Goal: Task Accomplishment & Management: Use online tool/utility

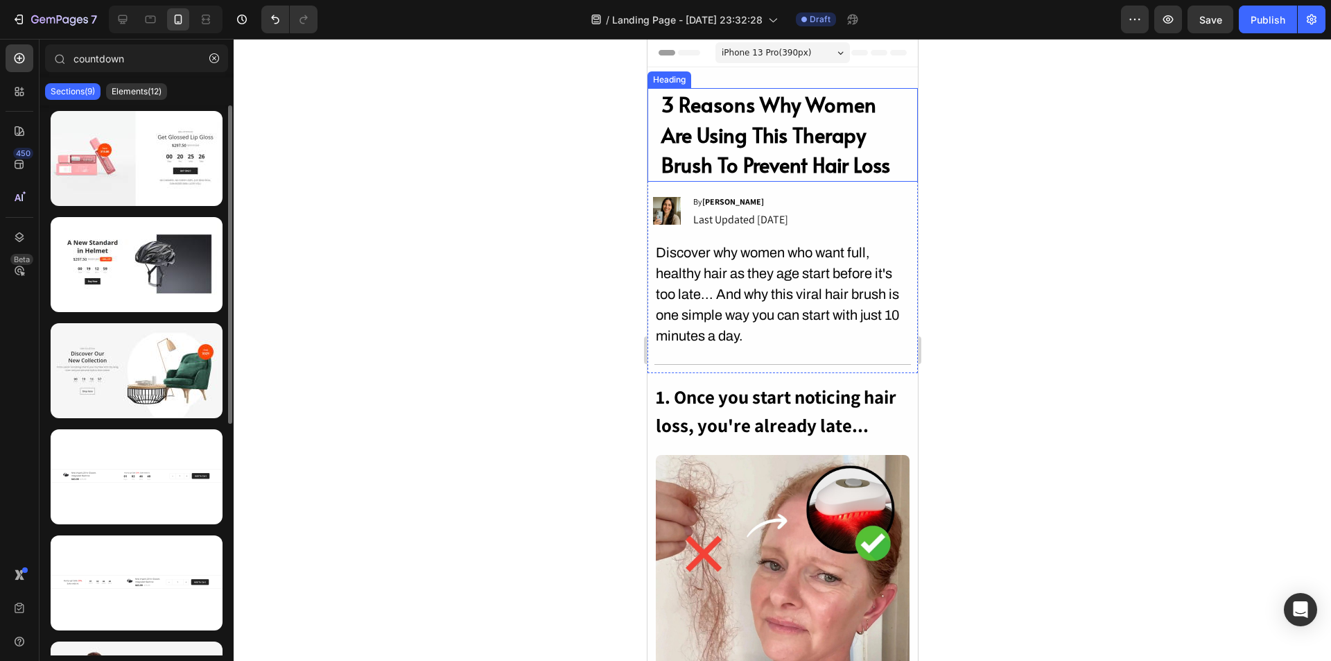
scroll to position [399, 0]
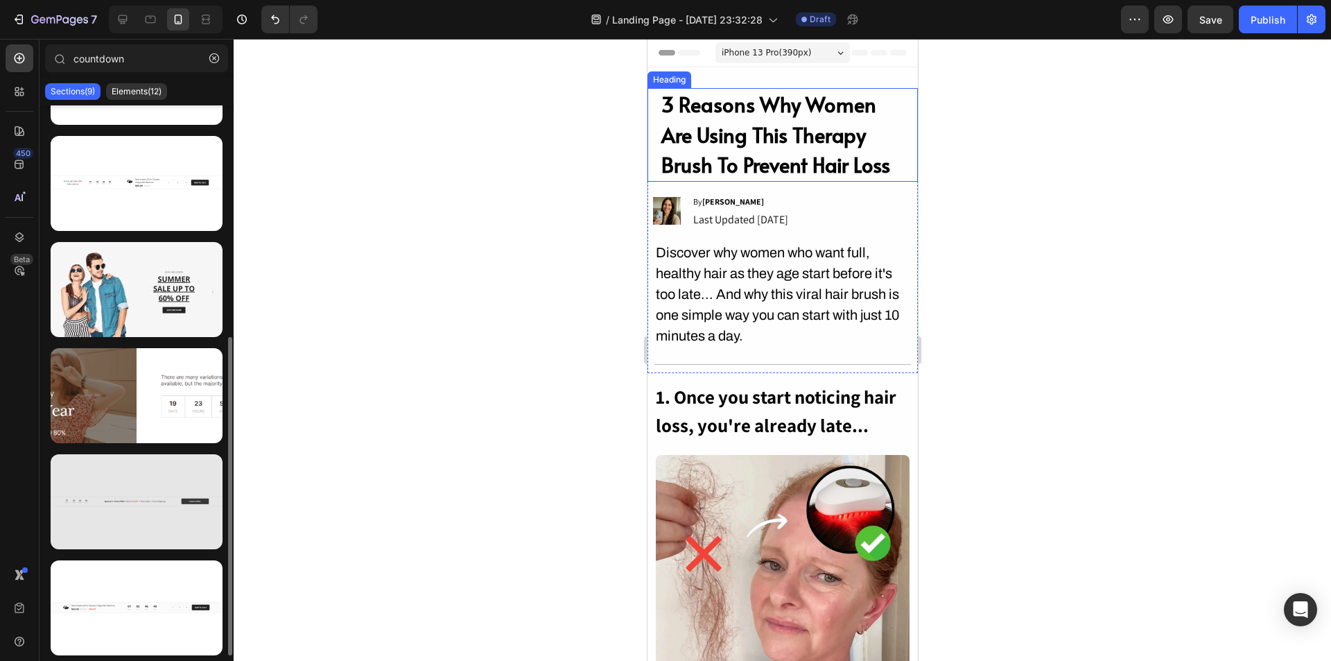
type input "countdown"
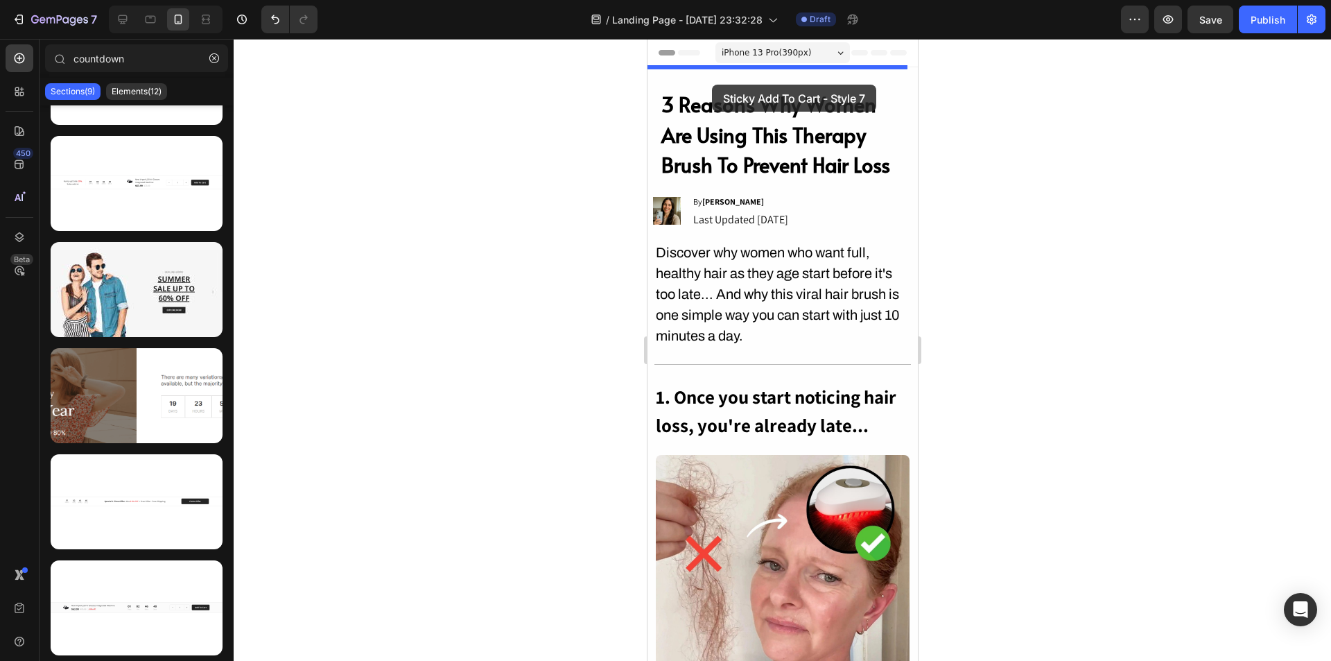
drag, startPoint x: 776, startPoint y: 553, endPoint x: 711, endPoint y: 85, distance: 473.2
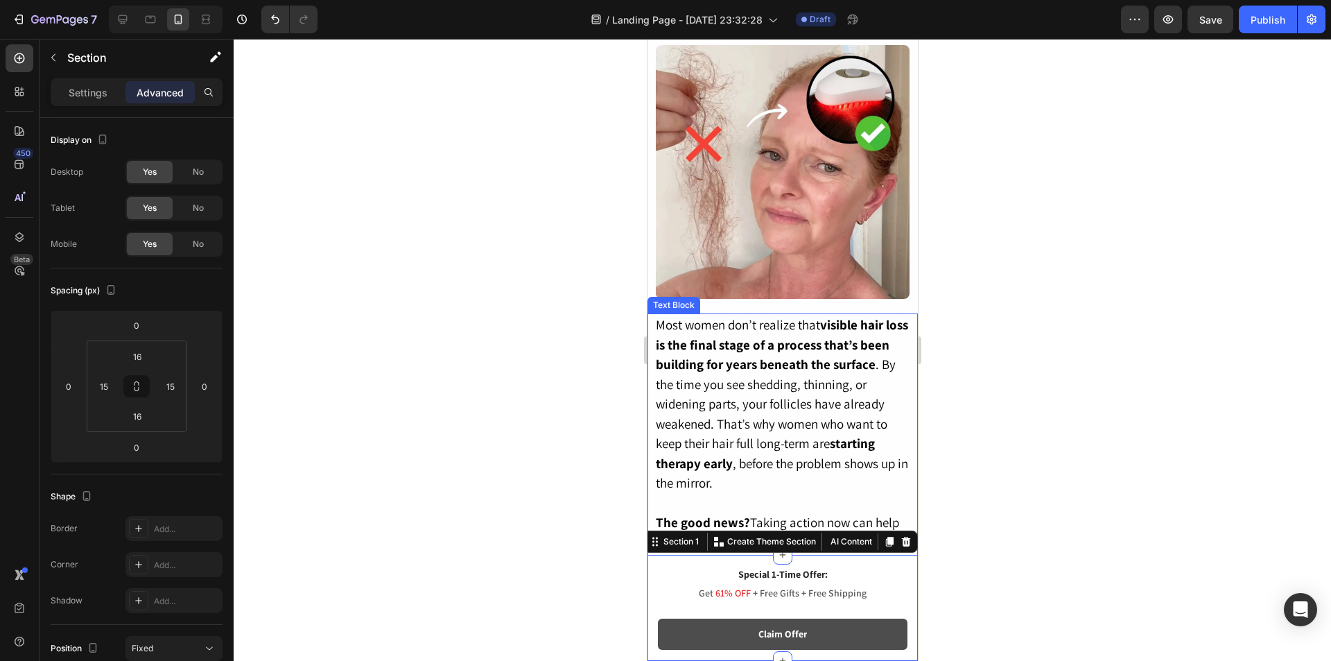
scroll to position [416, 0]
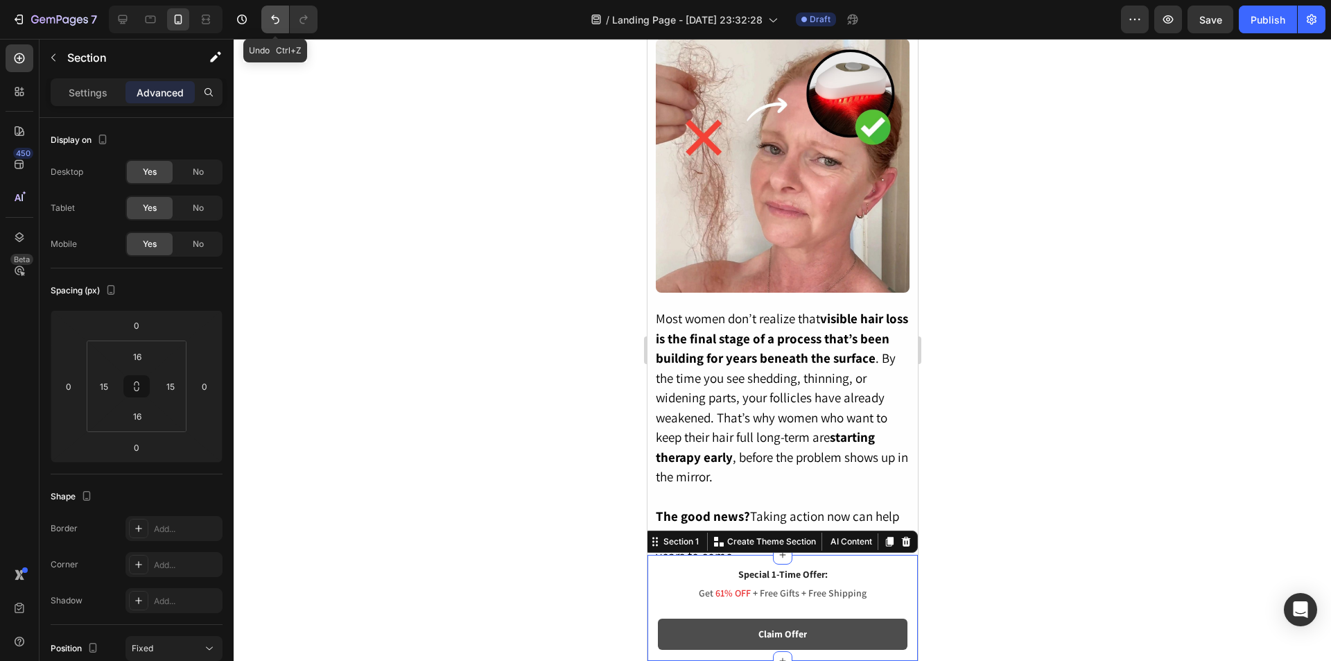
click at [273, 20] on icon "Undo/Redo" at bounding box center [275, 19] width 14 height 14
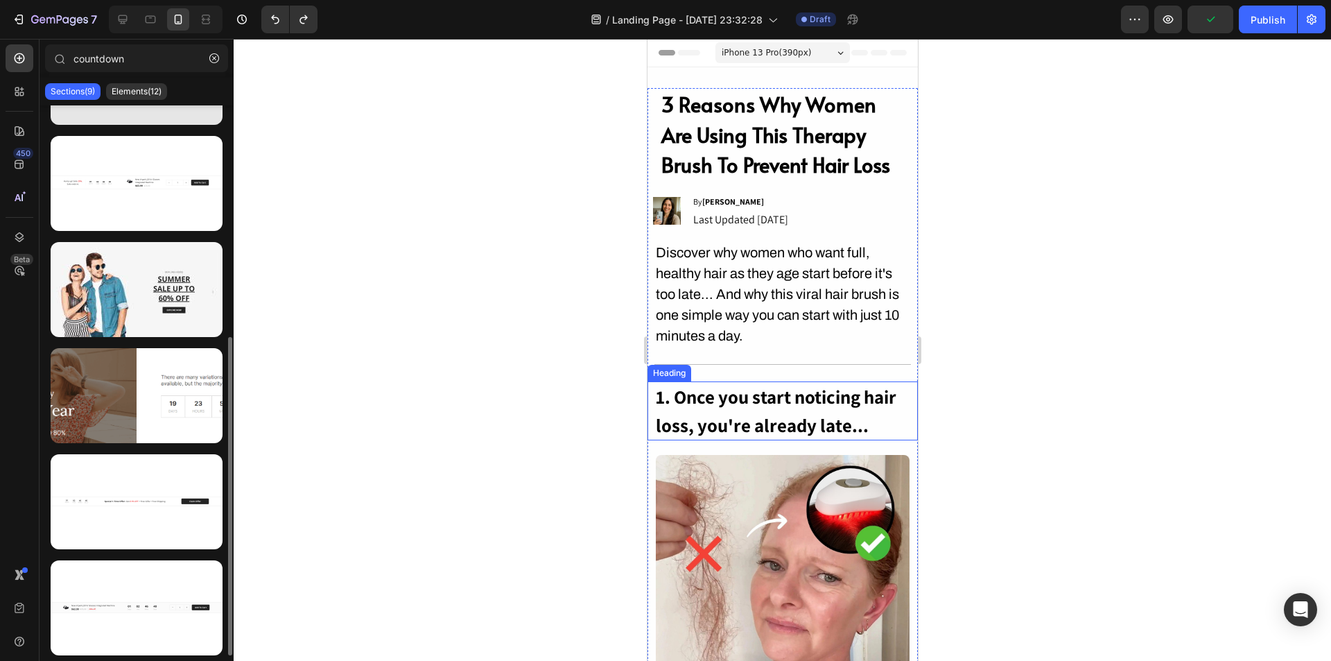
scroll to position [122, 0]
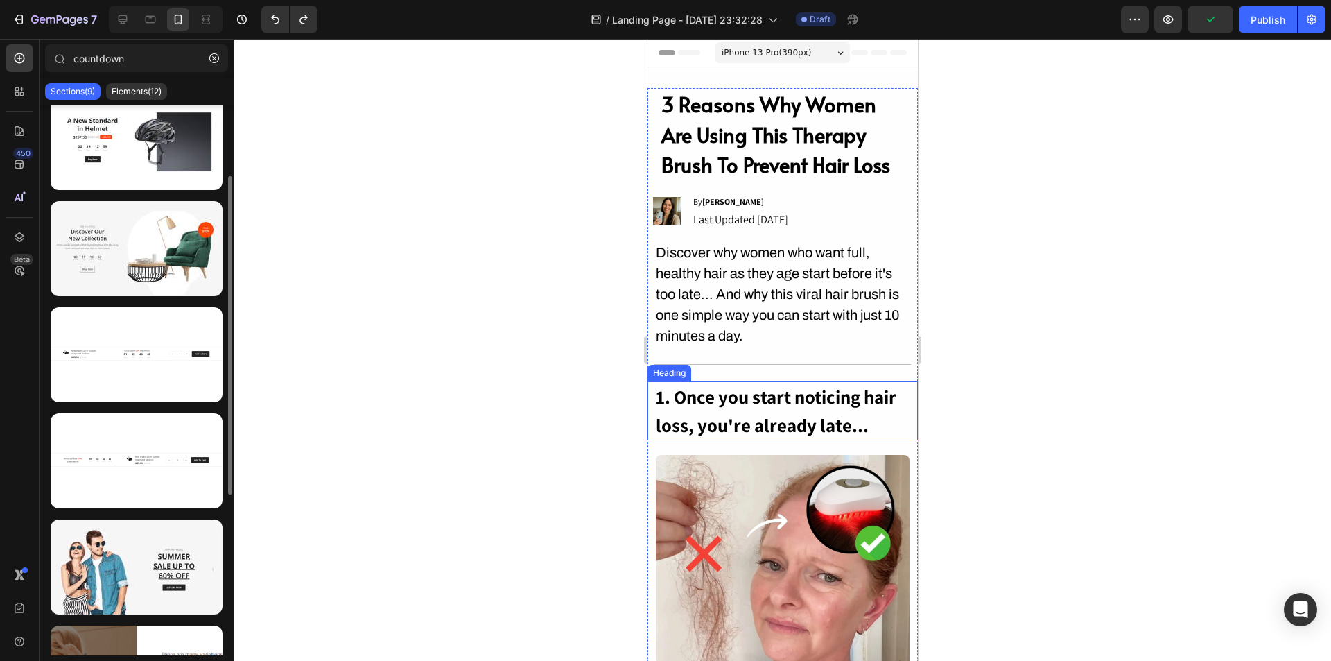
click at [146, 103] on div "Sections(9) Elements(12)" at bounding box center [137, 92] width 194 height 28
click at [150, 91] on p "Elements(12)" at bounding box center [137, 91] width 50 height 11
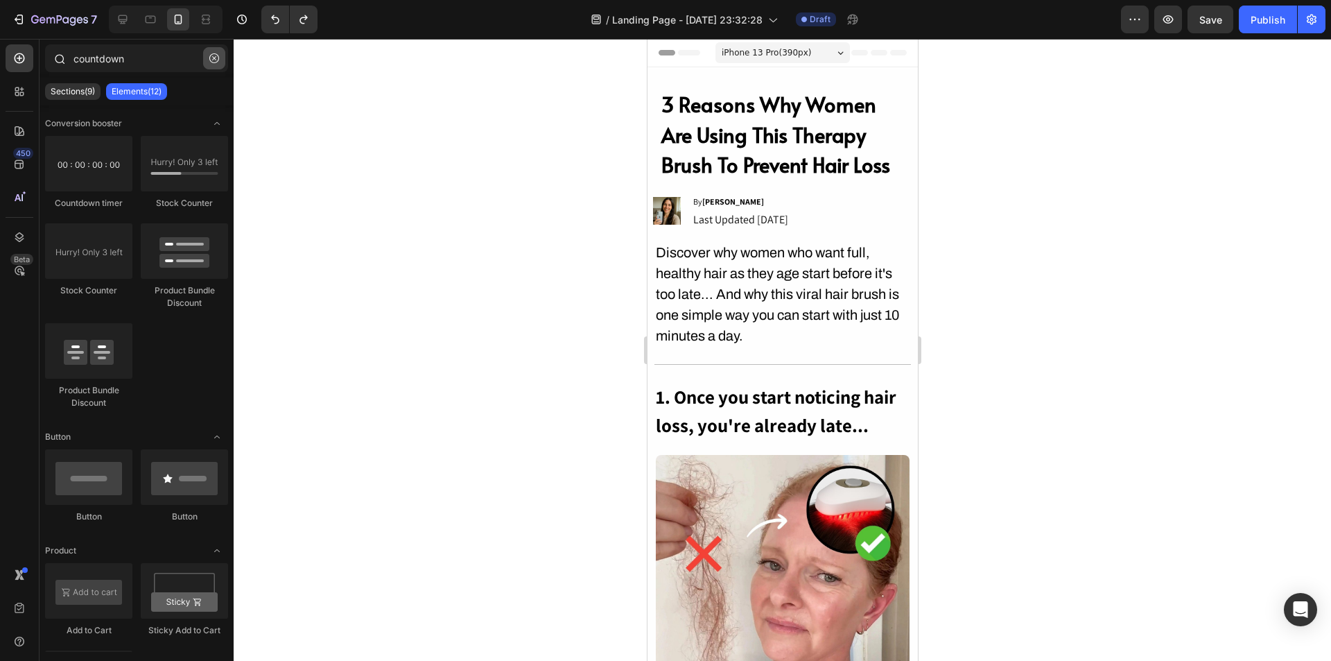
click at [216, 55] on icon "button" at bounding box center [214, 58] width 10 height 10
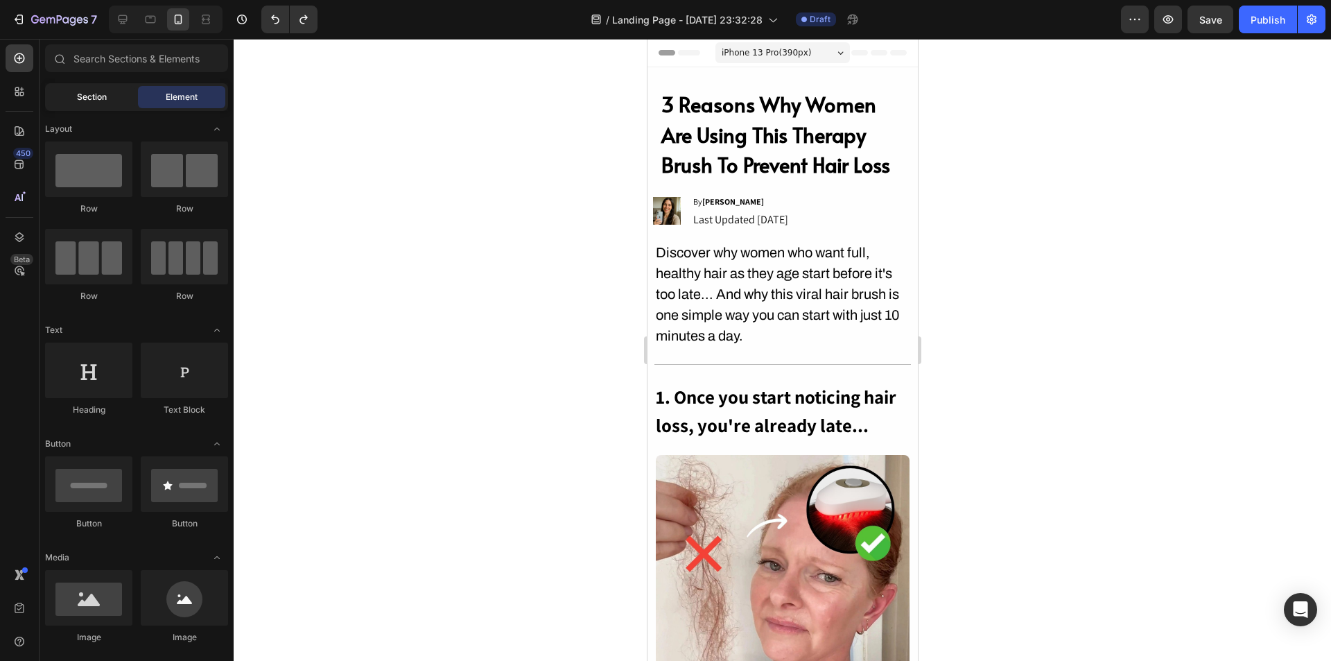
click at [86, 104] on div "Section" at bounding box center [91, 97] width 87 height 22
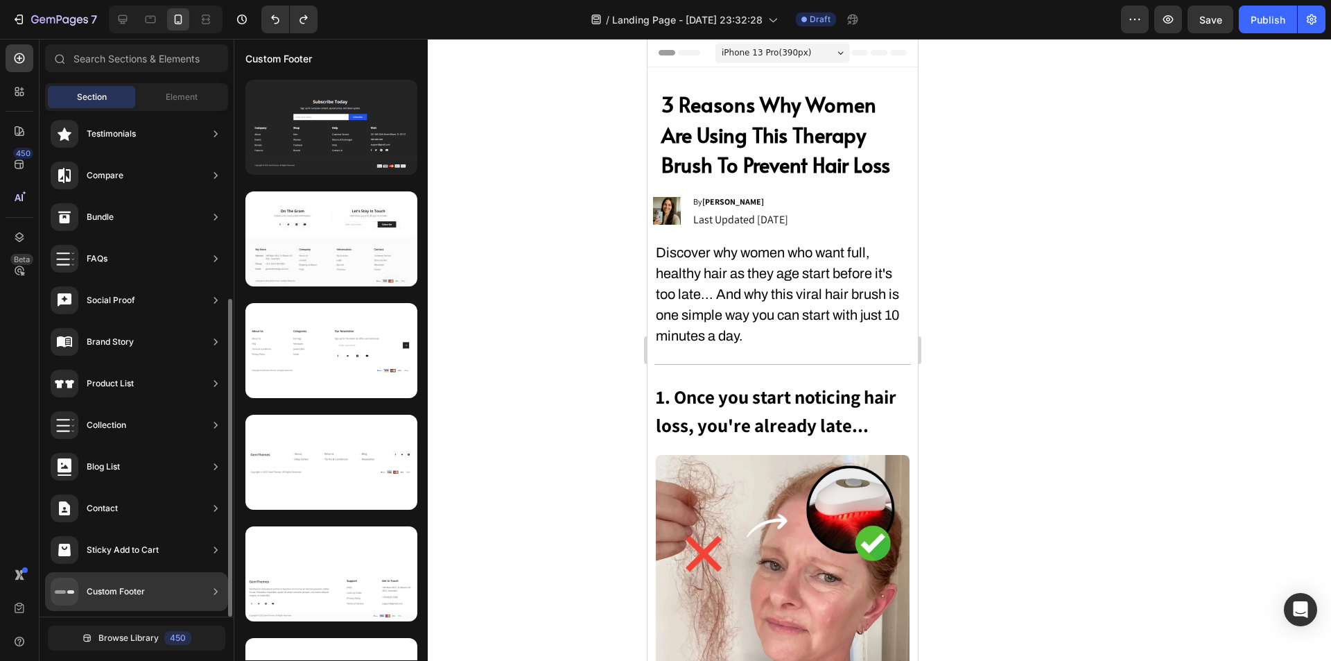
scroll to position [0, 0]
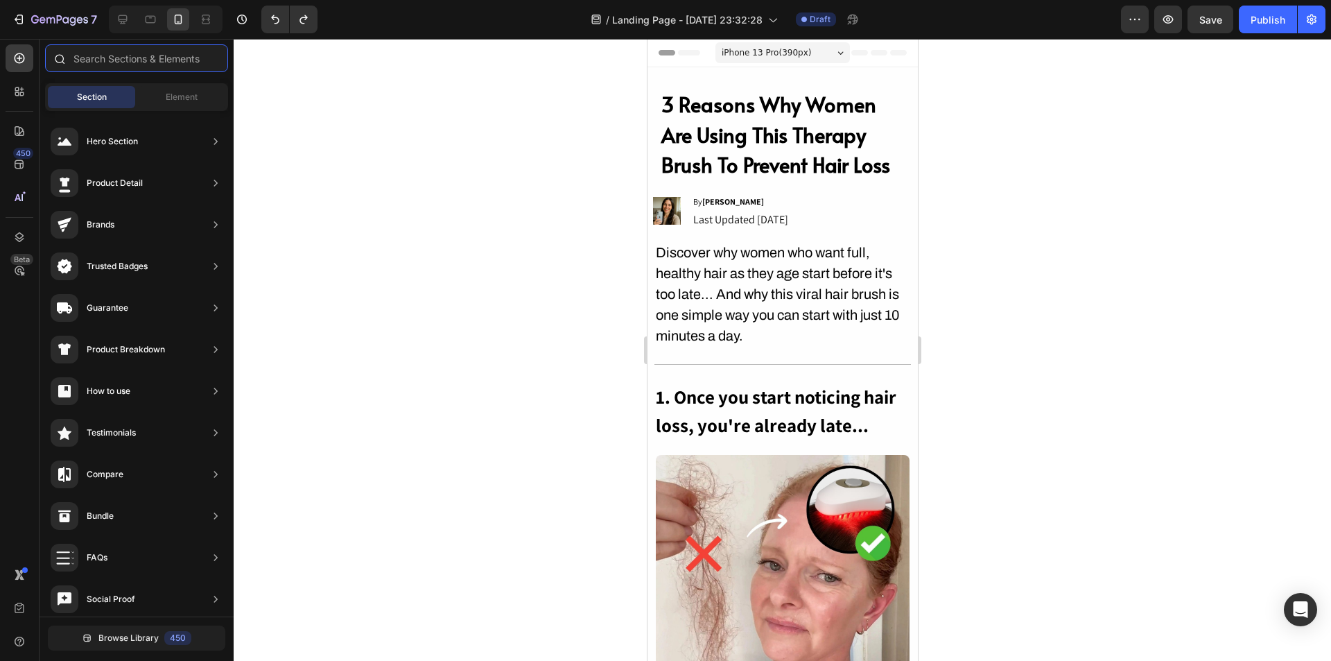
click at [145, 57] on input "text" at bounding box center [136, 58] width 183 height 28
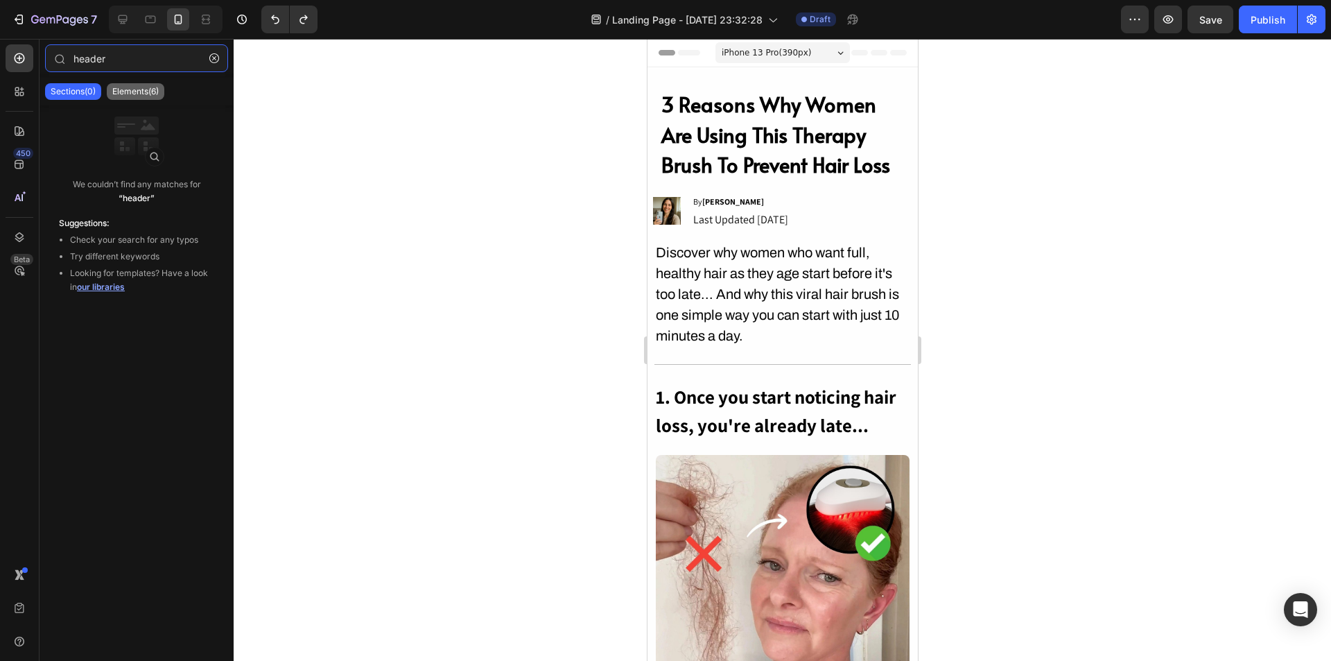
type input "header"
click at [123, 92] on p "Elements(6)" at bounding box center [135, 91] width 46 height 11
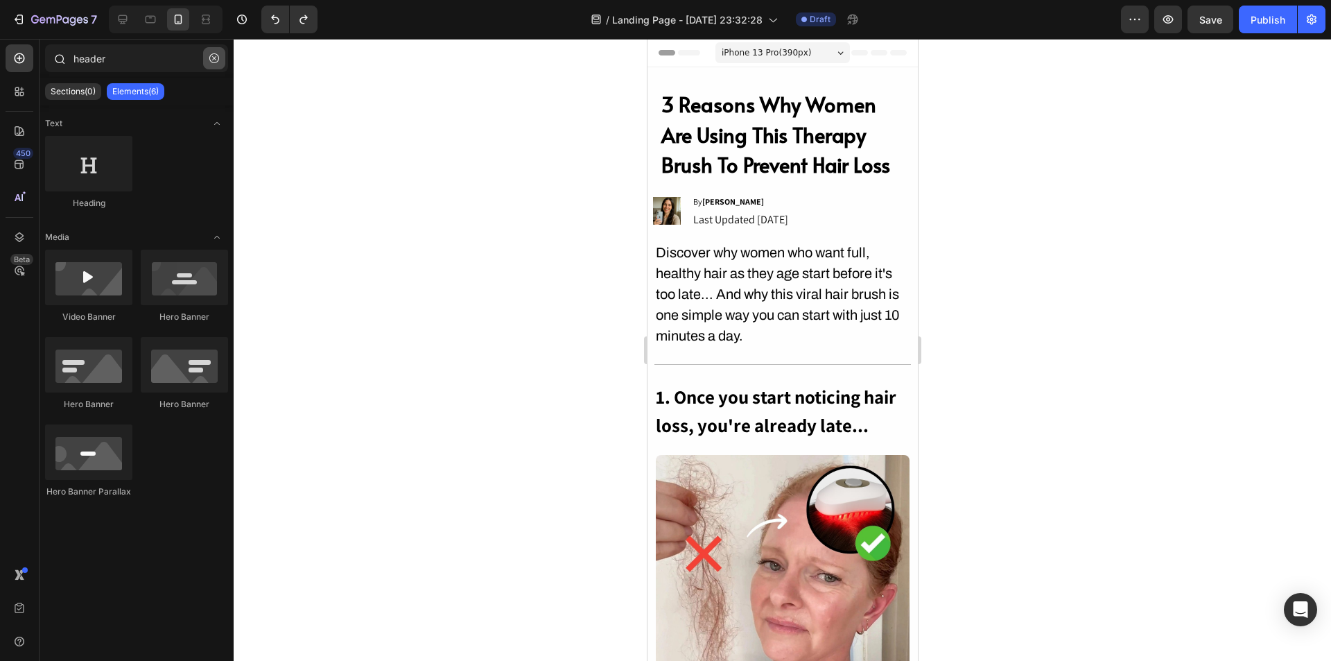
click at [212, 60] on icon "button" at bounding box center [214, 58] width 10 height 10
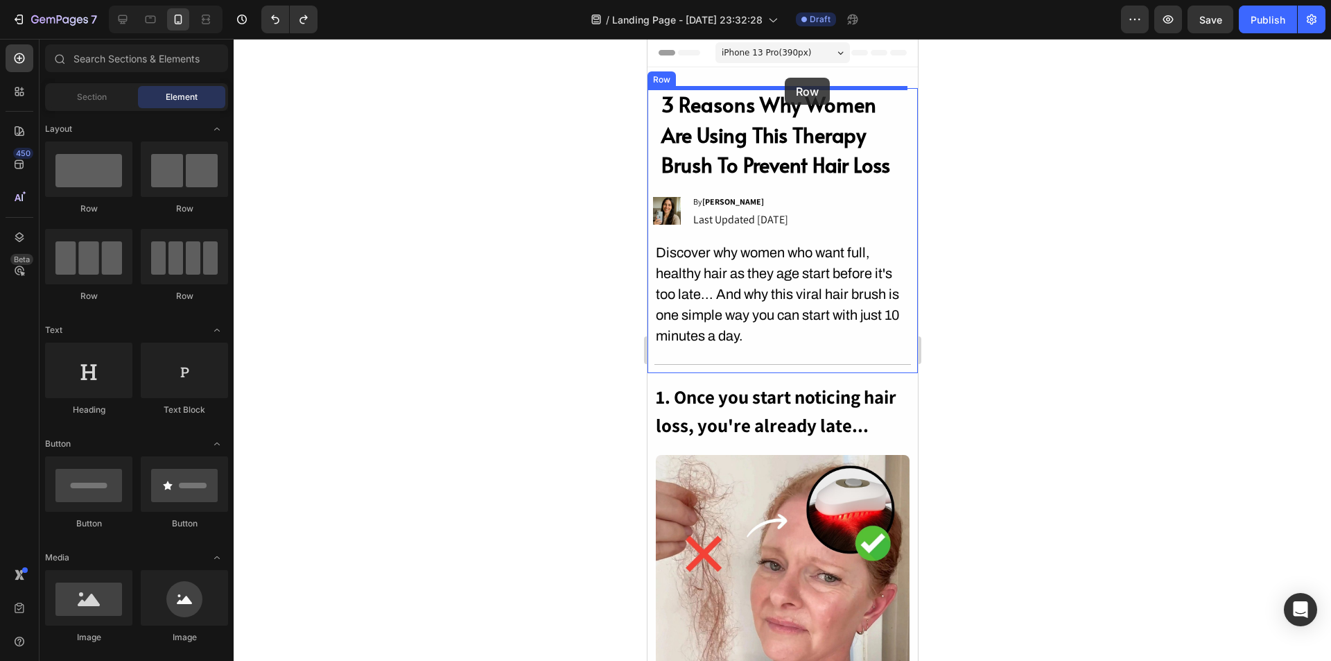
drag, startPoint x: 951, startPoint y: 230, endPoint x: 784, endPoint y: 78, distance: 226.3
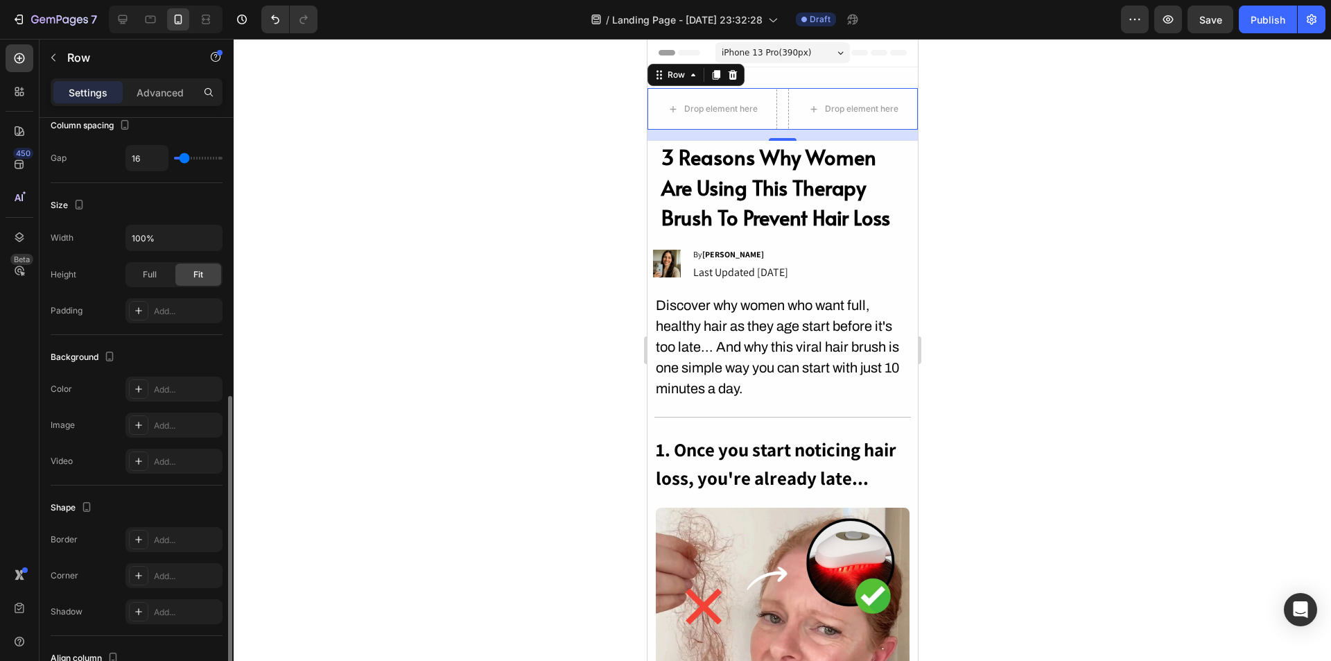
scroll to position [347, 0]
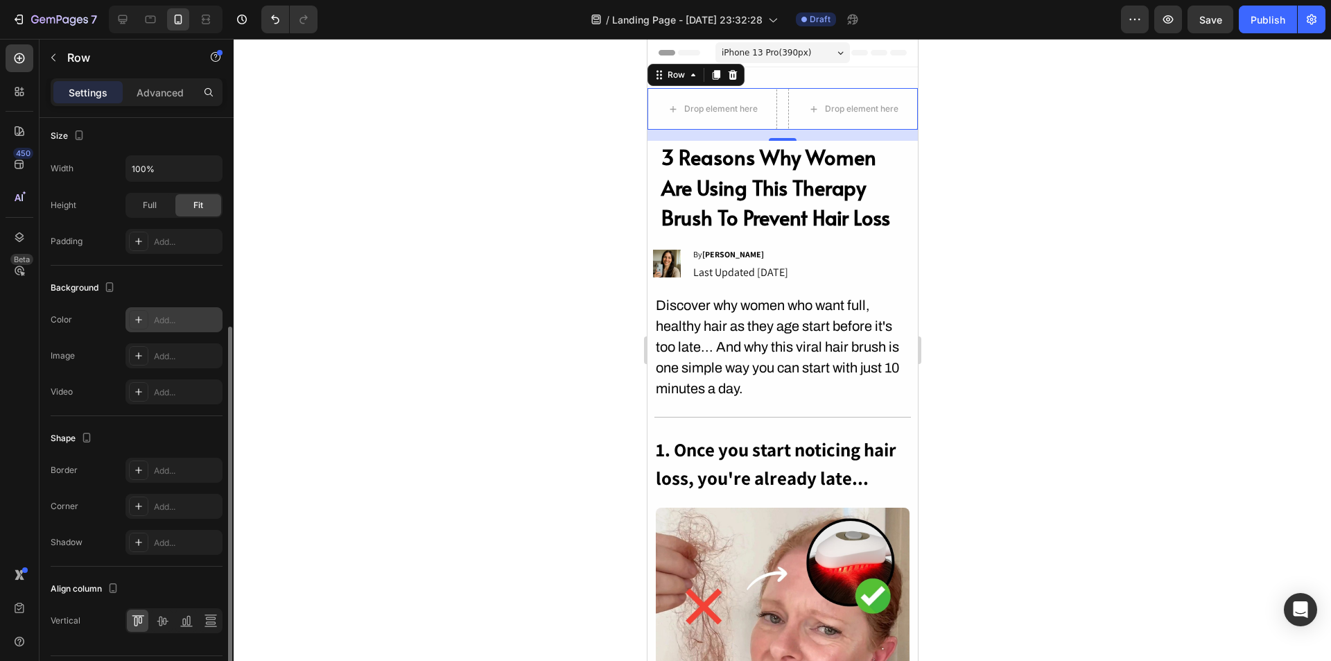
click at [146, 315] on div at bounding box center [138, 319] width 19 height 19
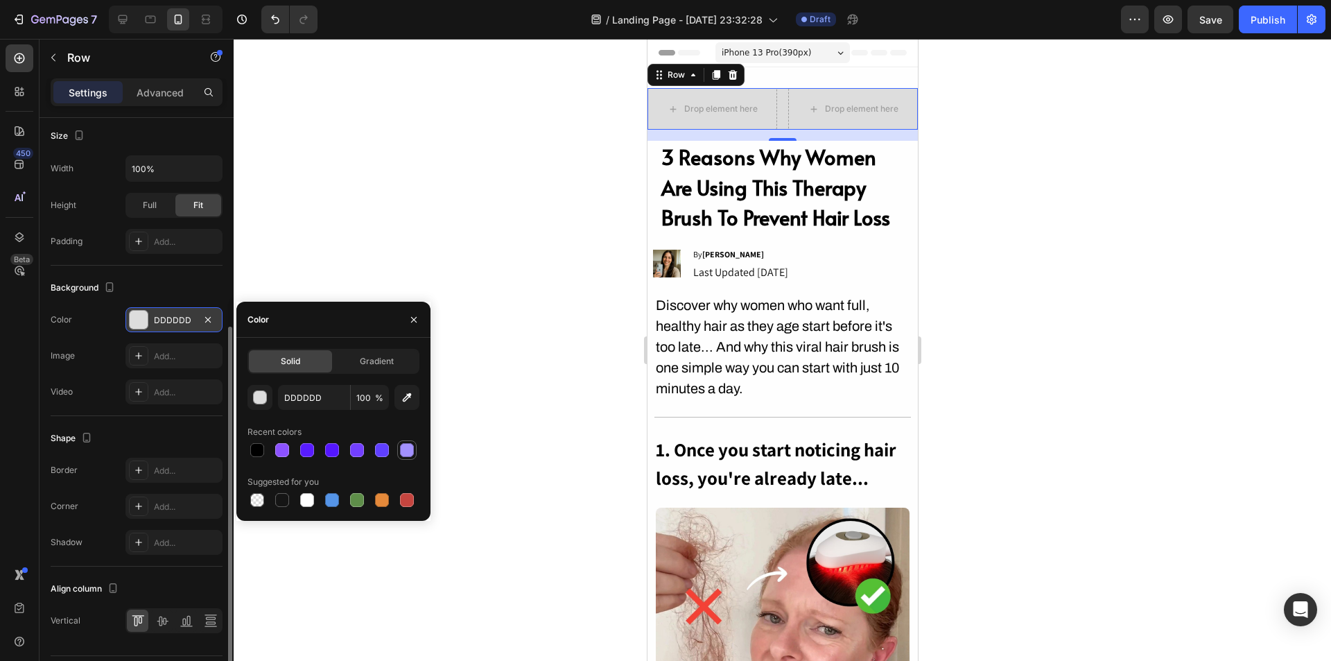
click at [407, 447] on div at bounding box center [407, 450] width 14 height 14
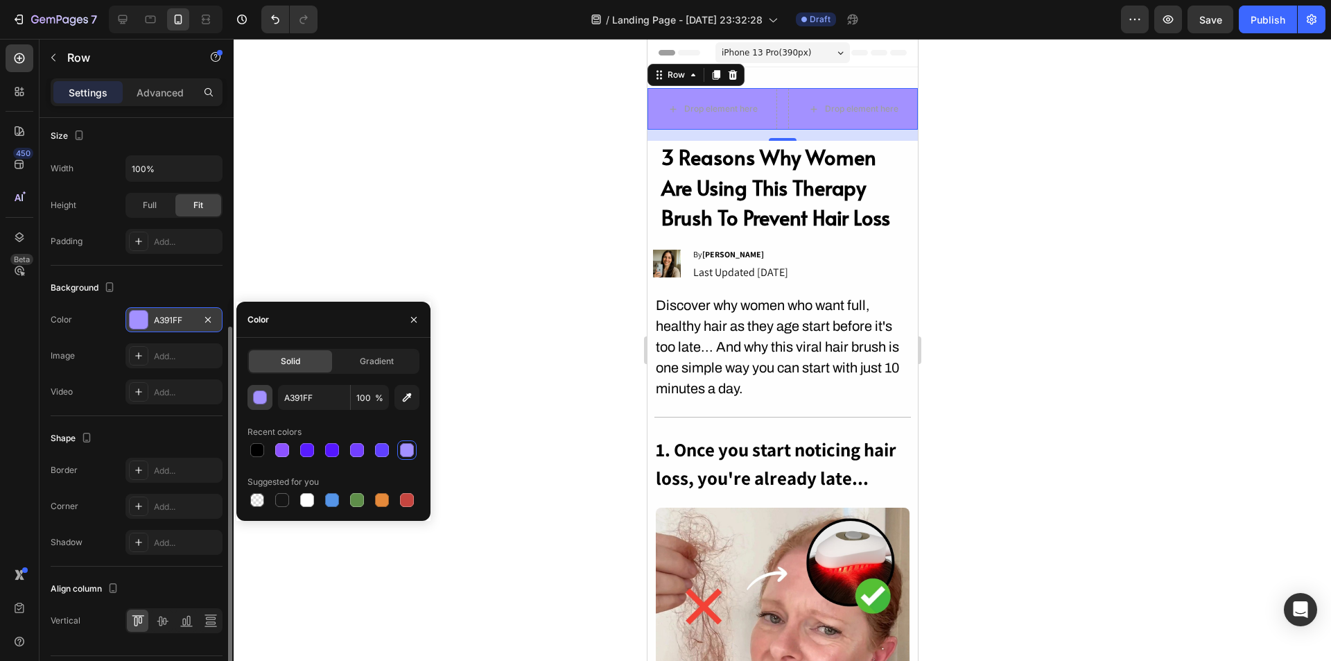
click at [253, 402] on div "button" at bounding box center [260, 397] width 14 height 14
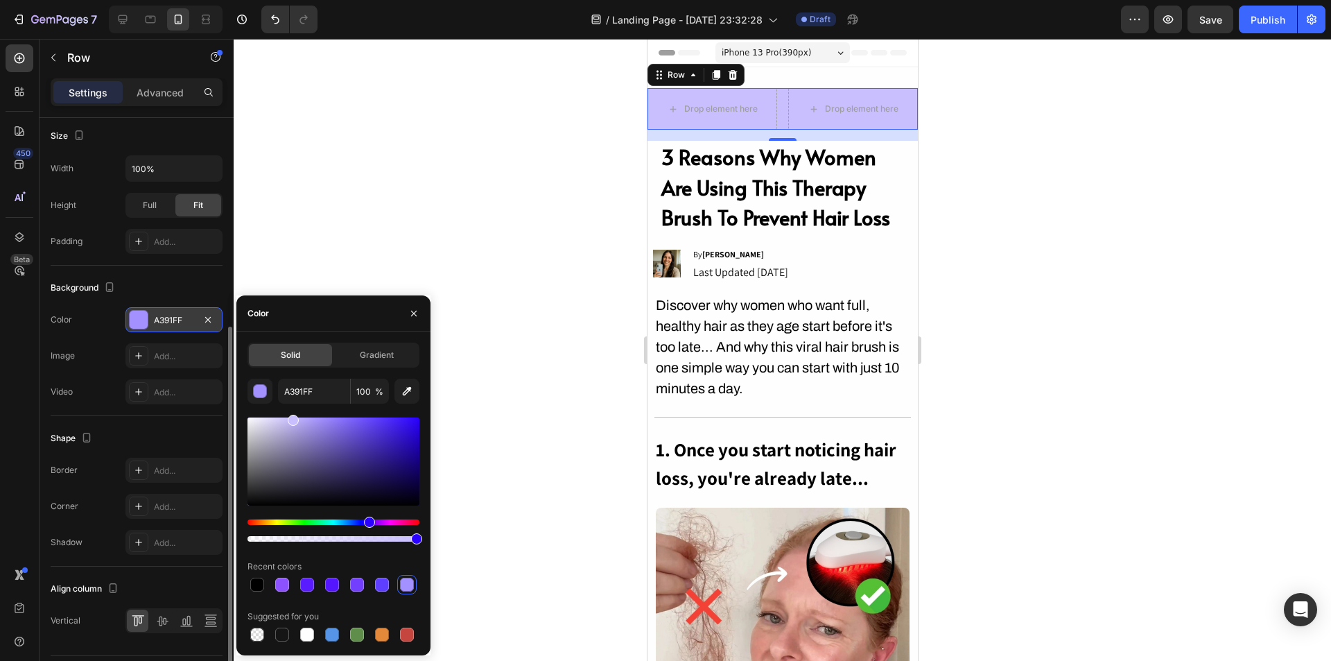
drag, startPoint x: 319, startPoint y: 427, endPoint x: 291, endPoint y: 405, distance: 36.1
click at [291, 405] on div "A391FF 100 % Recent colors Suggested for you" at bounding box center [334, 512] width 172 height 266
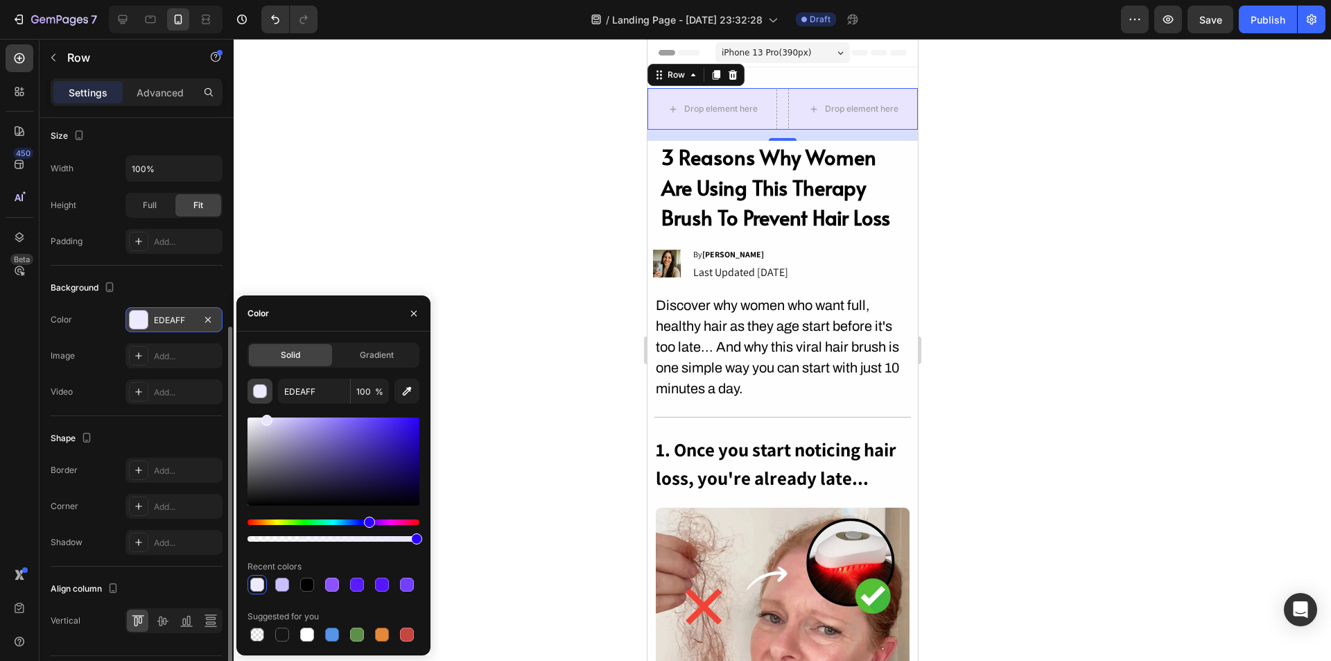
type input "E9E5FF"
drag, startPoint x: 285, startPoint y: 422, endPoint x: 266, endPoint y: 399, distance: 29.5
click at [266, 399] on div "E9E5FF 100 % Recent colors Suggested for you" at bounding box center [334, 512] width 172 height 266
click at [192, 281] on div "Background" at bounding box center [137, 288] width 172 height 22
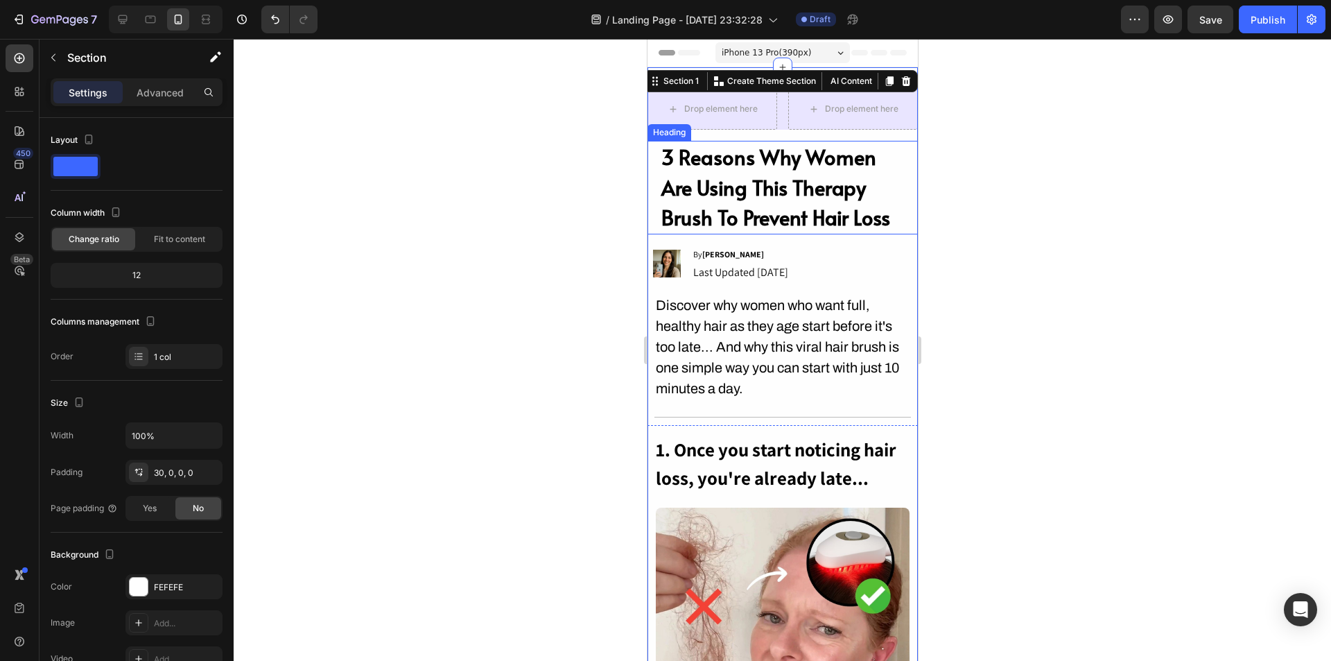
click at [947, 162] on div at bounding box center [783, 350] width 1098 height 622
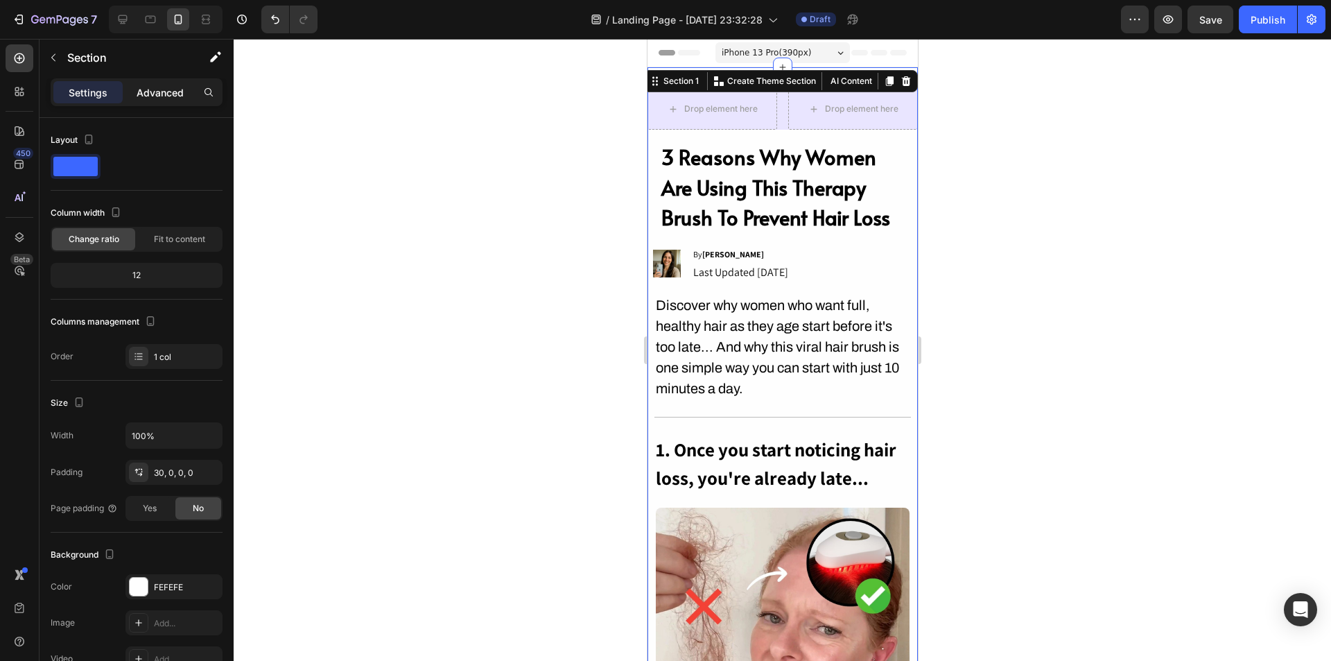
click at [175, 94] on p "Advanced" at bounding box center [160, 92] width 47 height 15
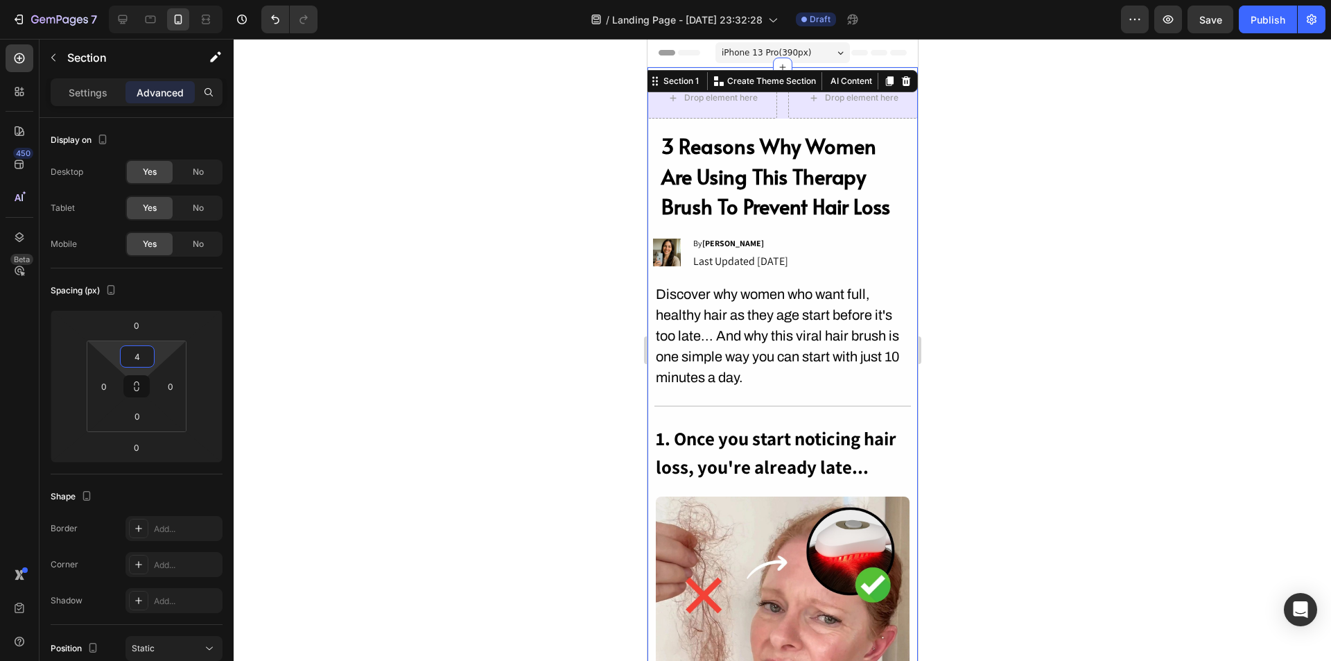
type input "0"
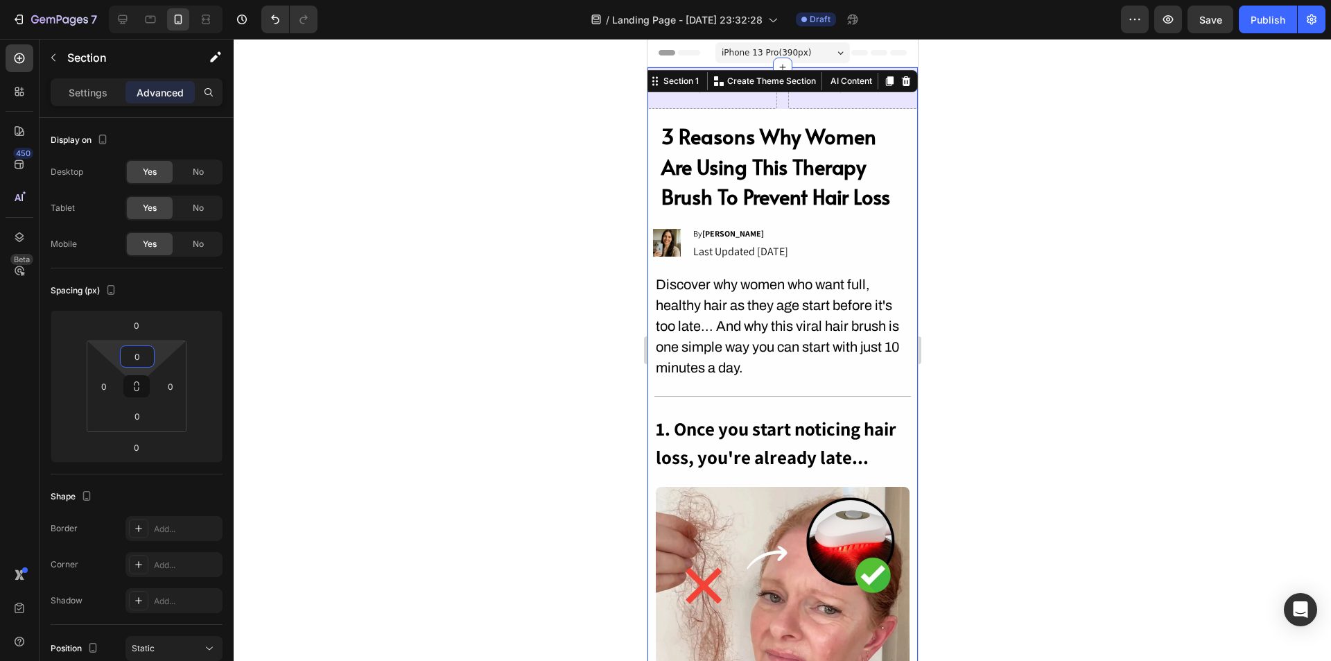
drag, startPoint x: 141, startPoint y: 371, endPoint x: 150, endPoint y: 394, distance: 24.9
click at [150, 0] on html "7 / Landing Page - Aug 22, 23:32:28 Draft Preview Save Publish 450 Beta Section…" at bounding box center [665, 0] width 1331 height 0
click at [1005, 166] on div at bounding box center [783, 350] width 1098 height 622
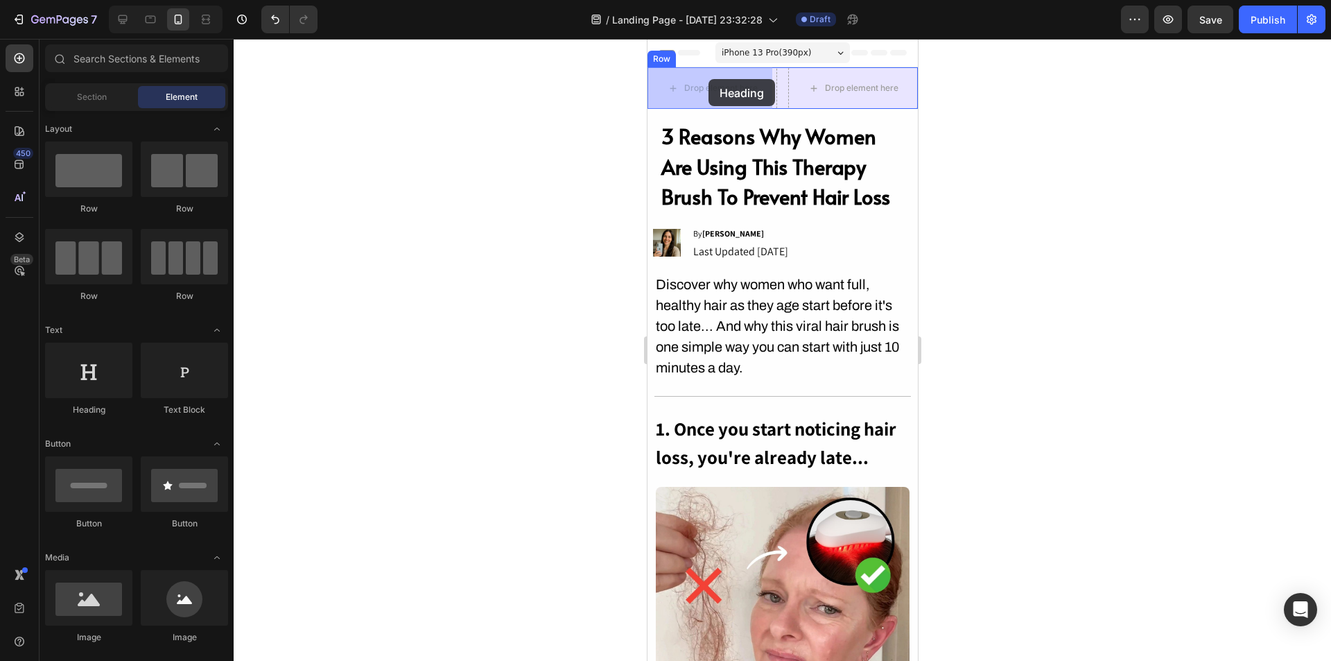
drag, startPoint x: 728, startPoint y: 422, endPoint x: 708, endPoint y: 79, distance: 343.1
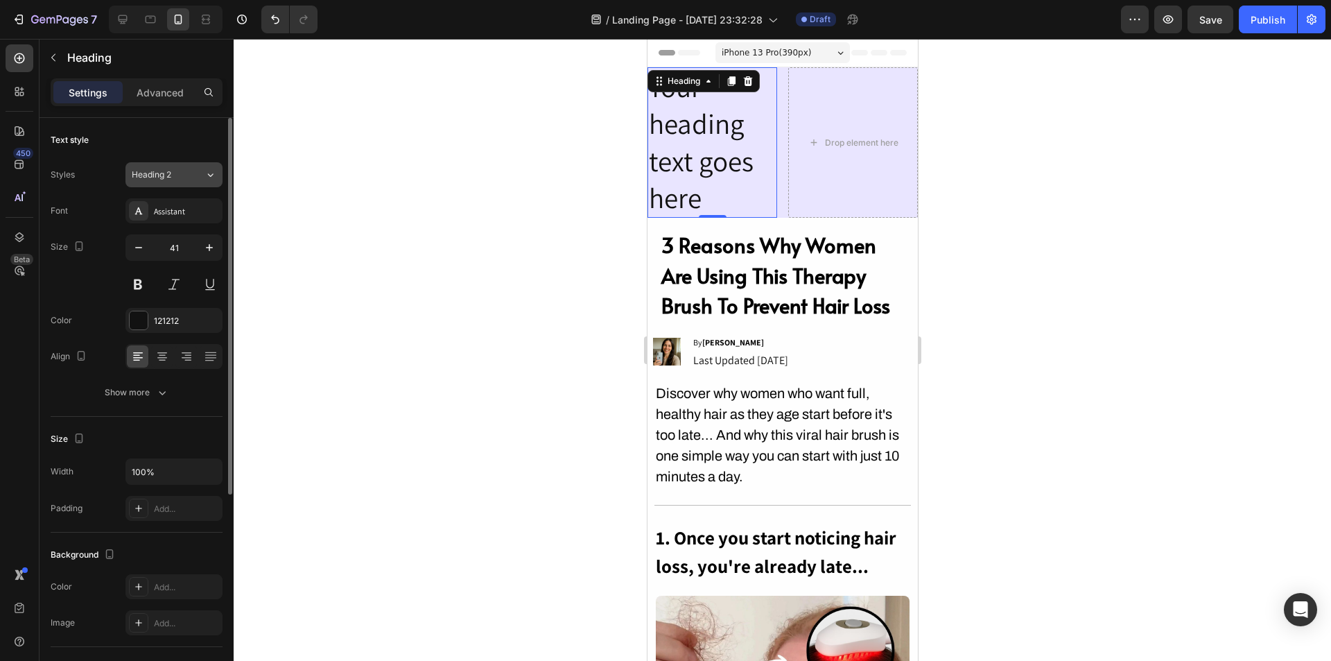
click at [193, 184] on button "Heading 2" at bounding box center [174, 174] width 97 height 25
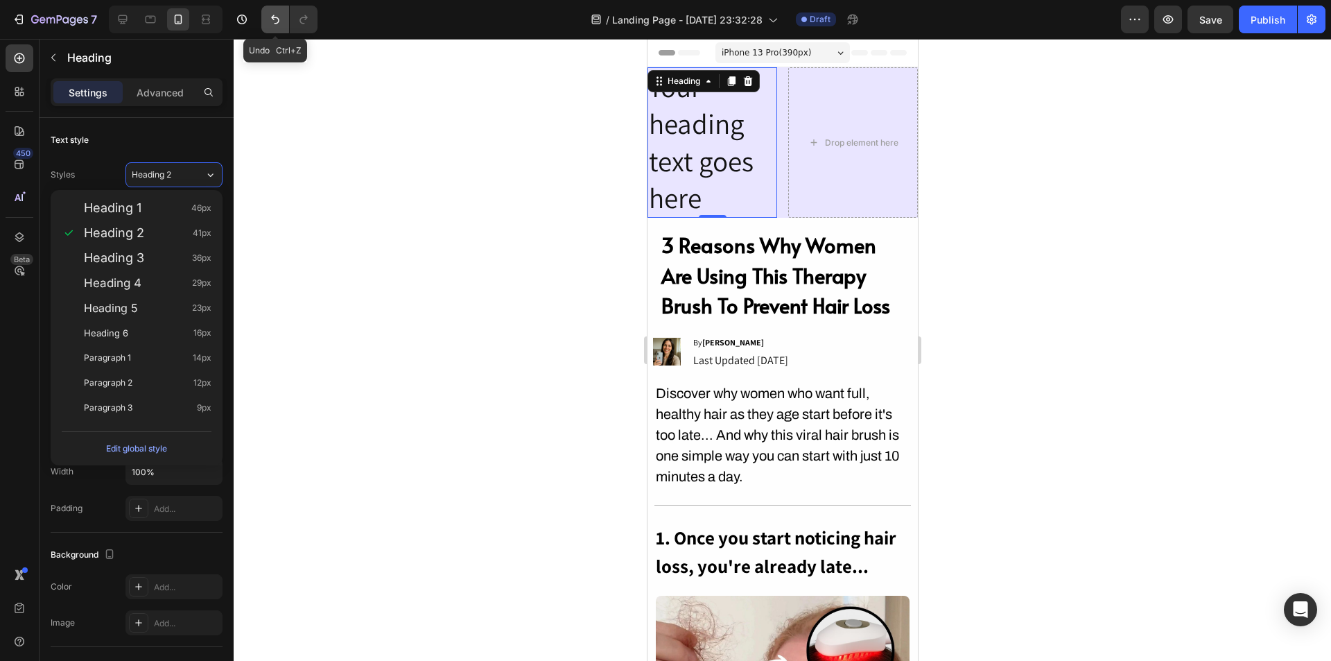
click at [282, 20] on icon "Undo/Redo" at bounding box center [275, 19] width 14 height 14
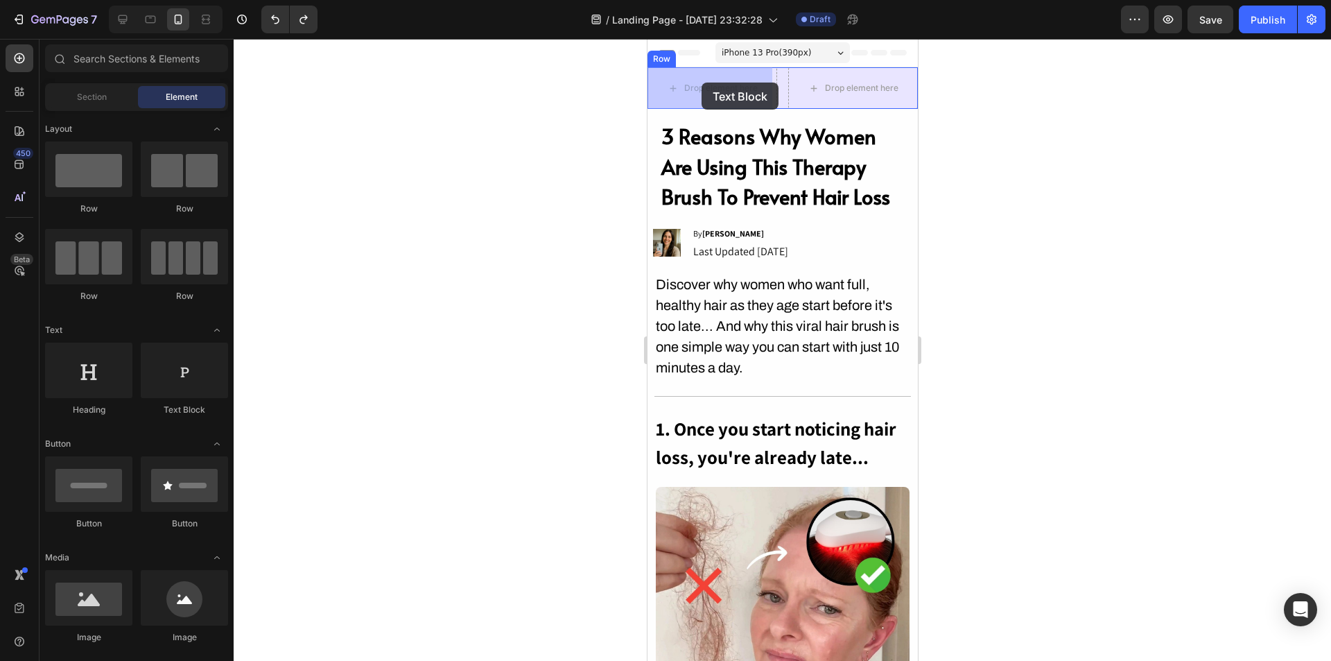
drag, startPoint x: 1073, startPoint y: 343, endPoint x: 701, endPoint y: 83, distance: 453.6
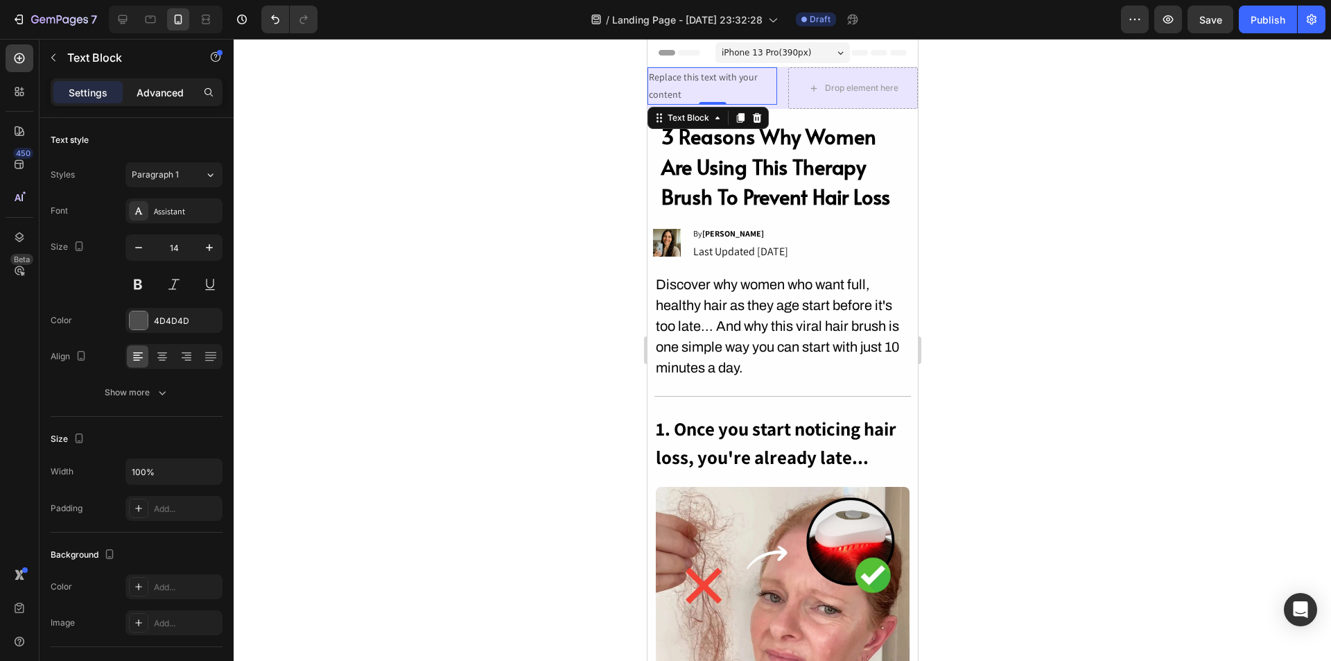
click at [164, 92] on p "Advanced" at bounding box center [160, 92] width 47 height 15
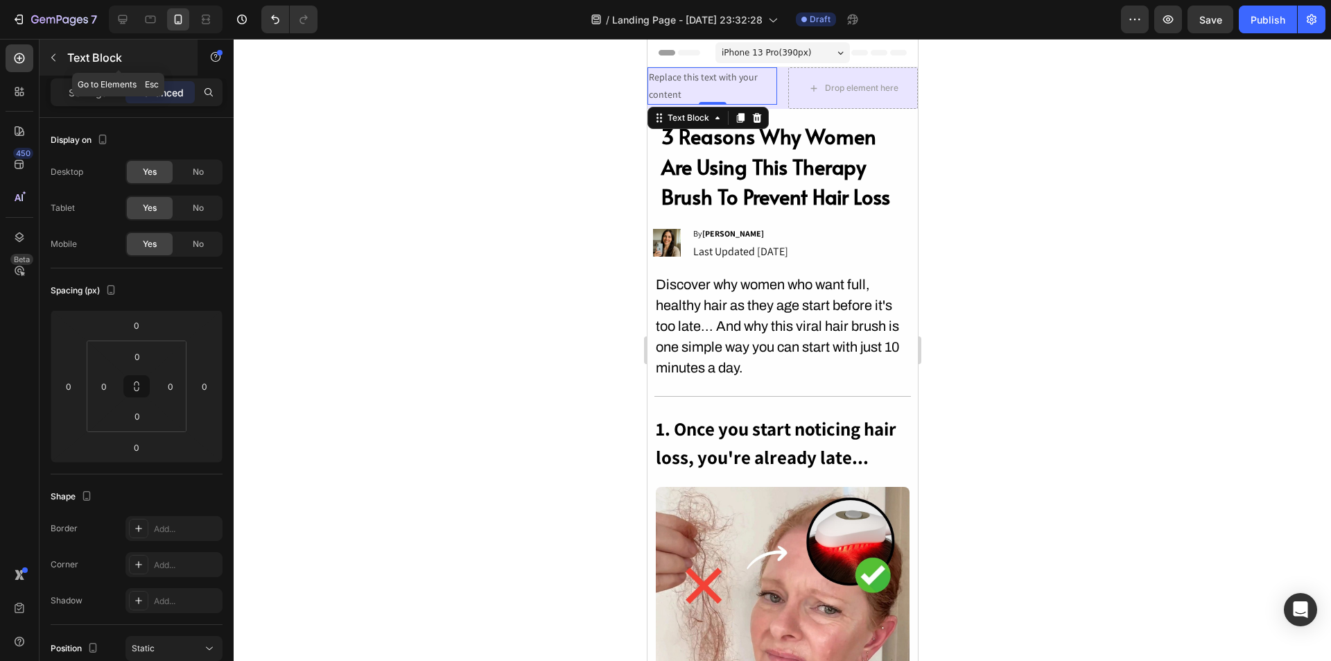
click at [61, 60] on button "button" at bounding box center [53, 57] width 22 height 22
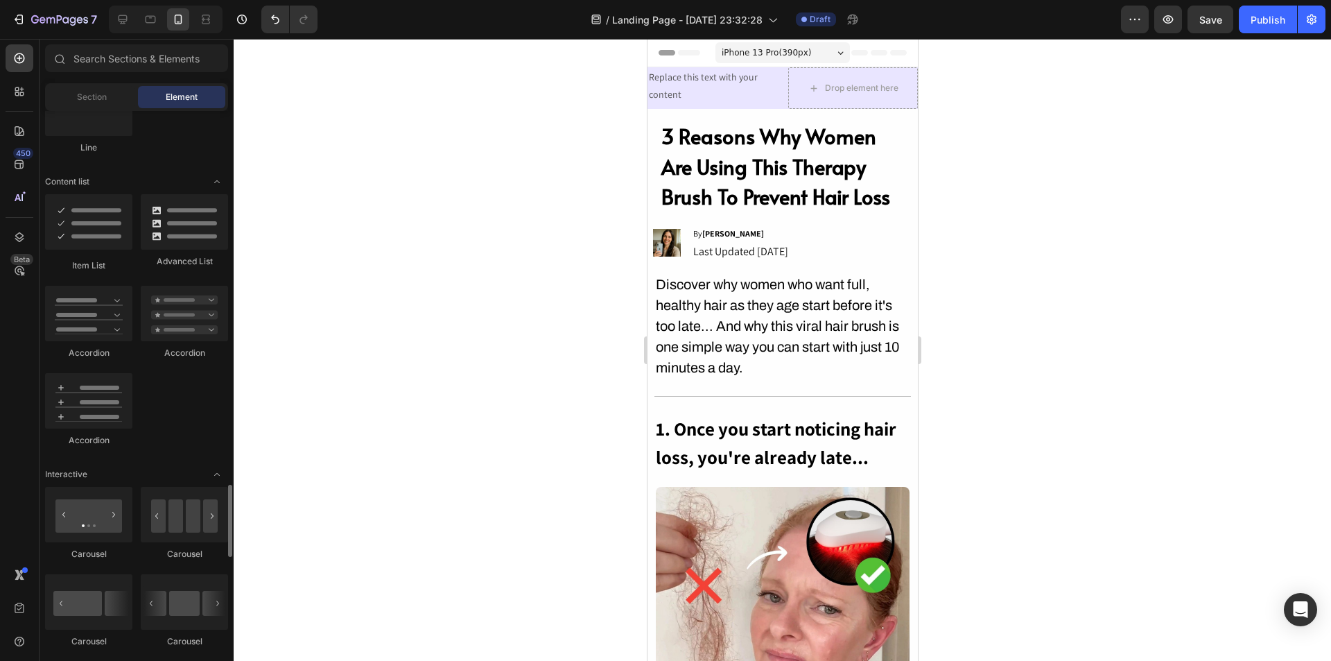
scroll to position [971, 0]
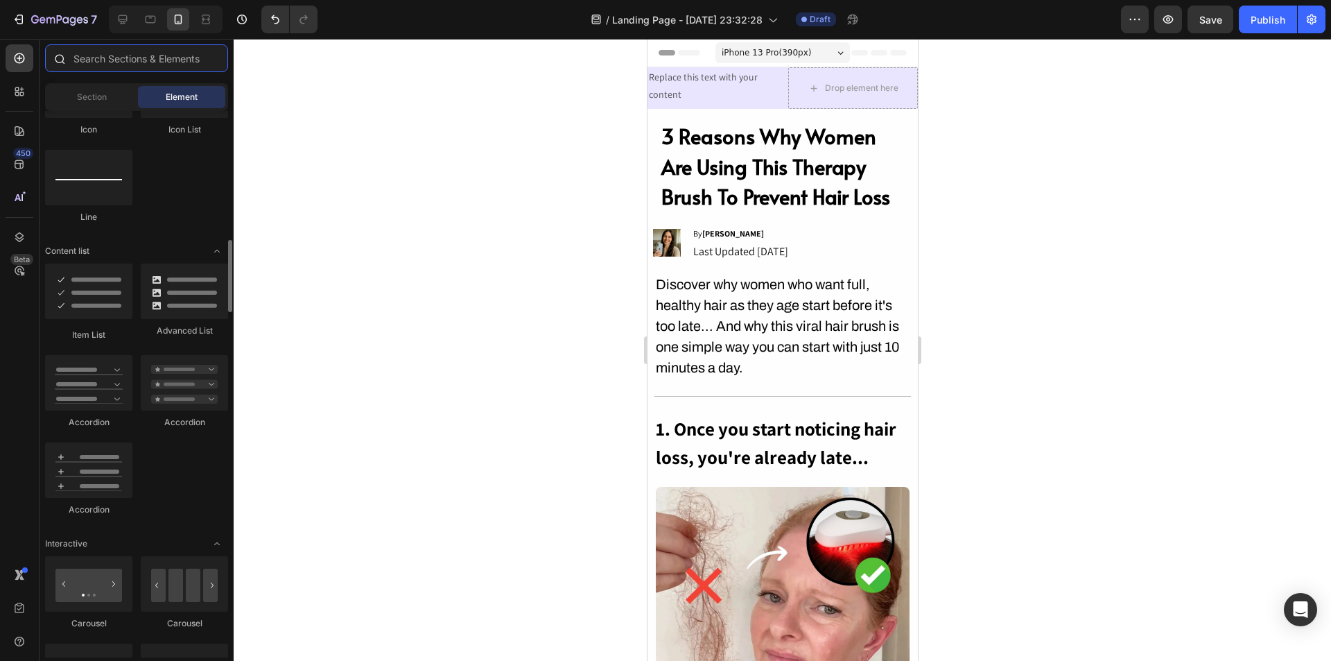
click at [127, 58] on input "text" at bounding box center [136, 58] width 183 height 28
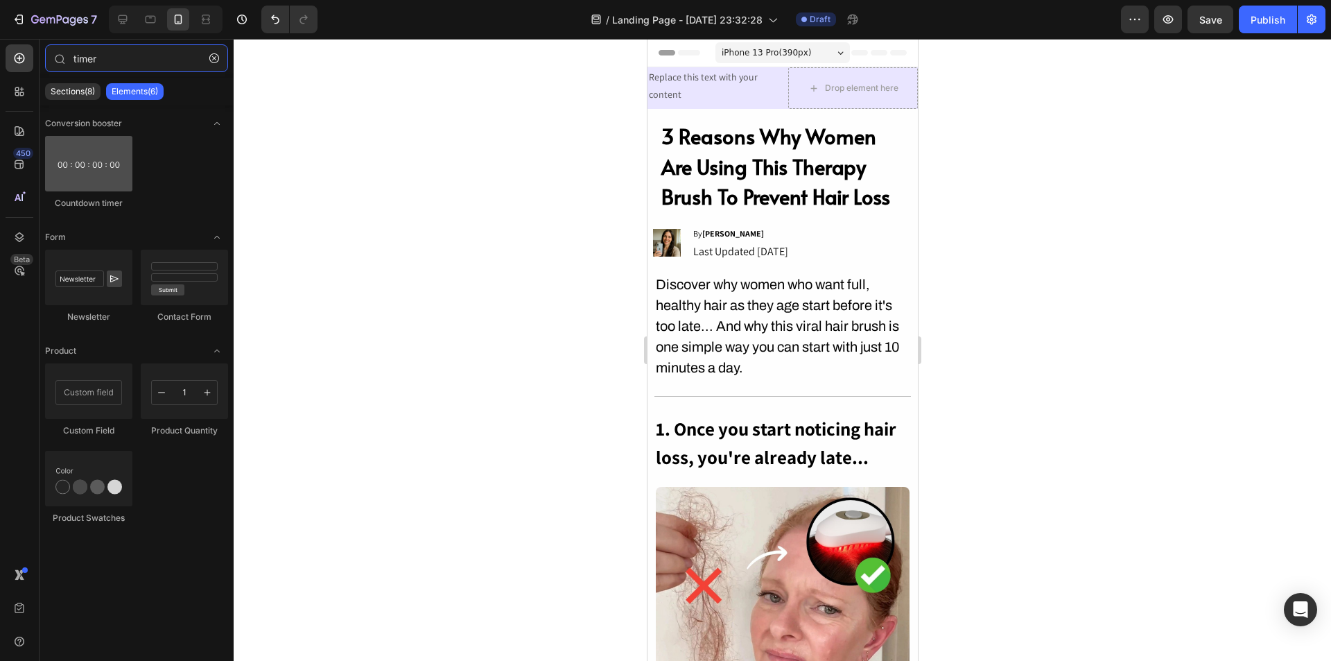
type input "timer"
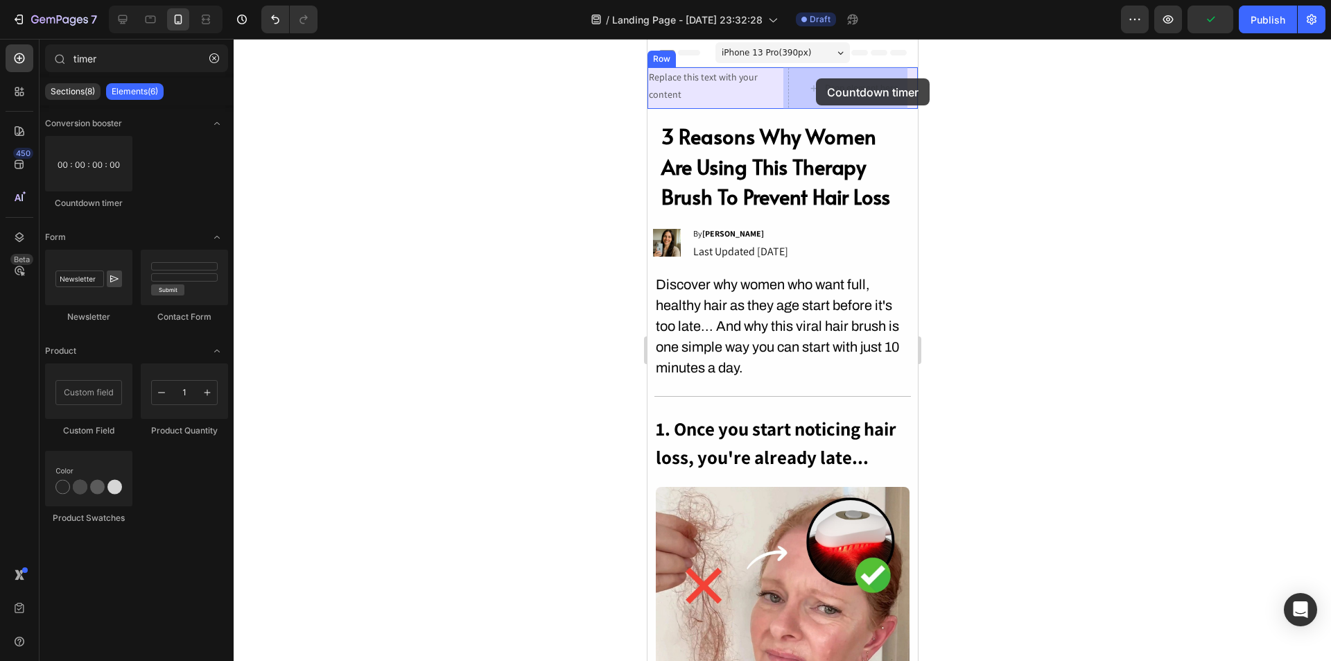
drag, startPoint x: 736, startPoint y: 214, endPoint x: 815, endPoint y: 78, distance: 157.0
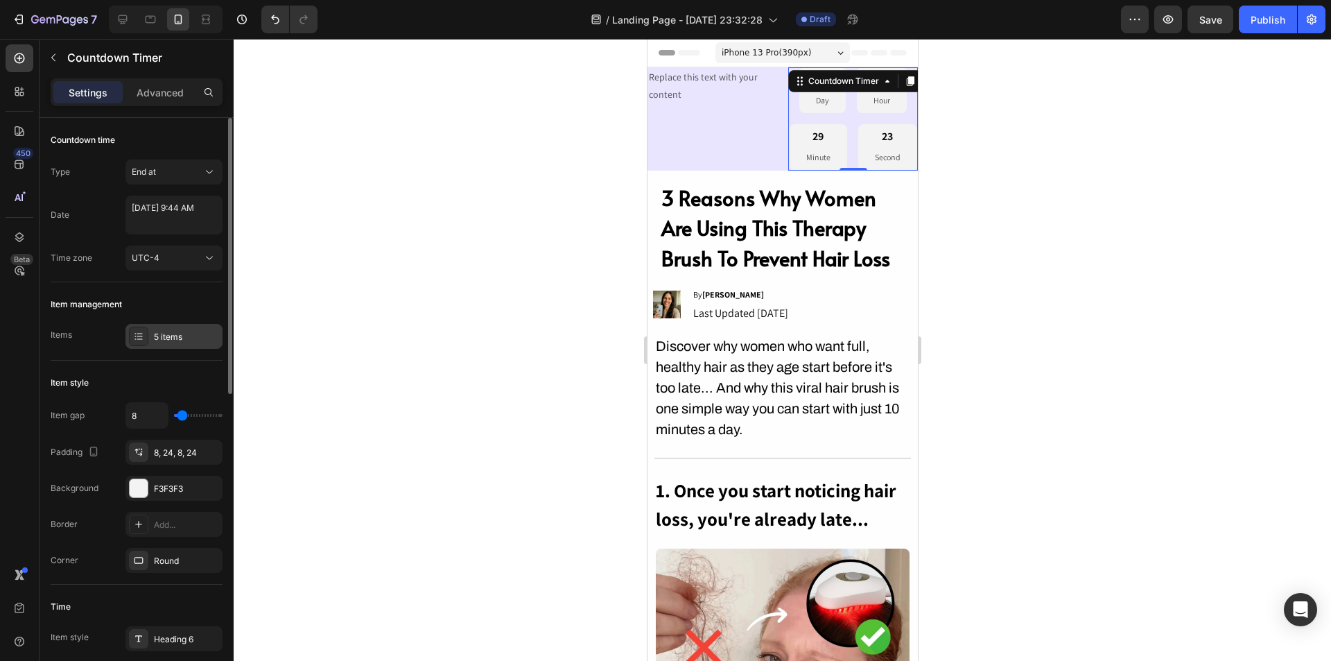
click at [137, 339] on icon at bounding box center [138, 336] width 11 height 11
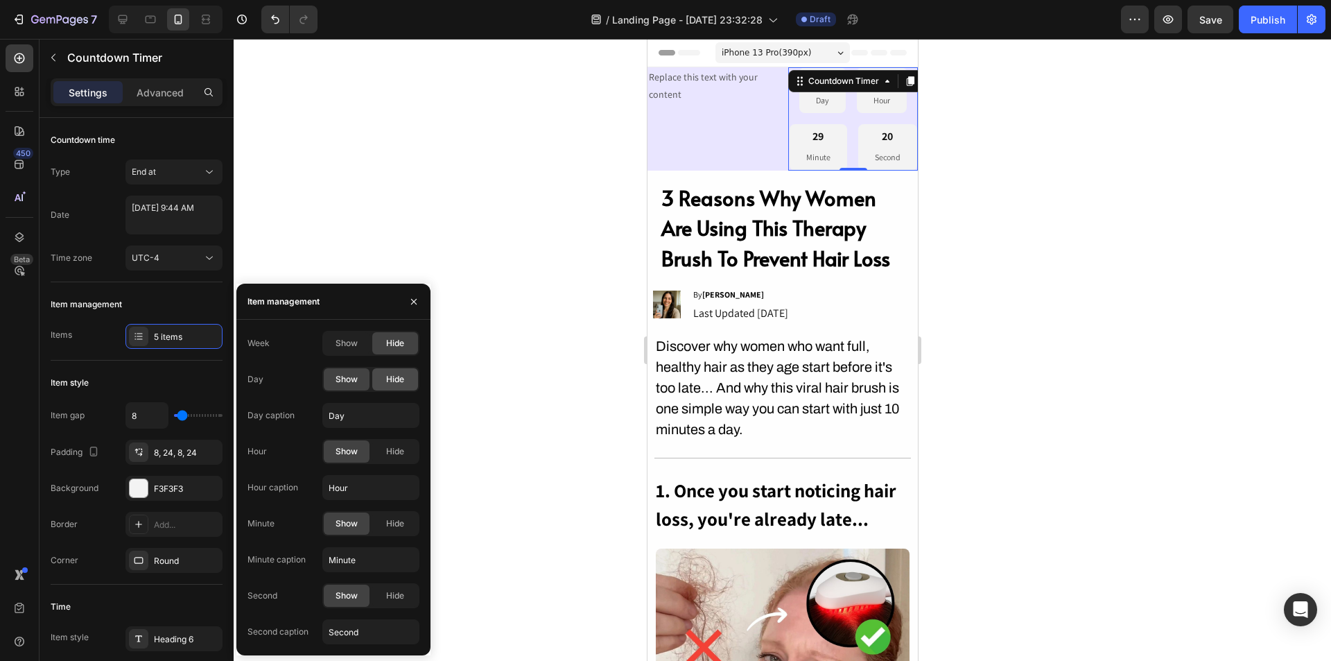
click at [392, 381] on span "Hide" at bounding box center [395, 379] width 18 height 12
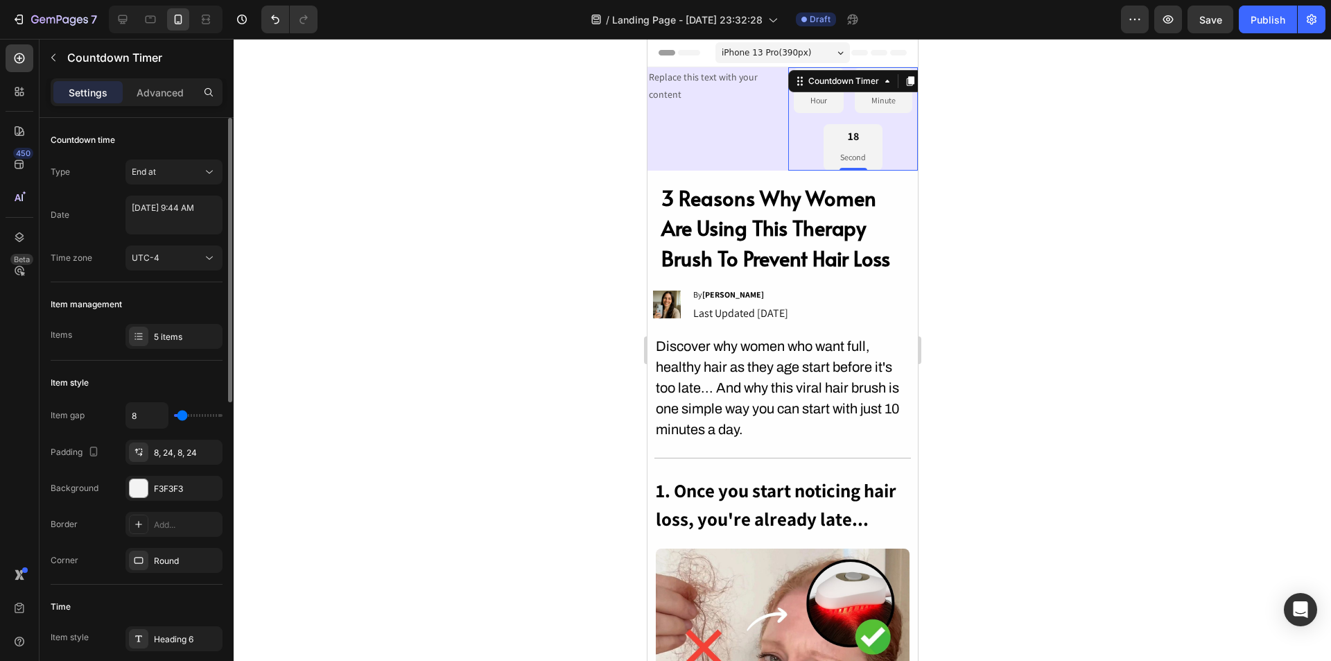
click at [173, 361] on div "Countdown time Type End at Date August 29 2025 9:44 AM Time zone UTC-4" at bounding box center [137, 473] width 172 height 224
click at [207, 489] on icon "button" at bounding box center [208, 488] width 6 height 6
click at [140, 489] on icon at bounding box center [138, 488] width 11 height 11
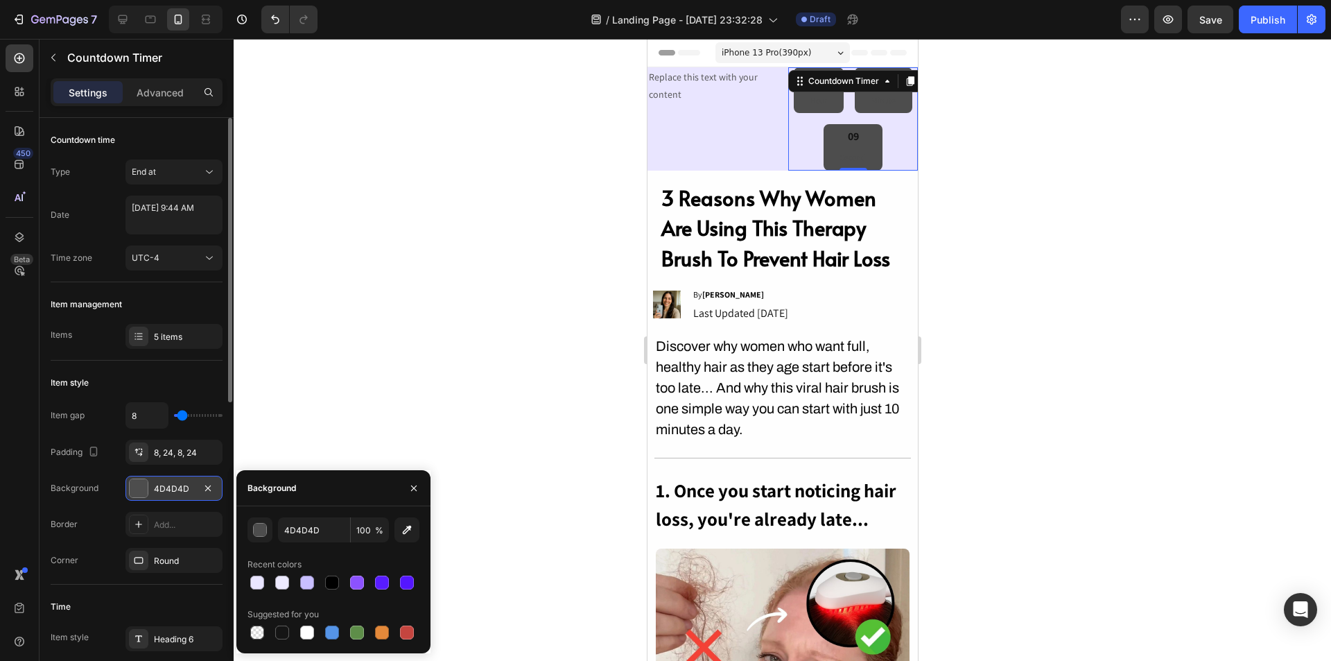
type input "0"
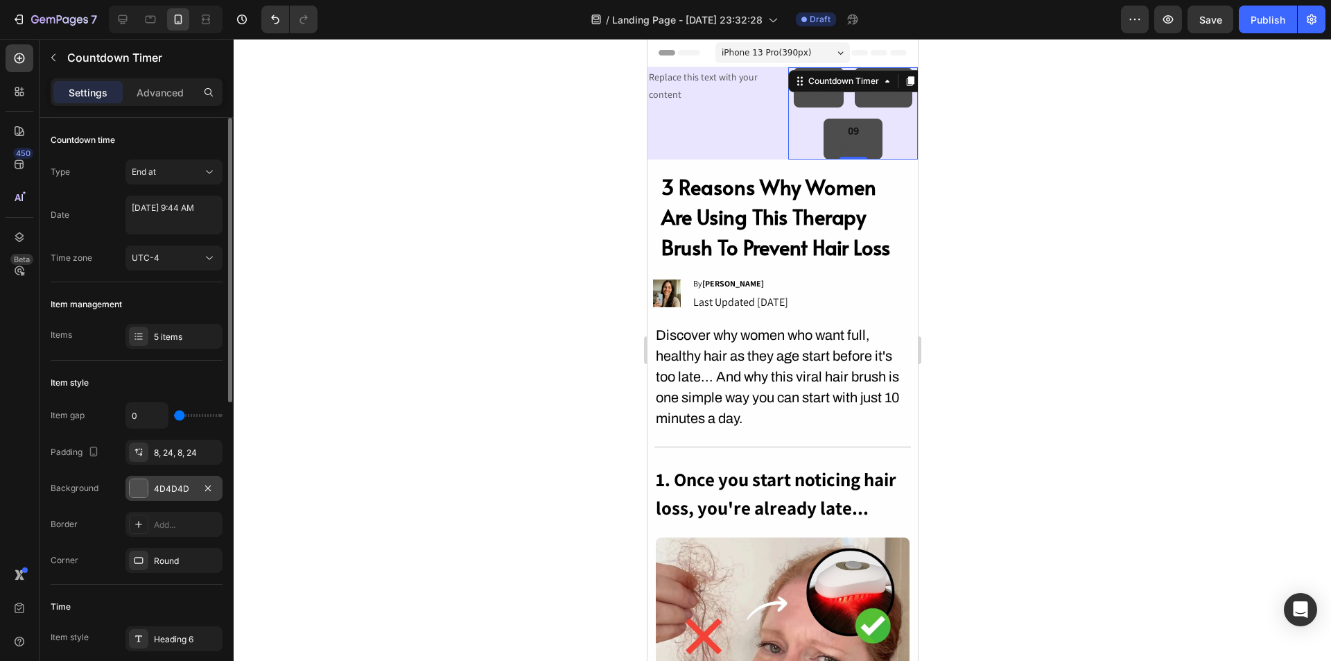
drag, startPoint x: 180, startPoint y: 415, endPoint x: 105, endPoint y: 415, distance: 74.9
type input "0"
click at [174, 415] on input "range" at bounding box center [198, 415] width 49 height 3
click at [139, 488] on div at bounding box center [139, 488] width 18 height 18
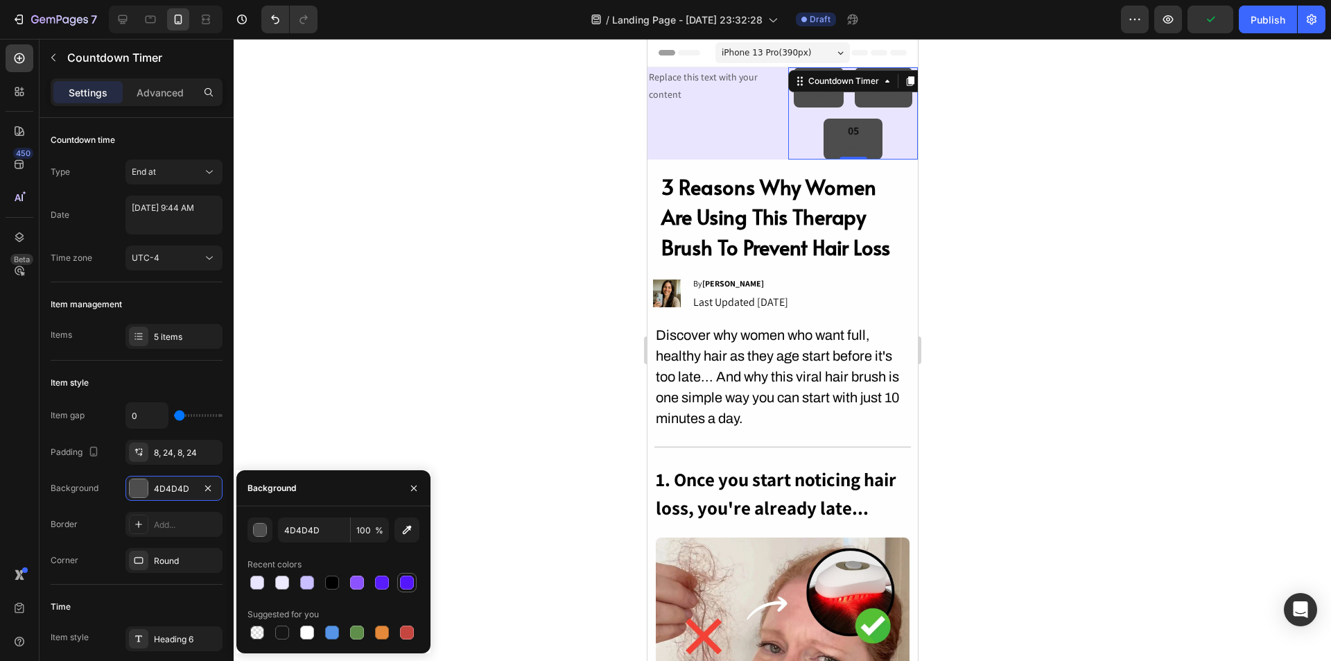
click at [405, 580] on div at bounding box center [407, 583] width 14 height 14
click at [252, 583] on div at bounding box center [257, 583] width 14 height 14
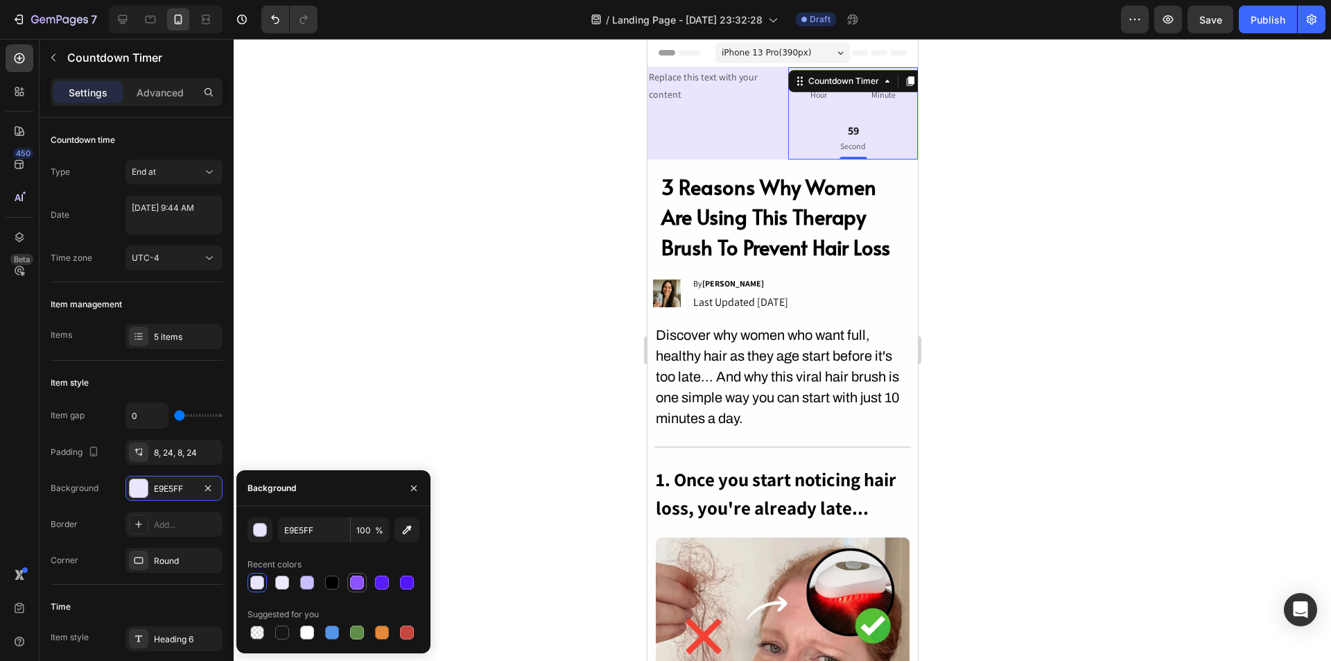
click at [352, 582] on div at bounding box center [357, 583] width 14 height 14
click at [263, 537] on button "button" at bounding box center [260, 529] width 25 height 25
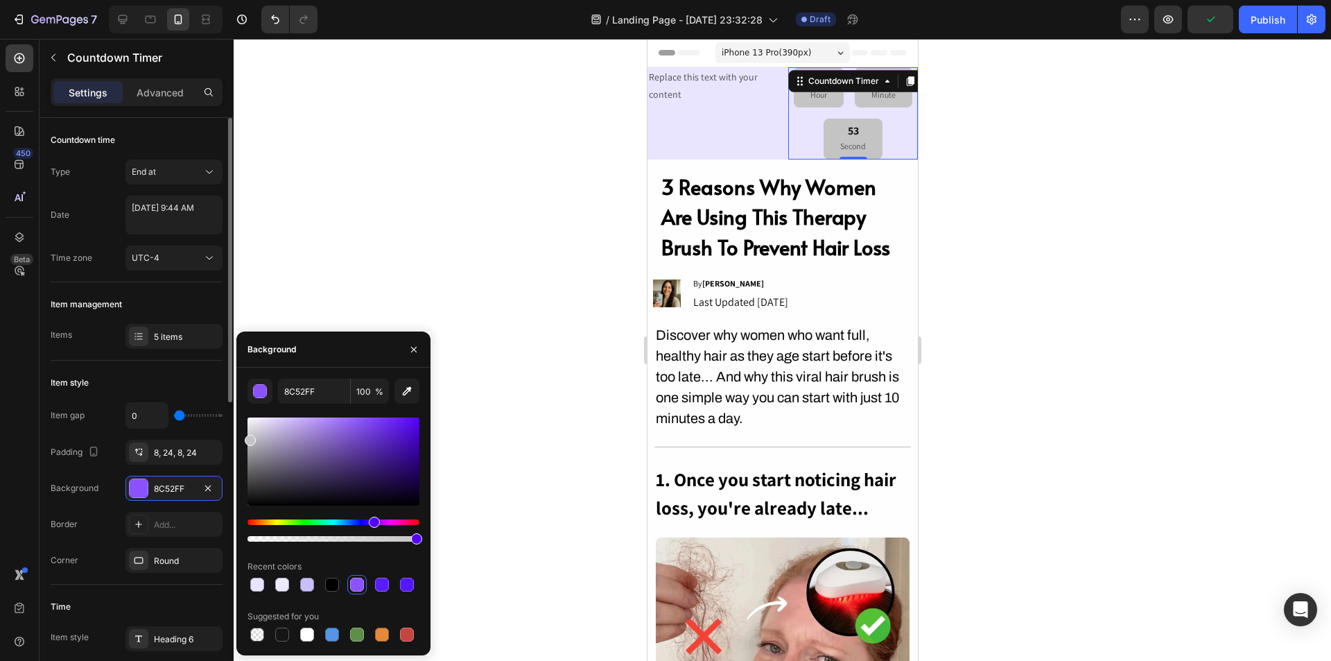
drag, startPoint x: 248, startPoint y: 424, endPoint x: 213, endPoint y: 438, distance: 37.1
click at [213, 438] on div "450 Beta timer Sections(8) Elements(6) Conversion booster Countdown timer Form …" at bounding box center [117, 350] width 234 height 622
type input "C4C4C4"
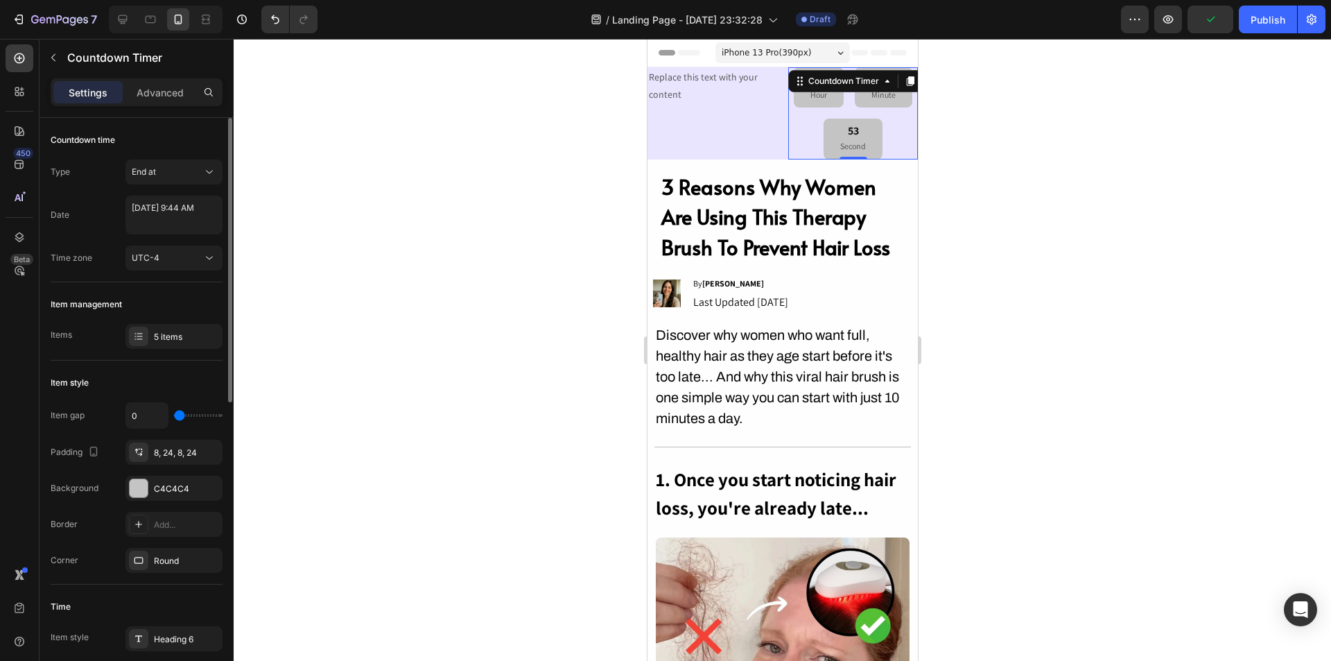
click at [180, 393] on div "Item style" at bounding box center [137, 383] width 172 height 22
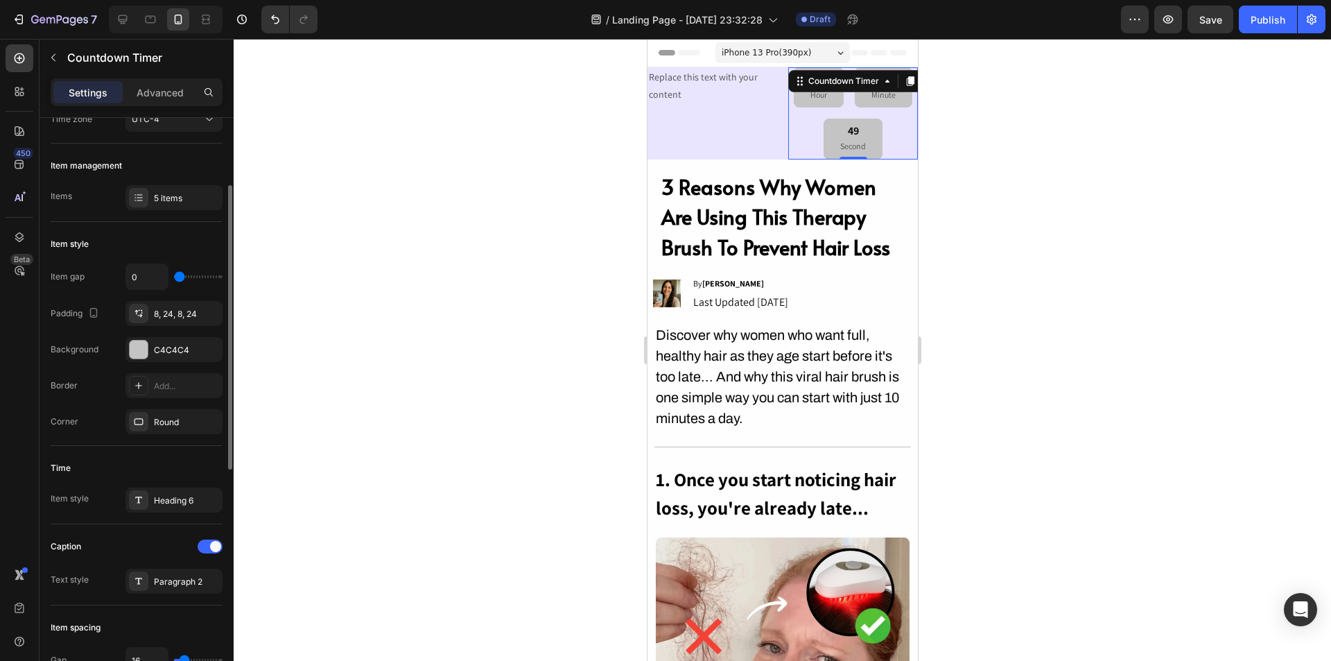
scroll to position [277, 0]
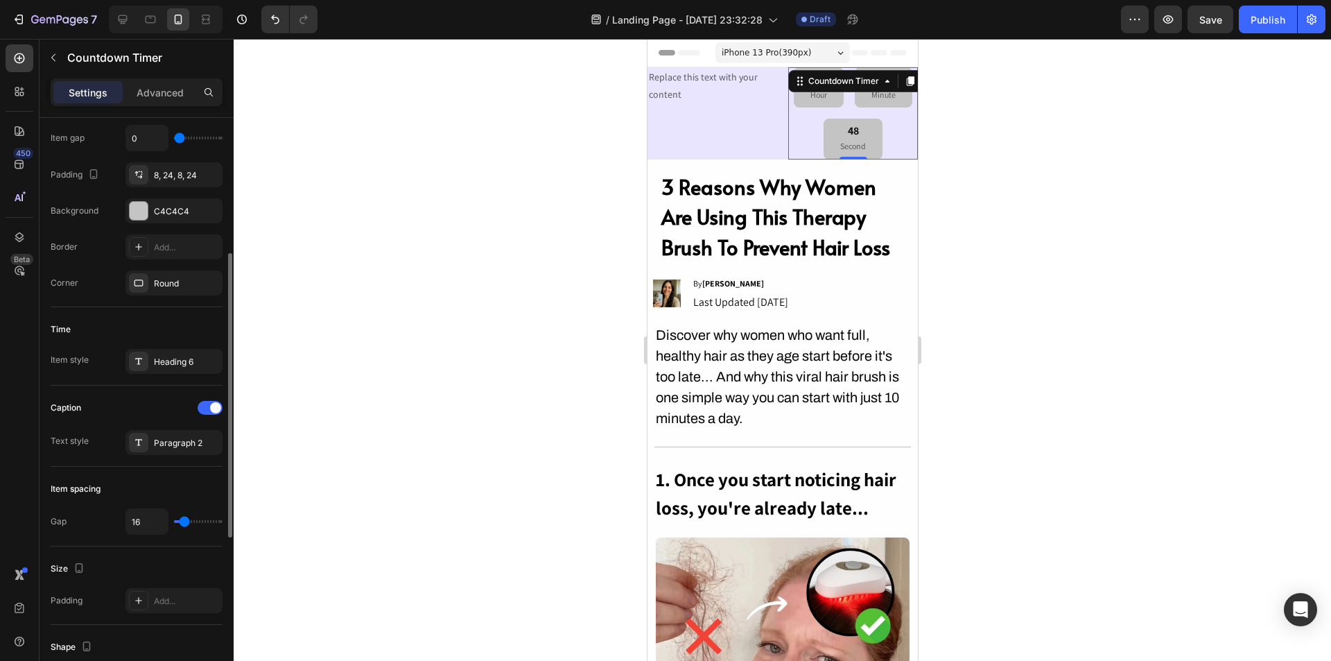
type input "13"
type input "7"
type input "0"
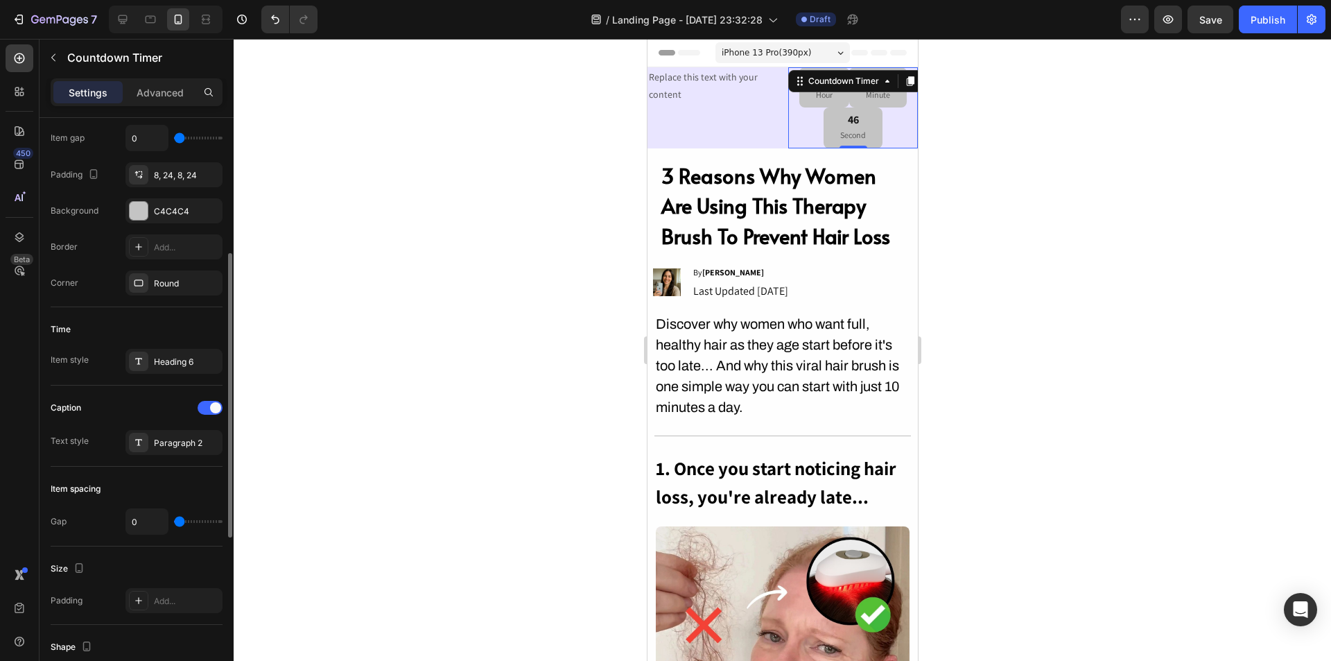
drag, startPoint x: 184, startPoint y: 521, endPoint x: 137, endPoint y: 521, distance: 47.2
type input "0"
click at [174, 521] on input "range" at bounding box center [198, 521] width 49 height 3
click at [166, 356] on div "Heading 6" at bounding box center [186, 362] width 65 height 12
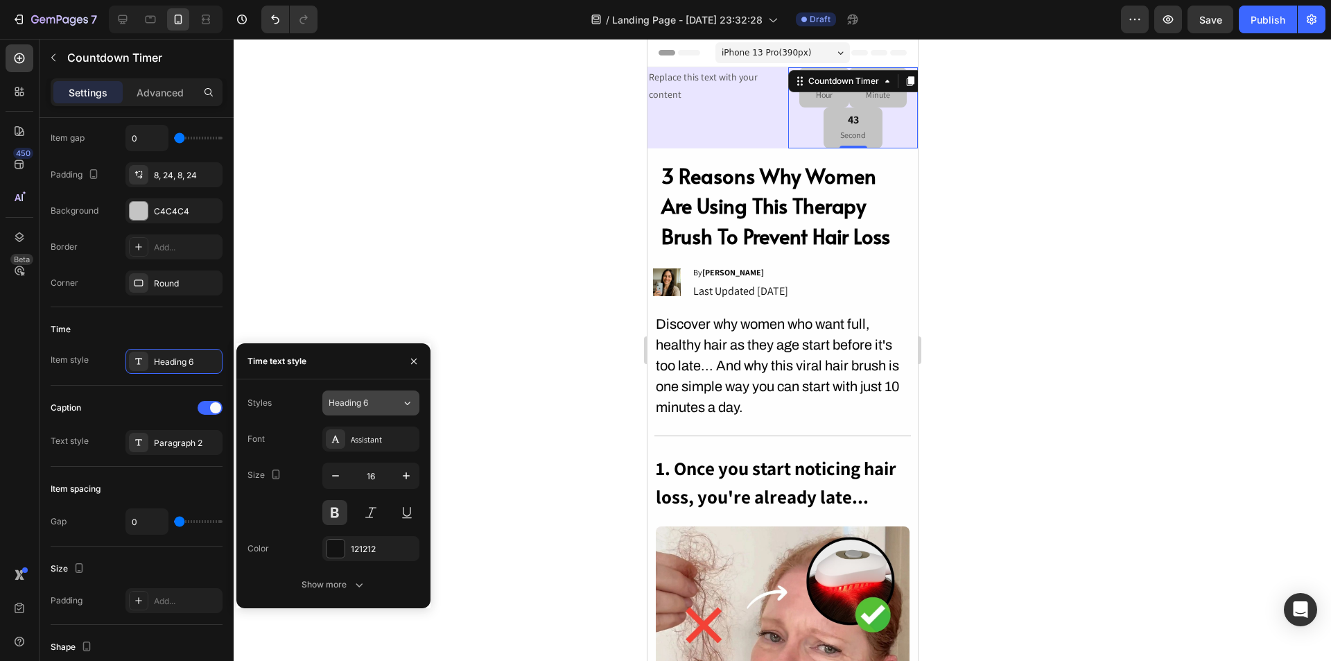
click at [407, 410] on button "Heading 6" at bounding box center [370, 402] width 97 height 25
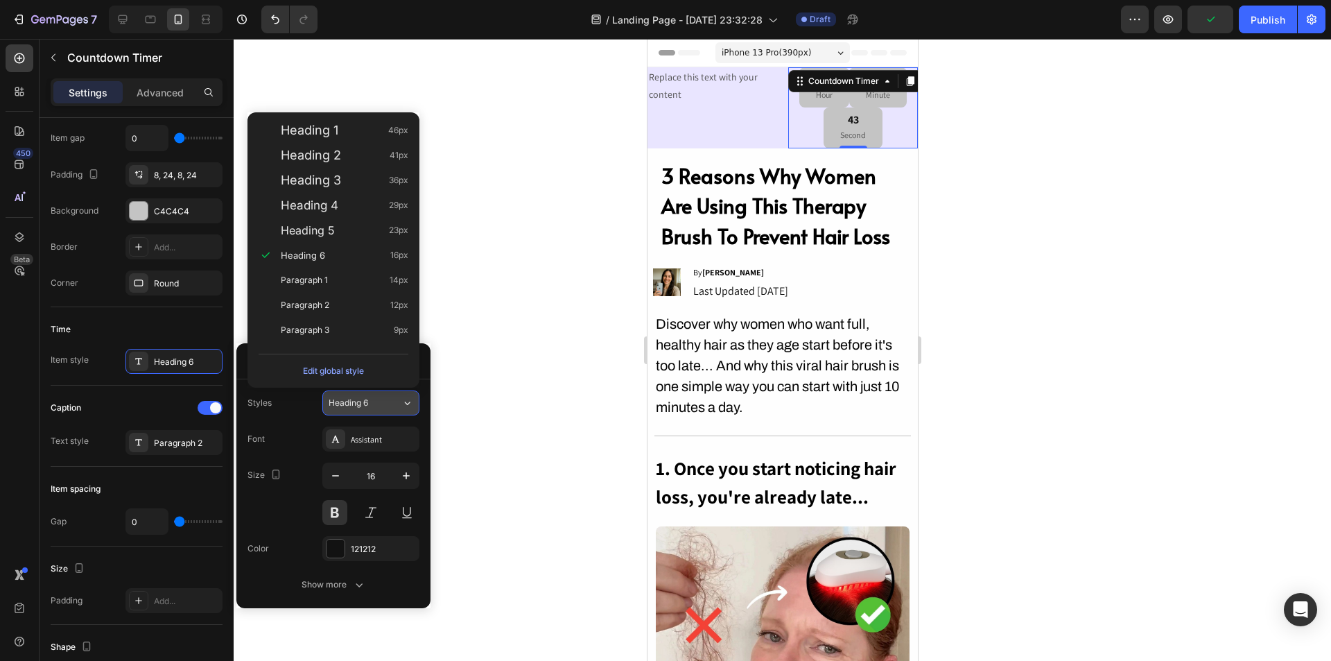
click at [407, 410] on button "Heading 6" at bounding box center [370, 402] width 97 height 25
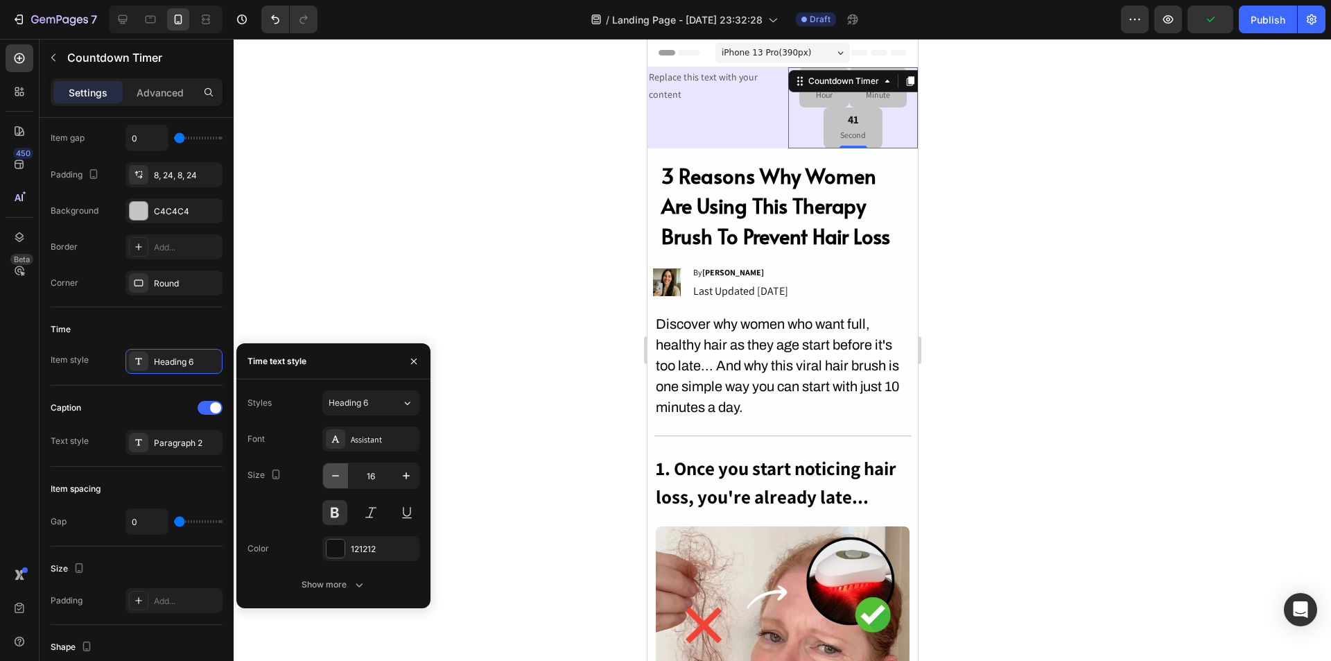
click at [330, 480] on icon "button" at bounding box center [336, 476] width 14 height 14
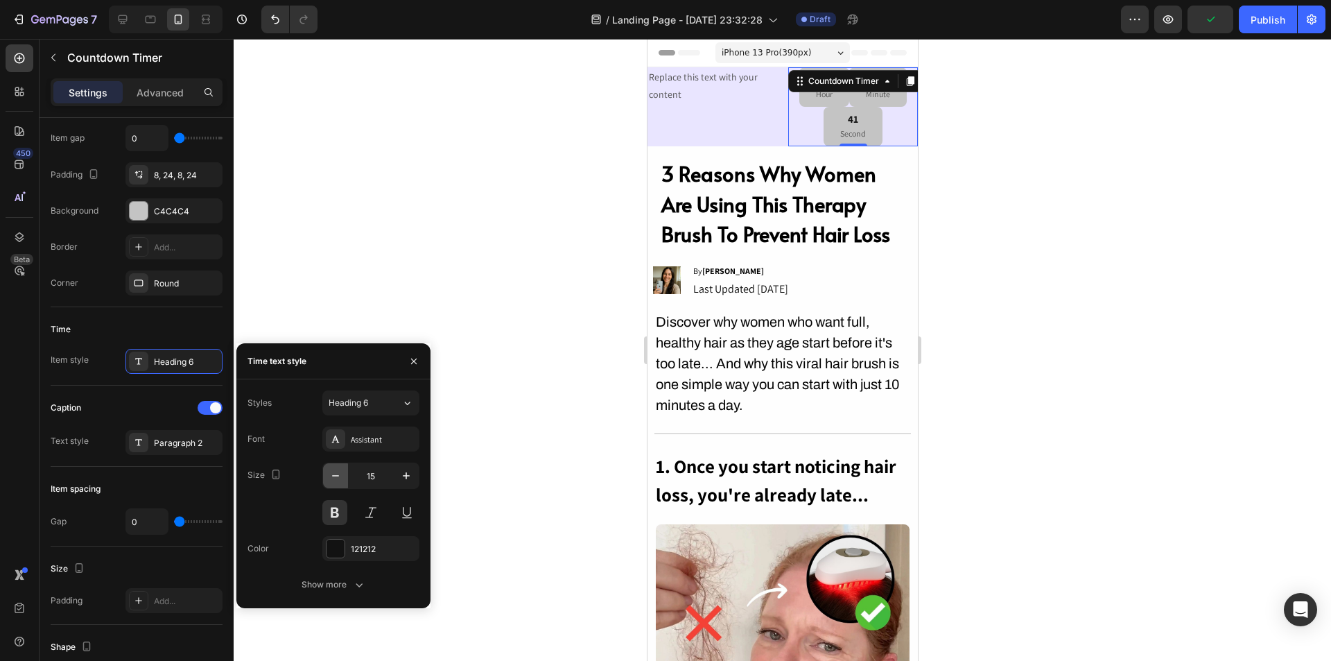
click at [332, 478] on icon "button" at bounding box center [336, 476] width 14 height 14
click at [333, 478] on icon "button" at bounding box center [336, 476] width 14 height 14
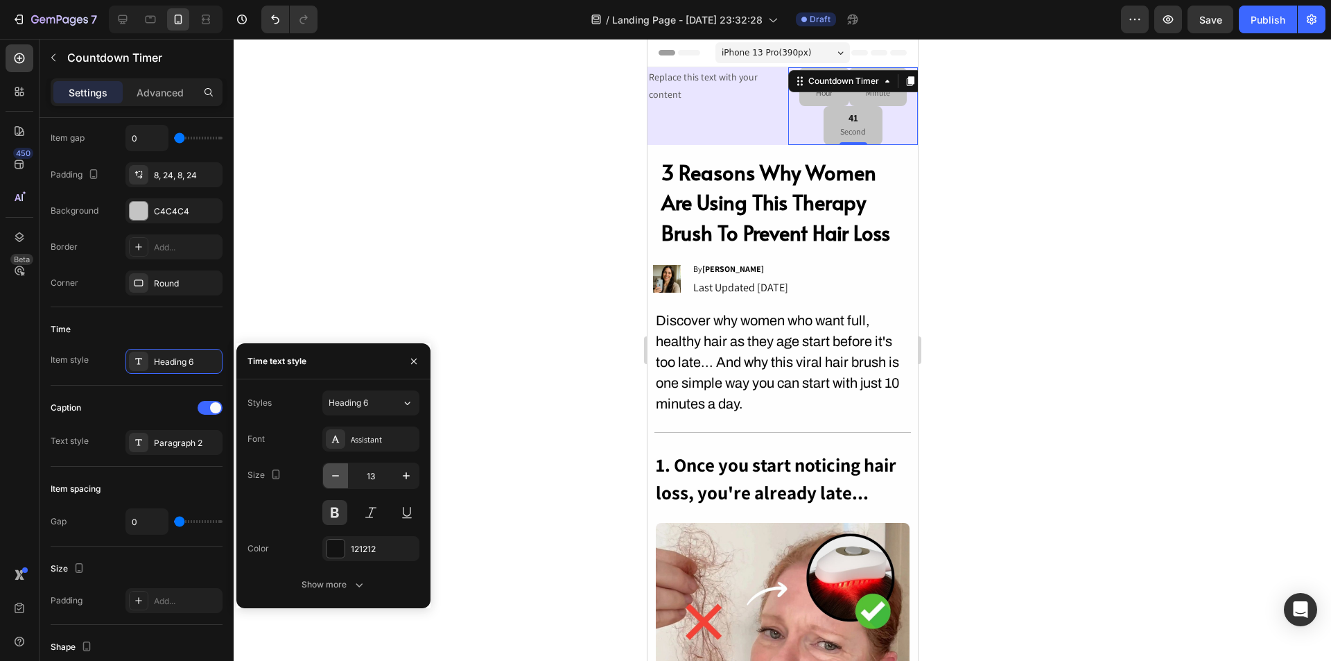
click at [333, 477] on icon "button" at bounding box center [336, 476] width 14 height 14
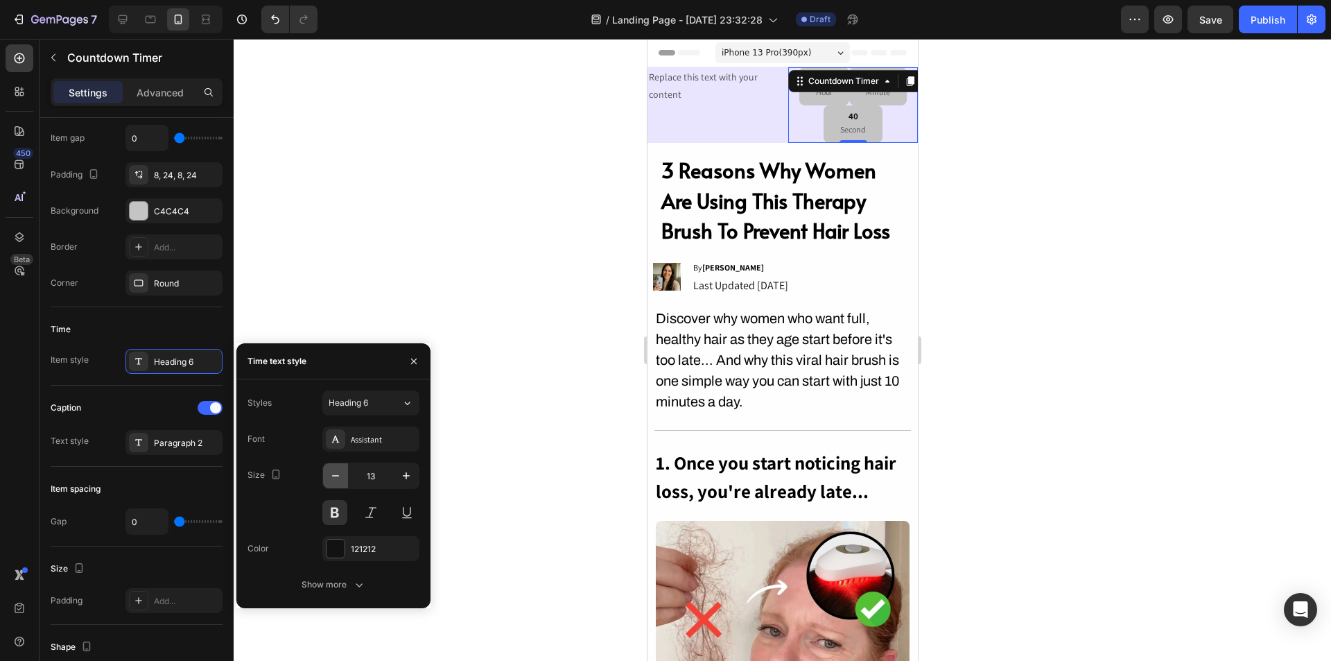
click at [333, 477] on icon "button" at bounding box center [336, 476] width 14 height 14
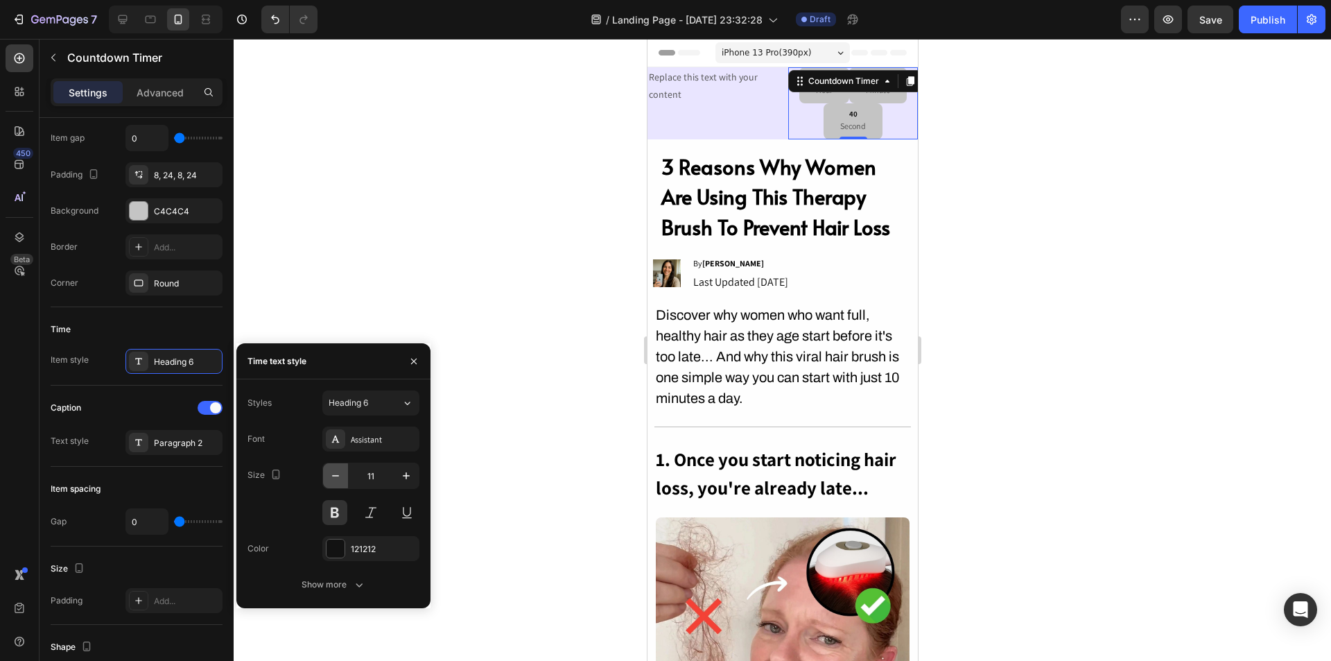
click at [333, 477] on icon "button" at bounding box center [336, 476] width 14 height 14
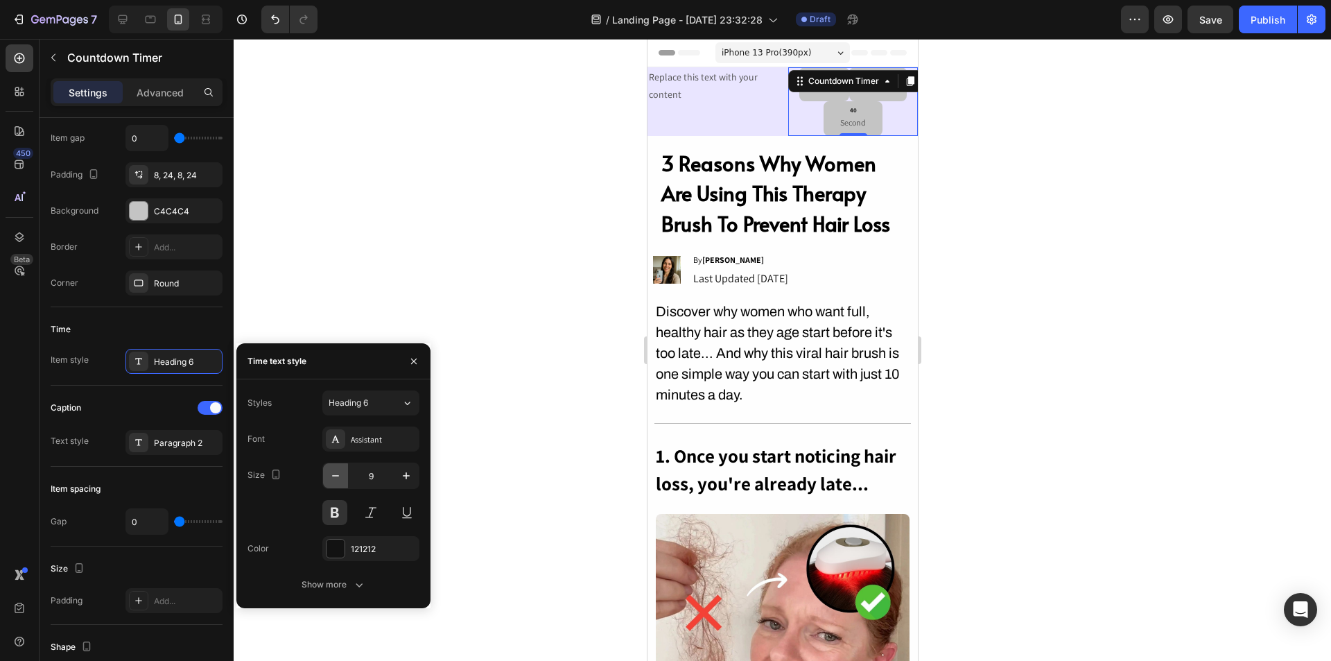
click at [333, 477] on icon "button" at bounding box center [336, 476] width 14 height 14
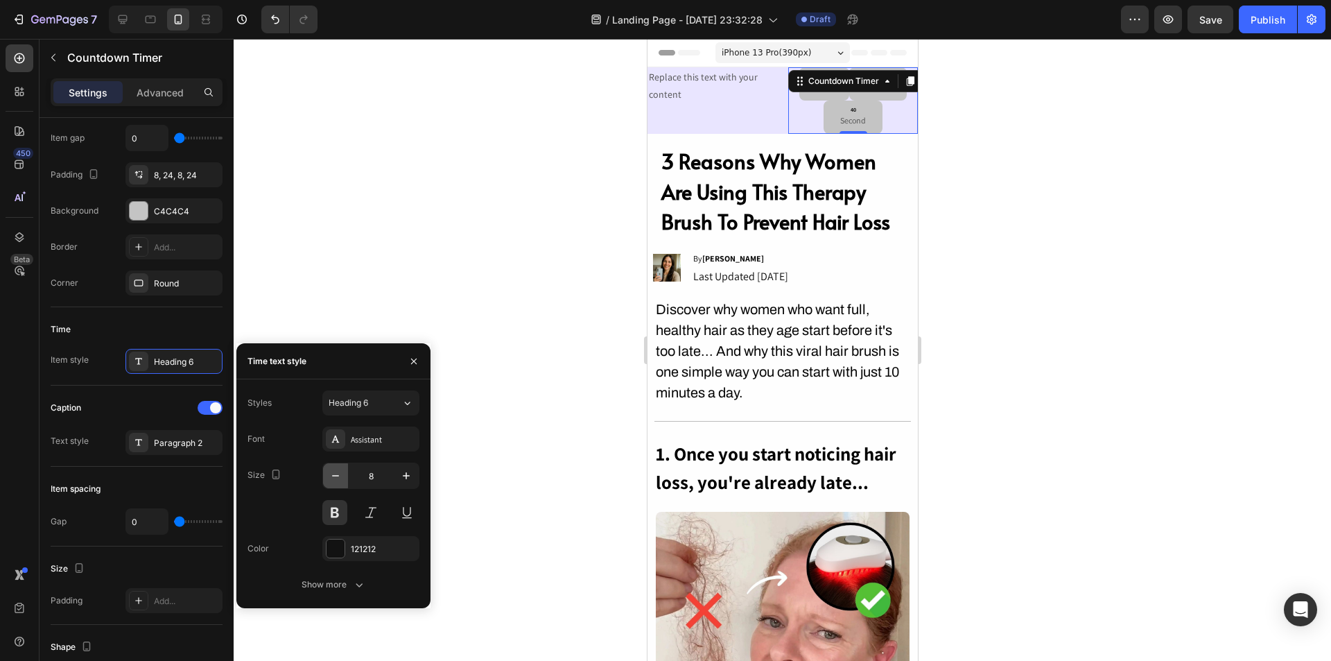
click at [333, 477] on icon "button" at bounding box center [336, 476] width 14 height 14
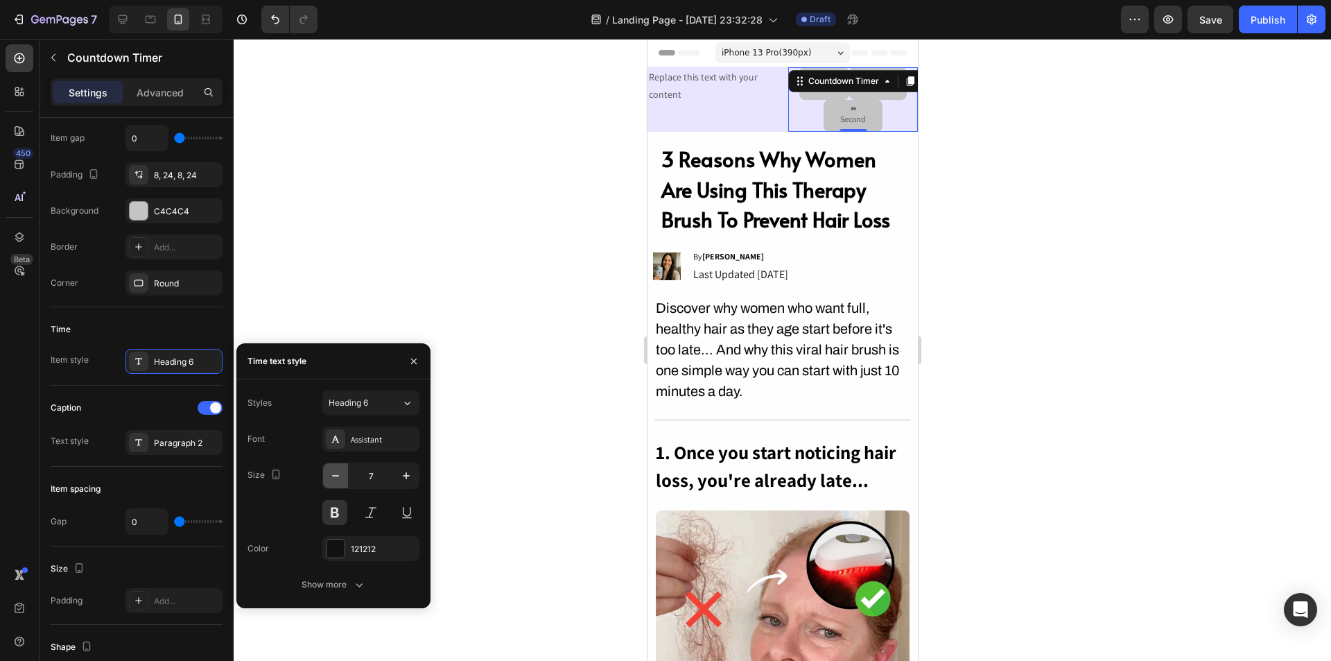
click at [333, 477] on icon "button" at bounding box center [336, 476] width 14 height 14
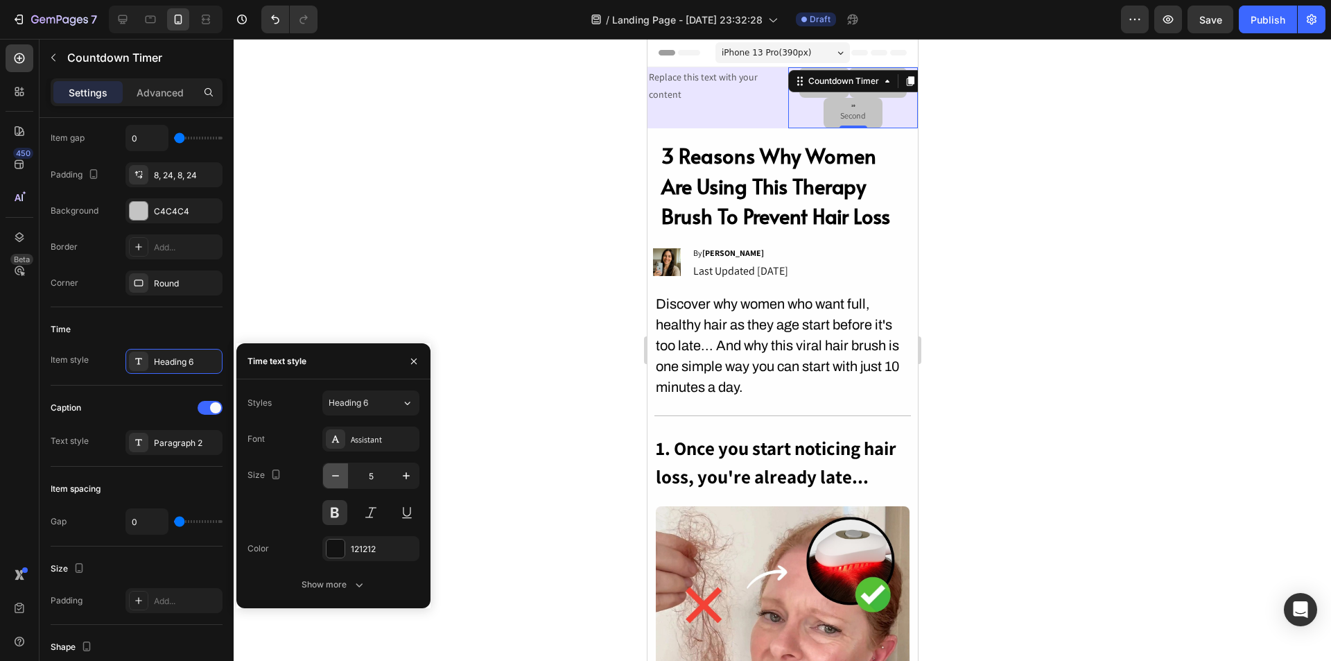
click at [333, 477] on icon "button" at bounding box center [336, 476] width 14 height 14
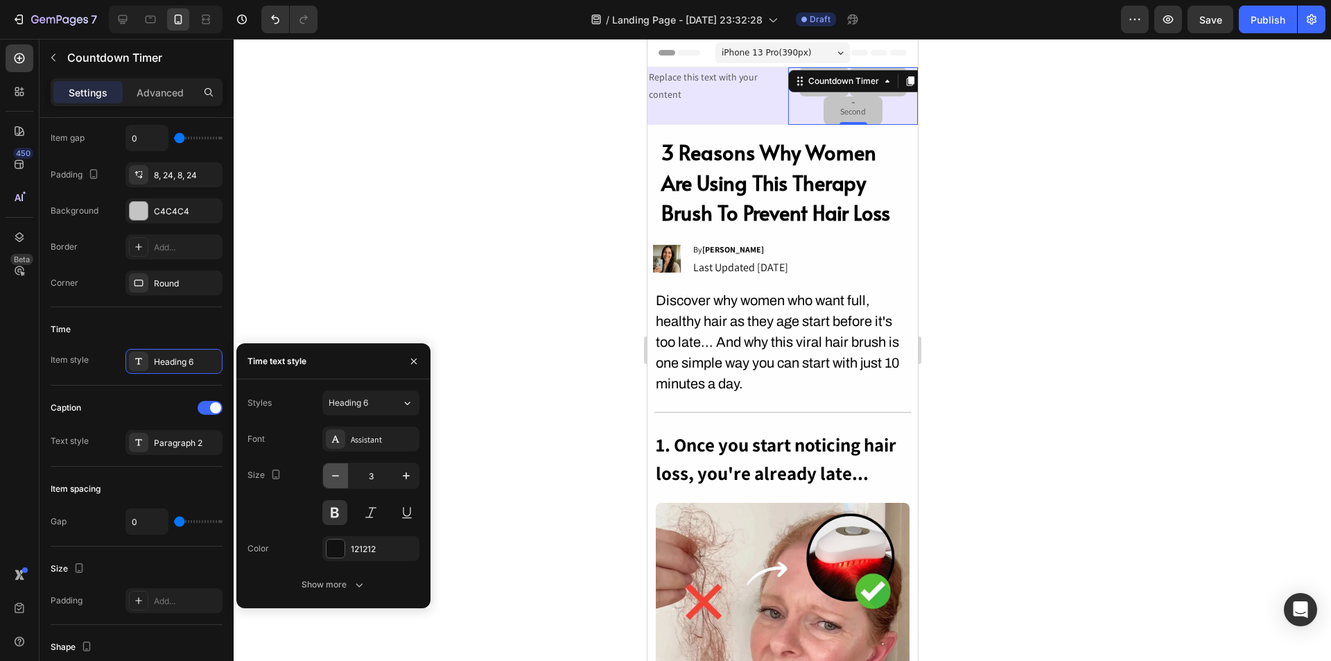
click at [333, 477] on icon "button" at bounding box center [336, 476] width 14 height 14
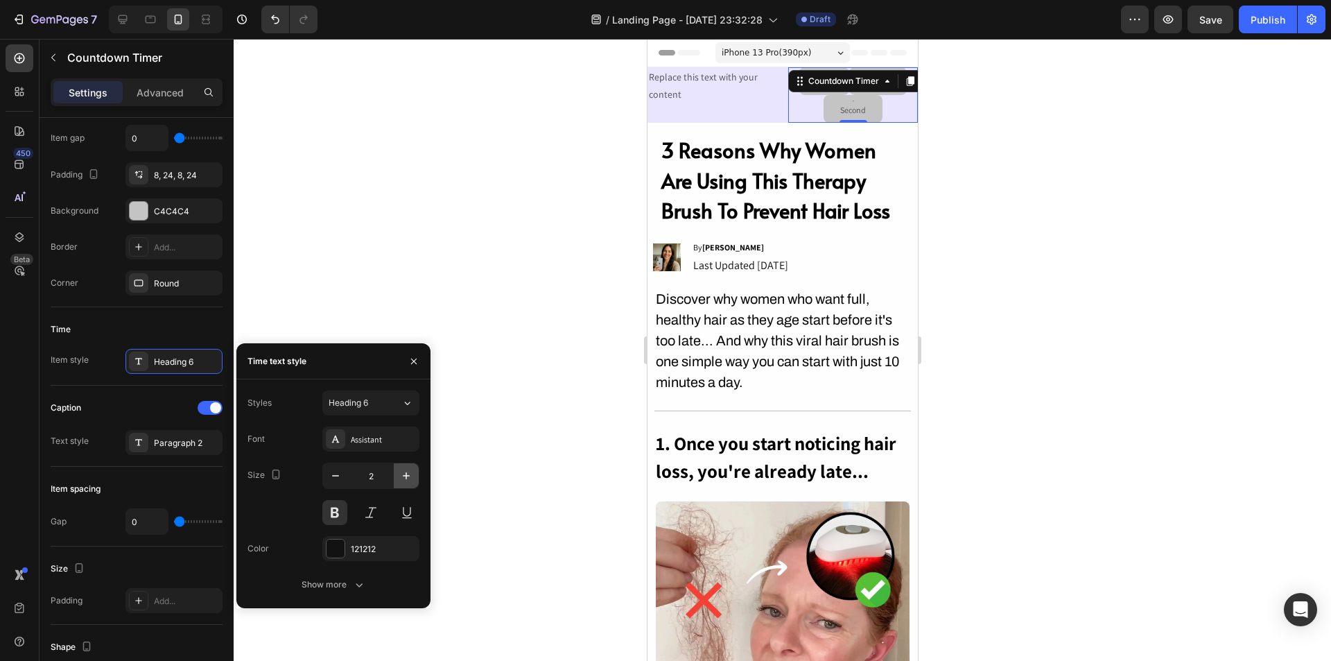
click at [417, 476] on button "button" at bounding box center [406, 475] width 25 height 25
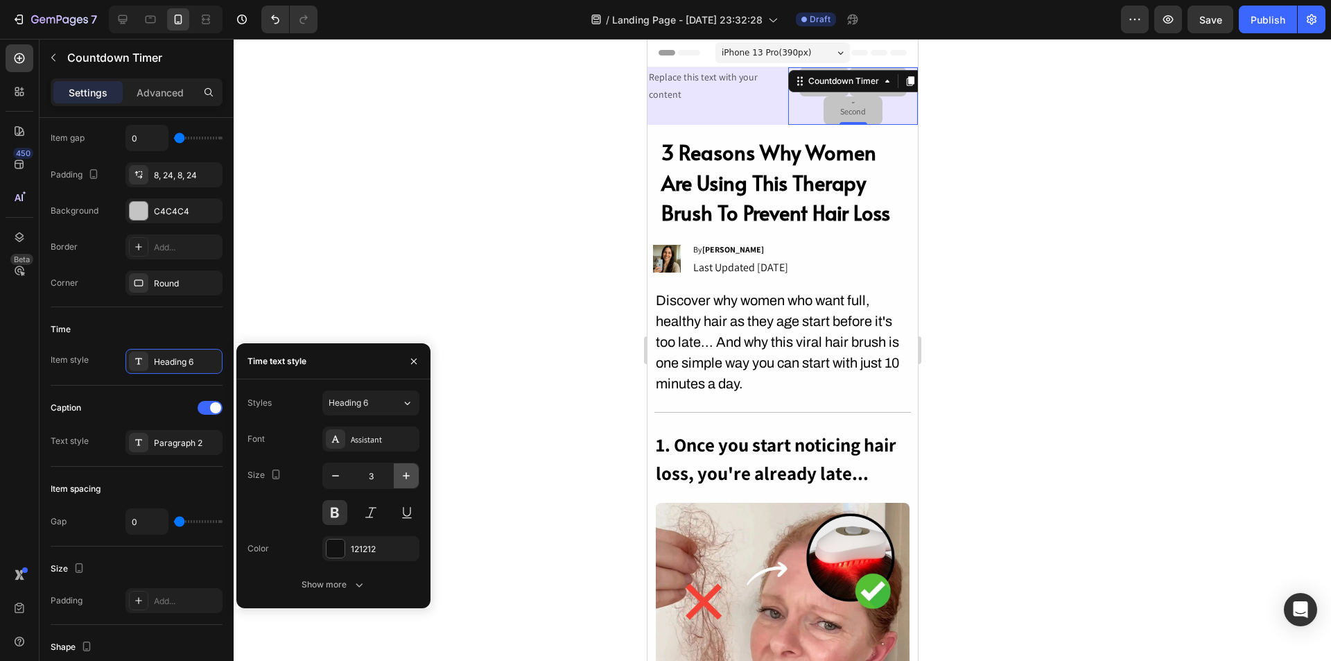
click at [417, 476] on button "button" at bounding box center [406, 475] width 25 height 25
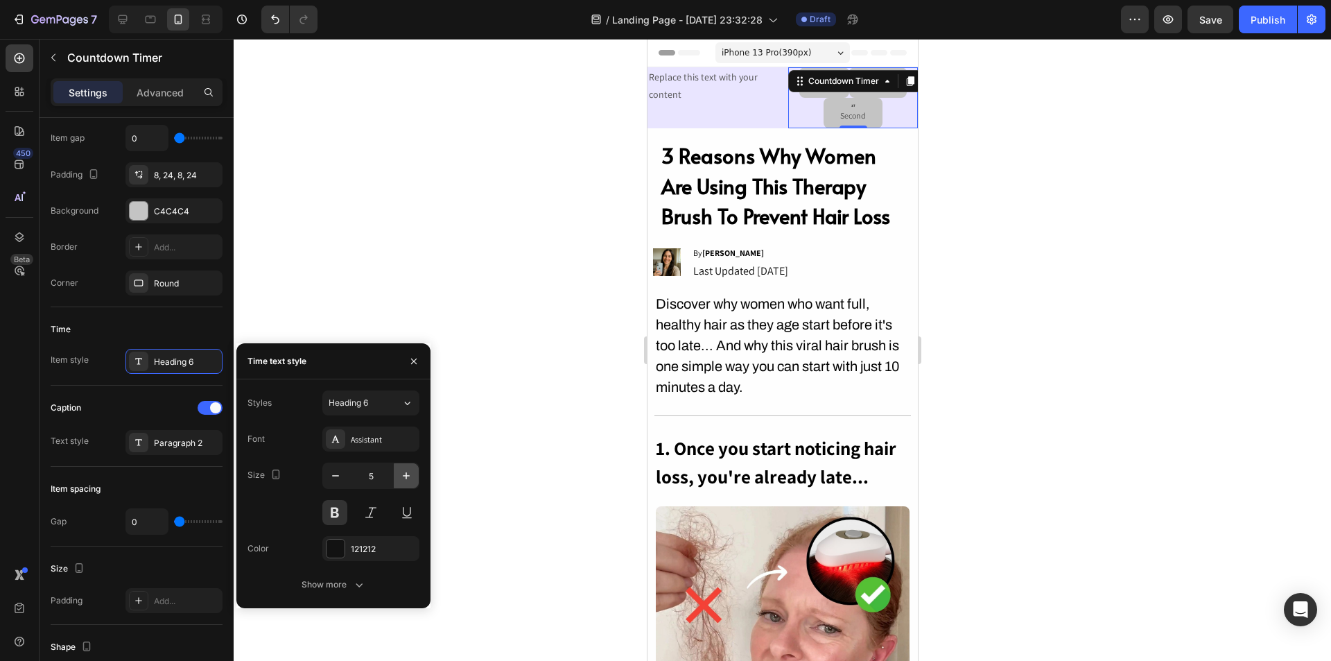
click at [417, 476] on button "button" at bounding box center [406, 475] width 25 height 25
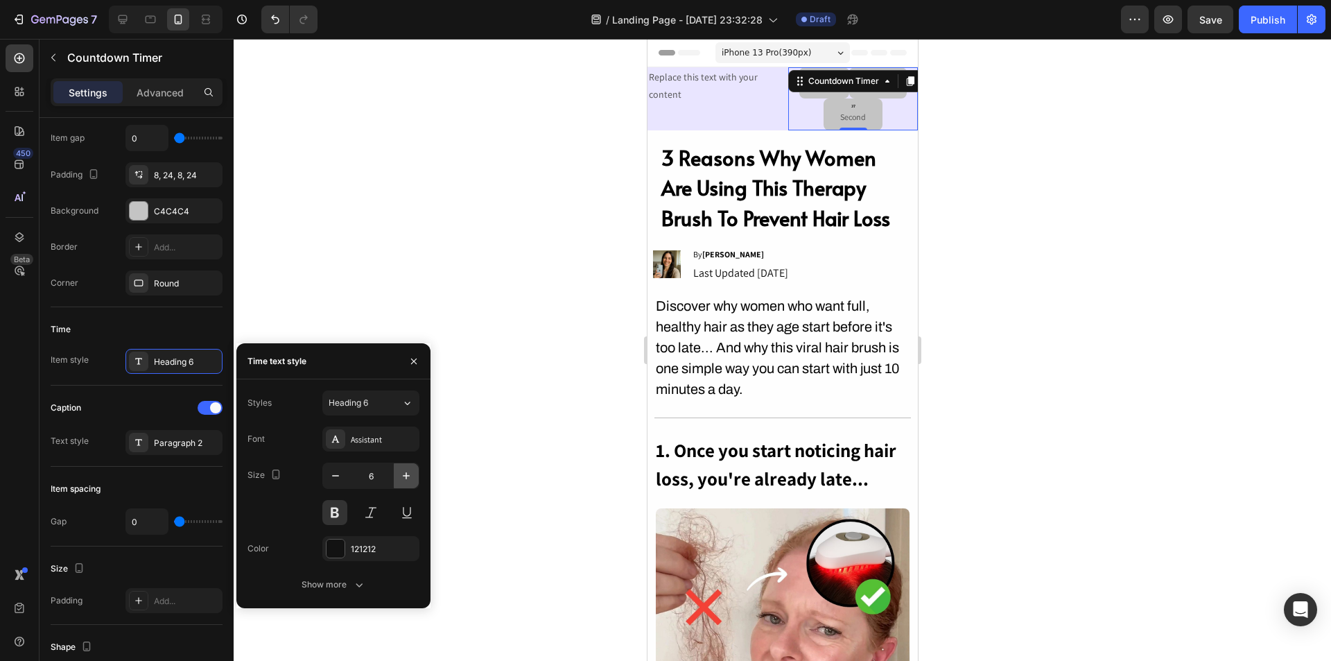
click at [417, 476] on button "button" at bounding box center [406, 475] width 25 height 25
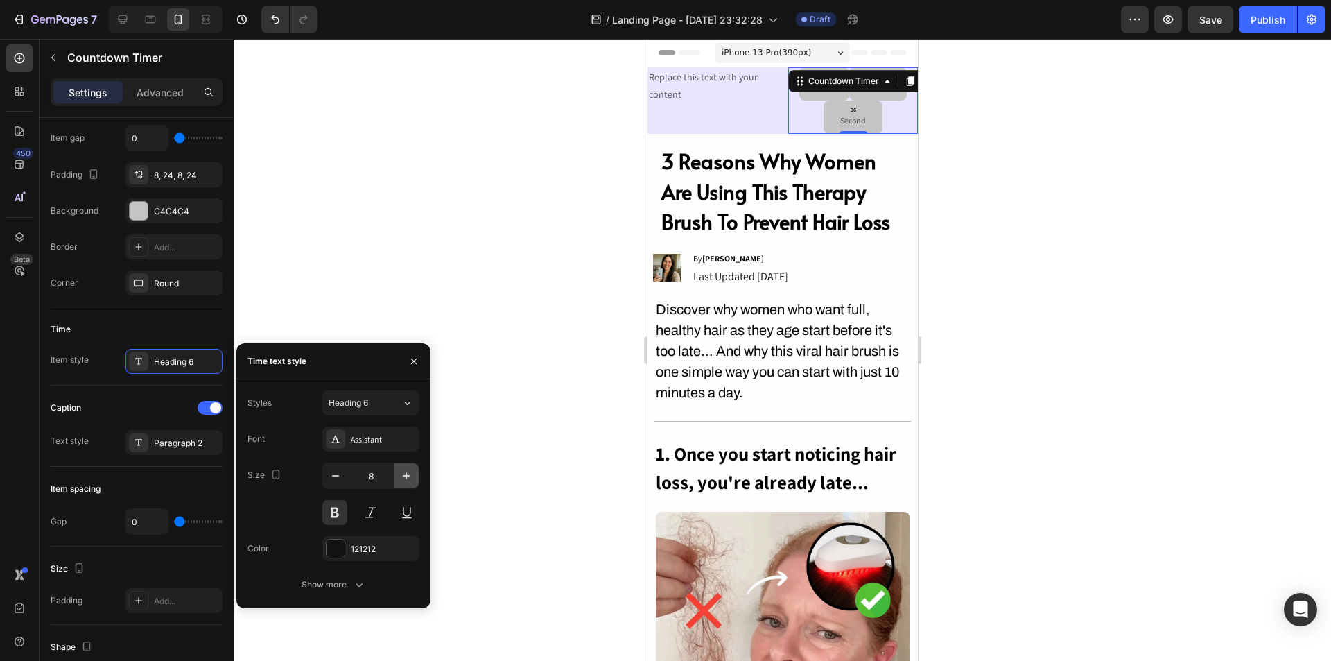
click at [417, 476] on button "button" at bounding box center [406, 475] width 25 height 25
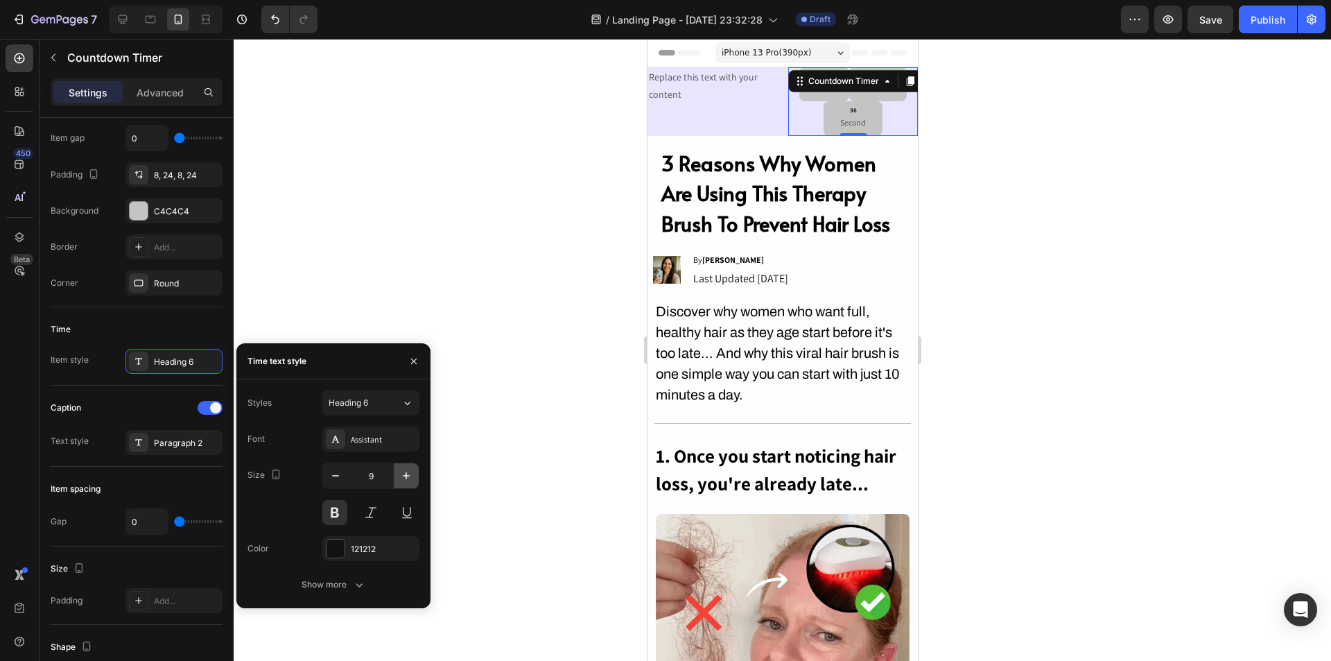
click at [417, 476] on button "button" at bounding box center [406, 475] width 25 height 25
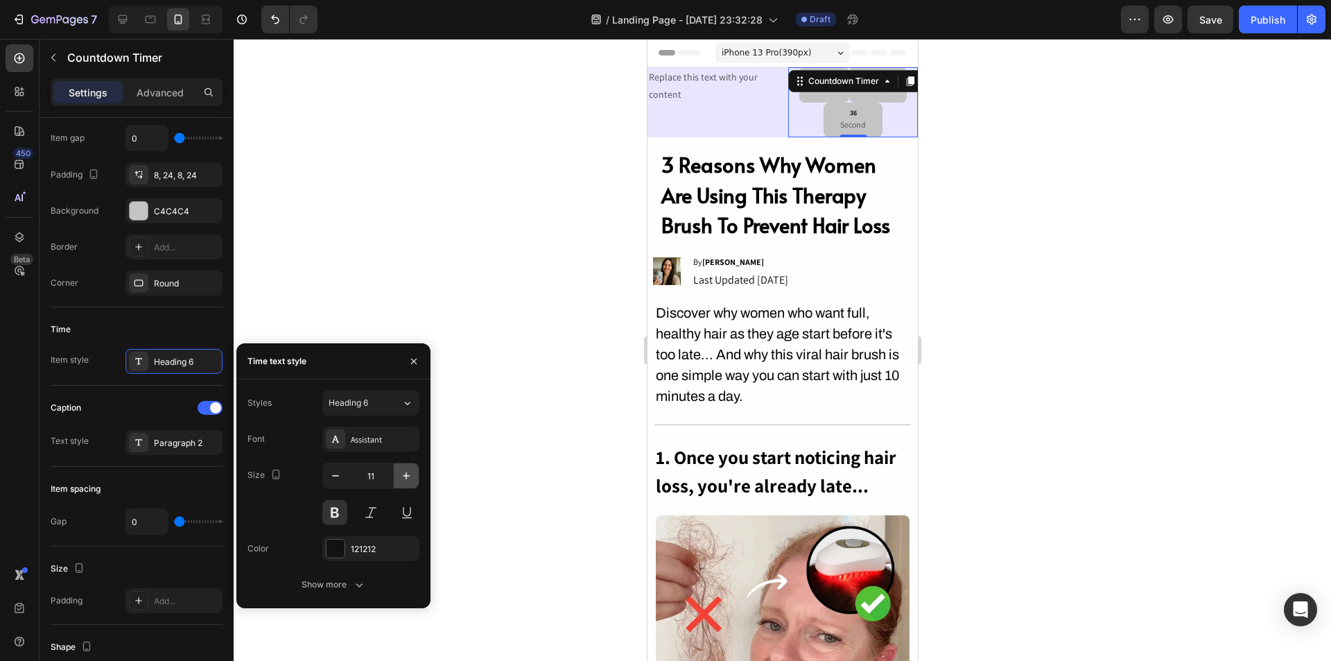
click at [417, 476] on button "button" at bounding box center [406, 475] width 25 height 25
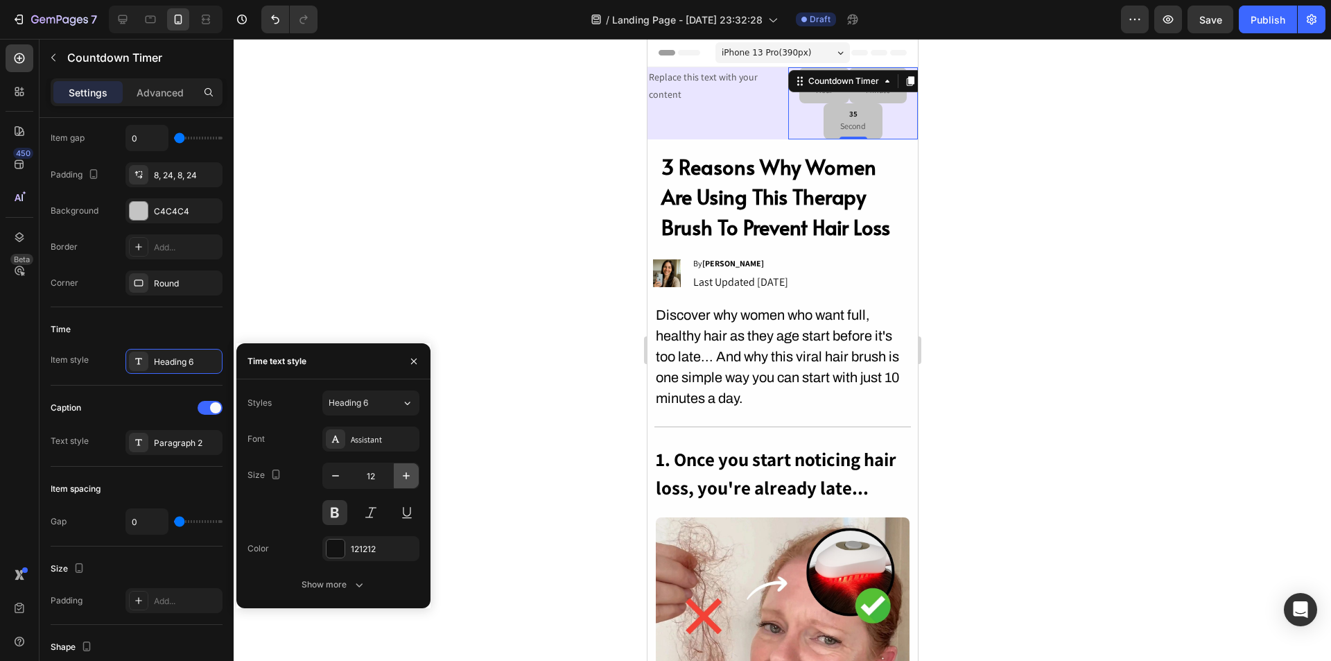
click at [417, 476] on button "button" at bounding box center [406, 475] width 25 height 25
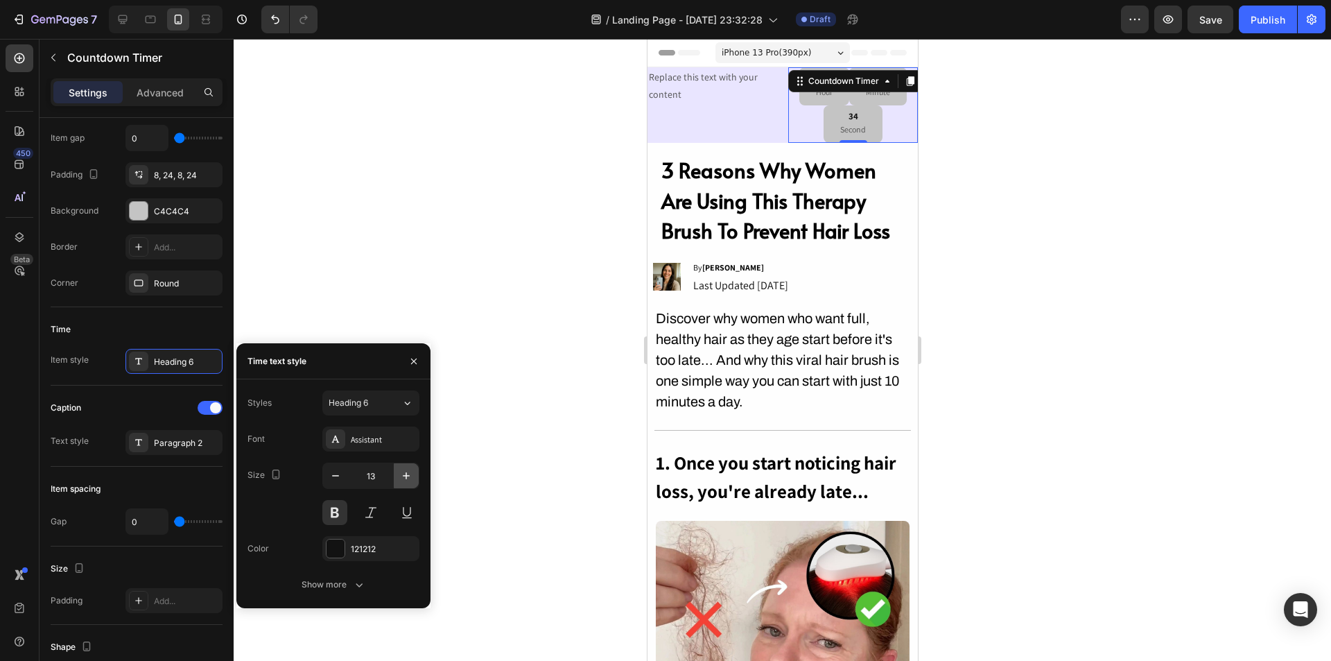
click at [417, 473] on button "button" at bounding box center [406, 475] width 25 height 25
type input "14"
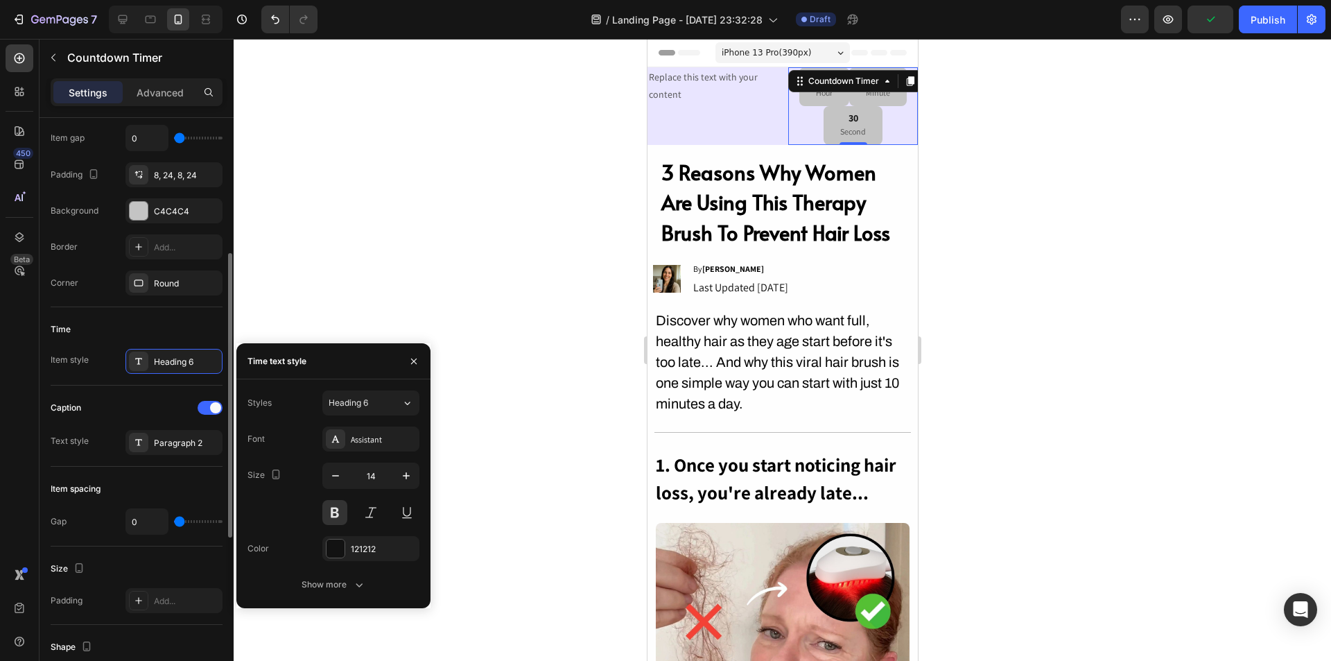
click at [159, 323] on div "Time" at bounding box center [137, 329] width 172 height 22
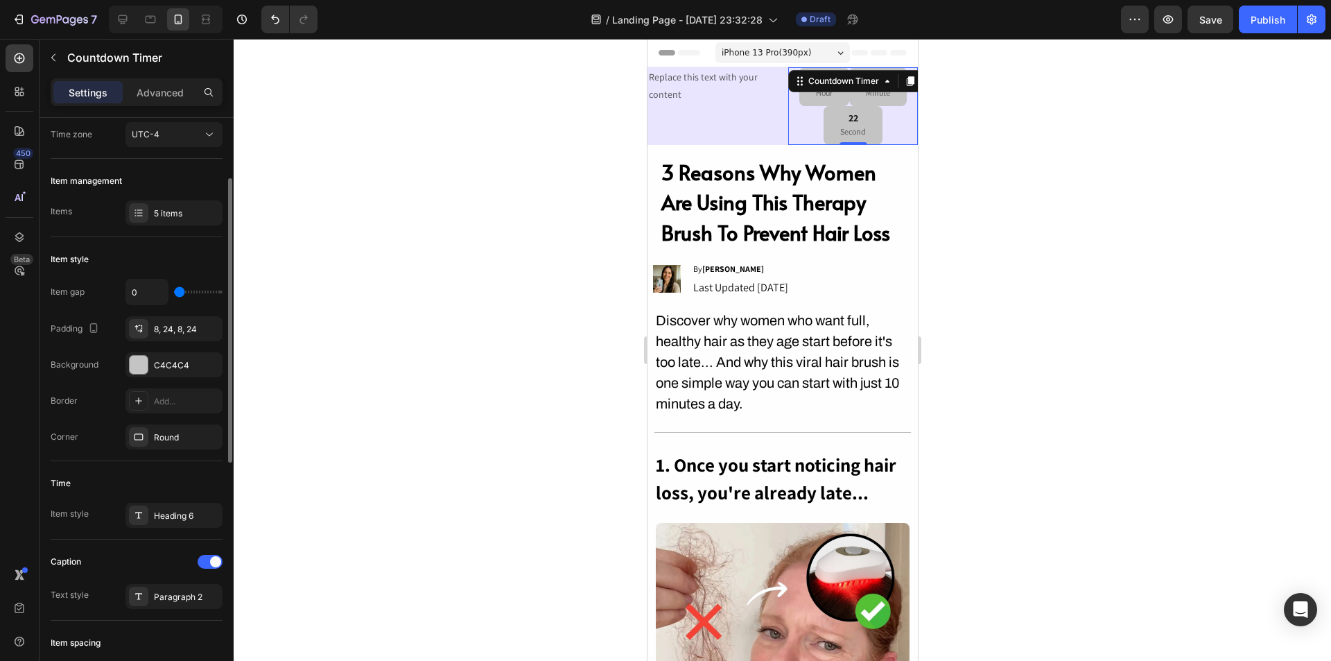
scroll to position [0, 0]
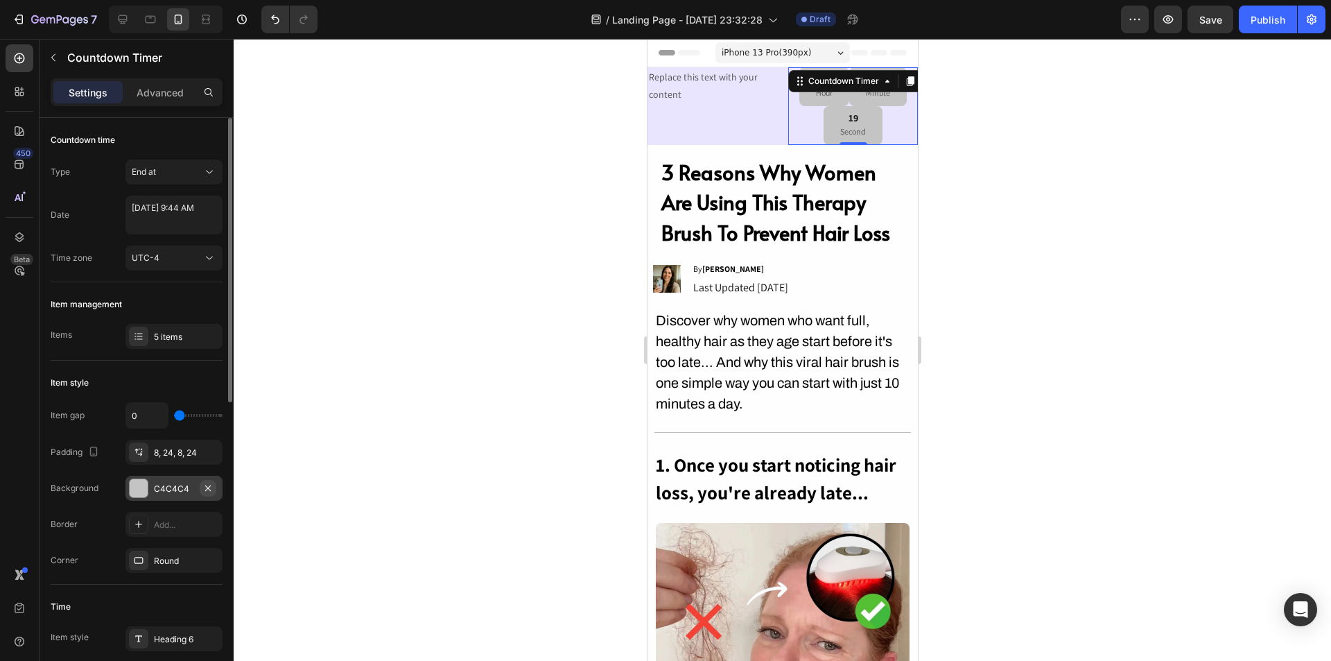
click at [206, 487] on icon "button" at bounding box center [207, 488] width 11 height 11
click at [159, 96] on p "Advanced" at bounding box center [160, 92] width 47 height 15
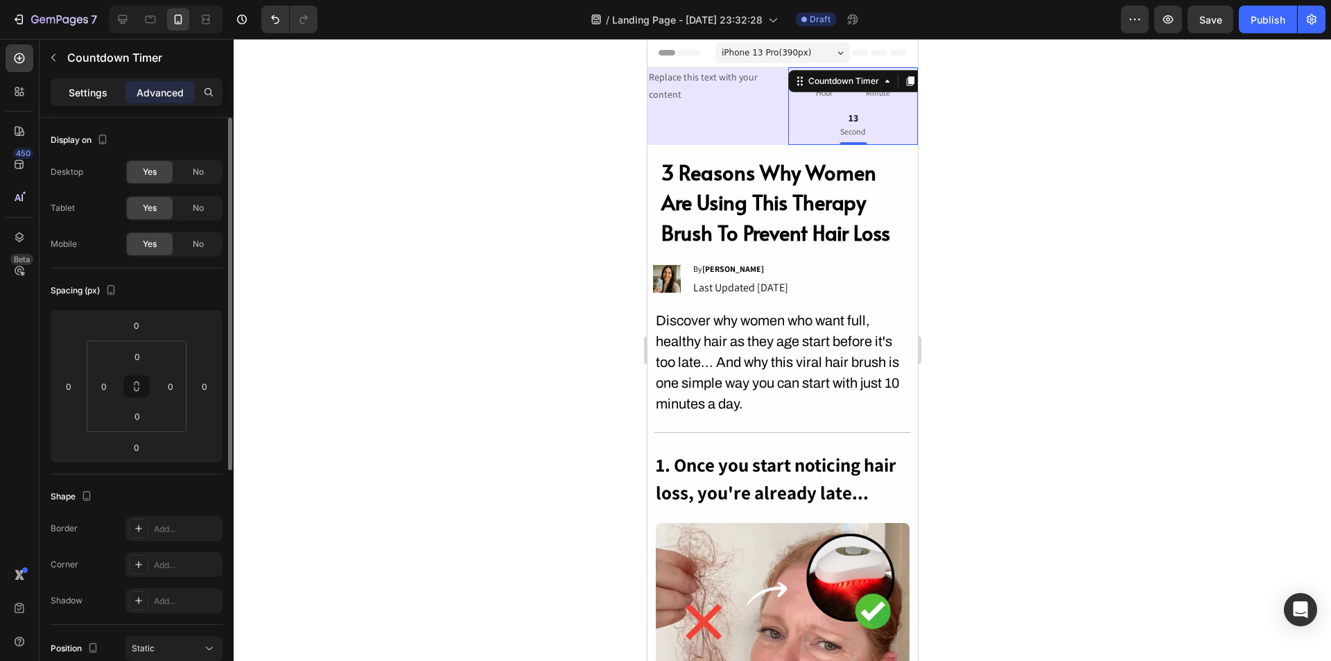
click at [95, 91] on p "Settings" at bounding box center [88, 92] width 39 height 15
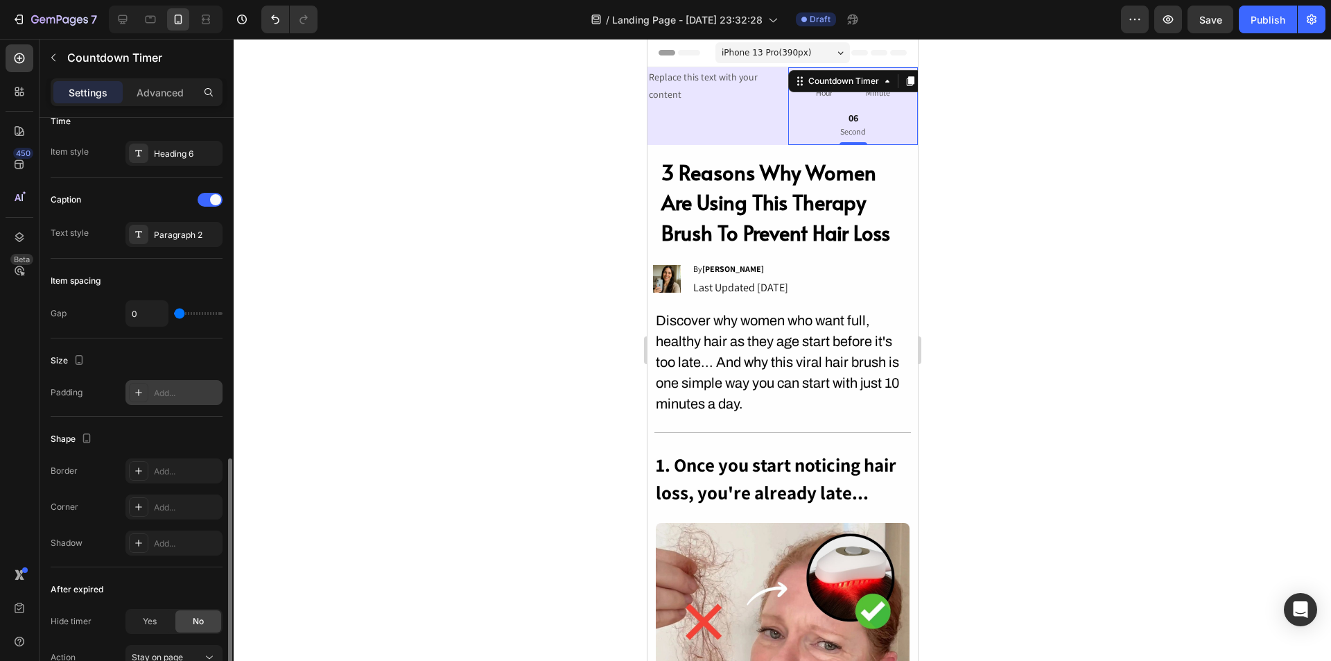
scroll to position [609, 0]
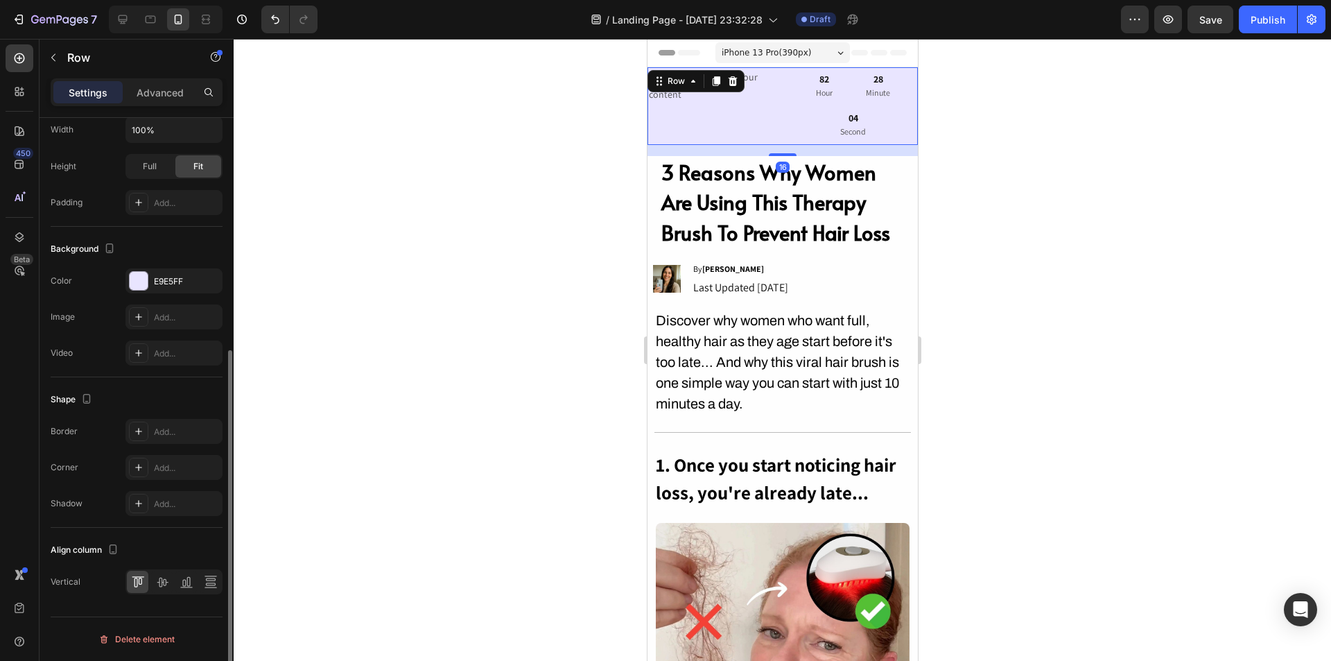
click at [781, 103] on div "Replace this text with your content Text Block 82 Hour 28 Minute 04 Second Coun…" at bounding box center [782, 106] width 270 height 78
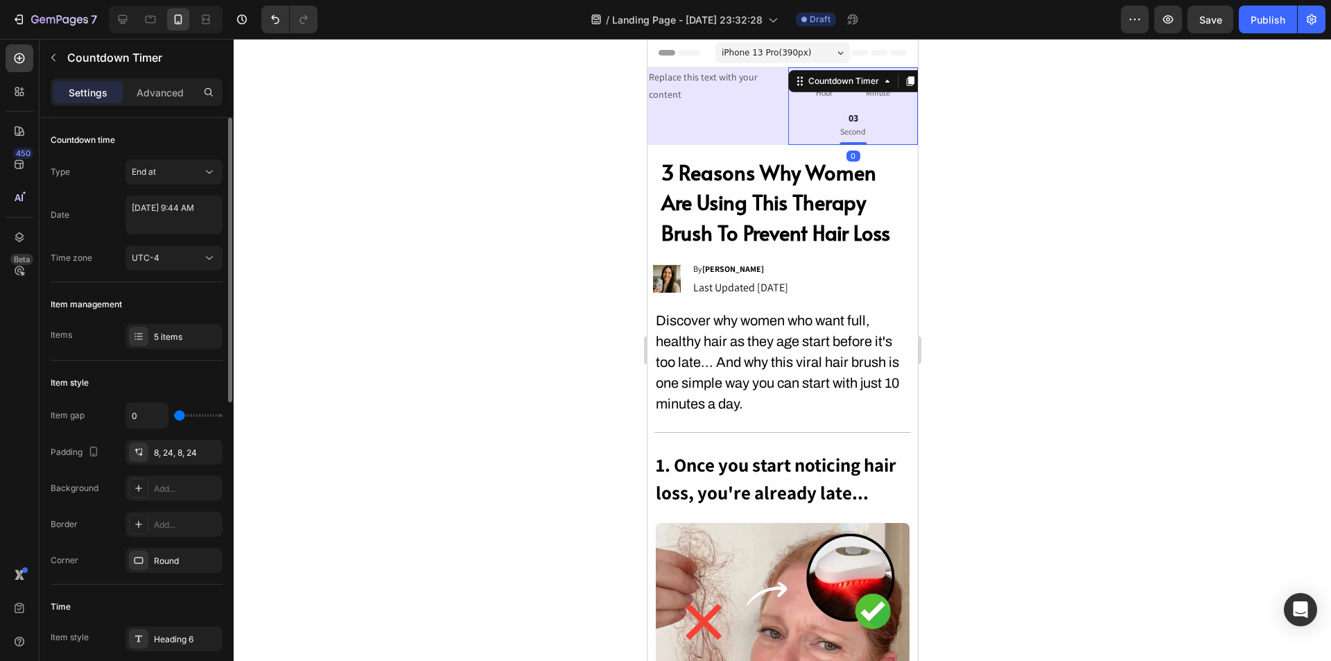
click at [794, 110] on div "82 Hour 28 Minute 03 Second" at bounding box center [853, 106] width 130 height 78
click at [779, 101] on div "Replace this text with your content Text Block 82 Hour 28 Minute 01 Second Coun…" at bounding box center [782, 106] width 270 height 78
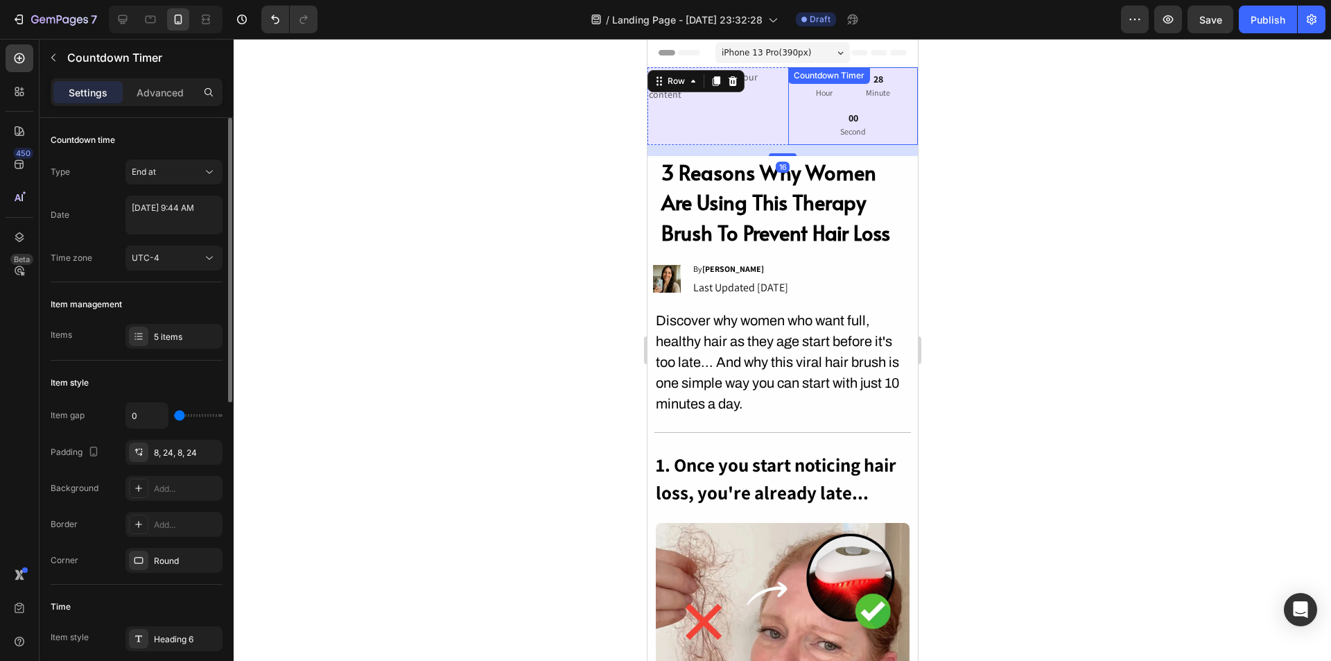
click at [788, 107] on div "82 Hour 28 Minute 00 Second" at bounding box center [853, 106] width 130 height 78
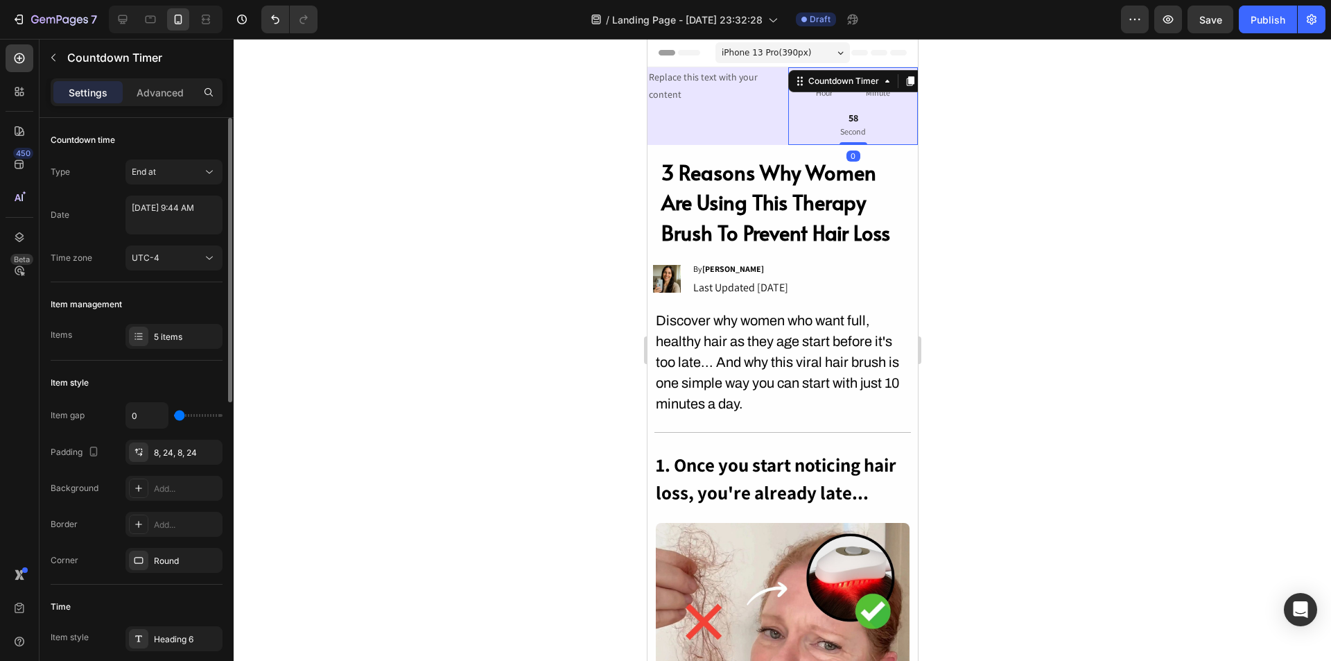
click at [974, 146] on div at bounding box center [783, 350] width 1098 height 622
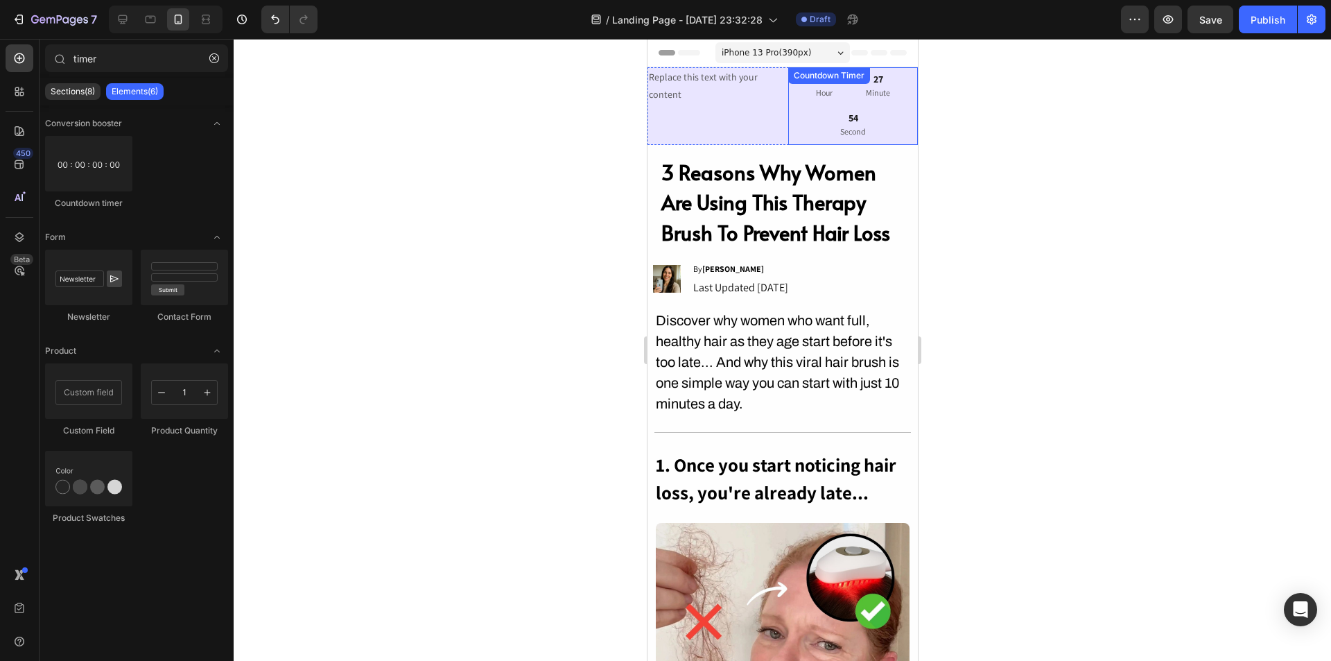
click at [846, 112] on div "54" at bounding box center [853, 118] width 26 height 12
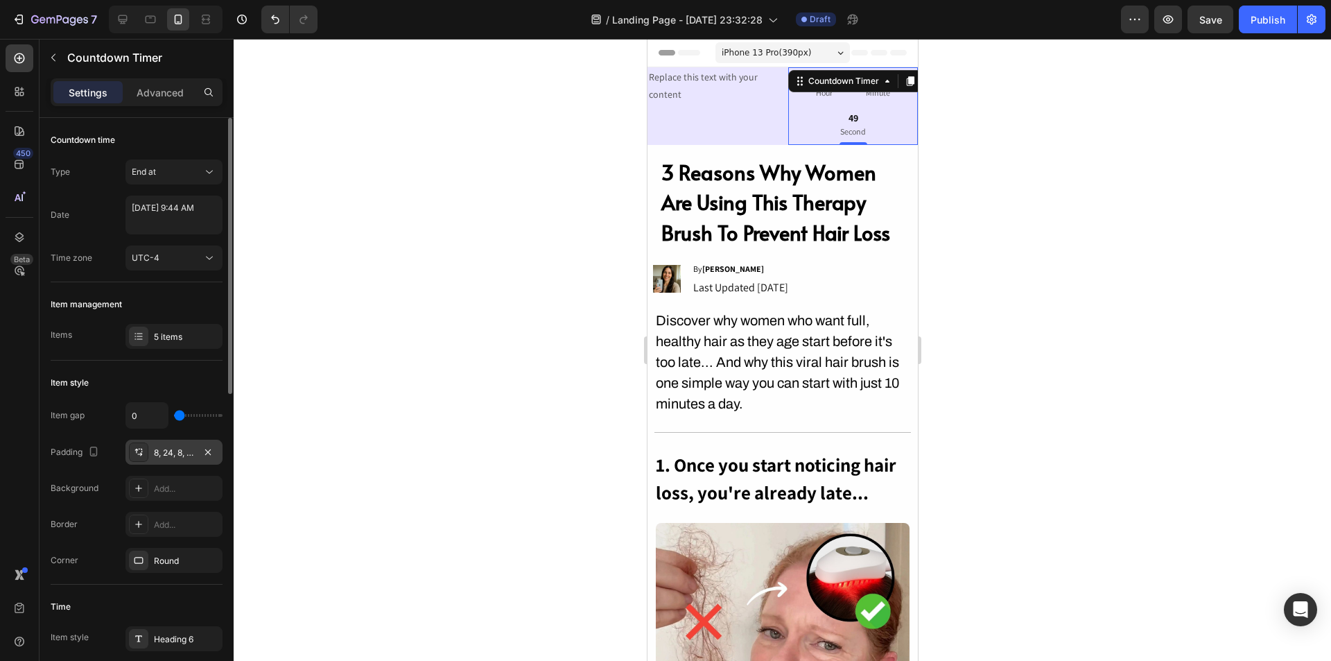
click at [152, 456] on div "8, 24, 8, 24" at bounding box center [174, 452] width 97 height 25
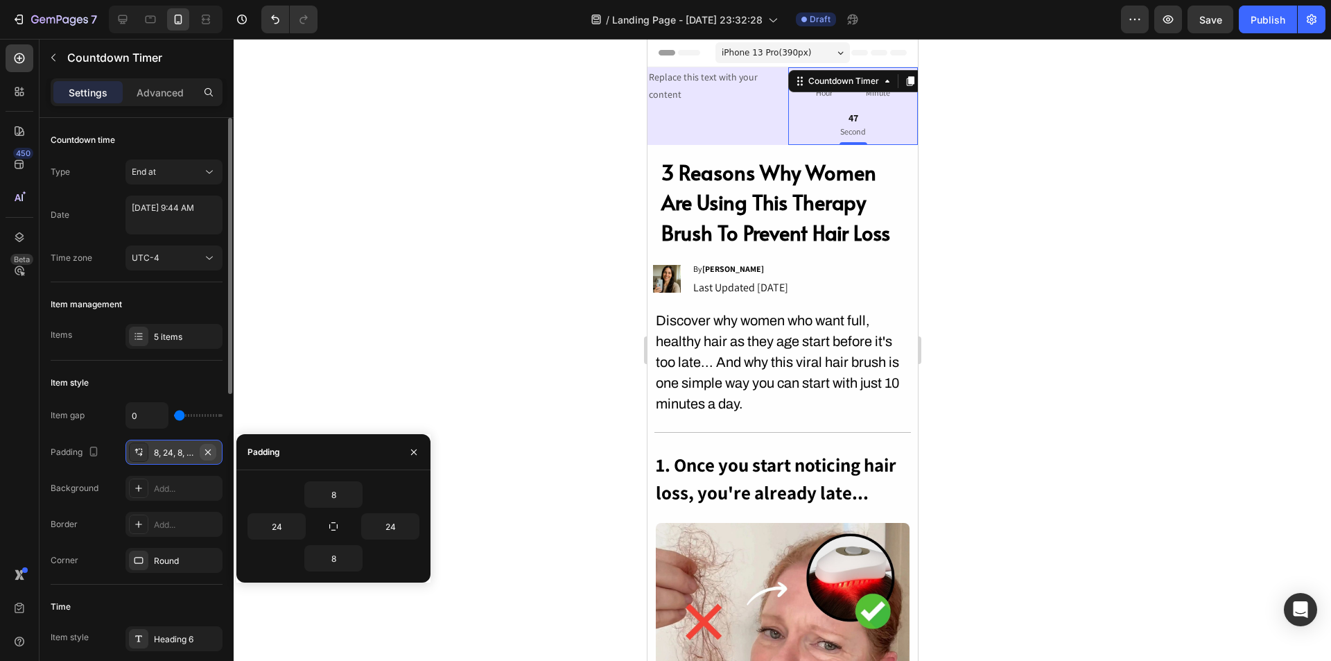
click at [211, 448] on icon "button" at bounding box center [207, 452] width 11 height 11
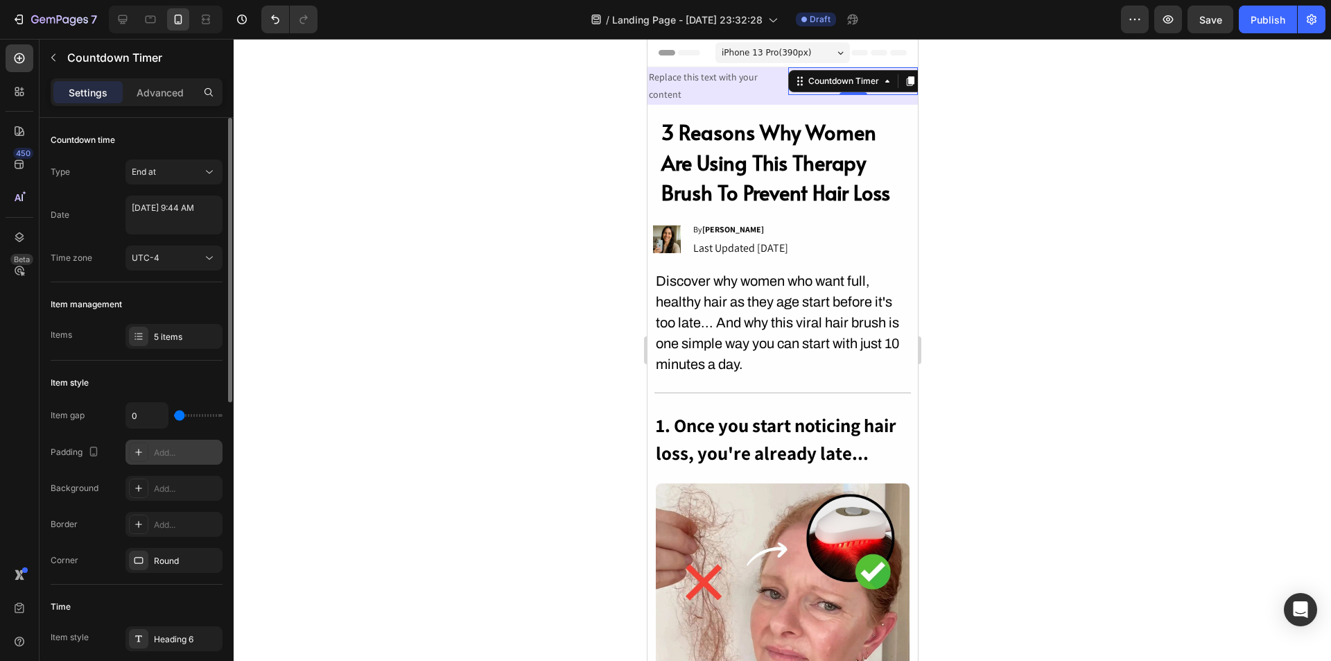
click at [1031, 134] on div at bounding box center [783, 350] width 1098 height 622
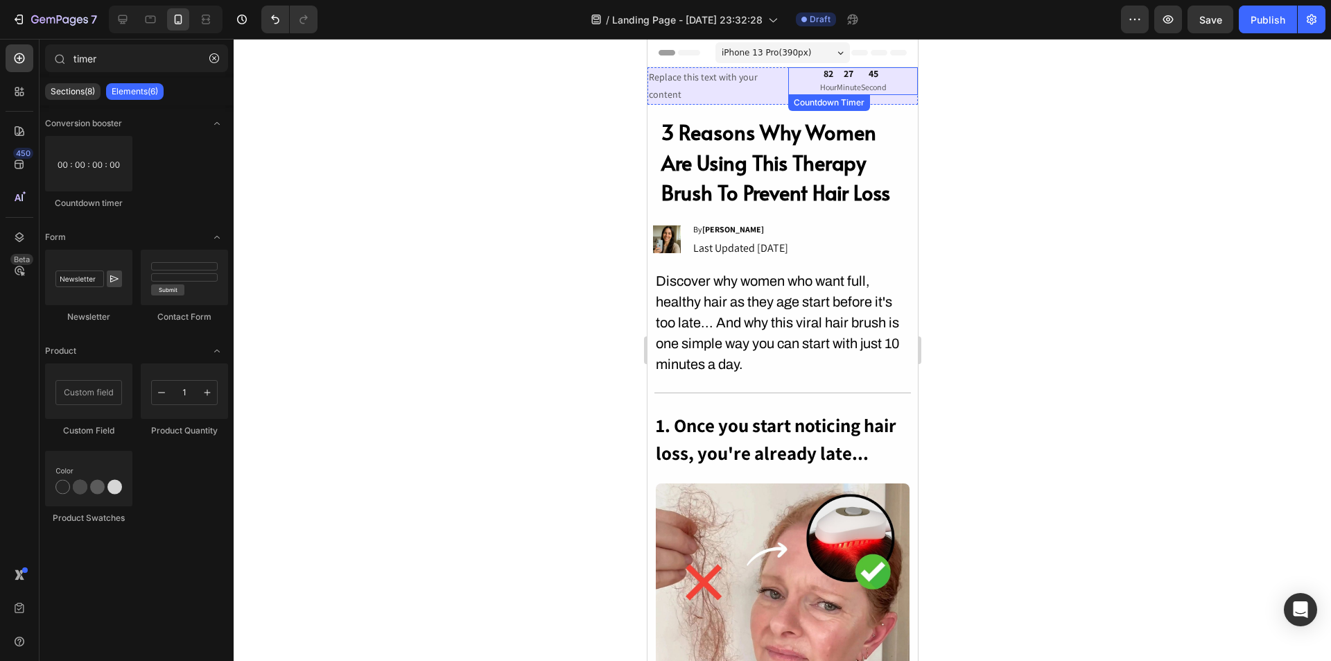
click at [862, 71] on div "45" at bounding box center [874, 73] width 26 height 12
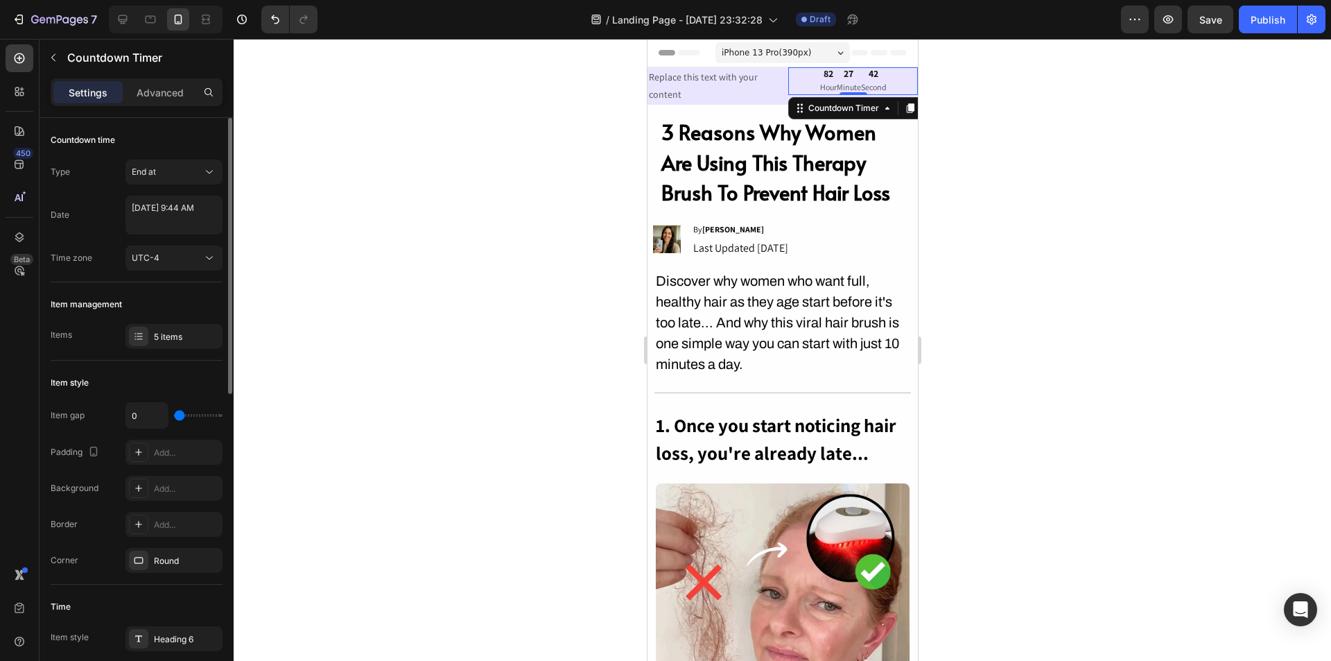
type input "2"
type input "4"
type input "7"
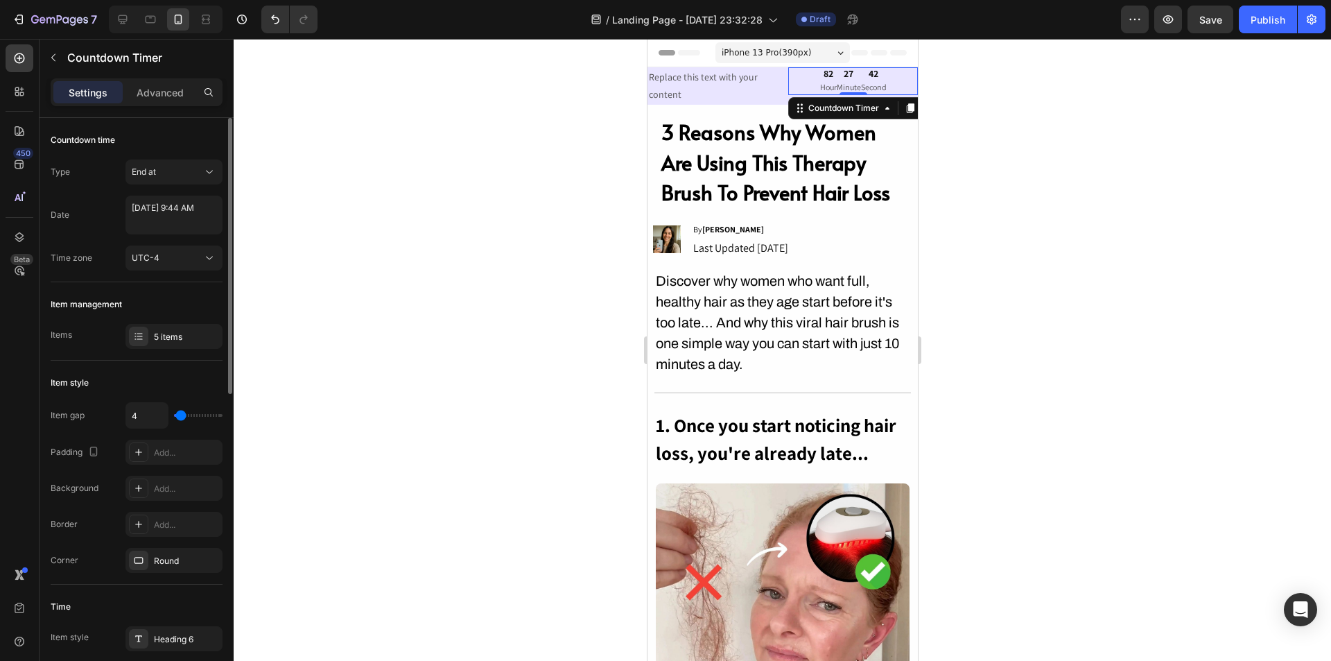
type input "7"
type input "9"
type input "11"
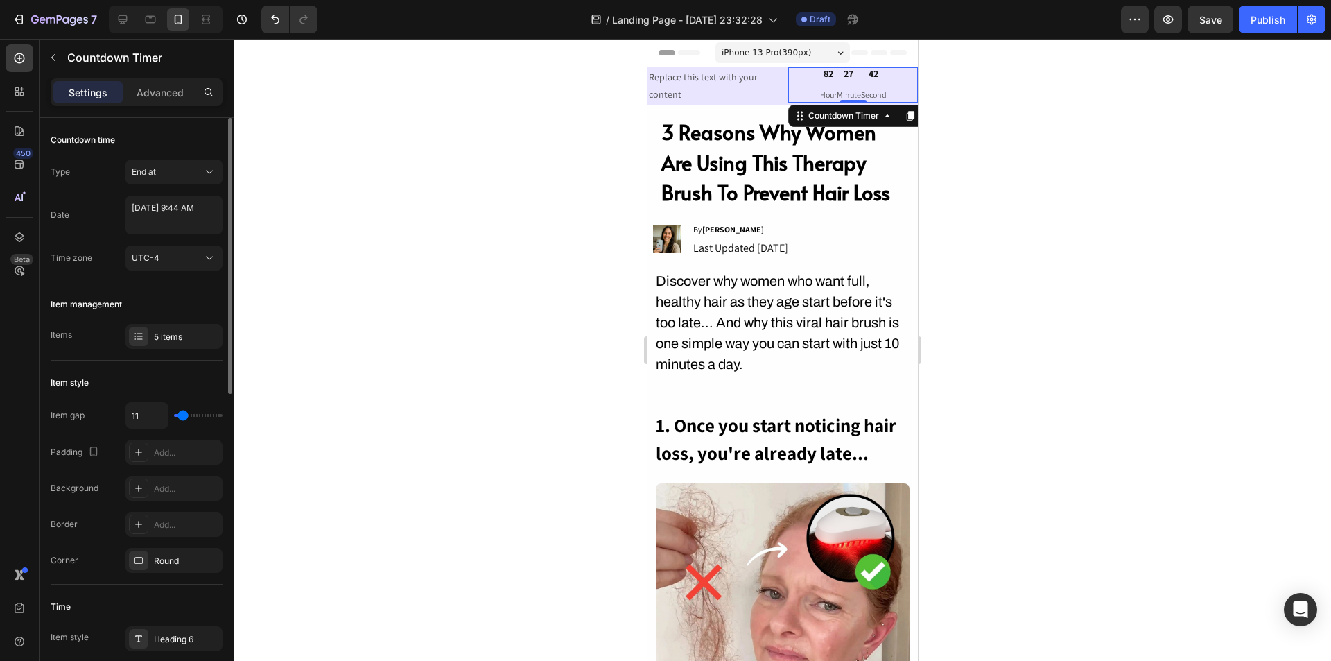
type input "9"
type input "7"
type input "4"
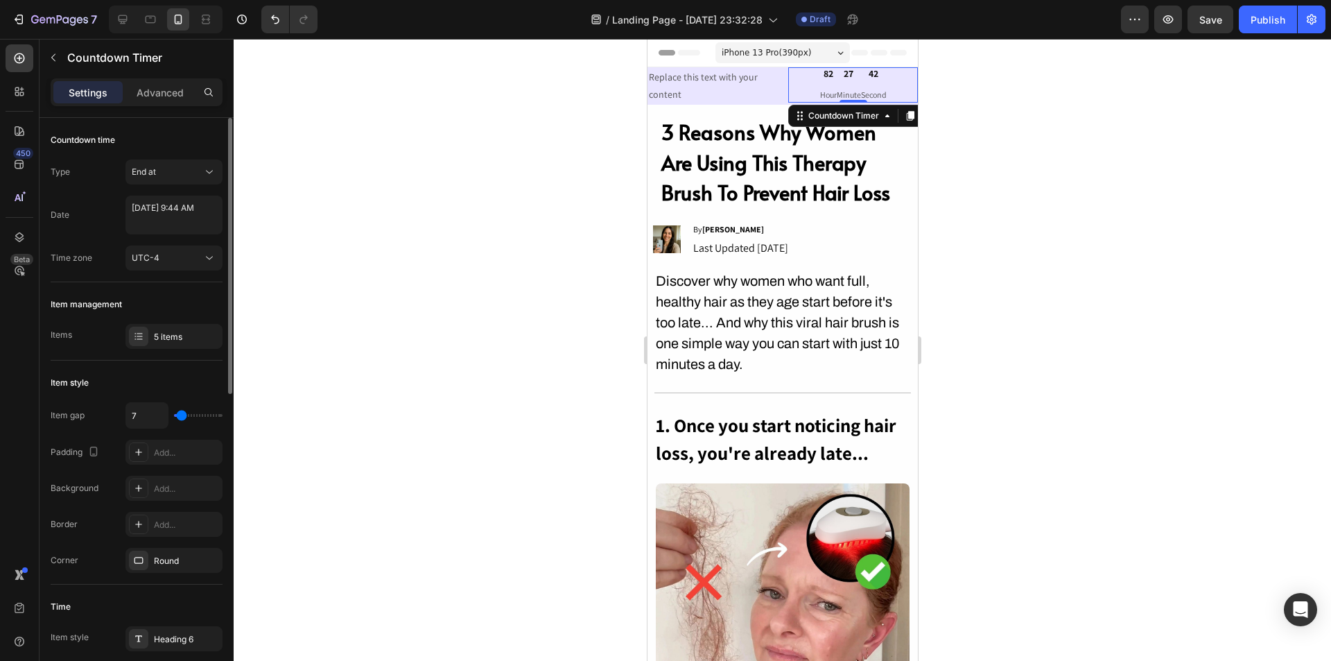
type input "4"
type input "2"
type input "0"
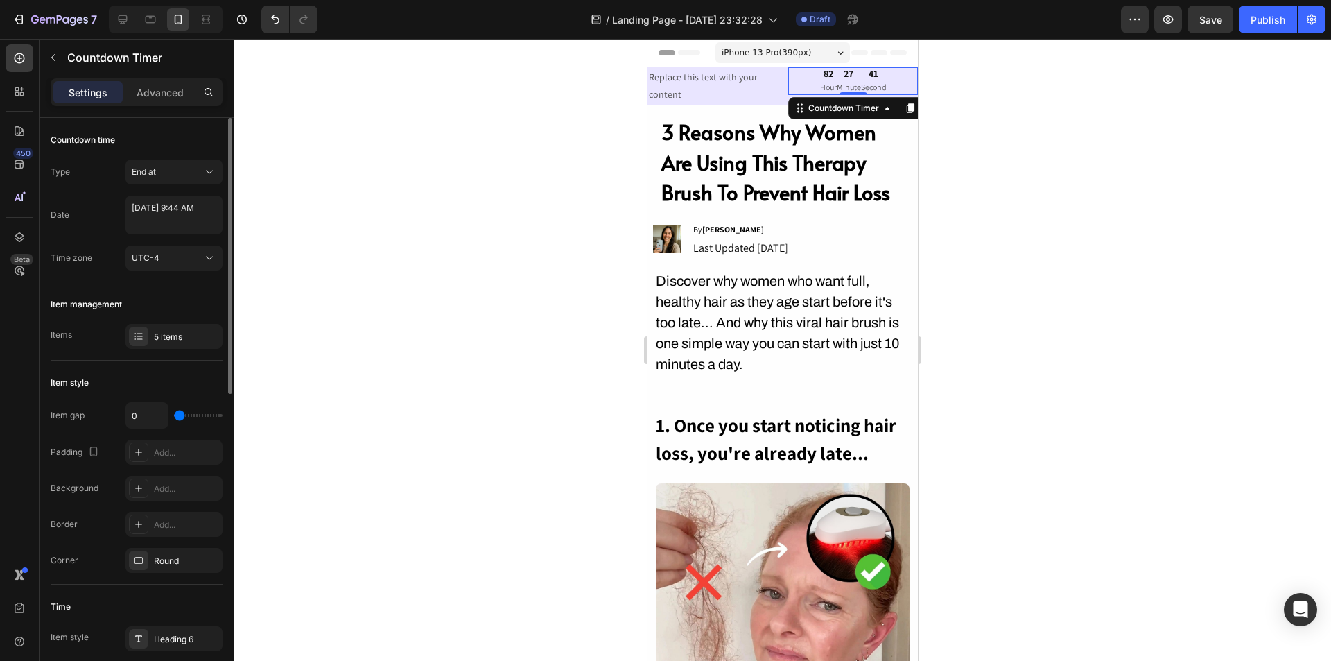
drag, startPoint x: 179, startPoint y: 410, endPoint x: 160, endPoint y: 395, distance: 24.6
click at [174, 414] on input "range" at bounding box center [198, 415] width 49 height 3
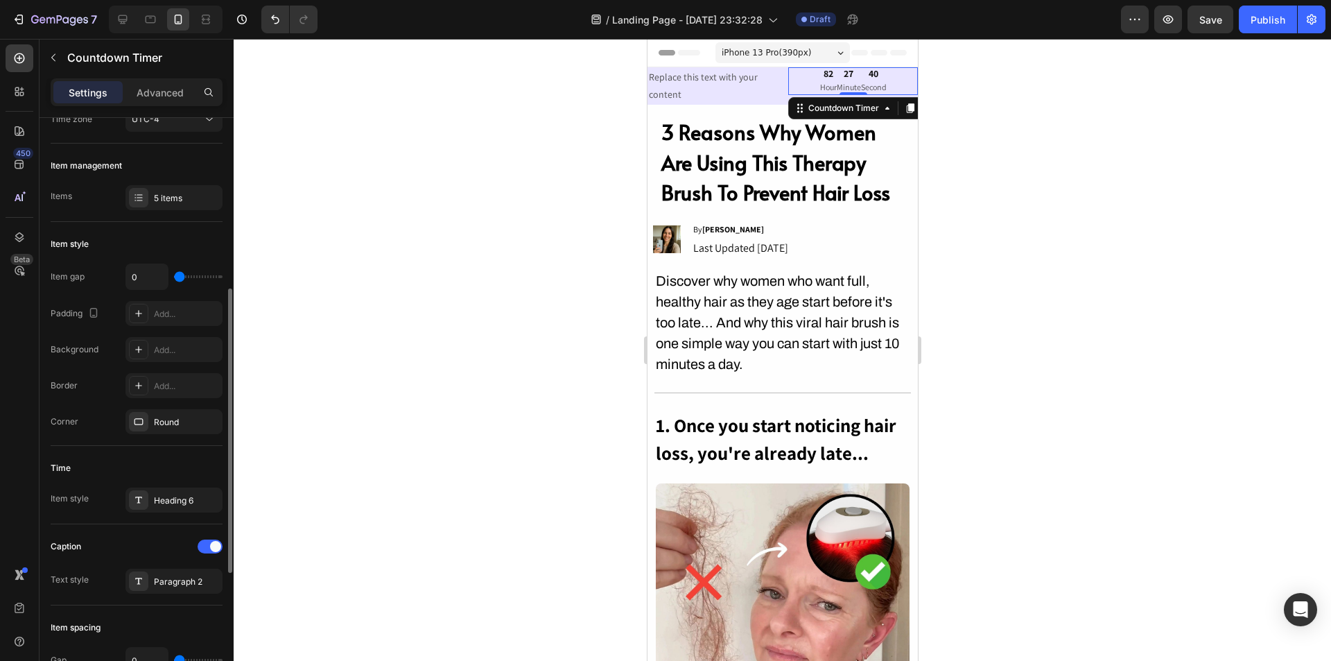
scroll to position [208, 0]
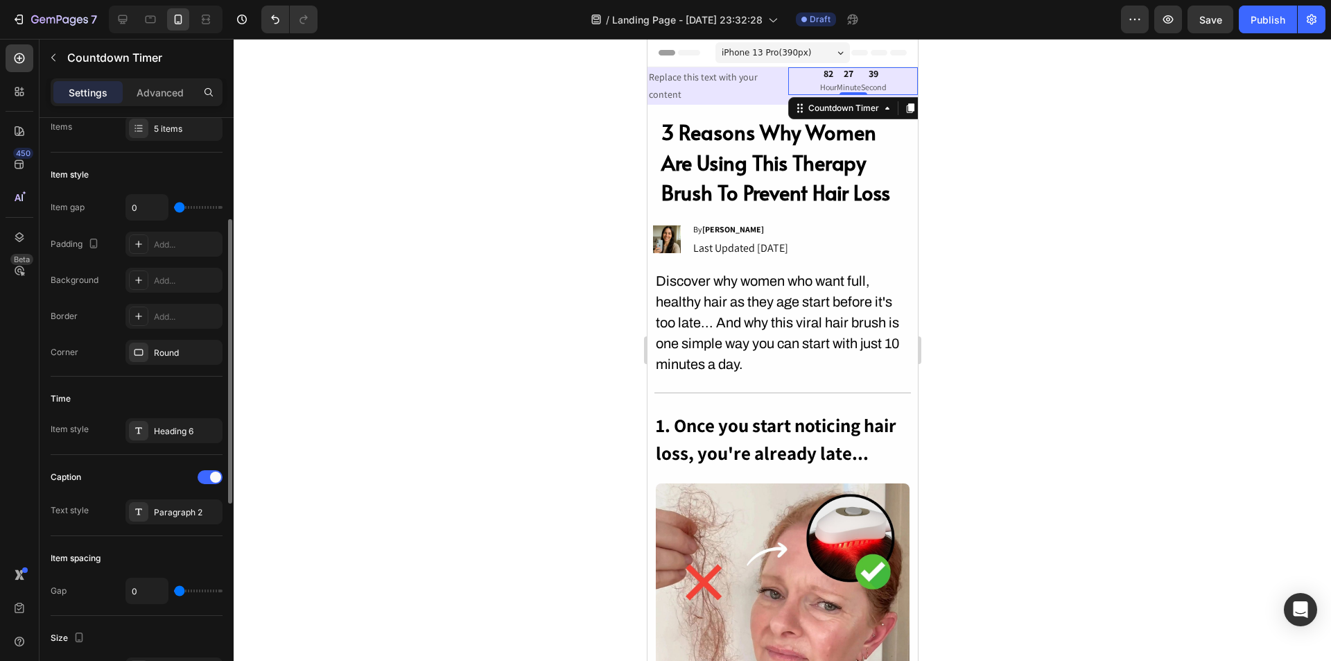
type input "2"
type input "4"
type input "7"
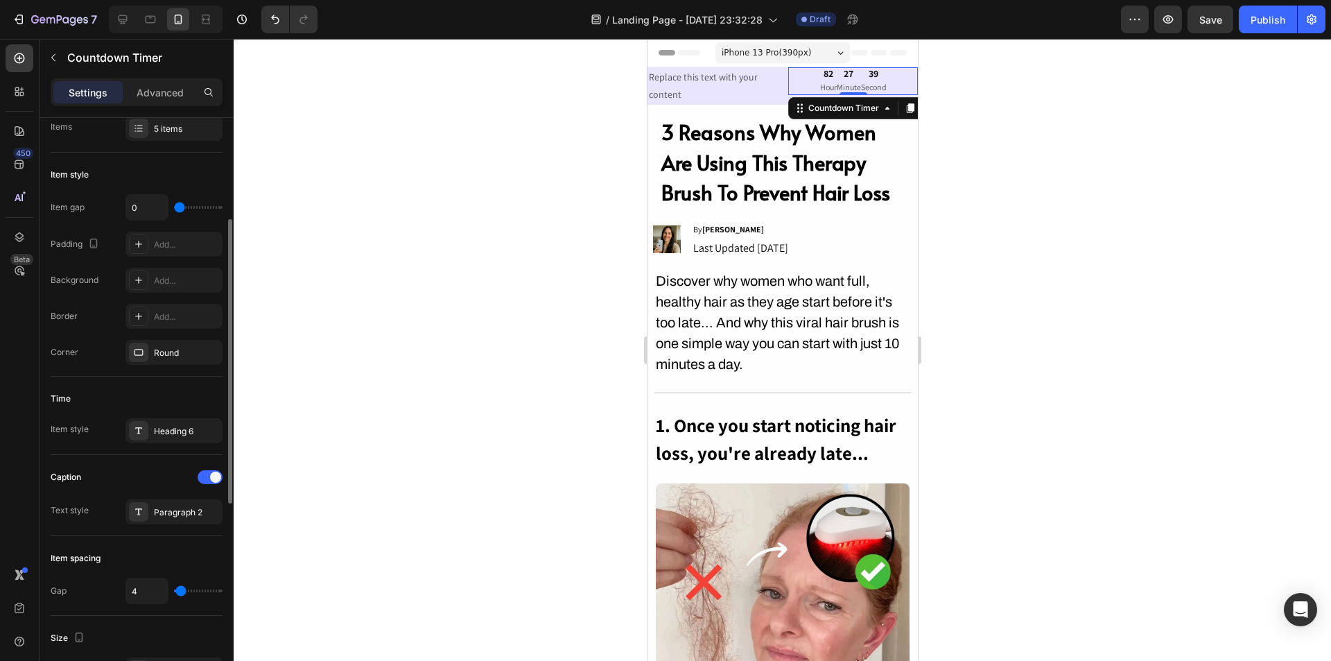
type input "7"
type input "9"
type input "11"
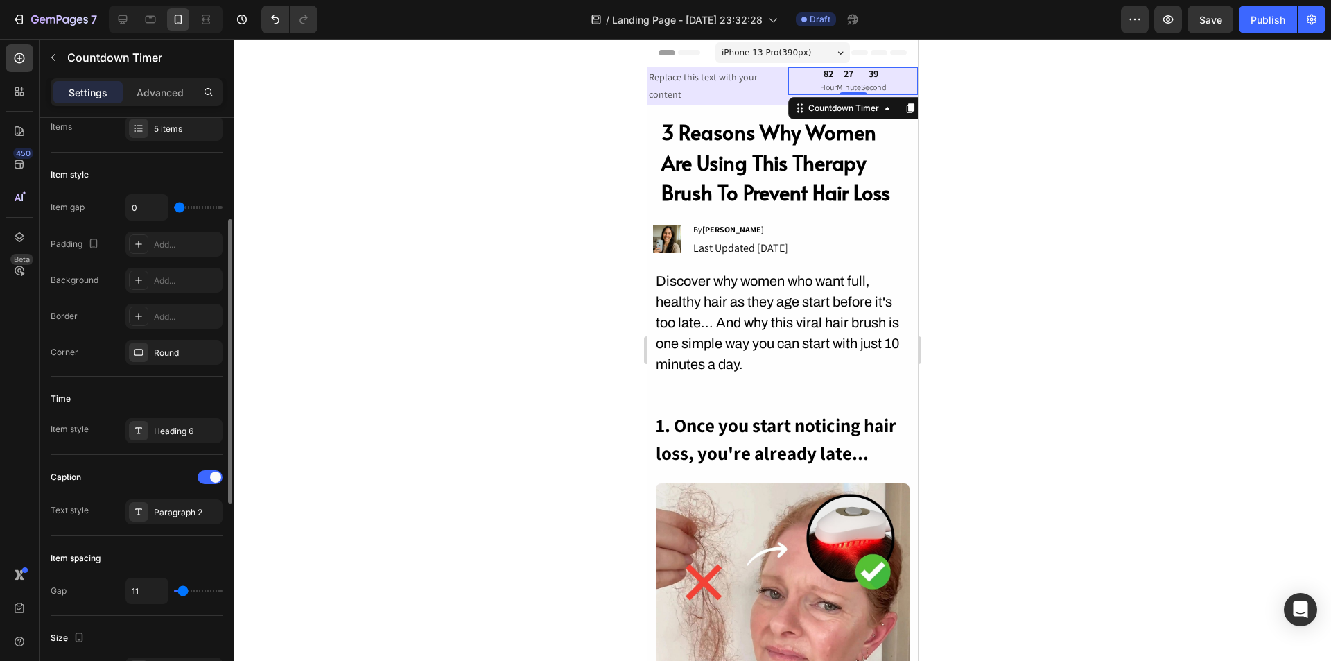
type input "13"
type input "16"
type input "18"
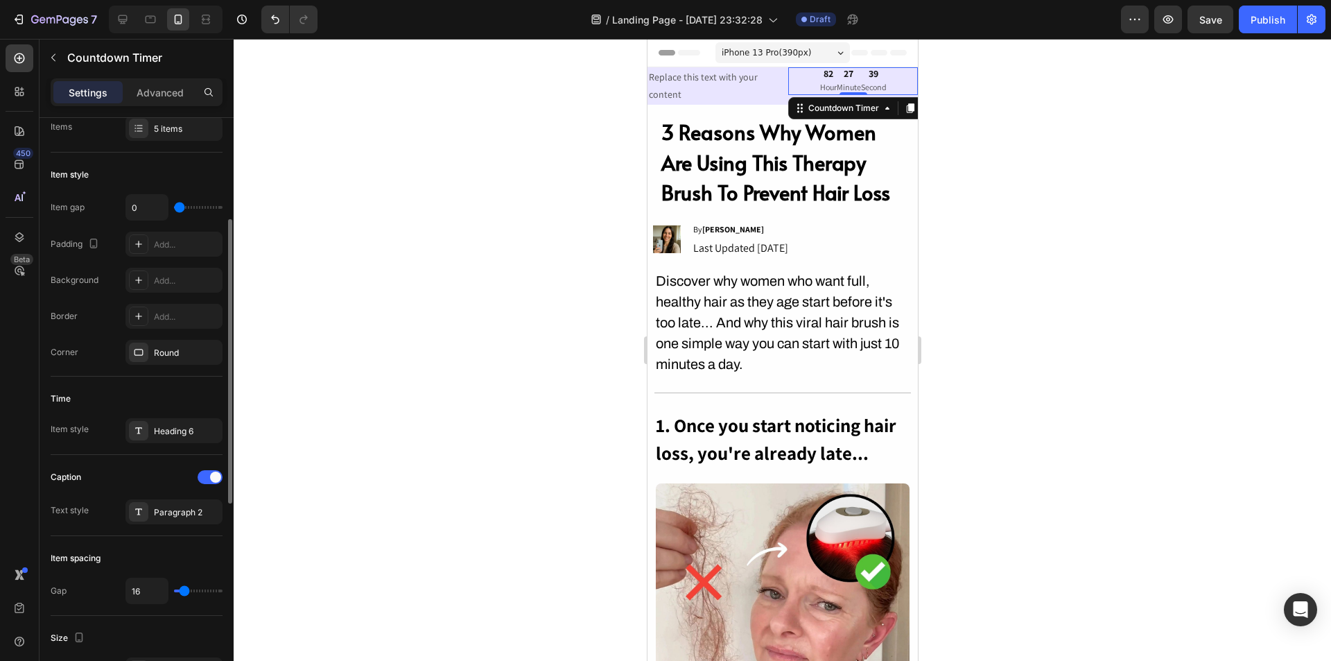
type input "18"
type input "20"
type input "18"
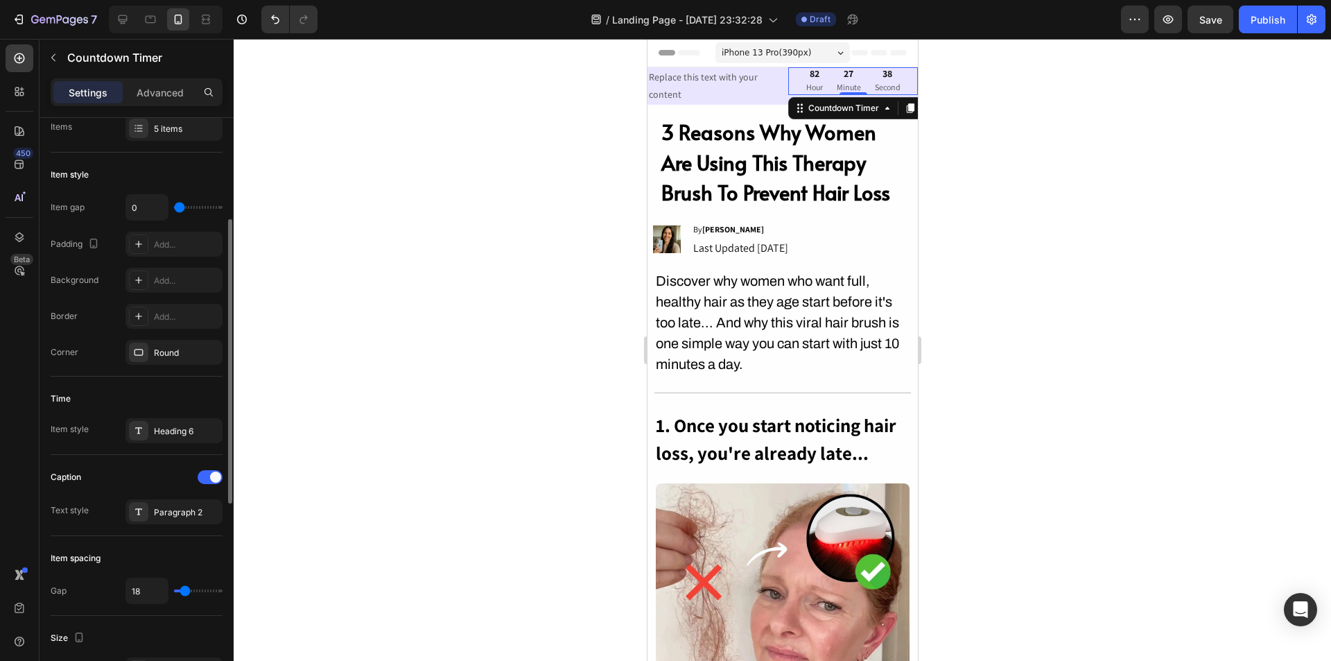
type input "16"
type input "13"
type input "11"
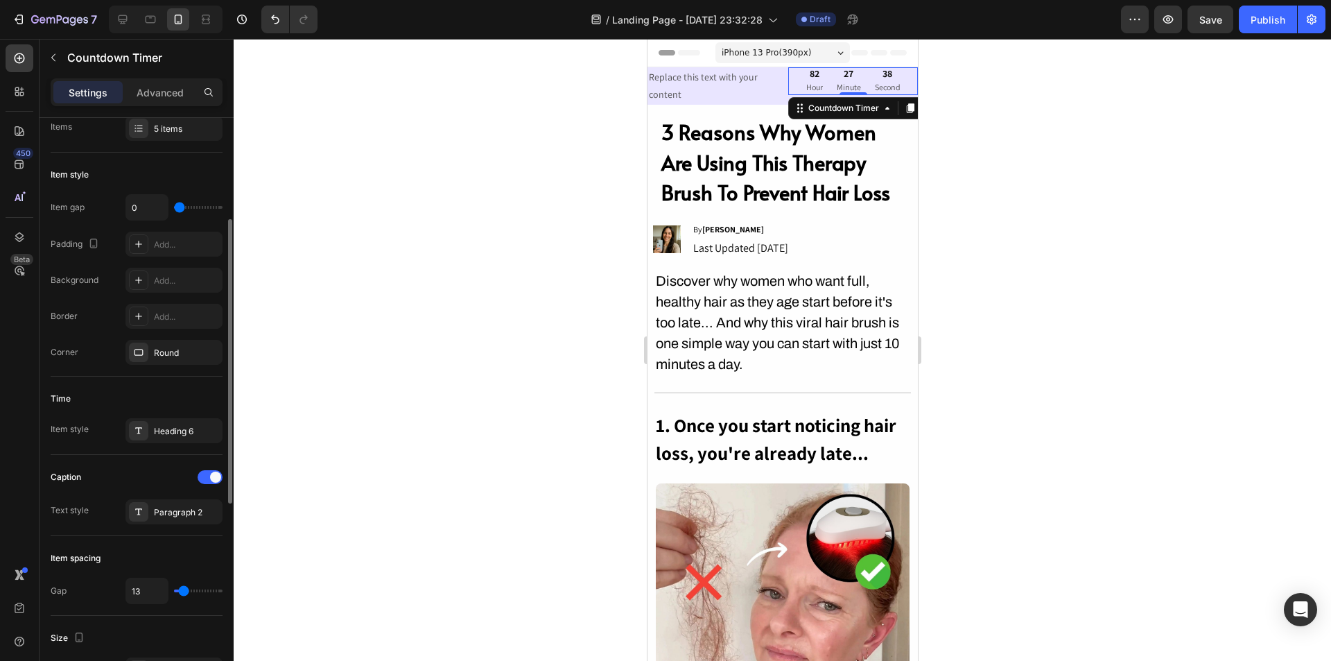
type input "11"
type input "9"
type input "7"
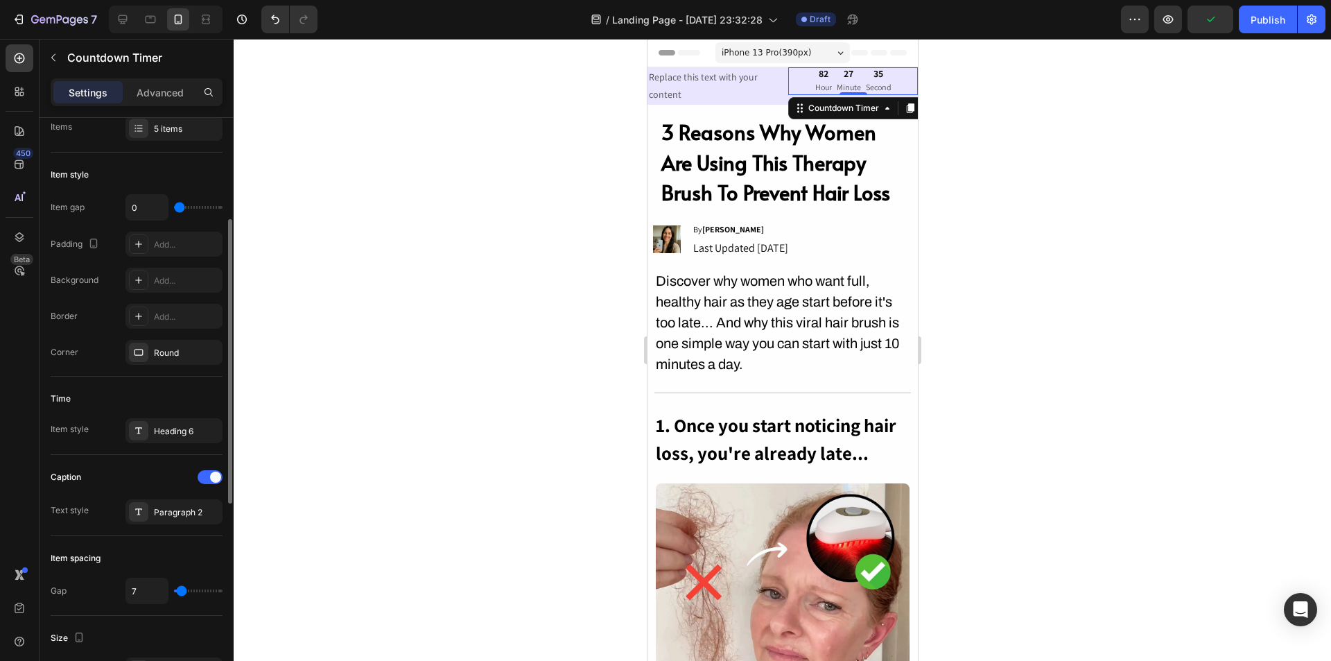
type input "9"
type input "11"
drag, startPoint x: 178, startPoint y: 592, endPoint x: 183, endPoint y: 580, distance: 13.0
type input "11"
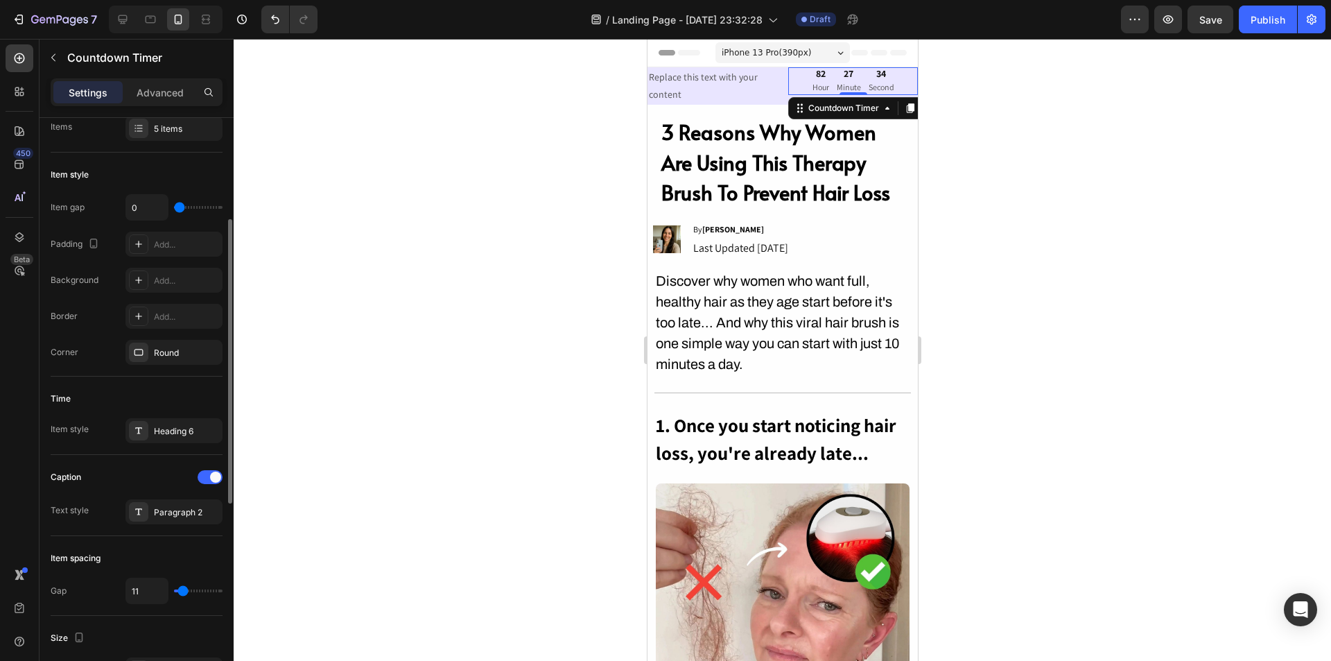
click at [183, 589] on input "range" at bounding box center [198, 590] width 49 height 3
click at [168, 95] on p "Advanced" at bounding box center [160, 92] width 47 height 15
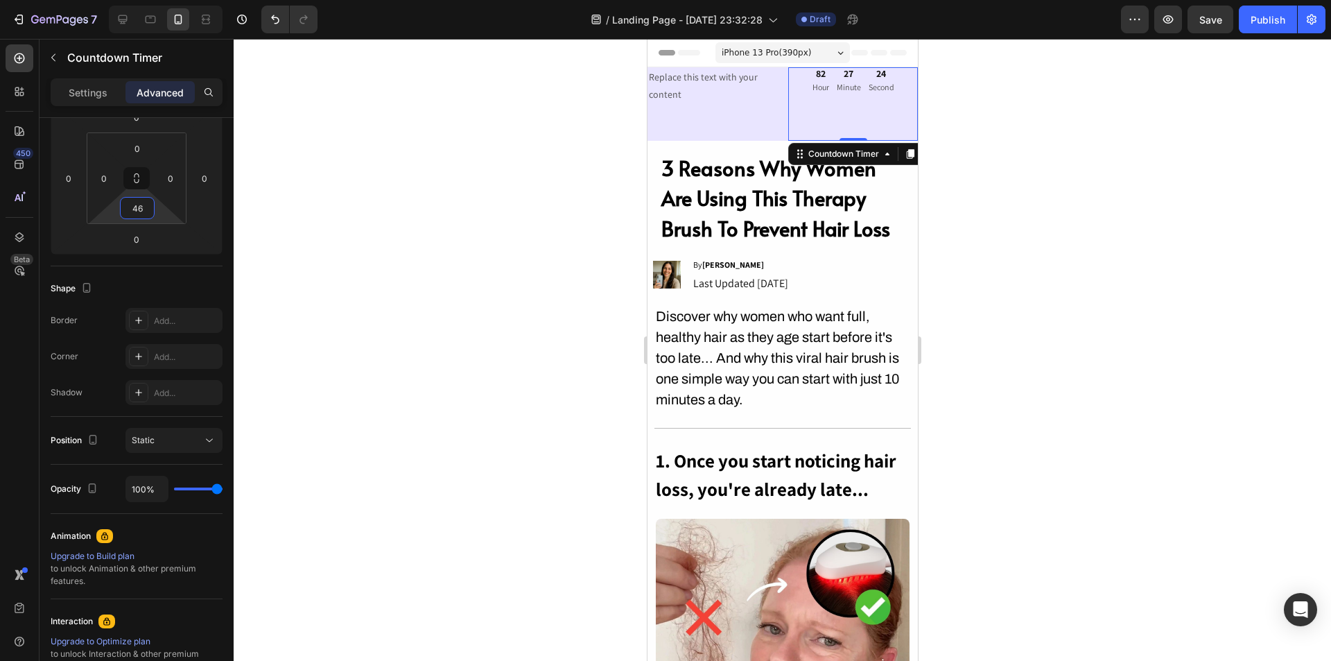
type input "0"
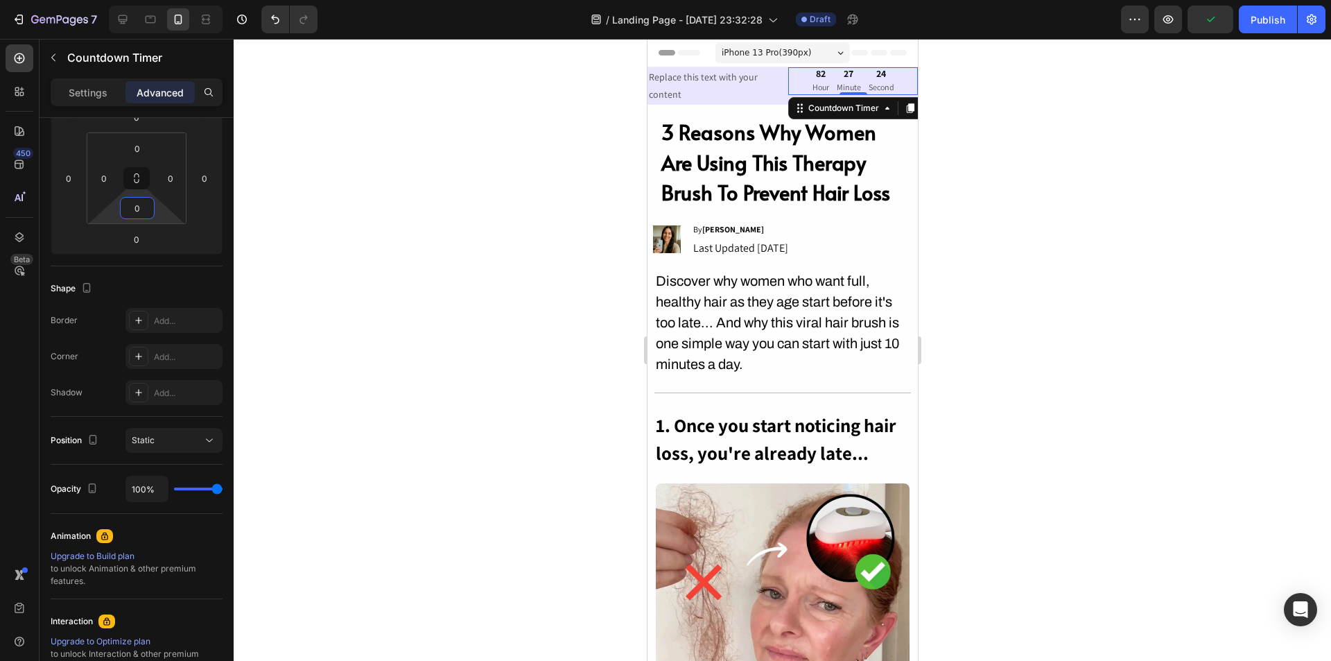
drag, startPoint x: 141, startPoint y: 222, endPoint x: 141, endPoint y: 271, distance: 49.2
click at [141, 0] on html "7 / Landing Page - Aug 22, 23:32:28 Draft Preview Publish 450 Beta timer Sectio…" at bounding box center [665, 0] width 1331 height 0
click at [101, 94] on p "Settings" at bounding box center [88, 92] width 39 height 15
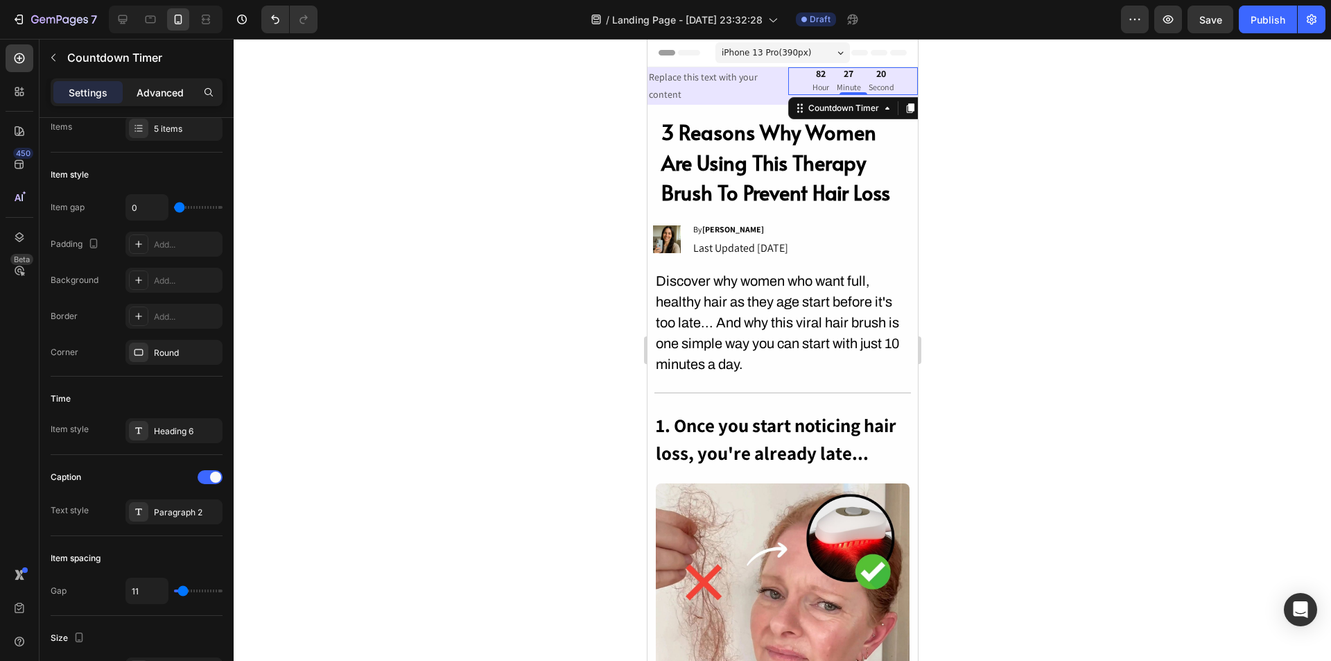
click at [146, 92] on p "Advanced" at bounding box center [160, 92] width 47 height 15
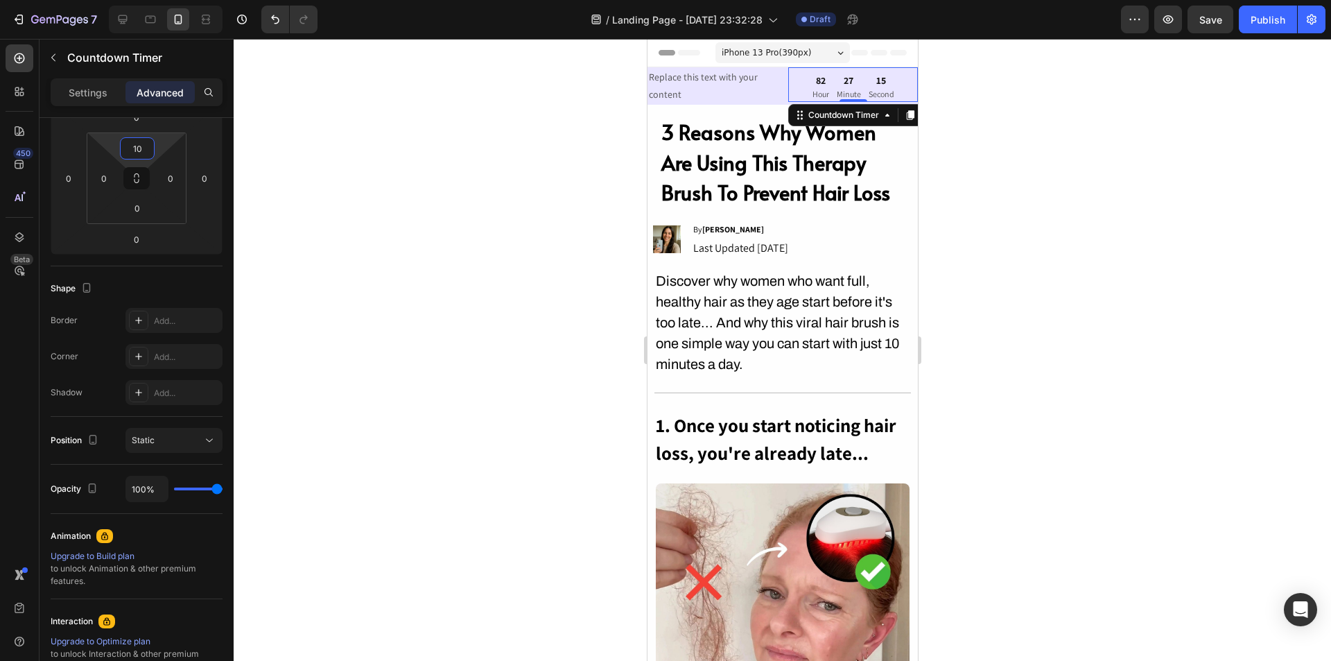
type input "12"
drag, startPoint x: 137, startPoint y: 165, endPoint x: 153, endPoint y: 161, distance: 16.5
click at [153, 0] on html "7 / Landing Page - Aug 22, 23:32:28 Draft Preview Save Publish 450 Beta timer S…" at bounding box center [665, 0] width 1331 height 0
click at [1013, 183] on div at bounding box center [783, 350] width 1098 height 622
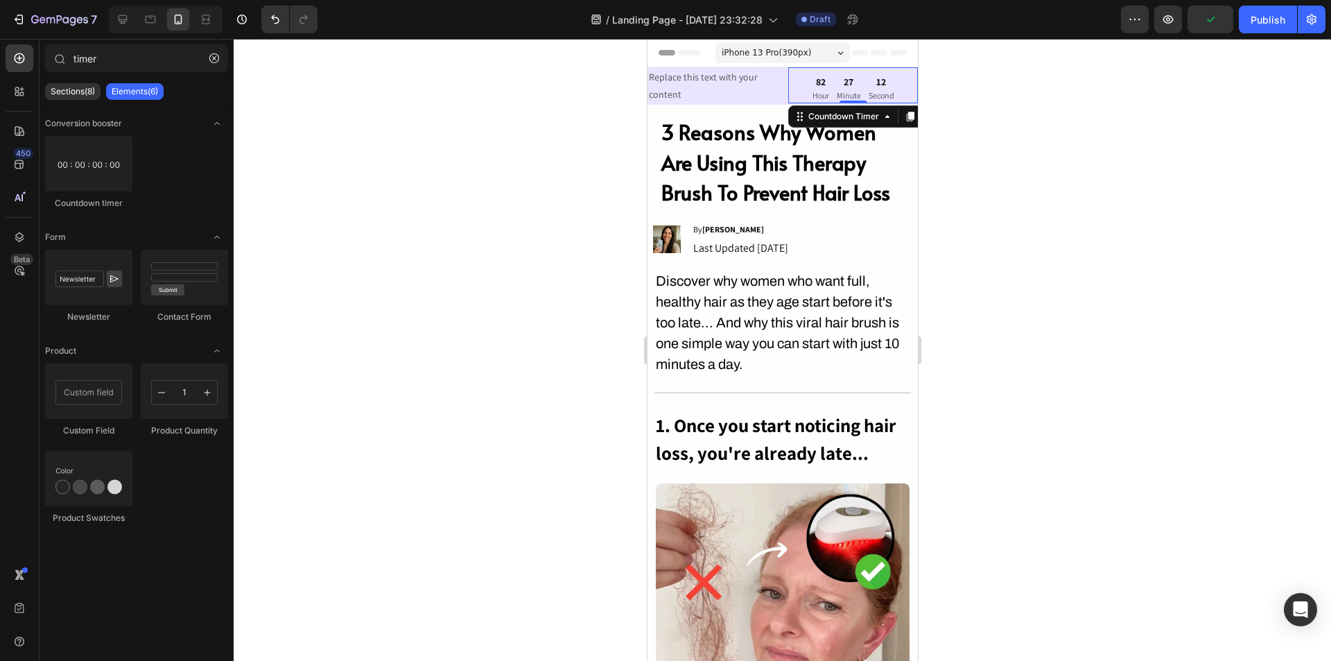
click at [871, 98] on p "Second" at bounding box center [881, 95] width 26 height 15
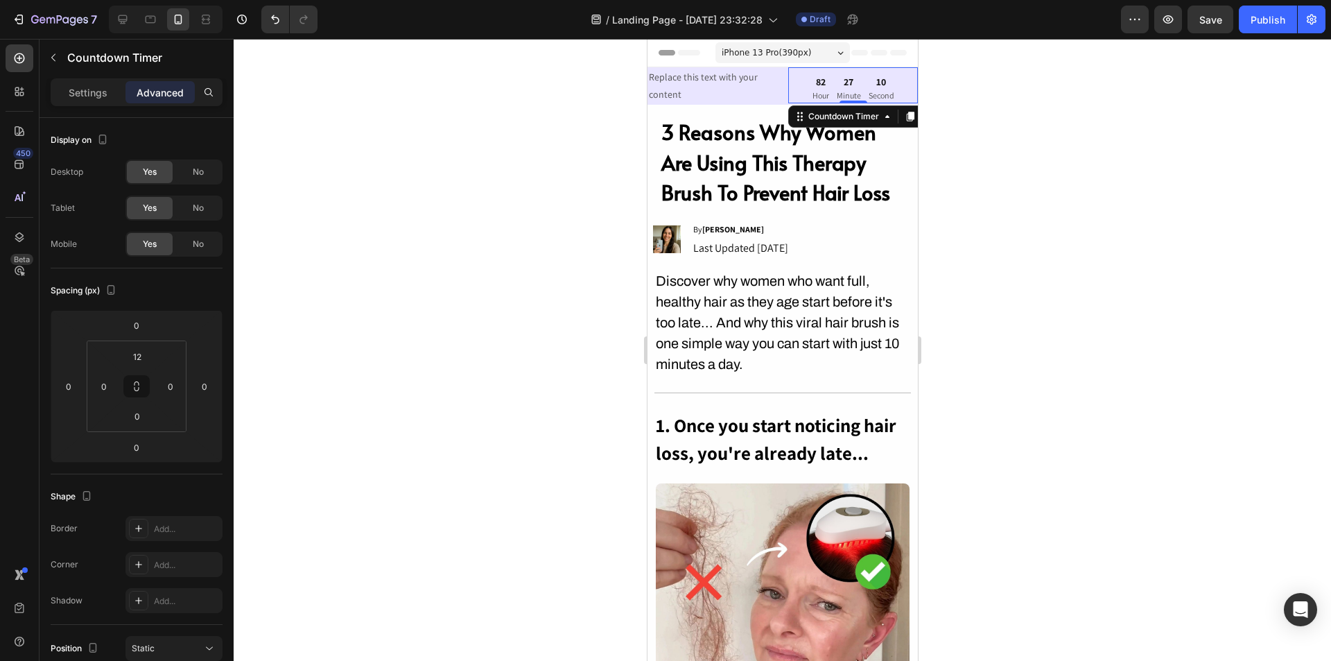
drag, startPoint x: 857, startPoint y: 102, endPoint x: 863, endPoint y: 96, distance: 8.3
click at [861, 96] on div "82 Hour 27 Minute 10 Second Countdown Timer 0" at bounding box center [853, 85] width 130 height 36
click at [965, 119] on div at bounding box center [783, 350] width 1098 height 622
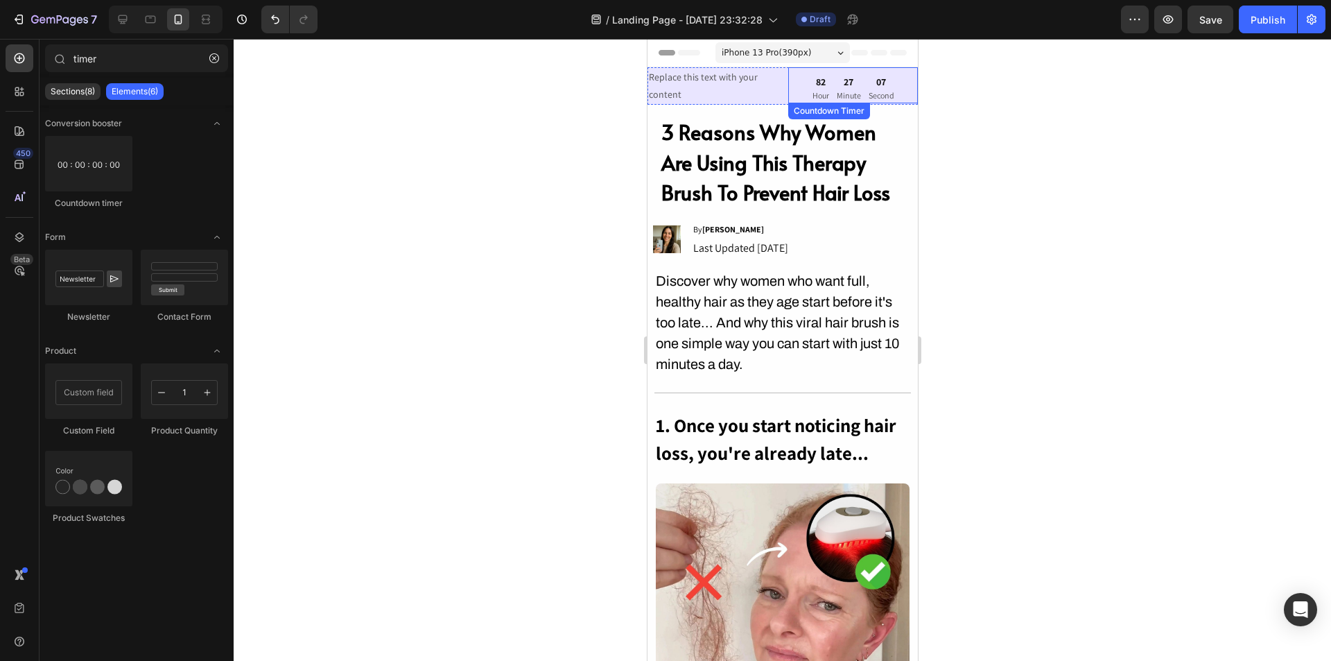
click at [795, 85] on div "82 Hour 27 Minute 07 Second" at bounding box center [853, 90] width 130 height 28
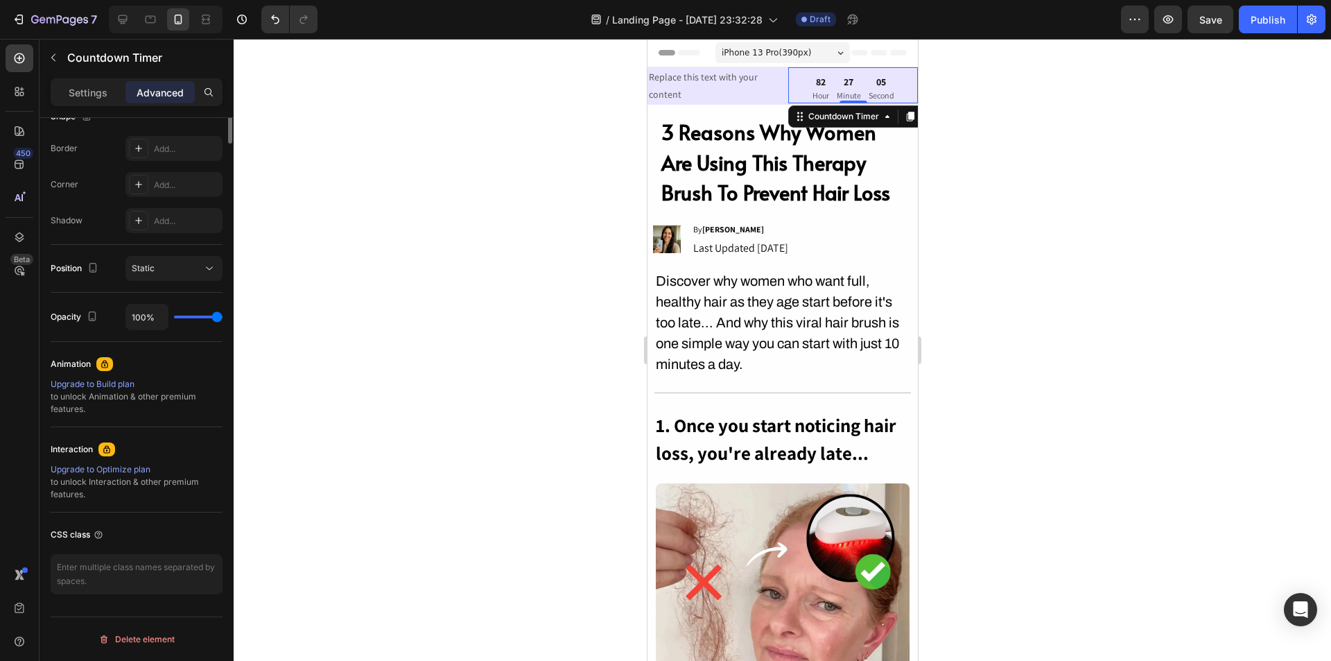
scroll to position [0, 0]
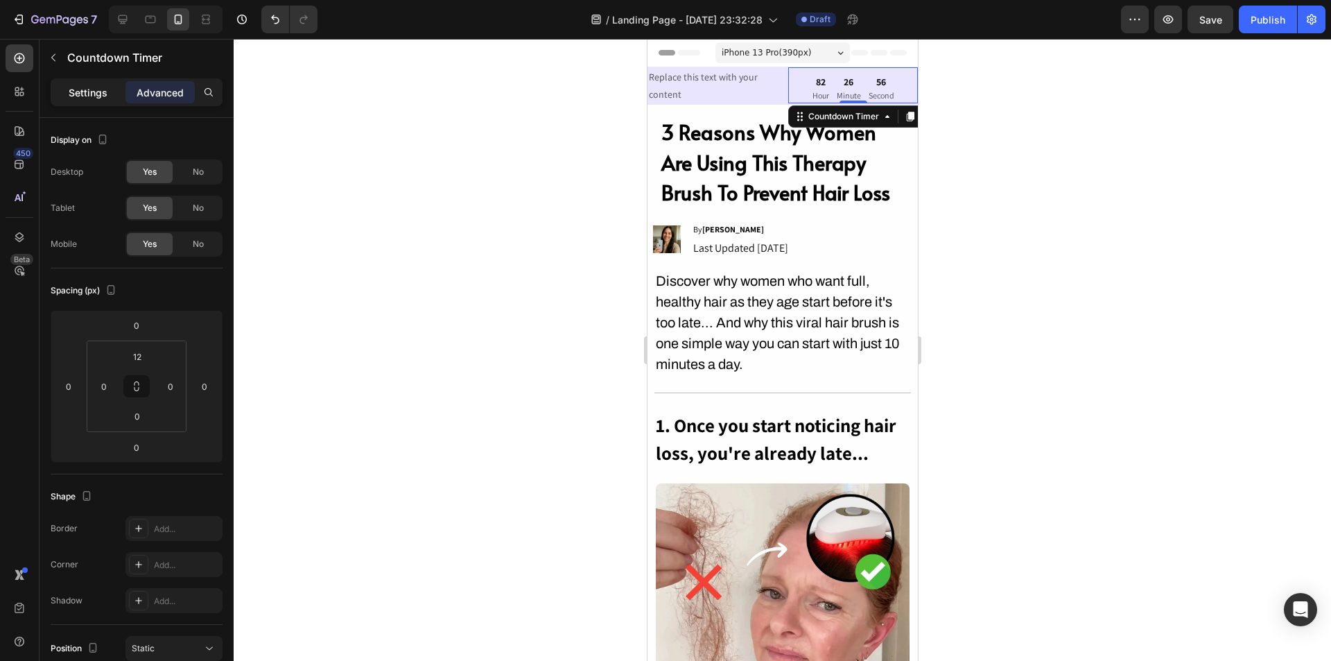
click at [95, 85] on p "Settings" at bounding box center [88, 92] width 39 height 15
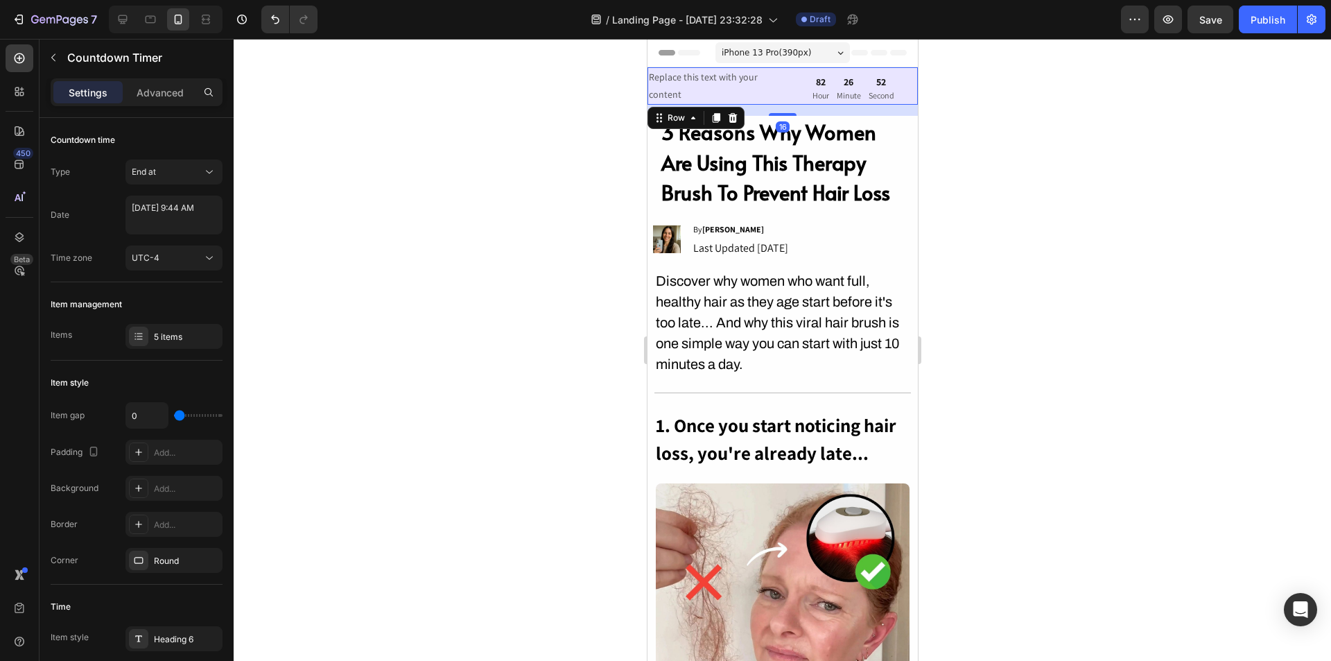
click at [776, 94] on div "Replace this text with your content Text Block 82 Hour 26 Minute 52 Second Coun…" at bounding box center [782, 85] width 270 height 37
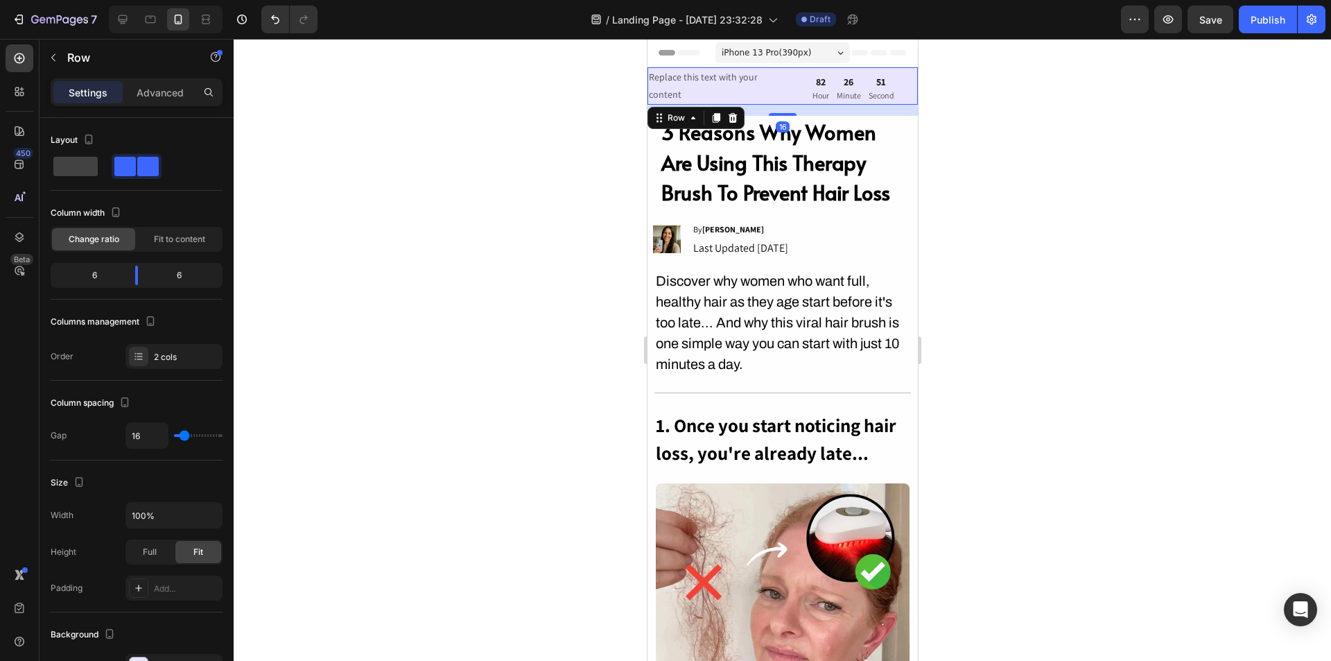
click at [777, 86] on div "Replace this text with your content Text Block 82 Hour 26 Minute 51 Second Coun…" at bounding box center [782, 85] width 270 height 37
click at [817, 81] on div "82" at bounding box center [820, 82] width 17 height 12
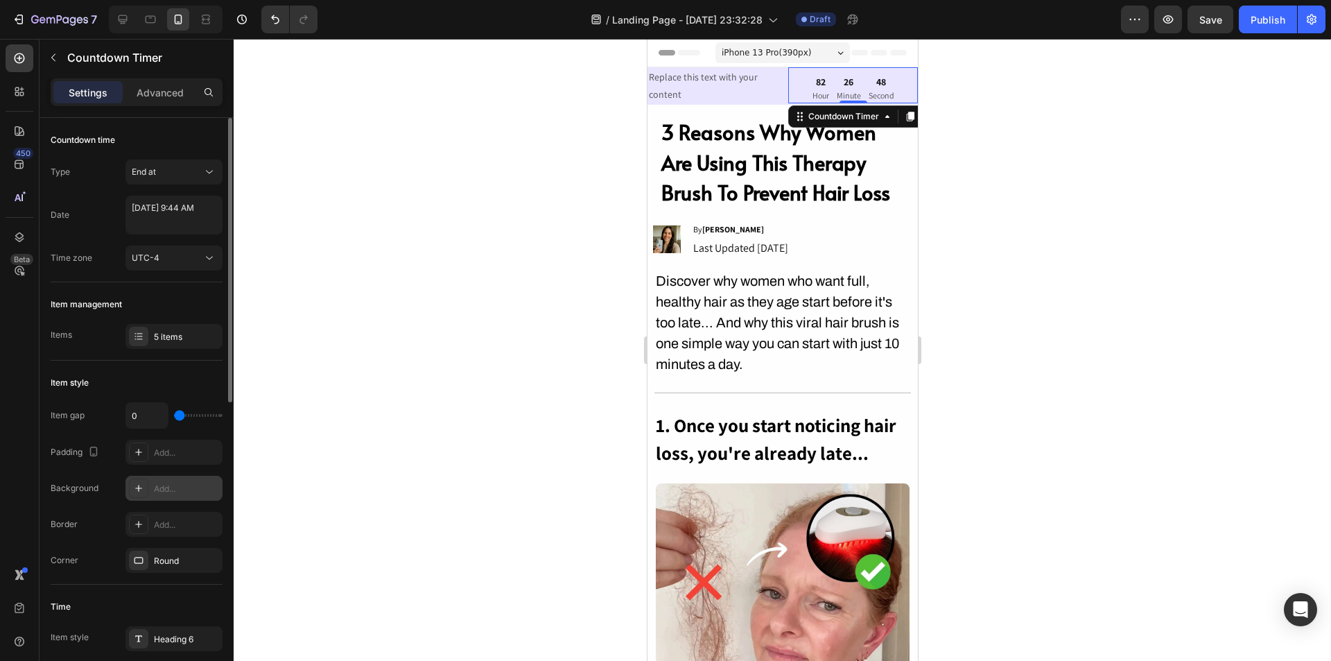
scroll to position [69, 0]
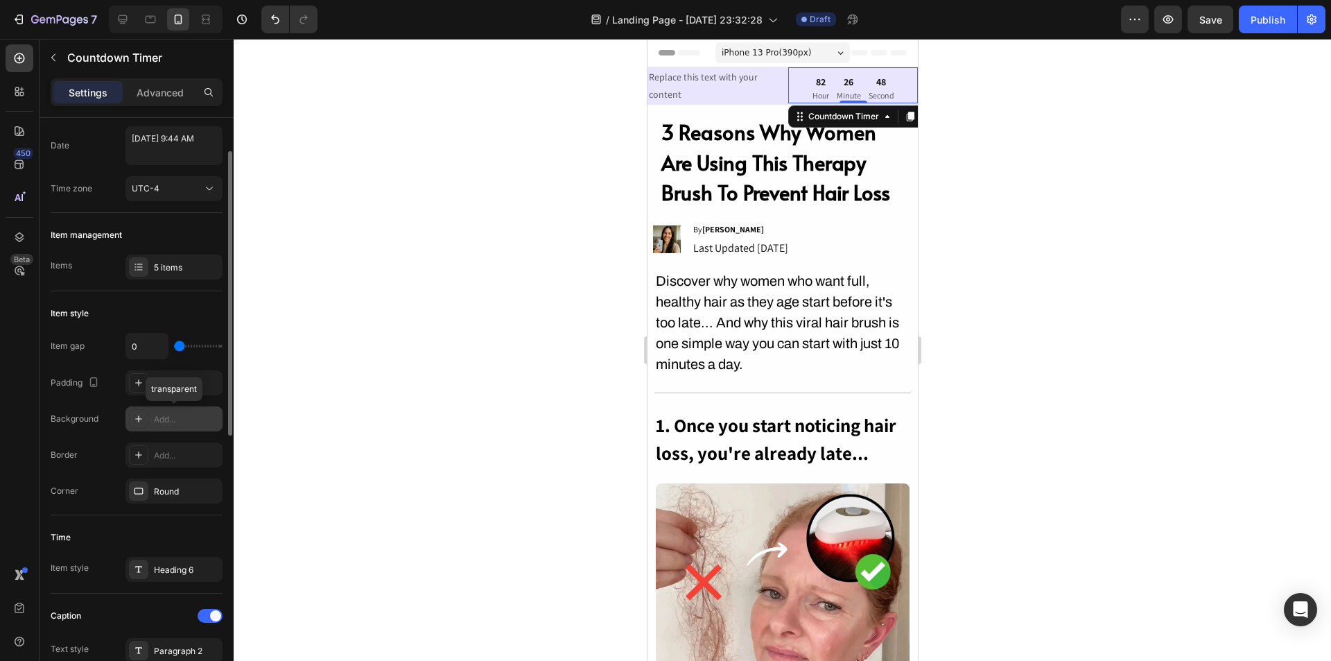
click at [130, 419] on div at bounding box center [138, 418] width 19 height 19
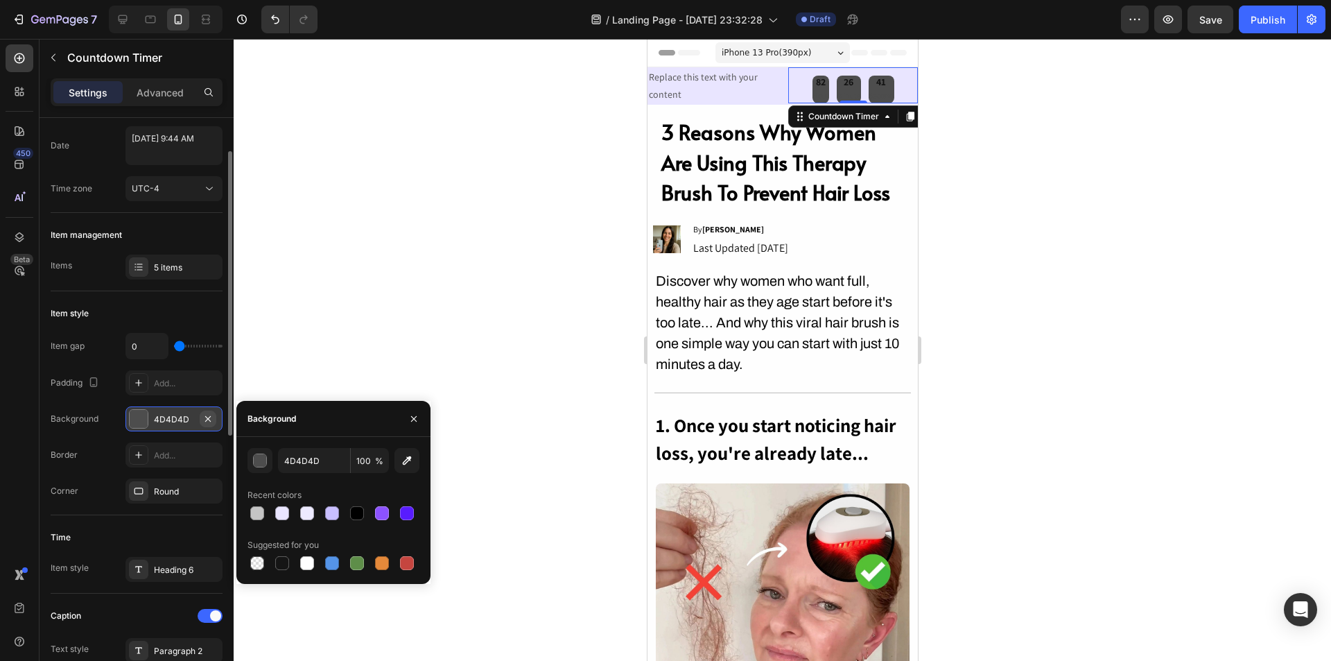
click at [205, 418] on icon "button" at bounding box center [207, 418] width 11 height 11
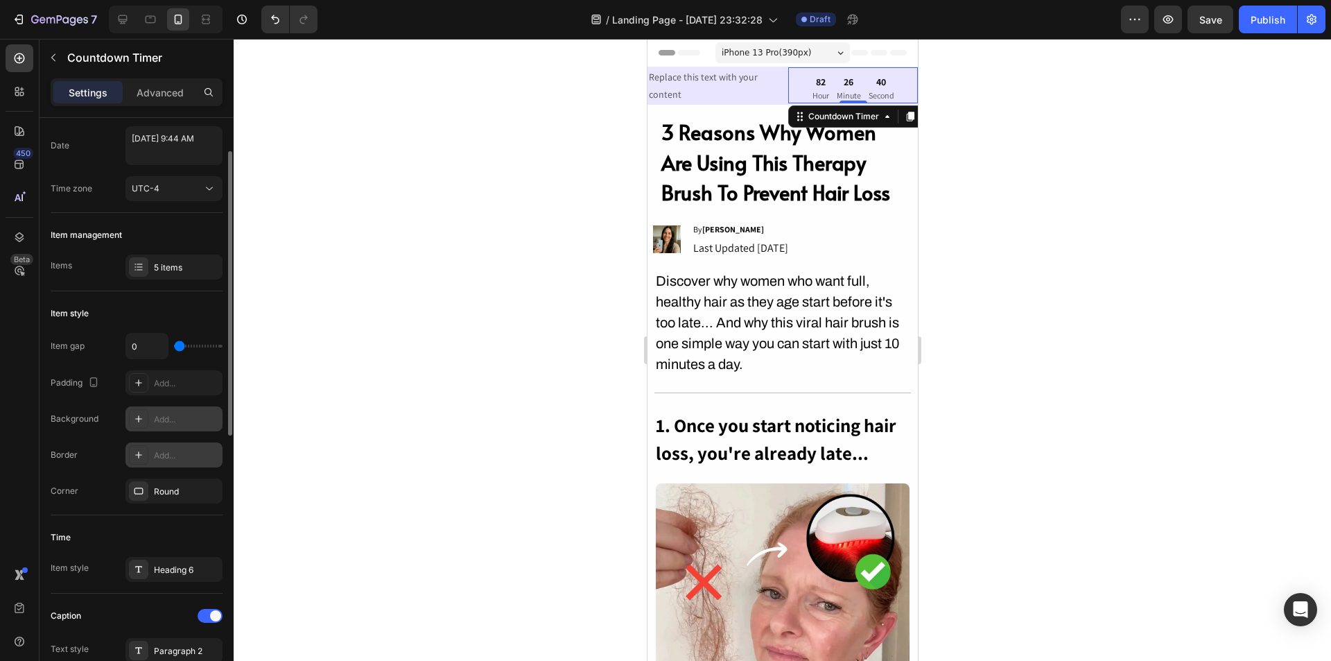
click at [136, 451] on icon at bounding box center [138, 454] width 11 height 11
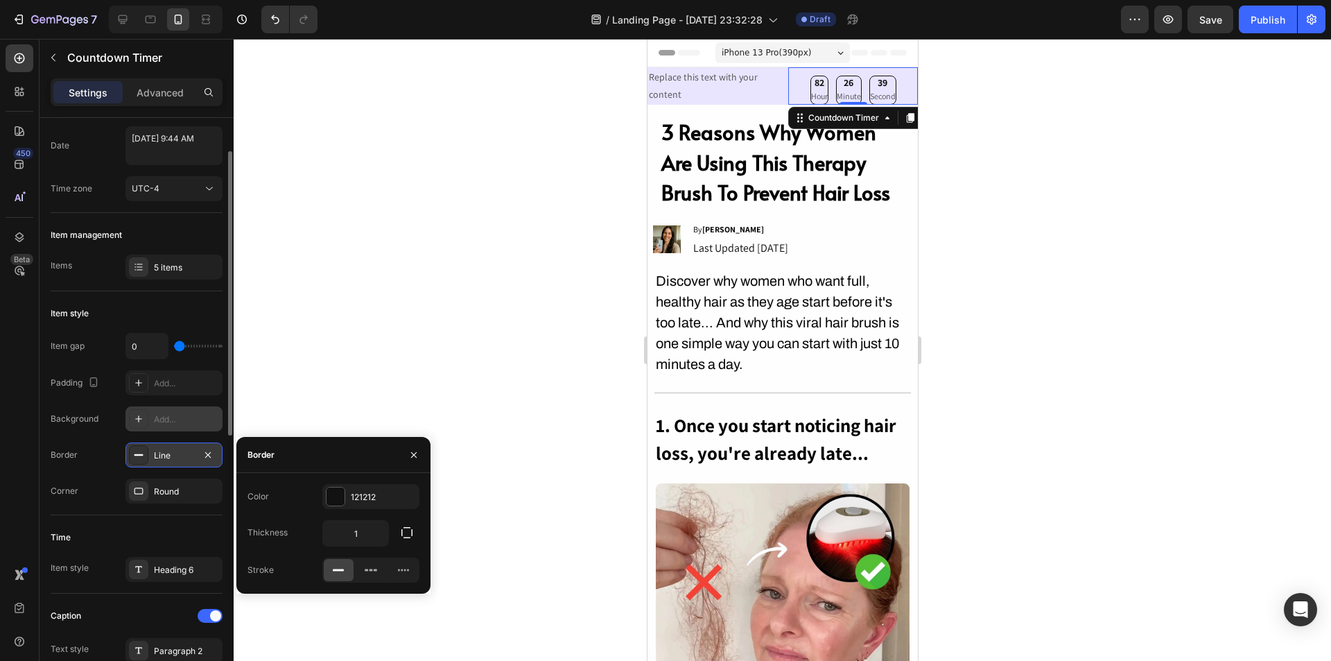
click at [136, 451] on icon at bounding box center [138, 454] width 11 height 11
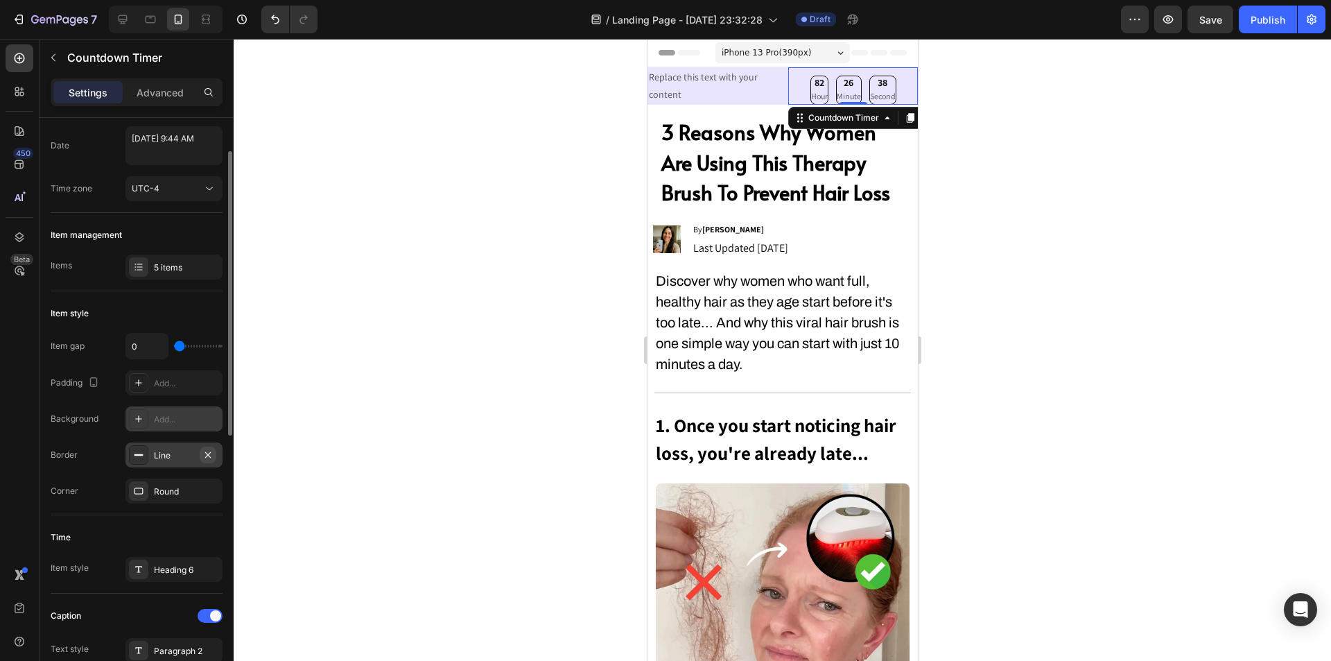
click at [208, 451] on icon "button" at bounding box center [207, 454] width 11 height 11
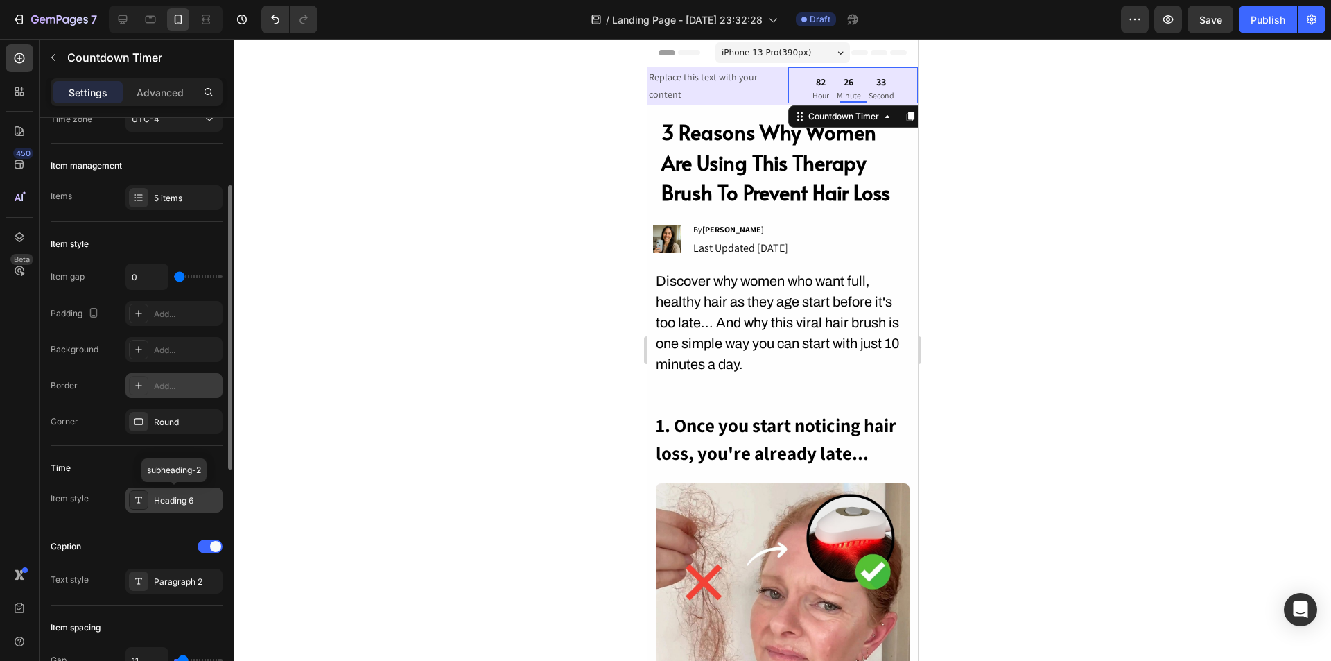
click at [140, 494] on div at bounding box center [138, 499] width 19 height 19
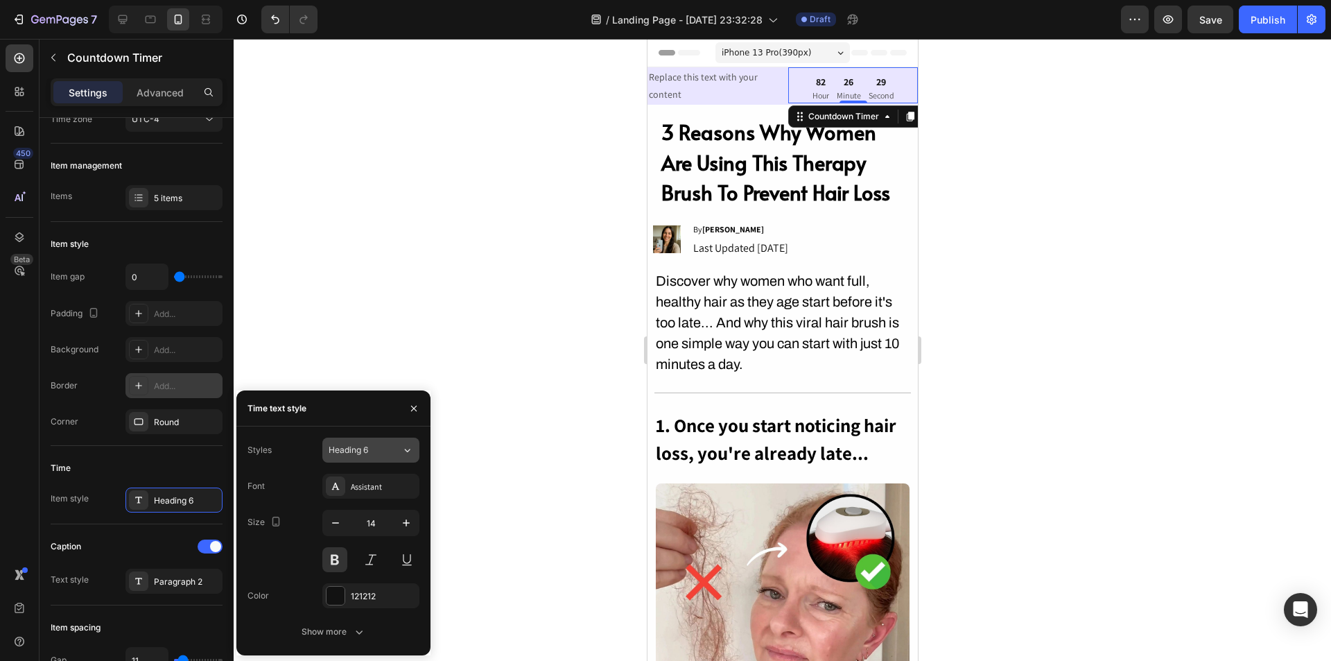
click at [408, 451] on icon at bounding box center [408, 450] width 6 height 3
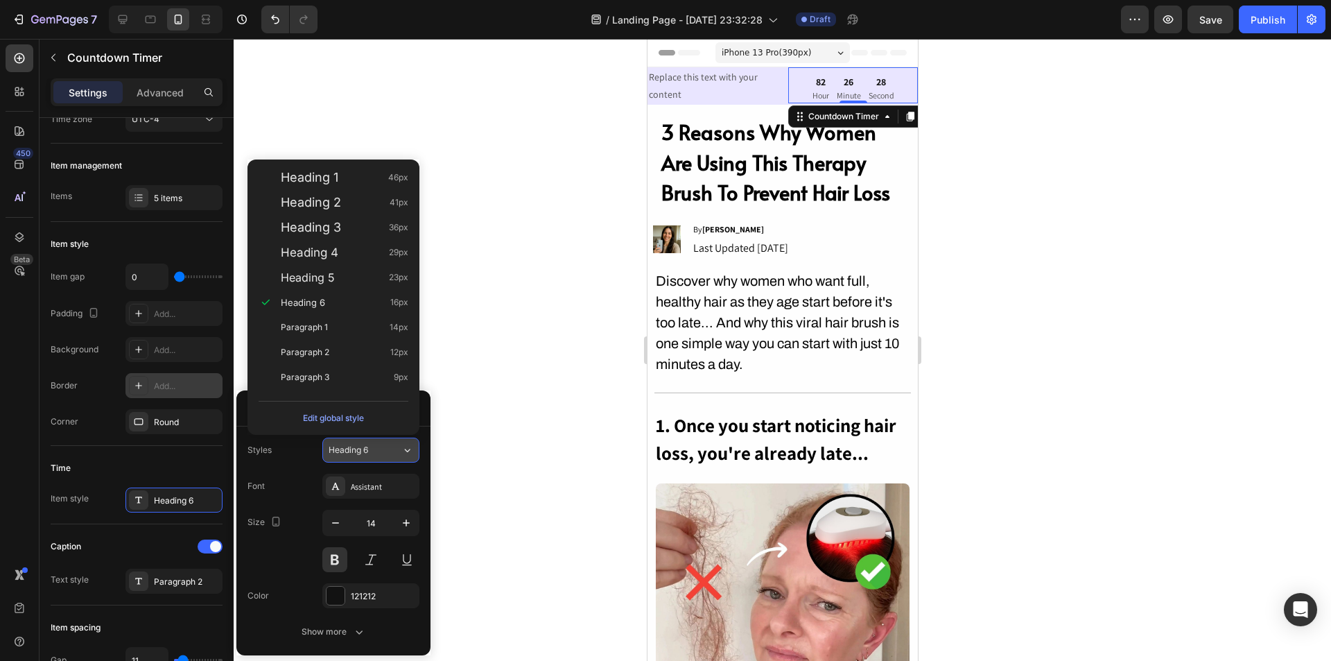
click at [408, 451] on icon at bounding box center [408, 450] width 6 height 3
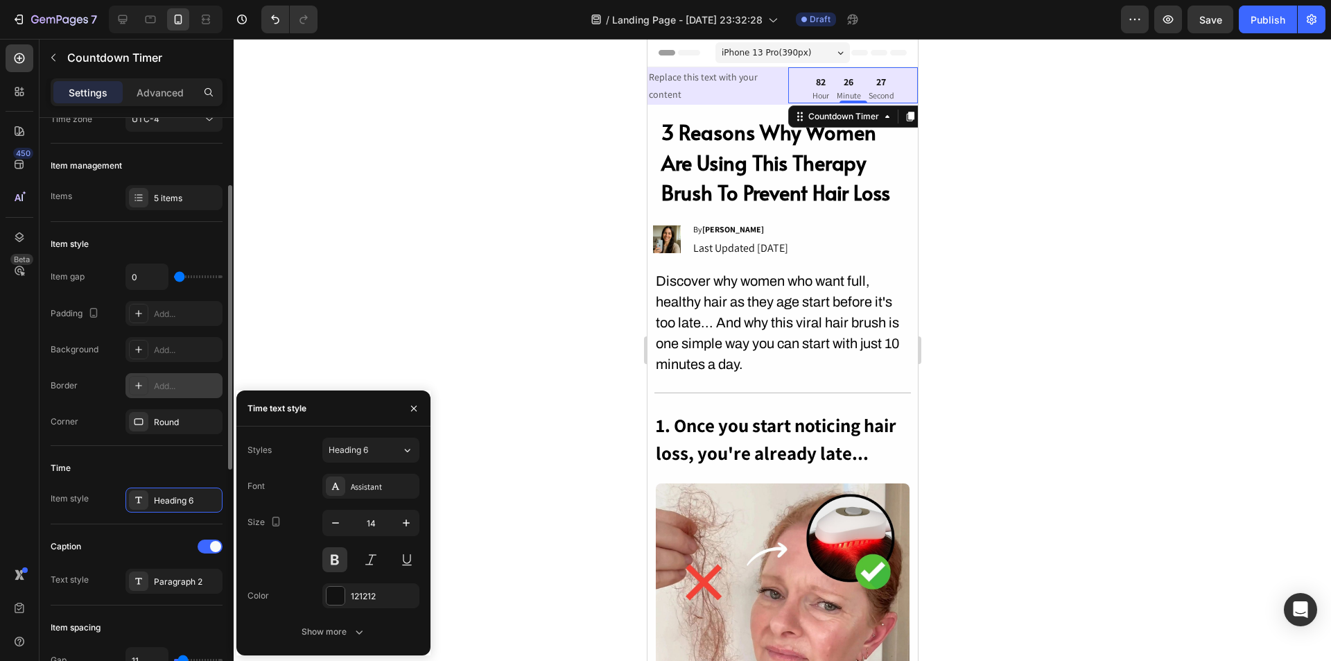
click at [159, 454] on div "Time Item style Heading 6" at bounding box center [137, 485] width 172 height 78
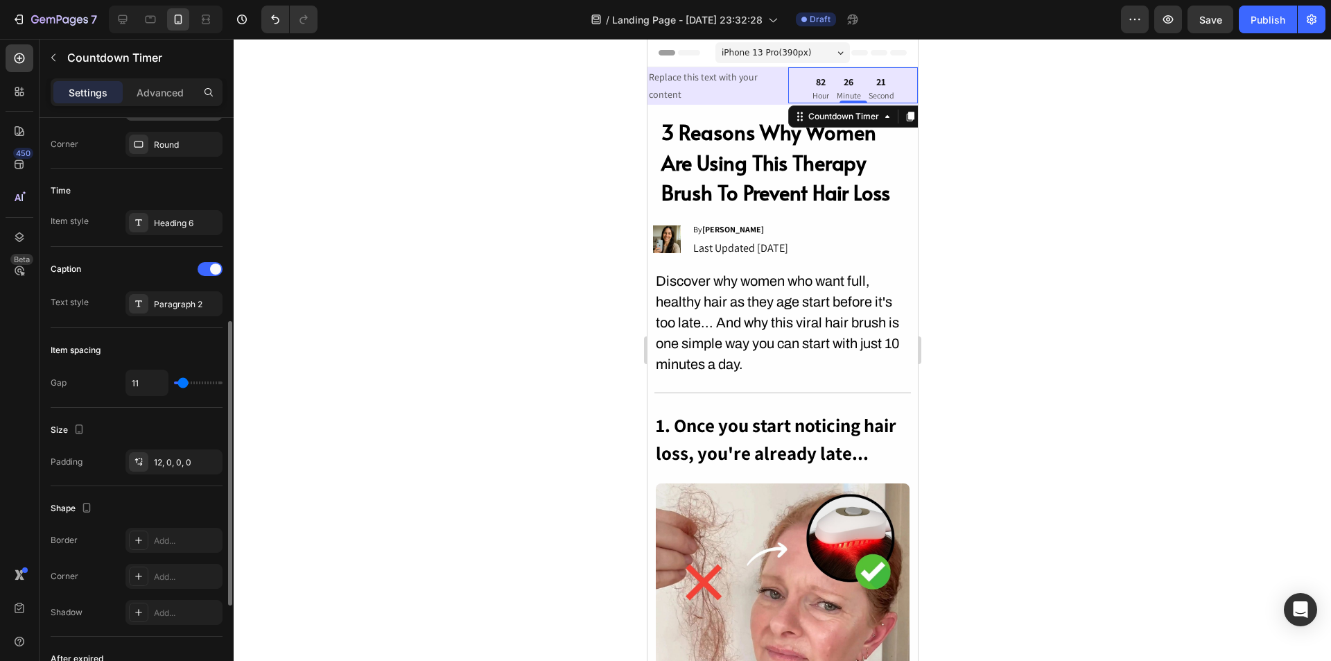
scroll to position [555, 0]
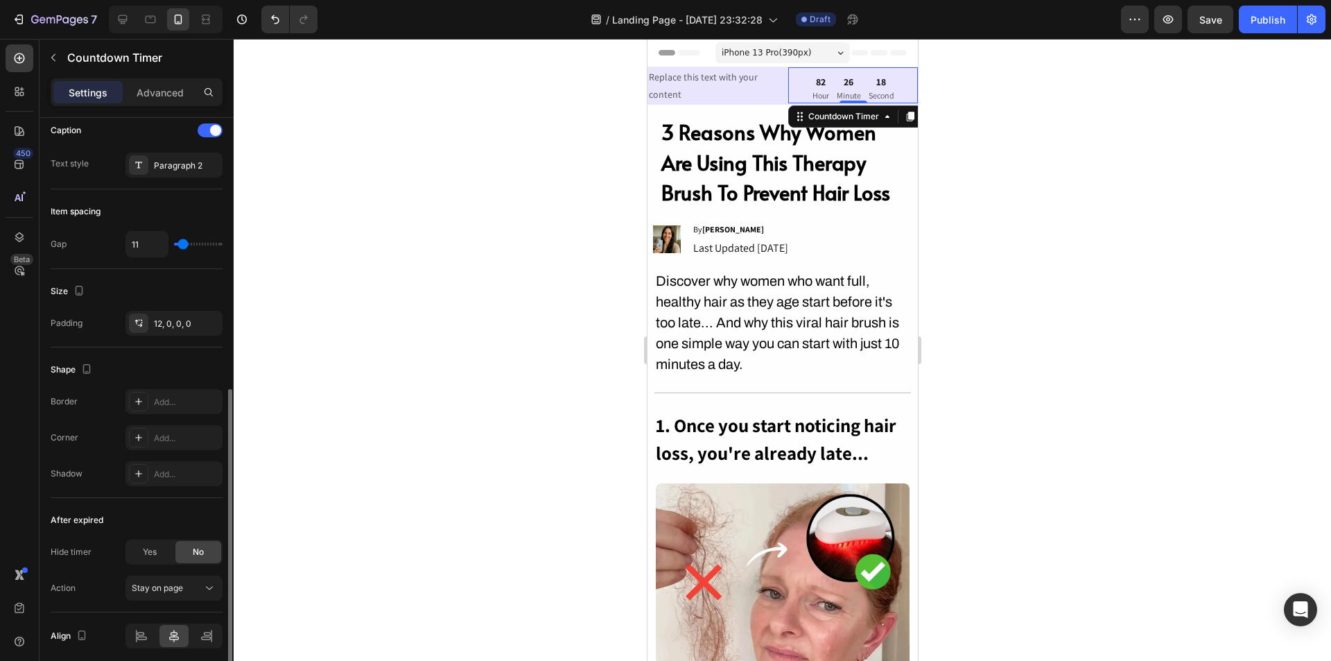
click at [169, 399] on div "Add..." at bounding box center [186, 402] width 65 height 12
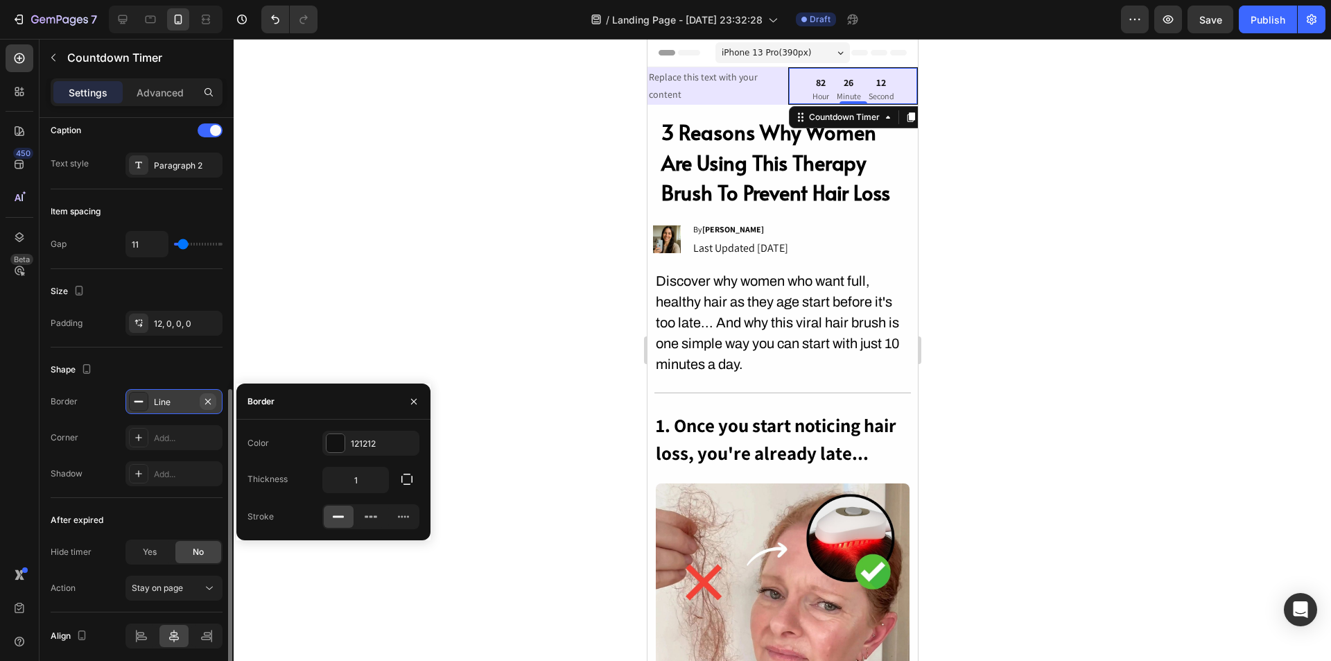
click at [209, 406] on icon "button" at bounding box center [207, 401] width 11 height 11
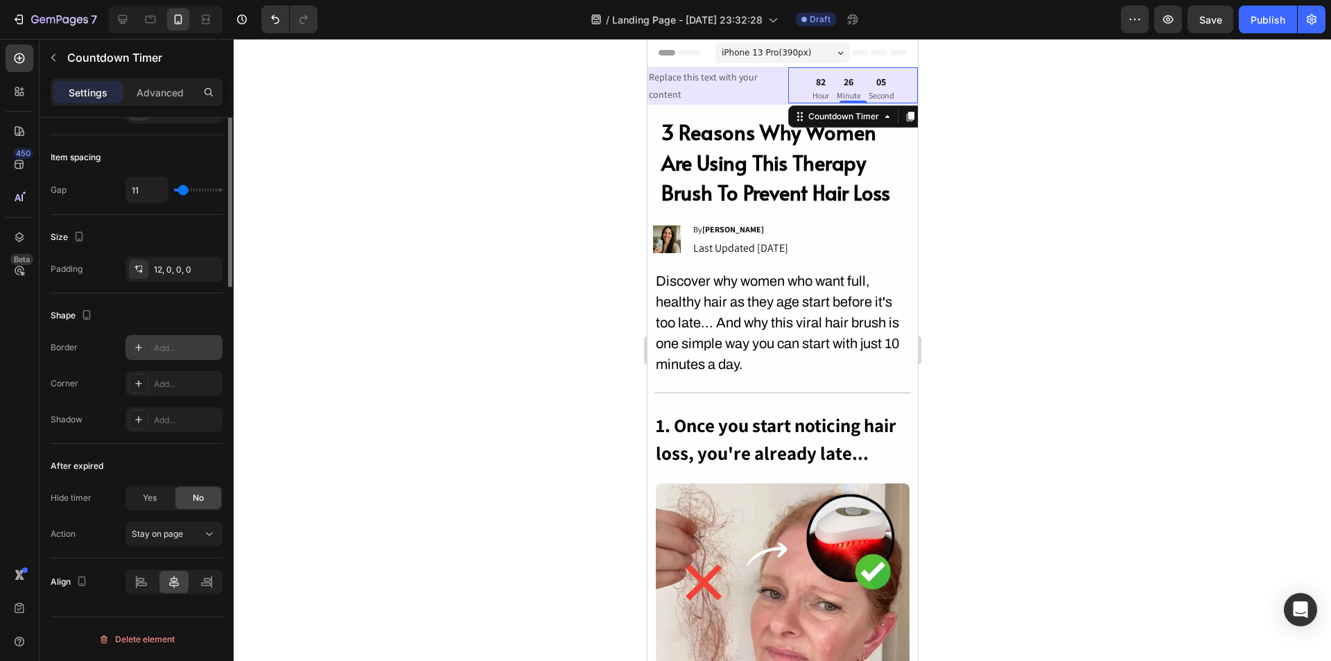
scroll to position [262, 0]
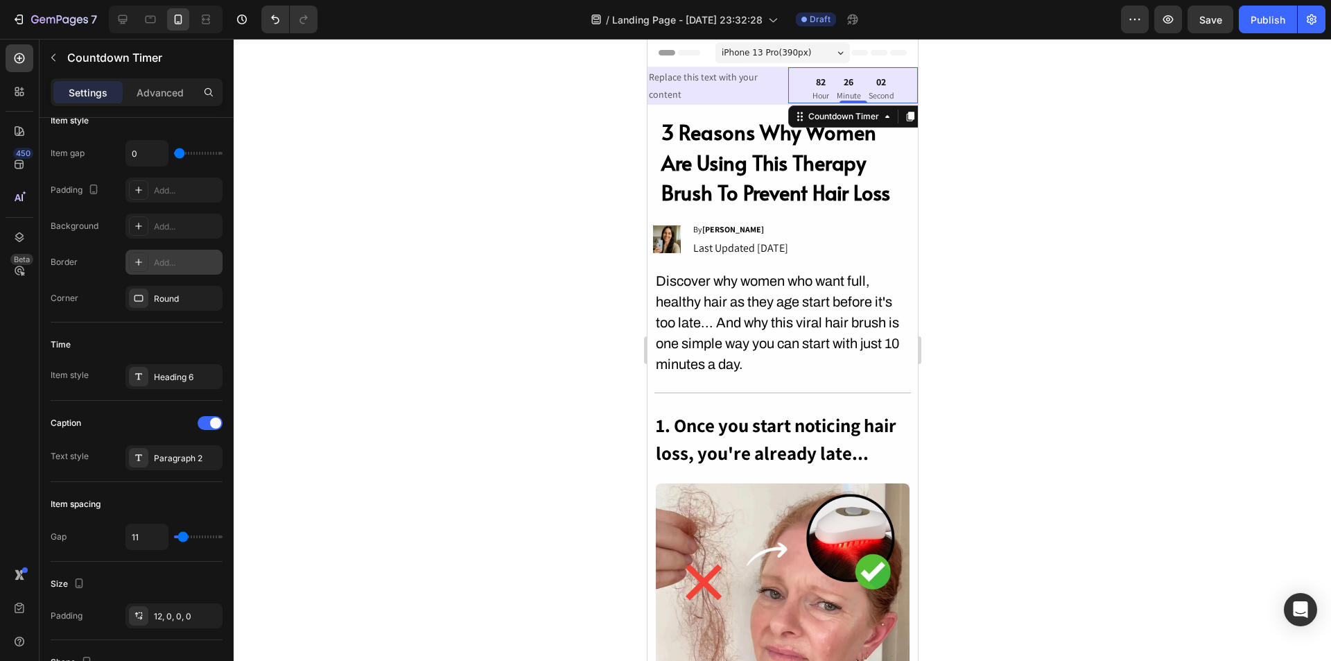
click at [139, 227] on icon at bounding box center [138, 226] width 11 height 11
type input "4D4D4D"
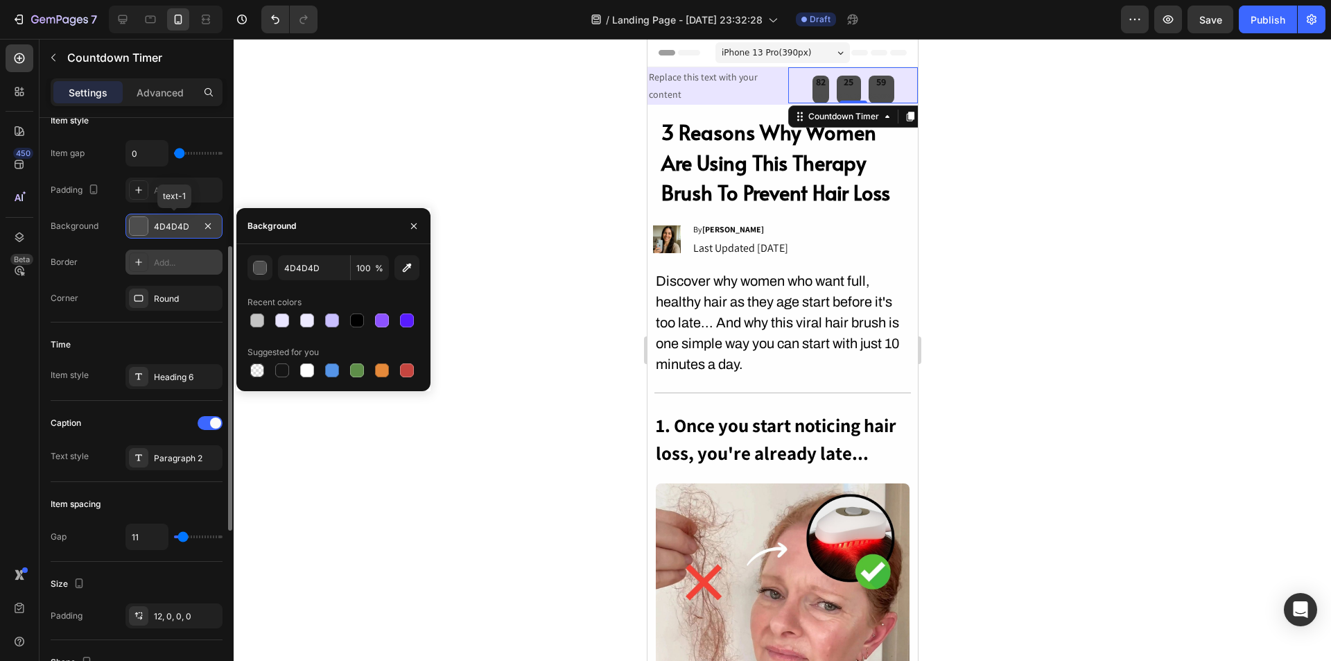
click at [181, 226] on div "4D4D4D" at bounding box center [174, 227] width 40 height 12
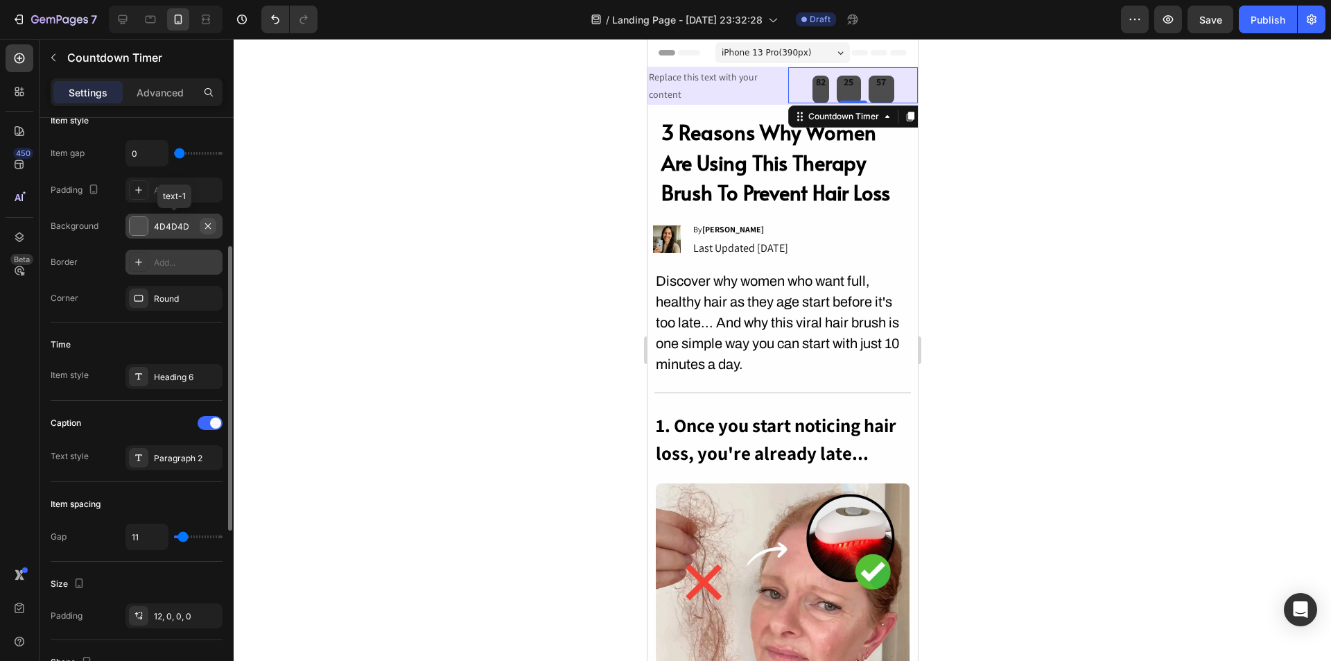
click at [209, 227] on icon "button" at bounding box center [208, 226] width 6 height 6
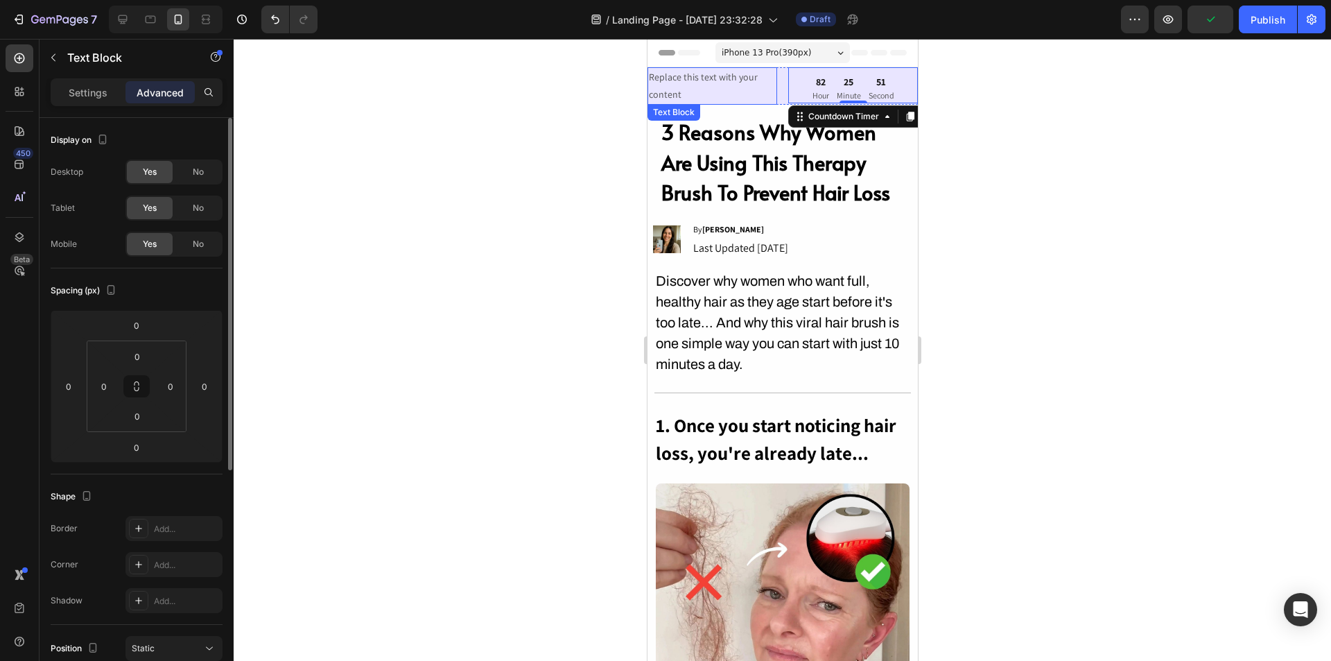
click at [724, 75] on div "Replace this text with your content" at bounding box center [712, 85] width 130 height 37
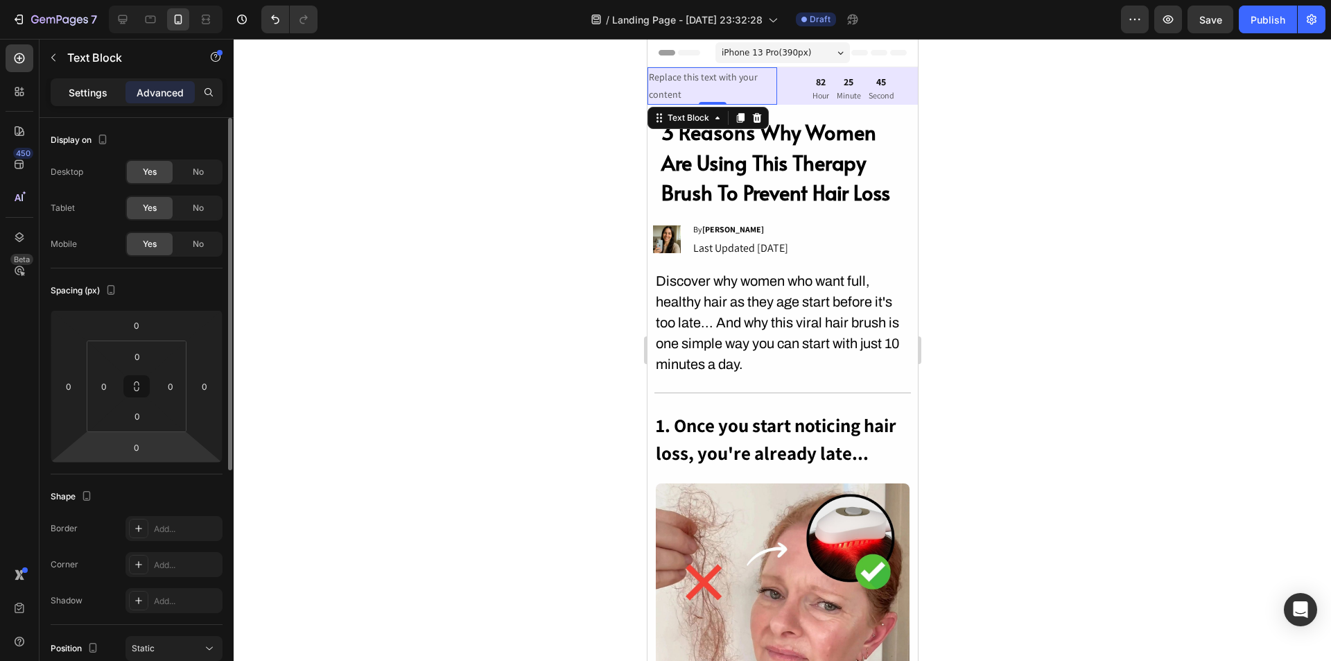
click at [102, 96] on p "Settings" at bounding box center [88, 92] width 39 height 15
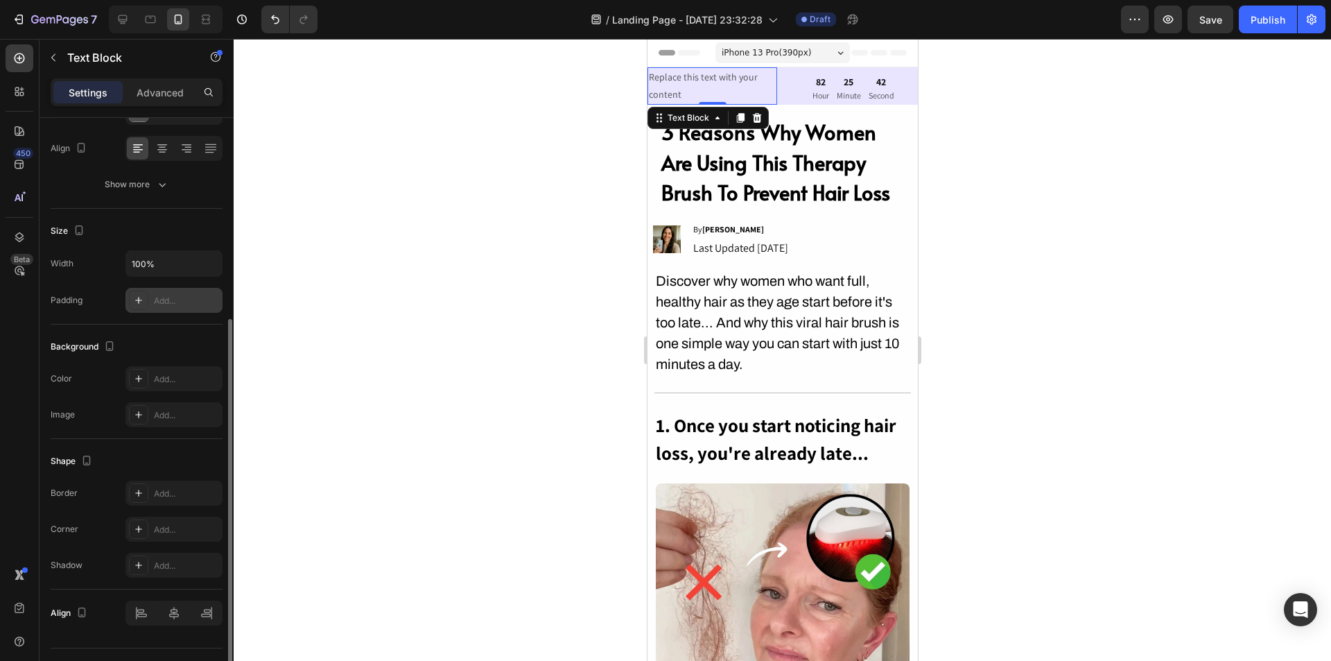
scroll to position [239, 0]
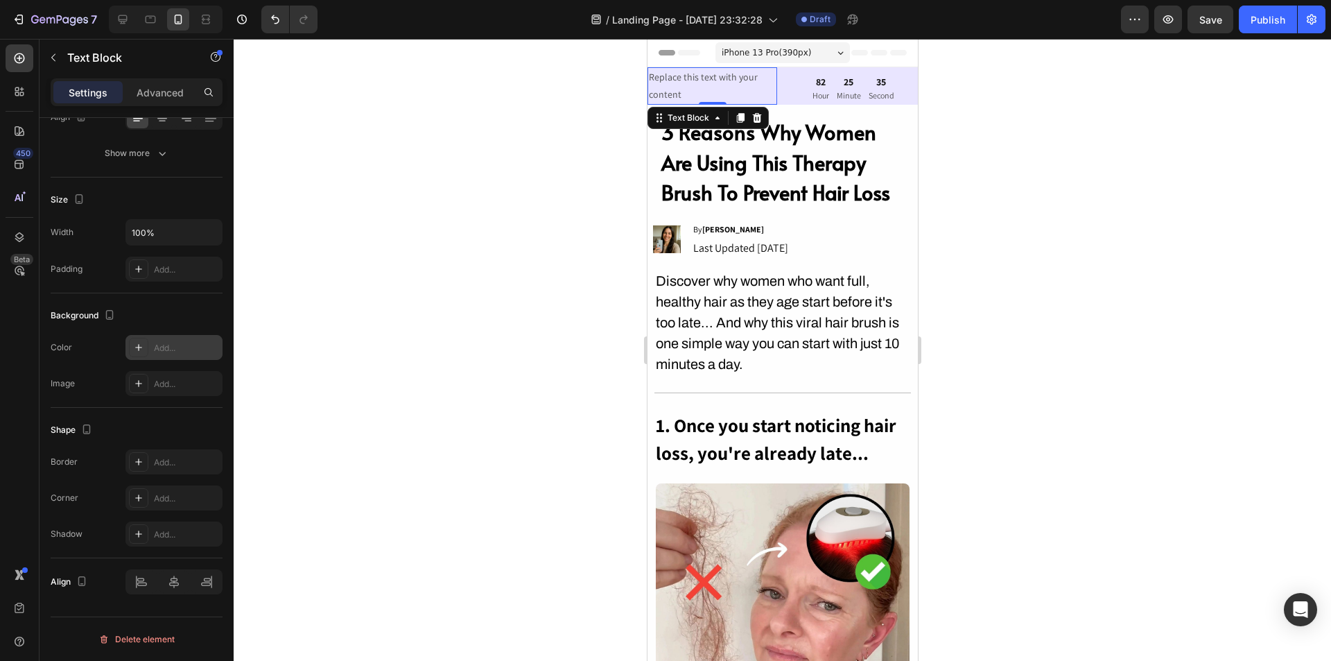
click at [141, 348] on icon at bounding box center [138, 347] width 11 height 11
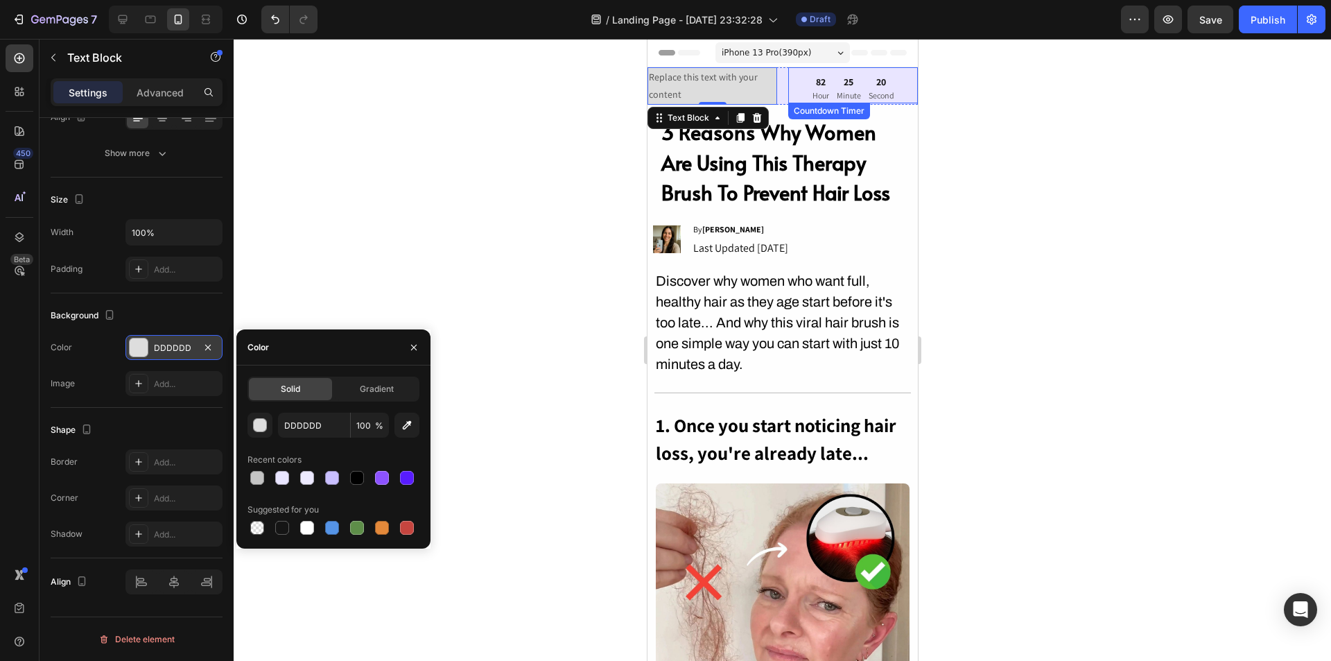
click at [836, 85] on div "25" at bounding box center [848, 82] width 24 height 12
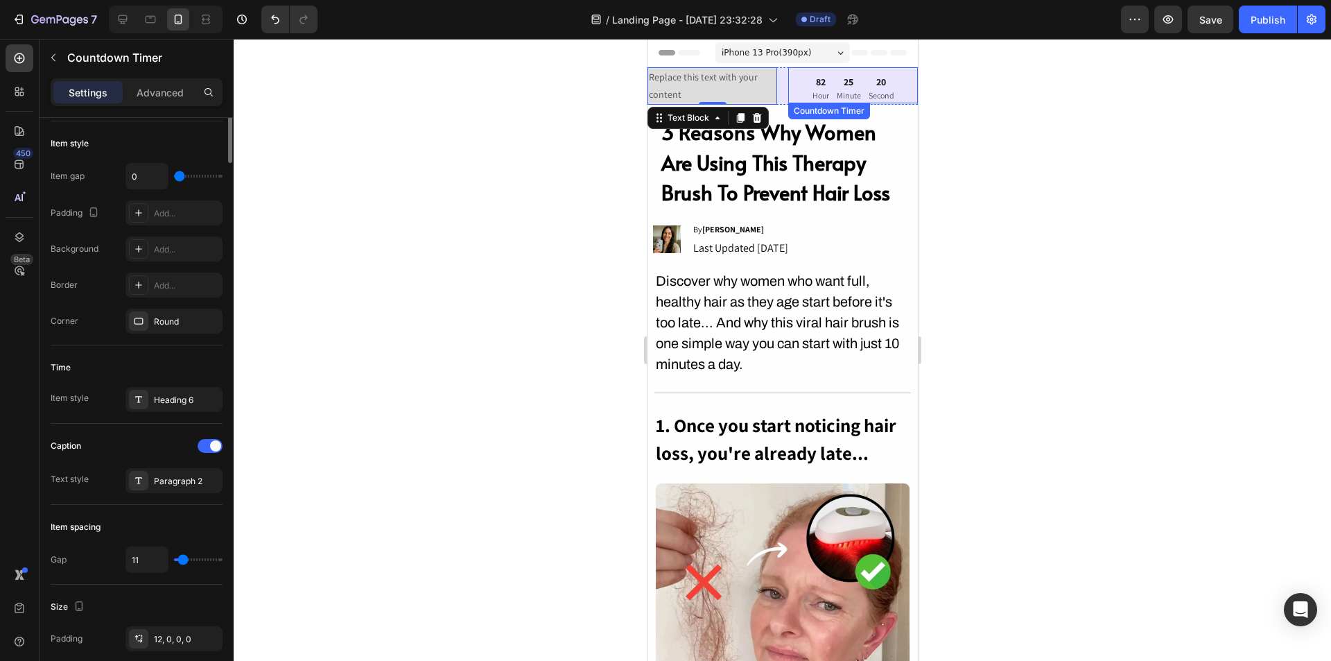
scroll to position [0, 0]
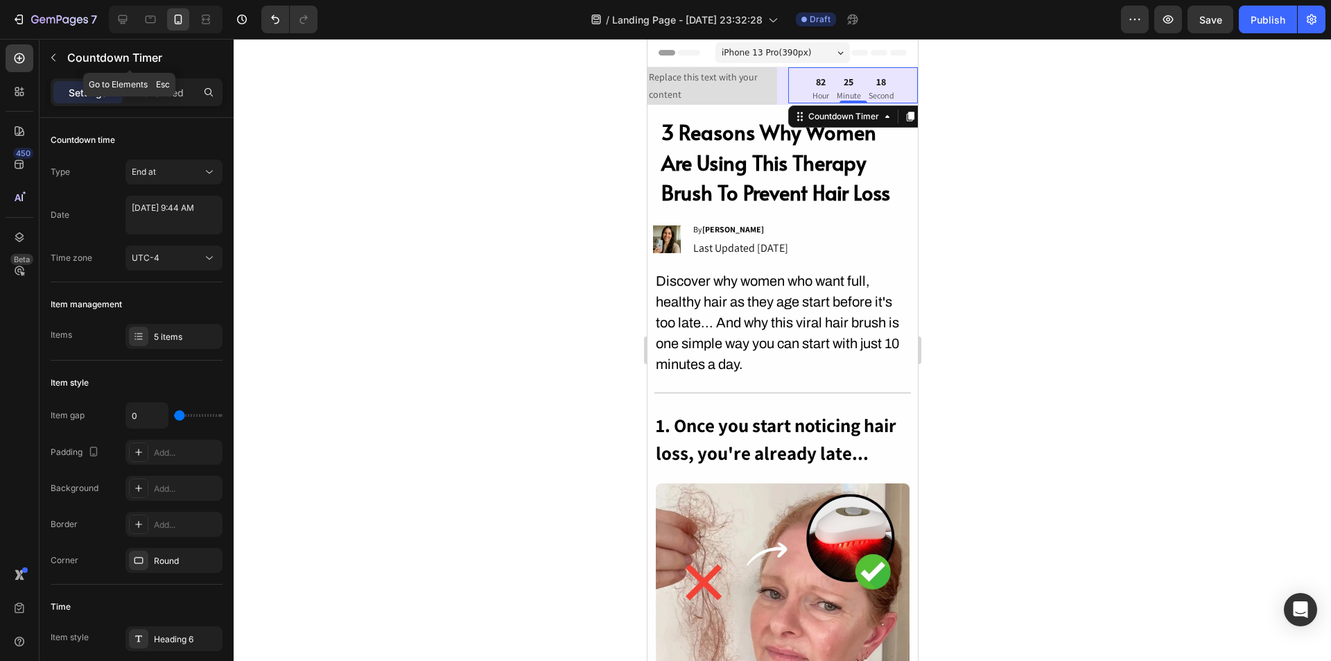
click at [61, 65] on button "button" at bounding box center [53, 57] width 22 height 22
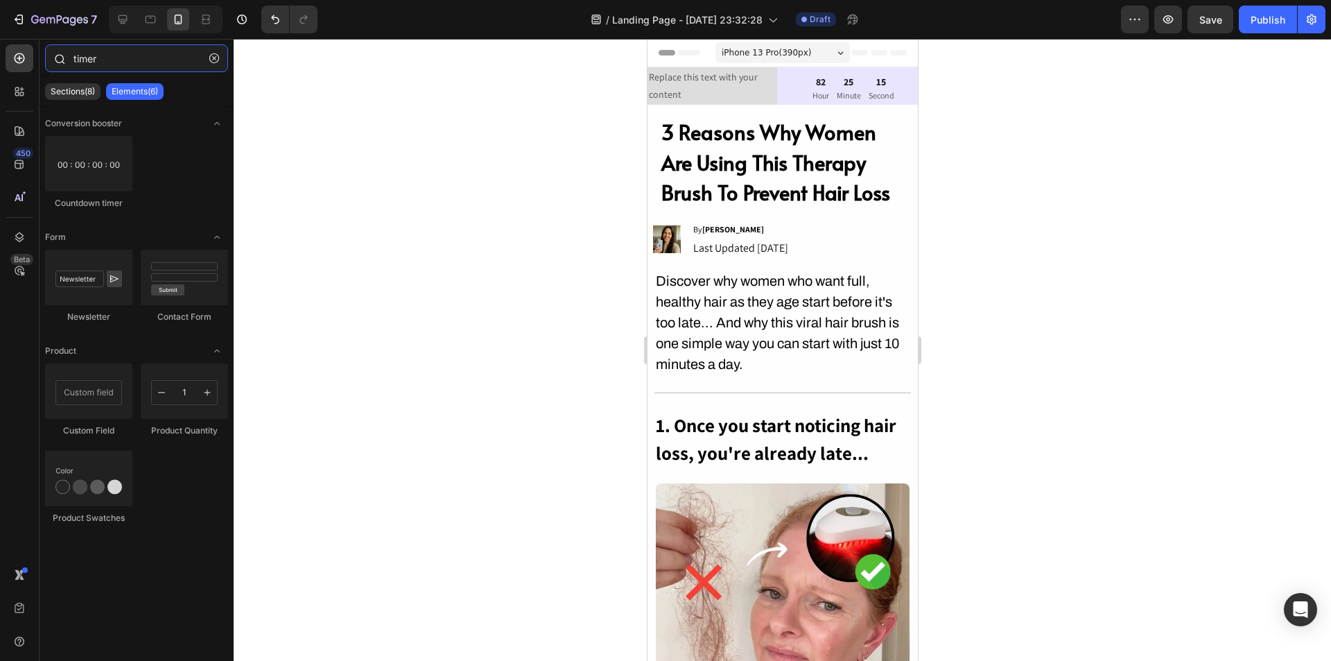
click at [191, 61] on input "timer" at bounding box center [136, 58] width 183 height 28
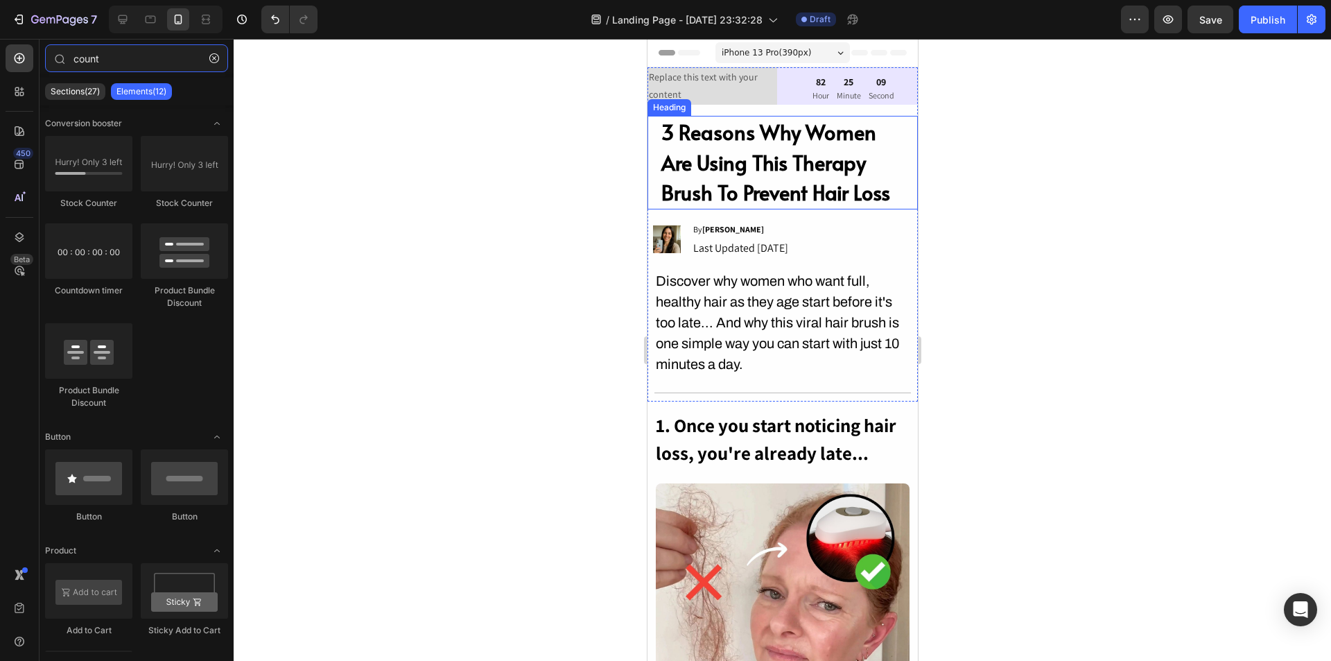
type input "count"
click at [1035, 198] on div at bounding box center [783, 350] width 1098 height 622
click at [1031, 189] on div at bounding box center [783, 350] width 1098 height 622
click at [831, 74] on div "82 Hour 25 Minute 06 Second Countdown Timer" at bounding box center [853, 85] width 130 height 36
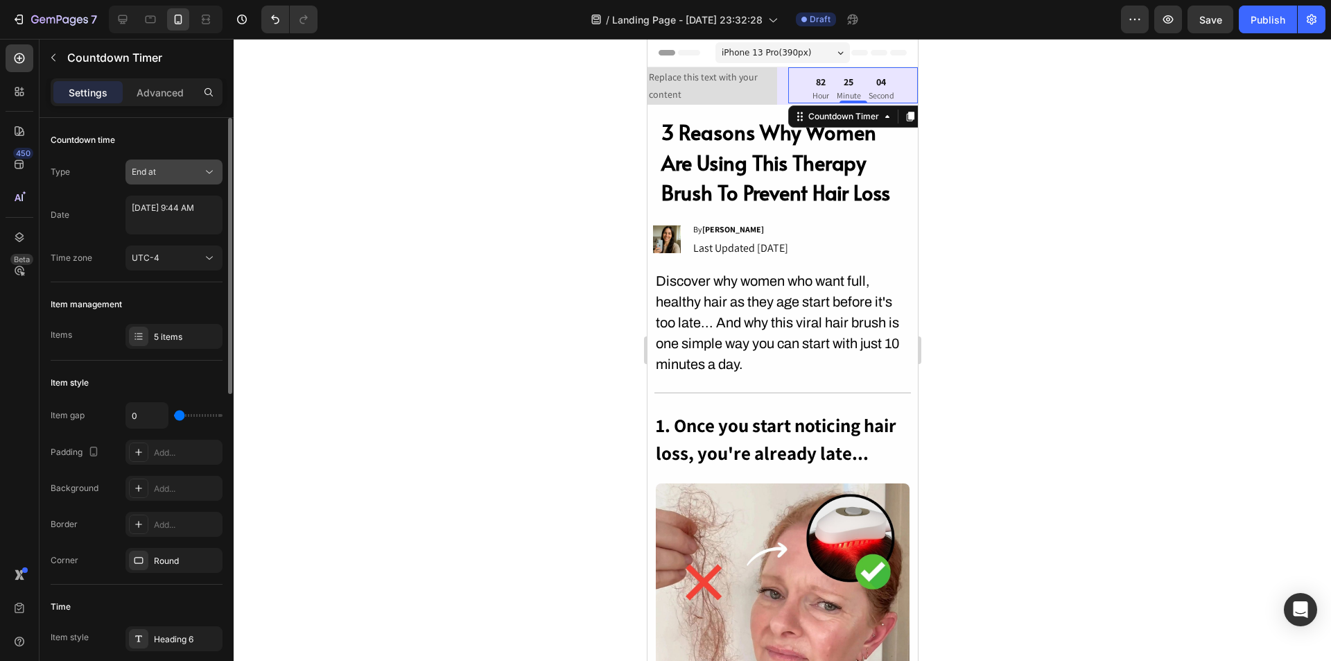
click at [196, 168] on div "End at" at bounding box center [167, 172] width 71 height 12
click at [177, 245] on div "Auto-renew" at bounding box center [160, 258] width 114 height 26
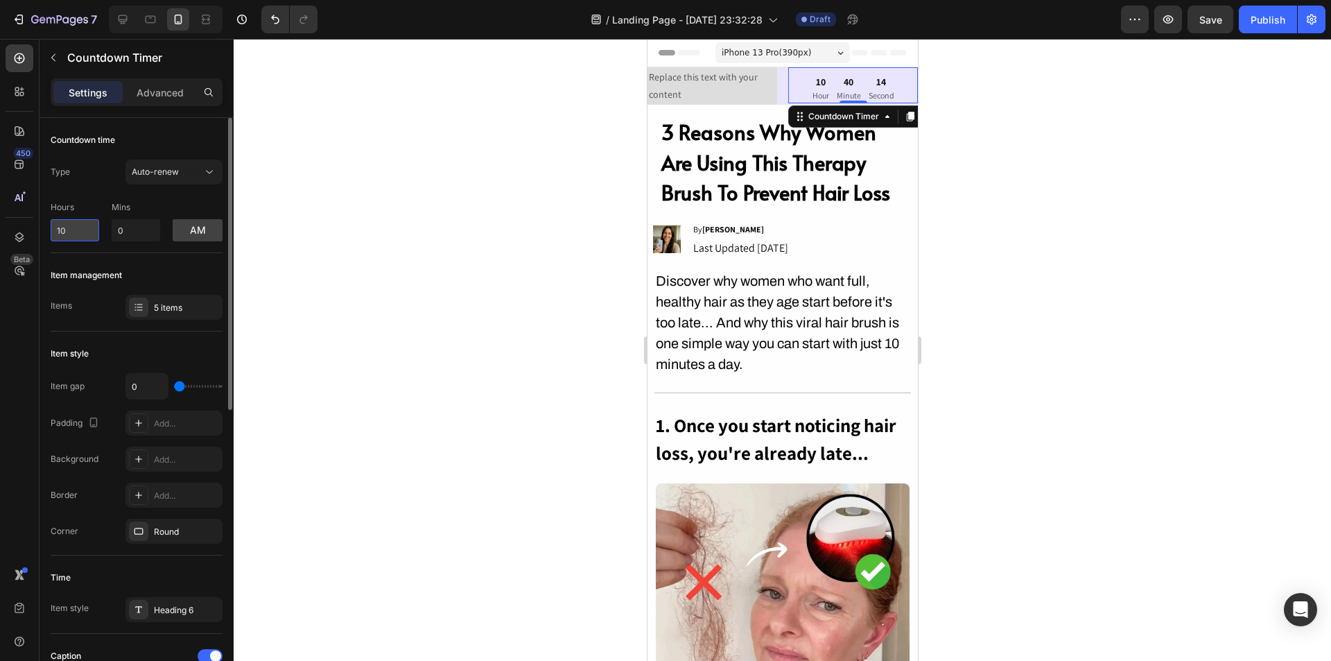
click at [76, 230] on input "10" at bounding box center [75, 230] width 49 height 22
type input "11"
click at [128, 225] on input "0" at bounding box center [136, 230] width 49 height 22
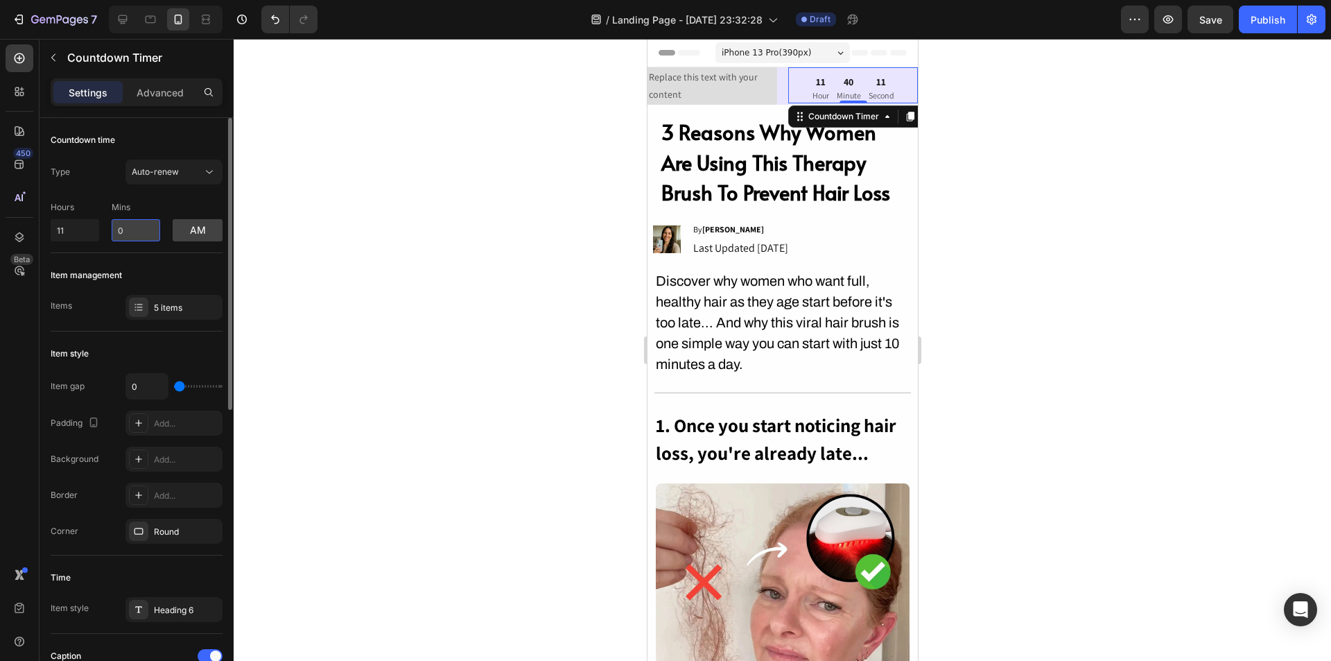
click at [129, 225] on input "0" at bounding box center [136, 230] width 49 height 22
type input "59"
click at [203, 232] on button "am" at bounding box center [198, 230] width 50 height 22
click at [191, 196] on div "Hours 11 Mins 59 pm" at bounding box center [137, 219] width 172 height 46
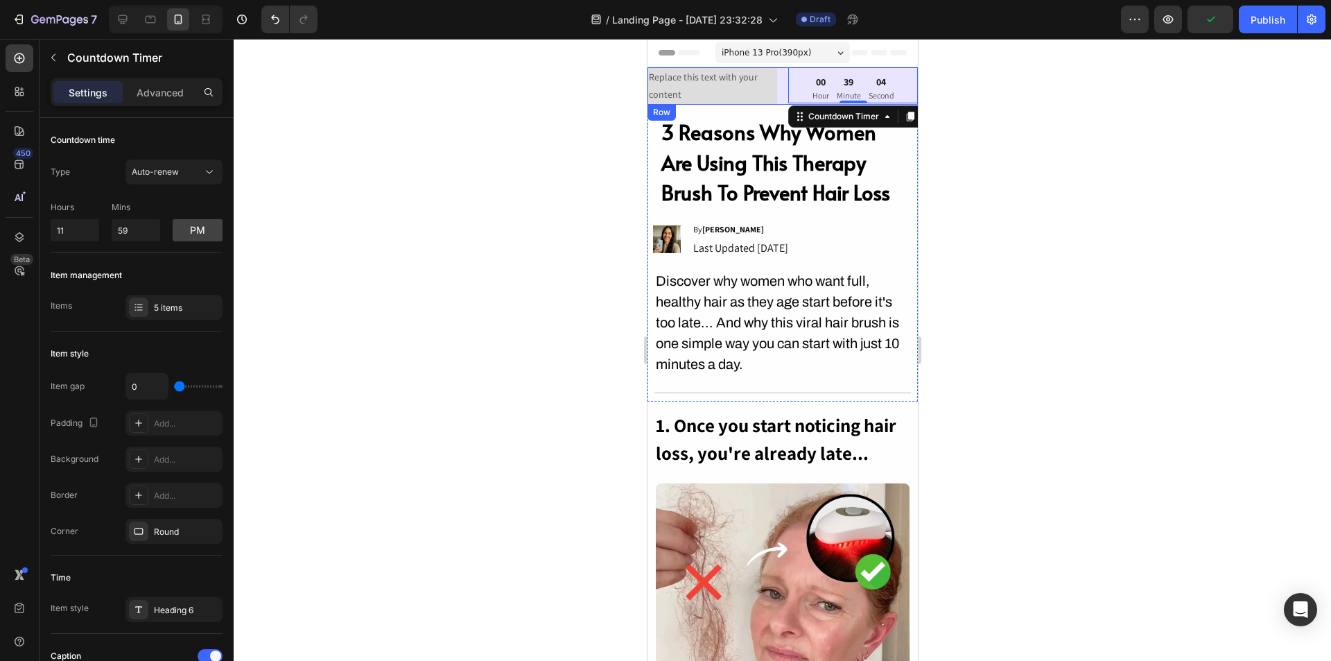
click at [779, 72] on div "Replace this text with your content Text Block 00 Hour 39 Minute 04 Second Coun…" at bounding box center [782, 85] width 270 height 37
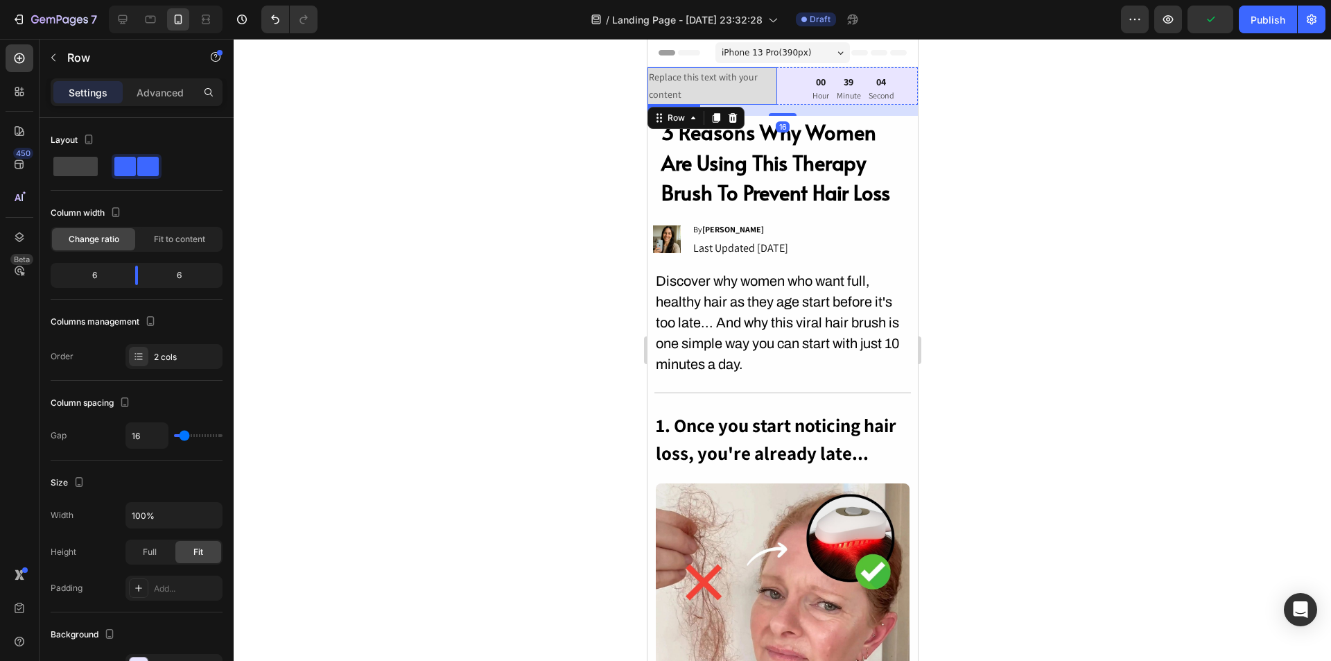
click at [724, 83] on div "Replace this text with your content" at bounding box center [712, 85] width 130 height 37
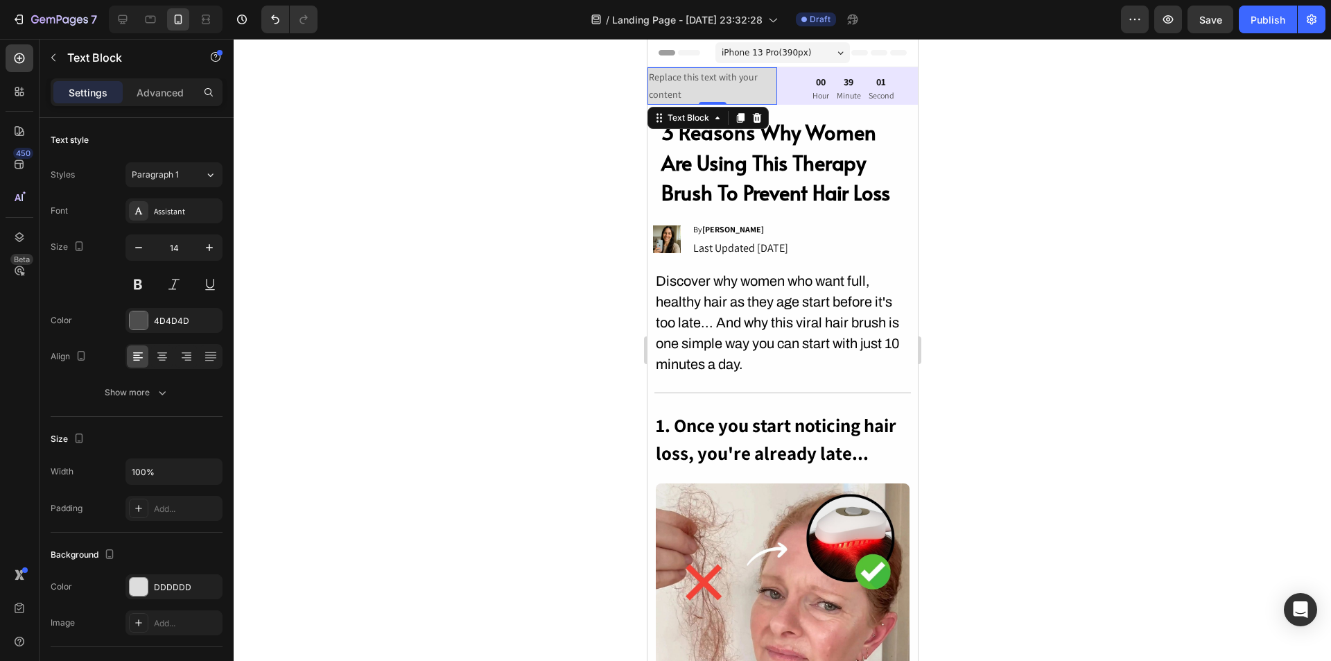
click at [698, 82] on div "Replace this text with your content" at bounding box center [712, 85] width 130 height 37
click at [698, 82] on p "Replace this text with your content" at bounding box center [711, 86] width 127 height 35
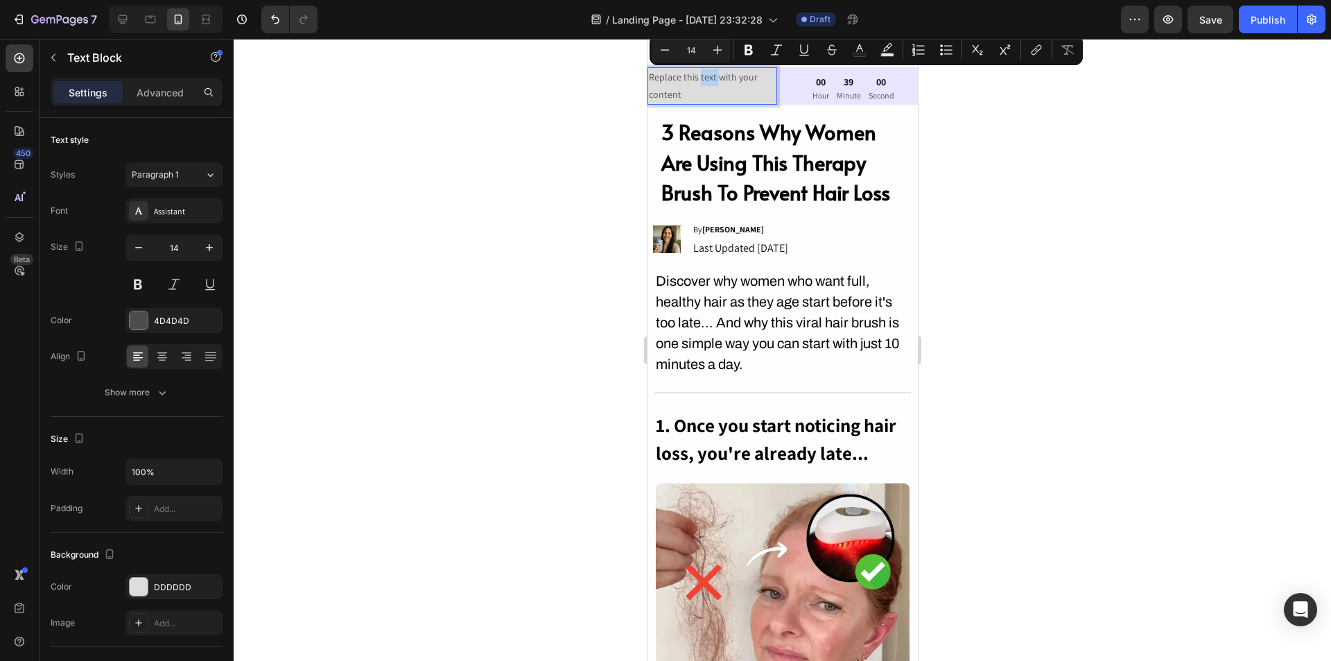
click at [698, 82] on p "Replace this text with your content" at bounding box center [711, 86] width 127 height 35
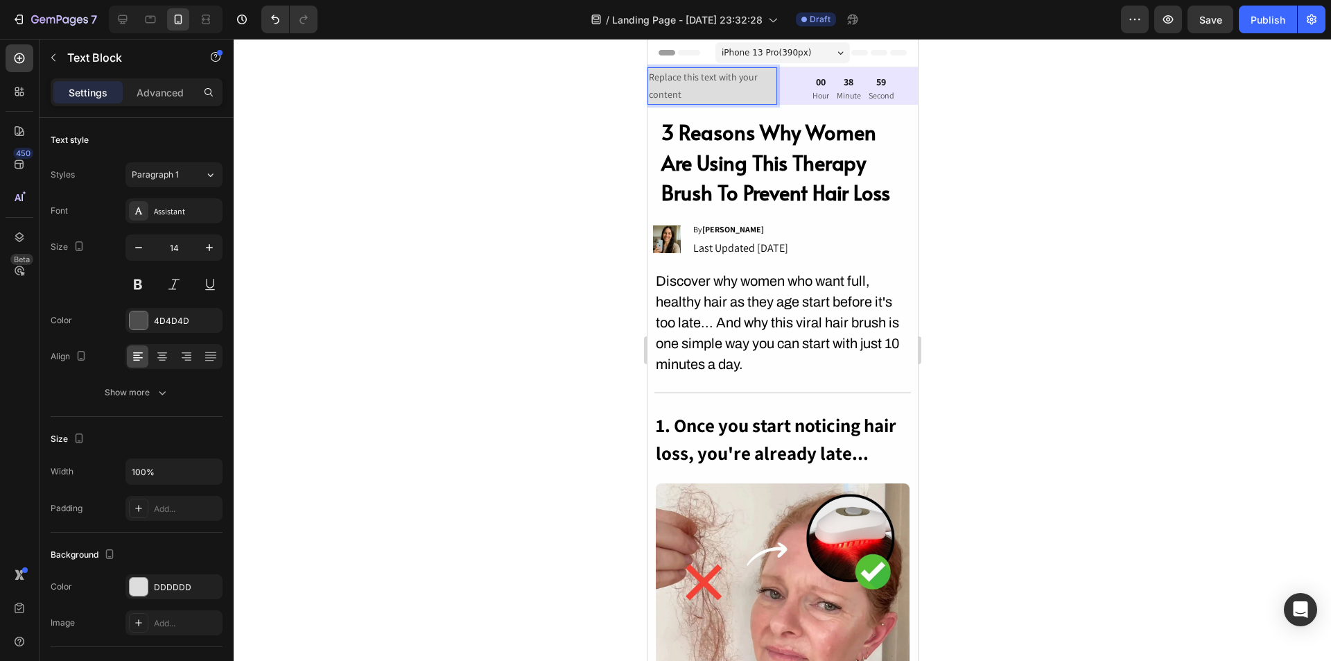
click at [680, 94] on p "Replace this text with your content" at bounding box center [711, 86] width 127 height 35
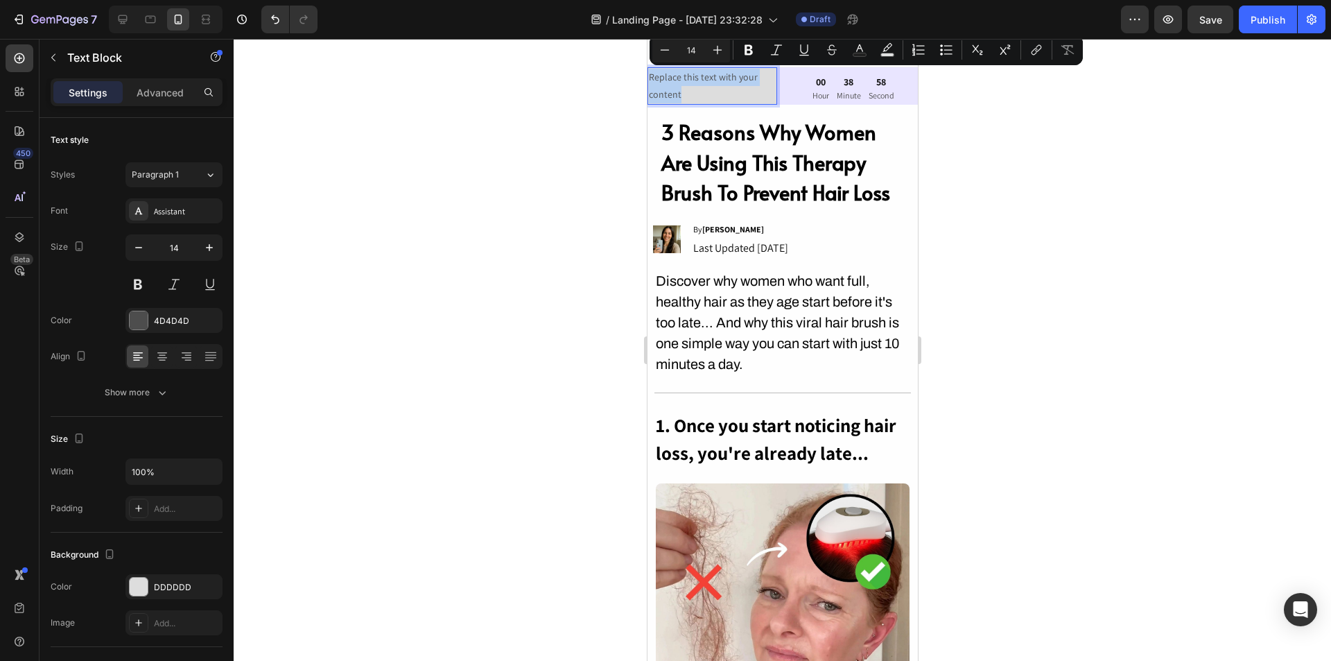
drag, startPoint x: 690, startPoint y: 98, endPoint x: 650, endPoint y: 80, distance: 43.4
click at [650, 80] on p "Replace this text with your content" at bounding box center [711, 86] width 127 height 35
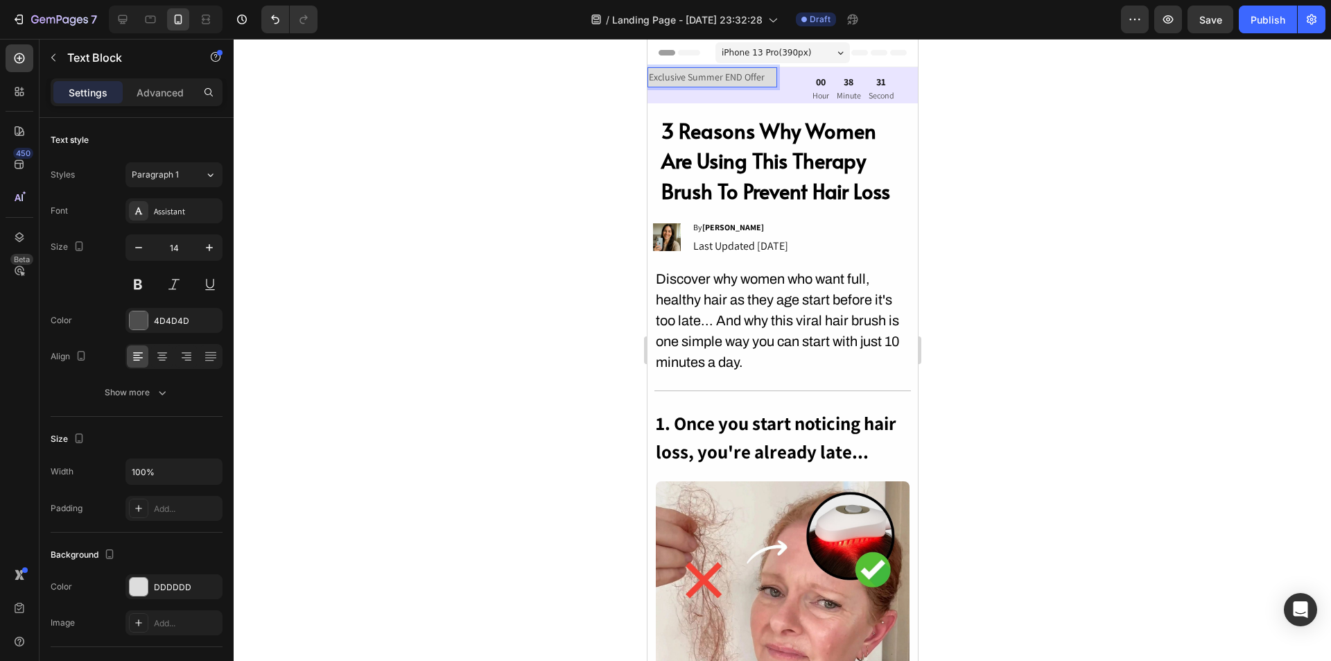
click at [725, 75] on p "Exclusive Summer END Offer" at bounding box center [711, 77] width 127 height 17
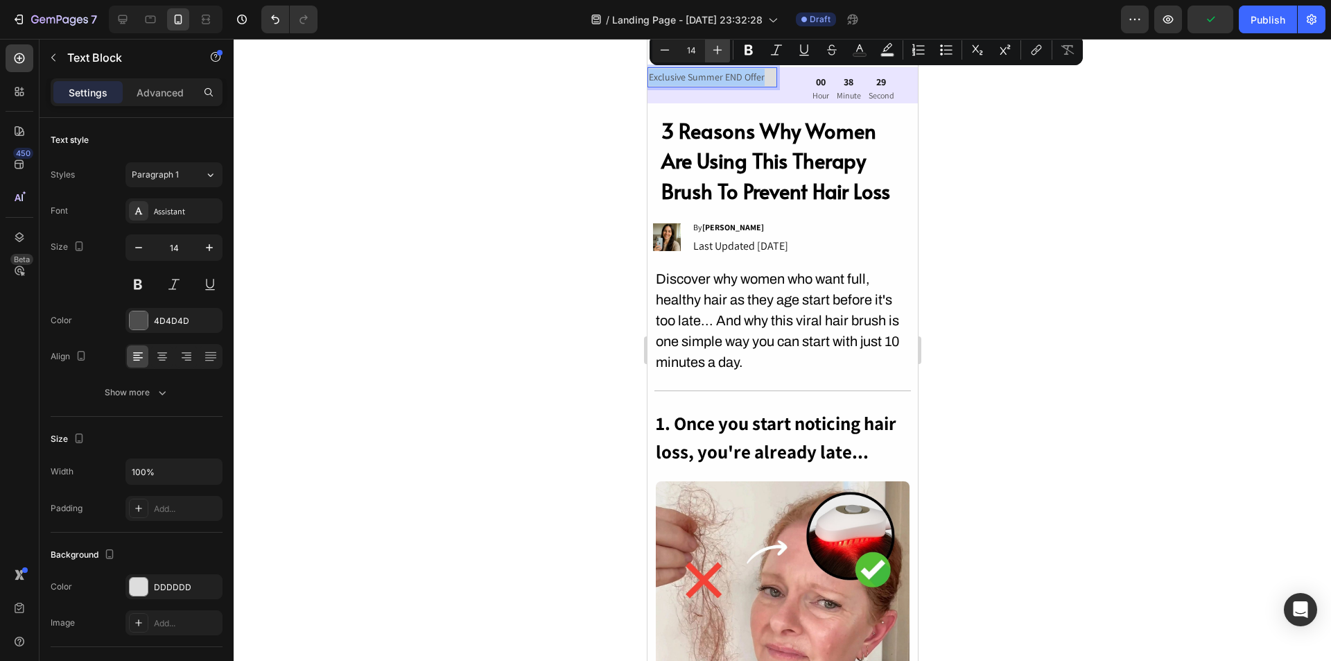
click at [721, 51] on icon "Editor contextual toolbar" at bounding box center [718, 50] width 14 height 14
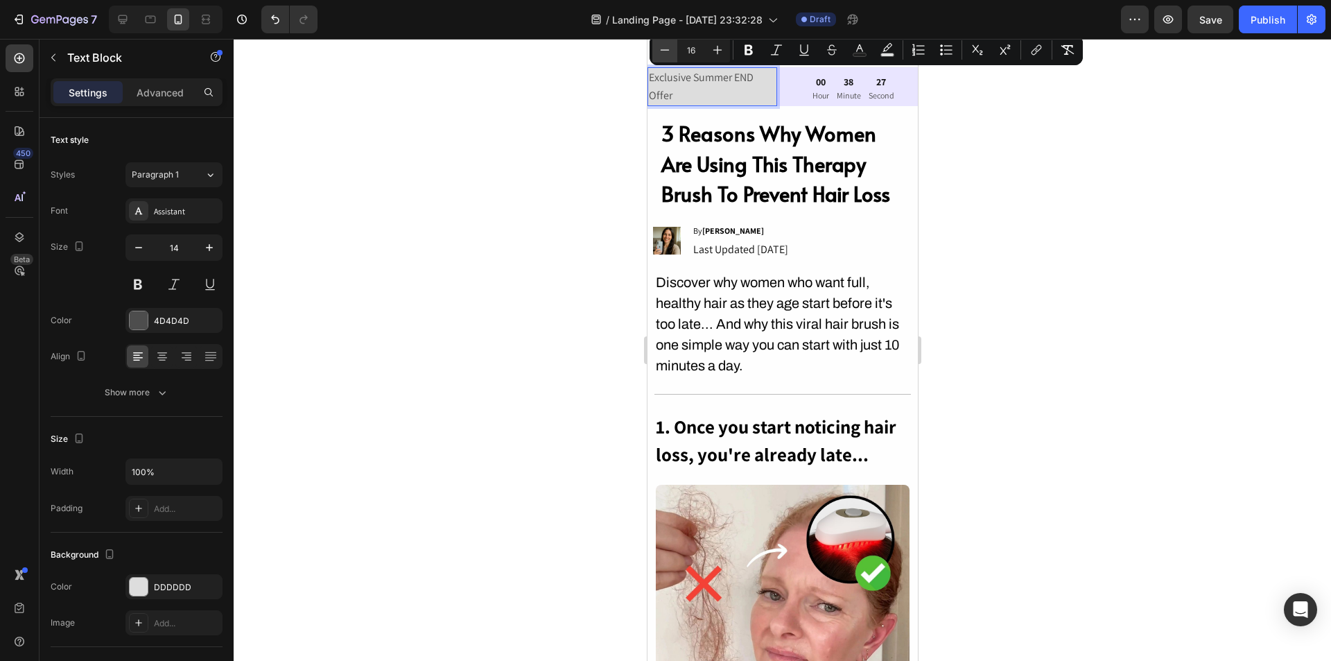
click at [668, 46] on icon "Editor contextual toolbar" at bounding box center [665, 50] width 14 height 14
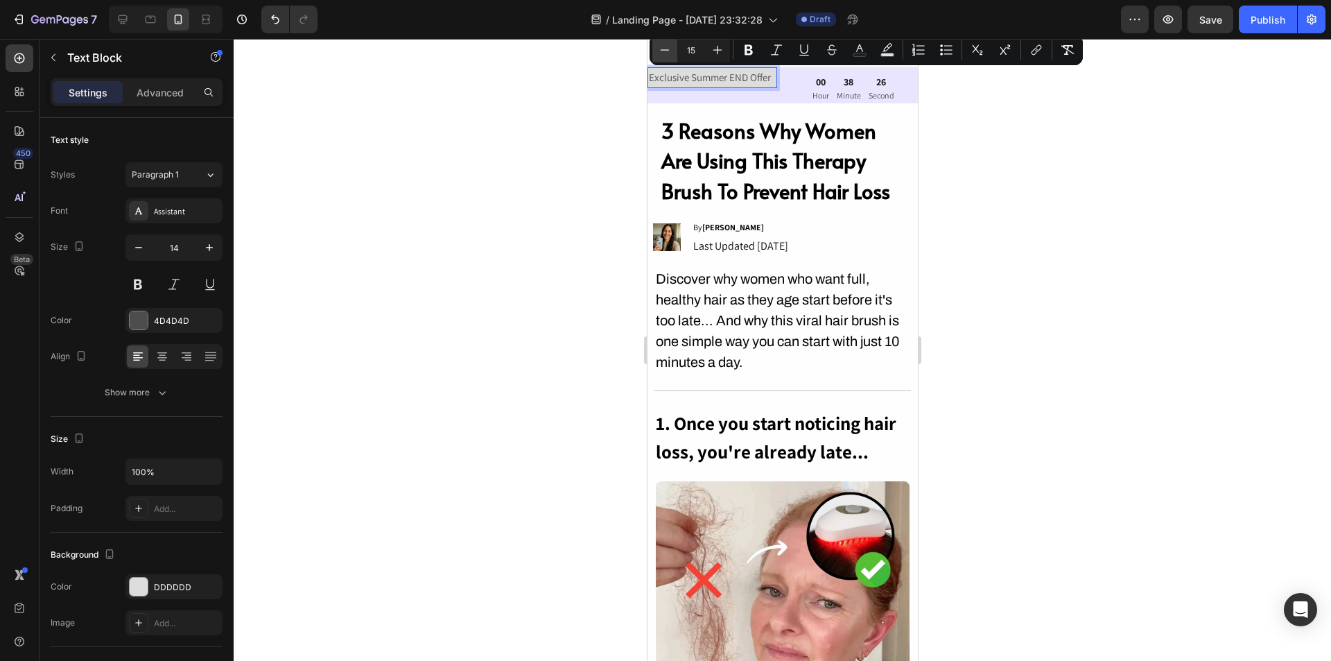
click at [668, 46] on icon "Editor contextual toolbar" at bounding box center [665, 50] width 14 height 14
type input "14"
click at [752, 53] on icon "Editor contextual toolbar" at bounding box center [749, 50] width 8 height 10
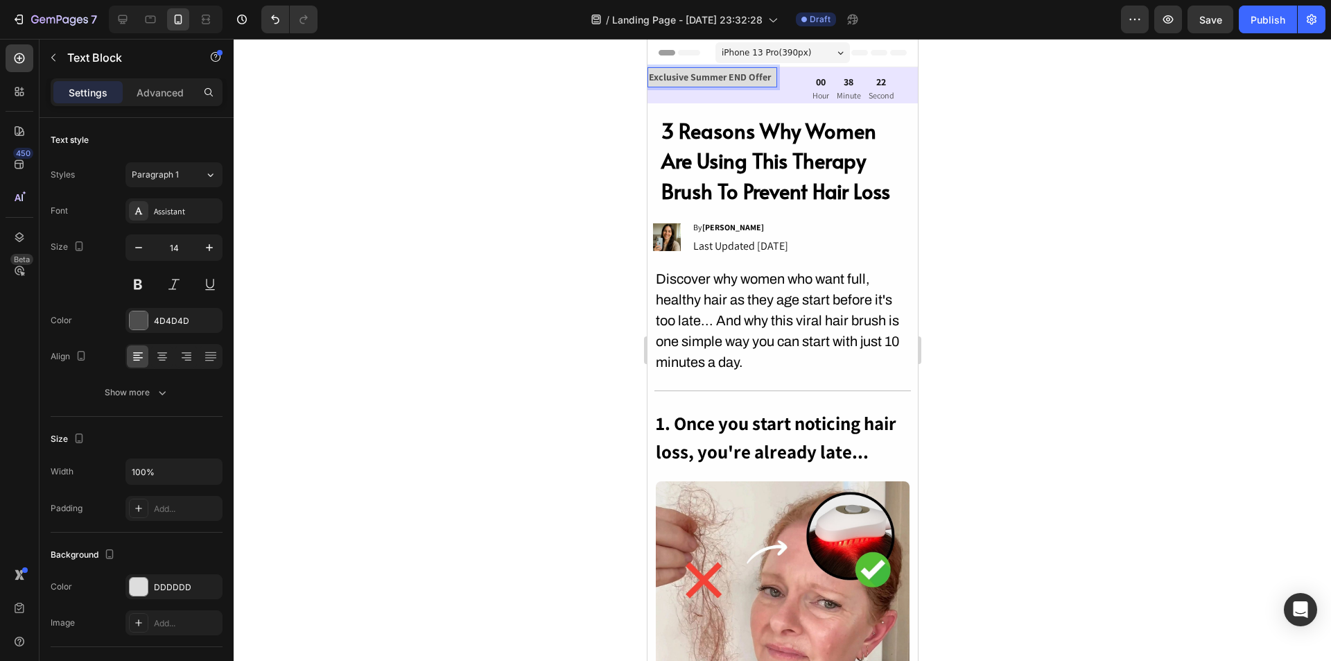
click at [767, 76] on strong "Exclusive Summer END Offer" at bounding box center [709, 77] width 122 height 12
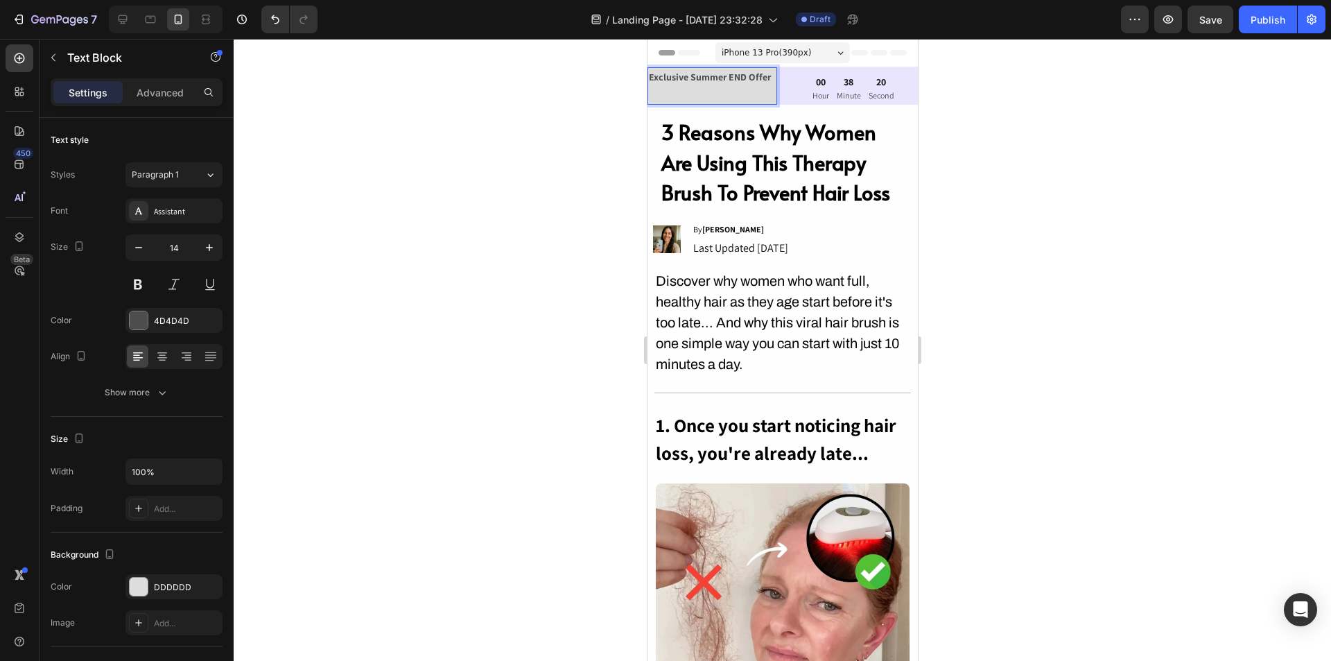
click at [711, 85] on p "Exclusive Summer END Offer" at bounding box center [711, 77] width 127 height 17
click at [686, 95] on p "Rich Text Editor. Editing area: main" at bounding box center [711, 94] width 127 height 17
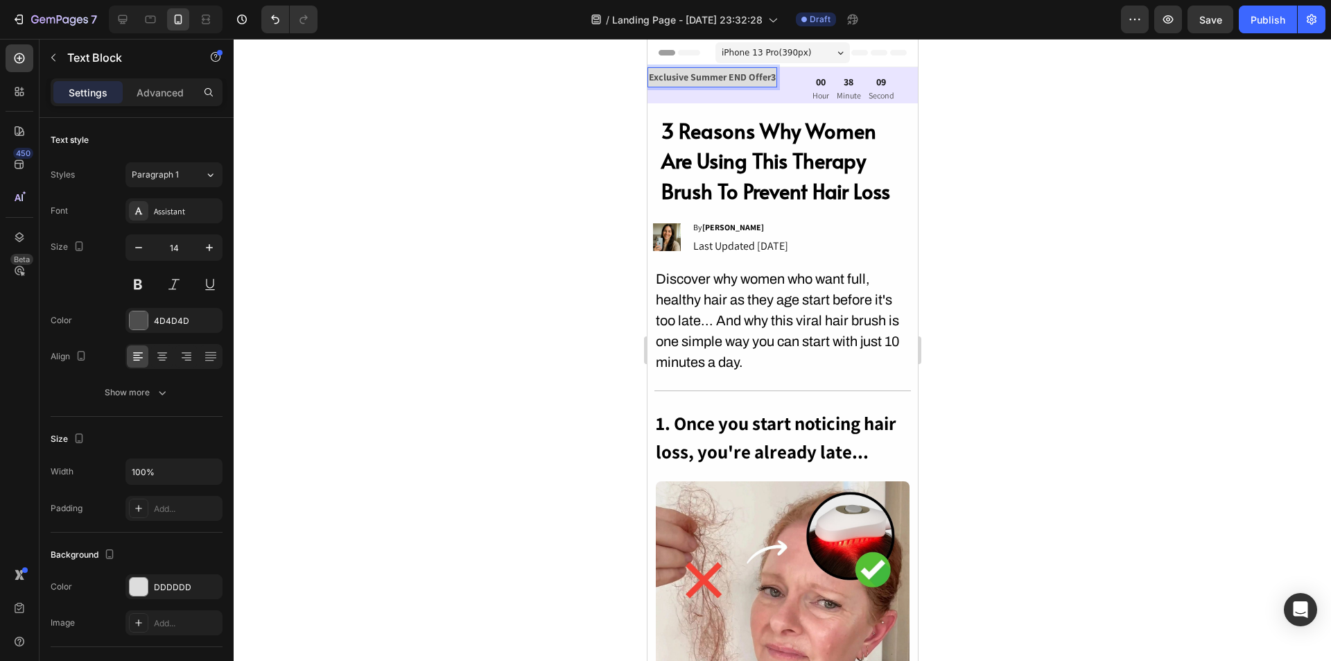
click at [677, 86] on p "Exclusive Summer END Offer3" at bounding box center [711, 77] width 127 height 17
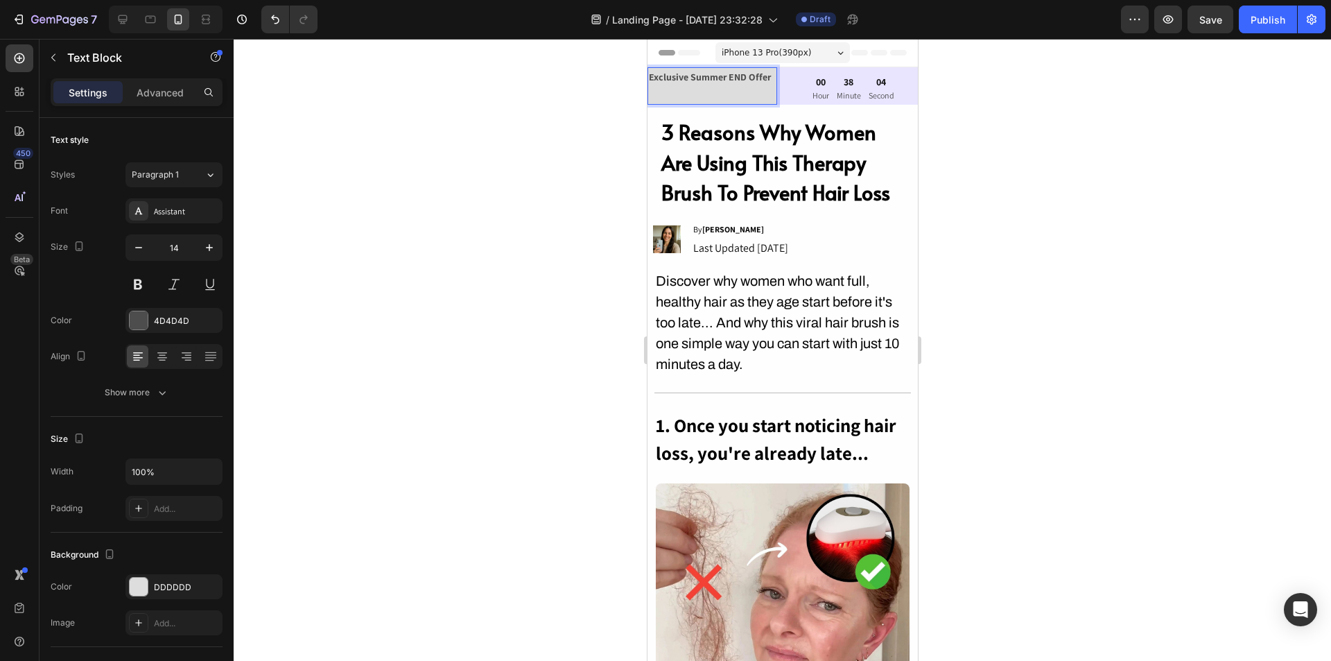
click at [693, 92] on p "Rich Text Editor. Editing area: main" at bounding box center [711, 94] width 127 height 17
click at [684, 101] on p "13" at bounding box center [711, 94] width 127 height 17
click at [672, 94] on p "13" at bounding box center [711, 94] width 127 height 17
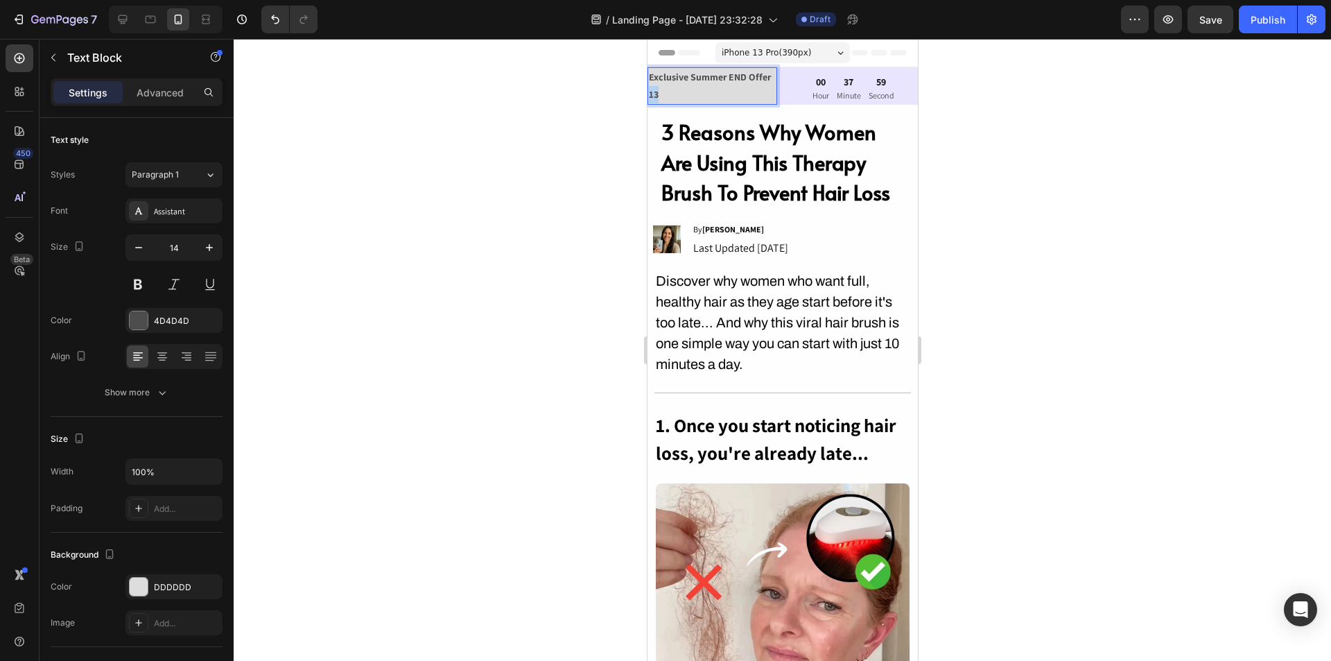
click at [672, 94] on p "13" at bounding box center [711, 94] width 127 height 17
click at [668, 88] on p "3" at bounding box center [711, 94] width 127 height 17
click at [707, 98] on p "31" at bounding box center [711, 94] width 127 height 17
click at [705, 97] on p "31%" at bounding box center [711, 94] width 127 height 17
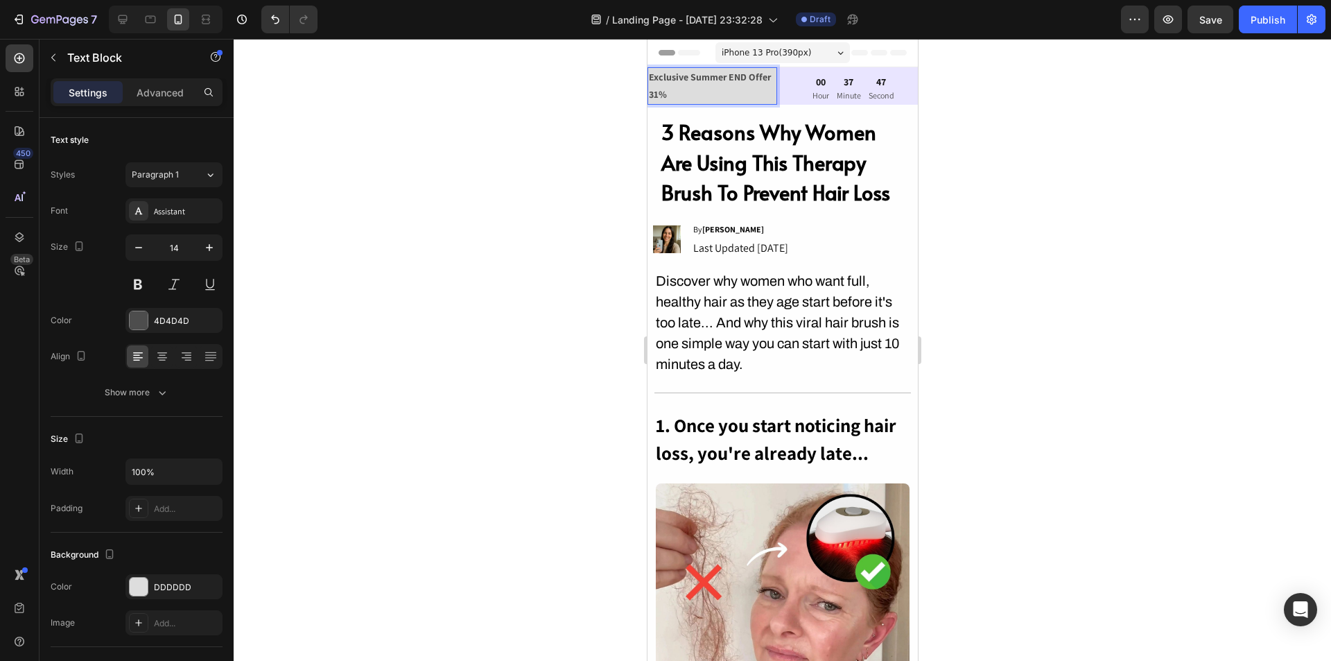
click at [704, 96] on p "31%" at bounding box center [711, 94] width 127 height 17
click at [698, 96] on p "31%" at bounding box center [711, 94] width 127 height 17
click at [698, 95] on p "31%" at bounding box center [711, 94] width 127 height 17
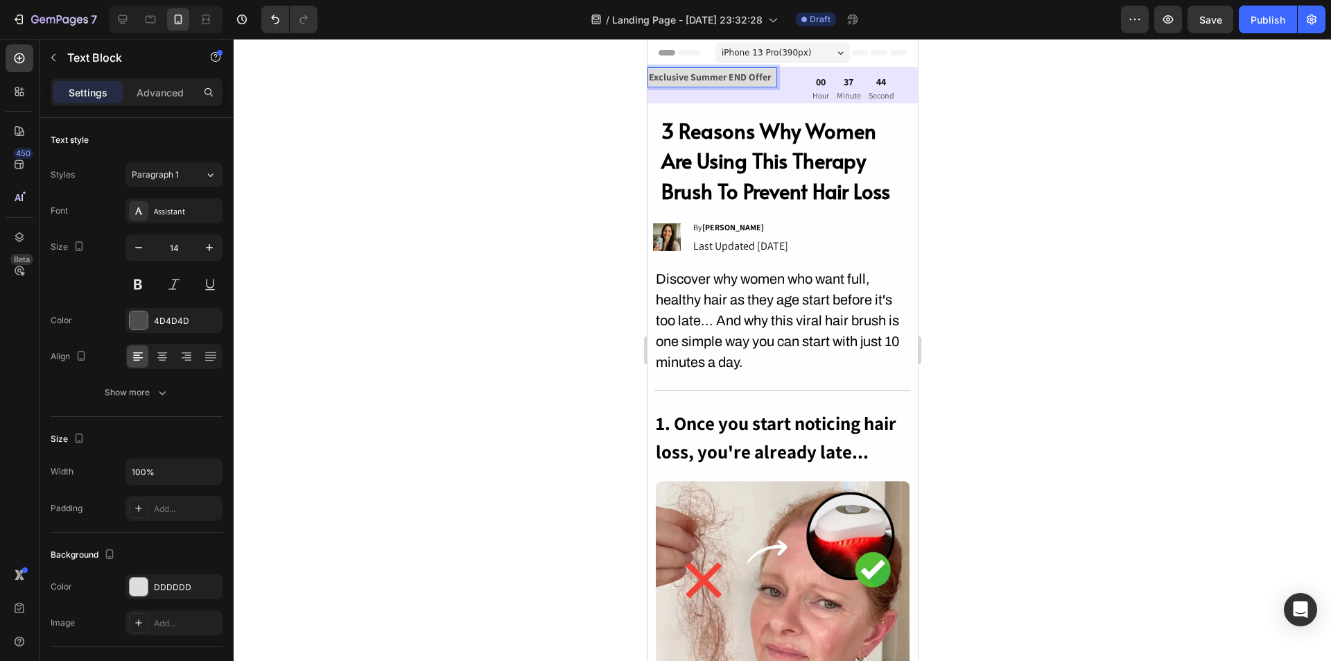
click at [978, 138] on div at bounding box center [783, 350] width 1098 height 622
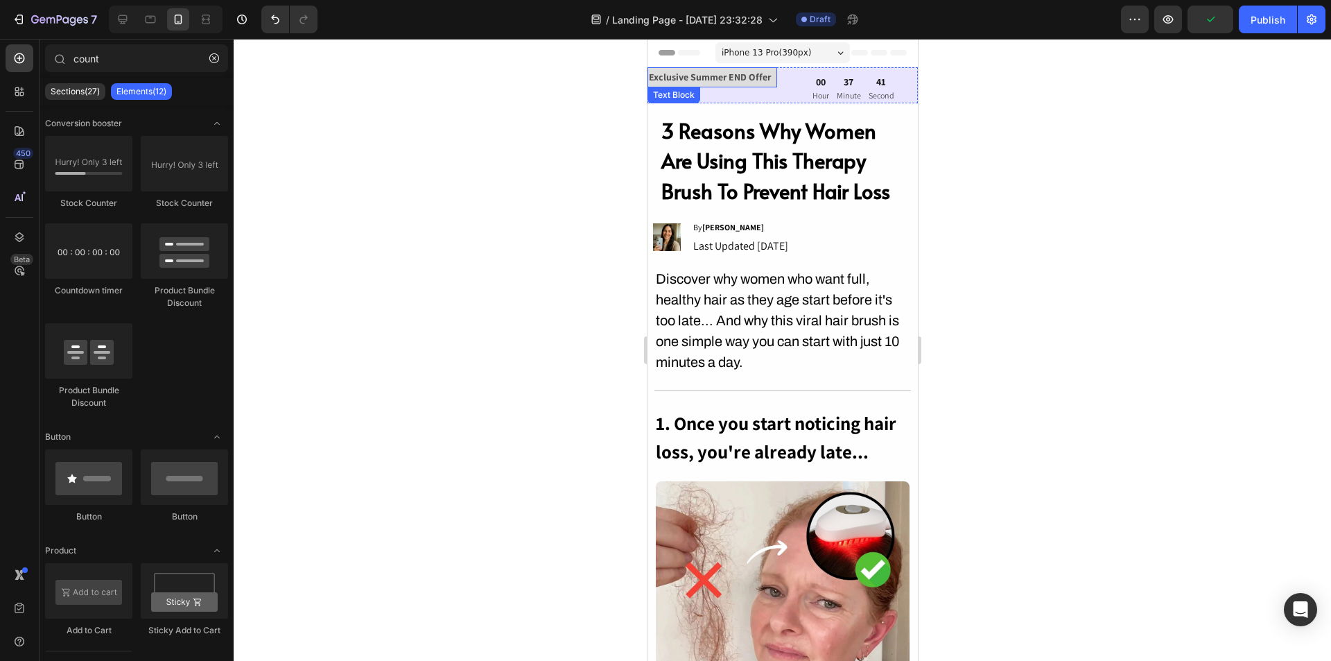
click at [728, 80] on strong "Exclusive Summer END Offer" at bounding box center [709, 77] width 122 height 12
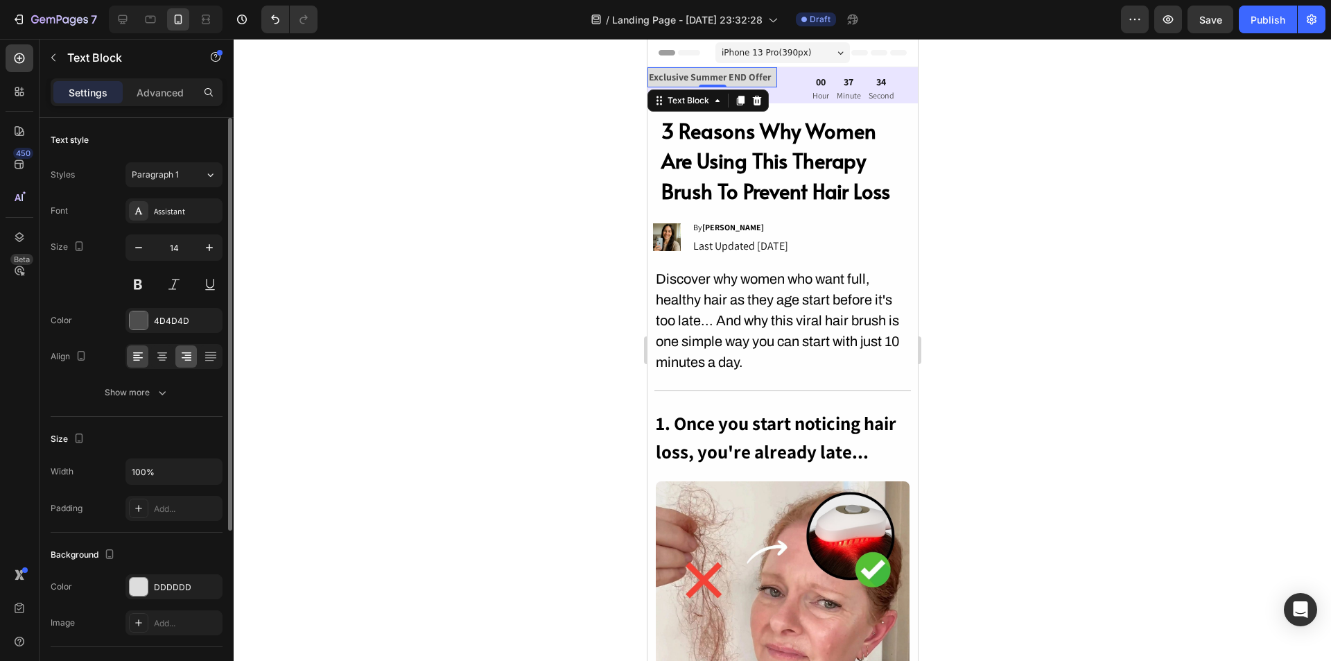
scroll to position [69, 0]
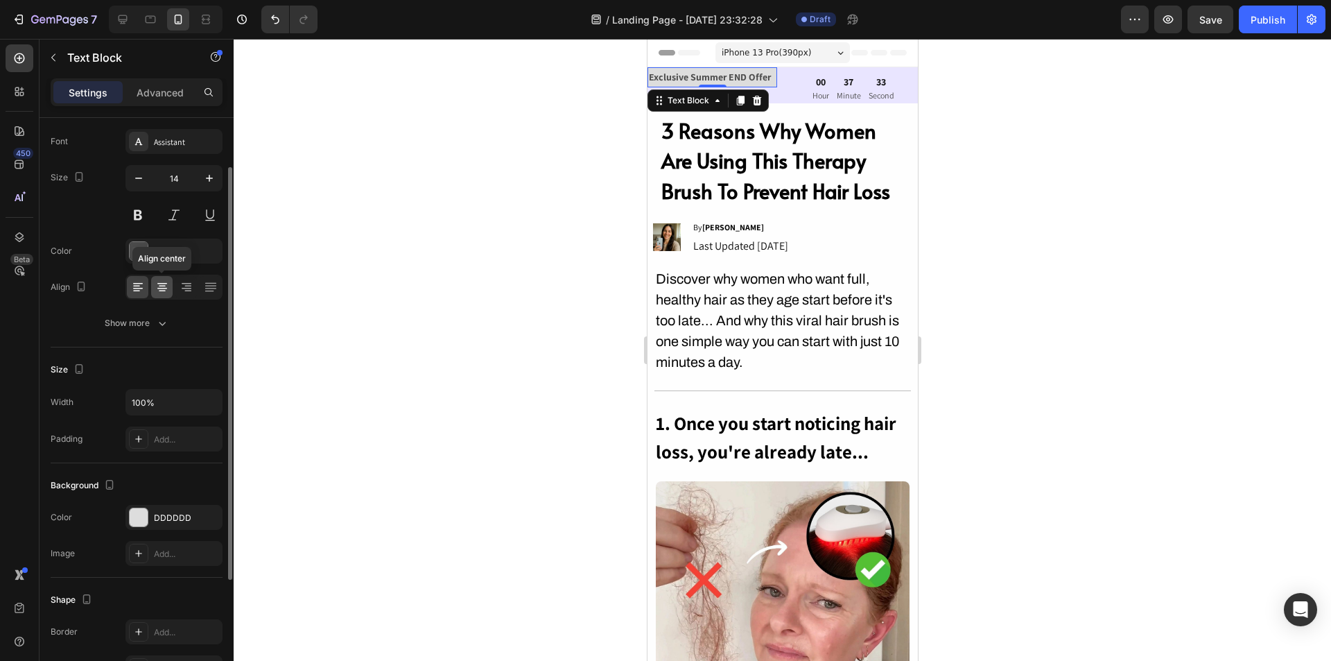
click at [159, 277] on div at bounding box center [161, 287] width 21 height 22
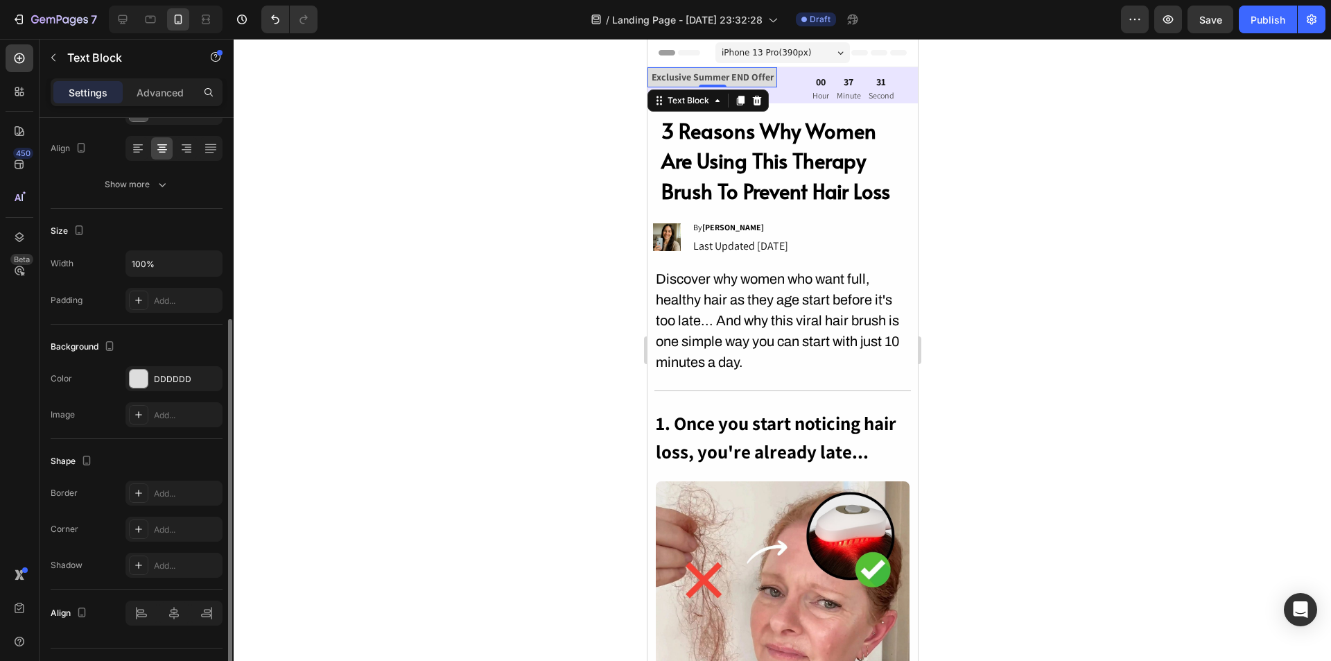
scroll to position [239, 0]
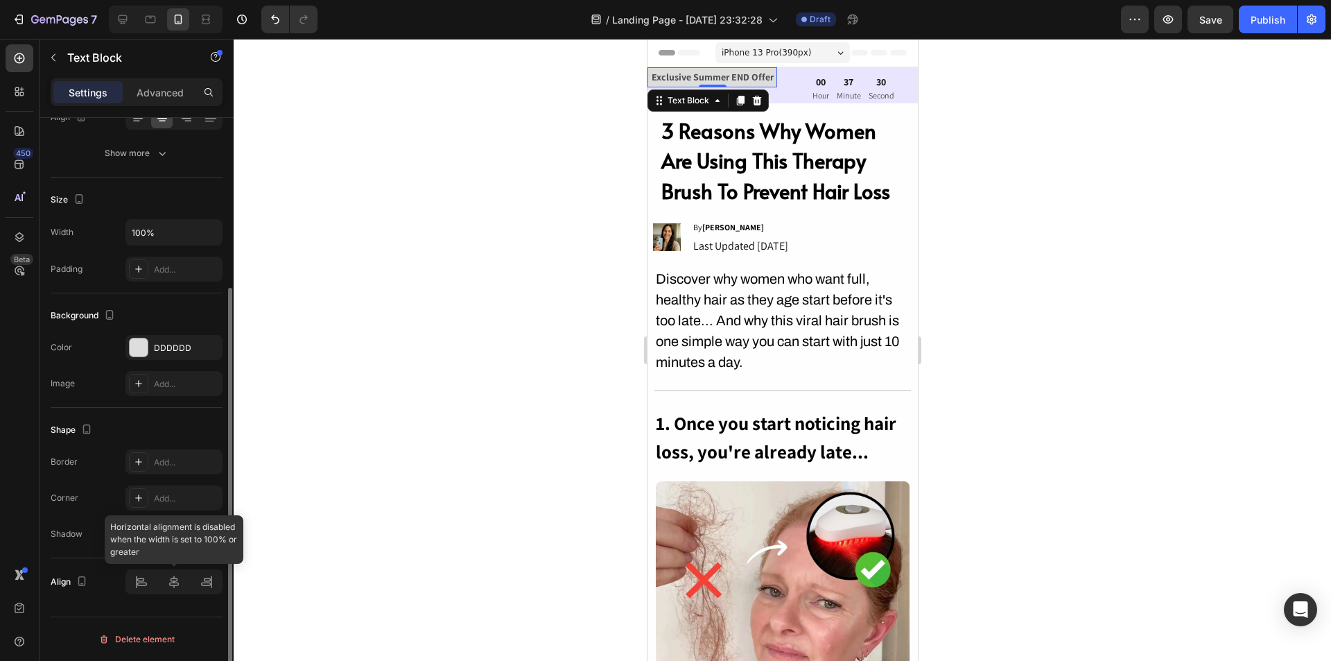
click at [175, 594] on div at bounding box center [174, 581] width 97 height 25
click at [175, 585] on div at bounding box center [174, 581] width 97 height 25
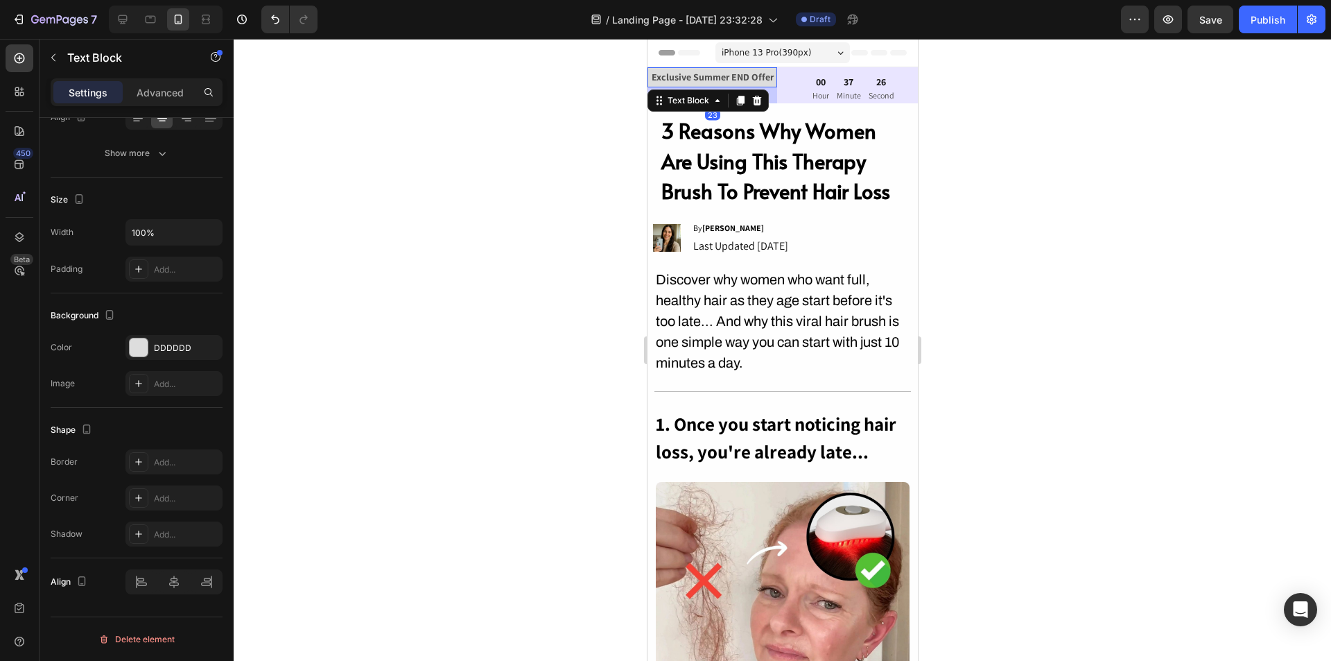
drag, startPoint x: 716, startPoint y: 84, endPoint x: 726, endPoint y: 100, distance: 18.7
click at [726, 87] on div "Exclusive Summer END Offer Text Block 23" at bounding box center [712, 77] width 130 height 20
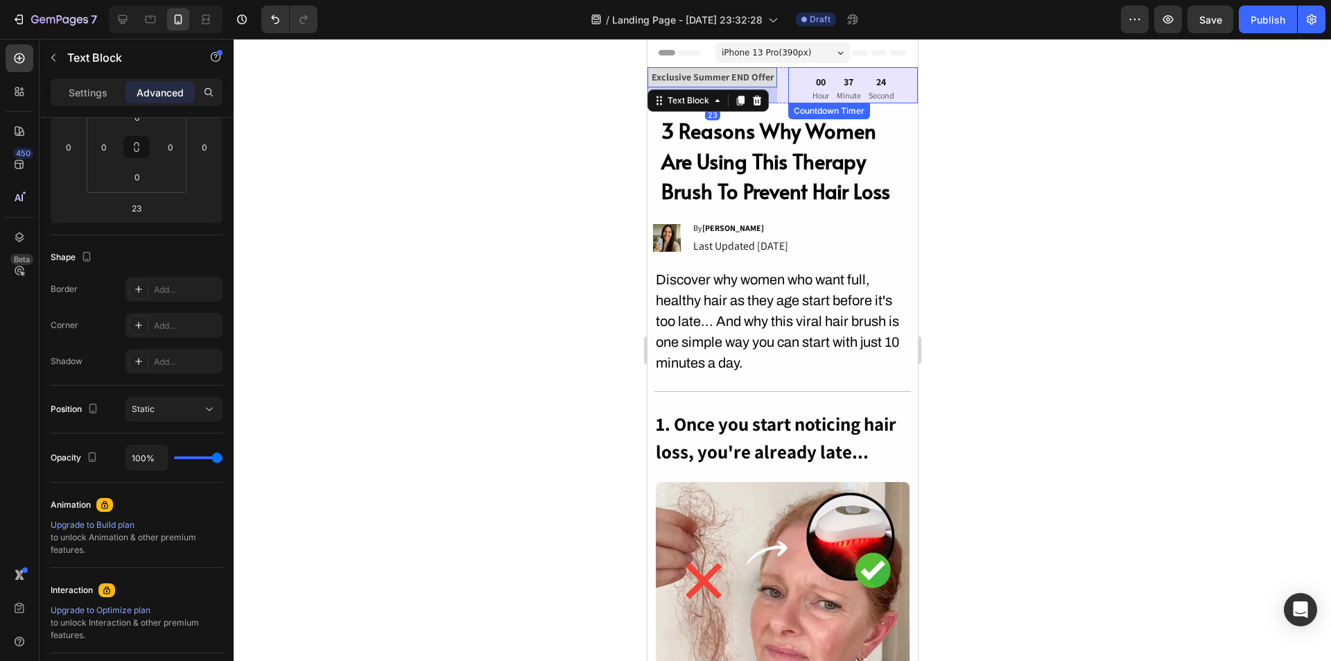
click at [1058, 113] on div at bounding box center [783, 350] width 1098 height 622
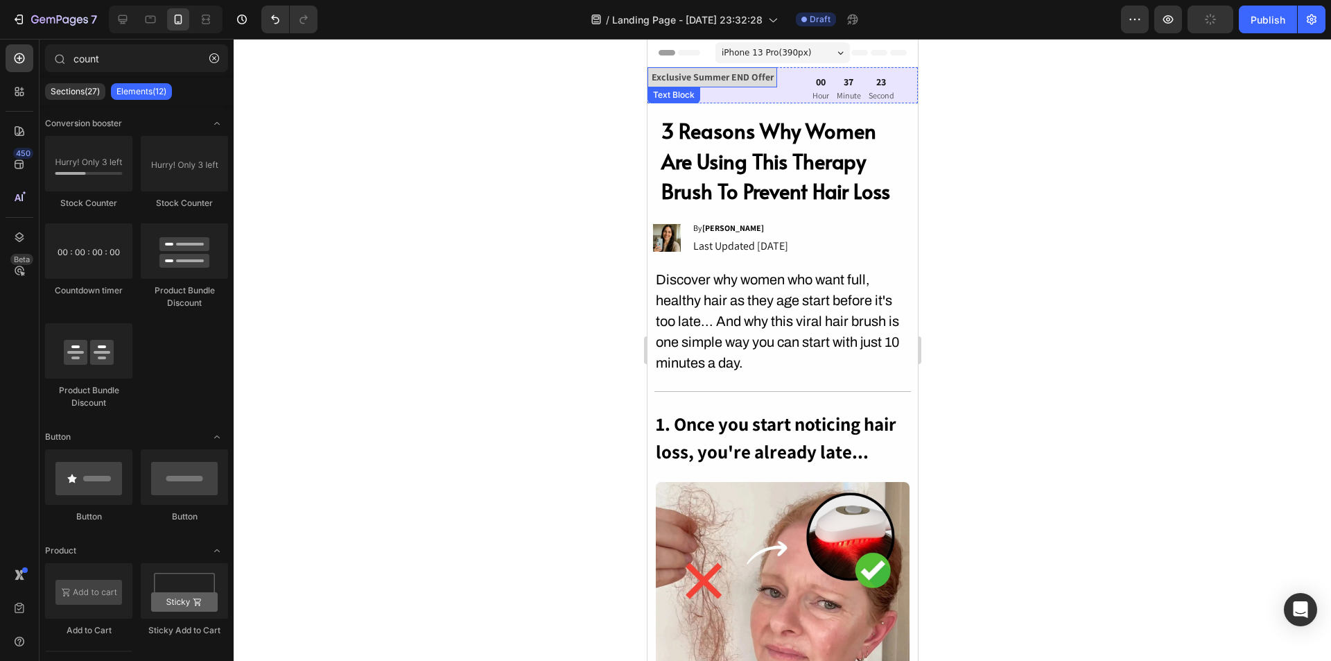
click at [741, 82] on strong "Exclusive Summer END Offer" at bounding box center [712, 77] width 122 height 12
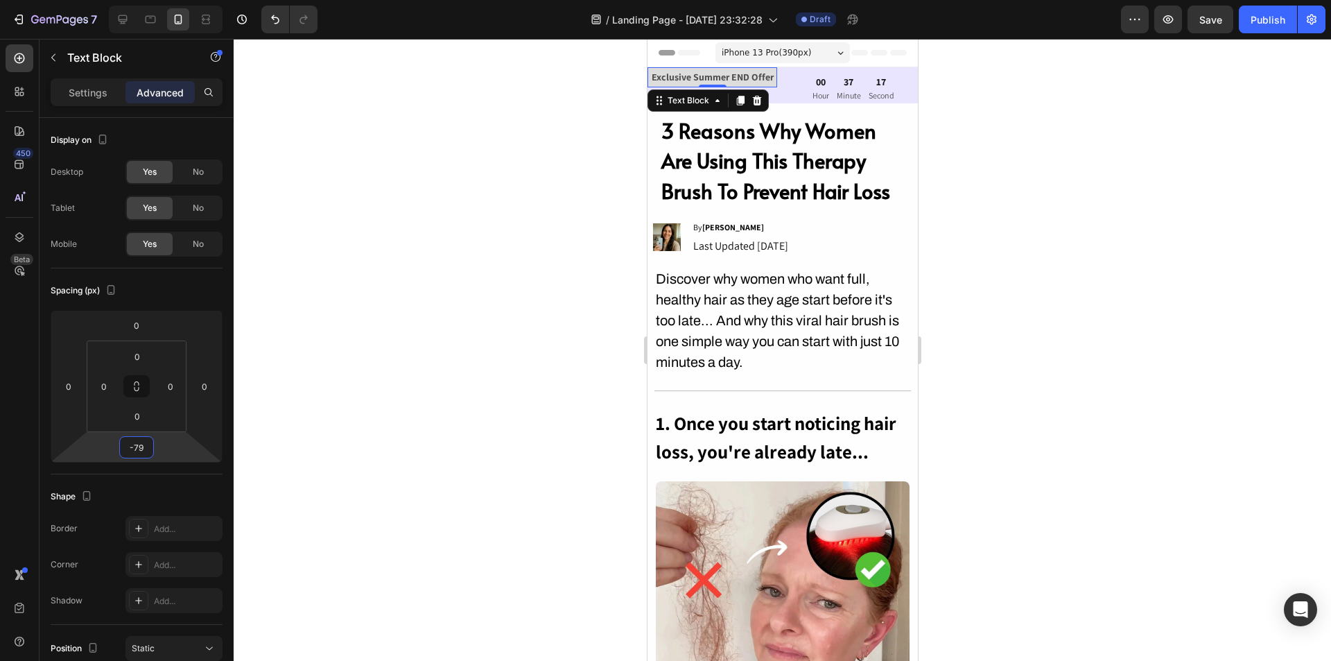
type input "-81"
drag, startPoint x: 140, startPoint y: 434, endPoint x: 141, endPoint y: 470, distance: 36.1
click at [141, 0] on html "7 / Landing Page - Aug 22, 23:32:28 Draft Preview Save Publish 450 Beta count S…" at bounding box center [665, 0] width 1331 height 0
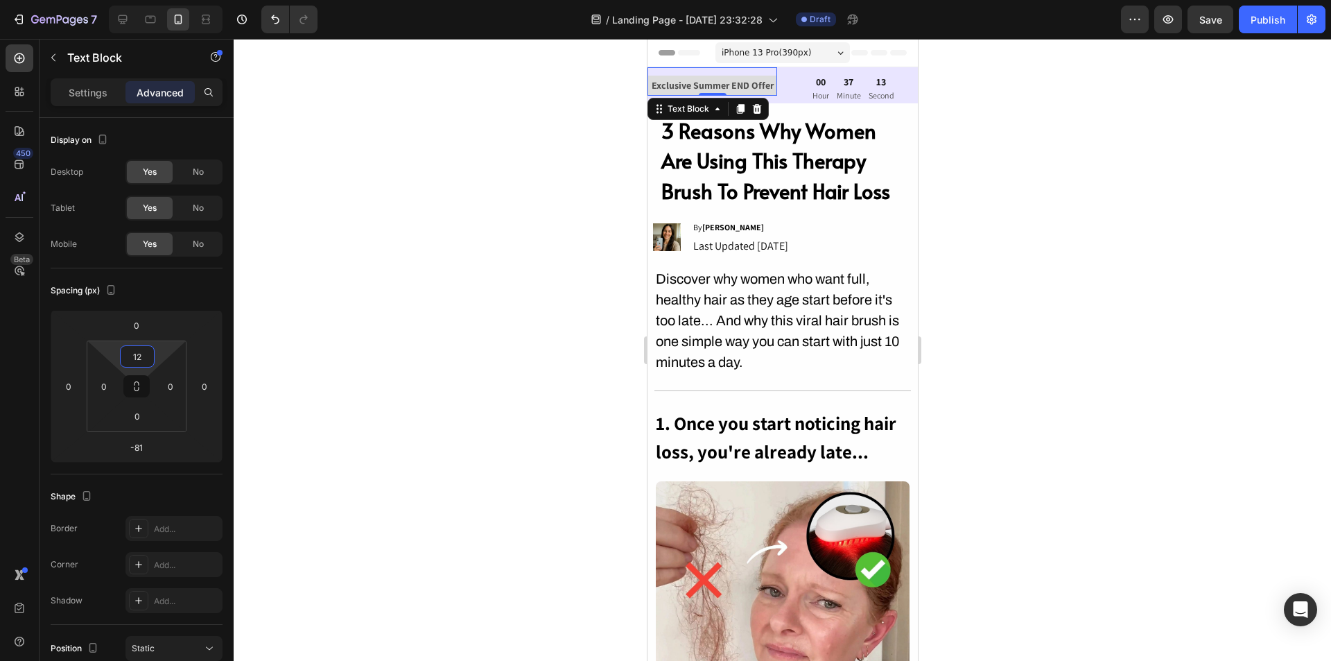
type input "14"
drag, startPoint x: 138, startPoint y: 374, endPoint x: 145, endPoint y: 369, distance: 8.5
click at [145, 0] on html "7 / Landing Page - Aug 22, 23:32:28 Draft Preview Save Publish 450 Beta count S…" at bounding box center [665, 0] width 1331 height 0
type input "10"
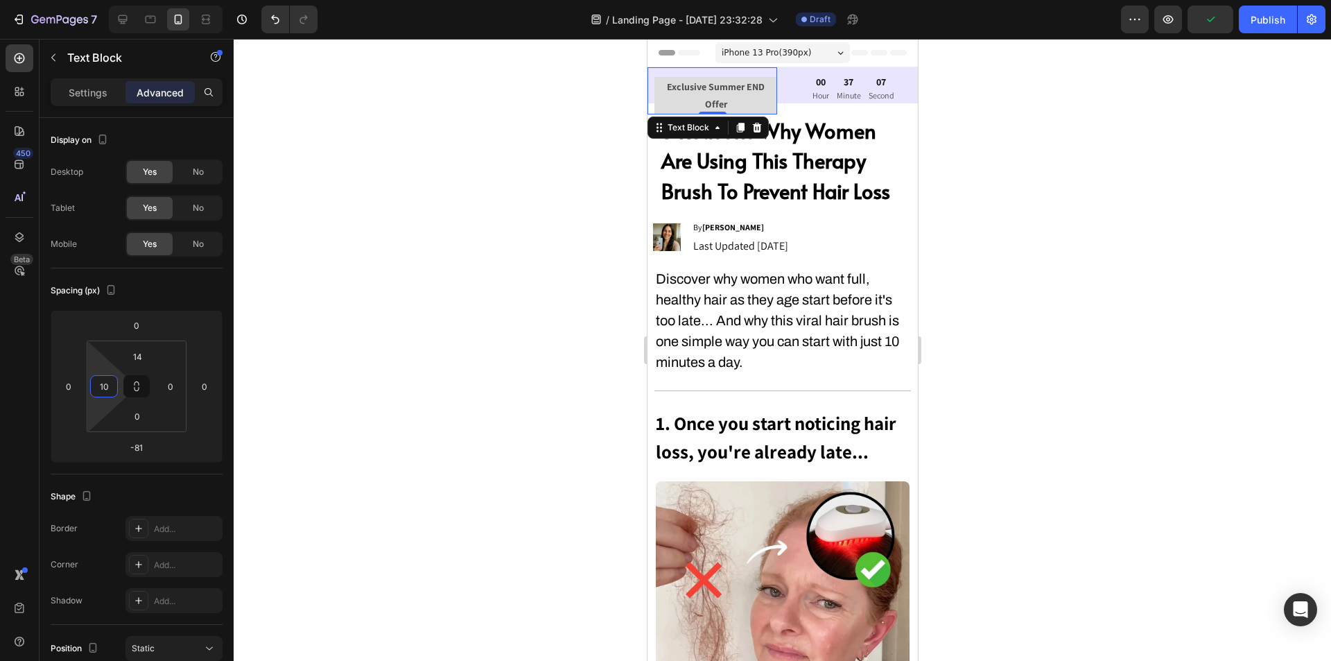
click at [89, 0] on html "7 / Landing Page - Aug 22, 23:32:28 Draft Preview Publish 450 Beta count Sectio…" at bounding box center [665, 0] width 1331 height 0
type input "2"
drag, startPoint x: 136, startPoint y: 429, endPoint x: 144, endPoint y: 429, distance: 8.3
click at [144, 0] on html "7 / Landing Page - Aug 22, 23:32:28 Draft Preview Save Publish 450 Beta count S…" at bounding box center [665, 0] width 1331 height 0
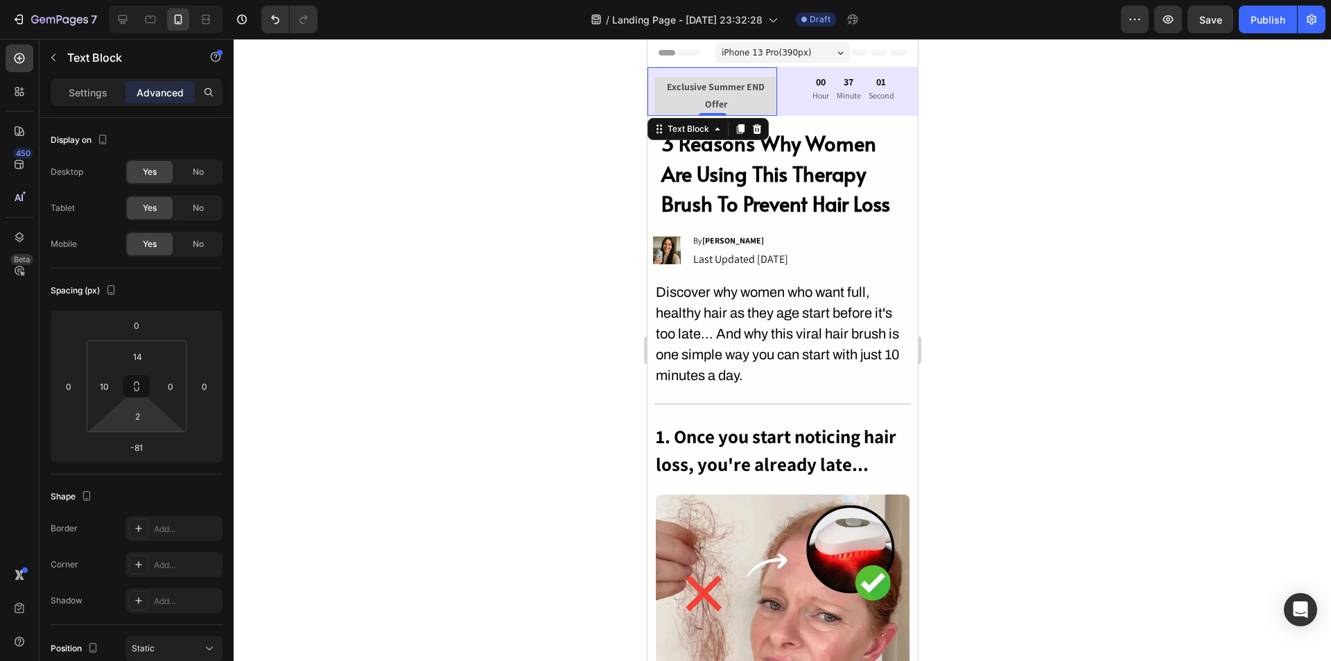
drag, startPoint x: 712, startPoint y: 114, endPoint x: 723, endPoint y: 96, distance: 21.2
click at [722, 98] on div "Exclusive Summer END Offer Text Block 0" at bounding box center [712, 91] width 130 height 49
type input "0"
click at [733, 99] on p "Exclusive Summer END Offer" at bounding box center [715, 95] width 120 height 35
click at [806, 102] on div "00 Hour 36 Minute 57 Second Countdown Timer" at bounding box center [853, 85] width 130 height 36
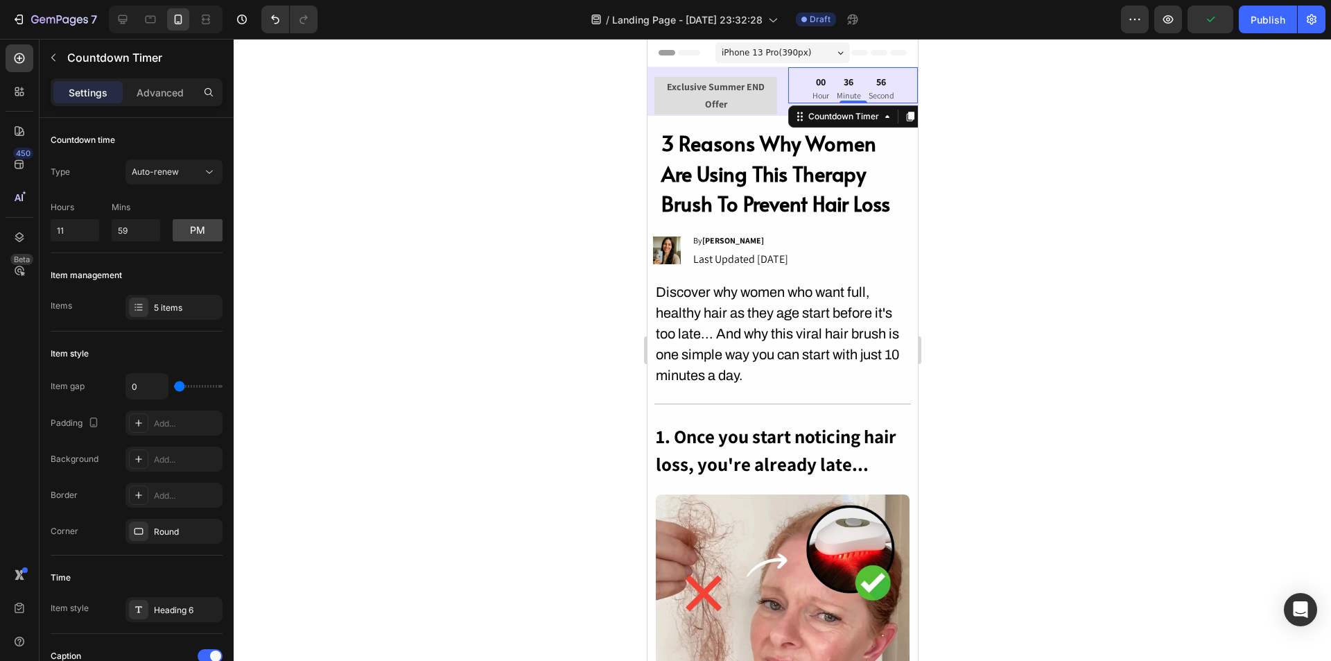
click at [966, 198] on div at bounding box center [783, 350] width 1098 height 622
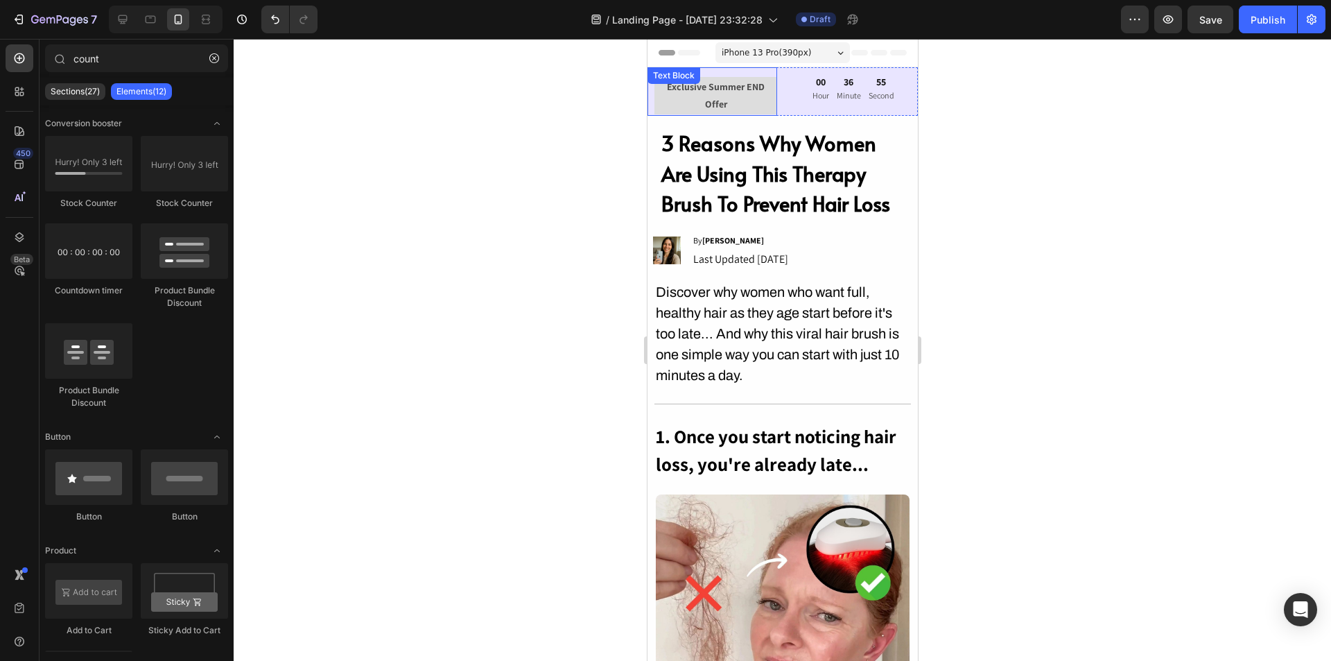
click at [755, 100] on p "Exclusive Summer END Offer" at bounding box center [715, 95] width 120 height 35
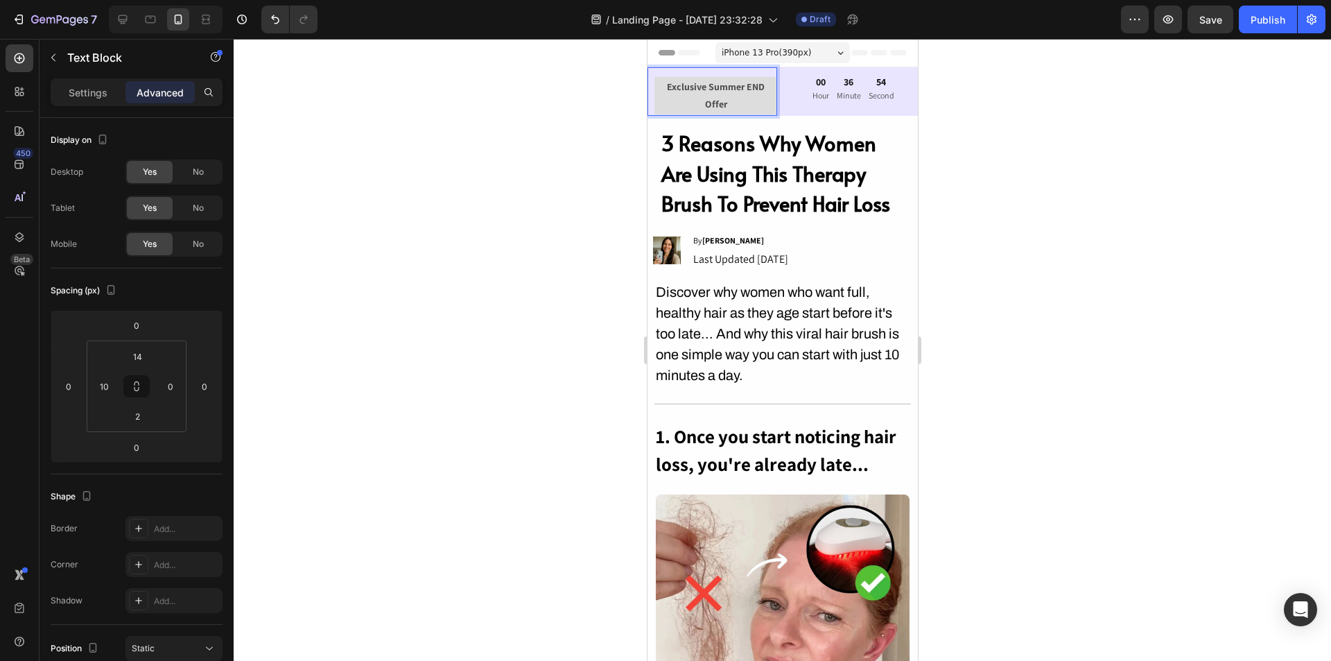
click at [734, 109] on p "Exclusive Summer END Offer" at bounding box center [715, 95] width 120 height 35
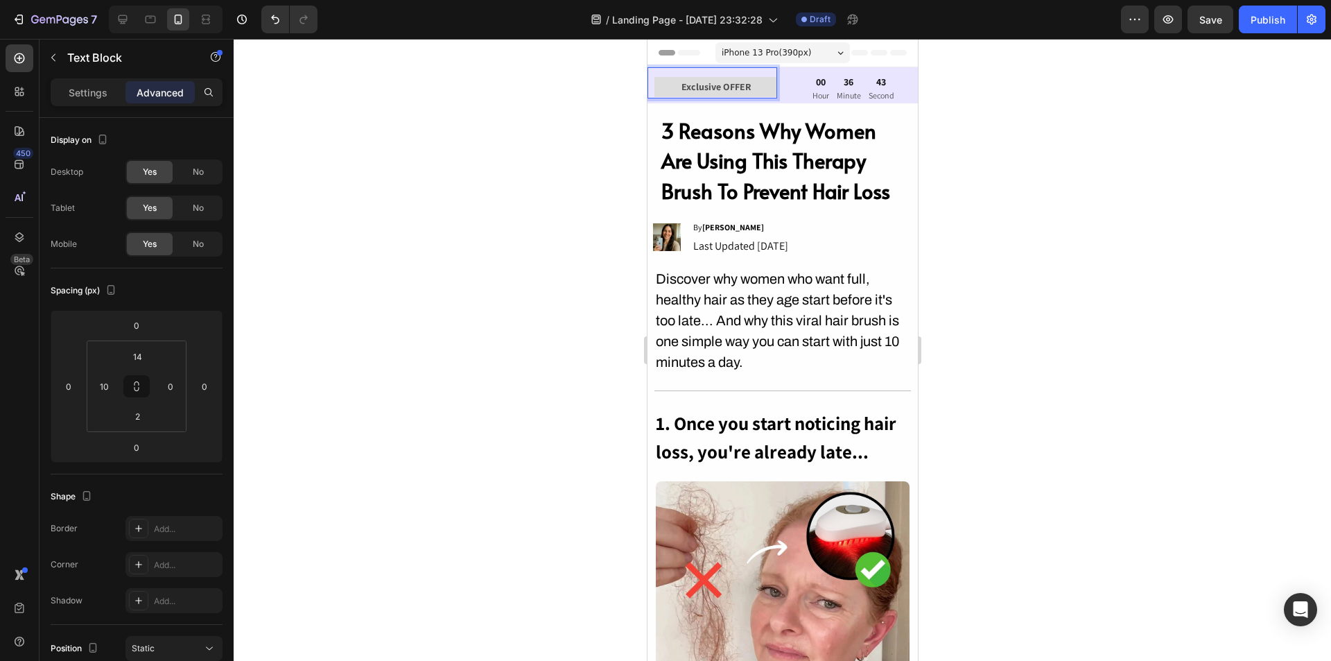
click at [960, 192] on div at bounding box center [783, 350] width 1098 height 622
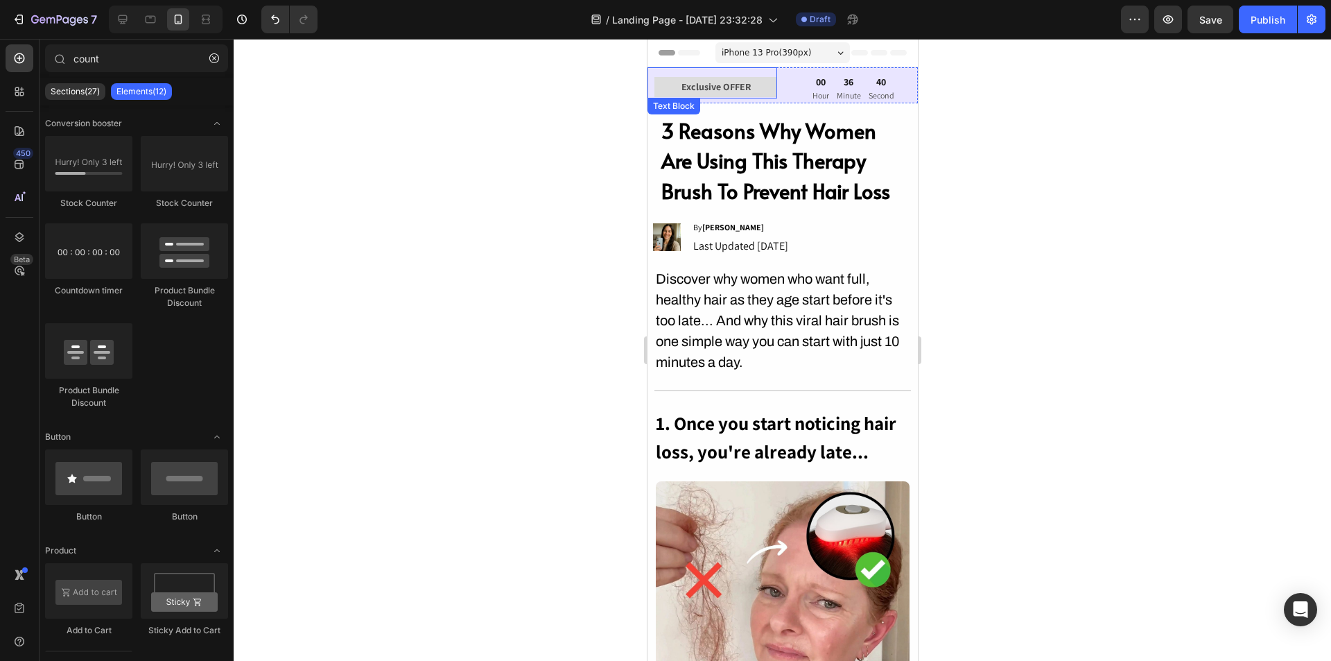
click at [755, 87] on p "Exclusive OFFER" at bounding box center [715, 86] width 120 height 17
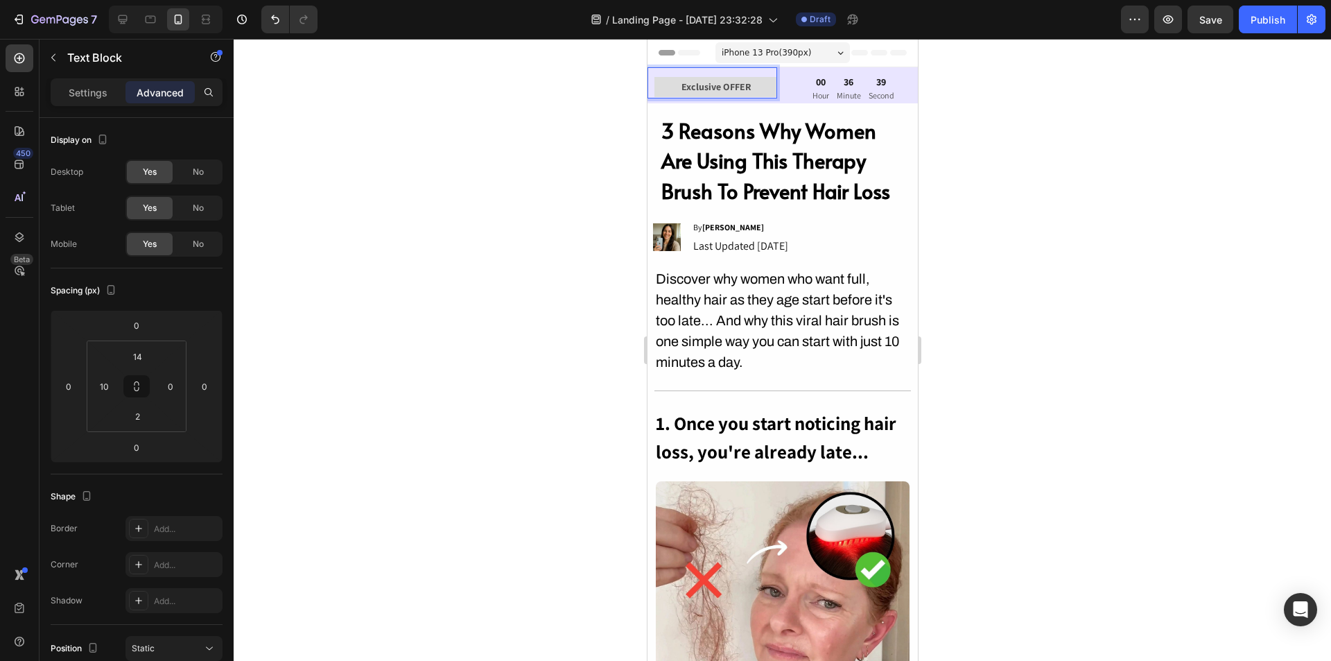
click at [724, 87] on strong "Exclusive OFFER" at bounding box center [715, 86] width 69 height 12
click at [723, 87] on strong "Exclusive OFFER" at bounding box center [715, 86] width 69 height 12
click at [719, 85] on strong "Exclusive OFFER" at bounding box center [715, 86] width 69 height 12
click at [767, 88] on p "Exclusive 31% OFF OFFER" at bounding box center [715, 86] width 120 height 17
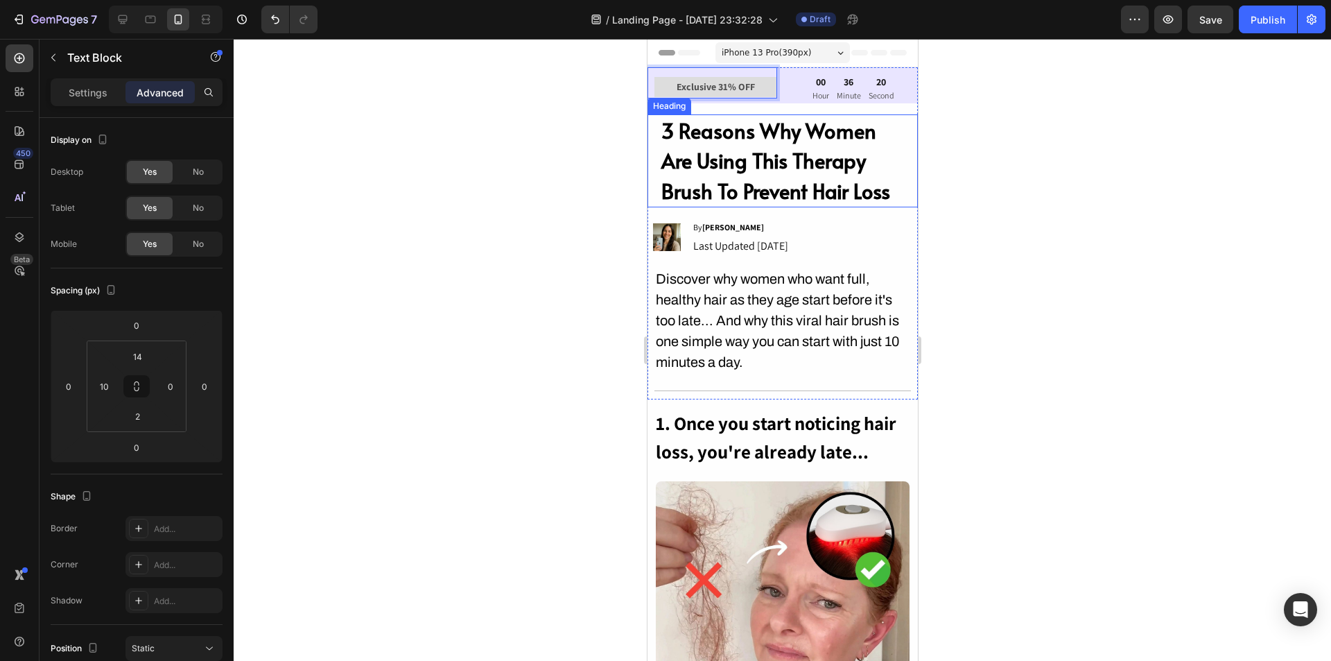
click at [989, 207] on div at bounding box center [783, 350] width 1098 height 622
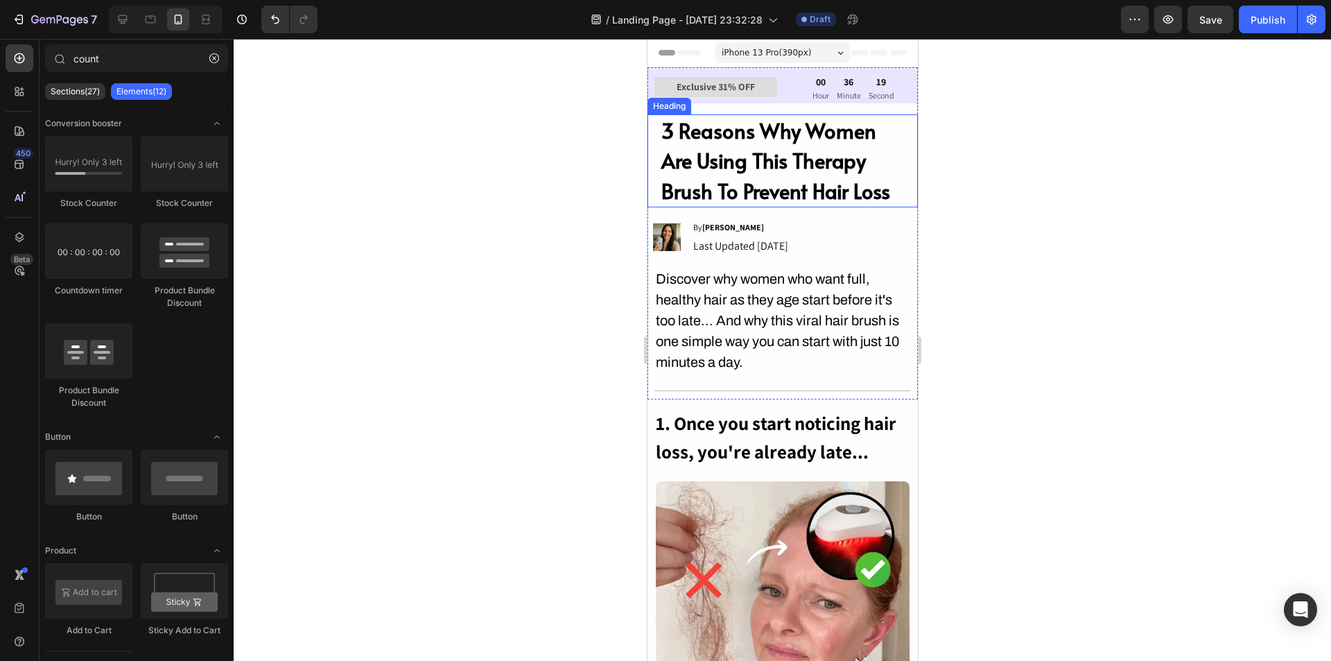
click at [980, 266] on div at bounding box center [783, 350] width 1098 height 622
click at [777, 93] on div "Exclusive 31% OFF Text Block 00 Hour 36 Minute 17 Second Countdown Timer Row" at bounding box center [782, 85] width 270 height 36
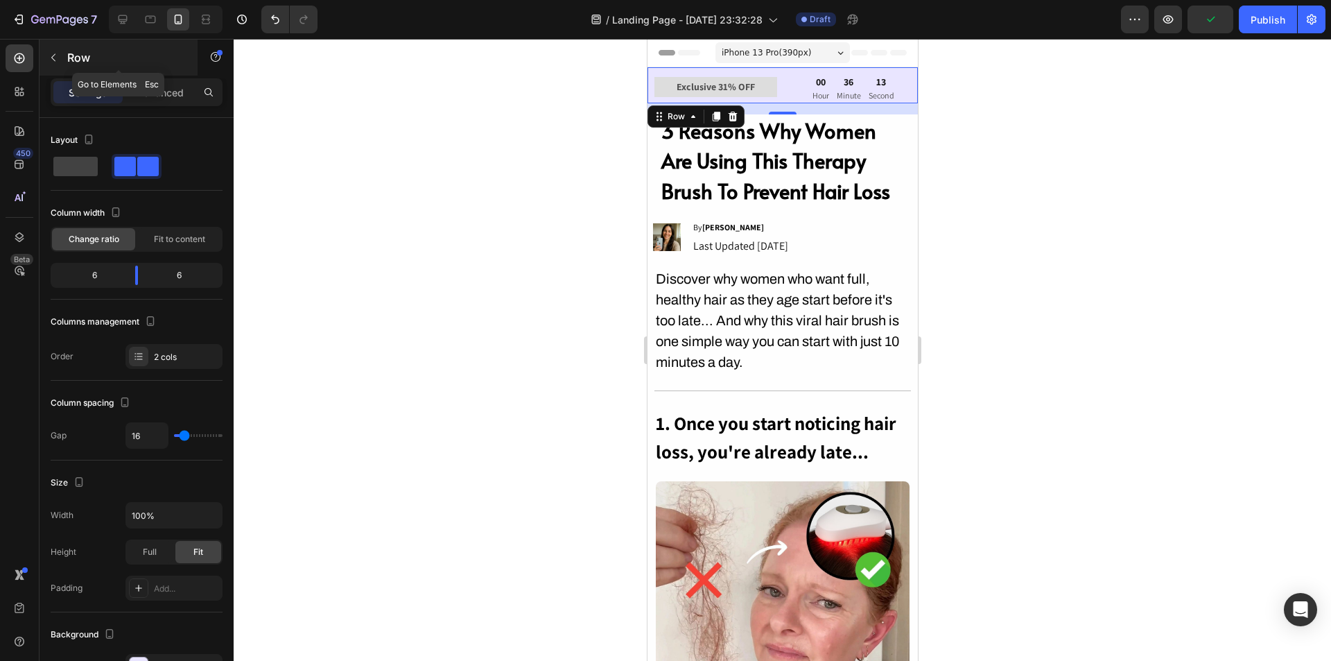
click at [48, 61] on icon "button" at bounding box center [53, 57] width 11 height 11
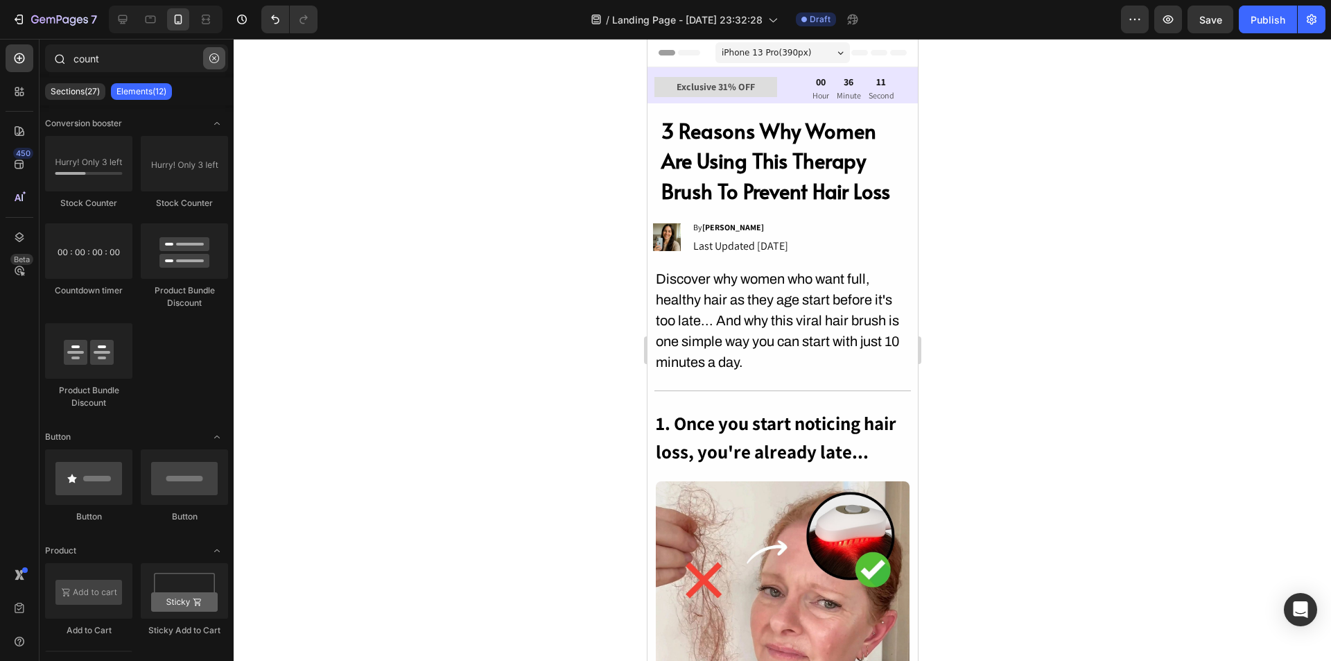
click at [218, 56] on button "button" at bounding box center [214, 58] width 22 height 22
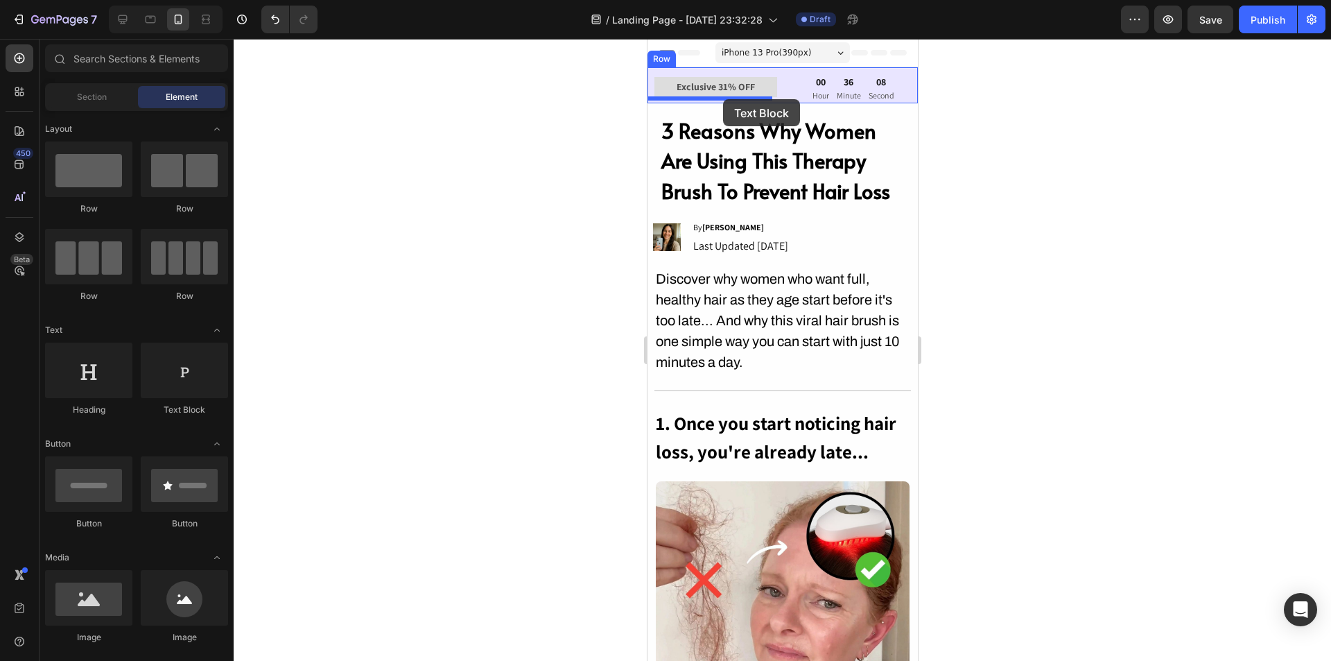
drag, startPoint x: 813, startPoint y: 423, endPoint x: 723, endPoint y: 99, distance: 336.1
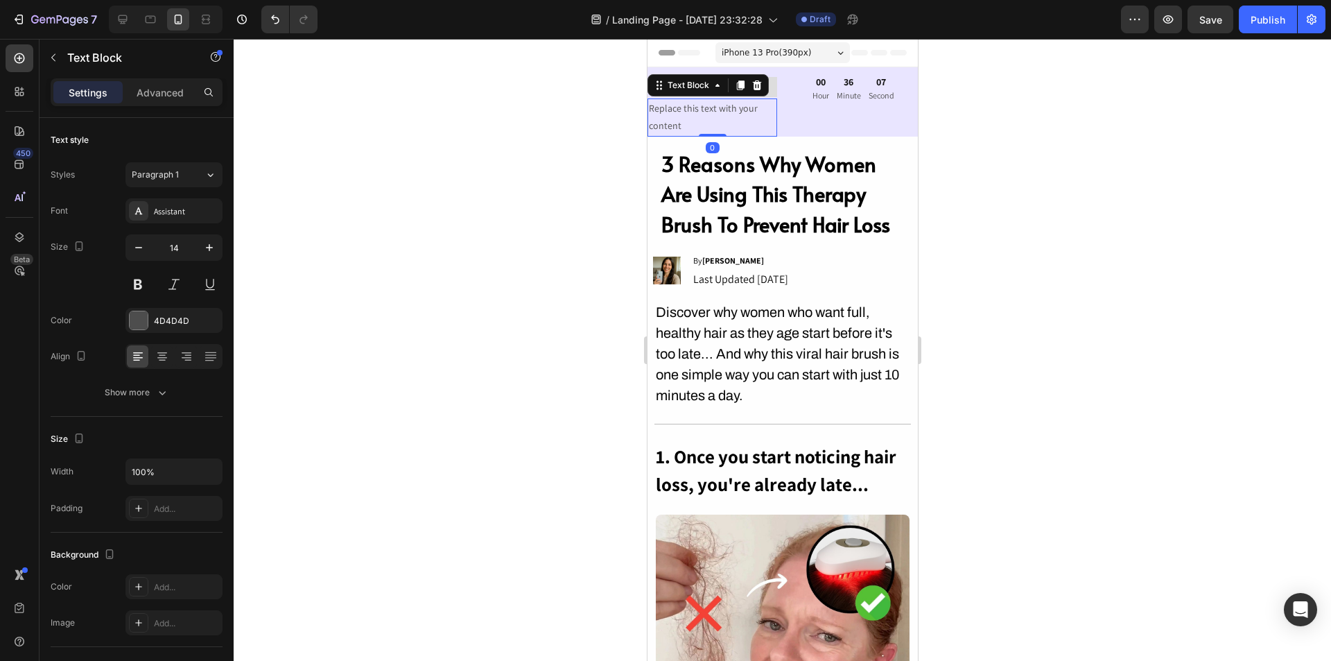
click at [729, 117] on div "Replace this text with your content" at bounding box center [712, 116] width 130 height 37
click at [729, 117] on p "Replace this text with your content" at bounding box center [711, 117] width 127 height 35
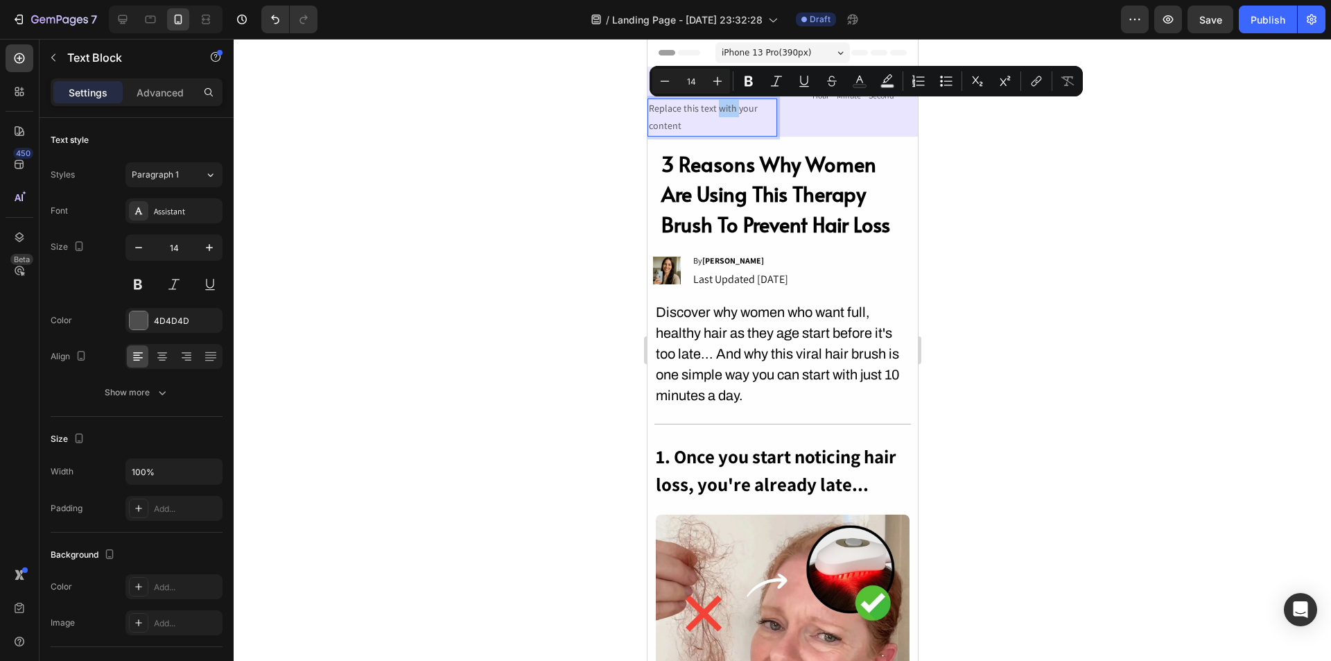
click at [951, 162] on div at bounding box center [783, 350] width 1098 height 622
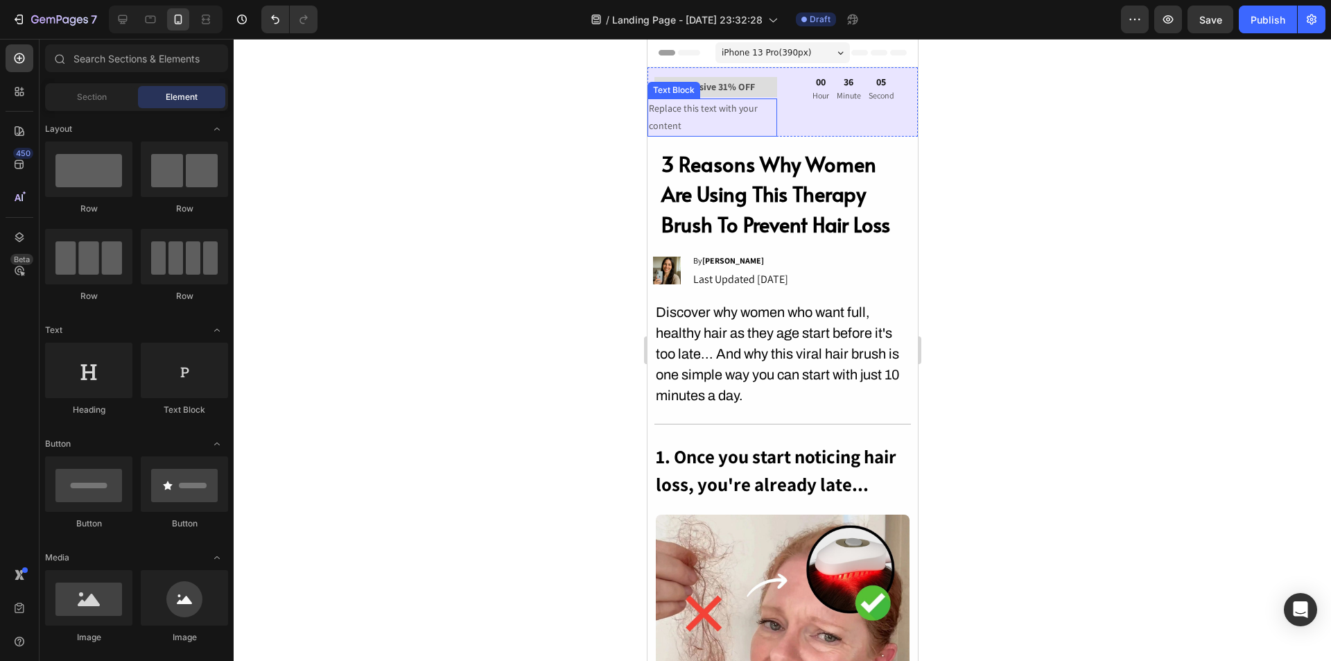
click at [703, 118] on p "Replace this text with your content" at bounding box center [711, 117] width 127 height 35
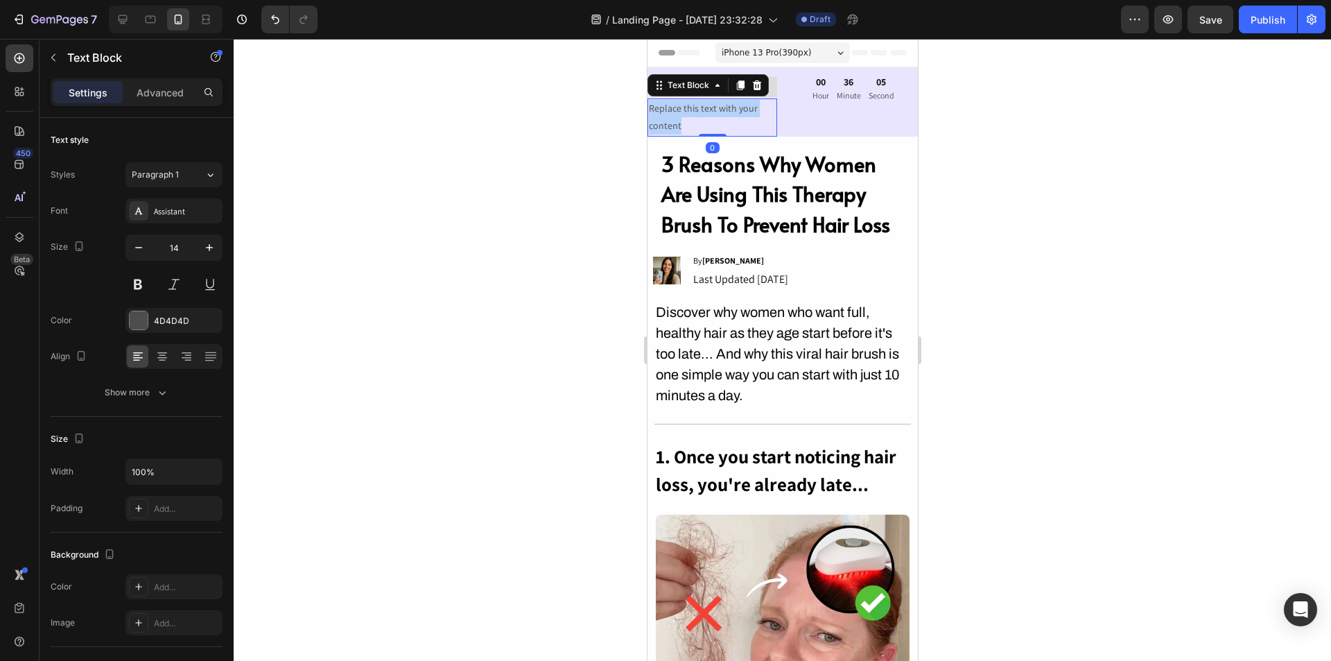
click at [703, 118] on p "Replace this text with your content" at bounding box center [711, 117] width 127 height 35
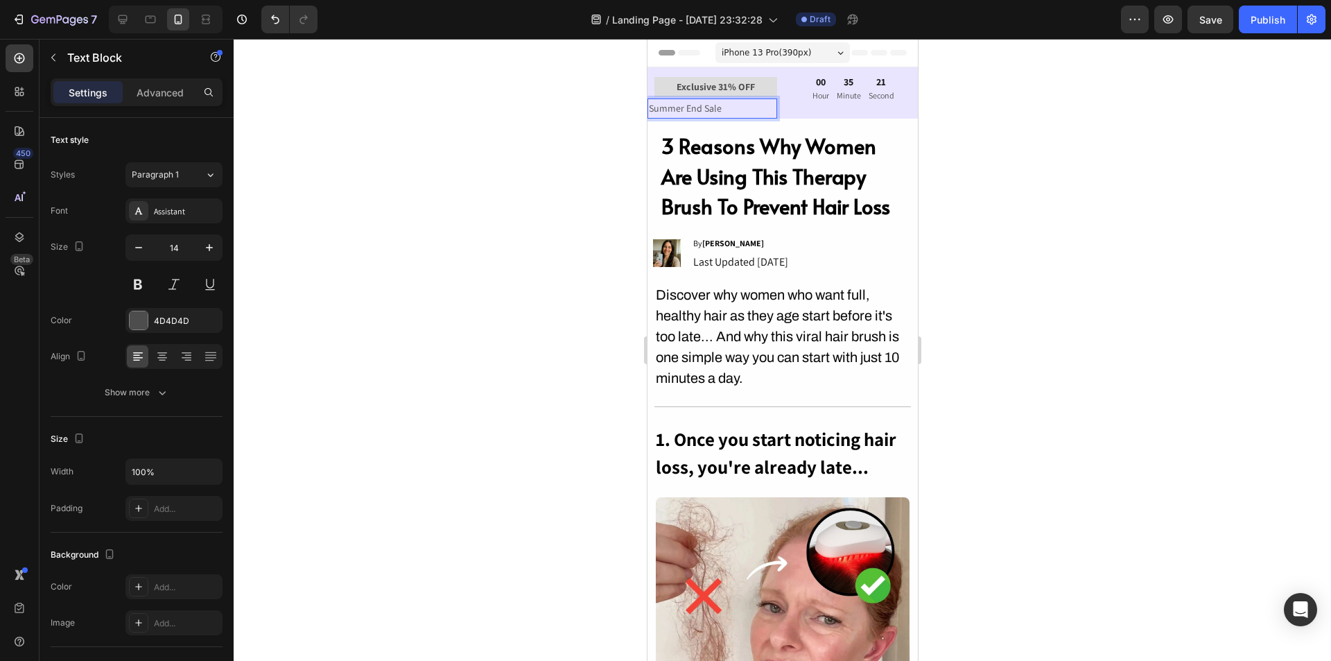
click at [959, 146] on div at bounding box center [783, 350] width 1098 height 622
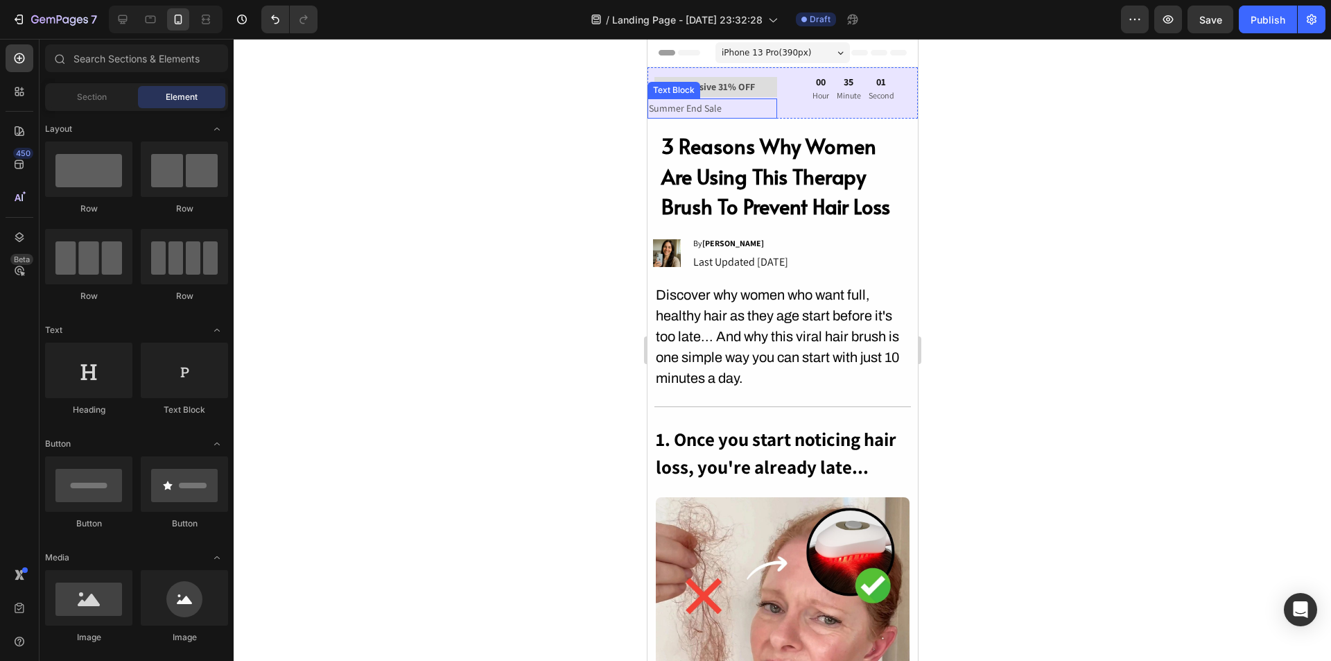
click at [675, 114] on p "Summer End Sale" at bounding box center [711, 108] width 127 height 17
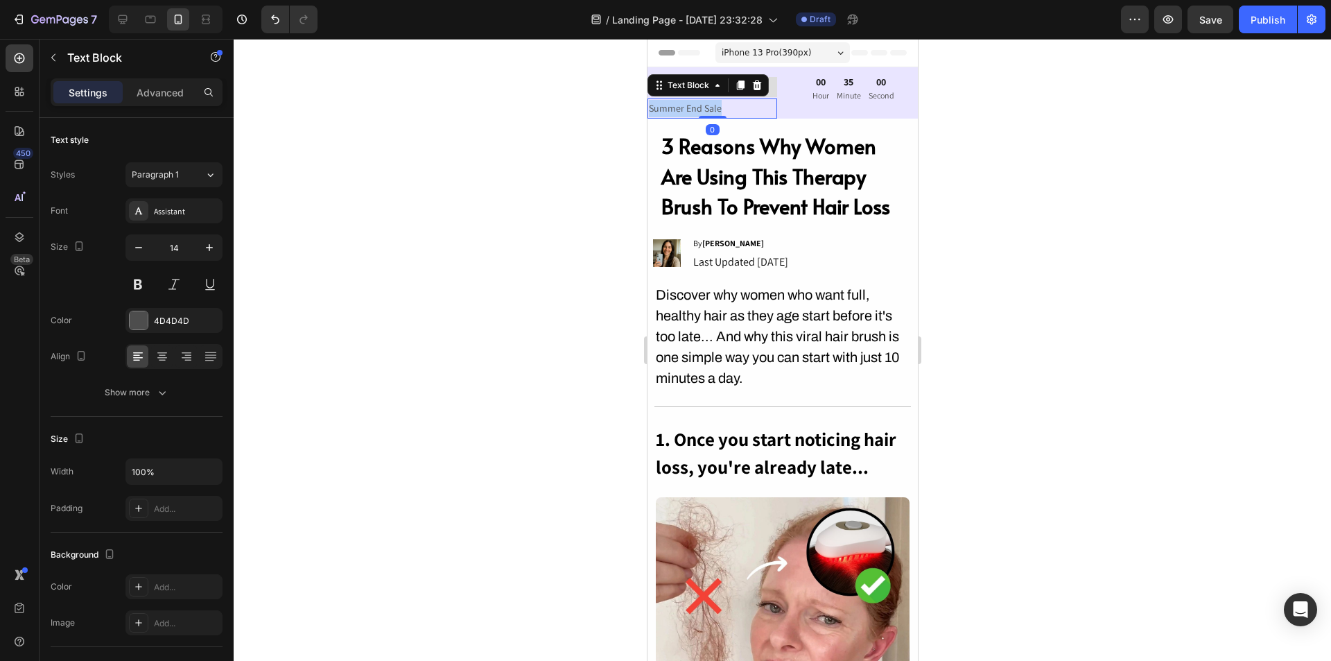
click at [675, 114] on p "Summer End Sale" at bounding box center [711, 108] width 127 height 17
drag, startPoint x: 1048, startPoint y: 200, endPoint x: 1037, endPoint y: 202, distance: 10.5
click at [1049, 200] on div at bounding box center [783, 350] width 1098 height 622
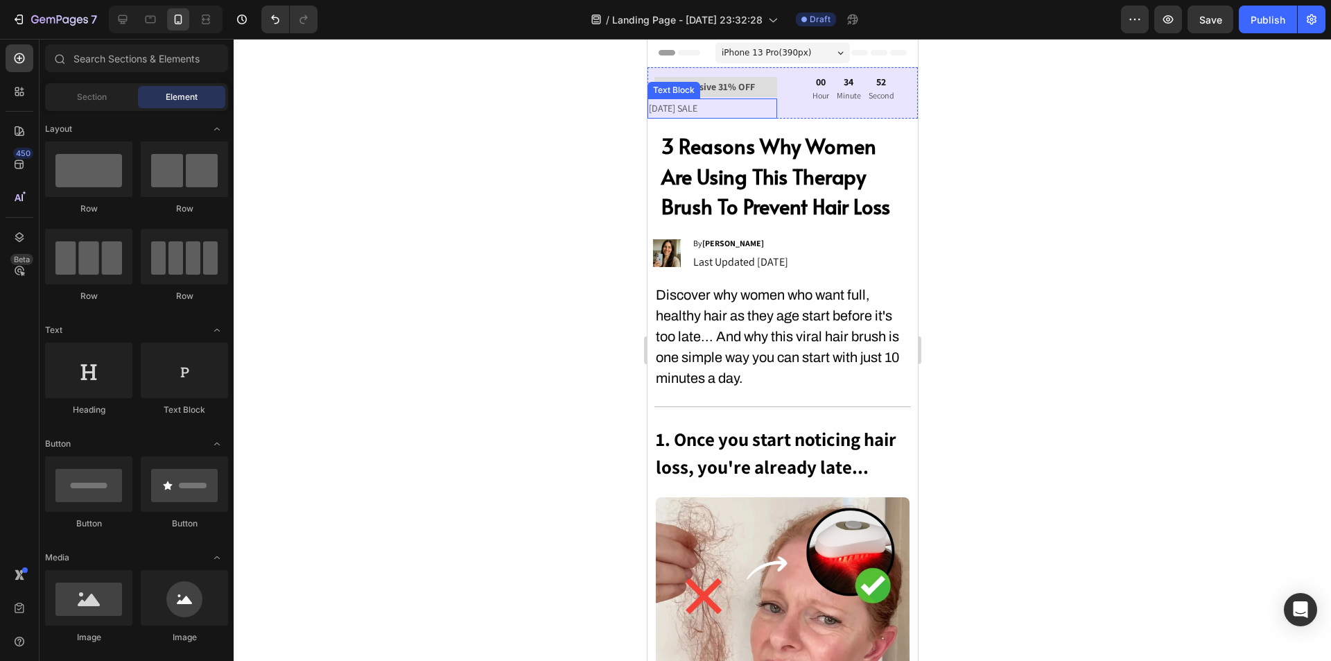
click at [690, 107] on p "LABOR DAY SALE" at bounding box center [711, 108] width 127 height 17
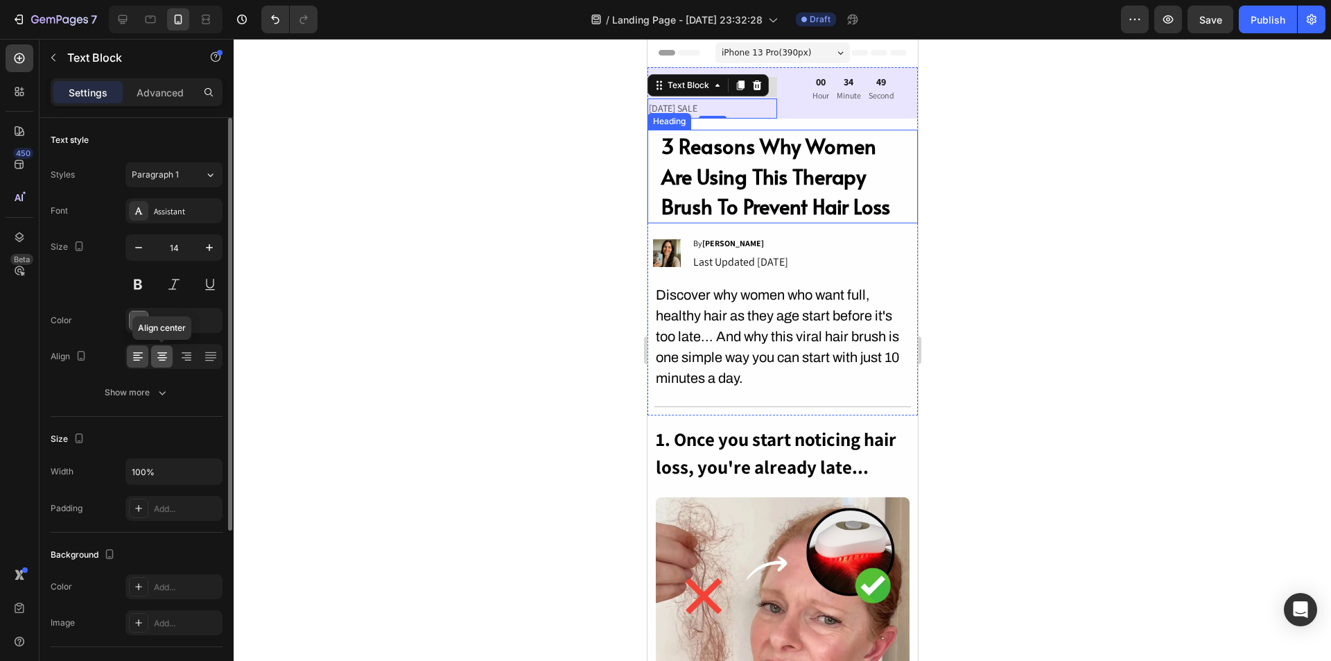
click at [162, 356] on icon at bounding box center [162, 355] width 7 height 1
click at [154, 99] on p "Advanced" at bounding box center [160, 92] width 47 height 15
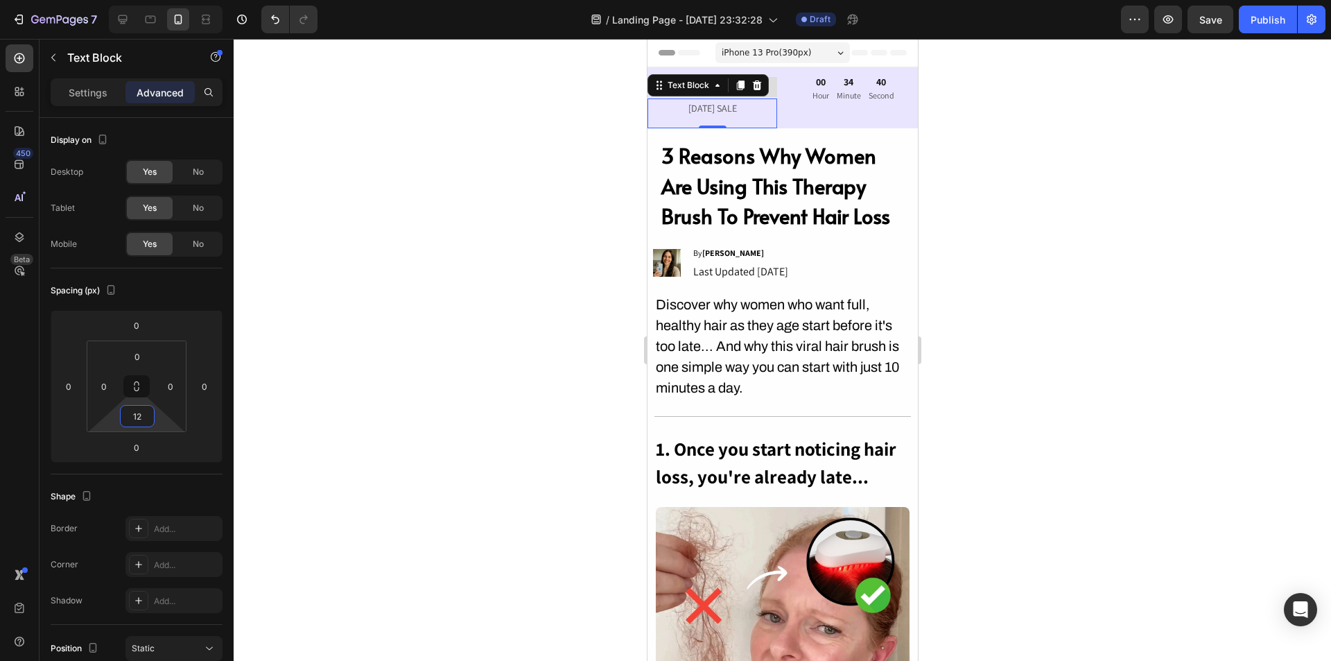
type input "0"
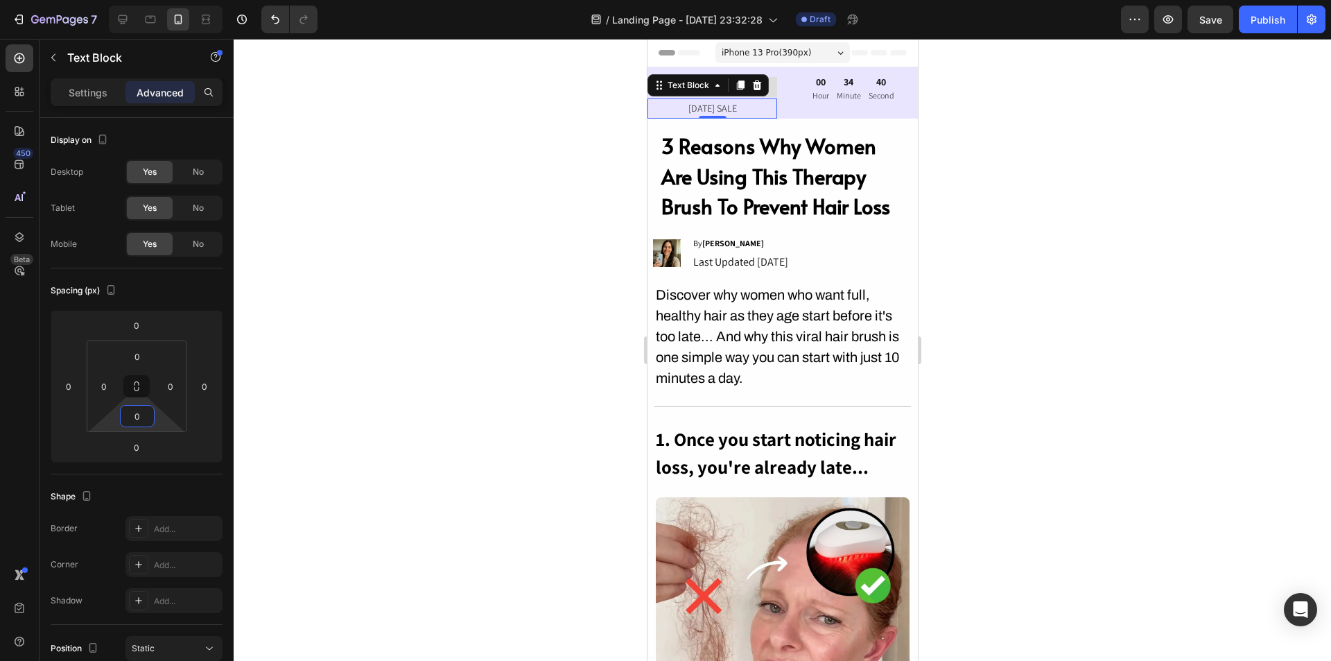
drag, startPoint x: 140, startPoint y: 397, endPoint x: 145, endPoint y: 408, distance: 12.1
click at [145, 0] on html "7 / Landing Page - Aug 22, 23:32:28 Draft Preview Save Publish 450 Beta Section…" at bounding box center [665, 0] width 1331 height 0
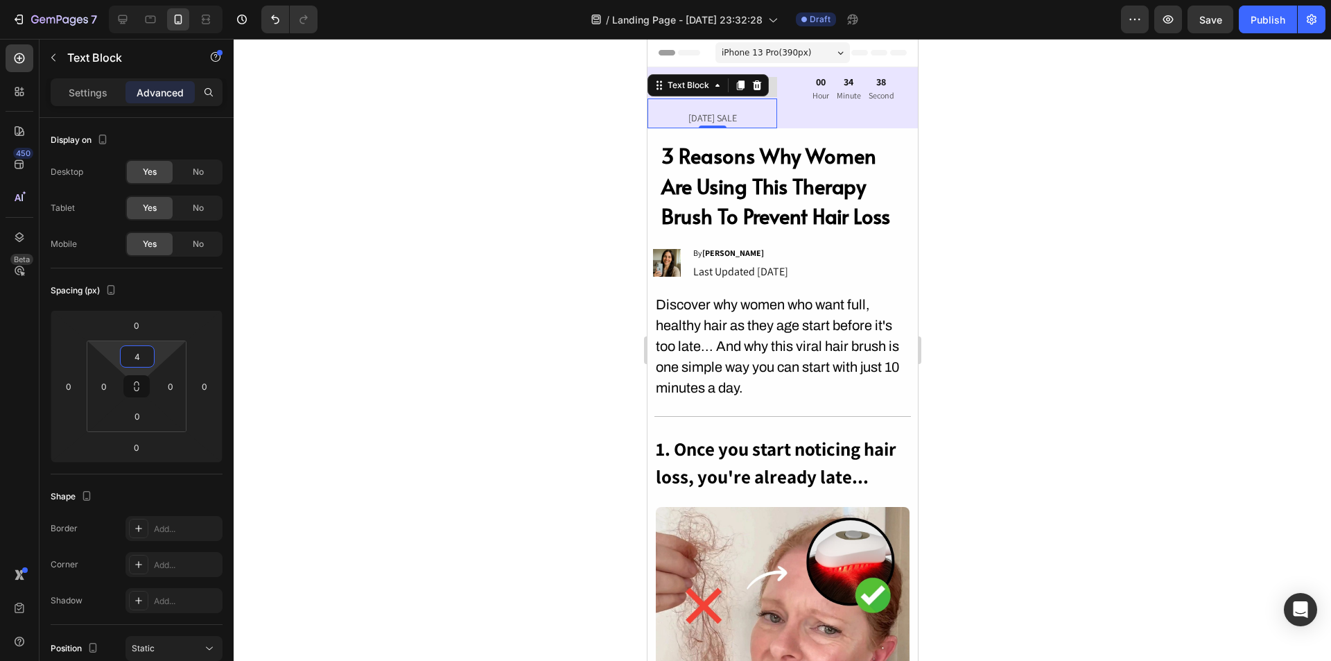
type input "0"
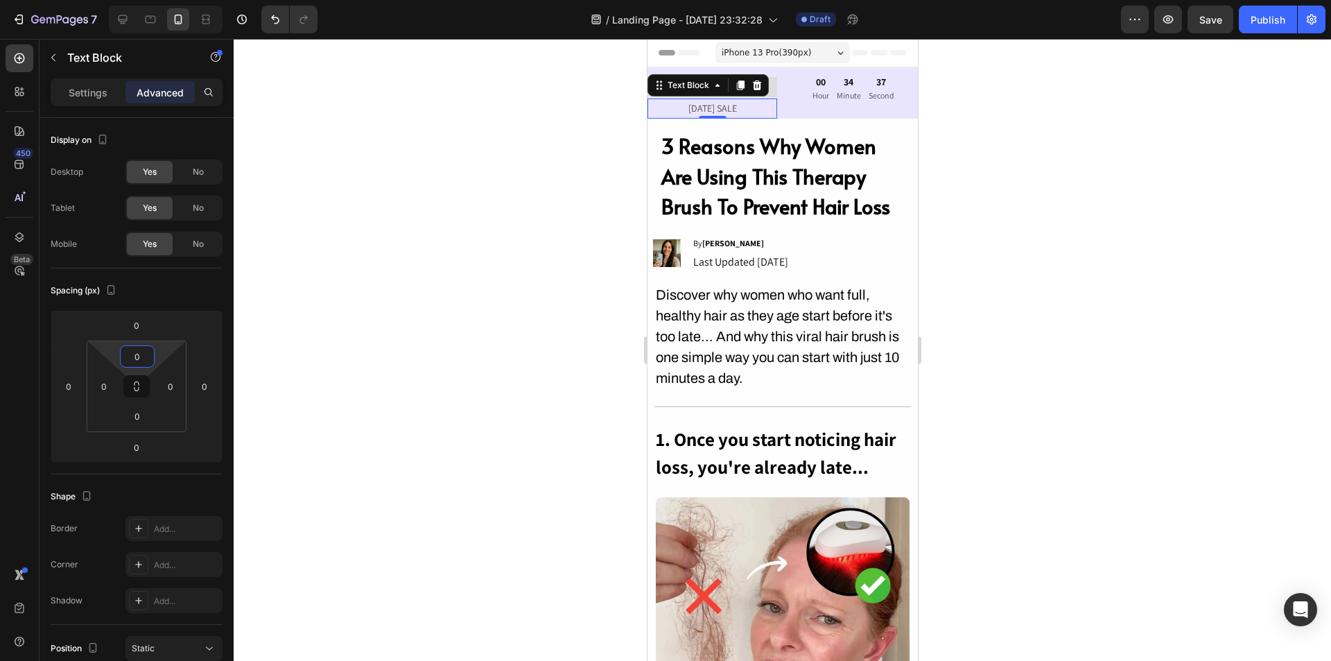
drag, startPoint x: 138, startPoint y: 370, endPoint x: 144, endPoint y: 388, distance: 18.9
click at [144, 0] on html "7 / Landing Page - Aug 22, 23:32:28 Draft Preview Save Publish 450 Beta Section…" at bounding box center [665, 0] width 1331 height 0
click at [1011, 238] on div at bounding box center [783, 350] width 1098 height 622
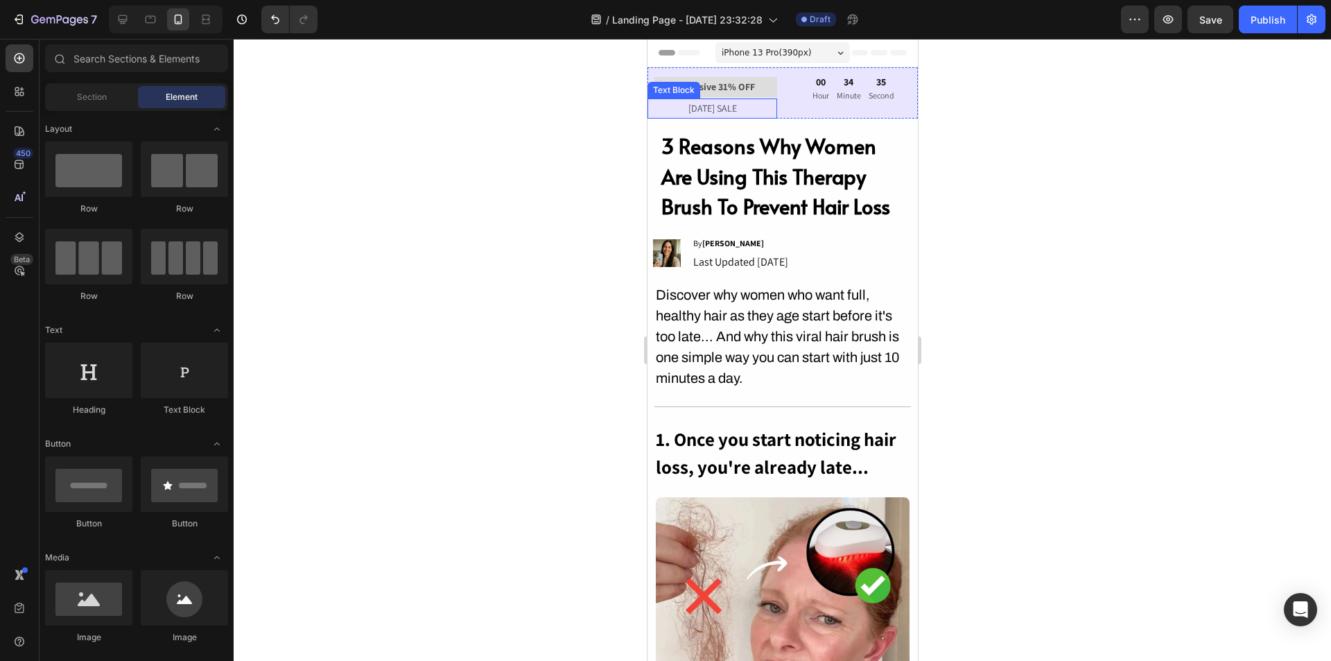
click at [744, 104] on p "LABOR DAY SALE" at bounding box center [711, 108] width 127 height 17
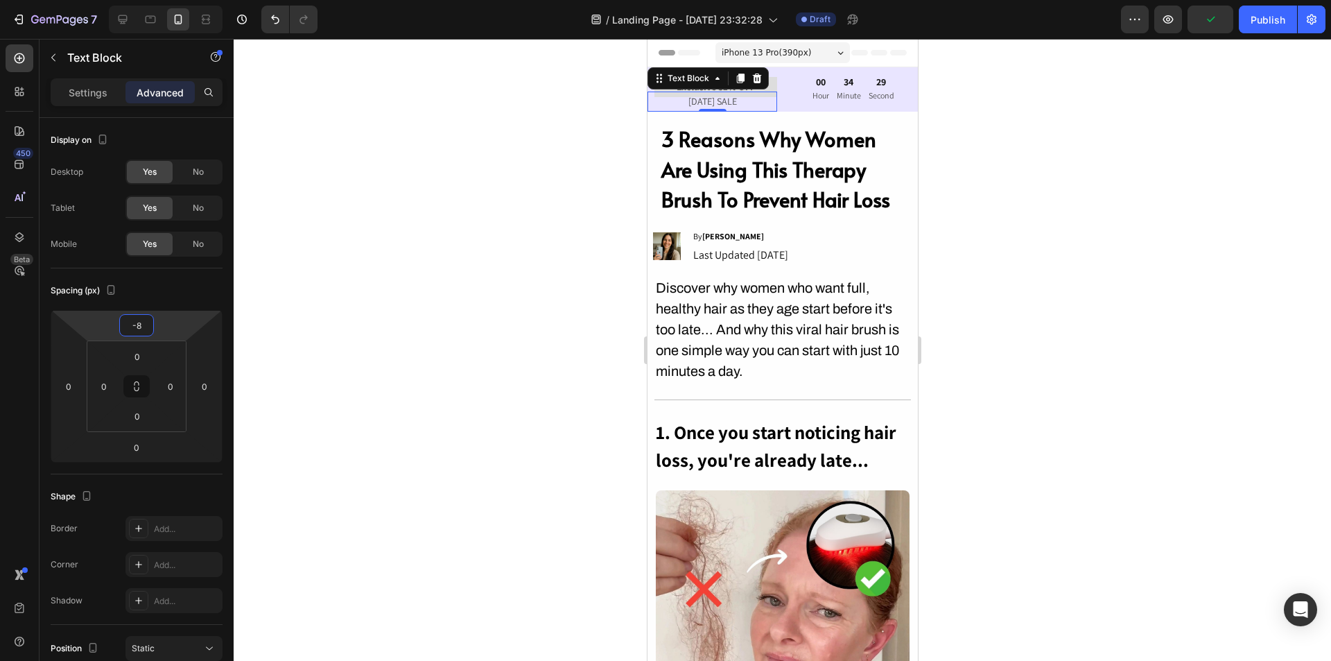
type input "-6"
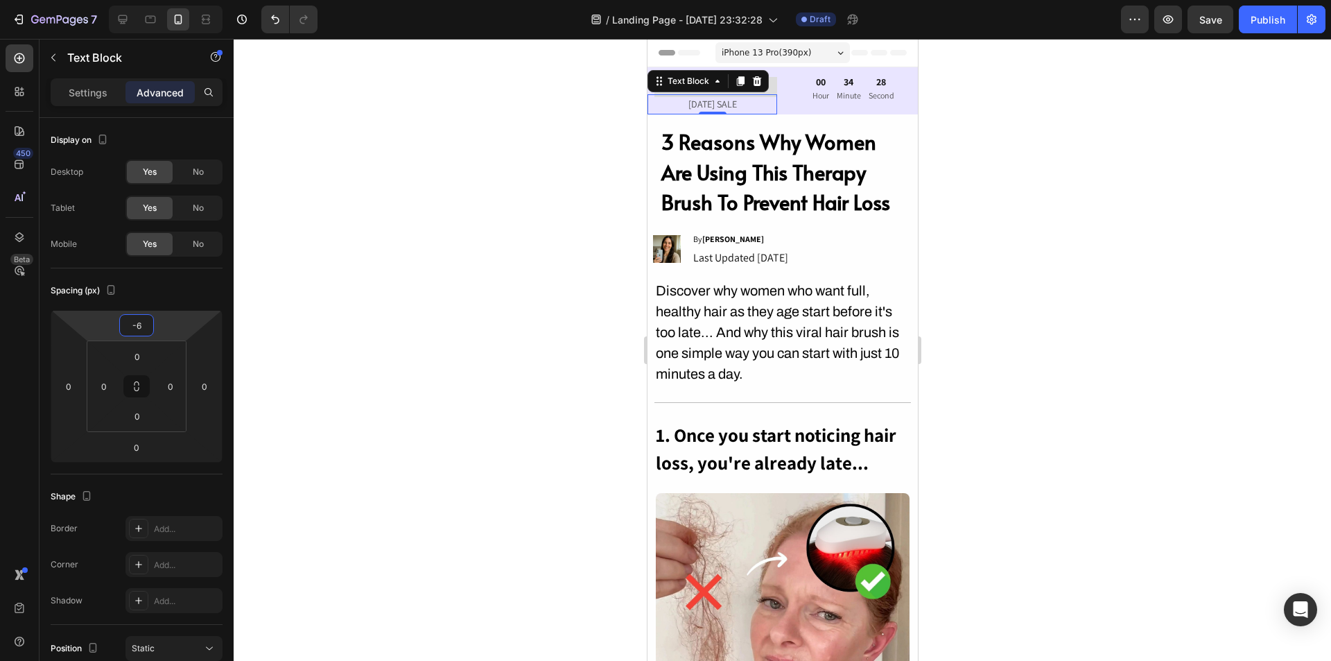
drag, startPoint x: 131, startPoint y: 311, endPoint x: 141, endPoint y: 313, distance: 9.9
click at [141, 0] on html "7 / Landing Page - Aug 22, 23:32:28 Draft Preview Save Publish 450 Beta Section…" at bounding box center [665, 0] width 1331 height 0
click at [713, 98] on p "LABOR DAY SALE" at bounding box center [711, 104] width 127 height 17
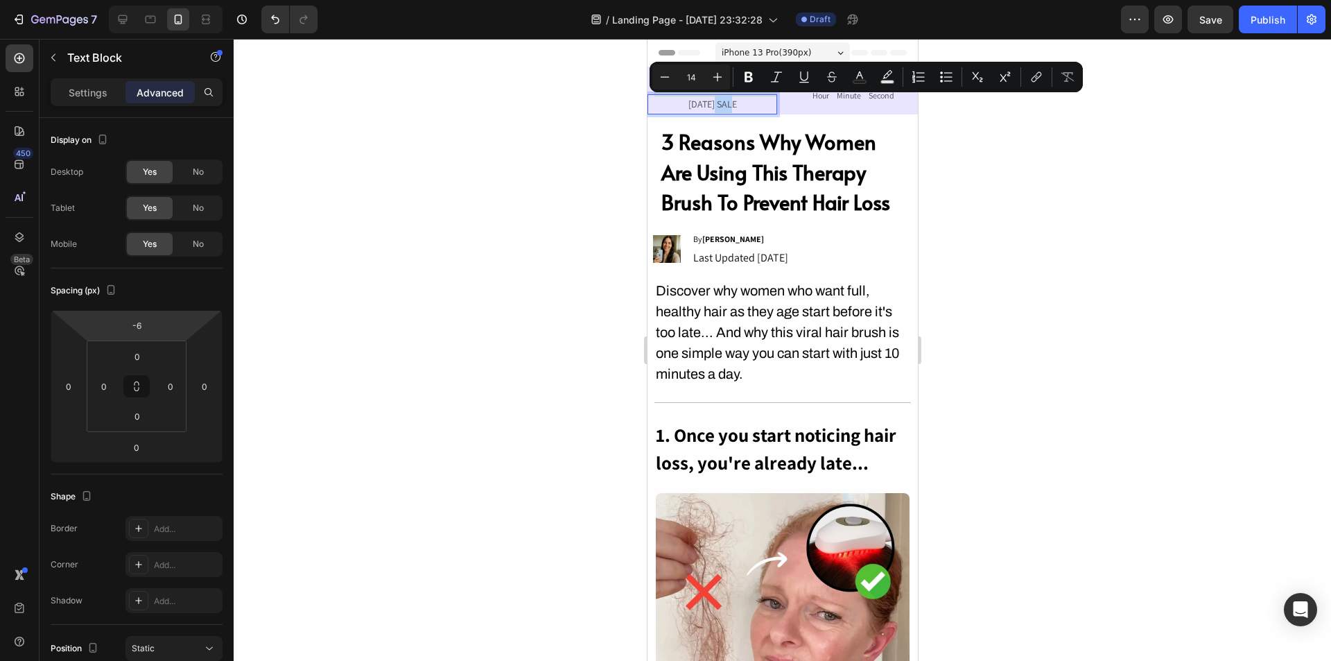
click at [713, 100] on p "LABOR DAY SALE" at bounding box center [711, 104] width 127 height 17
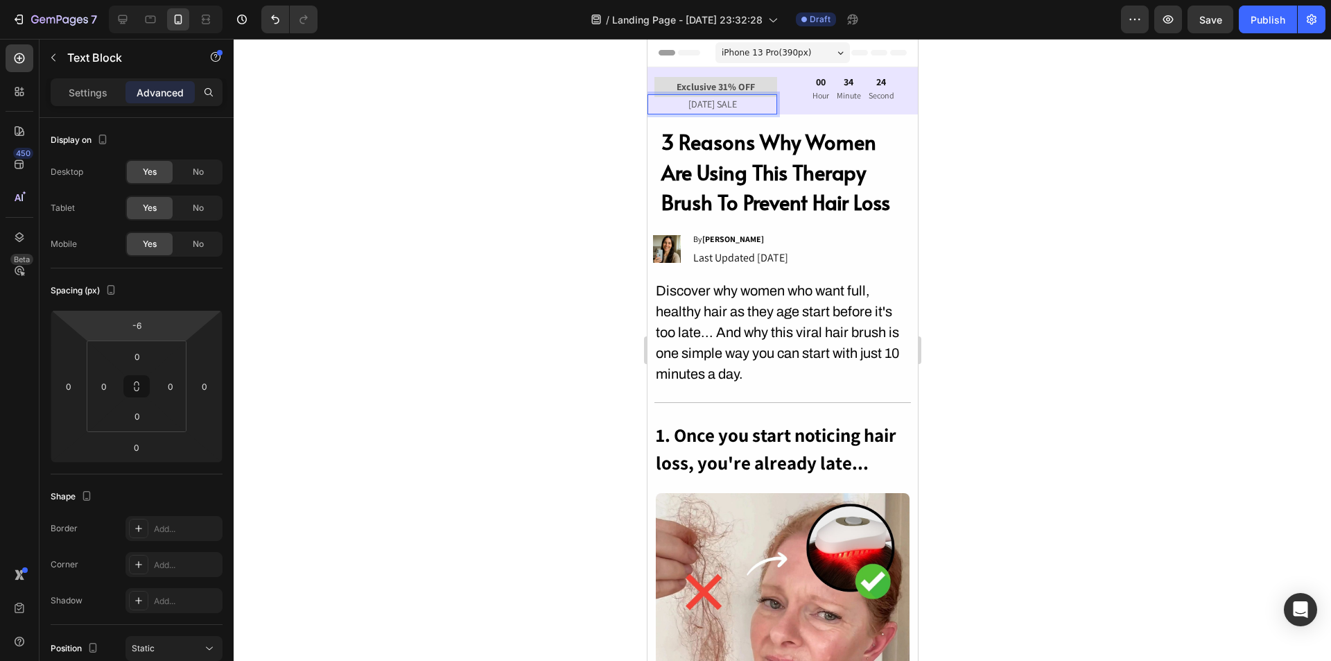
click at [727, 107] on p "LABOR DAY SALE" at bounding box center [711, 104] width 127 height 17
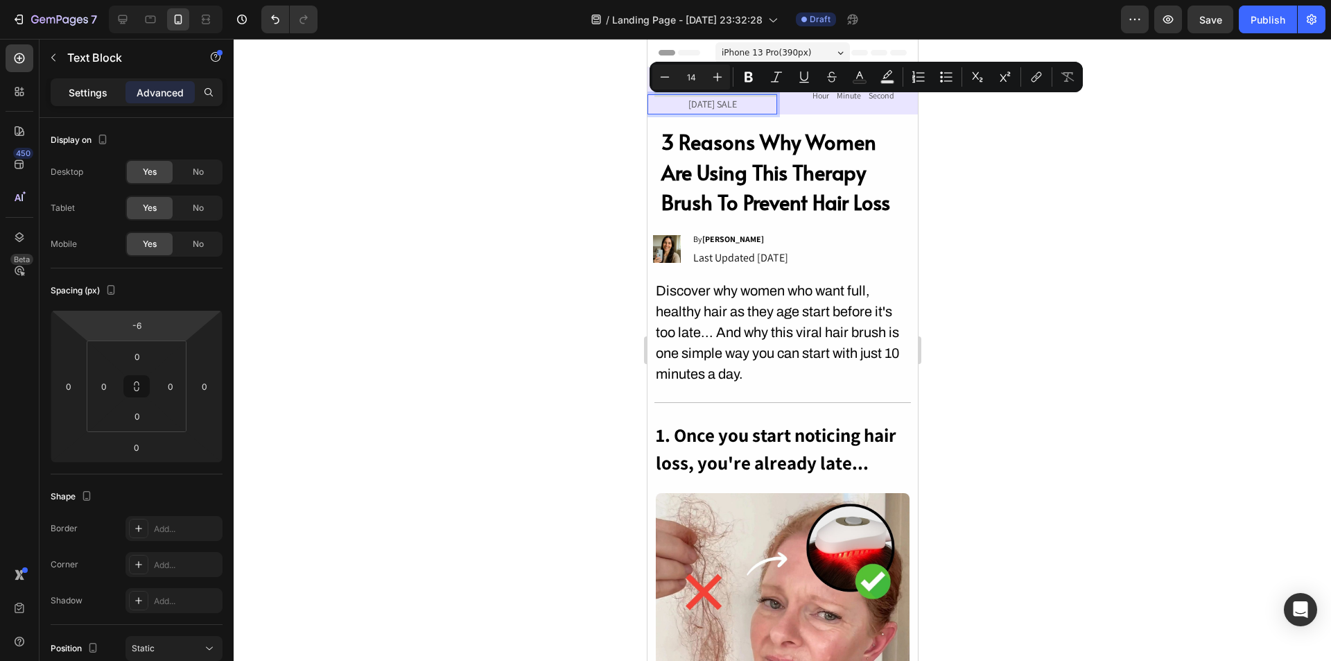
click at [85, 87] on p "Settings" at bounding box center [88, 92] width 39 height 15
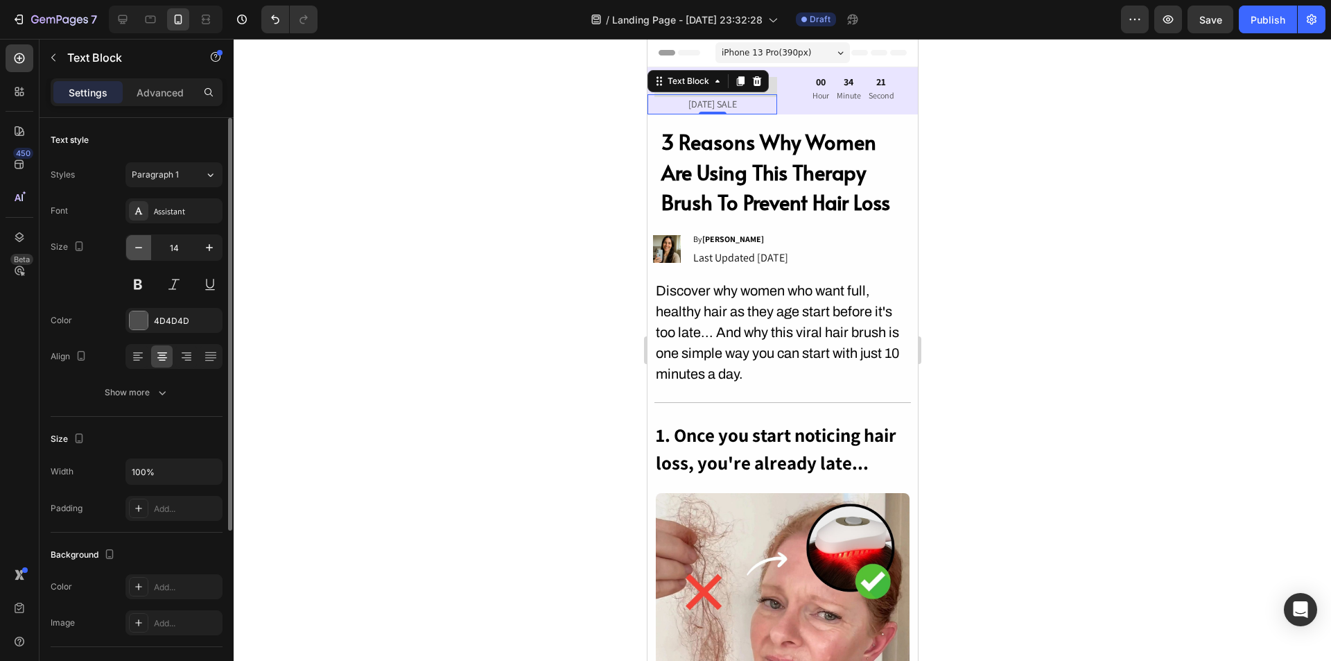
click at [144, 246] on icon "button" at bounding box center [139, 248] width 14 height 14
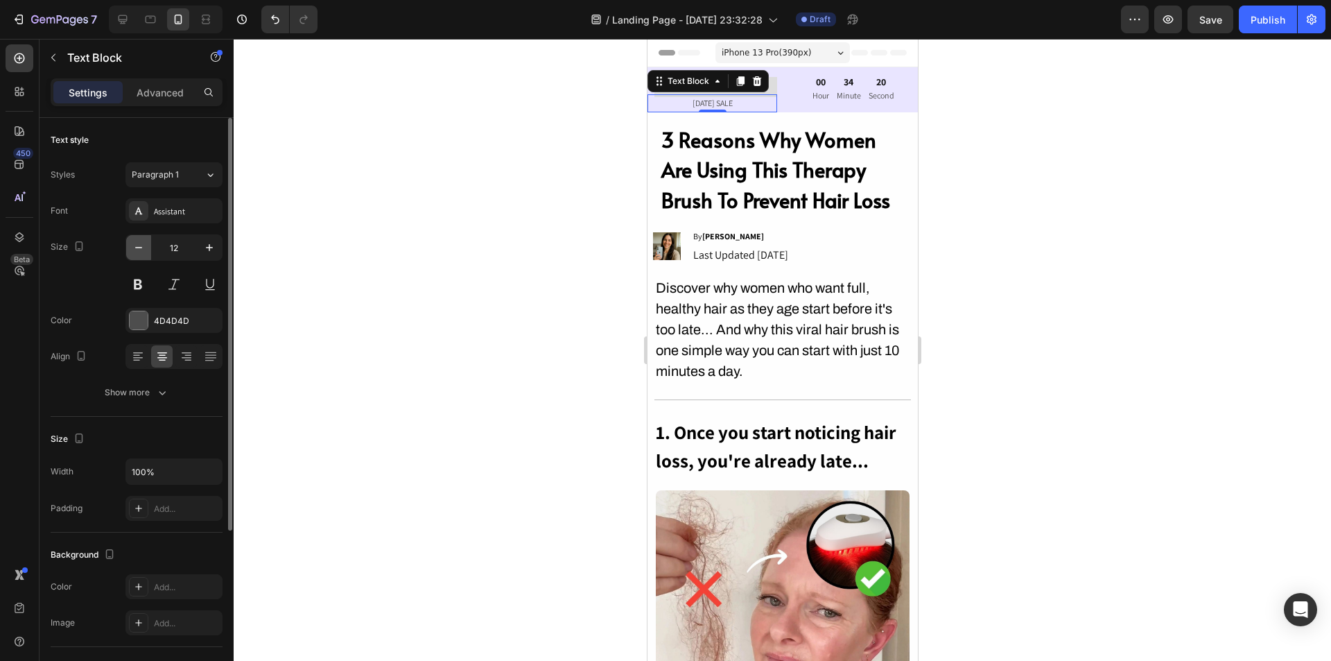
click at [144, 246] on icon "button" at bounding box center [139, 248] width 14 height 14
type input "11"
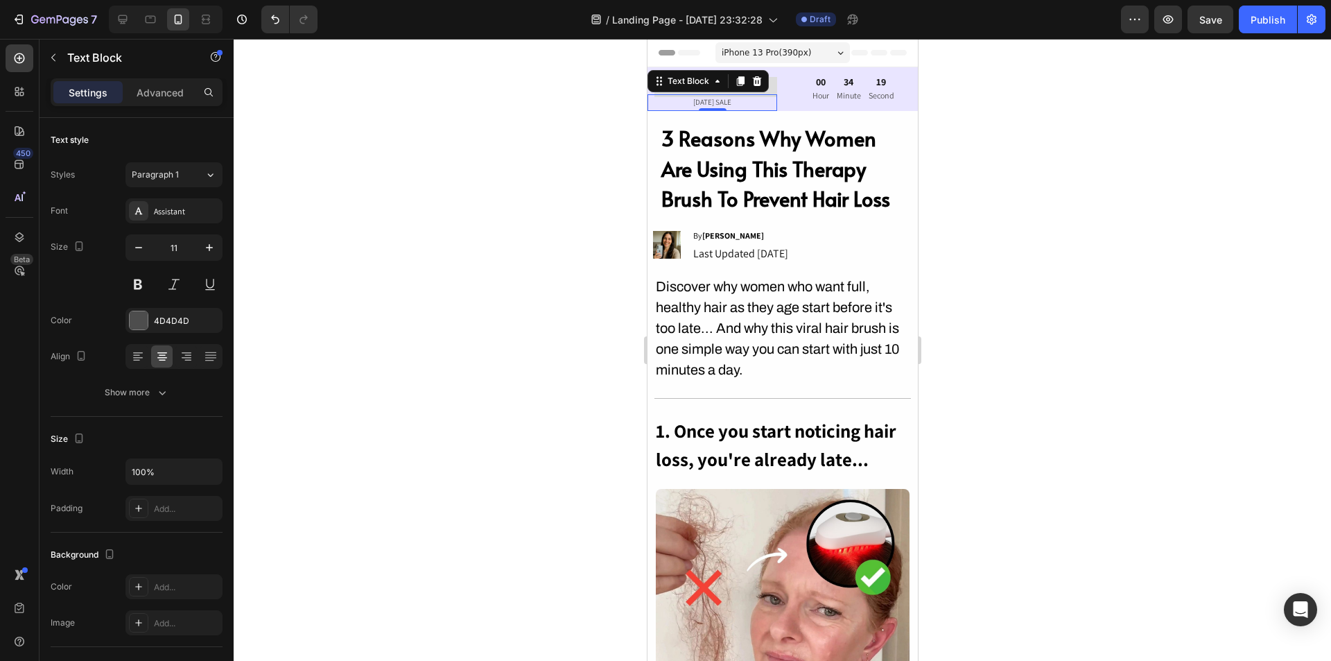
click at [1035, 283] on div at bounding box center [783, 350] width 1098 height 622
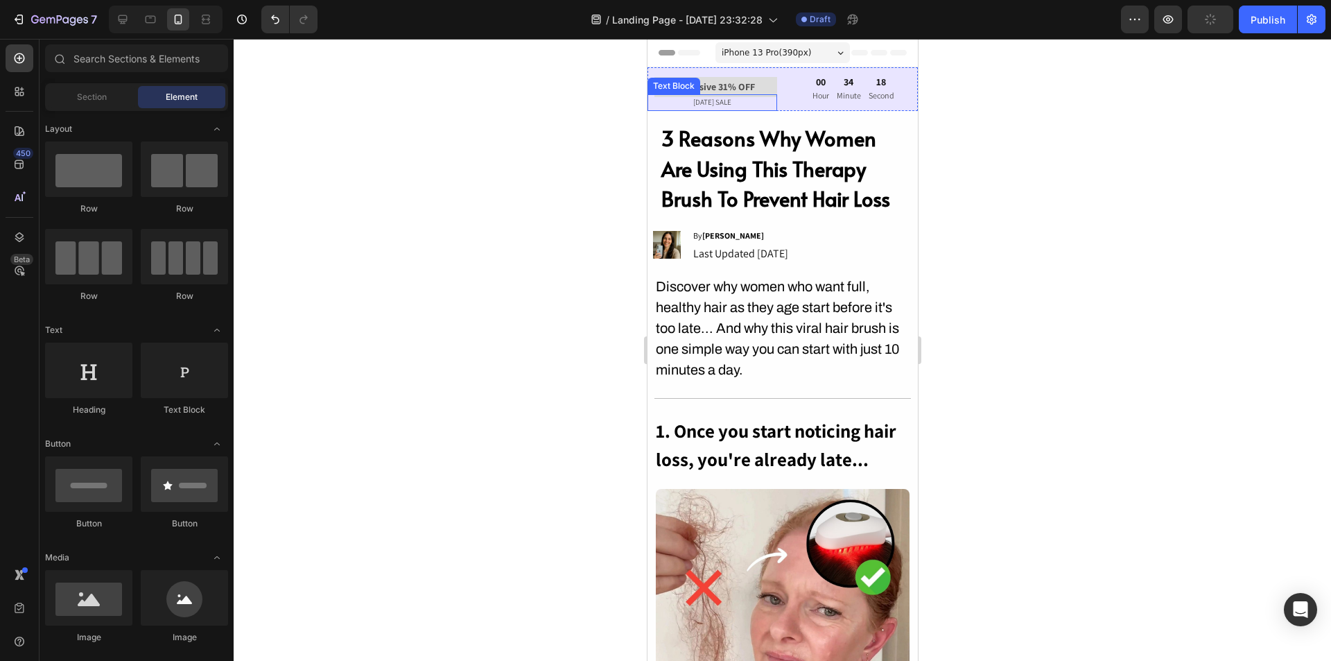
click at [718, 101] on p "LABOR DAY SALE" at bounding box center [711, 103] width 127 height 14
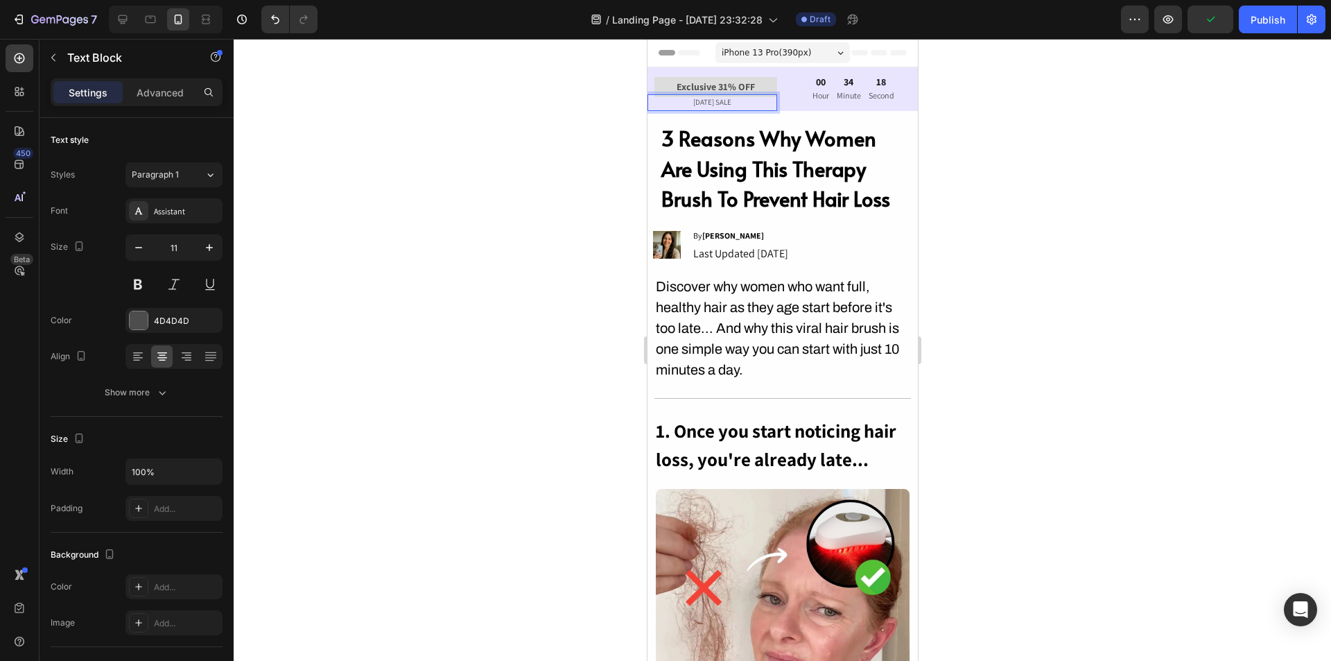
click at [718, 101] on p "LABOR DAY SALE" at bounding box center [711, 103] width 127 height 14
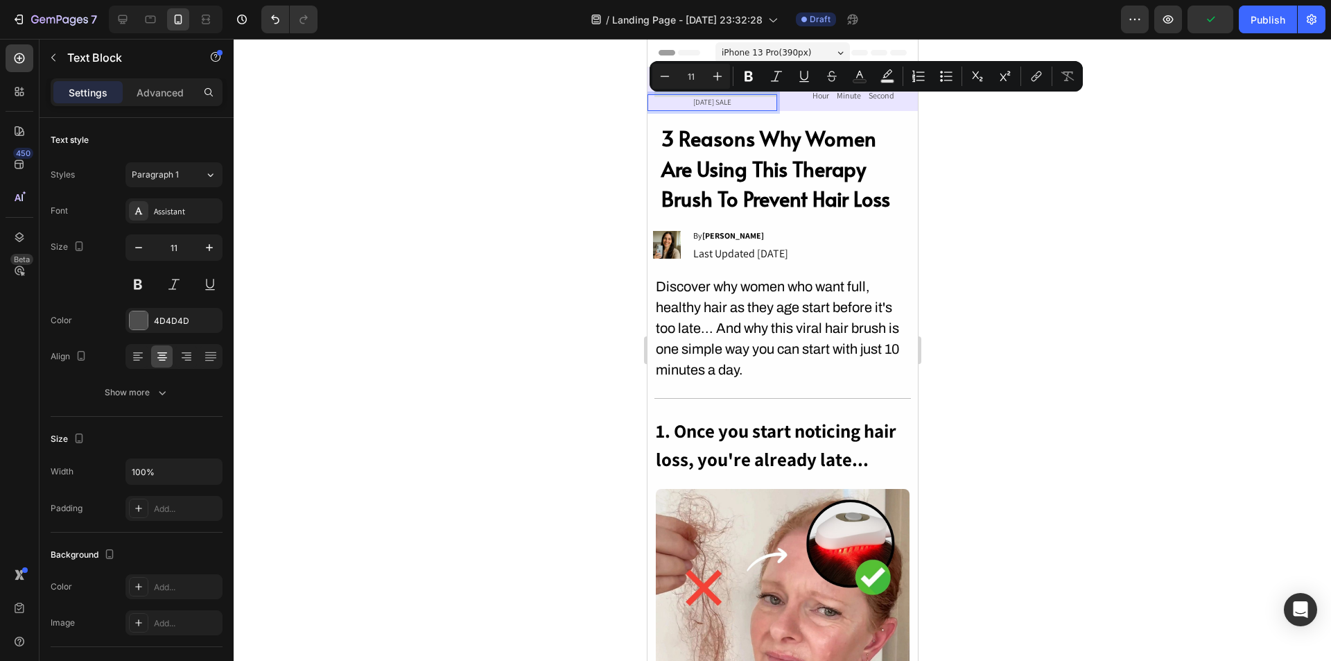
click at [744, 105] on p "LABOR DAY SALE" at bounding box center [711, 103] width 127 height 14
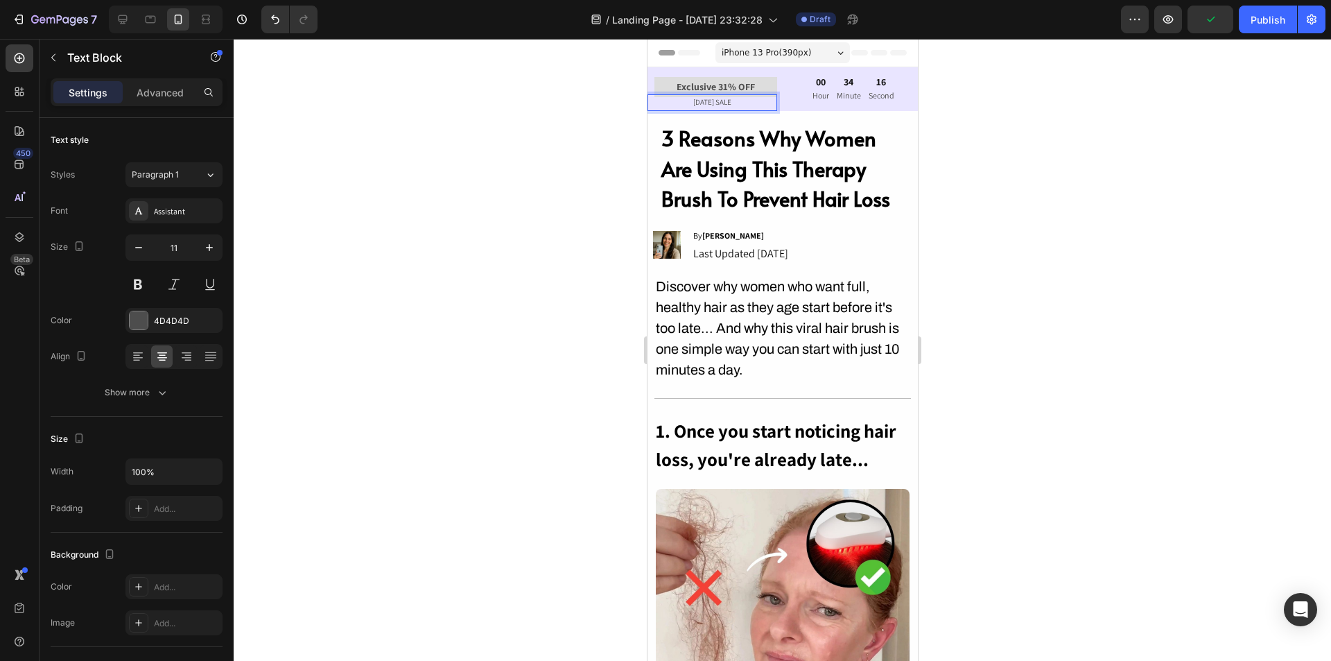
click at [746, 100] on p "LABOR DAY SALE" at bounding box center [711, 103] width 127 height 14
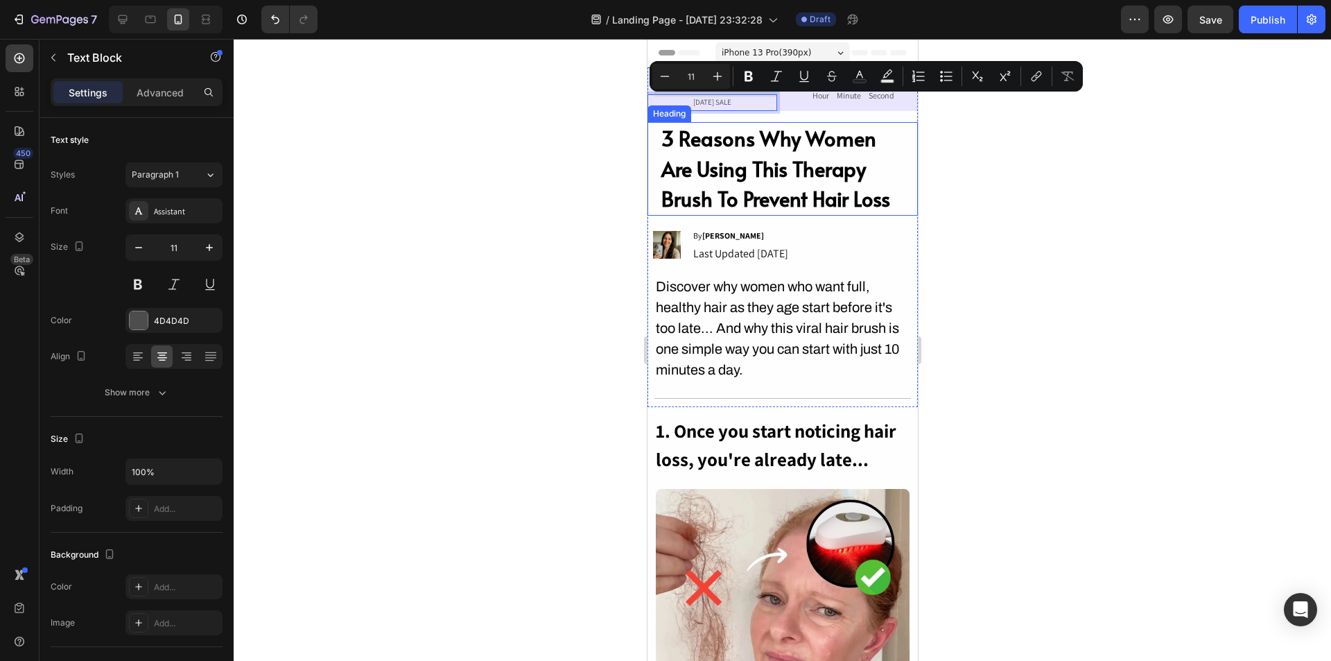
drag, startPoint x: 1082, startPoint y: 153, endPoint x: 1076, endPoint y: 148, distance: 7.9
click at [1086, 151] on div at bounding box center [783, 350] width 1098 height 622
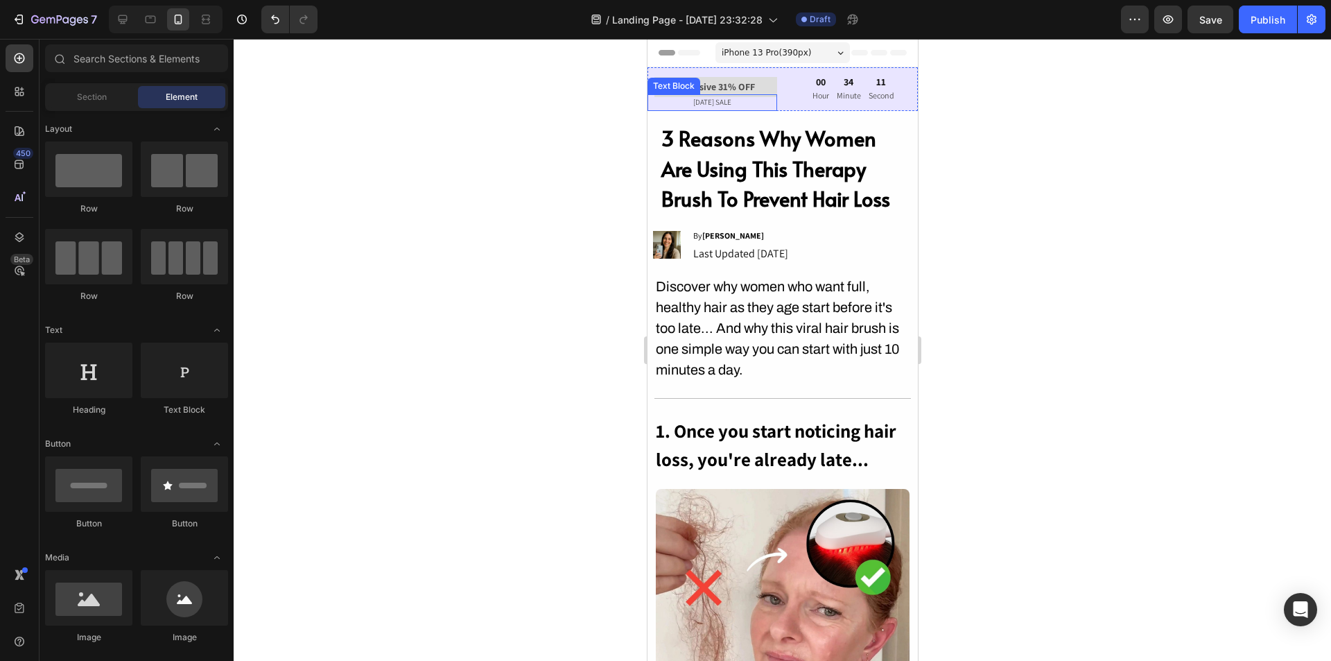
click at [723, 103] on p "LABOR DAY SALE" at bounding box center [711, 103] width 127 height 14
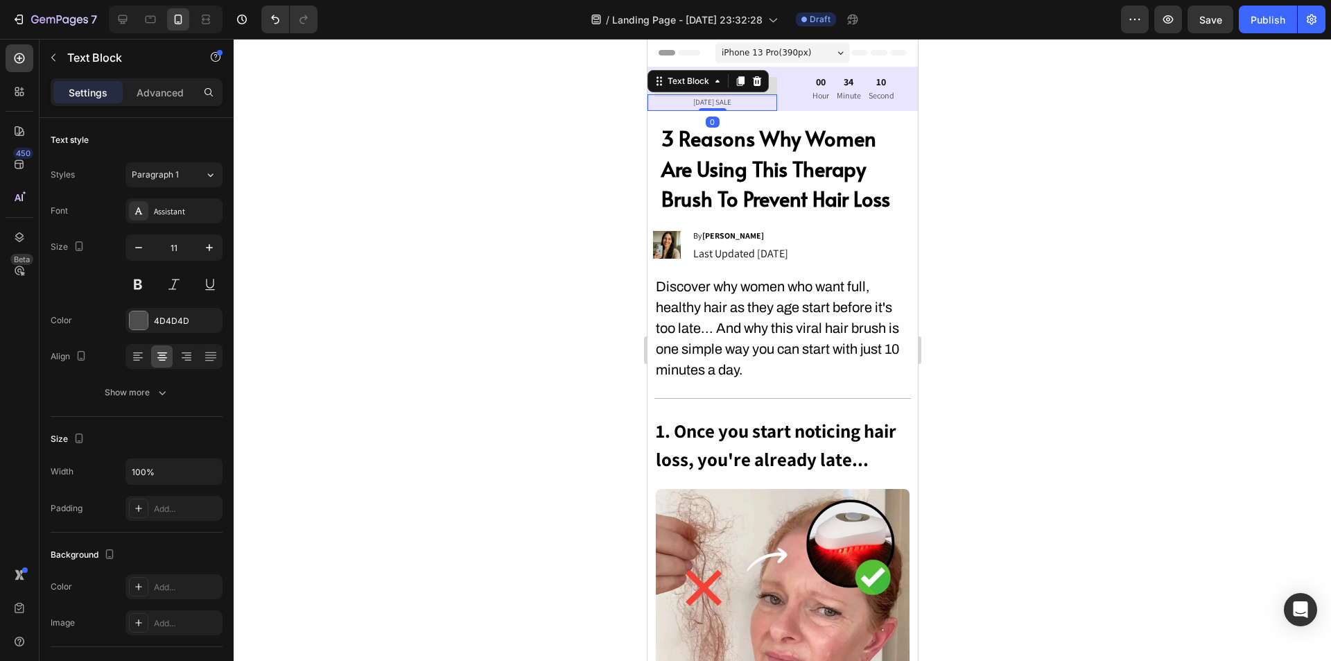
drag, startPoint x: 1096, startPoint y: 207, endPoint x: 1046, endPoint y: 199, distance: 51.3
click at [1103, 207] on div at bounding box center [783, 350] width 1098 height 622
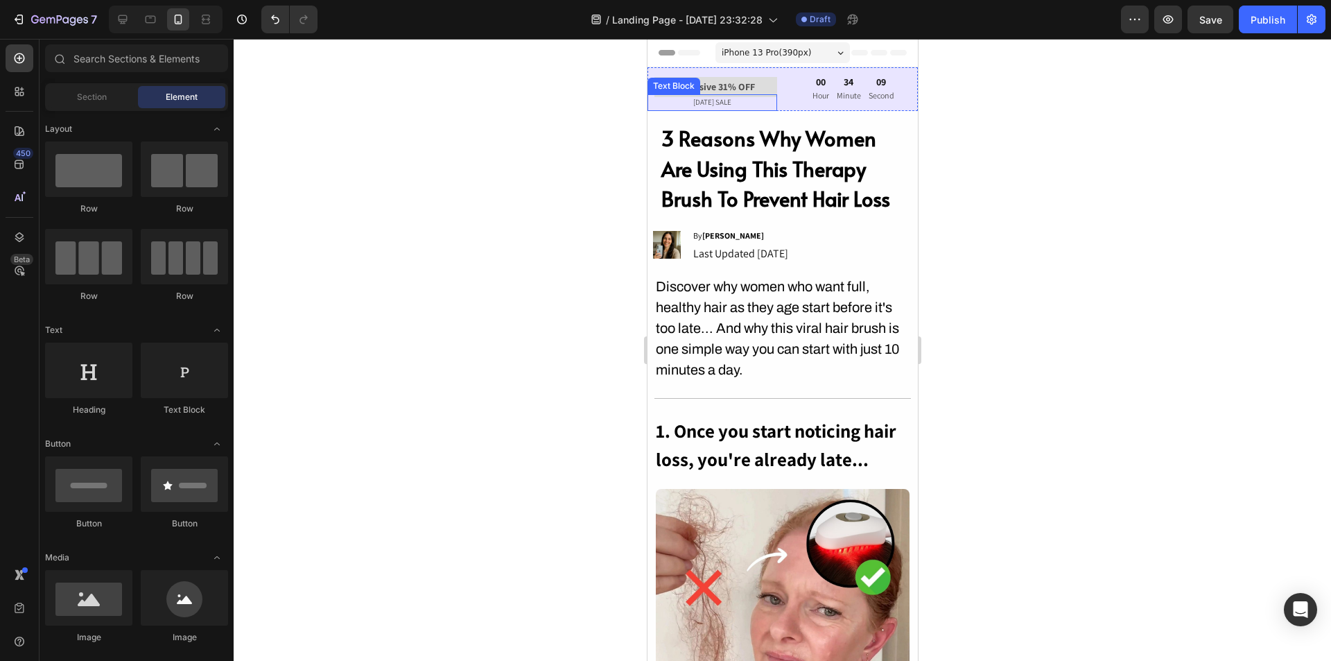
click at [725, 101] on p "LABOR DAY SALE" at bounding box center [711, 103] width 127 height 14
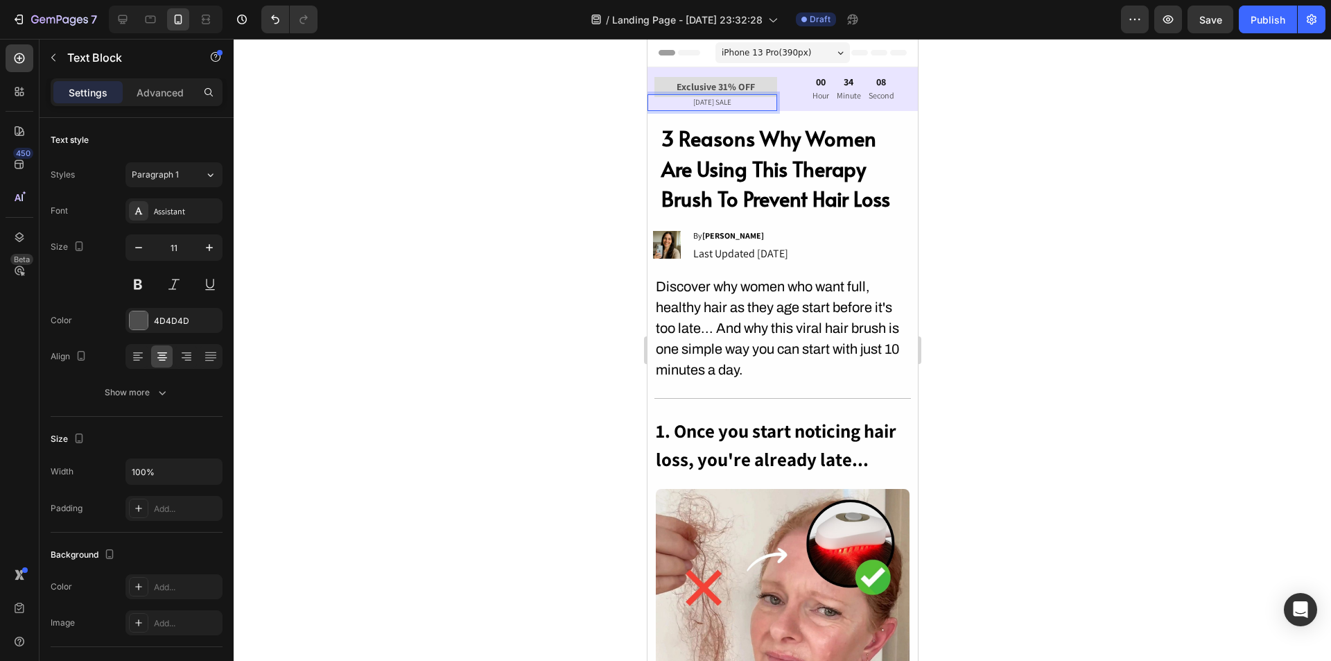
click at [725, 101] on p "LABOR DAY SALE" at bounding box center [711, 103] width 127 height 14
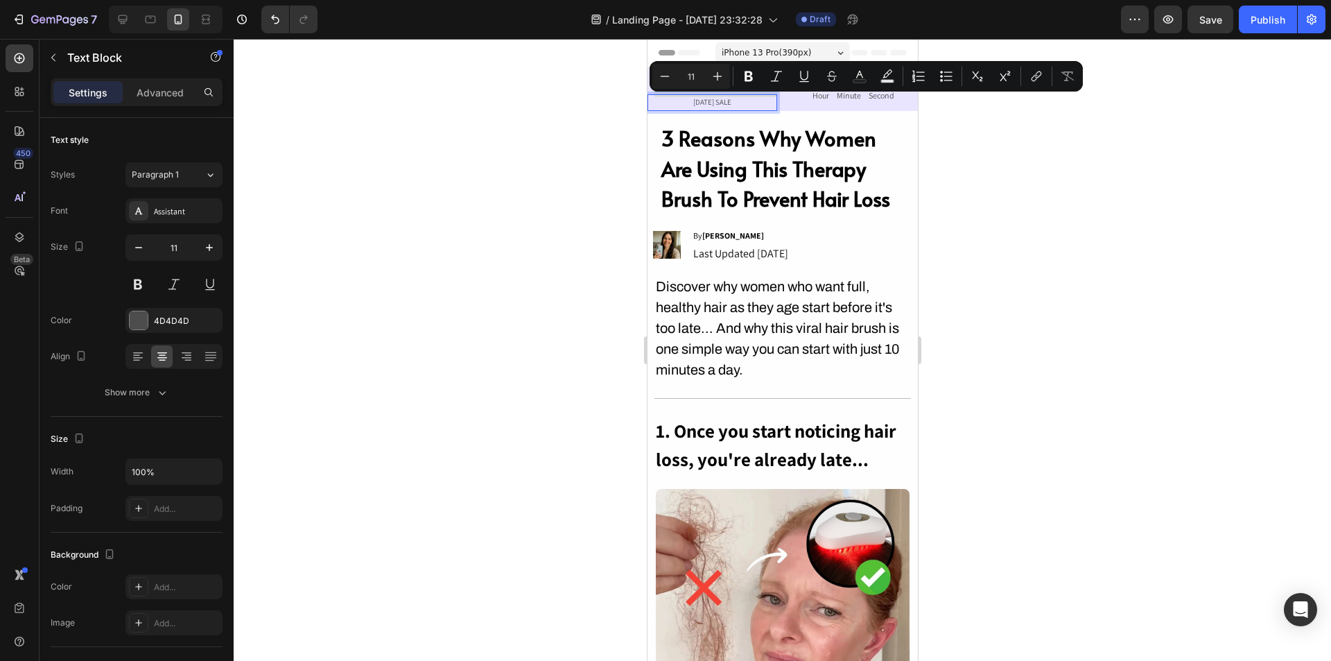
click at [1039, 202] on div at bounding box center [783, 350] width 1098 height 622
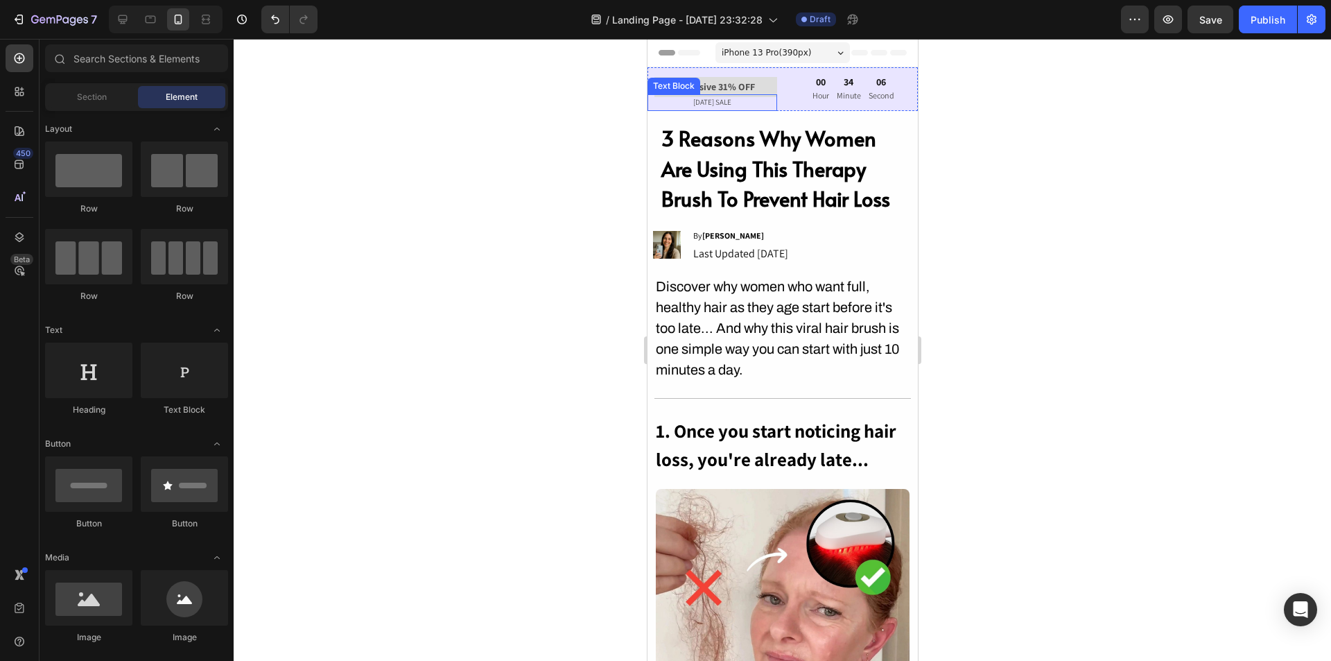
click at [704, 101] on p "LABOR DAY SALE" at bounding box center [711, 103] width 127 height 14
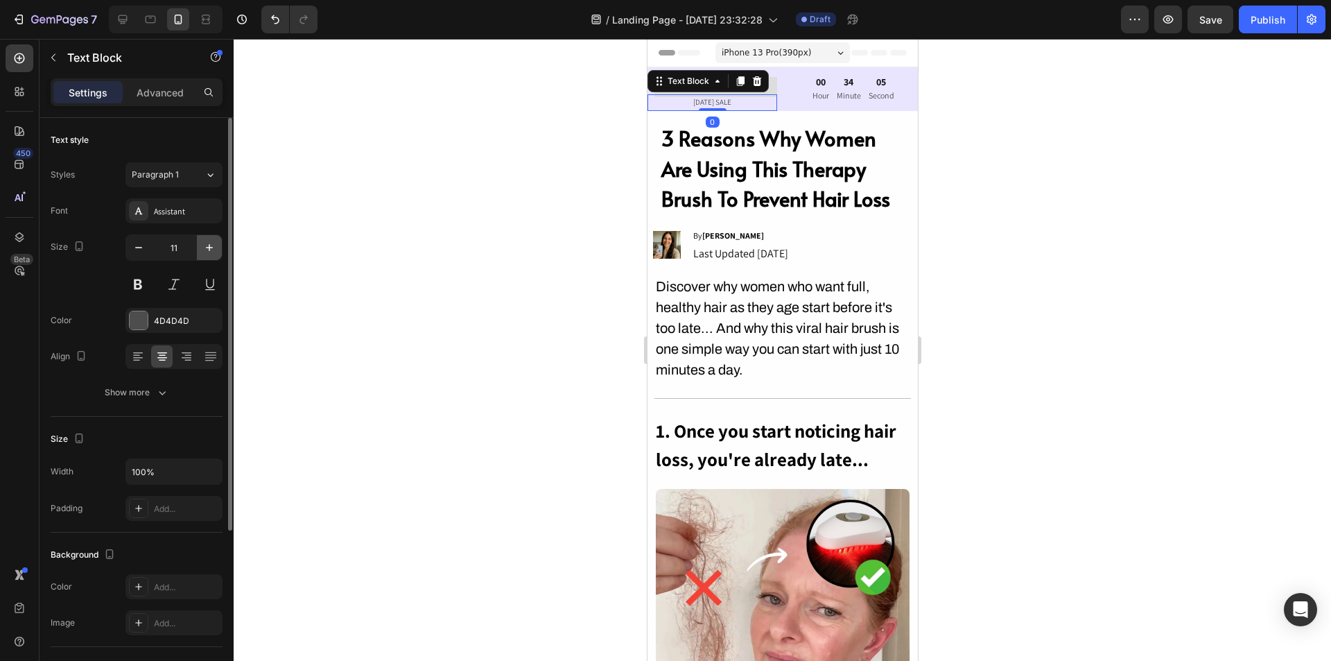
click at [207, 250] on icon "button" at bounding box center [209, 248] width 14 height 14
click at [209, 248] on icon "button" at bounding box center [209, 247] width 7 height 7
type input "13"
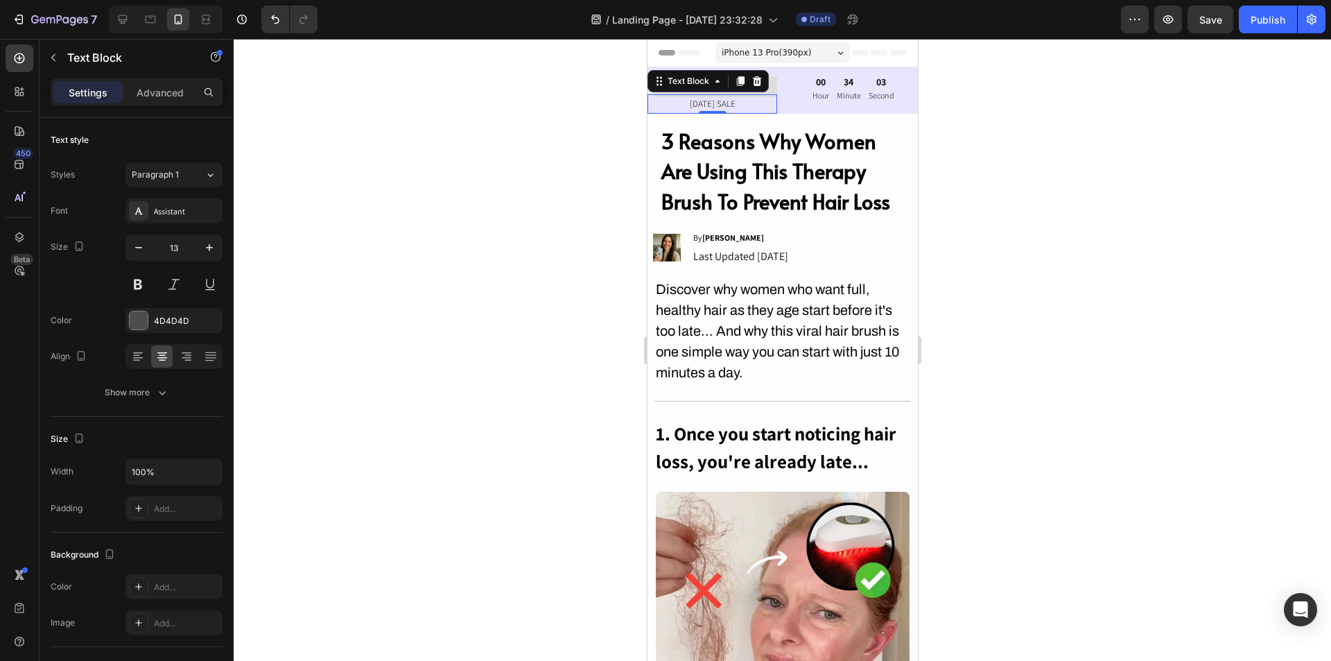
click at [1150, 153] on div at bounding box center [783, 350] width 1098 height 622
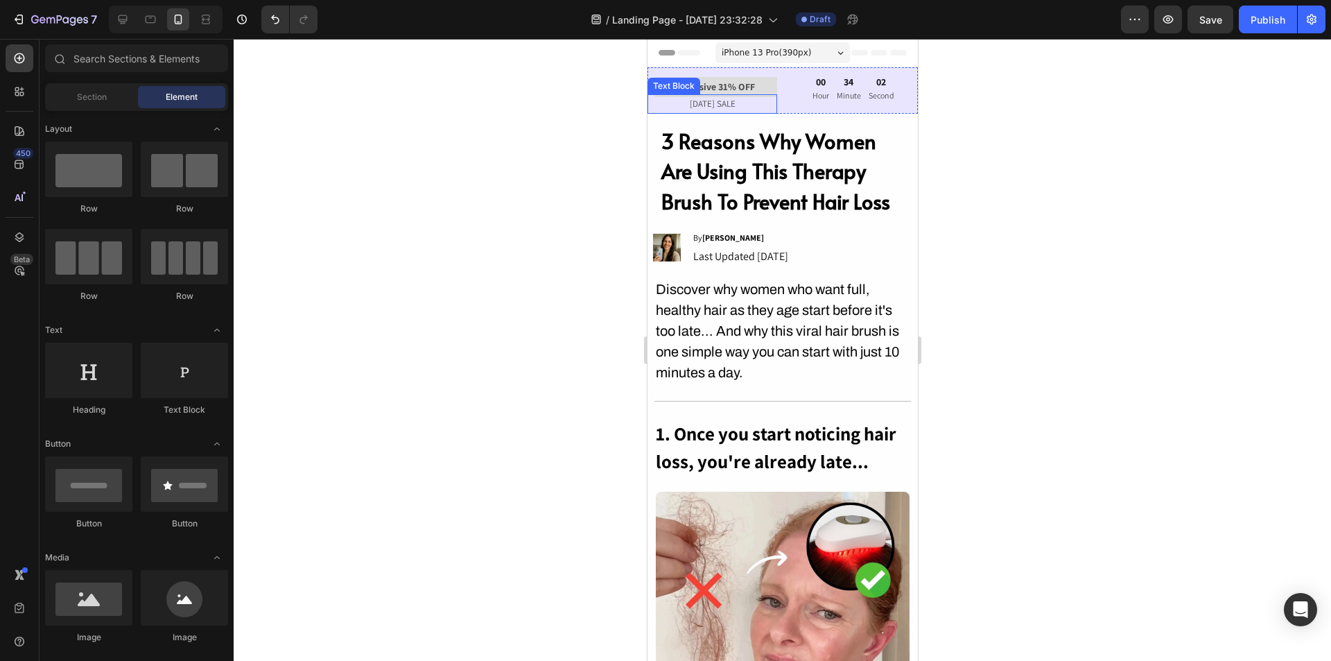
click at [698, 101] on p "LABOR DAY SALE" at bounding box center [711, 104] width 127 height 16
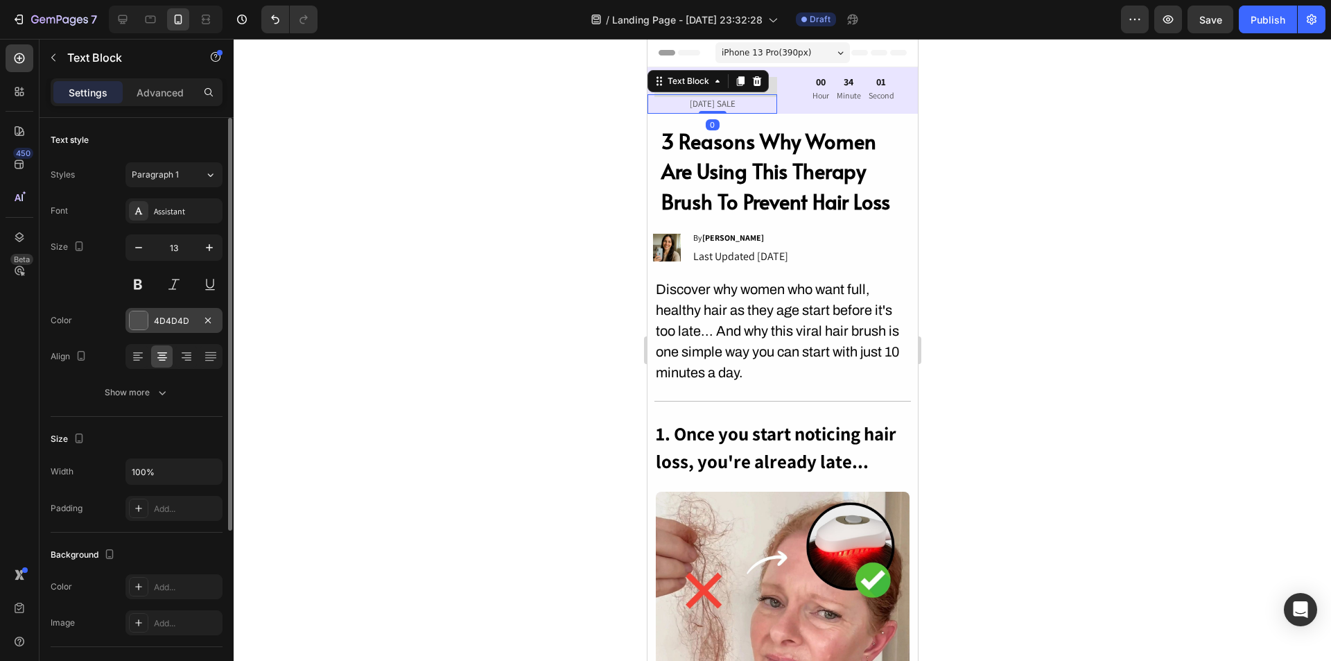
click at [137, 313] on div at bounding box center [139, 320] width 18 height 18
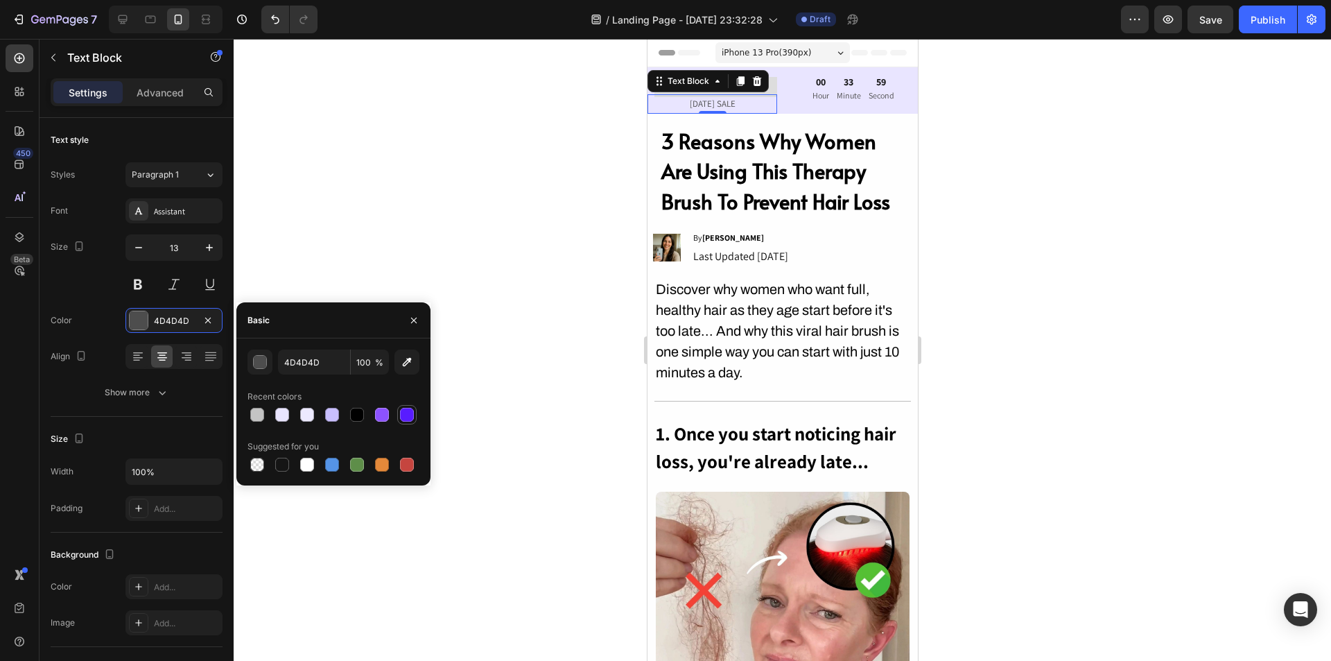
click at [406, 413] on div at bounding box center [407, 415] width 14 height 14
type input "581CFF"
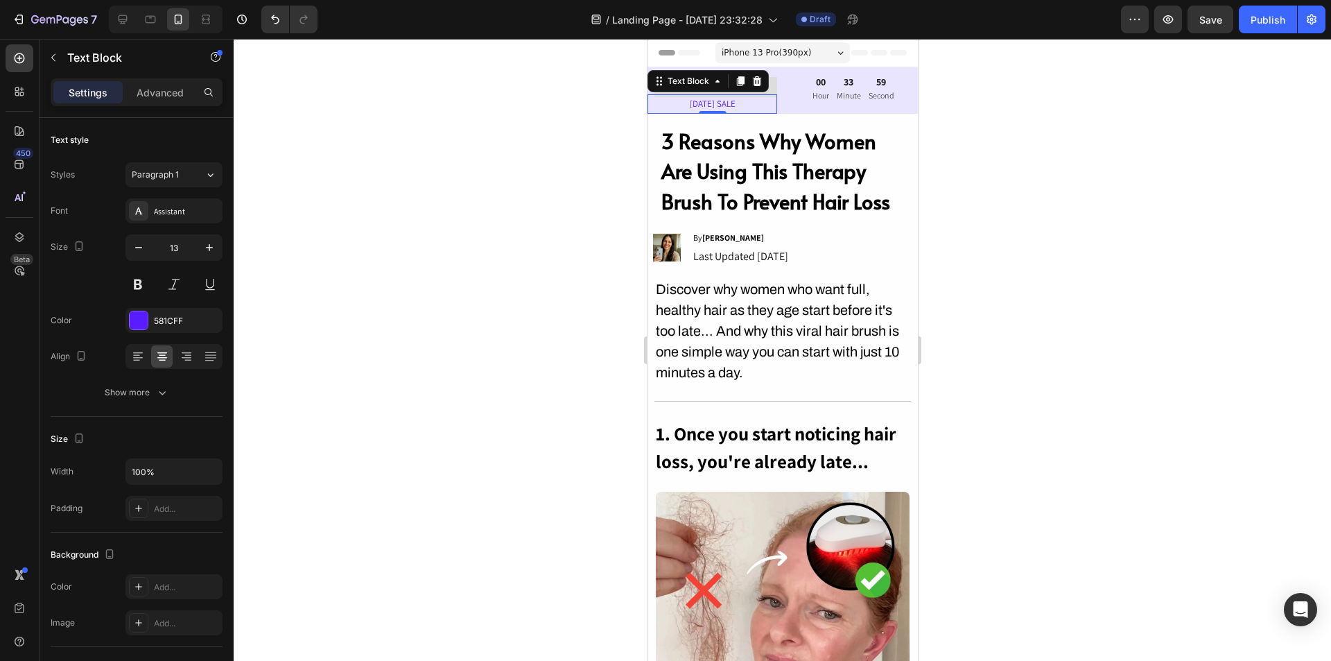
click at [1031, 258] on div at bounding box center [783, 350] width 1098 height 622
click at [1032, 257] on div at bounding box center [783, 350] width 1098 height 622
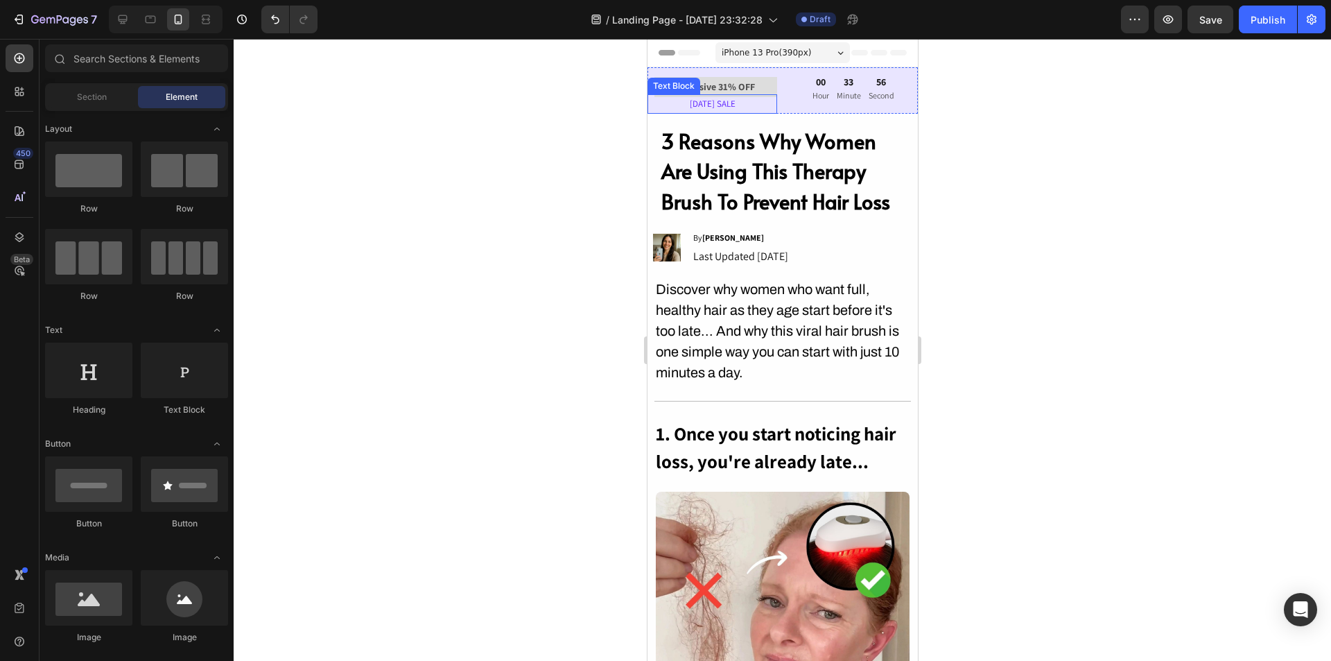
click at [740, 101] on p "LABOR DAY SALE" at bounding box center [711, 104] width 127 height 16
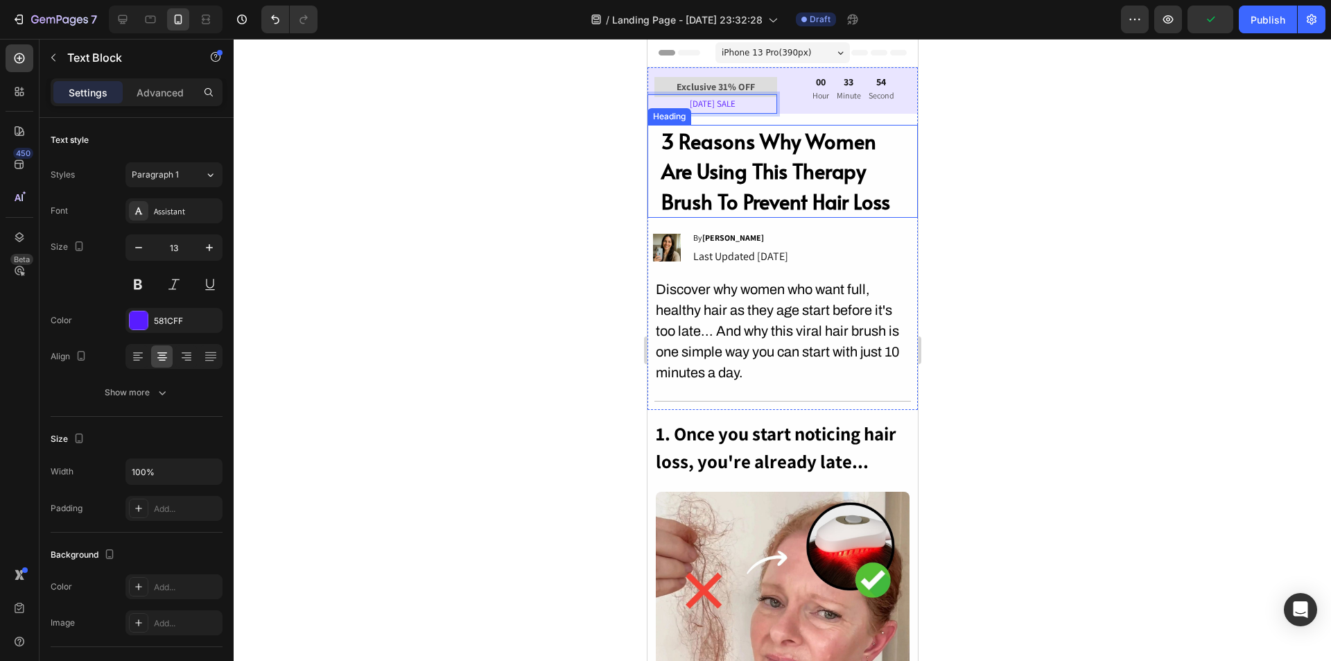
click at [974, 148] on div at bounding box center [783, 350] width 1098 height 622
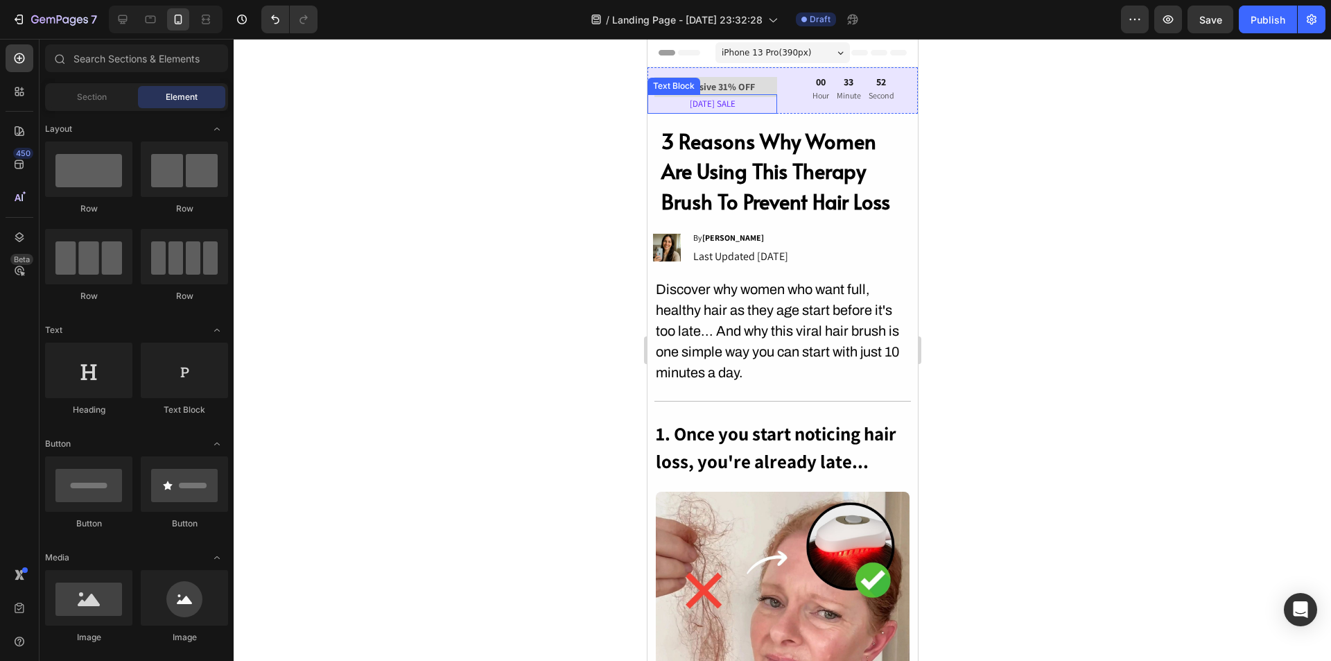
click at [750, 99] on p "LABOR DAY SALE" at bounding box center [711, 104] width 127 height 16
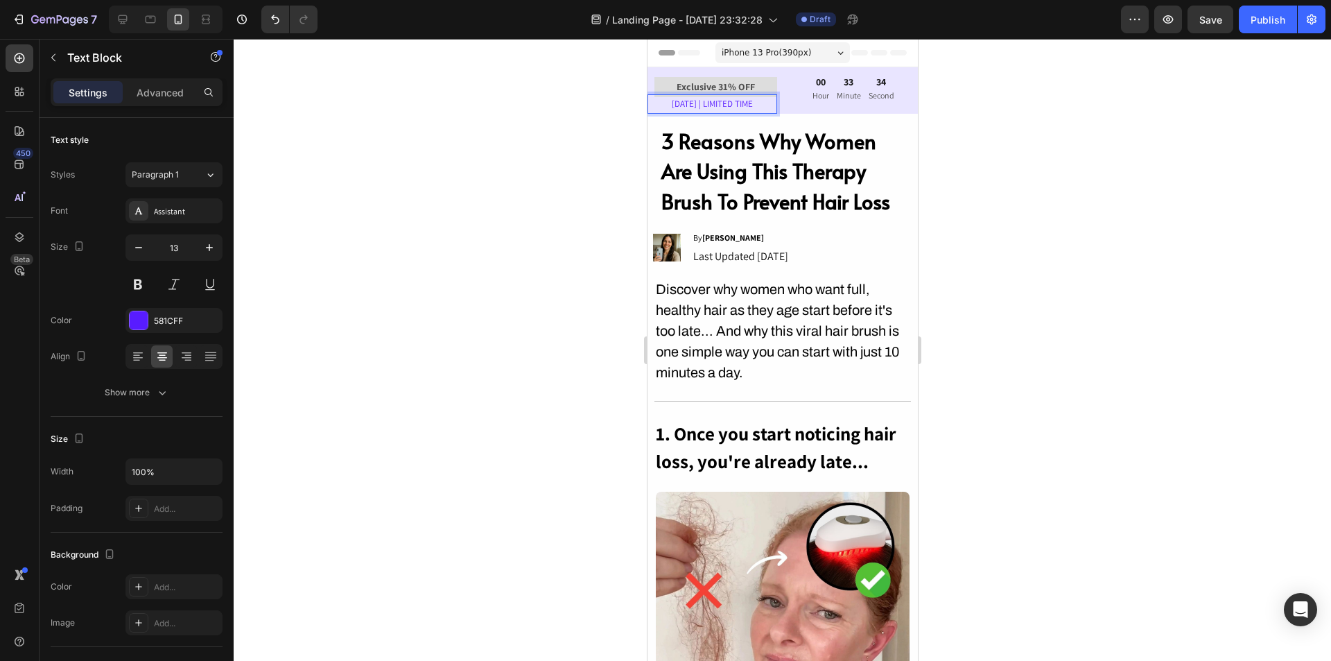
click at [1001, 184] on div at bounding box center [783, 350] width 1098 height 622
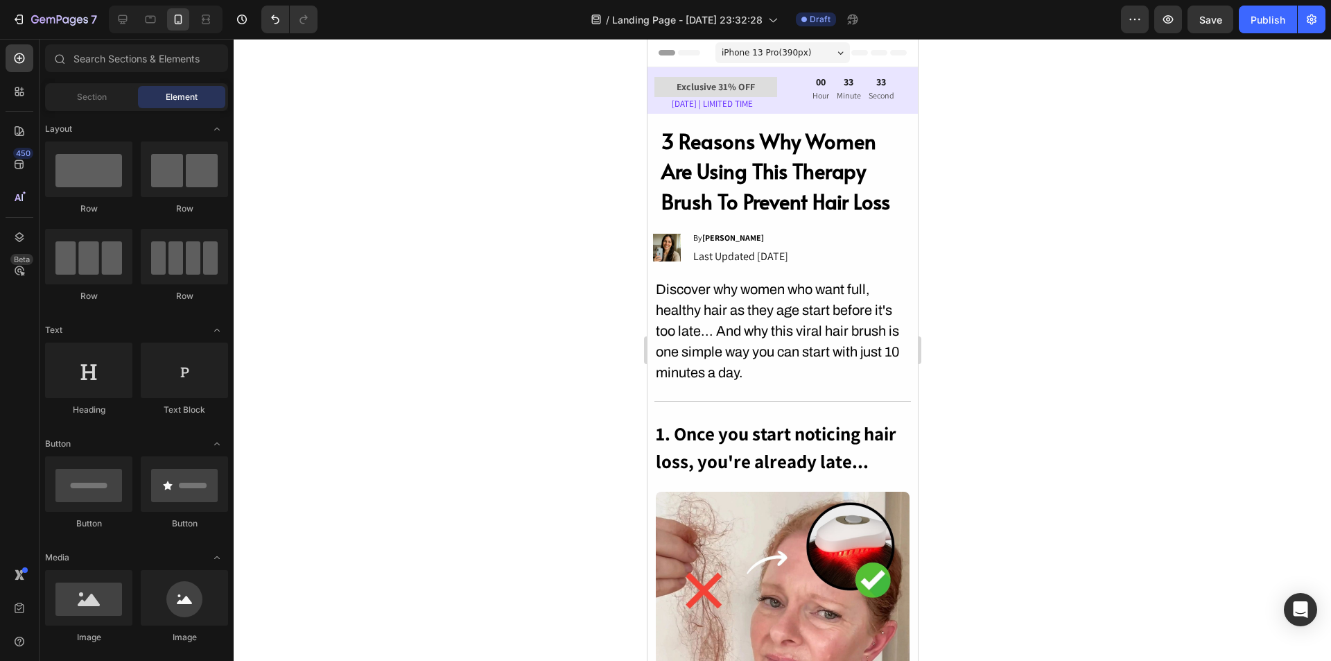
click at [1169, 295] on div at bounding box center [783, 350] width 1098 height 622
click at [849, 83] on div "33" at bounding box center [848, 82] width 24 height 12
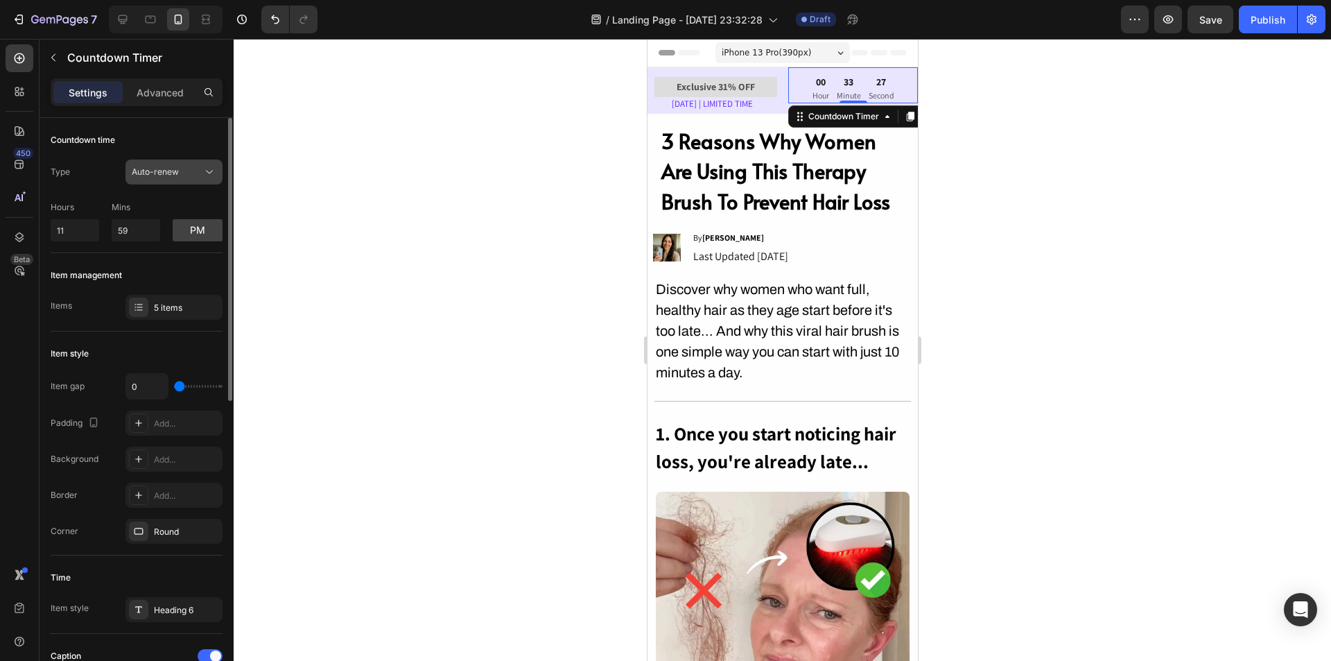
click at [150, 180] on button "Auto-renew" at bounding box center [174, 171] width 97 height 25
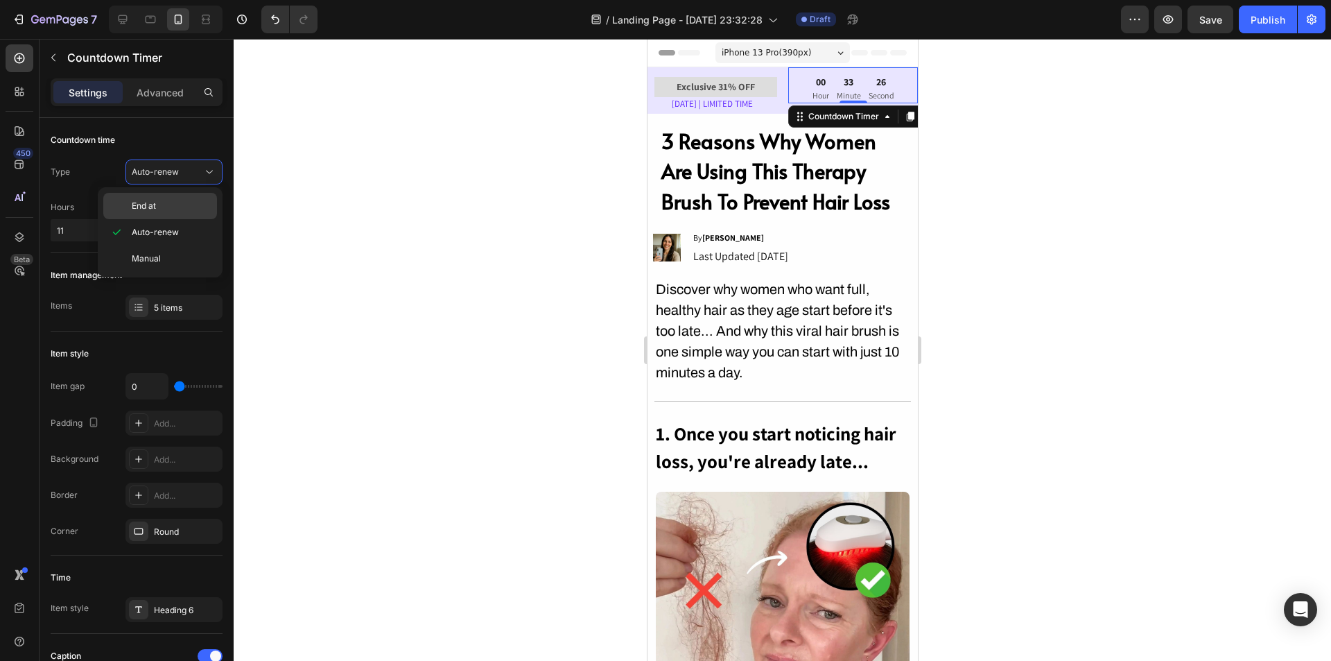
click at [147, 206] on span "End at" at bounding box center [144, 206] width 24 height 12
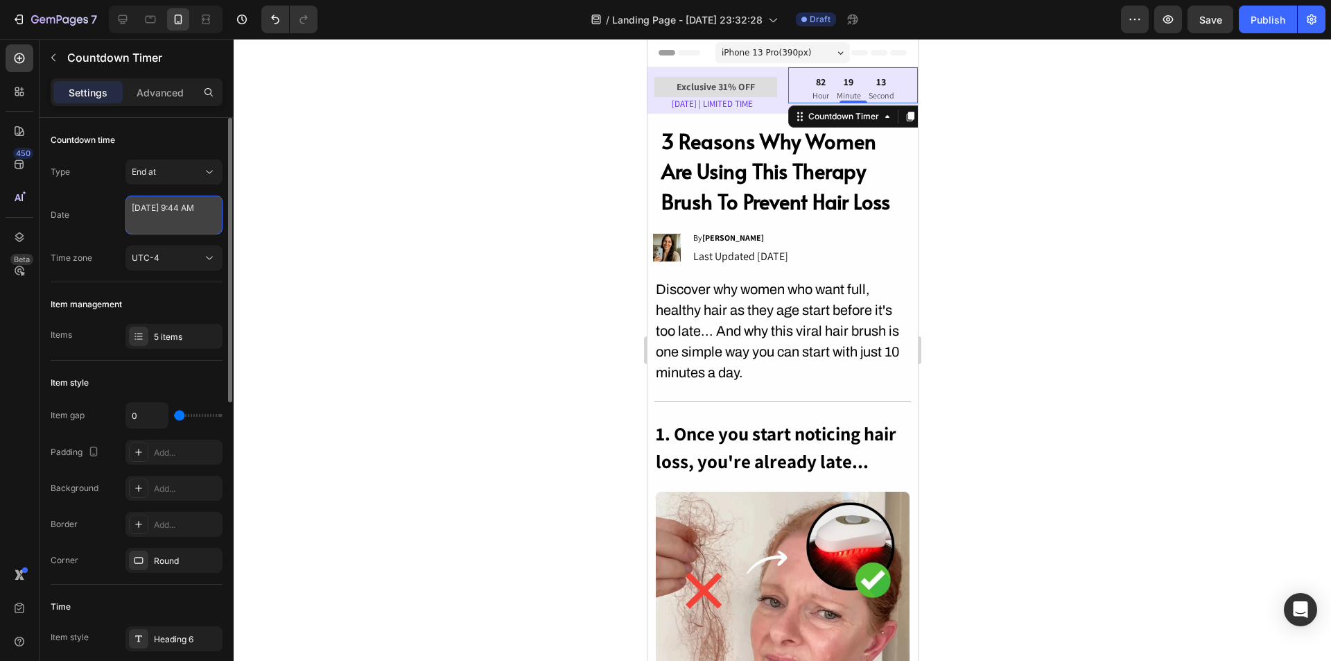
select select "9"
select select "44"
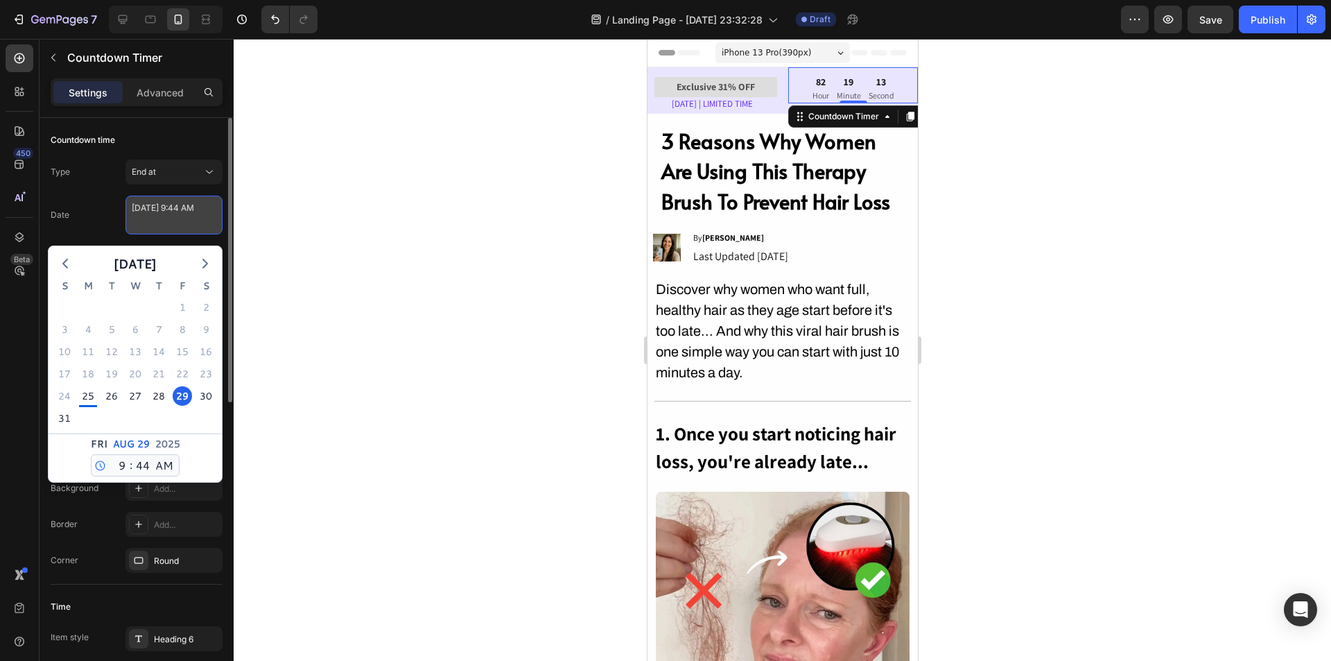
click at [166, 225] on textarea "August 29 2025 9:44 AM" at bounding box center [174, 215] width 97 height 39
click at [203, 264] on icon "button" at bounding box center [205, 263] width 17 height 17
click at [82, 309] on div "1" at bounding box center [87, 306] width 19 height 19
type textarea "September 01 2025 9:44 AM"
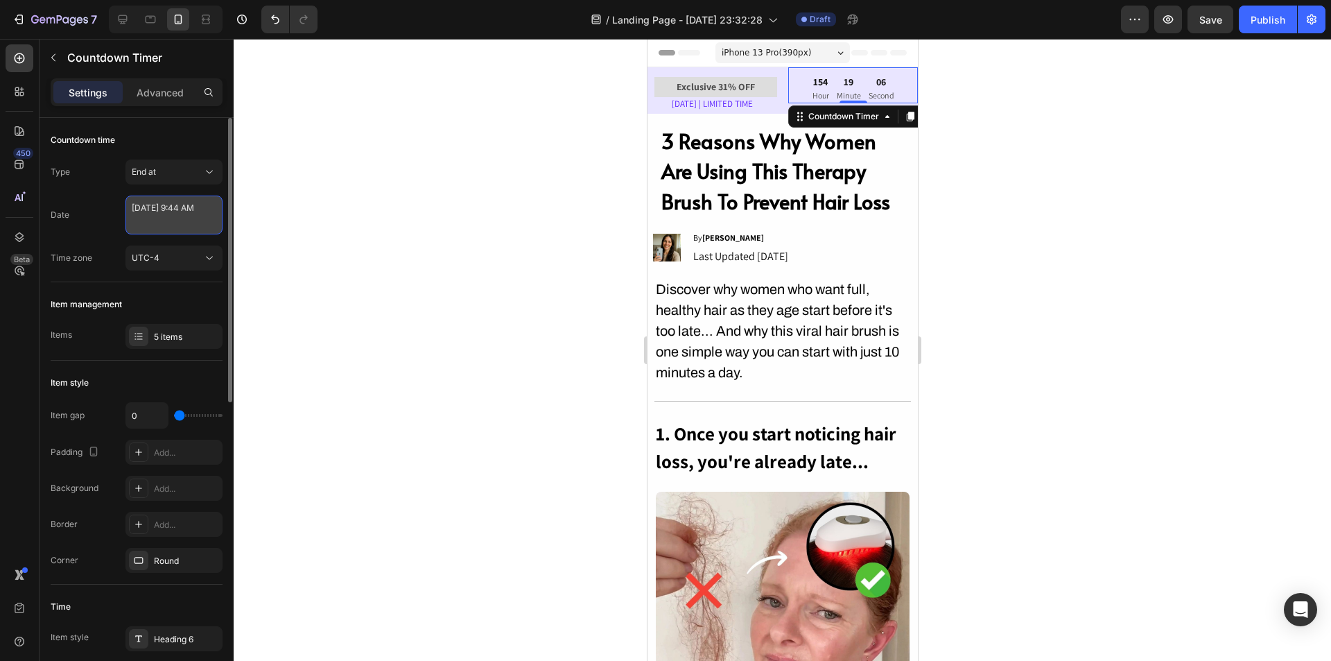
click at [196, 227] on textarea "September 01 2025 9:44 AM" at bounding box center [174, 215] width 97 height 39
select select "9"
select select "44"
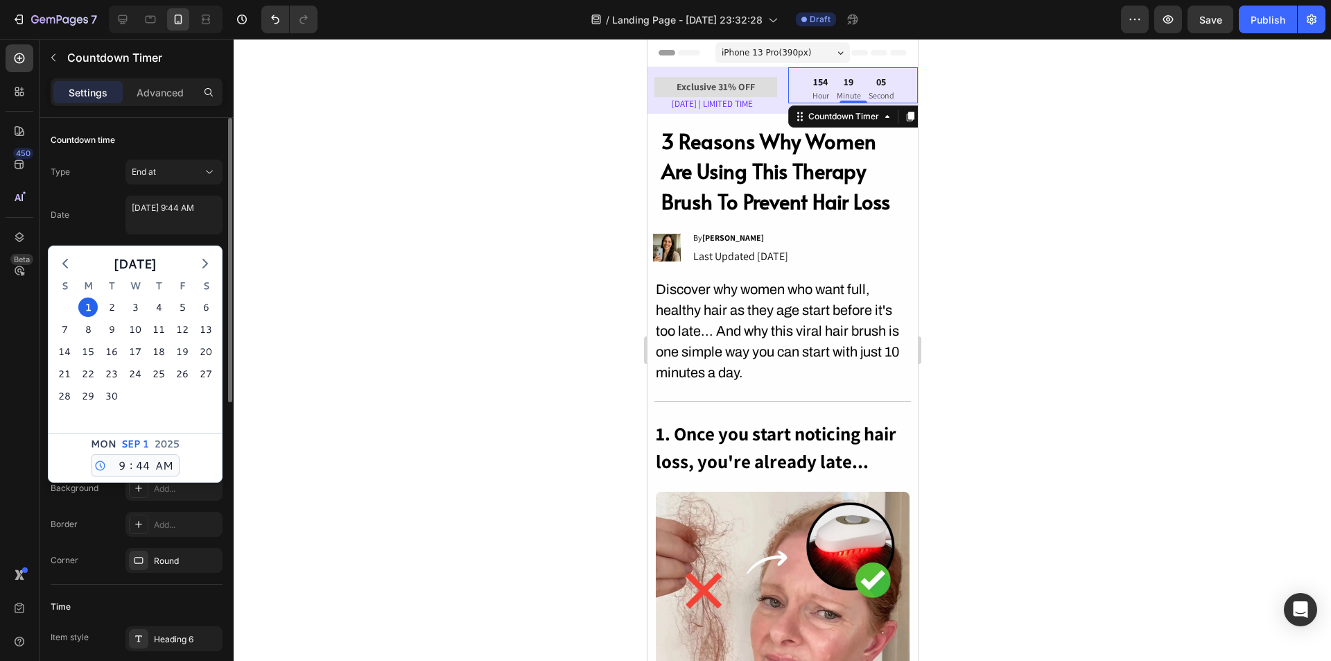
click at [105, 225] on div "Date September 01 2025 9:44 AM September 2025 S M T W T F S 31 1 2 3 4 5 6 7 8 …" at bounding box center [137, 215] width 172 height 39
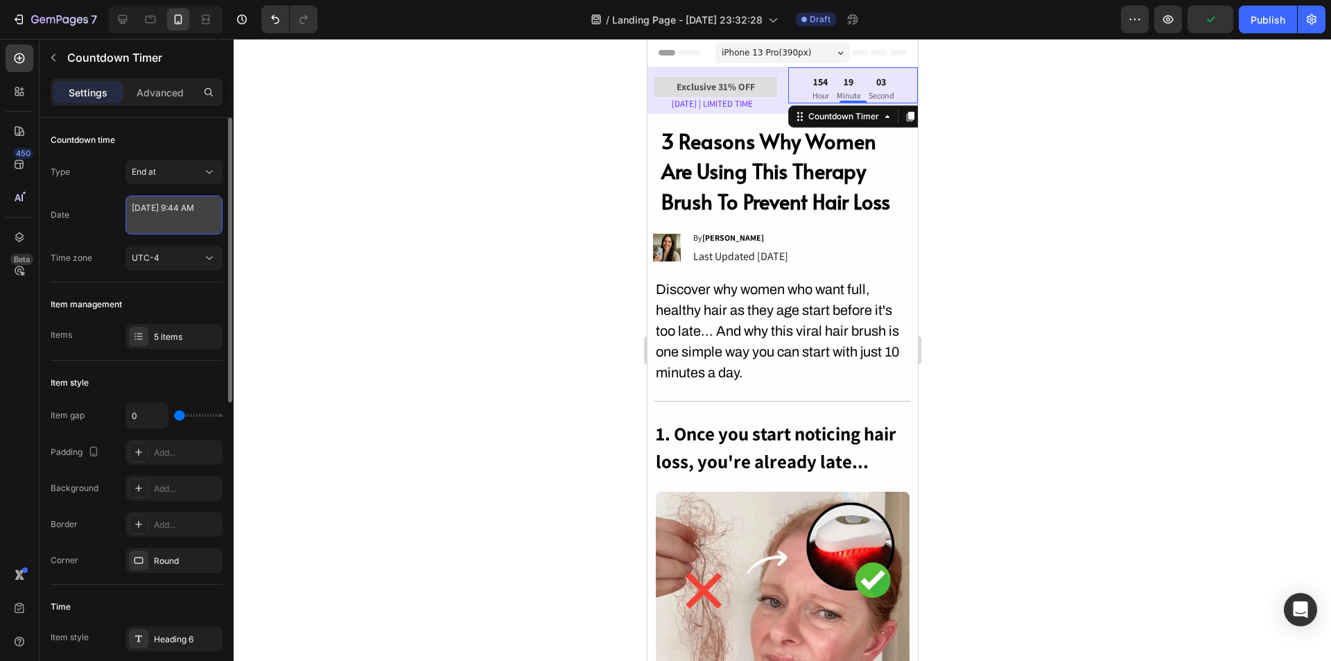
click at [175, 226] on textarea "September 01 2025 9:44 AM" at bounding box center [174, 215] width 97 height 39
select select "9"
select select "44"
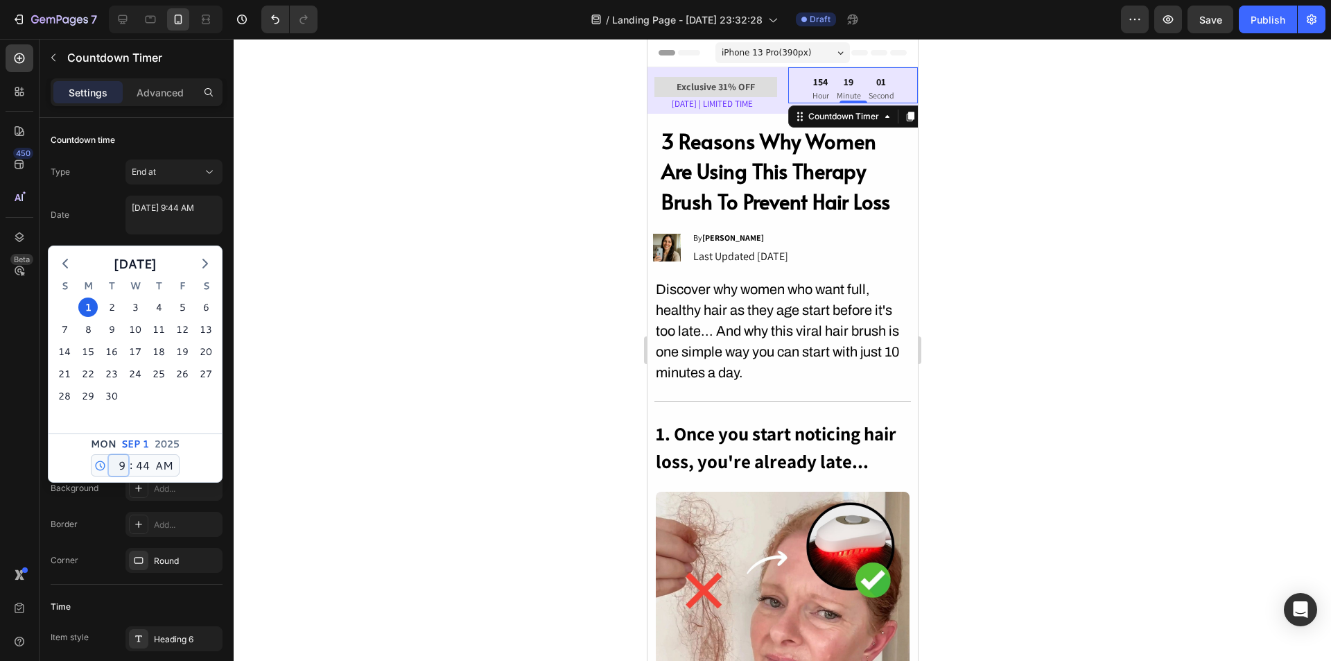
click at [121, 465] on select "12 1 2 3 4 5 6 7 8 9 10 11" at bounding box center [118, 465] width 19 height 21
select select "11"
click at [110, 455] on select "12 1 2 3 4 5 6 7 8 9 10 11" at bounding box center [118, 465] width 19 height 21
click at [141, 466] on select "00 01 02 03 04 05 06 07 08 09 10 11 12 13 14 15 16 17 18 19 20 21 22 23 24 25 2…" at bounding box center [142, 465] width 19 height 21
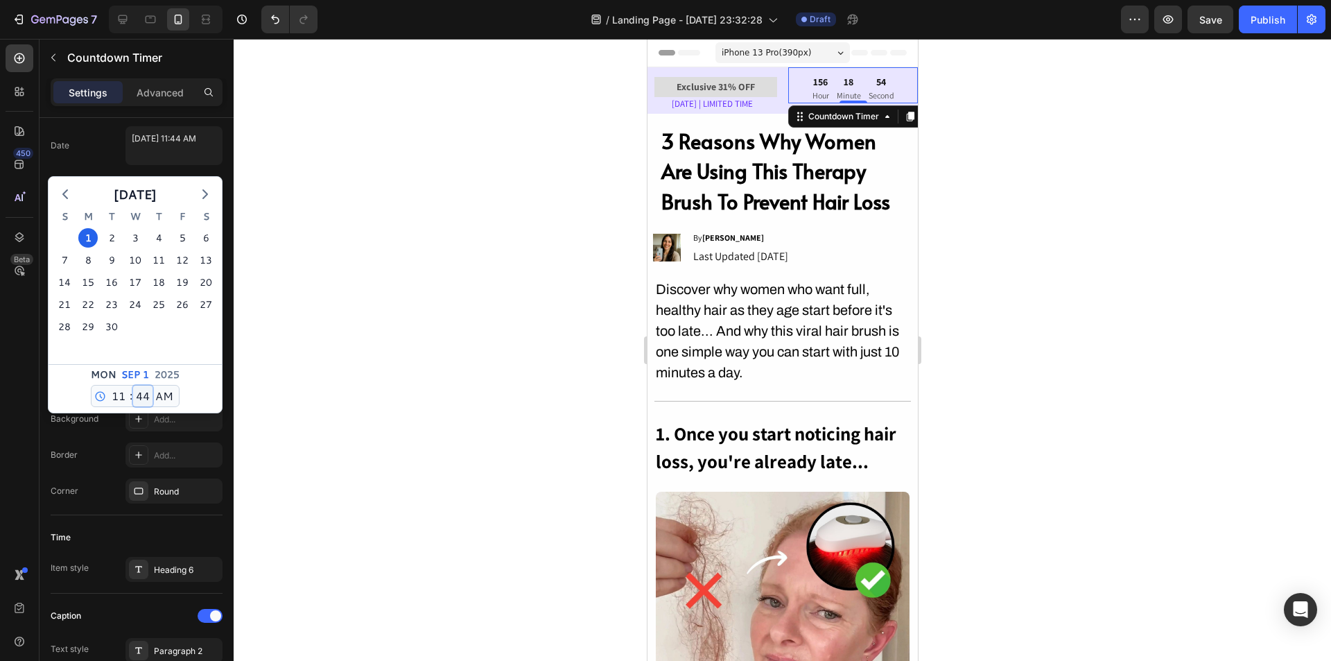
click at [146, 389] on select "00 01 02 03 04 05 06 07 08 09 10 11 12 13 14 15 16 17 18 19 20 21 22 23 24 25 2…" at bounding box center [142, 396] width 19 height 21
click at [108, 230] on div "2" at bounding box center [111, 237] width 19 height 19
type textarea "September 02 2025 11:44 AM"
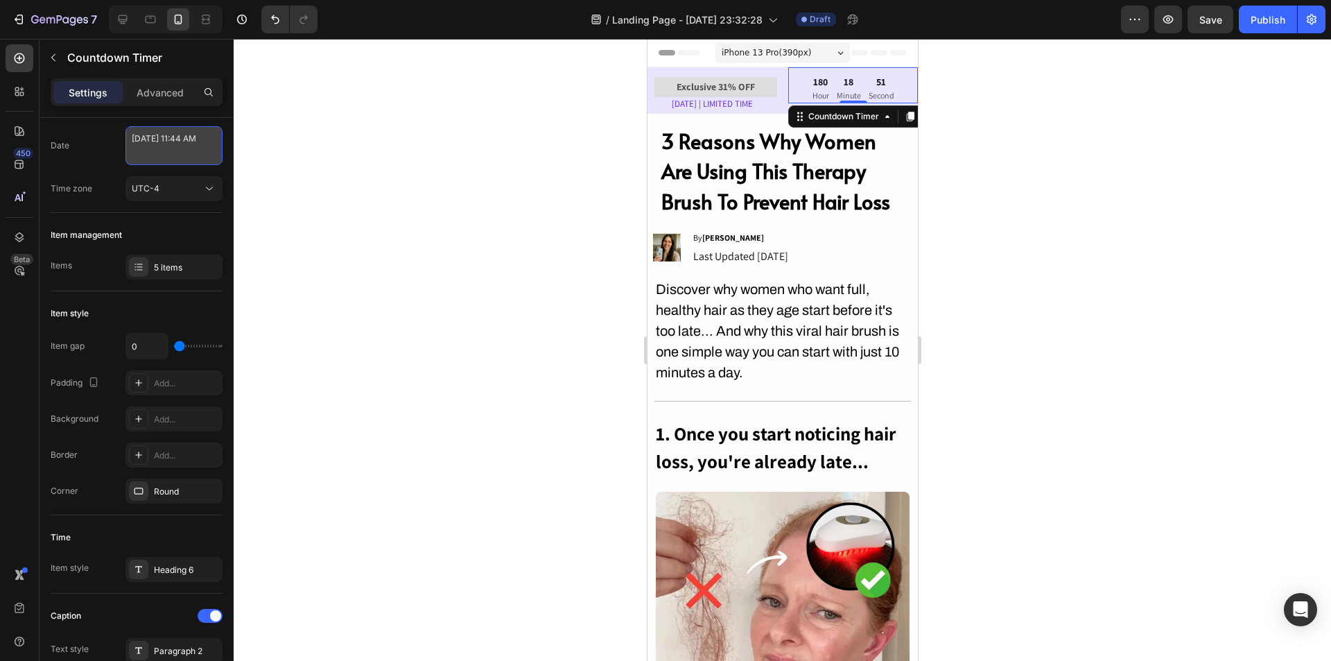
click at [173, 157] on textarea "September 02 2025 11:44 AM" at bounding box center [174, 145] width 97 height 39
select select "11"
select select "44"
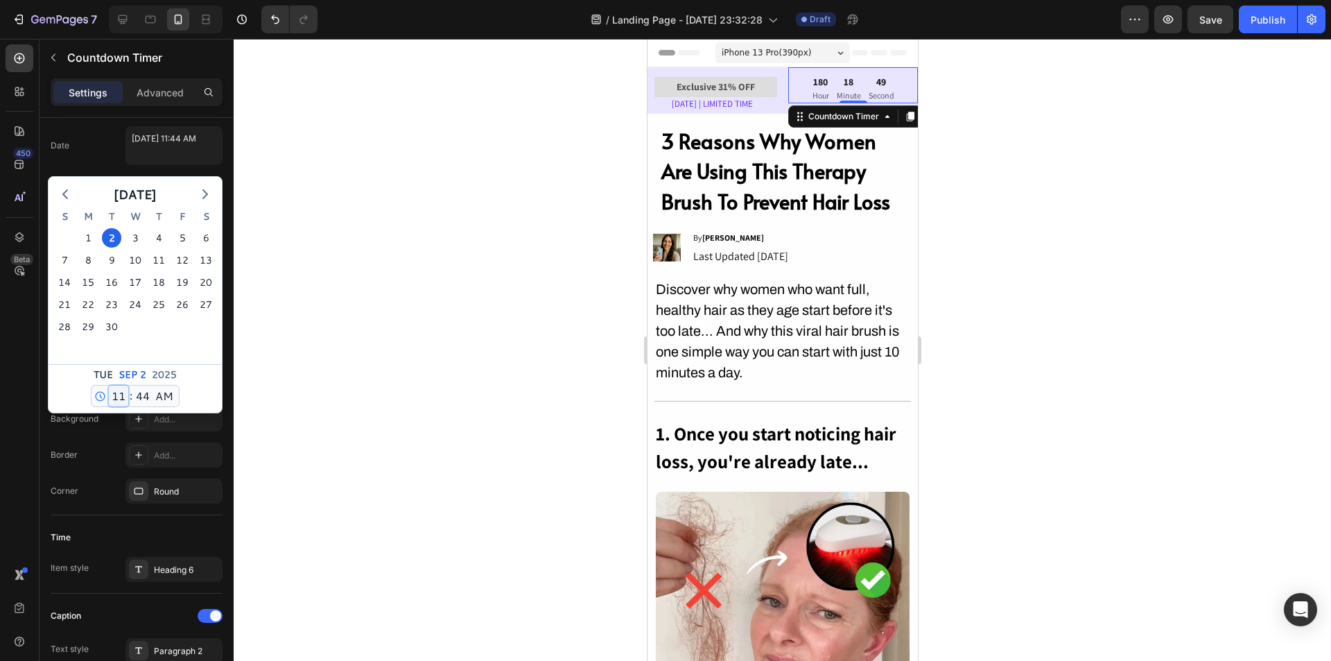
click at [114, 395] on select "12 1 2 3 4 5 6 7 8 9 10 11" at bounding box center [118, 396] width 19 height 21
select select "0"
click at [110, 386] on select "12 1 2 3 4 5 6 7 8 9 10 11" at bounding box center [118, 396] width 19 height 21
type textarea "September 02 2025 12:44 AM"
click at [139, 395] on select "00 01 02 03 04 05 06 07 08 09 10 11 12 13 14 15 16 17 18 19 20 21 22 23 24 25 2…" at bounding box center [142, 396] width 19 height 21
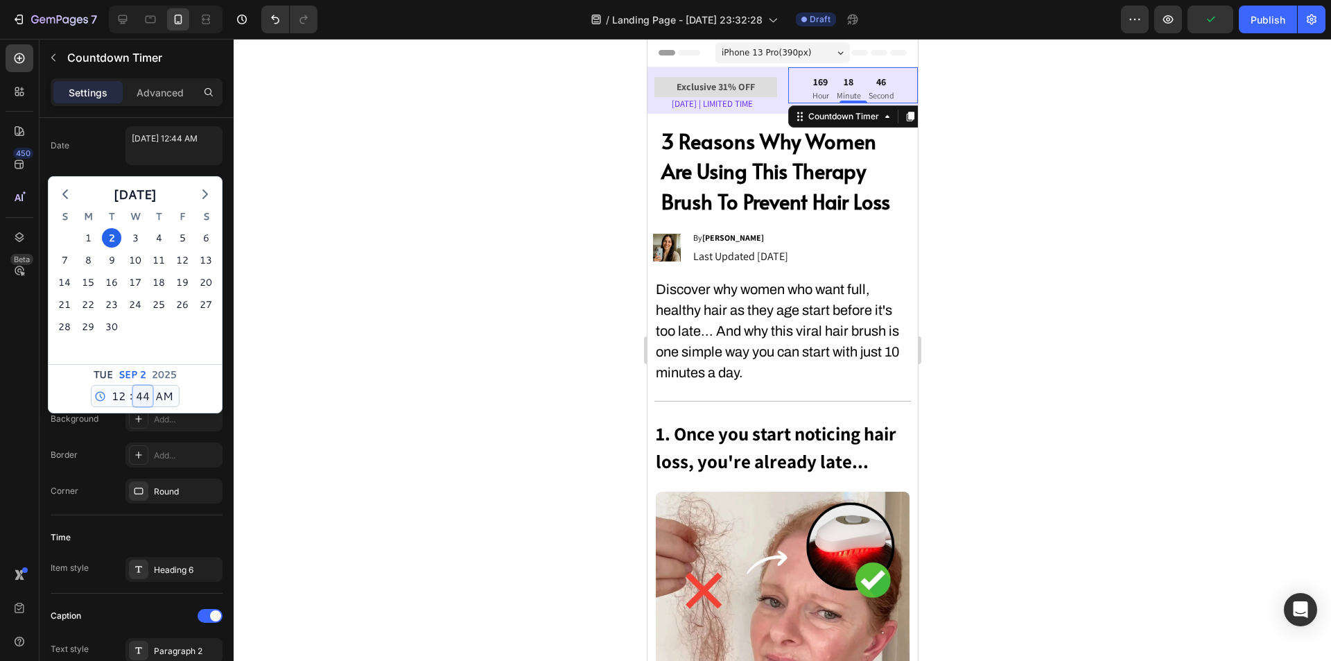
select select "0"
click at [133, 386] on select "00 01 02 03 04 05 06 07 08 09 10 11 12 13 14 15 16 17 18 19 20 21 22 23 24 25 2…" at bounding box center [142, 396] width 19 height 21
type textarea "September 02 2025 12:00 AM"
click at [196, 403] on div "Tue Sep 2 2025 12 1 2 3 4 5 6 7 8 9 10 11 : 00 01 02 03 04 05 06 07 08 09 10 11…" at bounding box center [135, 388] width 173 height 49
click at [108, 141] on div "Date September 02 2025 12:00 AM September 2025 S M T W T F S 31 1 2 3 4 5 6 7 8…" at bounding box center [137, 145] width 172 height 39
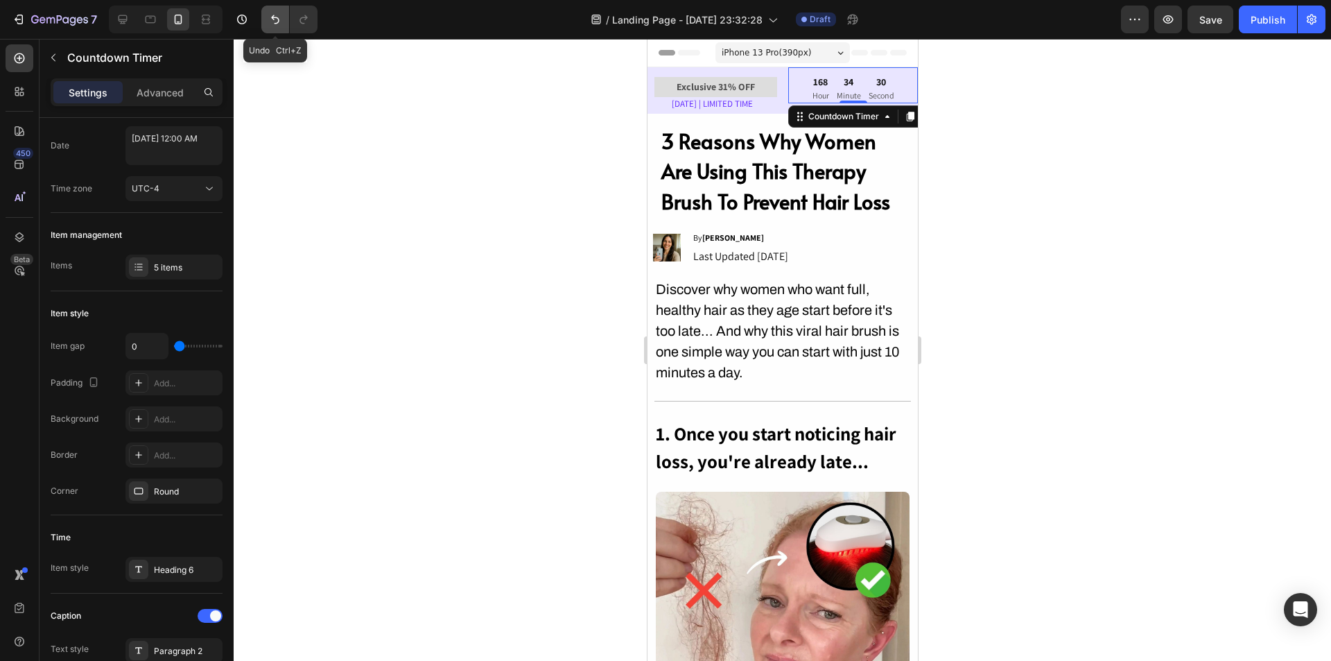
click at [277, 20] on icon "Undo/Redo" at bounding box center [275, 19] width 14 height 14
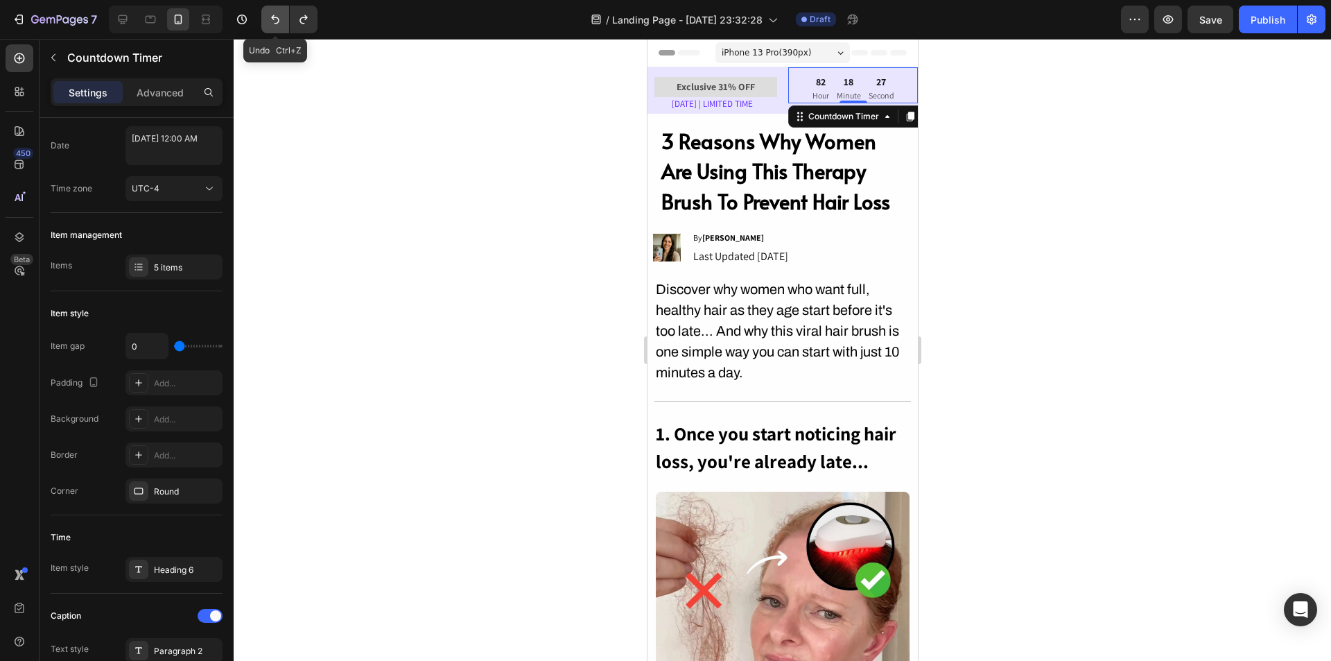
click at [277, 20] on icon "Undo/Redo" at bounding box center [275, 19] width 14 height 14
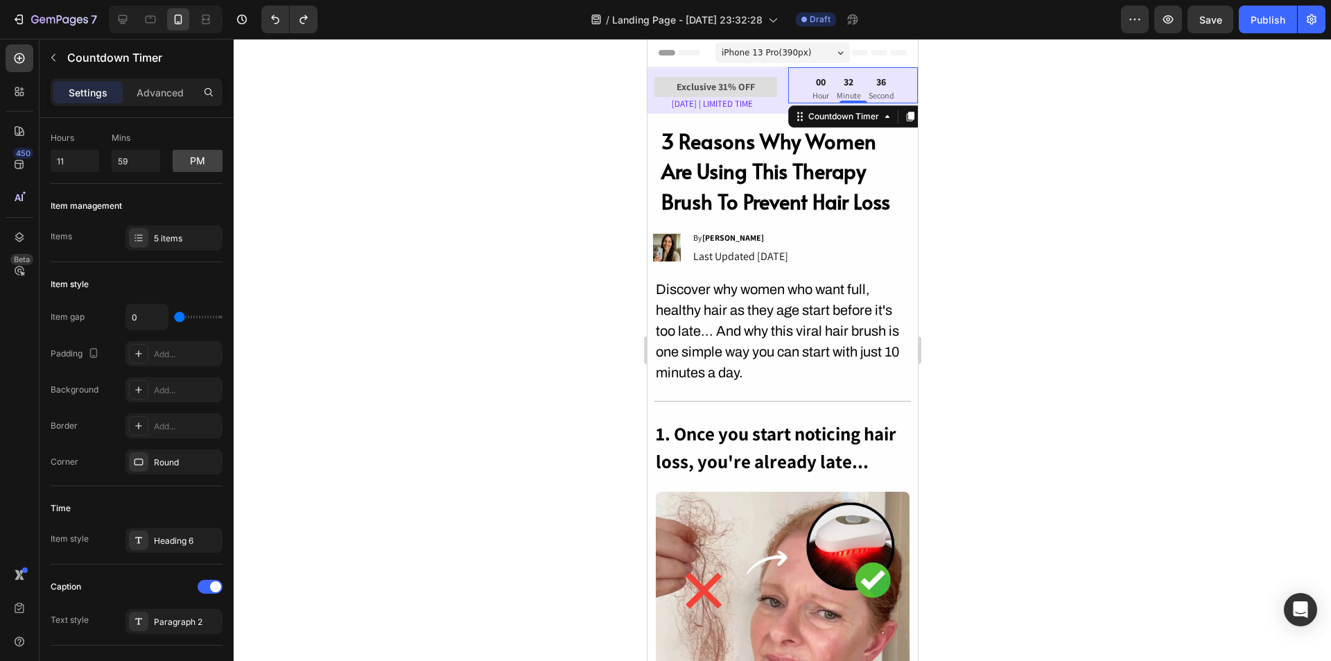
click at [815, 98] on p "Hour" at bounding box center [820, 95] width 17 height 15
click at [820, 92] on p "Hour" at bounding box center [820, 95] width 17 height 15
click at [165, 242] on div "5 items" at bounding box center [186, 238] width 65 height 12
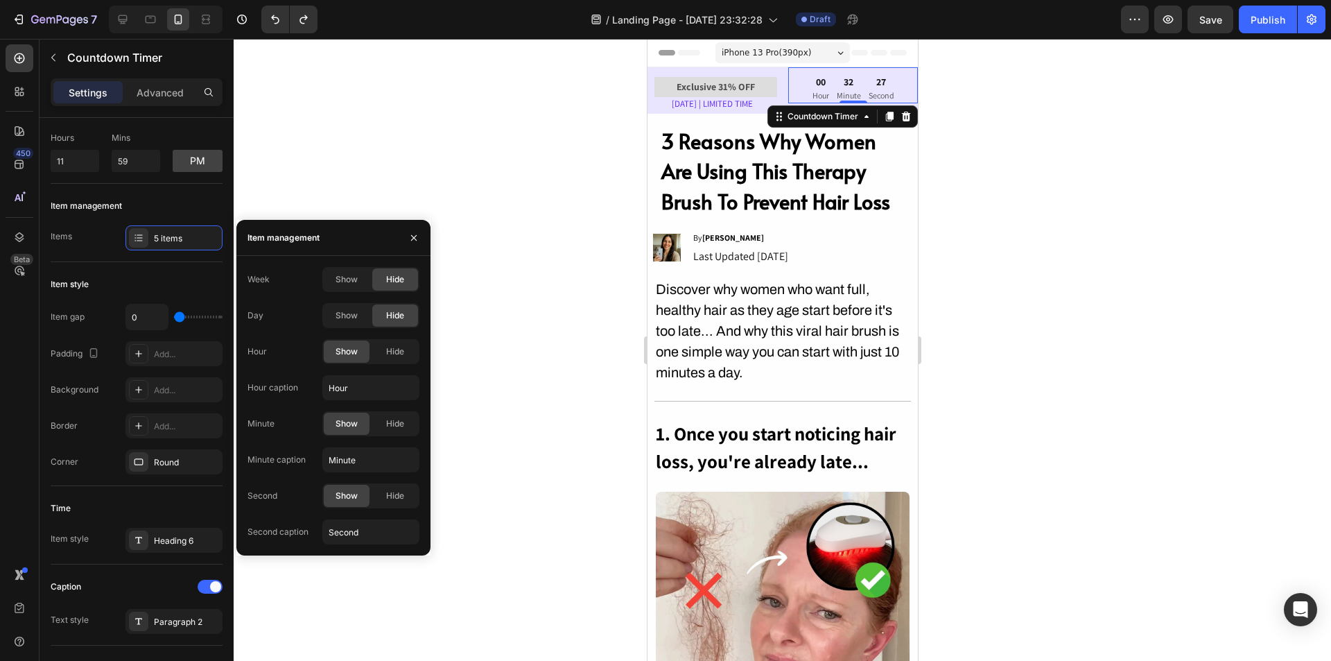
click at [266, 352] on div "Hour" at bounding box center [257, 351] width 19 height 12
click at [1143, 327] on div at bounding box center [783, 350] width 1098 height 622
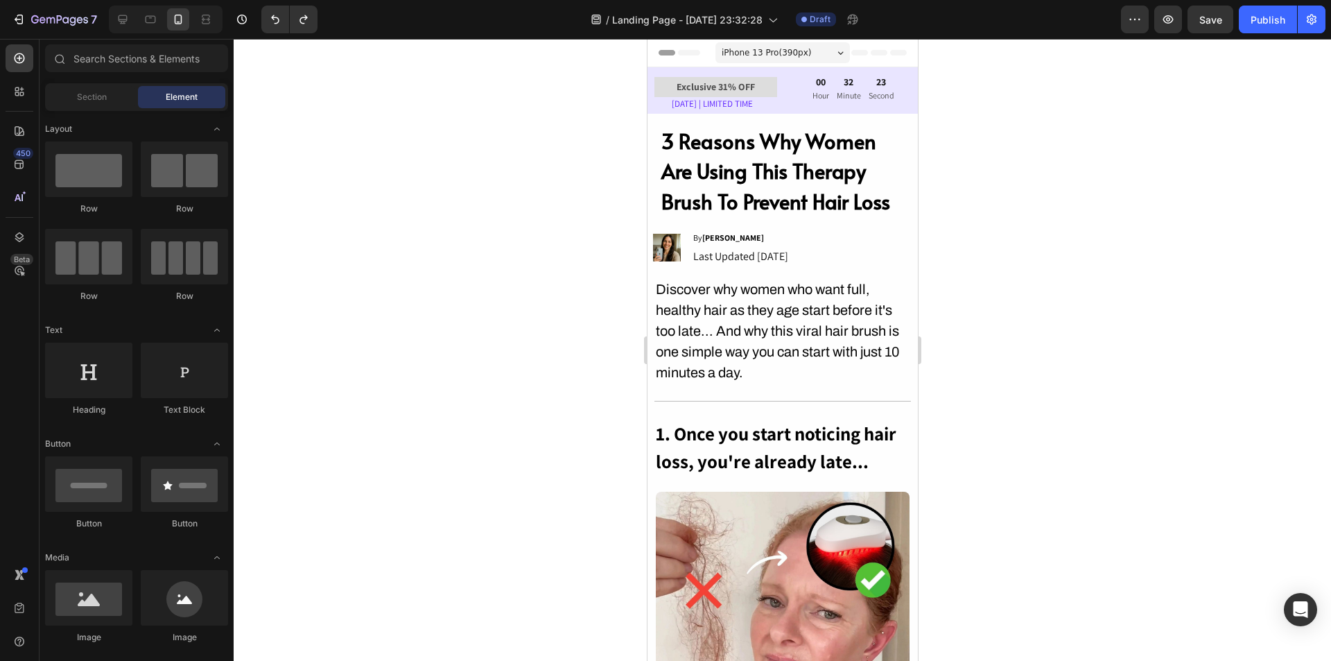
click at [1143, 327] on div at bounding box center [783, 350] width 1098 height 622
click at [827, 99] on div "00 Hour 32 Minute 19 Second" at bounding box center [853, 90] width 82 height 28
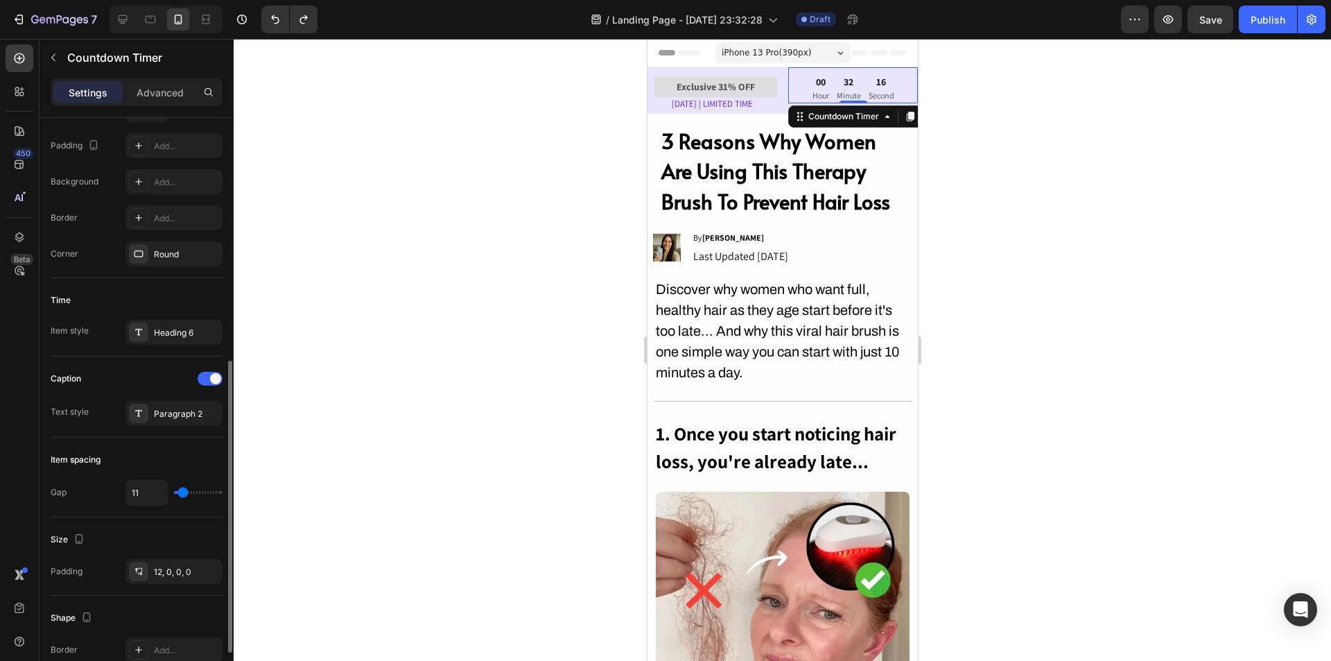
scroll to position [347, 0]
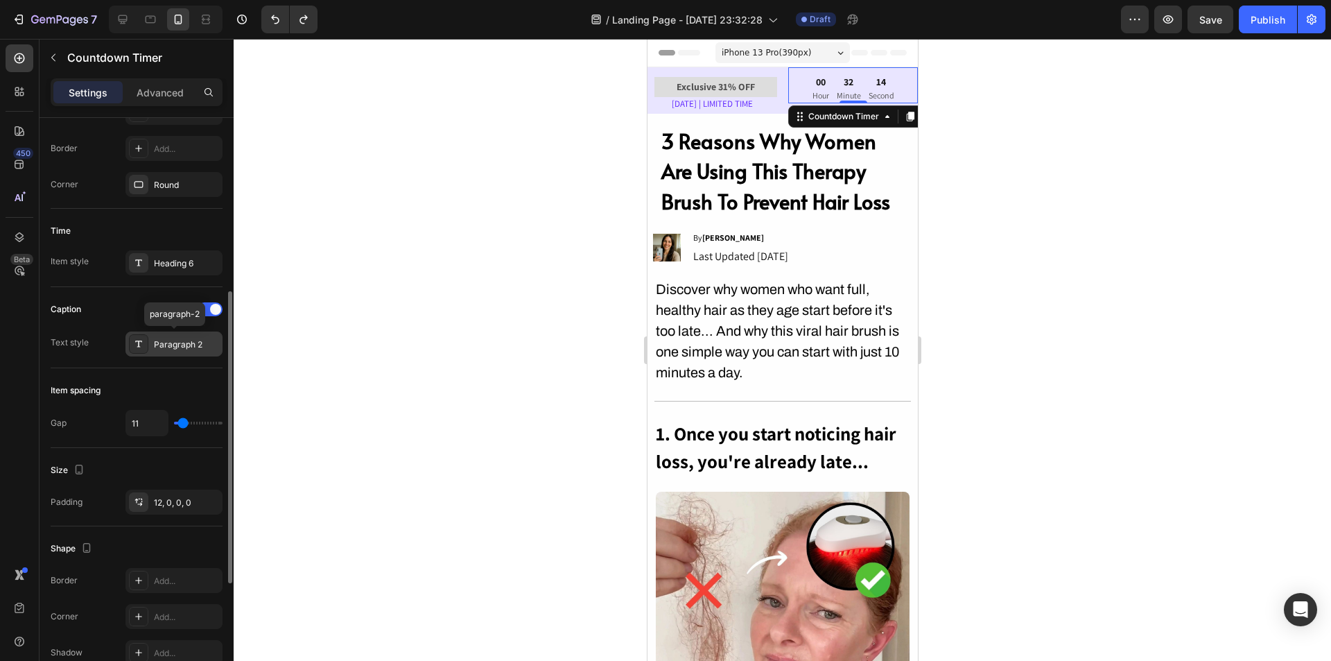
click at [178, 348] on div "Paragraph 2" at bounding box center [186, 344] width 65 height 12
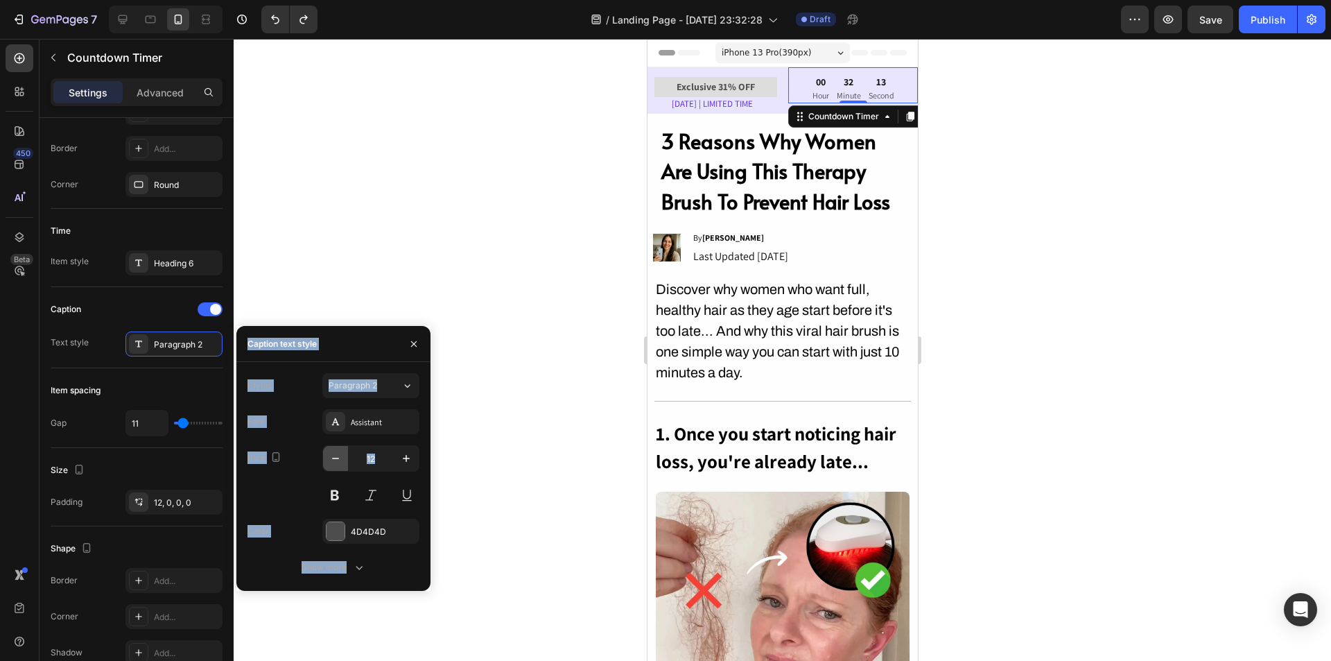
click at [340, 461] on icon "button" at bounding box center [336, 458] width 14 height 14
click at [406, 457] on icon "button" at bounding box center [406, 458] width 14 height 14
type input "12"
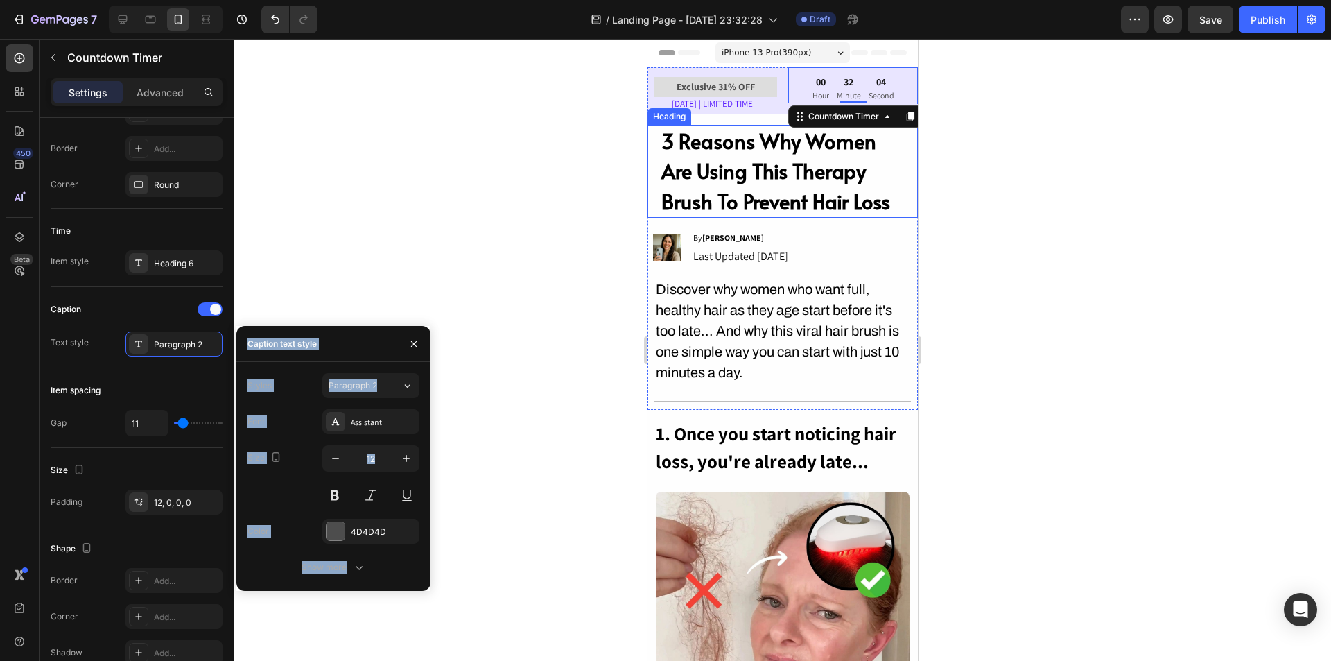
click at [992, 187] on div at bounding box center [783, 350] width 1098 height 622
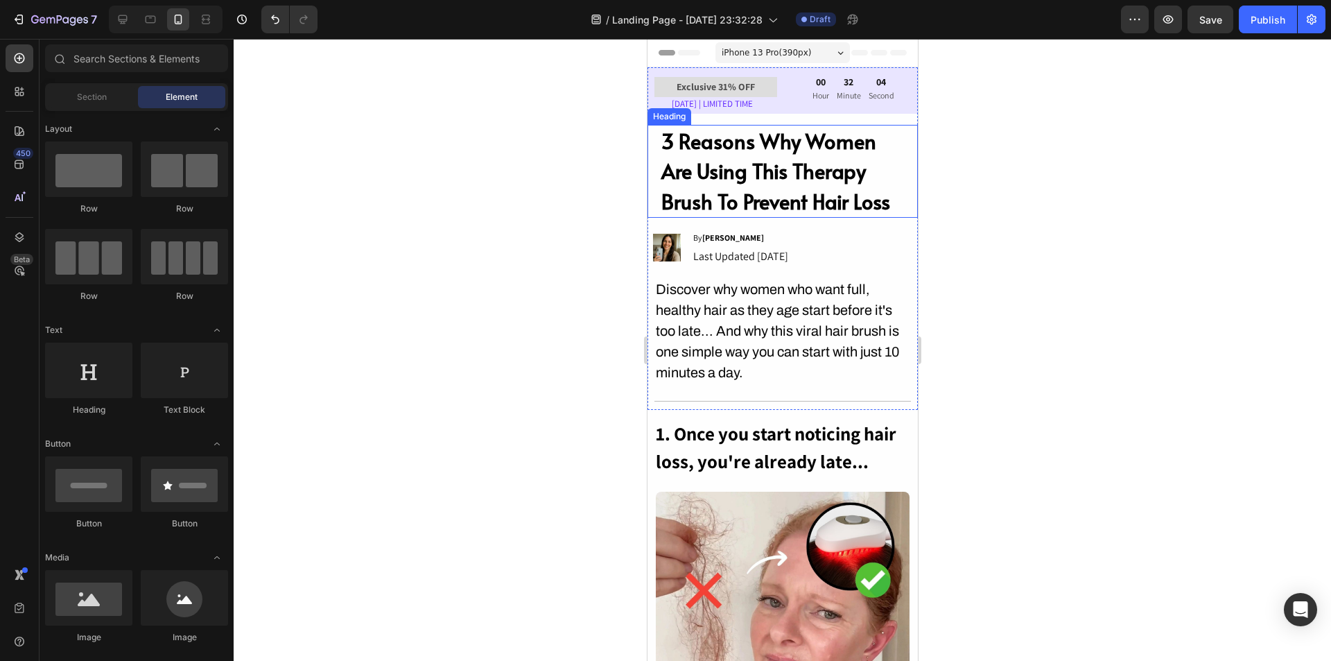
click at [992, 187] on div at bounding box center [783, 350] width 1098 height 622
click at [868, 80] on div "03" at bounding box center [881, 82] width 26 height 12
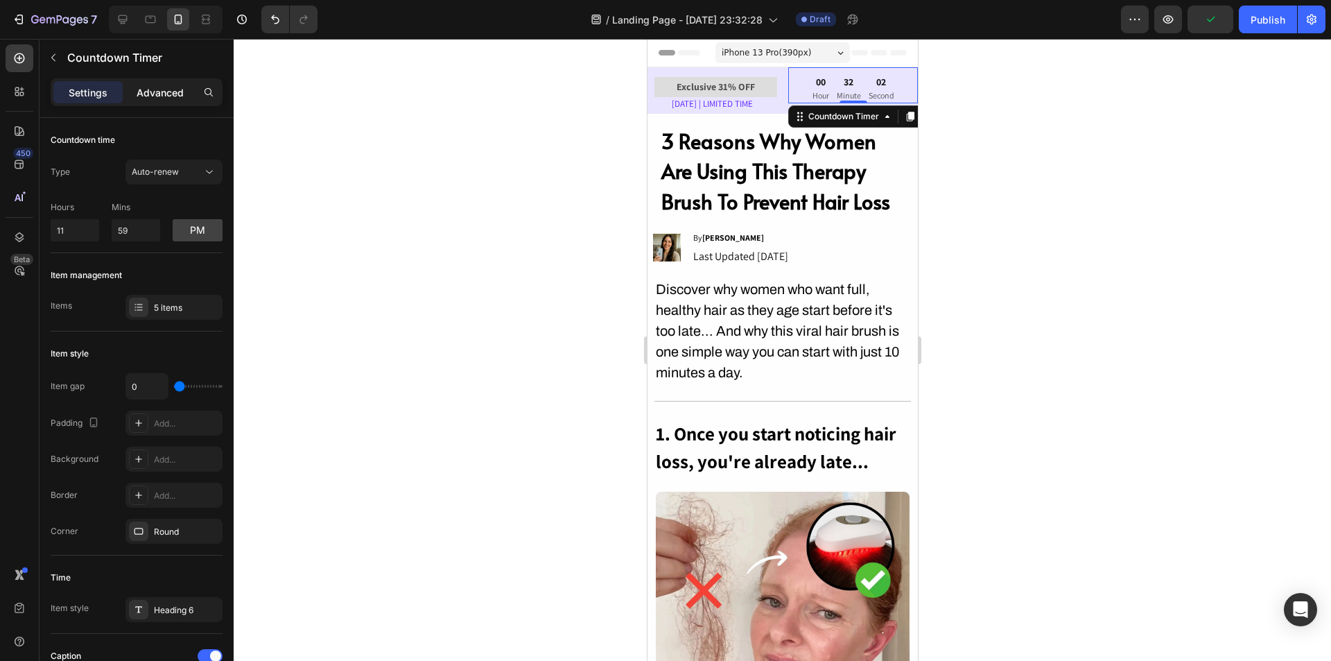
click at [173, 100] on div "Advanced" at bounding box center [160, 92] width 69 height 22
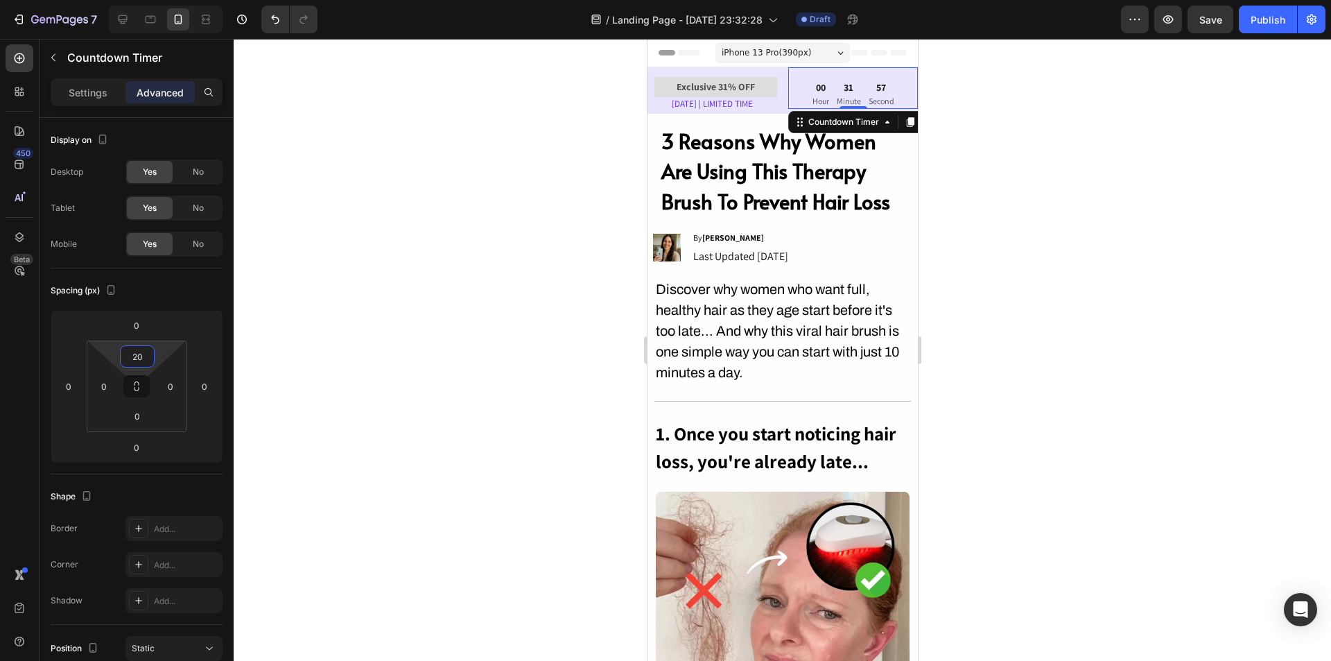
type input "18"
drag, startPoint x: 142, startPoint y: 372, endPoint x: 155, endPoint y: 370, distance: 12.7
click at [155, 0] on html "7 / Landing Page - Aug 22, 23:32:28 Draft Preview Save Publish 450 Beta Section…" at bounding box center [665, 0] width 1331 height 0
click at [1000, 261] on div at bounding box center [783, 350] width 1098 height 622
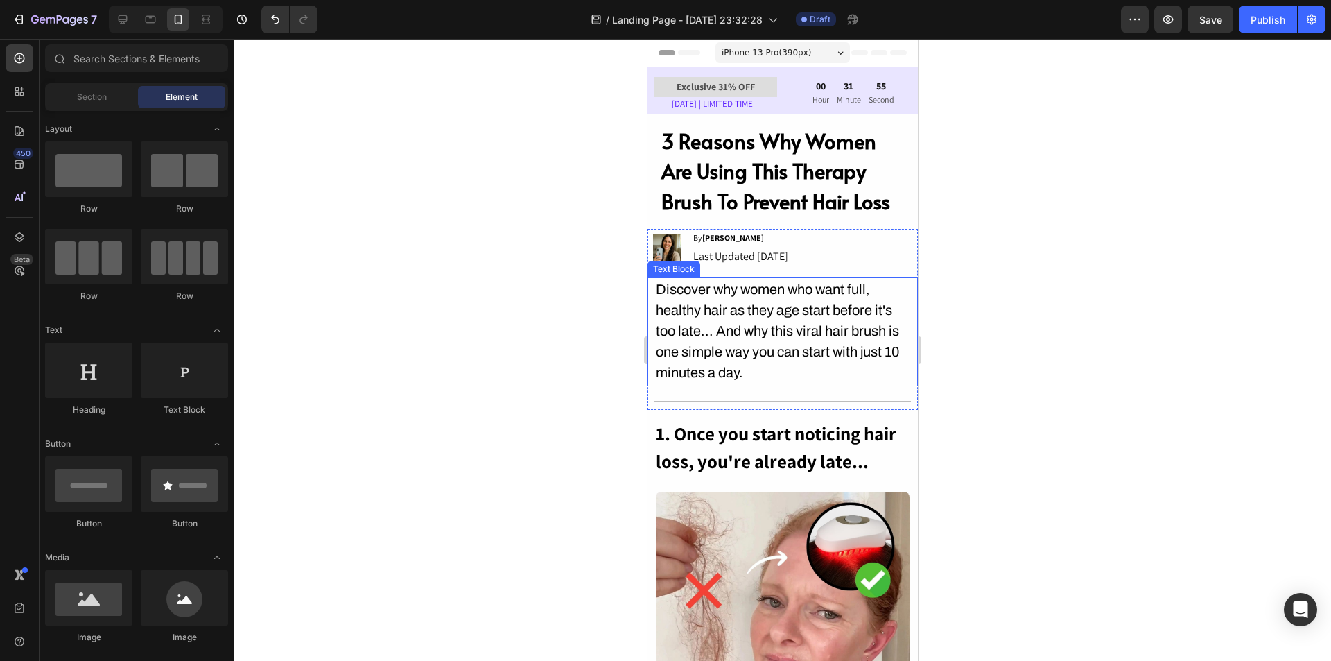
click at [1017, 260] on div at bounding box center [783, 350] width 1098 height 622
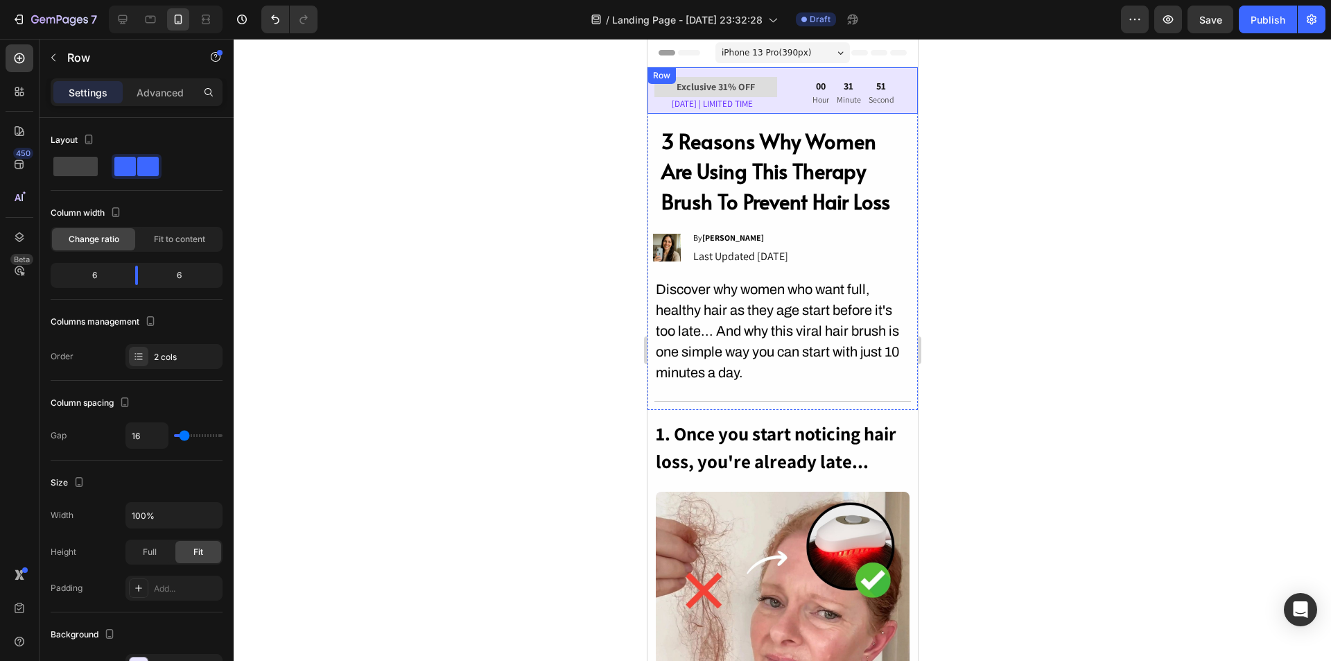
click at [772, 67] on div "Exclusive 31% OFF Text Block LABOR DAY | LIMITED TIME Text Block 00 Hour 31 Min…" at bounding box center [782, 90] width 270 height 46
click at [165, 96] on p "Advanced" at bounding box center [160, 92] width 47 height 15
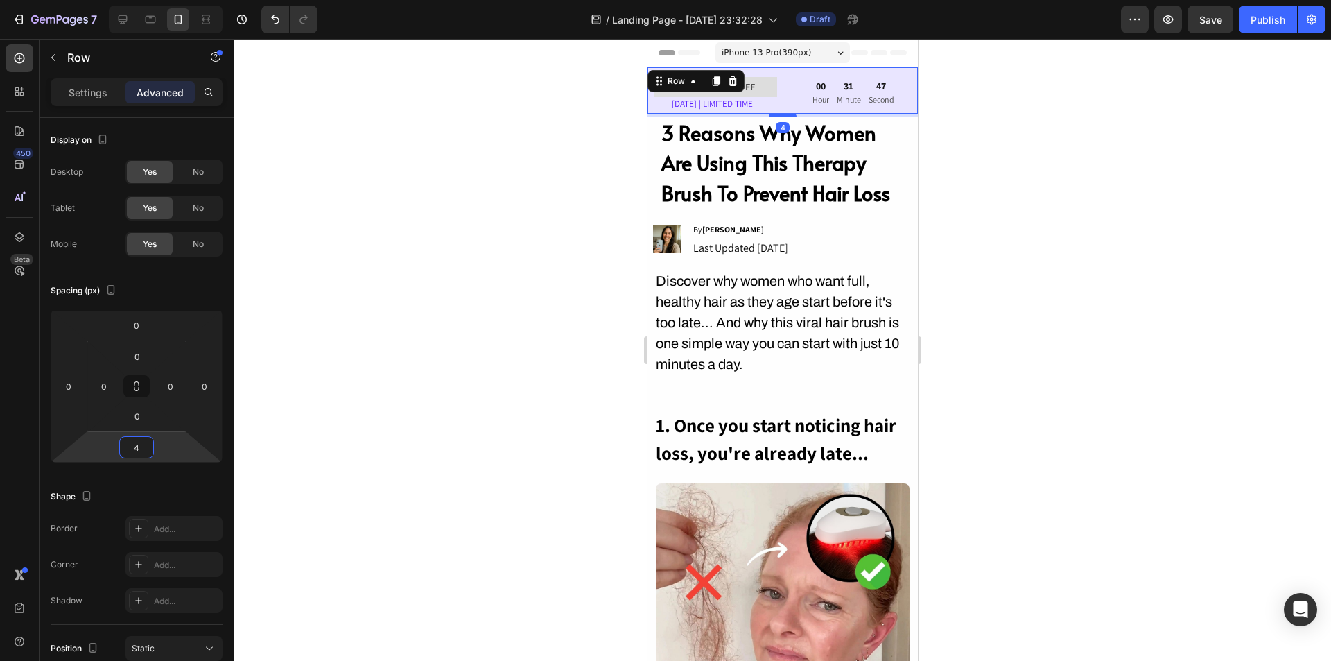
type input "2"
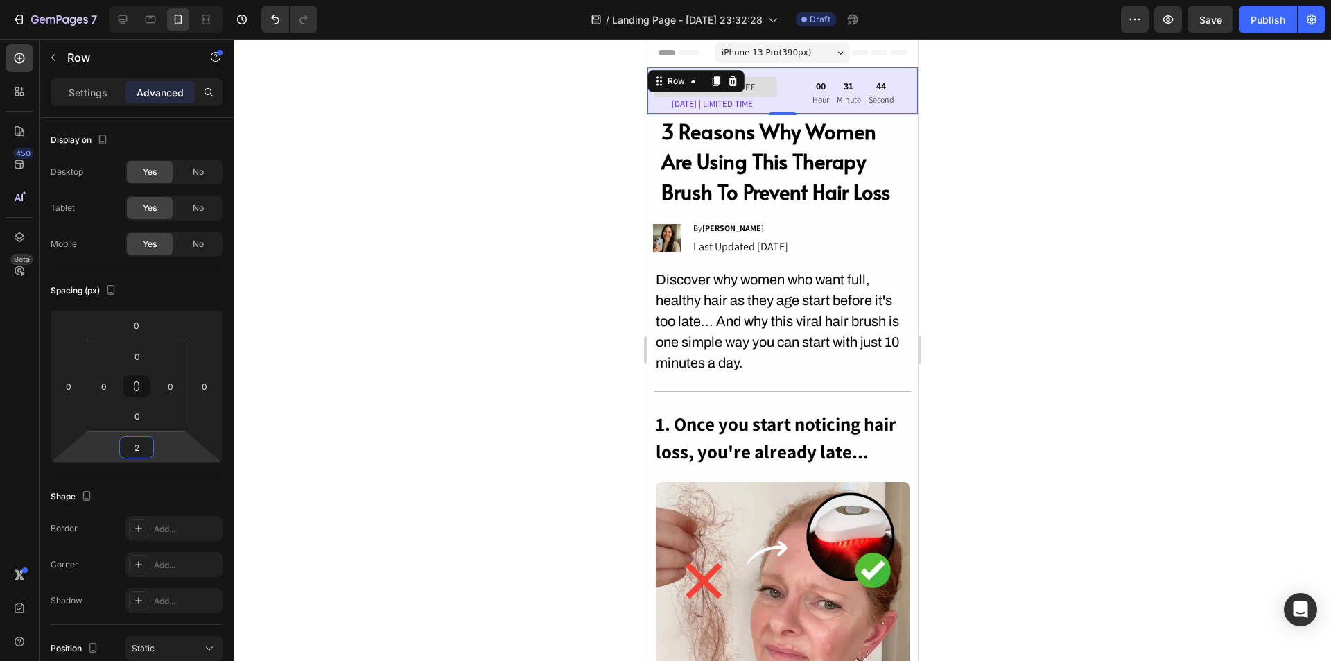
drag, startPoint x: 132, startPoint y: 433, endPoint x: 138, endPoint y: 438, distance: 7.4
click at [138, 0] on html "7 / Landing Page - Aug 22, 23:32:28 Draft Preview Save Publish 450 Beta Section…" at bounding box center [665, 0] width 1331 height 0
drag, startPoint x: 137, startPoint y: 400, endPoint x: 153, endPoint y: 416, distance: 22.6
click at [153, 0] on html "7 / Landing Page - Aug 22, 23:32:28 Draft Preview Save Publish 450 Beta Section…" at bounding box center [665, 0] width 1331 height 0
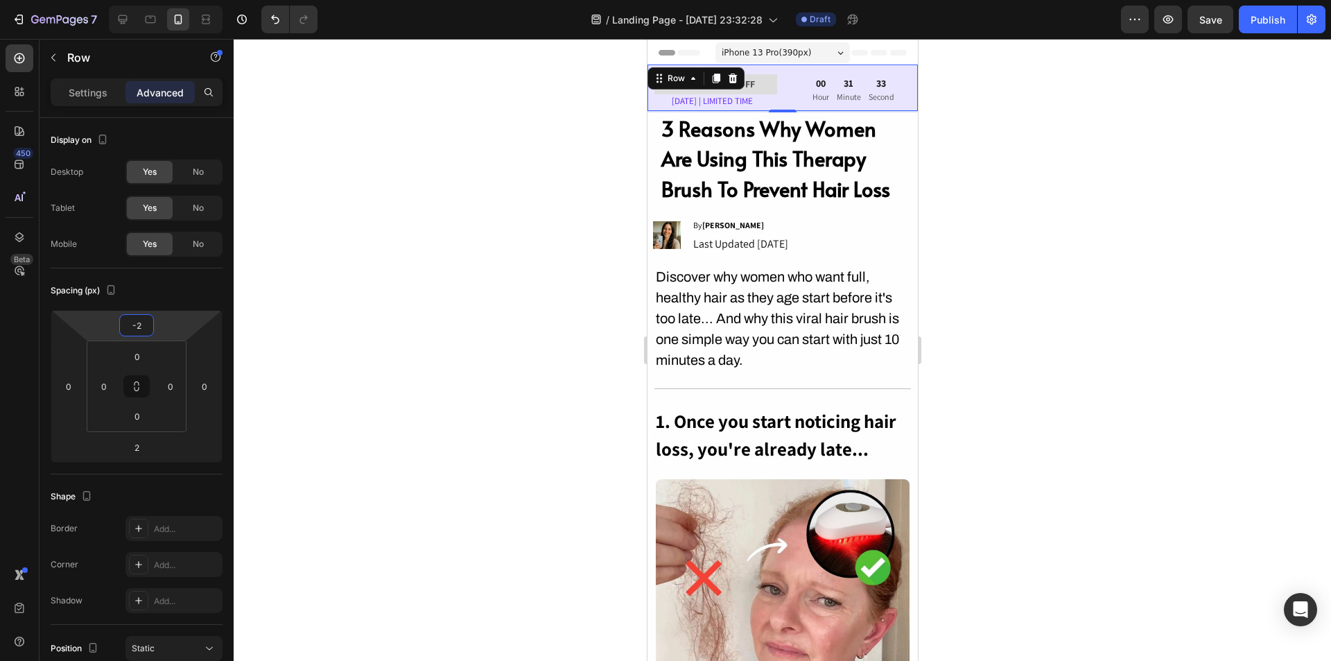
type input "0"
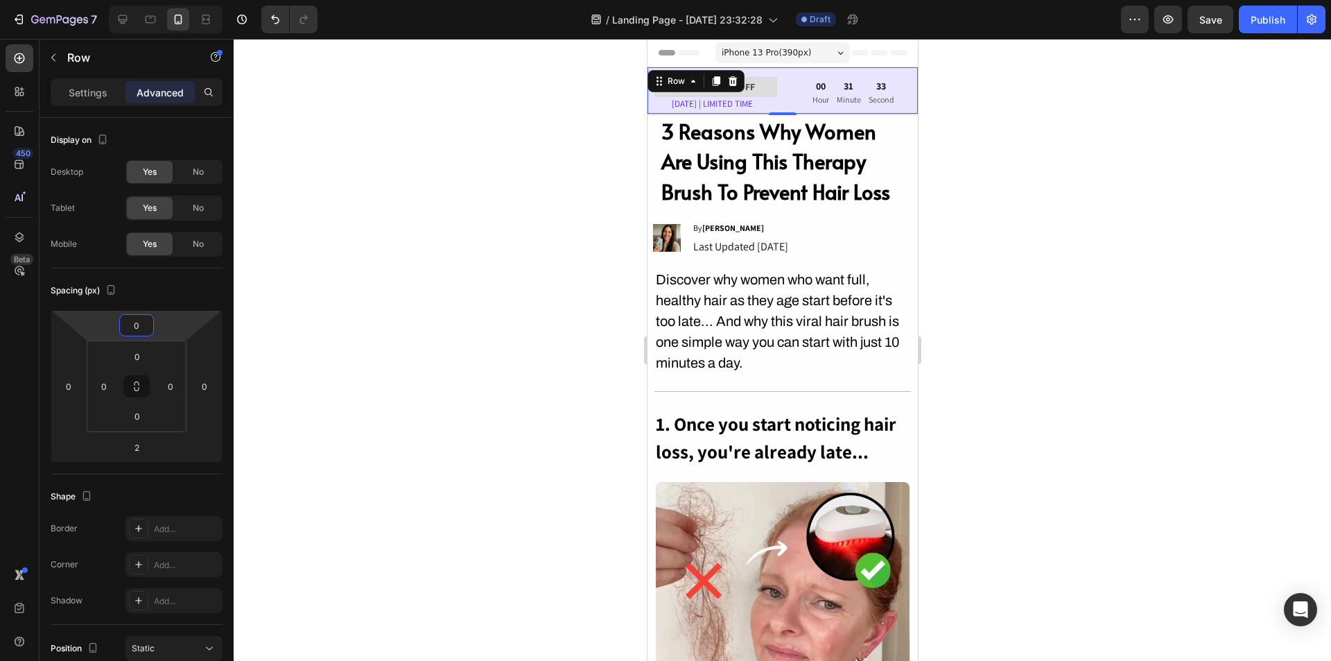
drag, startPoint x: 135, startPoint y: 338, endPoint x: 174, endPoint y: 338, distance: 39.5
click at [174, 0] on html "7 / Landing Page - Aug 22, 23:32:28 Draft Preview Save Publish 450 Beta Section…" at bounding box center [665, 0] width 1331 height 0
click at [777, 71] on div "Exclusive 31% OFF Text Block LABOR DAY | LIMITED TIME Text Block 00 Hour 31 Min…" at bounding box center [782, 90] width 270 height 46
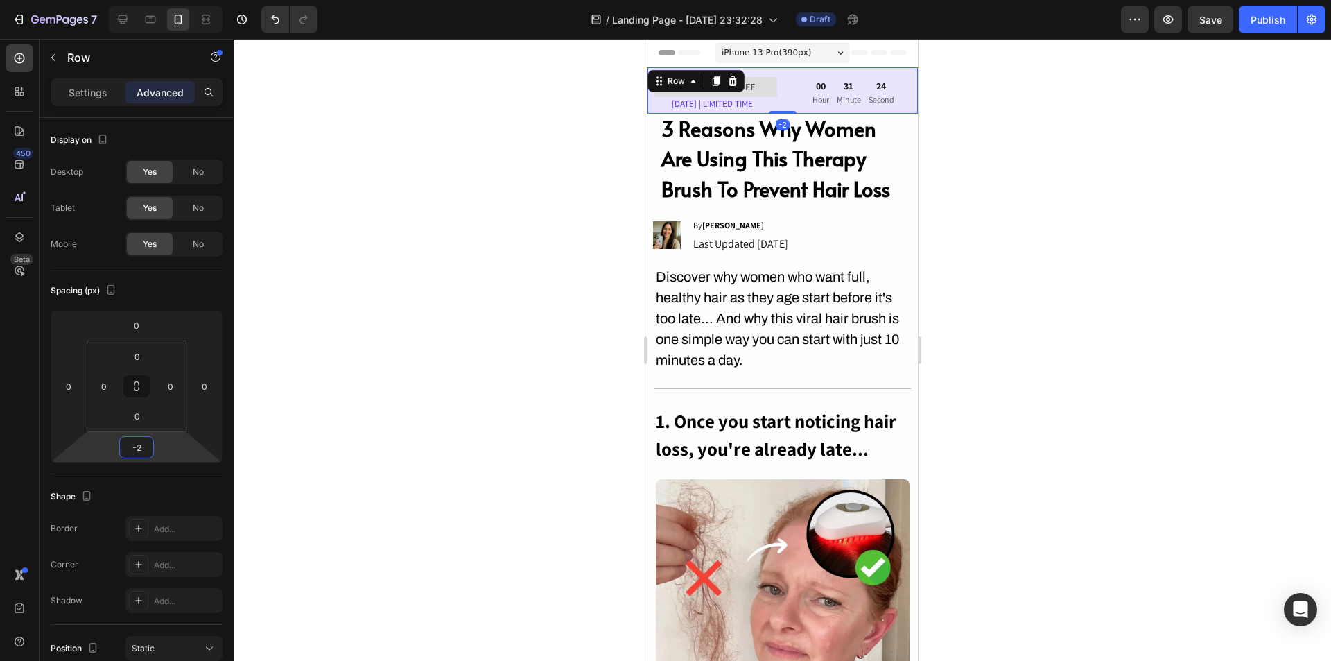
type input "0"
drag, startPoint x: 146, startPoint y: 434, endPoint x: 156, endPoint y: 435, distance: 10.4
click at [156, 0] on html "7 / Landing Page - Aug 22, 23:32:28 Draft Preview Save Publish 450 Beta Section…" at bounding box center [665, 0] width 1331 height 0
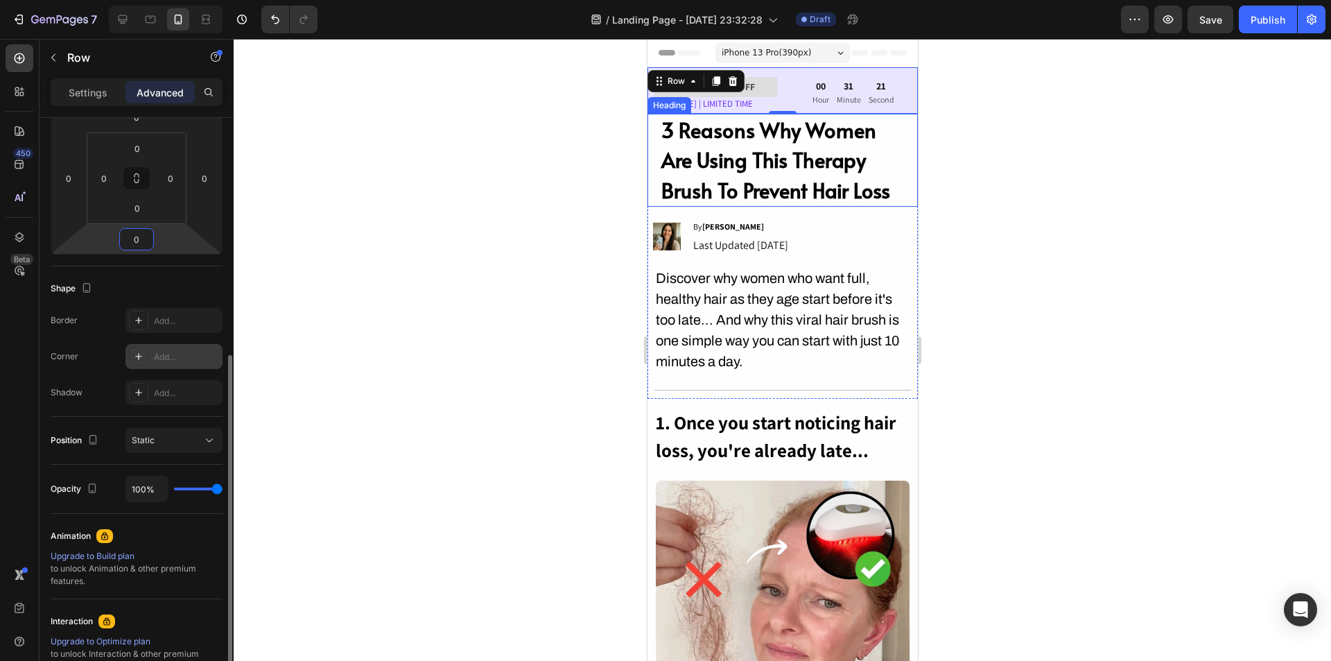
scroll to position [277, 0]
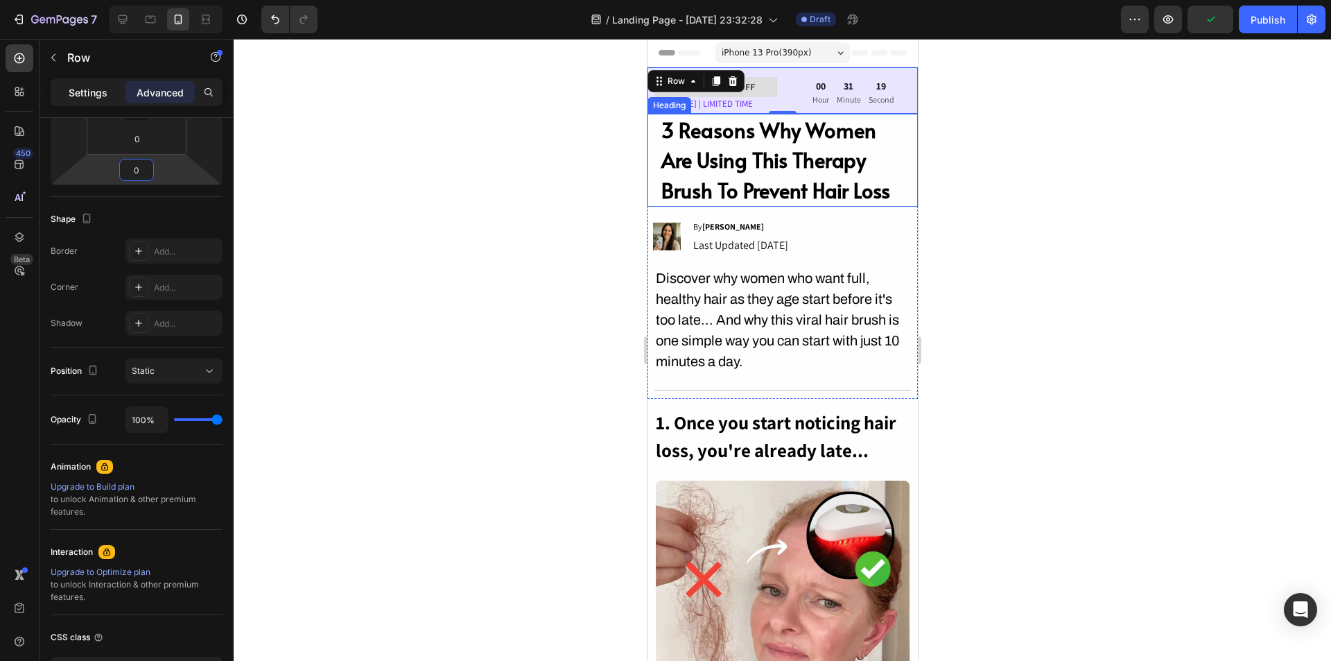
click at [89, 86] on p "Settings" at bounding box center [88, 92] width 39 height 15
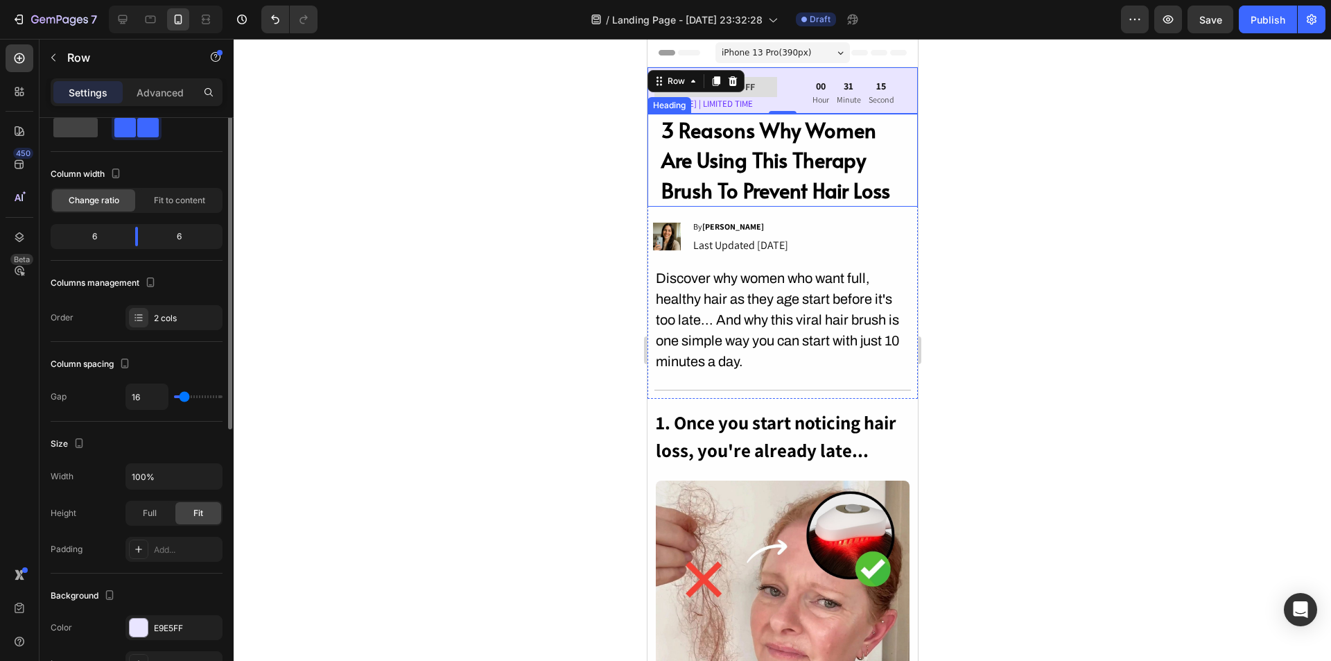
scroll to position [0, 0]
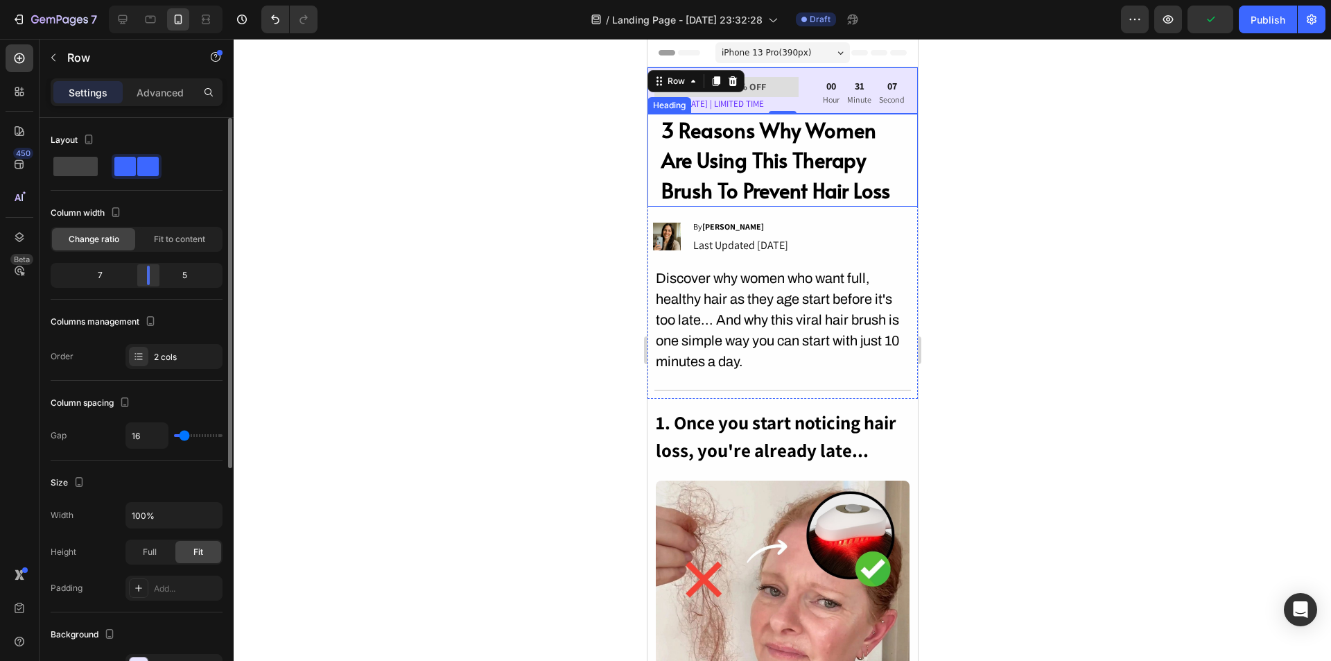
drag, startPoint x: 138, startPoint y: 279, endPoint x: 149, endPoint y: 283, distance: 11.8
click at [149, 283] on div at bounding box center [148, 275] width 25 height 19
click at [1091, 210] on div at bounding box center [783, 350] width 1098 height 622
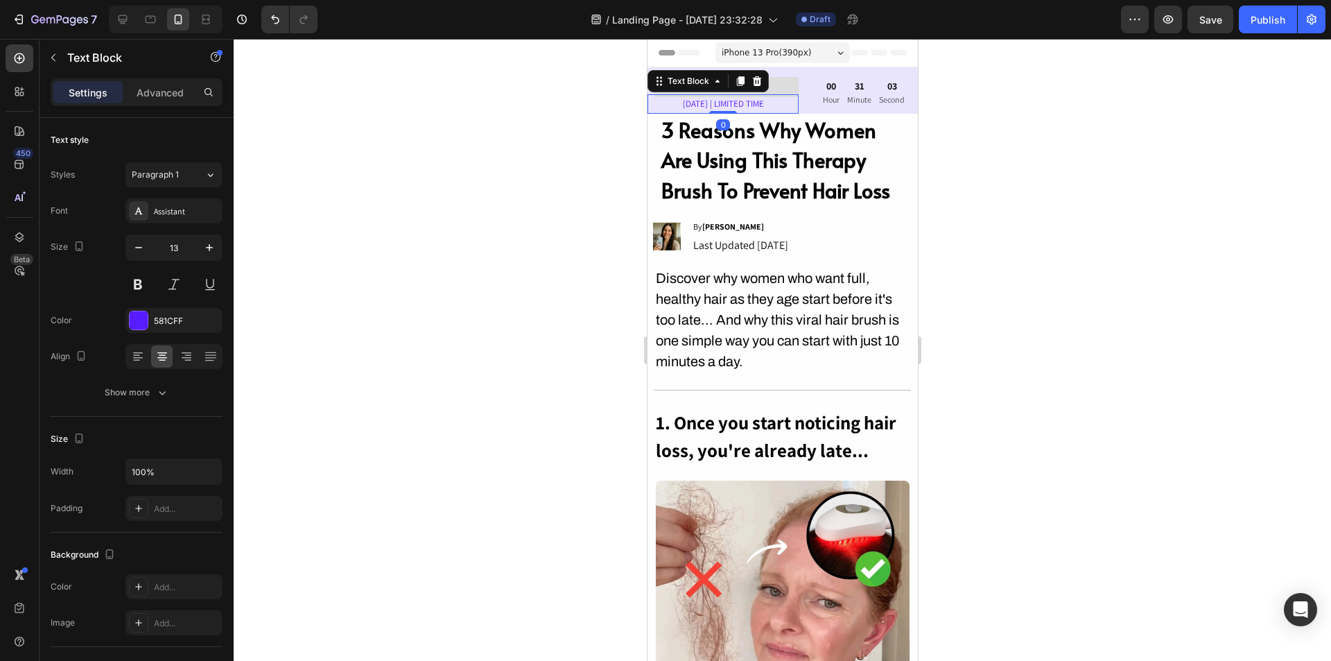
click at [715, 98] on p "LABOR DAY | LIMITED TIME" at bounding box center [722, 104] width 148 height 16
click at [1025, 171] on div at bounding box center [783, 350] width 1098 height 622
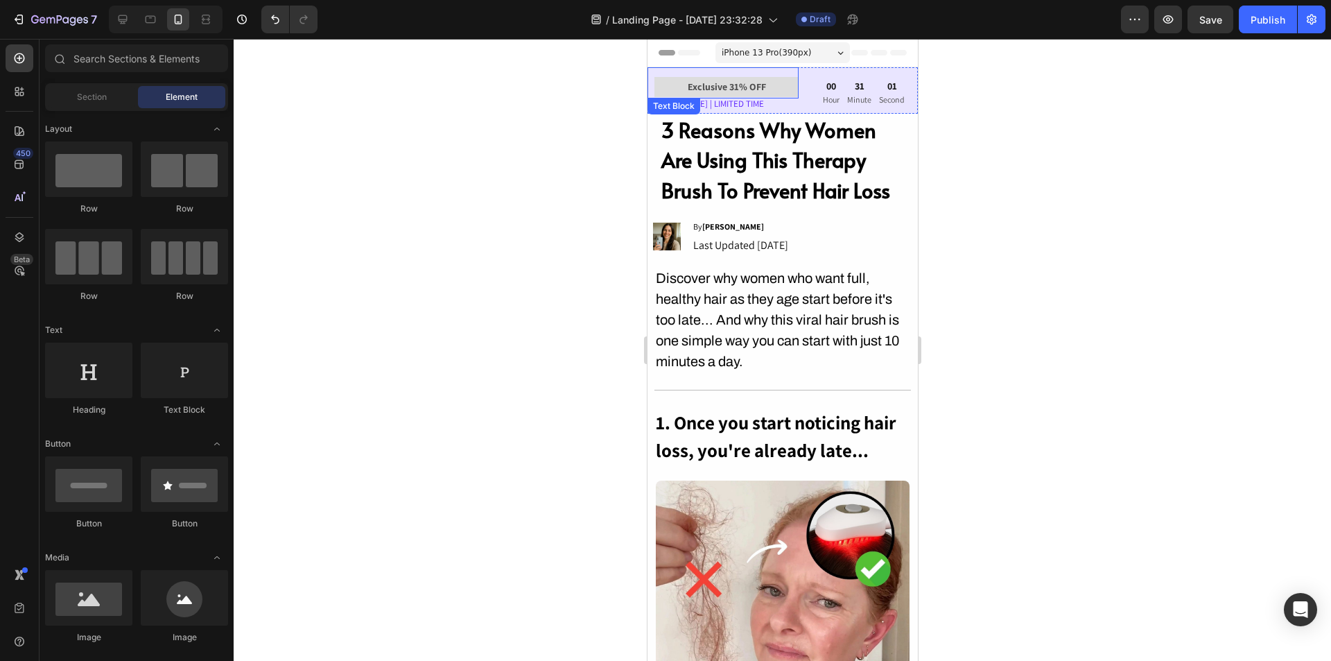
click at [775, 88] on p "Exclusive 31% OFF" at bounding box center [725, 86] width 141 height 17
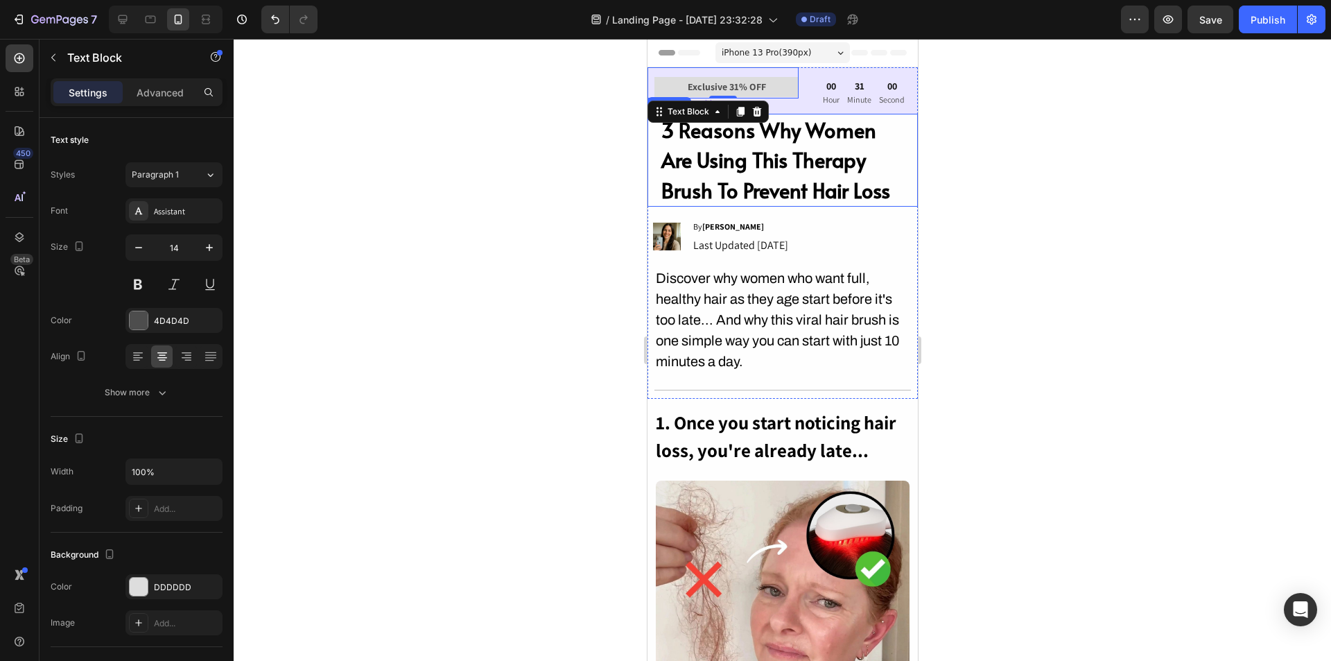
click at [1047, 170] on div at bounding box center [783, 350] width 1098 height 622
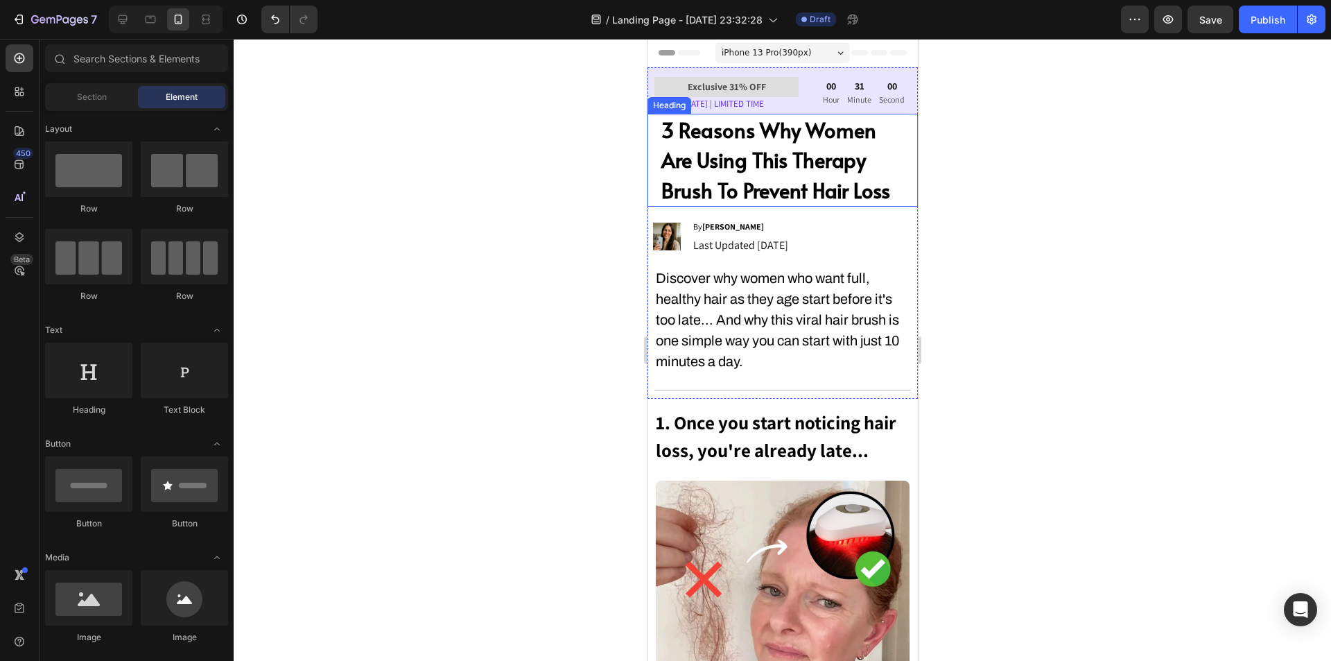
click at [1137, 199] on div at bounding box center [783, 350] width 1098 height 622
click at [1116, 223] on div at bounding box center [783, 350] width 1098 height 622
click at [845, 268] on p "Discover why women who want full, healthy hair as they age start before it's to…" at bounding box center [782, 320] width 254 height 104
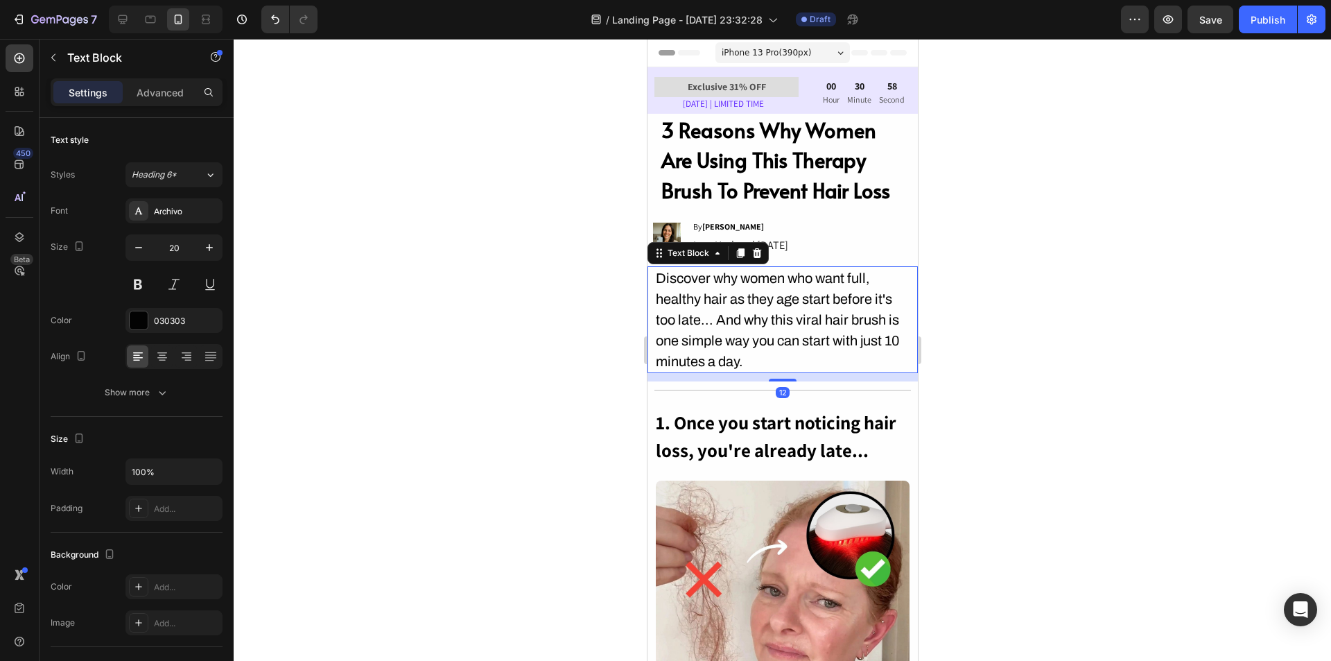
click at [1188, 355] on div at bounding box center [783, 350] width 1098 height 622
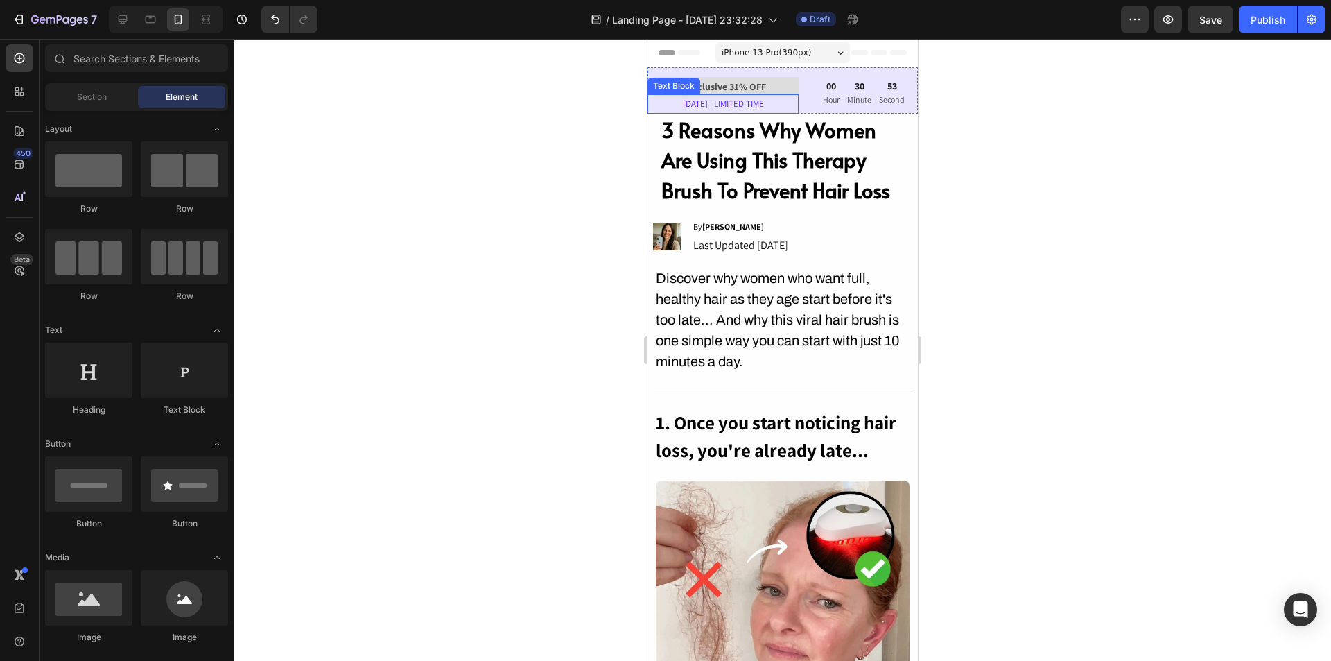
click at [747, 103] on p "LABOR DAY | LIMITED TIME" at bounding box center [722, 104] width 148 height 16
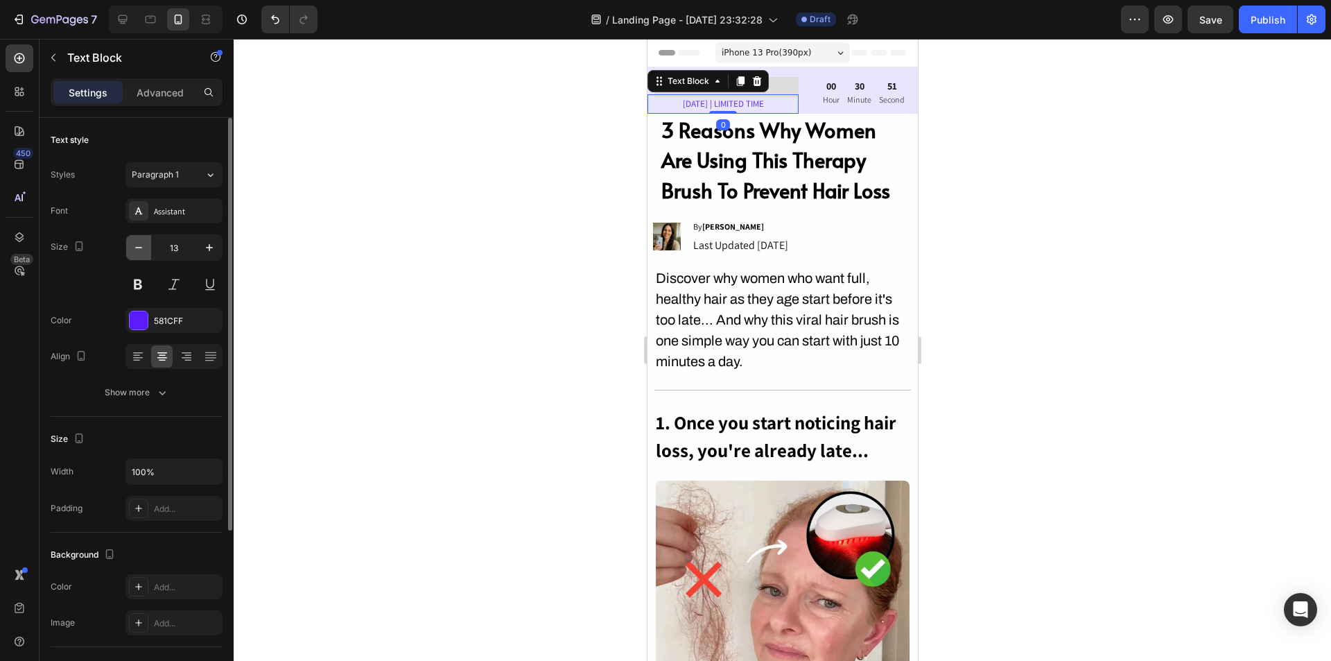
click at [137, 245] on icon "button" at bounding box center [139, 248] width 14 height 14
type input "12"
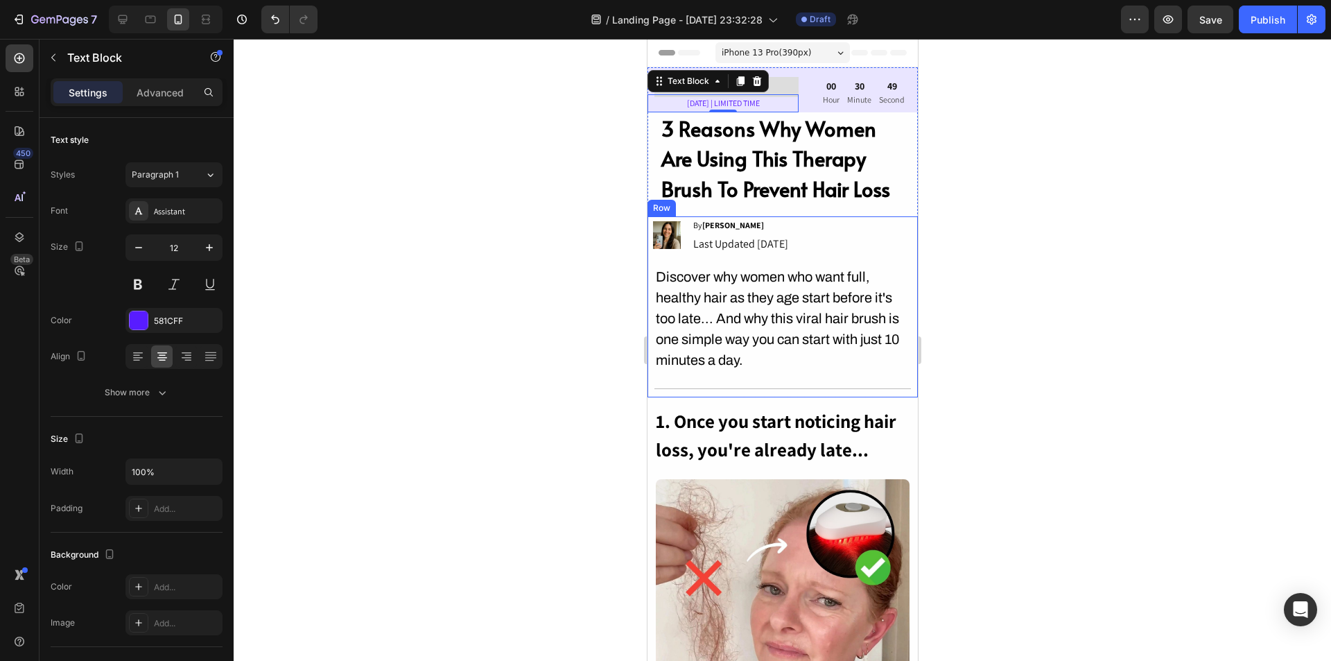
click at [983, 234] on div at bounding box center [783, 350] width 1098 height 622
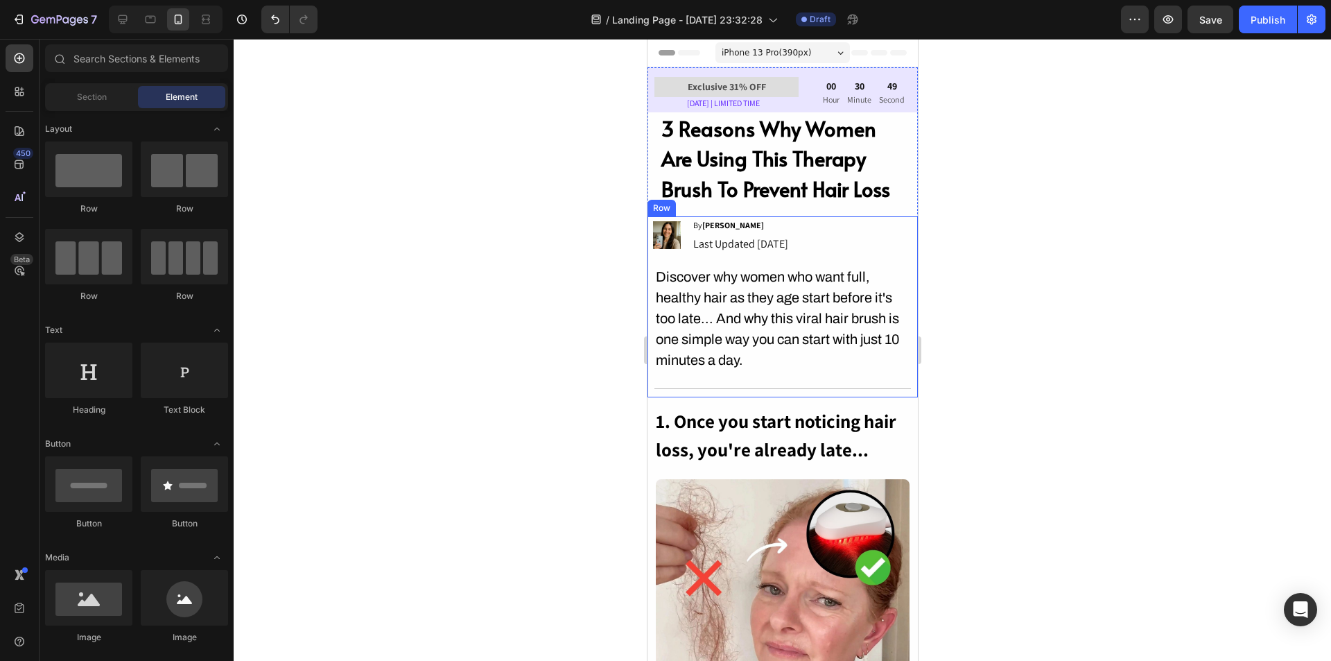
click at [1051, 241] on div at bounding box center [783, 350] width 1098 height 622
click at [1166, 267] on div at bounding box center [783, 350] width 1098 height 622
click at [1156, 232] on div at bounding box center [783, 350] width 1098 height 622
click at [781, 89] on p "Exclusive 31% OFF" at bounding box center [725, 86] width 141 height 17
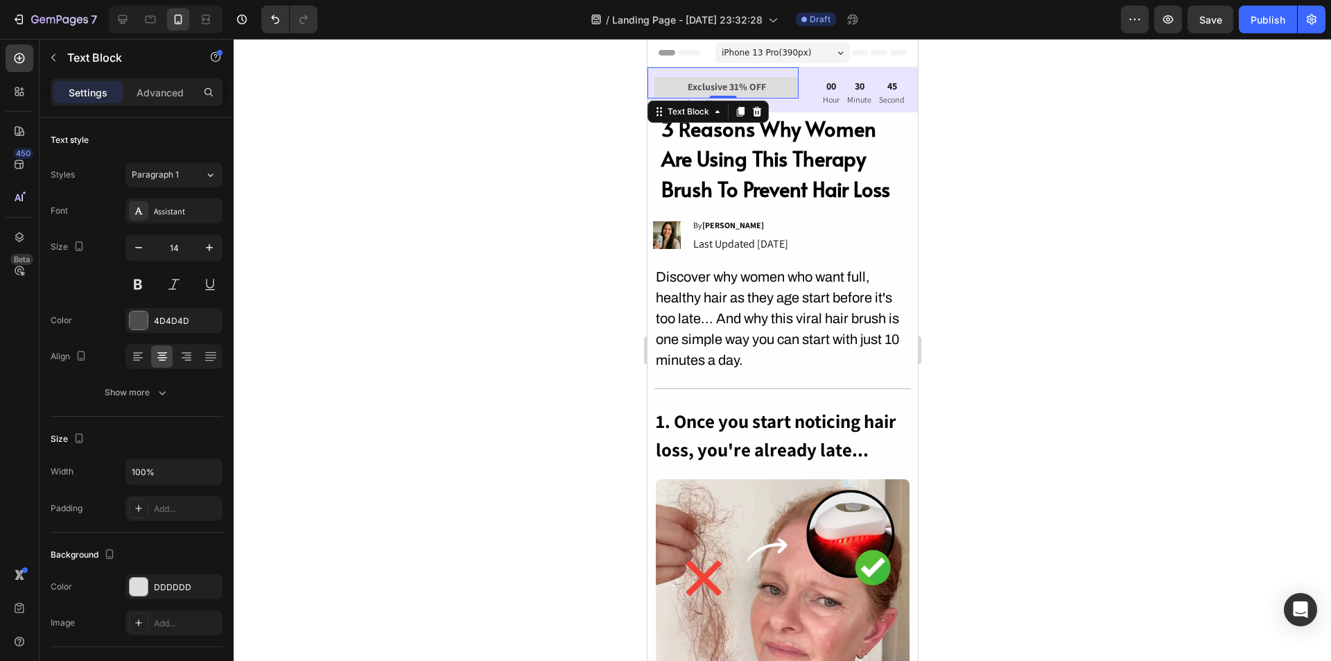
click at [1054, 184] on div at bounding box center [783, 350] width 1098 height 622
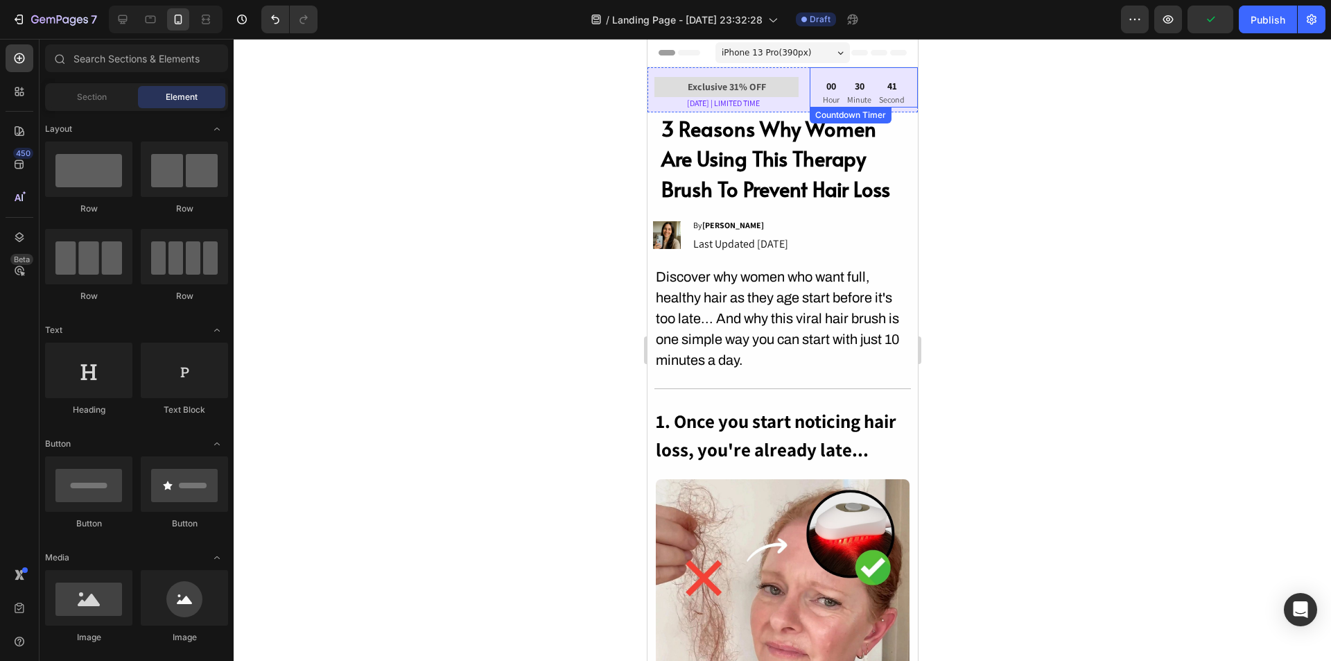
click at [879, 92] on p "Second" at bounding box center [892, 99] width 26 height 15
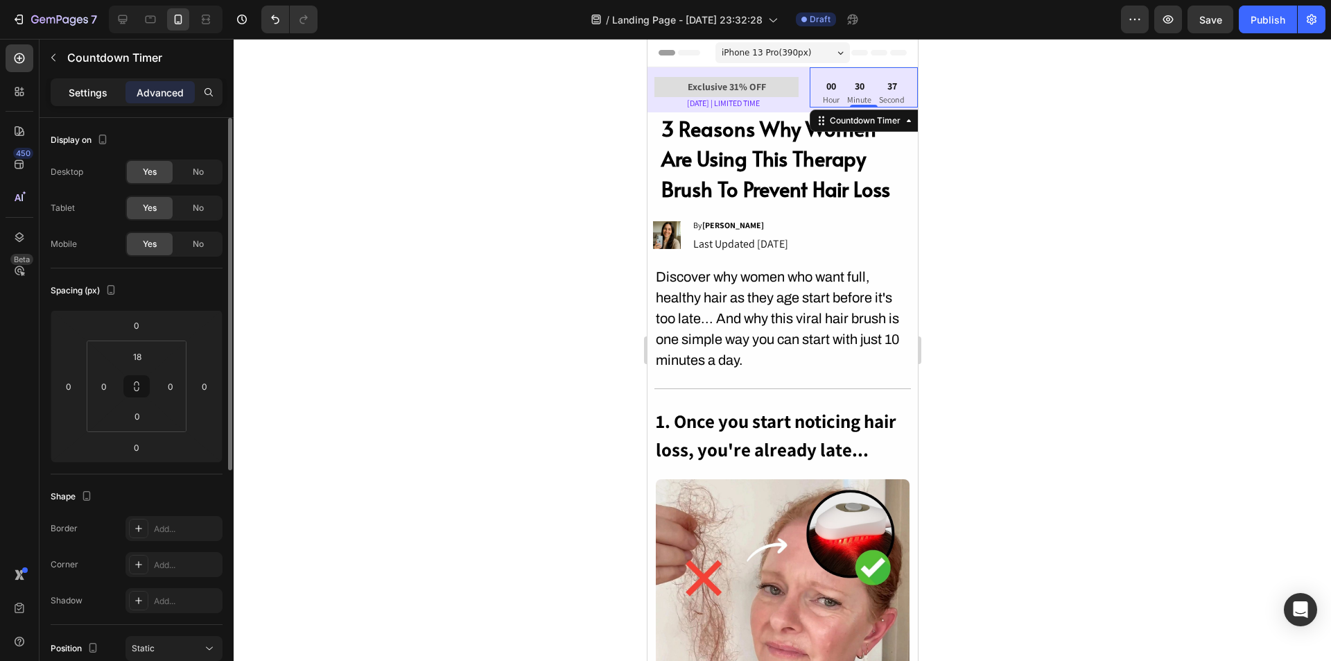
click at [94, 94] on p "Settings" at bounding box center [88, 92] width 39 height 15
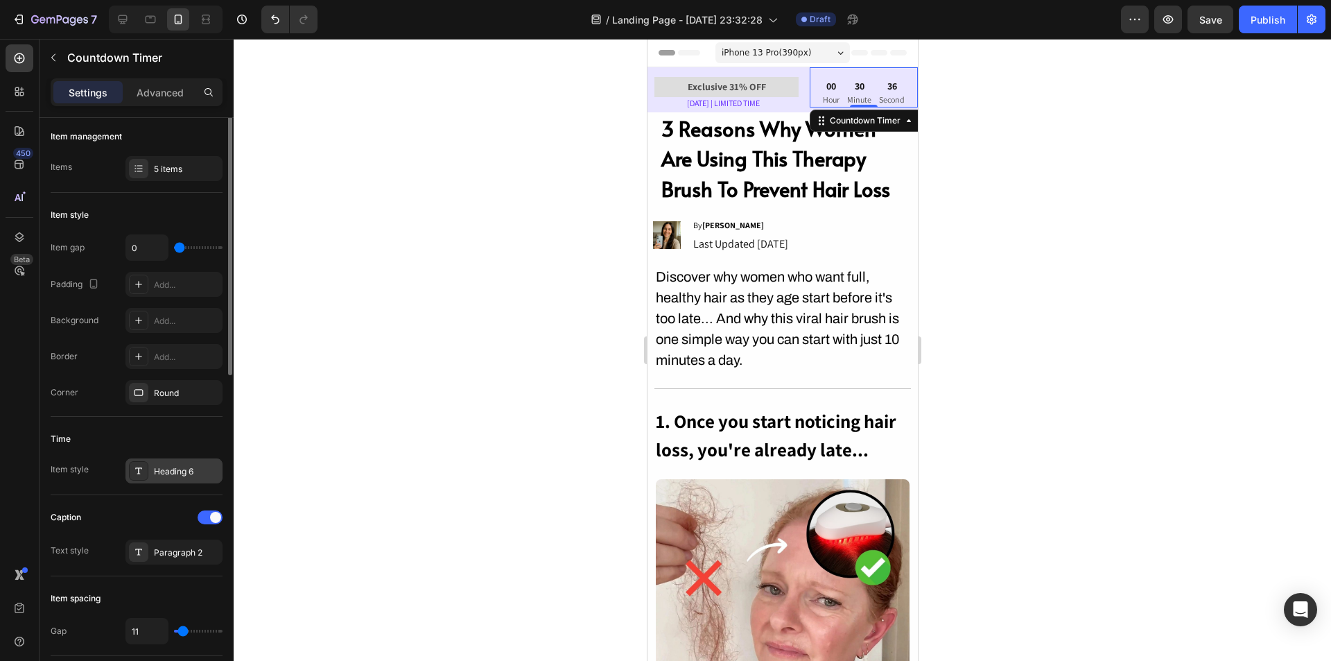
scroll to position [208, 0]
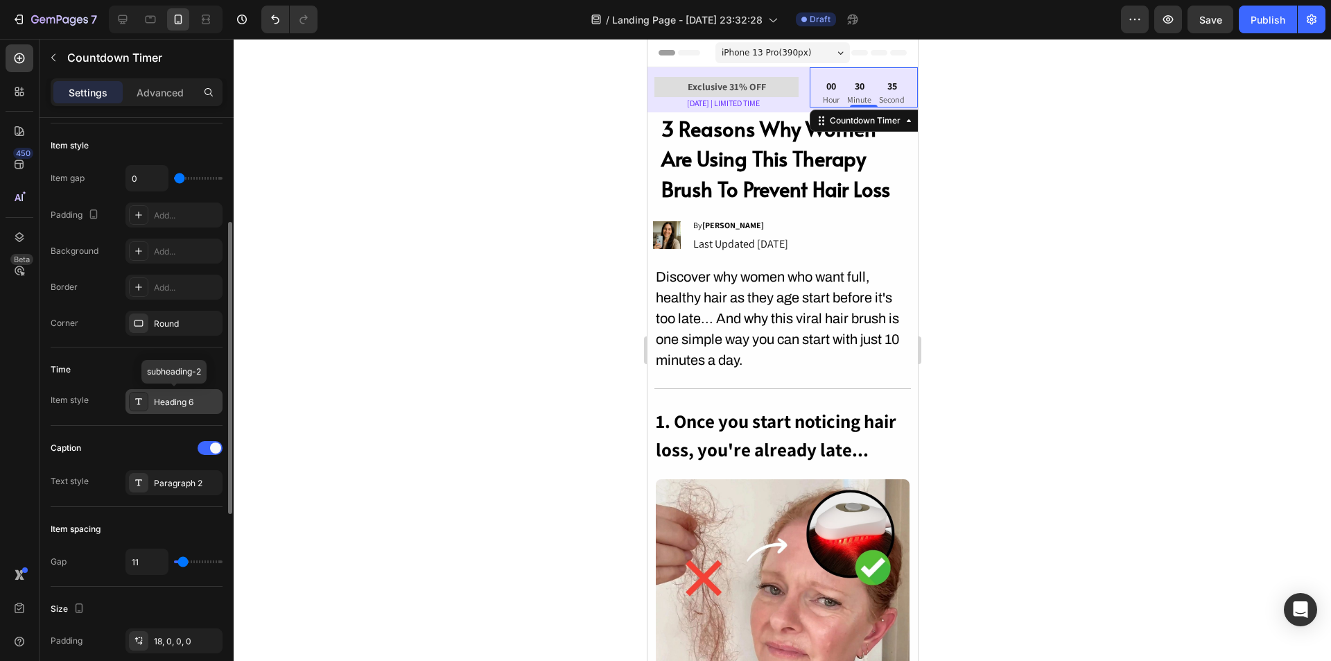
click at [166, 405] on div "Heading 6" at bounding box center [186, 402] width 65 height 12
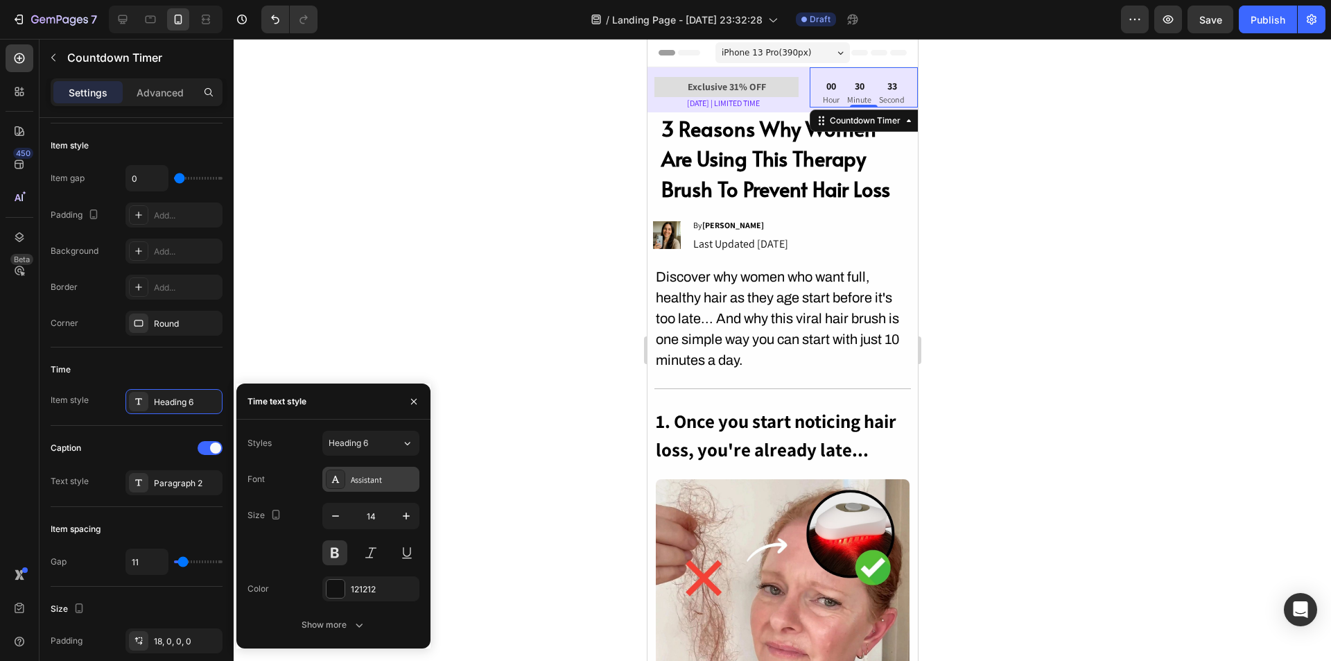
click at [345, 474] on div at bounding box center [335, 478] width 19 height 19
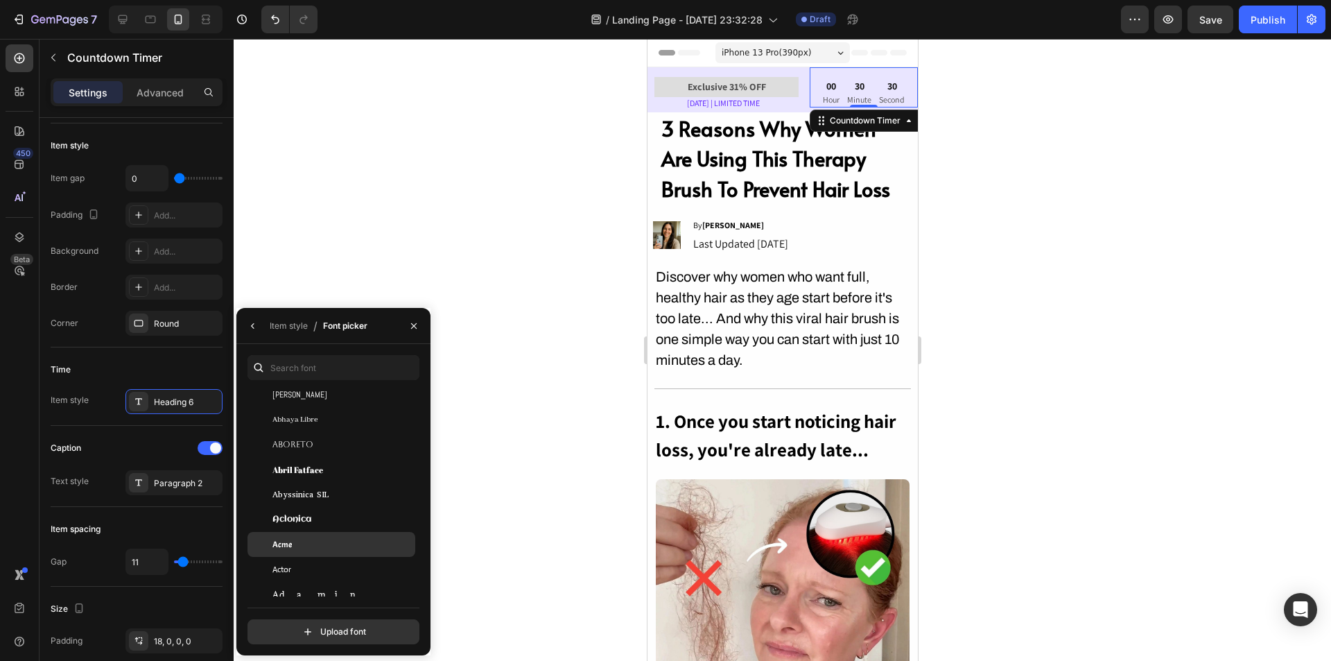
scroll to position [277, 0]
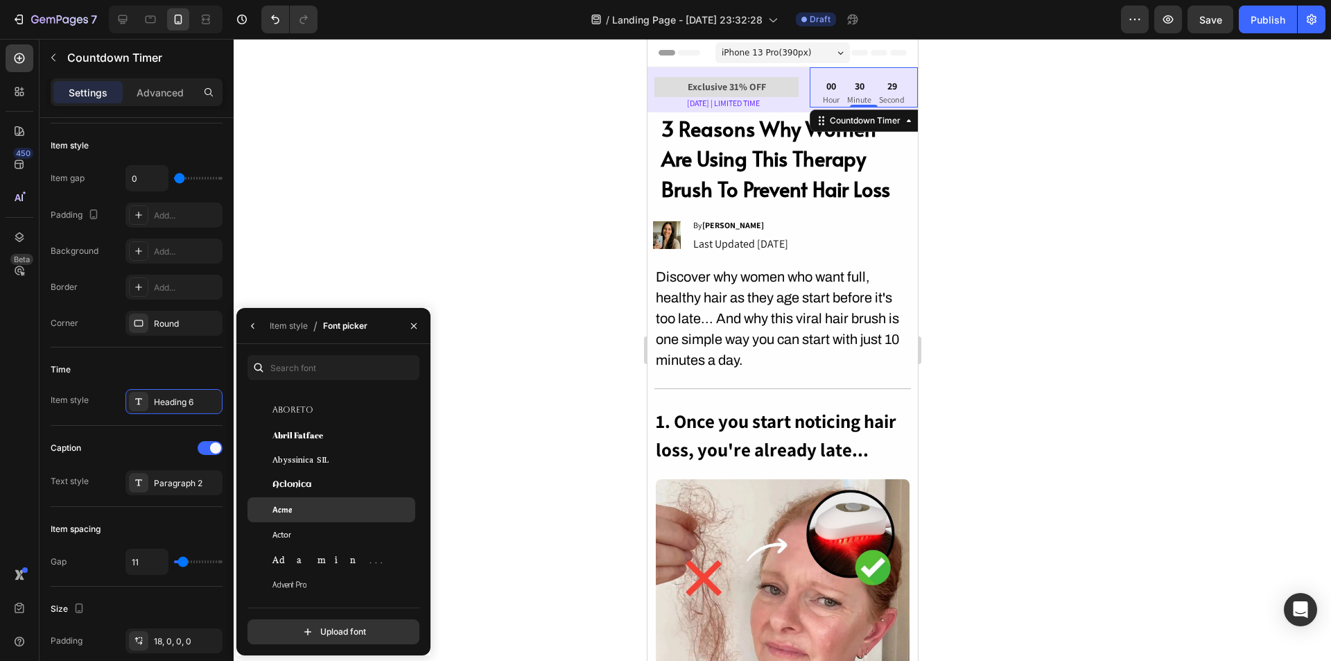
click at [319, 512] on div "Acme" at bounding box center [343, 509] width 140 height 12
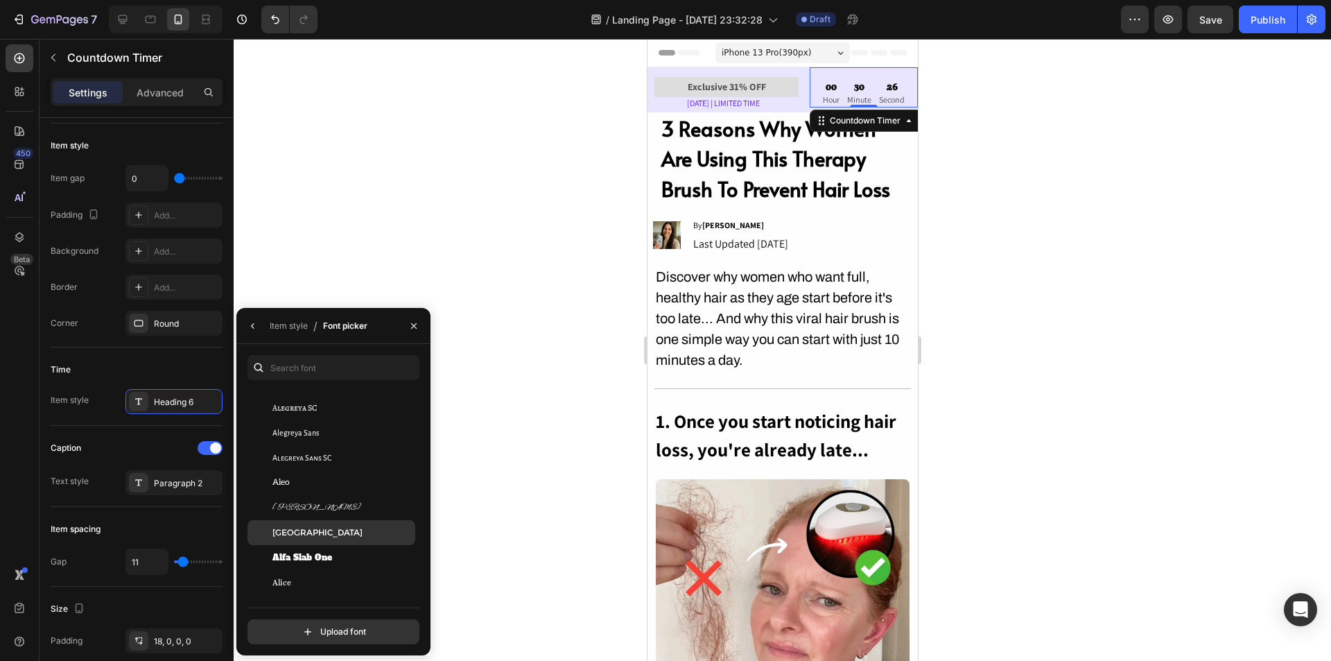
scroll to position [971, 0]
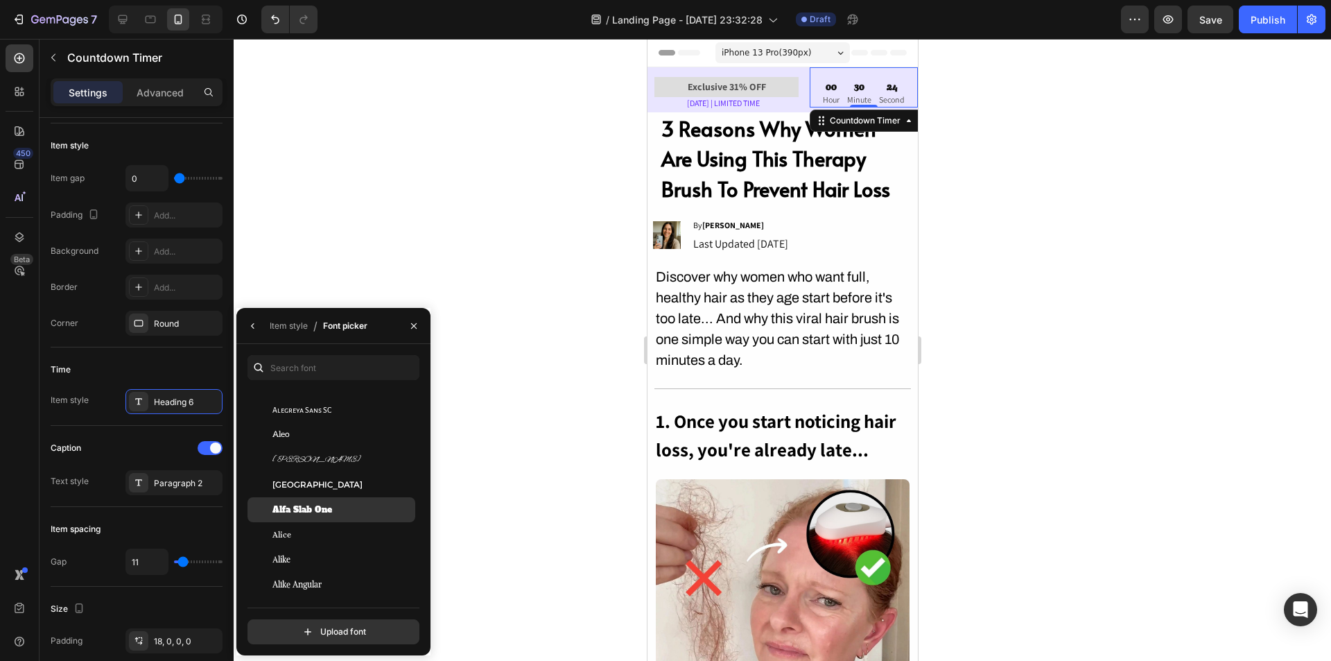
click at [320, 505] on span "Alfa Slab One" at bounding box center [303, 509] width 60 height 12
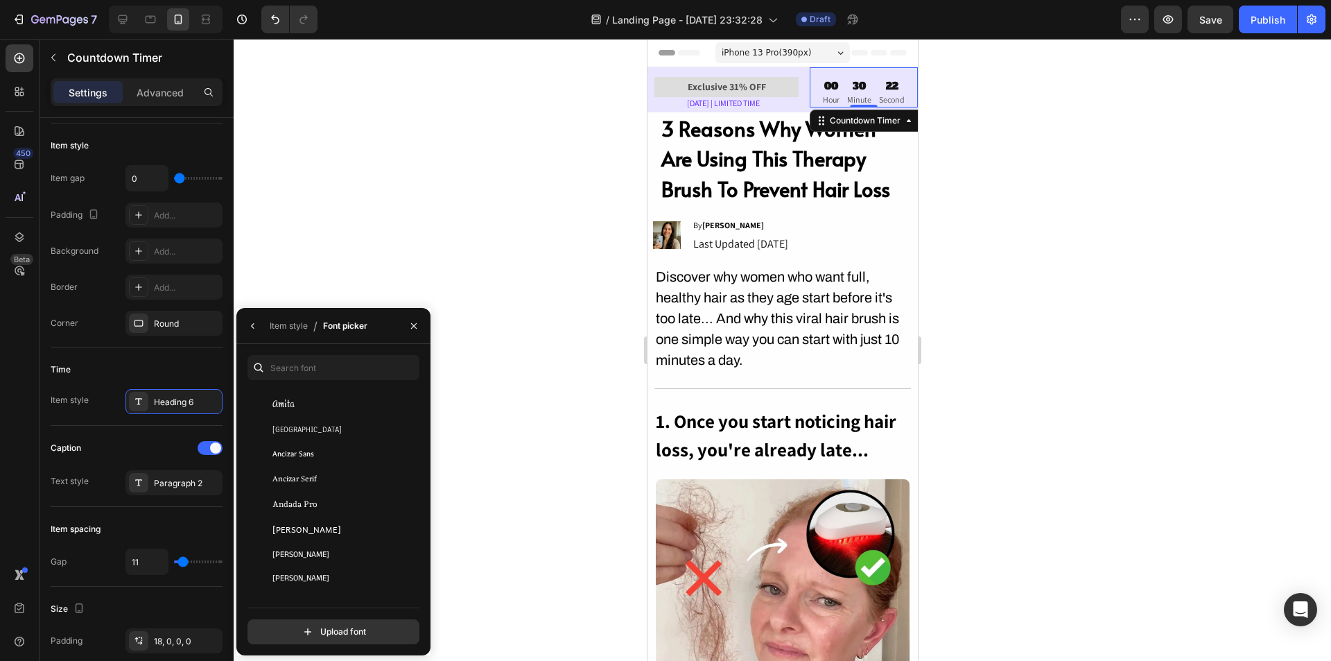
scroll to position [1942, 0]
click at [320, 532] on div "Anek Odia" at bounding box center [343, 537] width 140 height 12
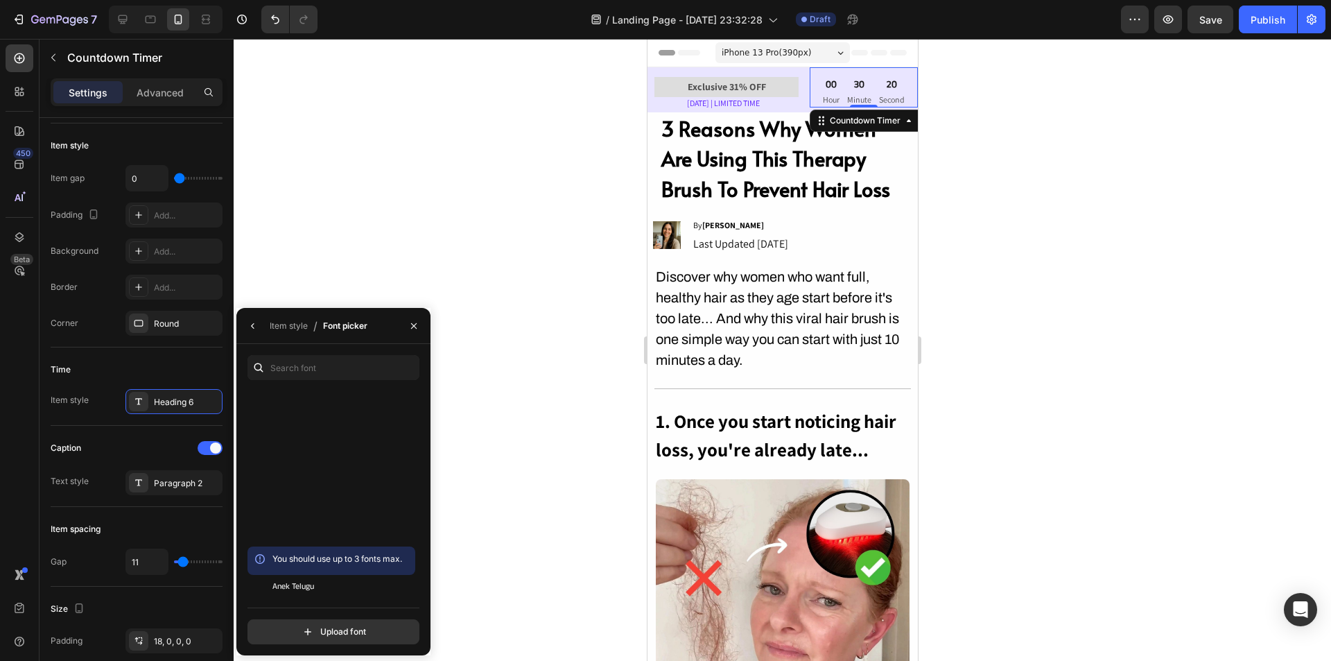
scroll to position [2496, 0]
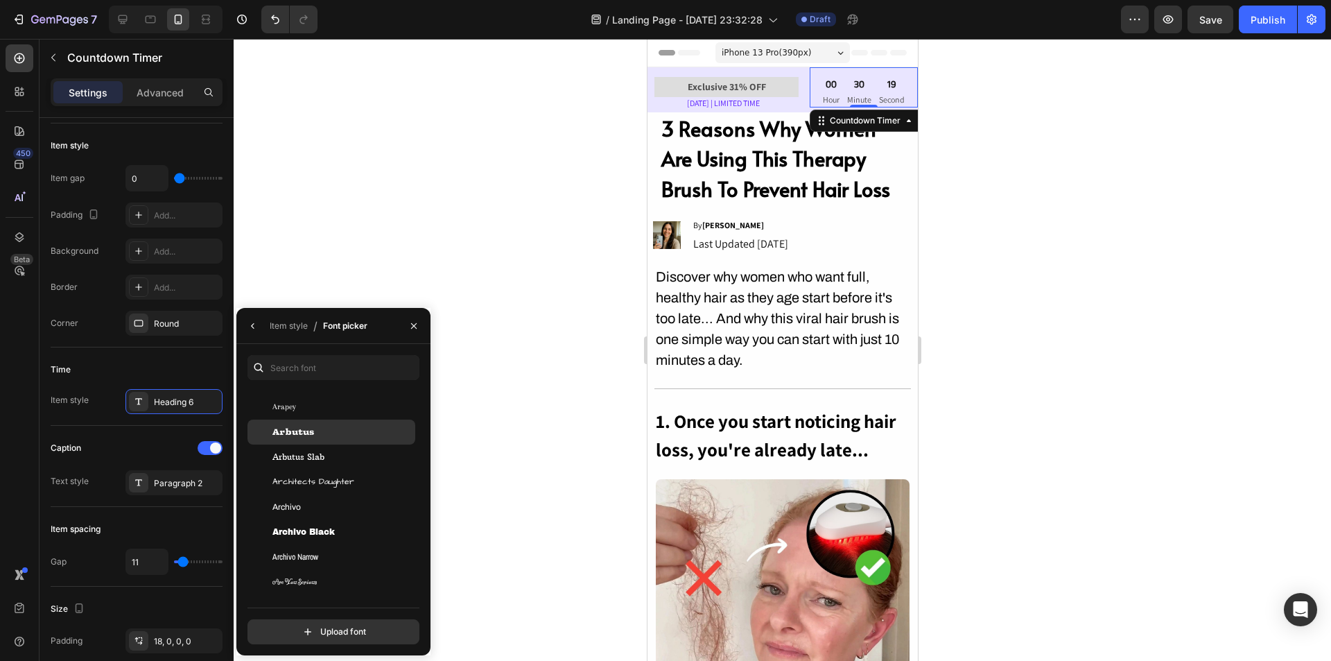
click at [306, 427] on span "Arbutus" at bounding box center [294, 432] width 42 height 12
click at [325, 486] on span "Architects Daughter" at bounding box center [314, 482] width 82 height 12
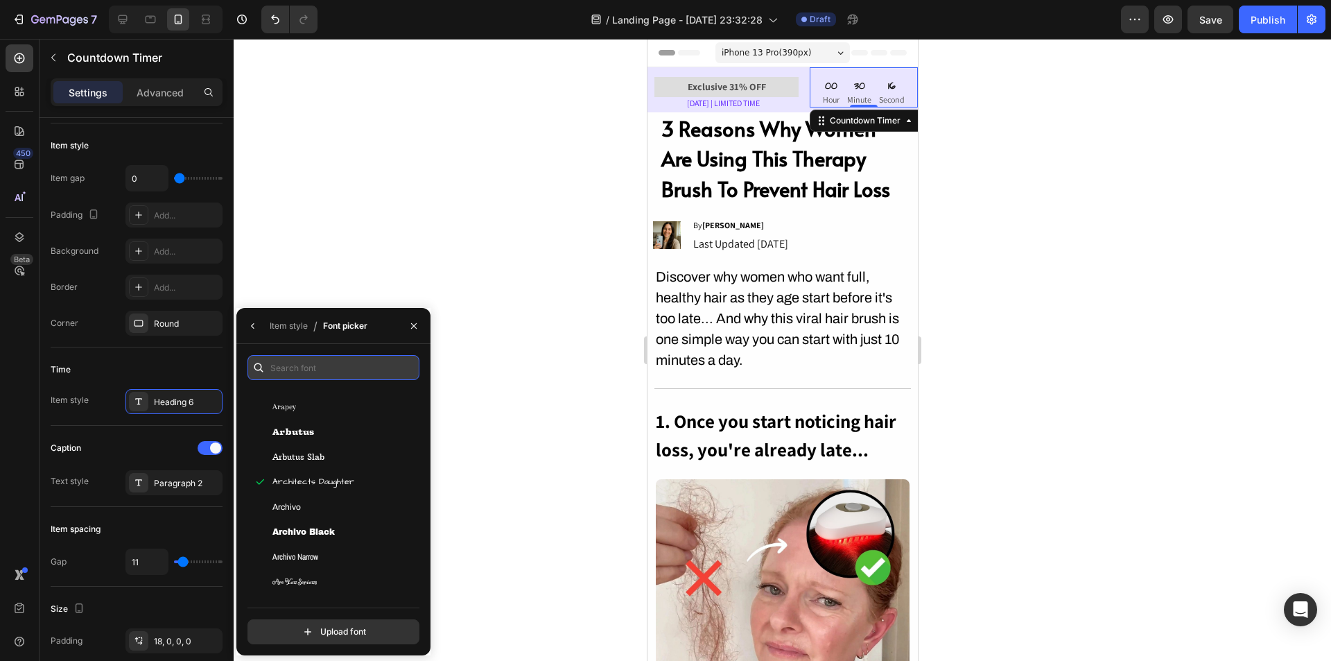
click at [309, 365] on input "text" at bounding box center [334, 367] width 172 height 25
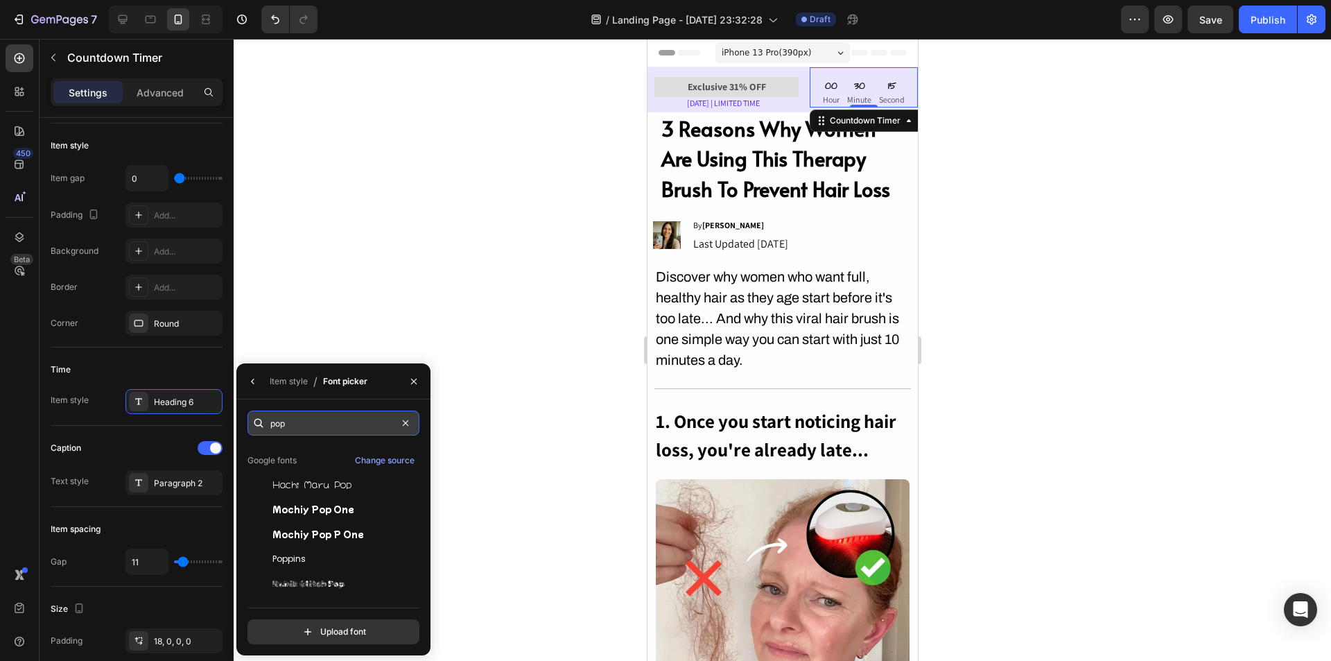
scroll to position [0, 0]
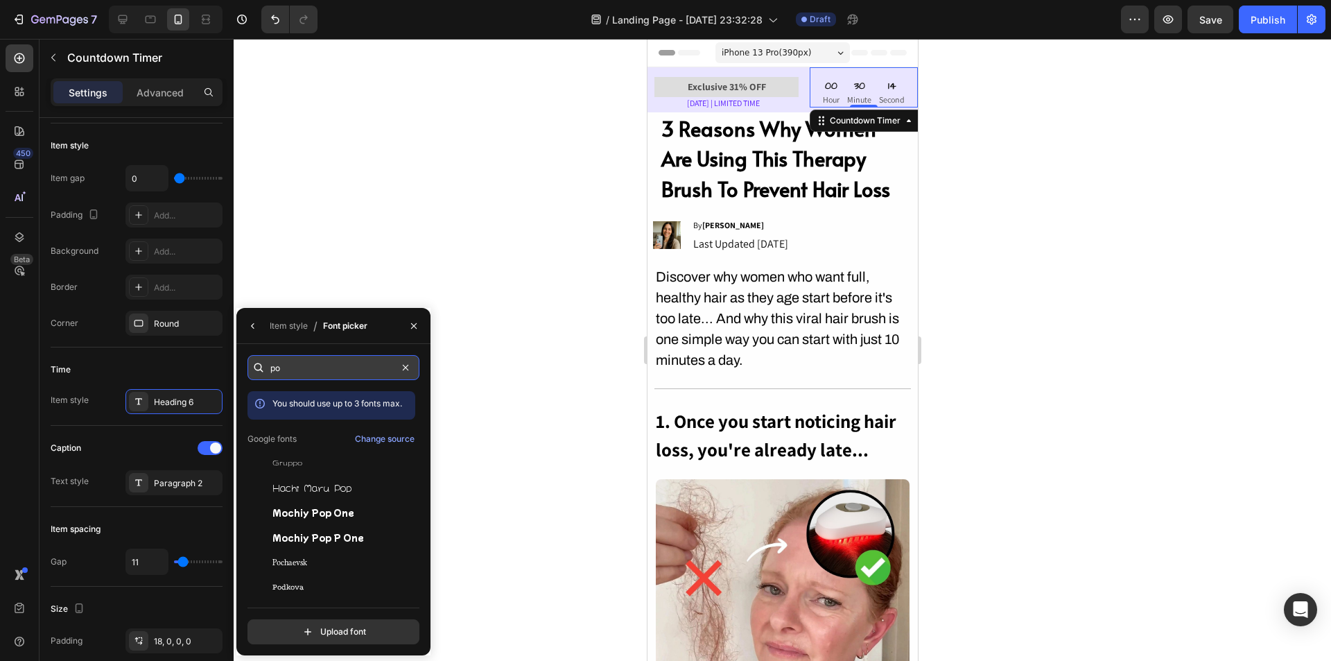
type input "p"
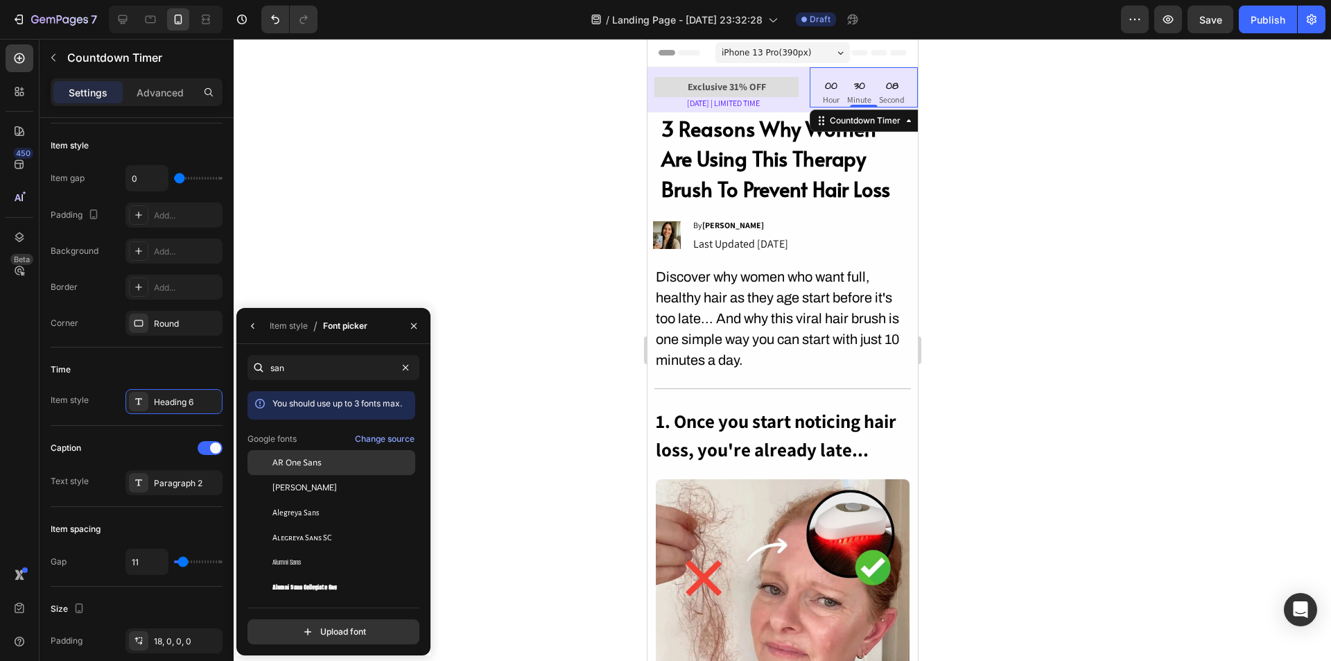
click at [313, 465] on span "AR One Sans" at bounding box center [297, 462] width 49 height 12
click at [312, 489] on span "Albert Sans" at bounding box center [305, 487] width 64 height 12
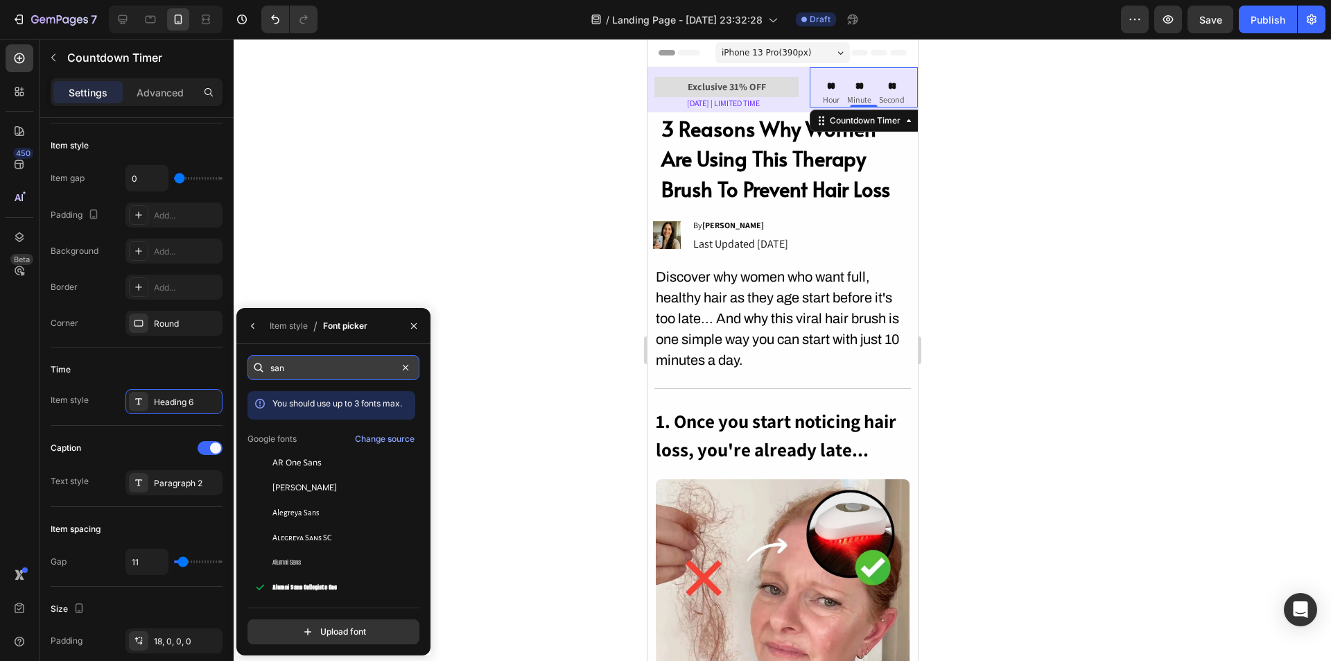
click at [275, 361] on input "san" at bounding box center [334, 367] width 172 height 25
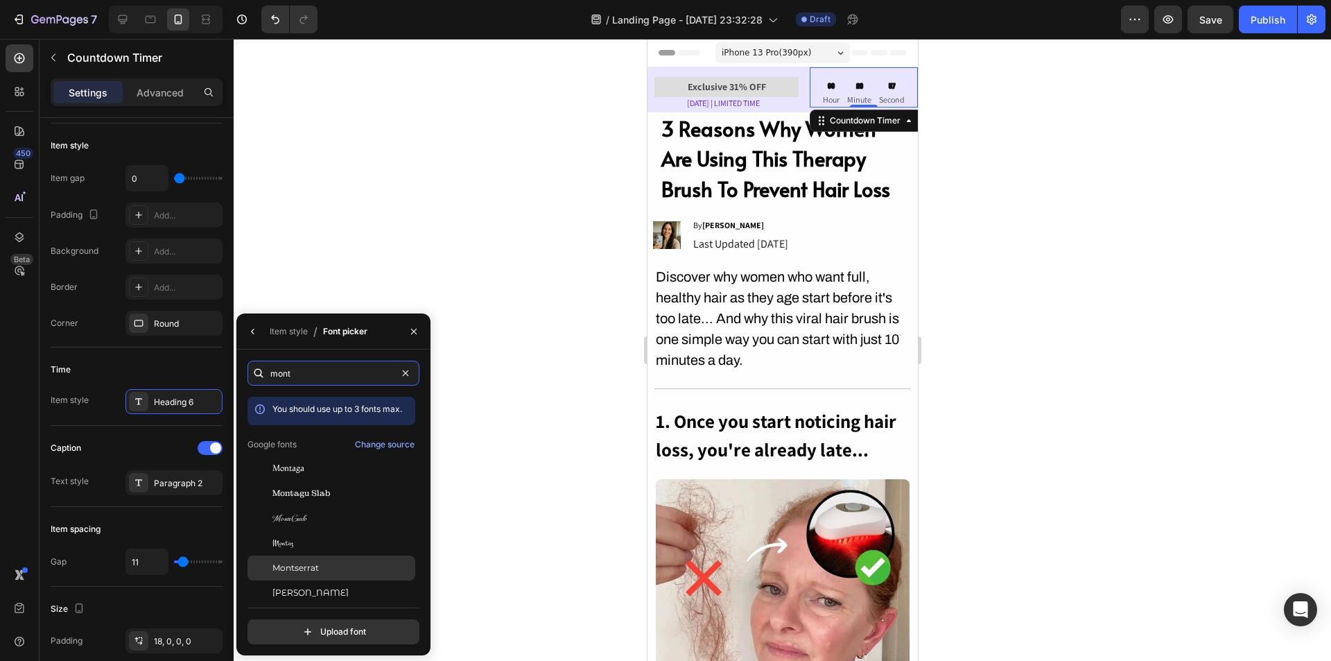
type input "mont"
click at [325, 571] on div "Montserrat" at bounding box center [343, 568] width 140 height 12
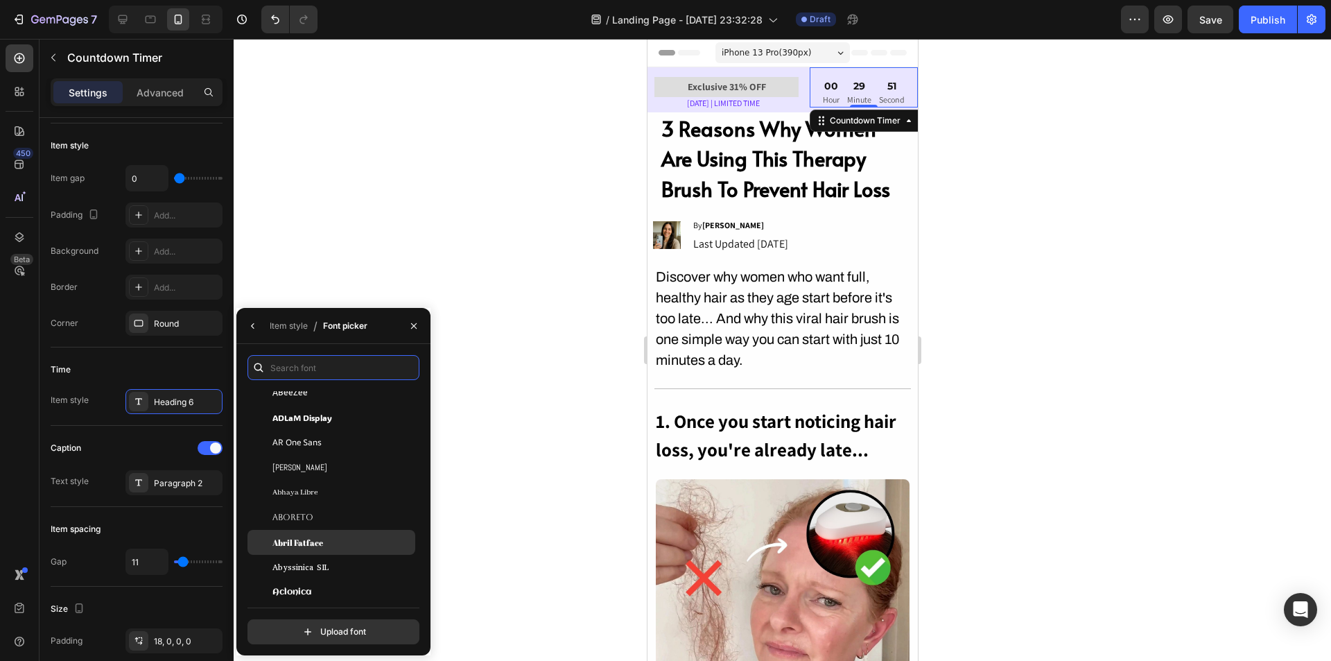
scroll to position [139, 0]
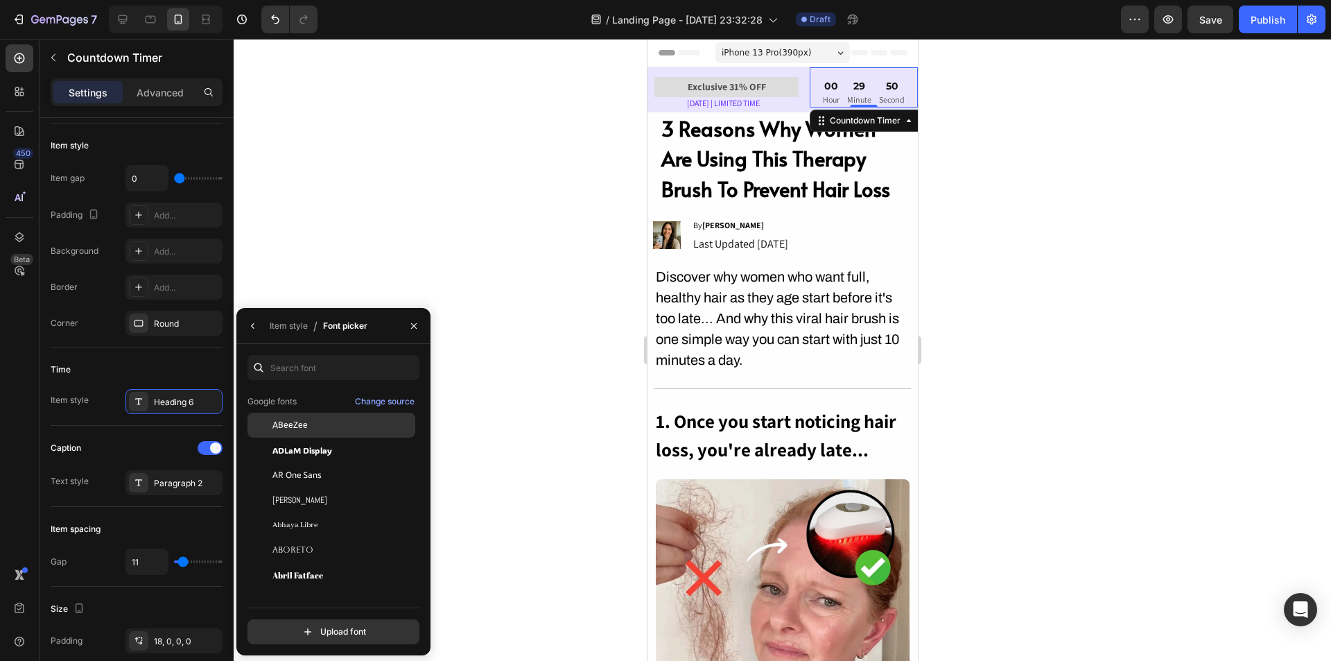
click at [313, 429] on div "ABeeZee" at bounding box center [343, 425] width 140 height 12
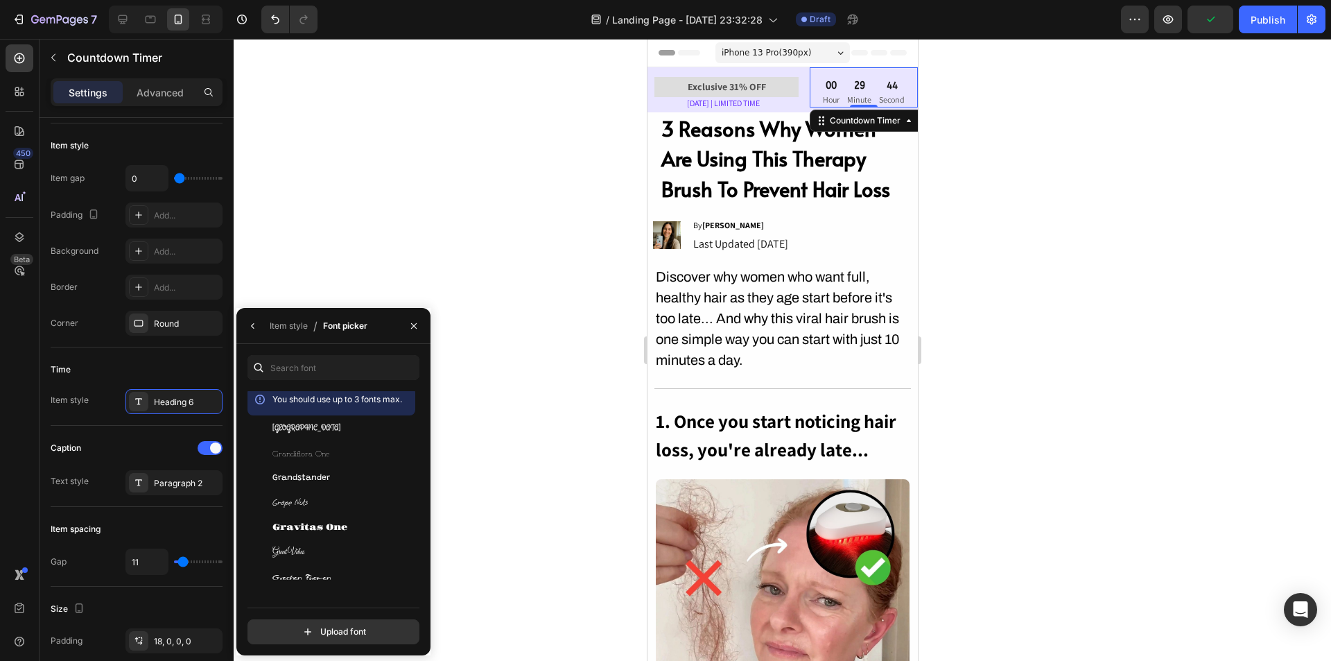
scroll to position [14444, 0]
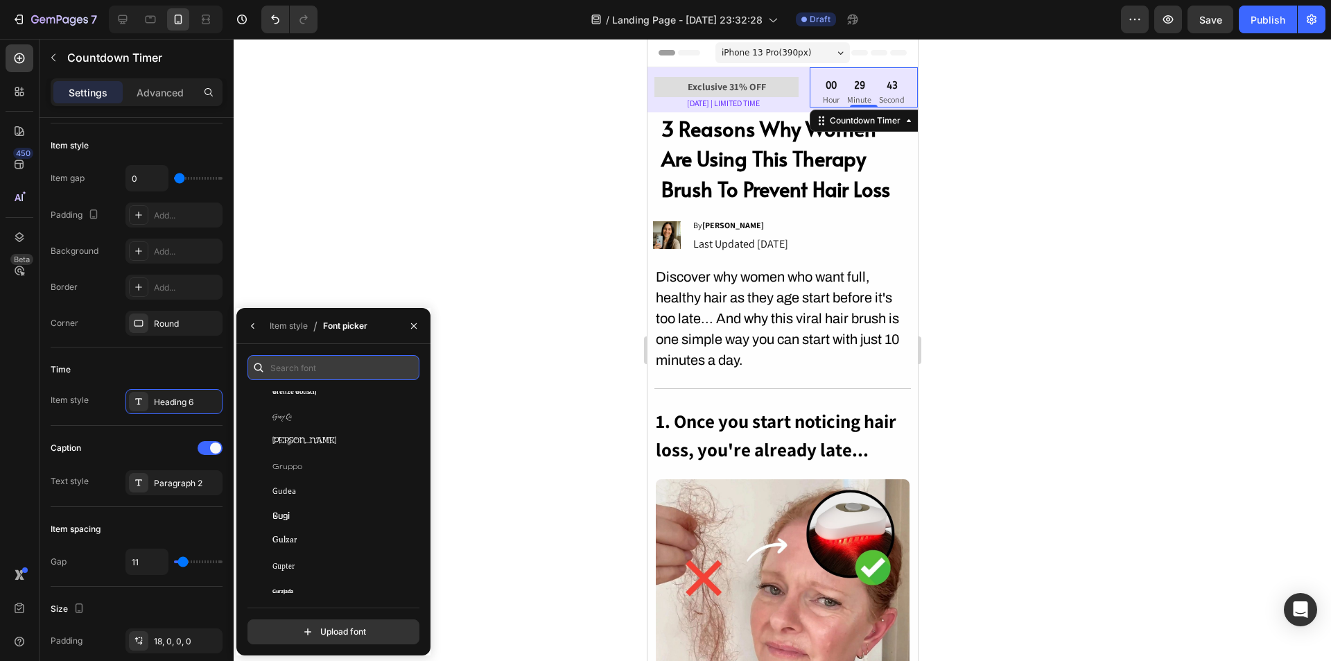
click at [313, 362] on input "text" at bounding box center [334, 367] width 172 height 25
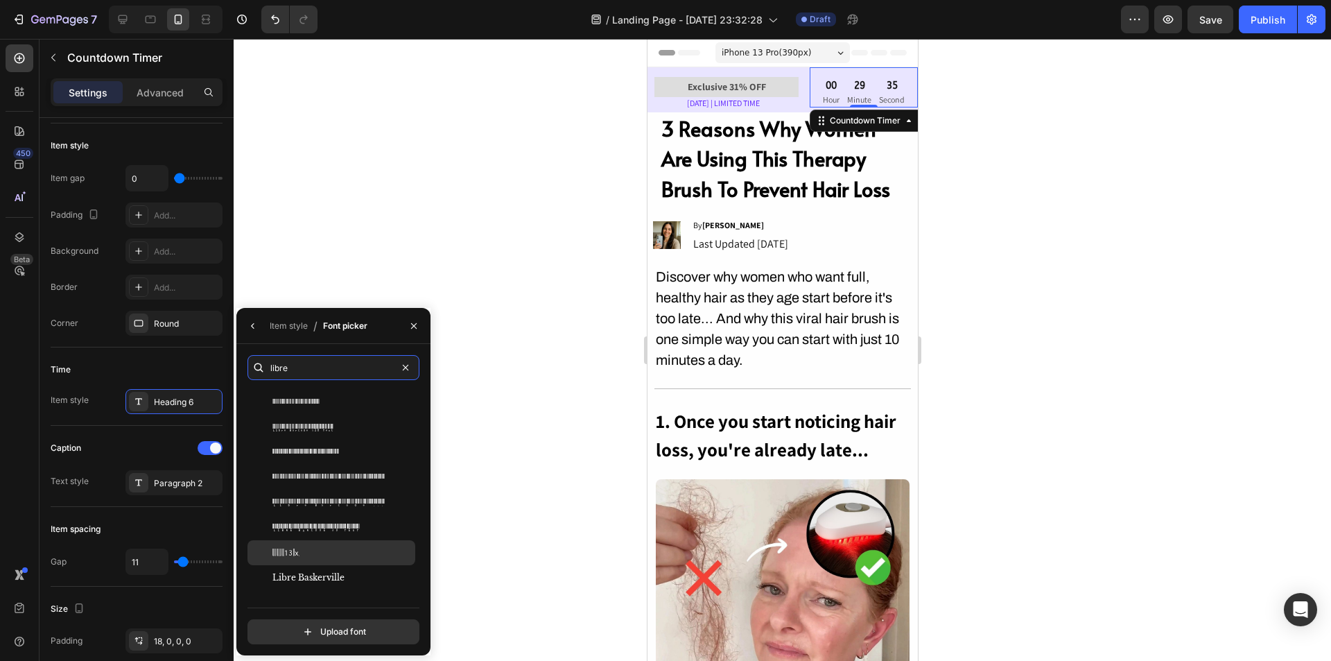
scroll to position [259, 0]
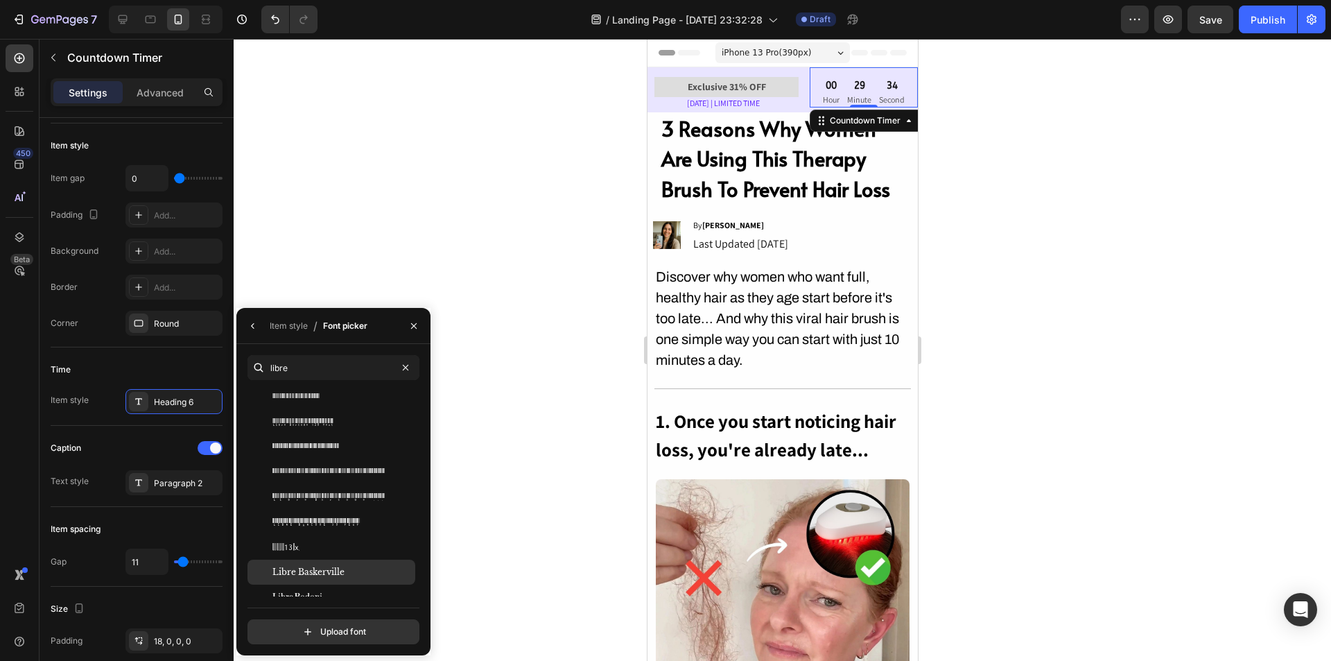
click at [322, 568] on span "Libre Baskerville" at bounding box center [309, 572] width 72 height 12
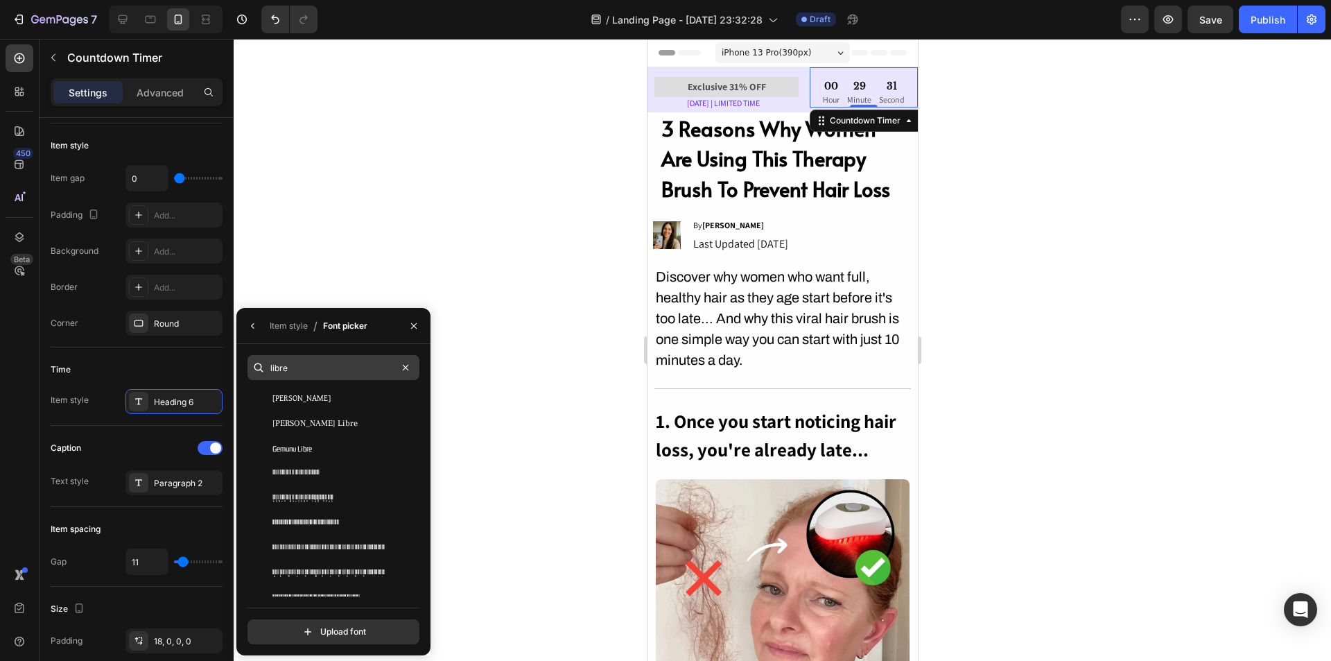
scroll to position [121, 0]
click at [302, 366] on input "libre" at bounding box center [334, 367] width 172 height 25
click at [336, 369] on input "libre" at bounding box center [334, 367] width 172 height 25
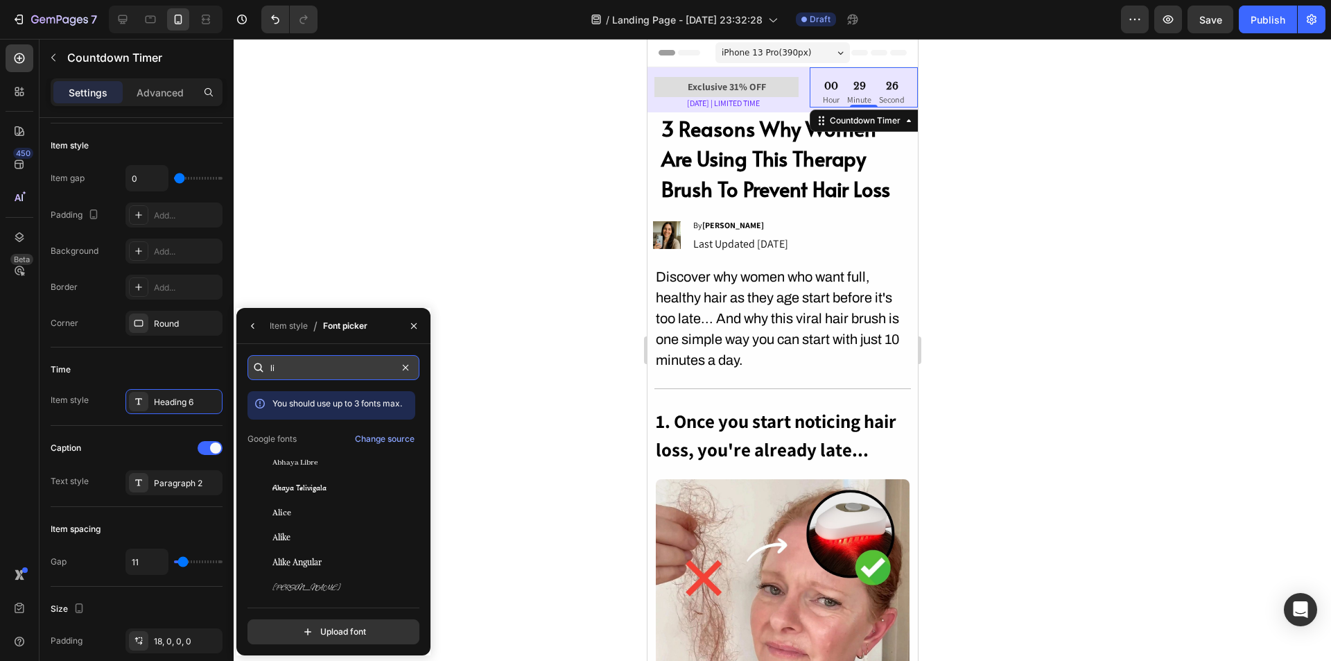
type input "l"
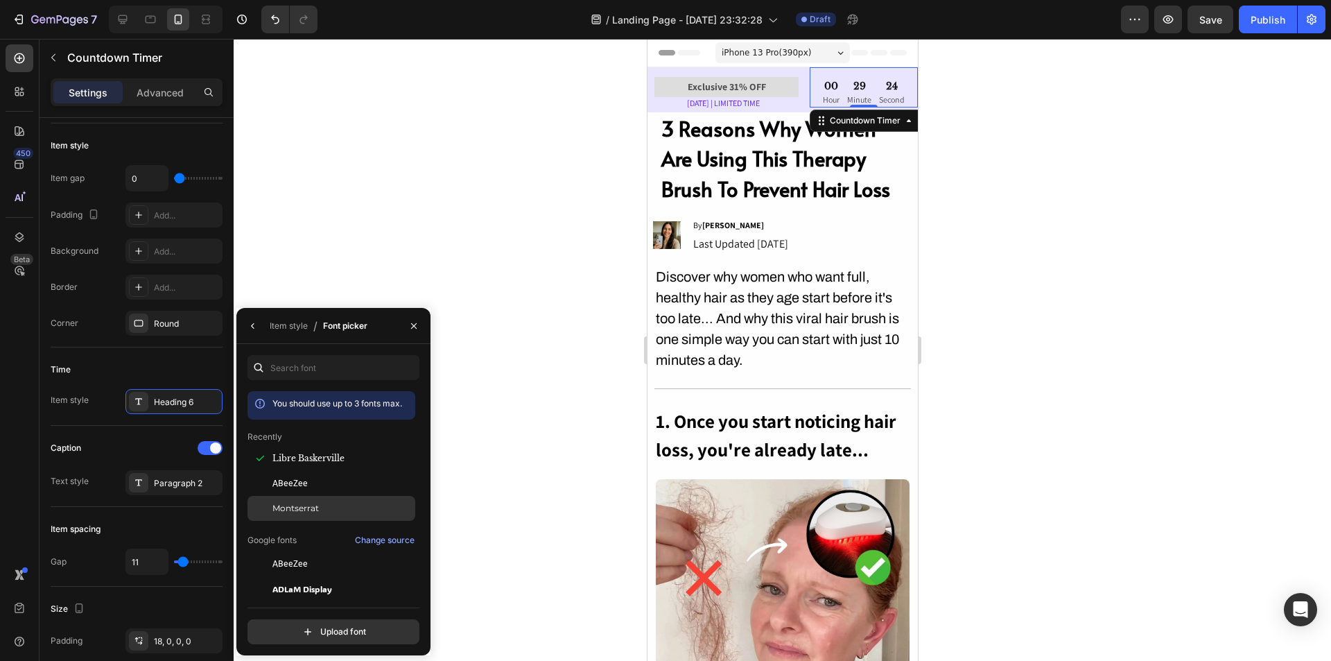
click at [303, 508] on span "Montserrat" at bounding box center [296, 508] width 46 height 12
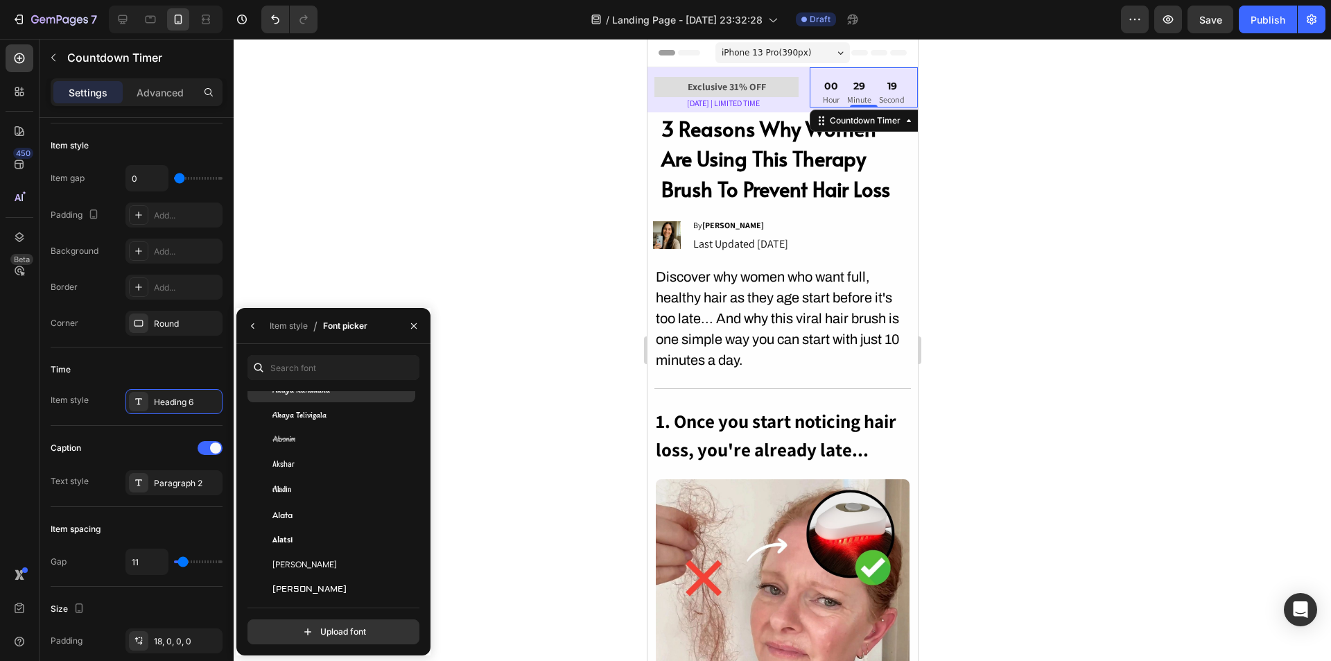
scroll to position [693, 0]
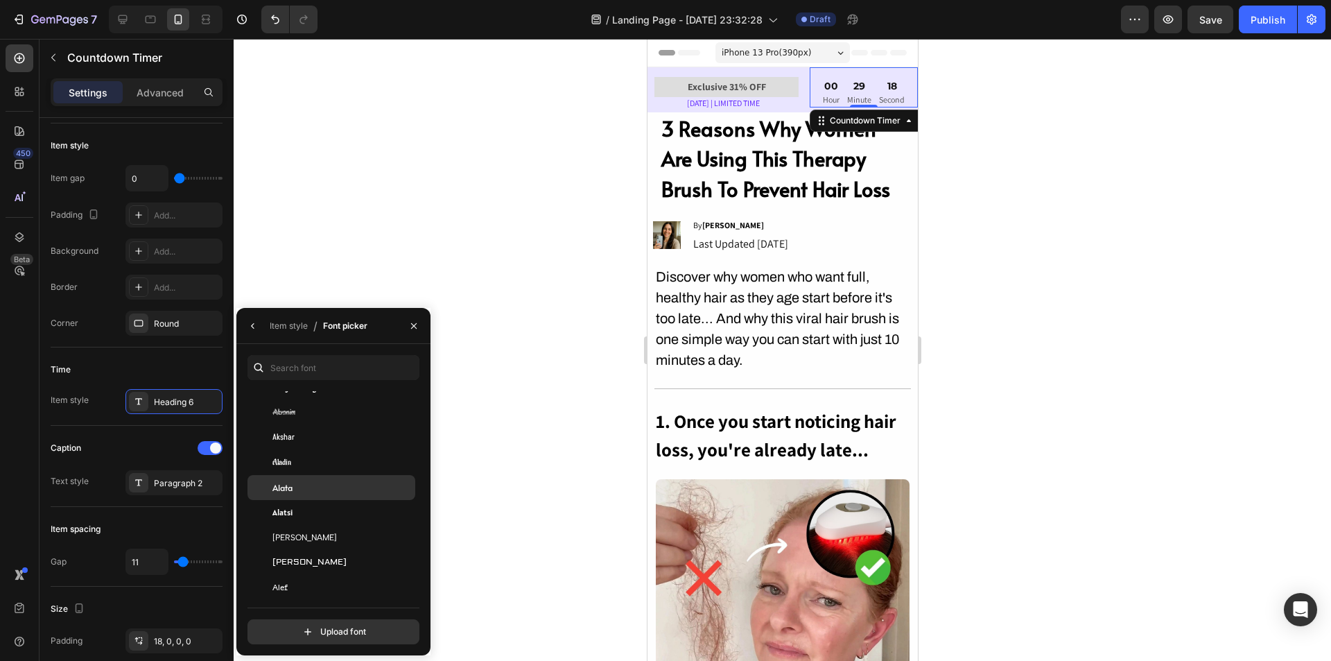
click at [327, 492] on div "Alata" at bounding box center [343, 487] width 140 height 12
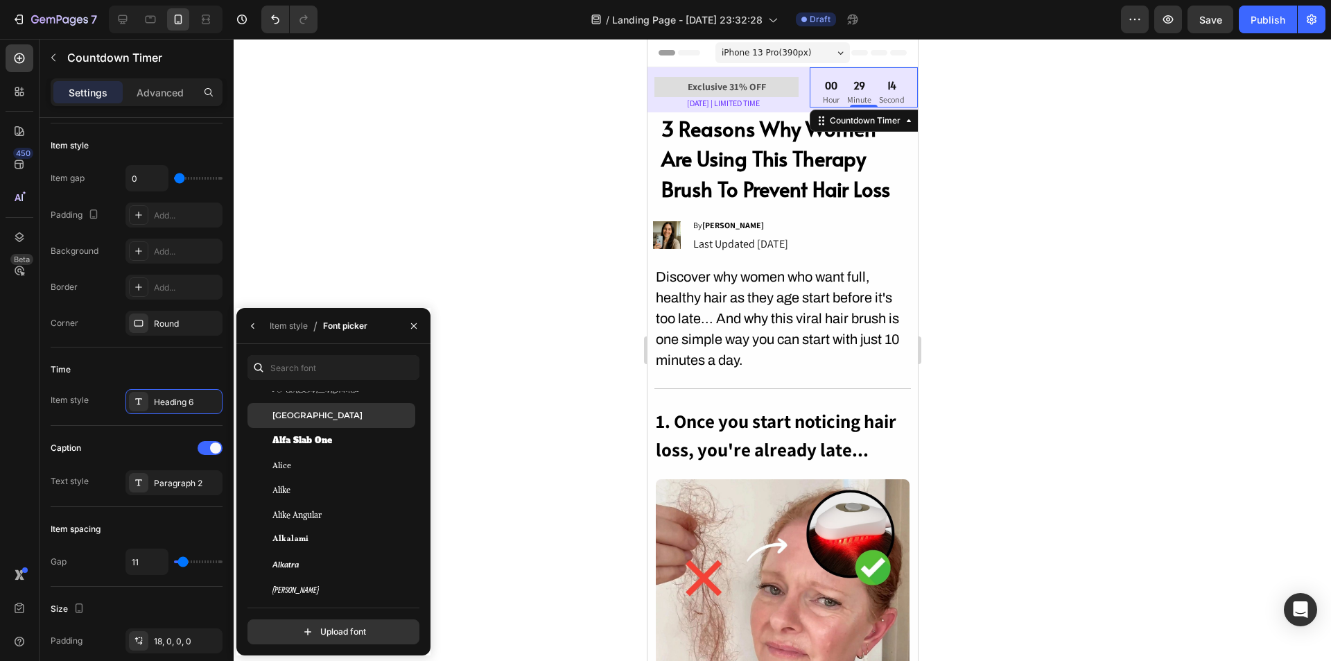
click at [338, 416] on div "Alexandria" at bounding box center [343, 415] width 140 height 12
click at [313, 440] on div "Almarai" at bounding box center [343, 437] width 140 height 12
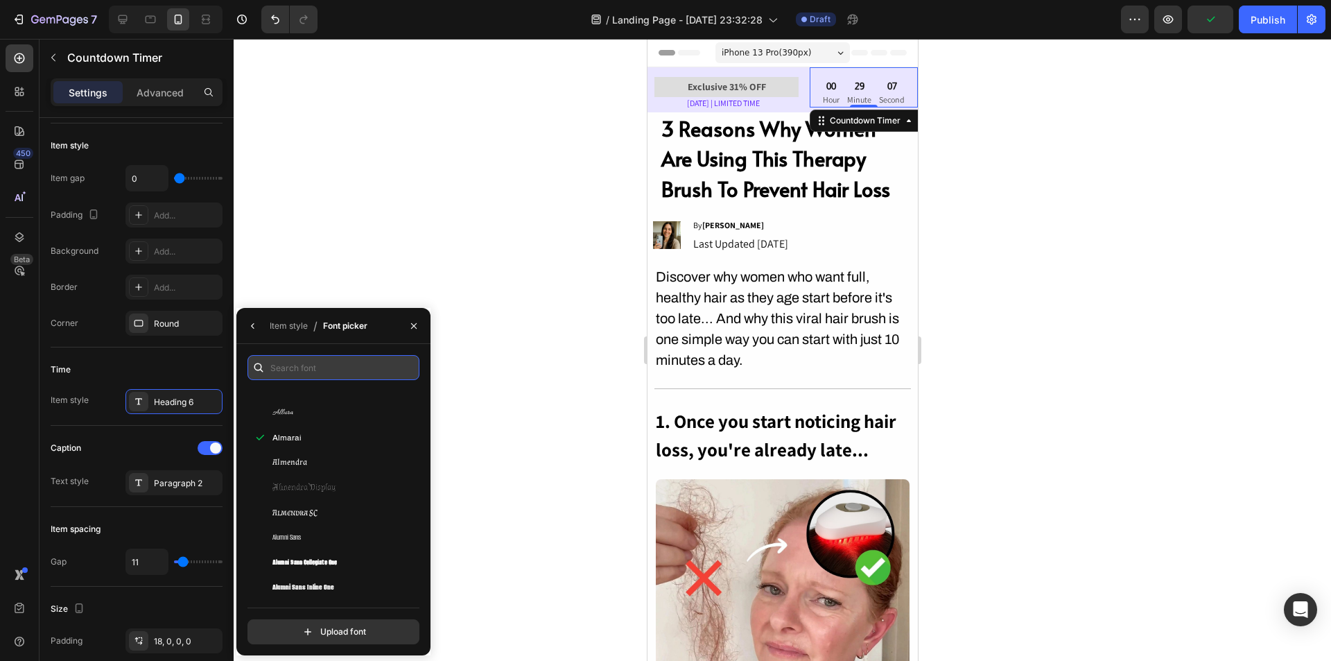
click at [315, 367] on input "text" at bounding box center [334, 367] width 172 height 25
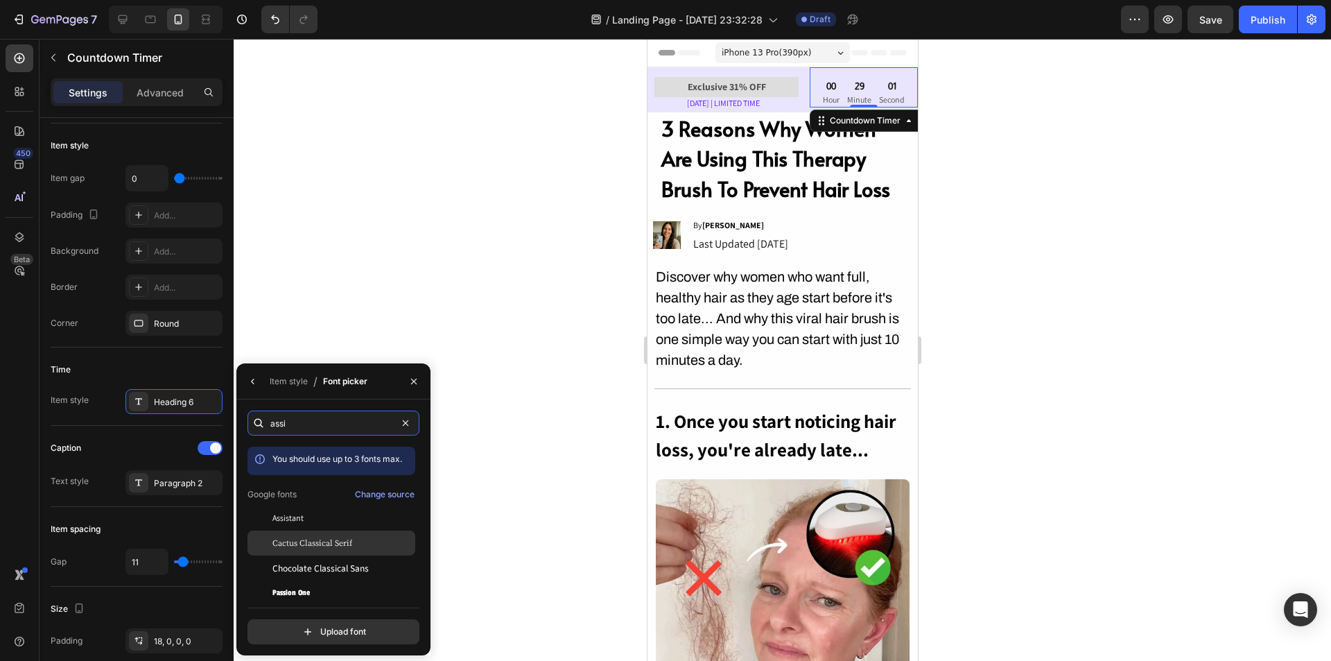
type input "assi"
click at [311, 546] on span "Cactus Classical Serif" at bounding box center [313, 543] width 80 height 12
click at [308, 515] on div "Assistant" at bounding box center [343, 518] width 140 height 12
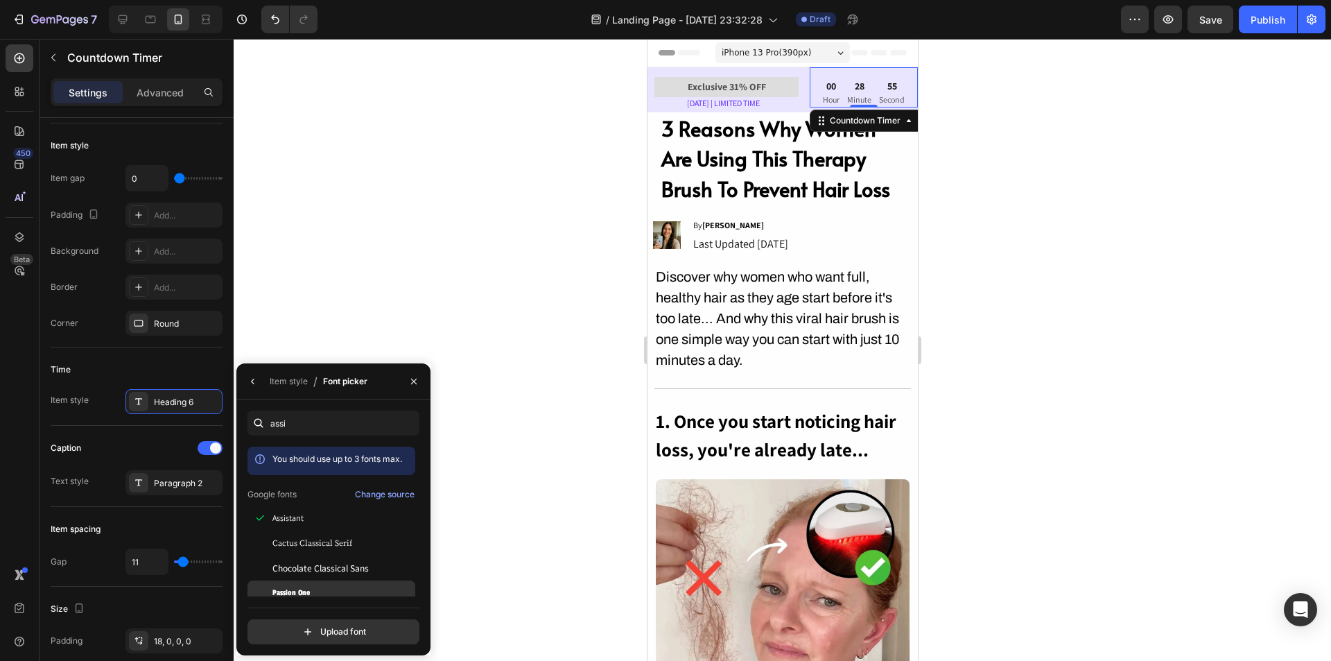
click at [320, 587] on div "Passion One" at bounding box center [343, 593] width 140 height 12
click at [308, 519] on div "Assistant" at bounding box center [343, 518] width 140 height 12
click at [323, 545] on span "Cactus Classical Serif" at bounding box center [313, 543] width 80 height 12
click at [257, 378] on icon "button" at bounding box center [253, 381] width 11 height 11
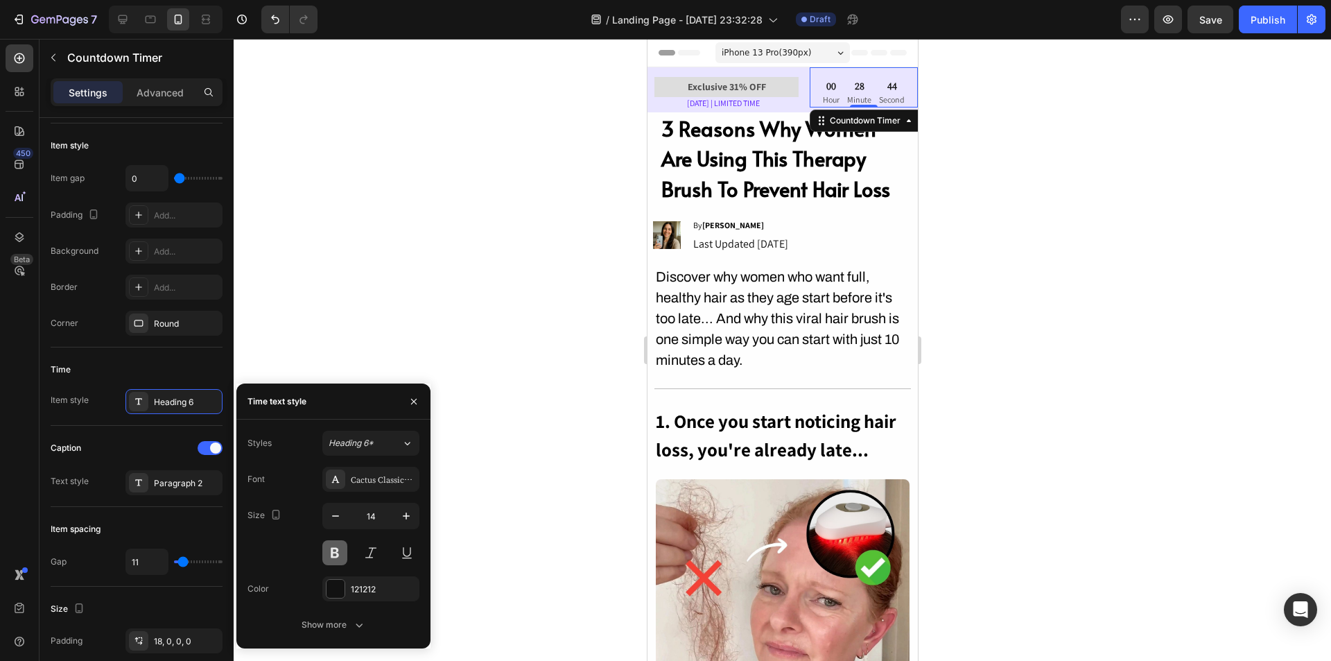
click at [327, 558] on button at bounding box center [334, 552] width 25 height 25
click at [795, 174] on h2 "3 Reasons Why Women Are Using This Therapy Brush To Prevent Hair Loss" at bounding box center [781, 159] width 245 height 94
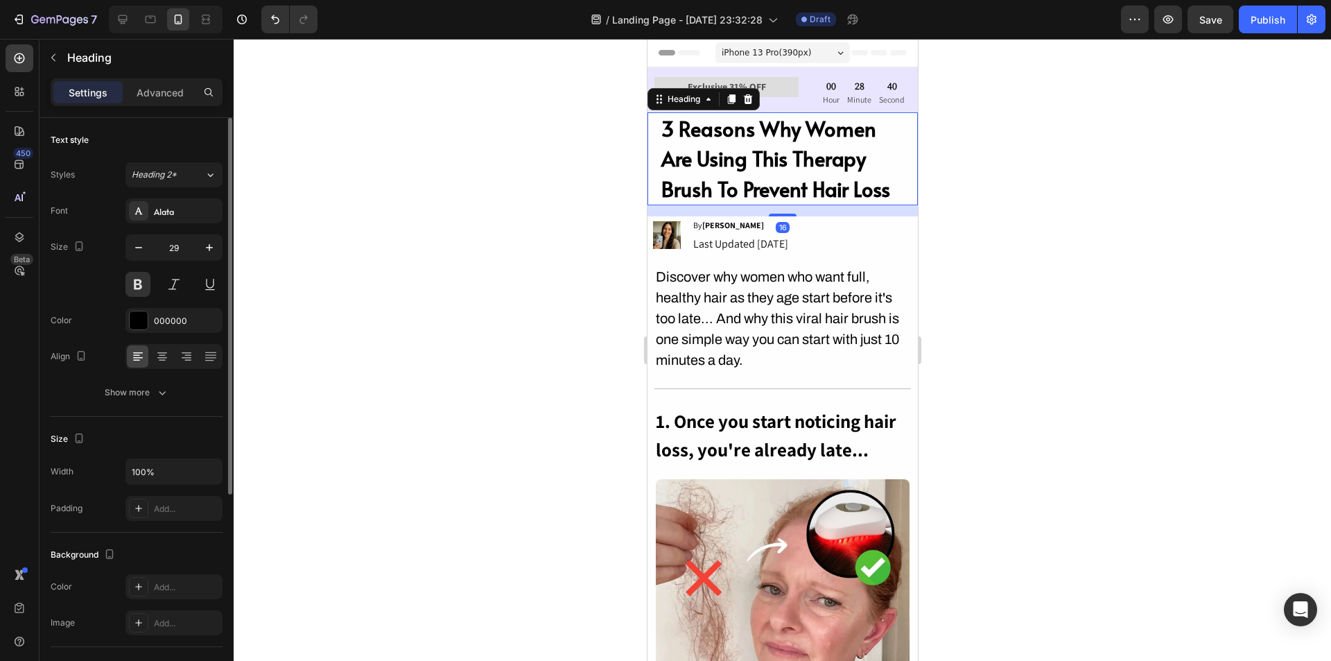
click at [990, 261] on div at bounding box center [783, 350] width 1098 height 622
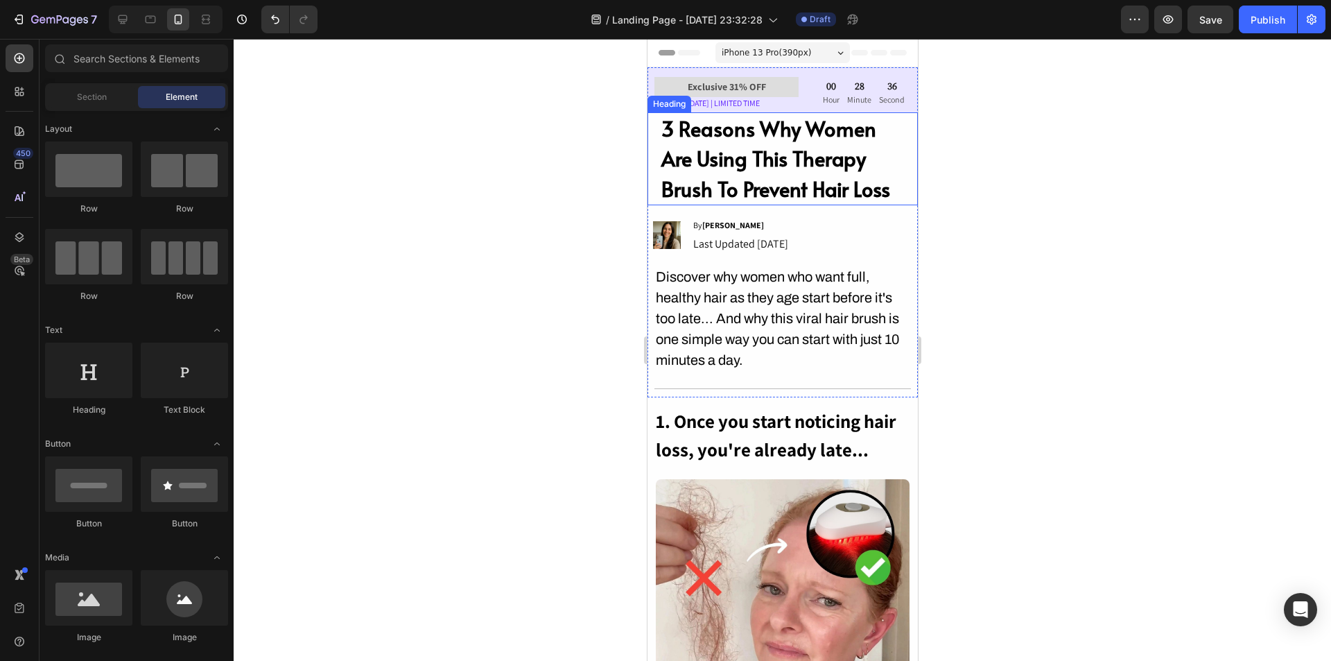
click at [847, 156] on h2 "3 Reasons Why Women Are Using This Therapy Brush To Prevent Hair Loss" at bounding box center [781, 159] width 245 height 94
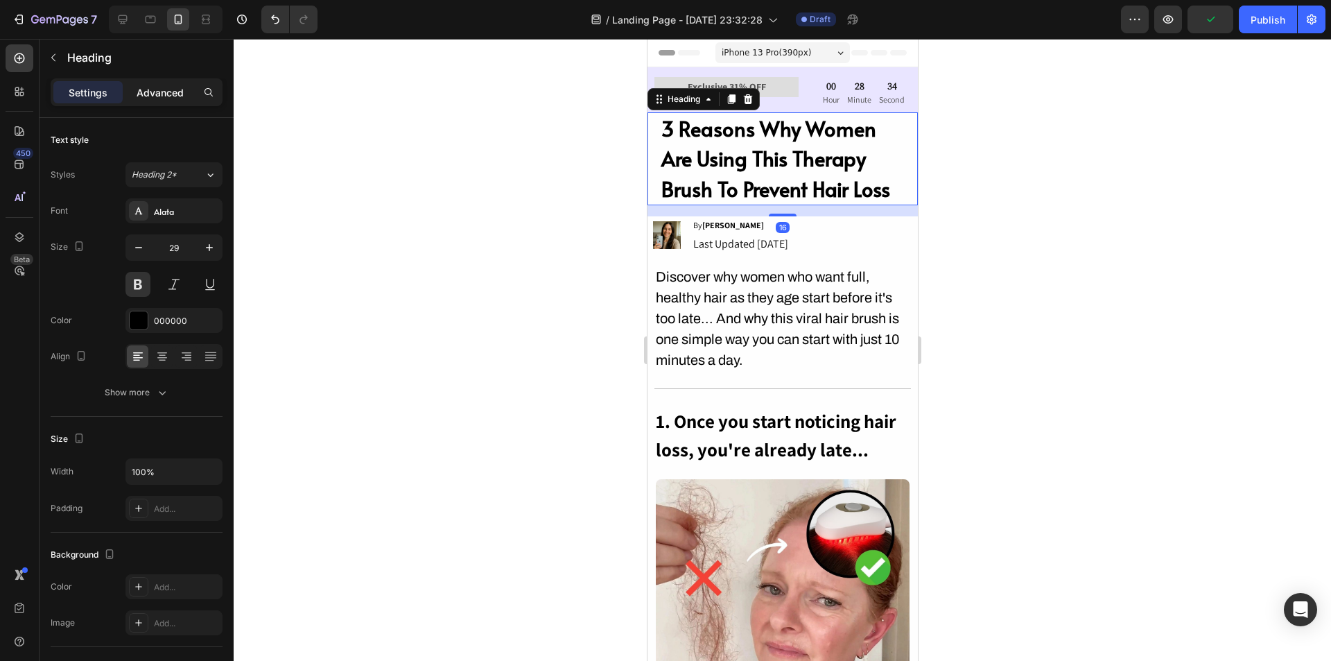
click at [162, 100] on div "Advanced" at bounding box center [160, 92] width 69 height 22
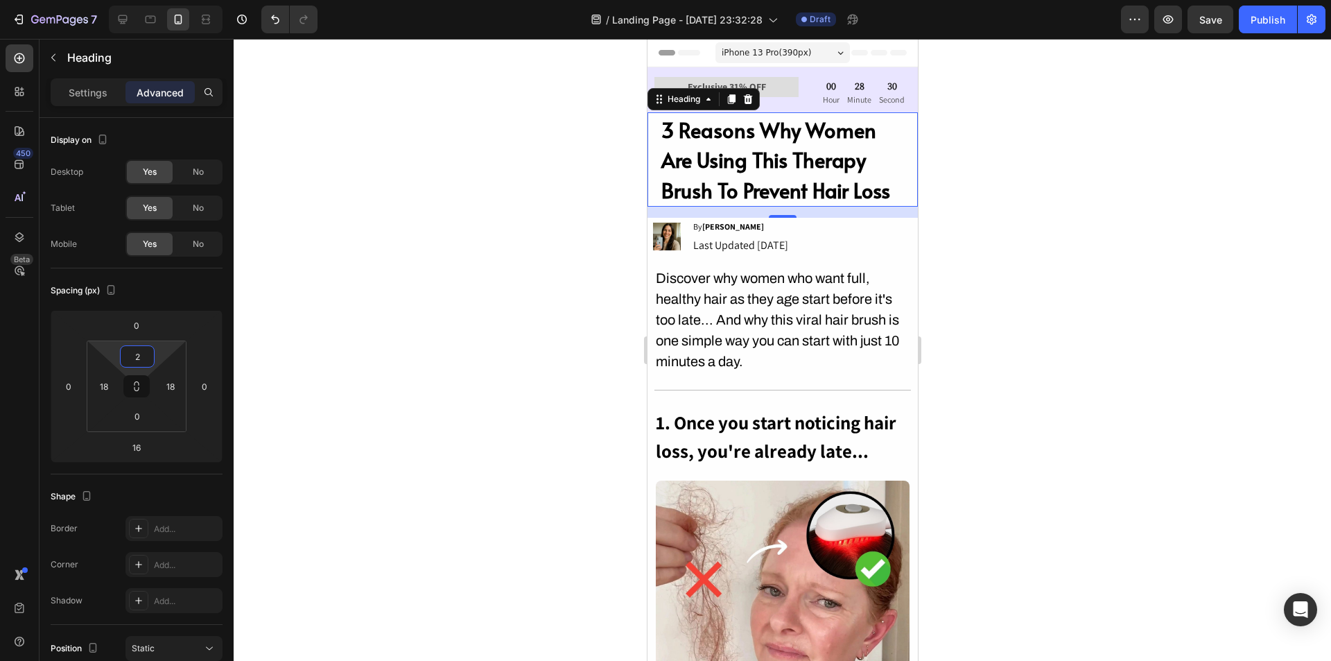
type input "4"
drag, startPoint x: 139, startPoint y: 372, endPoint x: 155, endPoint y: 371, distance: 15.3
click at [155, 0] on html "7 / Landing Page - Aug 22, 23:32:28 Draft Preview Save Publish 450 Beta Section…" at bounding box center [665, 0] width 1331 height 0
click at [1057, 262] on div at bounding box center [783, 350] width 1098 height 622
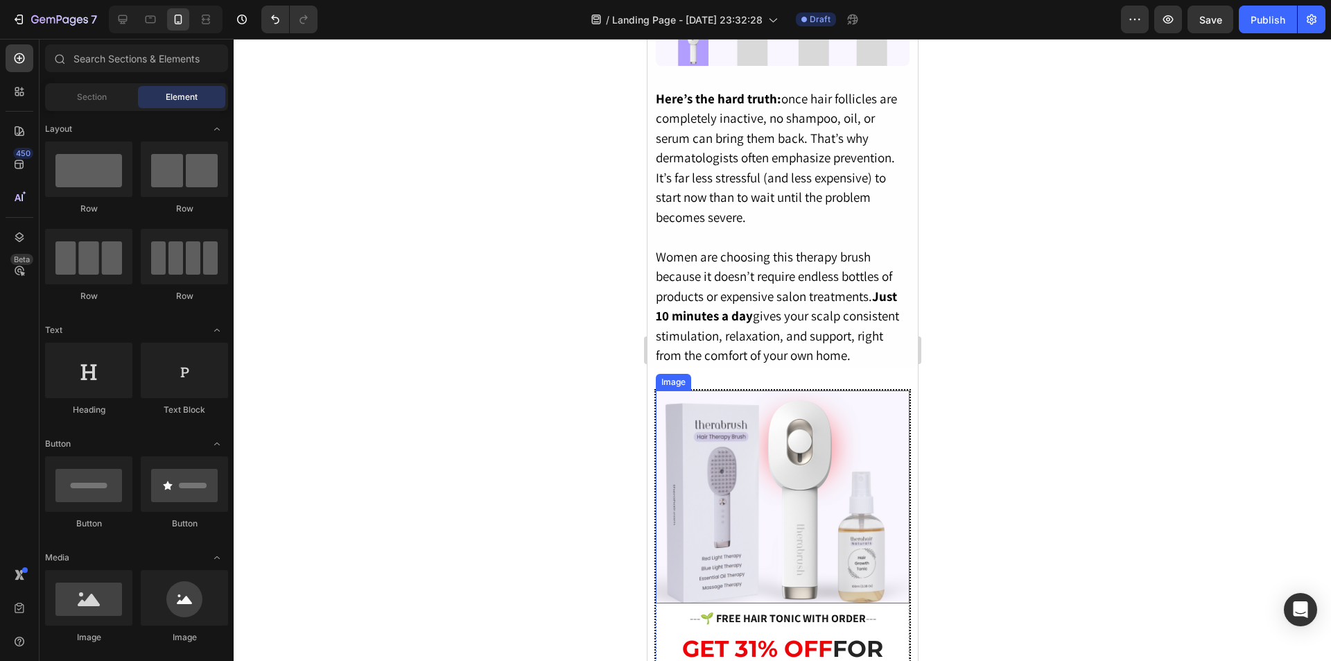
scroll to position [2219, 0]
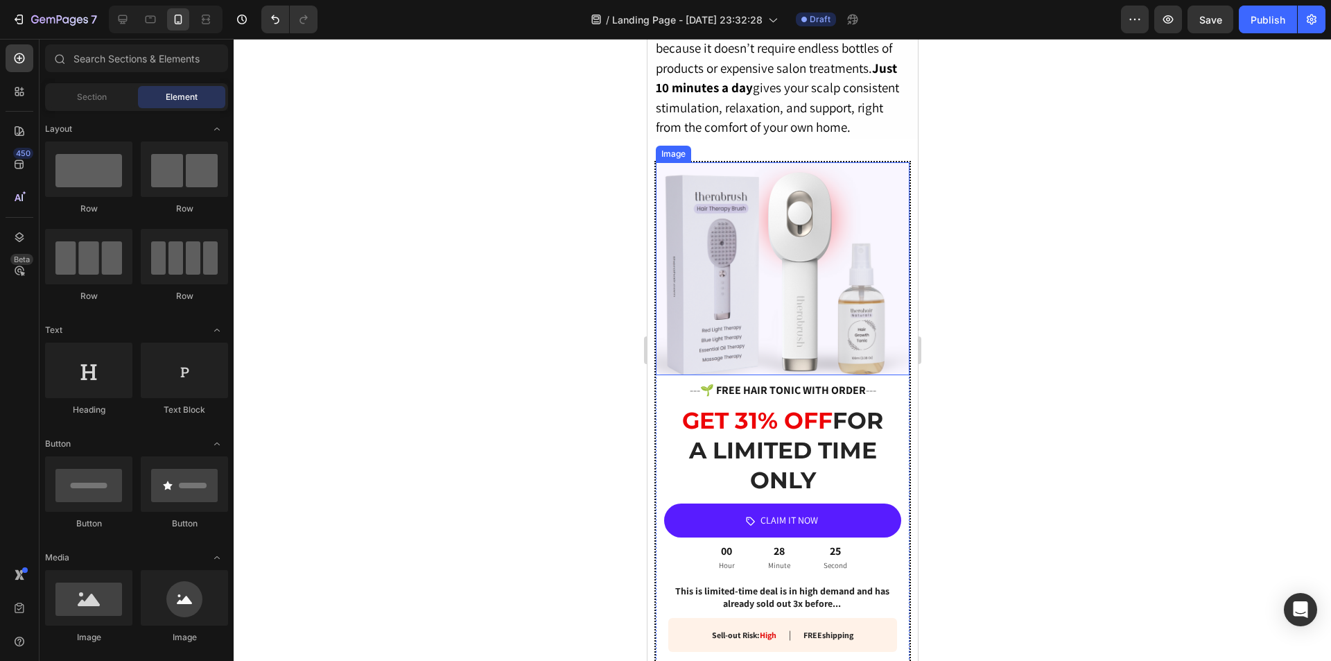
click at [875, 171] on img at bounding box center [782, 268] width 254 height 213
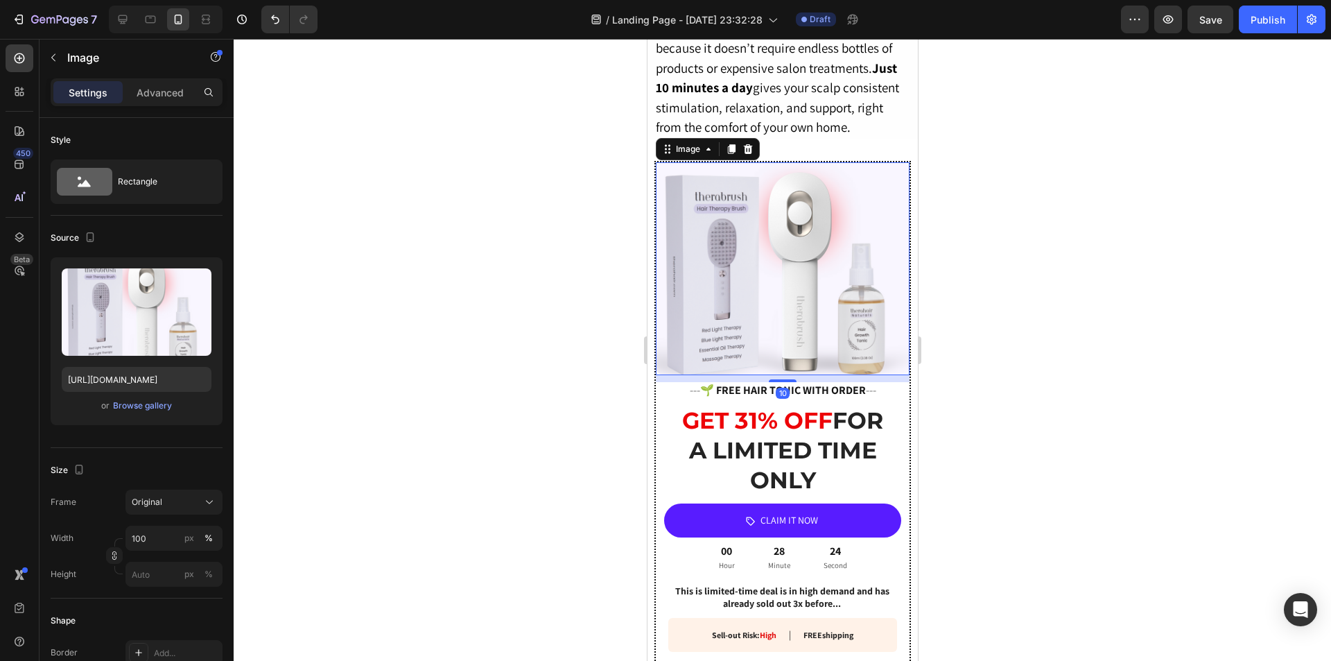
click at [1030, 313] on div at bounding box center [783, 350] width 1098 height 622
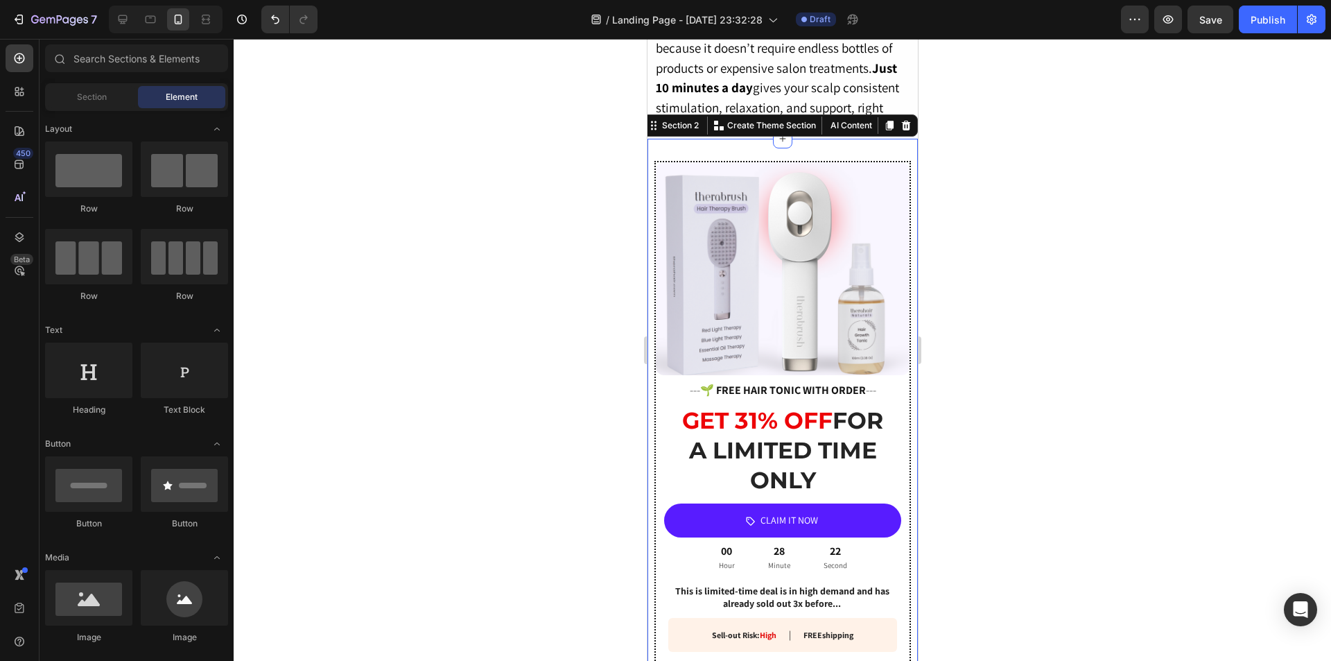
click at [905, 405] on div "Image --- 🌱 FREE HAIR TONIC WITH ORDER --- Heading GET 31% OFF FOR A LIMITED TI…" at bounding box center [782, 430] width 270 height 582
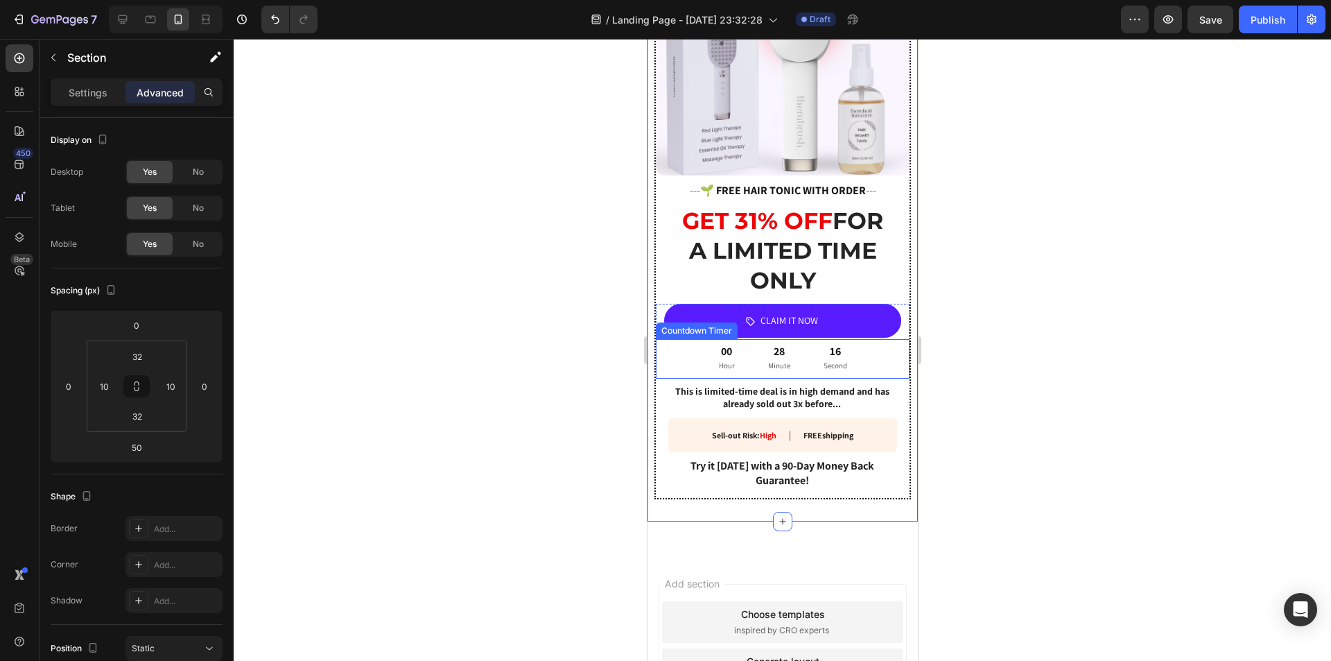
scroll to position [2427, 0]
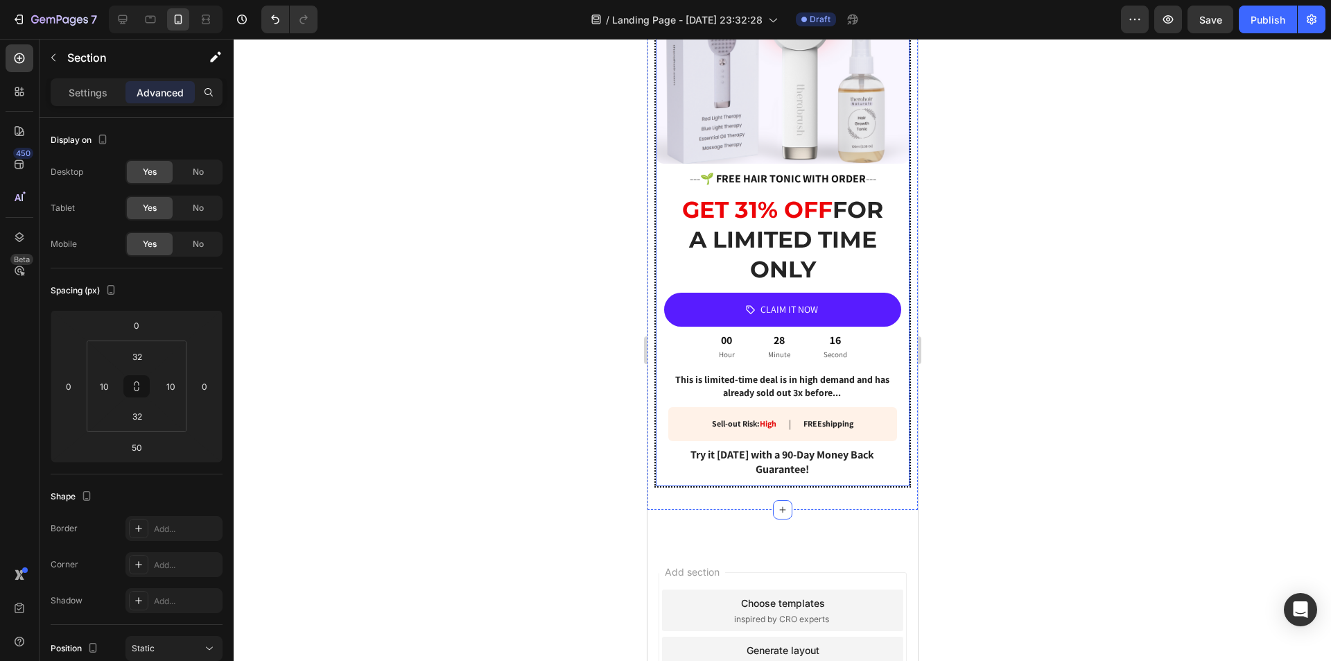
click at [667, 471] on div "Image --- 🌱 FREE HAIR TONIC WITH ORDER --- Heading GET 31% OFF FOR A LIMITED TI…" at bounding box center [782, 218] width 257 height 538
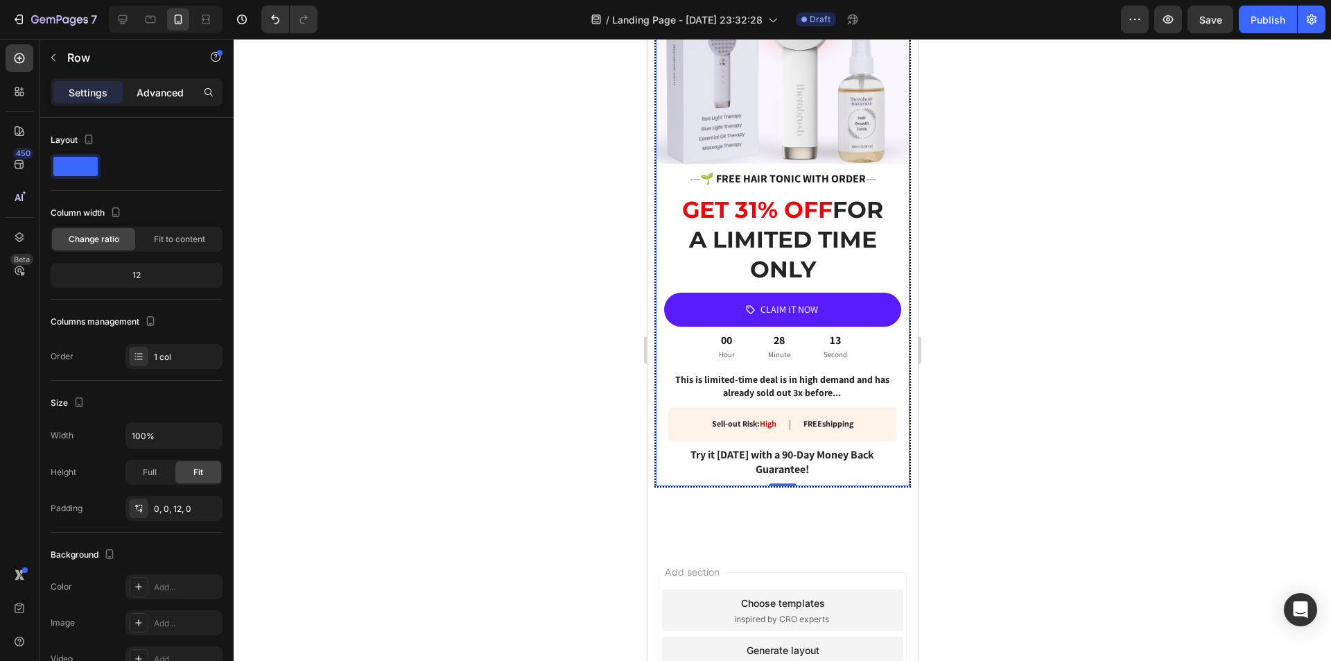
click at [154, 93] on p "Advanced" at bounding box center [160, 92] width 47 height 15
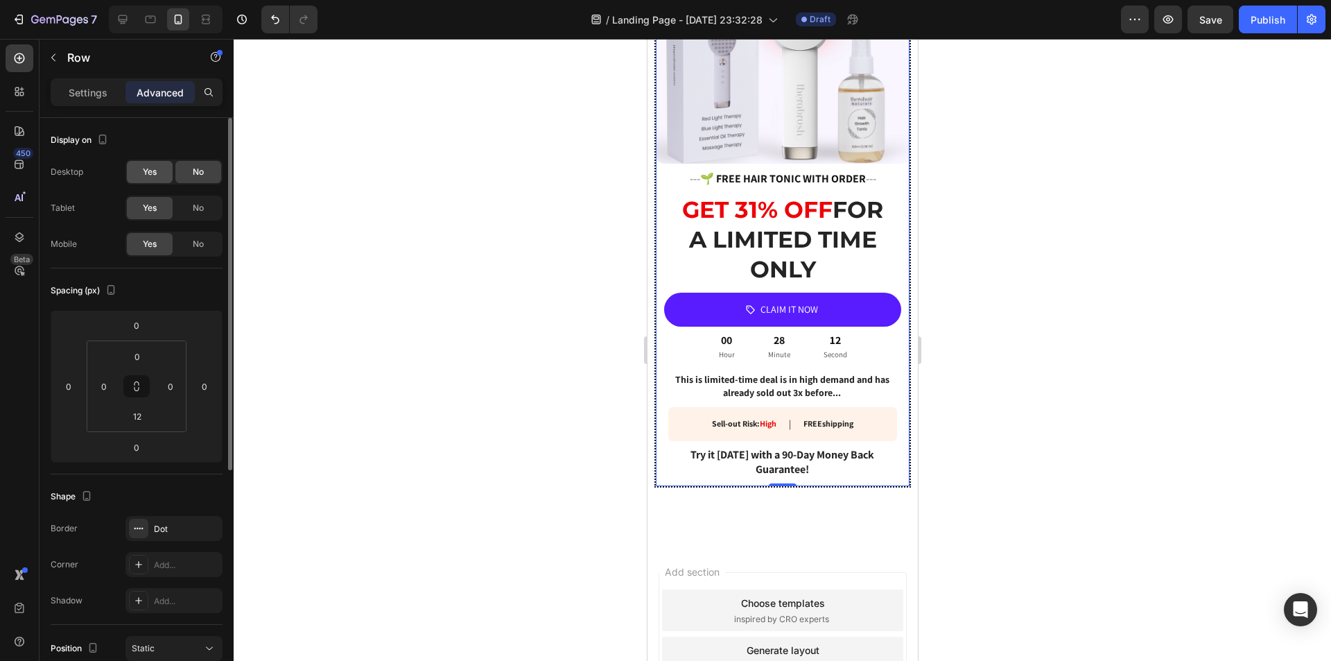
click at [160, 177] on div "Yes" at bounding box center [150, 172] width 46 height 22
click at [187, 171] on div "No" at bounding box center [198, 172] width 46 height 22
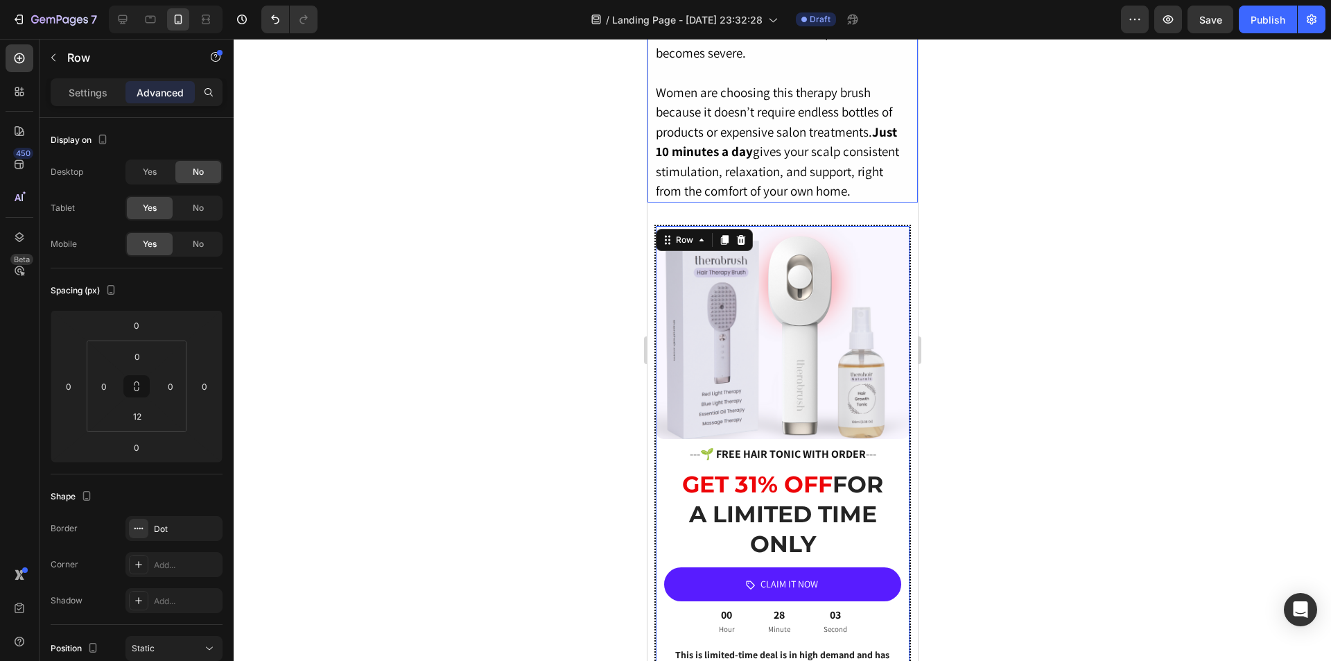
scroll to position [2150, 0]
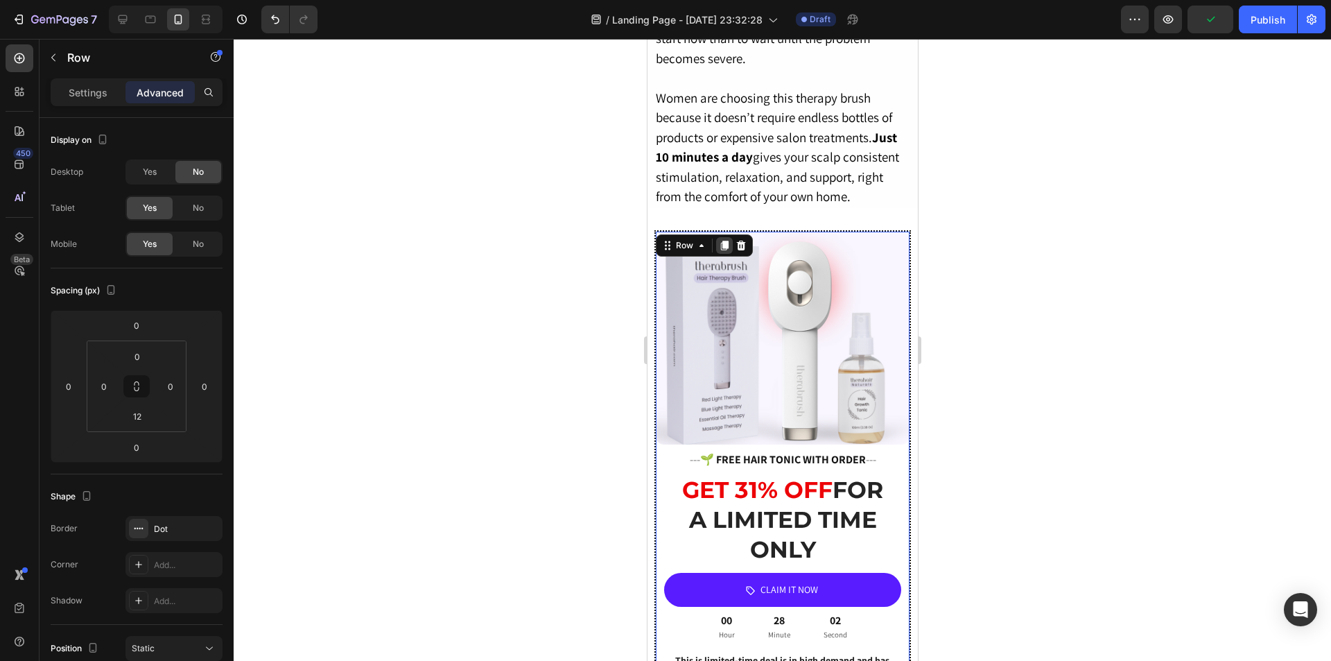
click at [722, 243] on icon at bounding box center [724, 246] width 8 height 10
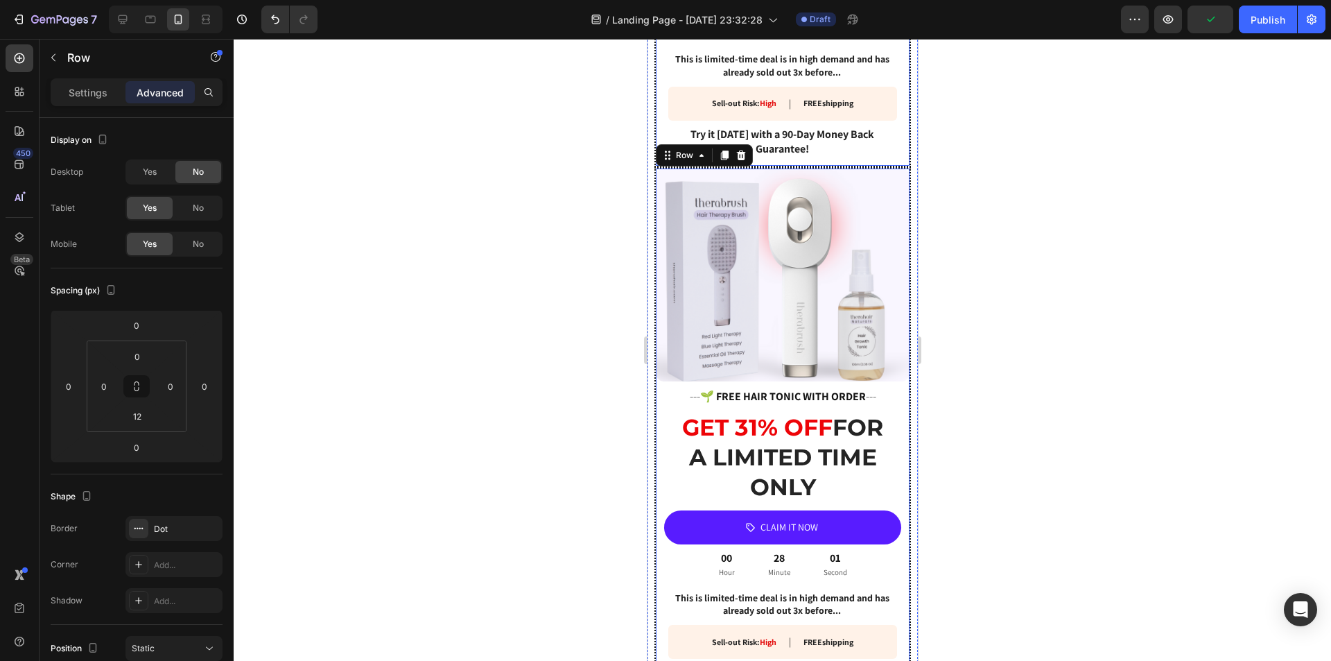
scroll to position [2819, 0]
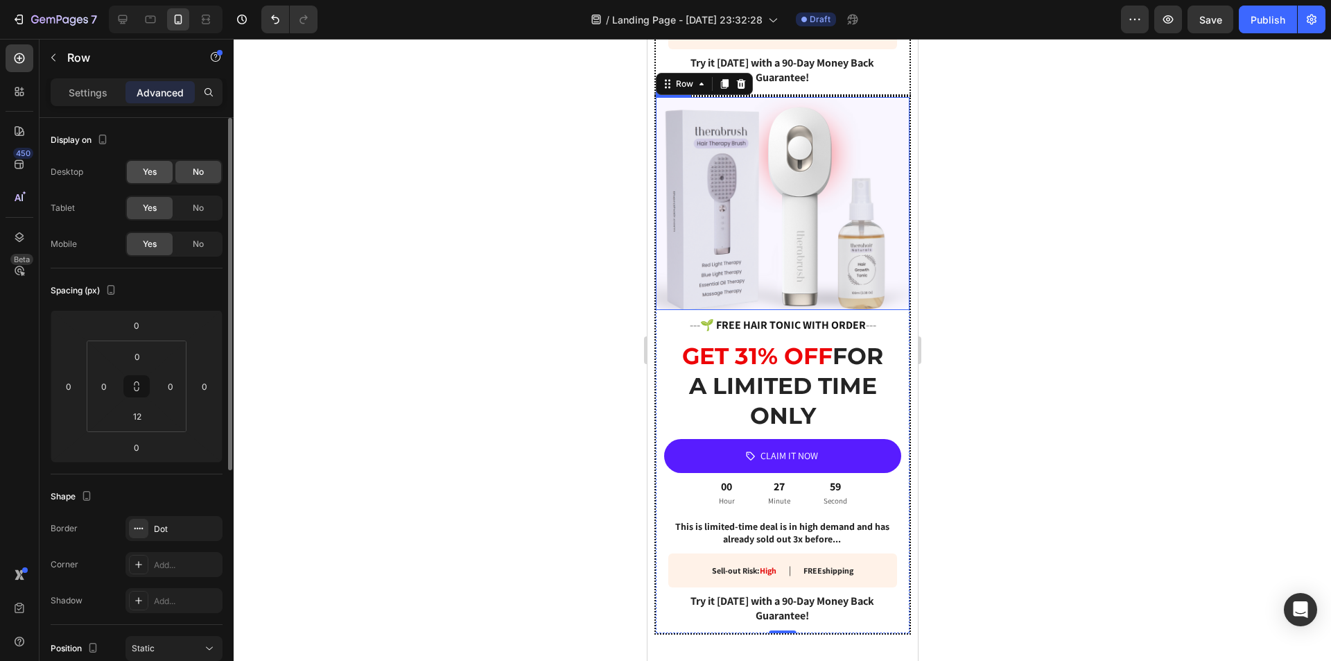
click at [152, 174] on span "Yes" at bounding box center [150, 172] width 14 height 12
click at [202, 240] on span "No" at bounding box center [198, 244] width 11 height 12
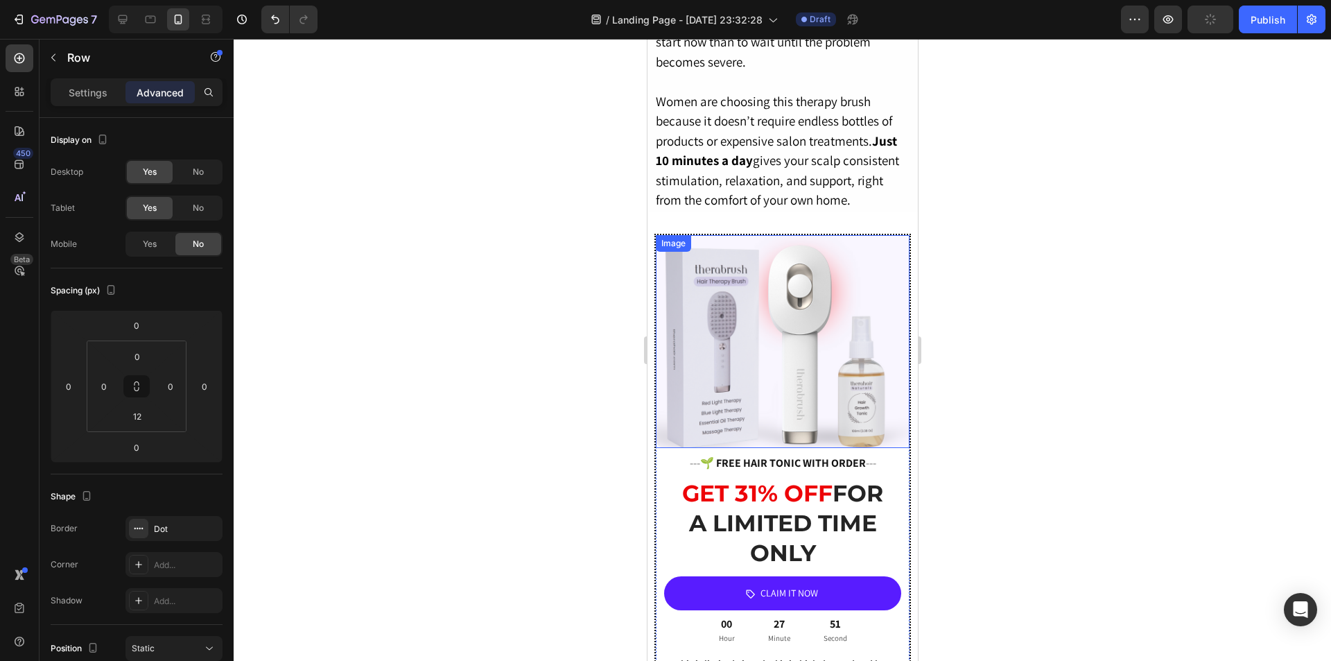
scroll to position [2111, 0]
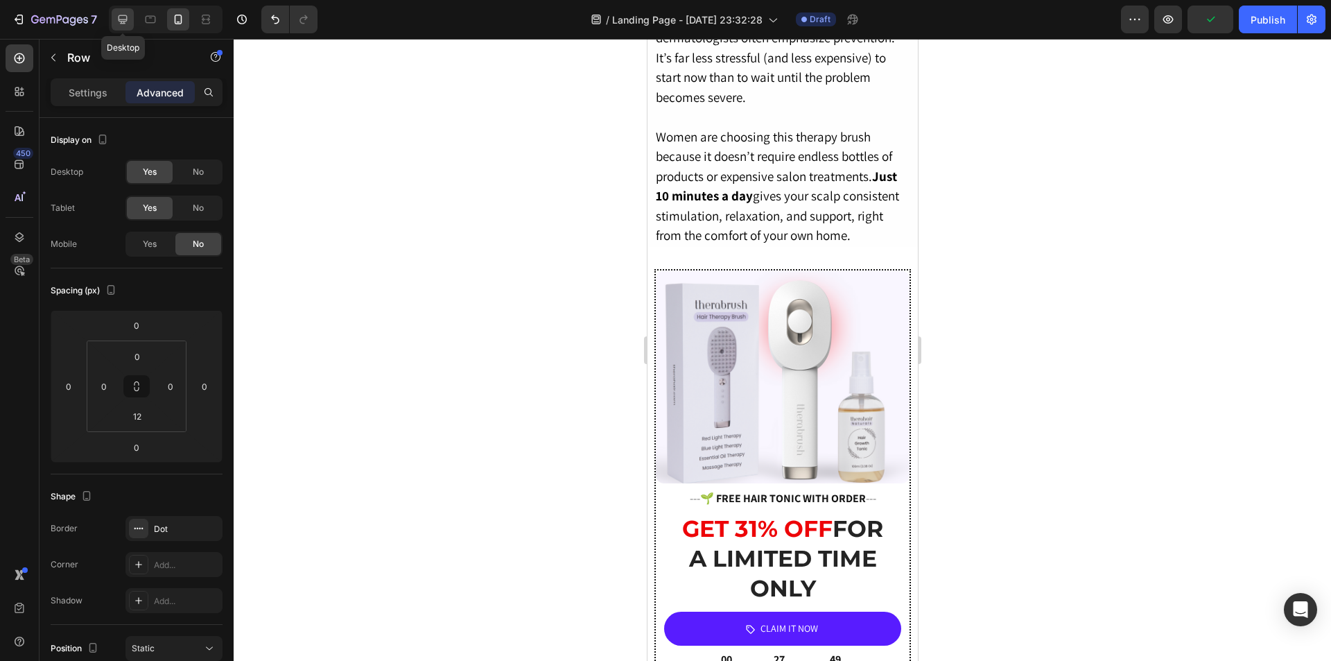
click at [123, 21] on icon at bounding box center [123, 19] width 9 height 9
type input "32"
type input "48"
type input "32"
type input "48"
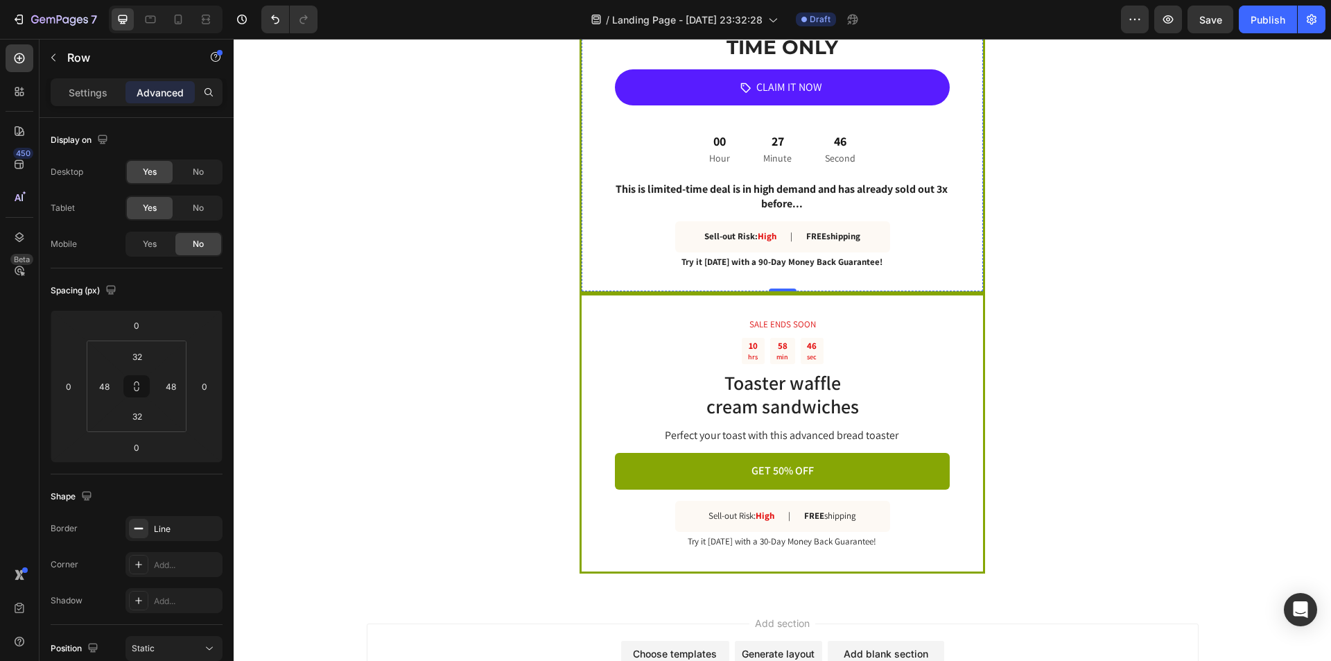
scroll to position [2467, 0]
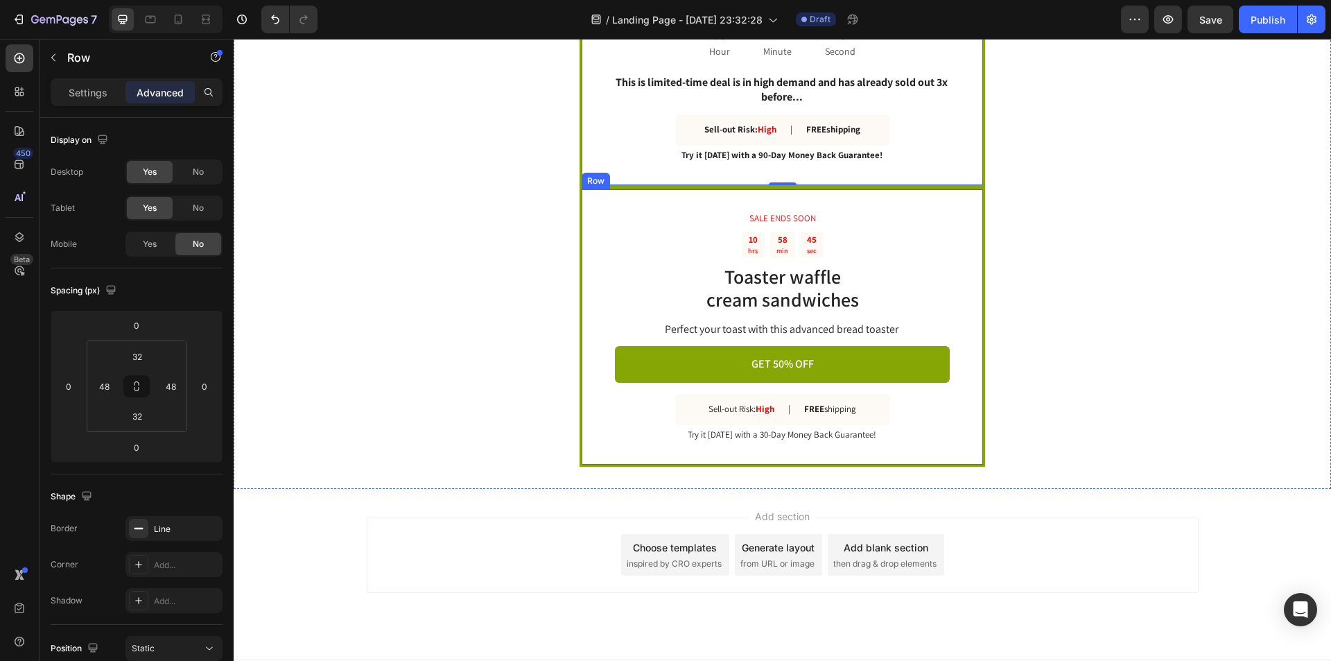
click at [903, 209] on div "SALE ENDS SOON Text Block 10 hrs 58 min 45 sec Countdown Timer Toaster waffle c…" at bounding box center [783, 326] width 406 height 279
click at [662, 178] on icon at bounding box center [667, 176] width 11 height 11
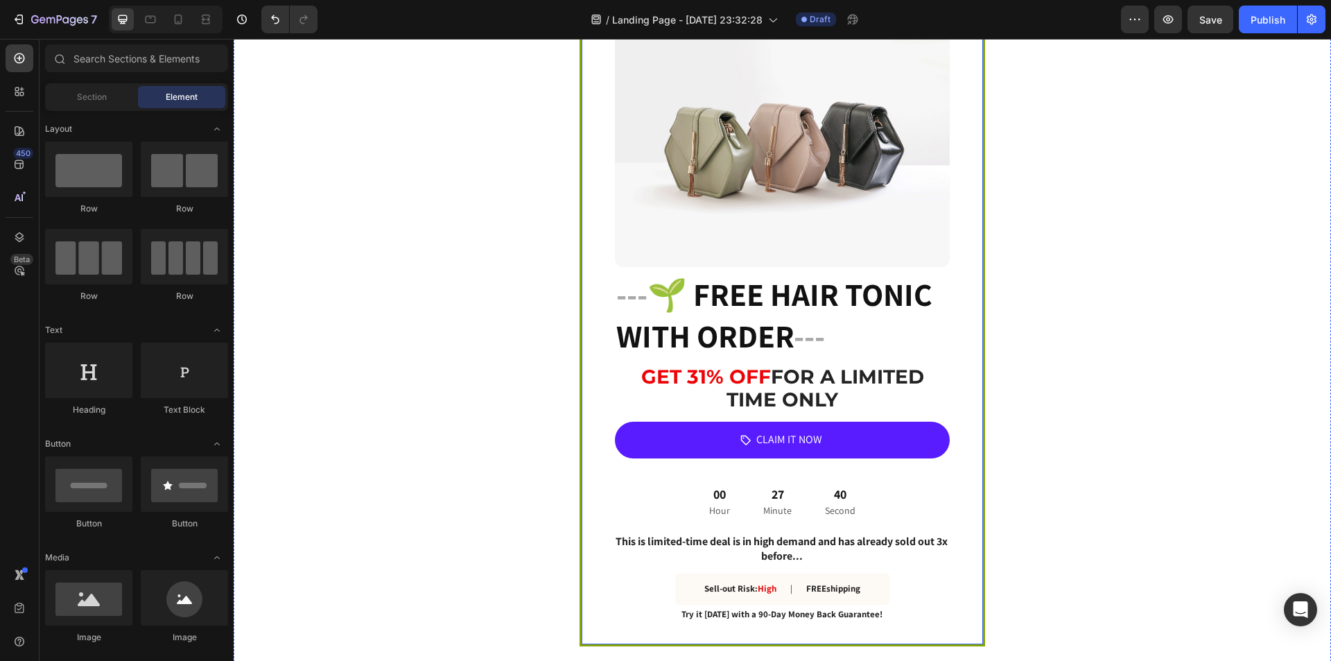
scroll to position [2007, 0]
click at [824, 169] on img at bounding box center [782, 142] width 335 height 251
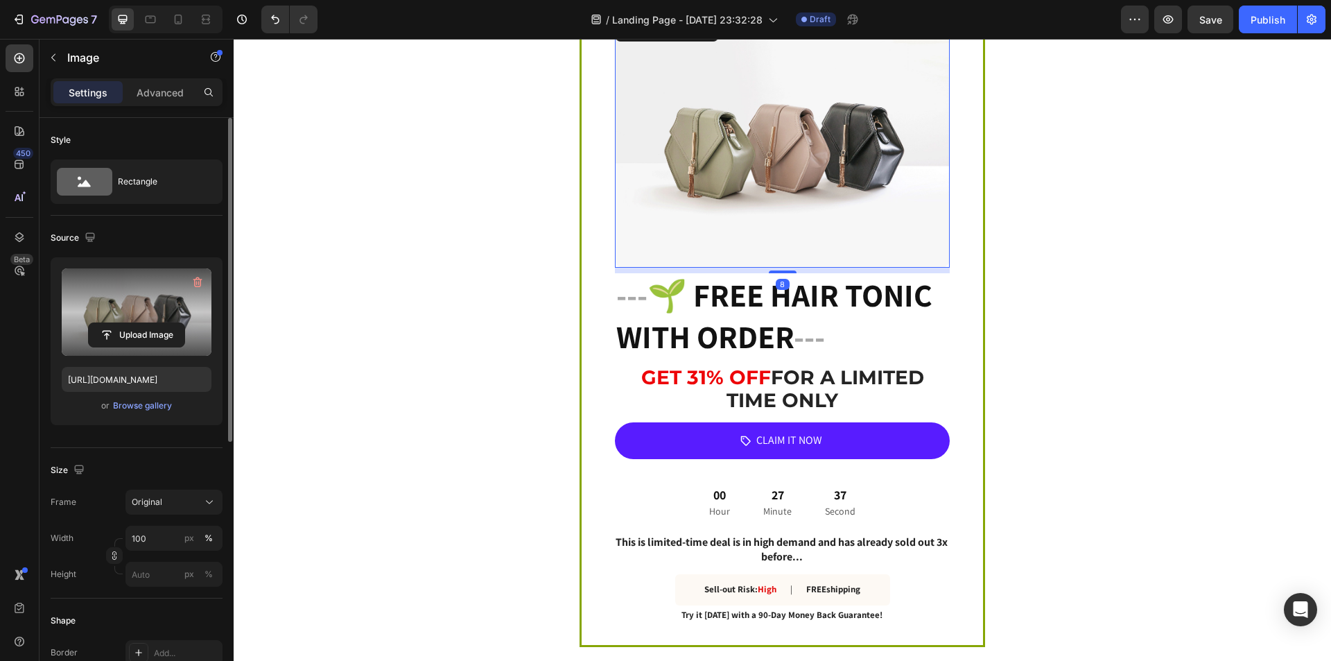
click at [150, 299] on label at bounding box center [137, 311] width 150 height 87
click at [150, 323] on input "file" at bounding box center [137, 335] width 96 height 24
type input "https://cdn.shopify.com/s/files/1/0822/2507/0364/files/gempages_498539324896183…"
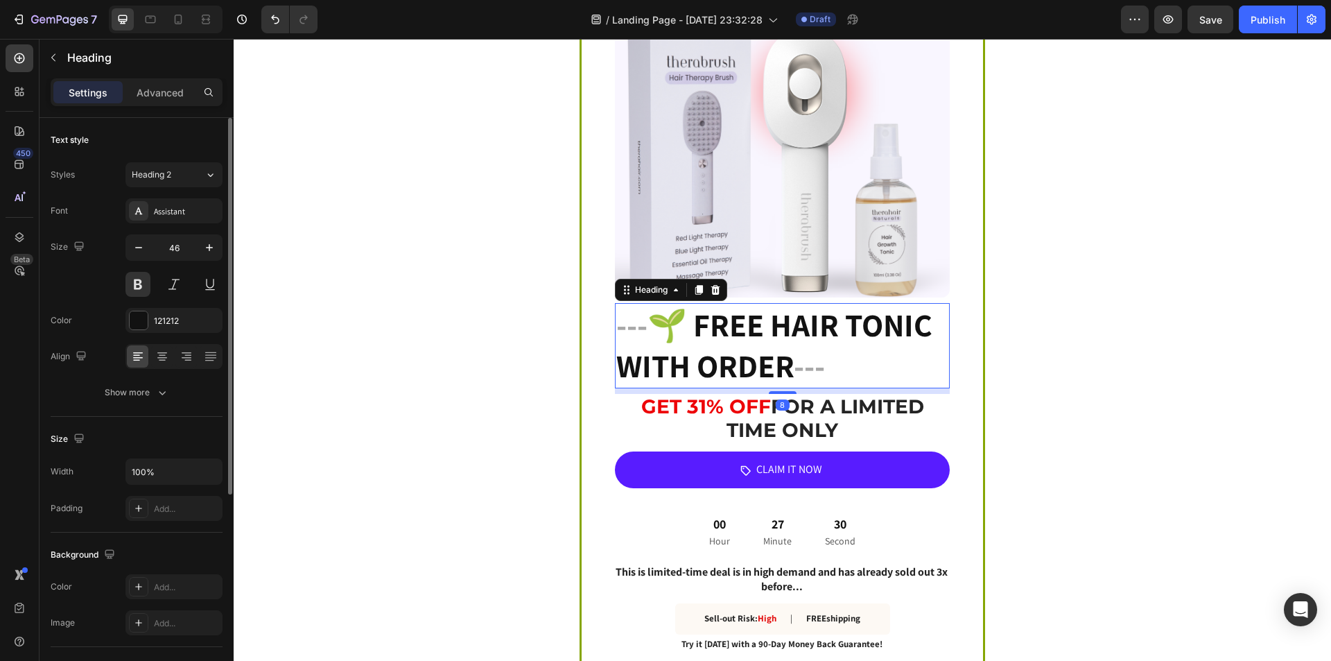
click at [720, 330] on h2 "--- 🌱 FREE HAIR TONIC WITH ORDER ---" at bounding box center [782, 346] width 335 height 86
click at [136, 248] on icon "button" at bounding box center [139, 248] width 14 height 14
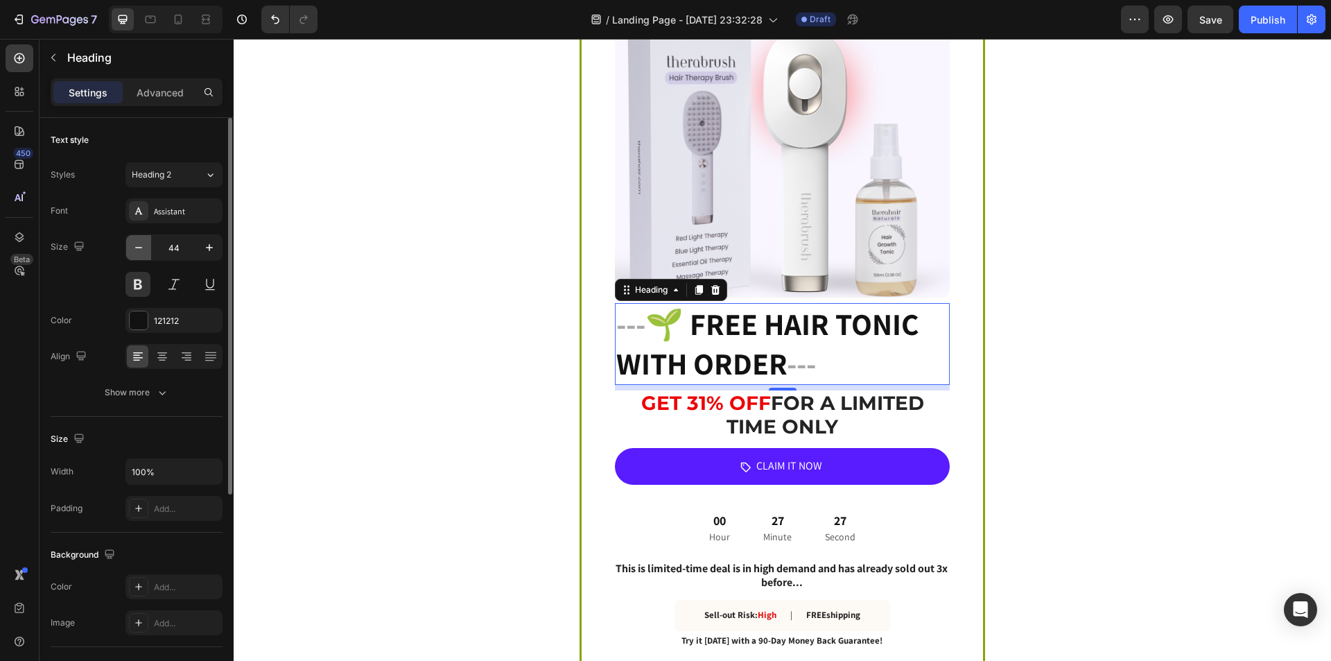
click at [136, 248] on icon "button" at bounding box center [139, 248] width 14 height 14
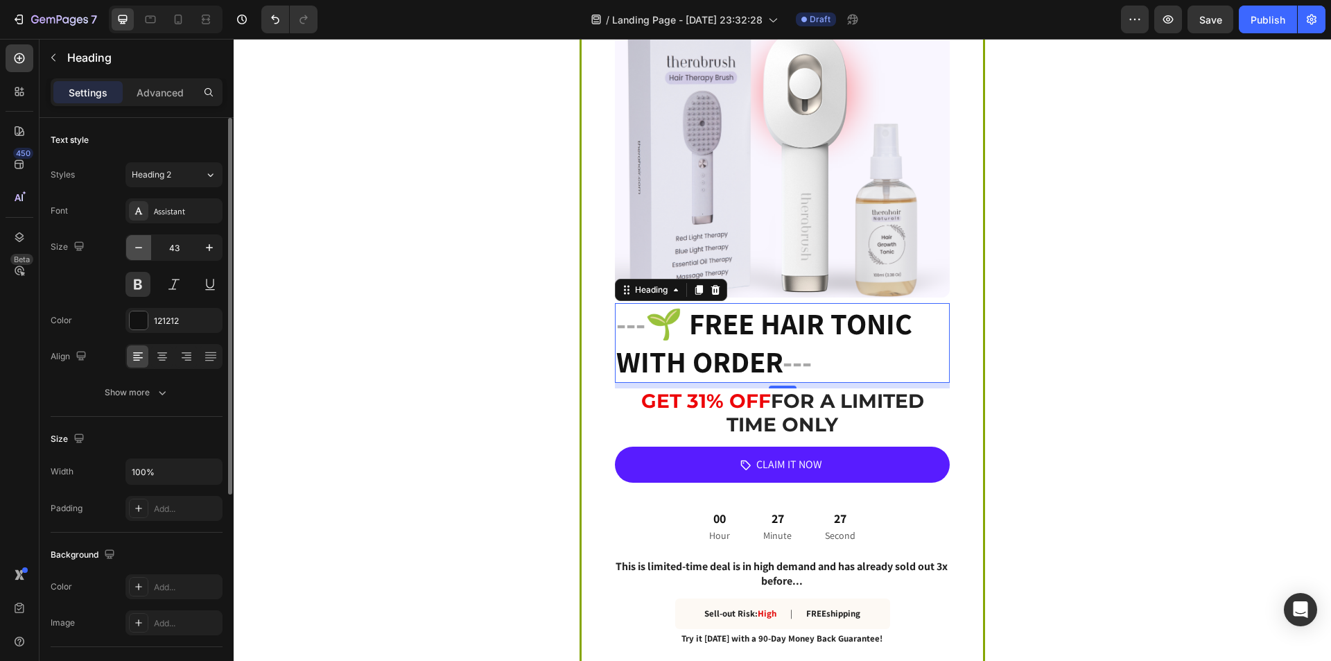
click at [136, 248] on icon "button" at bounding box center [139, 248] width 14 height 14
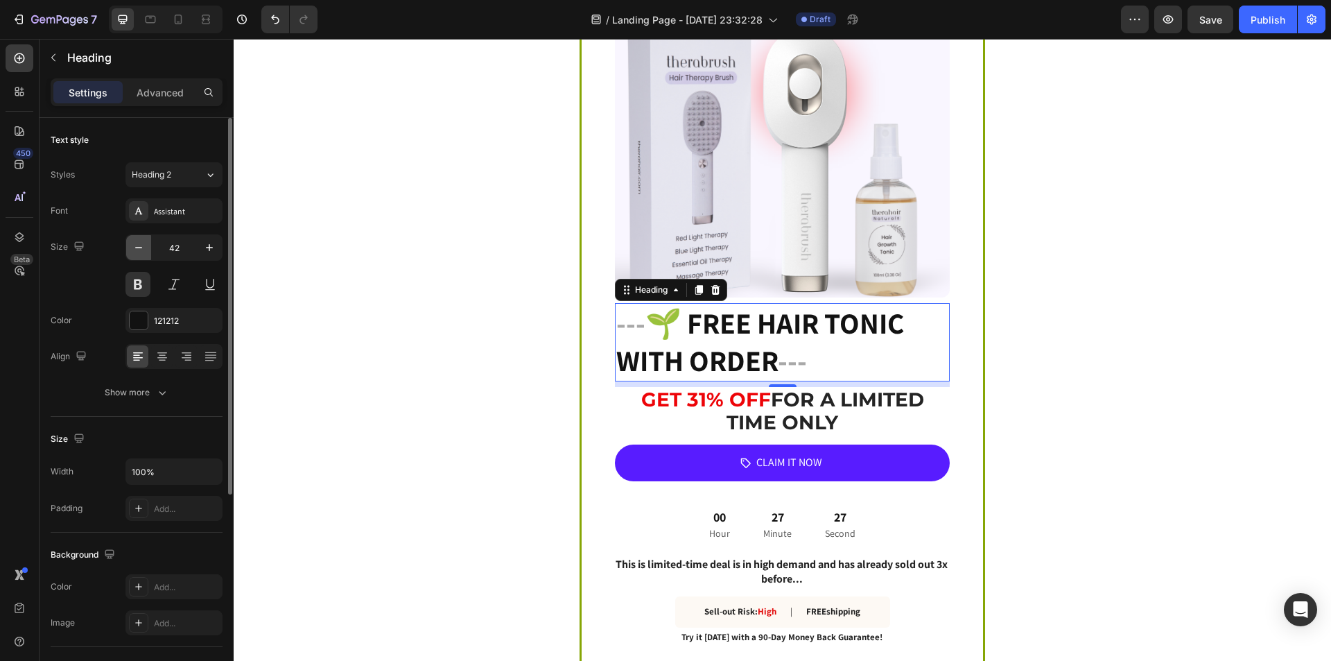
click at [136, 248] on icon "button" at bounding box center [139, 248] width 14 height 14
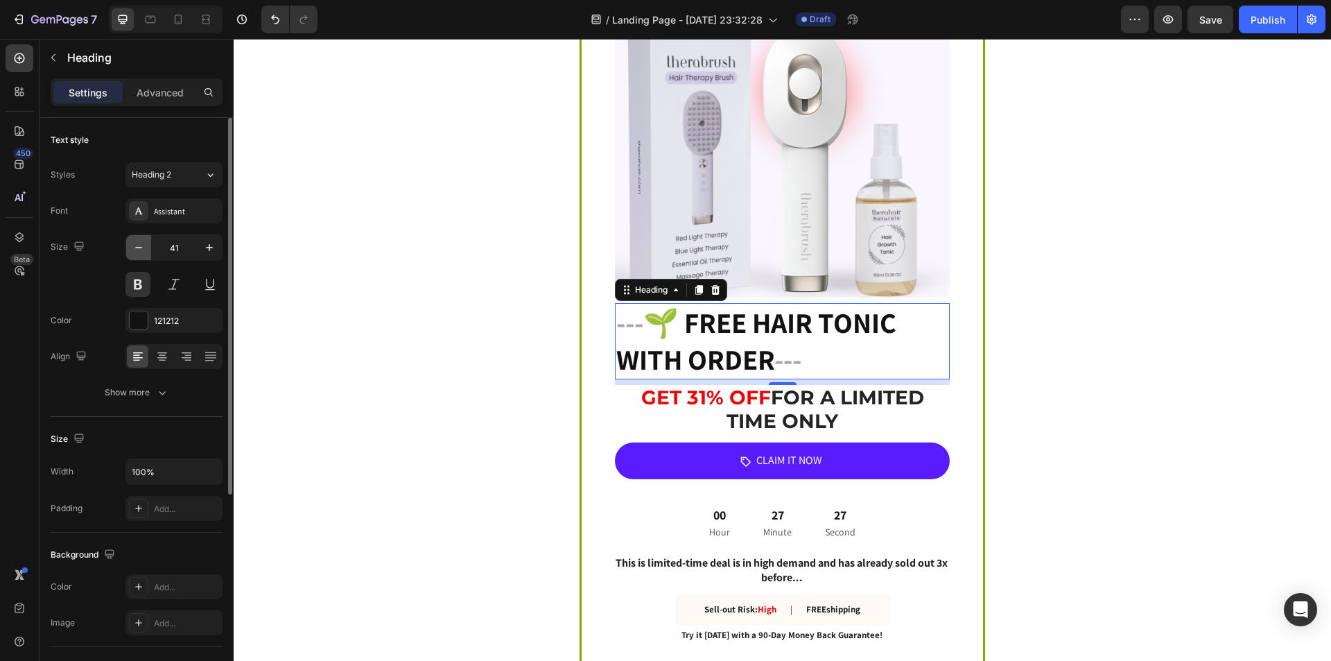
click at [136, 248] on icon "button" at bounding box center [139, 248] width 14 height 14
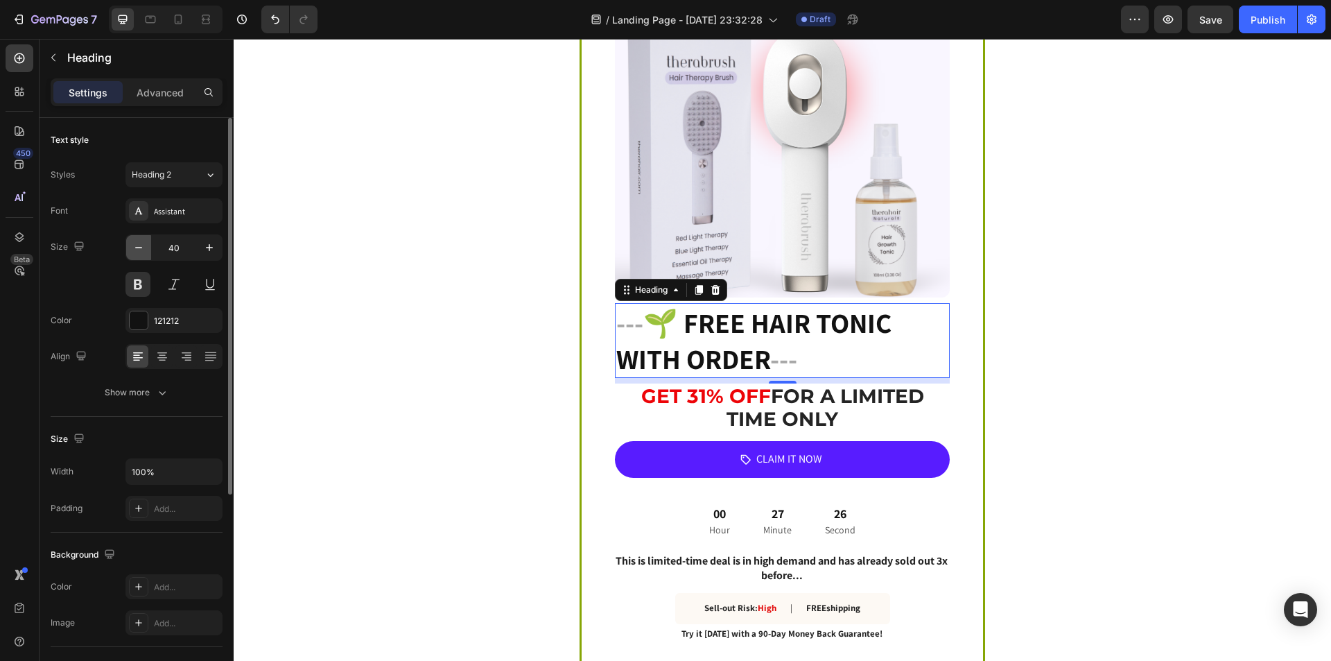
click at [136, 248] on icon "button" at bounding box center [139, 248] width 14 height 14
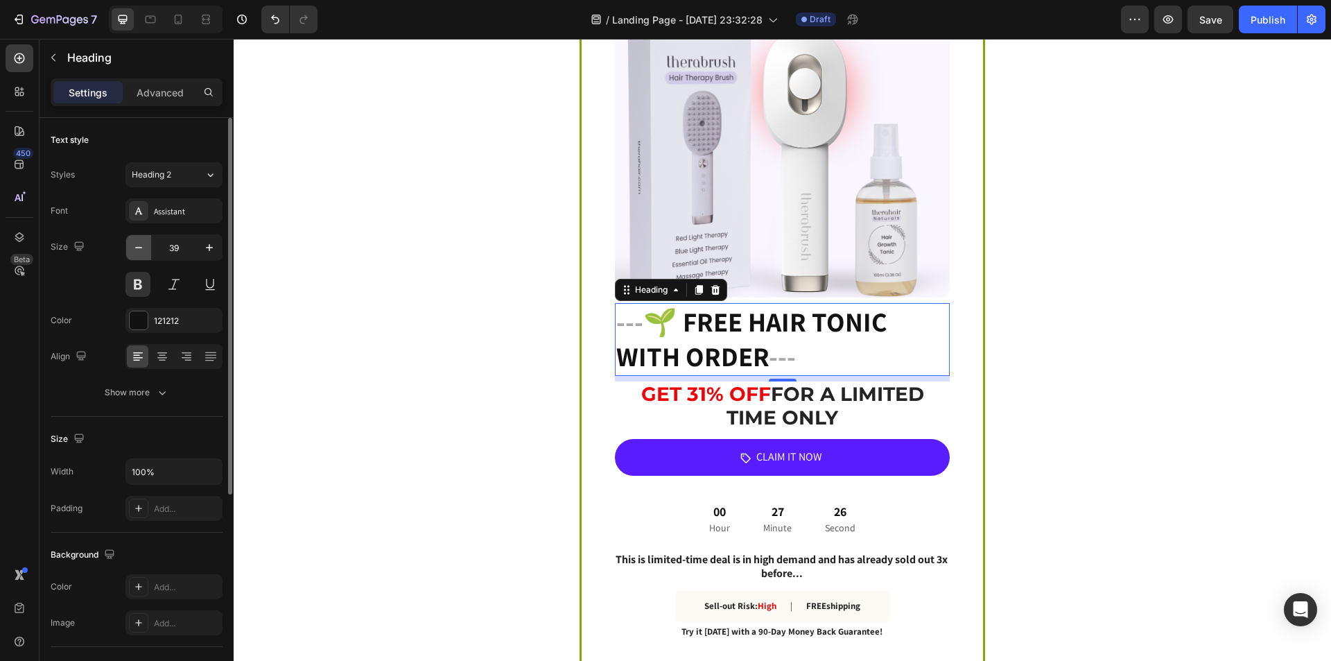
click at [136, 248] on icon "button" at bounding box center [139, 248] width 14 height 14
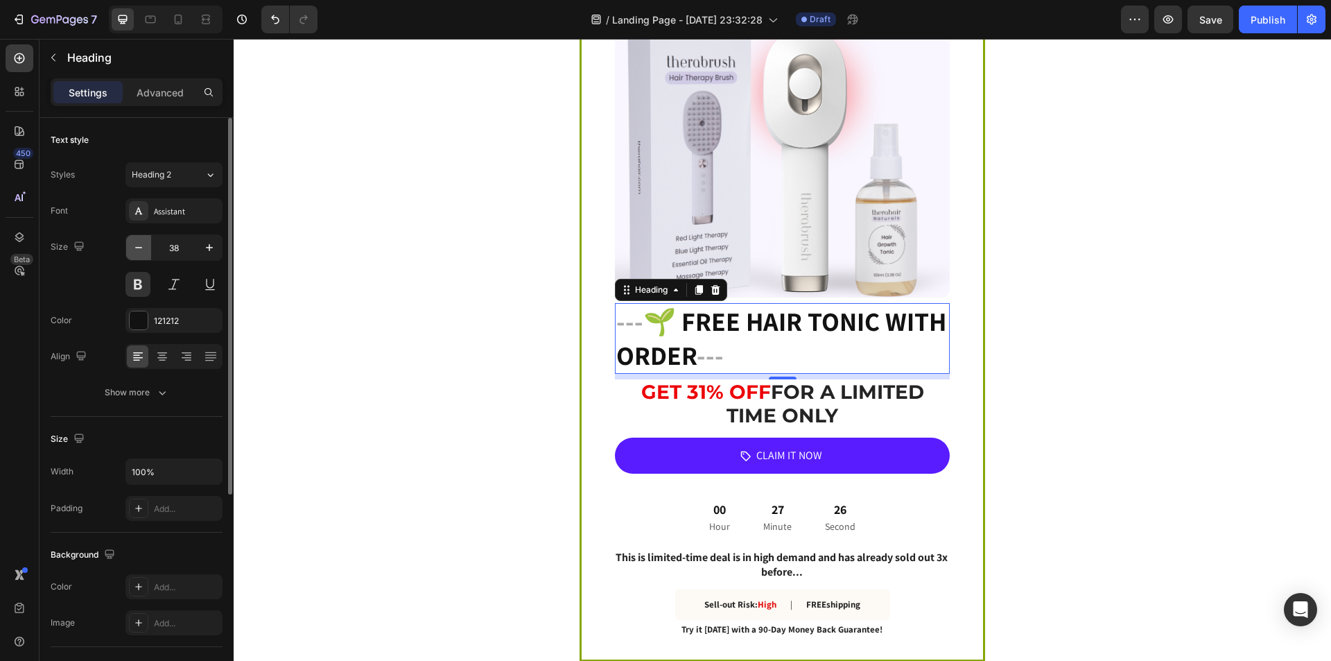
click at [136, 248] on icon "button" at bounding box center [139, 248] width 14 height 14
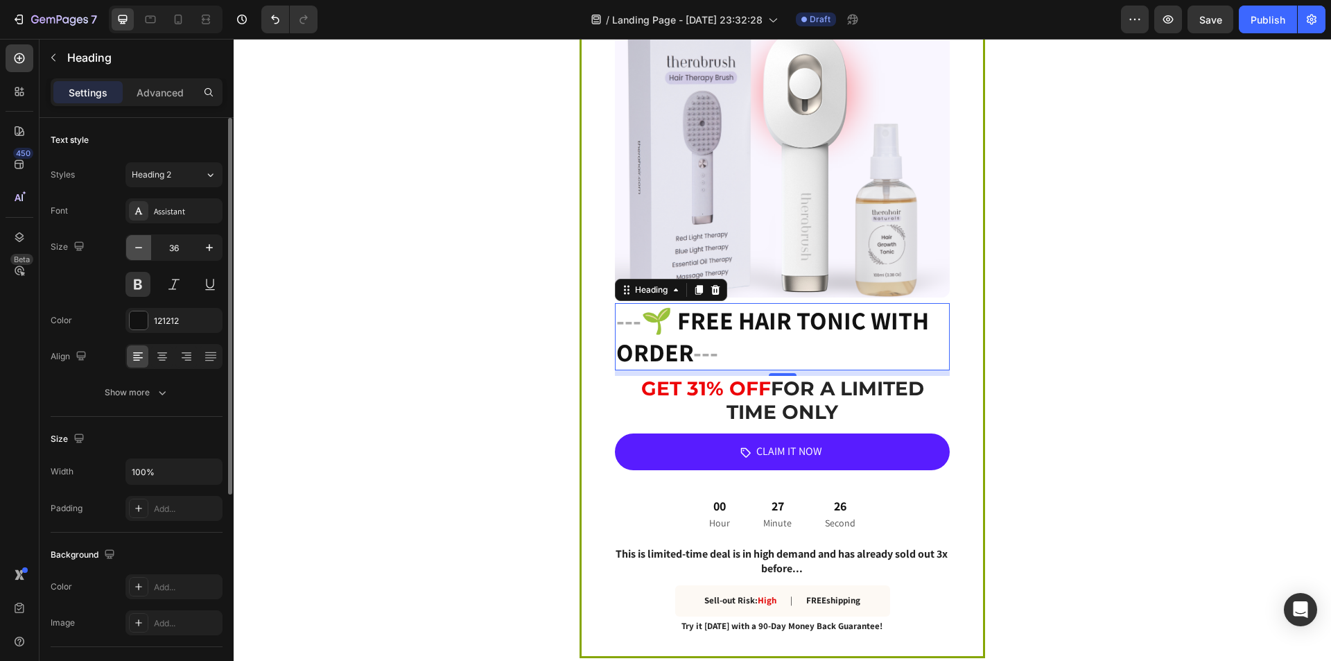
click at [136, 248] on icon "button" at bounding box center [139, 248] width 14 height 14
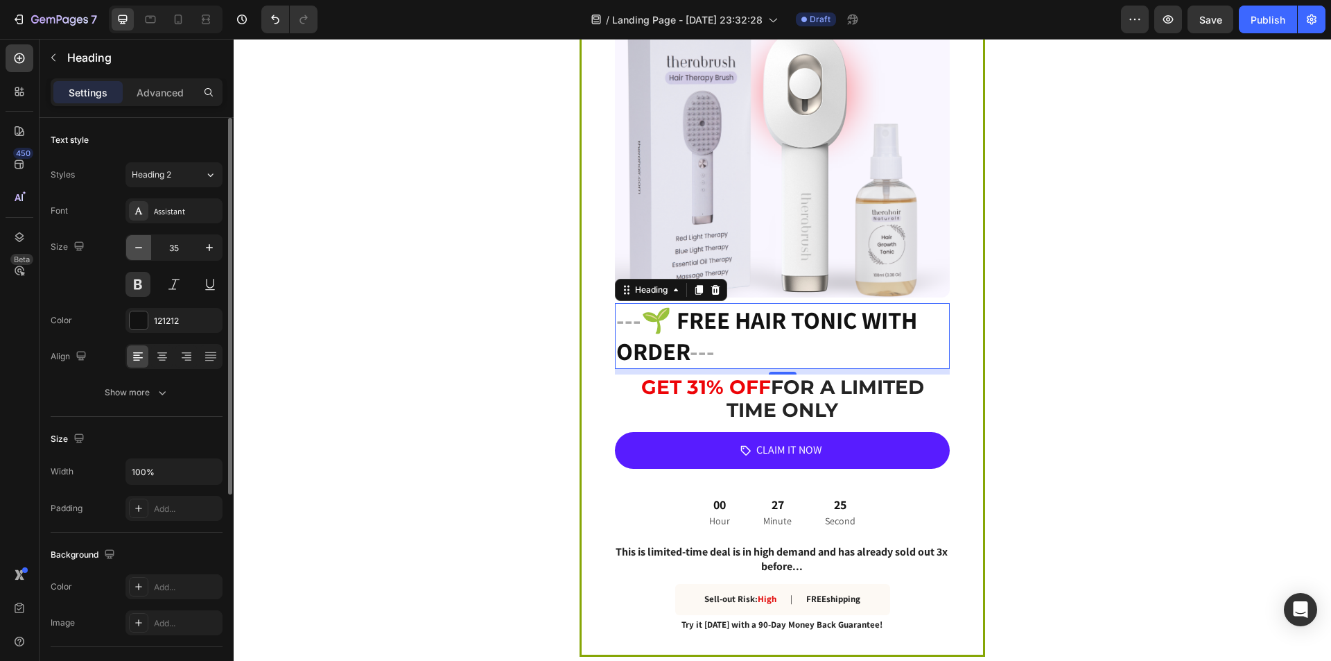
click at [136, 248] on icon "button" at bounding box center [139, 248] width 14 height 14
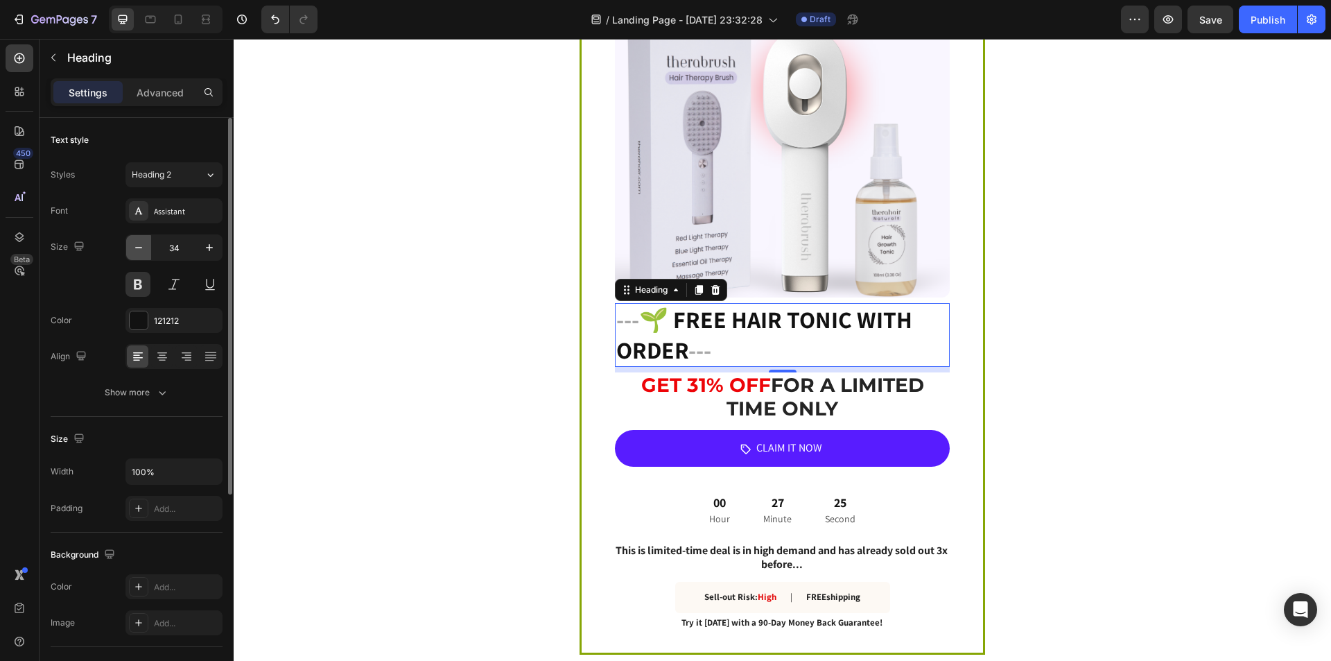
click at [136, 248] on icon "button" at bounding box center [139, 248] width 14 height 14
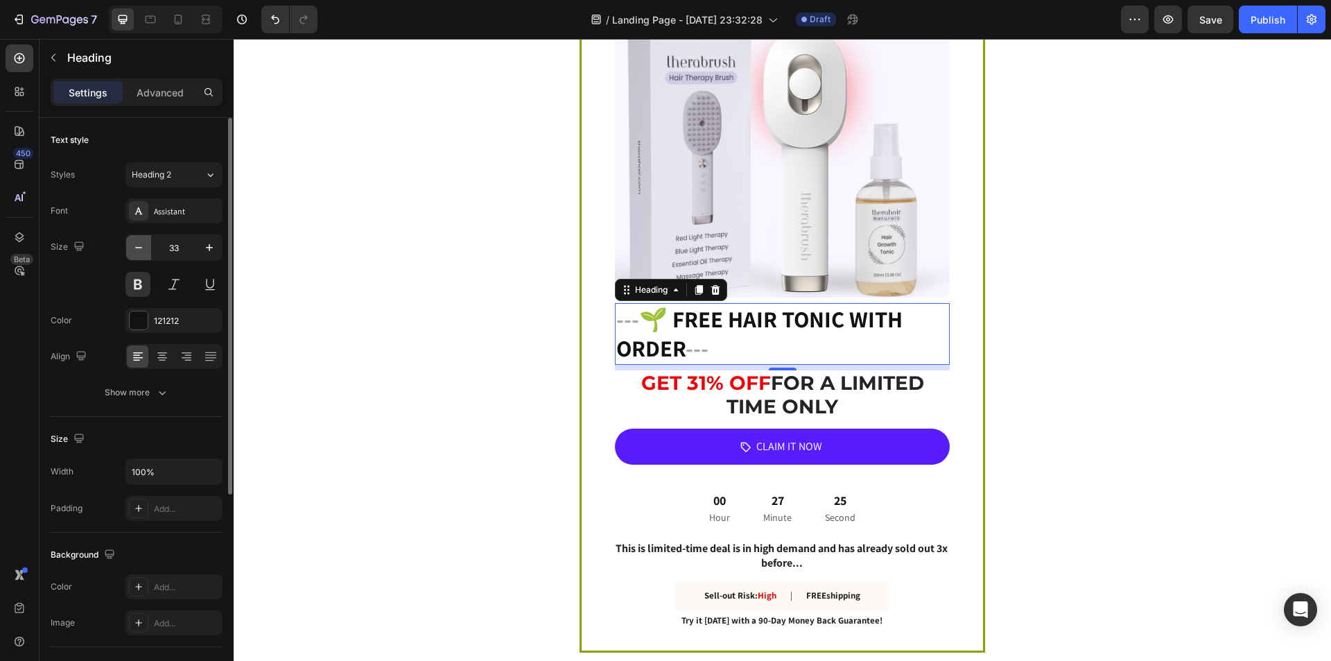
click at [136, 248] on icon "button" at bounding box center [139, 248] width 14 height 14
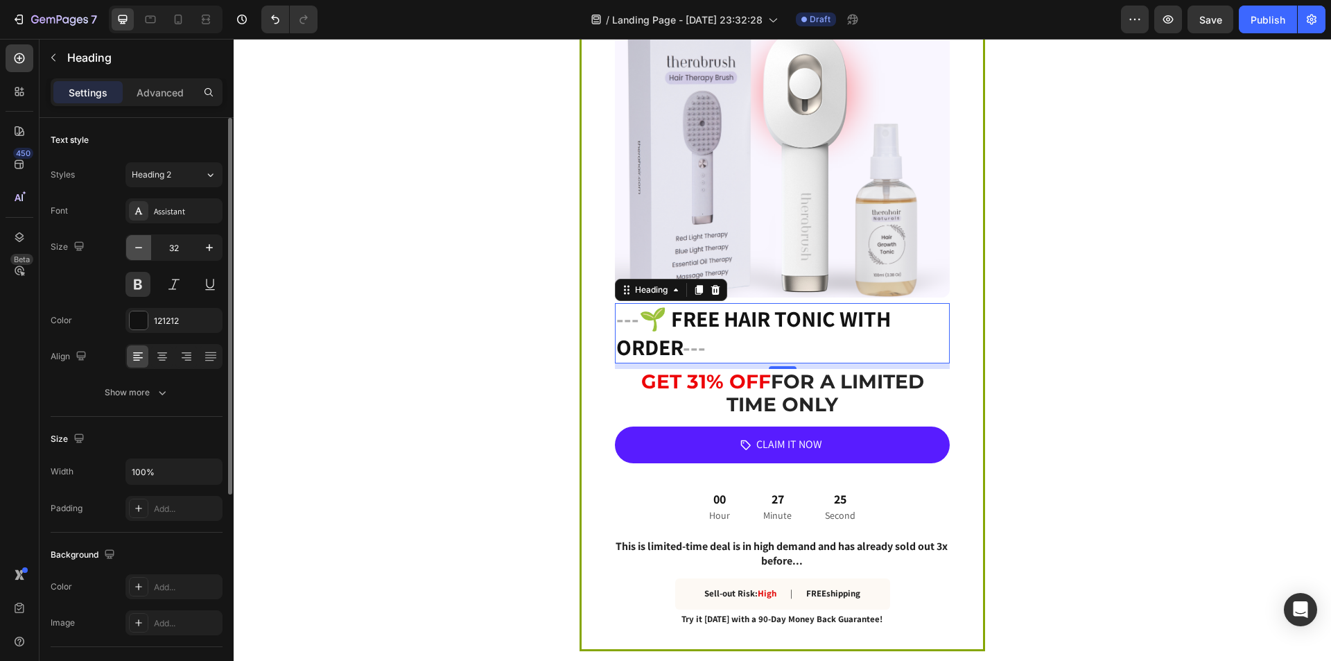
click at [136, 248] on icon "button" at bounding box center [139, 248] width 14 height 14
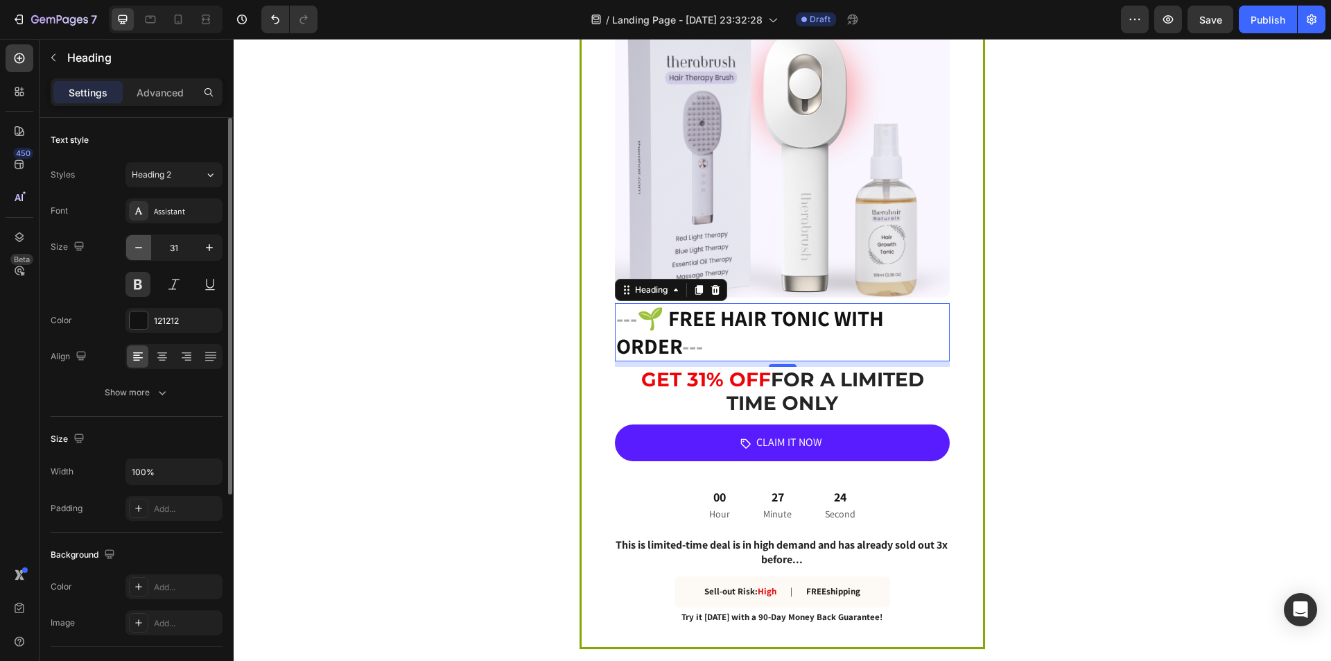
click at [136, 248] on icon "button" at bounding box center [139, 248] width 14 height 14
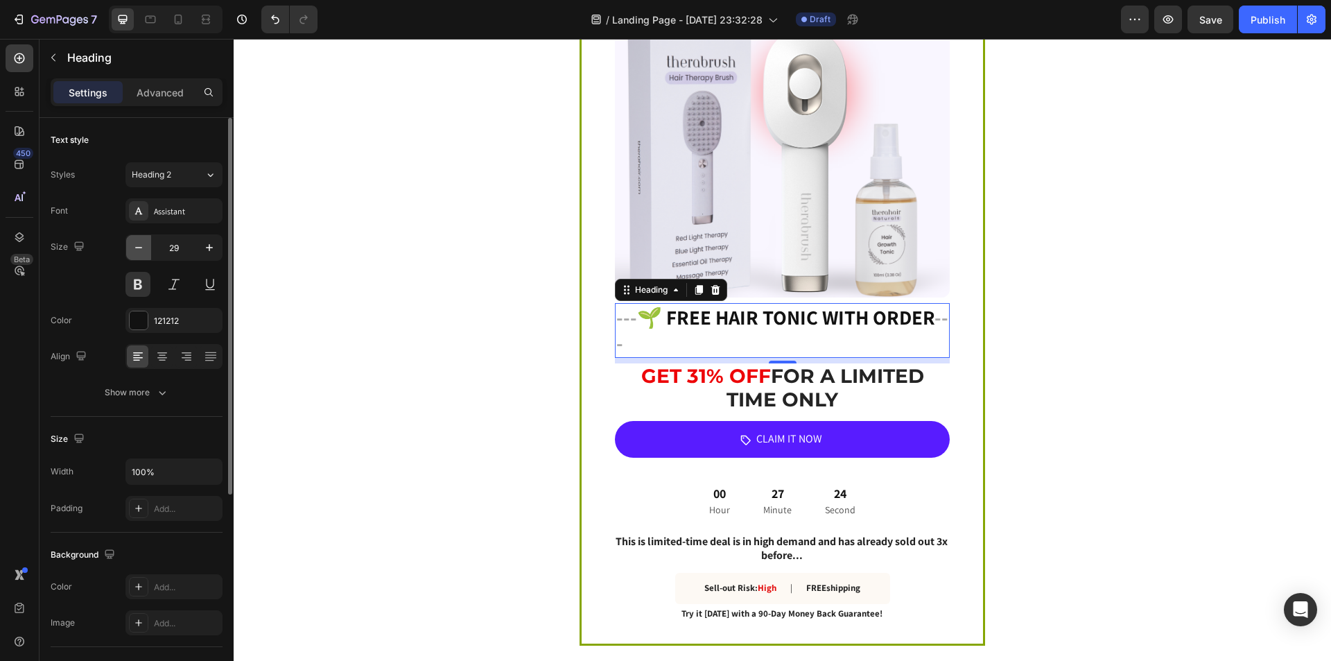
click at [136, 248] on icon "button" at bounding box center [139, 248] width 14 height 14
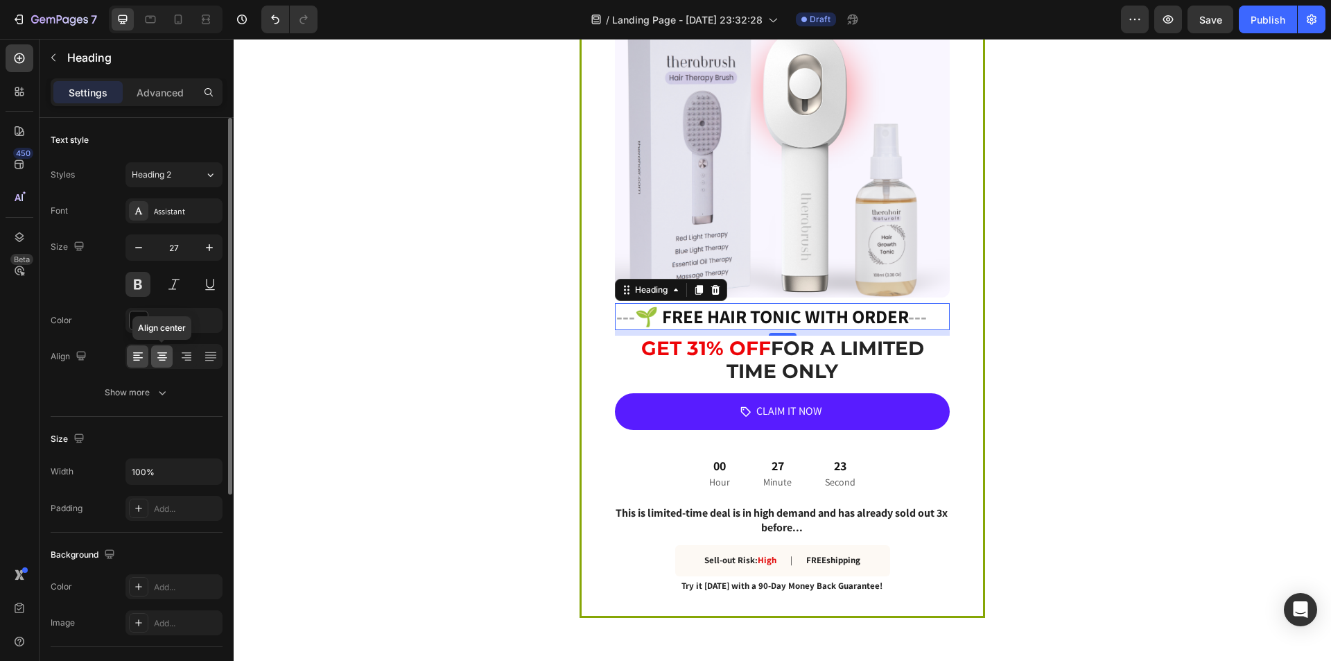
click at [166, 354] on icon at bounding box center [162, 356] width 14 height 14
click at [139, 242] on icon "button" at bounding box center [139, 248] width 14 height 14
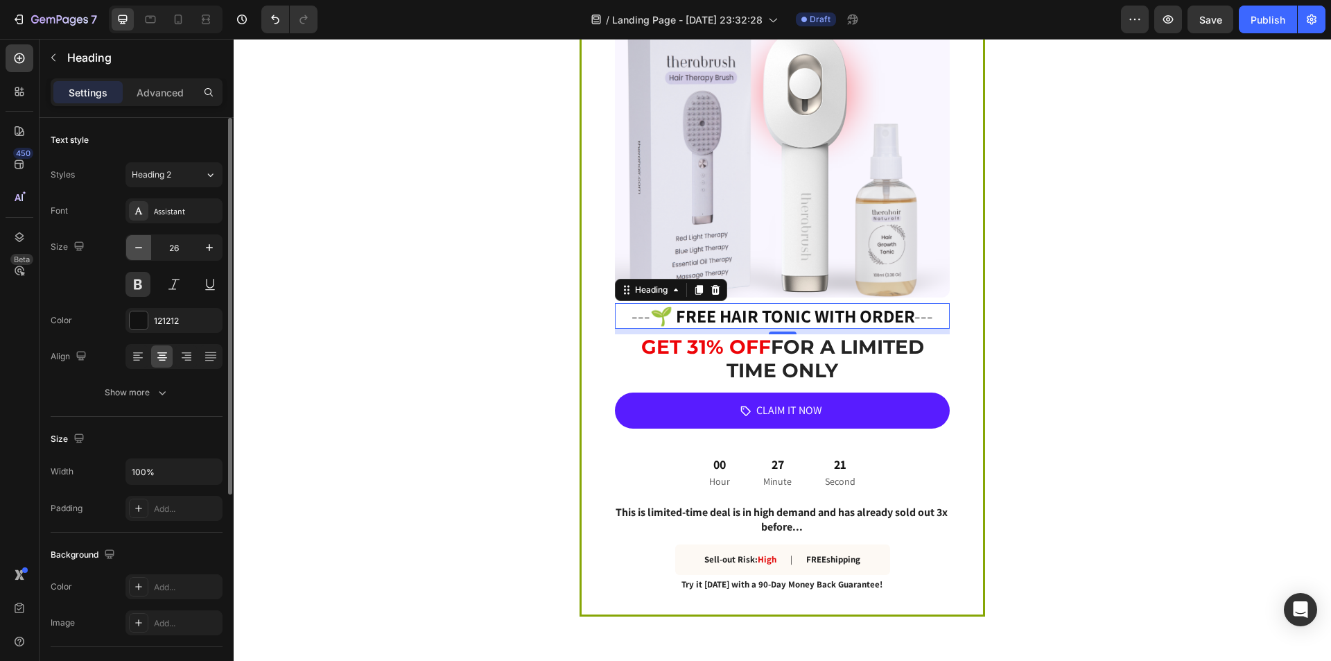
click at [139, 242] on icon "button" at bounding box center [139, 248] width 14 height 14
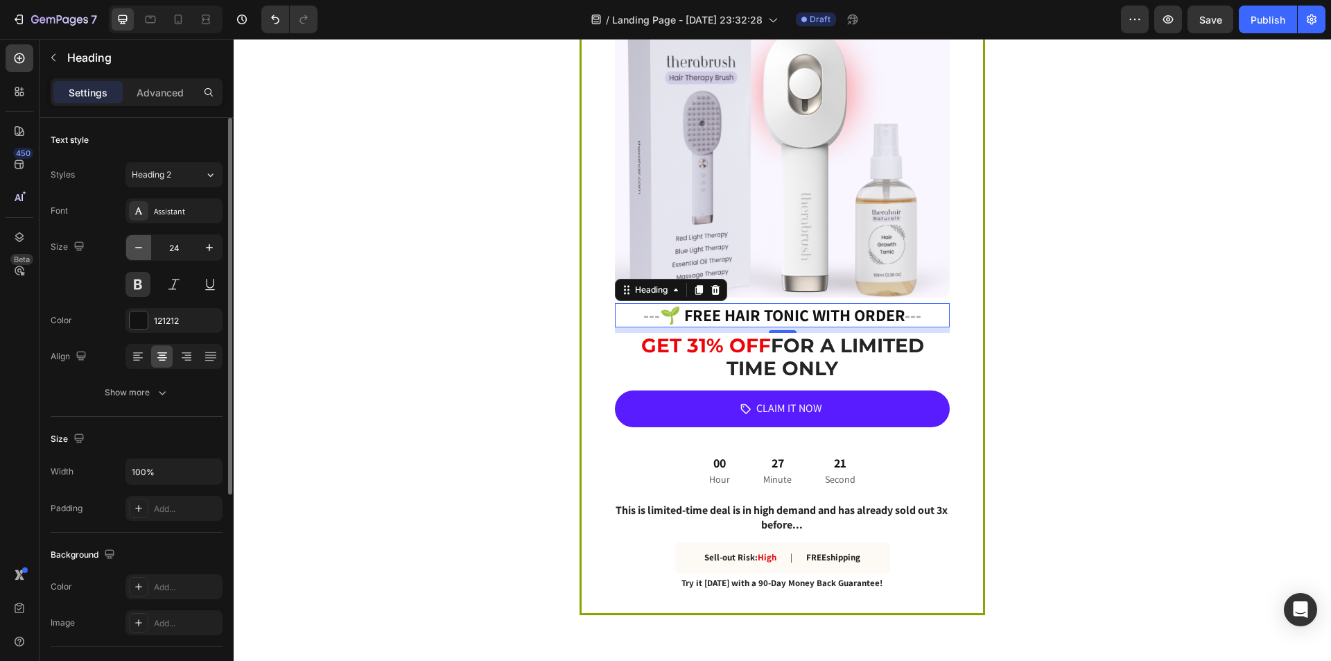
click at [139, 242] on icon "button" at bounding box center [139, 248] width 14 height 14
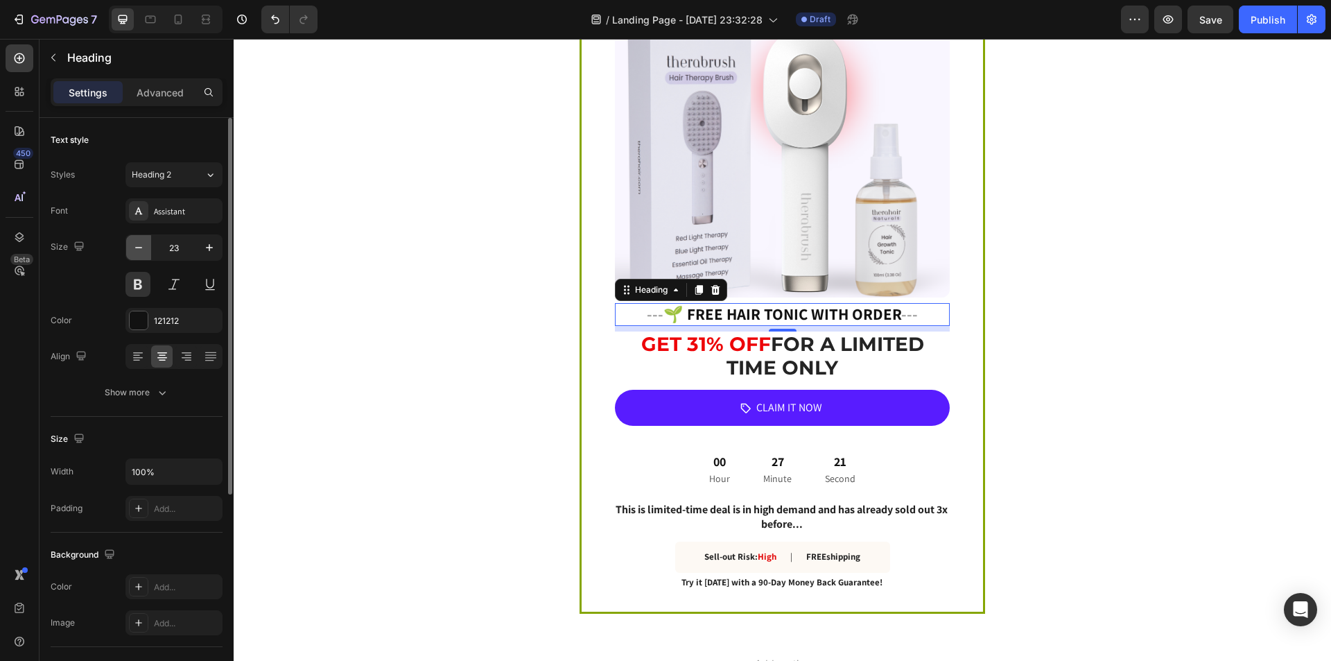
click at [139, 242] on icon "button" at bounding box center [139, 248] width 14 height 14
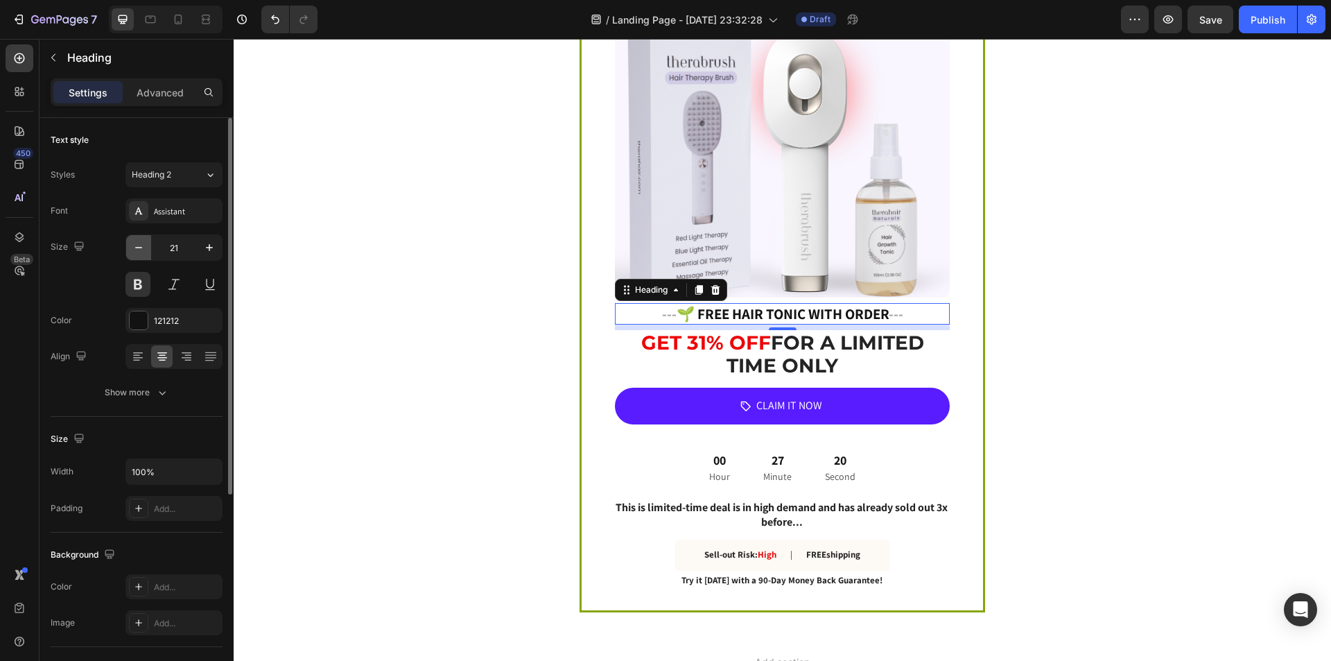
click at [139, 242] on icon "button" at bounding box center [139, 248] width 14 height 14
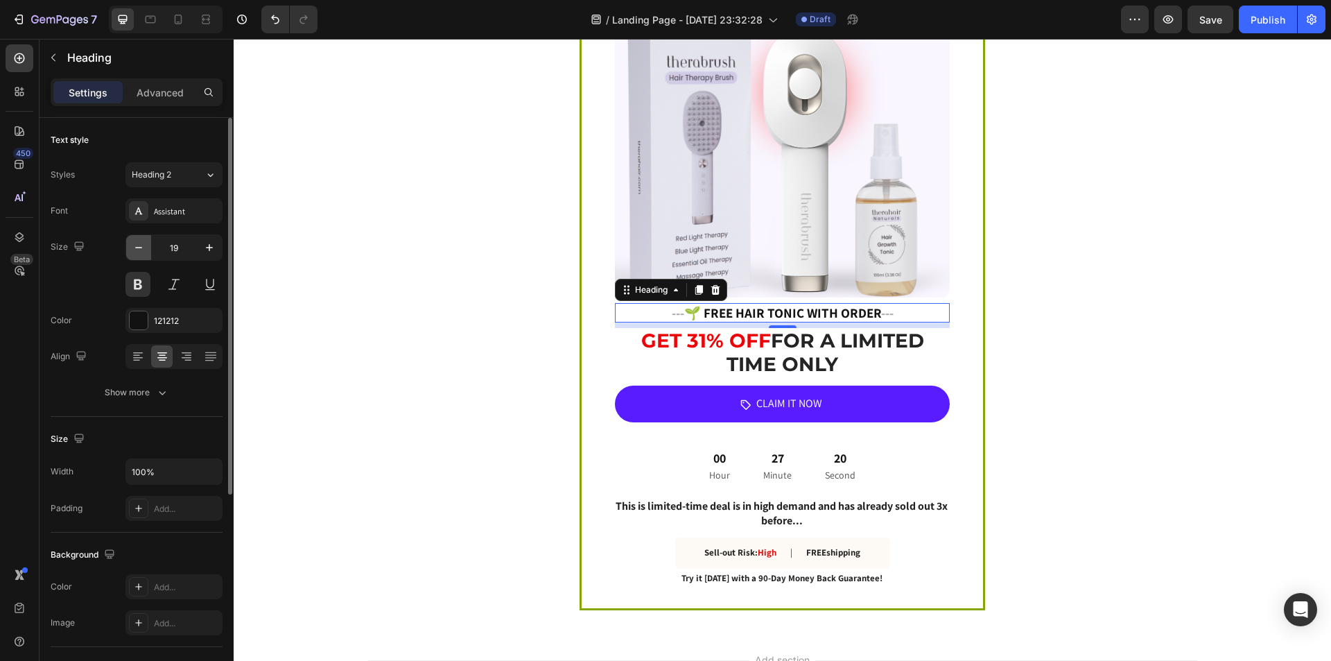
click at [139, 242] on icon "button" at bounding box center [139, 248] width 14 height 14
type input "17"
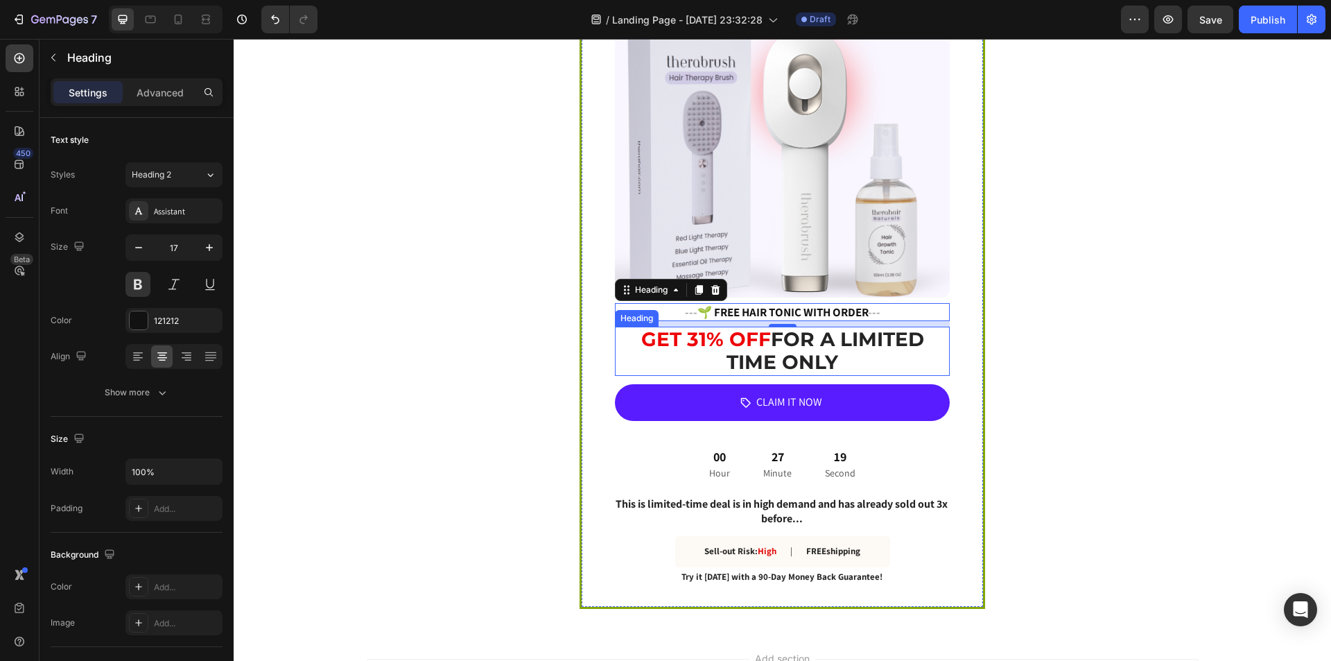
click at [766, 336] on strong "FOR A LIMITED TIME ONLY" at bounding box center [826, 350] width 198 height 47
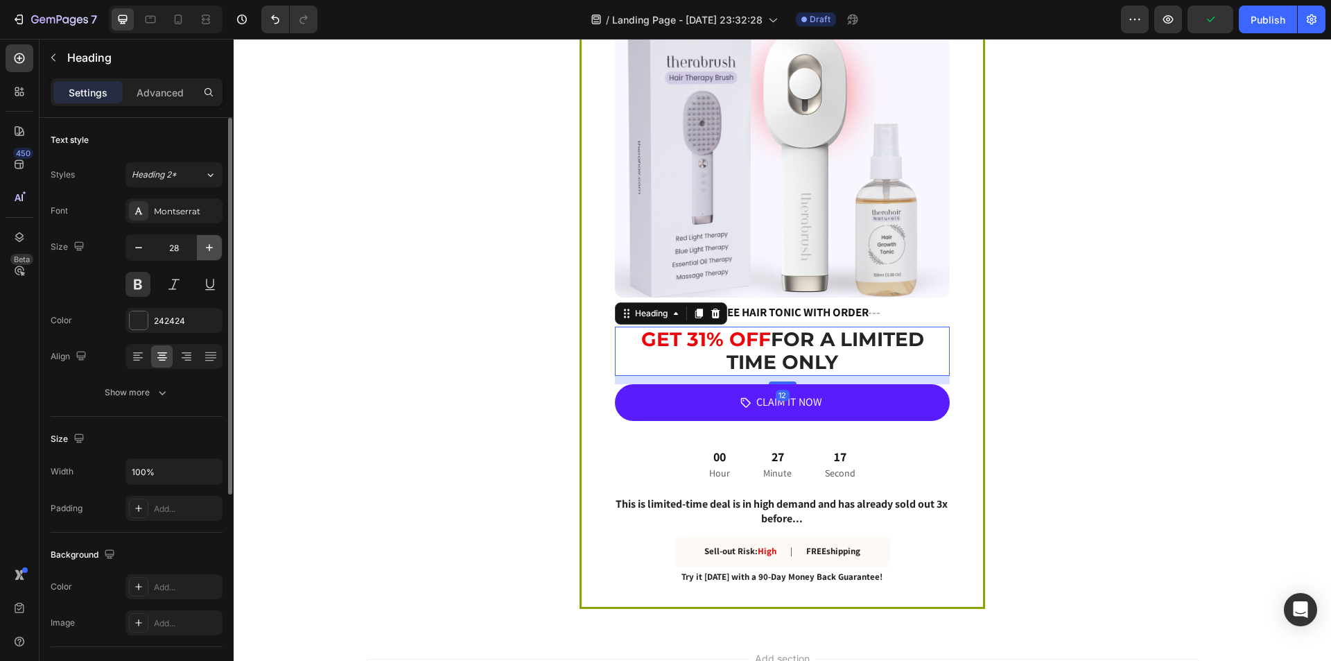
click at [207, 248] on icon "button" at bounding box center [209, 248] width 14 height 14
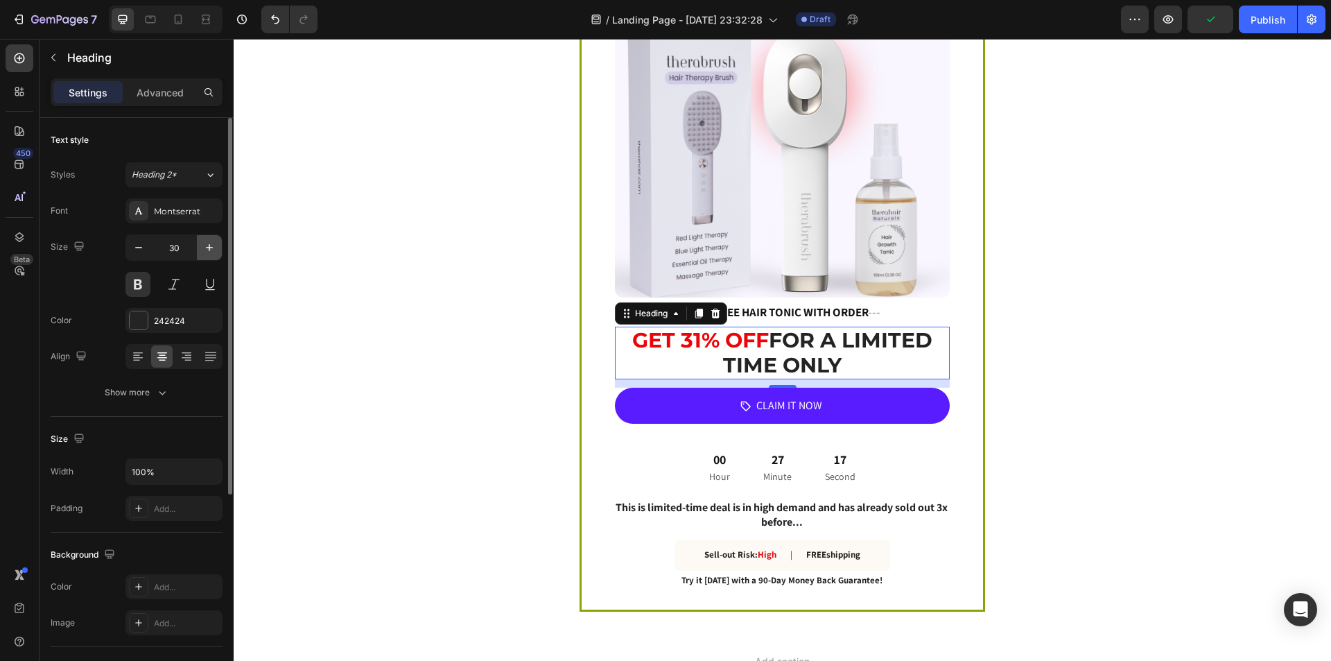
click at [207, 248] on icon "button" at bounding box center [209, 248] width 14 height 14
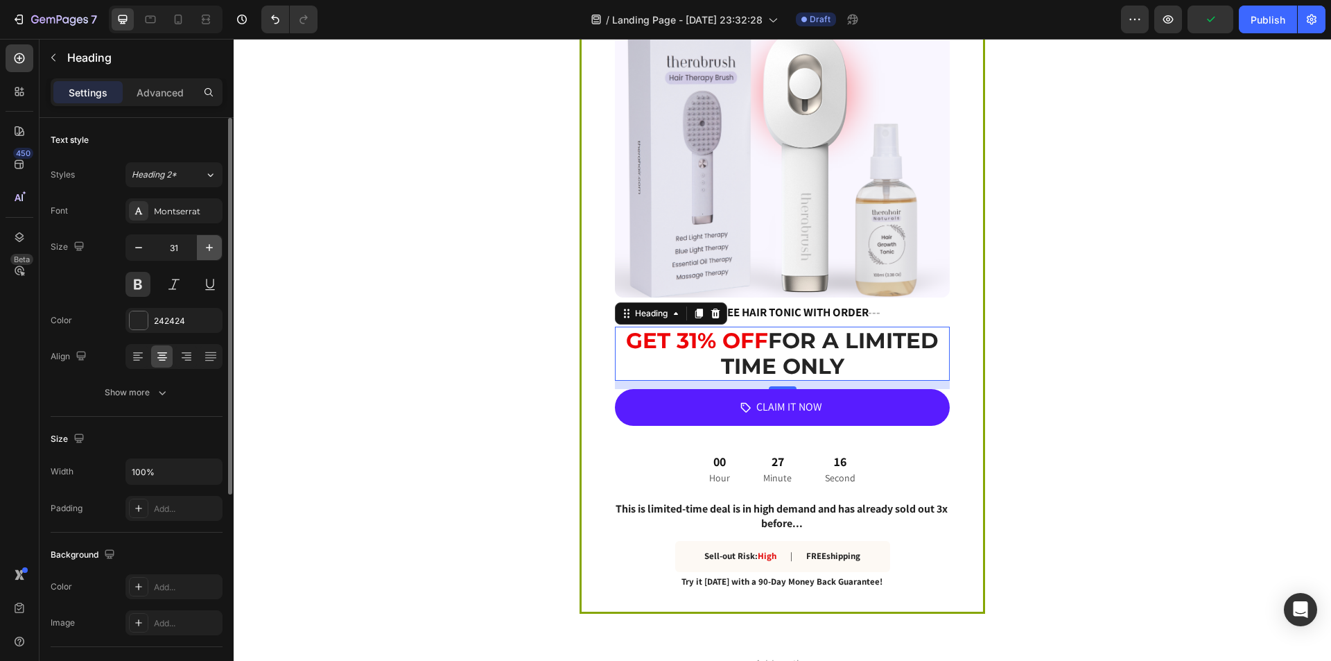
click at [207, 248] on icon "button" at bounding box center [209, 248] width 14 height 14
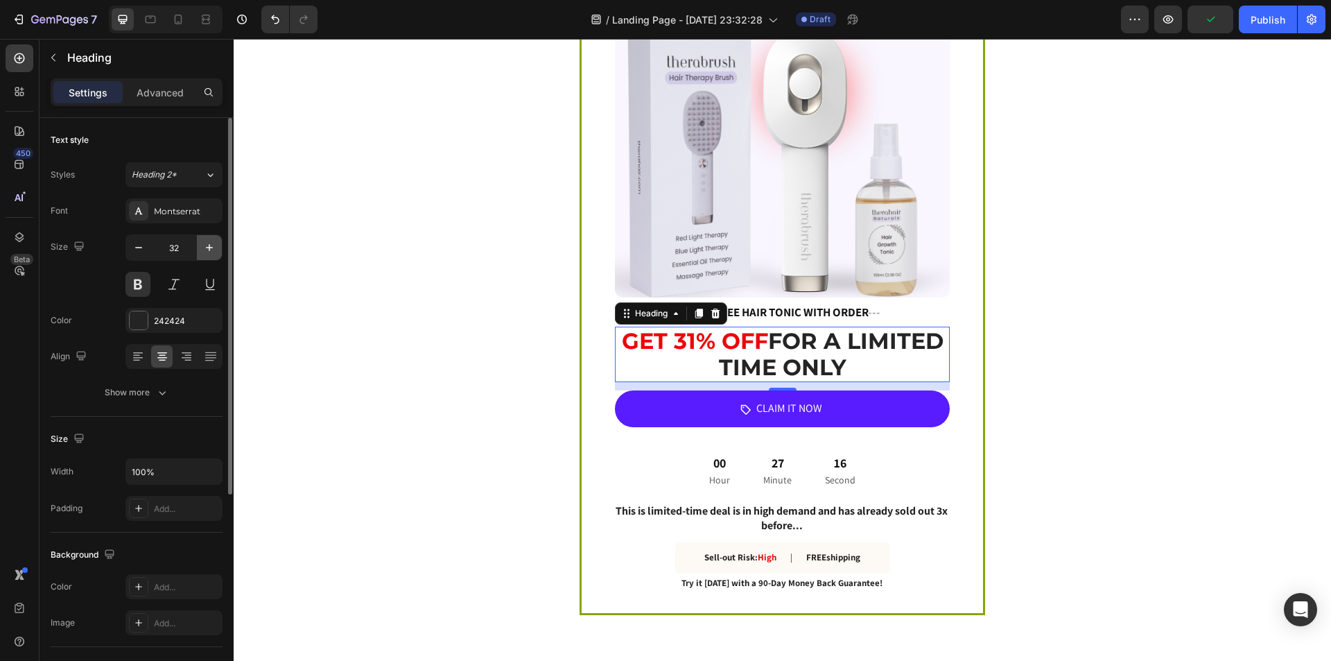
click at [207, 248] on icon "button" at bounding box center [209, 248] width 14 height 14
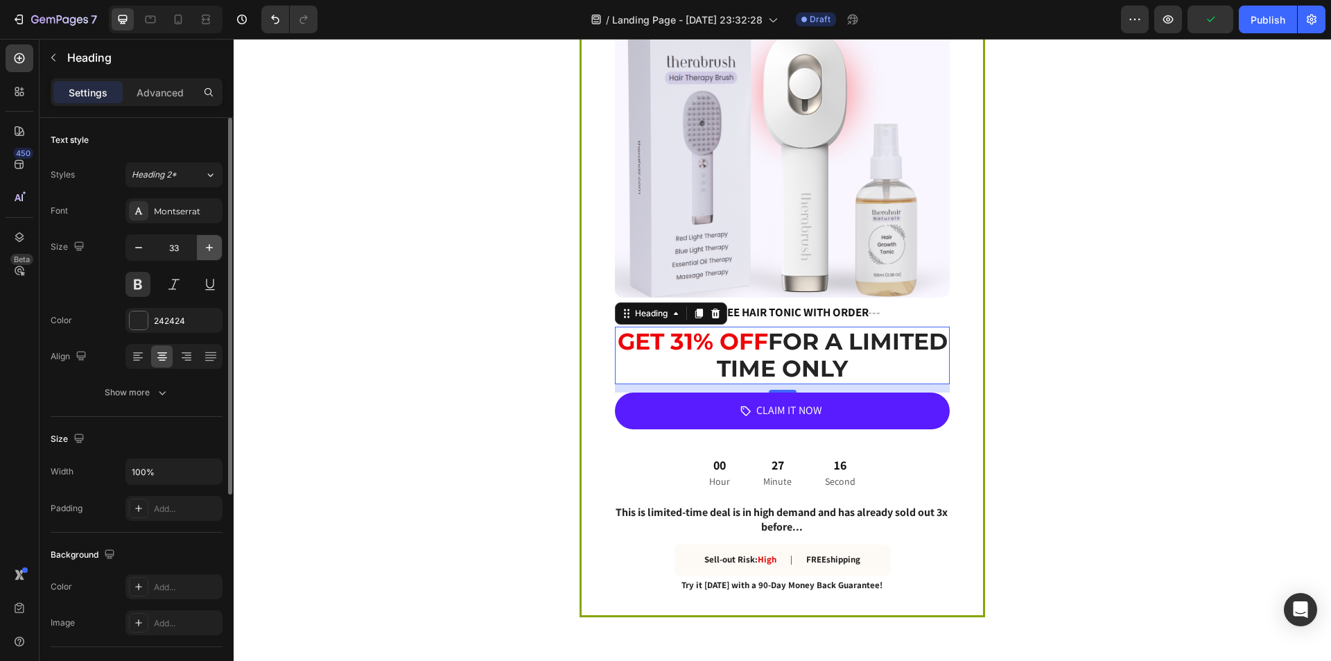
click at [207, 248] on icon "button" at bounding box center [209, 248] width 14 height 14
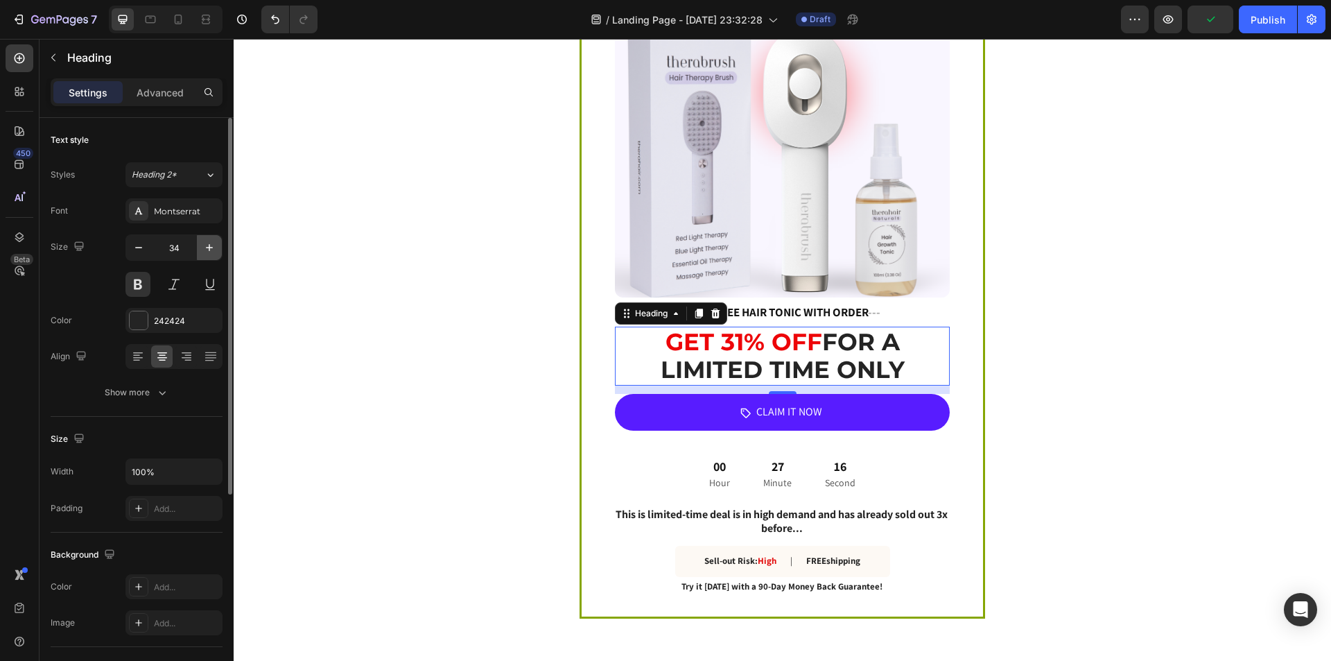
click at [207, 248] on icon "button" at bounding box center [209, 248] width 14 height 14
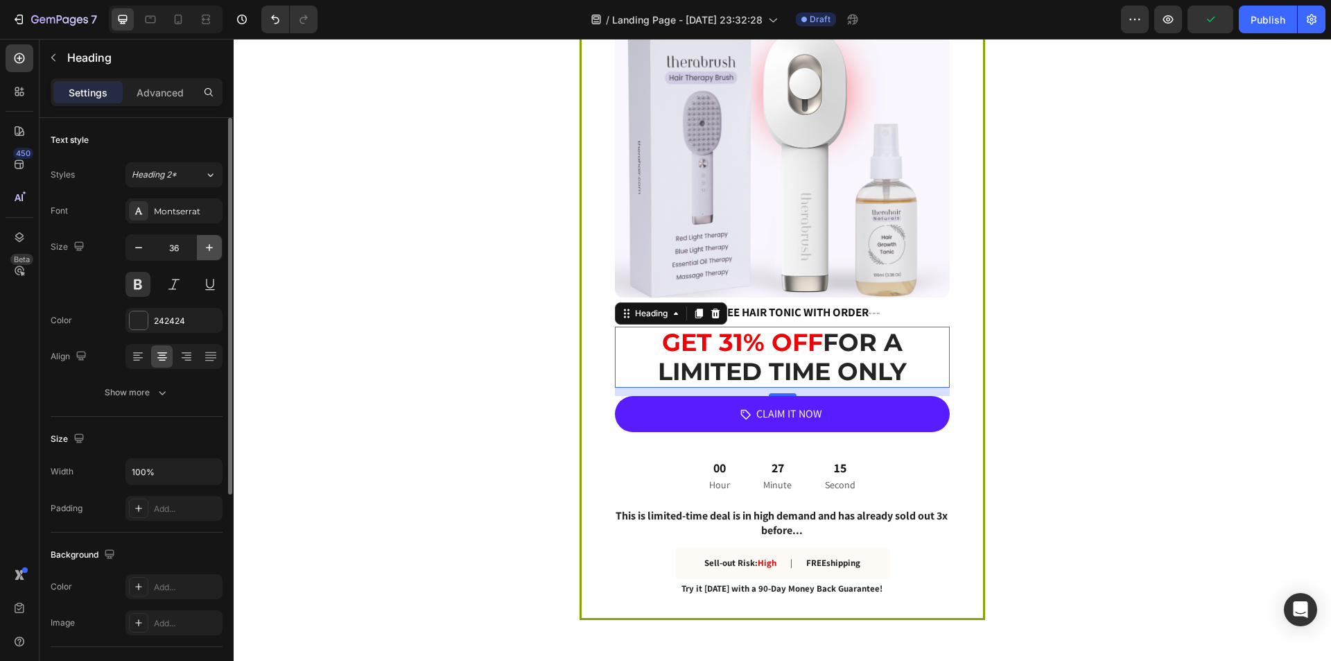
click at [207, 248] on icon "button" at bounding box center [209, 248] width 14 height 14
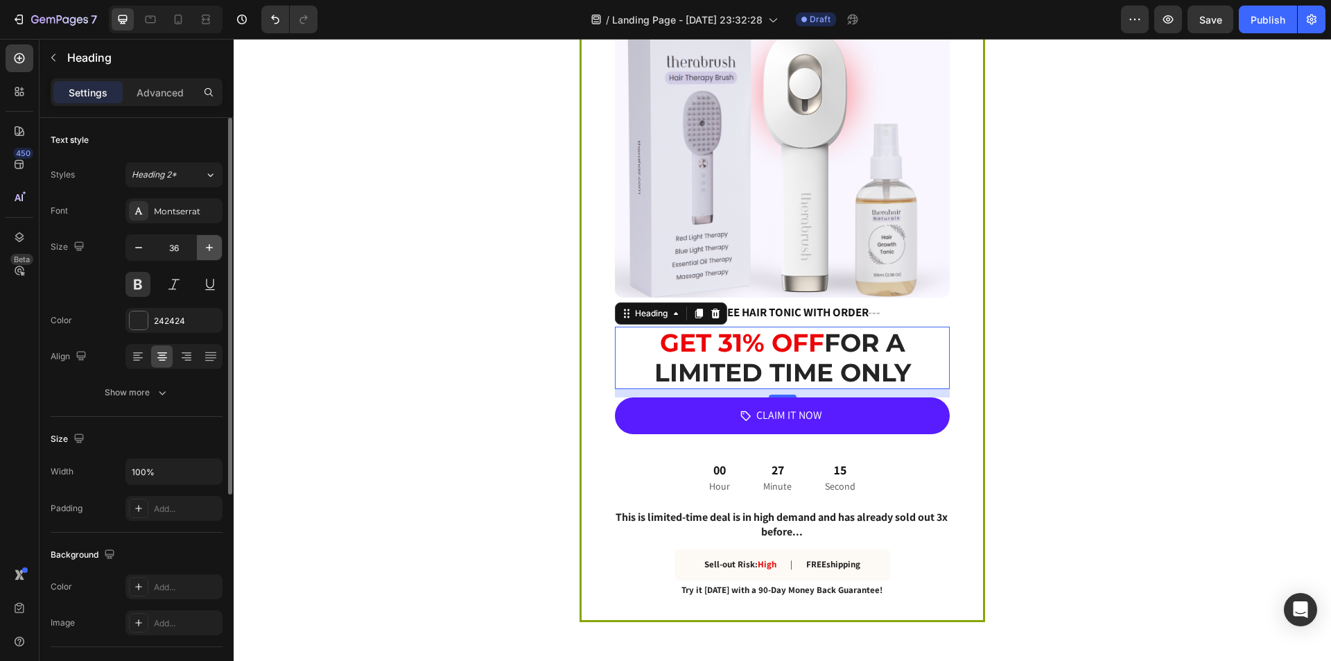
click at [207, 248] on icon "button" at bounding box center [209, 248] width 14 height 14
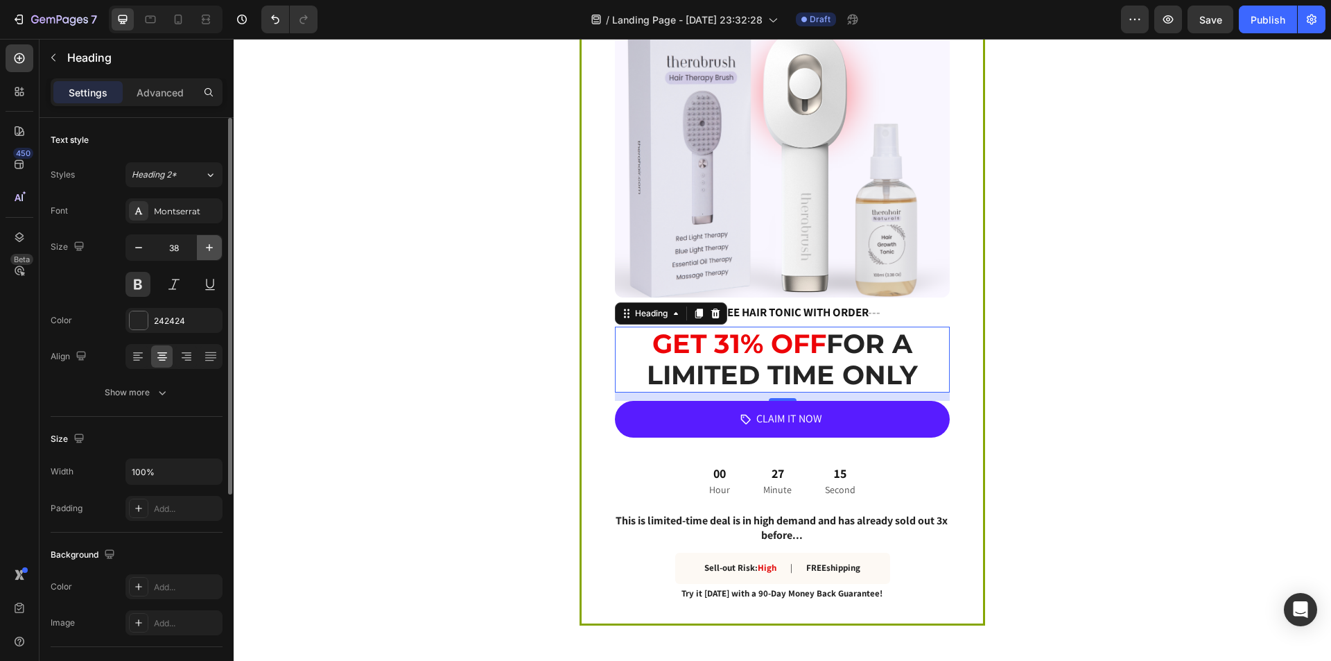
click at [207, 248] on icon "button" at bounding box center [209, 248] width 14 height 14
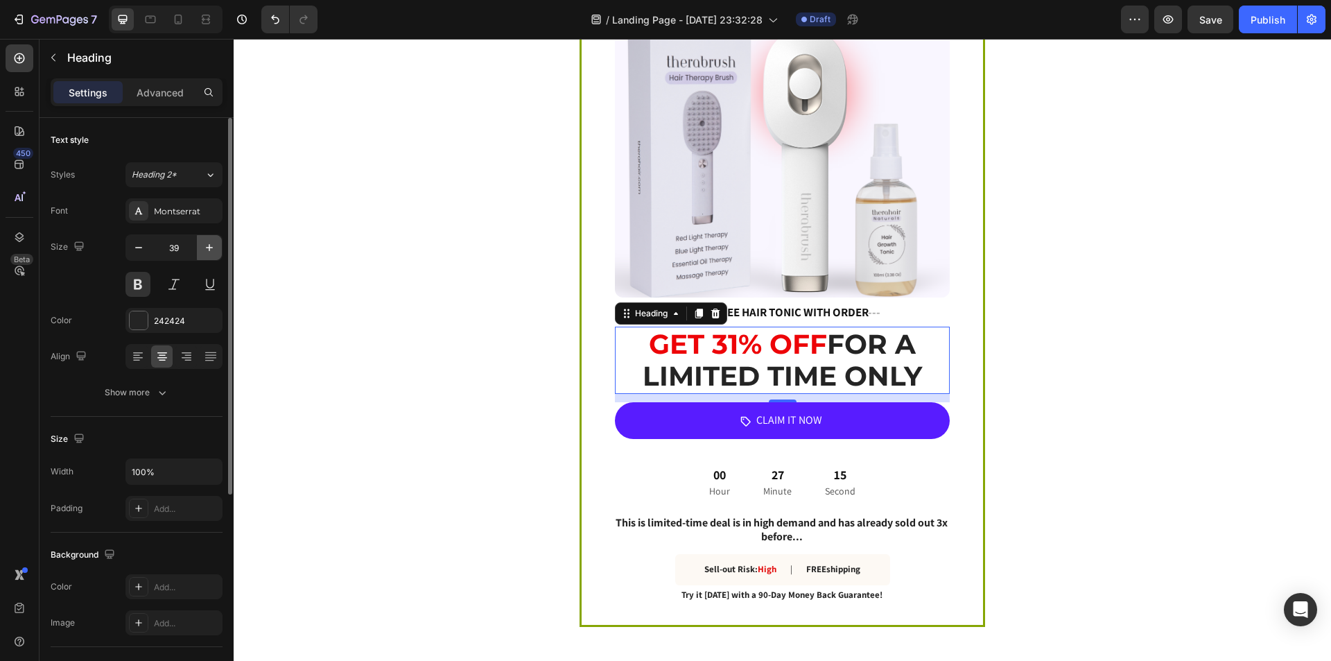
click at [207, 248] on icon "button" at bounding box center [209, 248] width 14 height 14
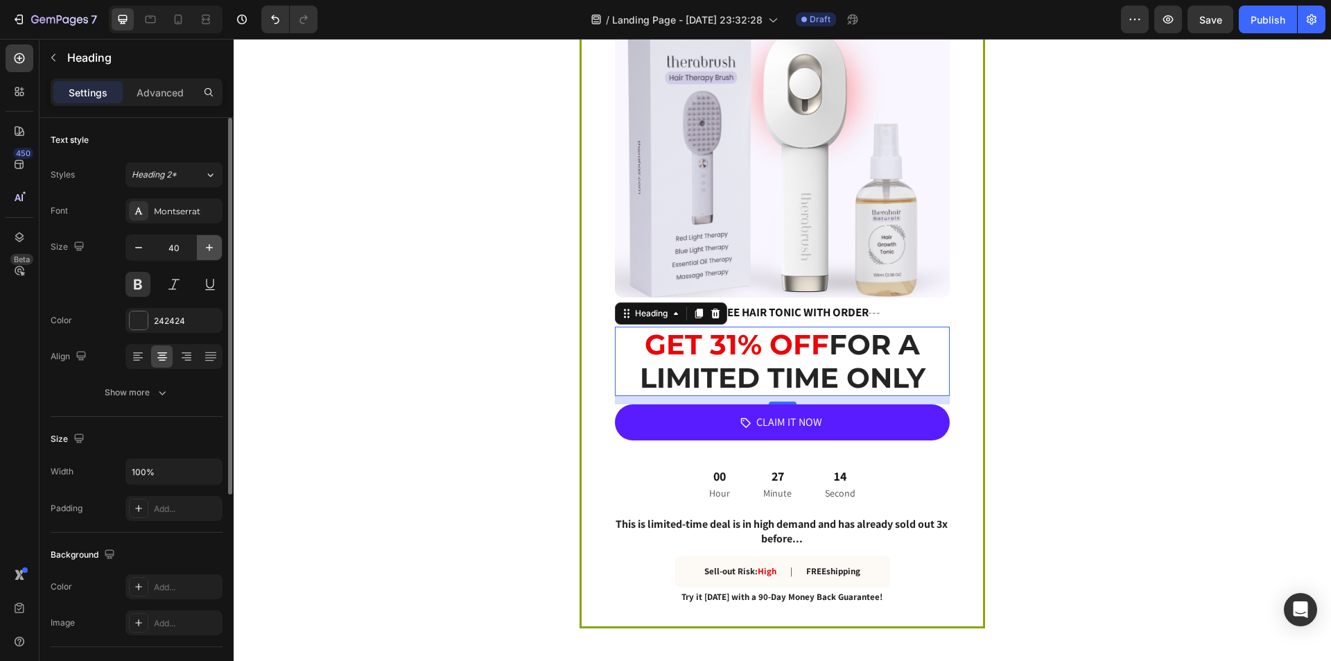
click at [207, 248] on icon "button" at bounding box center [209, 248] width 14 height 14
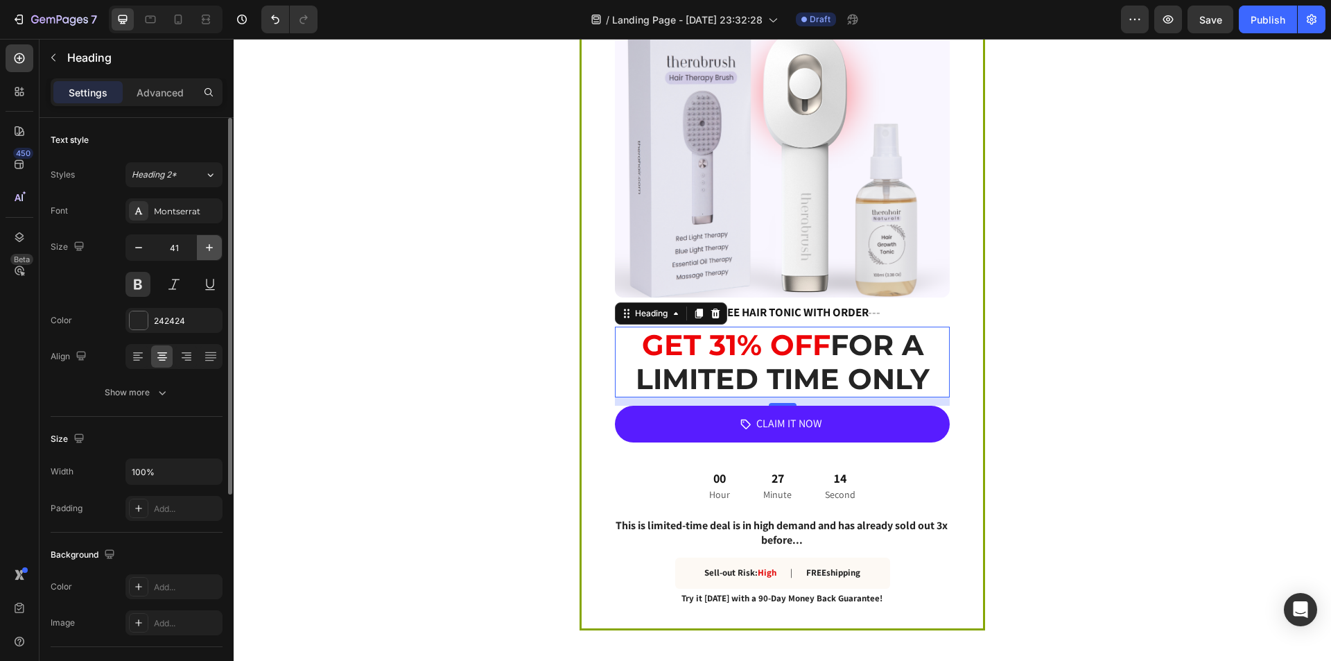
click at [207, 248] on icon "button" at bounding box center [209, 248] width 14 height 14
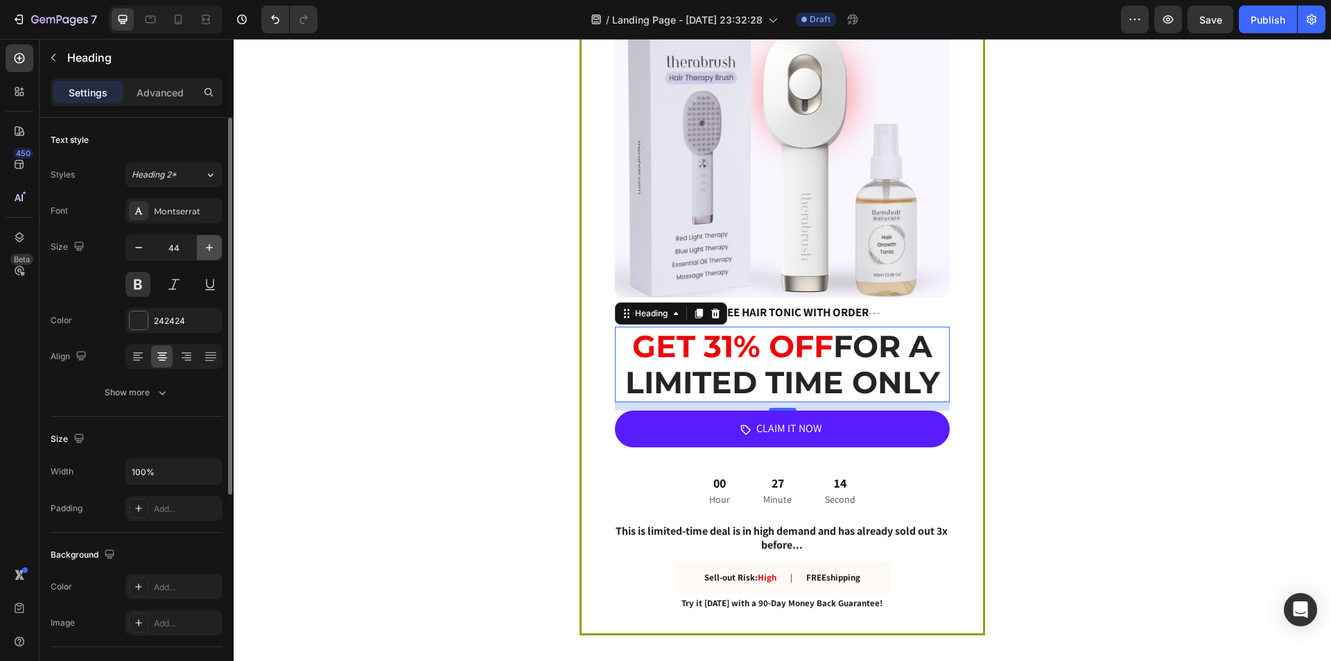
click at [207, 248] on icon "button" at bounding box center [209, 248] width 14 height 14
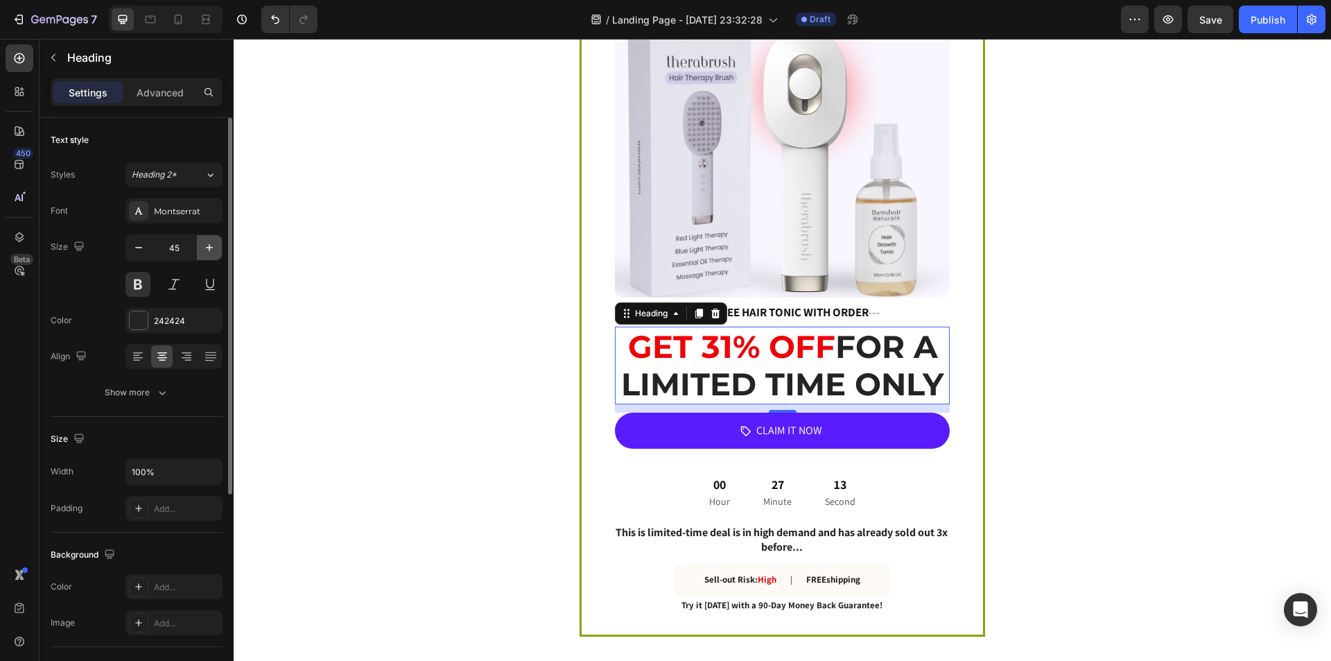
click at [207, 248] on icon "button" at bounding box center [209, 248] width 14 height 14
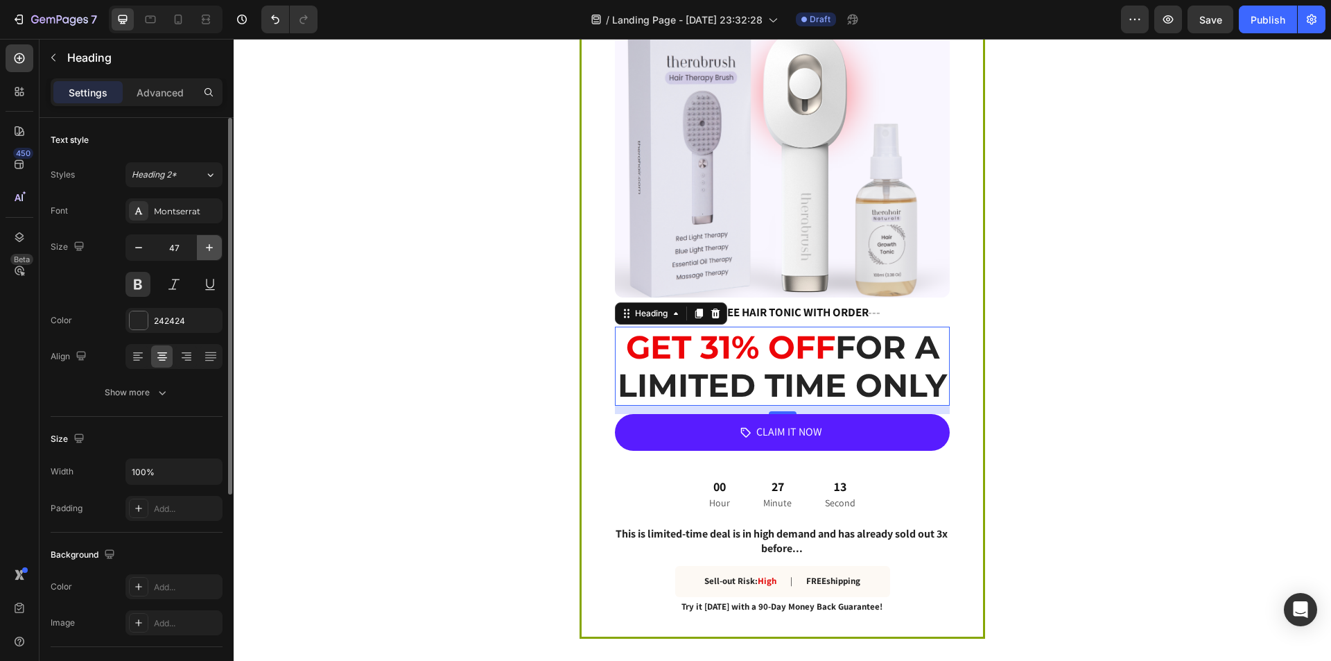
click at [207, 248] on icon "button" at bounding box center [209, 248] width 14 height 14
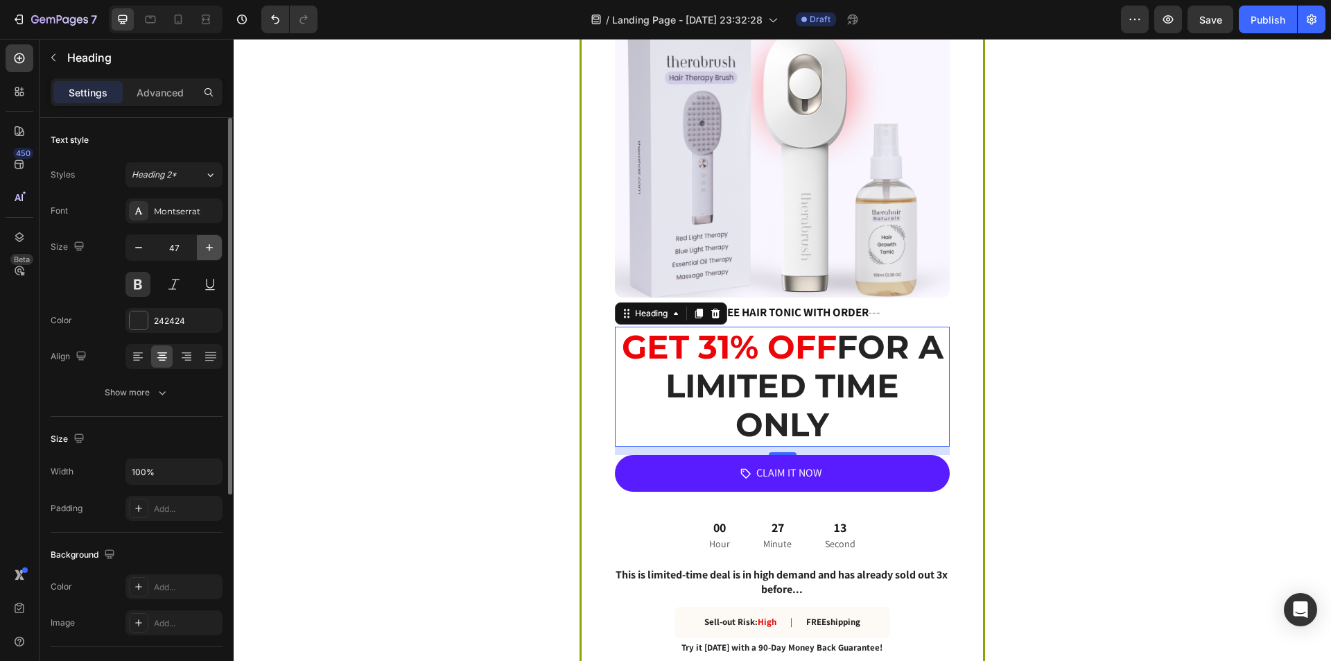
click at [207, 248] on icon "button" at bounding box center [209, 248] width 14 height 14
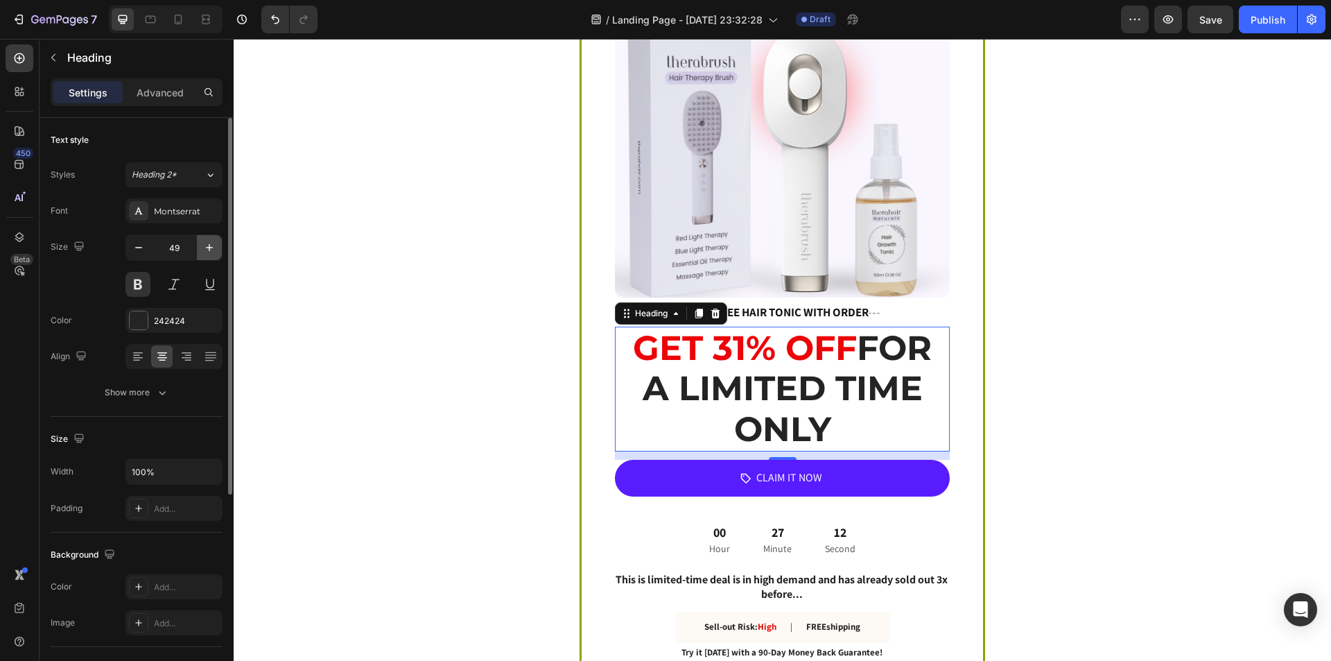
click at [207, 248] on icon "button" at bounding box center [209, 248] width 14 height 14
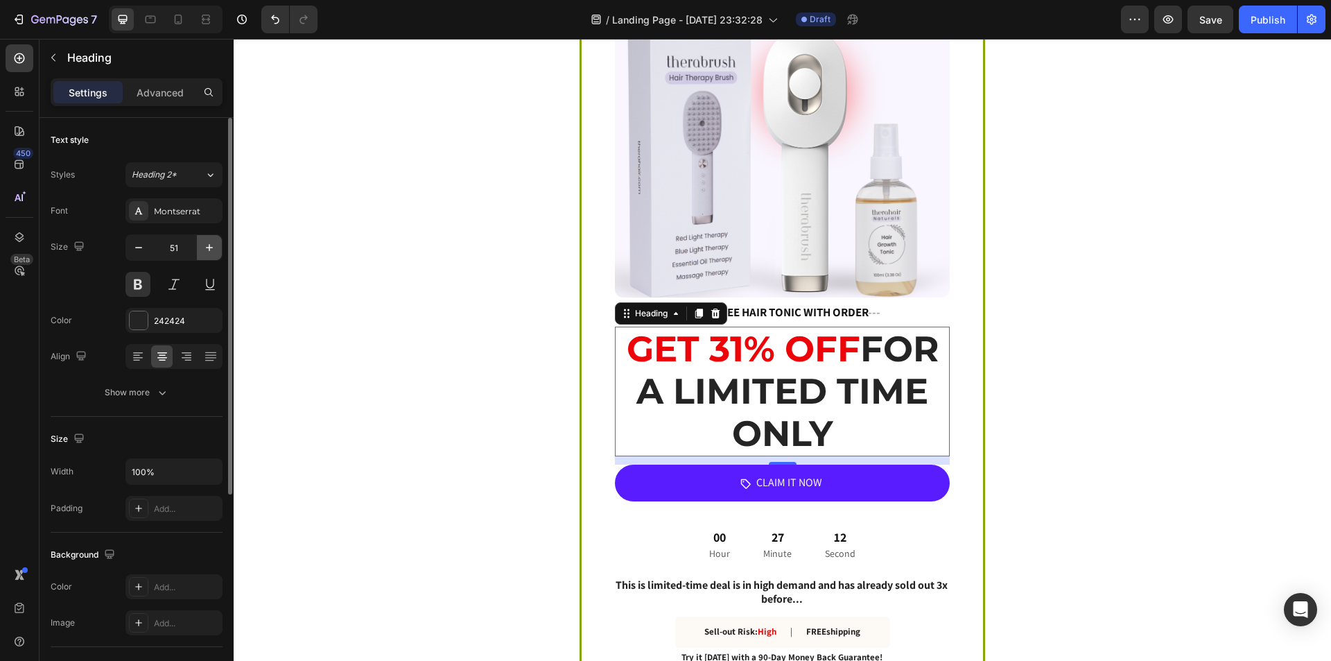
click at [207, 248] on icon "button" at bounding box center [209, 248] width 14 height 14
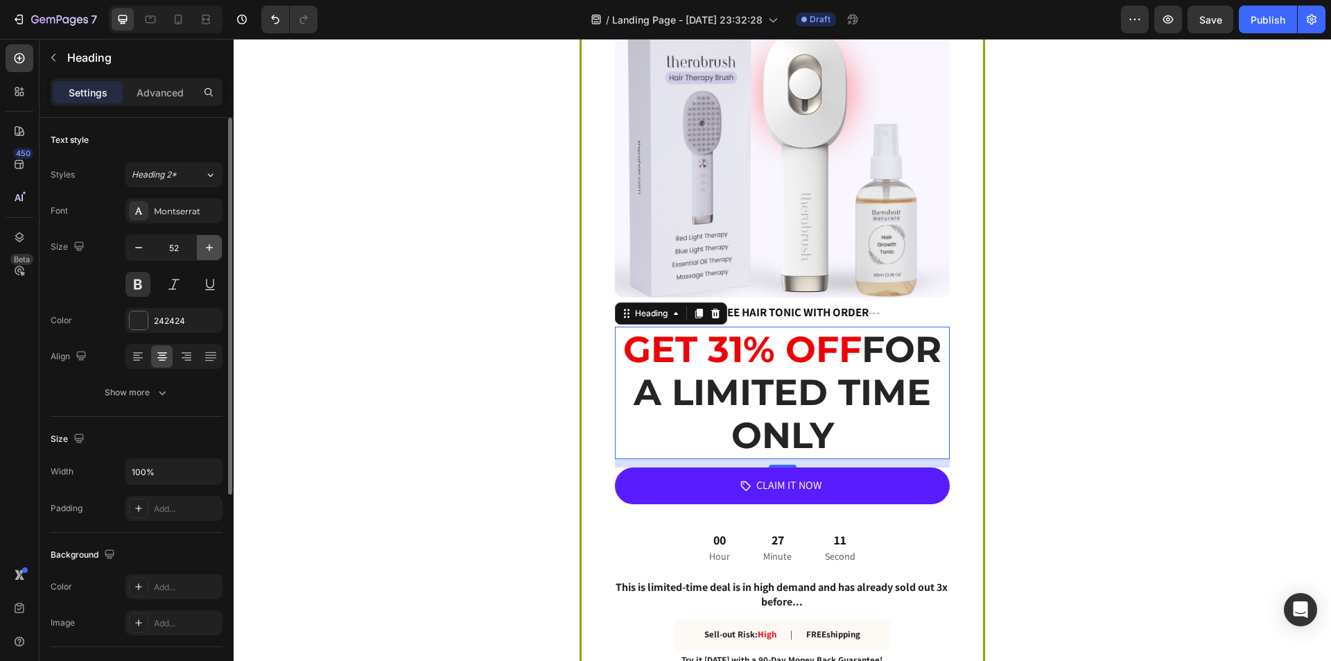
click at [207, 248] on icon "button" at bounding box center [209, 248] width 14 height 14
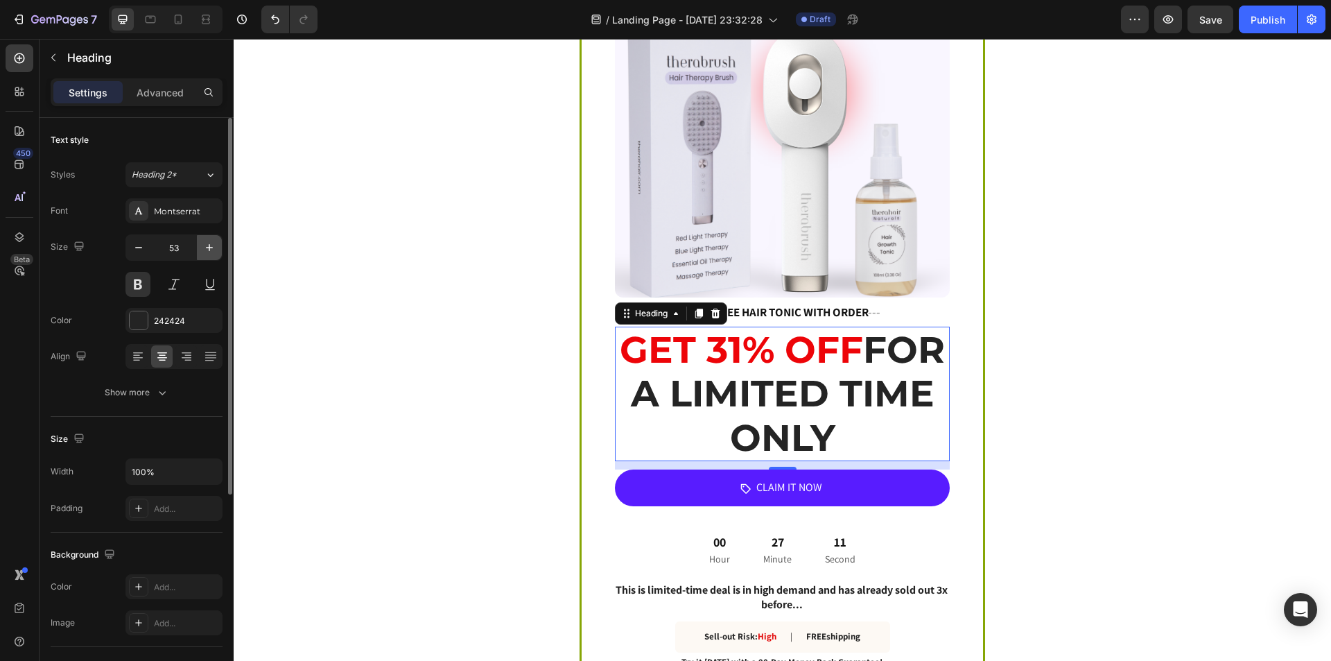
click at [207, 248] on icon "button" at bounding box center [209, 248] width 14 height 14
type input "54"
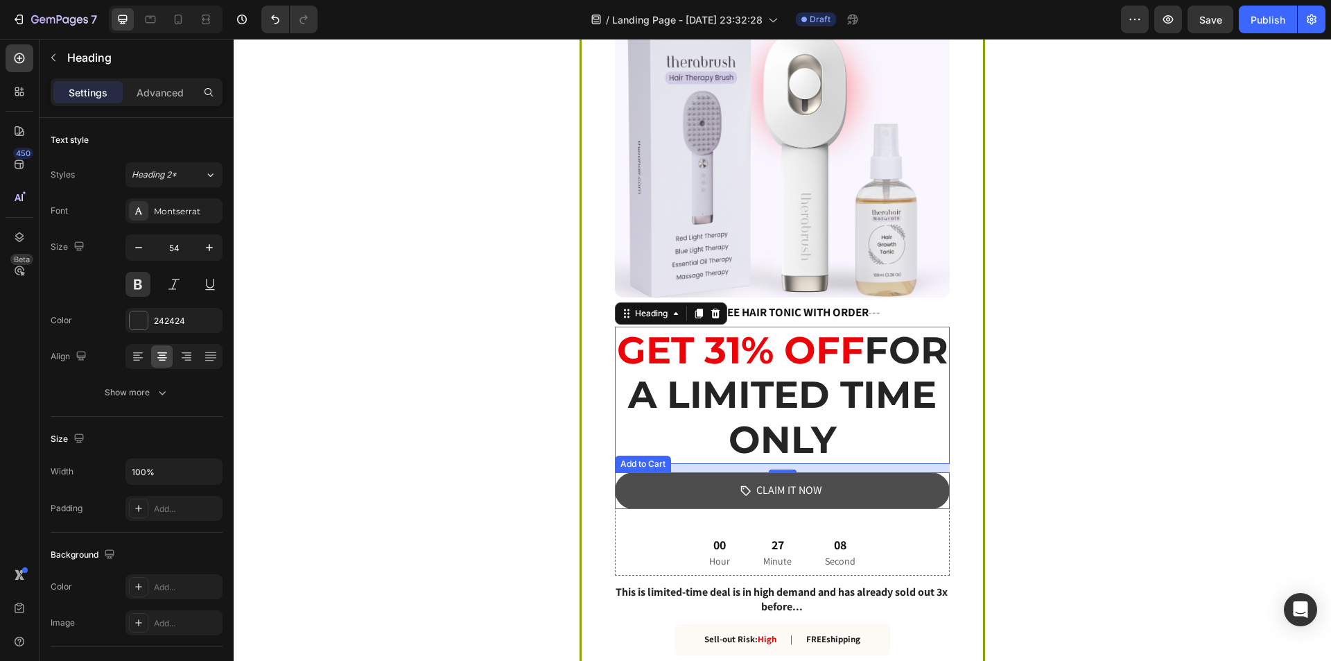
click at [617, 481] on button "CLAIM IT NOW" at bounding box center [782, 490] width 335 height 37
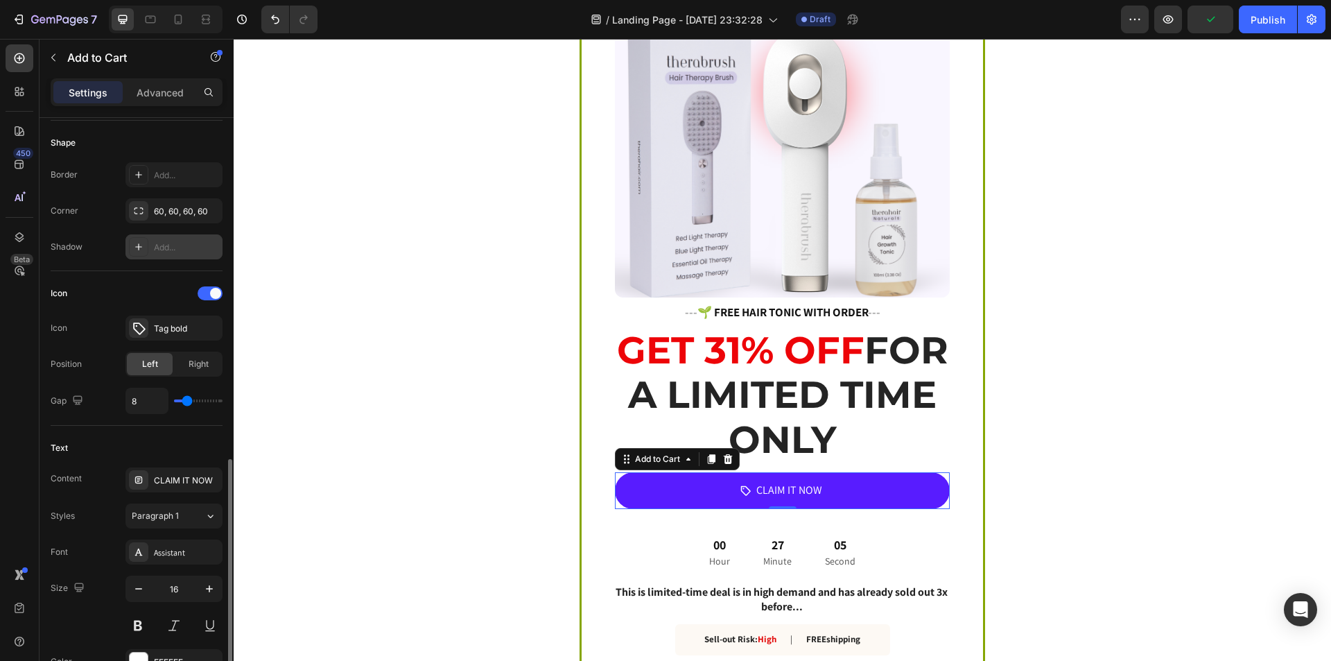
scroll to position [624, 0]
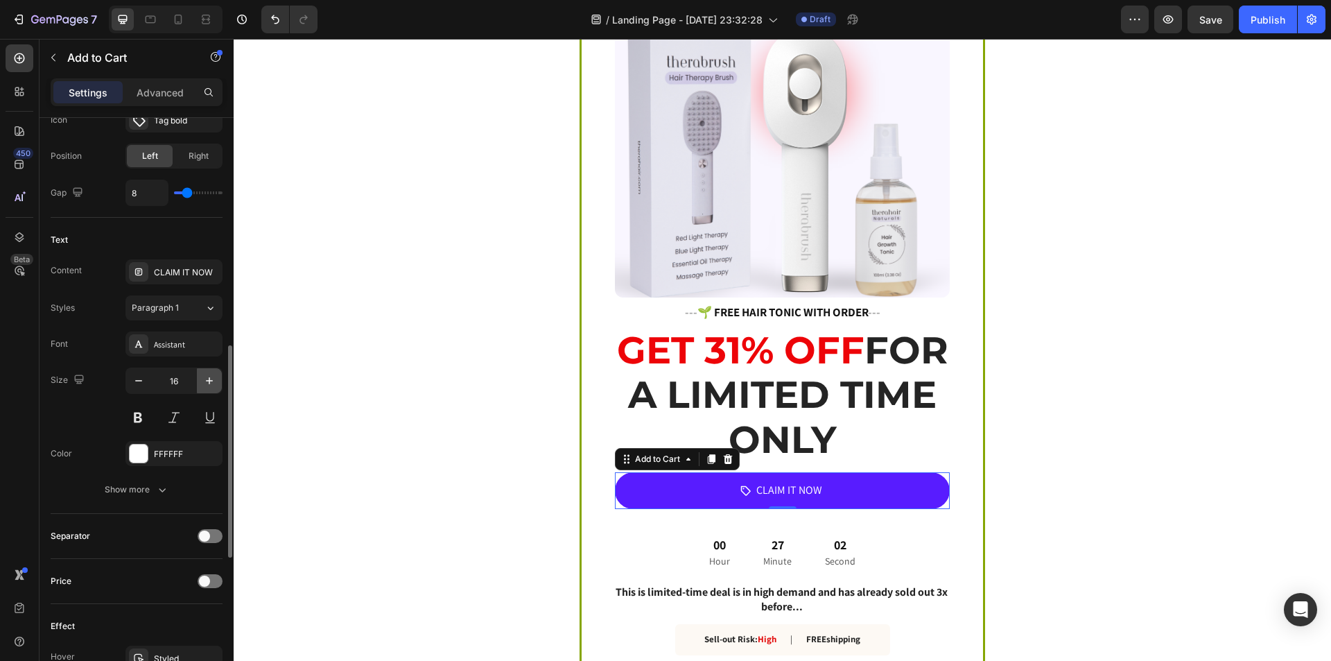
click at [210, 385] on icon "button" at bounding box center [209, 381] width 14 height 14
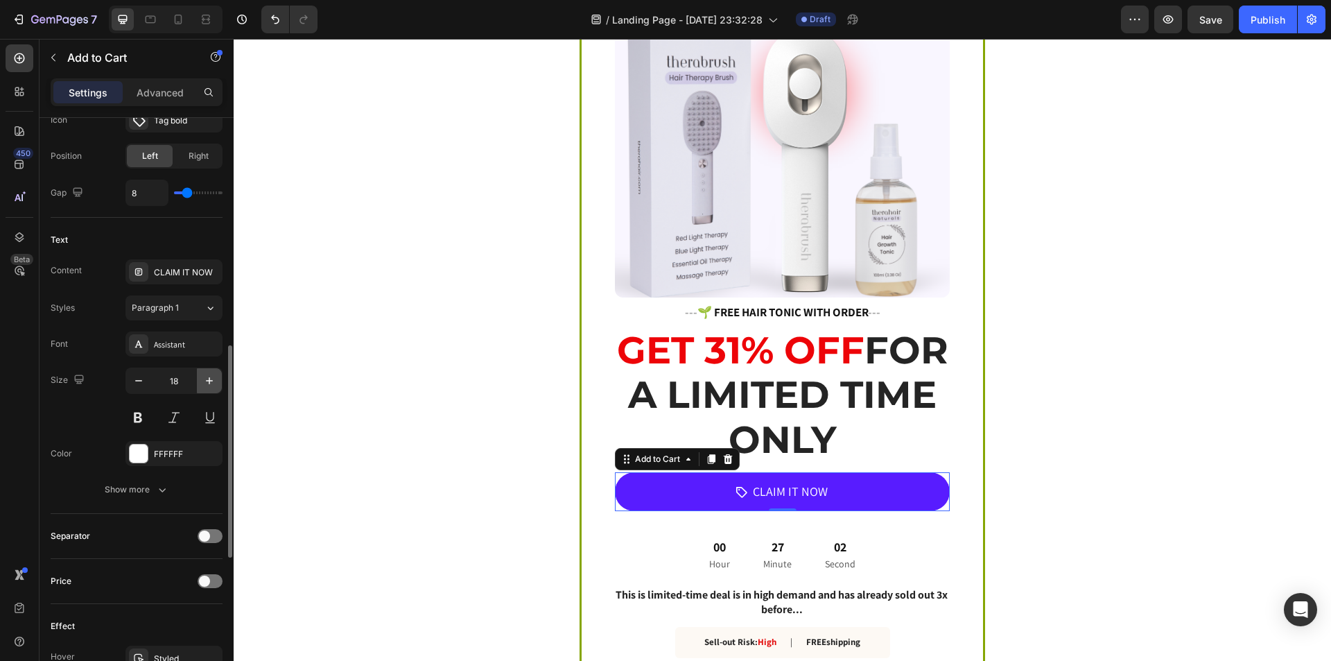
click at [210, 385] on icon "button" at bounding box center [209, 381] width 14 height 14
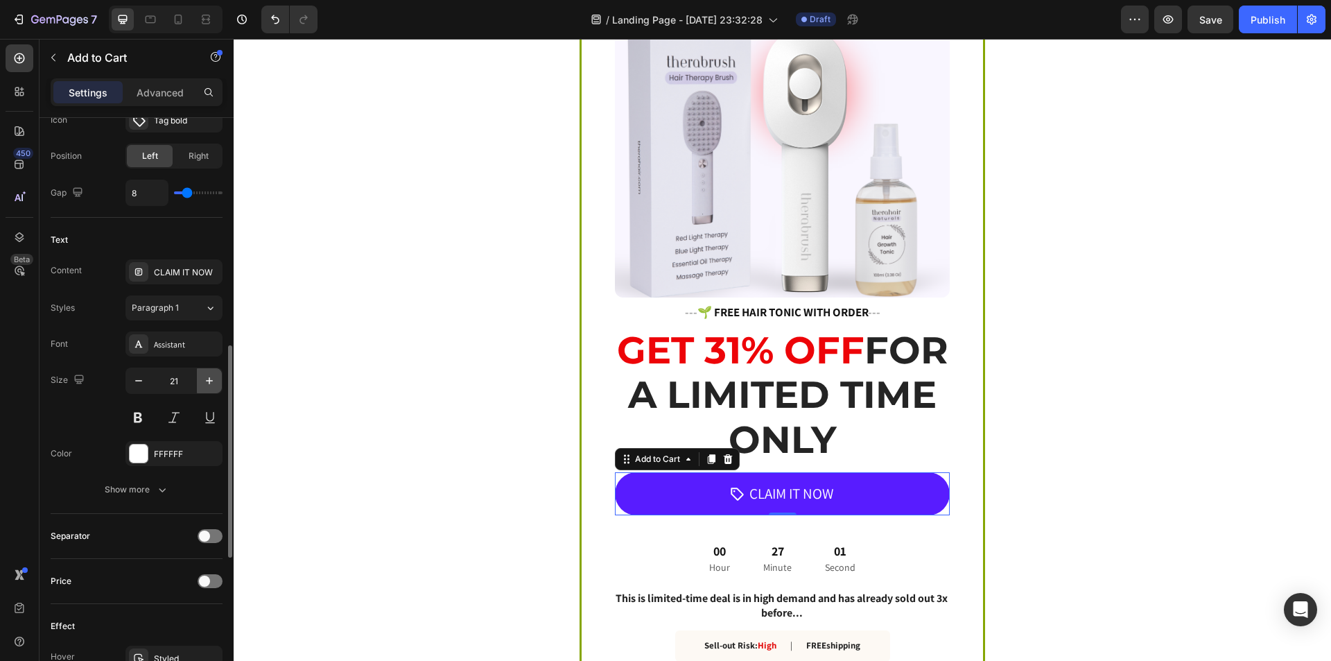
click at [210, 385] on icon "button" at bounding box center [209, 381] width 14 height 14
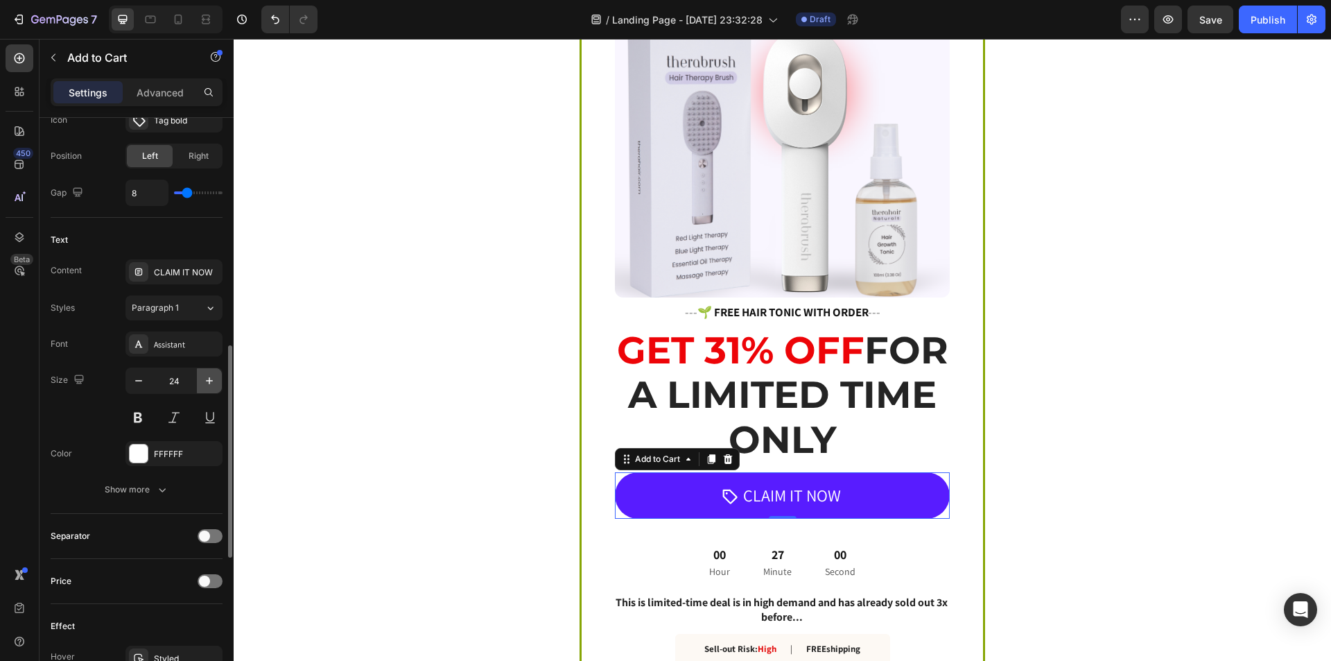
click at [210, 385] on icon "button" at bounding box center [209, 381] width 14 height 14
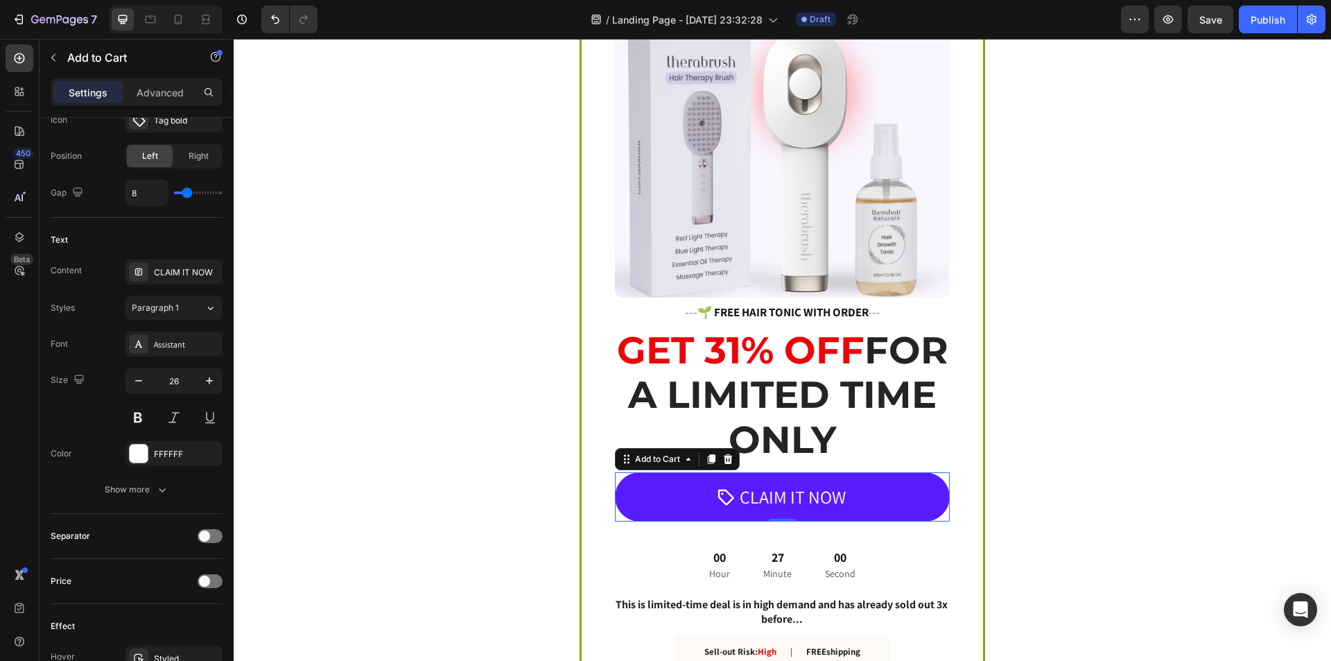
type input "27"
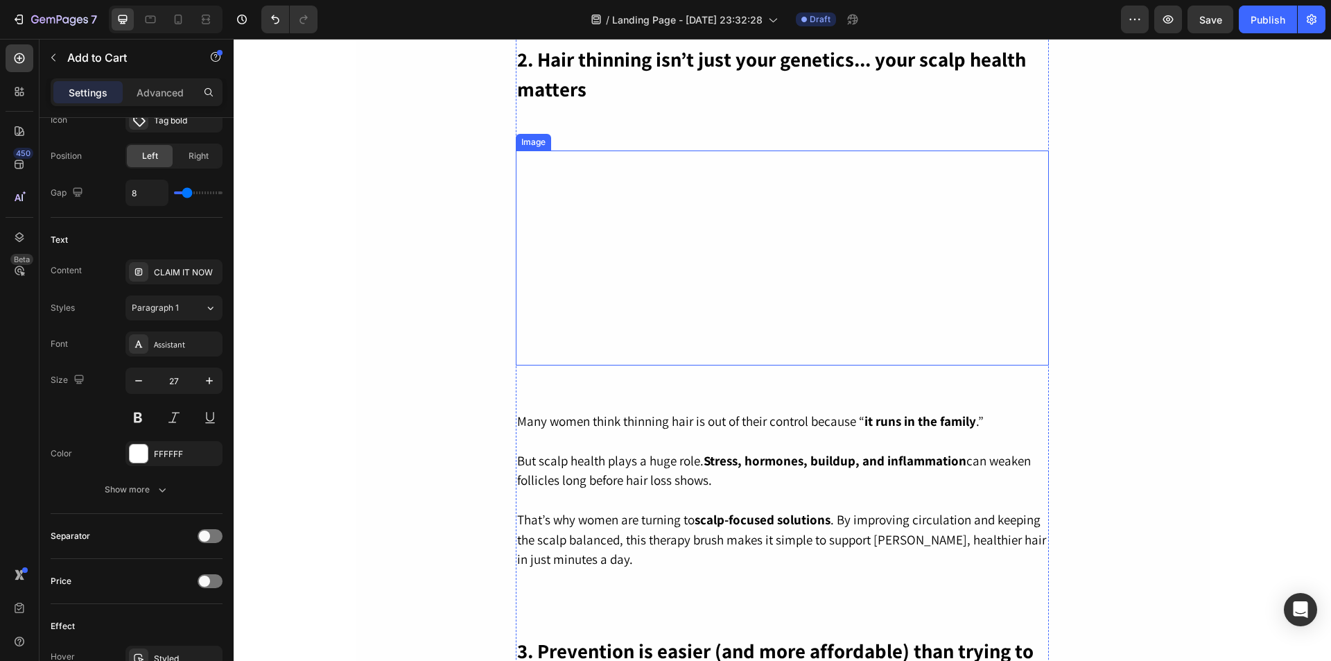
scroll to position [823, 0]
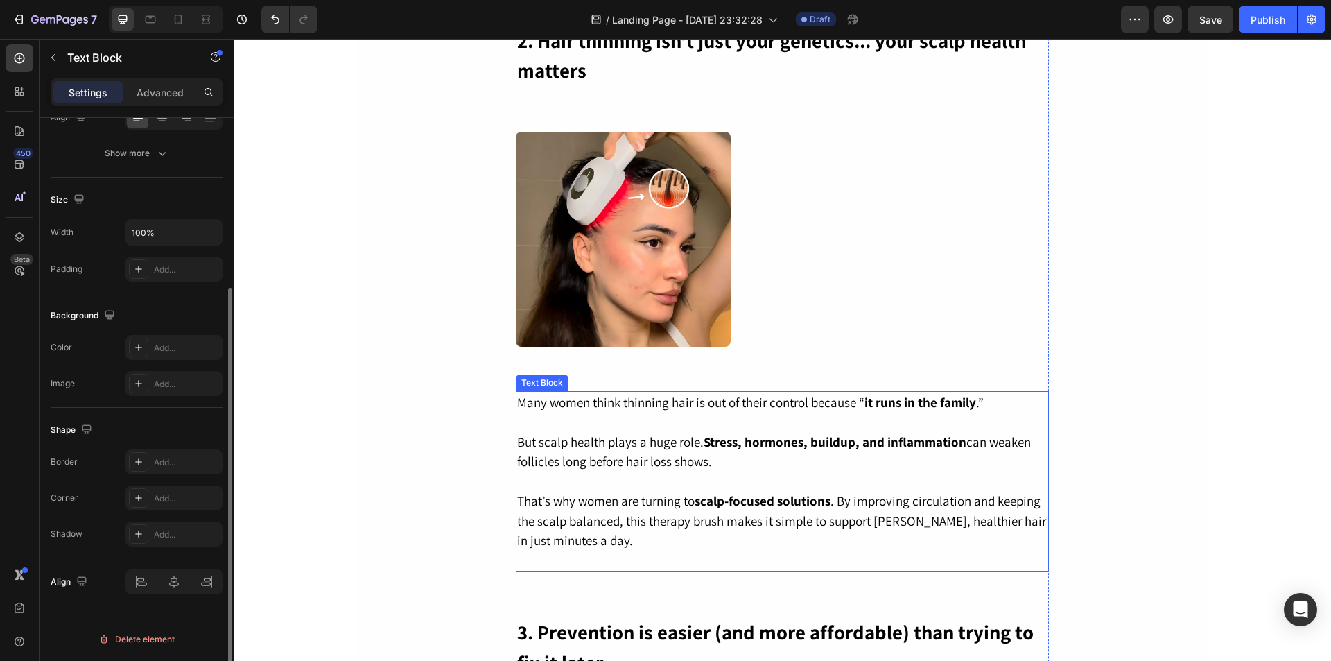
click at [772, 407] on p "Many women think thinning hair is out of their control because “ it runs in the…" at bounding box center [782, 402] width 530 height 20
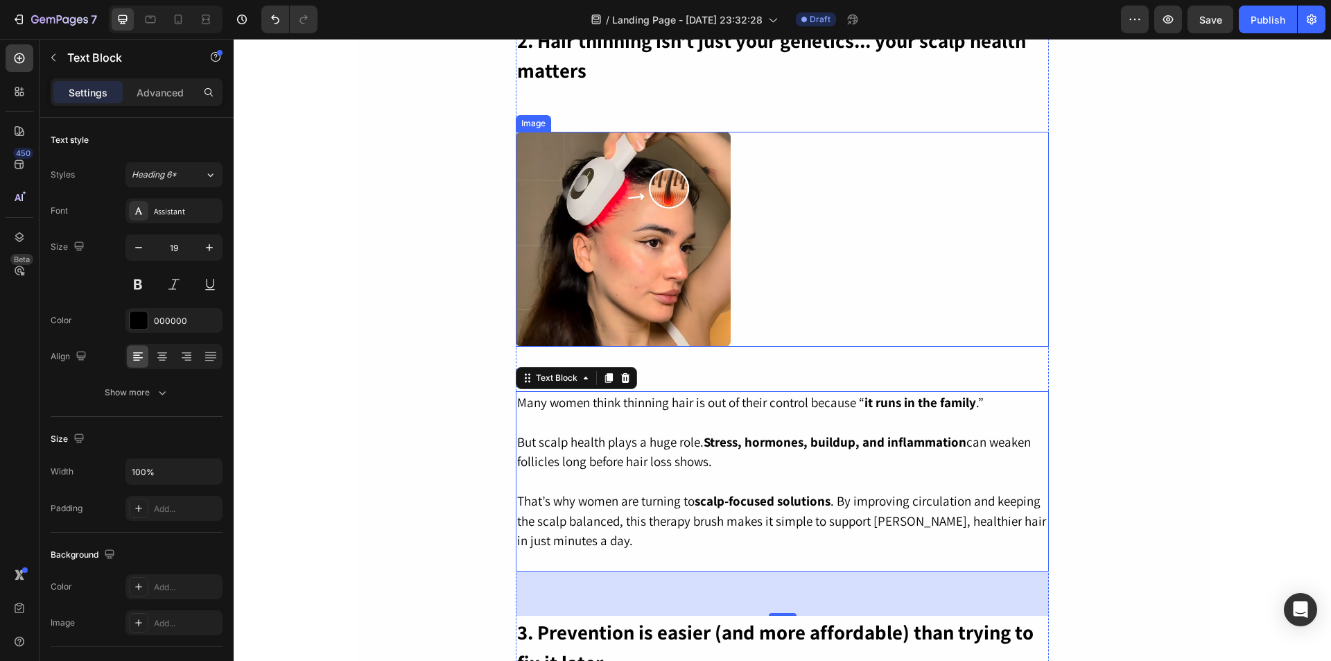
click at [781, 261] on div at bounding box center [782, 239] width 533 height 215
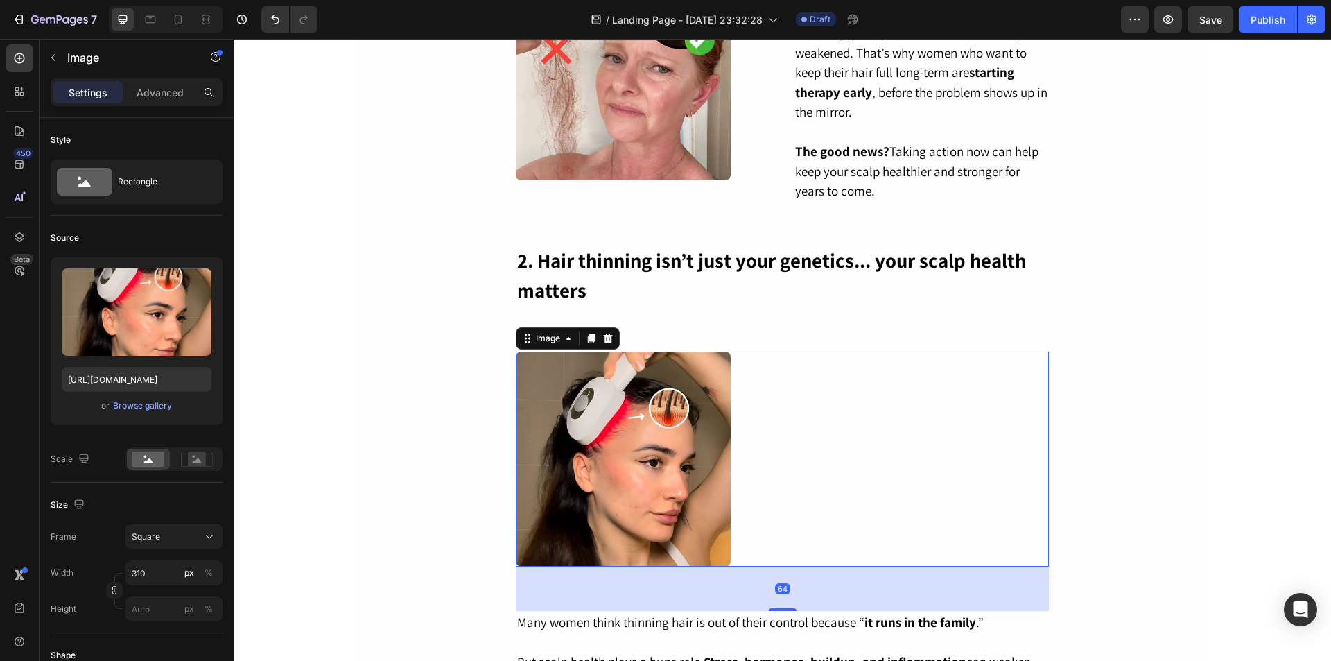
scroll to position [546, 0]
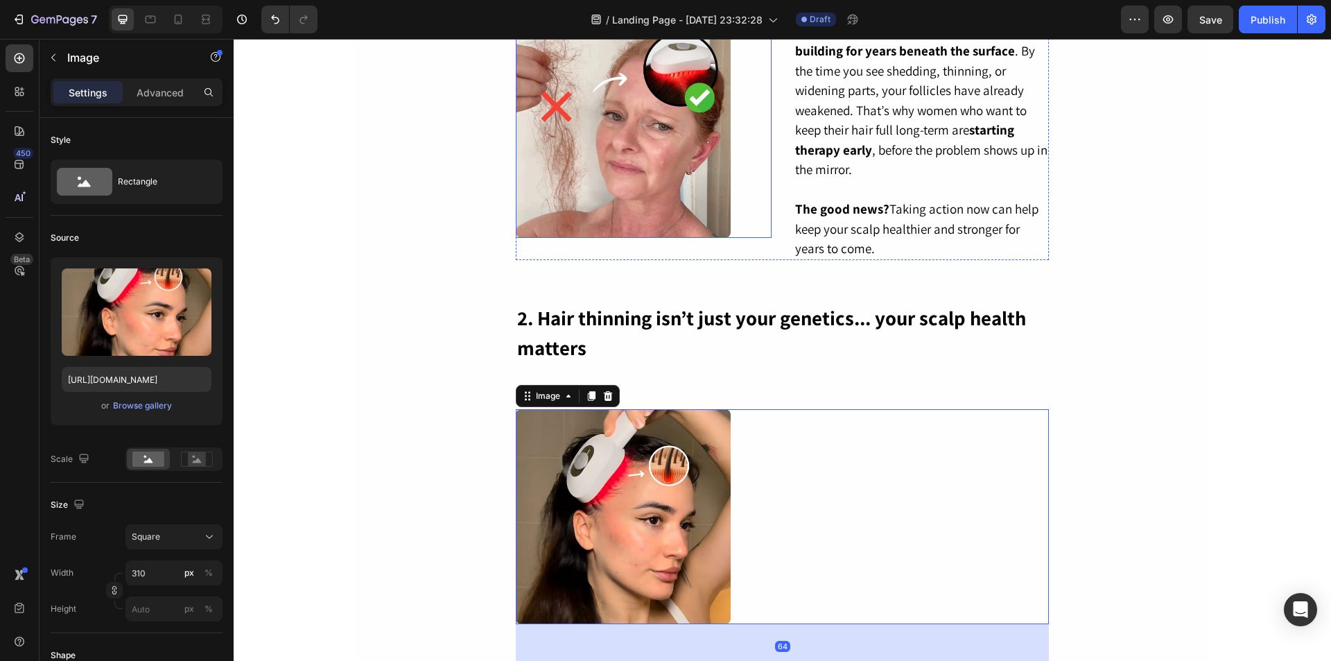
click at [745, 153] on div at bounding box center [644, 130] width 256 height 215
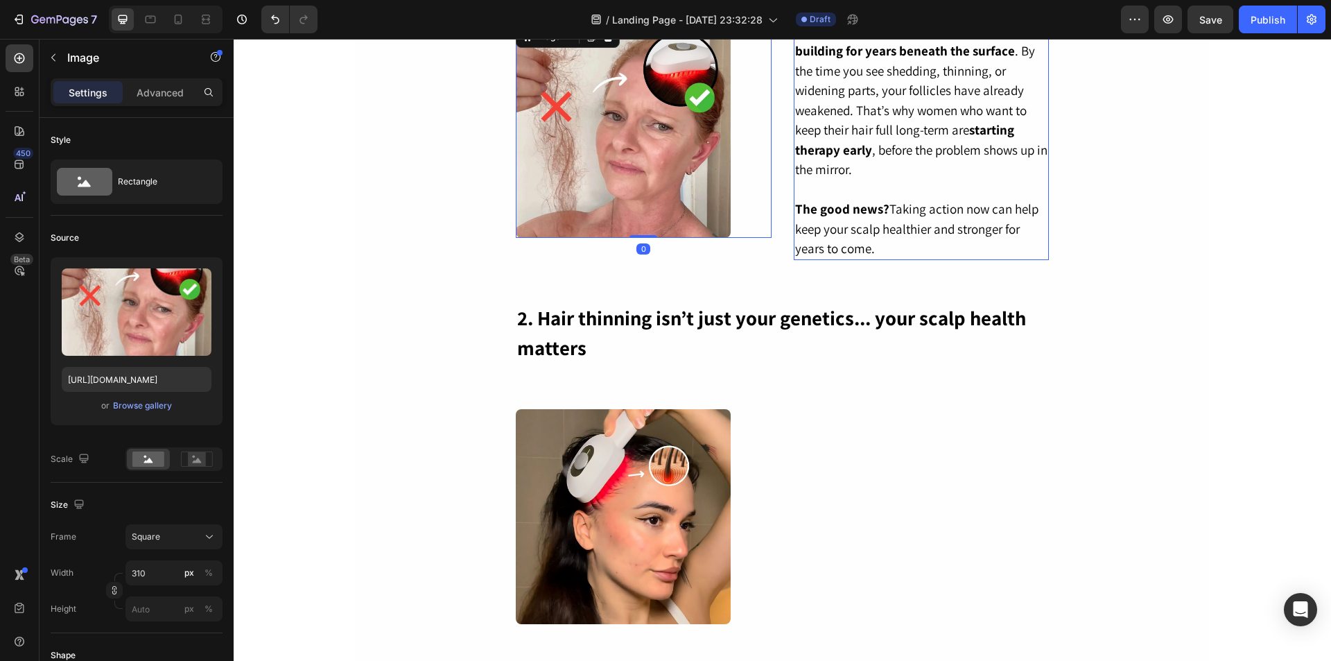
click at [837, 165] on p "Most women don’t realize that visible hair loss is the final stage of a process…" at bounding box center [921, 90] width 253 height 178
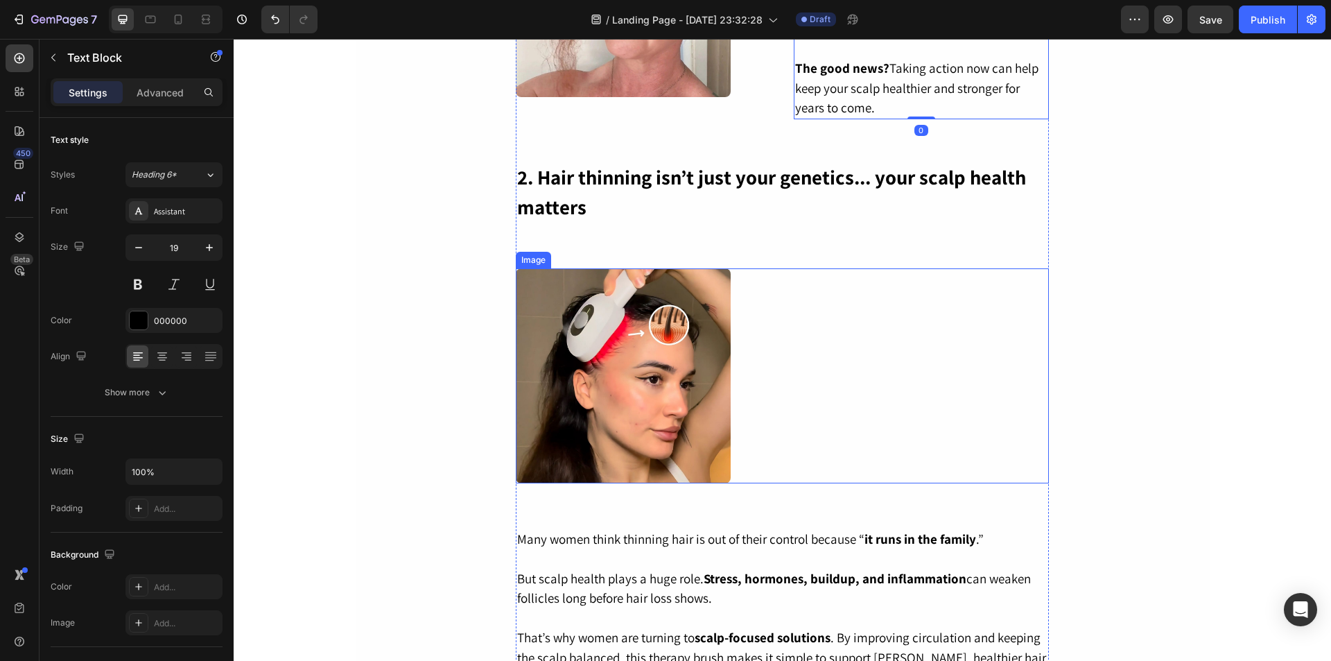
scroll to position [892, 0]
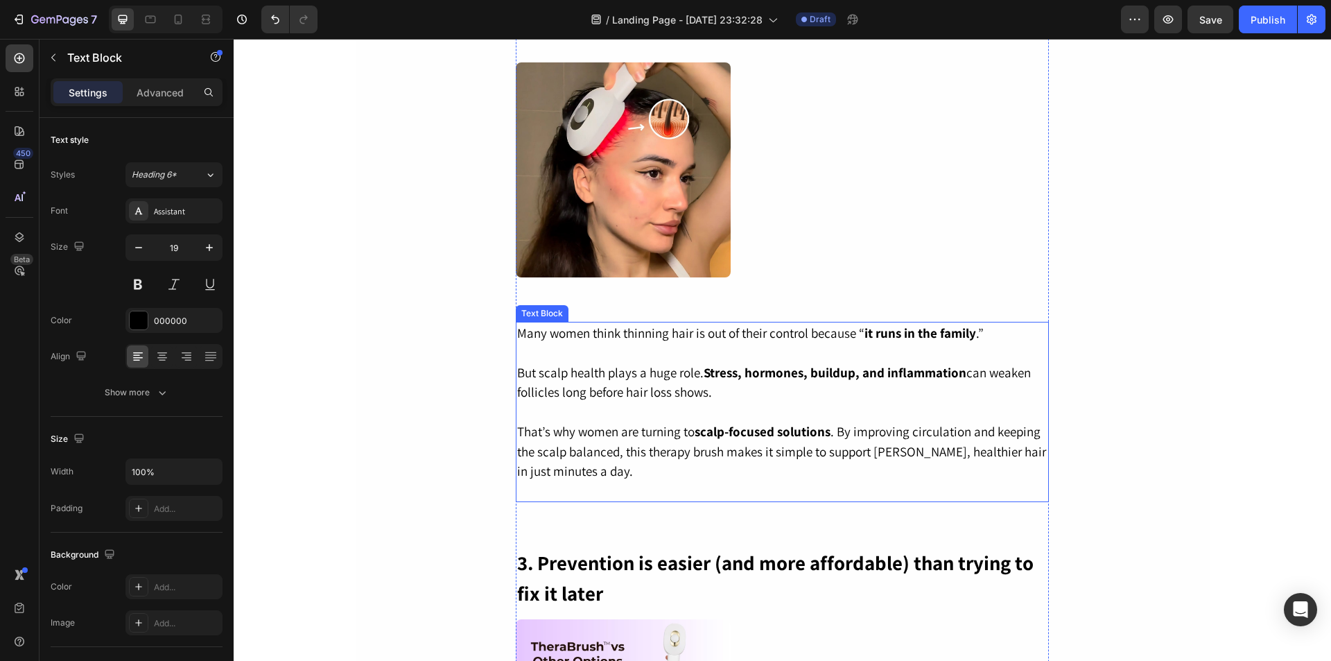
click at [781, 397] on p "But scalp health plays a huge role. Stress, hormones, buildup, and inflammation…" at bounding box center [782, 383] width 530 height 40
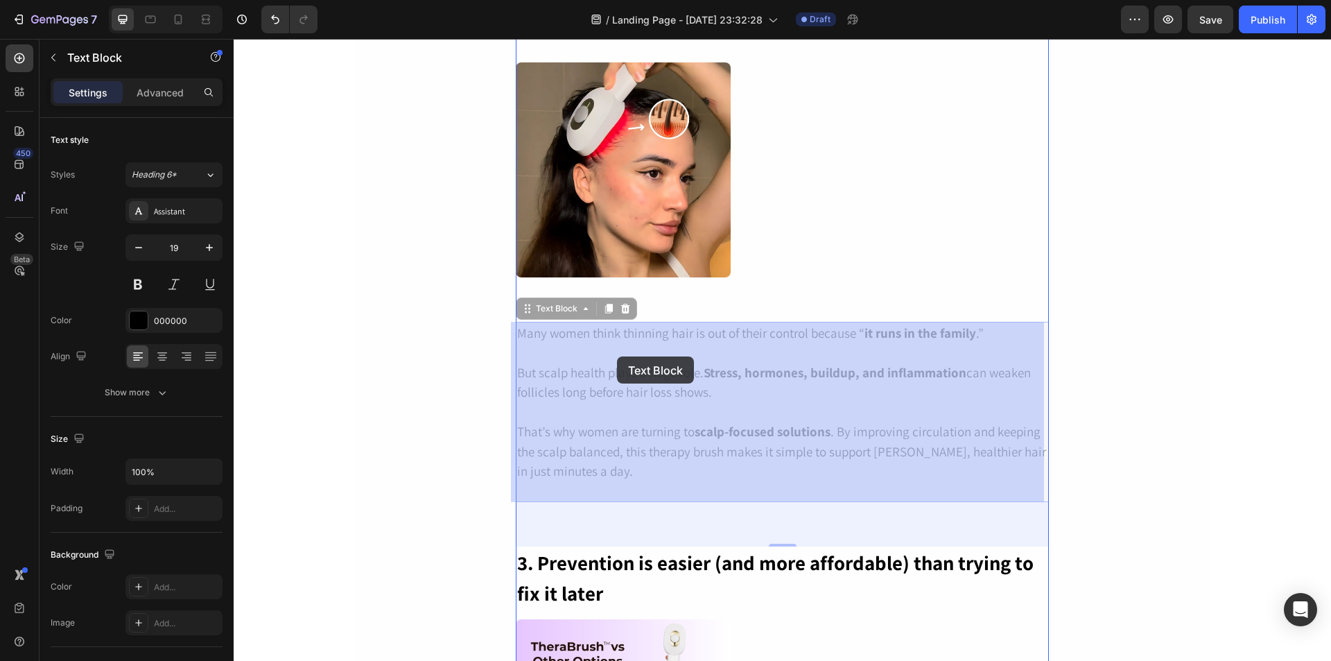
drag, startPoint x: 519, startPoint y: 311, endPoint x: 617, endPoint y: 356, distance: 108.6
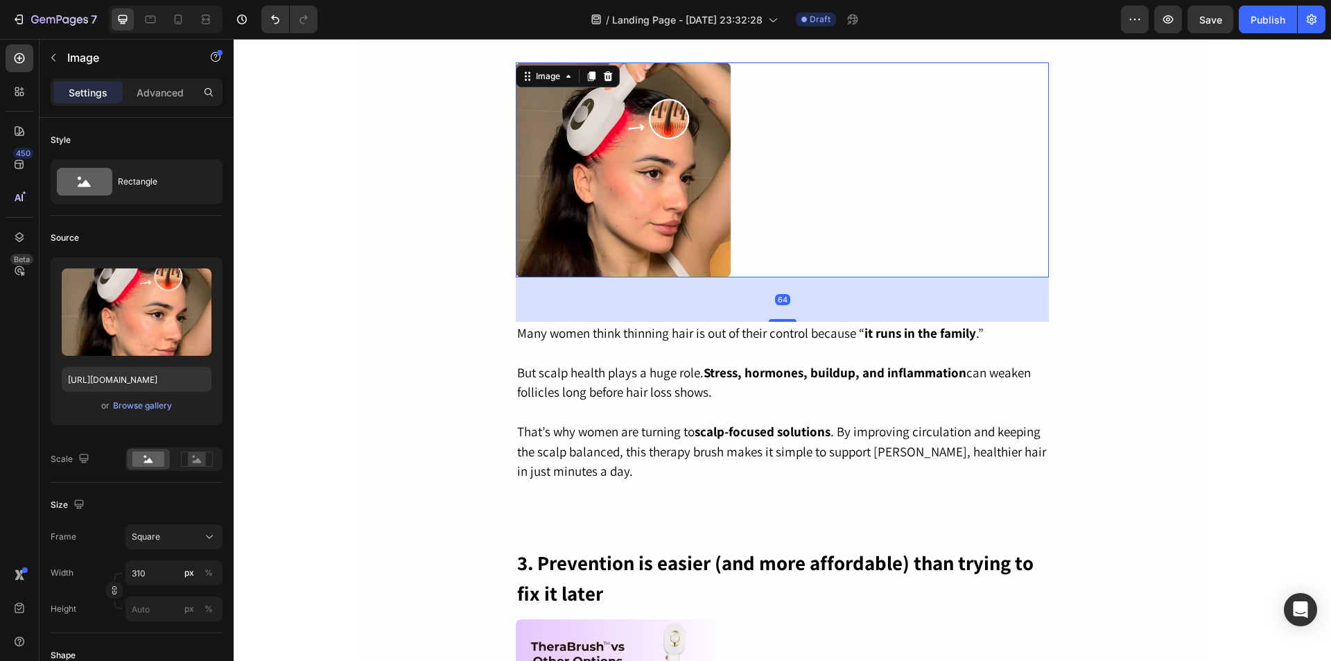
click at [778, 169] on div at bounding box center [782, 169] width 533 height 215
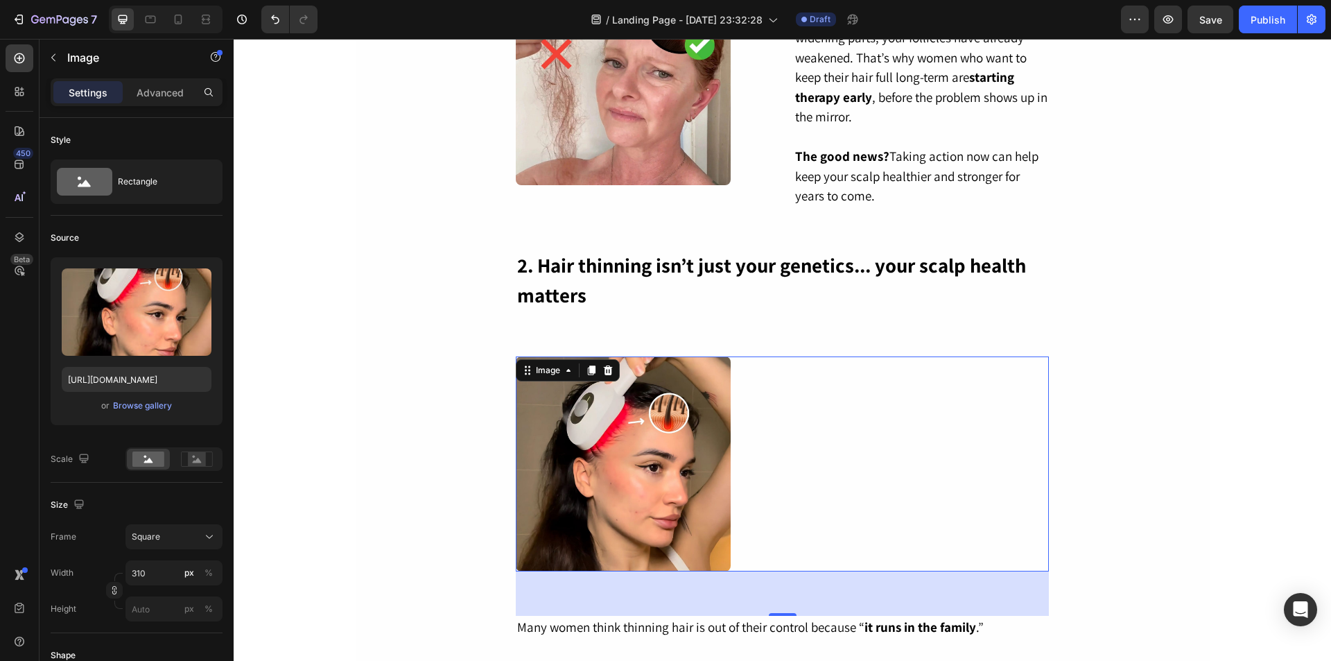
scroll to position [407, 0]
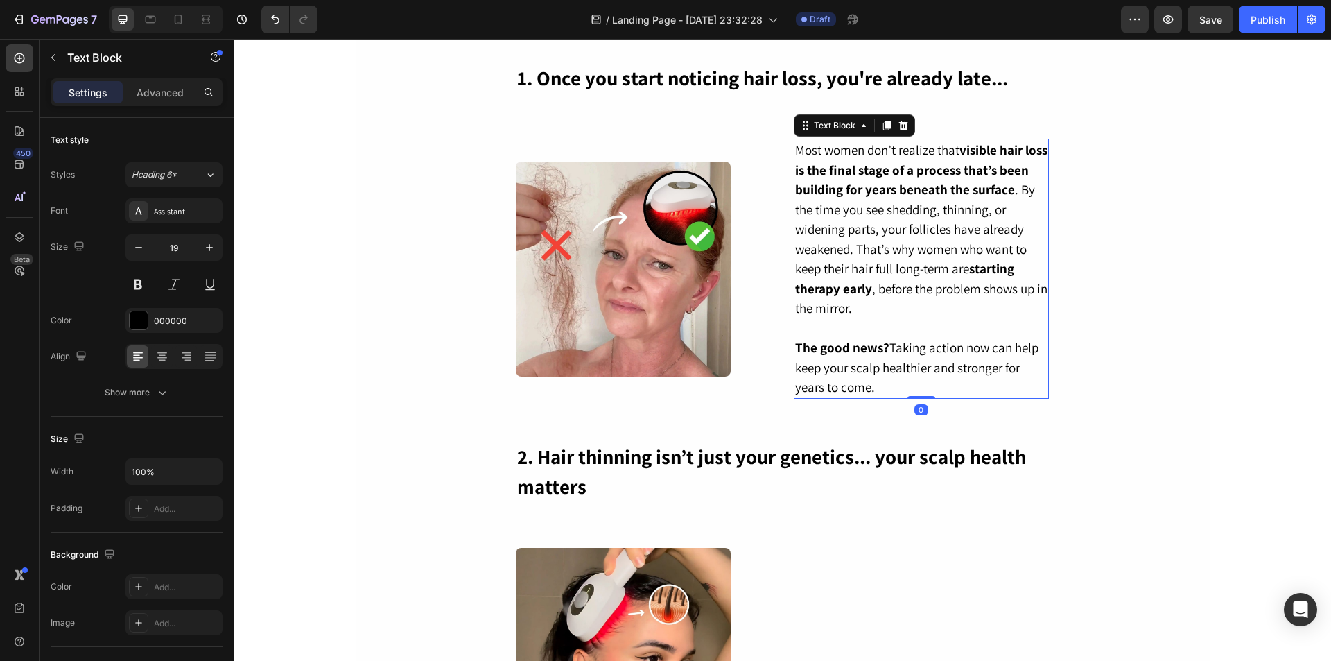
click at [842, 231] on p "Most women don’t realize that visible hair loss is the final stage of a process…" at bounding box center [921, 229] width 253 height 178
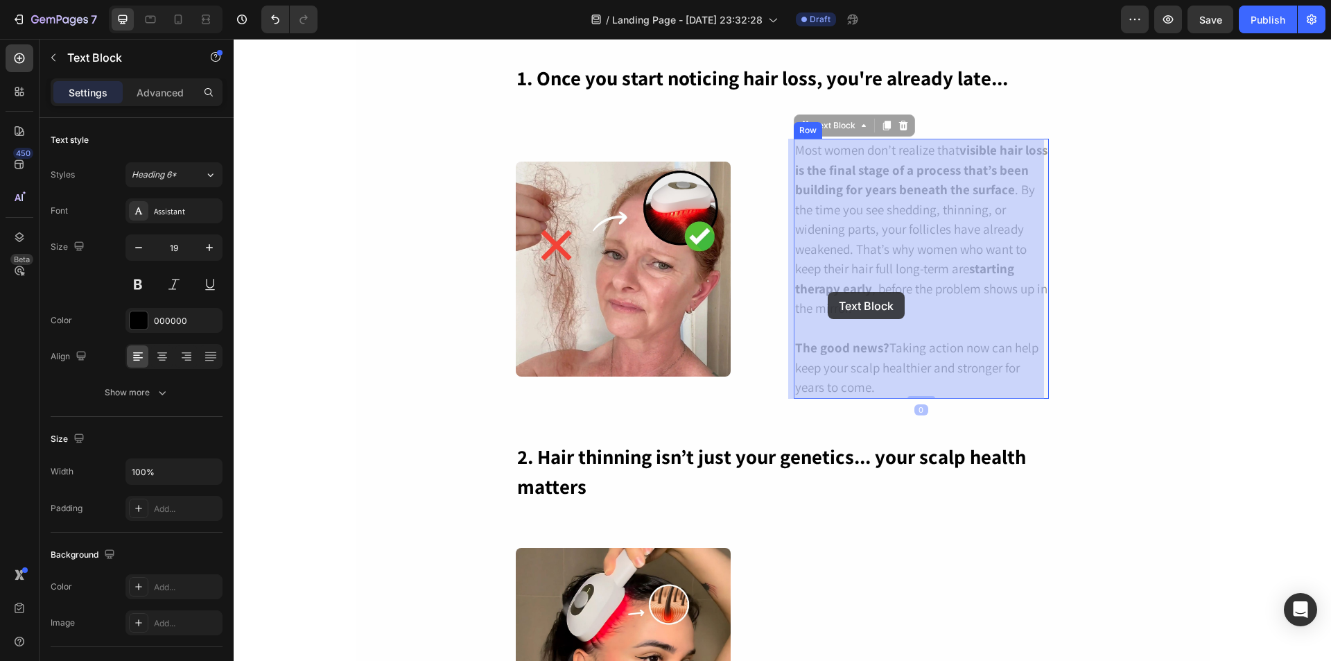
drag, startPoint x: 804, startPoint y: 128, endPoint x: 829, endPoint y: 289, distance: 163.5
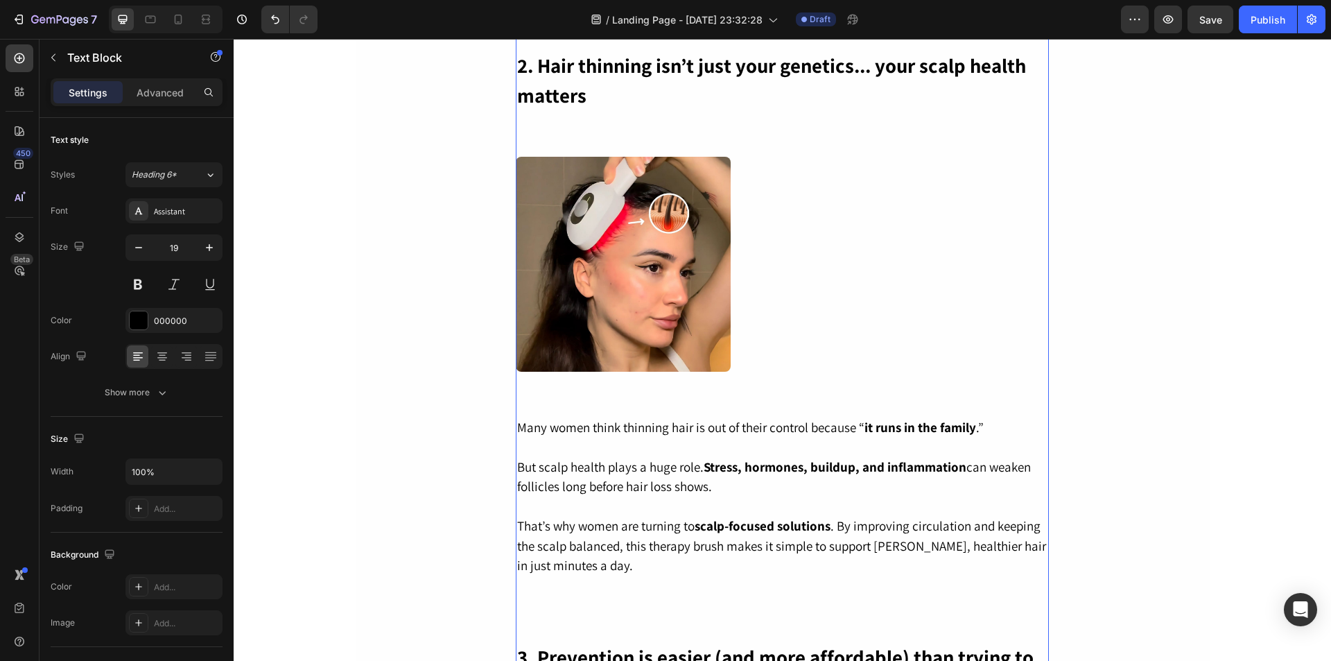
scroll to position [823, 0]
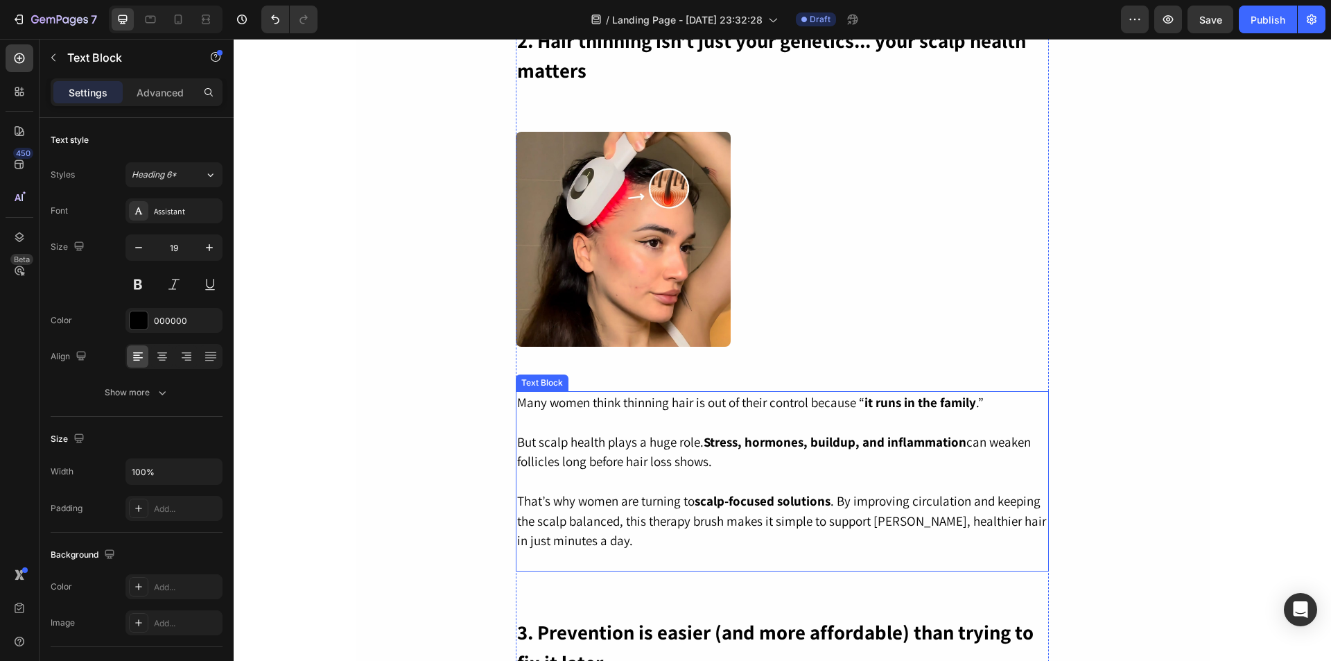
click at [625, 420] on p at bounding box center [782, 422] width 530 height 20
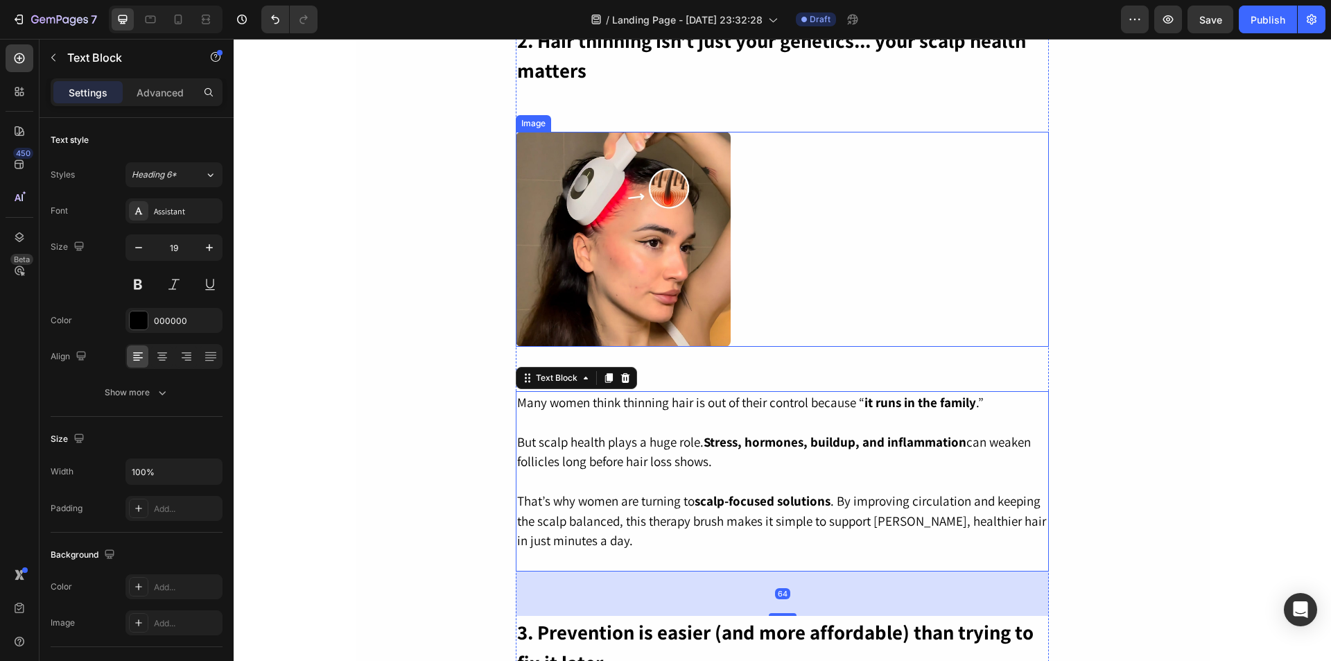
click at [833, 252] on div at bounding box center [782, 239] width 533 height 215
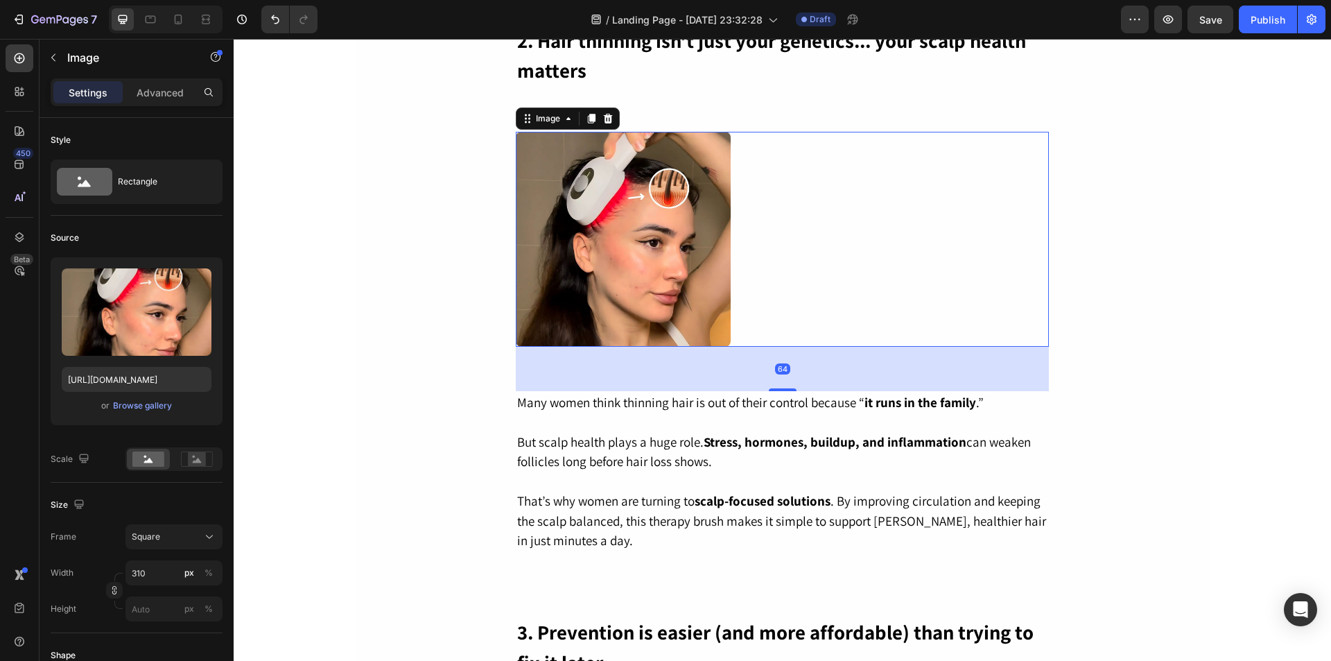
click at [830, 235] on div at bounding box center [782, 239] width 533 height 215
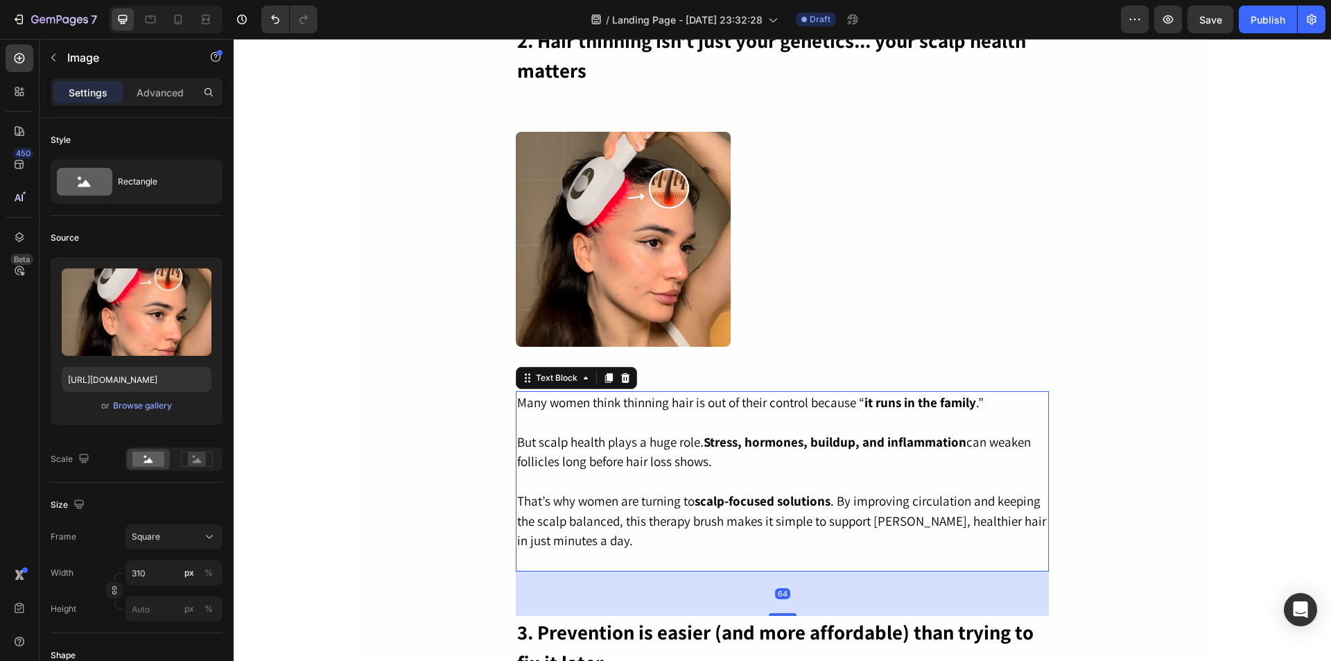
click at [702, 407] on p "Many women think thinning hair is out of their control because “ it runs in the…" at bounding box center [782, 402] width 530 height 20
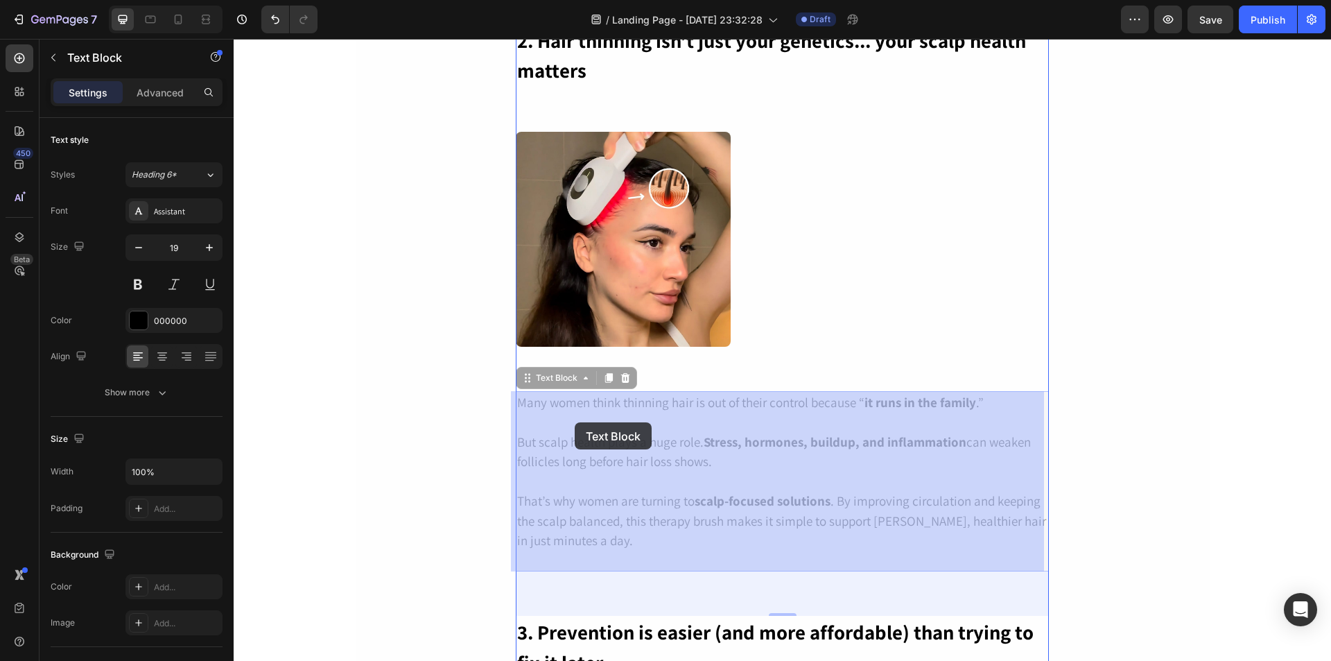
drag, startPoint x: 517, startPoint y: 383, endPoint x: 573, endPoint y: 422, distance: 68.7
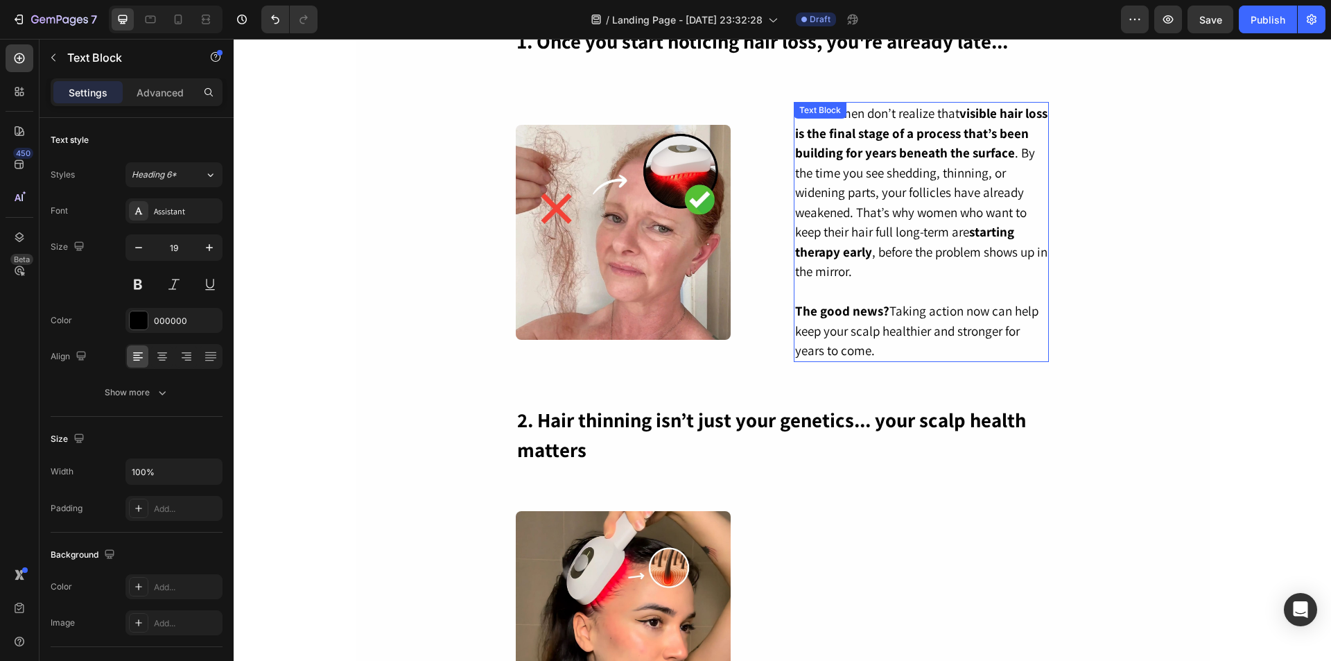
scroll to position [407, 0]
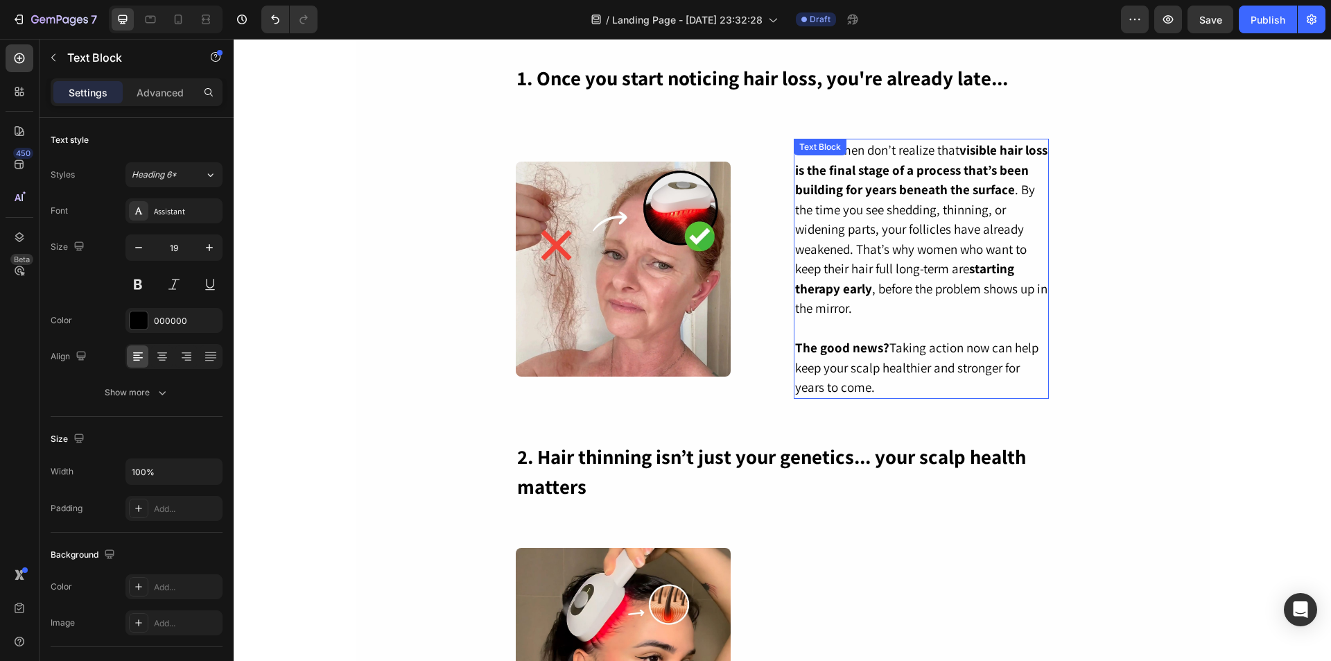
click at [842, 214] on p "Most women don’t realize that visible hair loss is the final stage of a process…" at bounding box center [921, 229] width 253 height 178
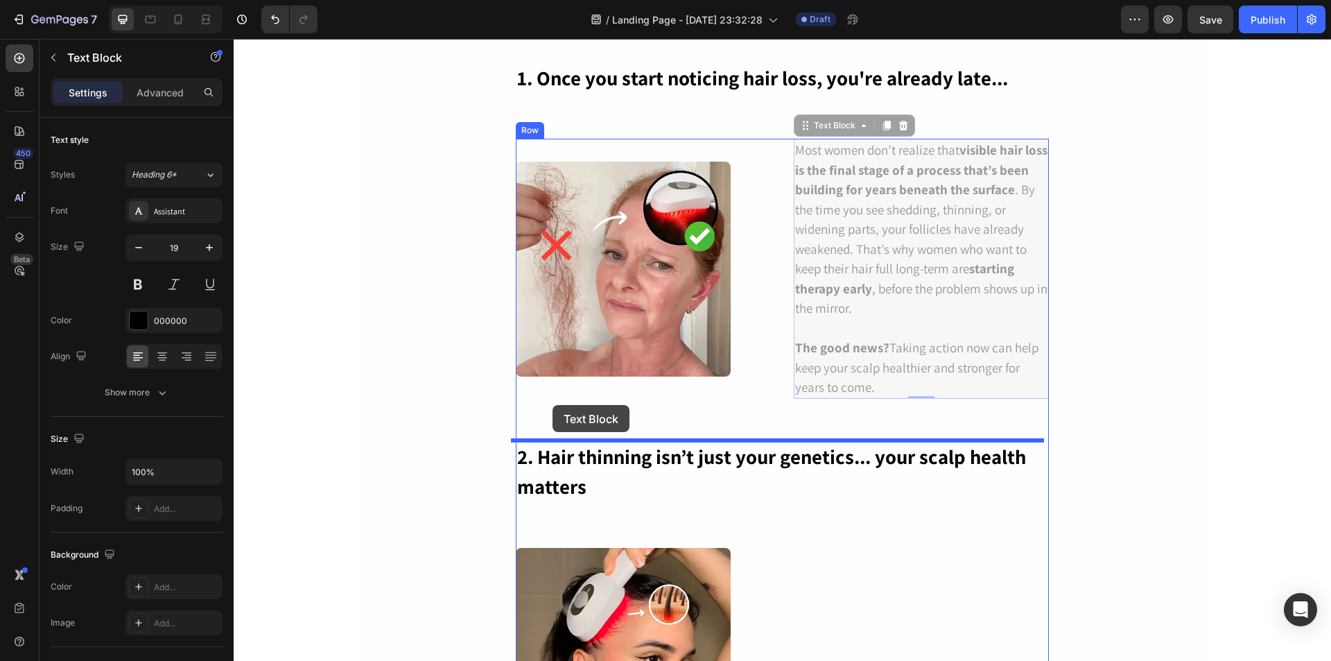
drag, startPoint x: 801, startPoint y: 130, endPoint x: 553, endPoint y: 405, distance: 370.7
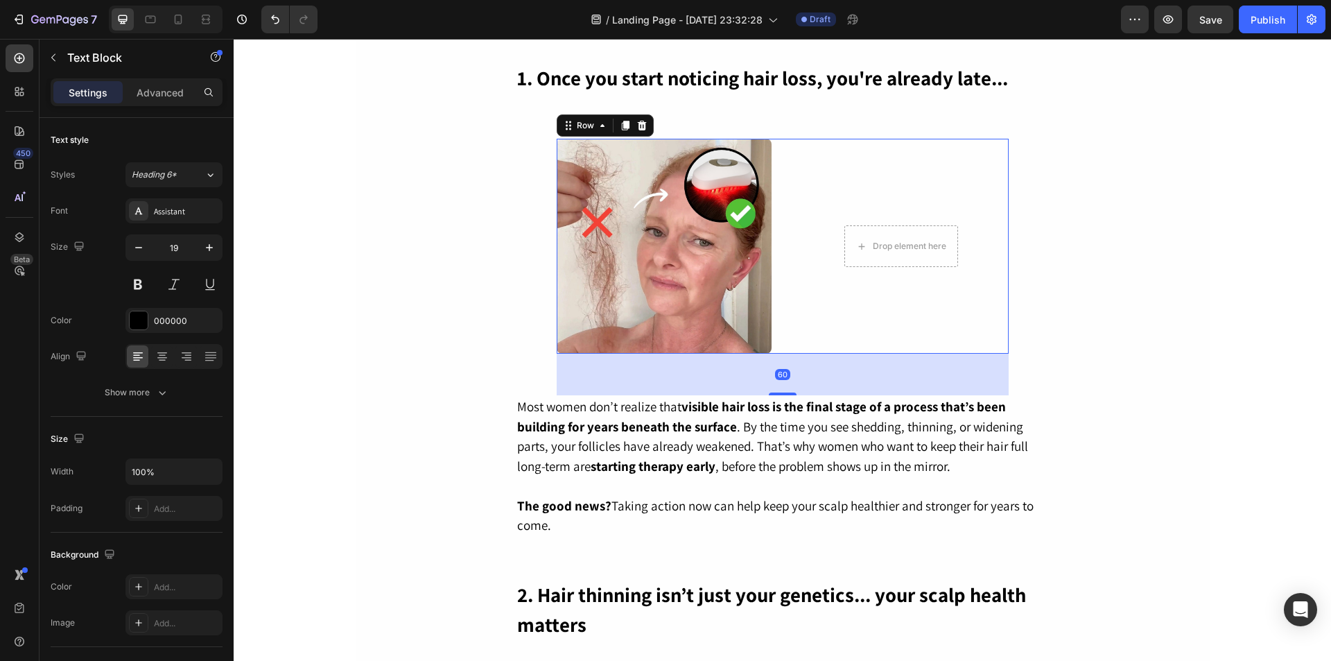
click at [811, 205] on div "Drop element here Row" at bounding box center [901, 246] width 215 height 215
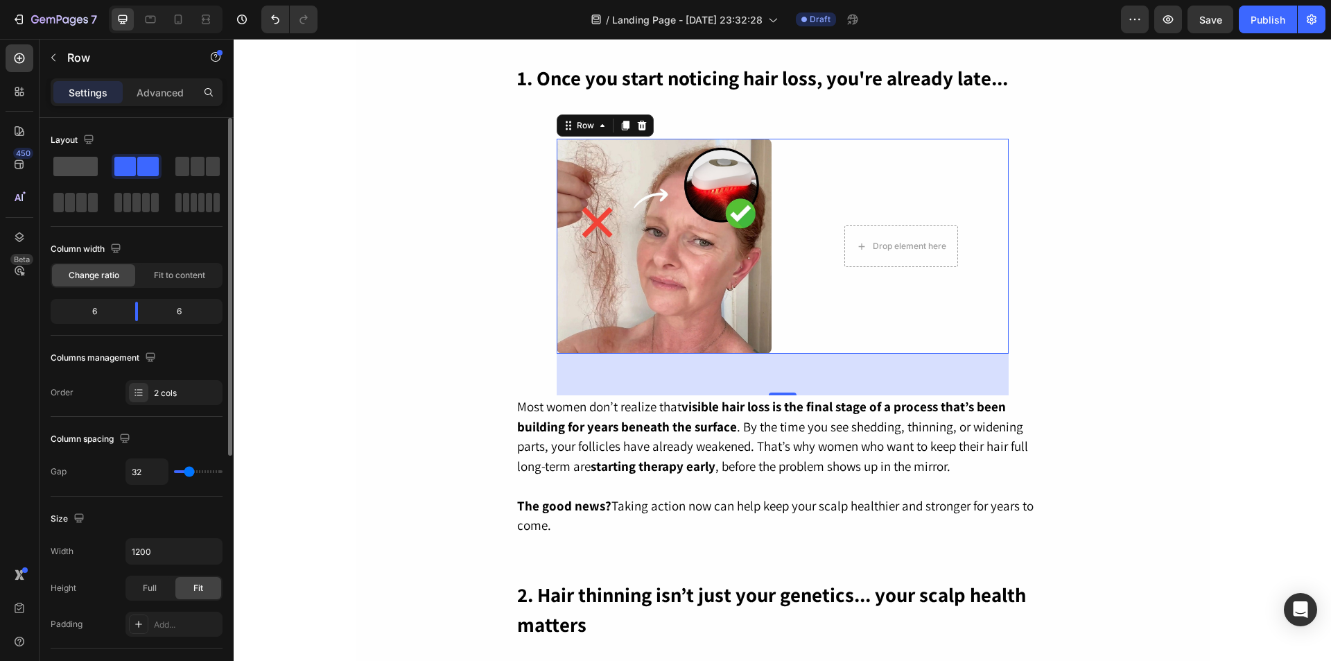
click at [86, 173] on span at bounding box center [75, 166] width 44 height 19
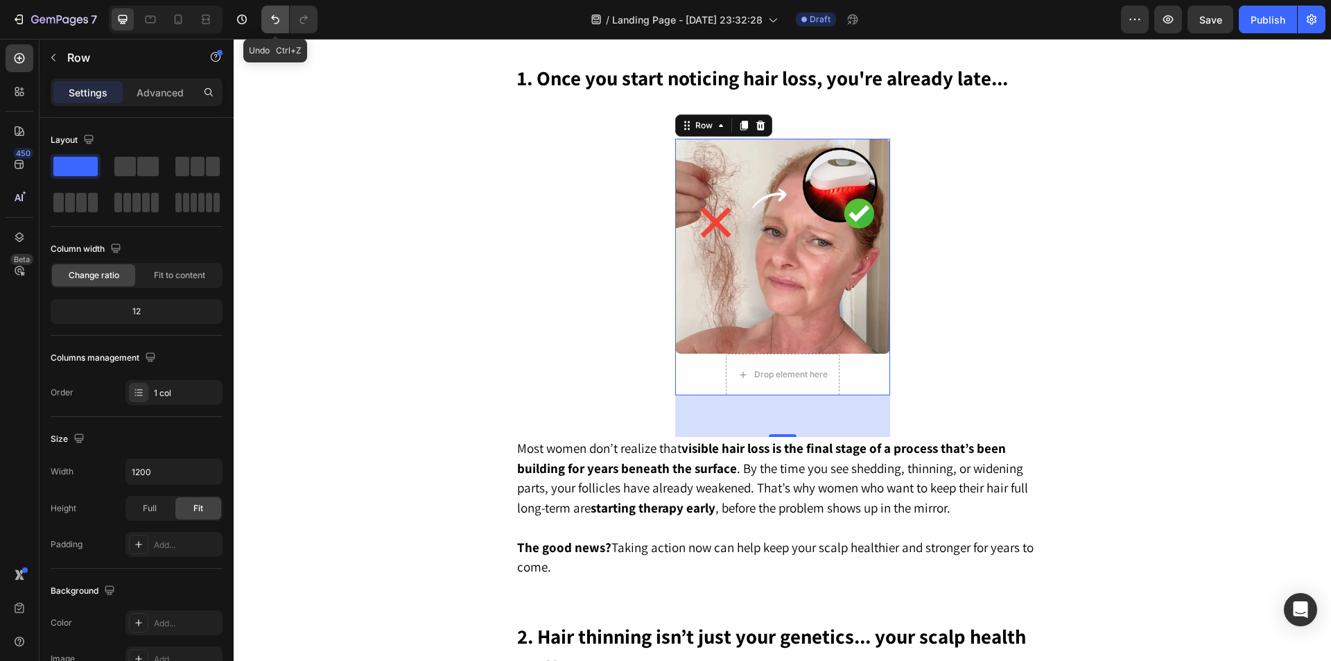
click at [275, 15] on icon "Undo/Redo" at bounding box center [275, 19] width 14 height 14
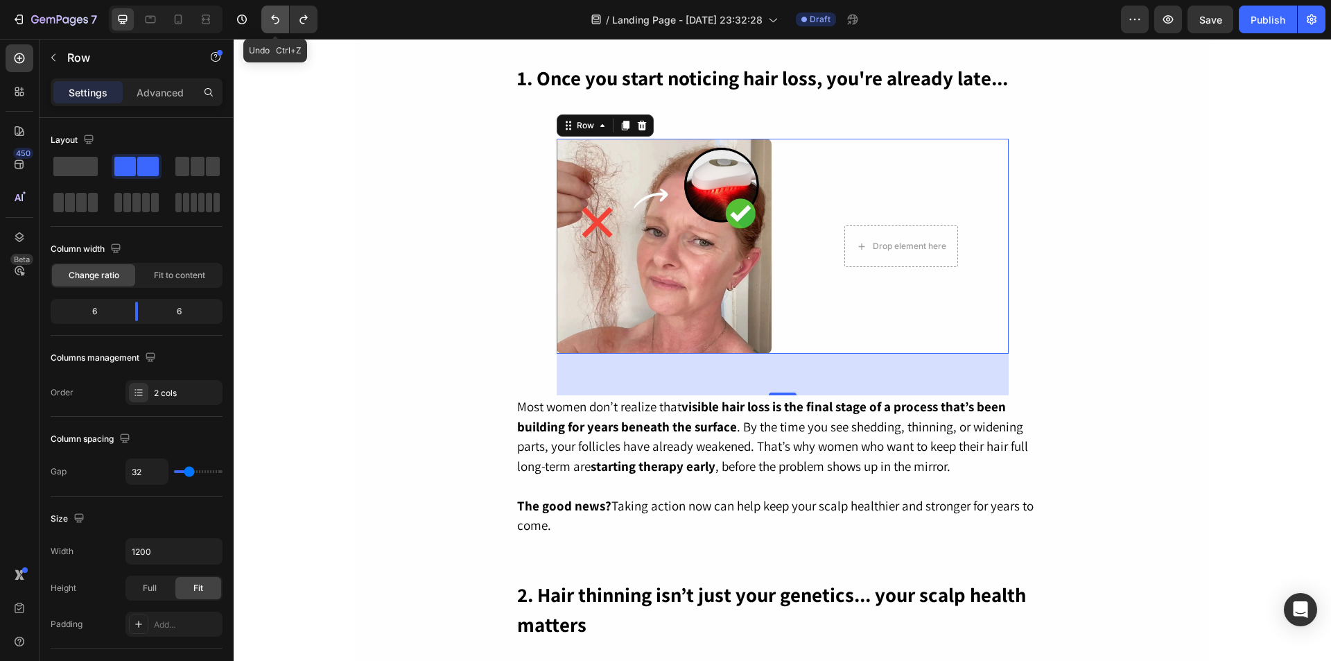
click at [275, 15] on icon "Undo/Redo" at bounding box center [275, 19] width 14 height 14
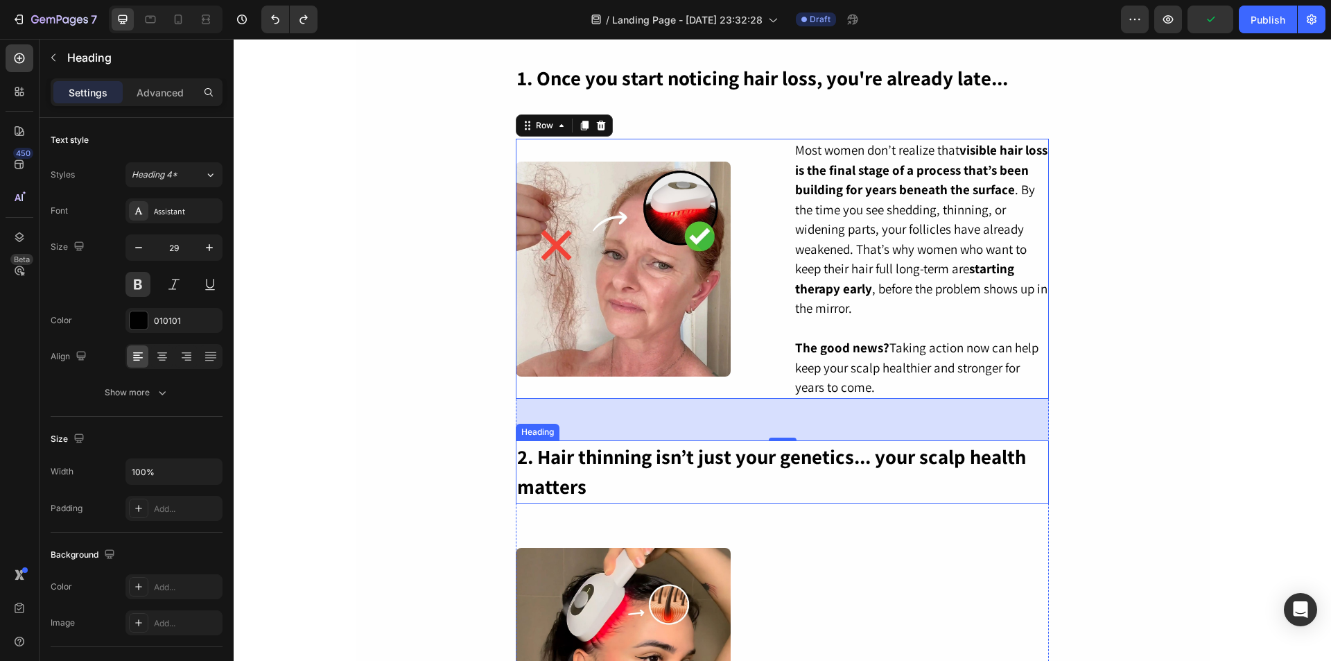
click at [795, 502] on h2 "2. Hair thinning isn’t just your genetics... your scalp health matters" at bounding box center [782, 471] width 533 height 63
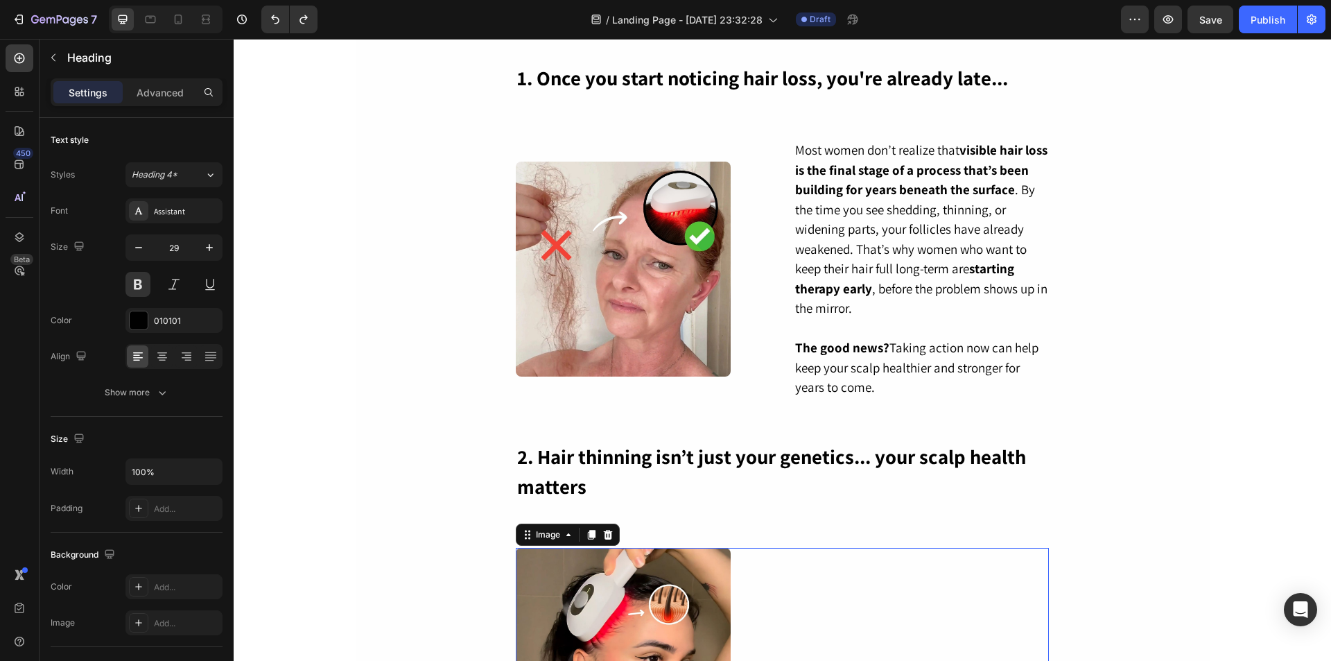
click at [900, 592] on div at bounding box center [782, 655] width 533 height 215
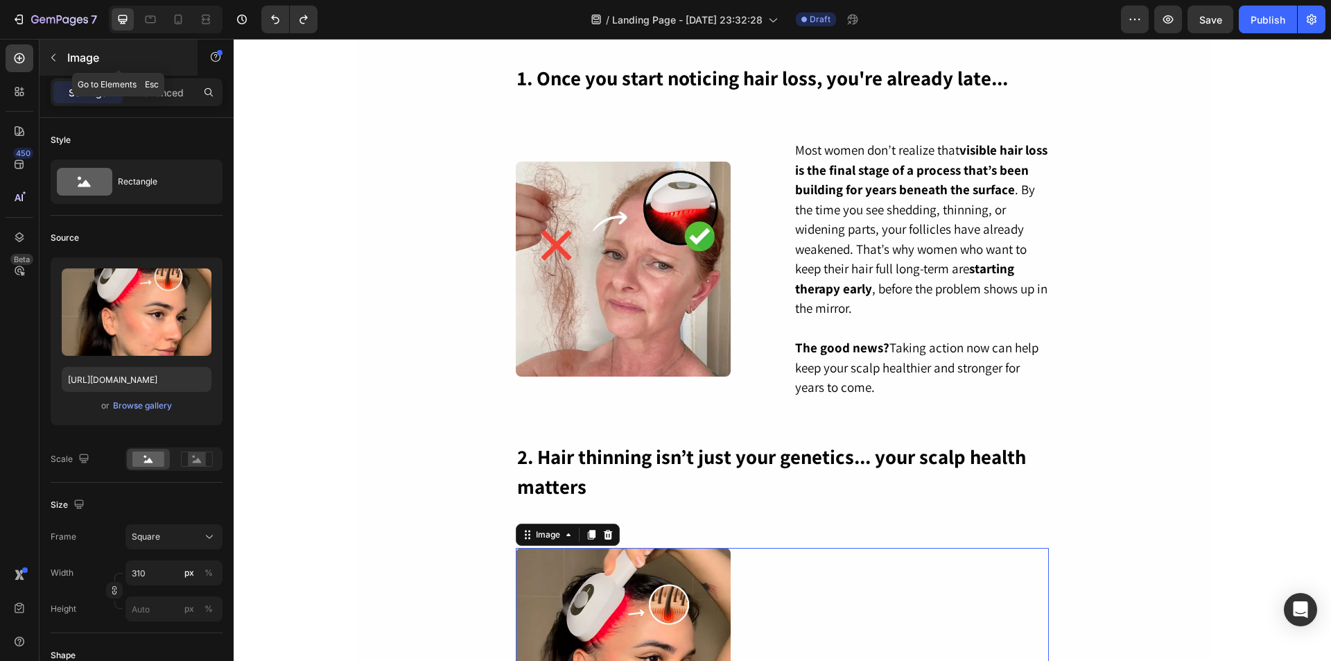
click at [56, 62] on icon "button" at bounding box center [53, 57] width 11 height 11
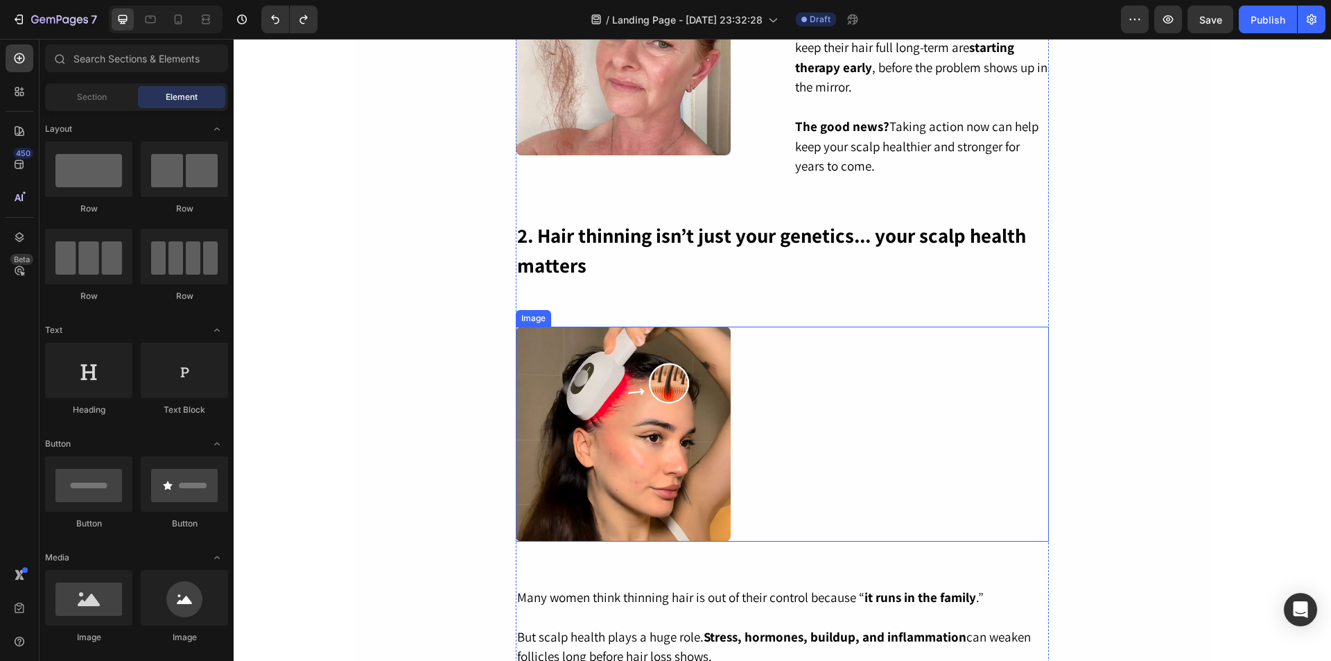
scroll to position [684, 0]
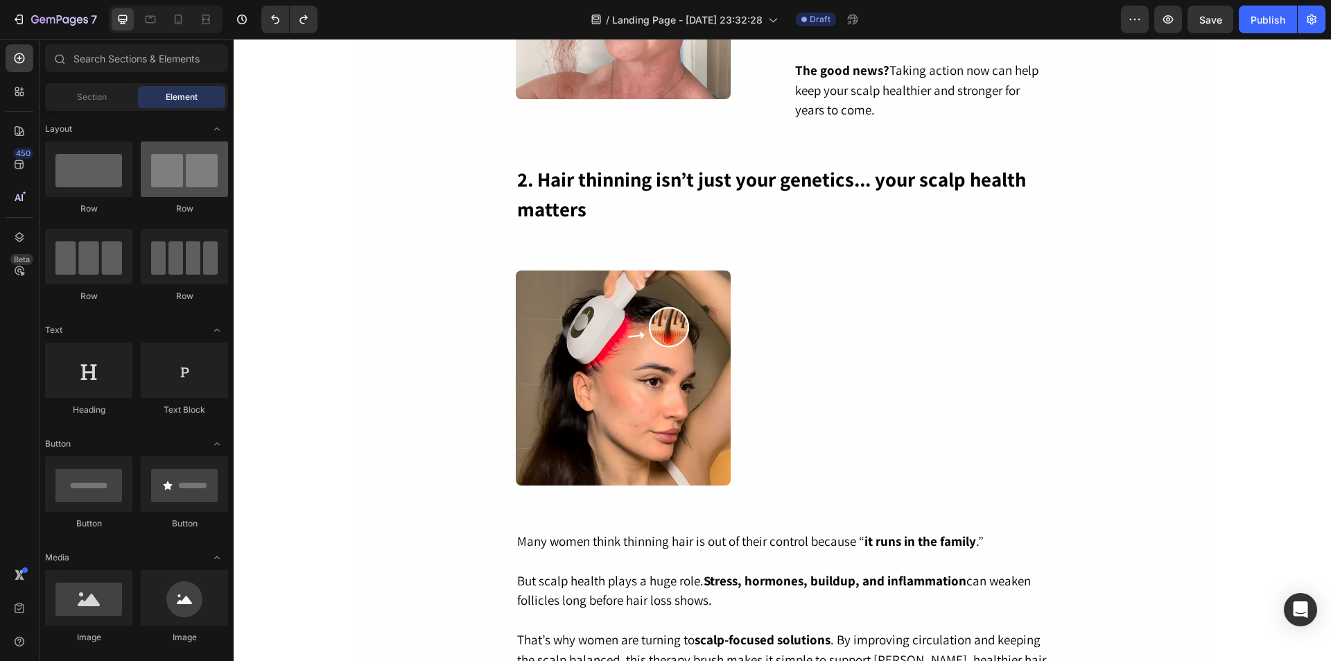
click at [169, 176] on div at bounding box center [184, 168] width 87 height 55
click at [174, 180] on div at bounding box center [184, 168] width 87 height 55
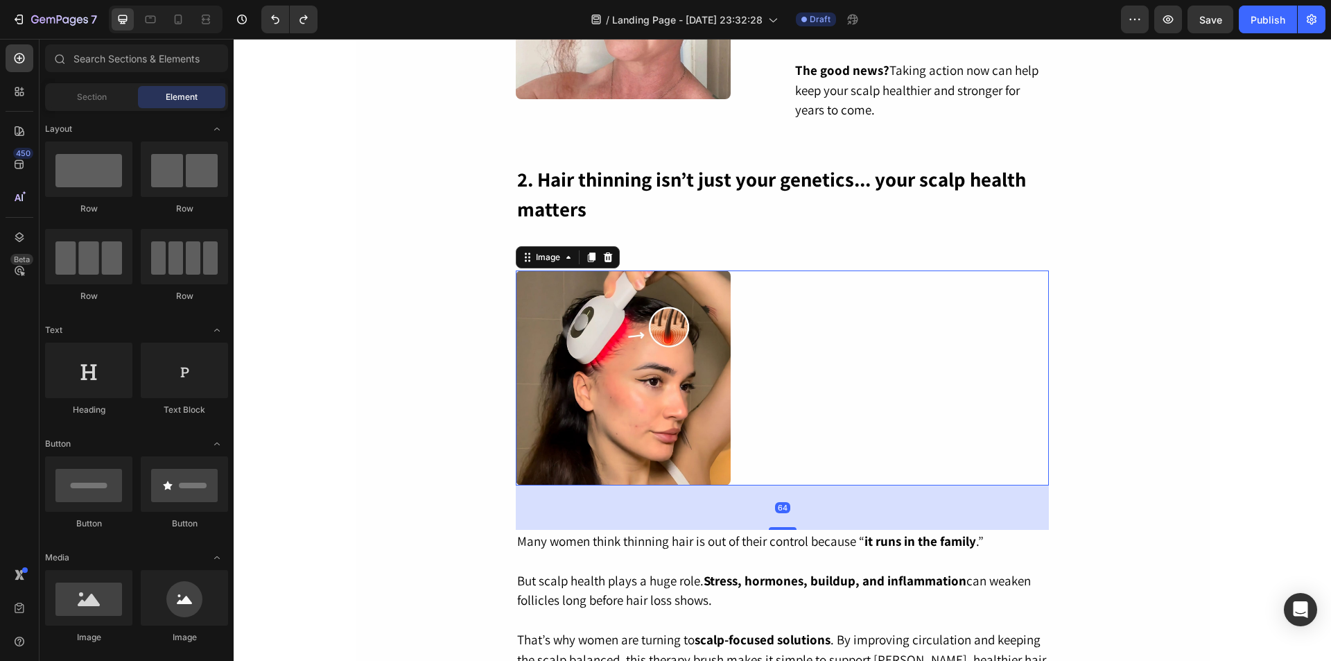
click at [806, 324] on div at bounding box center [782, 377] width 533 height 215
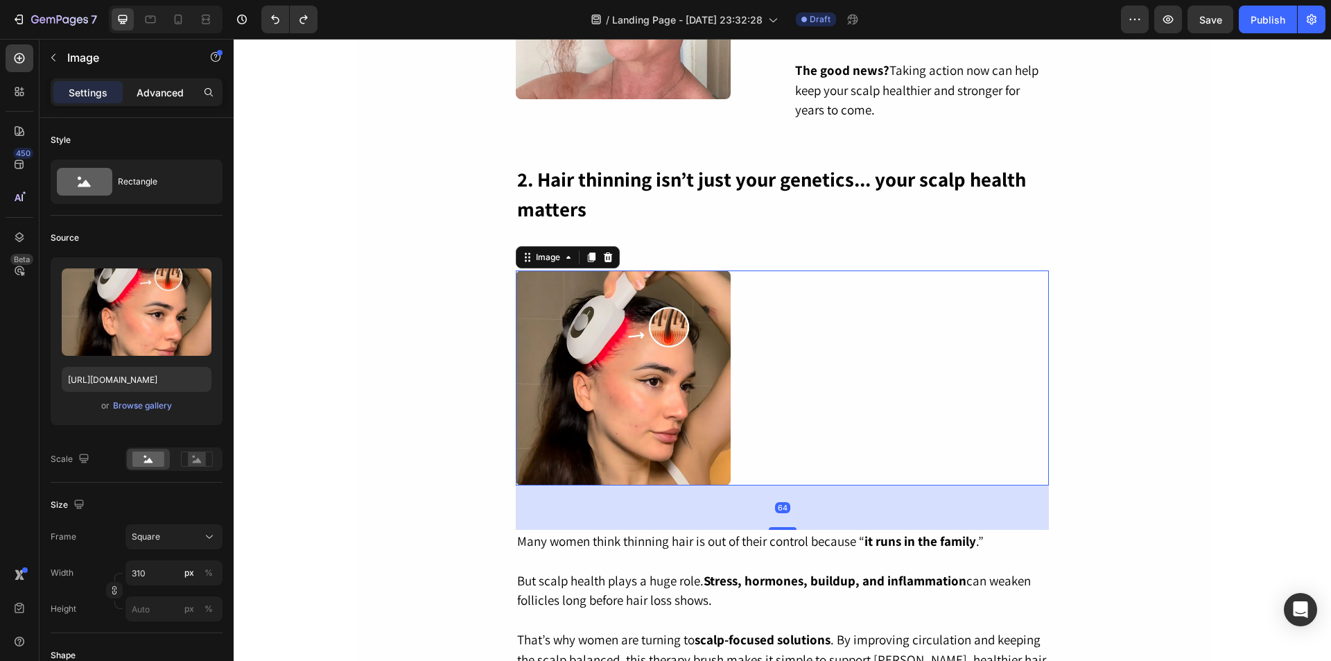
click at [142, 90] on p "Advanced" at bounding box center [160, 92] width 47 height 15
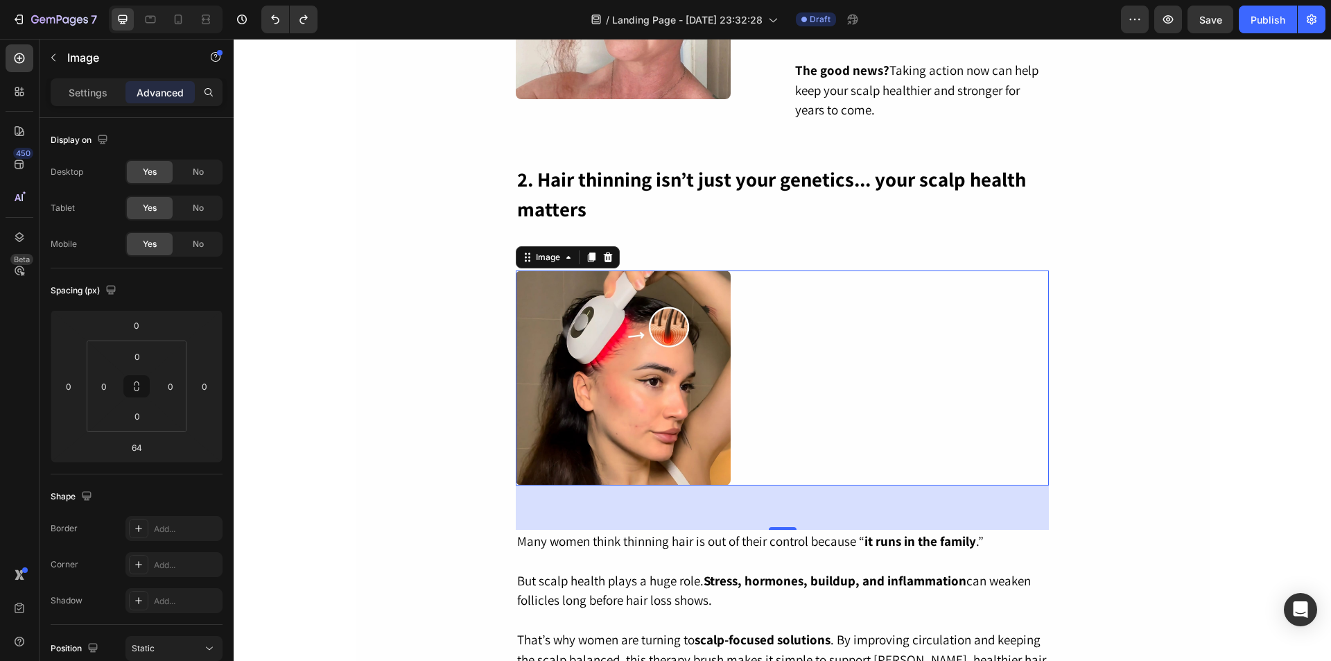
click at [816, 412] on div at bounding box center [782, 377] width 533 height 215
click at [56, 67] on button "button" at bounding box center [53, 57] width 22 height 22
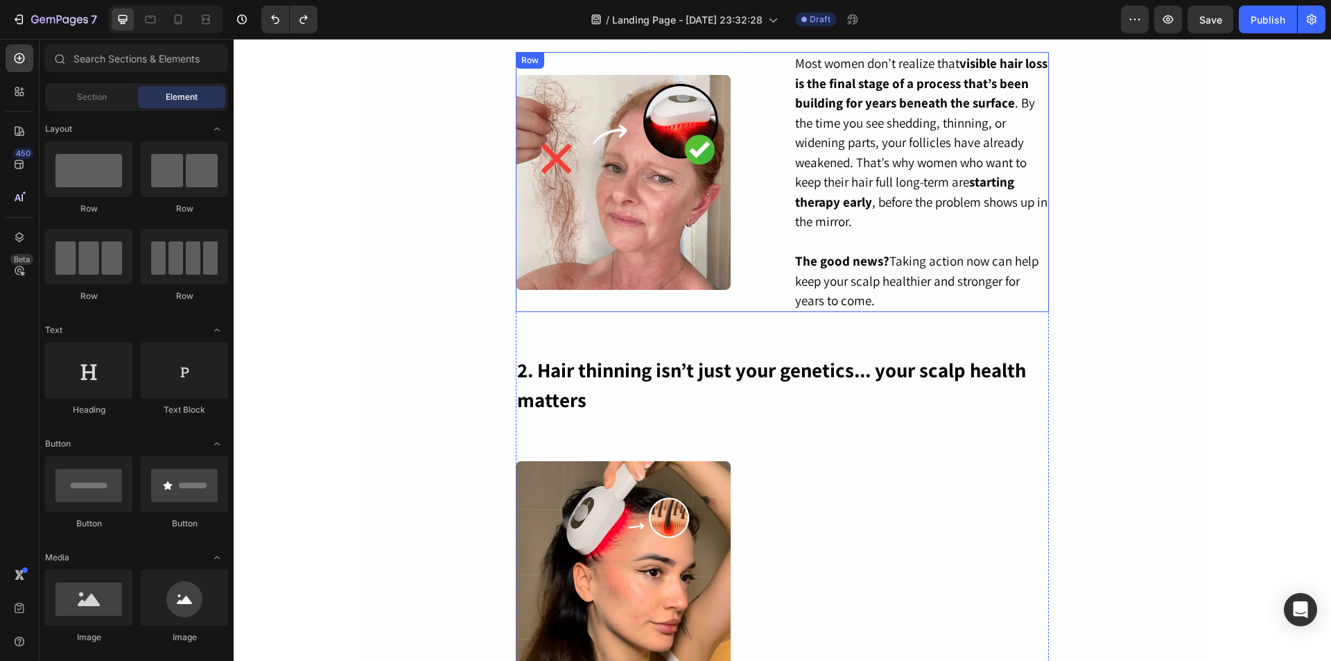
scroll to position [338, 0]
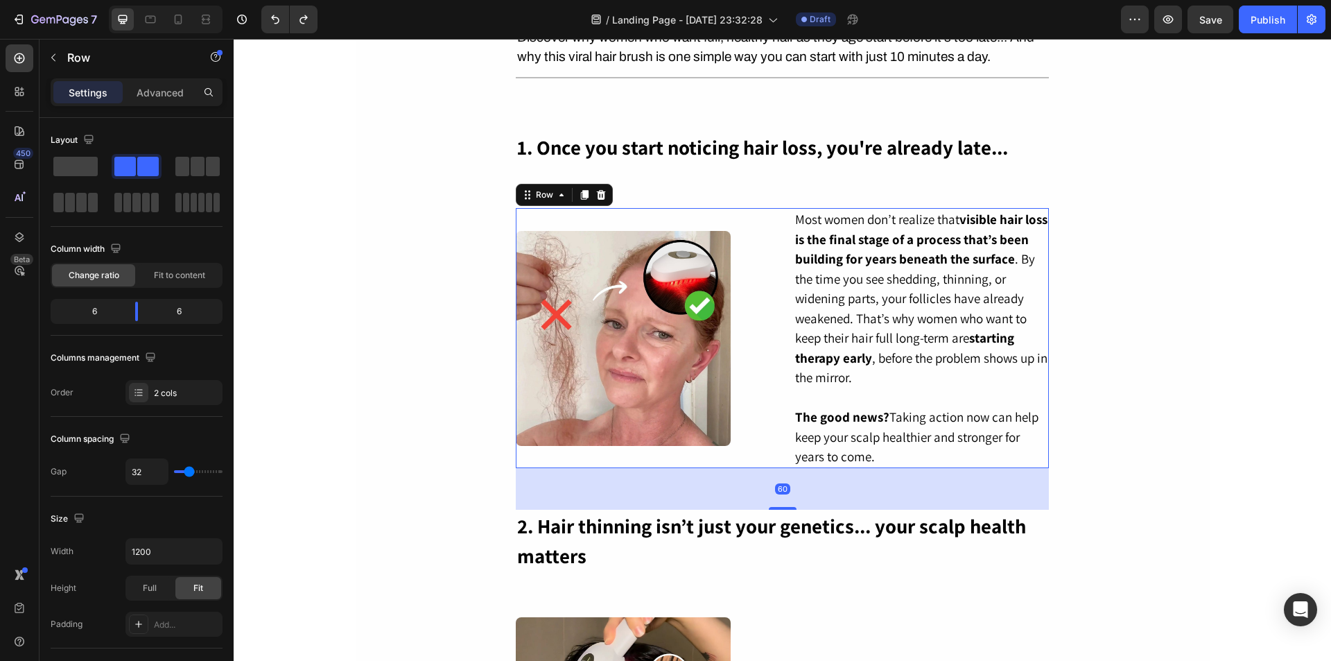
click at [756, 220] on div "Image" at bounding box center [644, 338] width 256 height 260
click at [581, 198] on icon at bounding box center [585, 196] width 8 height 10
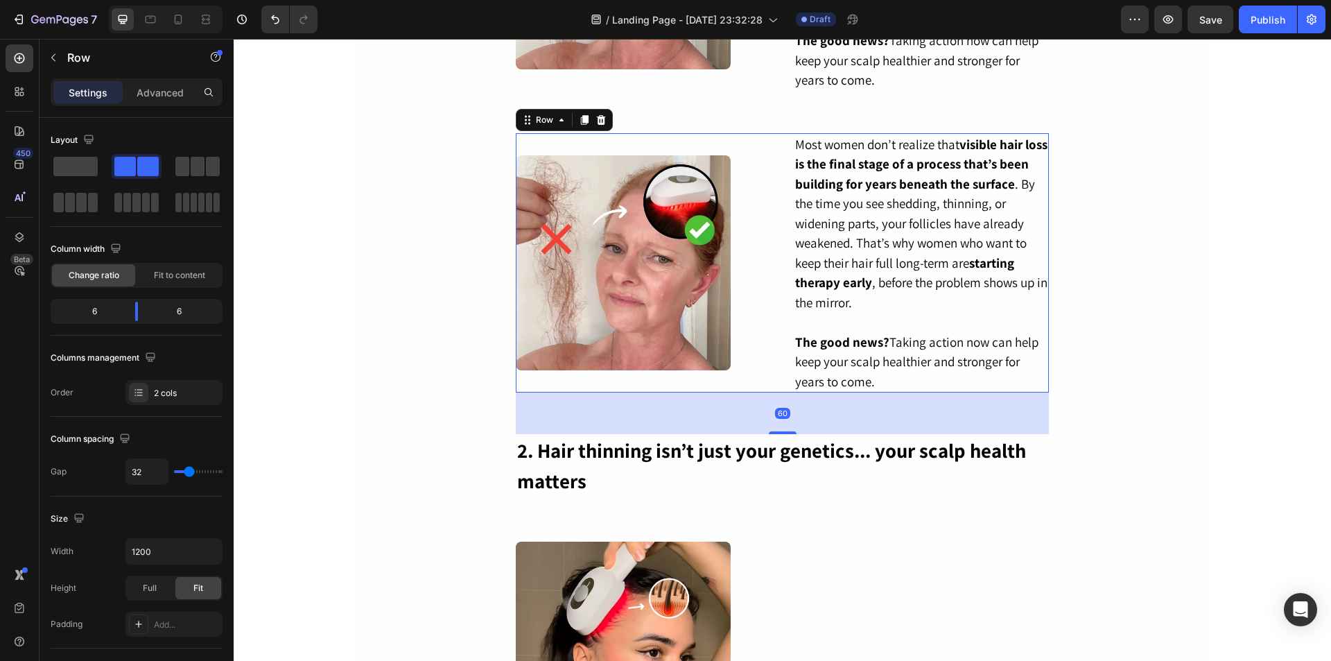
scroll to position [760, 0]
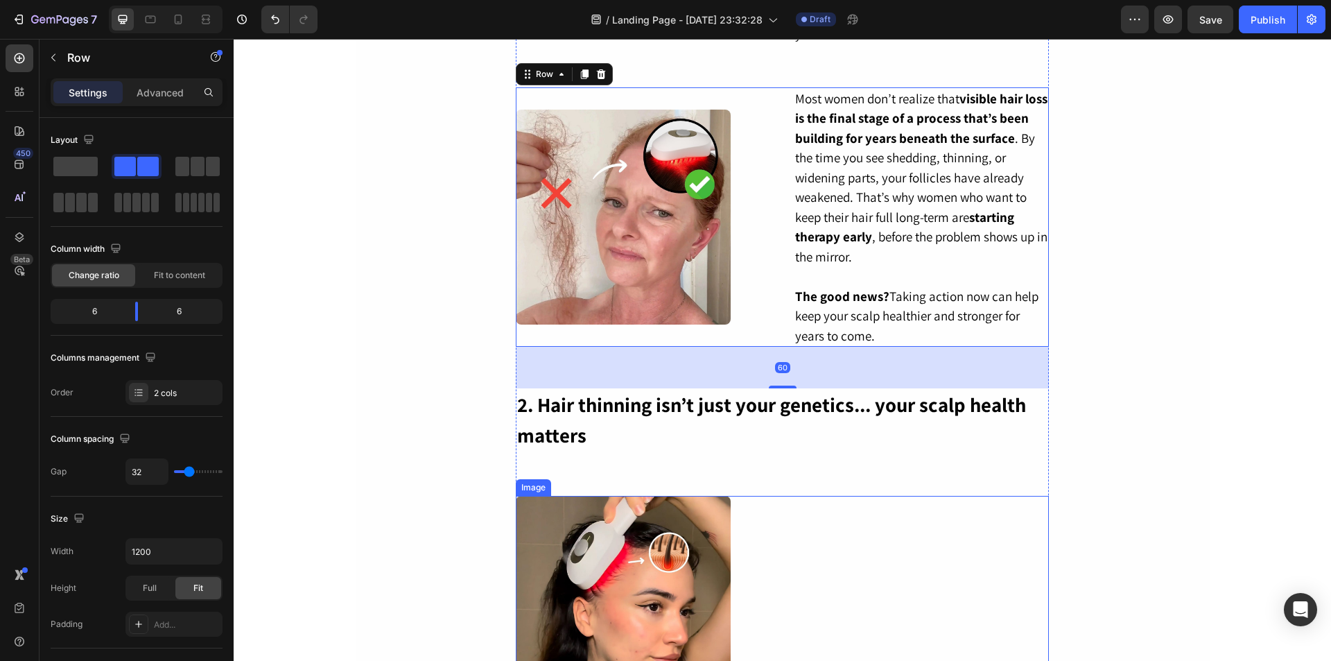
click at [640, 546] on img at bounding box center [623, 603] width 215 height 215
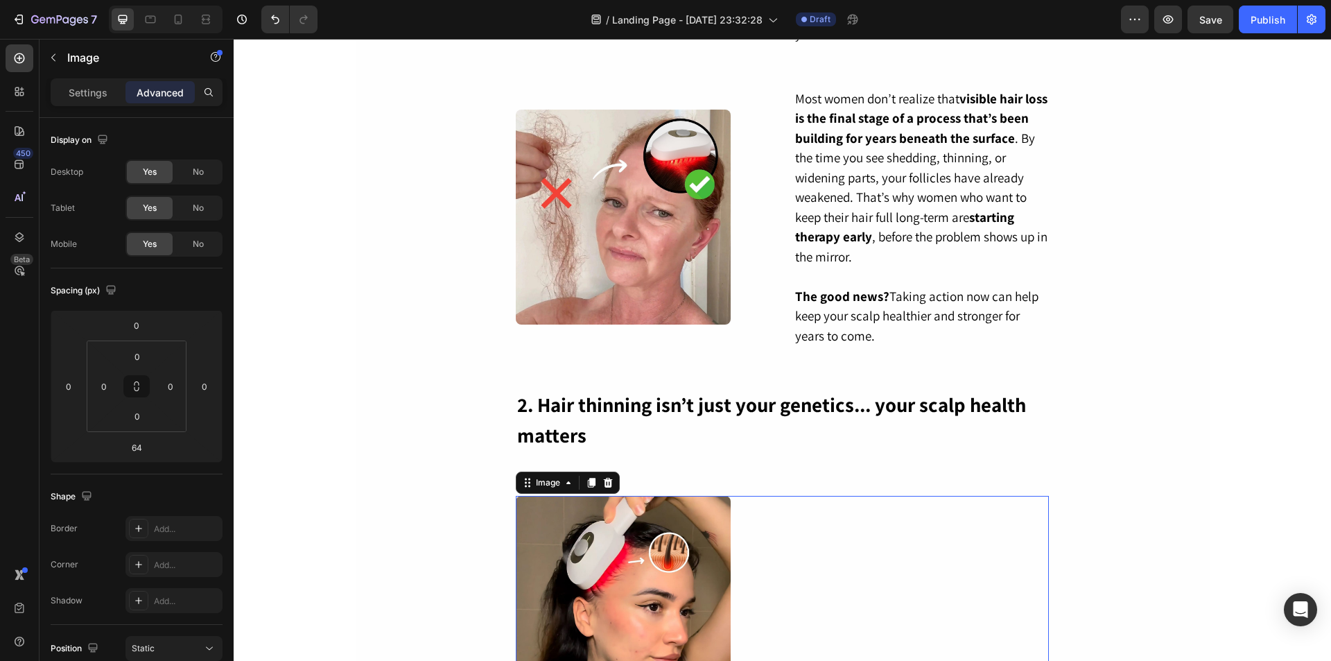
click at [614, 540] on img at bounding box center [623, 603] width 215 height 215
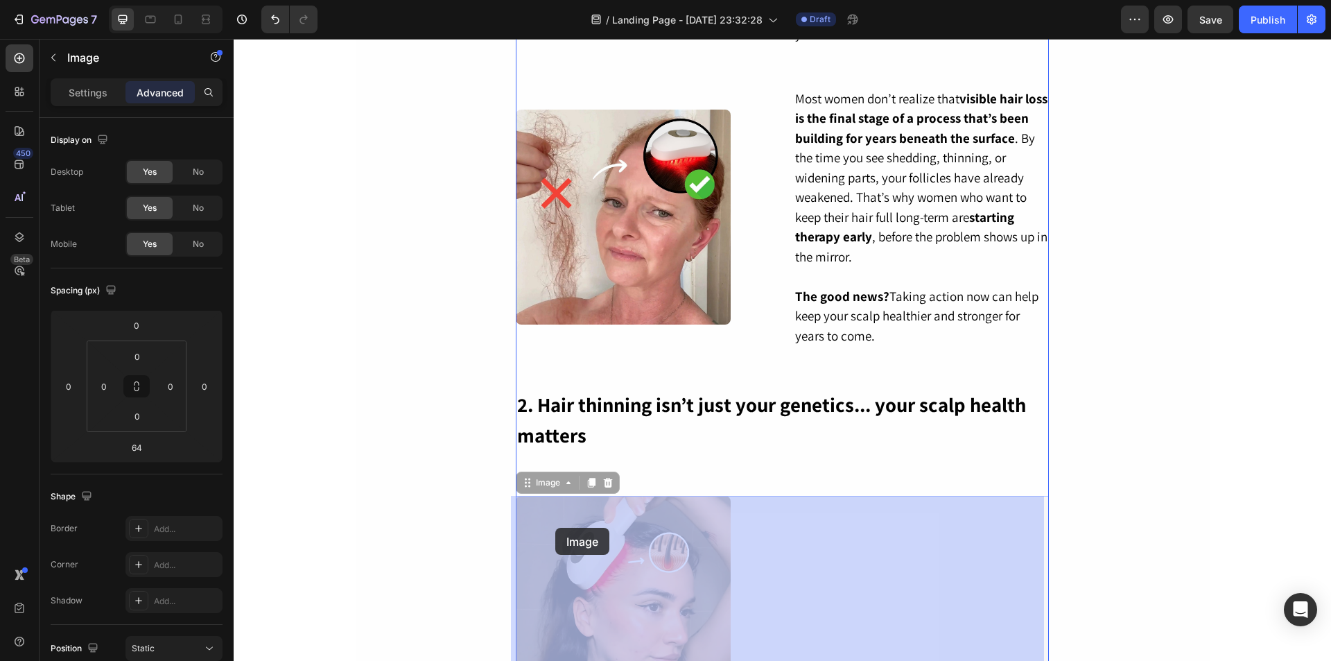
drag, startPoint x: 524, startPoint y: 485, endPoint x: 555, endPoint y: 528, distance: 53.1
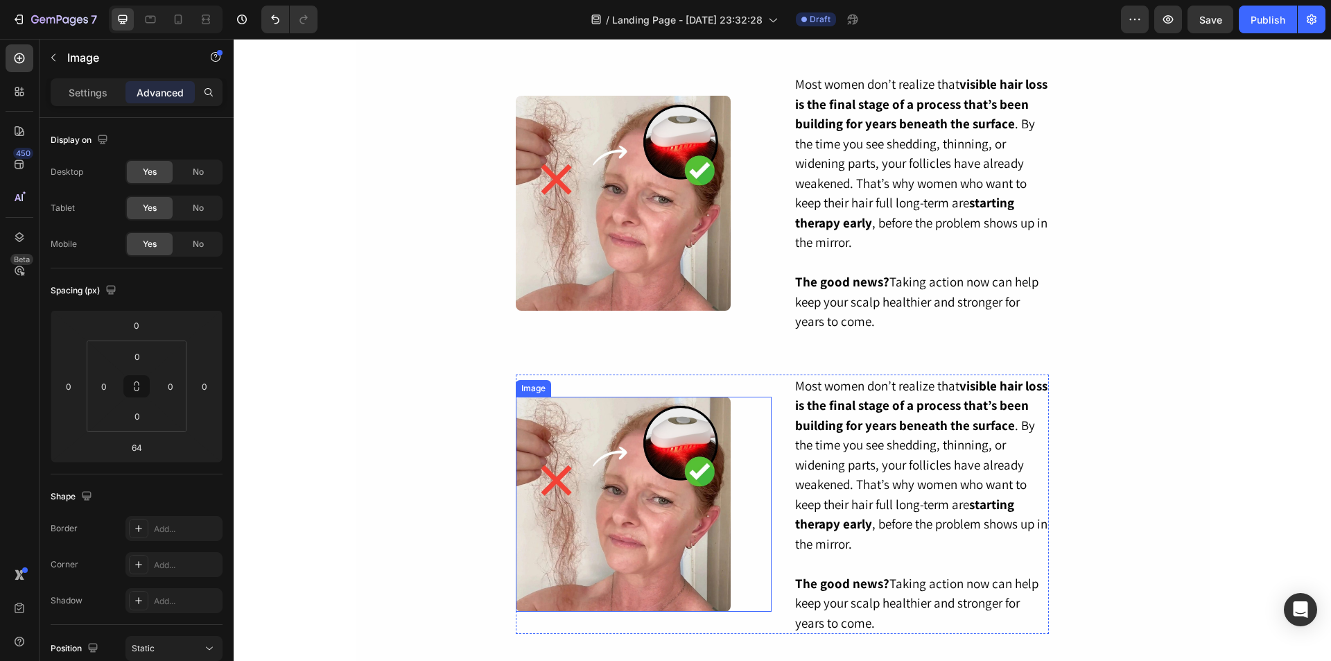
scroll to position [621, 0]
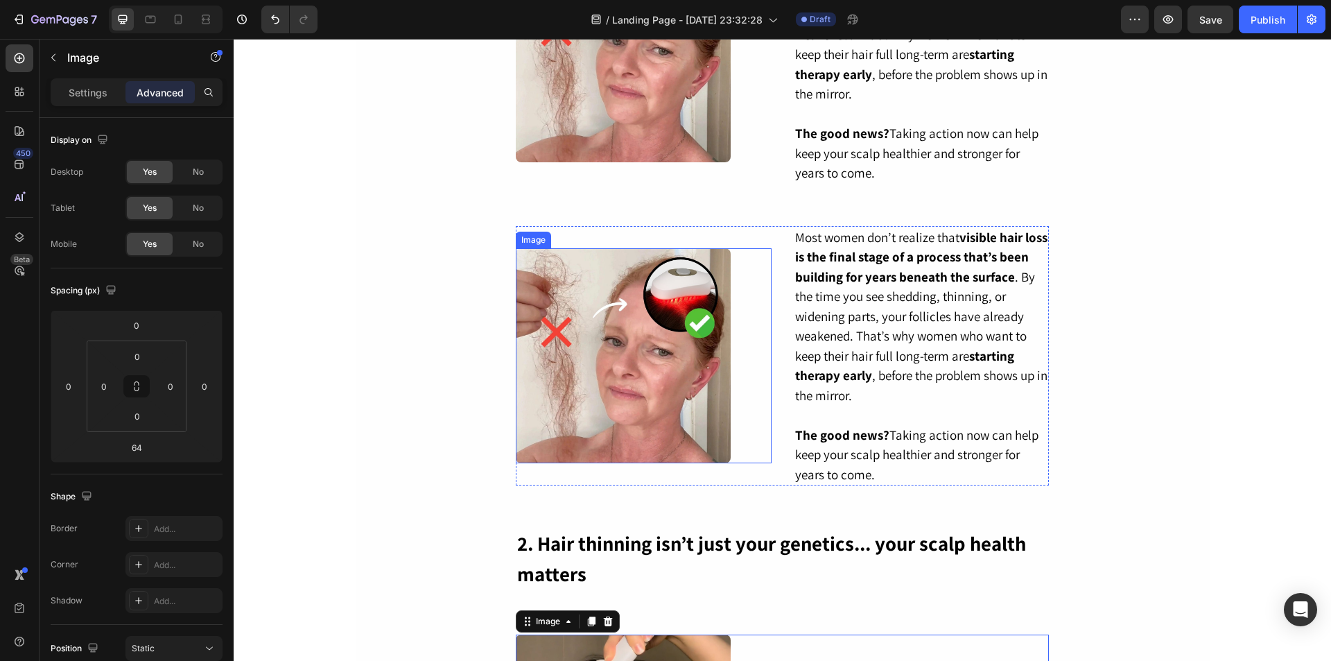
click at [639, 334] on img at bounding box center [623, 355] width 215 height 215
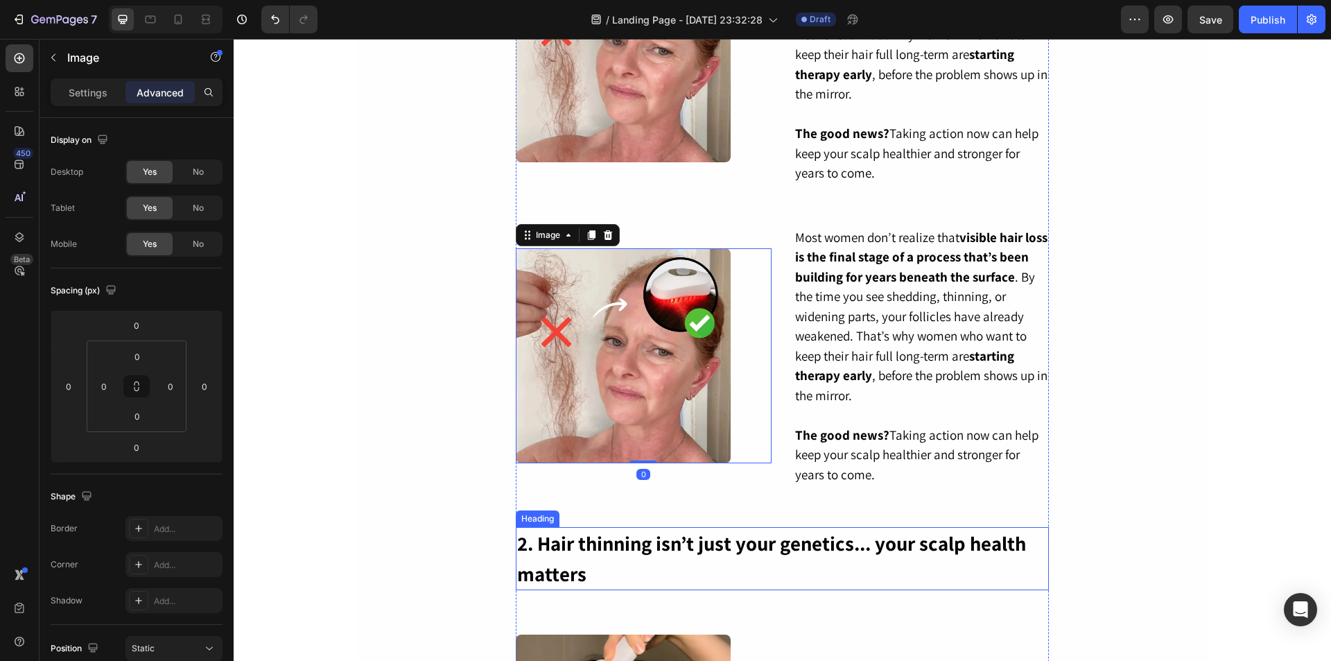
click at [624, 551] on h2 "2. Hair thinning isn’t just your genetics... your scalp health matters" at bounding box center [782, 558] width 533 height 63
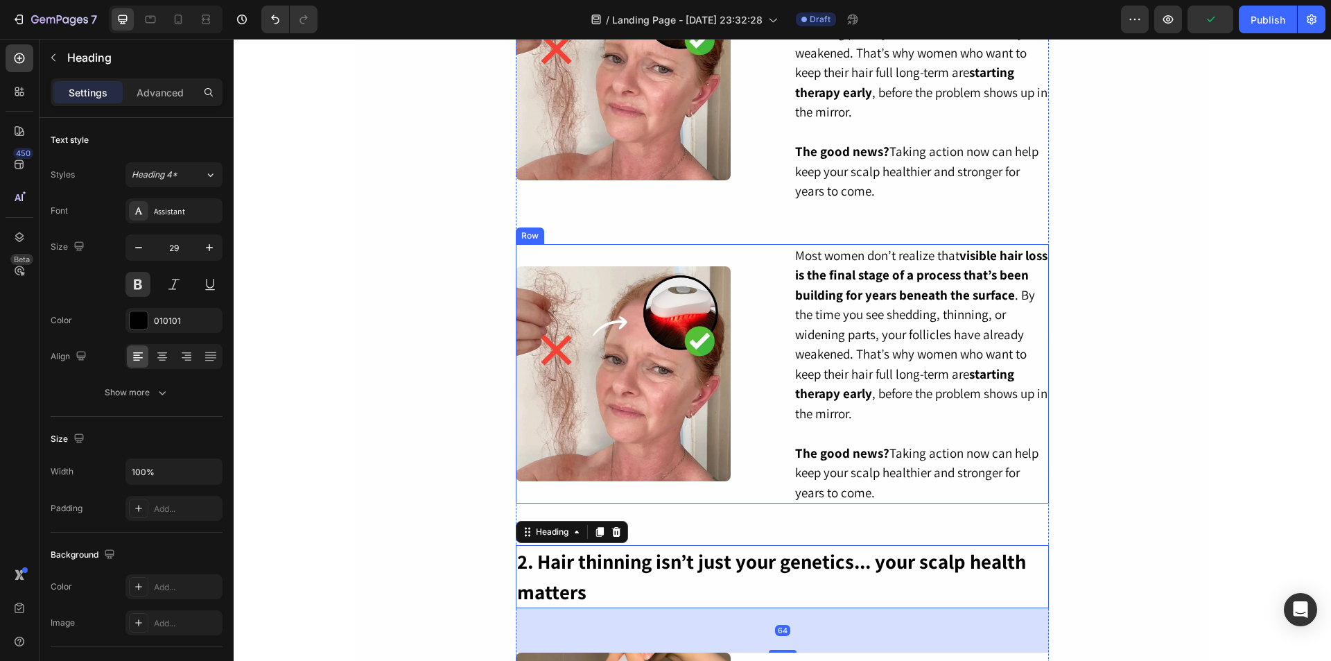
scroll to position [691, 0]
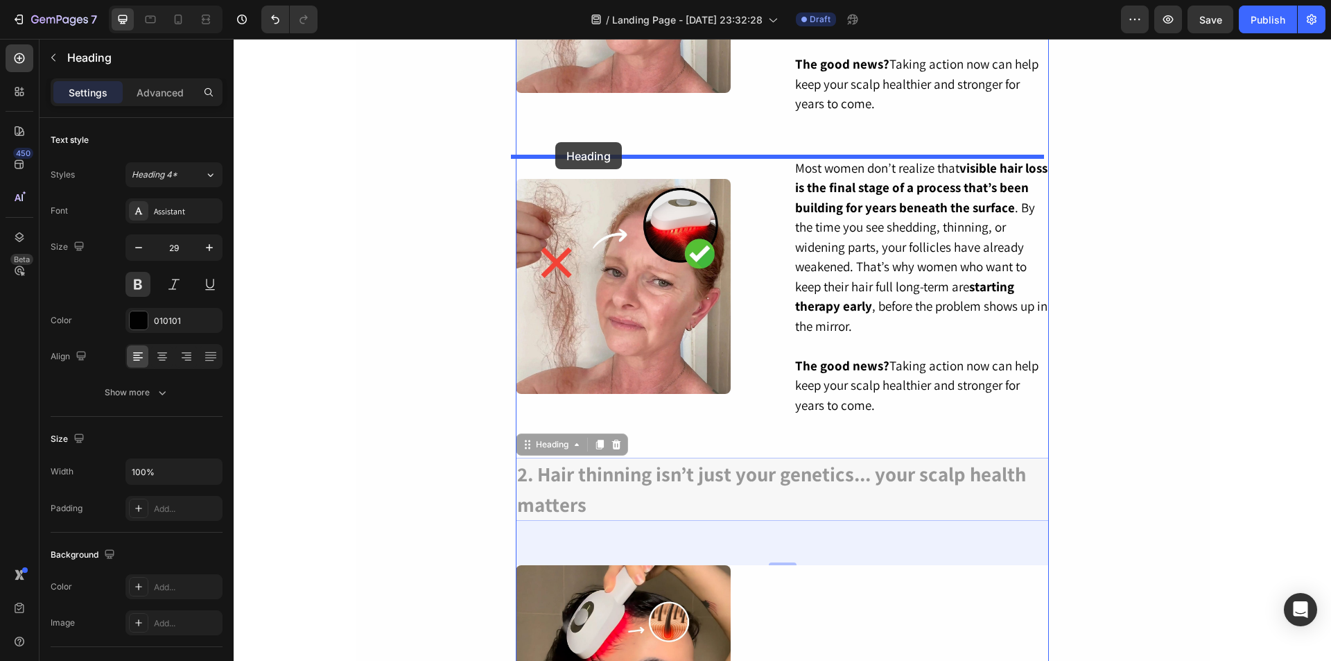
drag, startPoint x: 523, startPoint y: 444, endPoint x: 555, endPoint y: 142, distance: 303.4
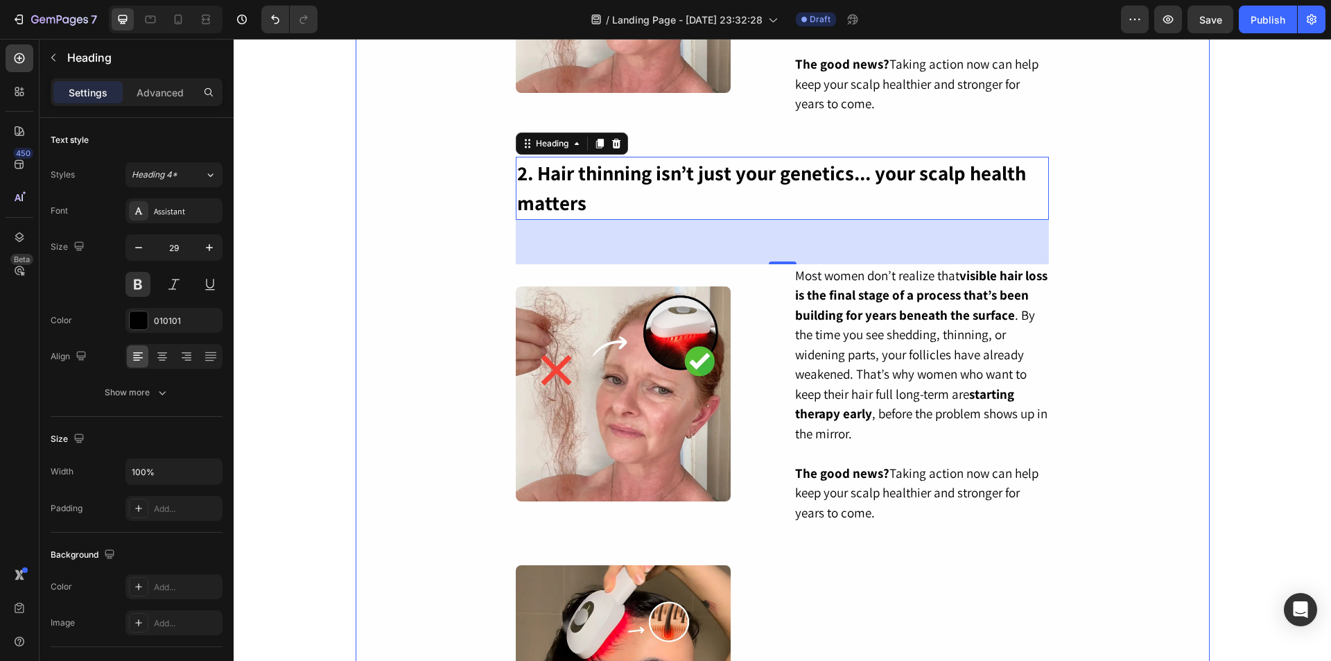
click at [1184, 313] on div "Exclusive 31% OFF Text Block LABOR DAY | LIMITED TIME Text Block 00 Hour 25 Min…" at bounding box center [783, 482] width 854 height 2170
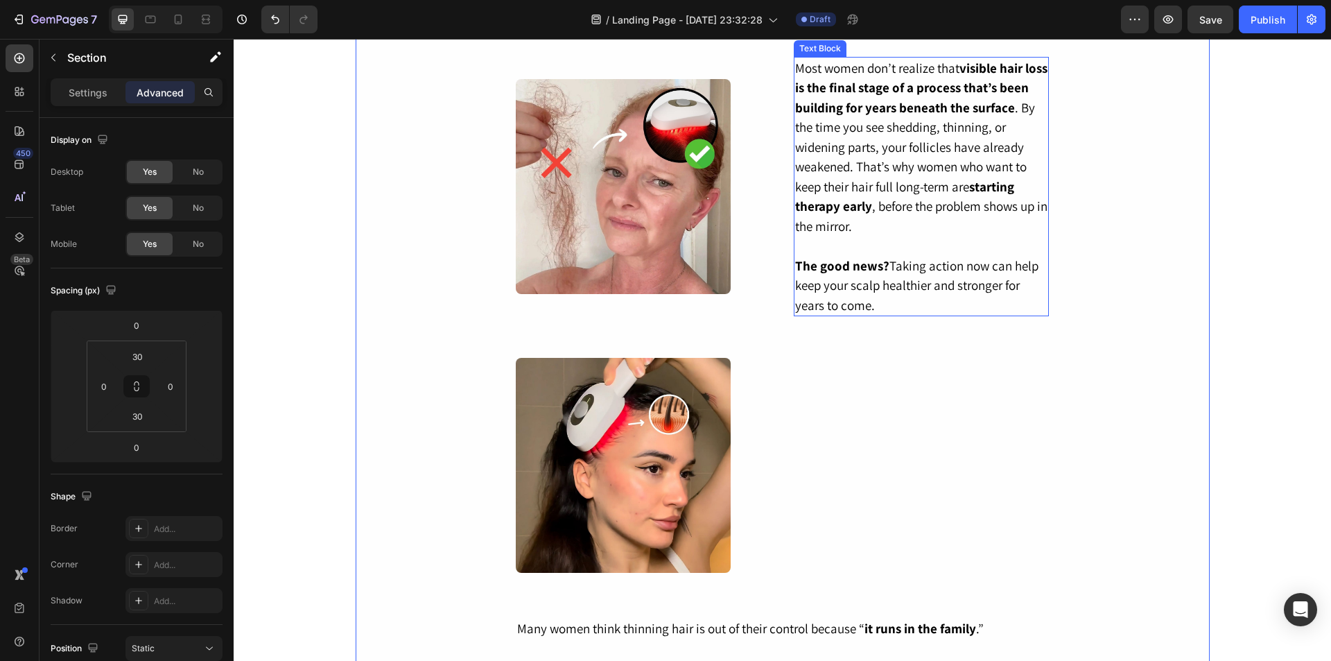
scroll to position [899, 0]
click at [623, 230] on img at bounding box center [623, 185] width 215 height 215
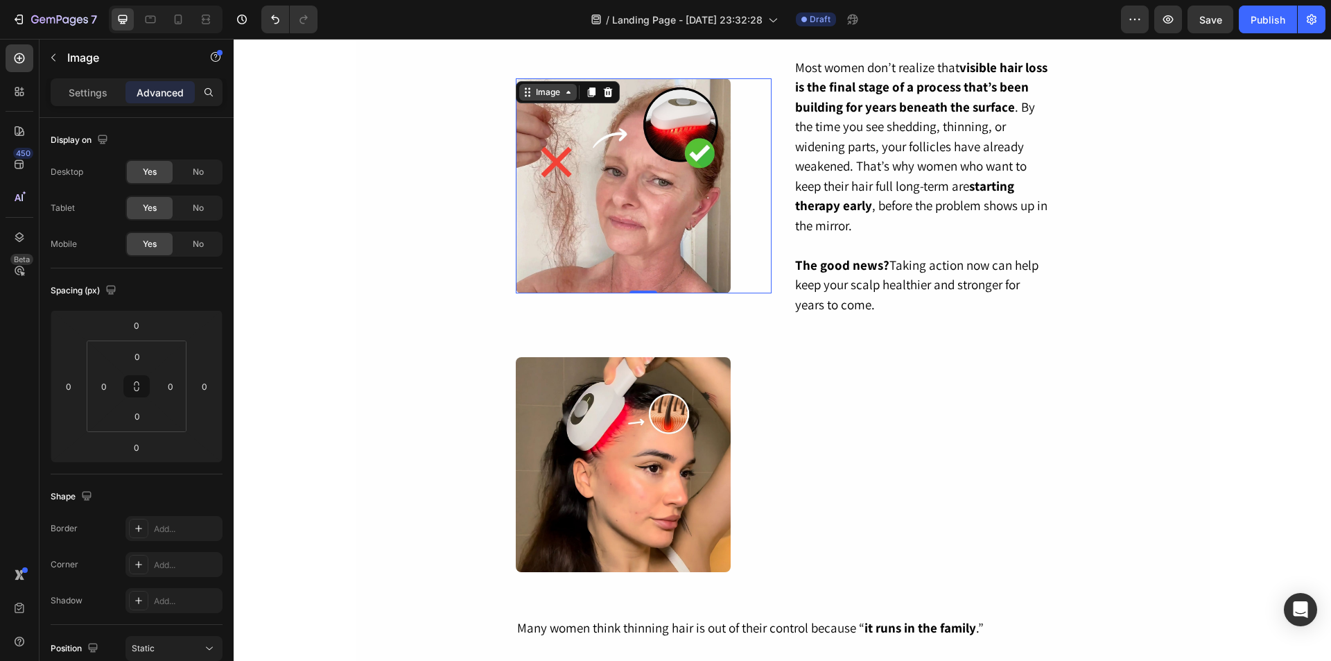
click at [556, 96] on div "Image" at bounding box center [548, 92] width 30 height 12
click at [602, 164] on img at bounding box center [623, 185] width 215 height 215
click at [595, 163] on img at bounding box center [623, 185] width 215 height 215
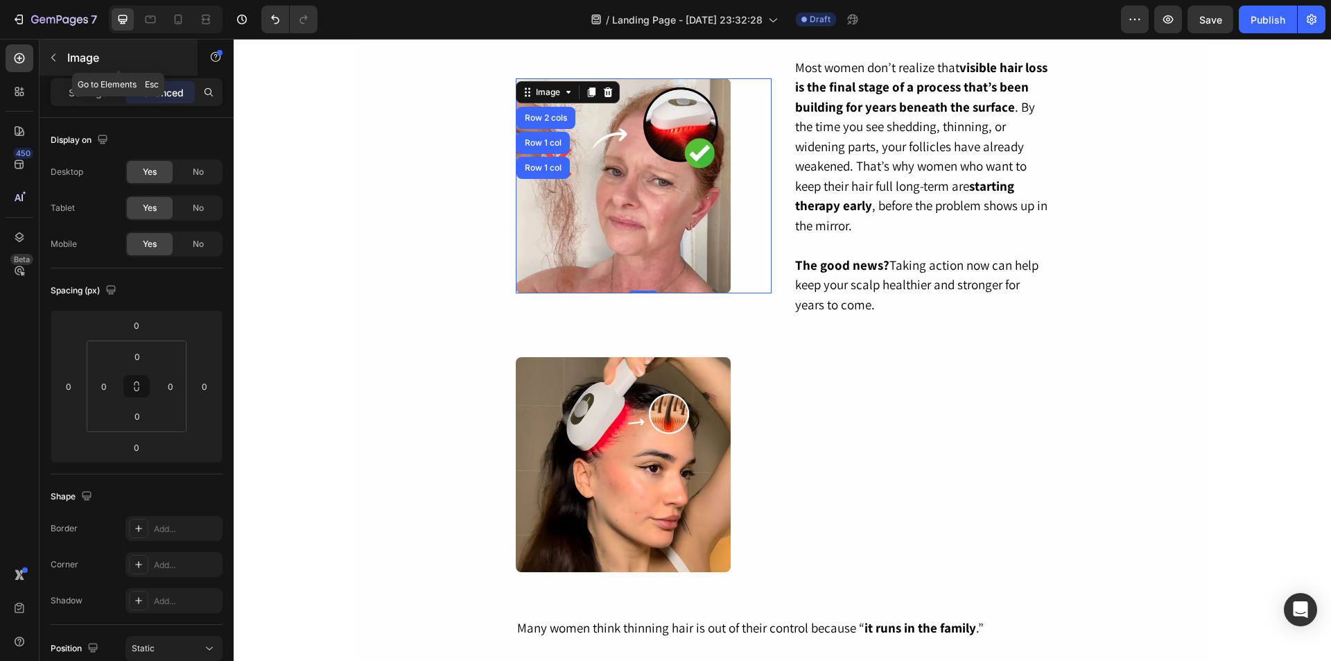
click at [45, 55] on button "button" at bounding box center [53, 57] width 22 height 22
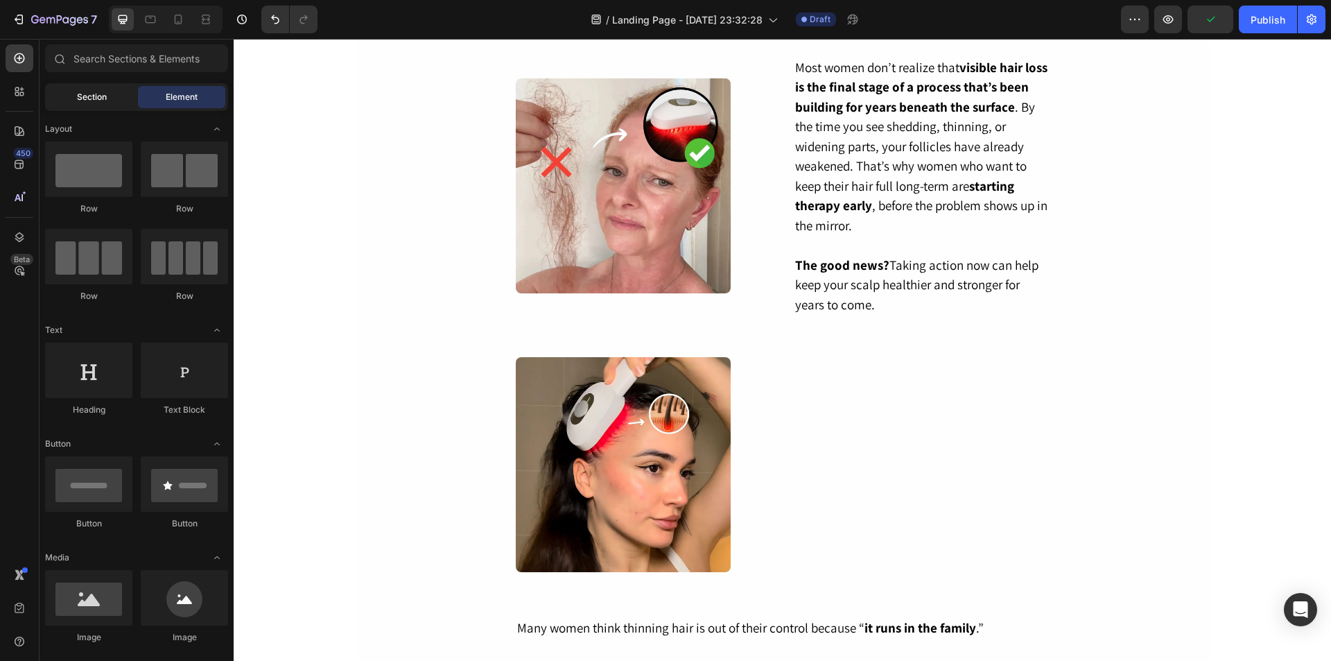
click at [104, 94] on span "Section" at bounding box center [92, 97] width 30 height 12
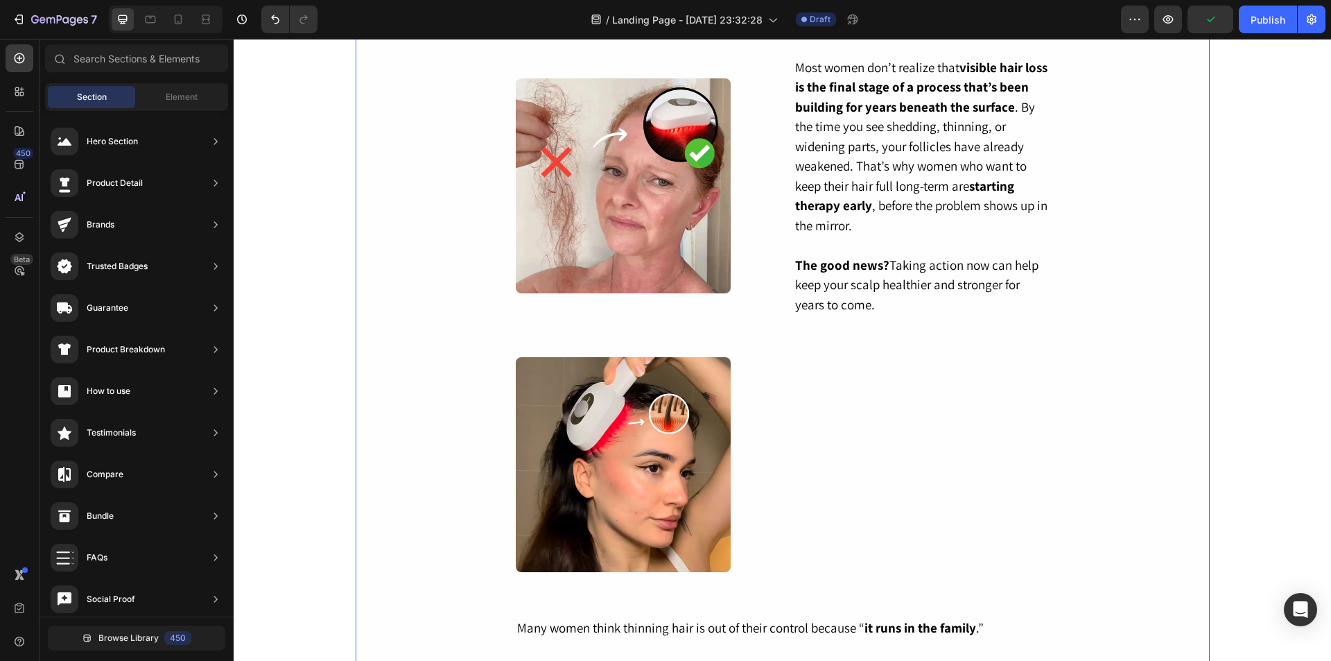
click at [634, 227] on img at bounding box center [623, 185] width 215 height 215
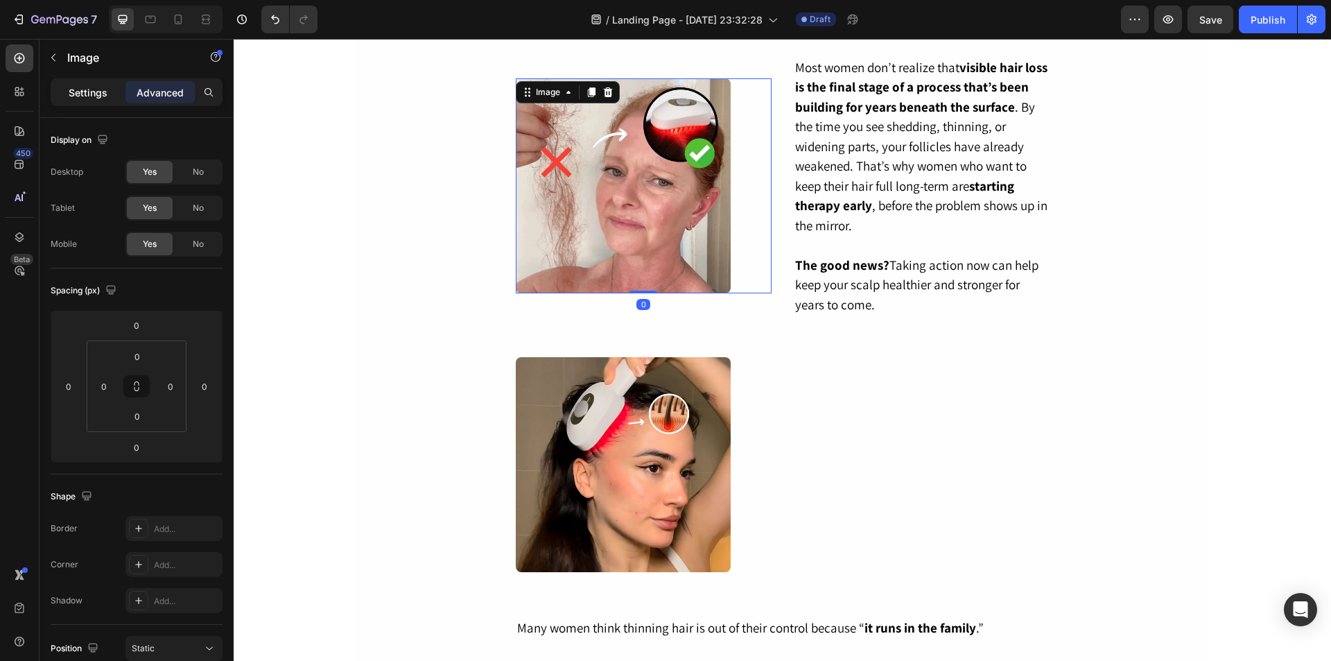
click at [89, 96] on p "Settings" at bounding box center [88, 92] width 39 height 15
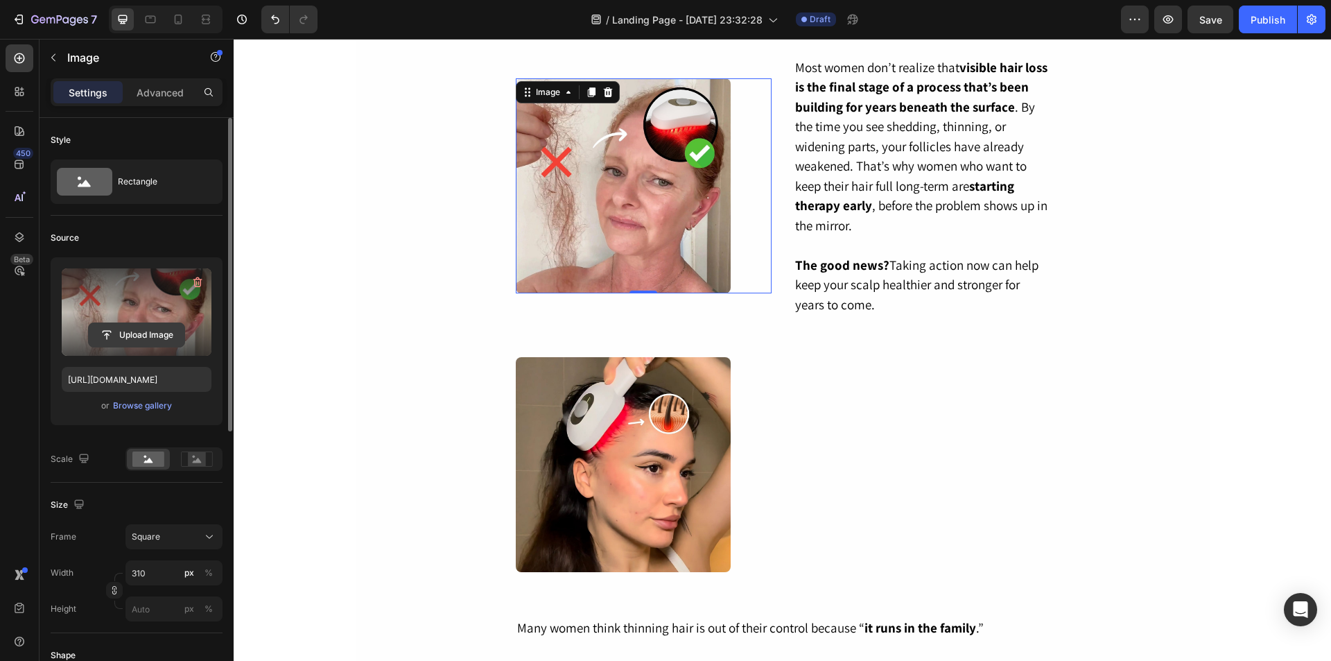
click at [119, 326] on input "file" at bounding box center [137, 335] width 96 height 24
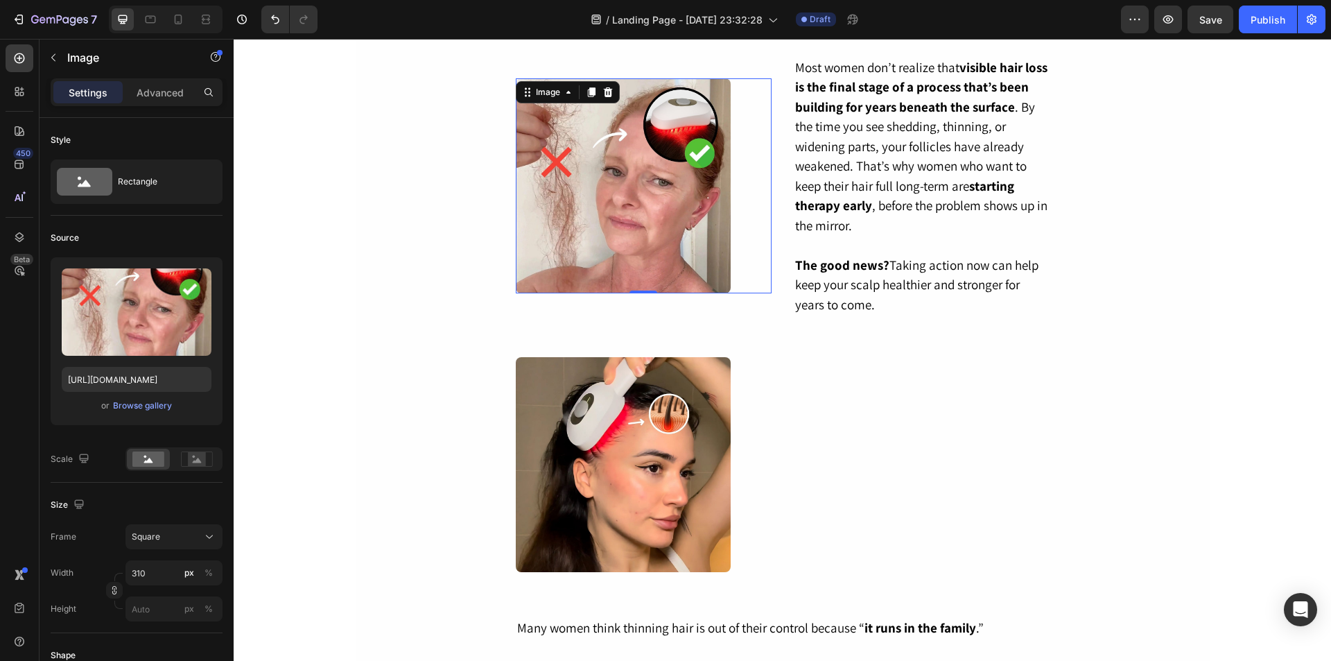
type input "https://cdn.shopify.com/s/files/1/0822/2507/0364/files/gempages_498539324896183…"
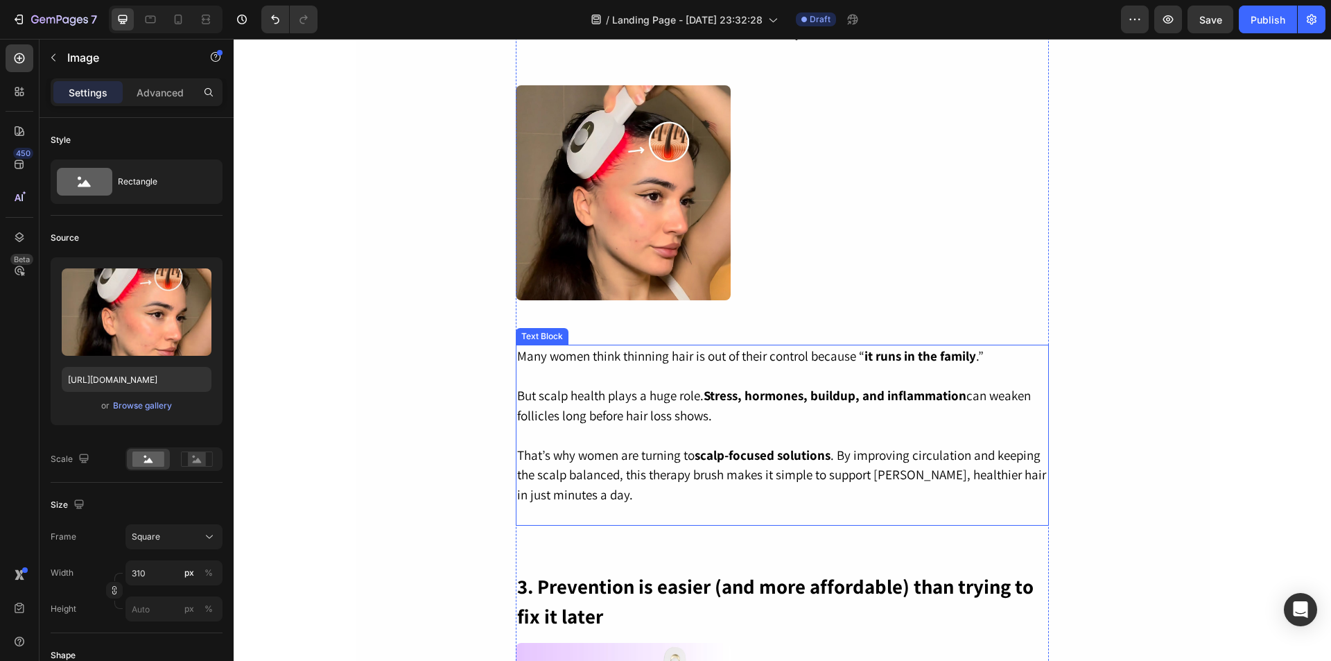
scroll to position [1176, 0]
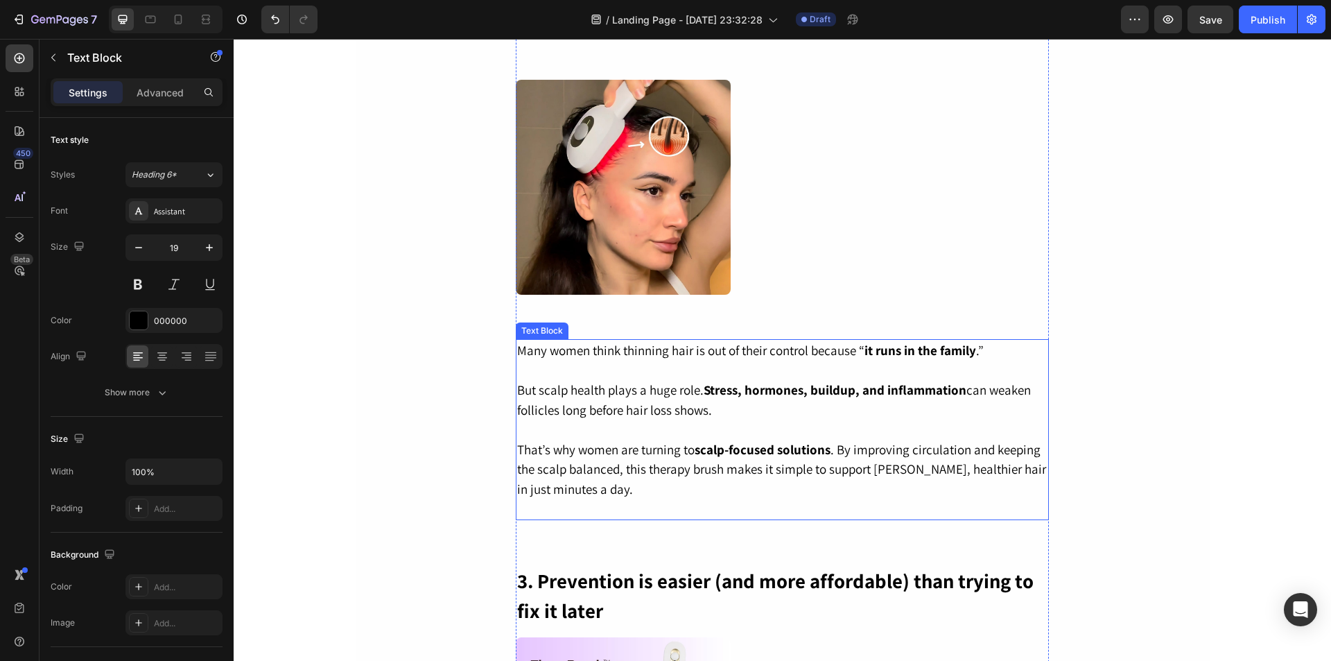
click at [677, 419] on p "But scalp health plays a huge role. Stress, hormones, buildup, and inflammation…" at bounding box center [782, 400] width 530 height 40
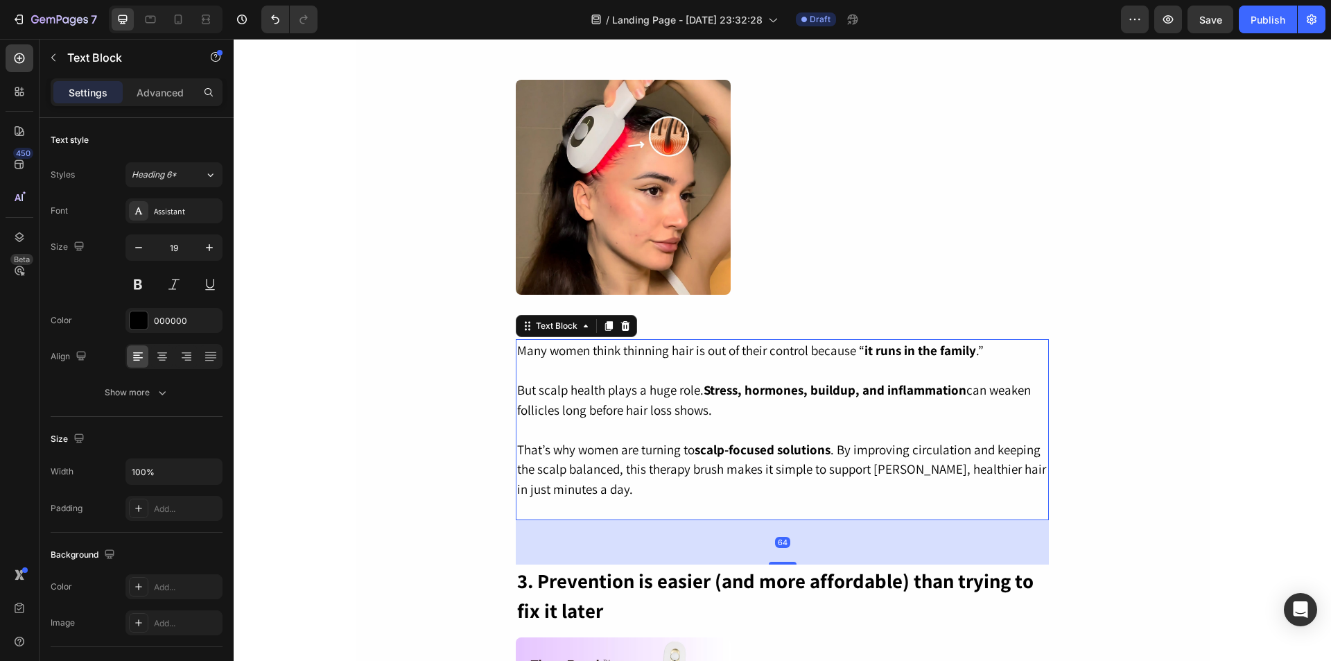
click at [677, 419] on p "But scalp health plays a huge role. Stress, hormones, buildup, and inflammation…" at bounding box center [782, 400] width 530 height 40
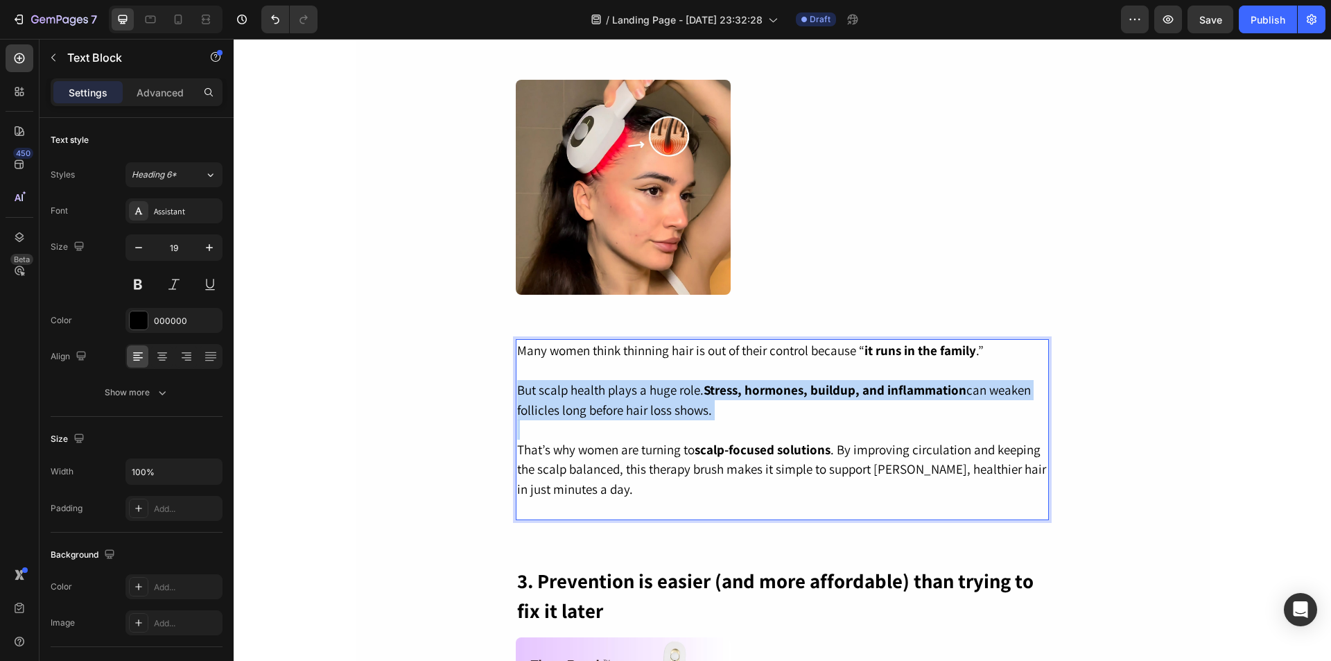
click at [677, 419] on p "But scalp health plays a huge role. Stress, hormones, buildup, and inflammation…" at bounding box center [782, 400] width 530 height 40
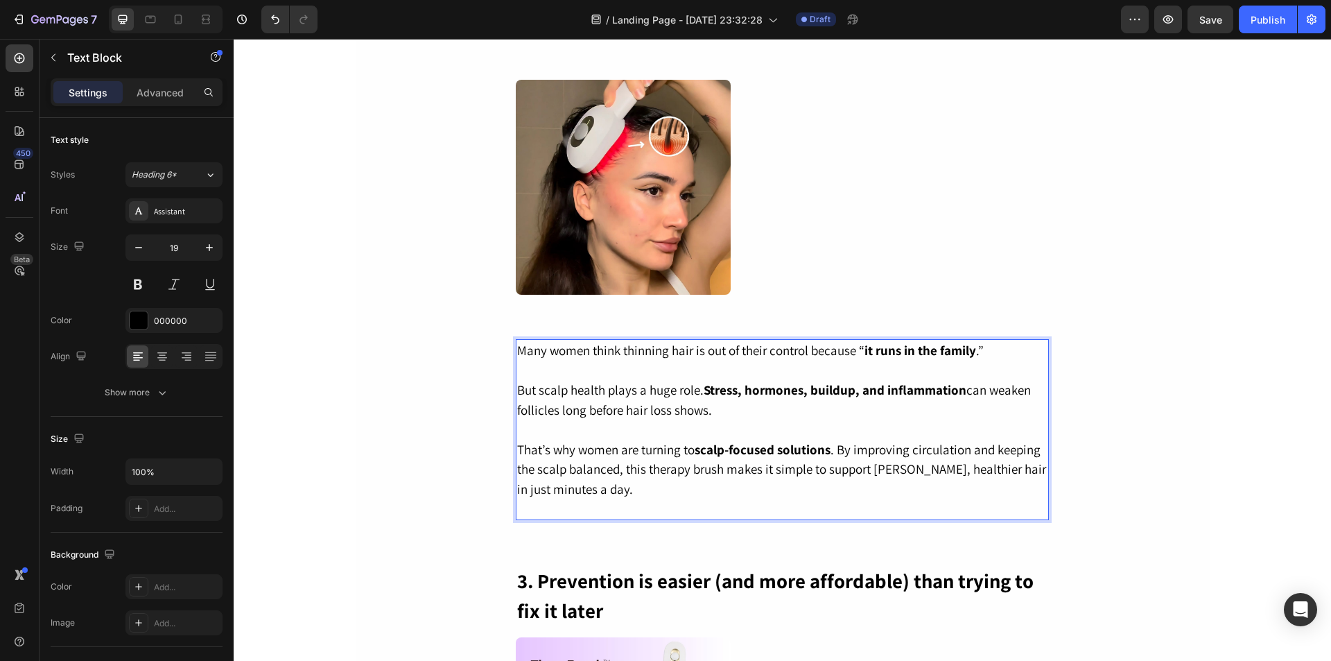
click at [700, 460] on p "That’s why women are turning to scalp-focused solutions . By improving circulat…" at bounding box center [782, 470] width 530 height 60
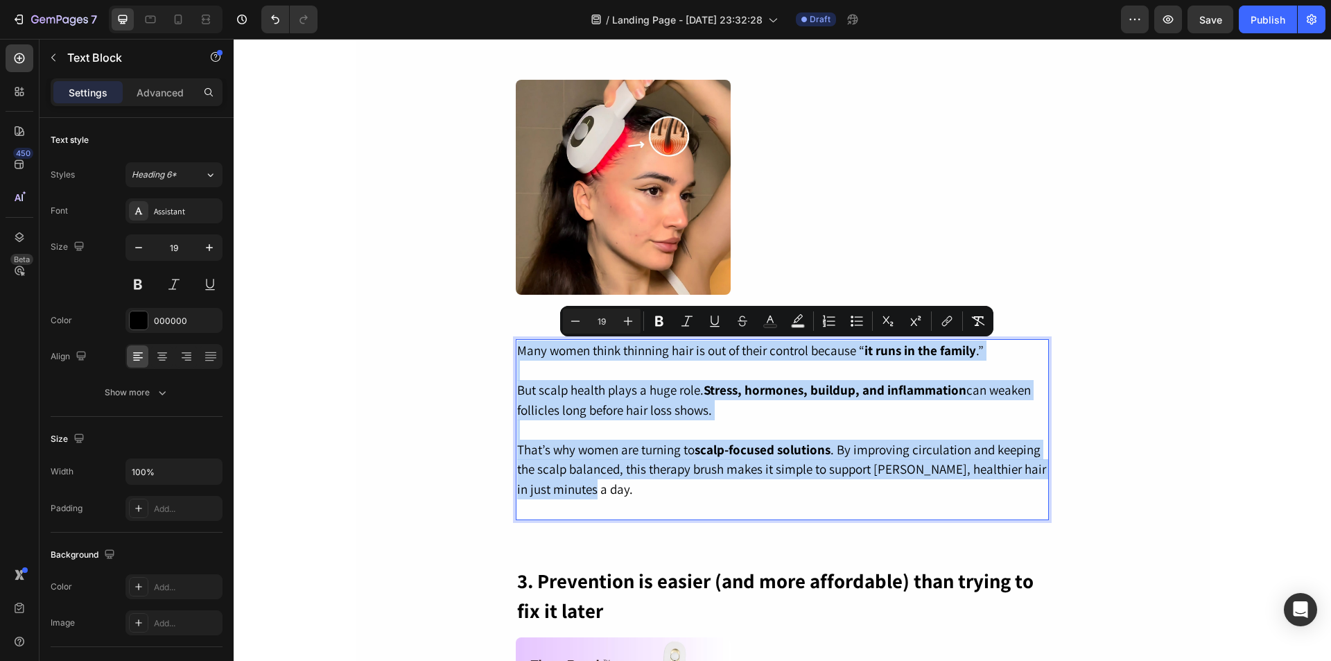
drag, startPoint x: 602, startPoint y: 488, endPoint x: 515, endPoint y: 350, distance: 163.3
click at [516, 350] on div "Many women think thinning hair is out of their control because “ it runs in the…" at bounding box center [782, 429] width 533 height 181
copy div "Many women think thinning hair is out of their control because “ it runs in the…"
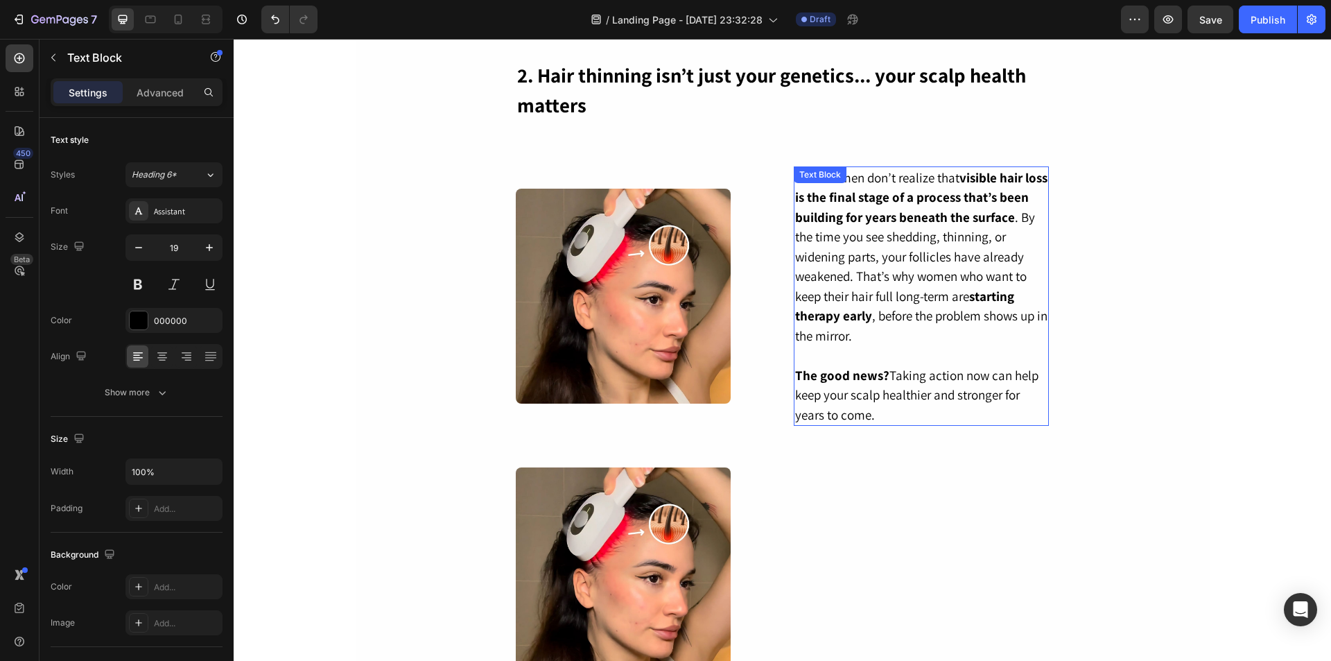
scroll to position [760, 0]
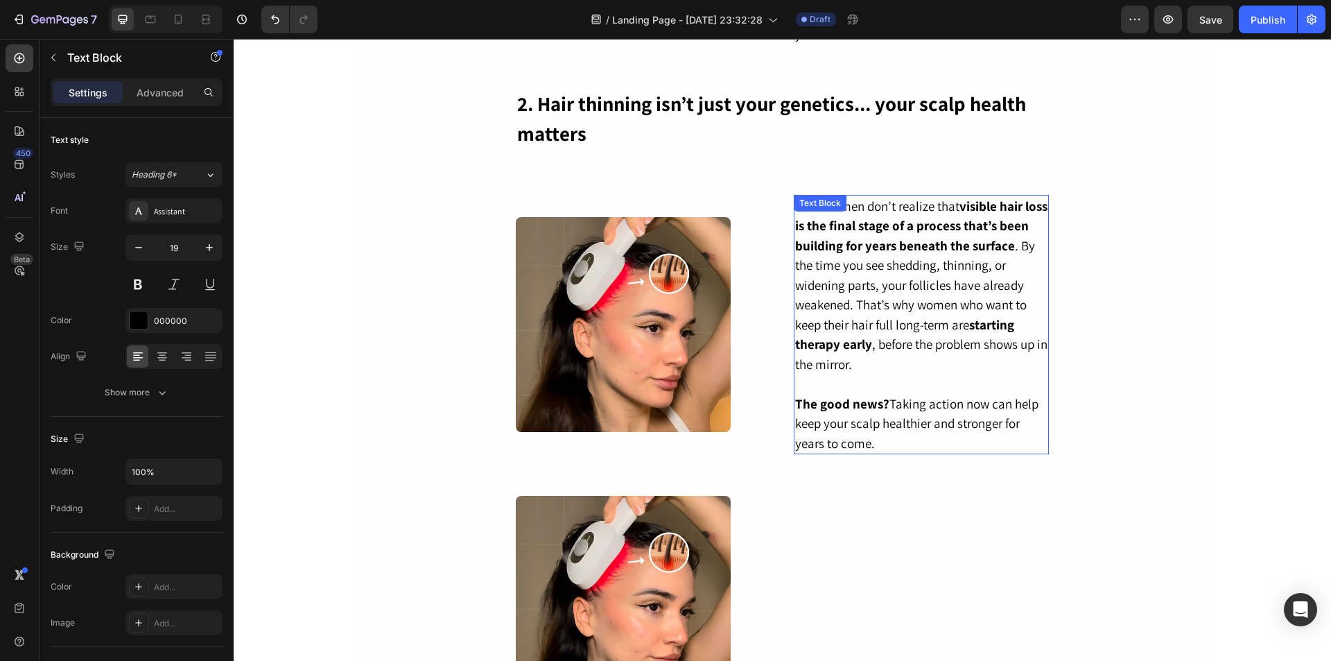
click at [871, 397] on strong "The good news?" at bounding box center [842, 403] width 94 height 17
click at [874, 440] on p "The good news? Taking action now can help keep your scalp healthier and stronge…" at bounding box center [921, 424] width 253 height 60
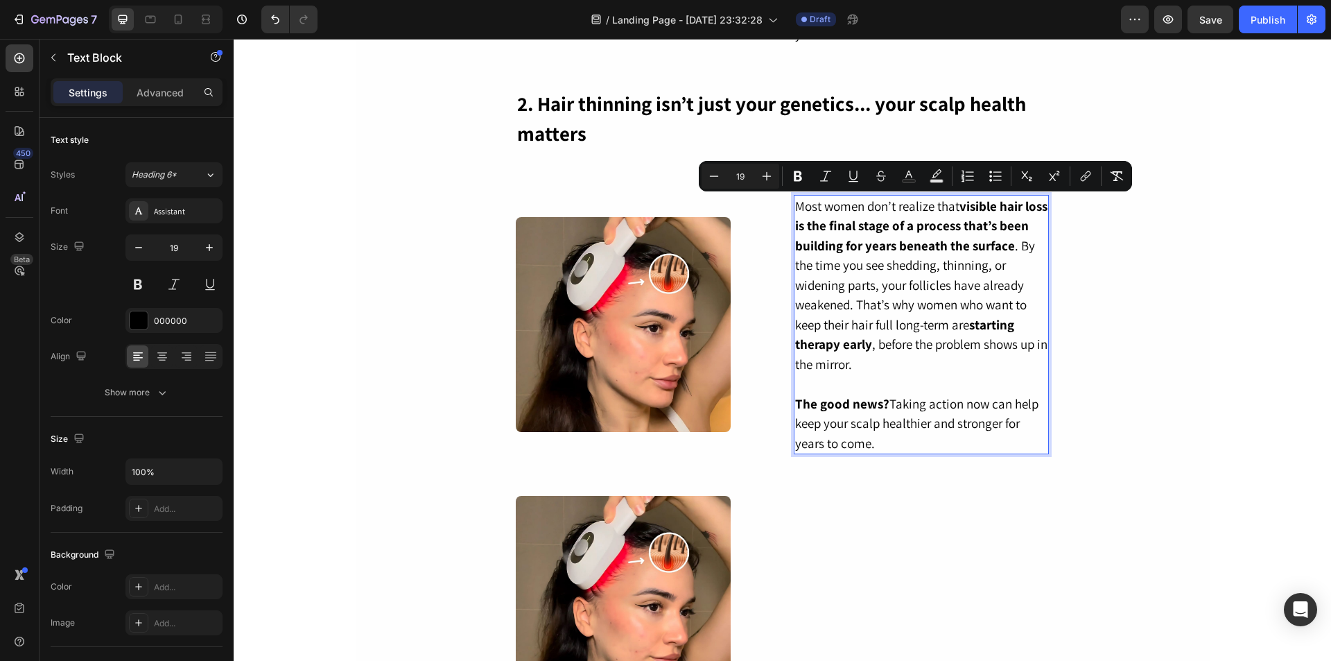
drag, startPoint x: 874, startPoint y: 443, endPoint x: 793, endPoint y: 211, distance: 246.3
click at [794, 211] on div "Most women don’t realize that visible hair loss is the final stage of a process…" at bounding box center [922, 325] width 256 height 260
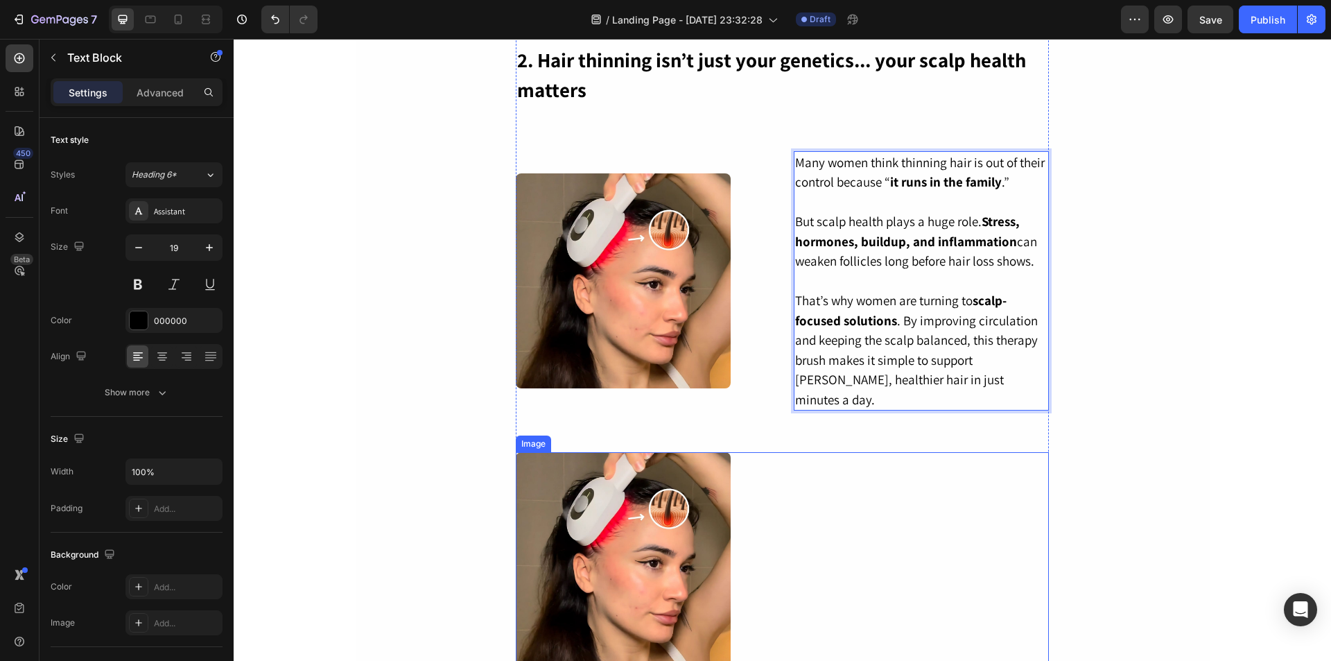
scroll to position [899, 0]
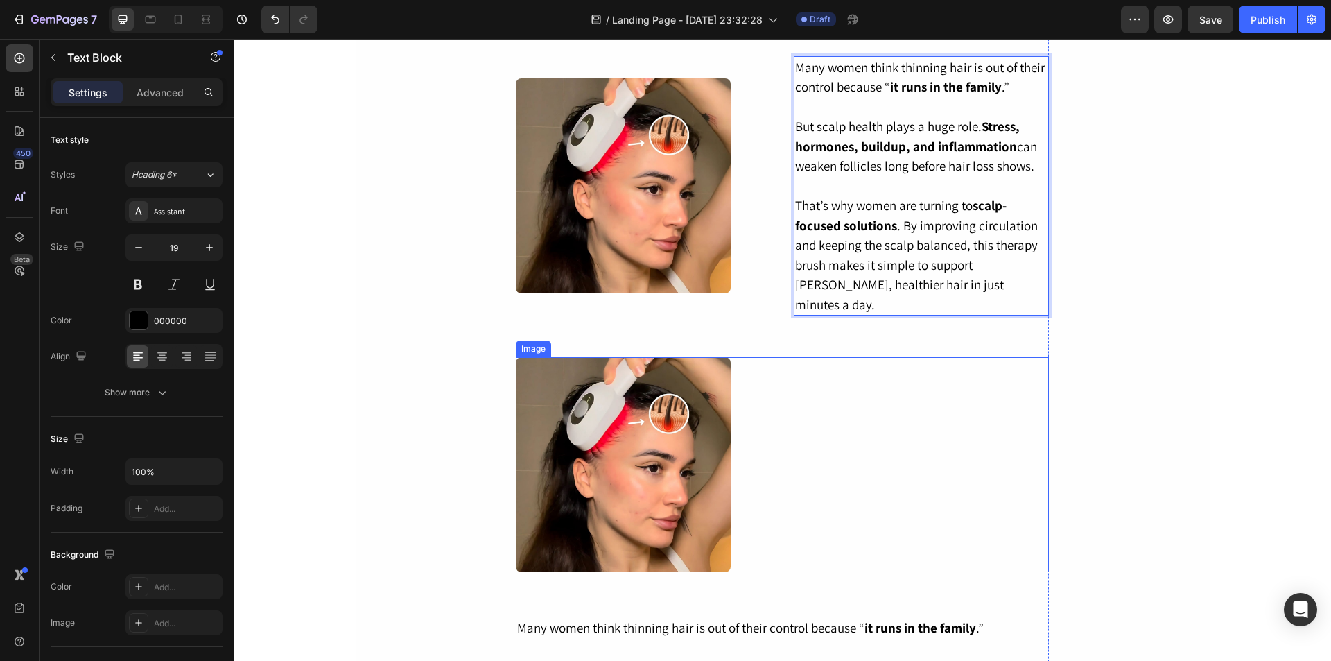
click at [802, 464] on div at bounding box center [782, 464] width 533 height 215
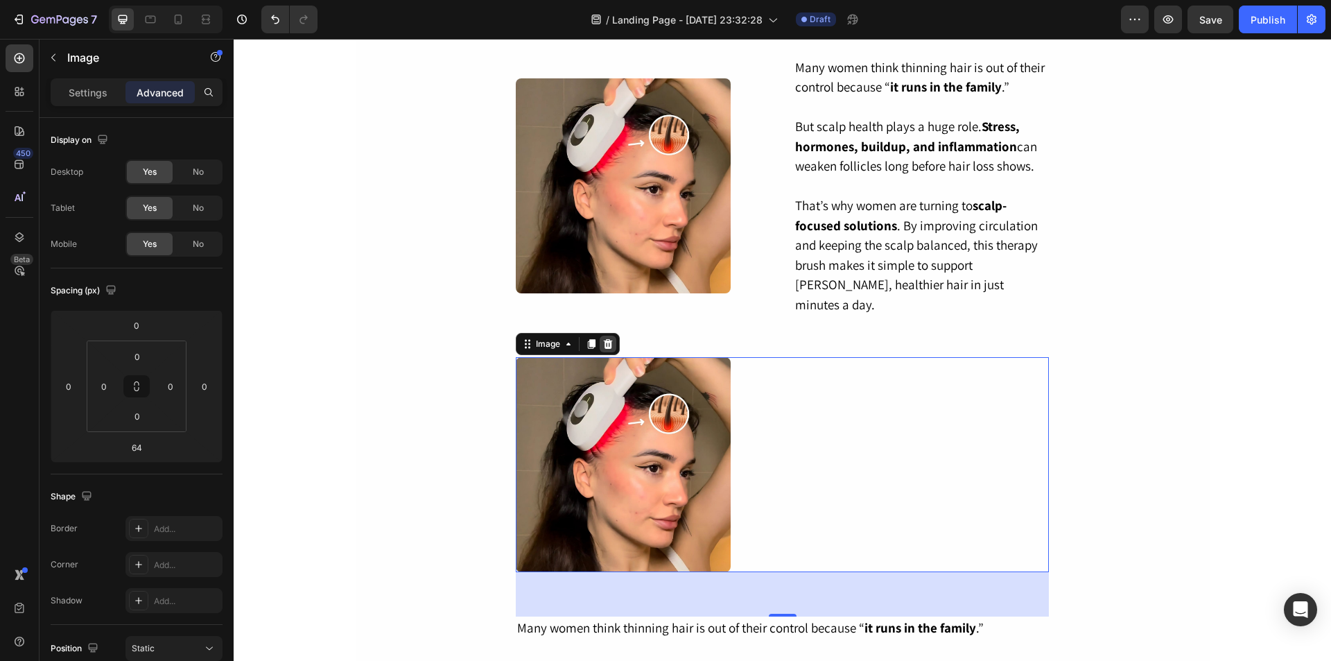
click at [605, 339] on icon at bounding box center [608, 344] width 9 height 10
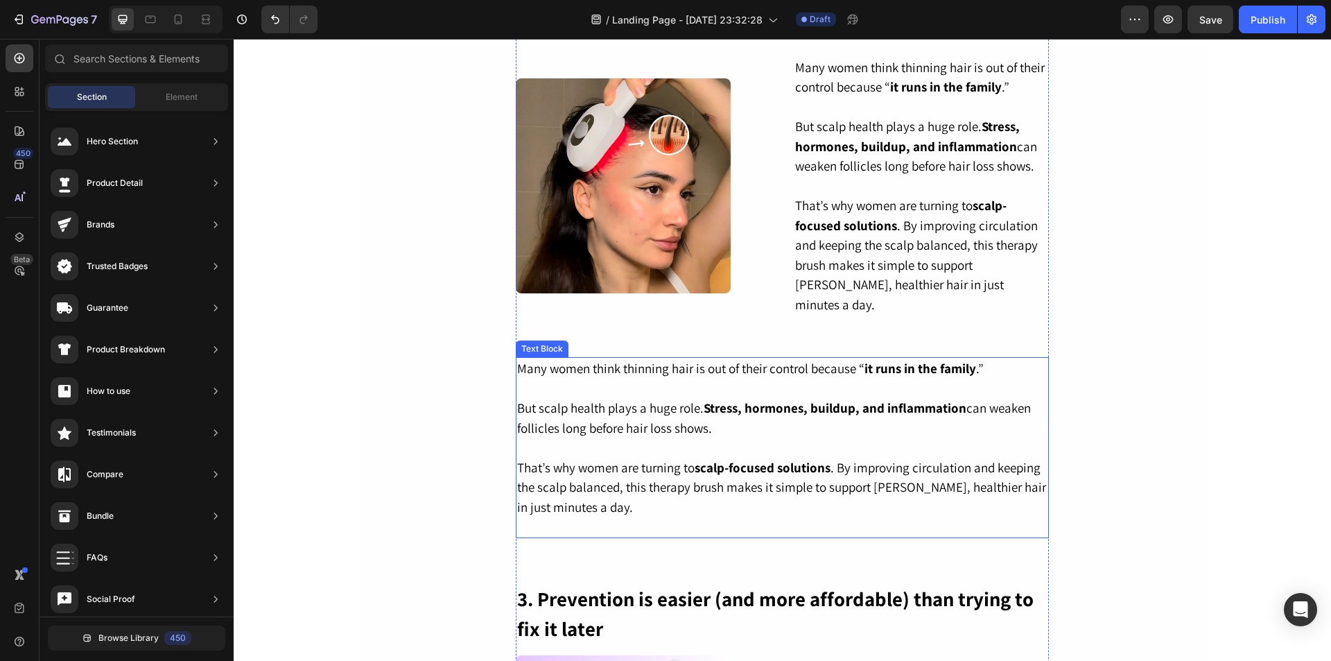
click at [790, 402] on p "But scalp health plays a huge role. Stress, hormones, buildup, and inflammation…" at bounding box center [782, 418] width 530 height 40
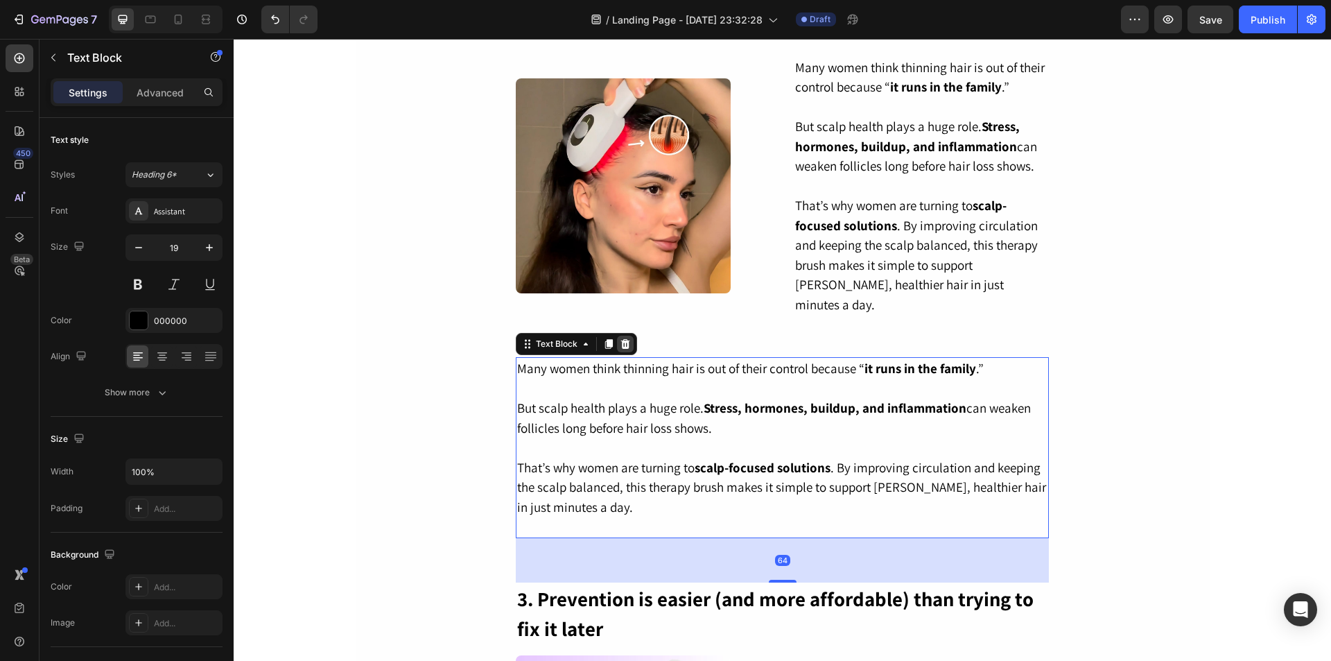
click at [624, 338] on icon at bounding box center [625, 343] width 11 height 11
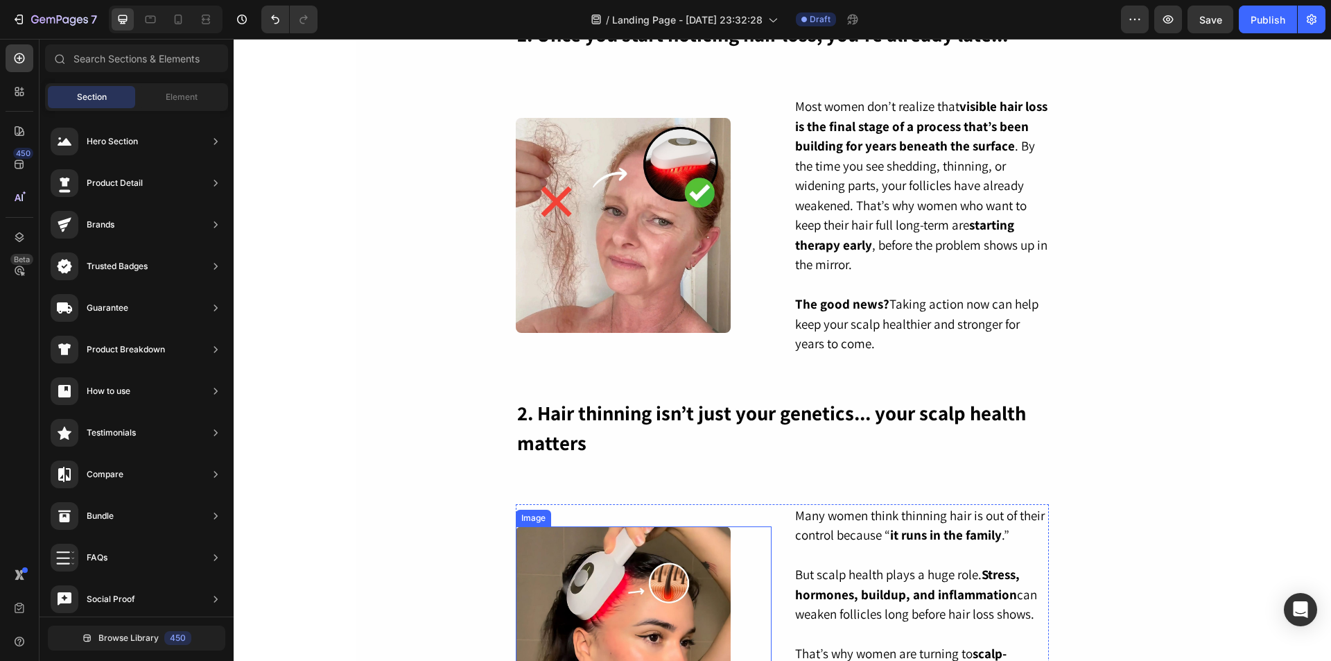
scroll to position [760, 0]
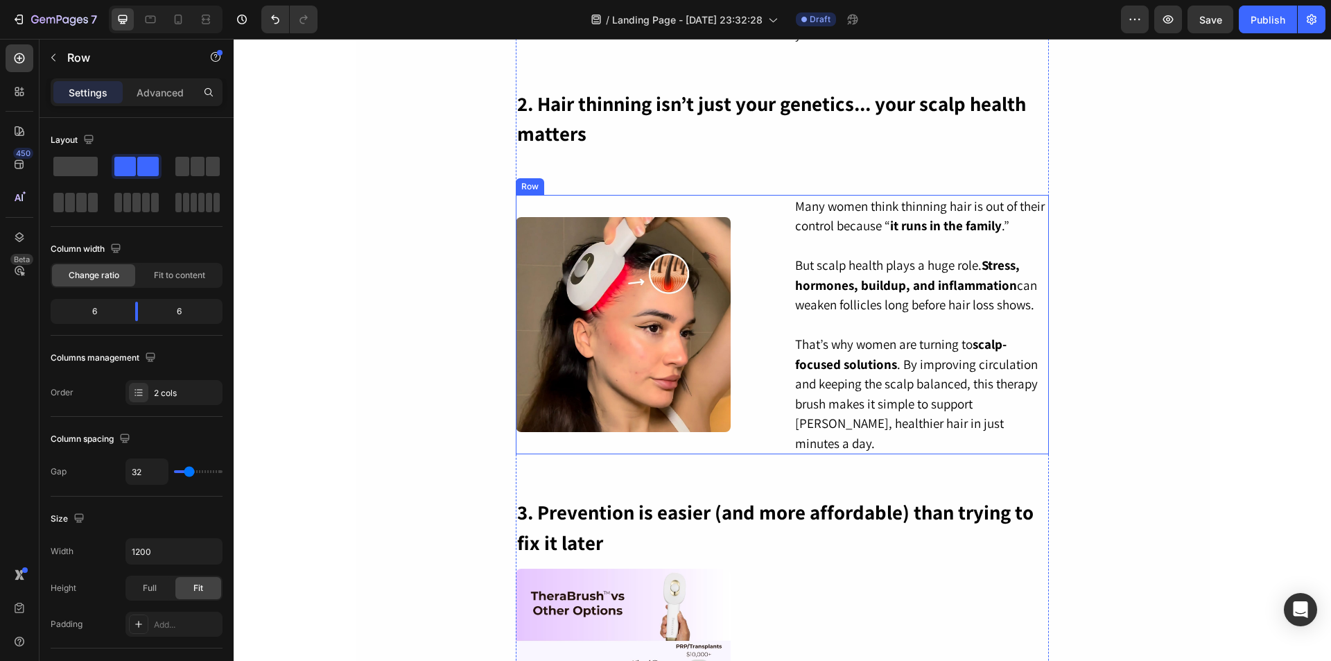
click at [766, 205] on div "Image" at bounding box center [644, 325] width 256 height 260
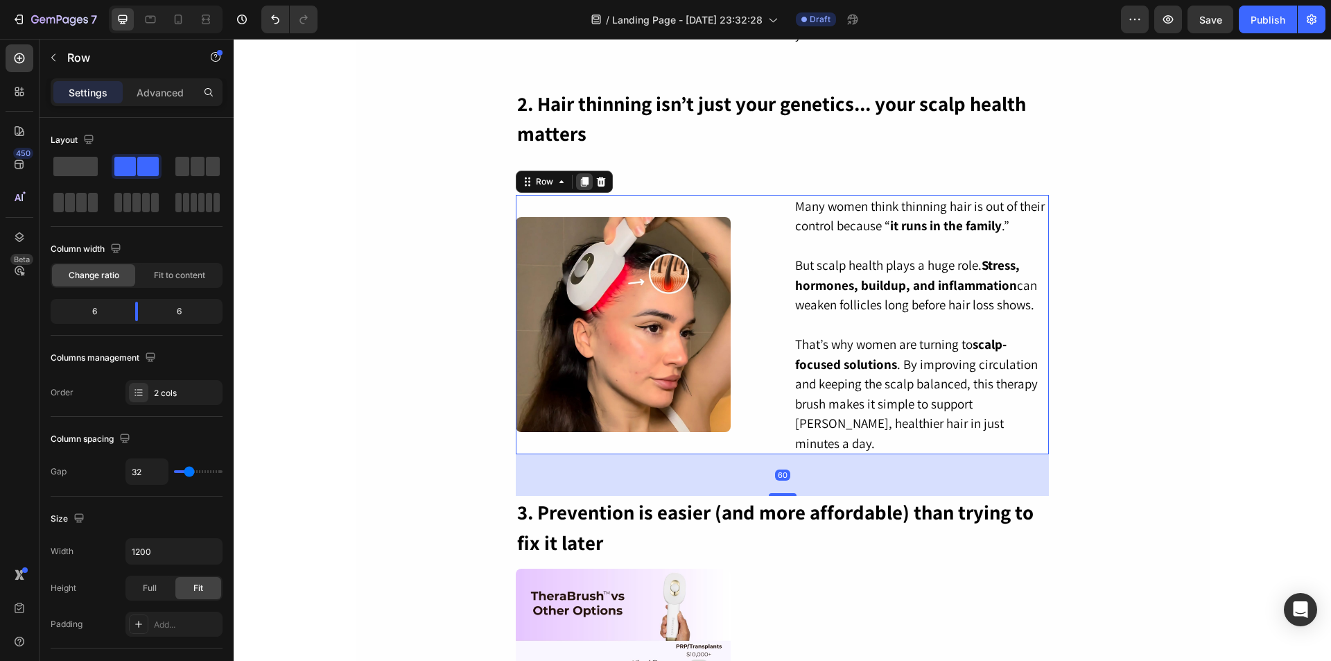
click at [581, 183] on icon at bounding box center [585, 182] width 8 height 10
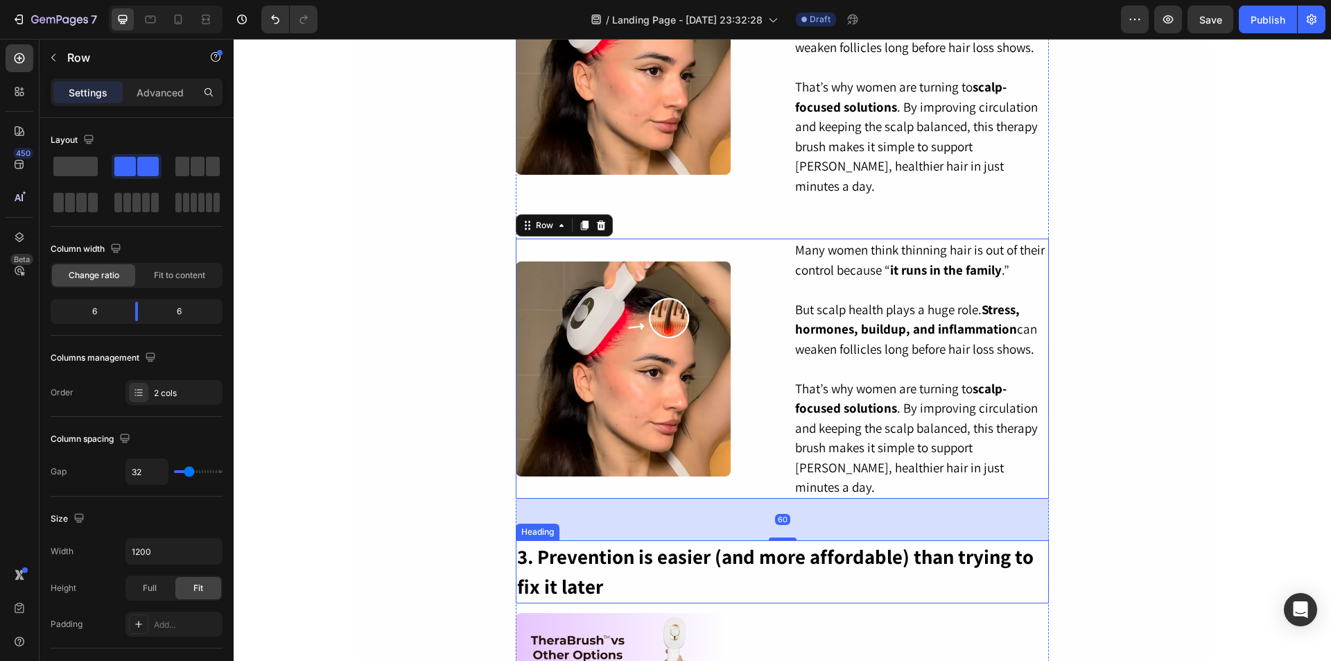
scroll to position [1107, 0]
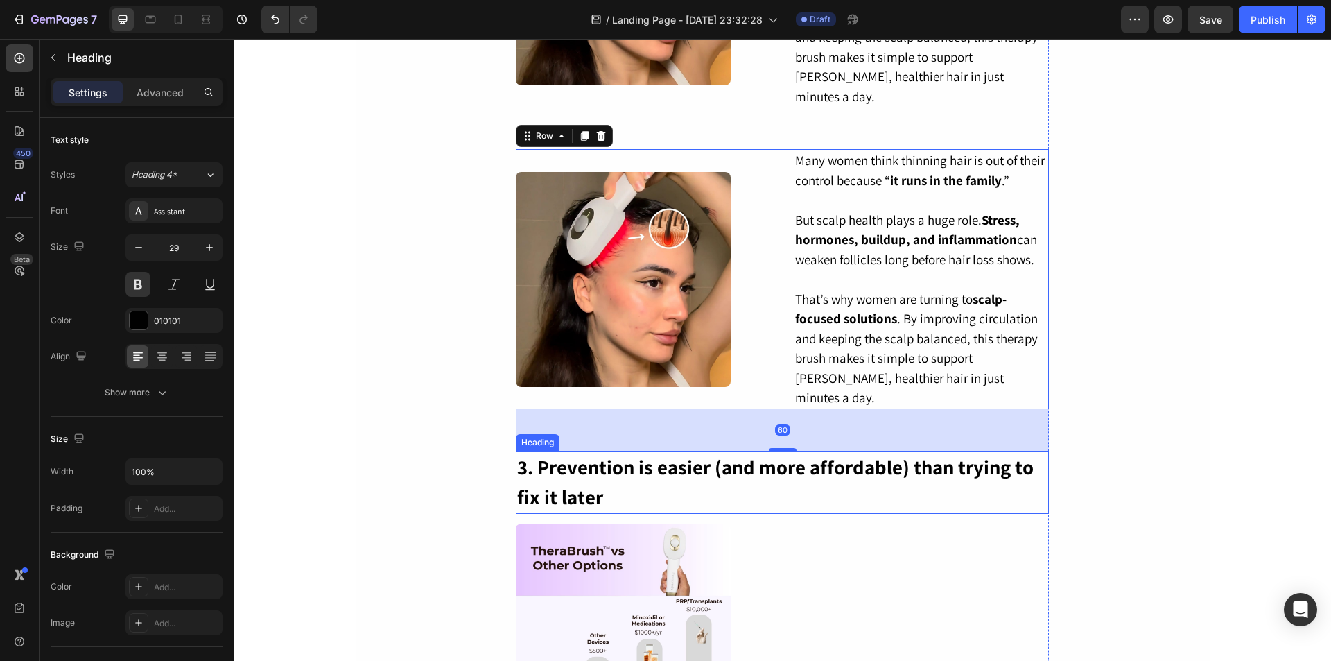
click at [526, 451] on h2 "3. Prevention is easier (and more affordable) than trying to fix it later" at bounding box center [782, 482] width 533 height 63
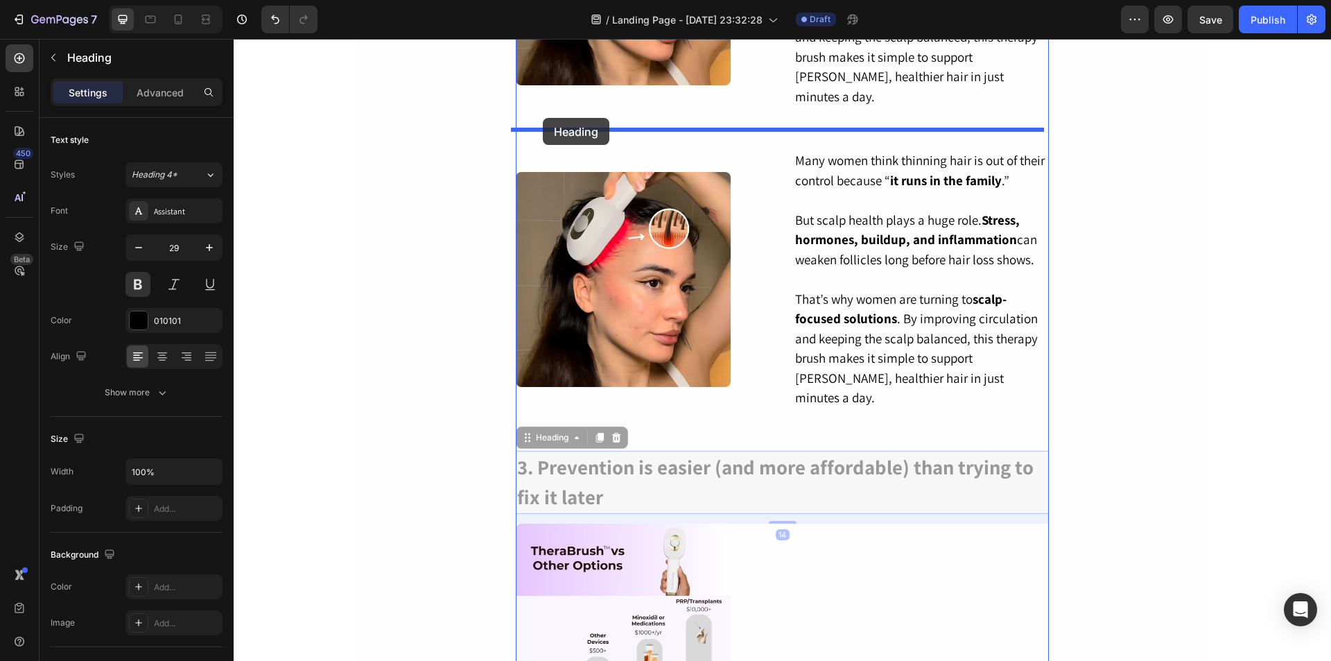
drag, startPoint x: 520, startPoint y: 403, endPoint x: 543, endPoint y: 118, distance: 285.9
click at [543, 118] on div "Header Exclusive 31% OFF Text Block LABOR DAY | LIMITED TIME Text Block 00 Hour…" at bounding box center [783, 441] width 1098 height 3019
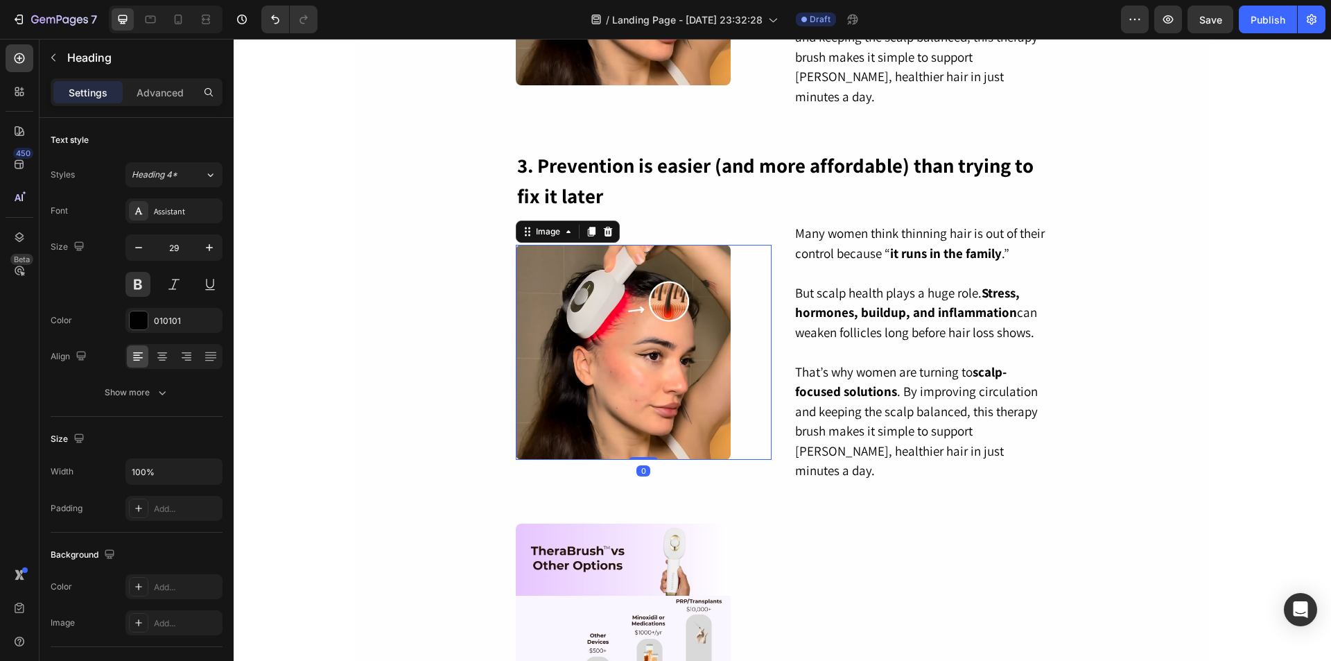
click at [648, 300] on img at bounding box center [623, 352] width 215 height 215
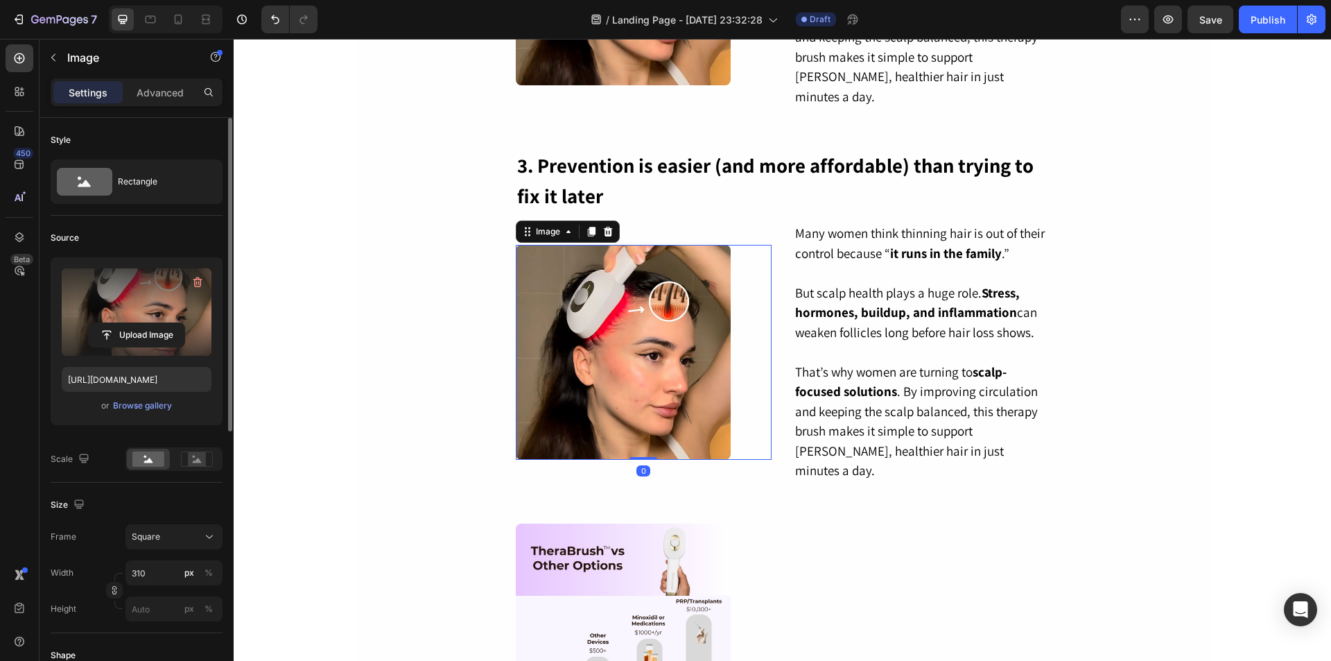
click at [137, 313] on label at bounding box center [137, 311] width 150 height 87
click at [137, 323] on input "file" at bounding box center [137, 335] width 96 height 24
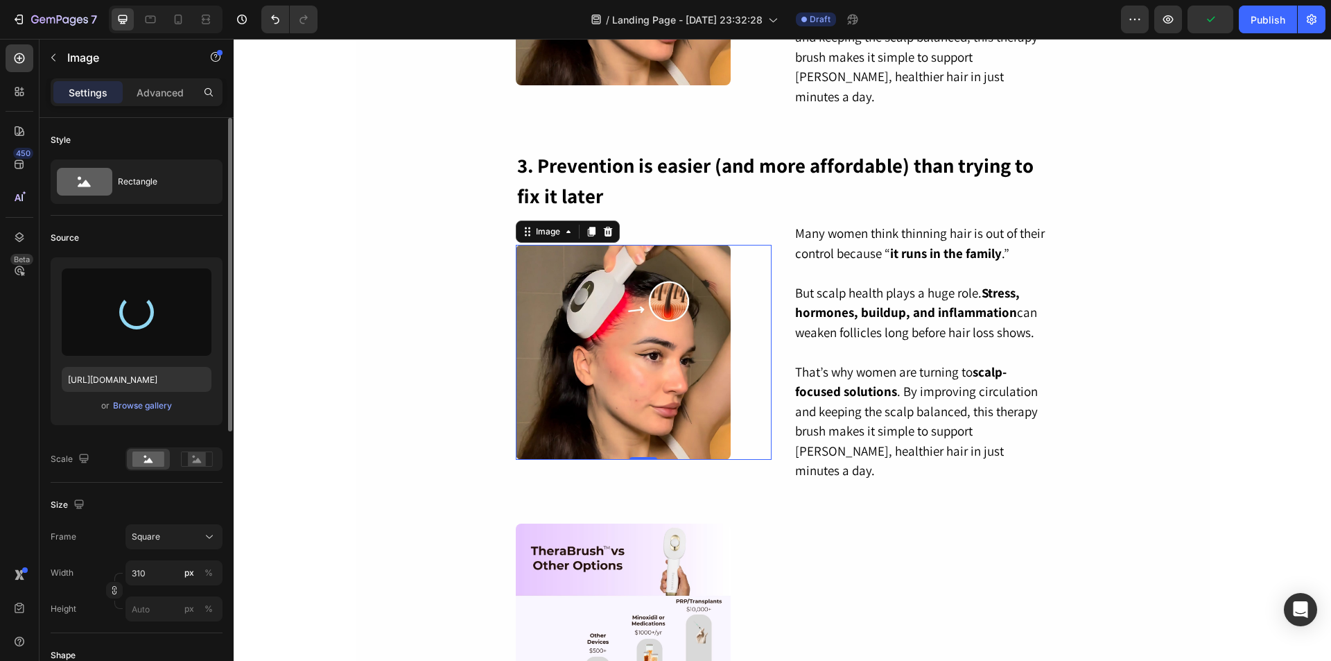
type input "[URL][DOMAIN_NAME]"
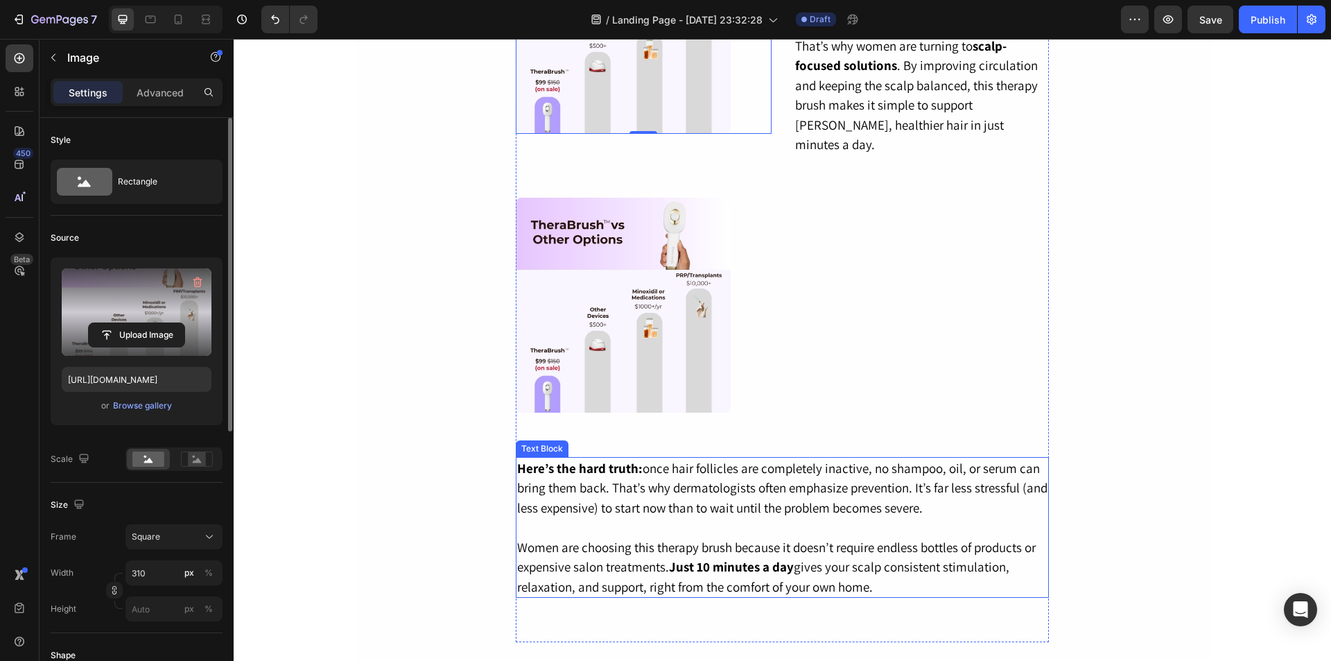
scroll to position [1453, 0]
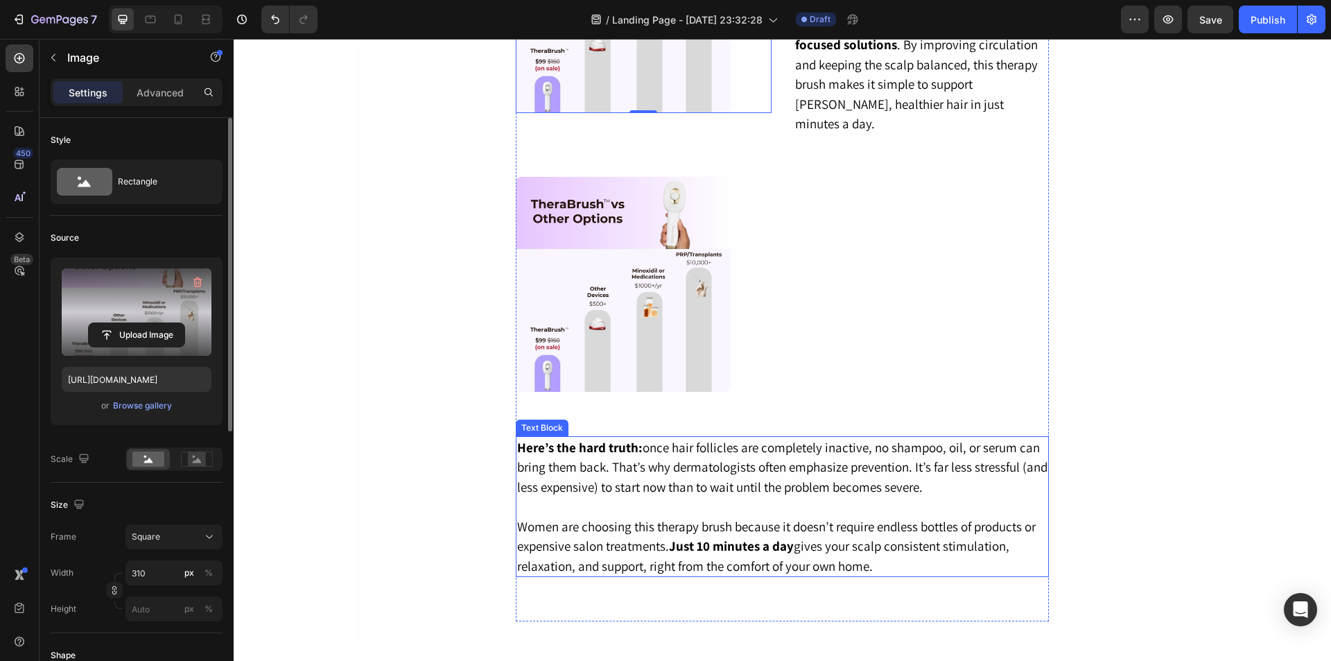
click at [680, 496] on p at bounding box center [782, 506] width 530 height 20
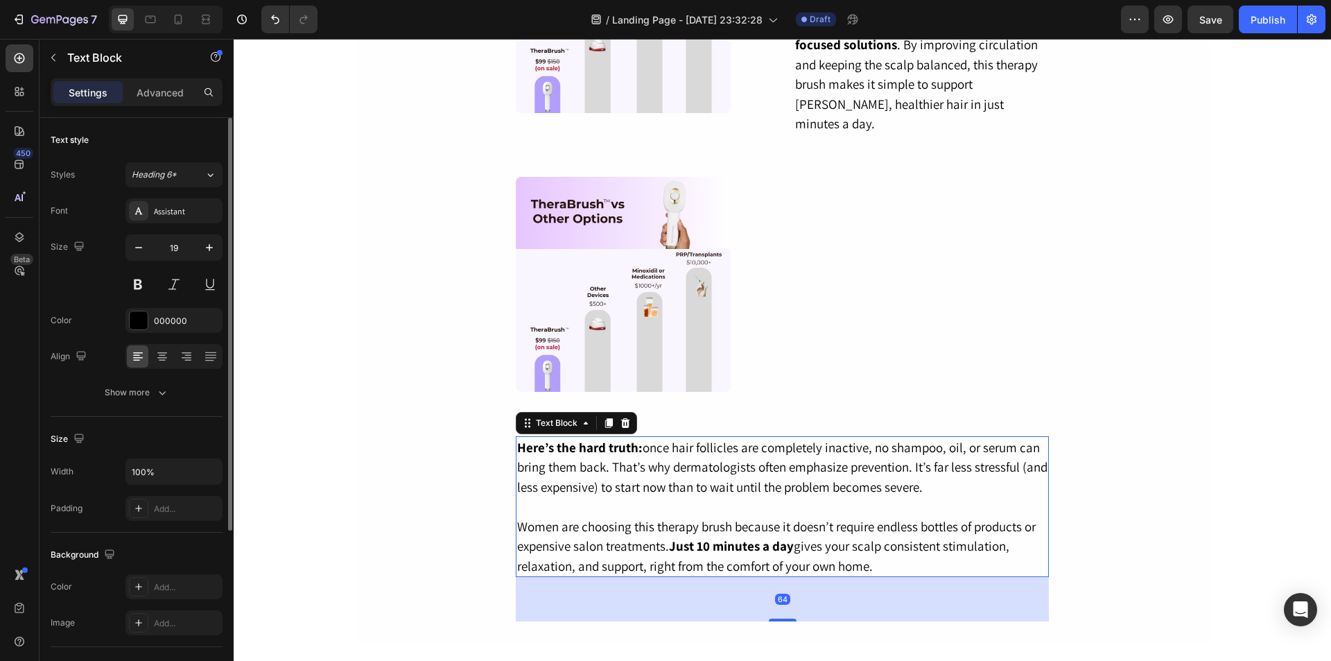
click at [862, 517] on p "Women are choosing this therapy brush because it doesn’t require endless bottle…" at bounding box center [782, 547] width 530 height 60
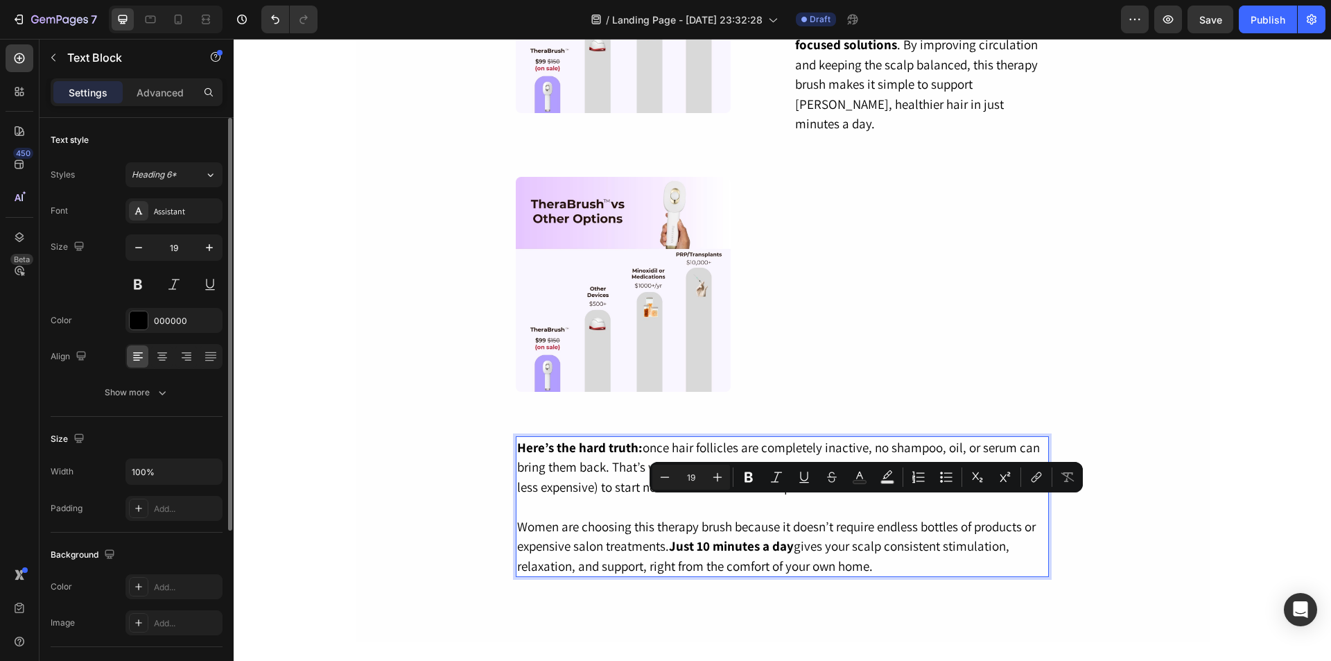
click at [876, 521] on p "Women are choosing this therapy brush because it doesn’t require endless bottle…" at bounding box center [782, 547] width 530 height 60
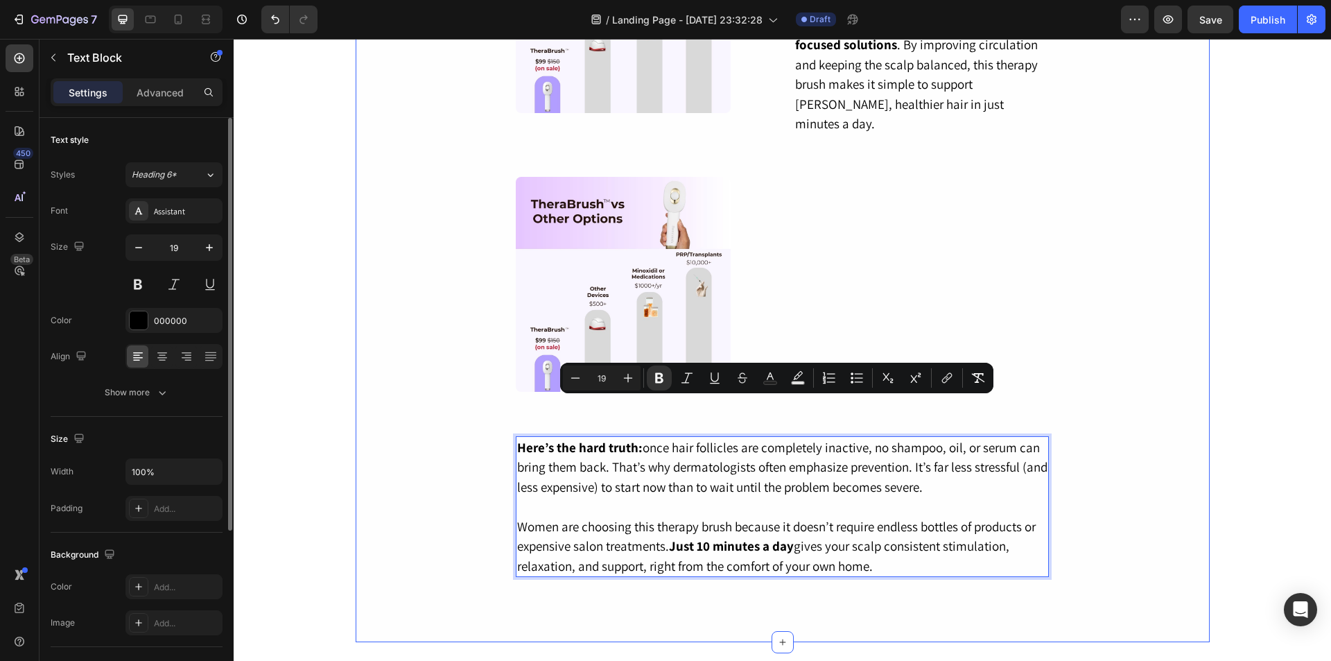
drag, startPoint x: 874, startPoint y: 530, endPoint x: 509, endPoint y: 414, distance: 383.3
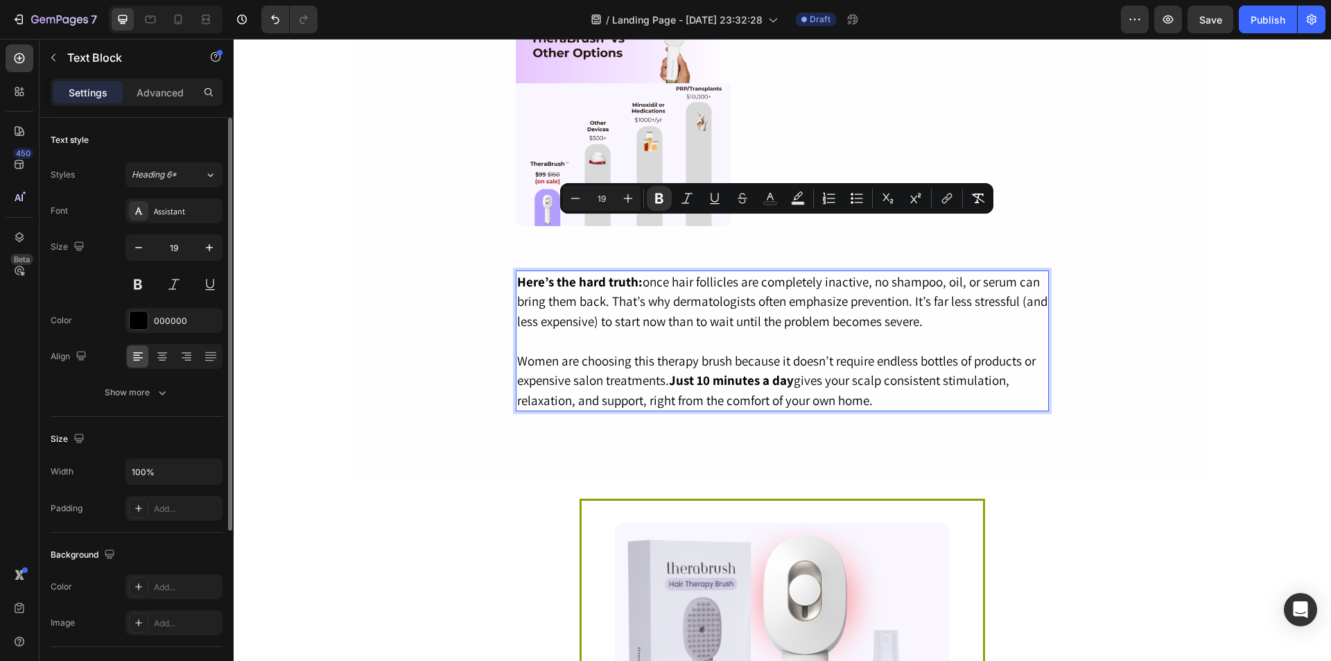
scroll to position [1592, 0]
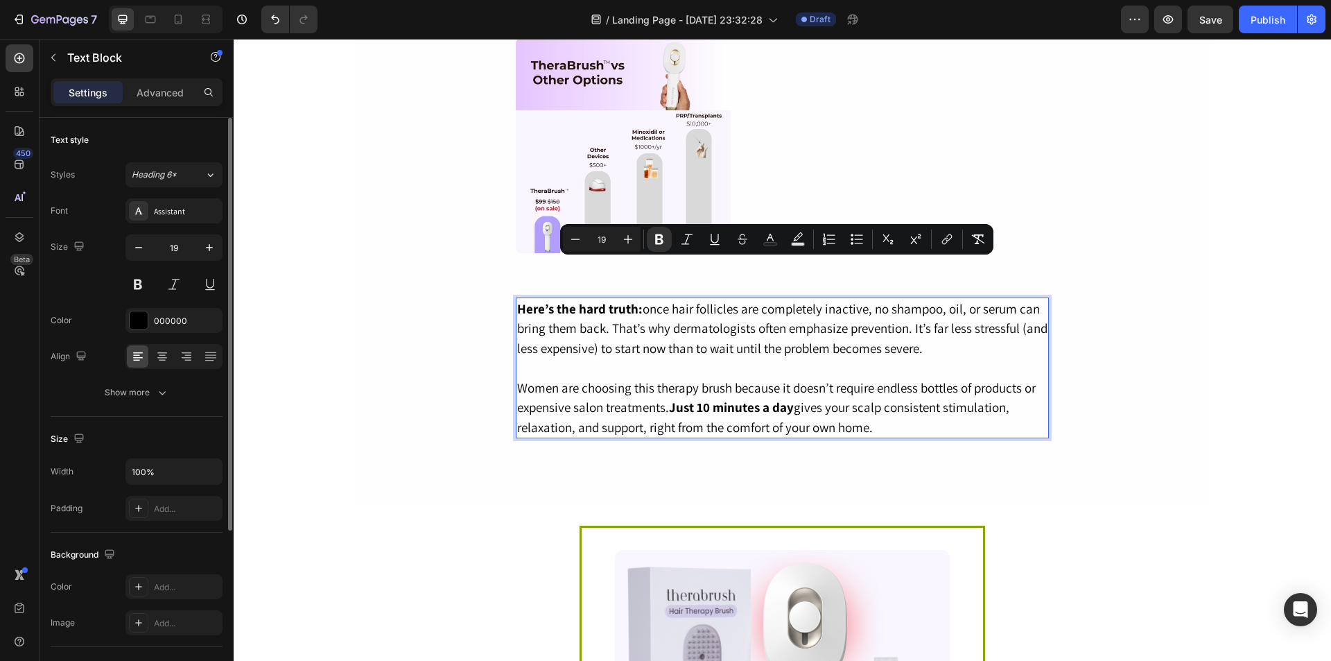
copy div "Here’s the hard truth: once hair follicles are completely inactive, no shampoo,…"
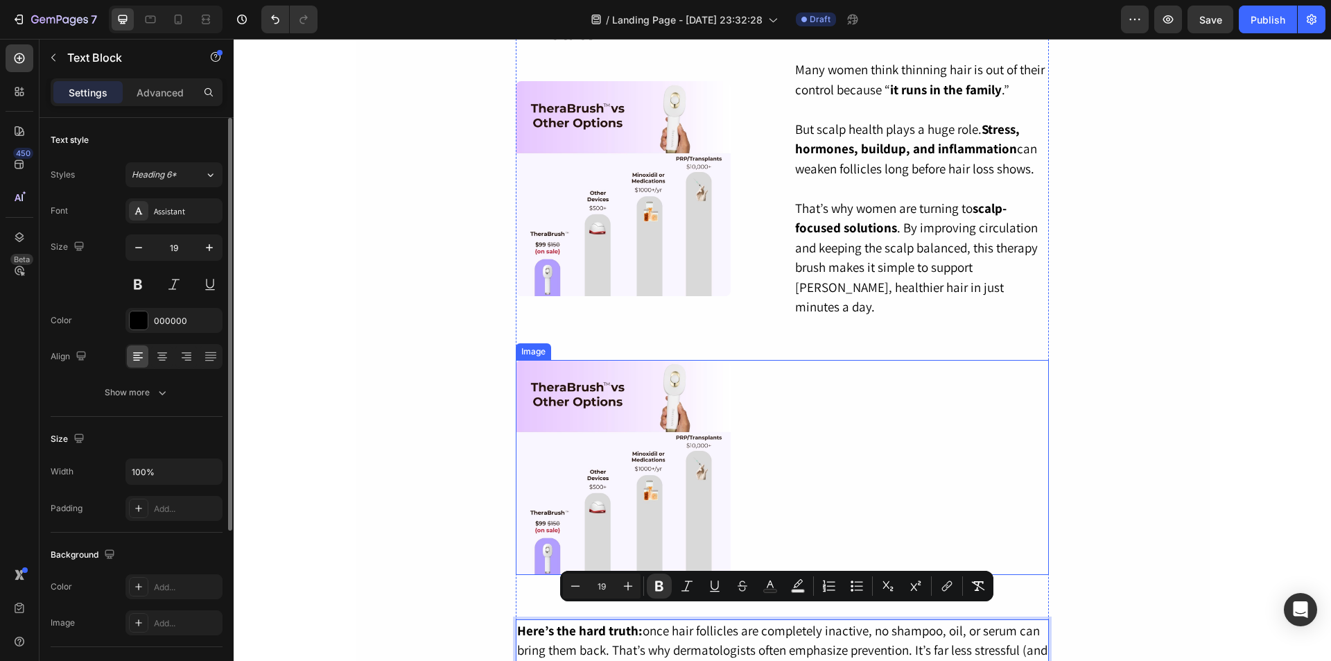
scroll to position [1245, 0]
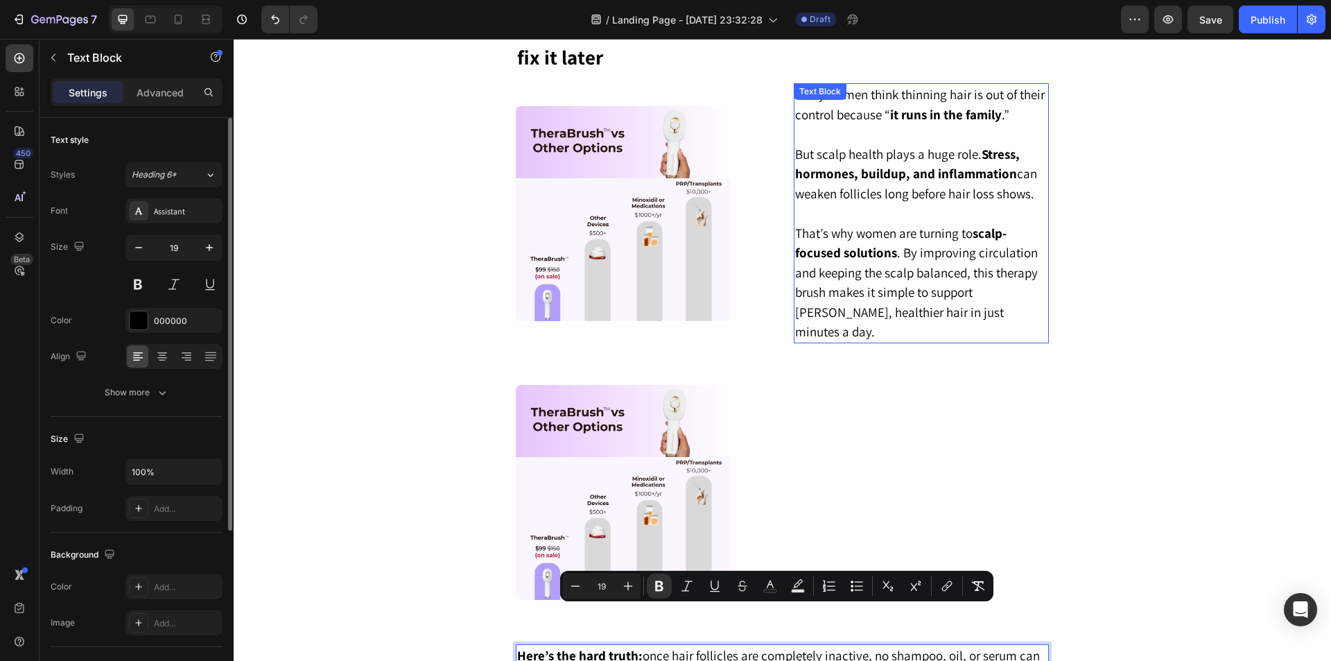
click at [949, 261] on p "That’s why women are turning to scalp-focused solutions . By improving circulat…" at bounding box center [921, 282] width 253 height 119
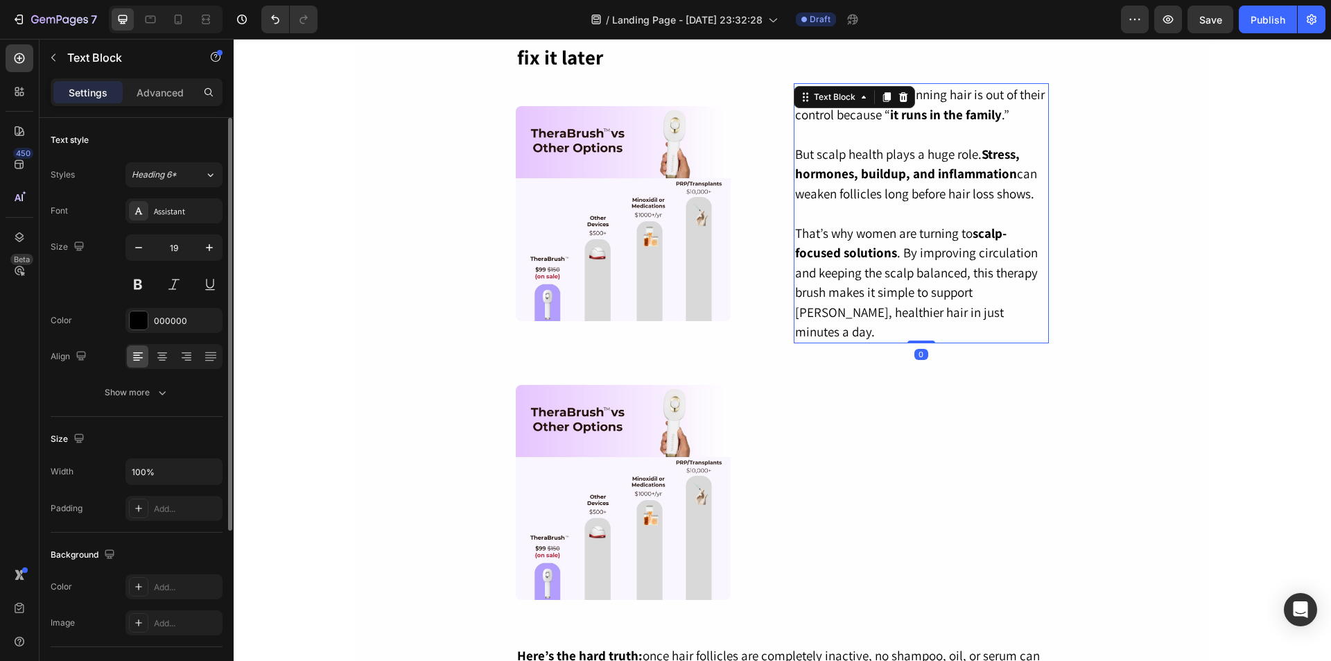
click at [949, 261] on p "That’s why women are turning to scalp-focused solutions . By improving circulat…" at bounding box center [921, 282] width 253 height 119
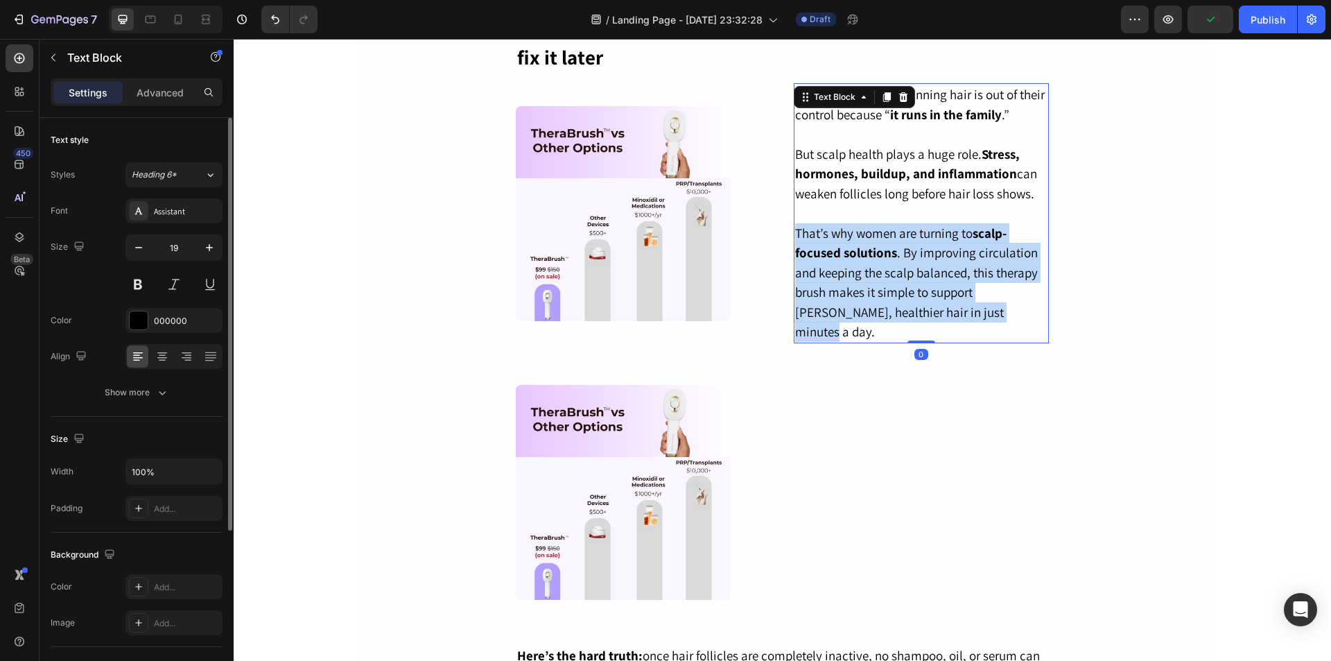
click at [949, 261] on p "That’s why women are turning to scalp-focused solutions . By improving circulat…" at bounding box center [921, 282] width 253 height 119
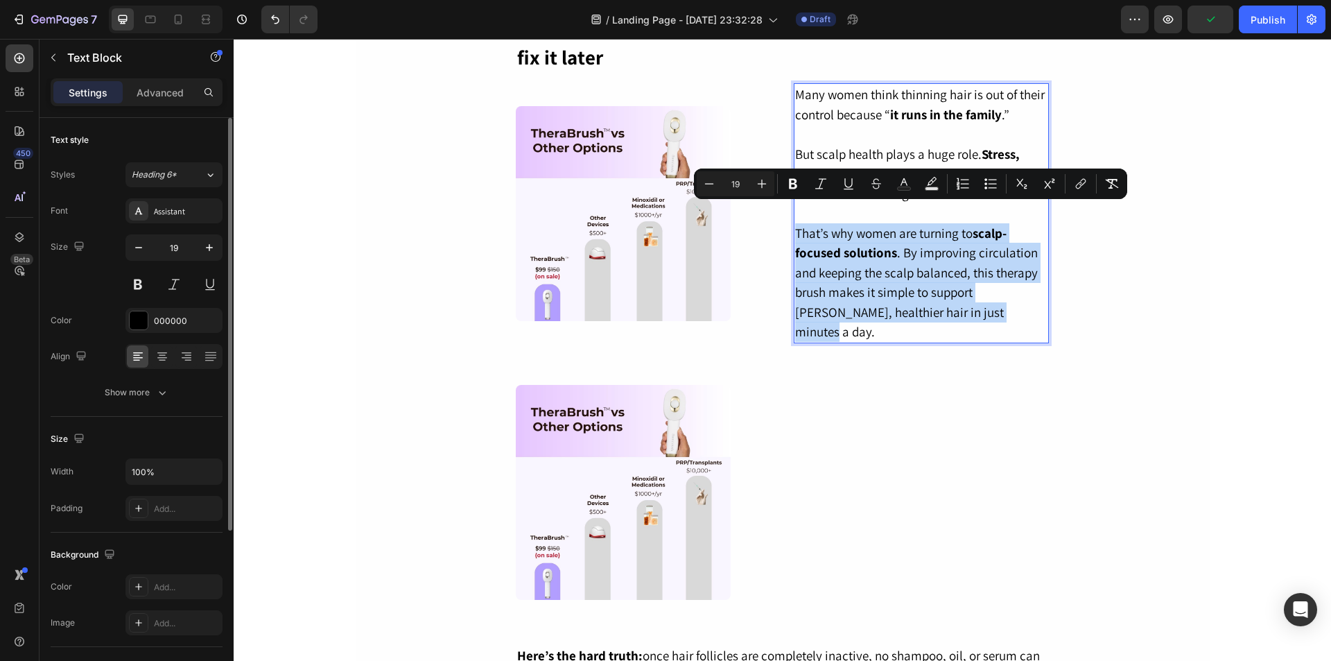
click at [983, 270] on p "That’s why women are turning to scalp-focused solutions . By improving circulat…" at bounding box center [921, 282] width 253 height 119
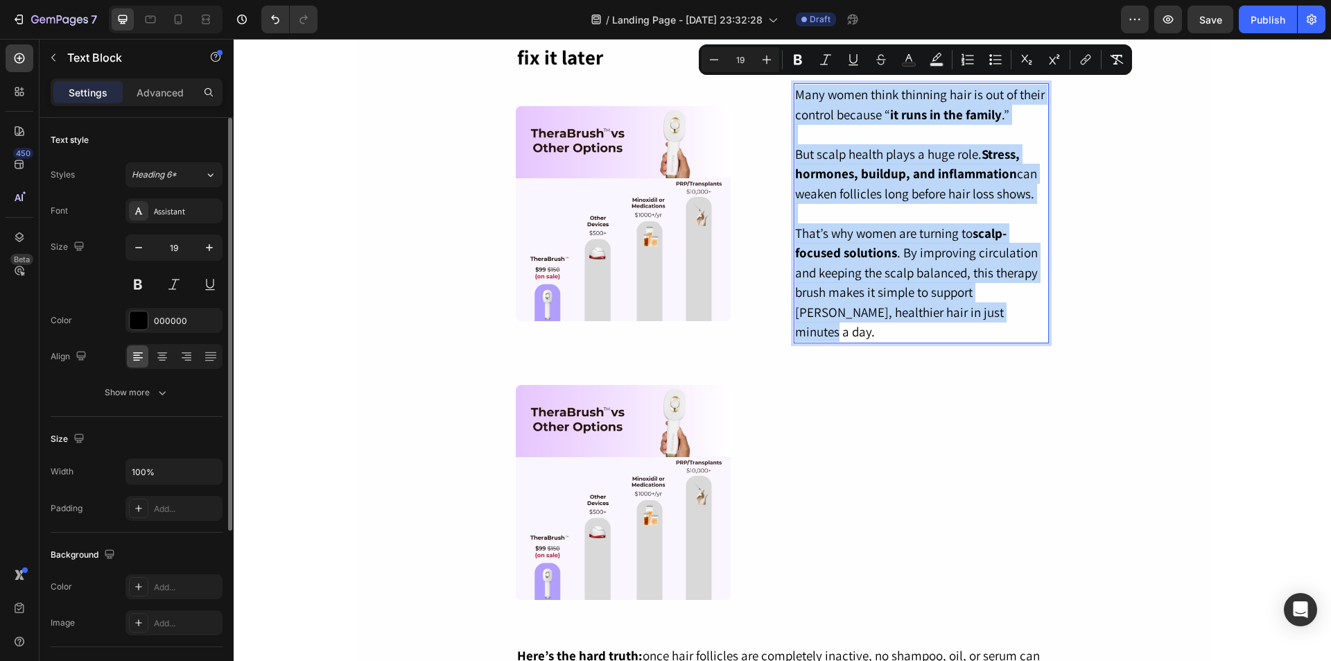
drag, startPoint x: 991, startPoint y: 294, endPoint x: 788, endPoint y: 81, distance: 293.8
click at [794, 83] on div "Many women think thinning hair is out of their control because “ it runs in the…" at bounding box center [922, 213] width 256 height 260
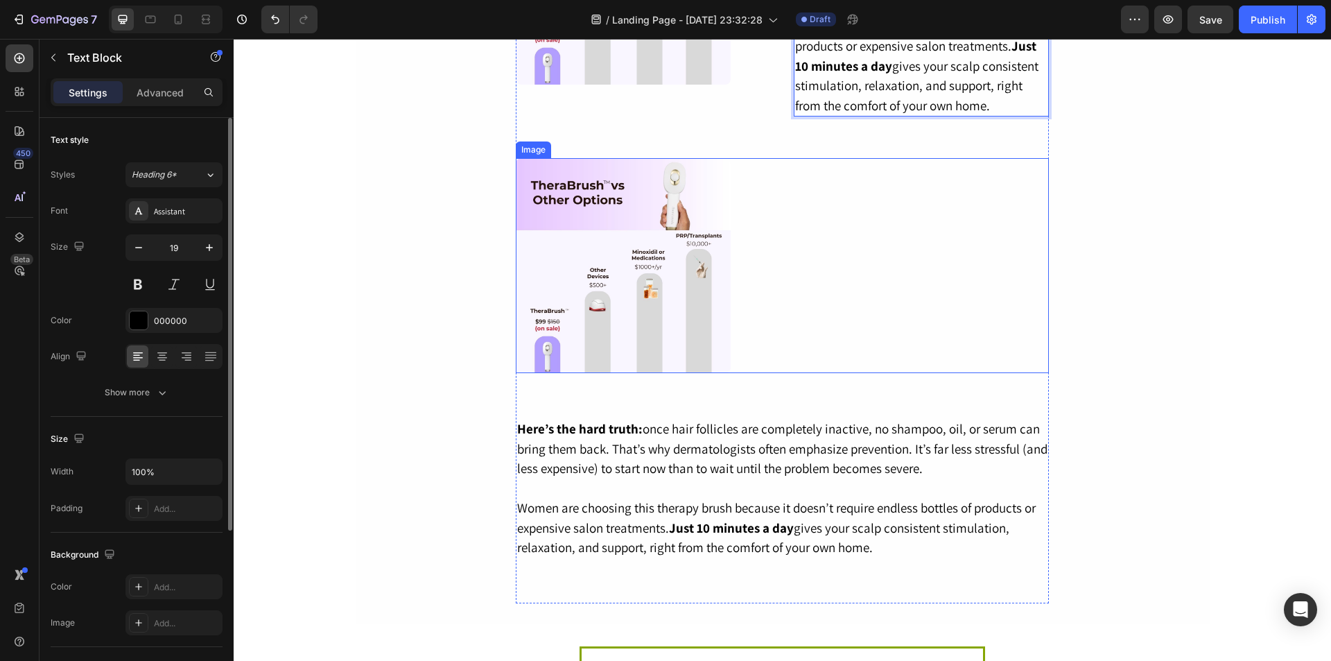
scroll to position [1523, 0]
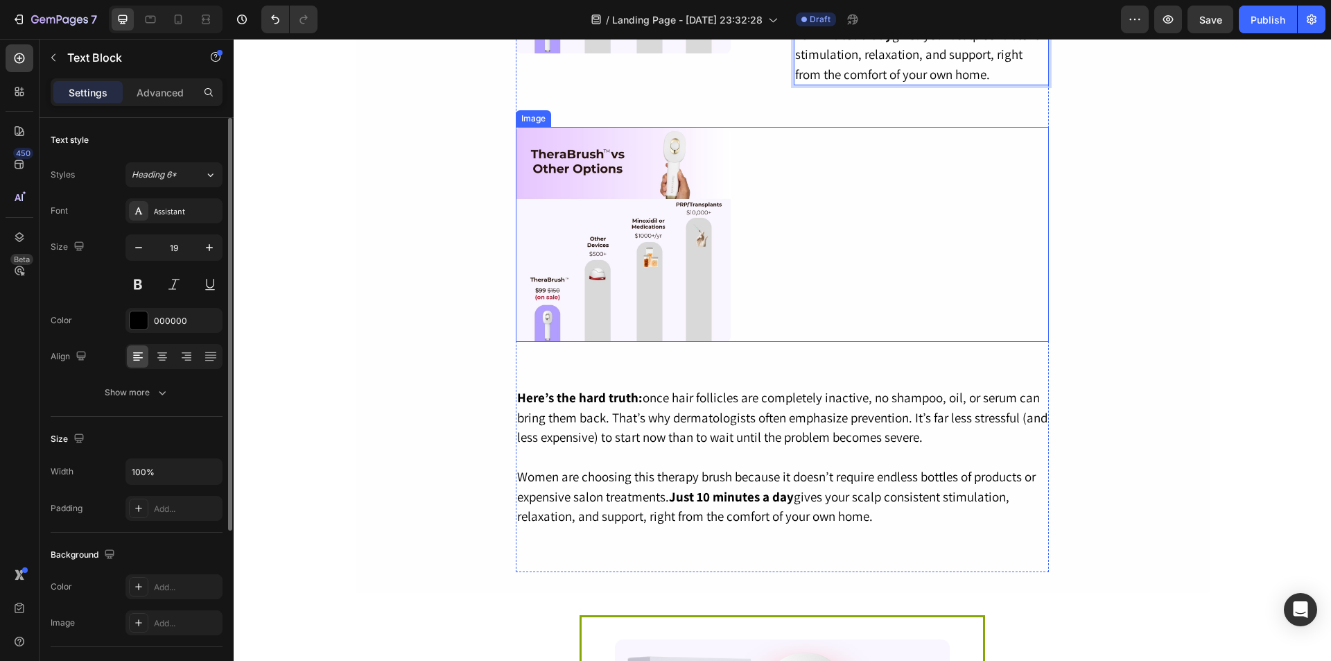
click at [766, 252] on div at bounding box center [782, 234] width 533 height 215
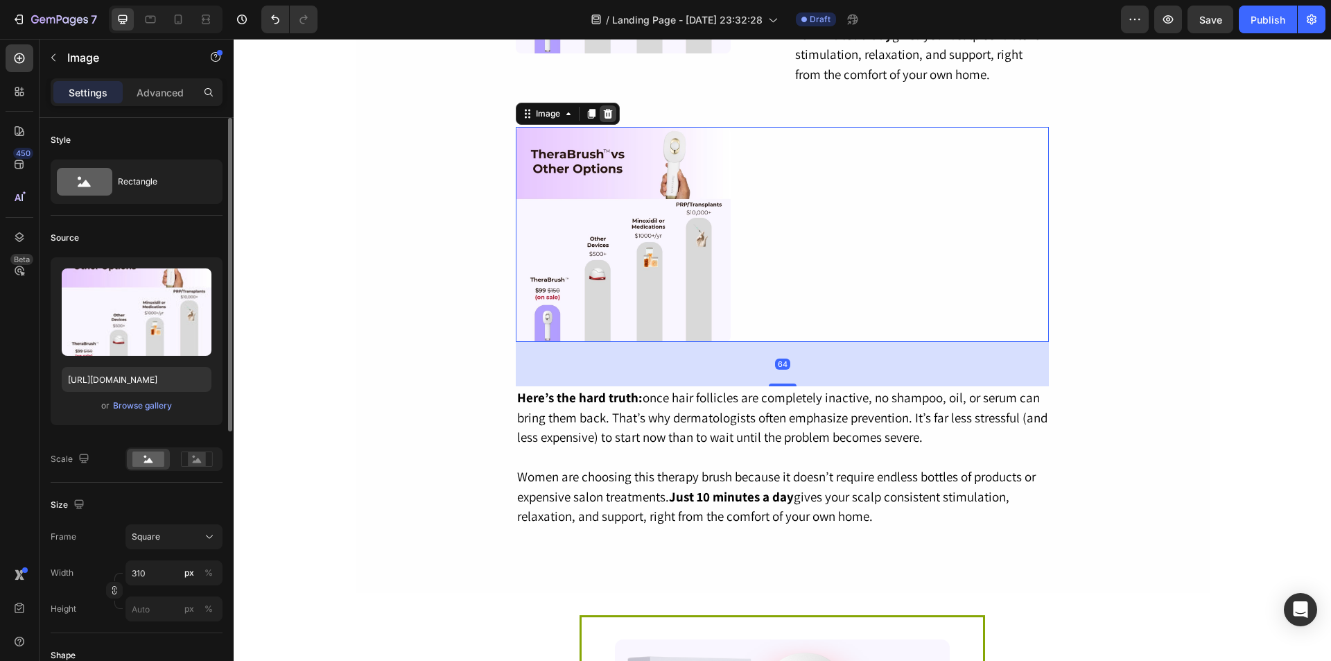
click at [610, 105] on div at bounding box center [608, 113] width 17 height 17
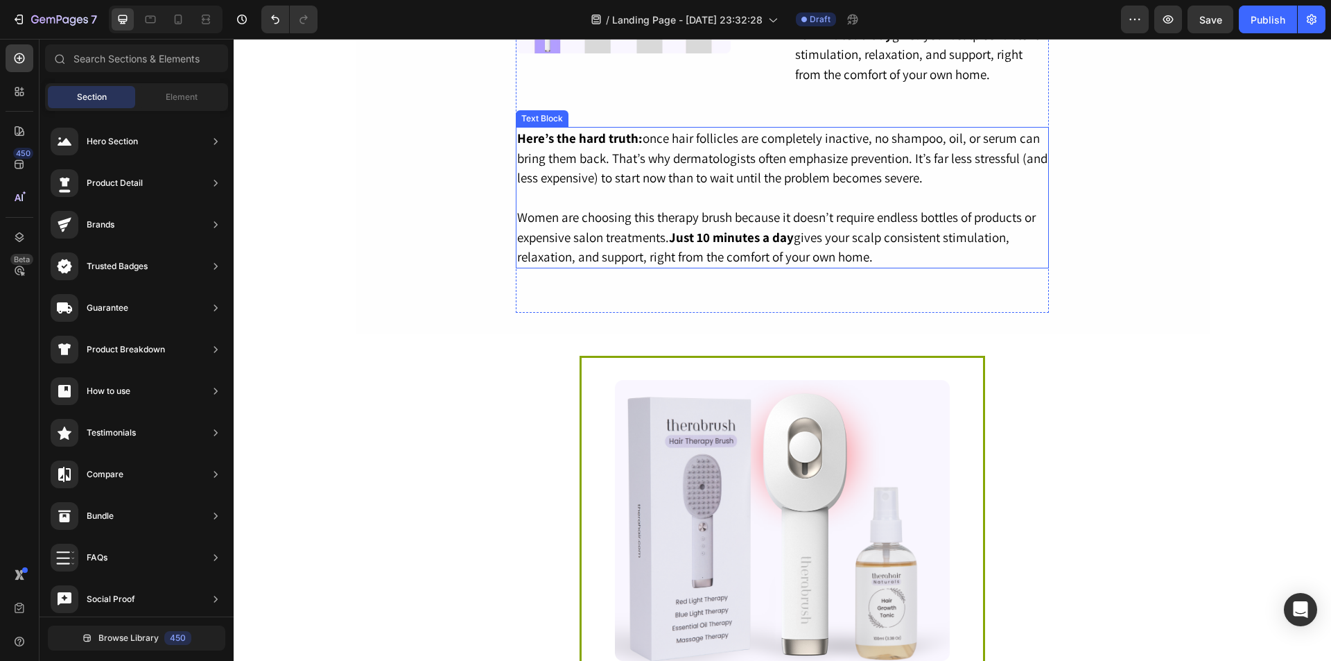
click at [660, 188] on p "Rich Text Editor. Editing area: main" at bounding box center [782, 198] width 530 height 20
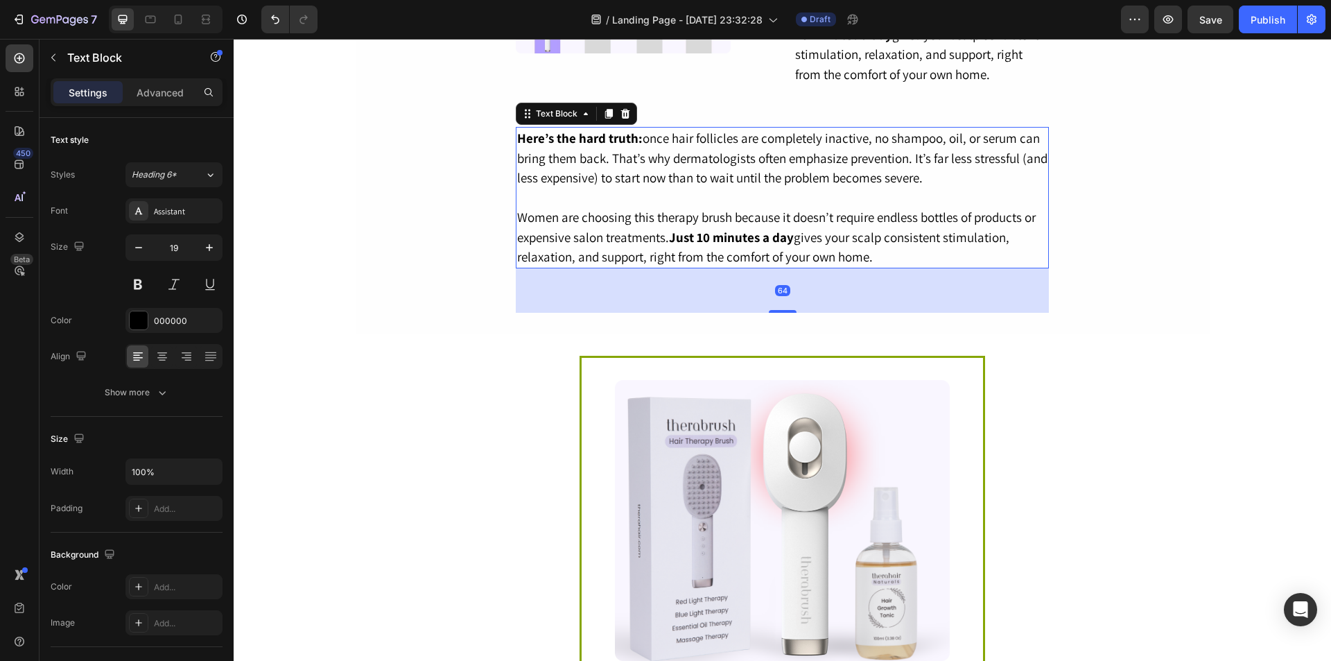
click at [622, 105] on div at bounding box center [625, 113] width 17 height 17
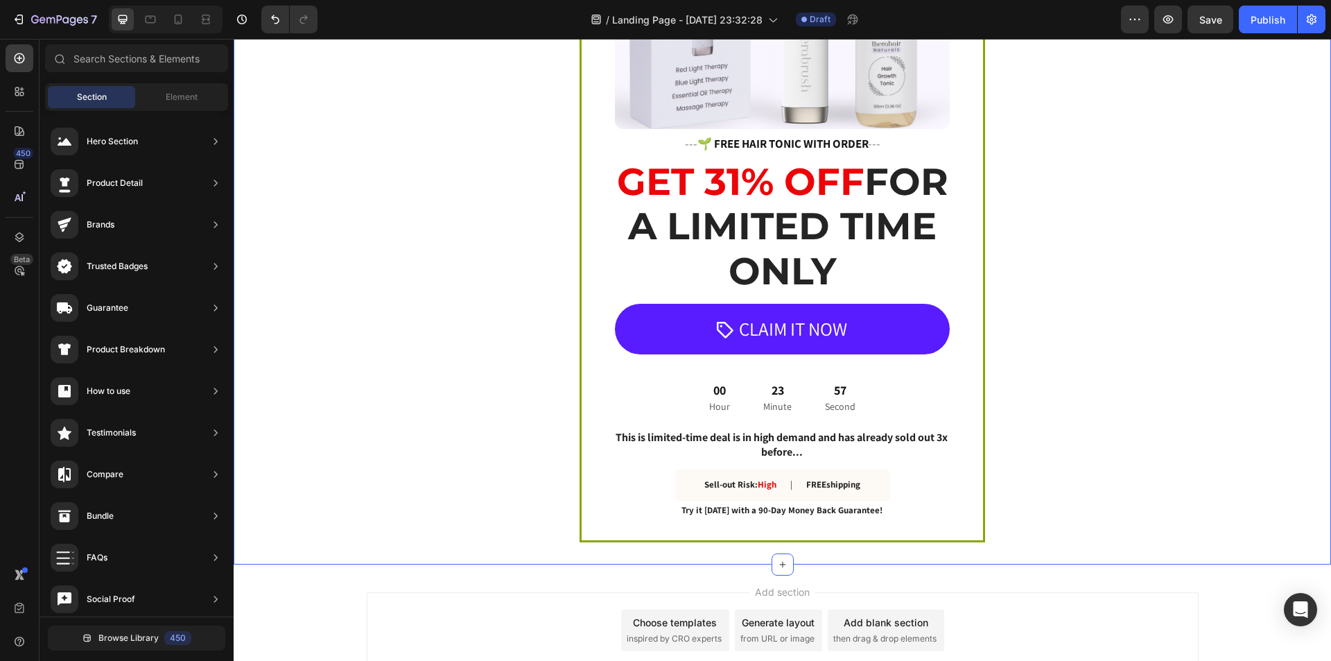
scroll to position [1869, 0]
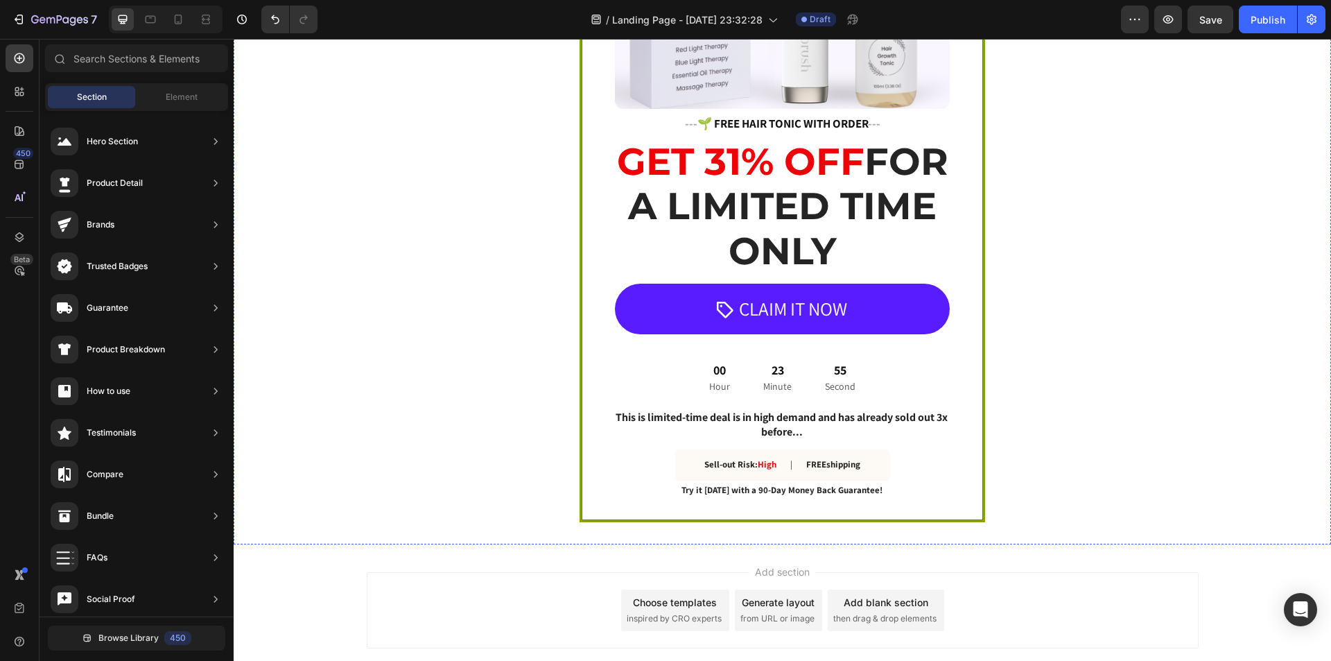
click at [979, 359] on div "Image --- 🌱 FREE HAIR TONIC WITH ORDER --- Heading GET 31% OFF FOR A LIMITED TI…" at bounding box center [783, 163] width 406 height 718
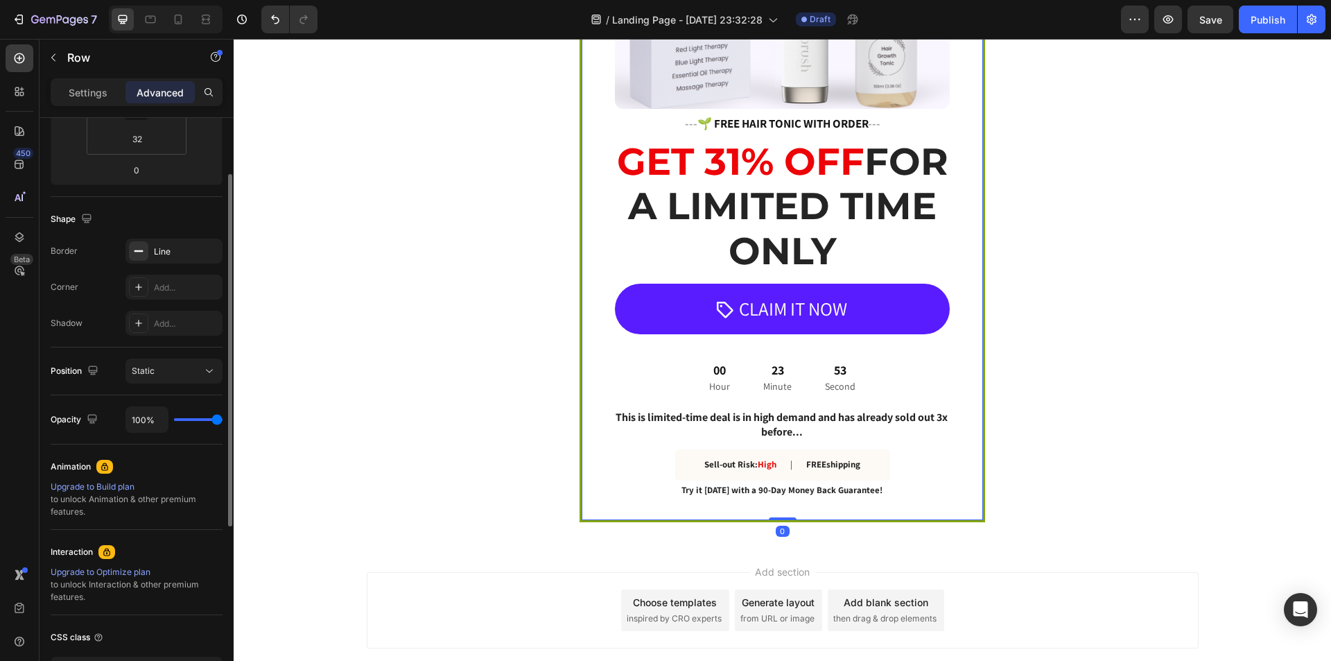
scroll to position [380, 0]
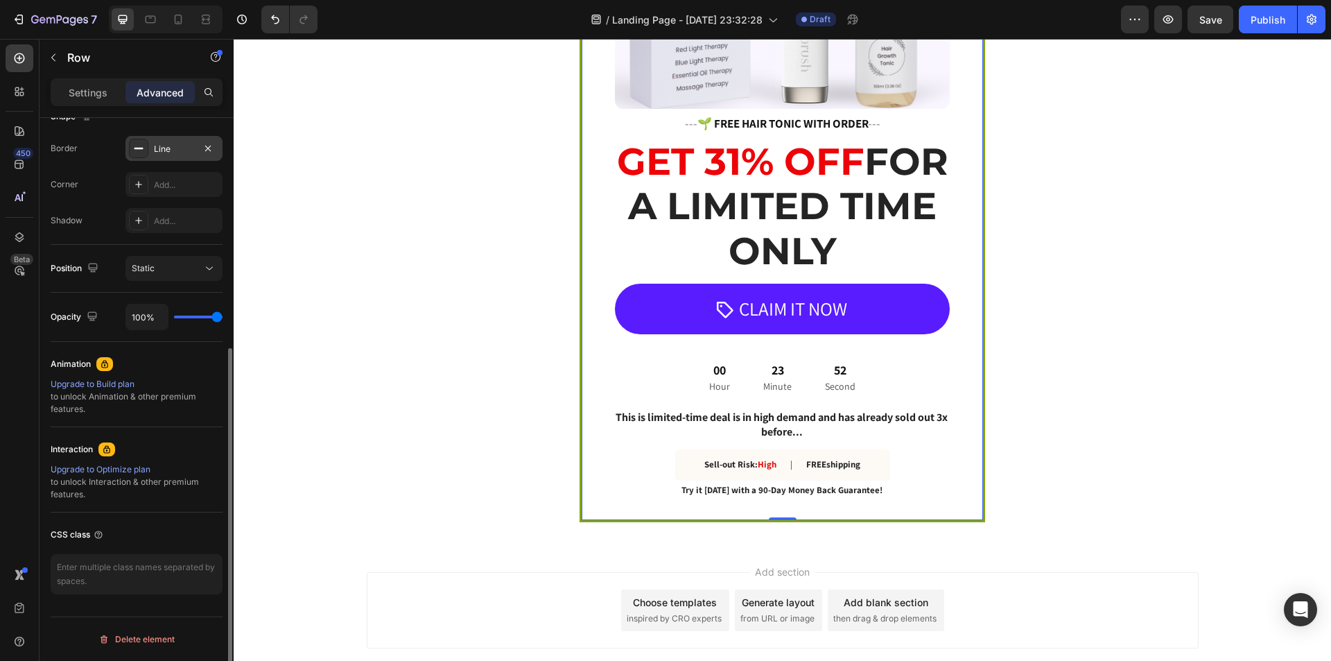
click at [151, 146] on div "Line" at bounding box center [174, 148] width 97 height 25
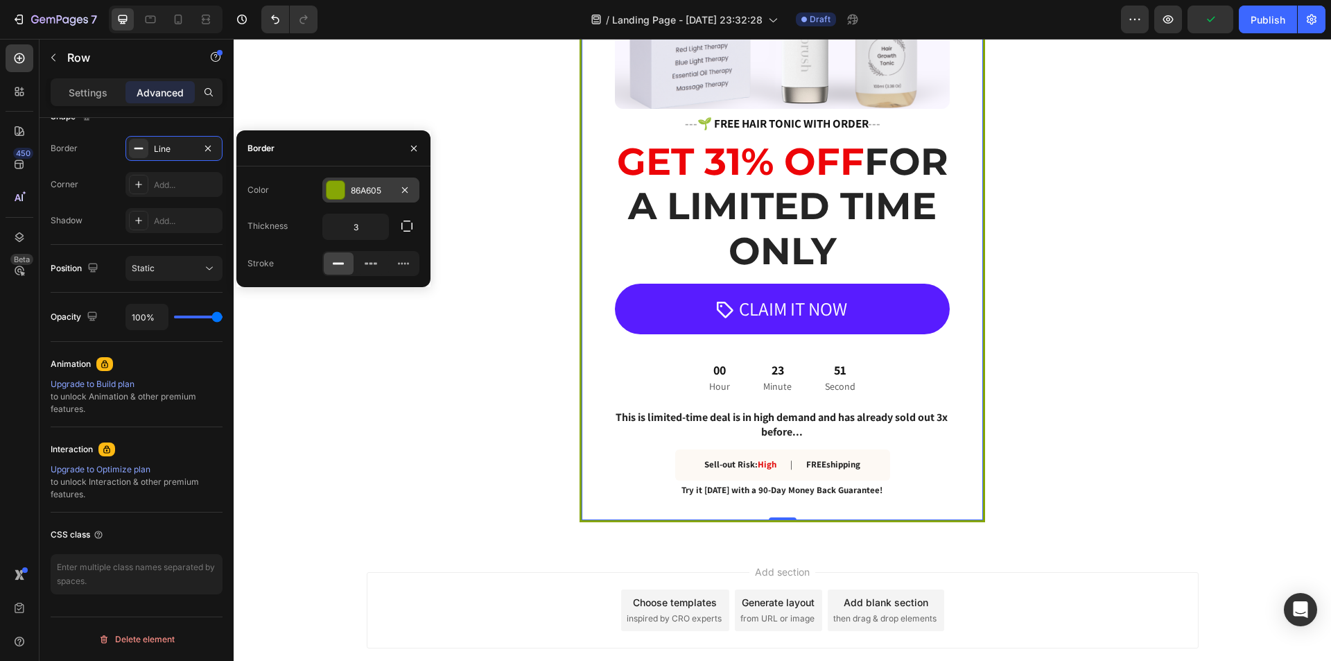
click at [340, 195] on div at bounding box center [336, 190] width 18 height 18
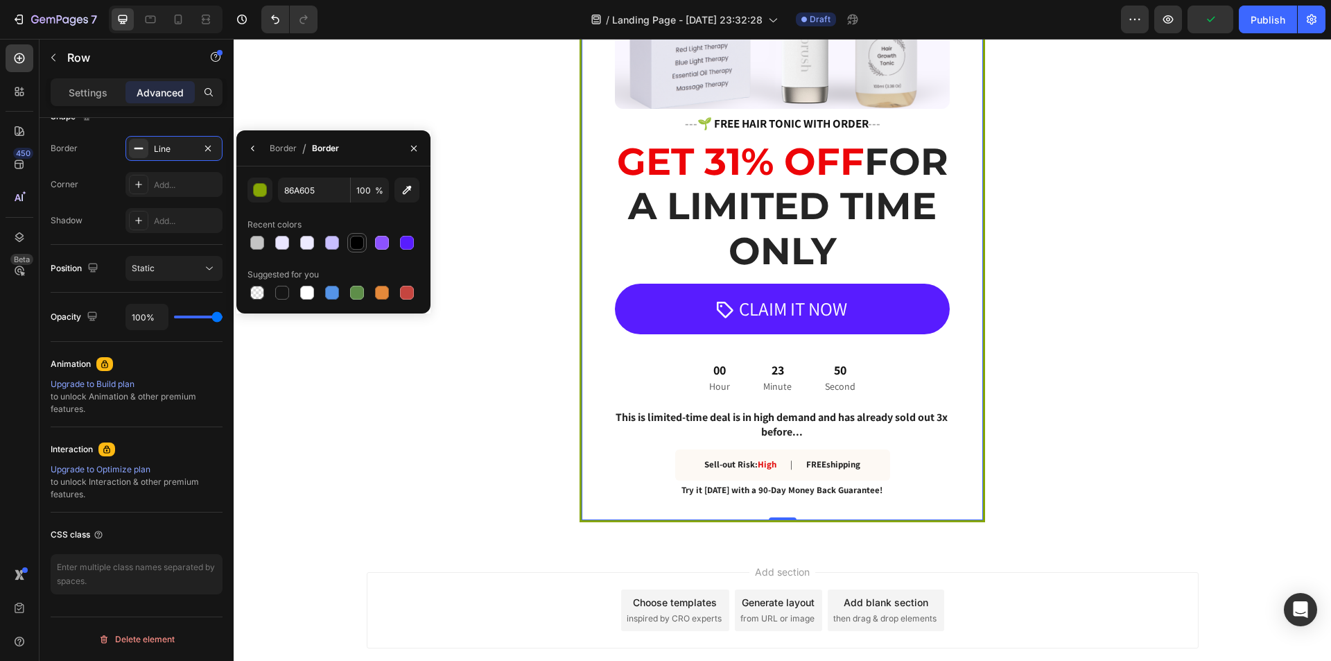
click at [357, 247] on div at bounding box center [357, 243] width 14 height 14
type input "000000"
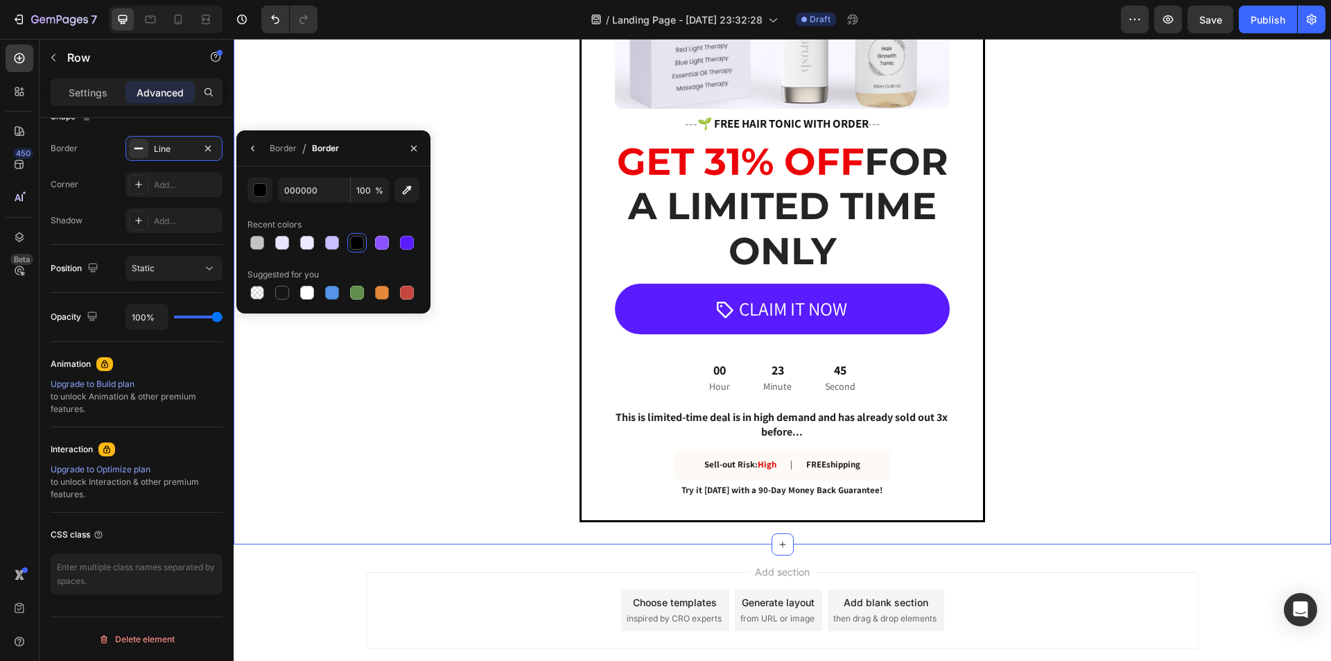
click at [1132, 243] on div "Image --- 🌱 FREE HAIR TONIC WITH ORDER --- Heading GET 31% OFF FOR A LIMITED TI…" at bounding box center [783, 163] width 1098 height 718
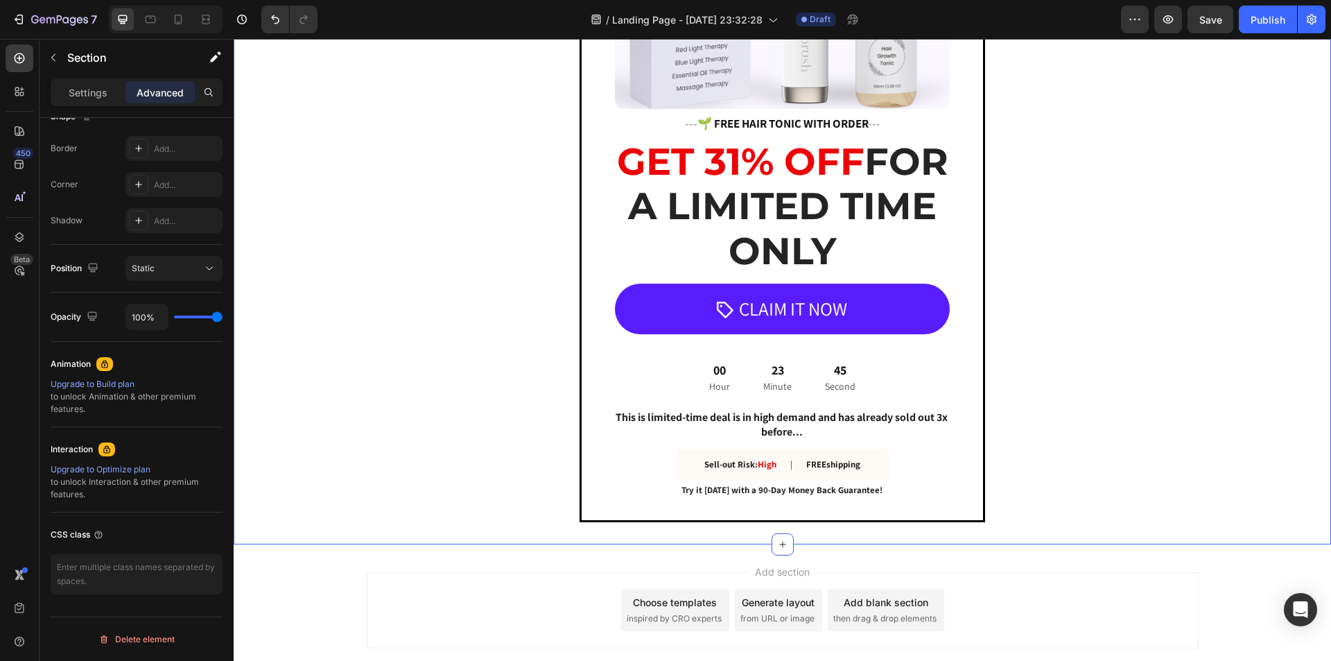
scroll to position [0, 0]
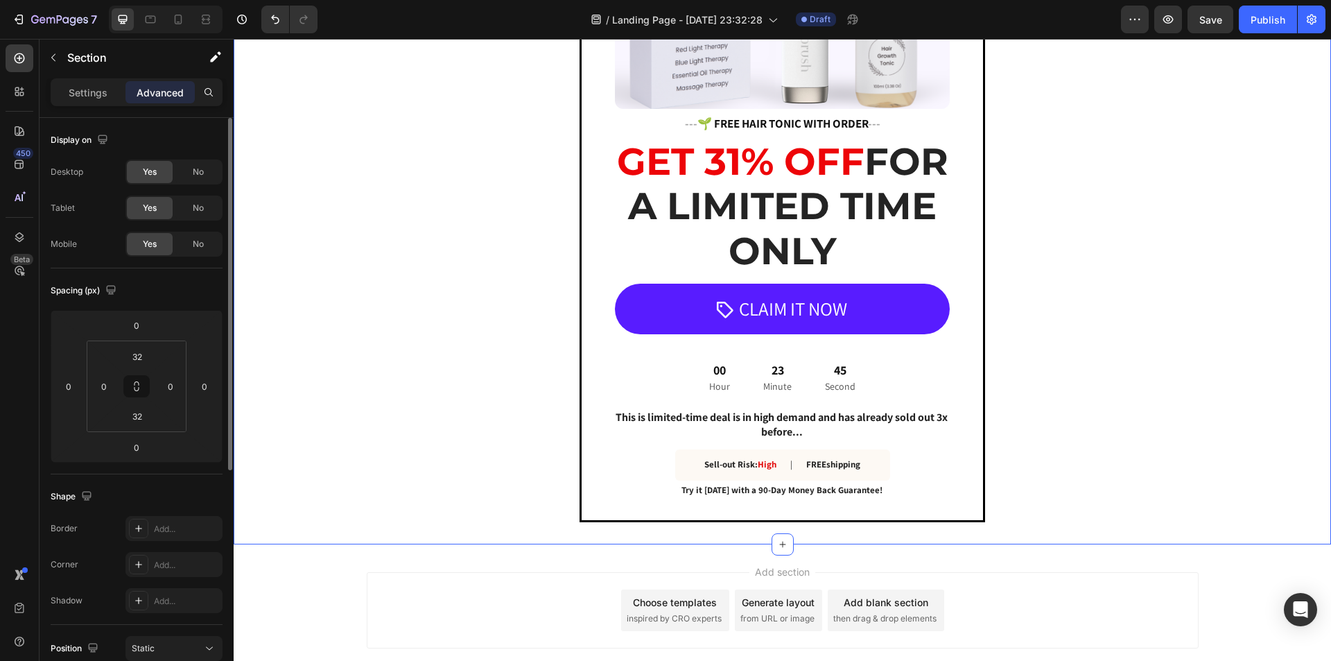
click at [1132, 243] on div "Image --- 🌱 FREE HAIR TONIC WITH ORDER --- Heading GET 31% OFF FOR A LIMITED TI…" at bounding box center [783, 163] width 1098 height 718
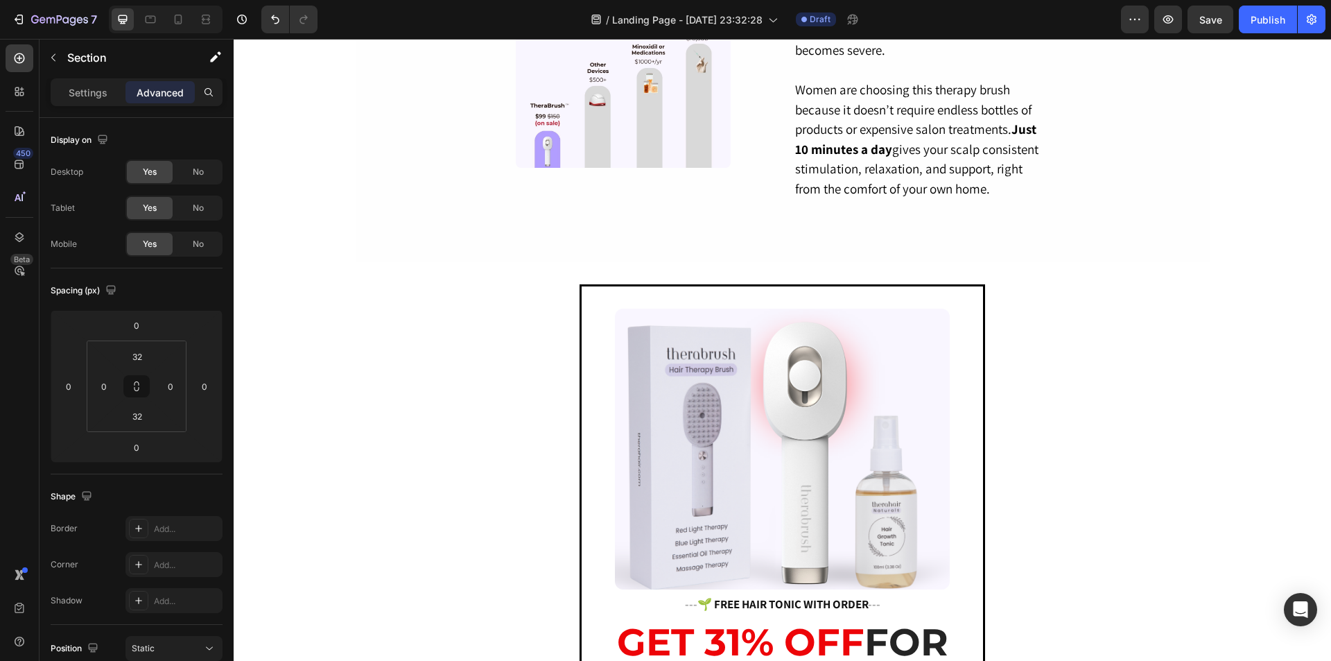
scroll to position [1398, 0]
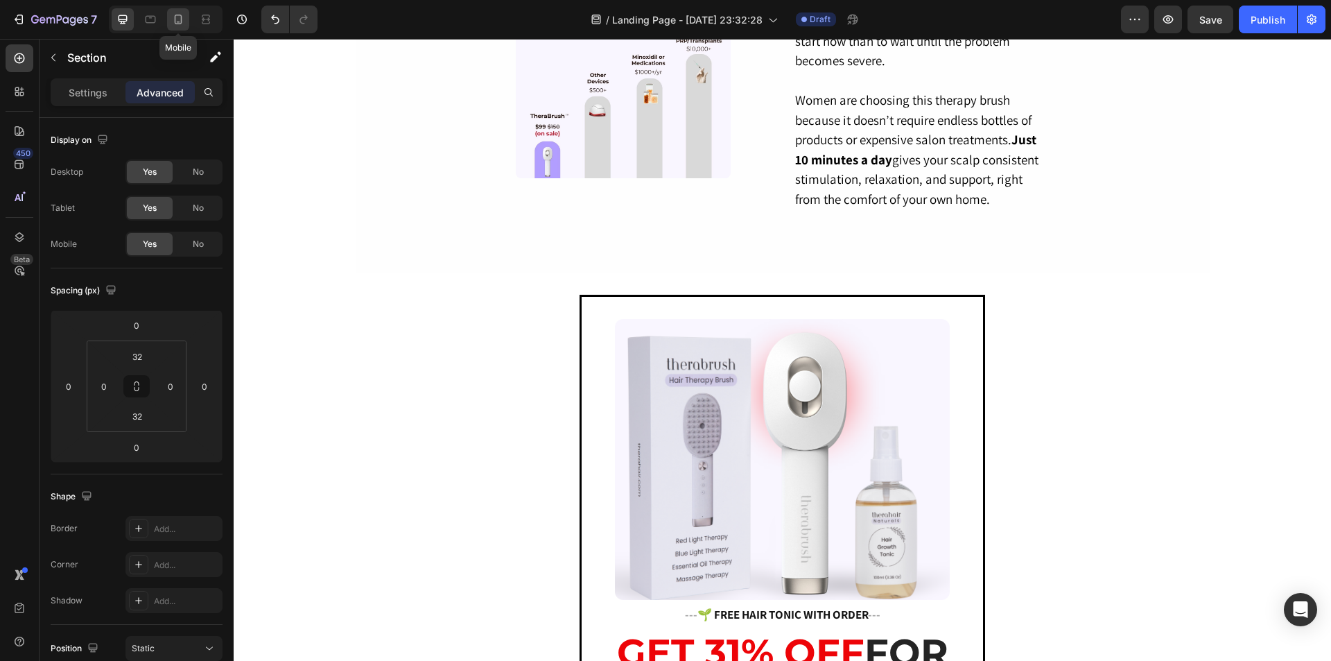
click at [173, 29] on div at bounding box center [178, 19] width 22 height 22
type input "50"
type input "10"
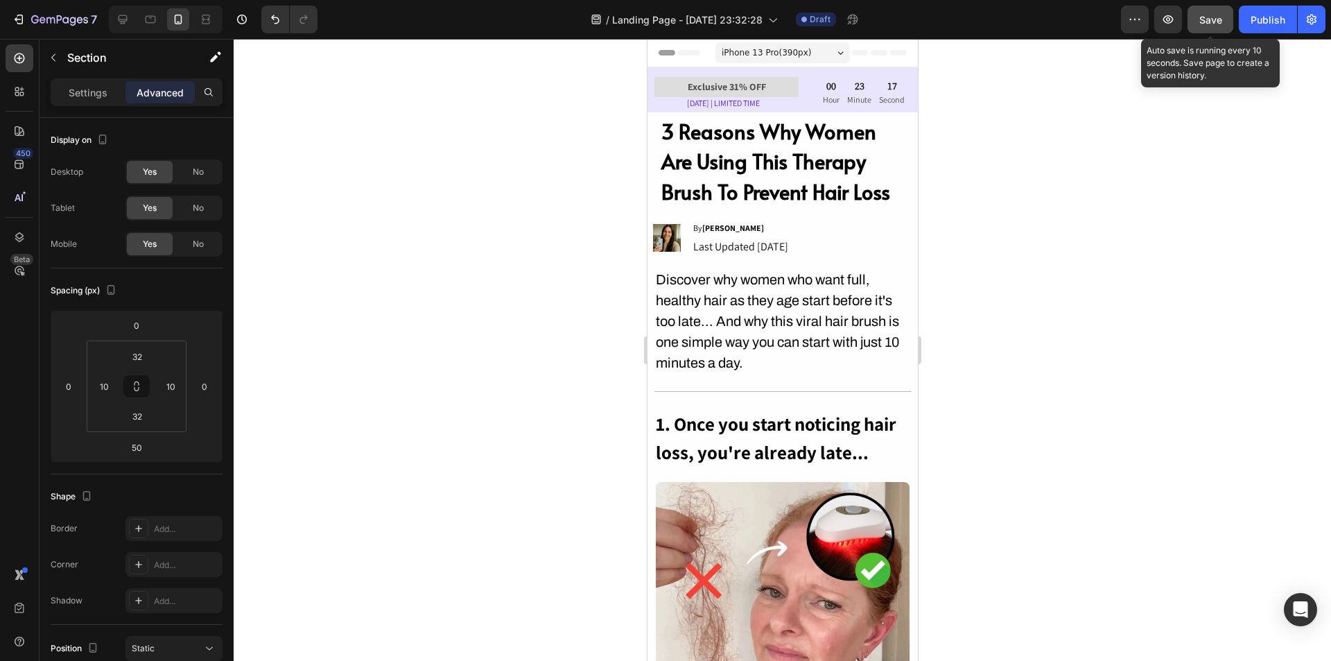
click at [1212, 20] on span "Save" at bounding box center [1211, 20] width 23 height 12
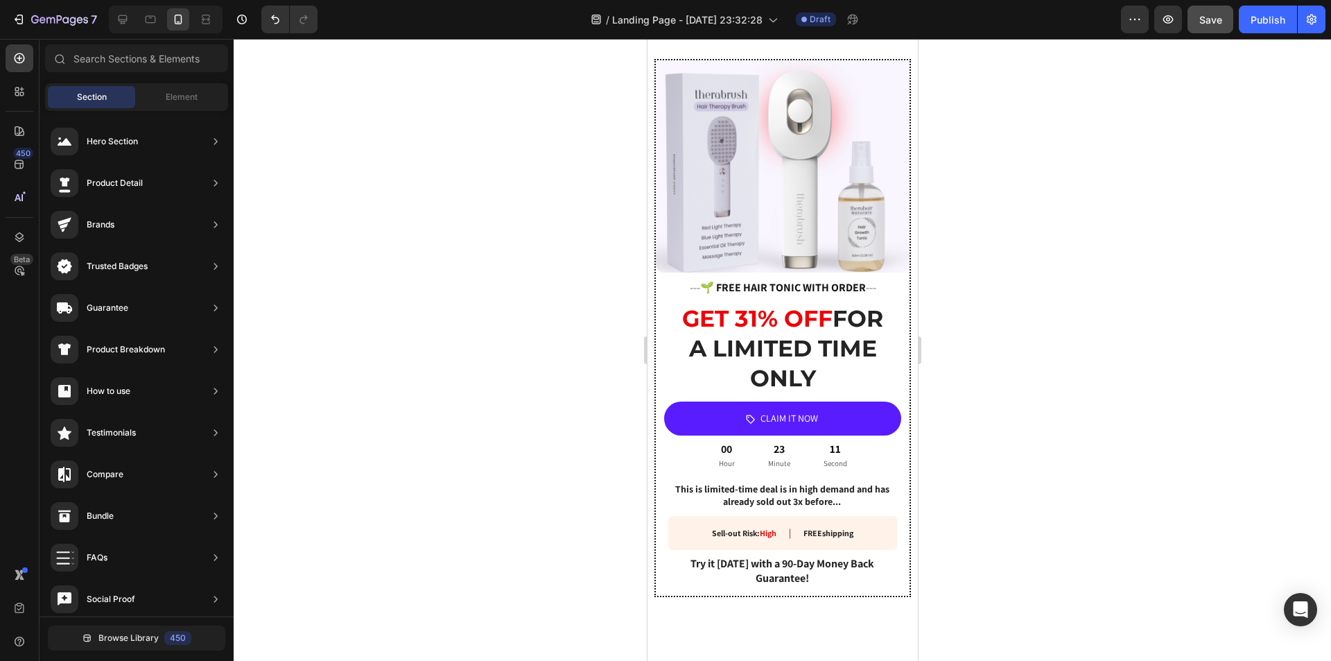
scroll to position [2432, 0]
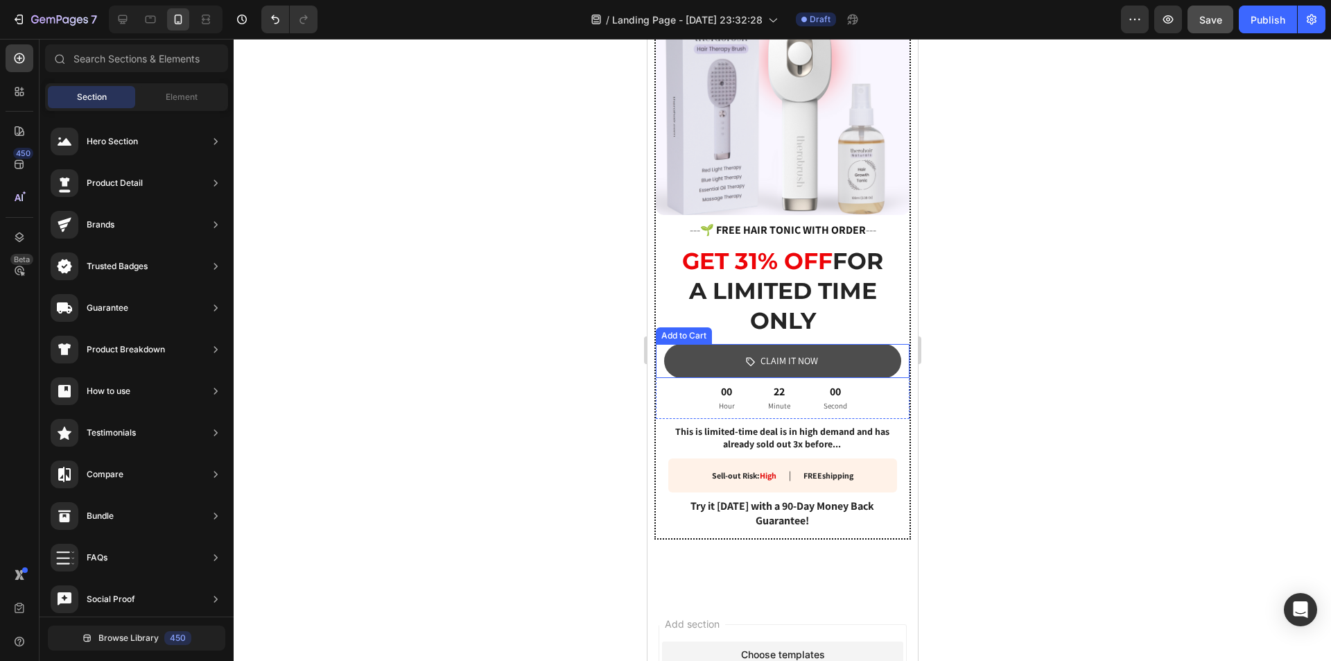
click at [675, 352] on button "CLAIM IT NOW" at bounding box center [782, 361] width 237 height 34
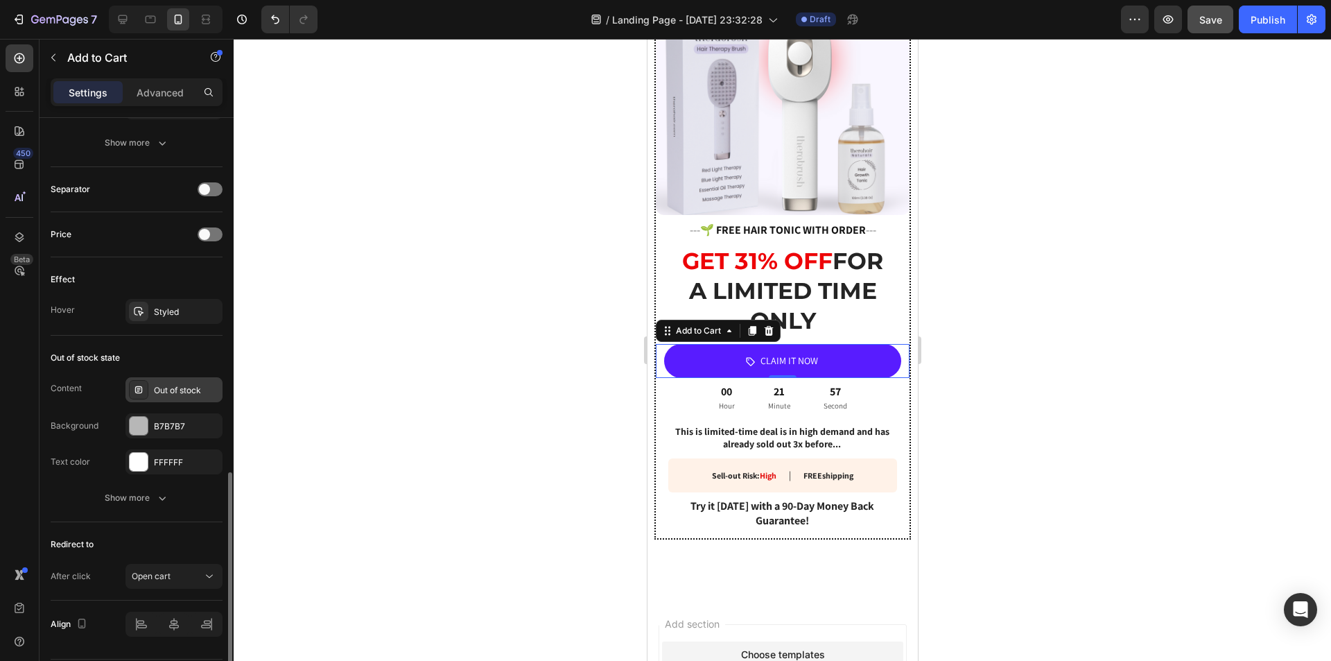
scroll to position [1013, 0]
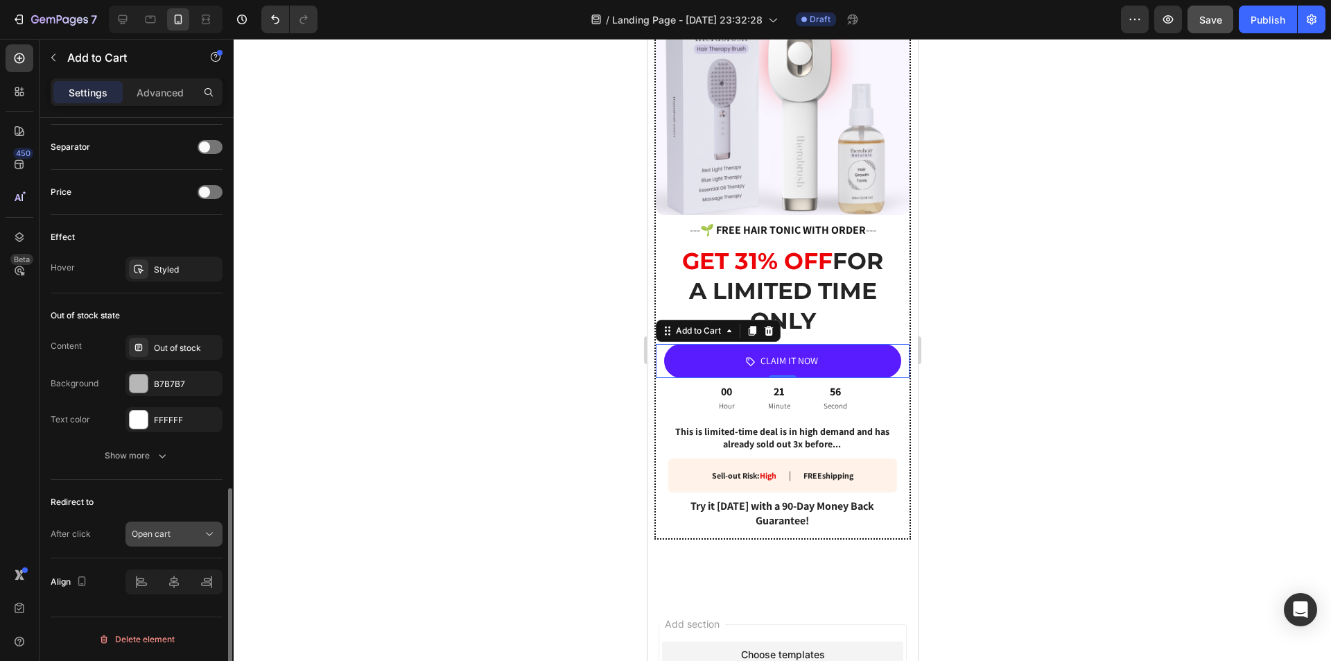
click at [178, 526] on button "Open cart" at bounding box center [174, 533] width 97 height 25
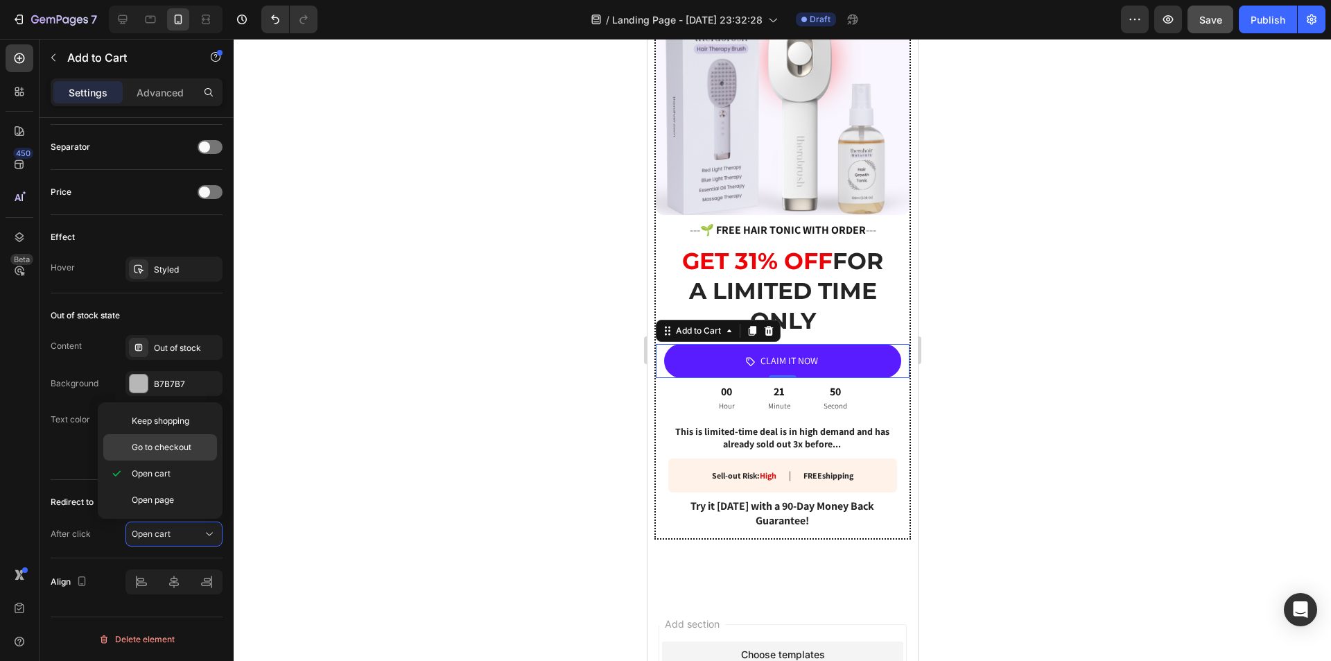
click at [163, 448] on span "Go to checkout" at bounding box center [162, 447] width 60 height 12
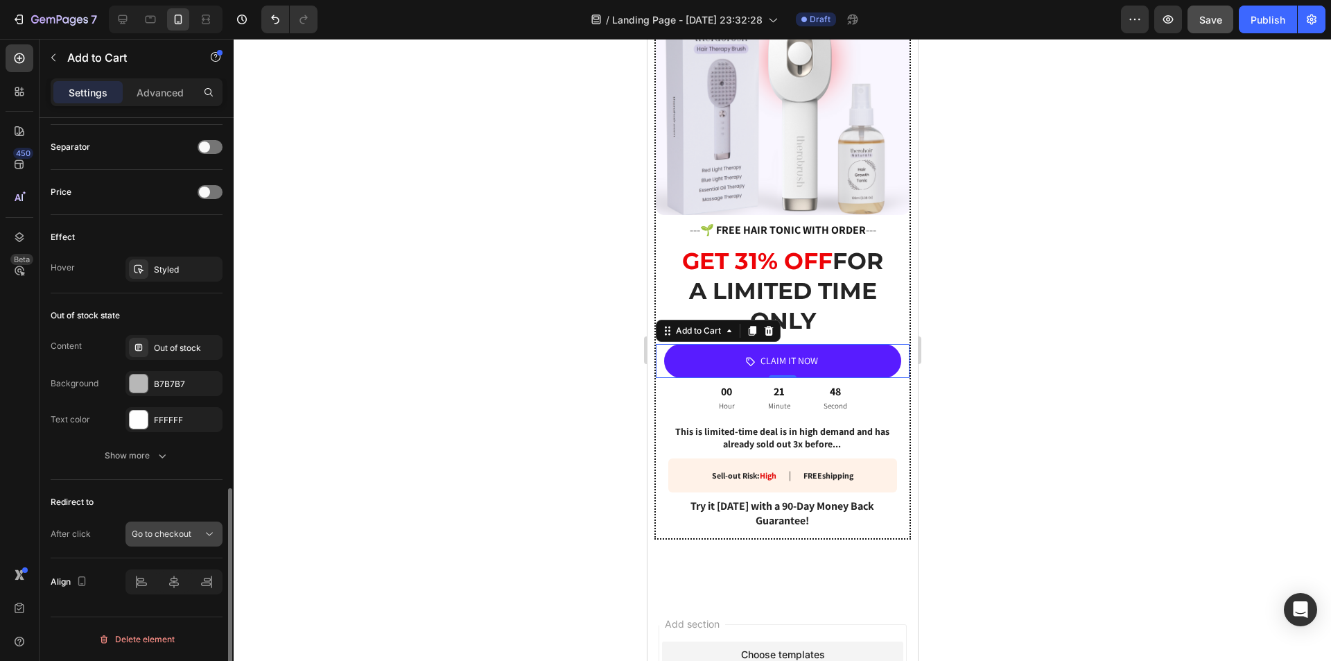
click at [173, 532] on span "Go to checkout" at bounding box center [162, 533] width 60 height 10
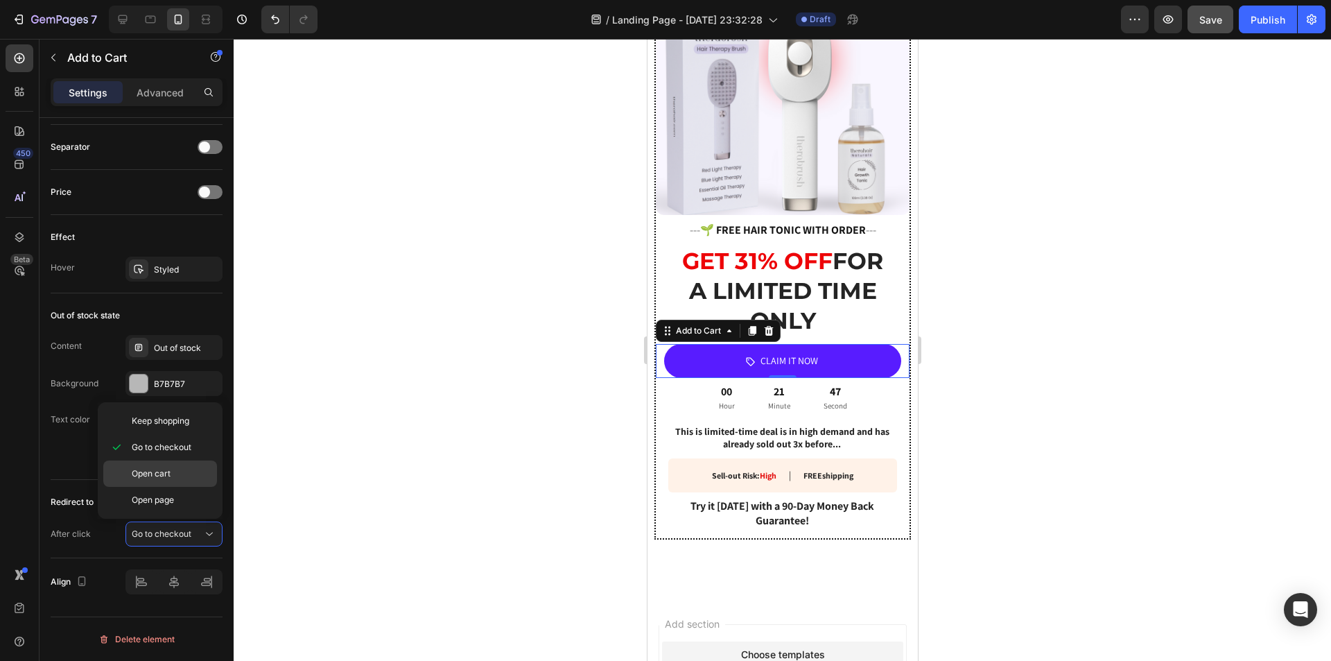
click at [162, 475] on span "Open cart" at bounding box center [151, 473] width 39 height 12
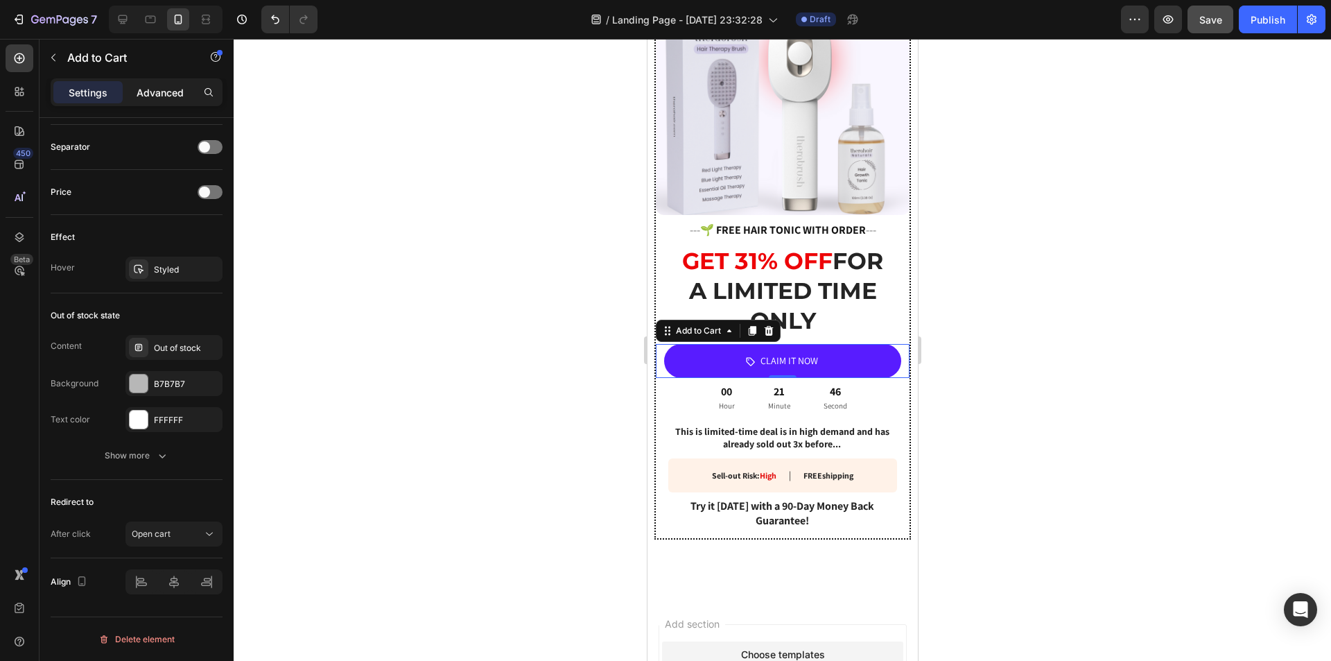
click at [164, 84] on div "Advanced" at bounding box center [160, 92] width 69 height 22
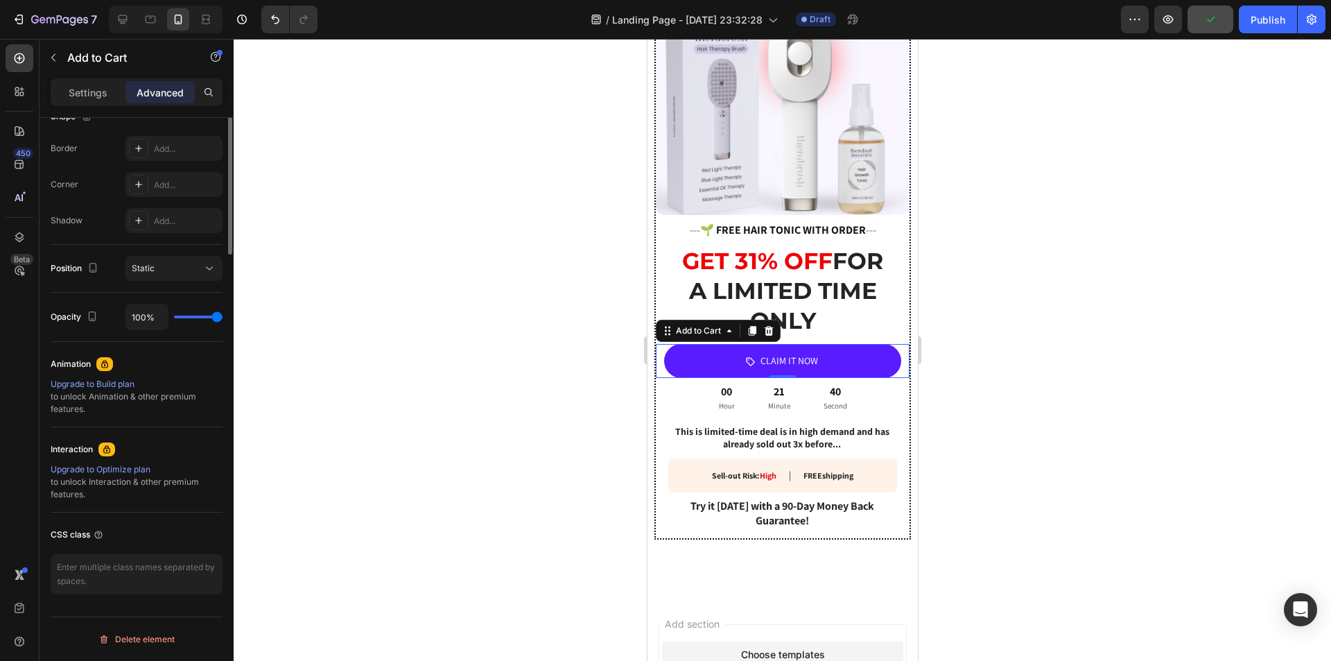
scroll to position [0, 0]
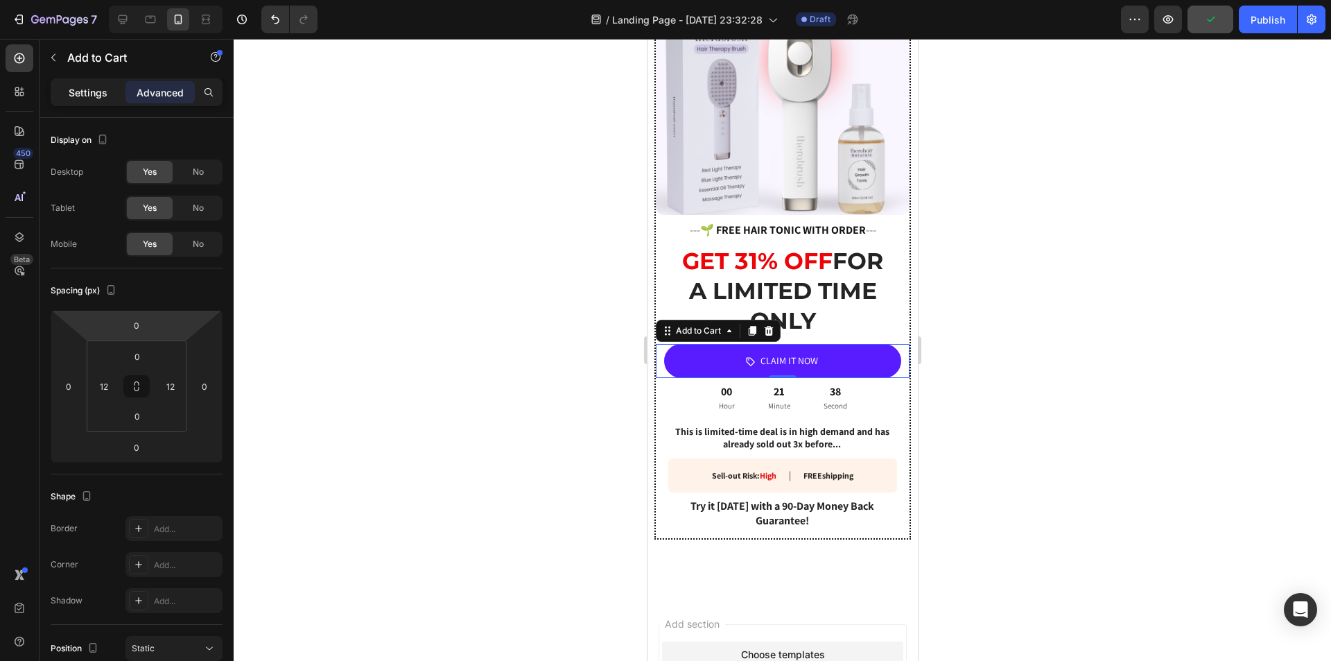
click at [81, 98] on p "Settings" at bounding box center [88, 92] width 39 height 15
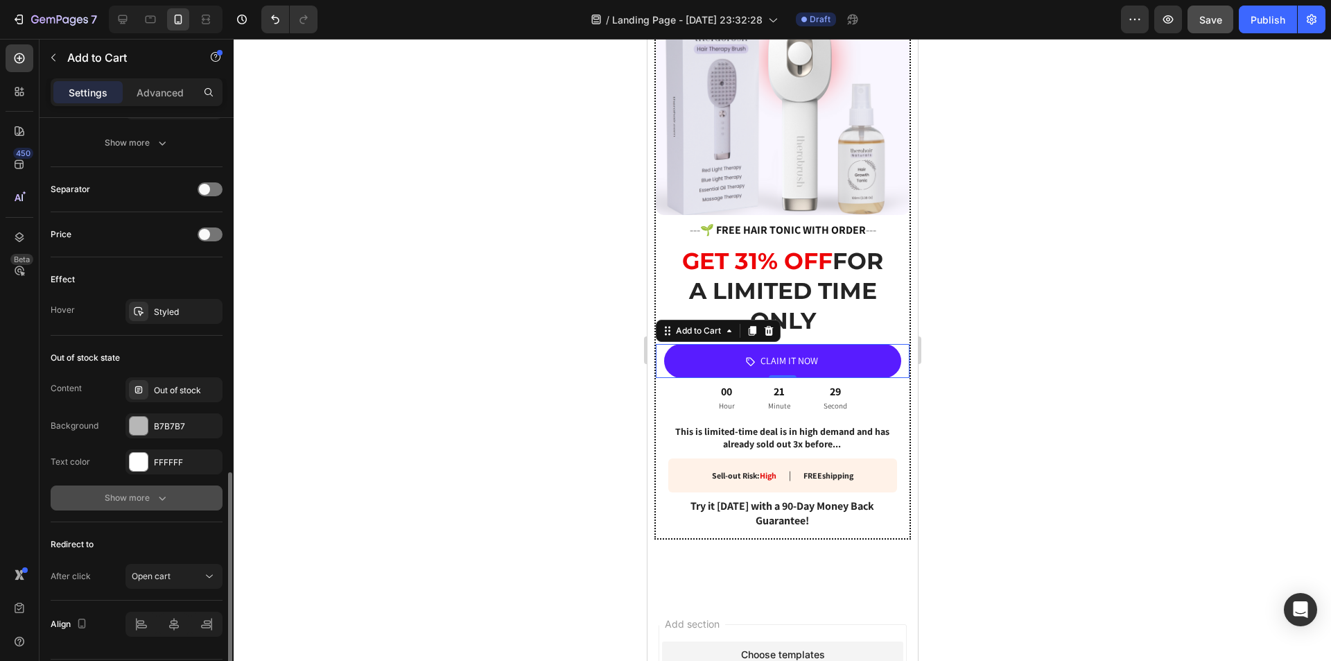
scroll to position [1013, 0]
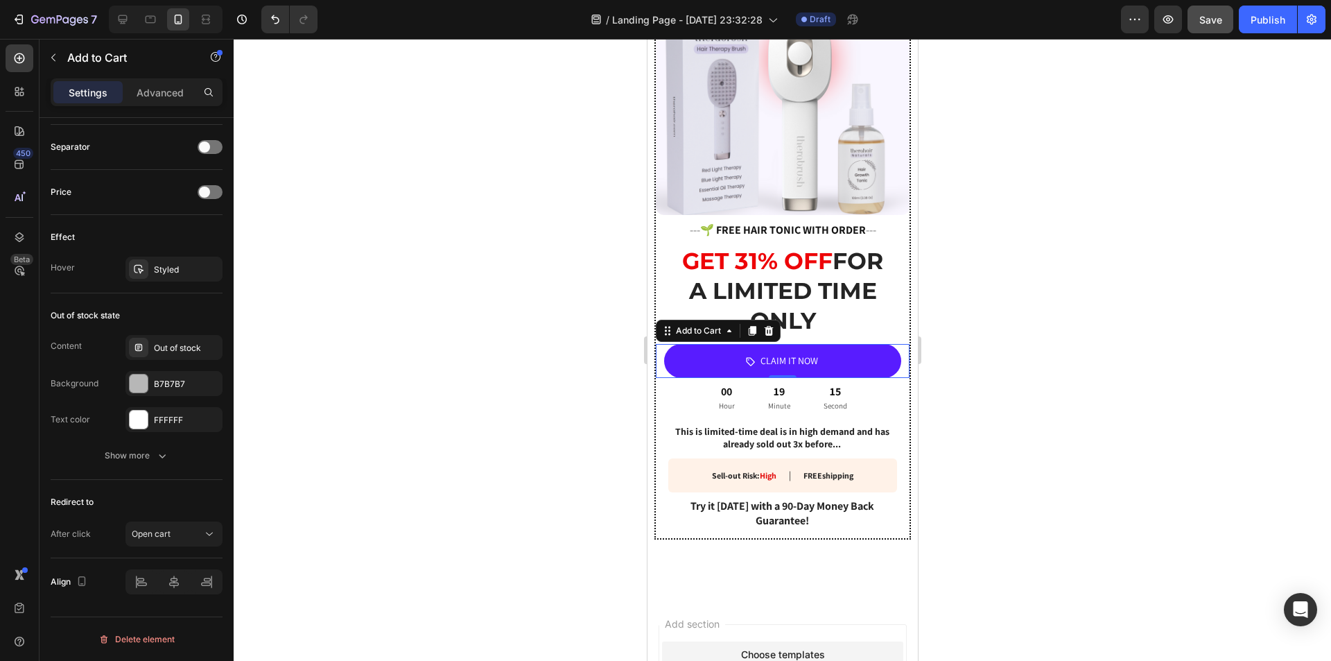
click at [977, 356] on div at bounding box center [783, 350] width 1098 height 622
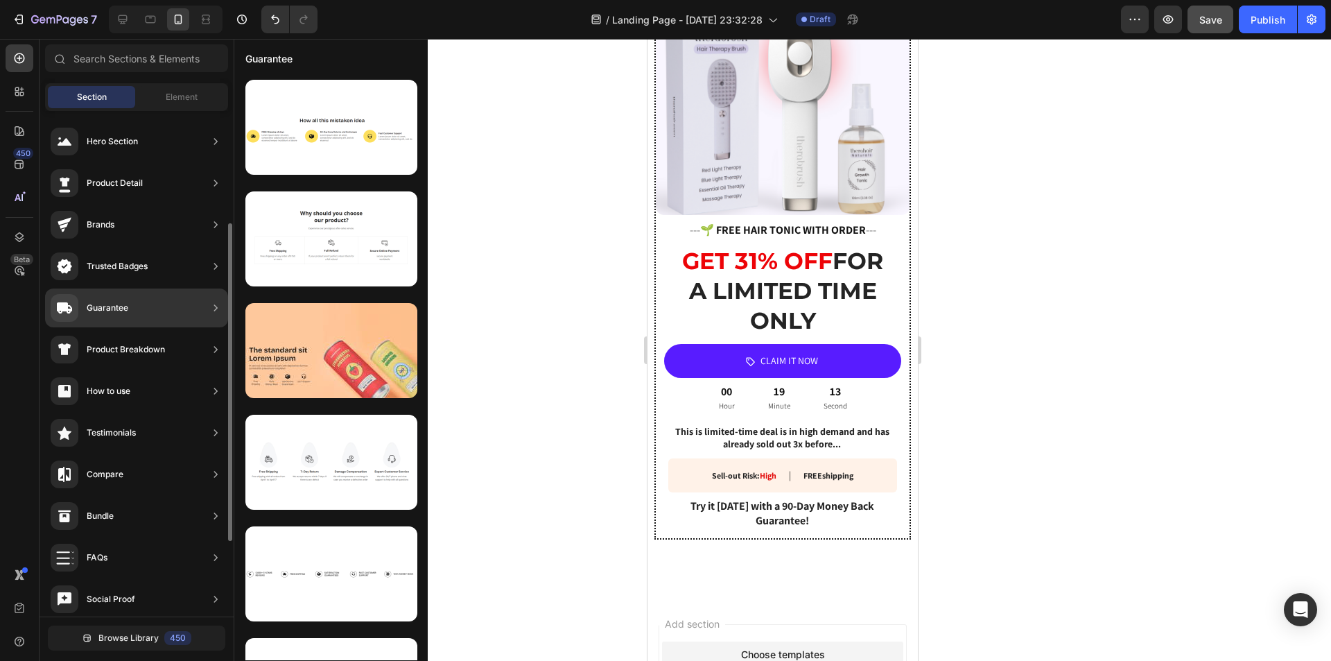
scroll to position [299, 0]
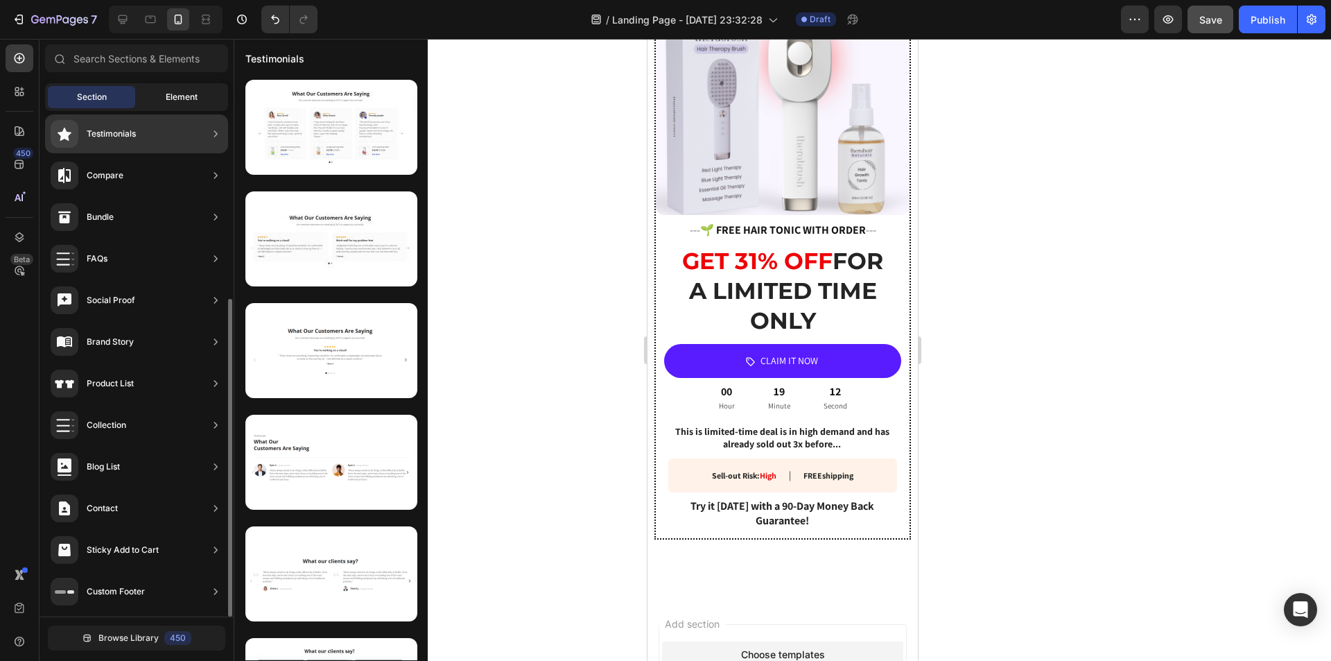
click at [166, 101] on span "Element" at bounding box center [182, 97] width 32 height 12
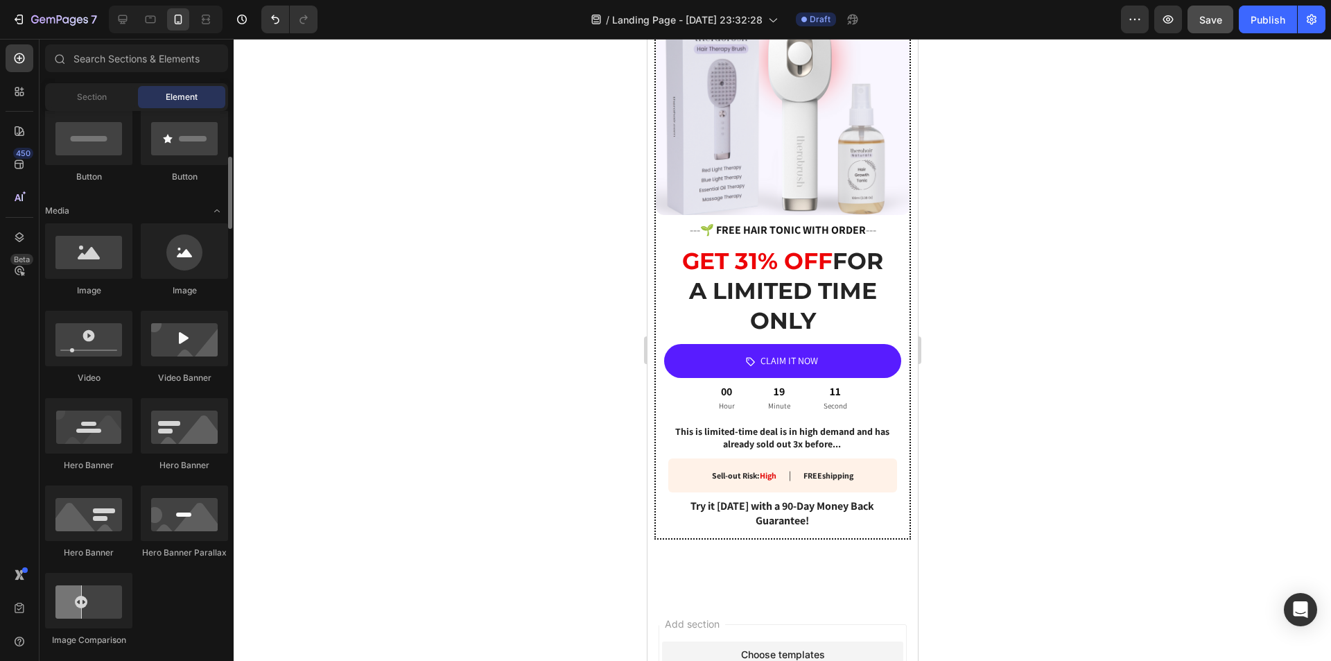
scroll to position [208, 0]
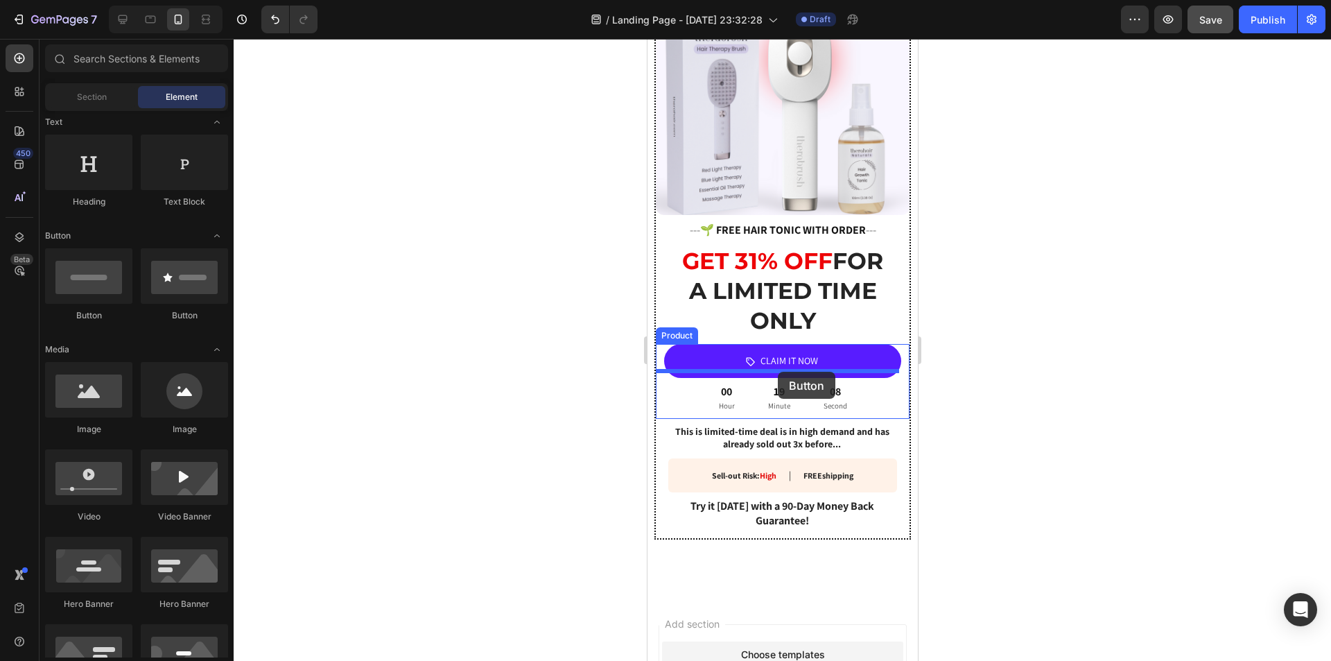
drag, startPoint x: 729, startPoint y: 323, endPoint x: 777, endPoint y: 372, distance: 68.6
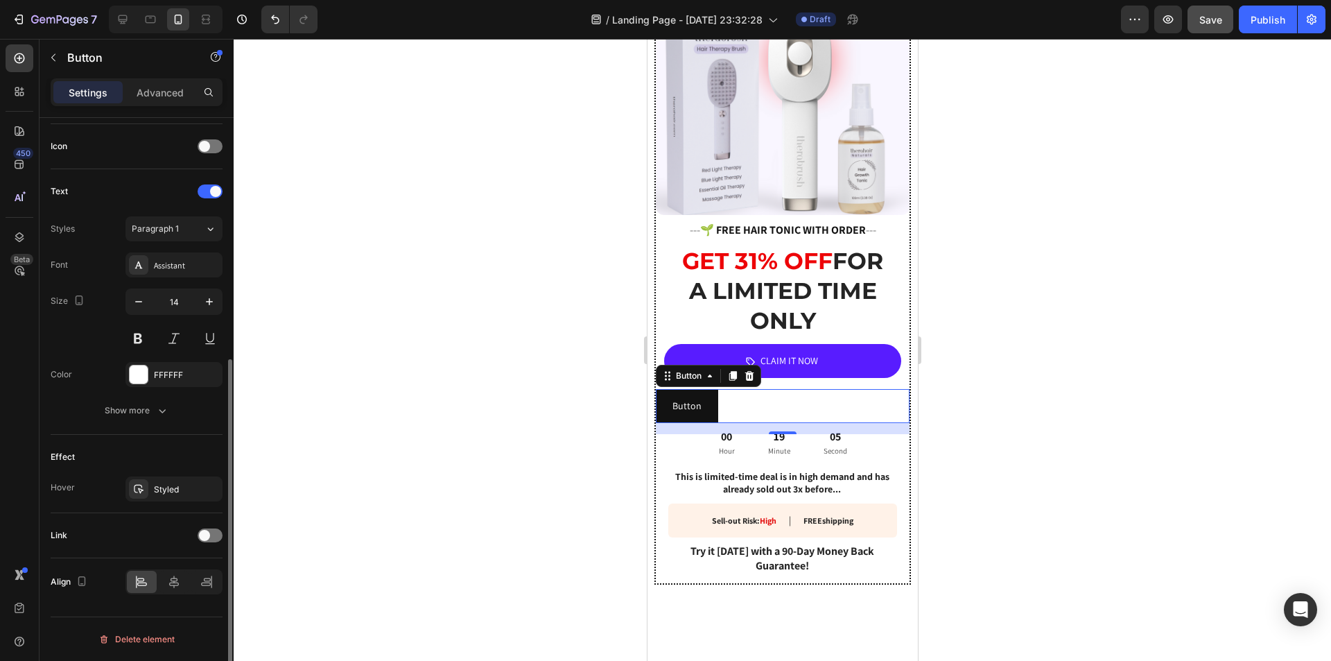
scroll to position [0, 0]
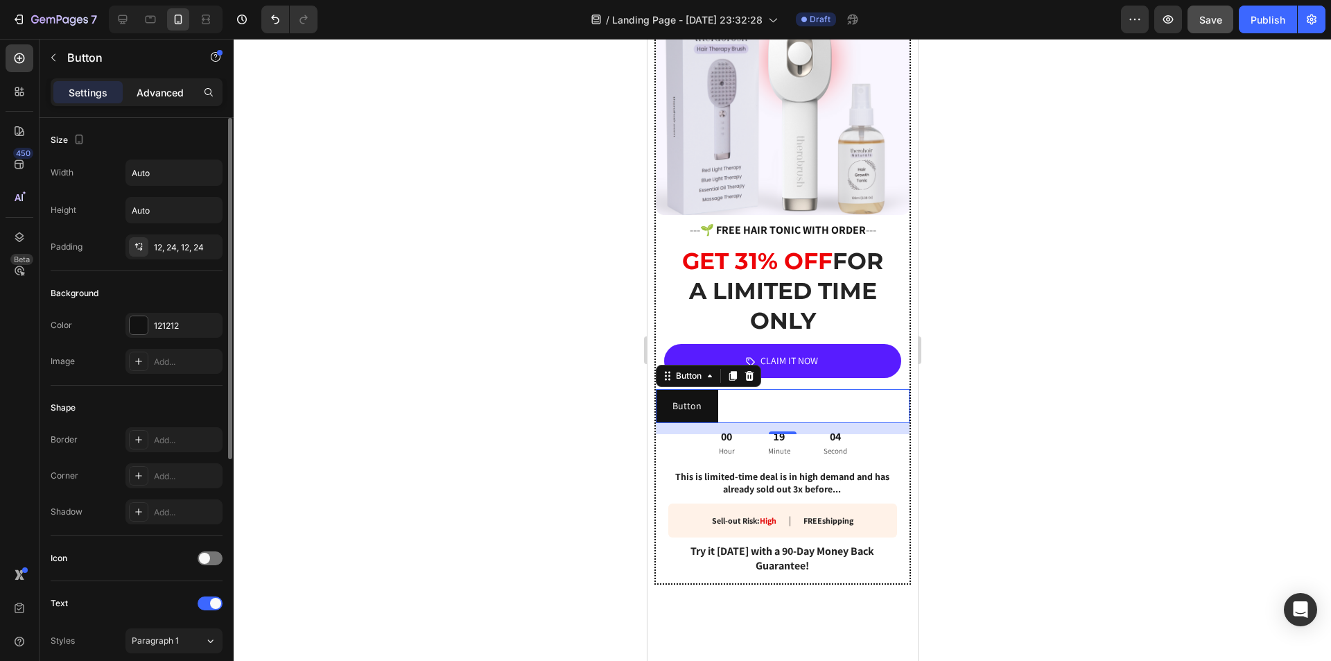
click at [162, 96] on p "Advanced" at bounding box center [160, 92] width 47 height 15
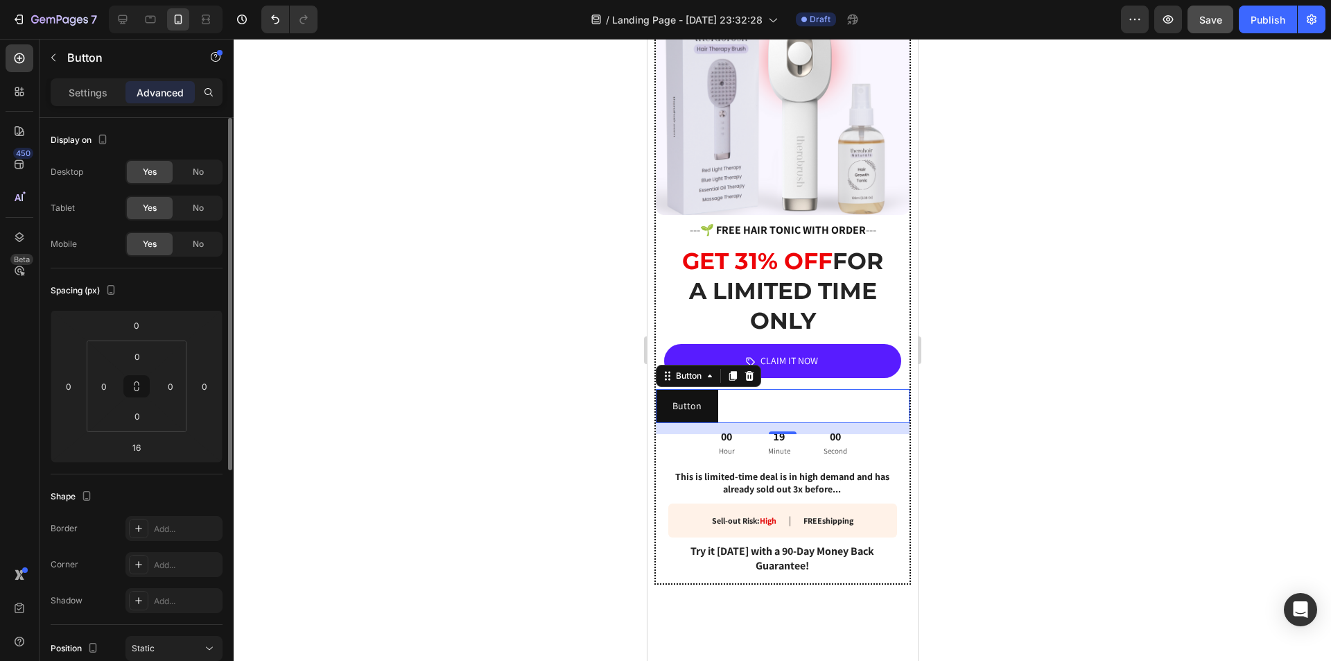
click at [98, 93] on p "Settings" at bounding box center [88, 92] width 39 height 15
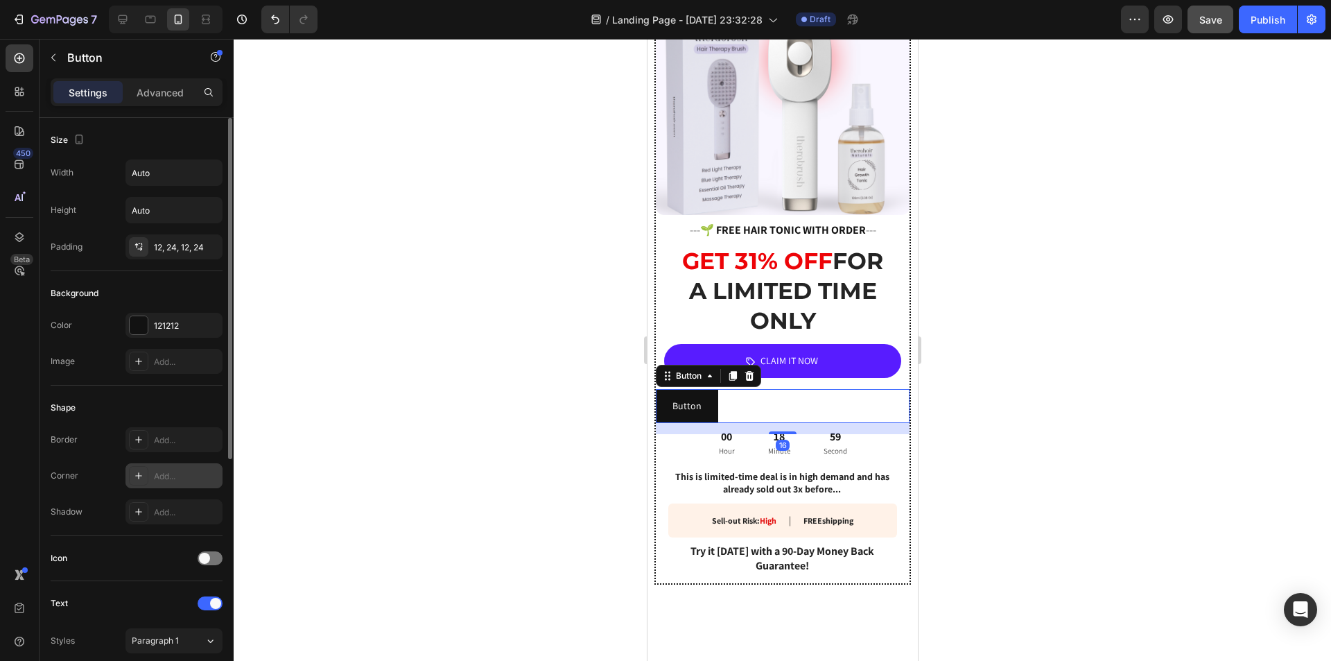
scroll to position [412, 0]
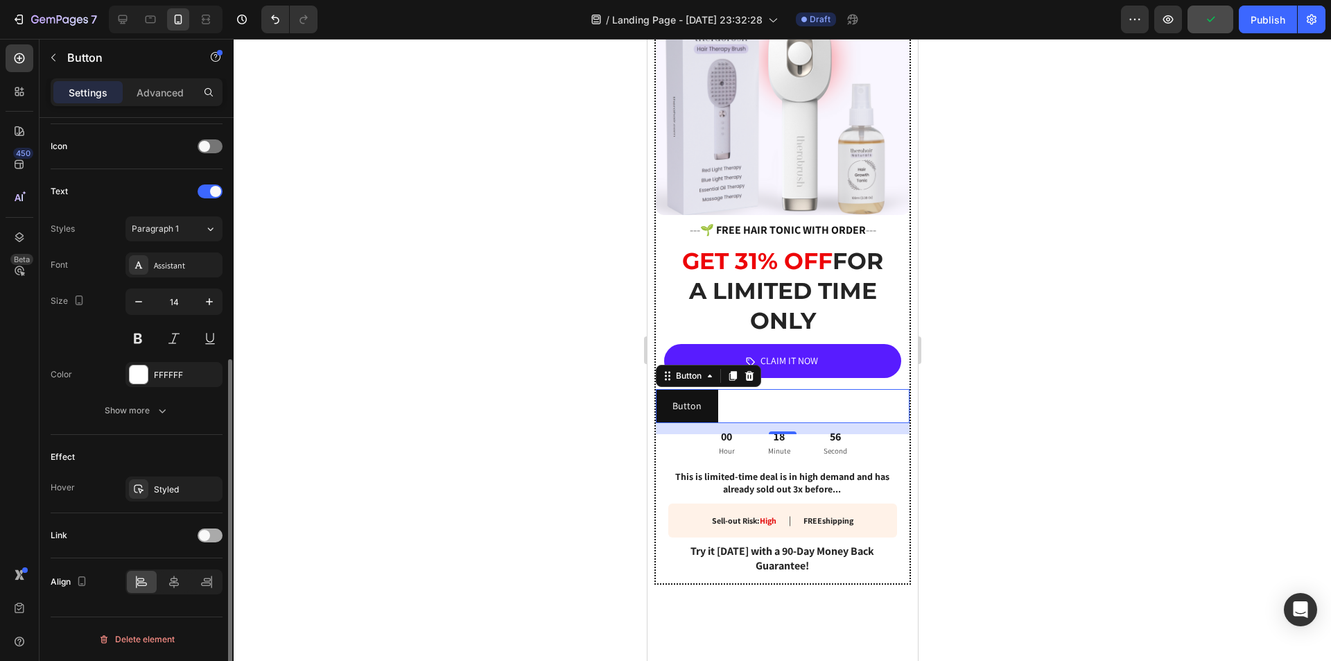
click at [202, 535] on span at bounding box center [204, 535] width 11 height 11
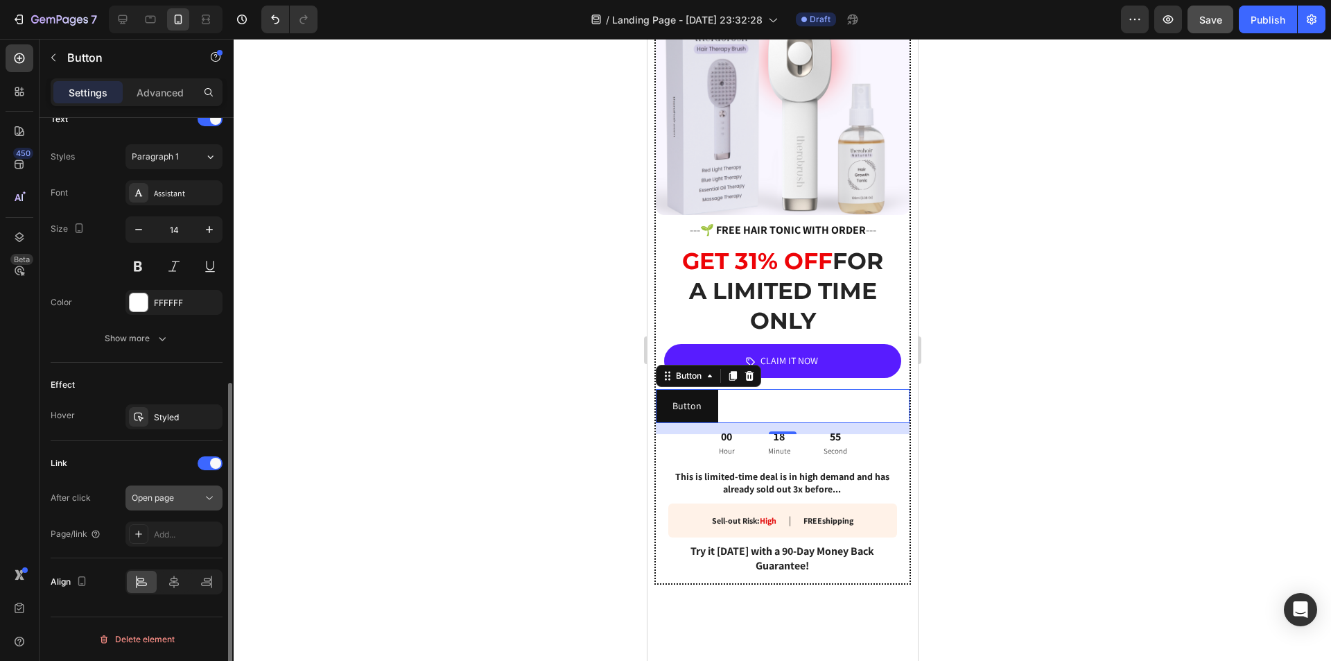
click at [167, 501] on span "Open page" at bounding box center [153, 497] width 42 height 10
click at [162, 502] on span "Open page" at bounding box center [153, 498] width 42 height 12
click at [163, 535] on div "Add..." at bounding box center [186, 534] width 65 height 12
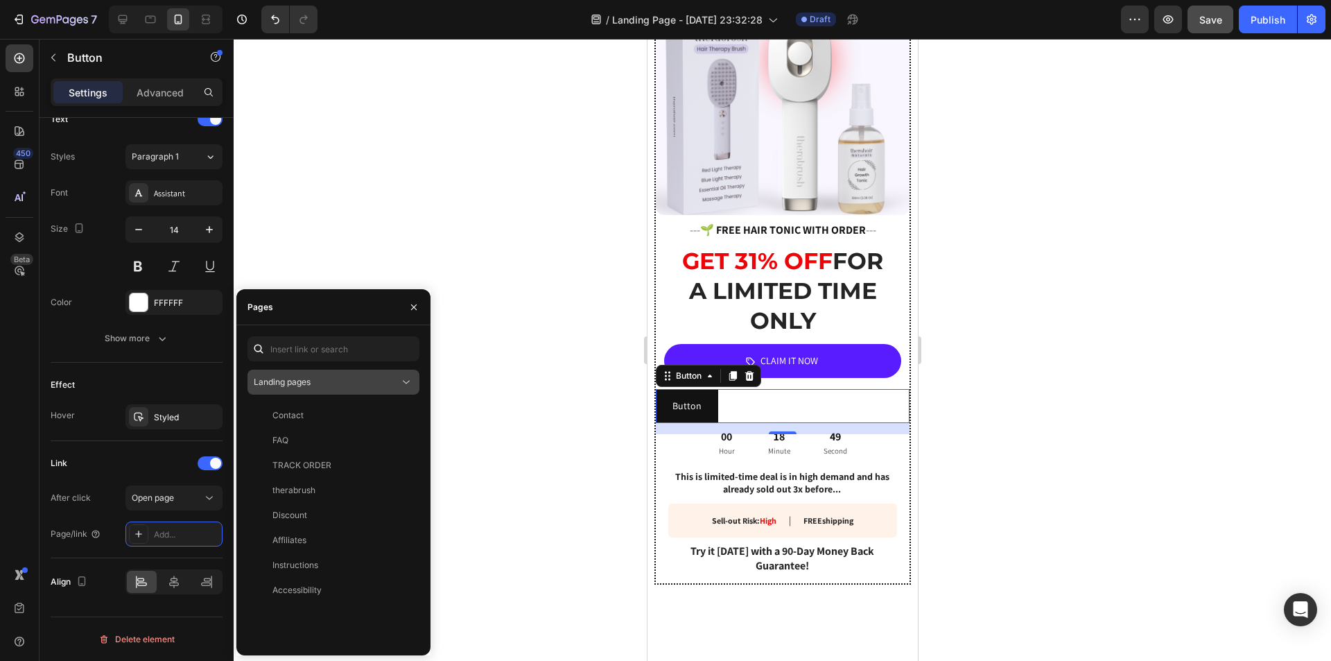
click at [350, 384] on div "Landing pages" at bounding box center [327, 382] width 146 height 12
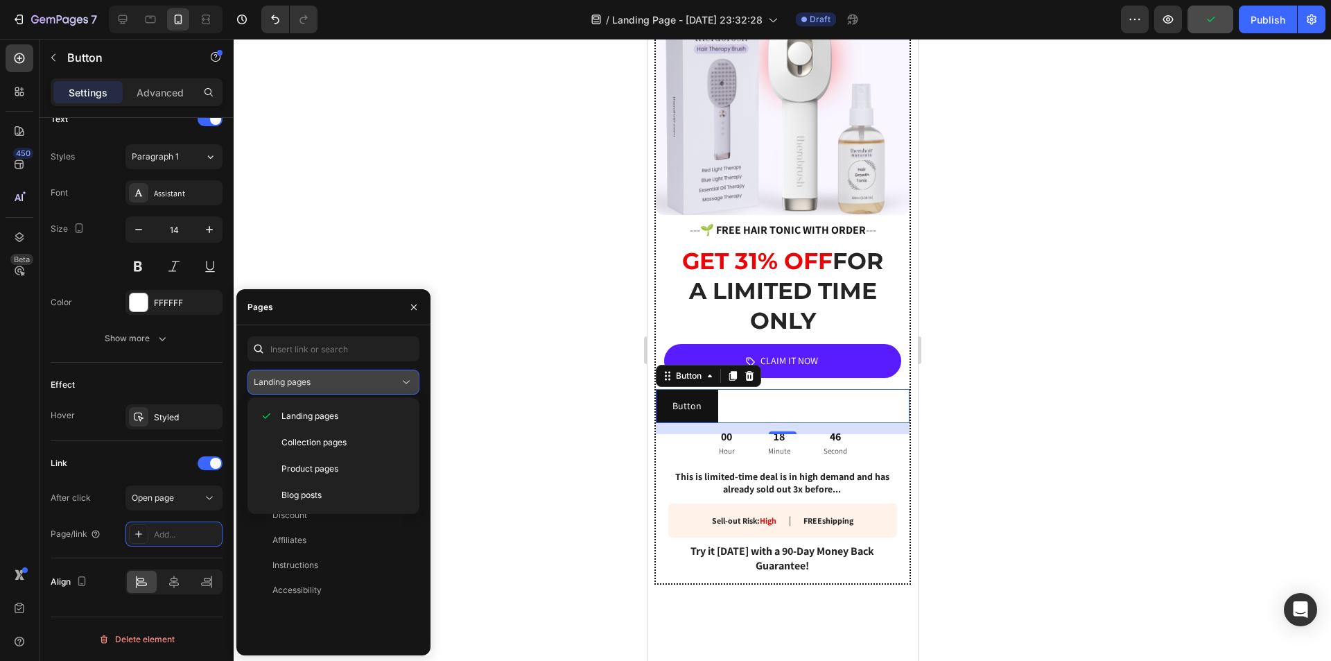
click at [331, 385] on div "Landing pages" at bounding box center [327, 382] width 146 height 12
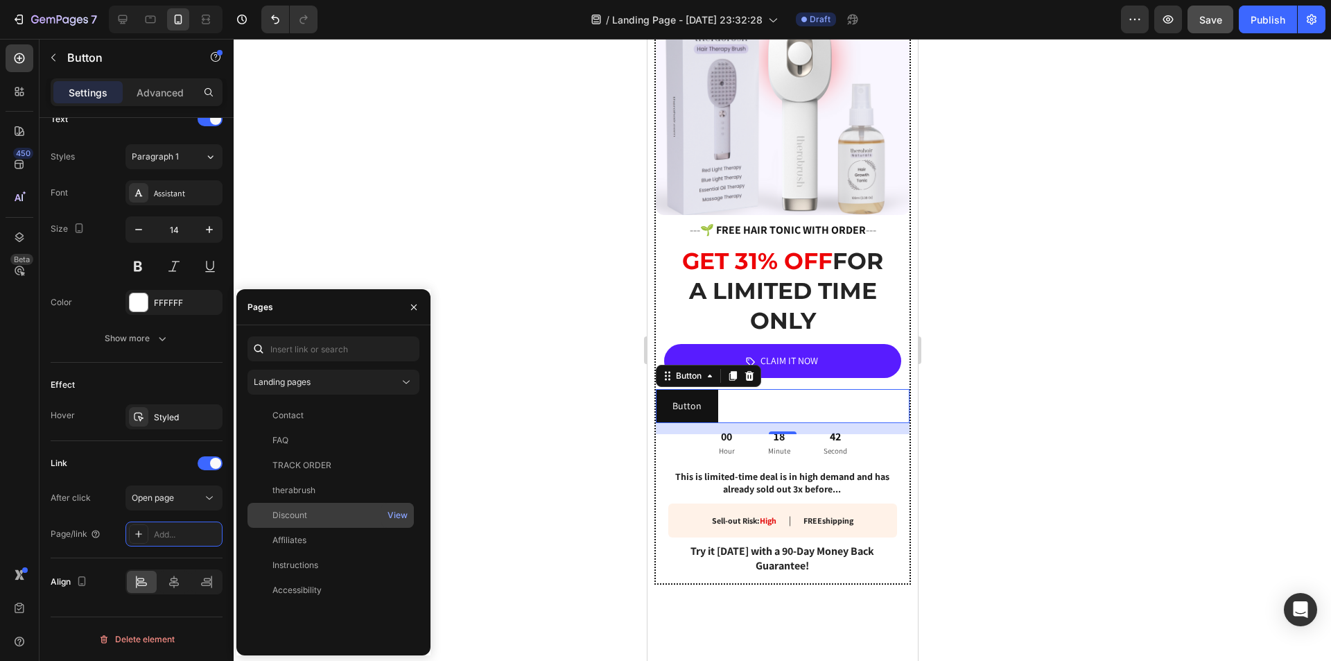
click at [300, 512] on div "Discount" at bounding box center [290, 515] width 35 height 12
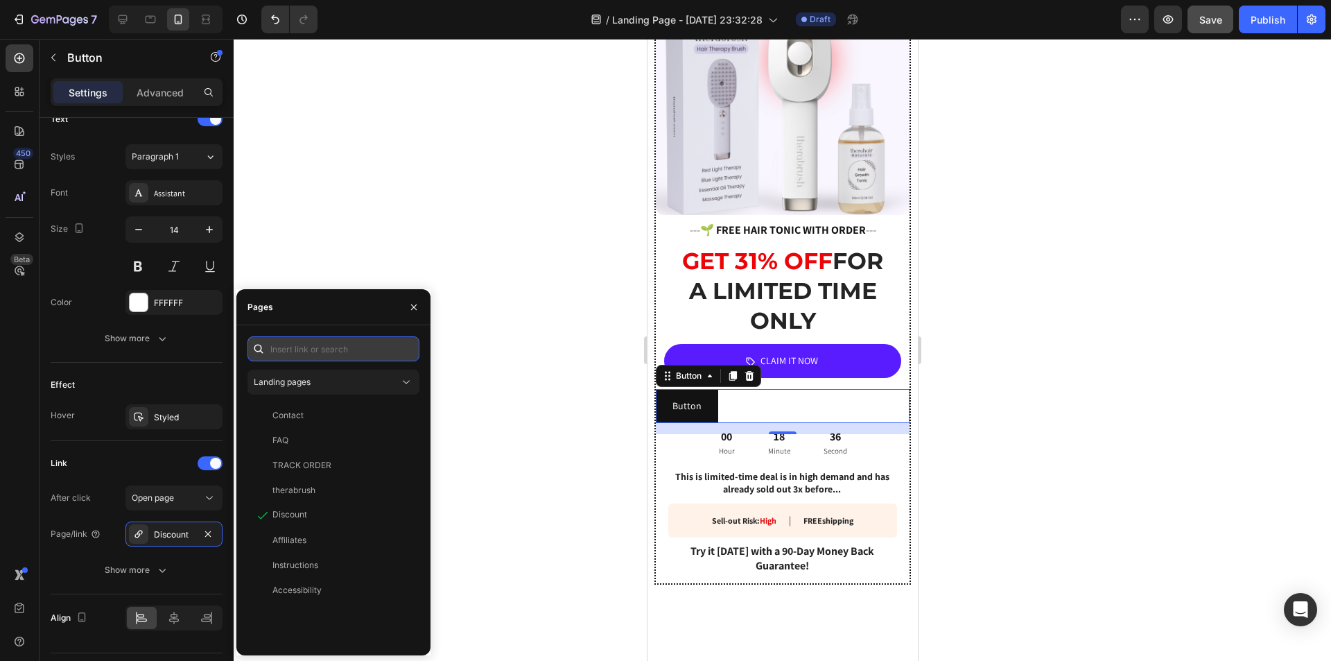
click at [308, 352] on input "text" at bounding box center [334, 348] width 172 height 25
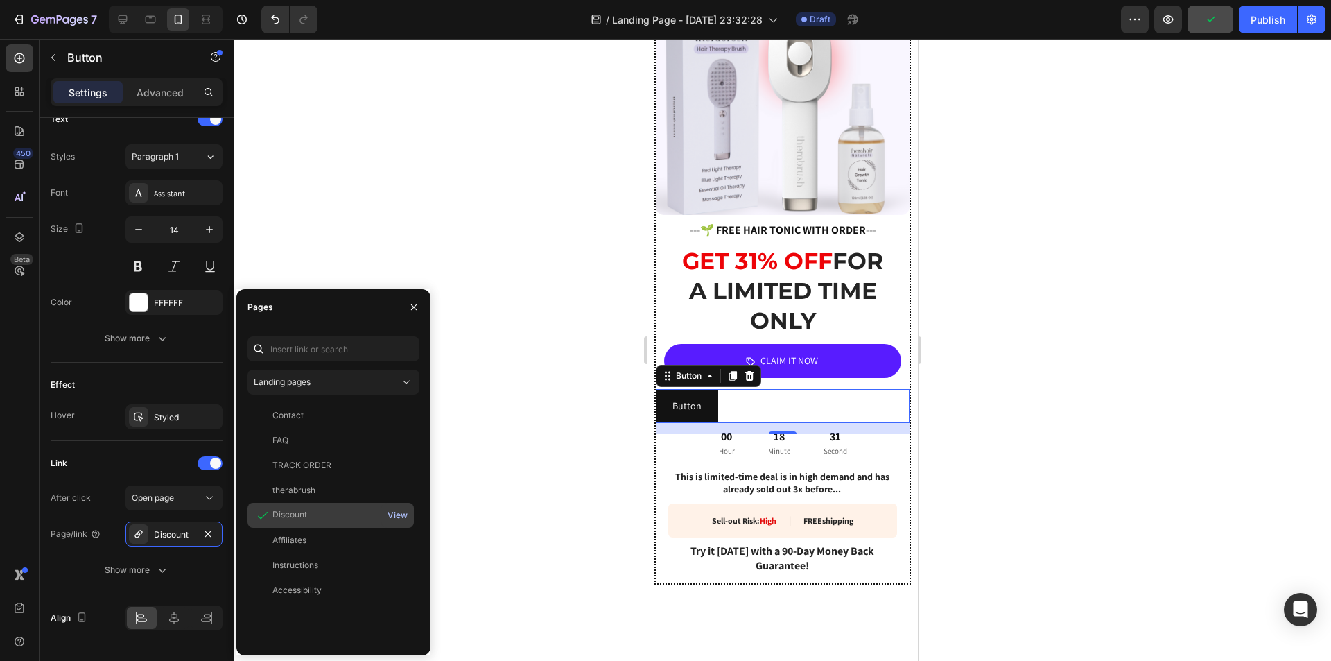
click at [394, 515] on div "View" at bounding box center [398, 515] width 20 height 12
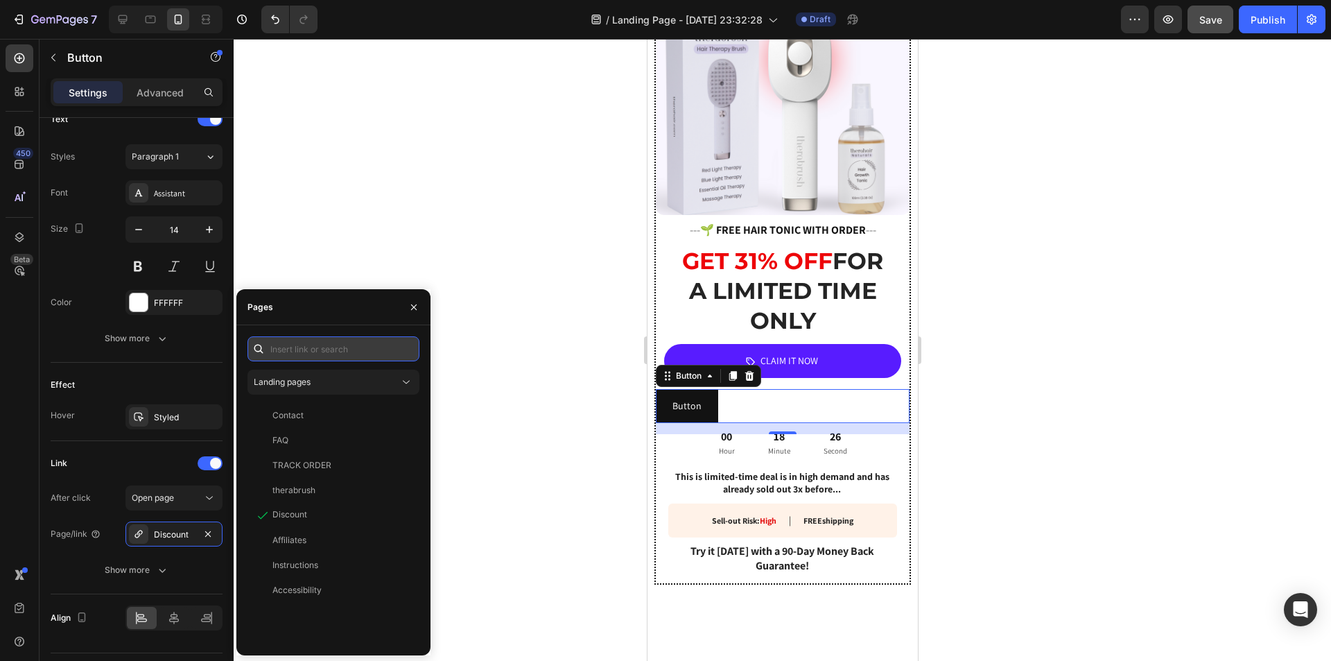
click at [318, 354] on input "text" at bounding box center [334, 348] width 172 height 25
paste input "https://therahair.com/cart/add?id=51024647061788&discount=summer31"
click at [341, 381] on div "https://therahair.com/cart/add?id=51024647061788&discount=summer31" at bounding box center [317, 382] width 89 height 12
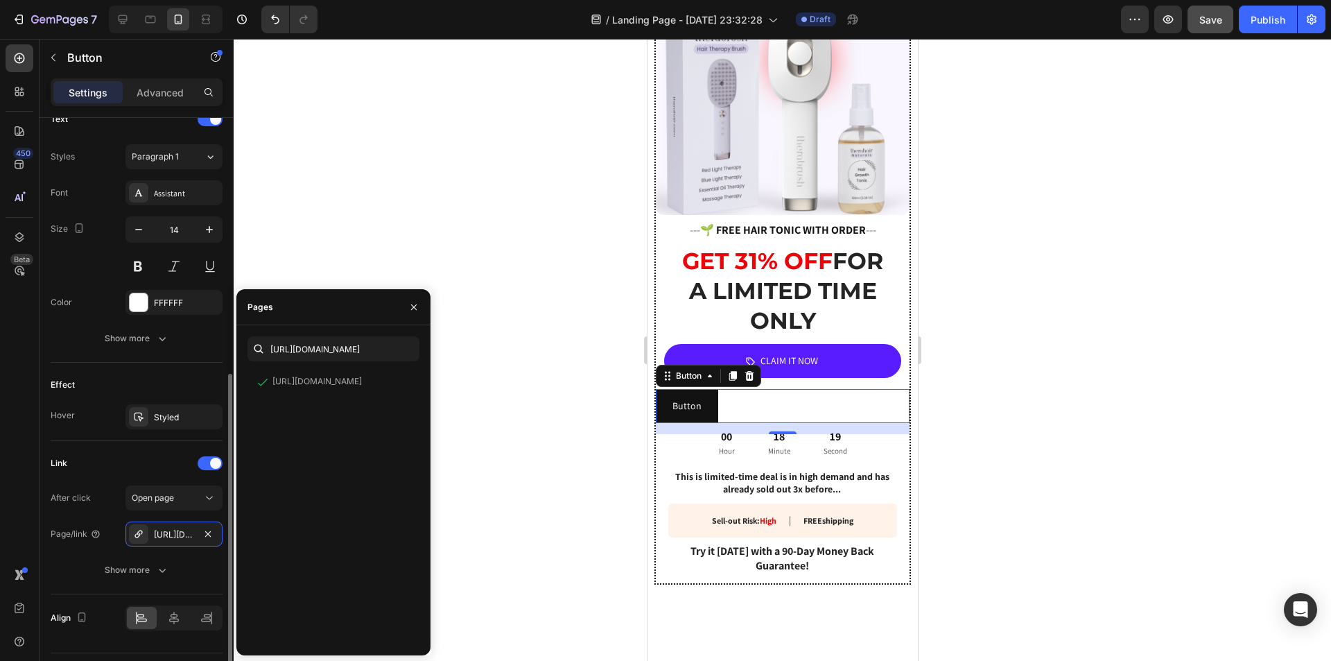
click at [158, 439] on div "Effect Hover Styled" at bounding box center [137, 402] width 172 height 78
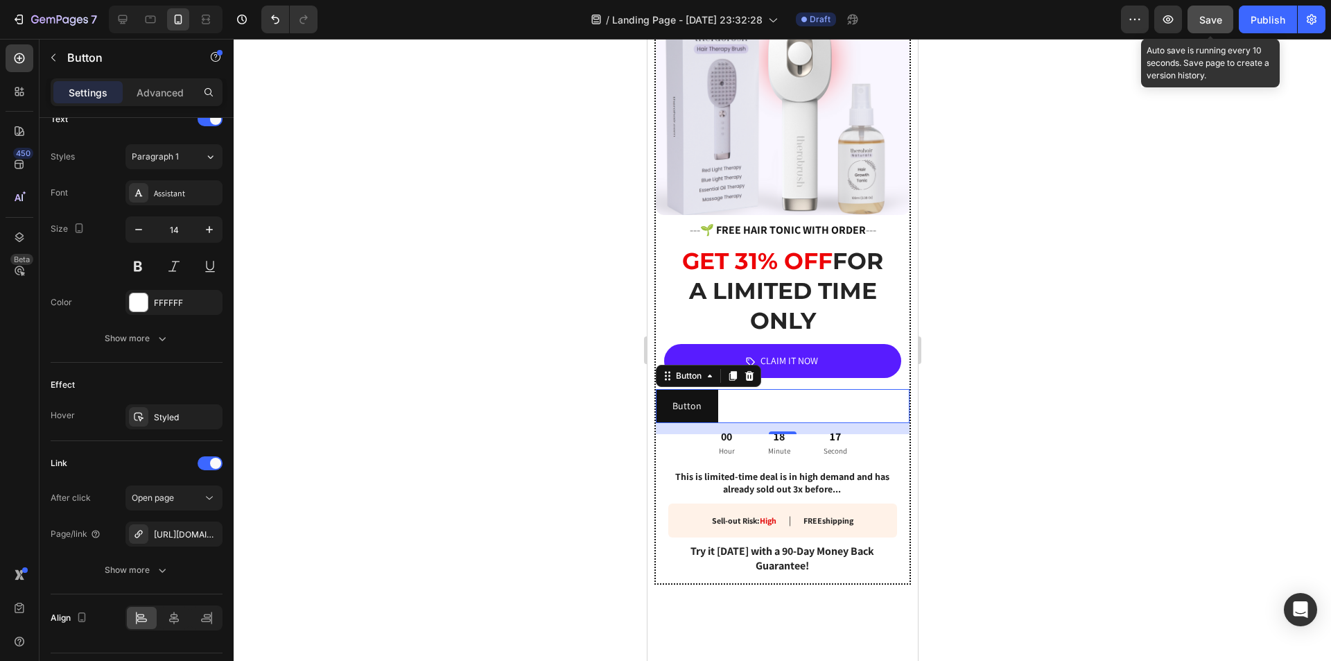
click at [1204, 22] on span "Save" at bounding box center [1211, 20] width 23 height 12
click at [1170, 24] on icon "button" at bounding box center [1168, 19] width 14 height 14
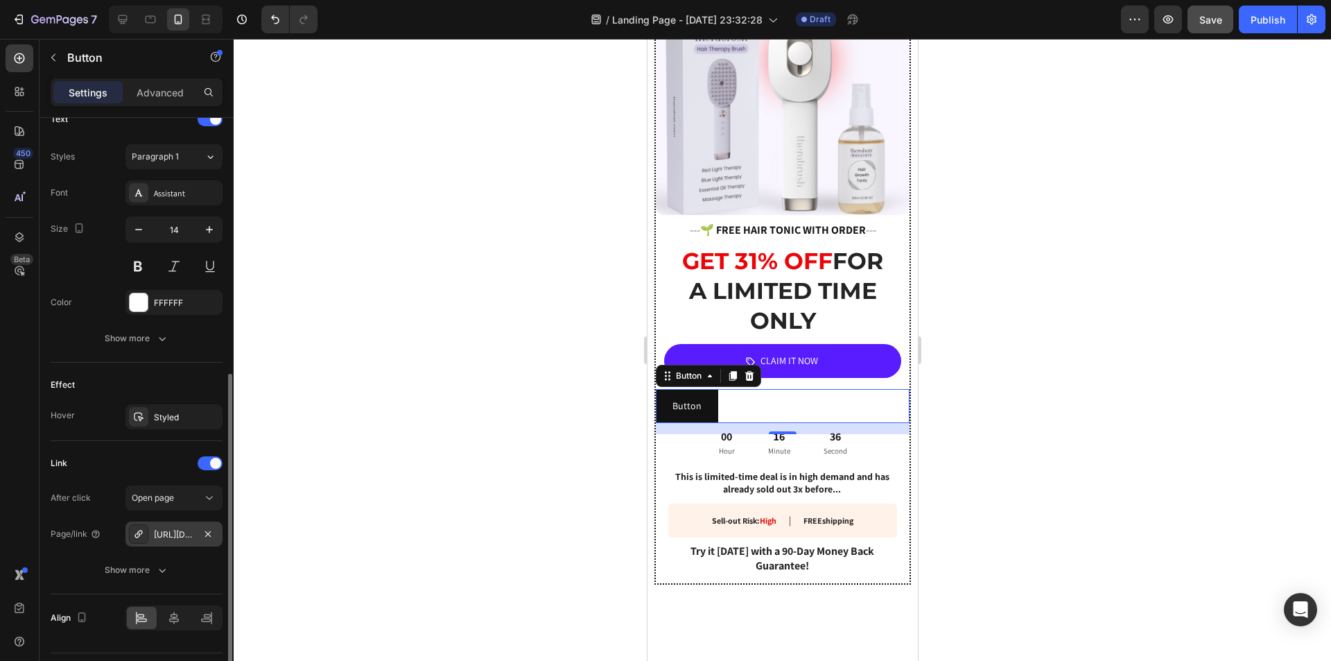
click at [174, 530] on div "https://therahair.com/cart/add?id=51024647061788&discount=summer31" at bounding box center [174, 534] width 40 height 12
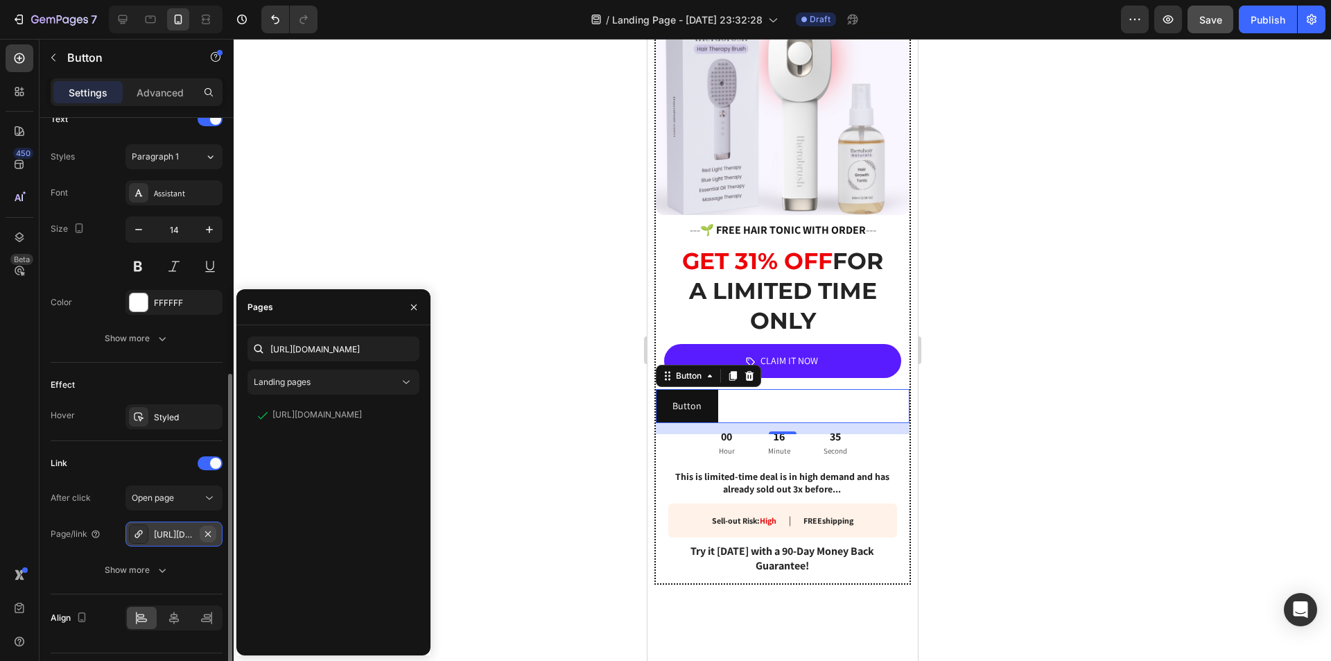
click at [211, 534] on icon "button" at bounding box center [207, 533] width 11 height 11
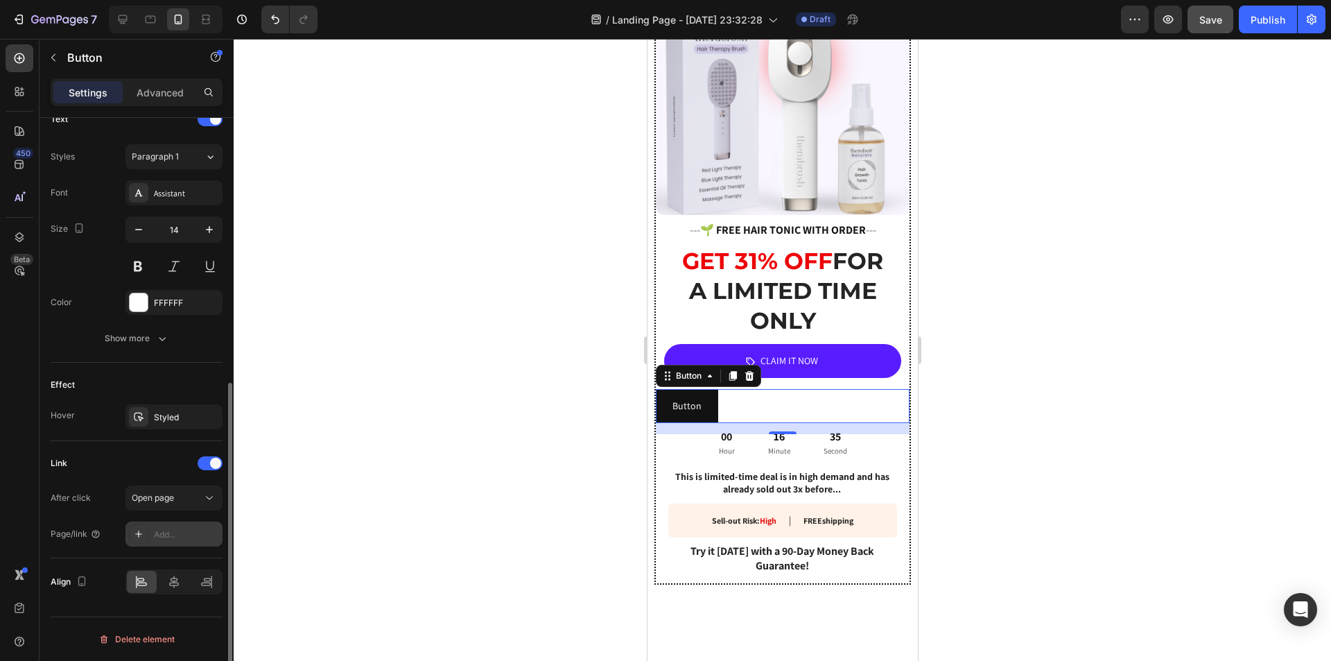
click at [180, 537] on div "Add..." at bounding box center [186, 534] width 65 height 12
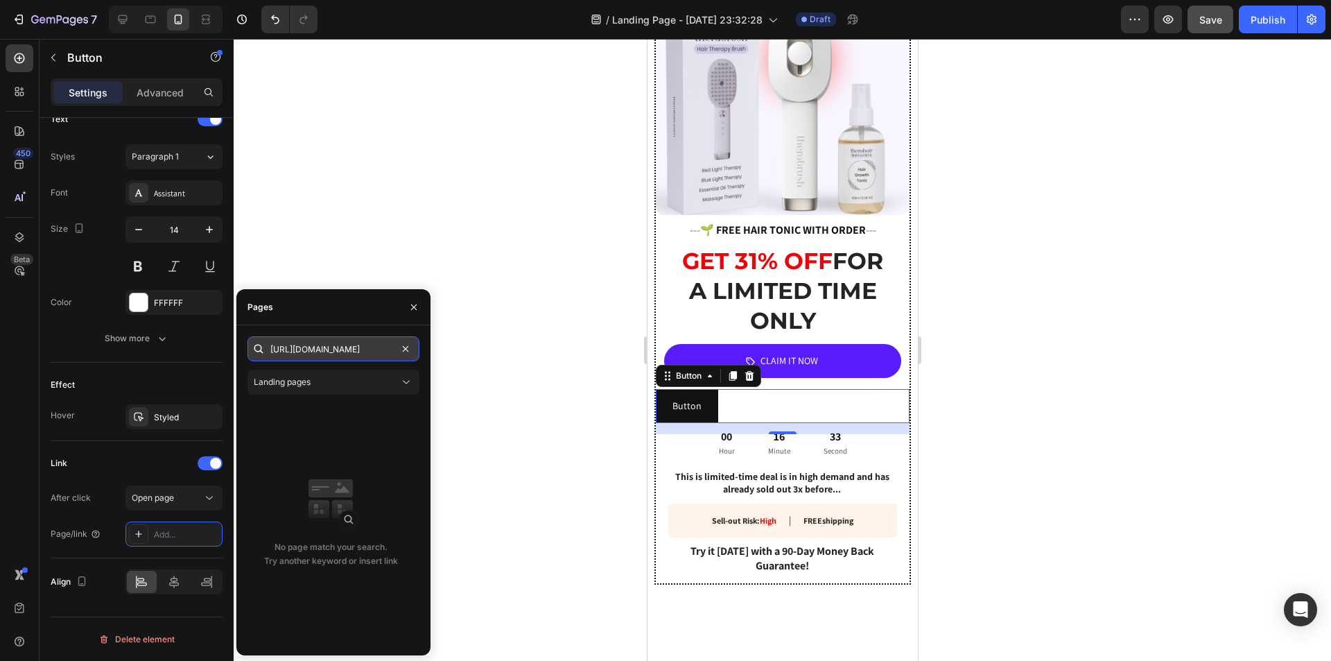
paste input "51024647061788:1,51257586090268:1?"
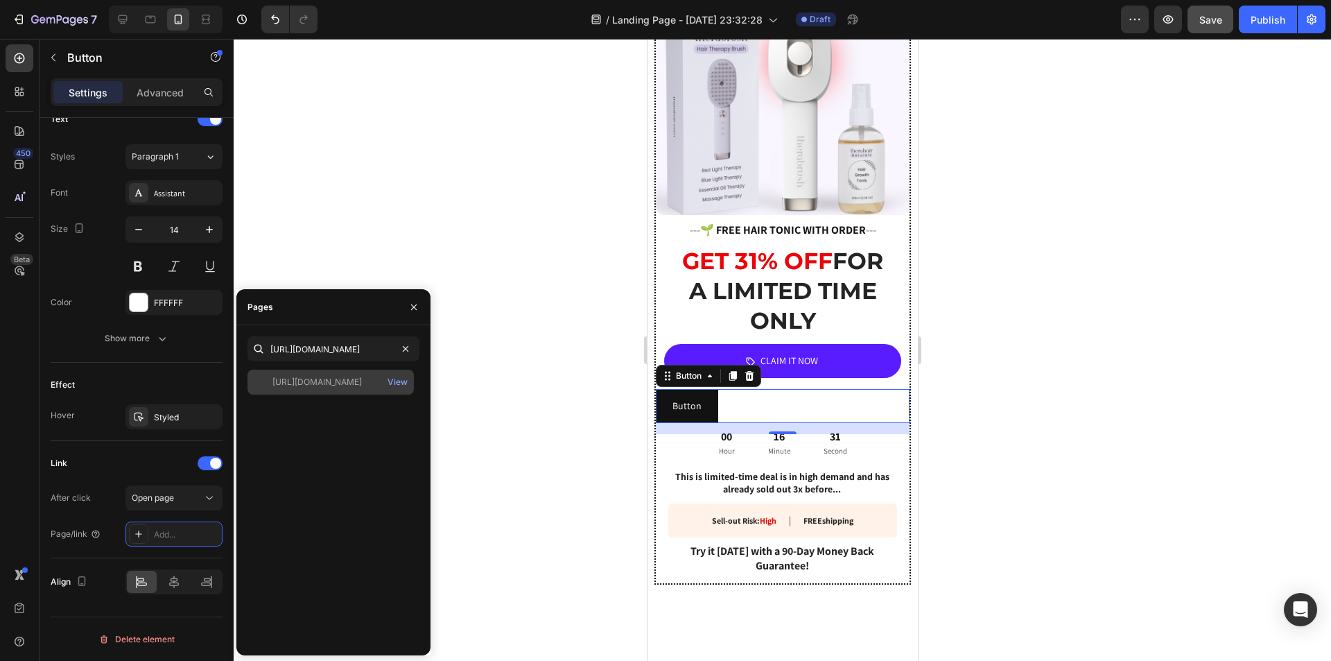
click at [347, 381] on div "https://therahair.com/cart/51024647061788:1,51257586090268:1?discount=summer31" at bounding box center [317, 382] width 89 height 12
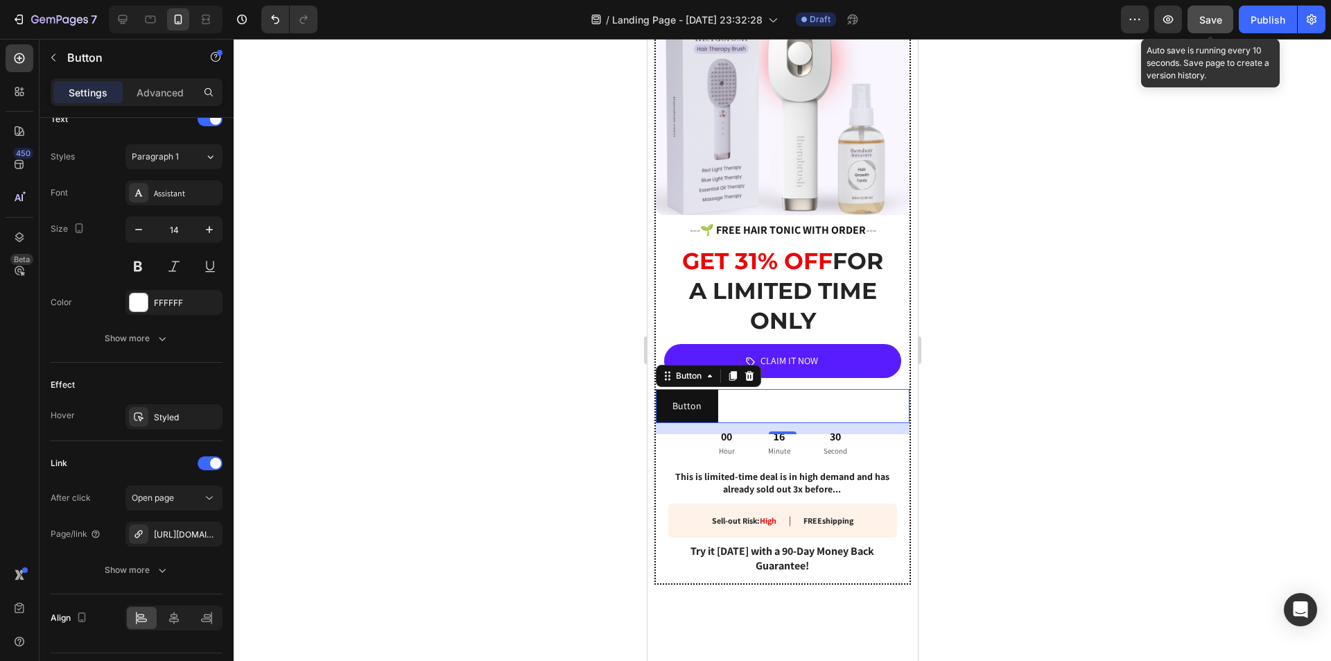
click at [1225, 24] on button "Save" at bounding box center [1211, 20] width 46 height 28
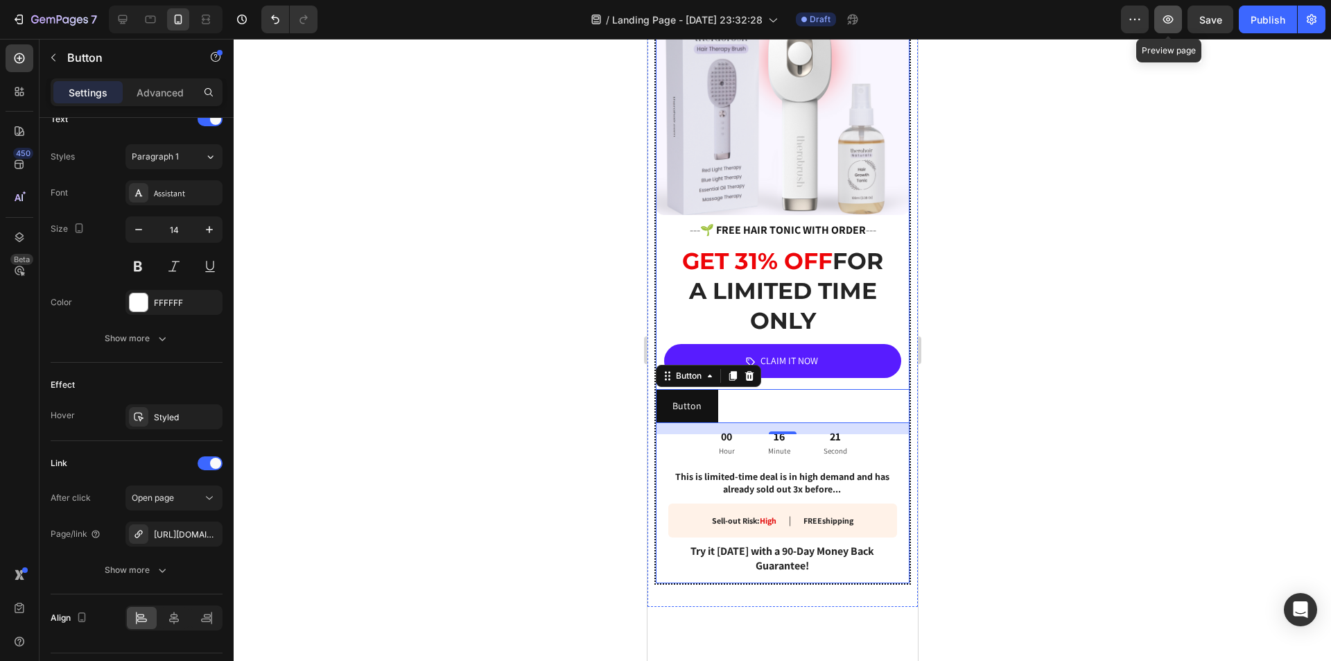
click at [1175, 17] on icon "button" at bounding box center [1168, 19] width 14 height 14
click at [208, 533] on icon "button" at bounding box center [208, 533] width 6 height 6
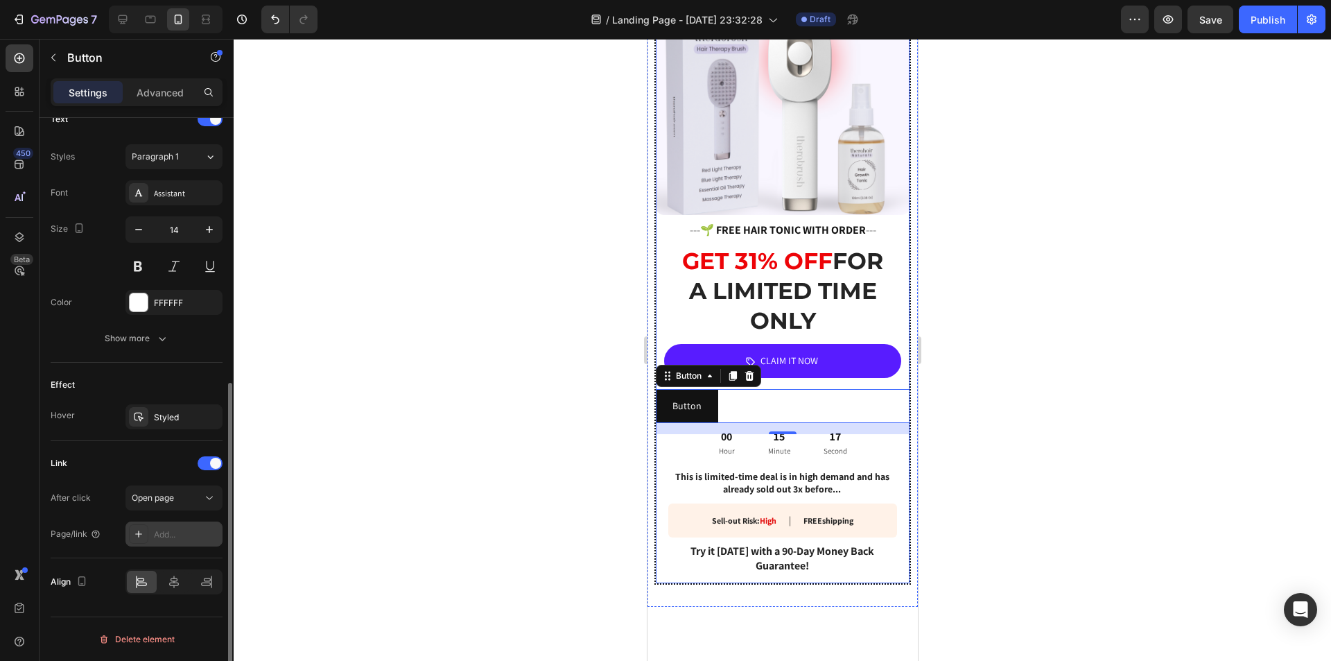
click at [177, 533] on div "Add..." at bounding box center [186, 534] width 65 height 12
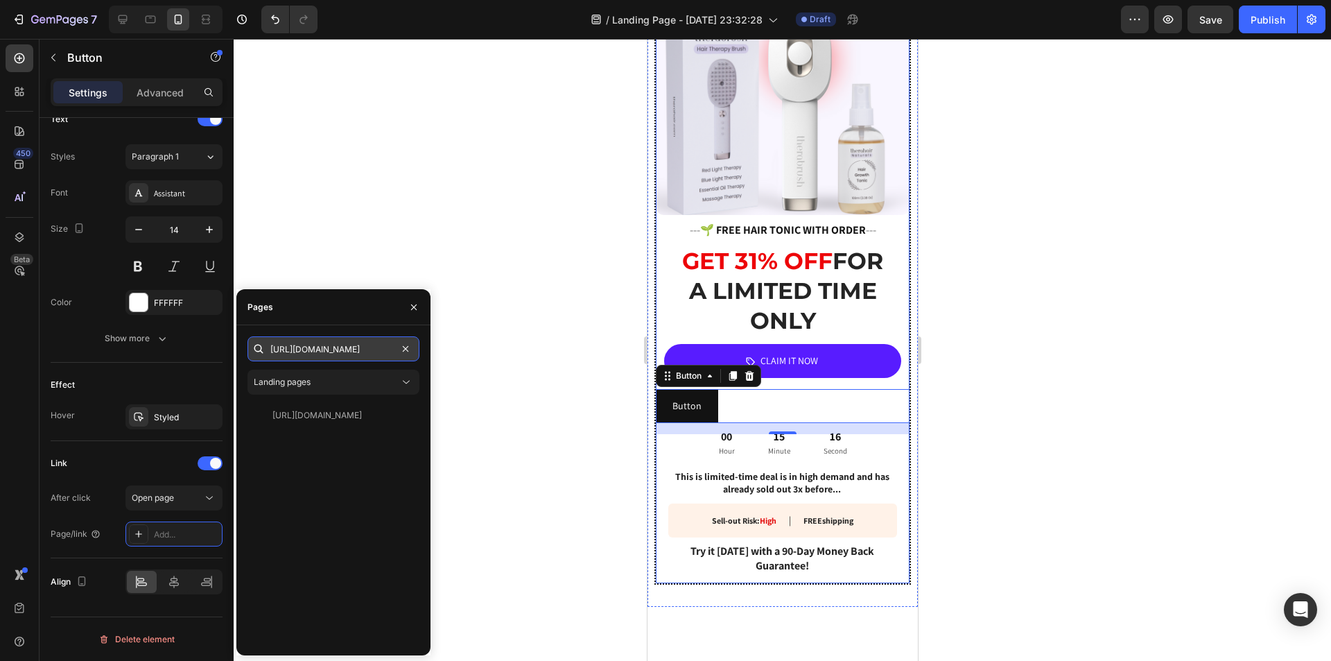
click at [313, 340] on input "https://therahair.com/cart/51024647061788:1,51257586090268:1?discount=summer31" at bounding box center [334, 348] width 172 height 25
paste input "?add[]=51024647061788:1&add[]=51257586090268:1&"
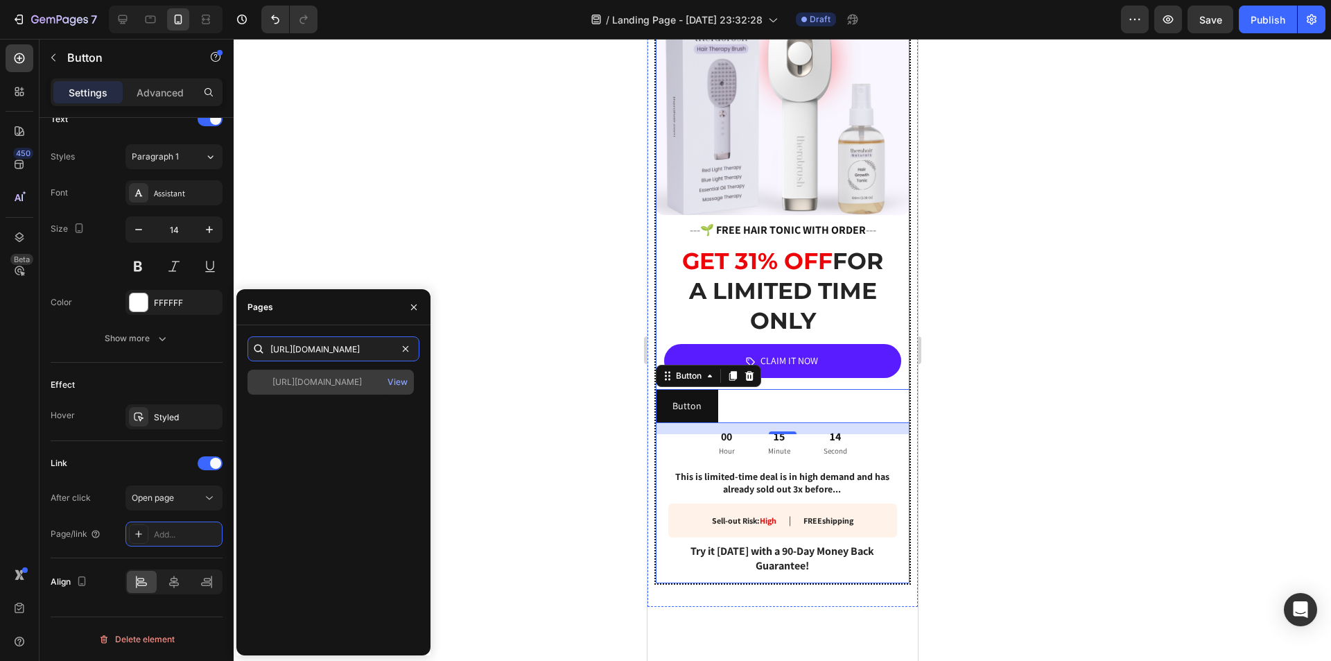
type input "[URL][DOMAIN_NAME]"
click at [332, 382] on div "[URL][DOMAIN_NAME]" at bounding box center [317, 382] width 89 height 12
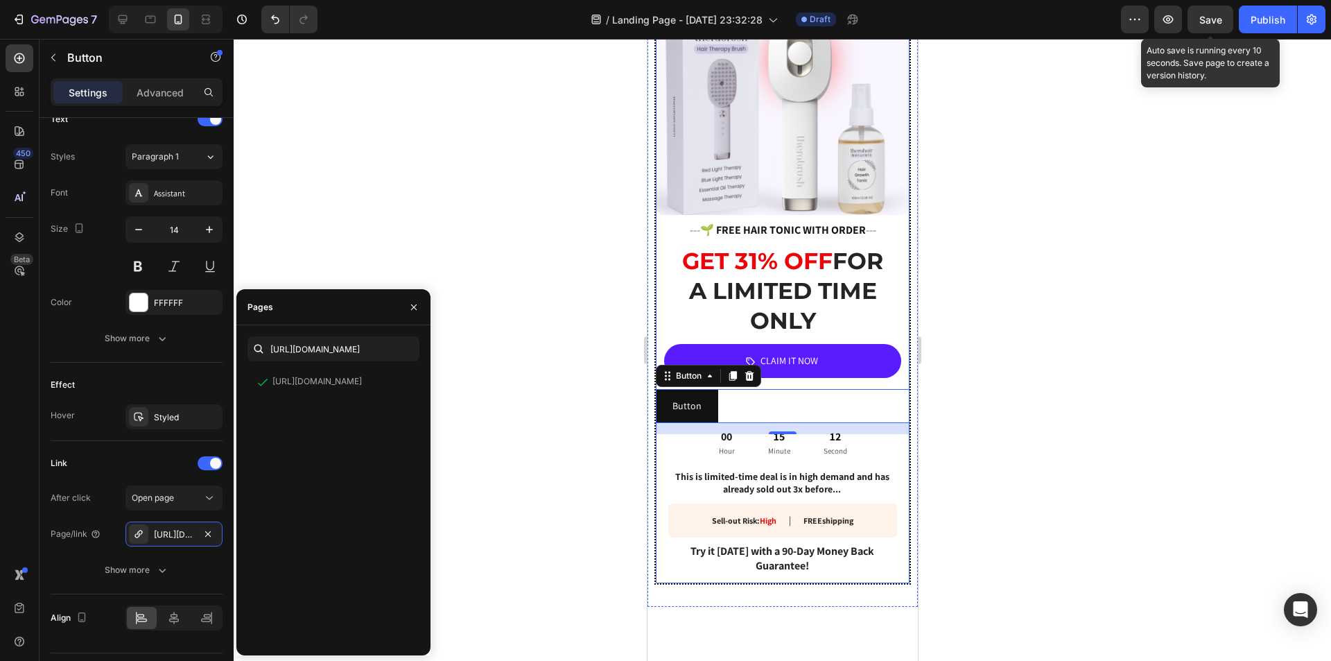
click at [1202, 26] on div "Save" at bounding box center [1211, 19] width 23 height 15
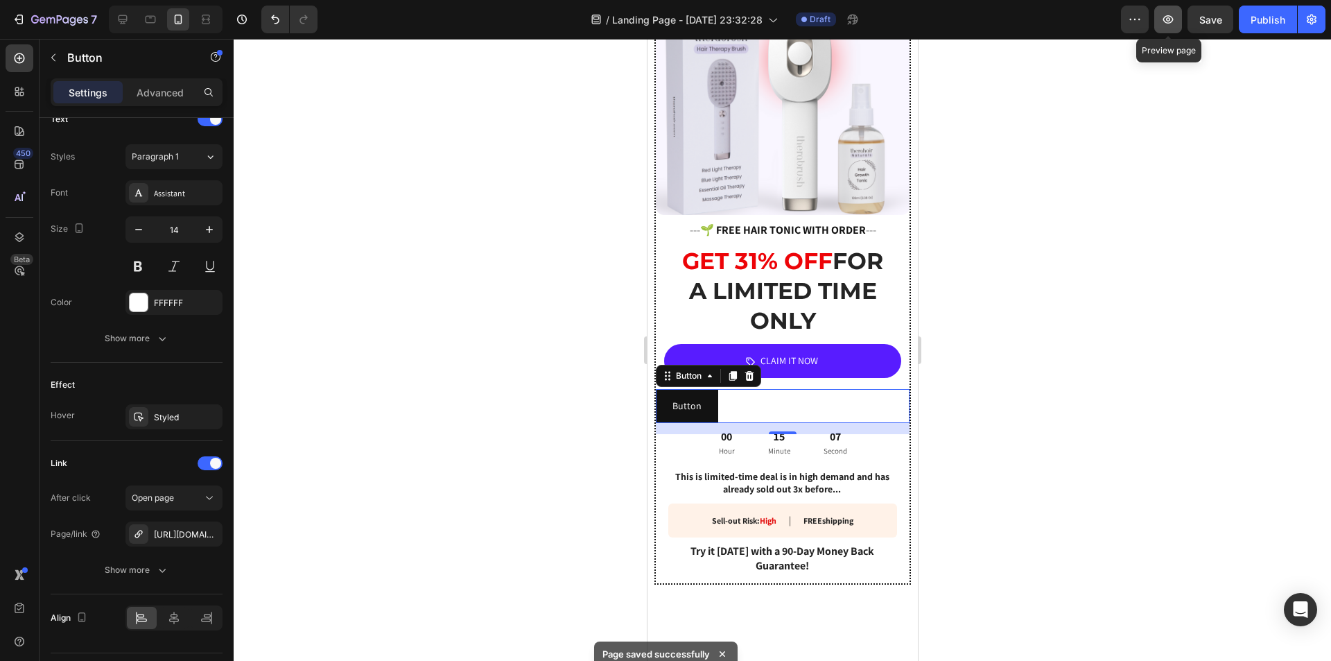
click at [1172, 24] on icon "button" at bounding box center [1168, 19] width 14 height 14
click at [896, 349] on div "CLAIM IT NOW Add to Cart" at bounding box center [782, 361] width 254 height 34
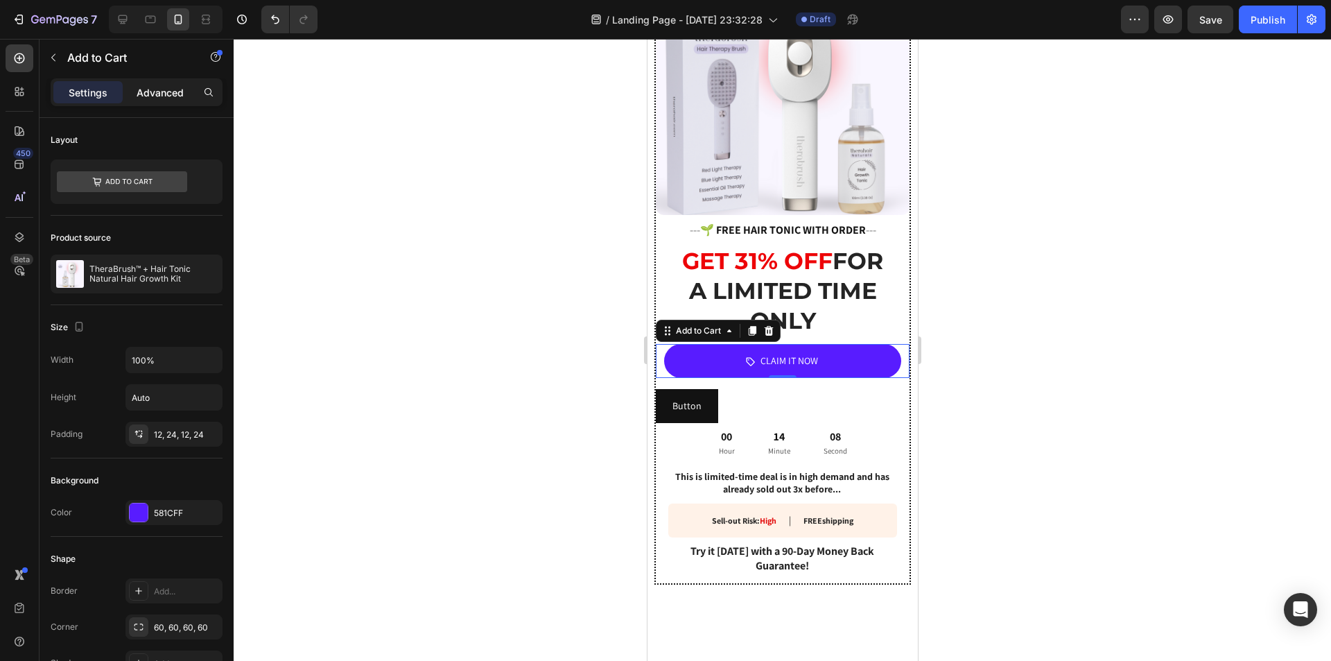
click at [157, 99] on p "Advanced" at bounding box center [160, 92] width 47 height 15
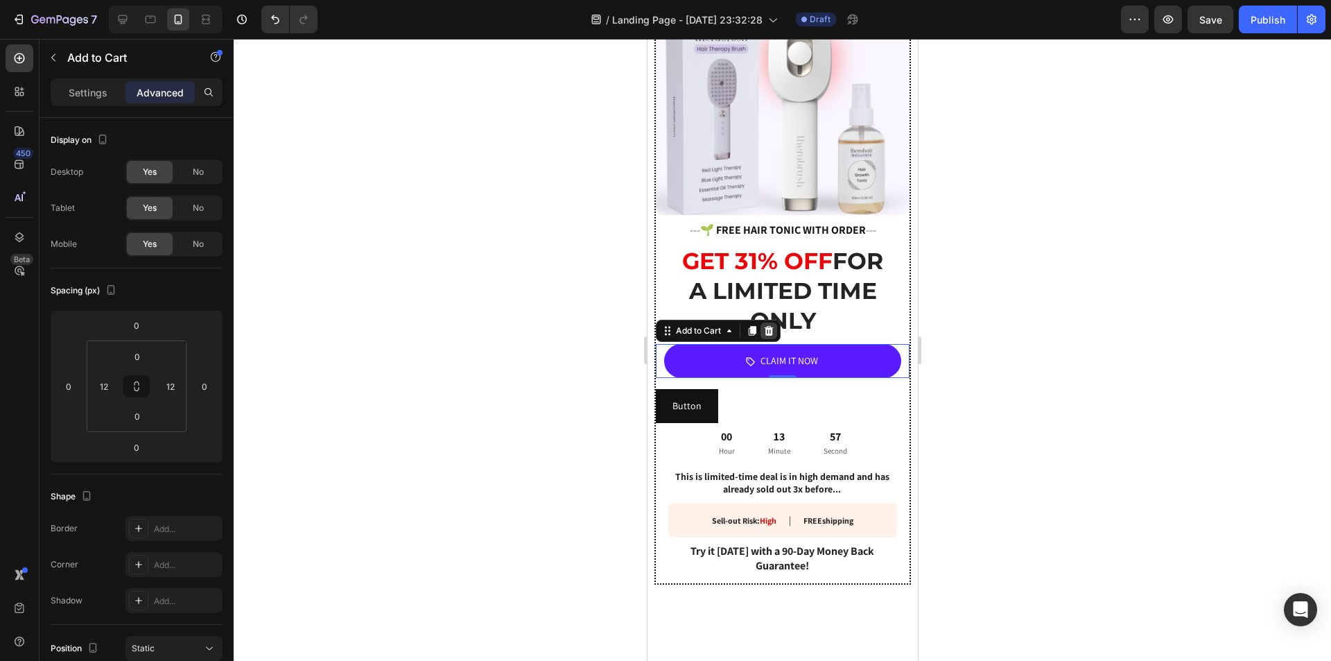
click at [770, 325] on icon at bounding box center [768, 330] width 11 height 11
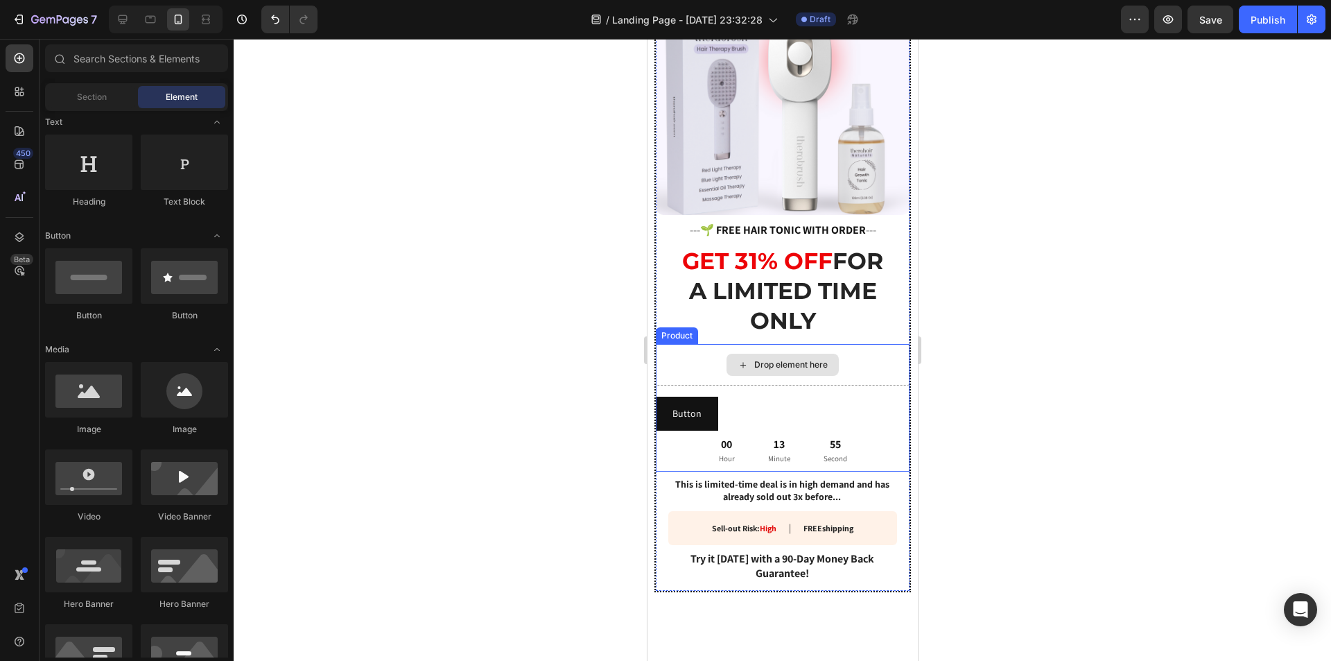
click at [684, 344] on div "Drop element here" at bounding box center [782, 365] width 254 height 42
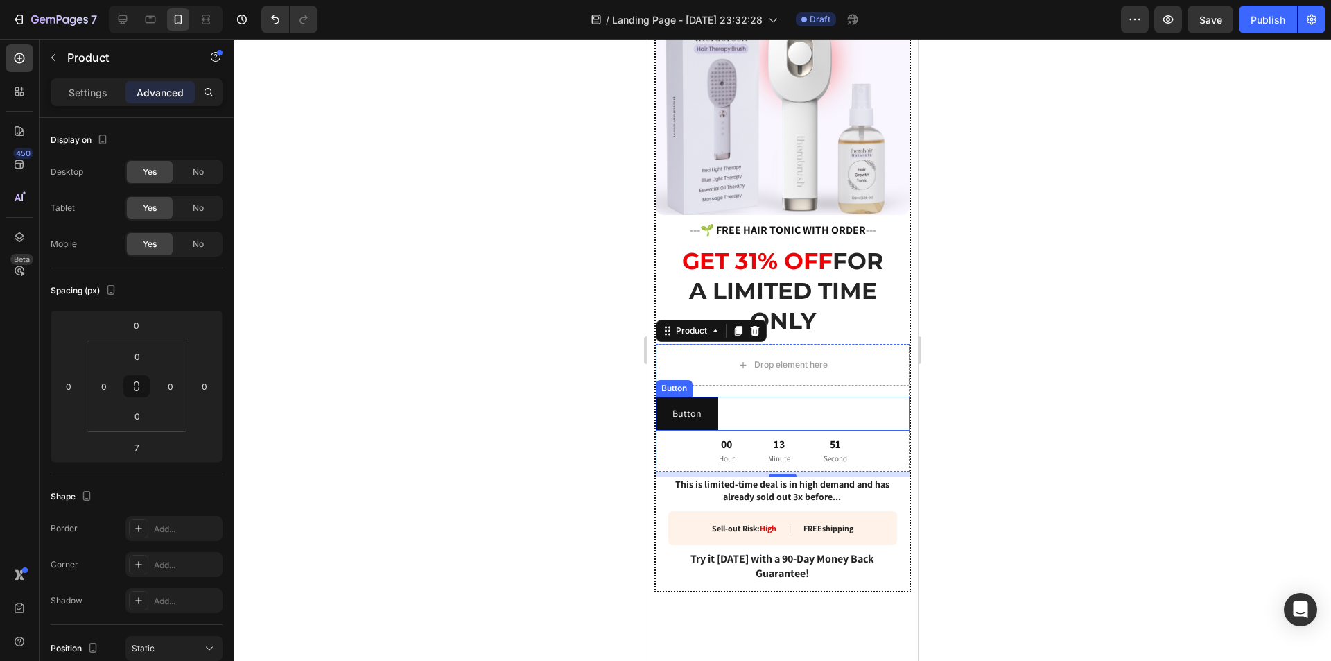
click at [720, 403] on div "Button Button" at bounding box center [782, 414] width 254 height 34
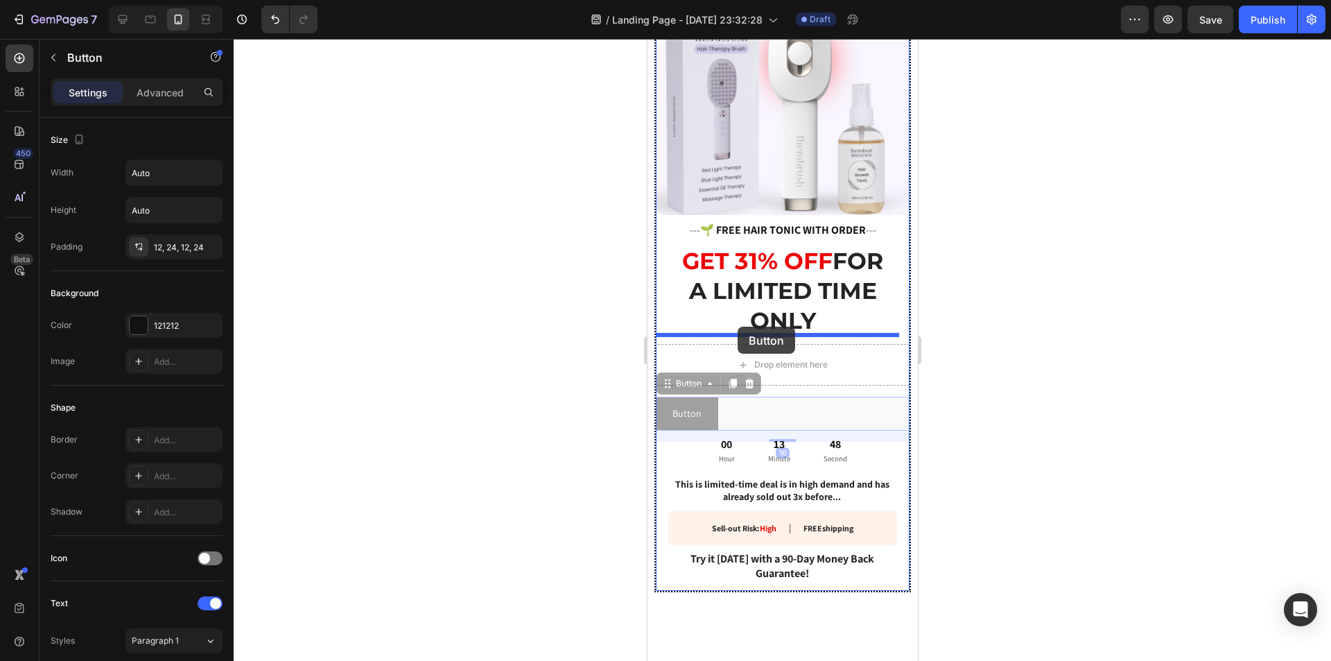
drag, startPoint x: 664, startPoint y: 377, endPoint x: 737, endPoint y: 327, distance: 88.9
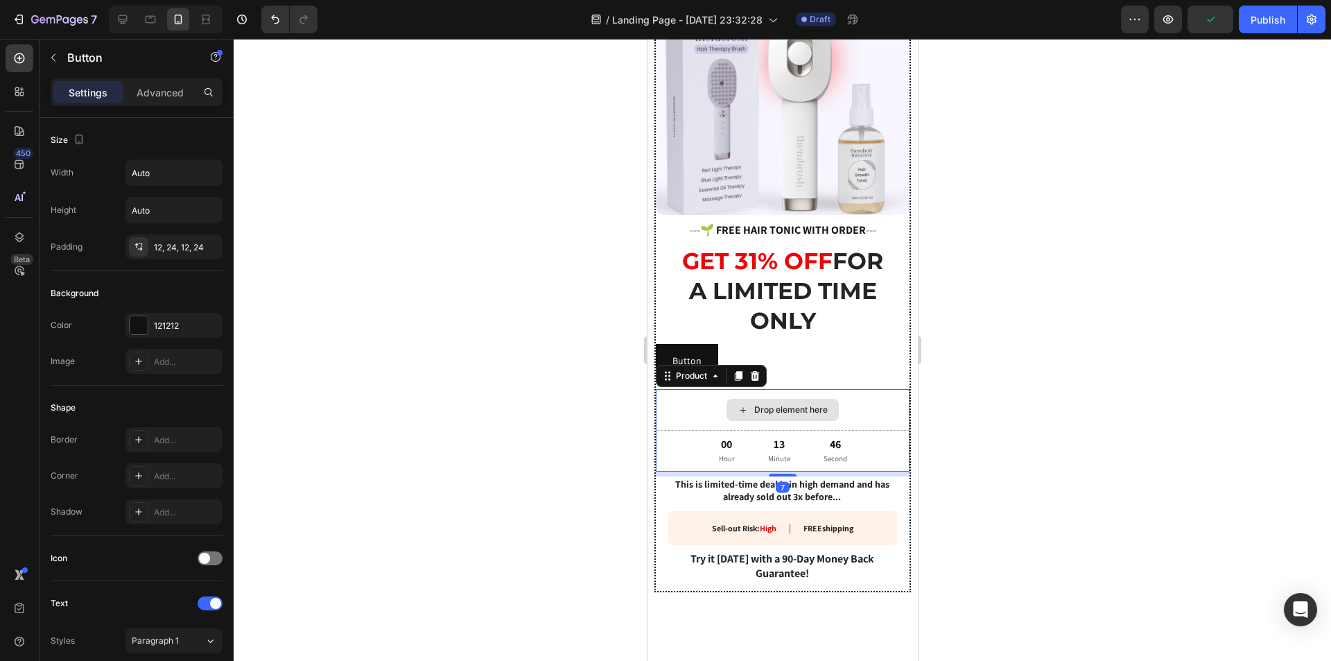
click at [844, 404] on div "Drop element here" at bounding box center [782, 410] width 254 height 42
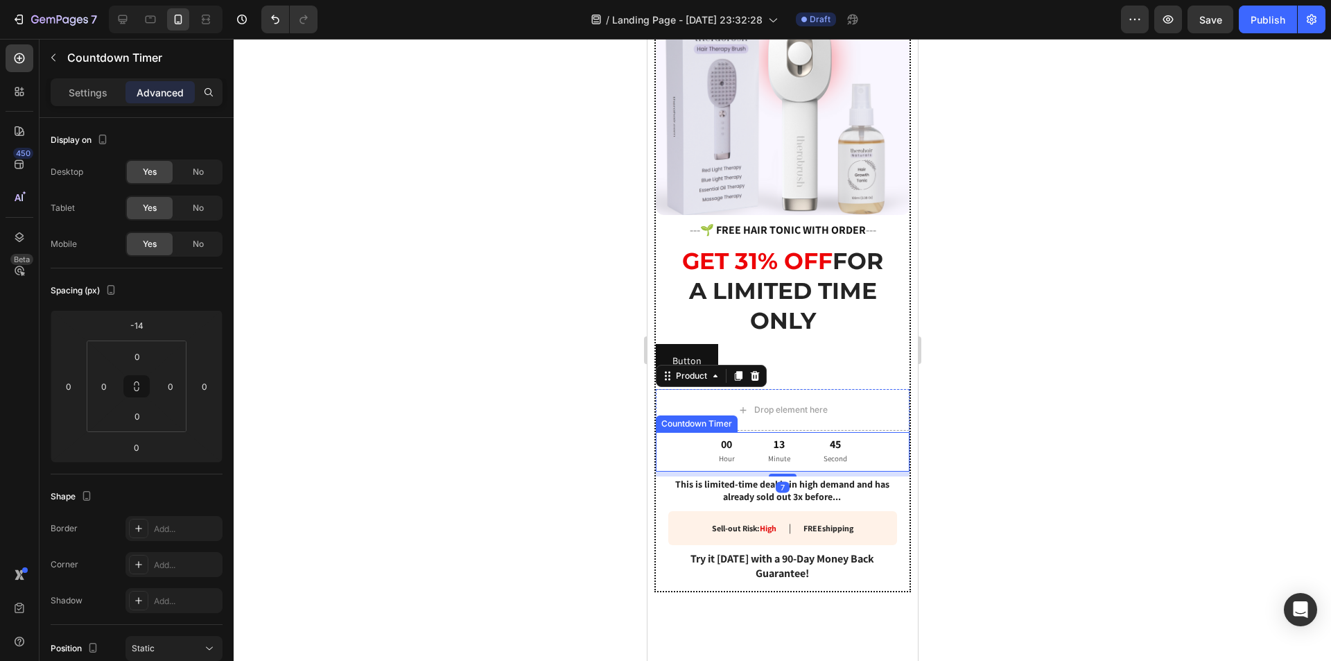
click at [823, 438] on div "45" at bounding box center [835, 445] width 24 height 15
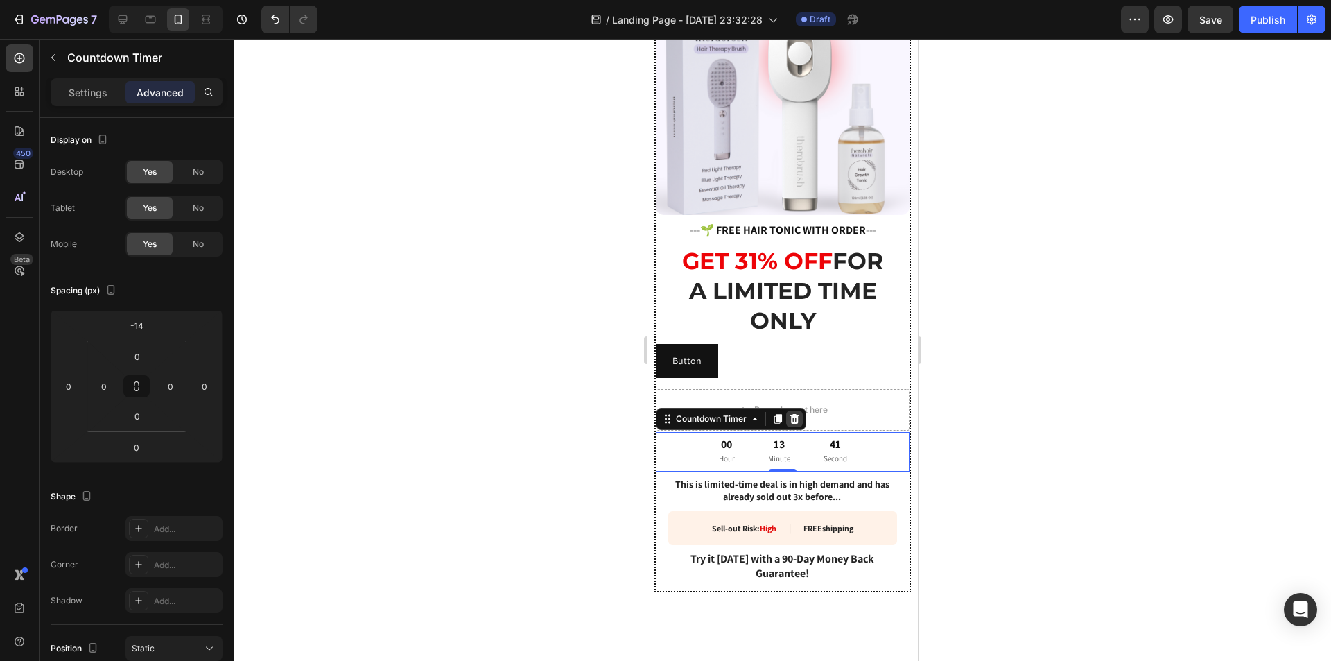
click at [794, 414] on icon at bounding box center [794, 419] width 9 height 10
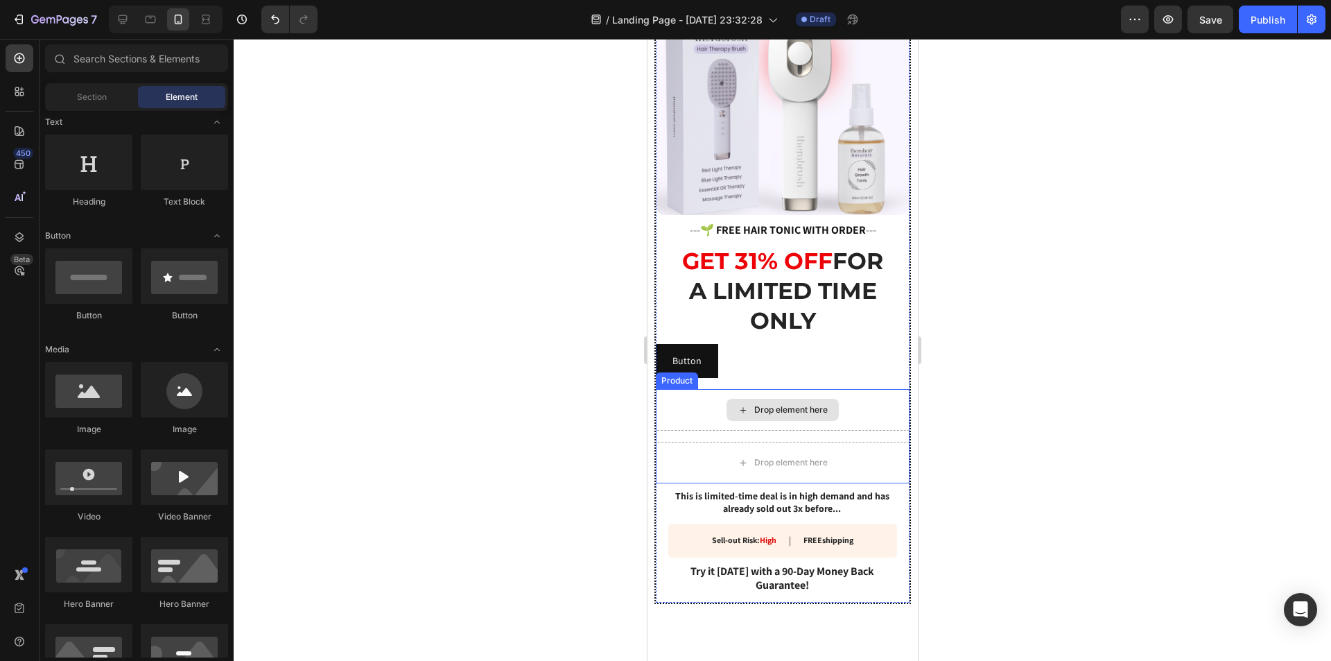
click at [867, 401] on div "Drop element here" at bounding box center [782, 410] width 254 height 42
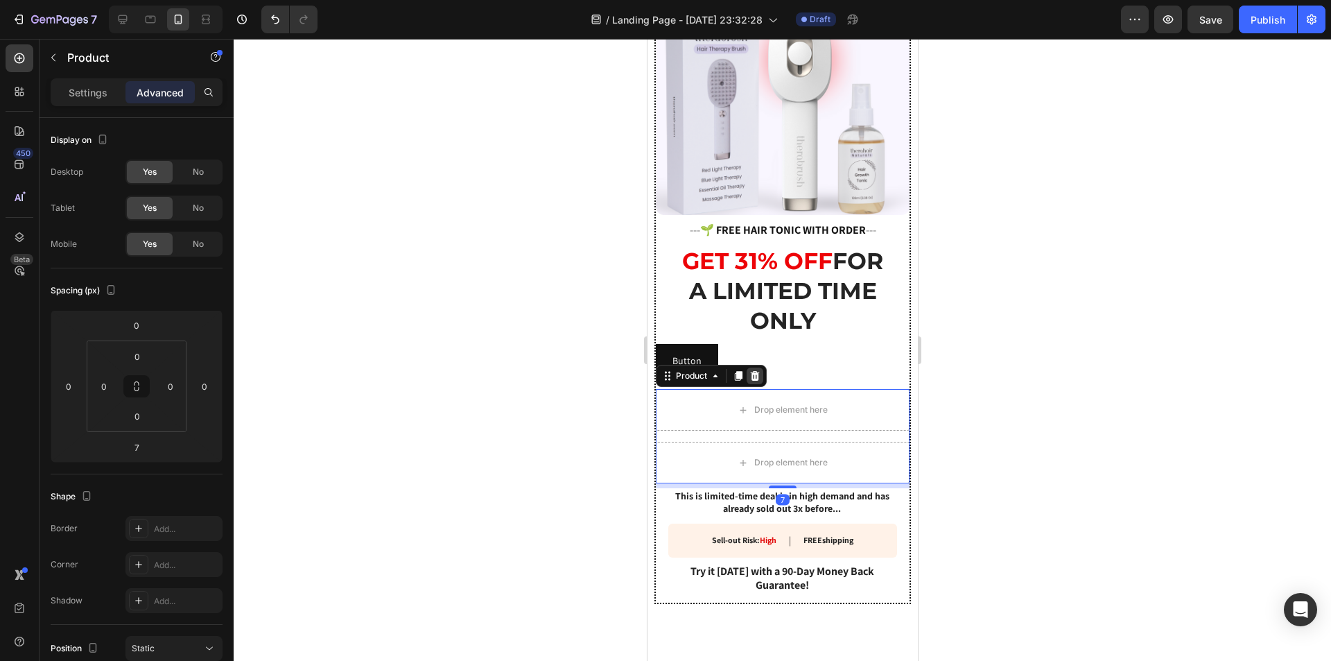
click at [754, 371] on icon at bounding box center [754, 376] width 9 height 10
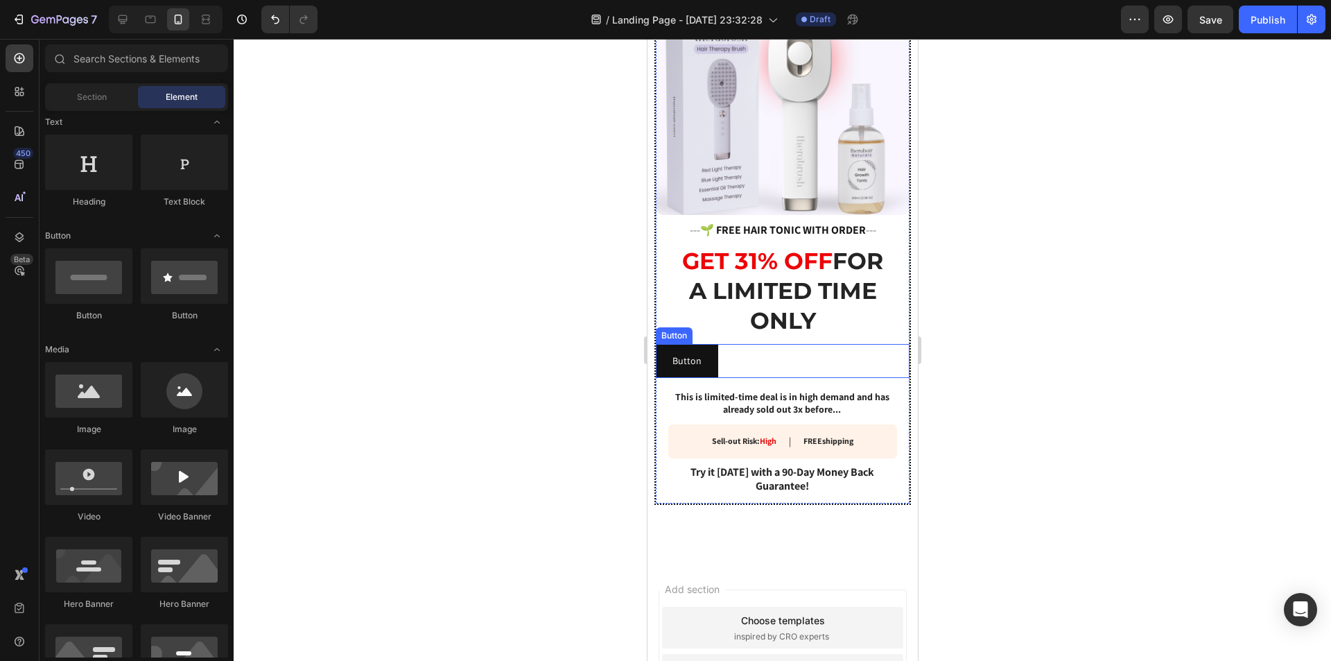
click at [724, 350] on div "Button Button" at bounding box center [782, 361] width 254 height 34
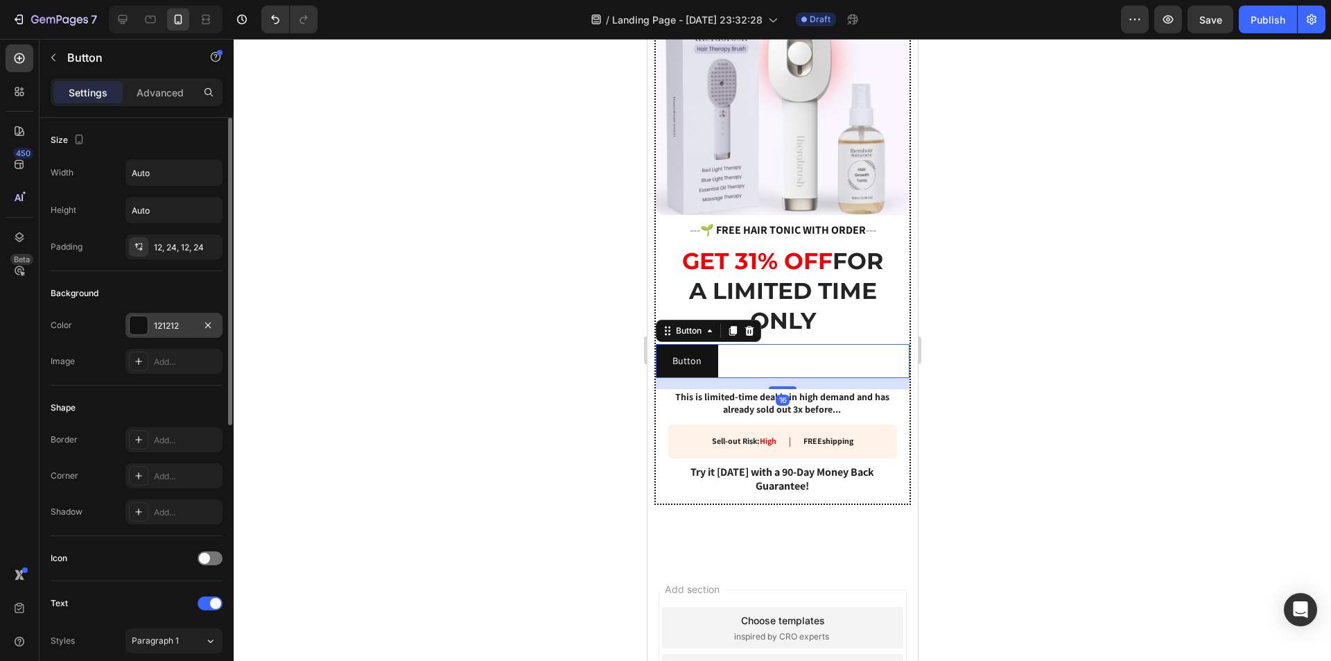
click at [140, 324] on div at bounding box center [139, 325] width 18 height 18
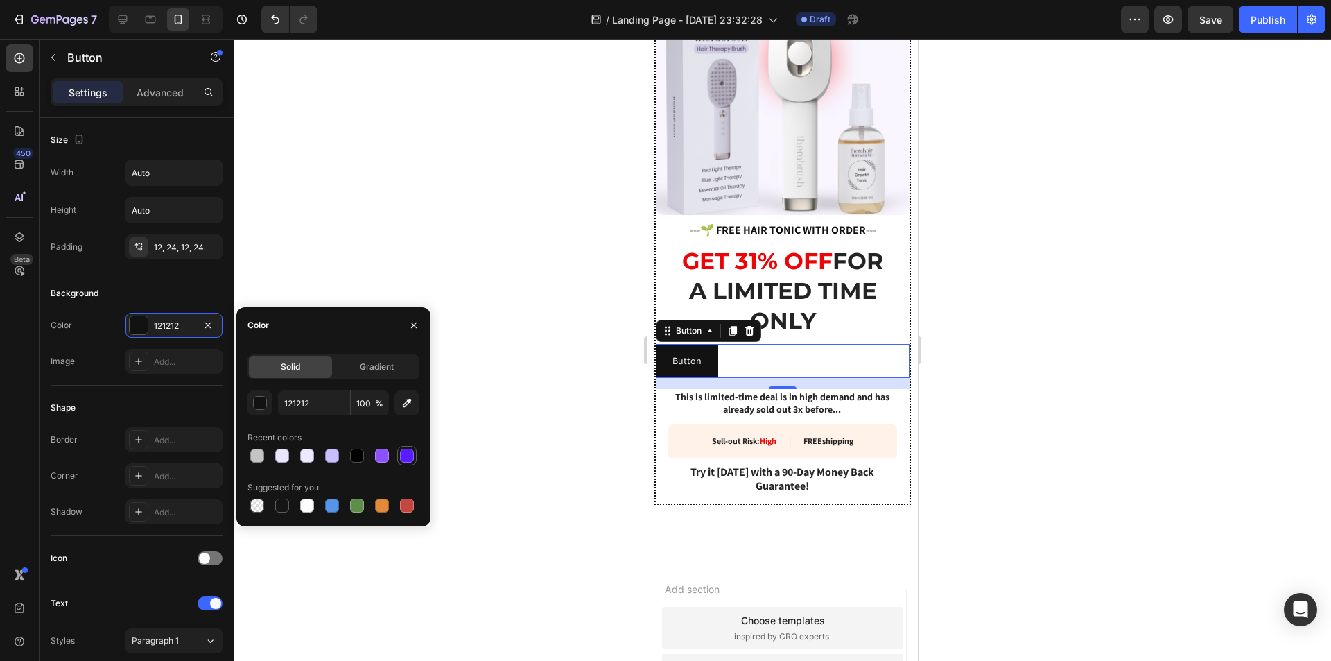
click at [413, 457] on div at bounding box center [407, 456] width 14 height 14
type input "581CFF"
click at [161, 291] on div "Background" at bounding box center [137, 293] width 172 height 22
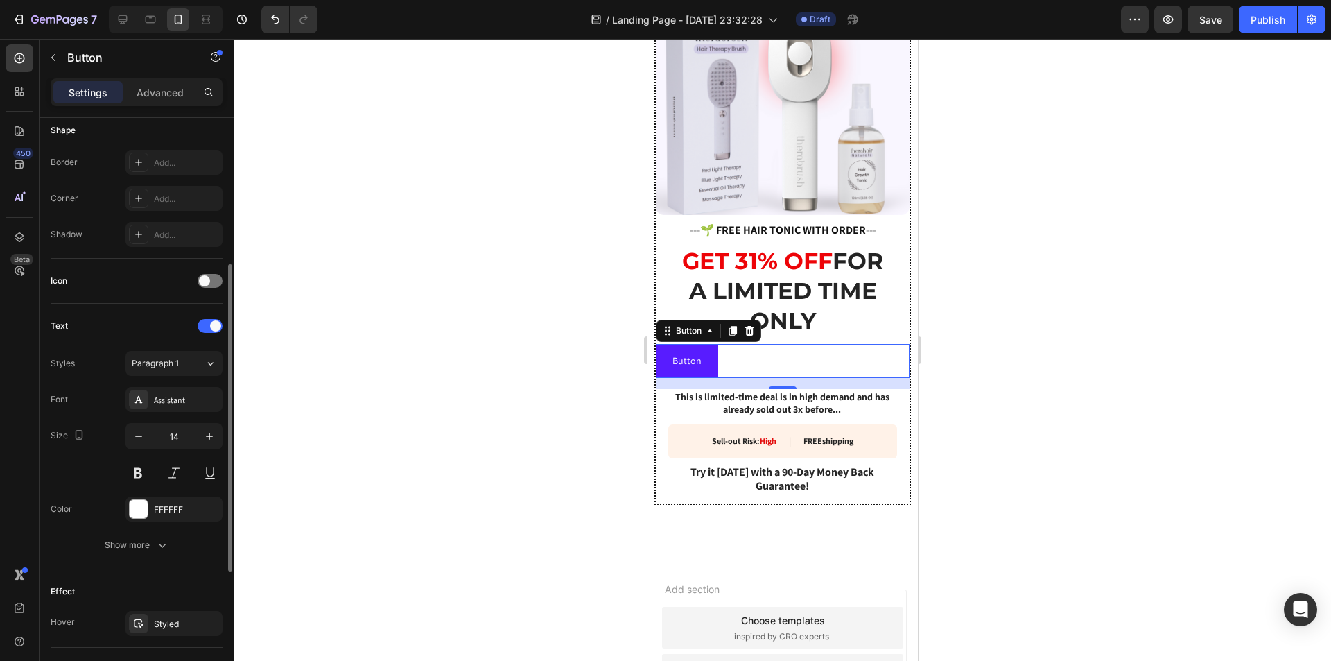
scroll to position [485, 0]
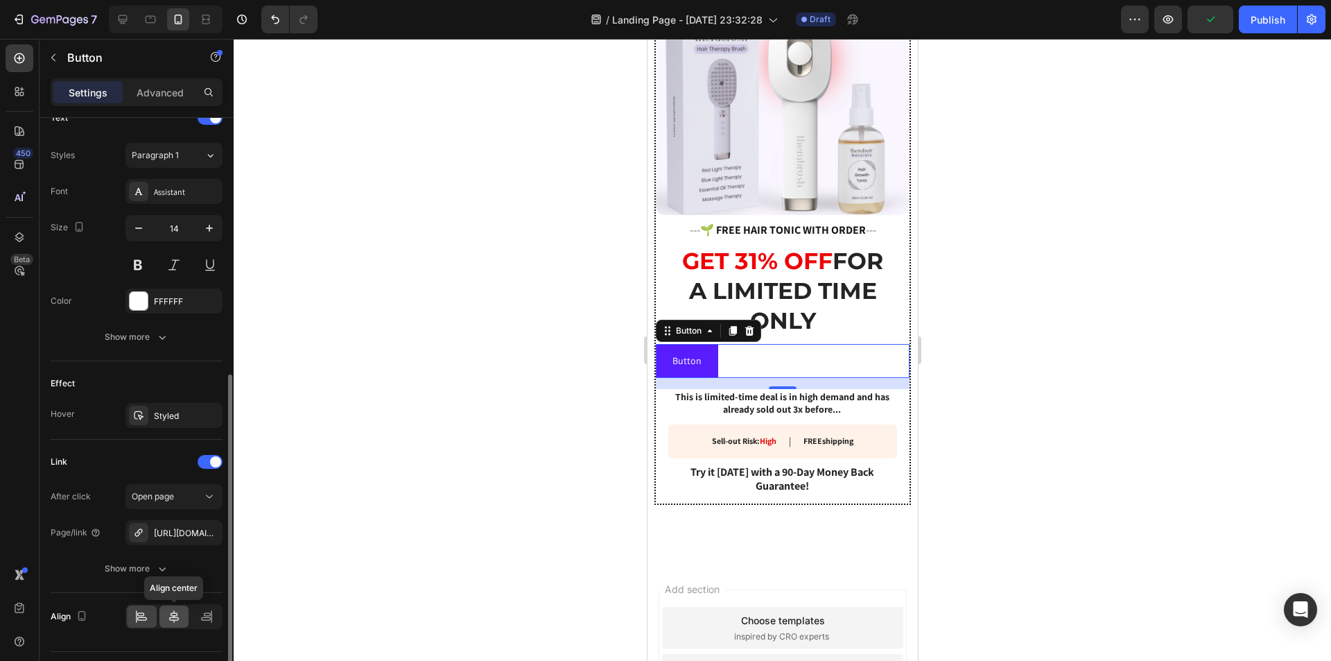
click at [166, 620] on div at bounding box center [174, 616] width 30 height 22
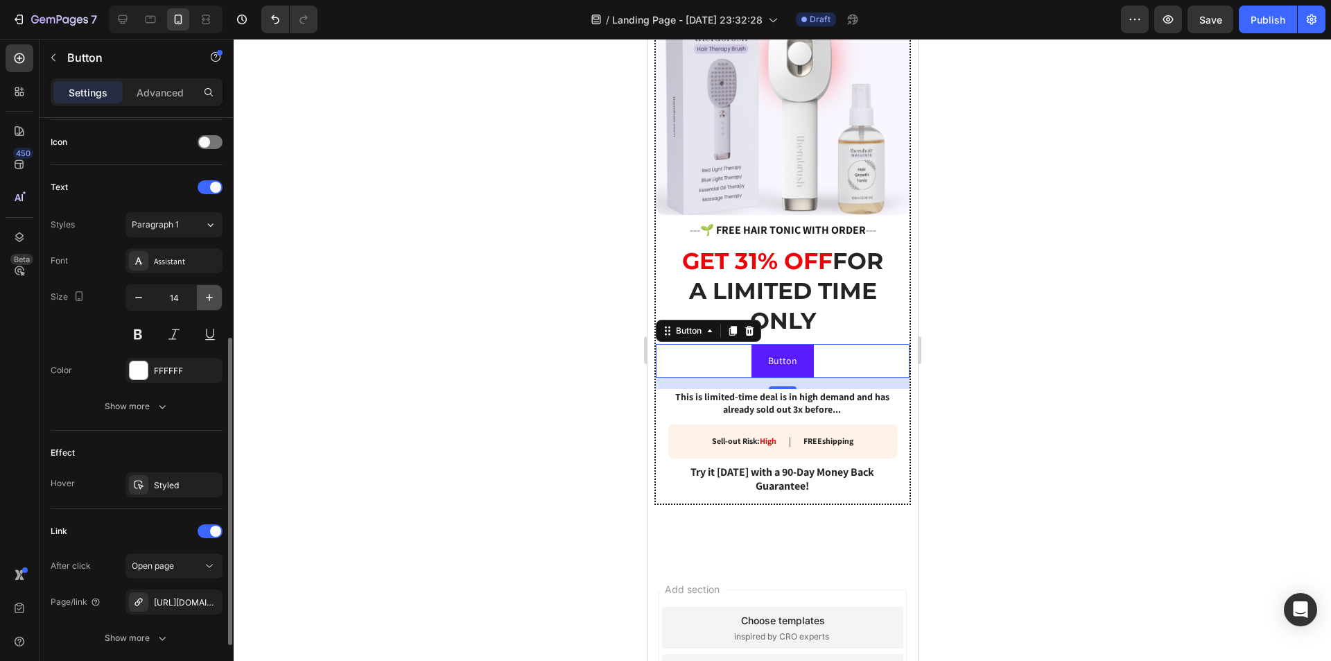
click at [209, 297] on icon "button" at bounding box center [209, 298] width 14 height 14
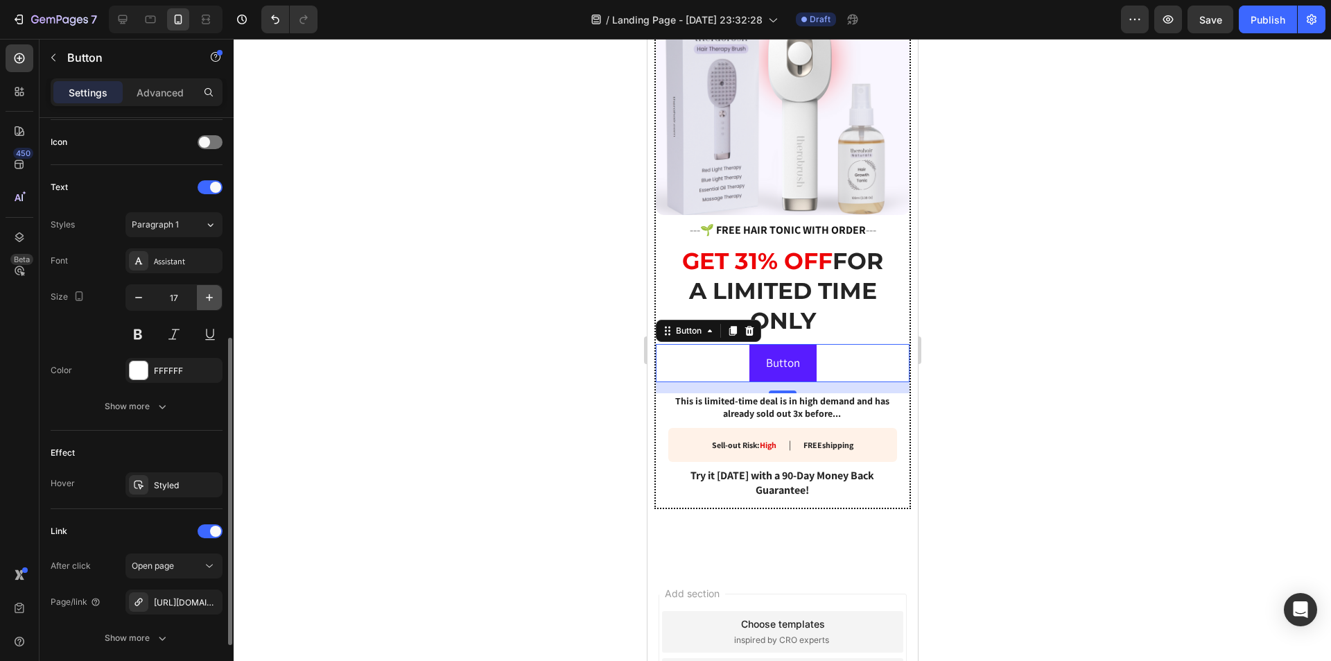
click at [209, 297] on icon "button" at bounding box center [209, 298] width 14 height 14
type input "18"
click at [137, 331] on button at bounding box center [138, 334] width 25 height 25
click at [776, 352] on p "Button" at bounding box center [782, 363] width 38 height 22
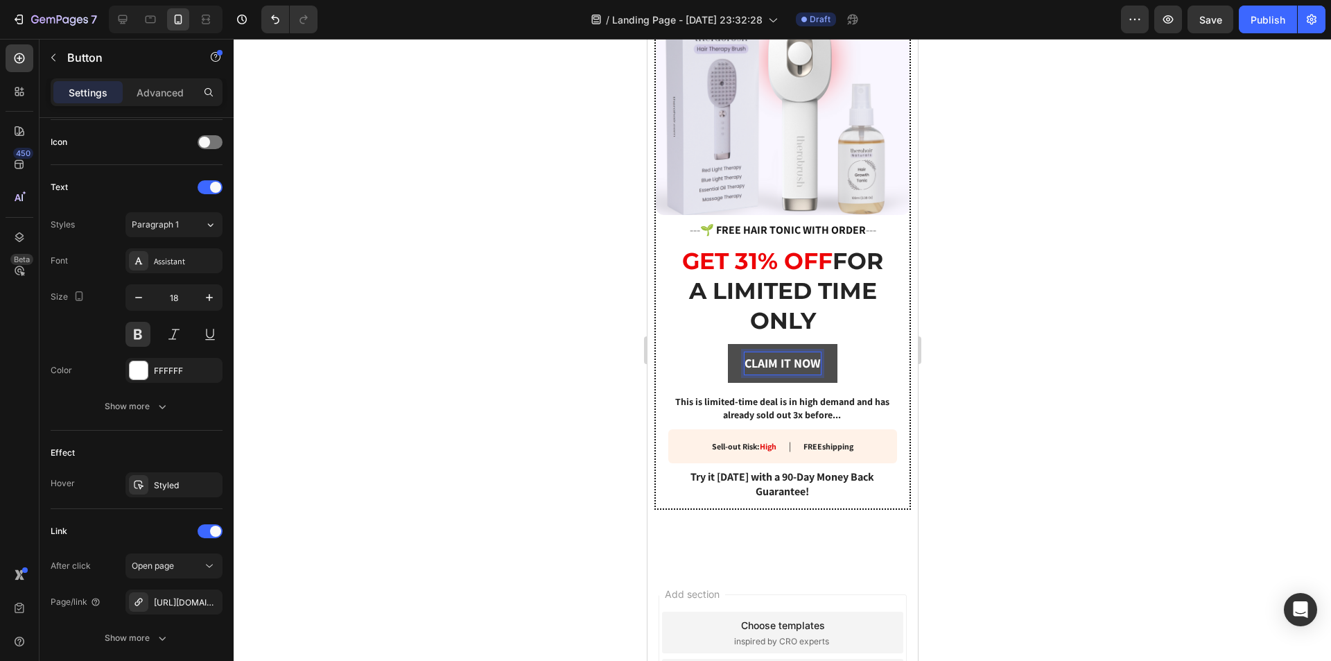
click at [744, 352] on p "CLAIM IT NOW" at bounding box center [782, 363] width 76 height 22
click at [738, 355] on link "CLAIM IT NOW" at bounding box center [782, 363] width 110 height 39
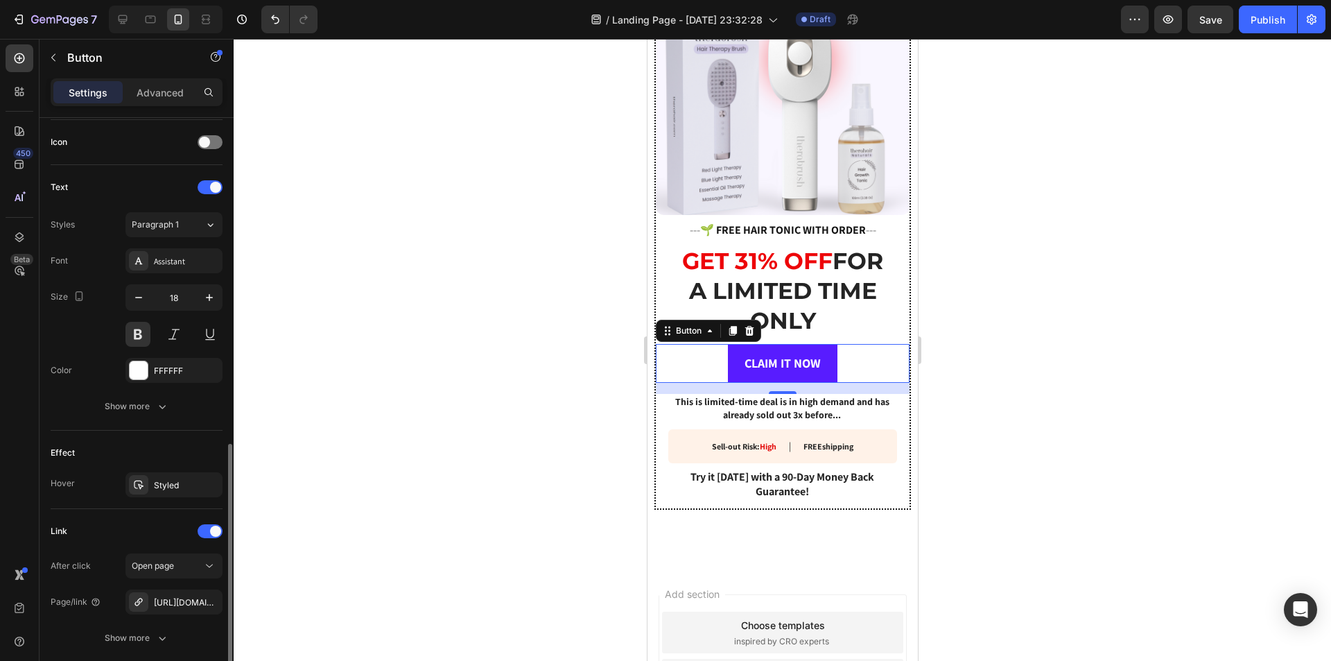
scroll to position [520, 0]
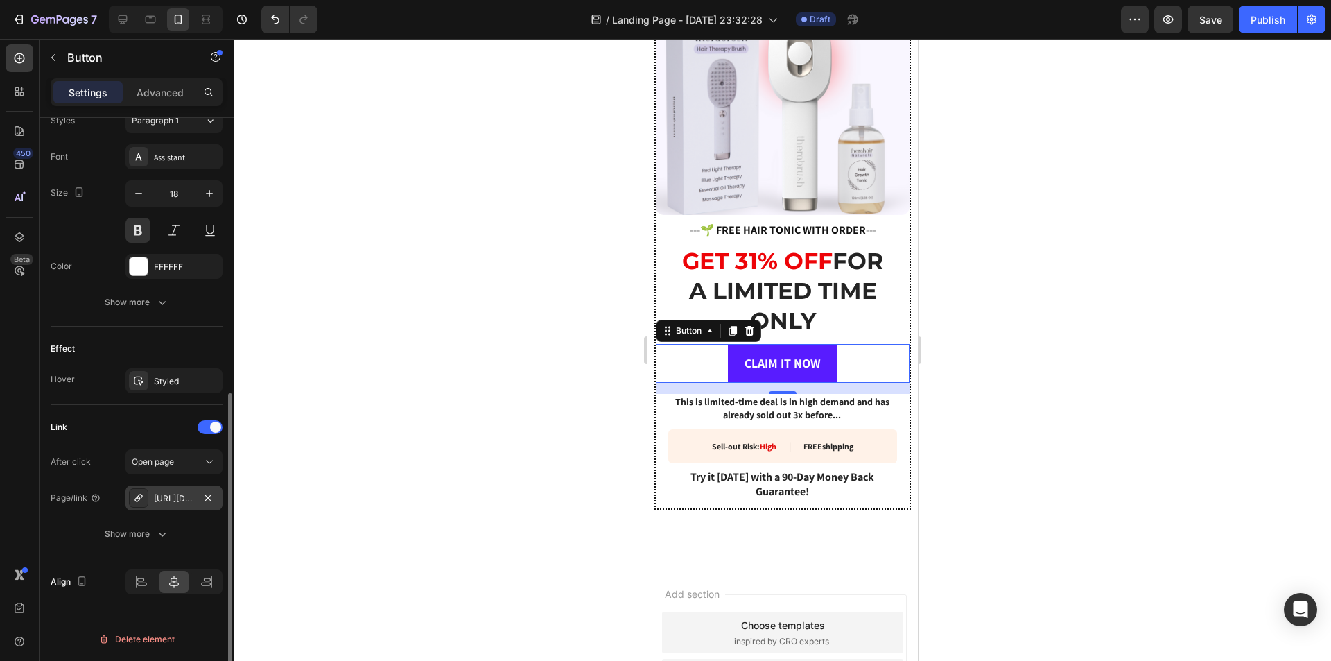
click at [181, 494] on div "[URL][DOMAIN_NAME]" at bounding box center [174, 498] width 40 height 12
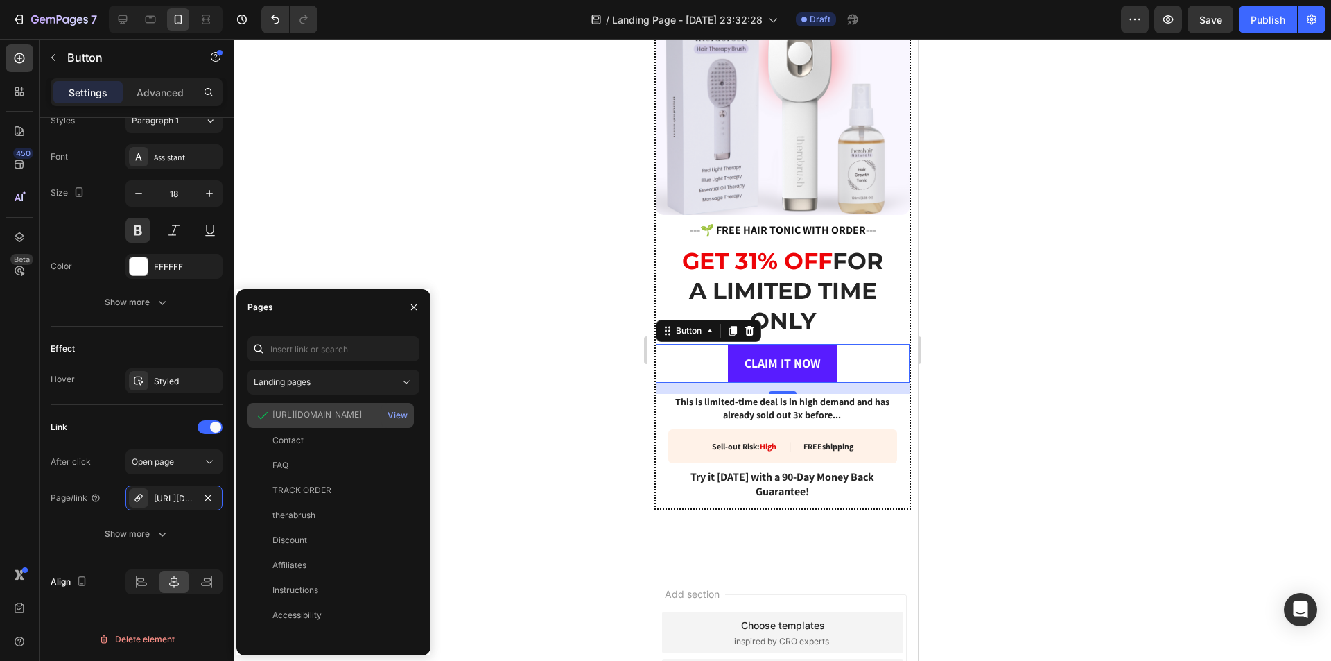
click at [326, 408] on div "[URL][DOMAIN_NAME]" at bounding box center [317, 414] width 89 height 12
click at [162, 496] on div "[URL][DOMAIN_NAME]" at bounding box center [174, 498] width 40 height 12
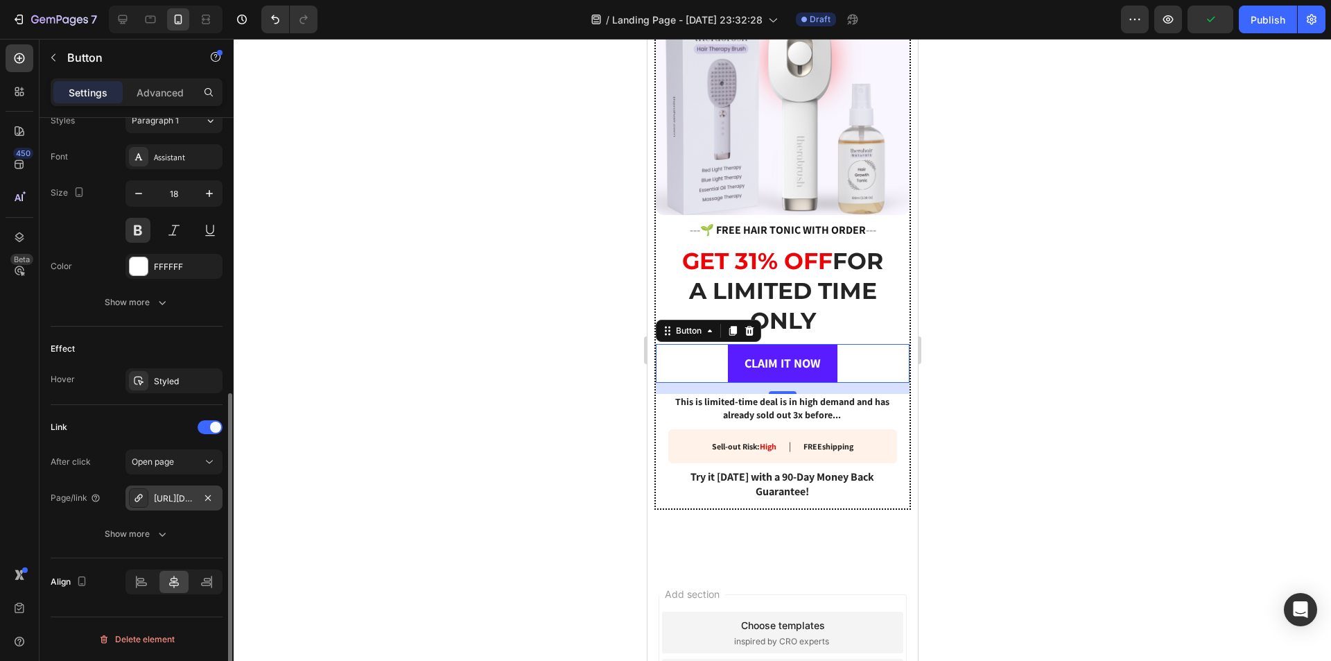
click at [162, 496] on div "[URL][DOMAIN_NAME]" at bounding box center [174, 498] width 40 height 12
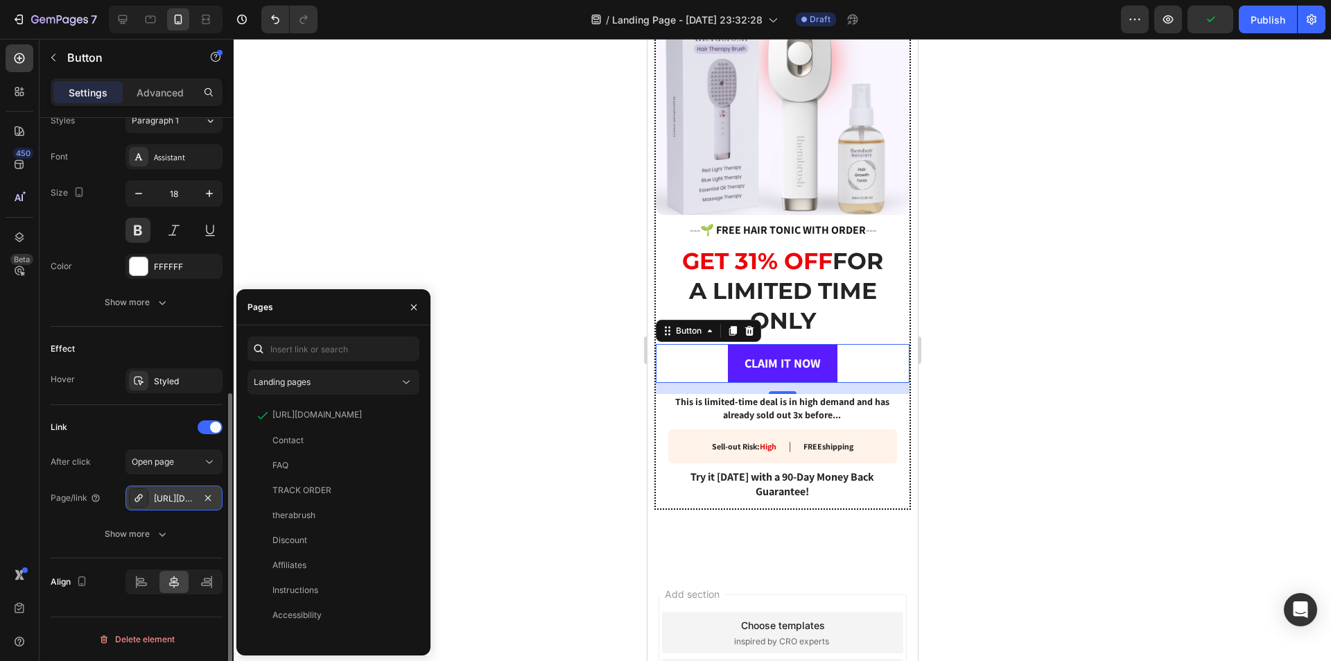
click at [162, 496] on div "[URL][DOMAIN_NAME]" at bounding box center [174, 498] width 40 height 12
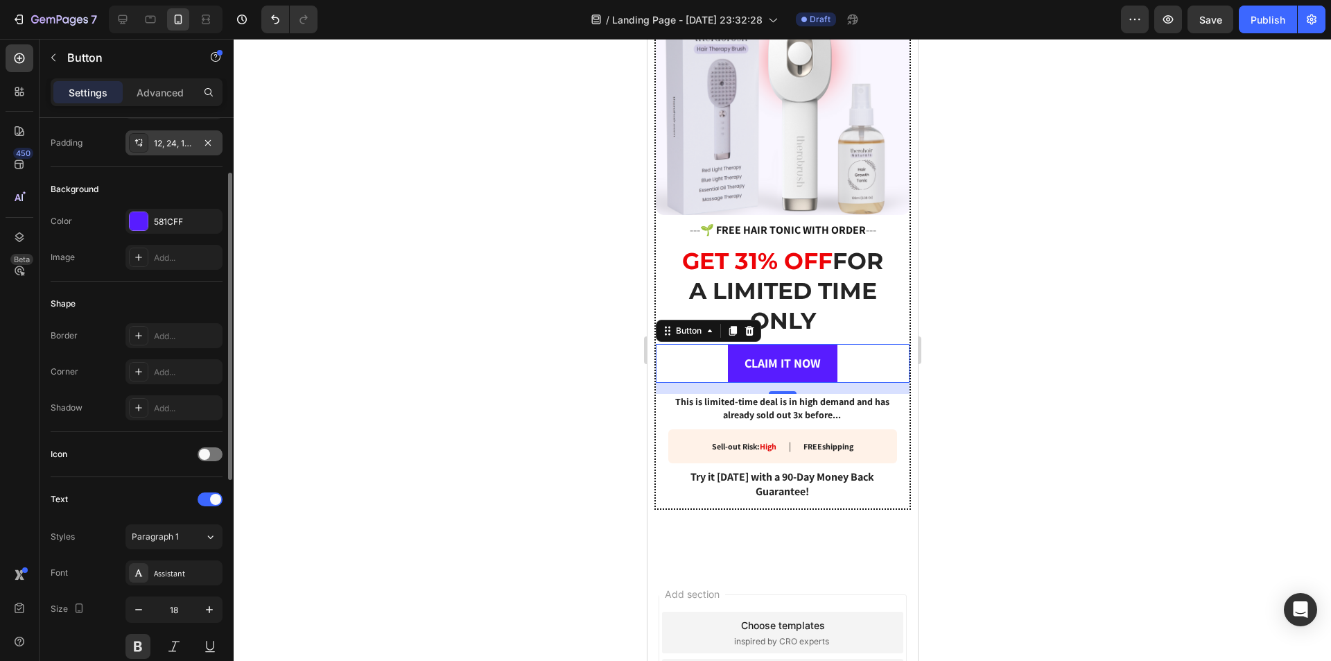
scroll to position [0, 0]
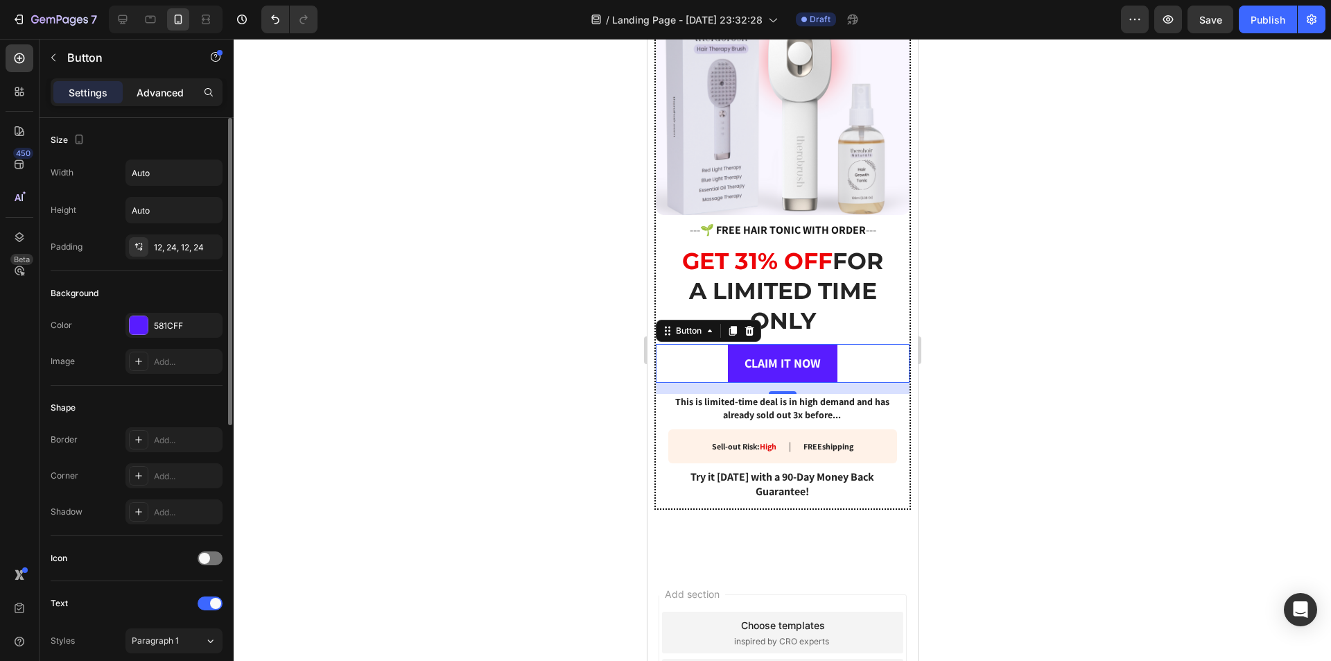
click at [132, 91] on div "Advanced" at bounding box center [160, 92] width 69 height 22
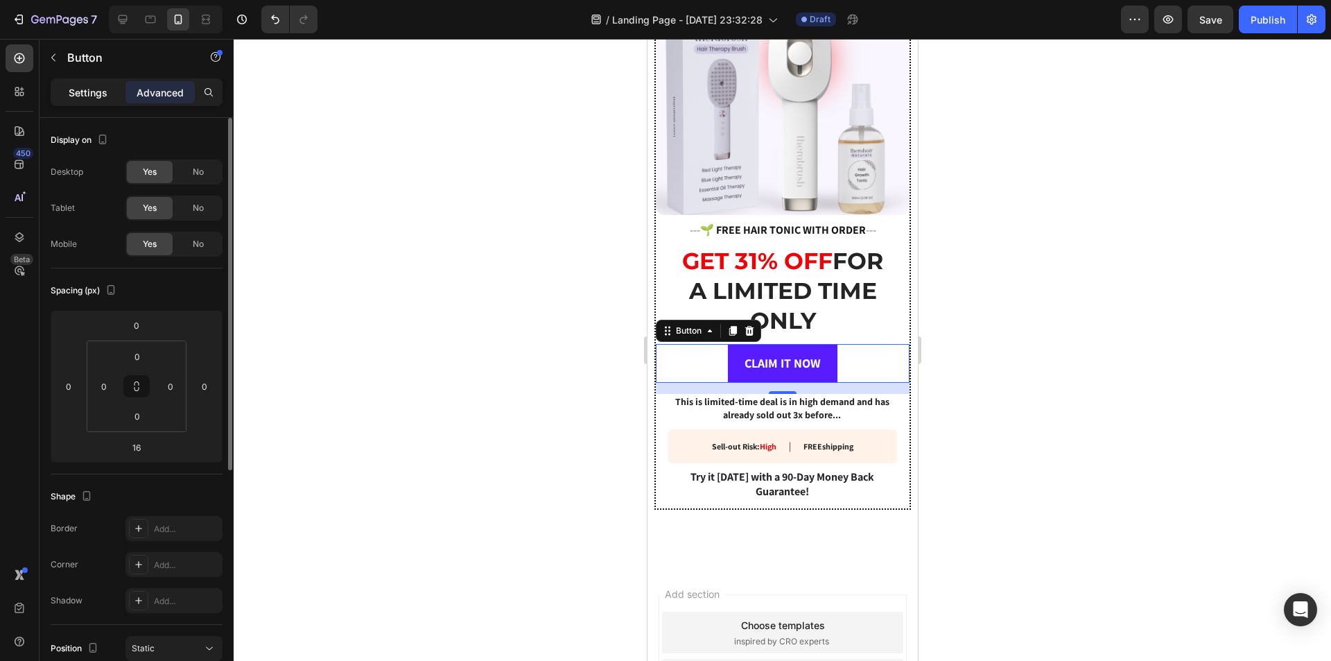
click at [94, 92] on p "Settings" at bounding box center [88, 92] width 39 height 15
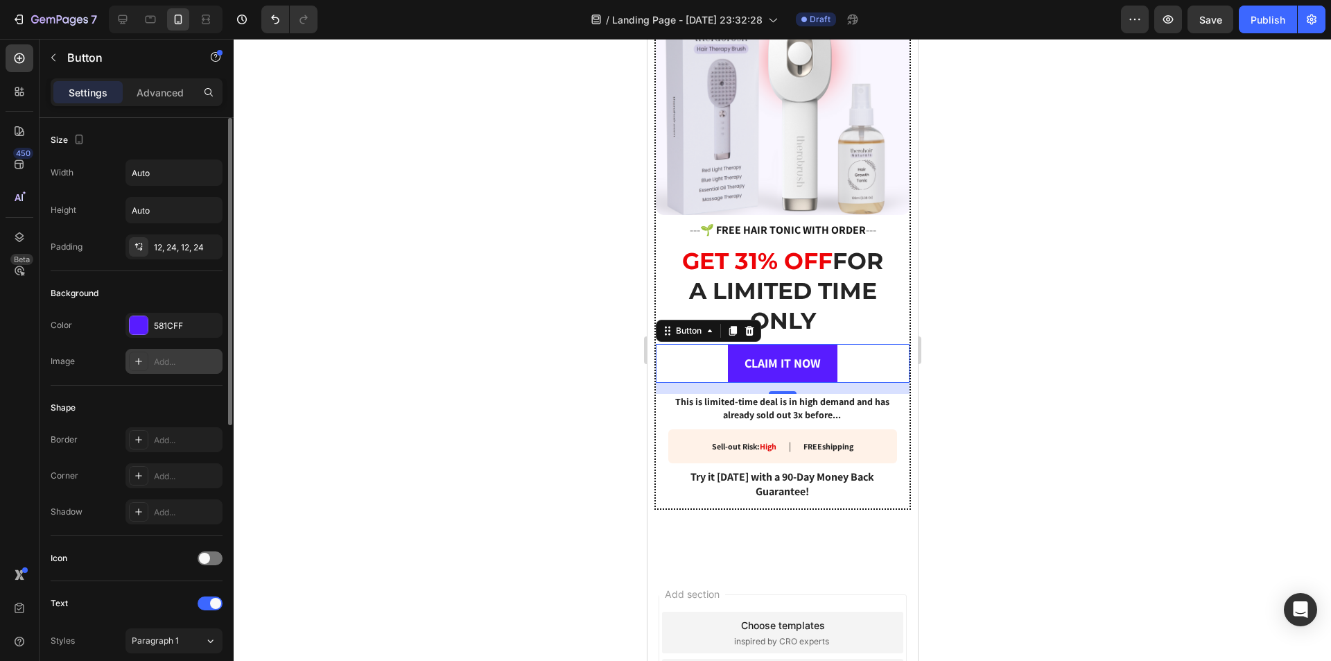
scroll to position [69, 0]
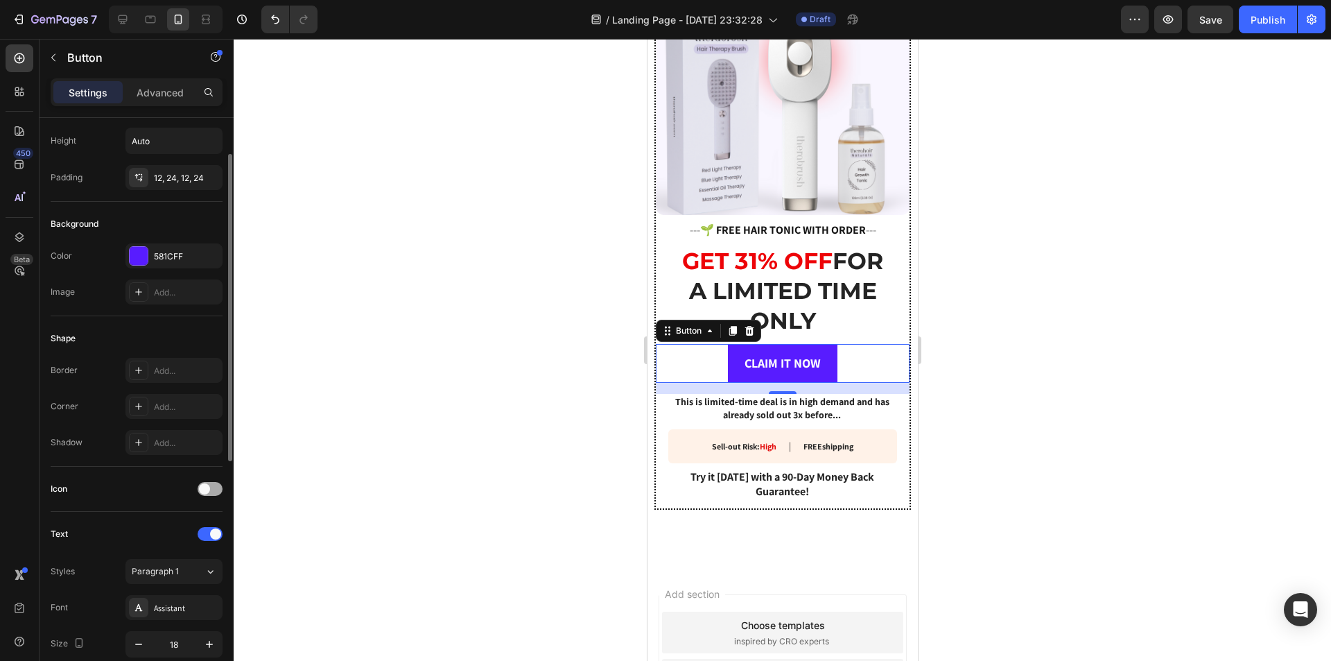
click at [207, 490] on span at bounding box center [204, 488] width 11 height 11
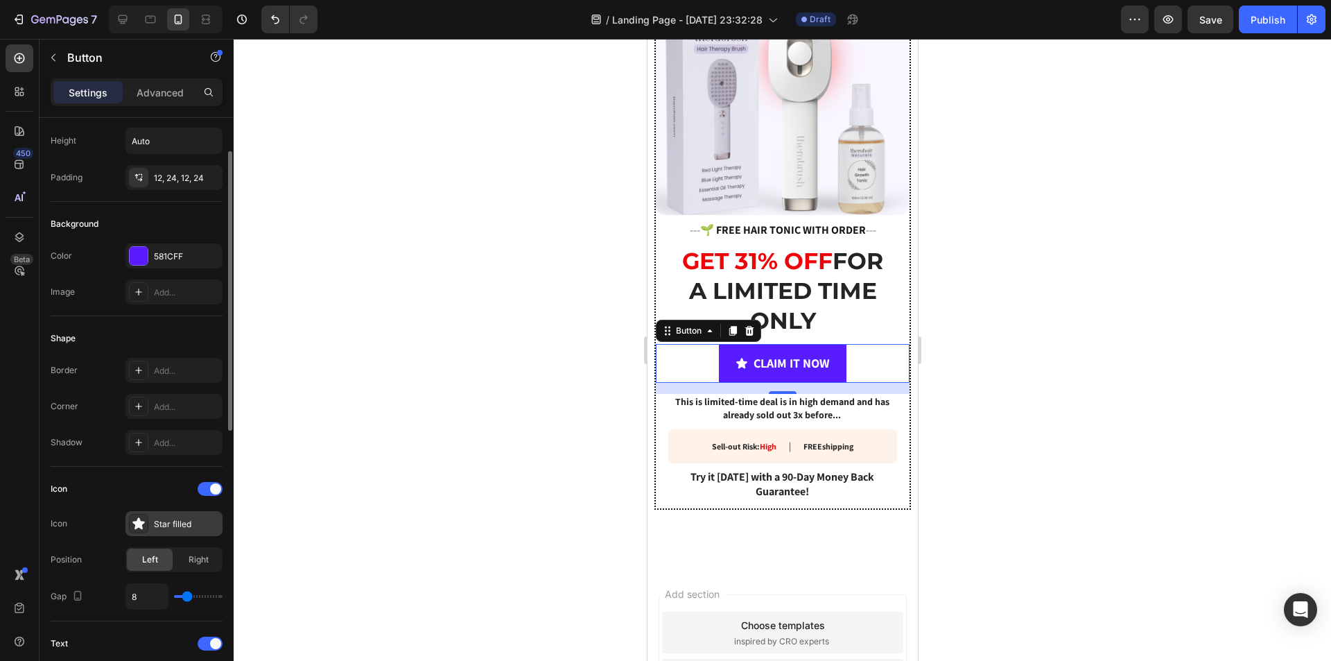
click at [155, 520] on div "Star filled" at bounding box center [186, 524] width 65 height 12
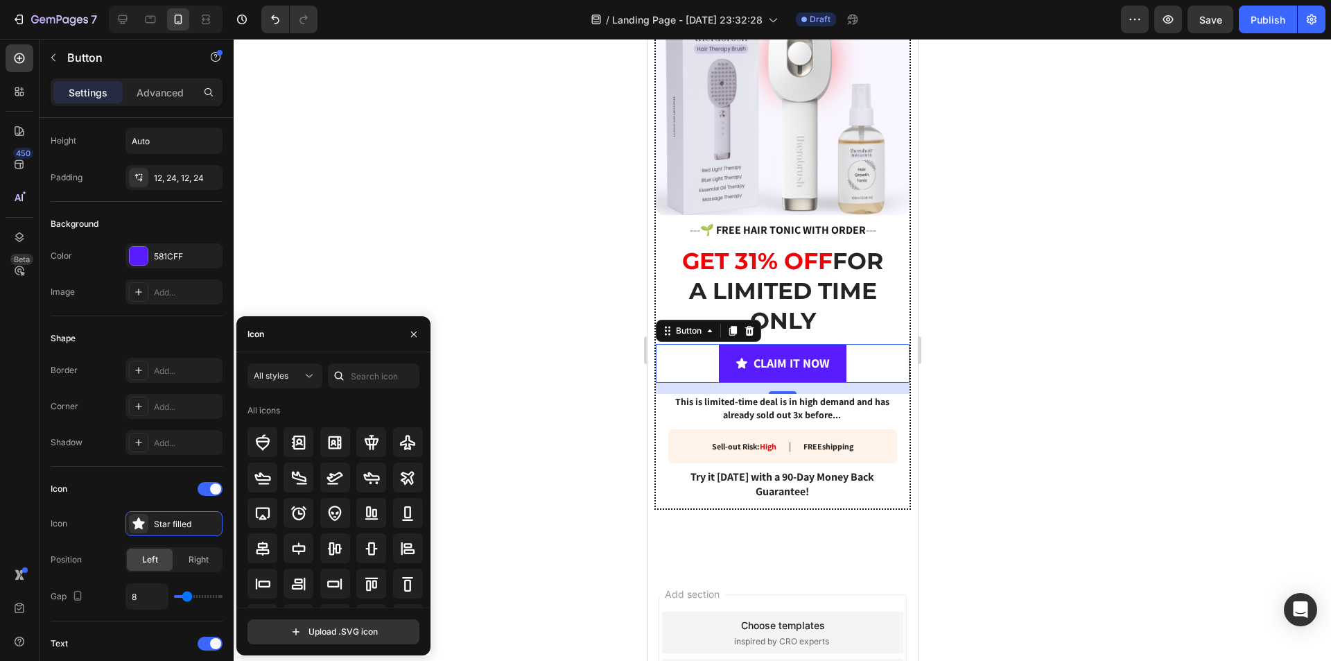
click at [323, 355] on div "All styles All icons Upload .SVG icon" at bounding box center [333, 503] width 194 height 303
click at [323, 362] on div "All styles All icons Upload .SVG icon" at bounding box center [333, 503] width 194 height 303
click at [341, 377] on icon at bounding box center [339, 376] width 9 height 9
click at [366, 383] on input "text" at bounding box center [374, 375] width 92 height 25
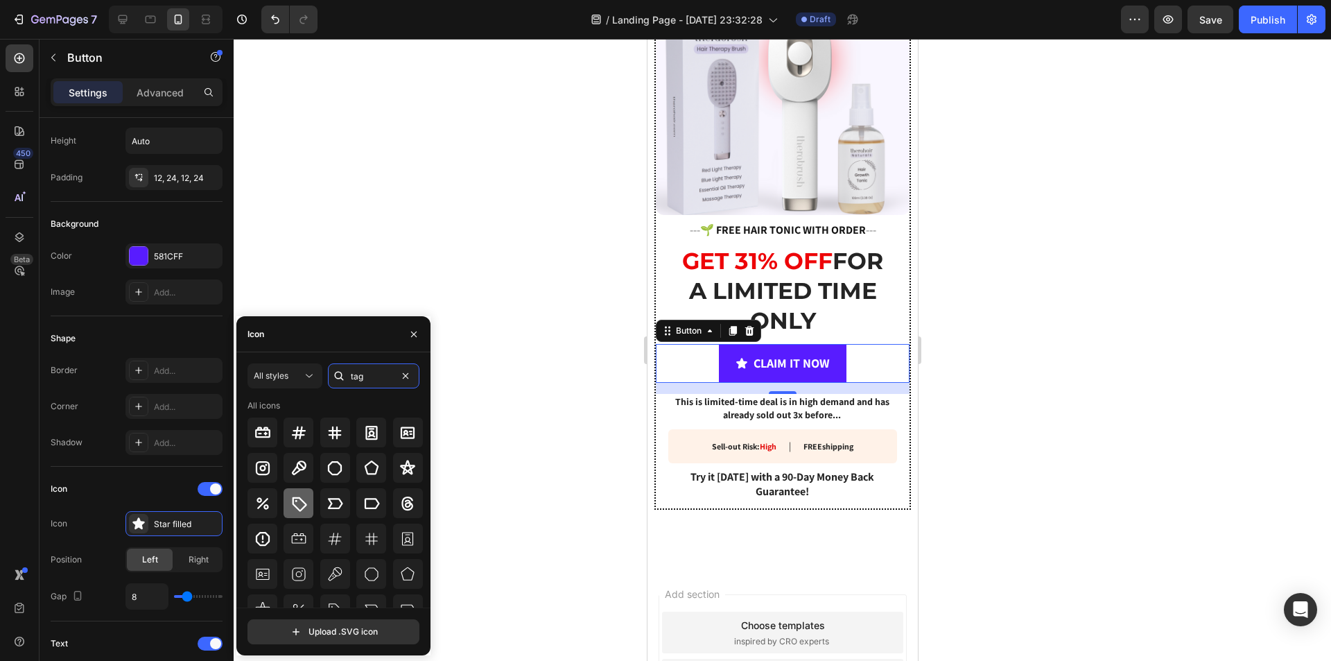
type input "tag"
click at [307, 503] on div at bounding box center [299, 503] width 30 height 30
click at [103, 92] on p "Settings" at bounding box center [88, 92] width 39 height 15
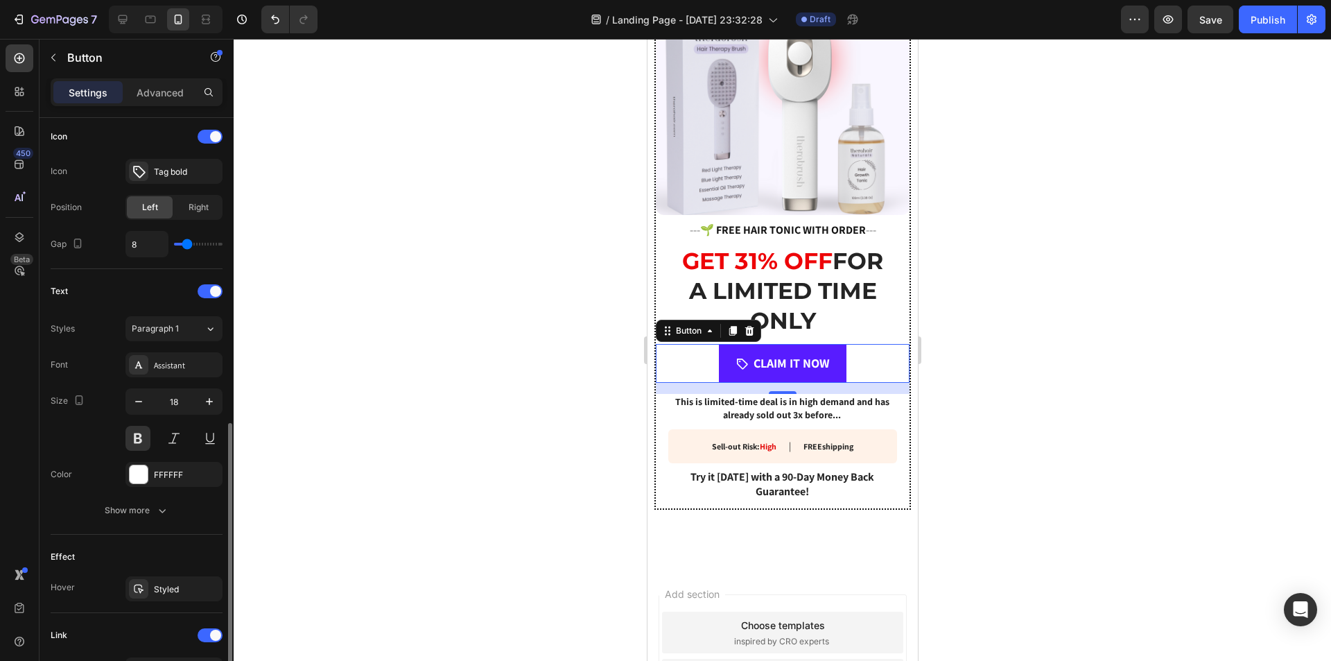
scroll to position [630, 0]
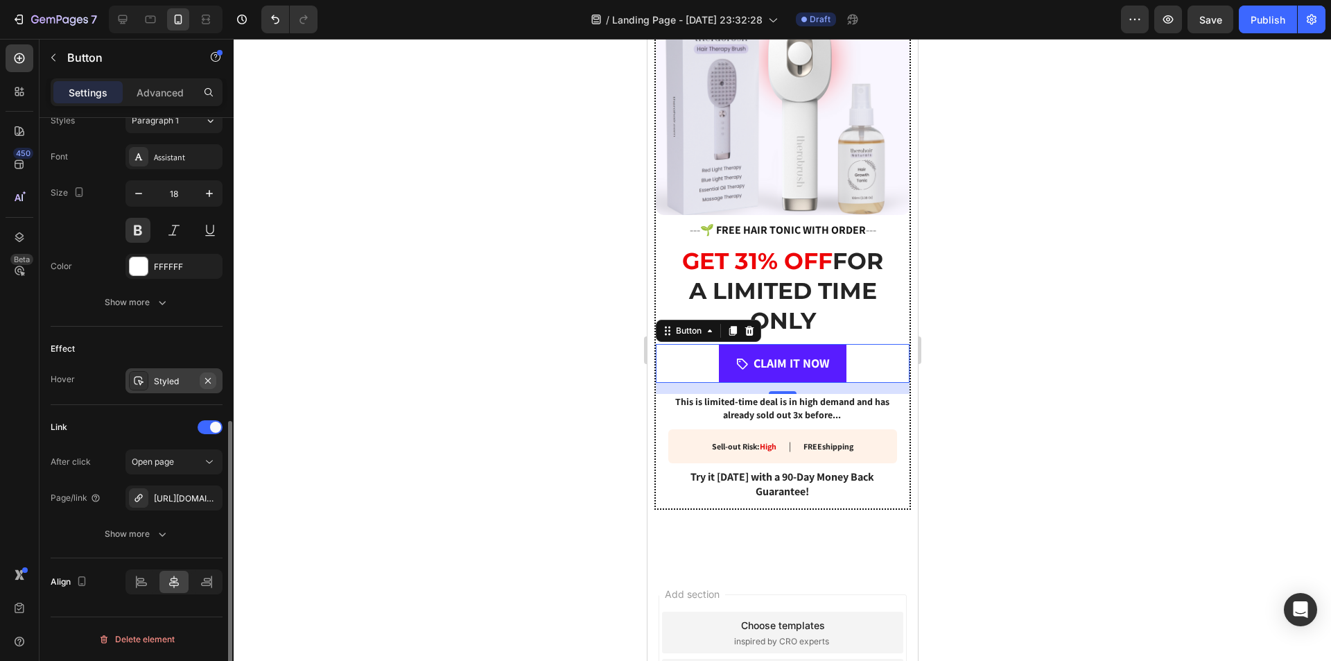
click at [209, 379] on icon "button" at bounding box center [208, 380] width 6 height 6
click at [193, 384] on div "Add..." at bounding box center [186, 381] width 65 height 12
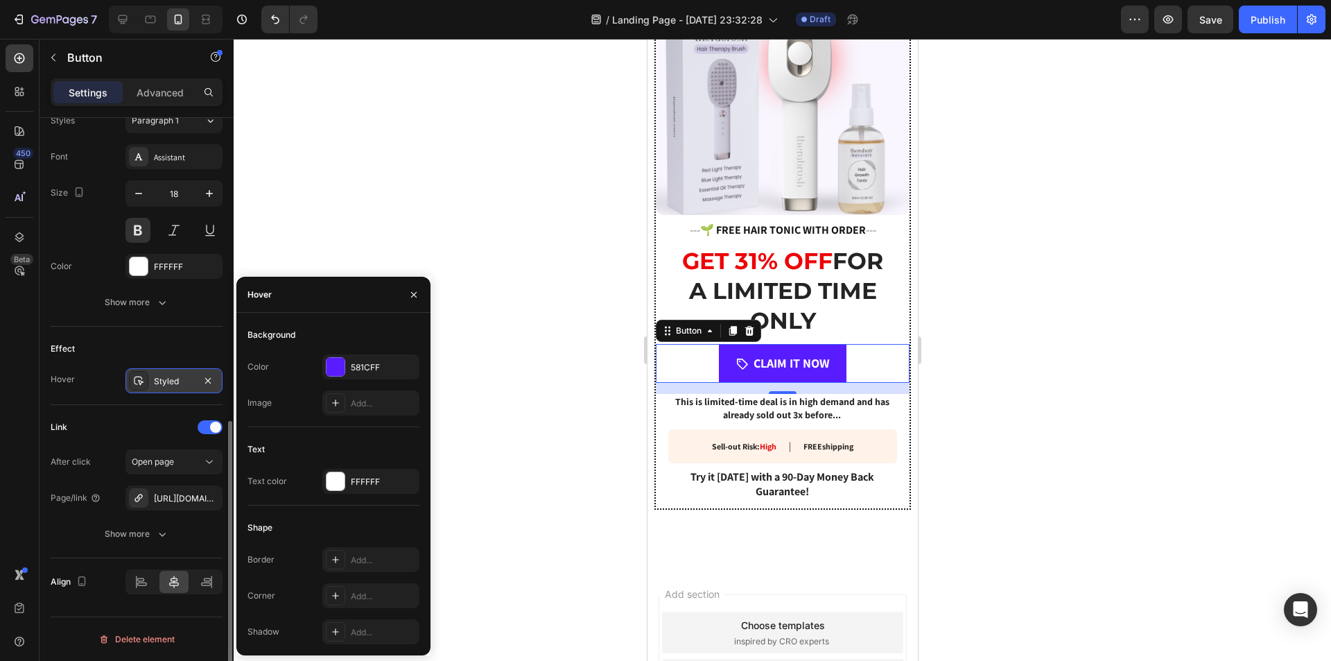
click at [160, 358] on div "Effect" at bounding box center [137, 349] width 172 height 22
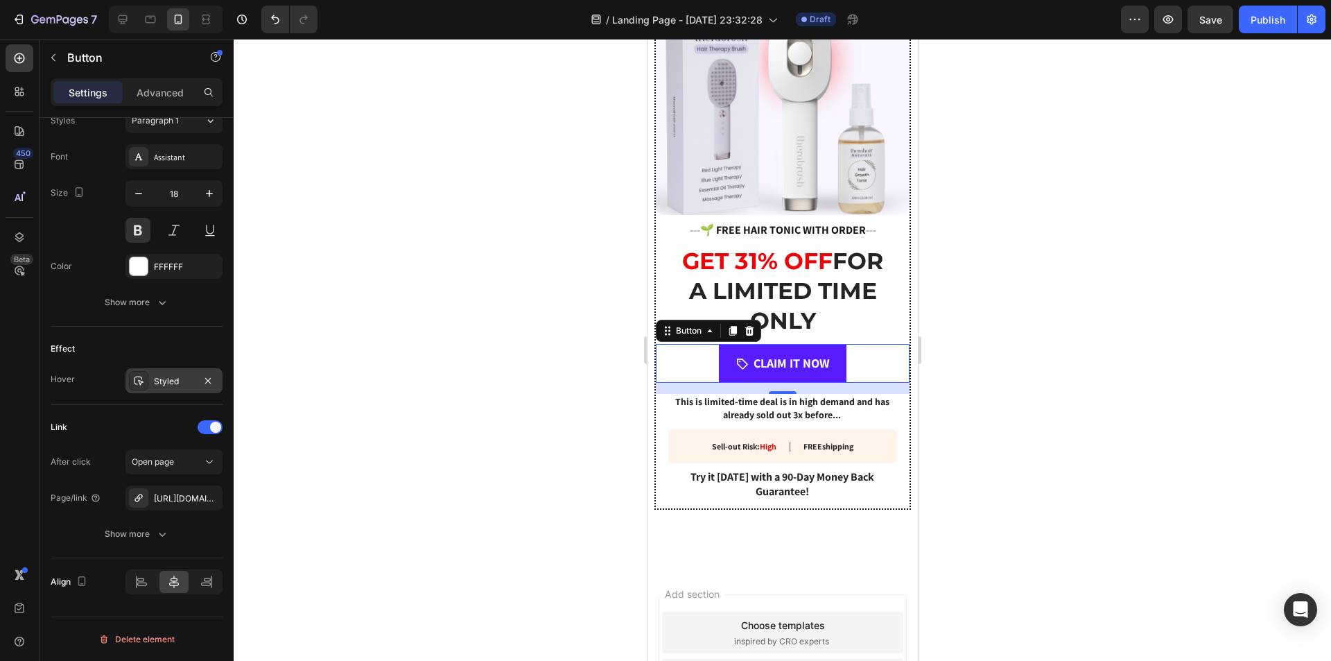
click at [171, 385] on div "Styled" at bounding box center [174, 381] width 40 height 12
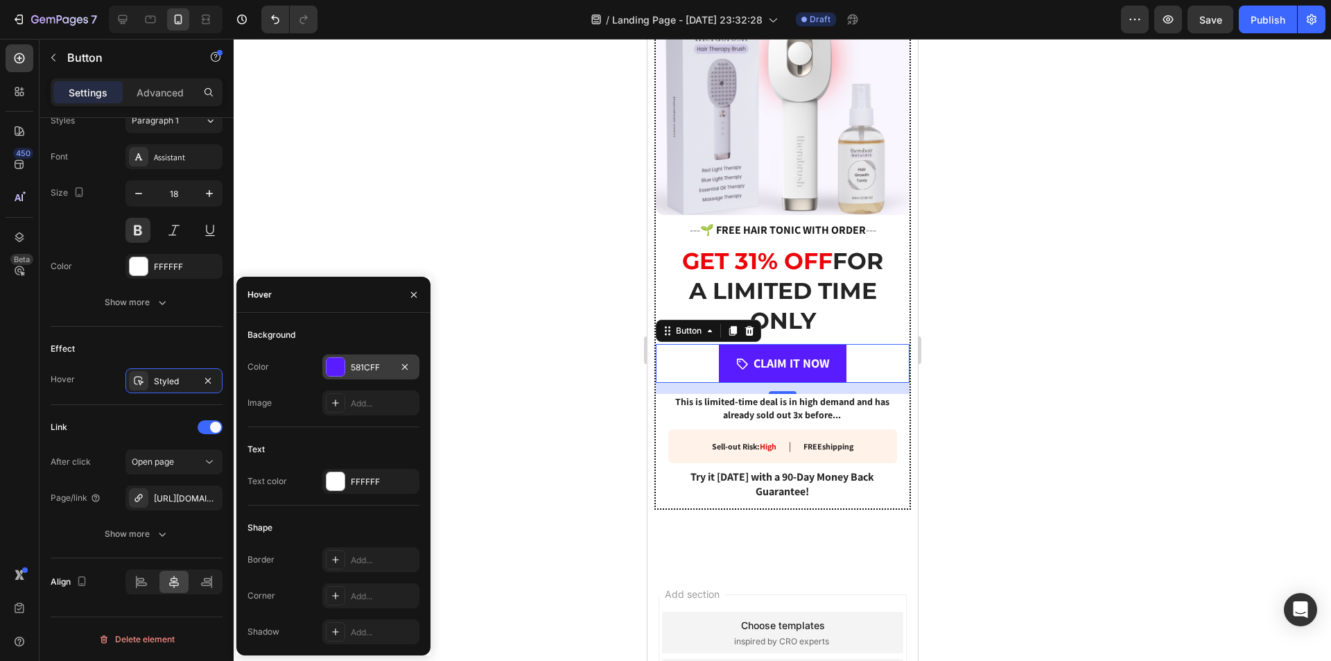
click at [332, 374] on div at bounding box center [336, 367] width 18 height 18
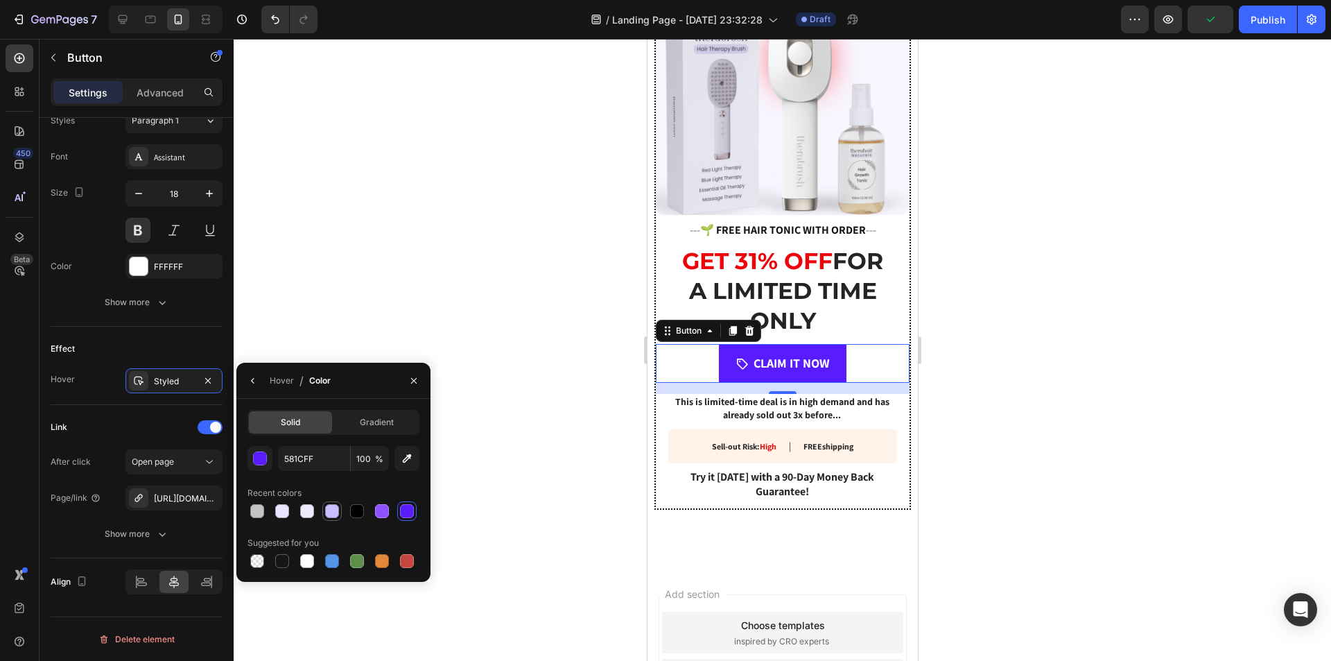
click at [331, 510] on div at bounding box center [332, 511] width 14 height 14
click at [353, 560] on div at bounding box center [357, 561] width 14 height 14
click at [383, 511] on div at bounding box center [382, 511] width 14 height 14
type input "8C52FF"
click at [209, 335] on div "Effect Hover Styled" at bounding box center [137, 366] width 172 height 78
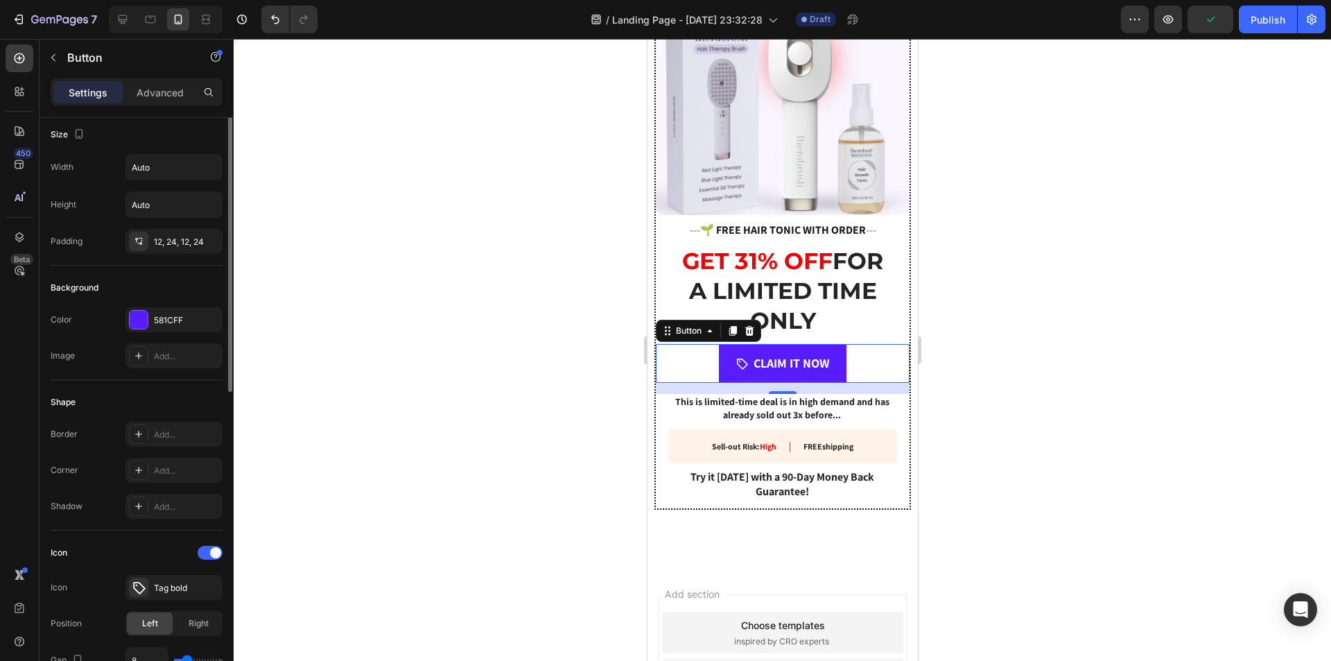
scroll to position [0, 0]
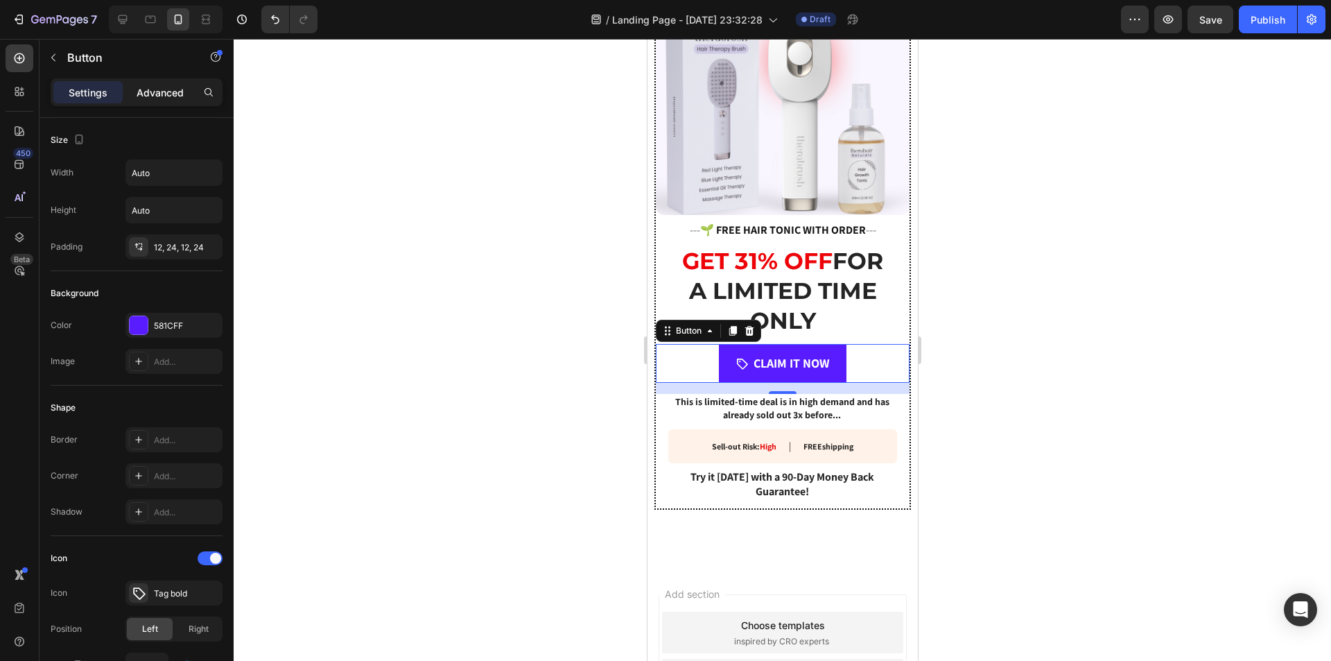
click at [154, 91] on p "Advanced" at bounding box center [160, 92] width 47 height 15
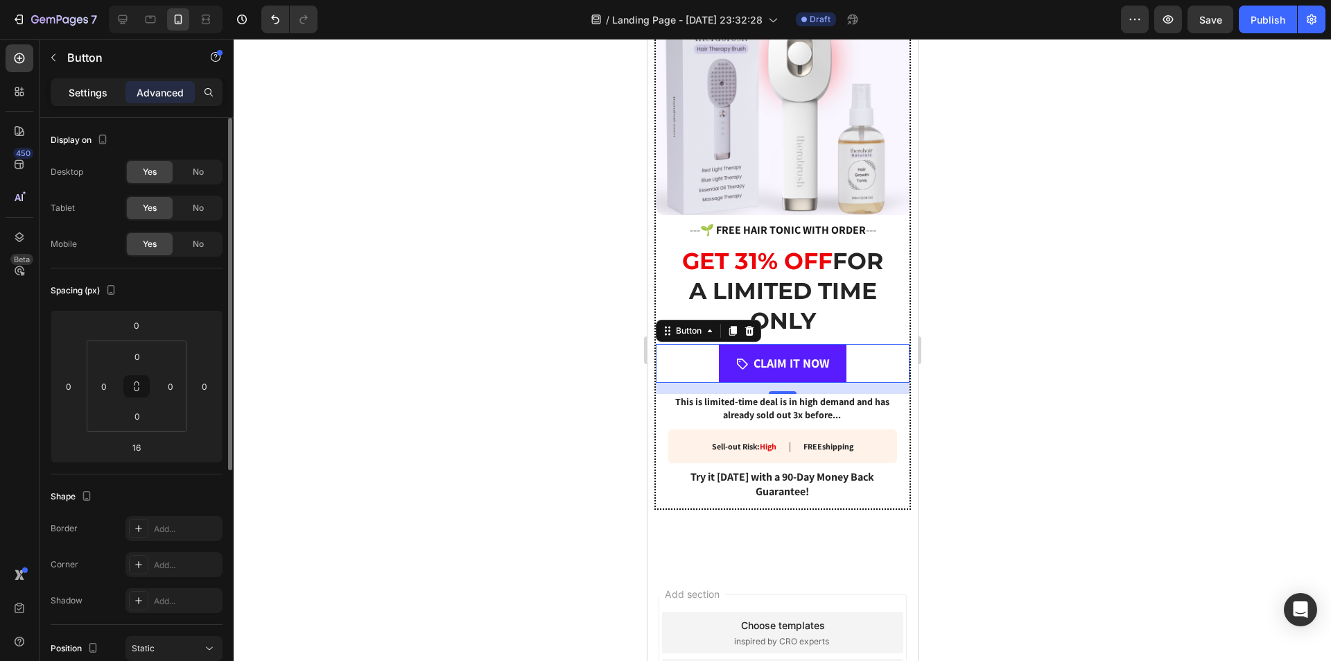
click at [86, 94] on p "Settings" at bounding box center [88, 92] width 39 height 15
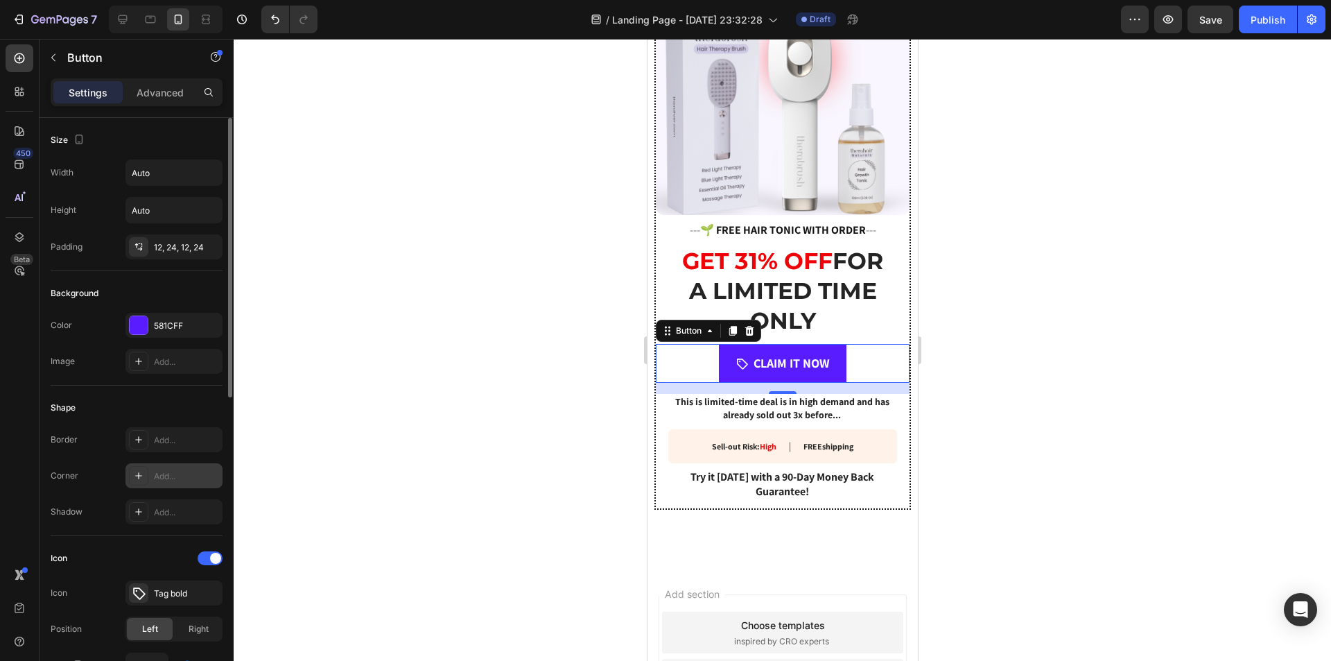
click at [139, 476] on icon at bounding box center [138, 475] width 7 height 7
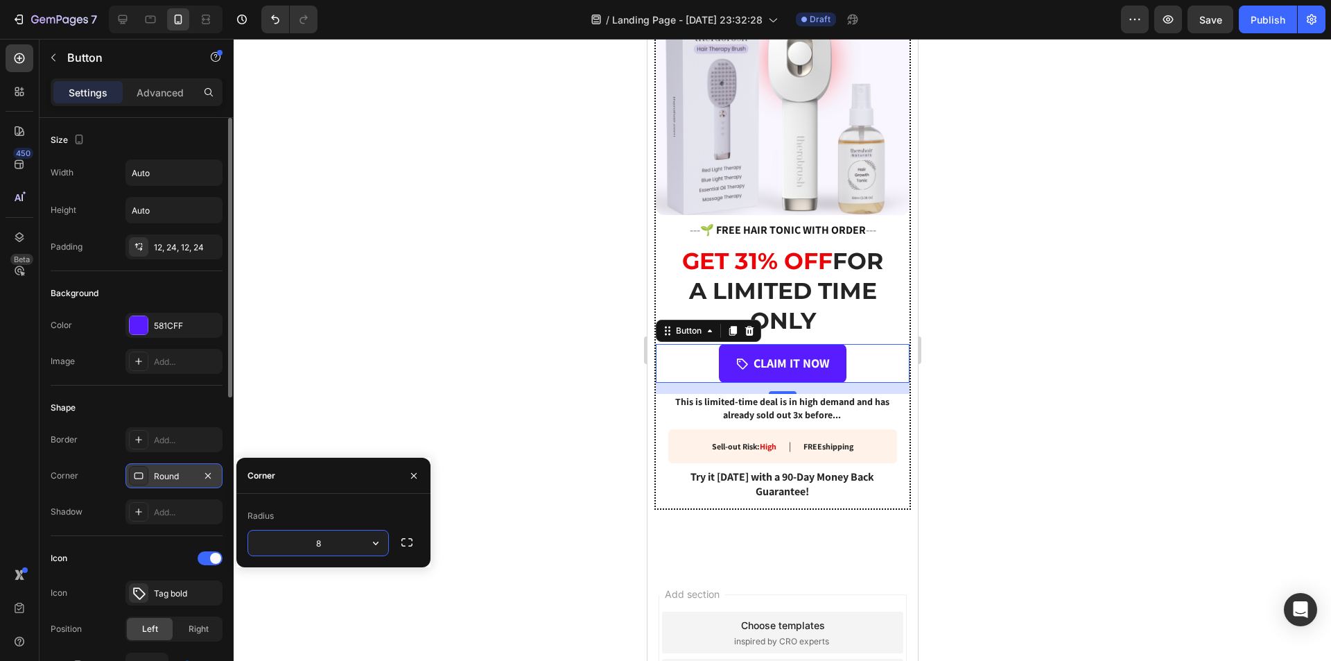
click at [315, 537] on input "8" at bounding box center [318, 542] width 140 height 25
type input "50"
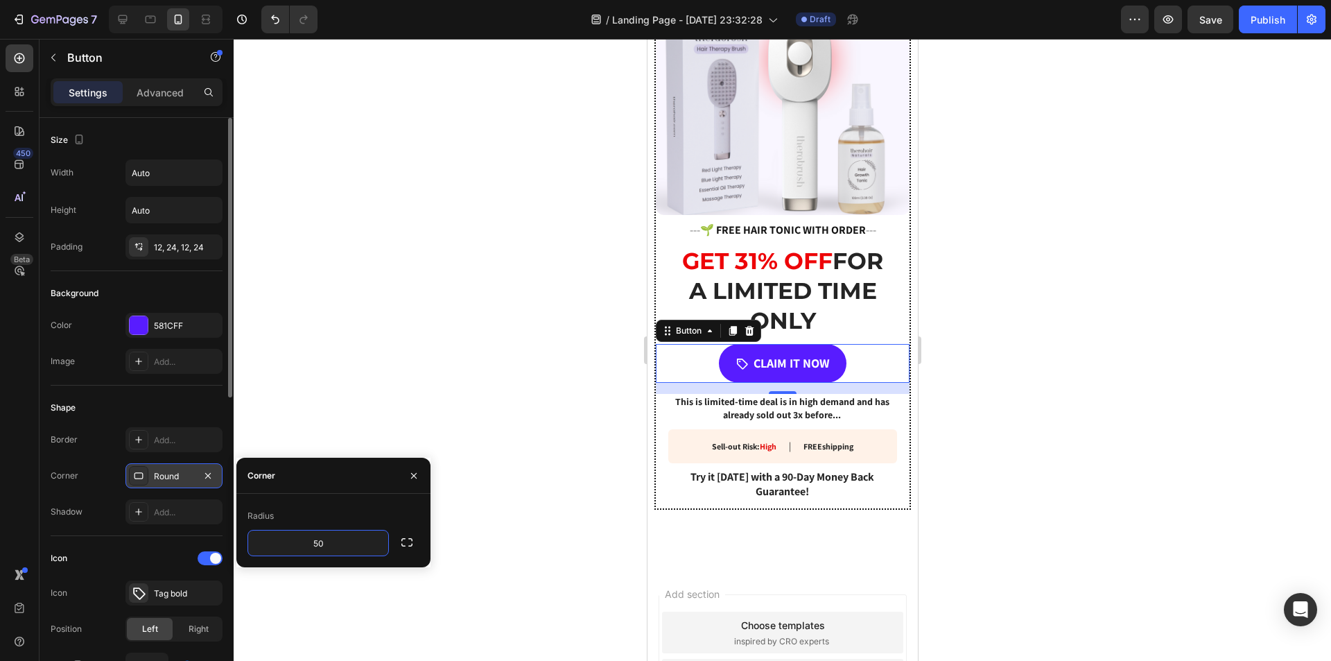
click at [98, 457] on div "Border Add... Corner Round Shadow Add..." at bounding box center [137, 475] width 172 height 97
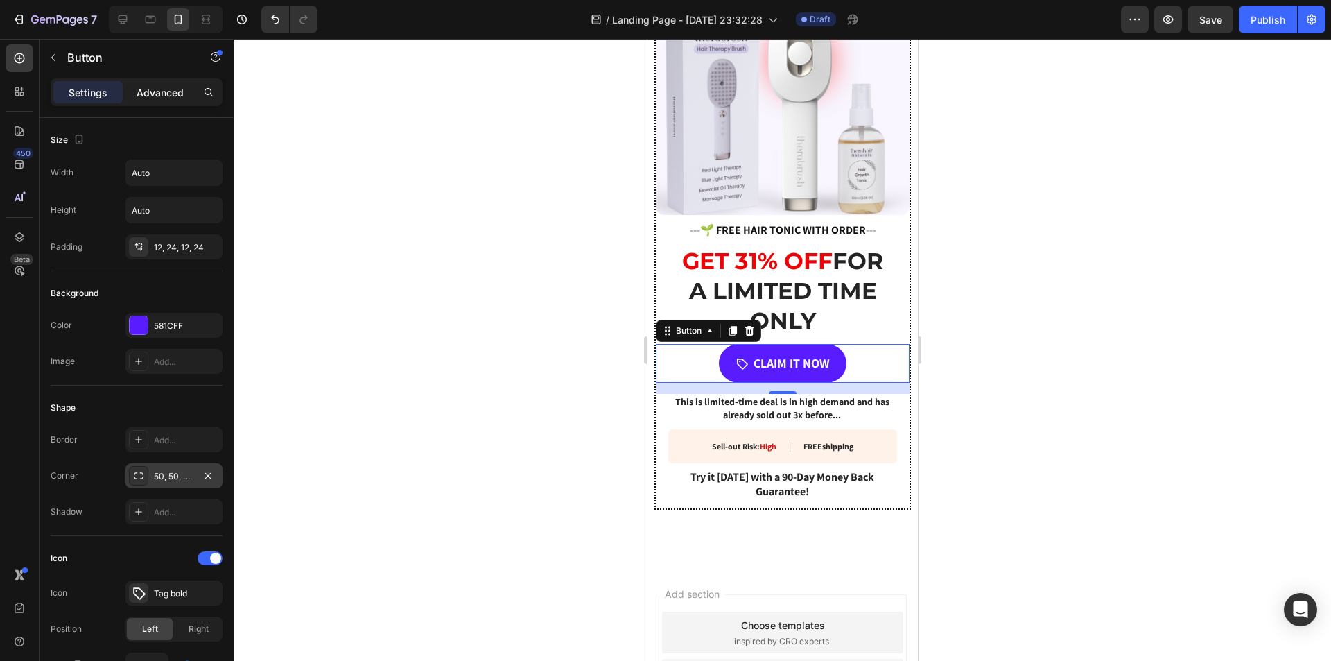
click at [143, 93] on p "Advanced" at bounding box center [160, 92] width 47 height 15
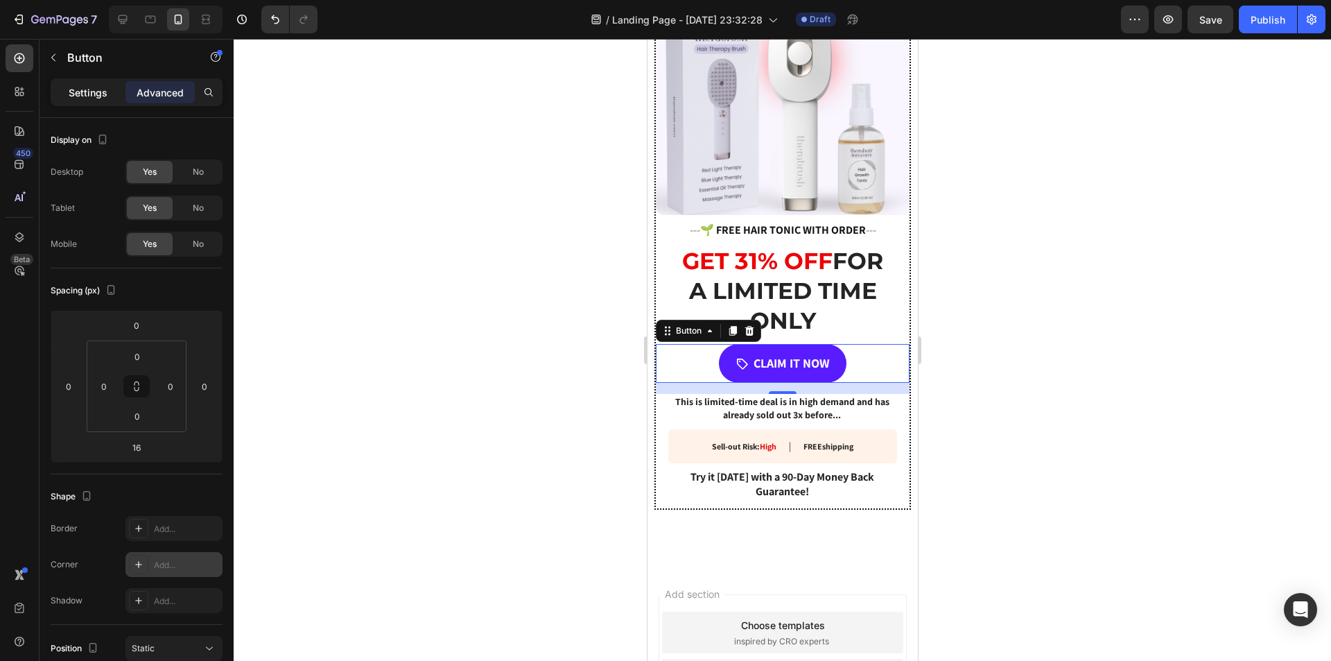
click at [89, 90] on p "Settings" at bounding box center [88, 92] width 39 height 15
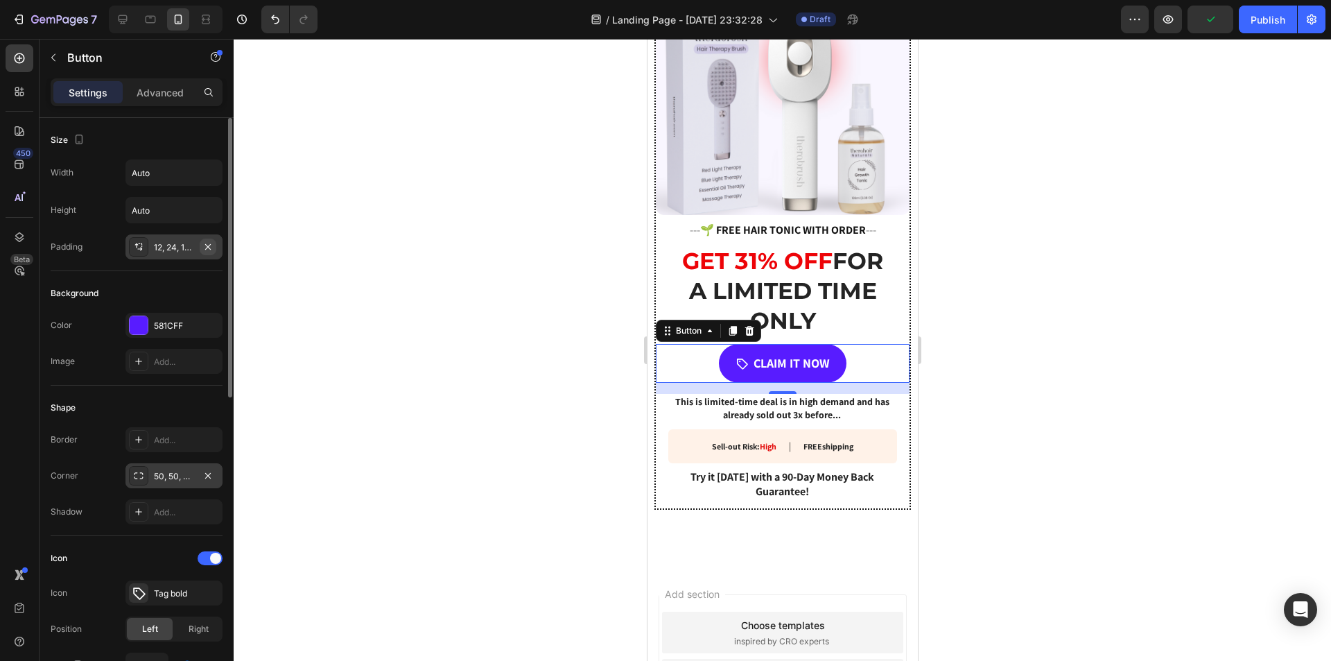
click at [209, 243] on icon "button" at bounding box center [207, 246] width 11 height 11
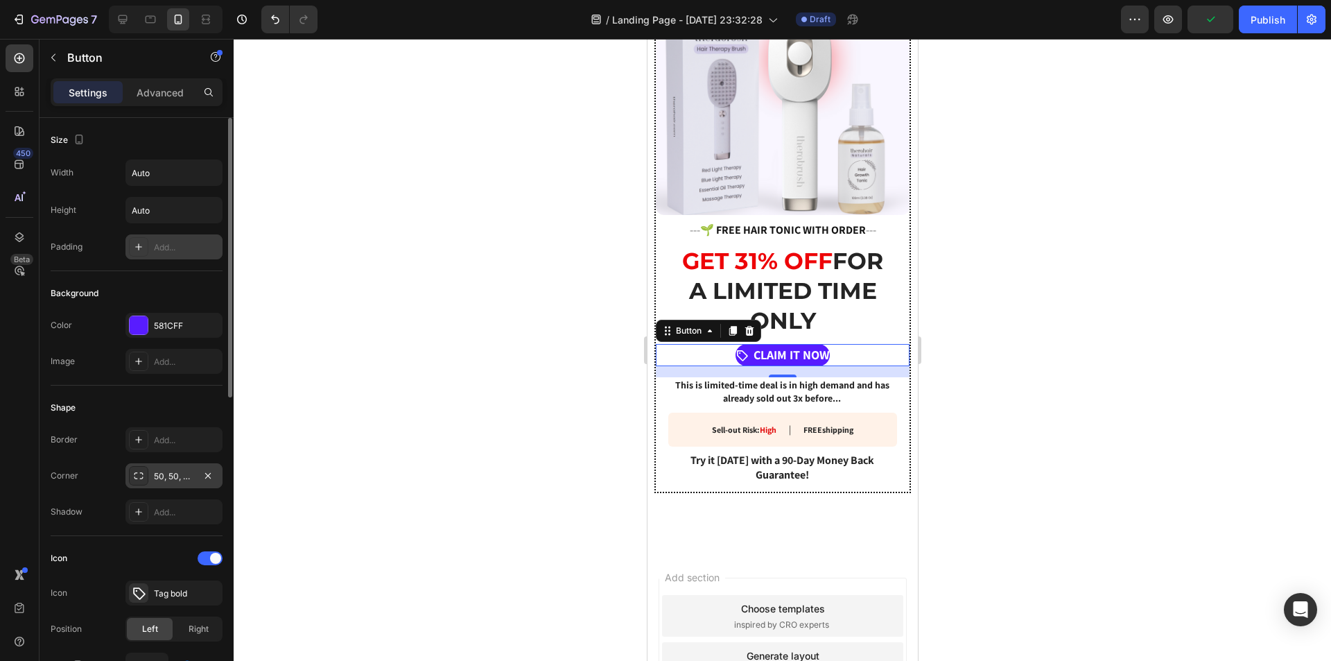
click at [159, 252] on div "Add..." at bounding box center [186, 247] width 65 height 12
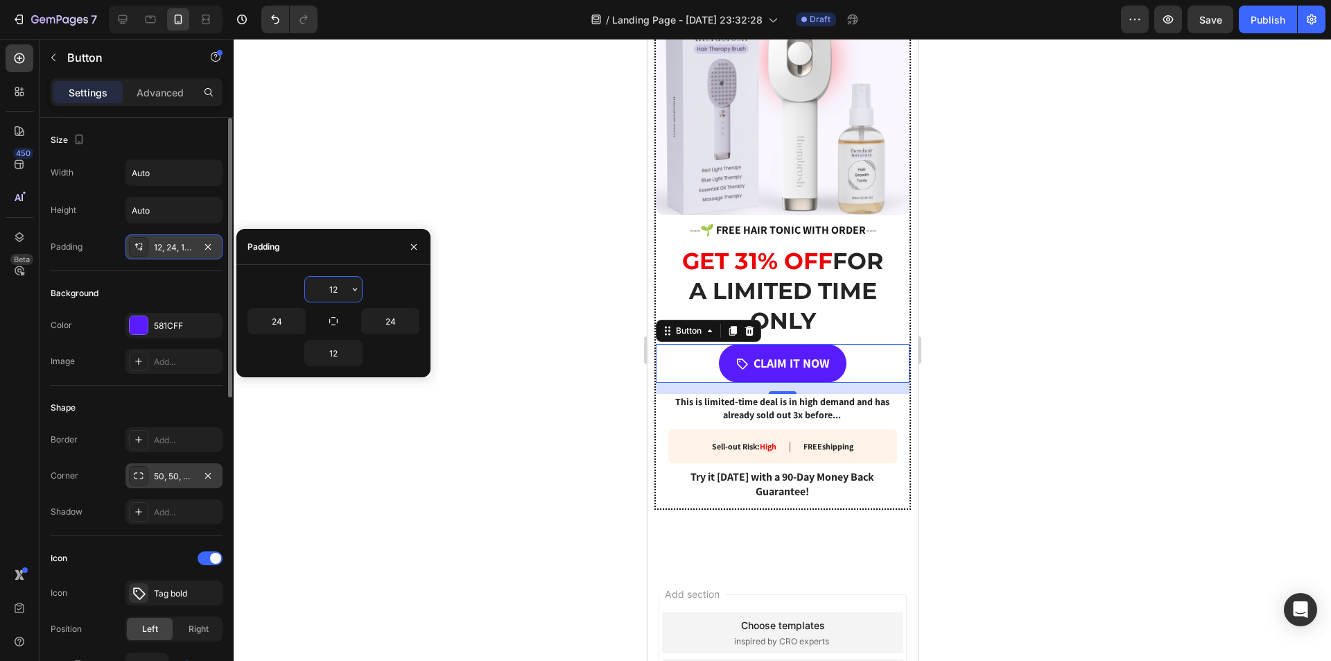
click at [109, 246] on div "Padding 12, 24, 12, 24" at bounding box center [137, 246] width 172 height 25
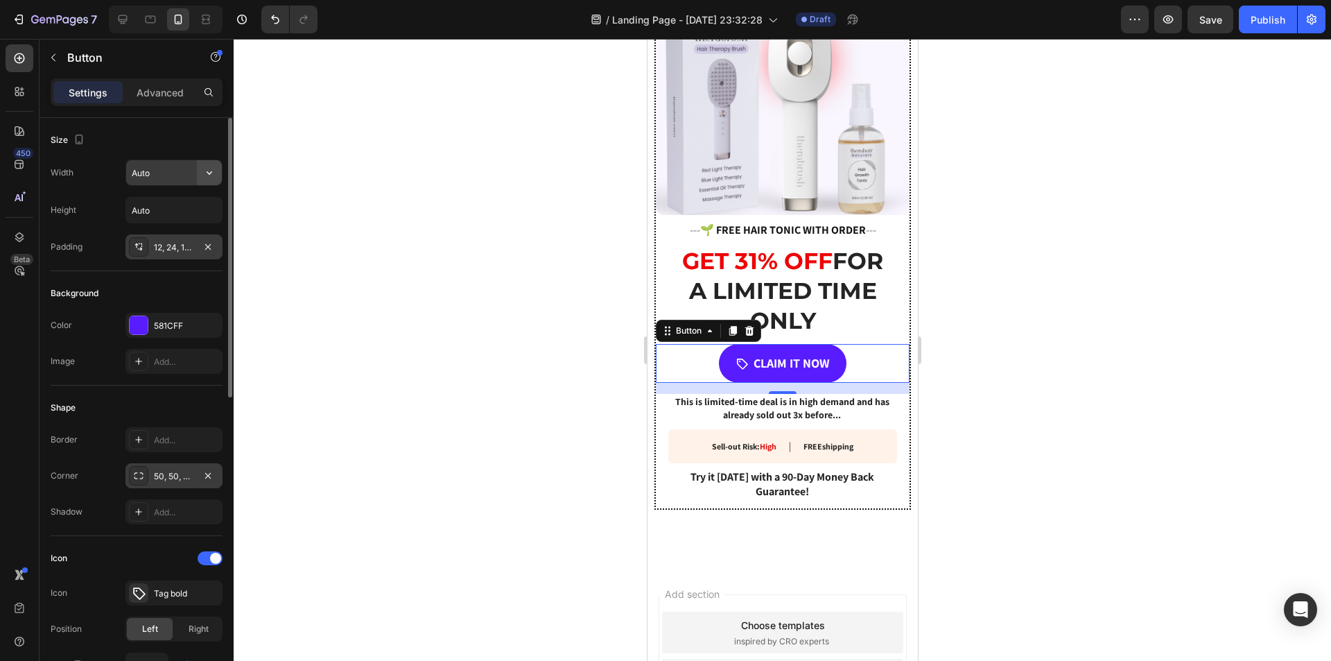
click at [214, 177] on icon "button" at bounding box center [209, 173] width 14 height 14
click at [162, 225] on div "Full 100%" at bounding box center [160, 234] width 114 height 26
type input "100%"
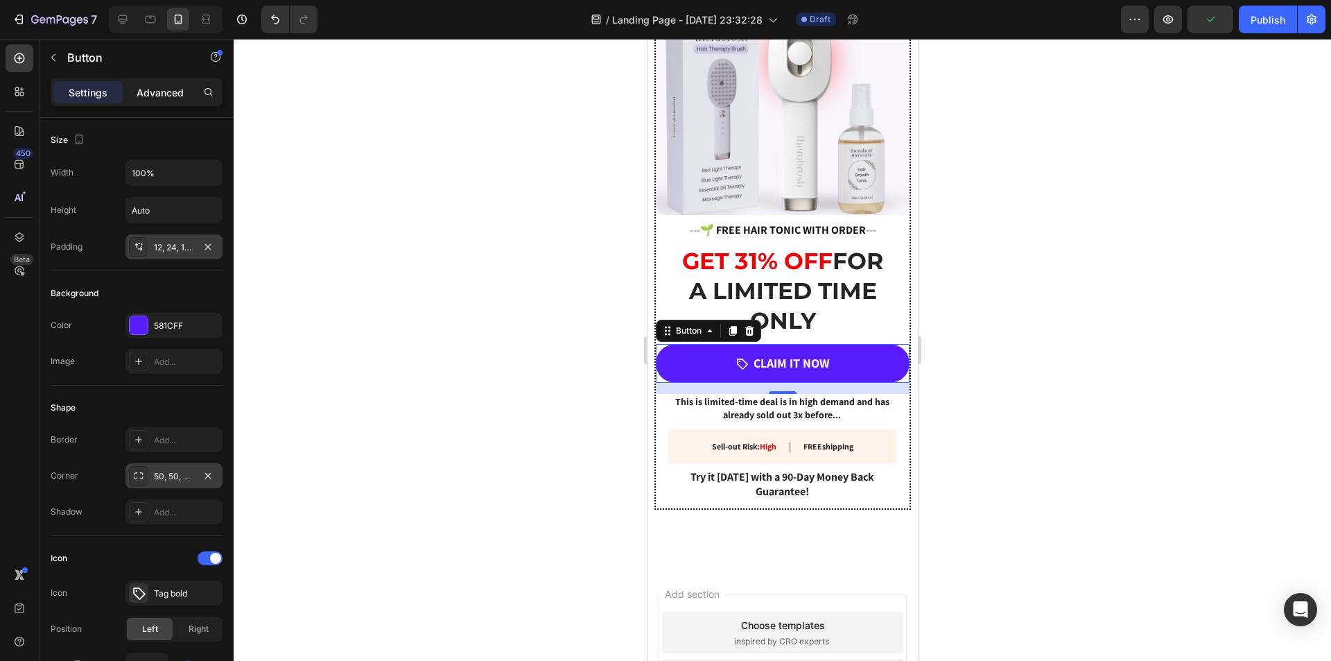
click at [152, 87] on p "Advanced" at bounding box center [160, 92] width 47 height 15
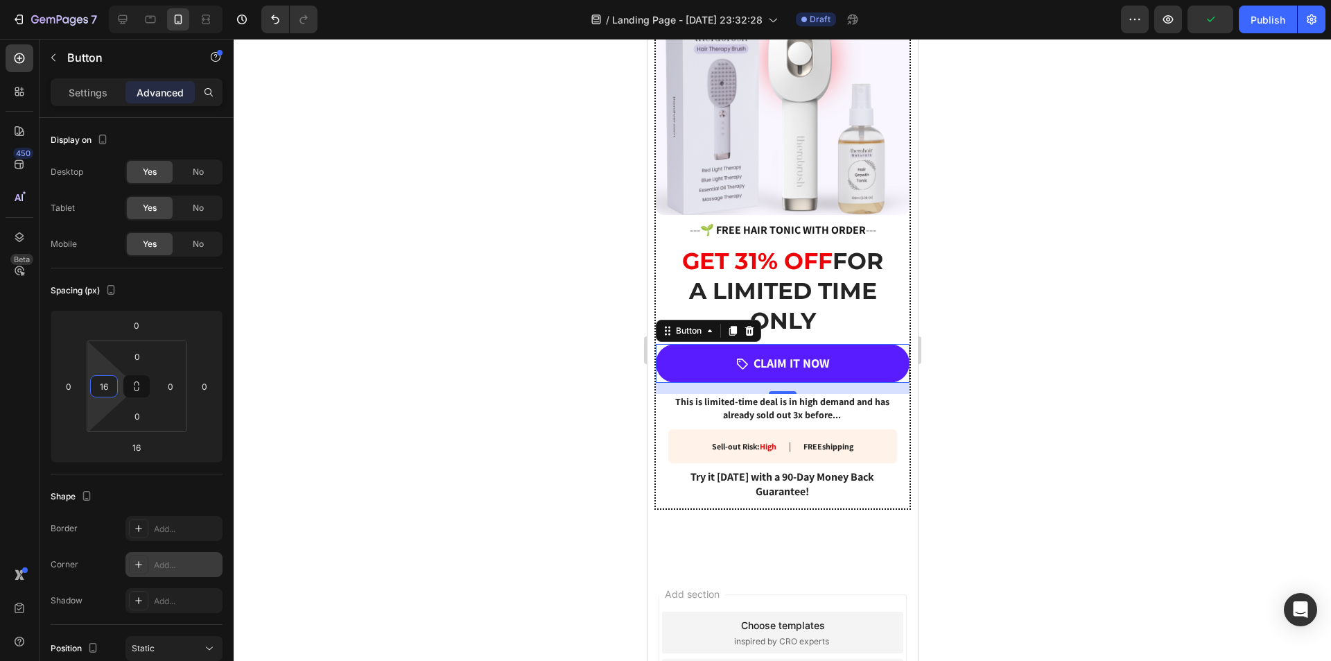
type input "18"
click at [91, 0] on html "7 / Landing Page - Aug 22, 23:32:28 Draft Preview Save Publish 450 Beta Section…" at bounding box center [665, 0] width 1331 height 0
type input "16"
click at [189, 0] on html "7 / Landing Page - Aug 22, 23:32:28 Draft Preview Save Publish 450 Beta Section…" at bounding box center [665, 0] width 1331 height 0
click at [89, 386] on icon at bounding box center [137, 387] width 100 height 92
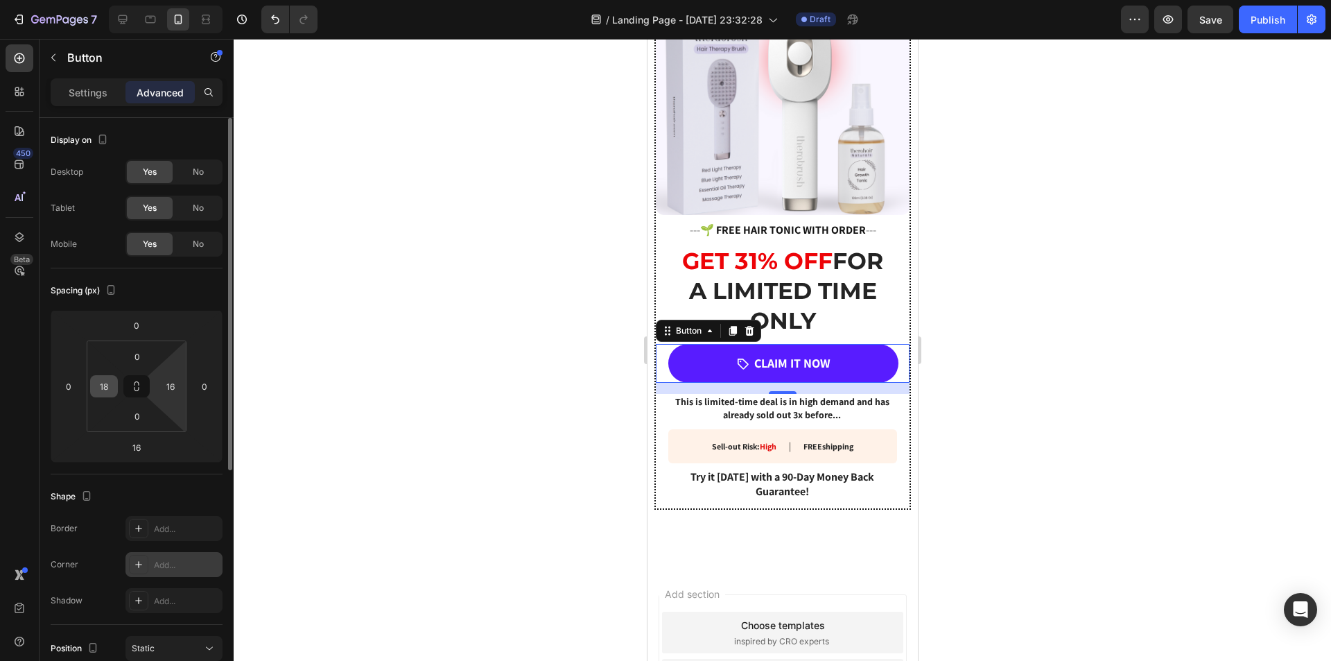
click at [88, 383] on div "0 18 0 16" at bounding box center [137, 386] width 100 height 92
type input "20"
click at [124, 0] on html "7 / Landing Page - Aug 22, 23:32:28 Draft Preview Save Publish 450 Beta Section…" at bounding box center [665, 0] width 1331 height 0
type input "20"
click at [155, 0] on html "7 / Landing Page - Aug 22, 23:32:28 Draft Preview Save Publish 450 Beta Section…" at bounding box center [665, 0] width 1331 height 0
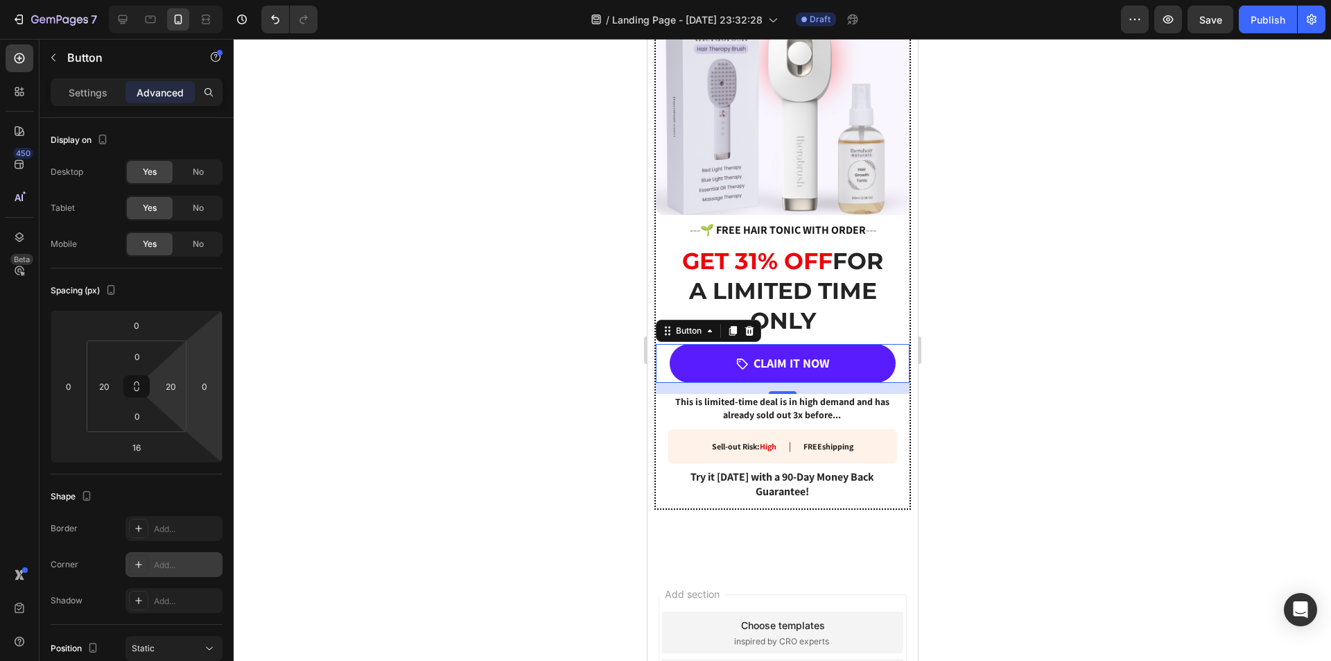
click at [1047, 363] on div at bounding box center [783, 350] width 1098 height 622
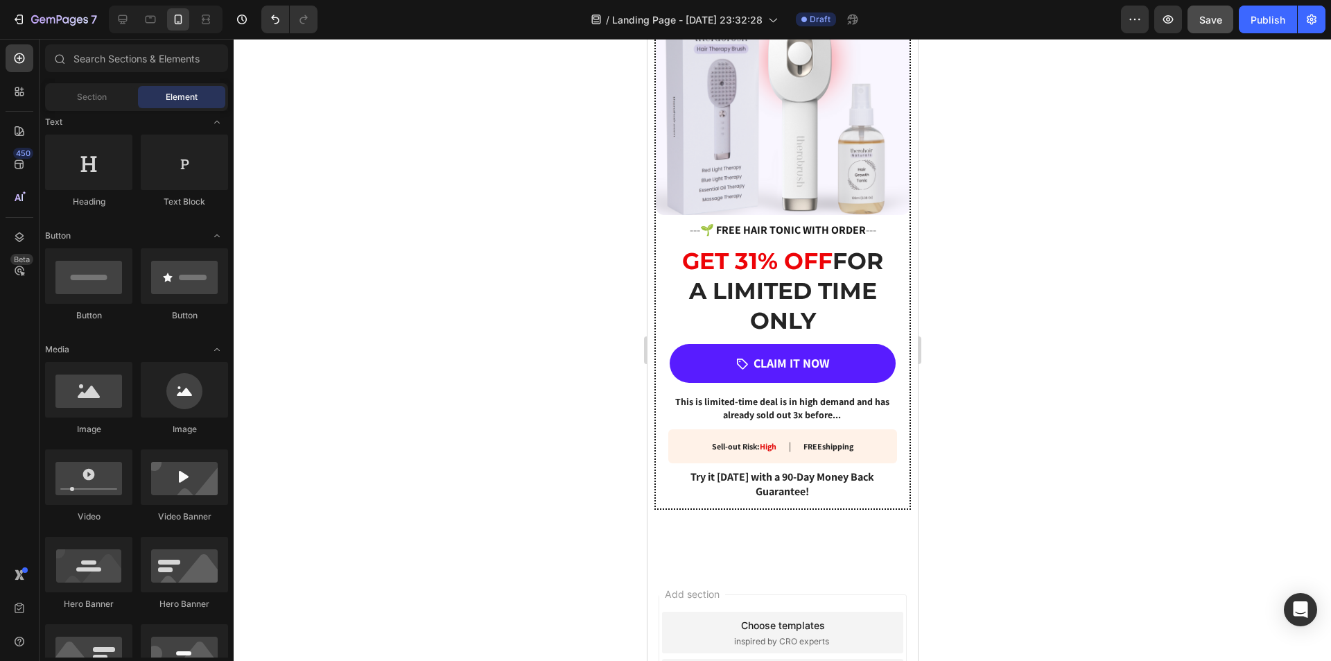
click at [1206, 32] on button "Save" at bounding box center [1211, 20] width 46 height 28
click at [117, 21] on icon at bounding box center [123, 19] width 14 height 14
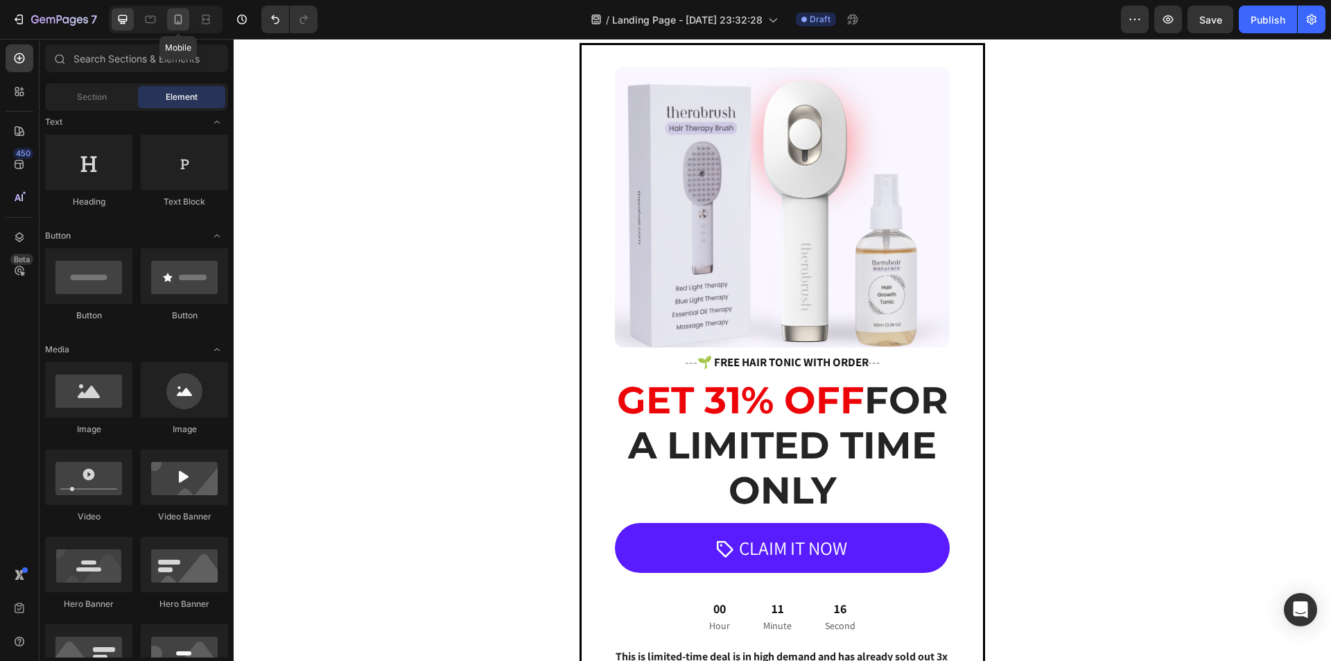
click at [179, 27] on div at bounding box center [178, 19] width 22 height 22
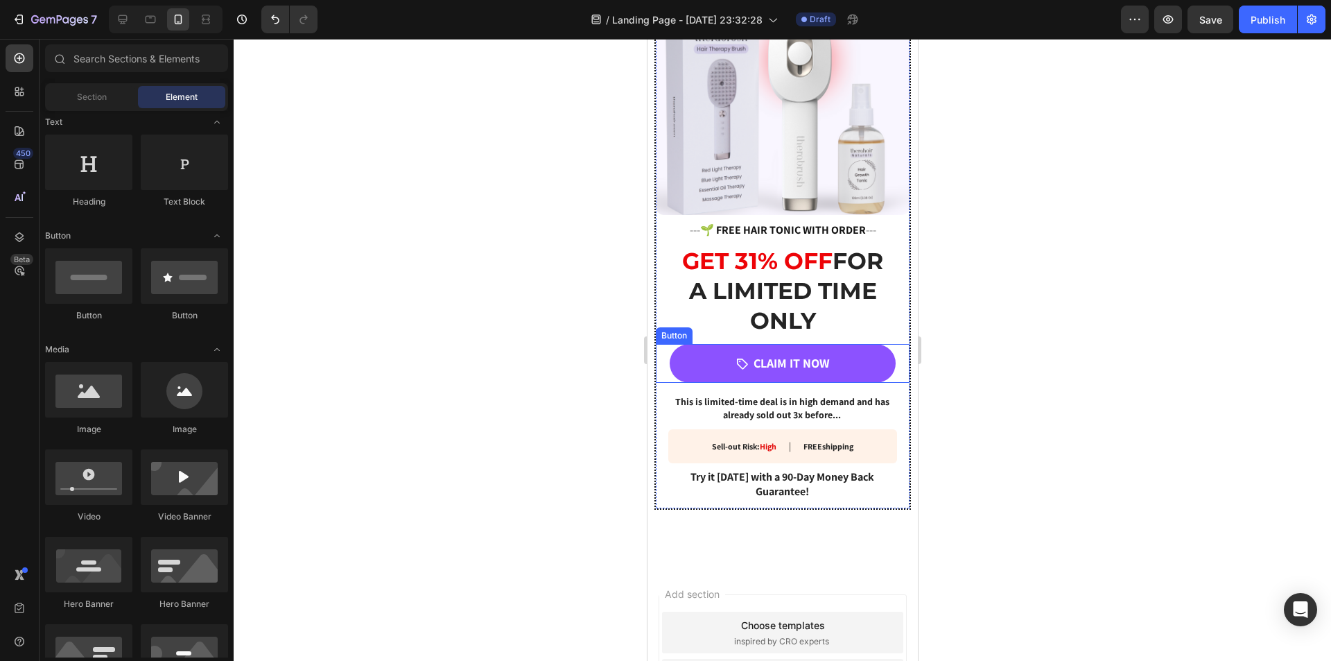
click at [695, 349] on link "CLAIM IT NOW" at bounding box center [782, 363] width 226 height 39
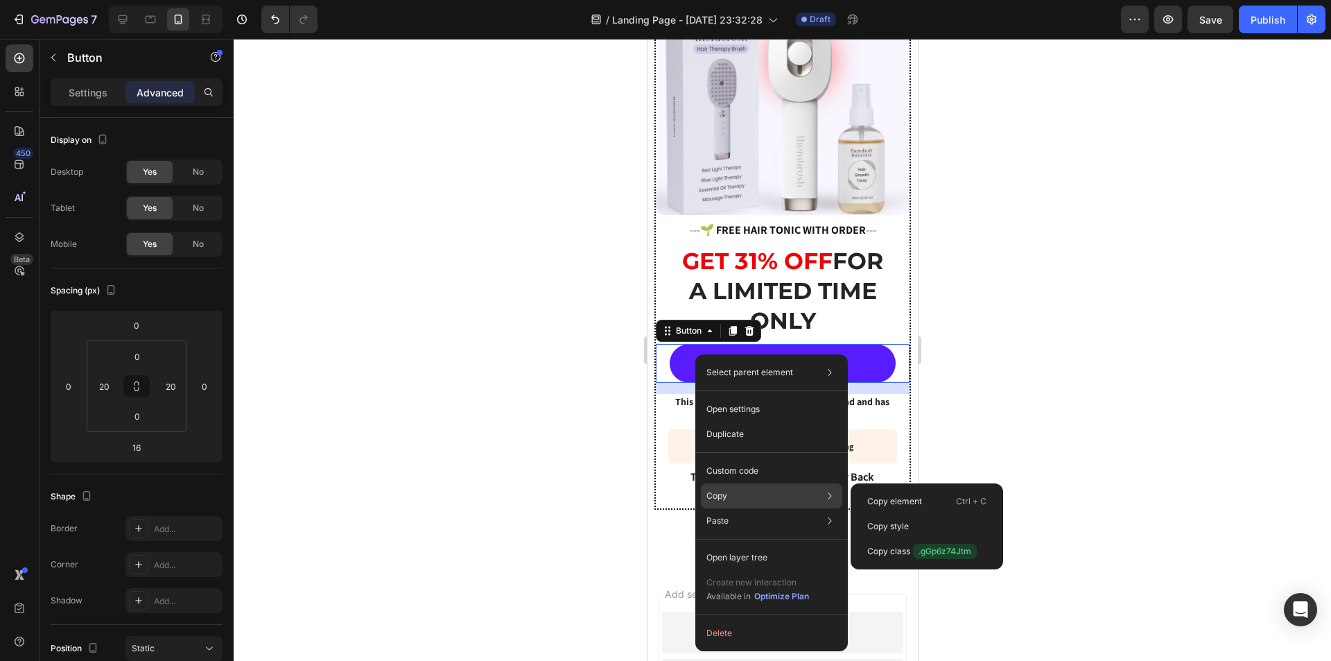
click at [729, 503] on div "Copy Copy element Ctrl + C Copy style Copy class .gGp6z74Jtm" at bounding box center [771, 495] width 141 height 25
click at [897, 501] on p "Copy element" at bounding box center [894, 501] width 55 height 12
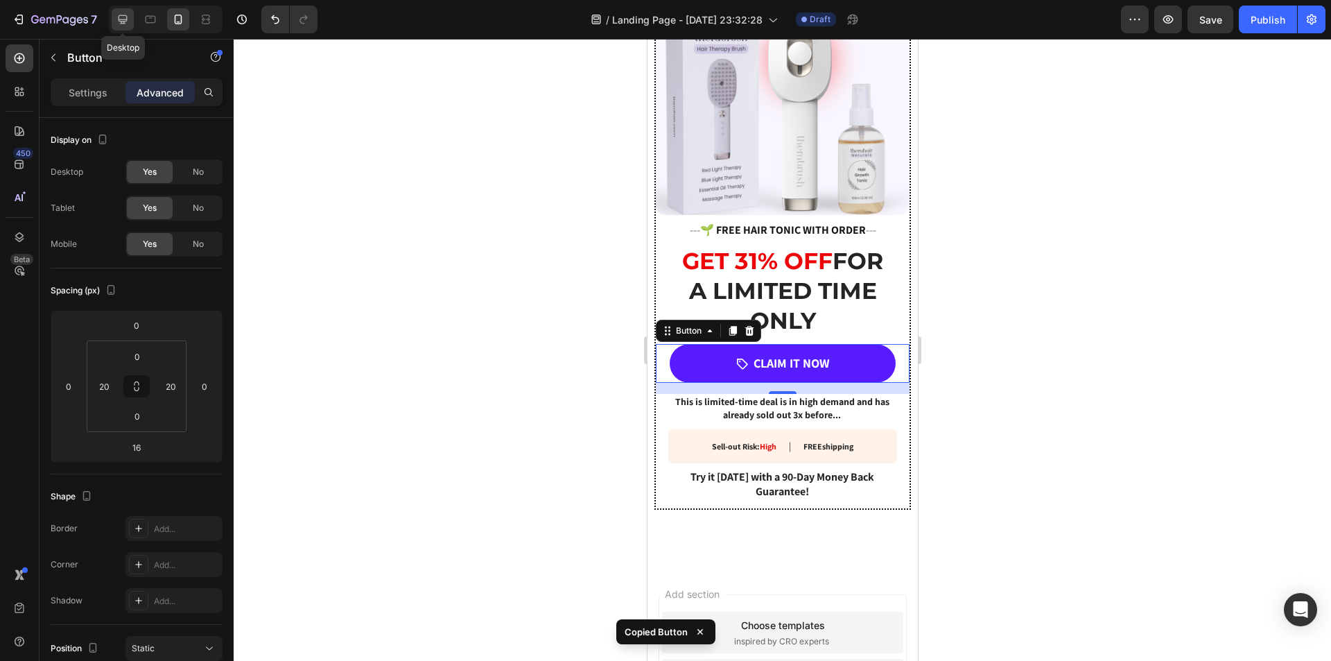
click at [121, 19] on icon at bounding box center [123, 19] width 9 height 9
type input "12"
type input "0"
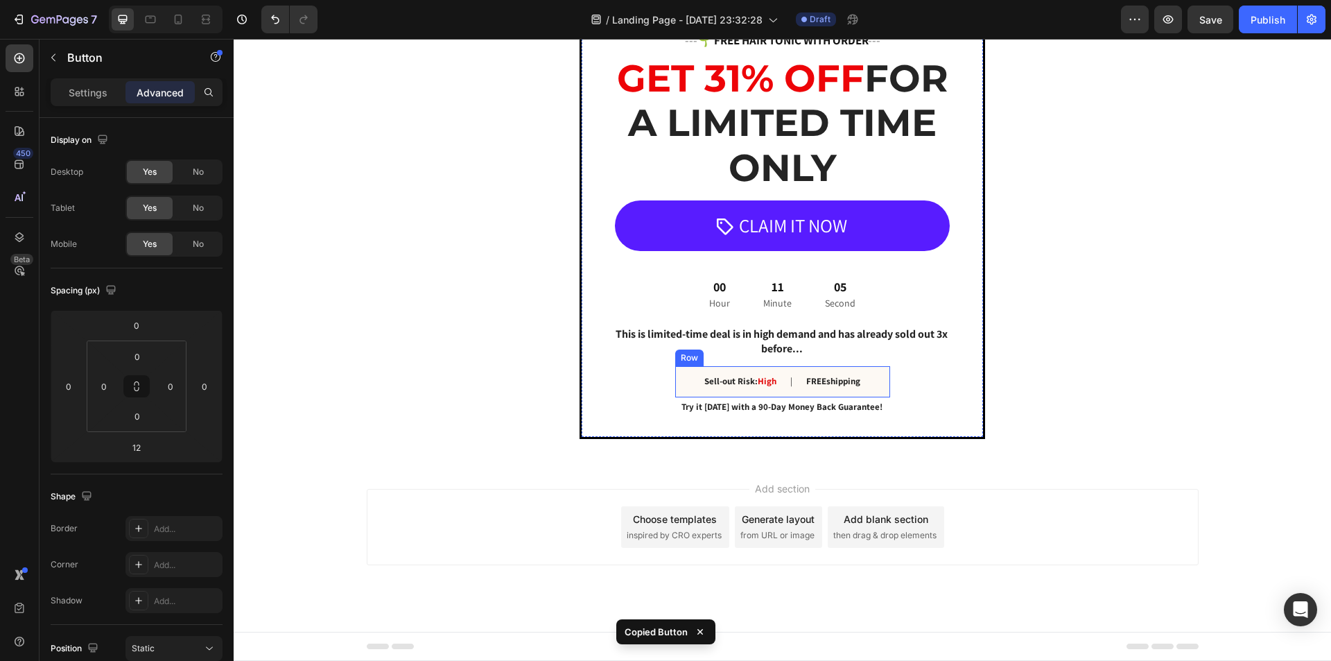
scroll to position [1745, 0]
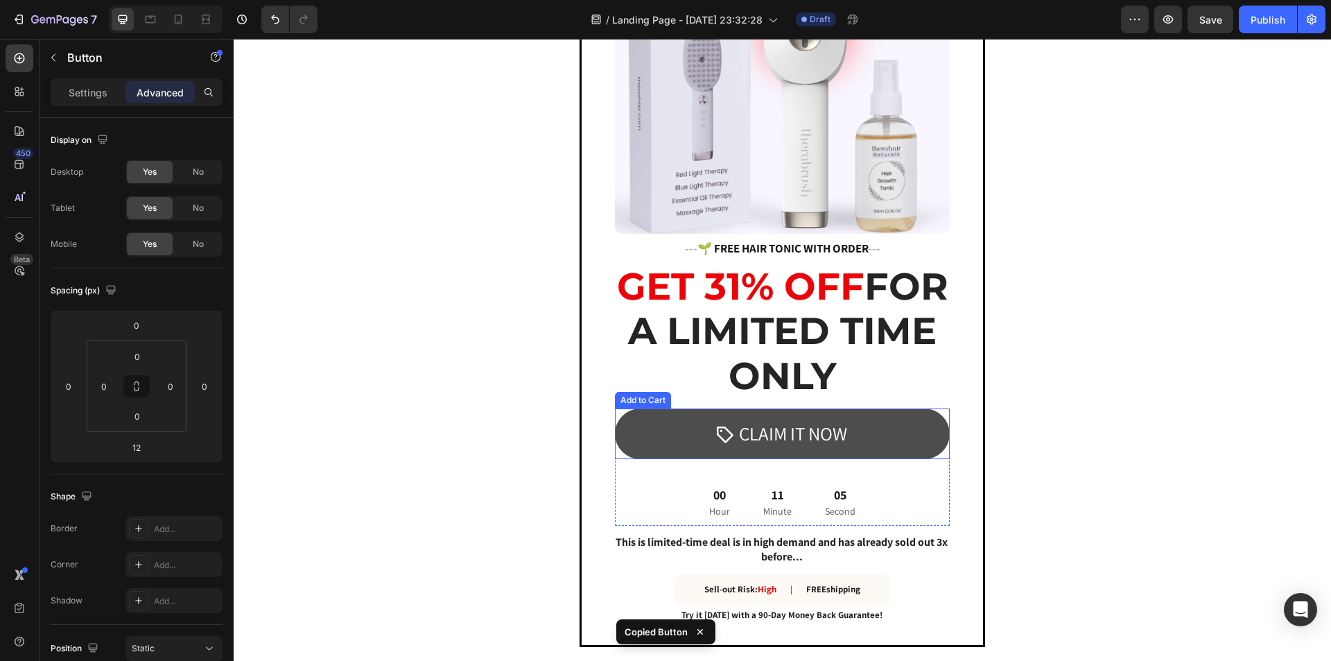
click at [625, 424] on button "CLAIM IT NOW" at bounding box center [782, 433] width 335 height 51
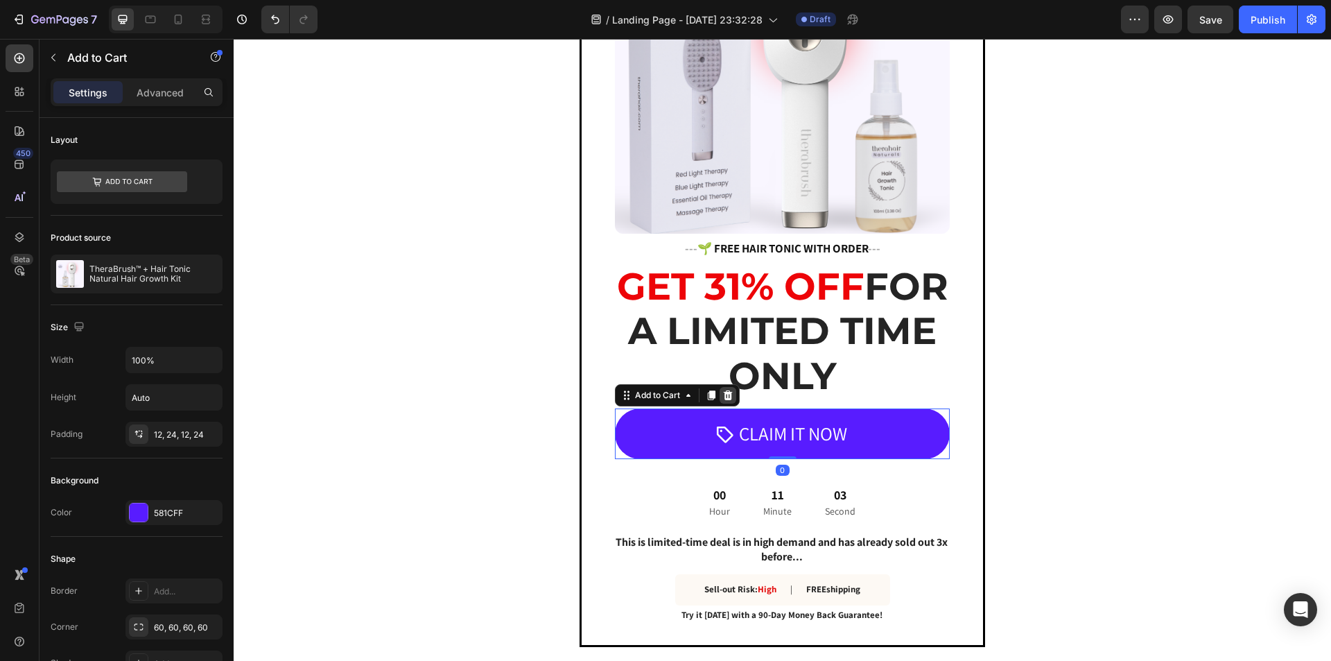
click at [723, 391] on icon at bounding box center [728, 395] width 11 height 11
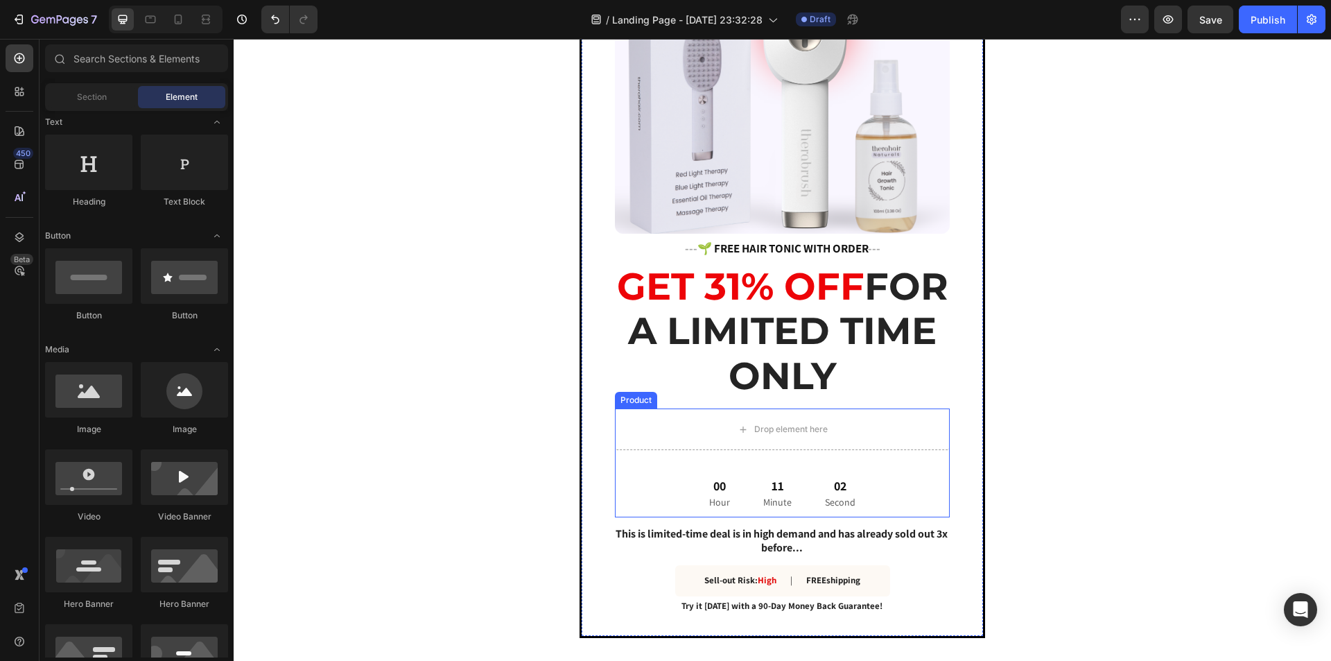
click at [890, 467] on div "Drop element here 00 Hour 11 Minute 02 Second Countdown Timer Product" at bounding box center [782, 462] width 335 height 109
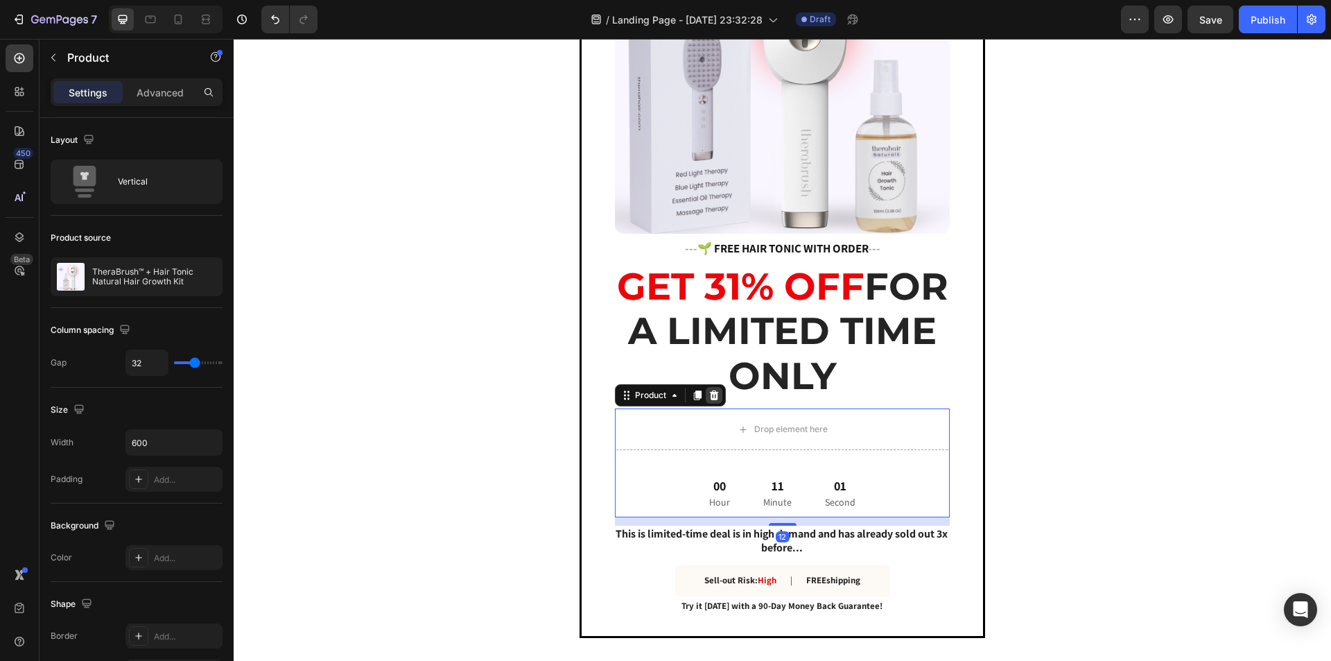
click at [712, 394] on icon at bounding box center [714, 395] width 9 height 10
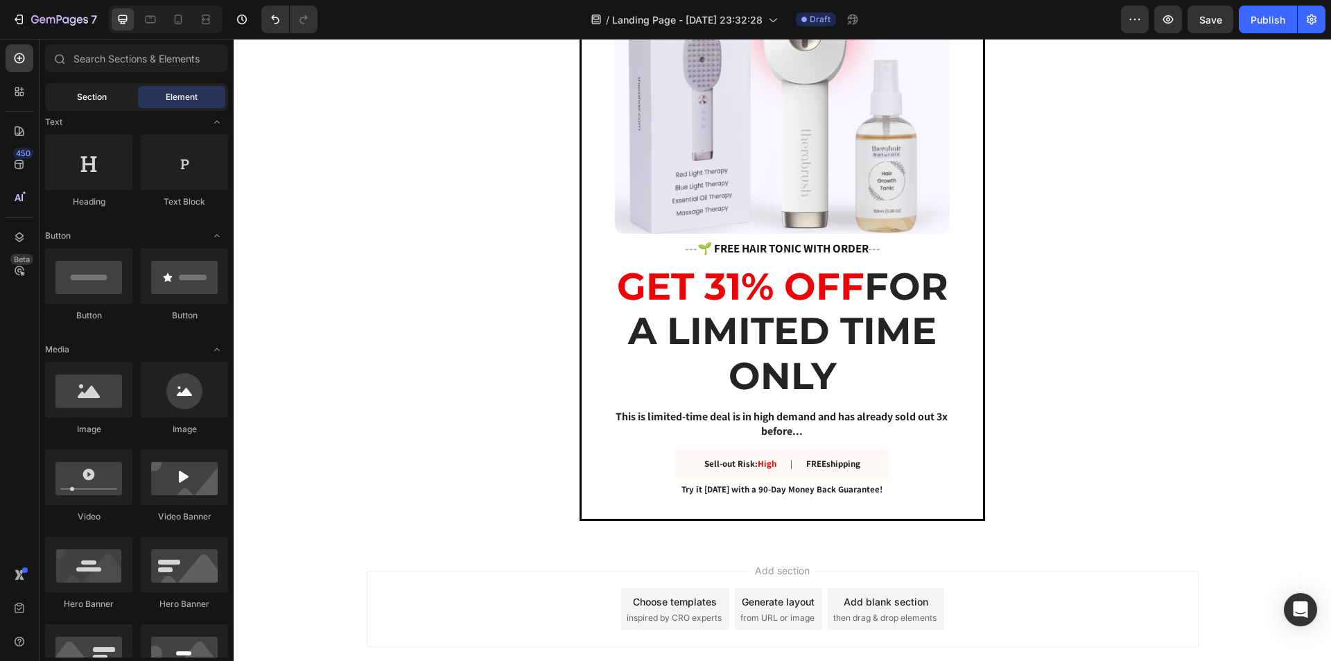
click at [91, 94] on span "Section" at bounding box center [92, 97] width 30 height 12
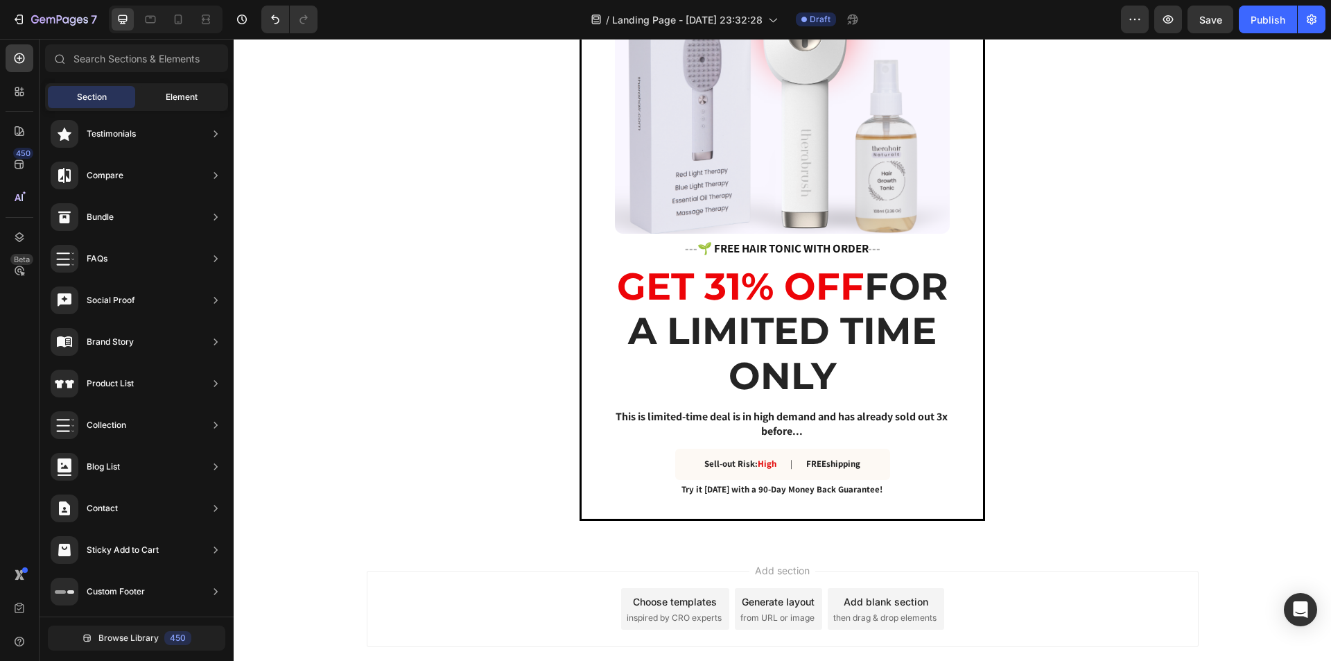
click at [168, 102] on span "Element" at bounding box center [182, 97] width 32 height 12
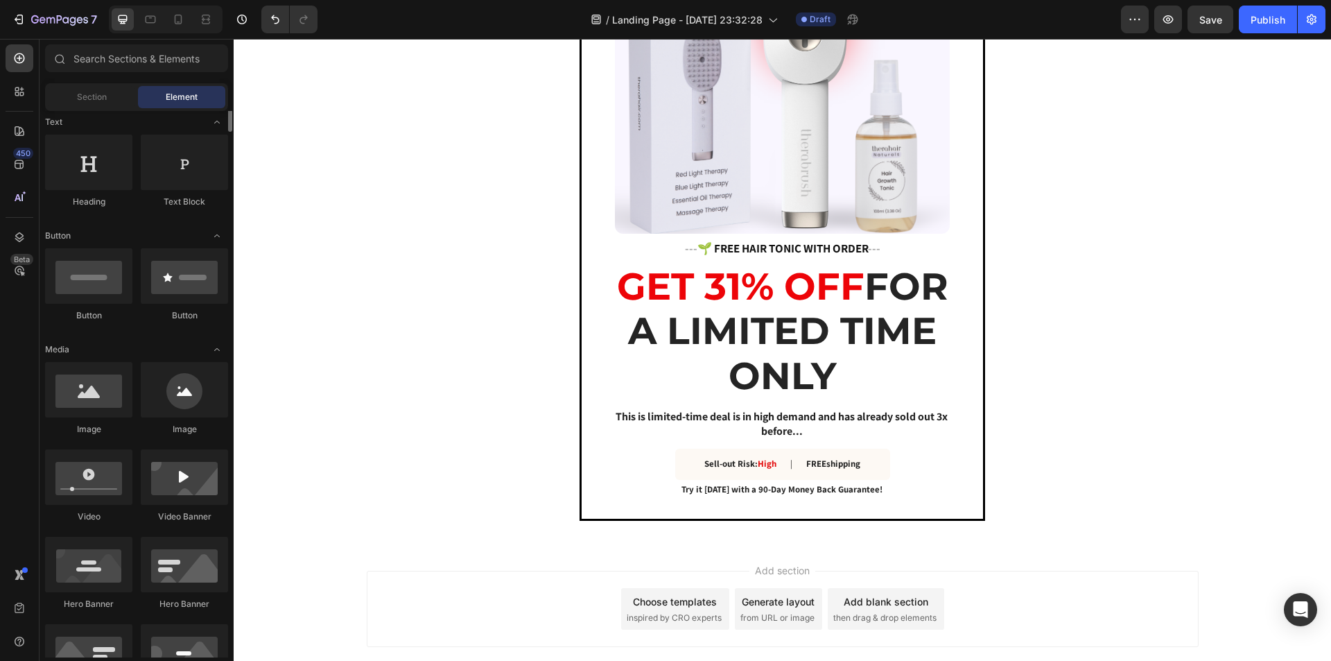
scroll to position [0, 0]
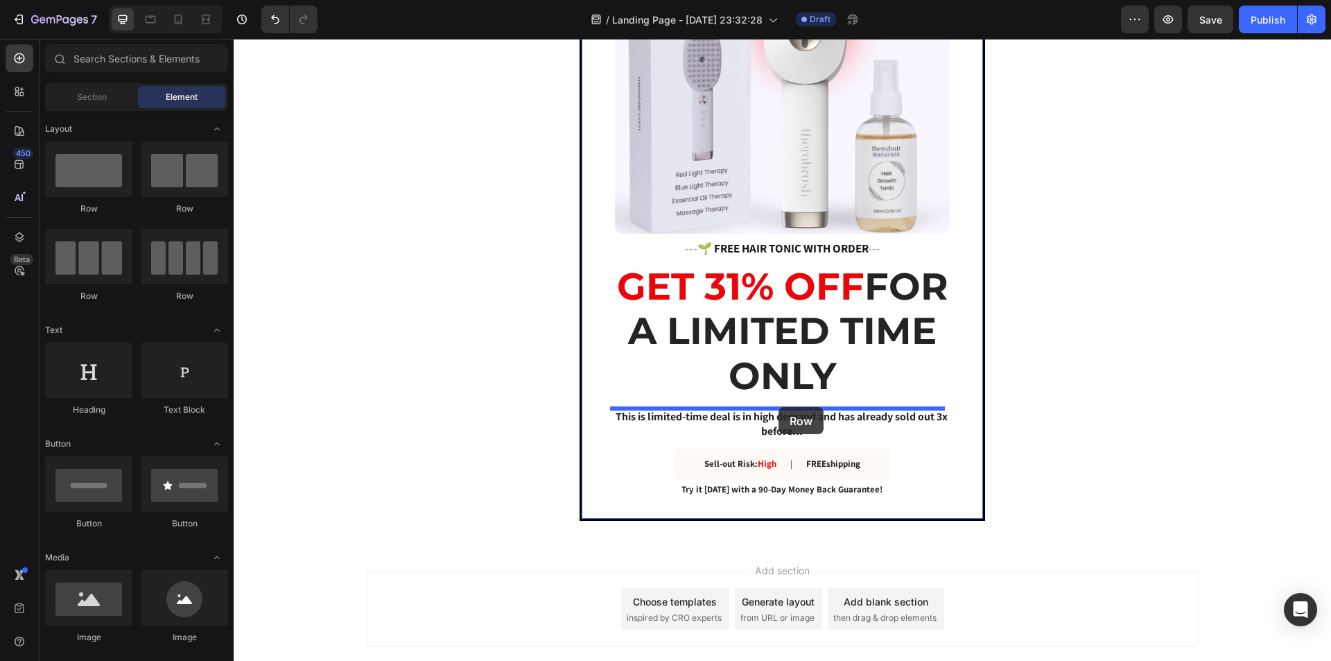
drag, startPoint x: 331, startPoint y: 224, endPoint x: 779, endPoint y: 407, distance: 483.3
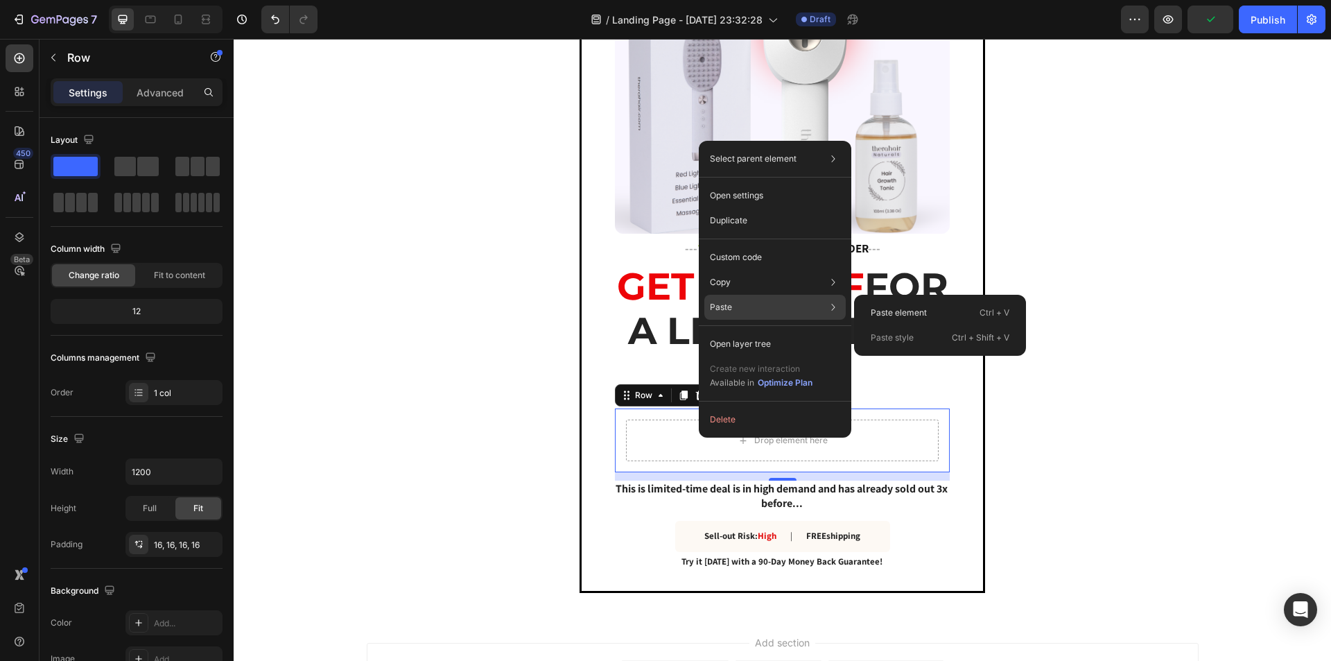
click at [743, 331] on div "Paste Paste element Ctrl + V Paste style Ctrl + Shift + V" at bounding box center [774, 343] width 141 height 25
click at [901, 309] on p "Paste element" at bounding box center [899, 312] width 56 height 12
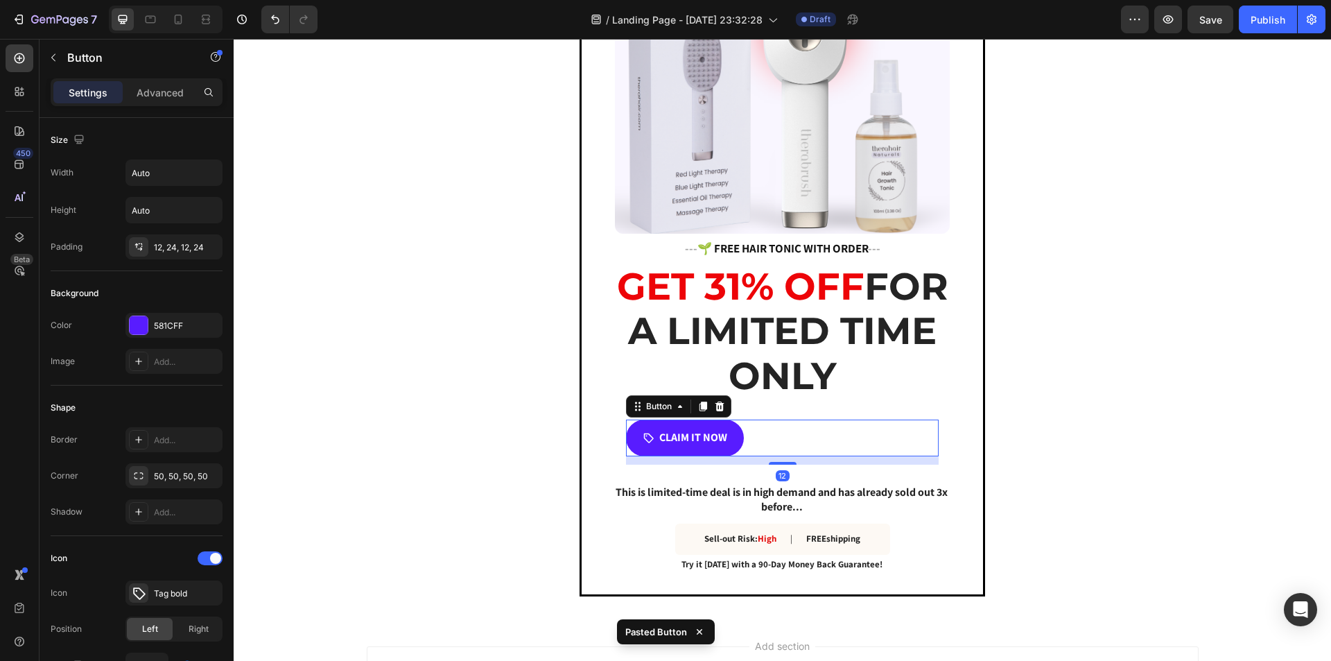
click at [762, 435] on div "CLAIM IT NOW Button 12" at bounding box center [782, 438] width 313 height 37
click at [153, 103] on div "Advanced" at bounding box center [160, 92] width 69 height 22
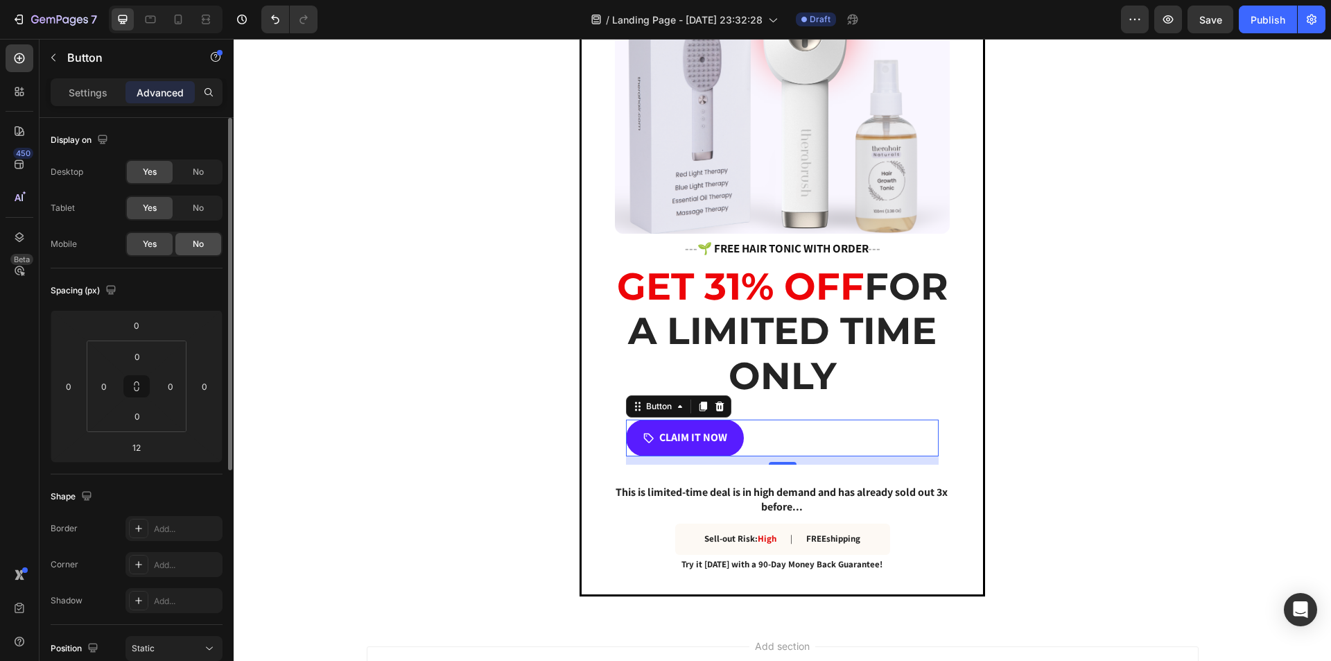
click at [194, 243] on span "No" at bounding box center [198, 244] width 11 height 12
click at [203, 212] on span "No" at bounding box center [198, 208] width 11 height 12
click at [155, 211] on span "Yes" at bounding box center [150, 208] width 14 height 12
click at [89, 101] on div "Settings" at bounding box center [87, 92] width 69 height 22
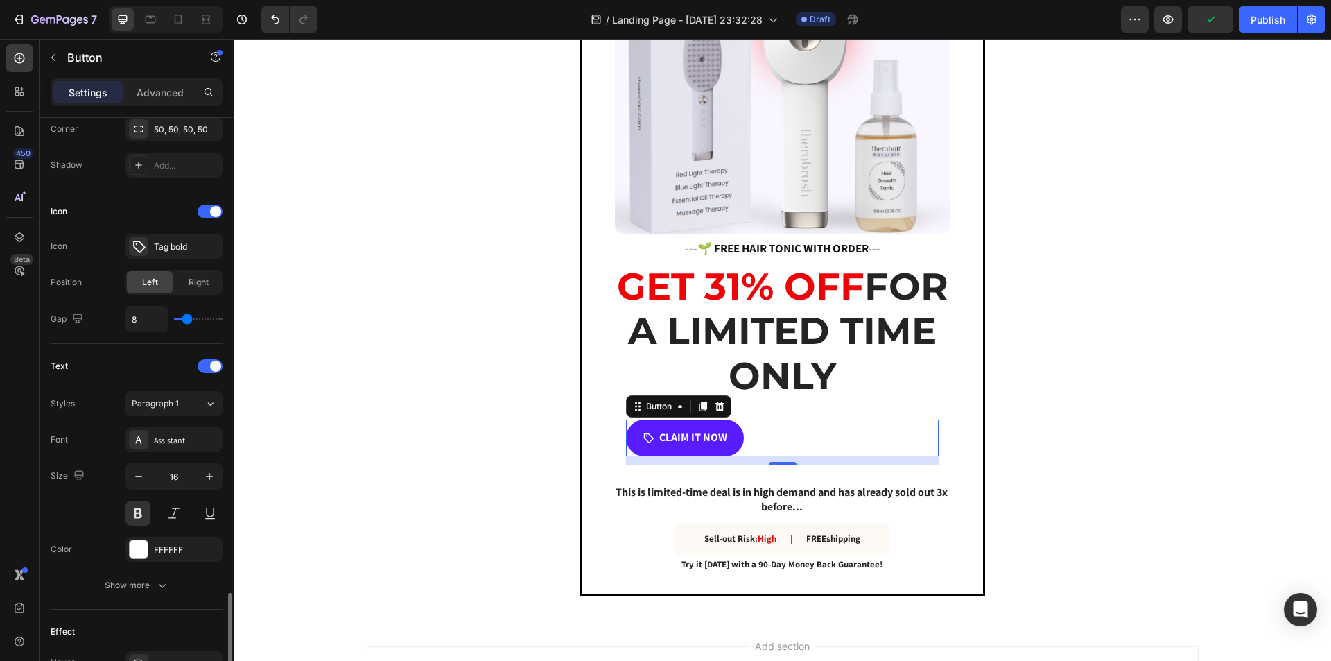
scroll to position [624, 0]
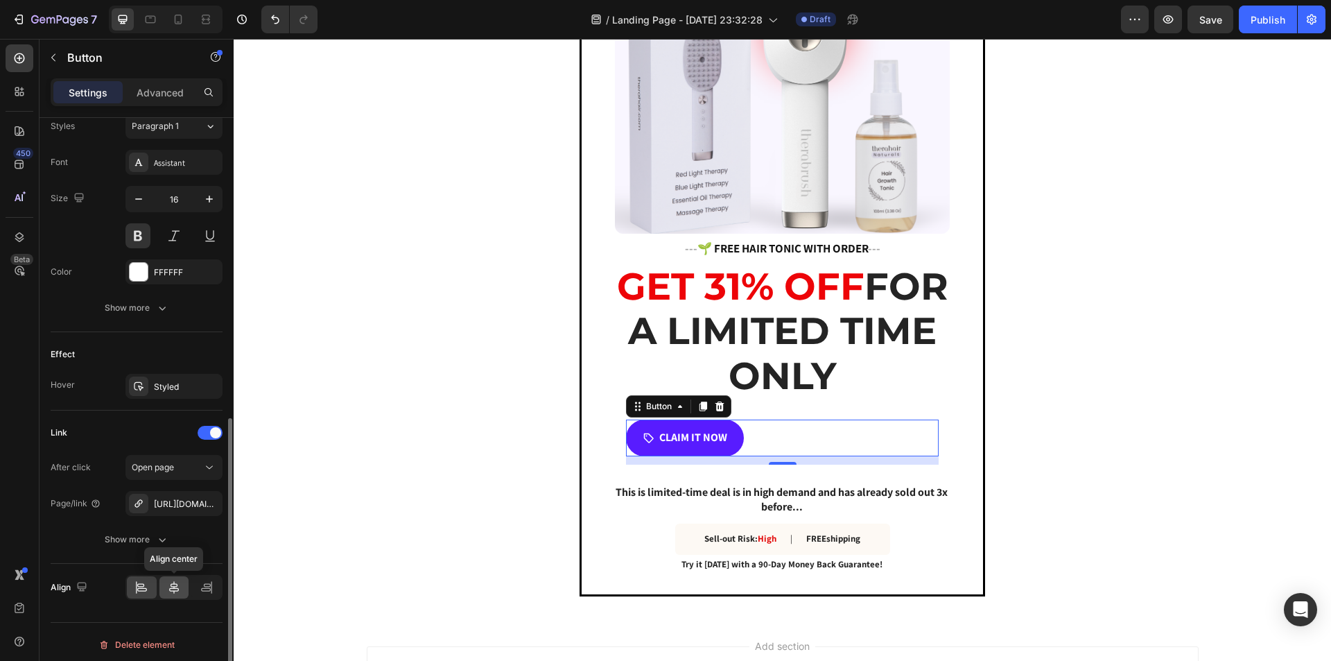
click at [176, 582] on icon at bounding box center [174, 587] width 14 height 14
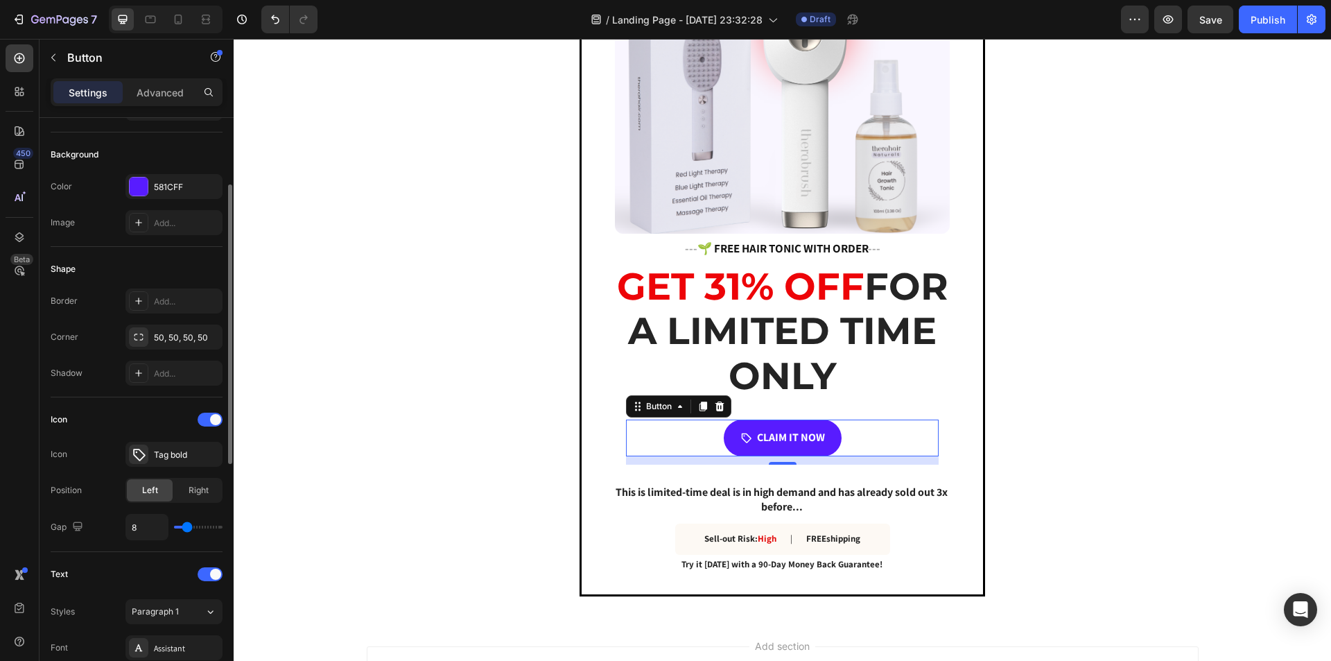
scroll to position [208, 0]
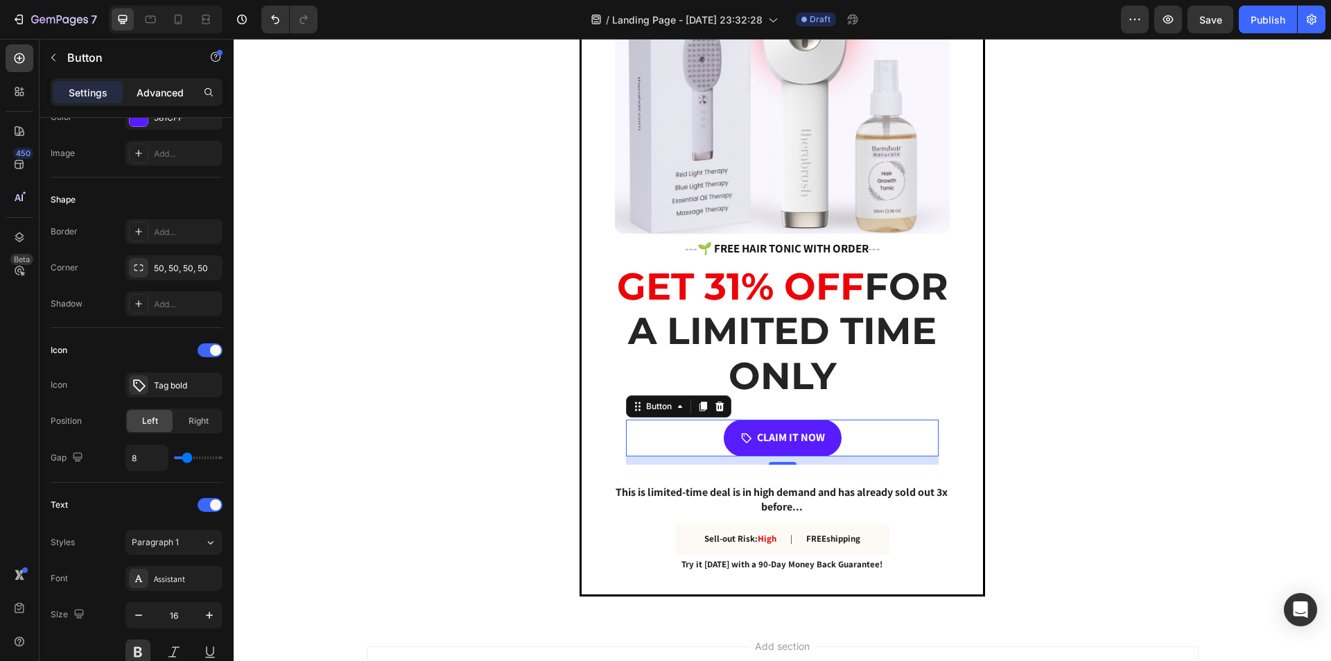
click at [153, 94] on p "Advanced" at bounding box center [160, 92] width 47 height 15
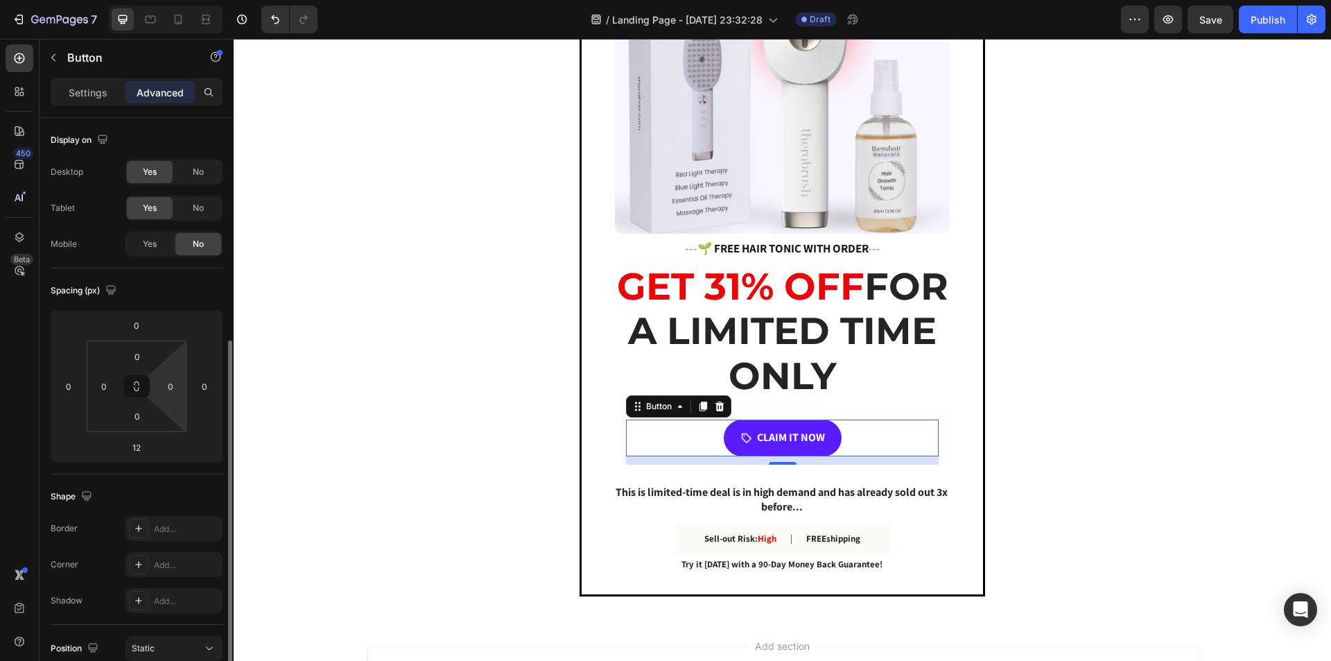
scroll to position [380, 0]
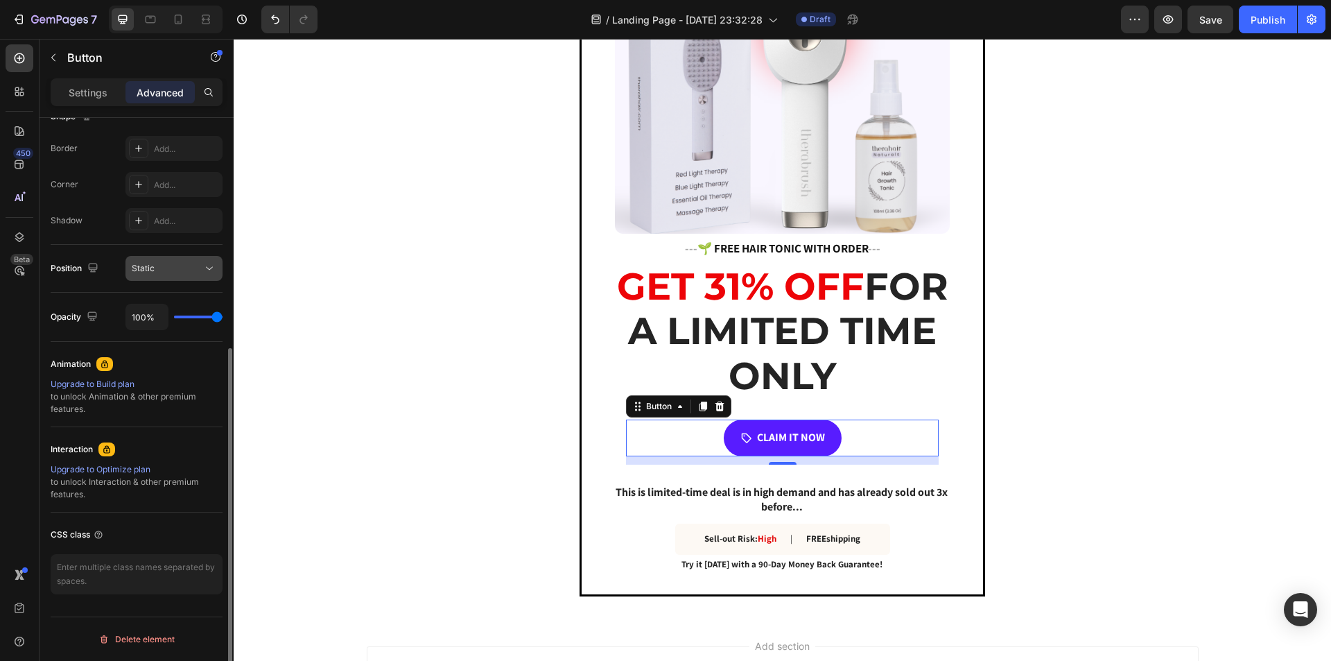
click at [166, 261] on div "Static" at bounding box center [174, 268] width 85 height 14
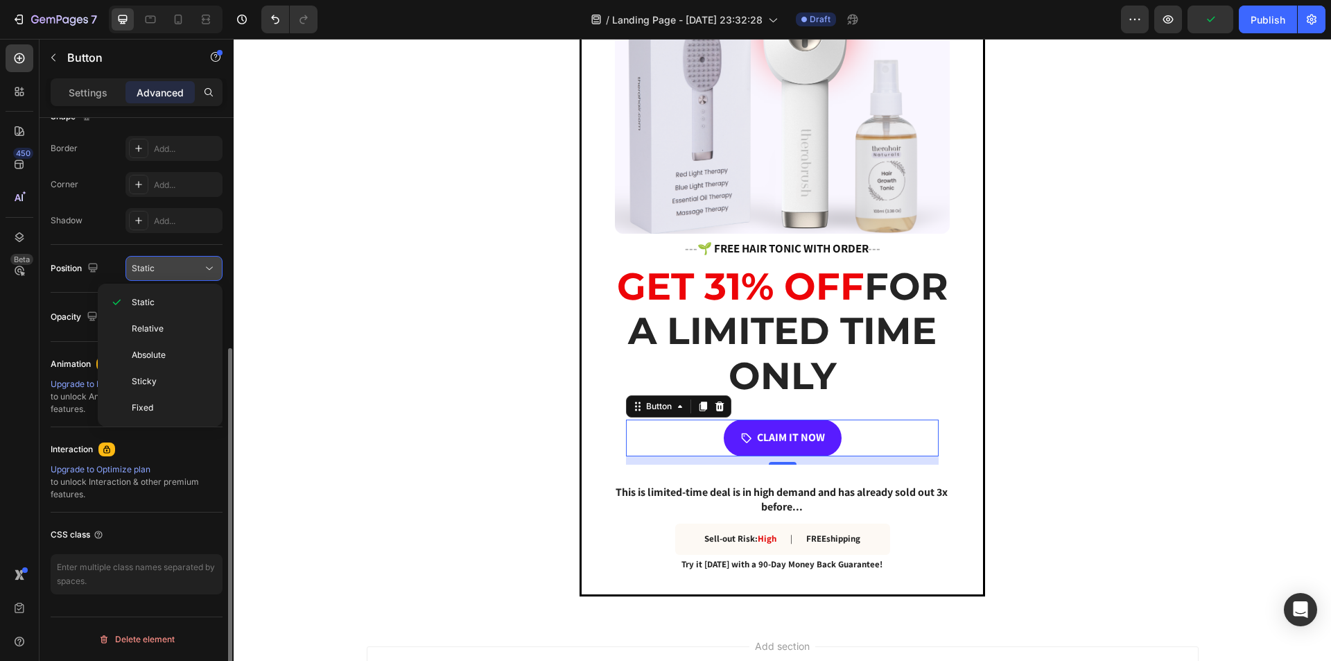
click at [166, 261] on div "Static" at bounding box center [174, 268] width 85 height 14
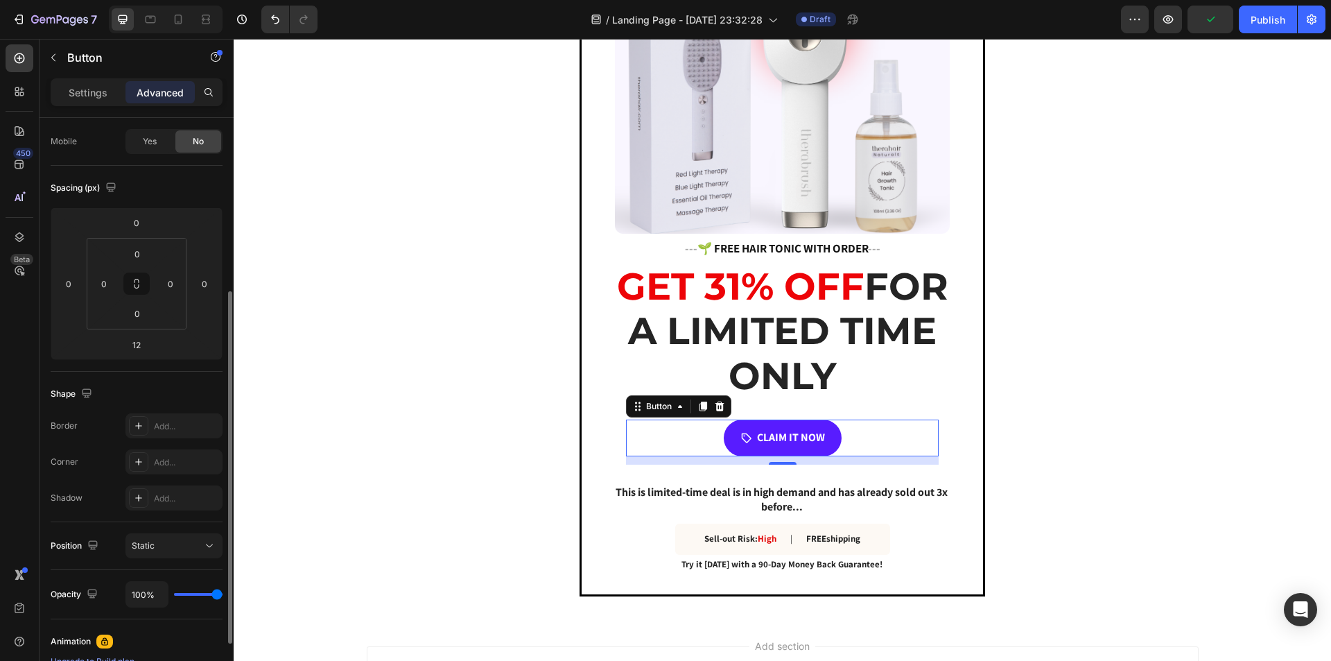
scroll to position [33, 0]
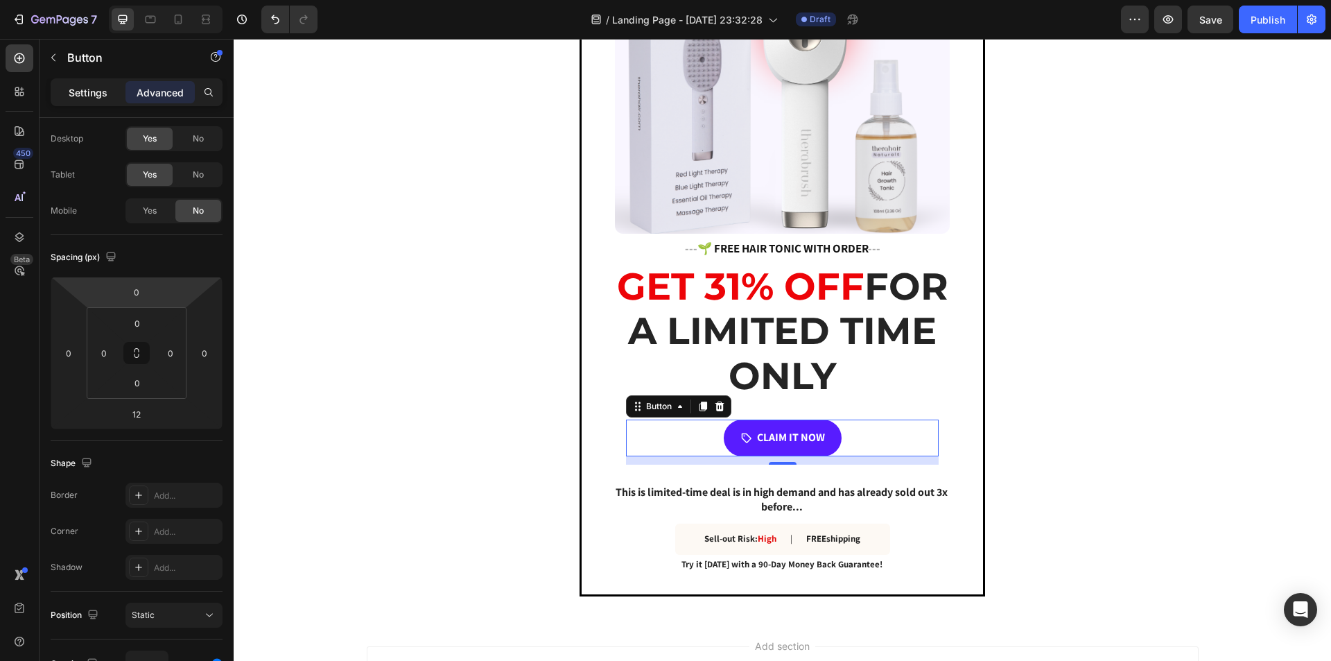
click at [87, 103] on div "Settings" at bounding box center [87, 92] width 69 height 22
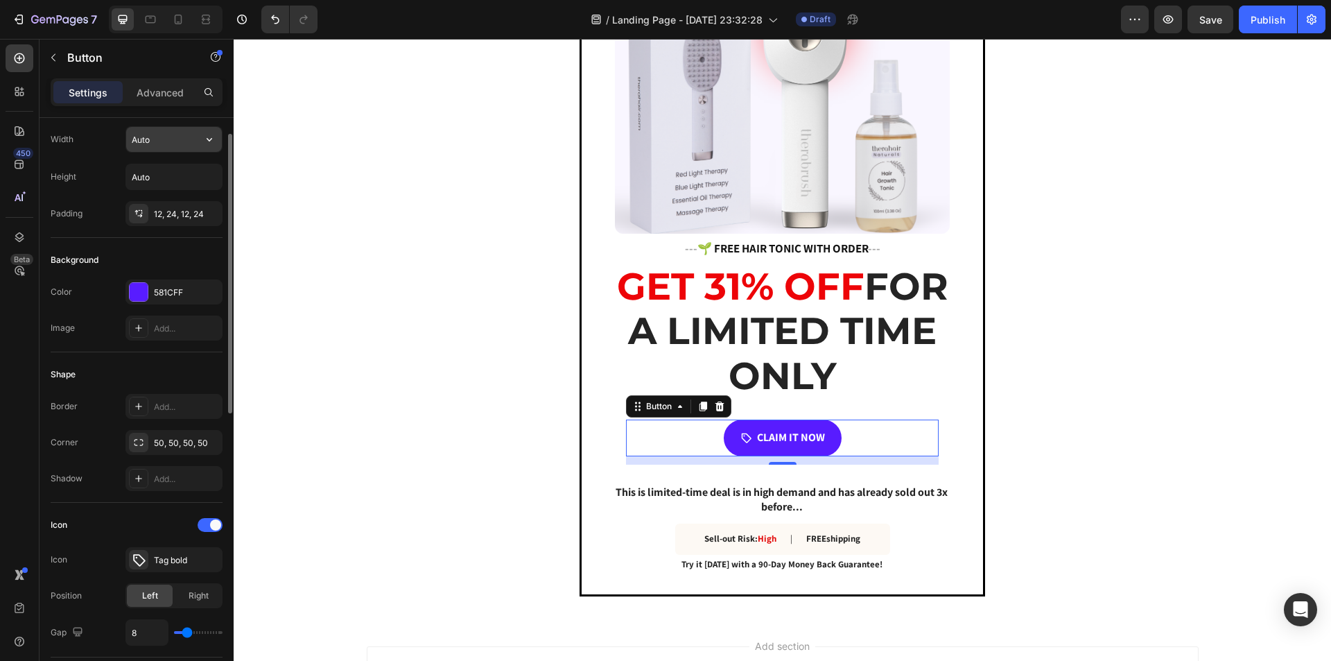
click at [144, 141] on input "Auto" at bounding box center [174, 139] width 96 height 25
click at [218, 146] on button "button" at bounding box center [209, 139] width 25 height 25
click at [162, 193] on div "Full 100%" at bounding box center [160, 201] width 114 height 26
type input "100%"
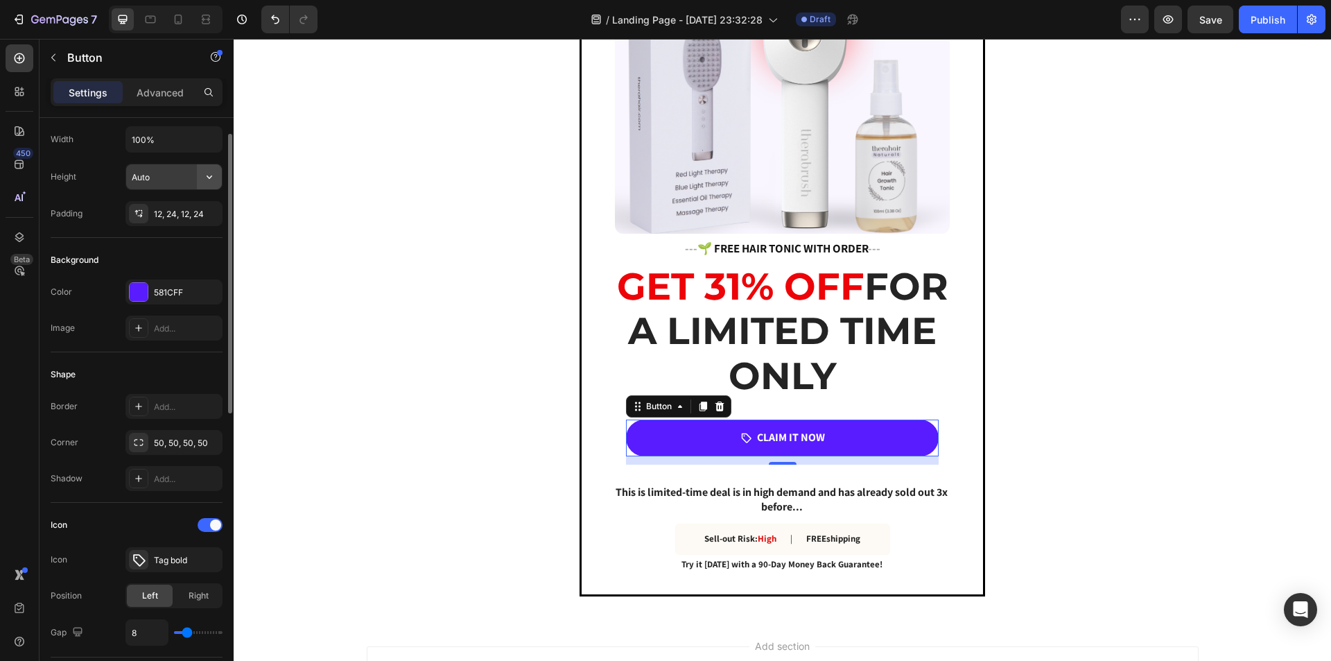
click at [207, 183] on icon "button" at bounding box center [209, 177] width 14 height 14
click at [142, 214] on icon at bounding box center [141, 212] width 1 height 1
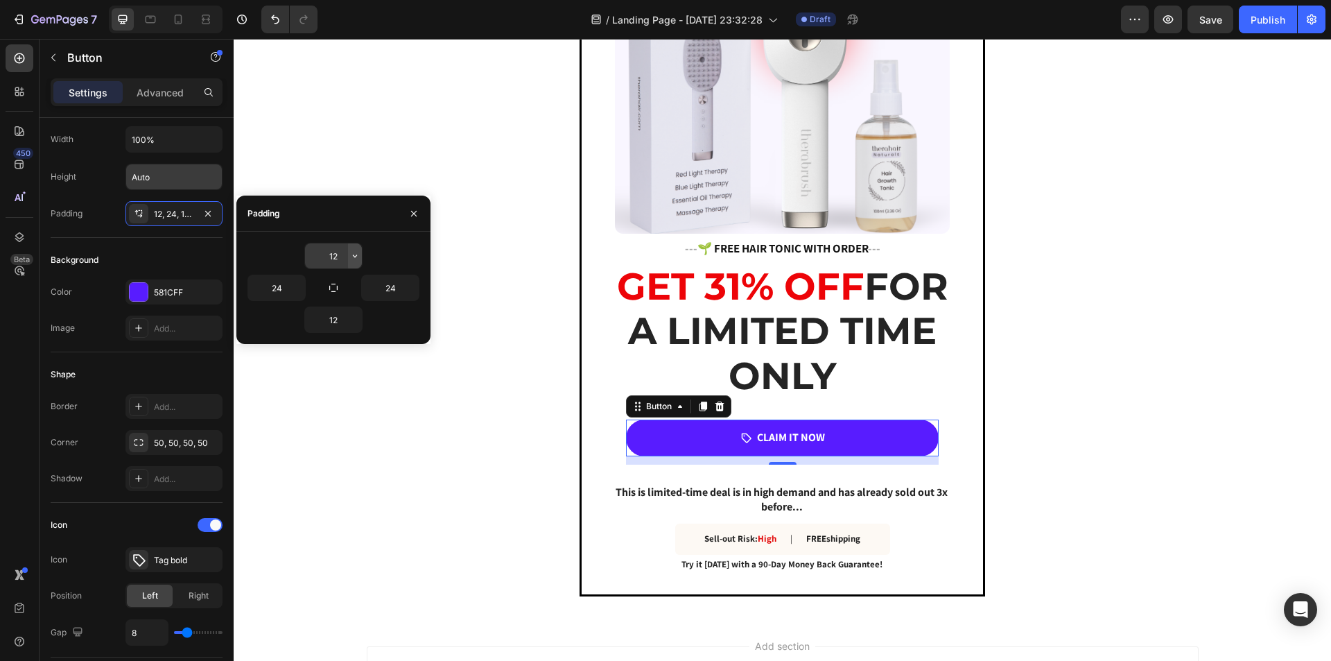
click at [356, 260] on icon "button" at bounding box center [354, 255] width 11 height 11
click at [336, 257] on input "12" at bounding box center [333, 255] width 57 height 25
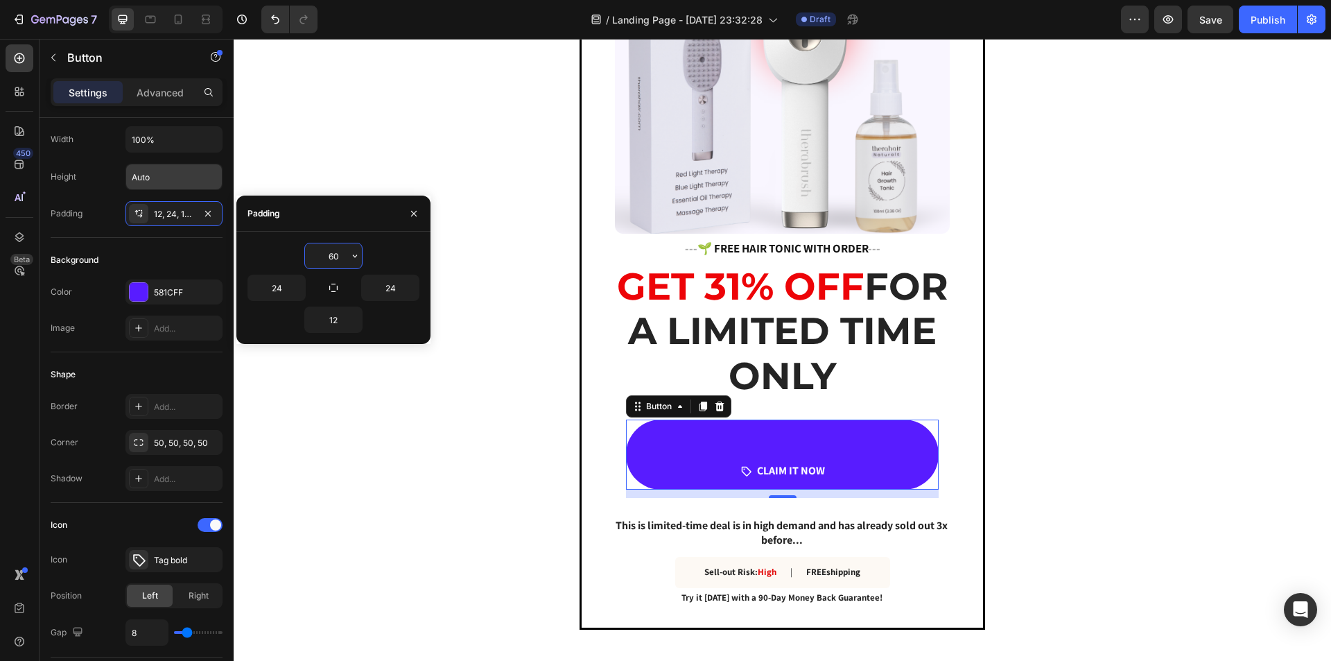
click at [336, 259] on input "60" at bounding box center [333, 255] width 57 height 25
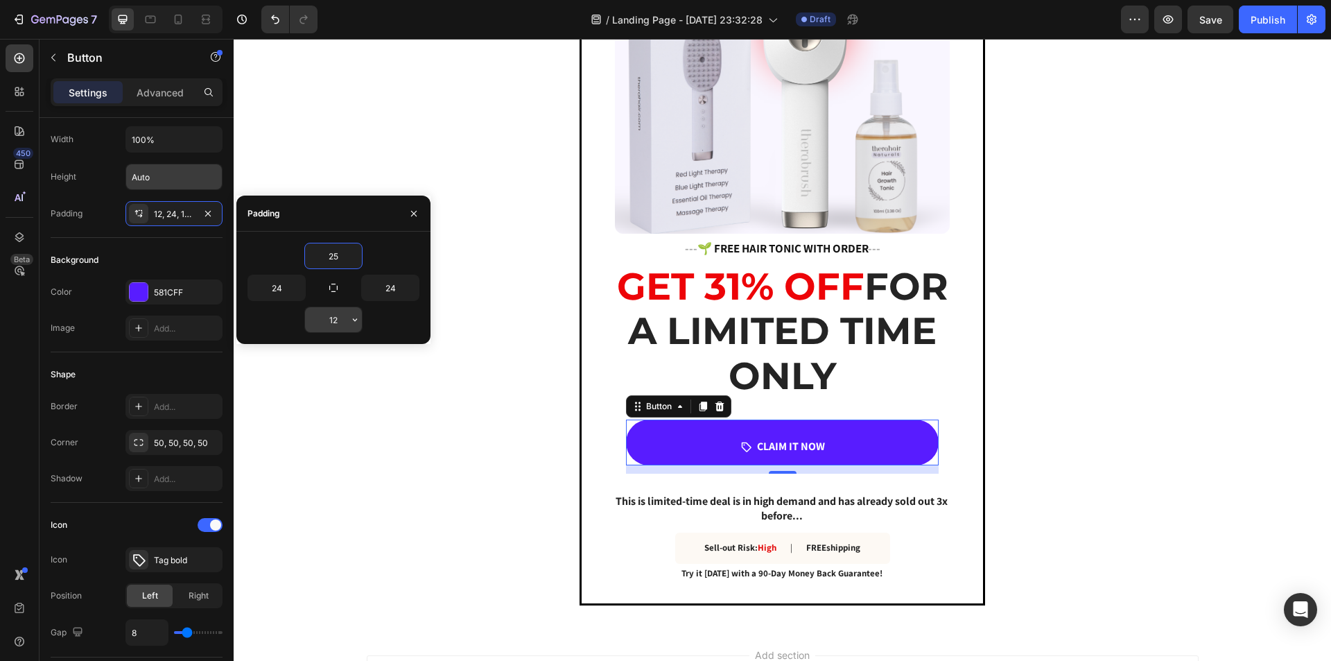
type input "25"
click at [339, 322] on input "12" at bounding box center [333, 319] width 57 height 25
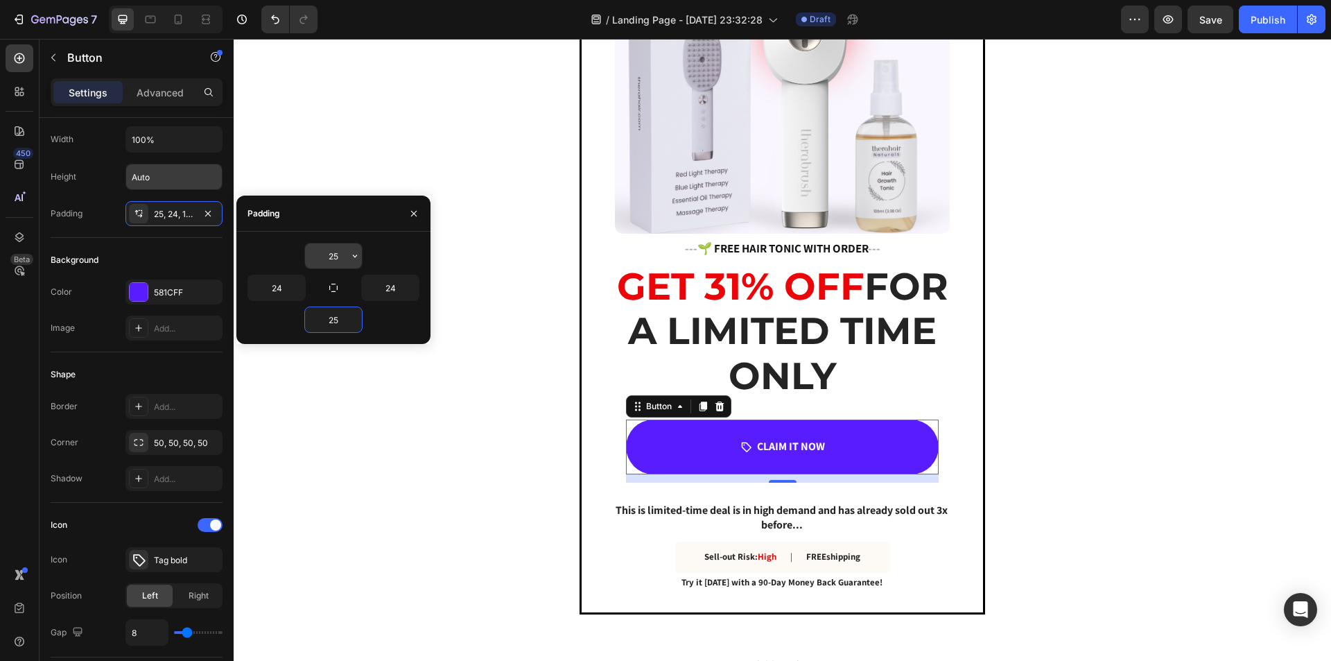
type input "25"
click at [339, 265] on input "25" at bounding box center [333, 255] width 57 height 25
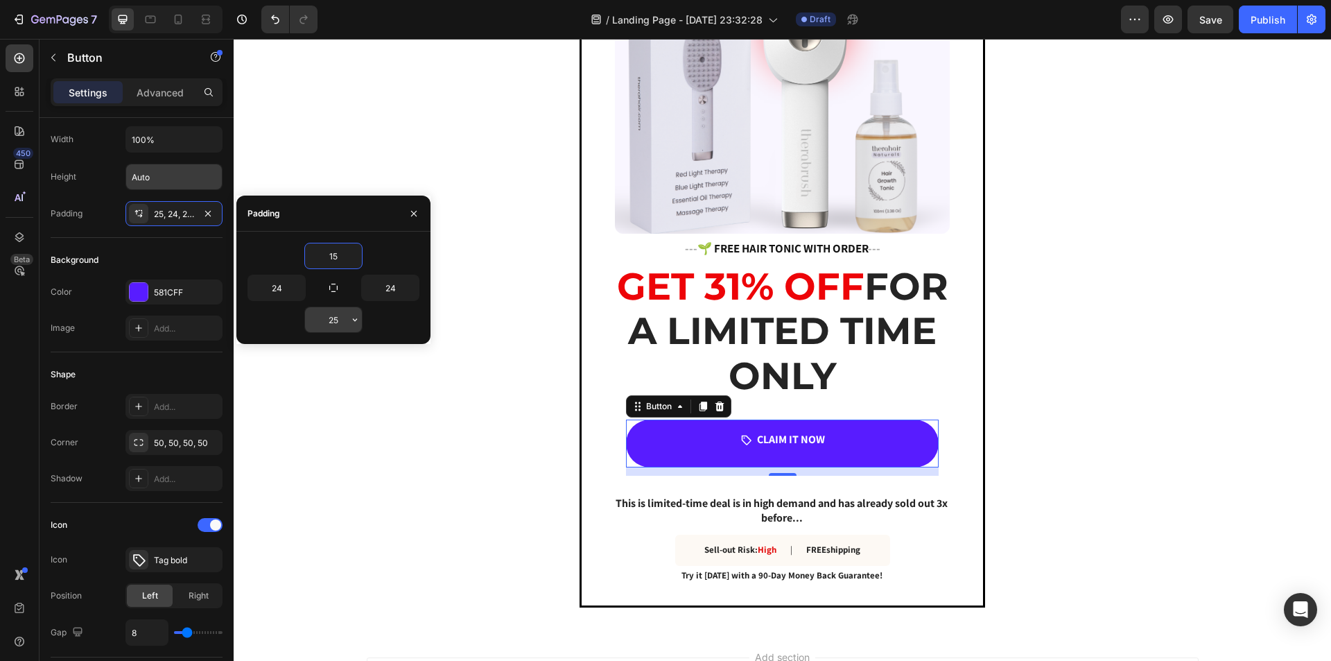
type input "15"
click at [336, 322] on input "25" at bounding box center [333, 319] width 57 height 25
type input "15"
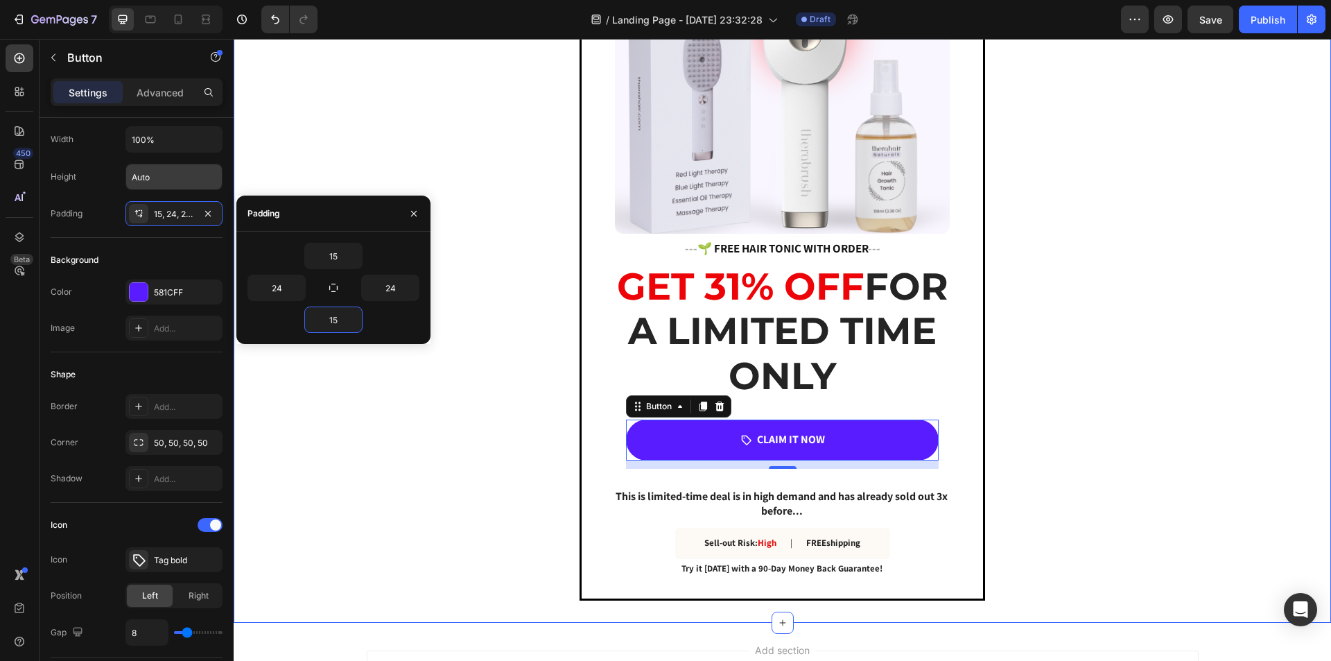
click at [1115, 433] on div "Image --- 🌱 FREE HAIR TONIC WITH ORDER --- Heading GET 31% OFF FOR A LIMITED TI…" at bounding box center [783, 265] width 1098 height 672
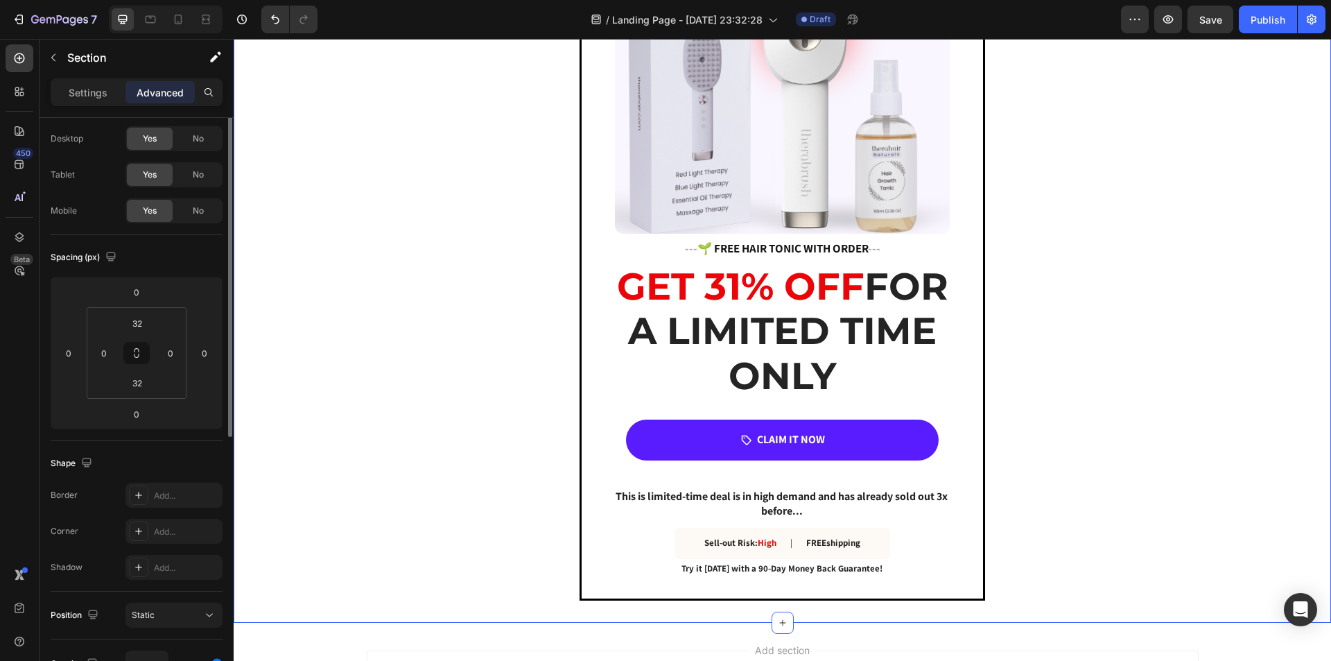
scroll to position [0, 0]
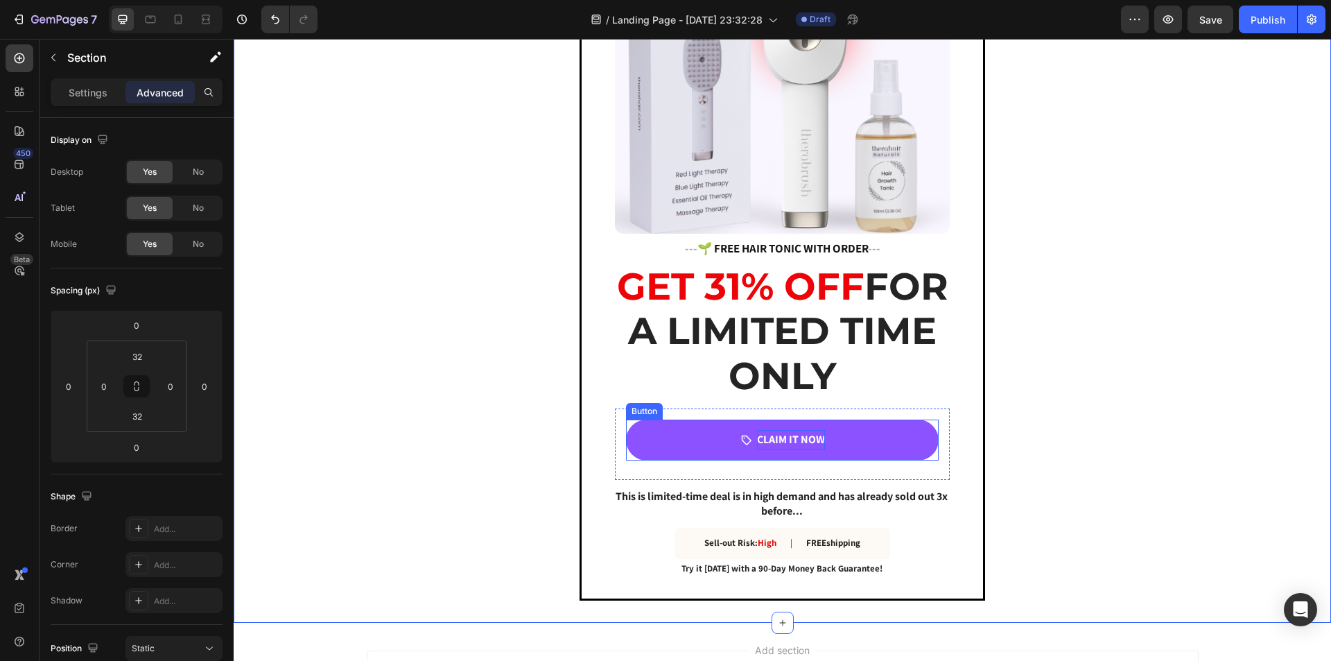
click at [790, 438] on p "CLAIM IT NOW" at bounding box center [791, 440] width 68 height 20
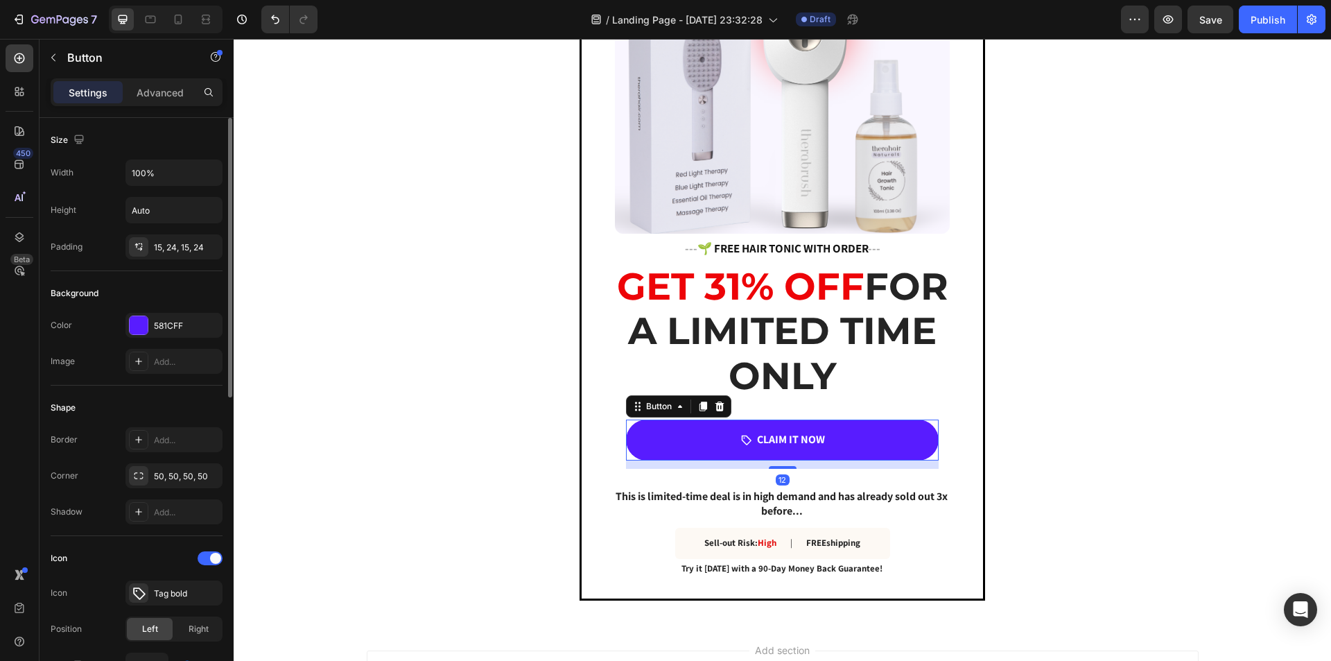
scroll to position [347, 0]
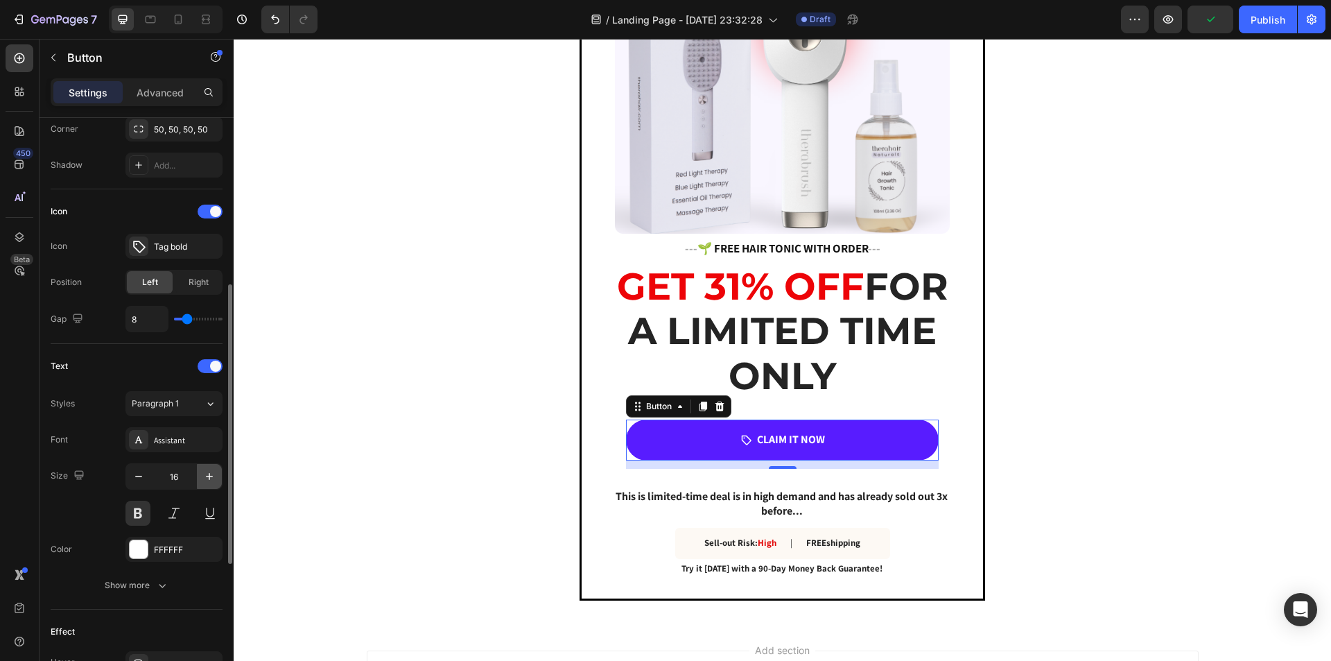
click at [214, 479] on icon "button" at bounding box center [209, 476] width 14 height 14
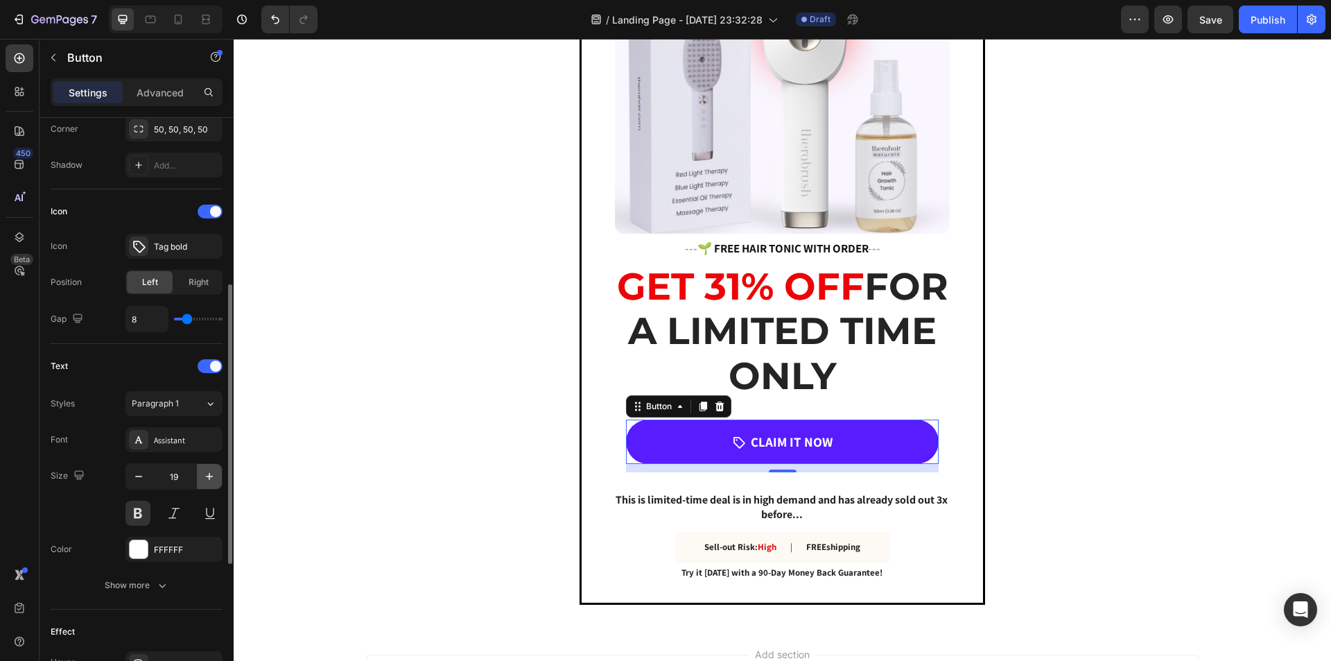
click at [214, 479] on icon "button" at bounding box center [209, 476] width 14 height 14
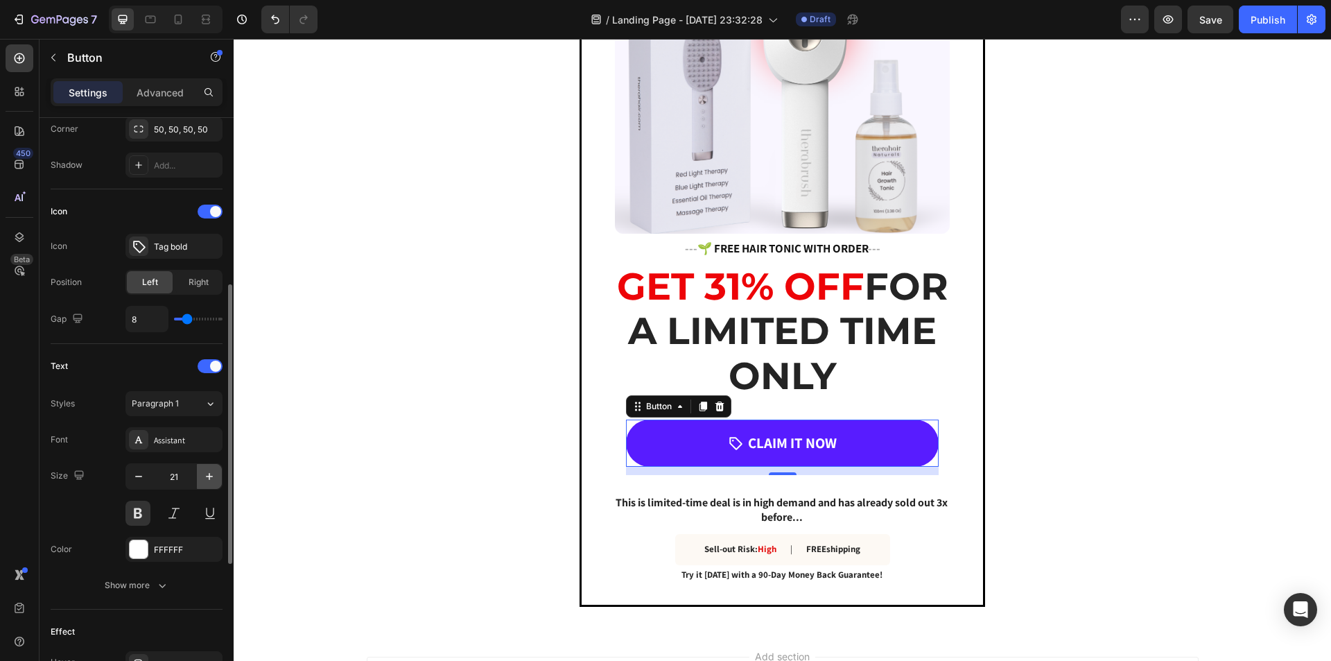
type input "22"
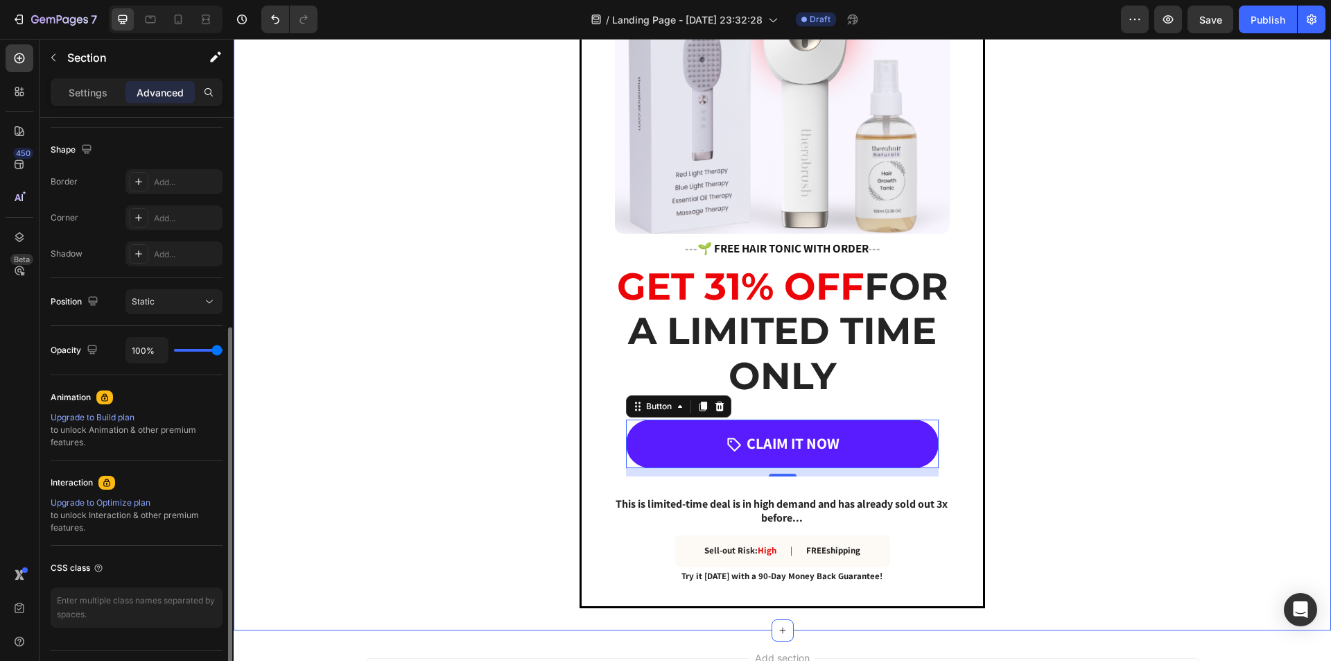
click at [1074, 427] on div "Image --- 🌱 FREE HAIR TONIC WITH ORDER --- Heading GET 31% OFF FOR A LIMITED TI…" at bounding box center [783, 269] width 1098 height 680
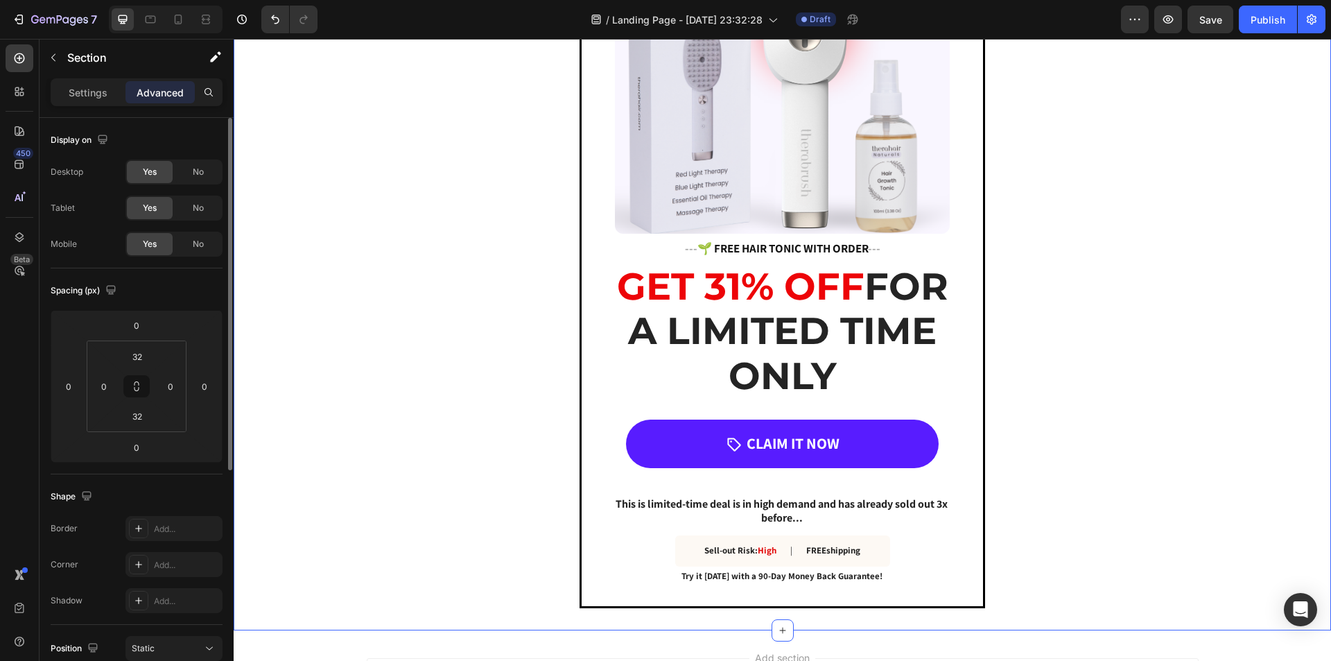
drag, startPoint x: 1080, startPoint y: 427, endPoint x: 1106, endPoint y: 438, distance: 28.0
click at [1081, 428] on div "Image --- 🌱 FREE HAIR TONIC WITH ORDER --- Heading GET 31% OFF FOR A LIMITED TI…" at bounding box center [783, 269] width 1098 height 680
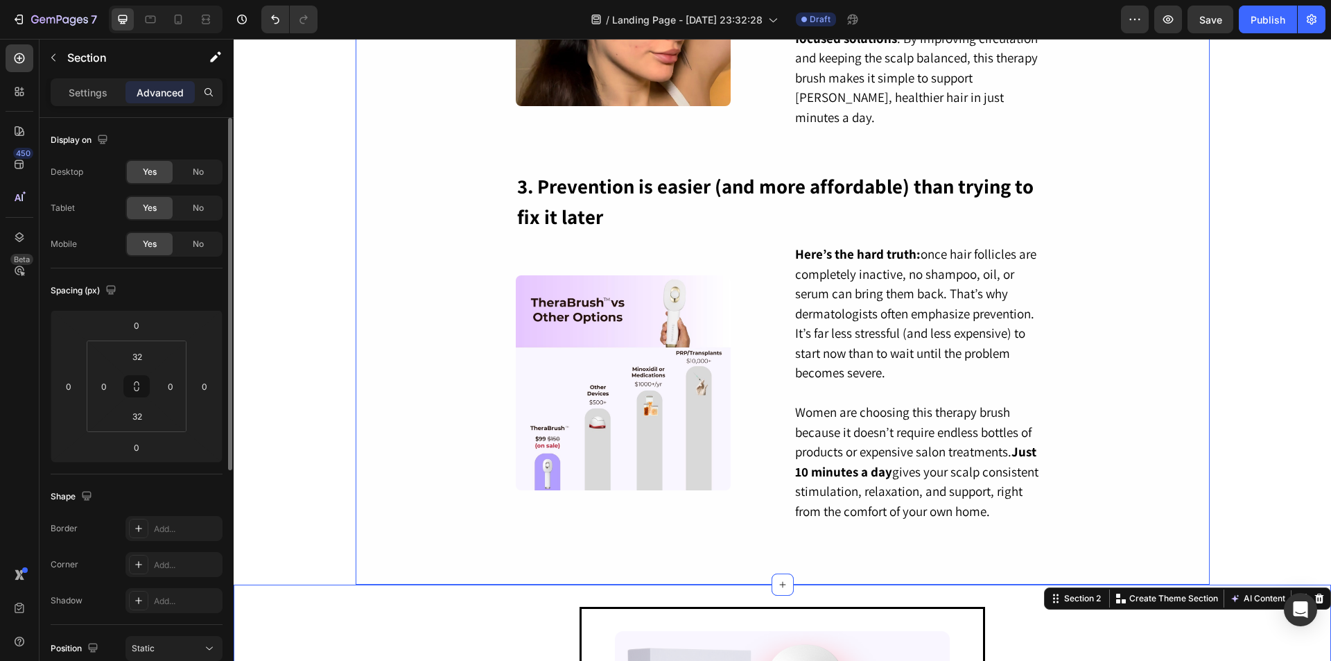
scroll to position [843, 0]
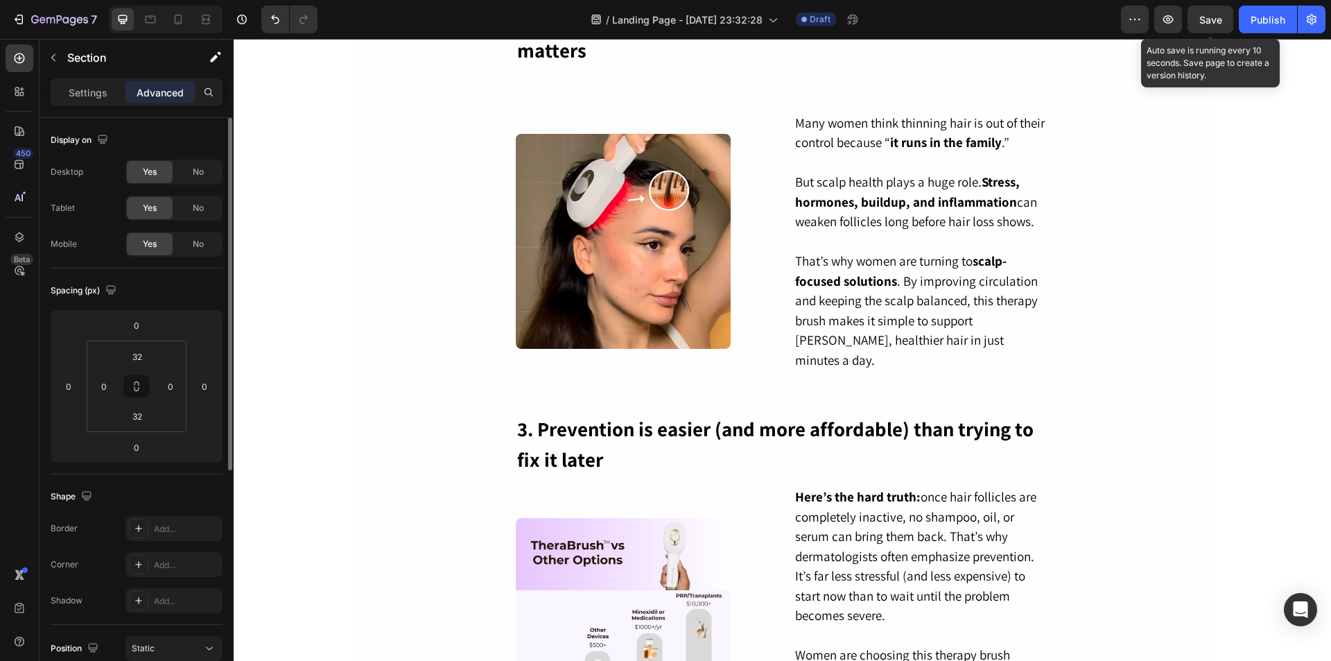
click at [1217, 23] on span "Save" at bounding box center [1211, 20] width 23 height 12
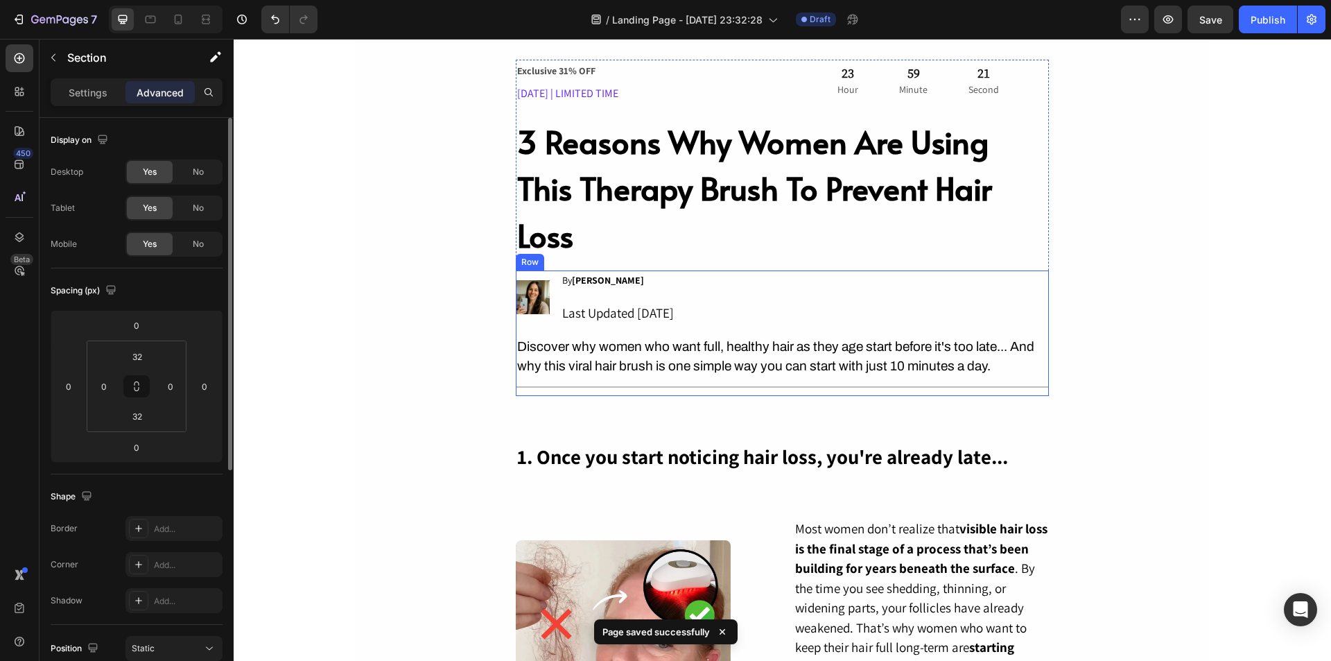
scroll to position [0, 0]
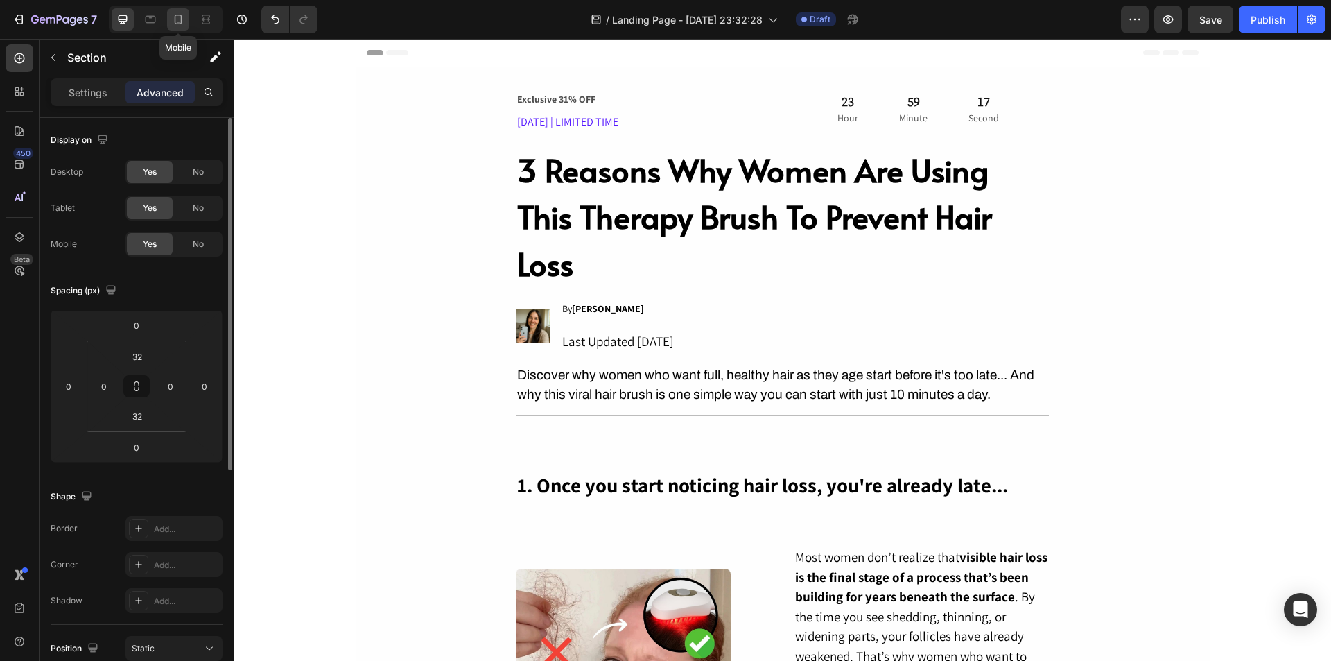
click at [173, 27] on div at bounding box center [178, 19] width 22 height 22
type input "50"
type input "10"
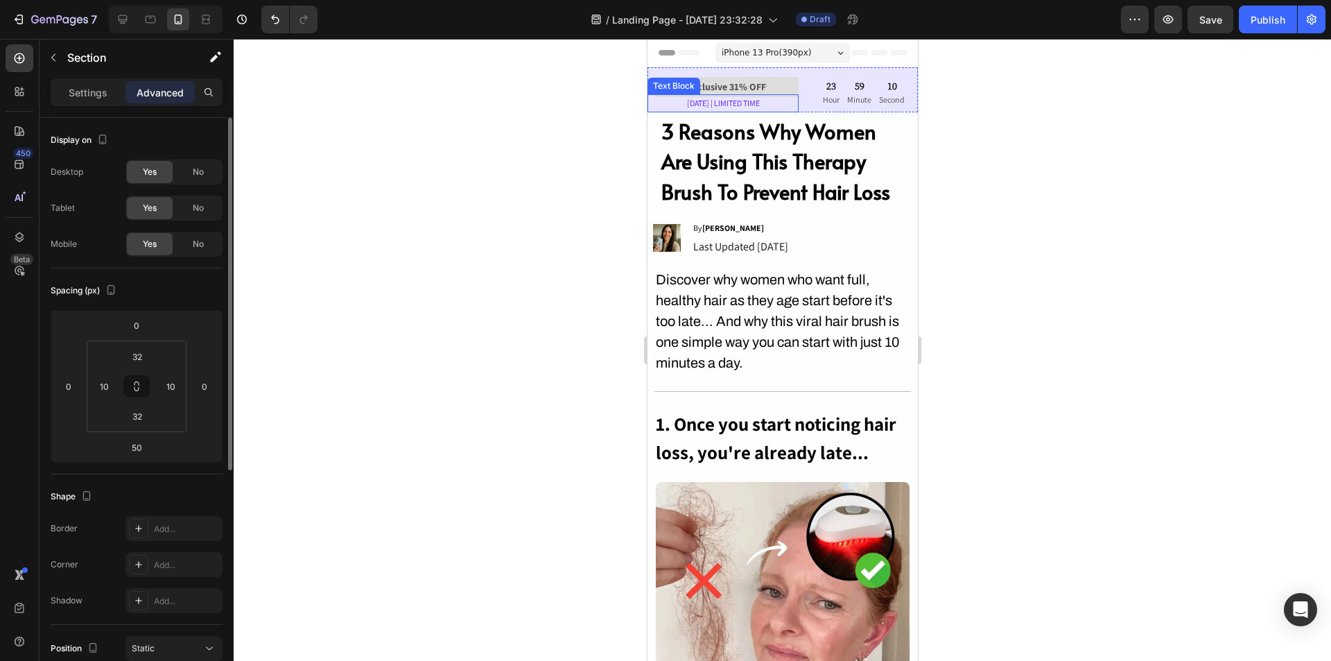
click at [788, 107] on p "LABOR DAY | LIMITED TIME" at bounding box center [722, 103] width 148 height 15
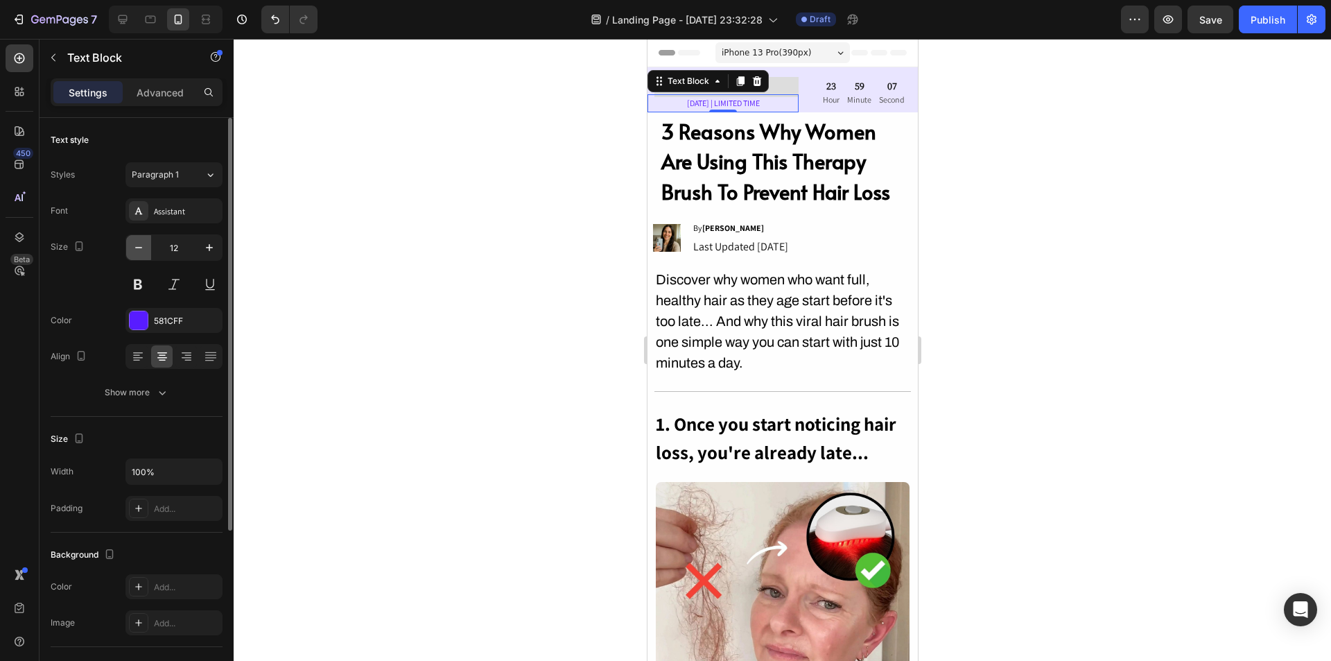
click at [139, 250] on icon "button" at bounding box center [139, 248] width 14 height 14
type input "10"
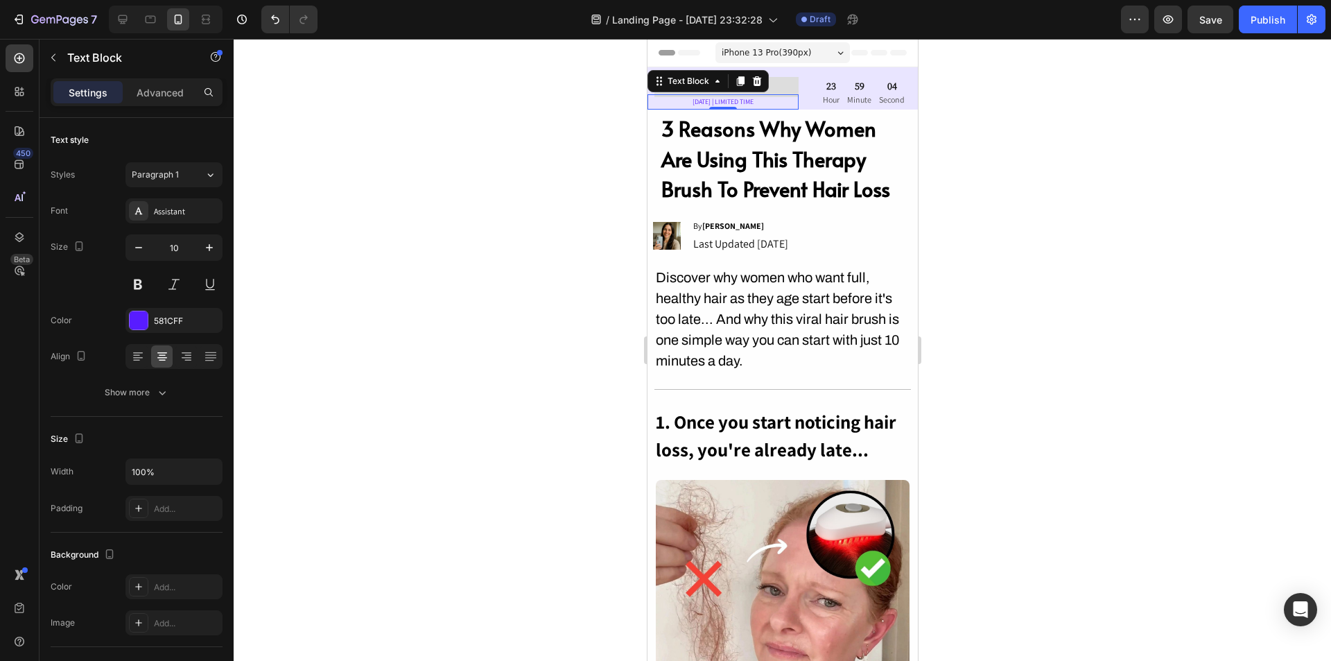
click at [1027, 283] on div at bounding box center [783, 350] width 1098 height 622
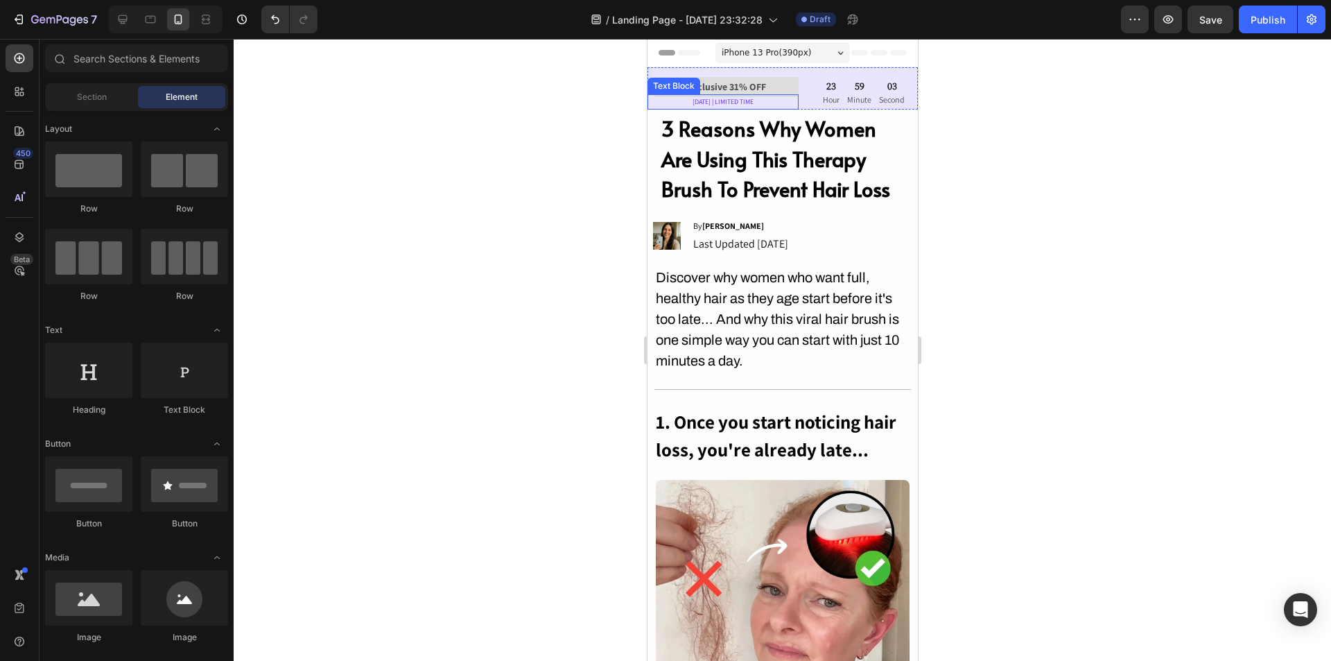
click at [726, 101] on p "LABOR DAY | LIMITED TIME" at bounding box center [722, 102] width 148 height 12
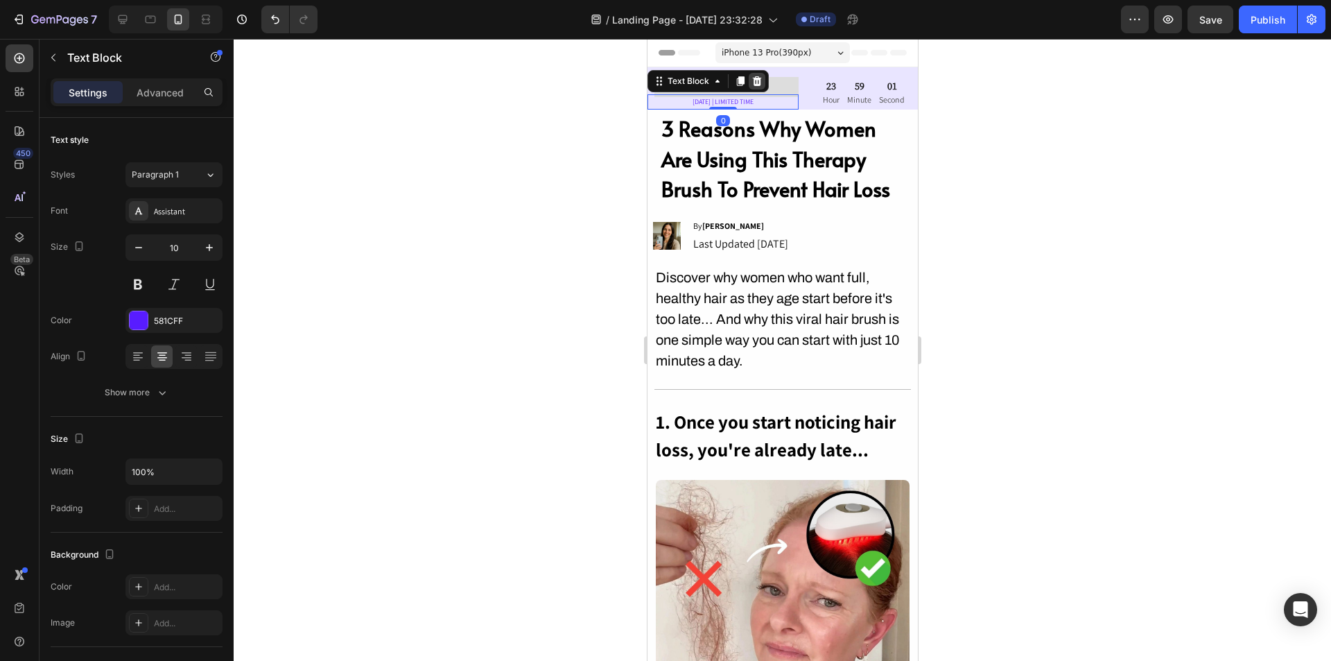
click at [760, 79] on icon at bounding box center [756, 81] width 11 height 11
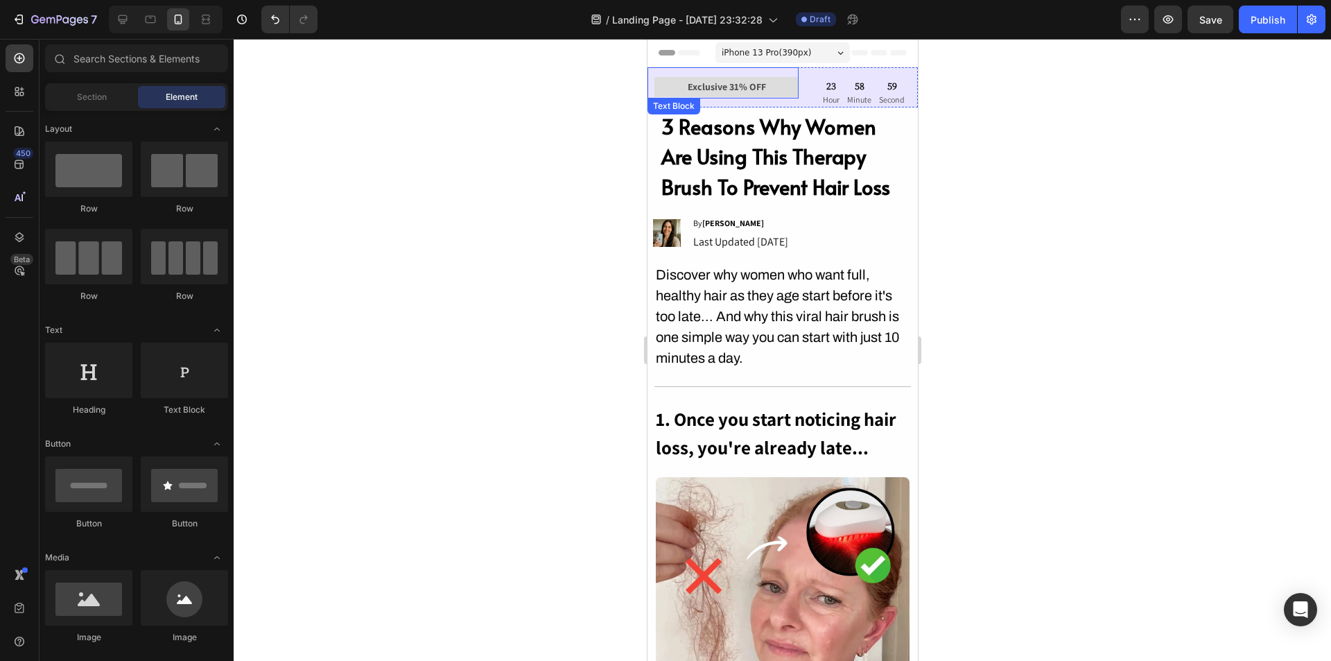
click at [786, 89] on p "Exclusive 31% OFF" at bounding box center [725, 86] width 141 height 17
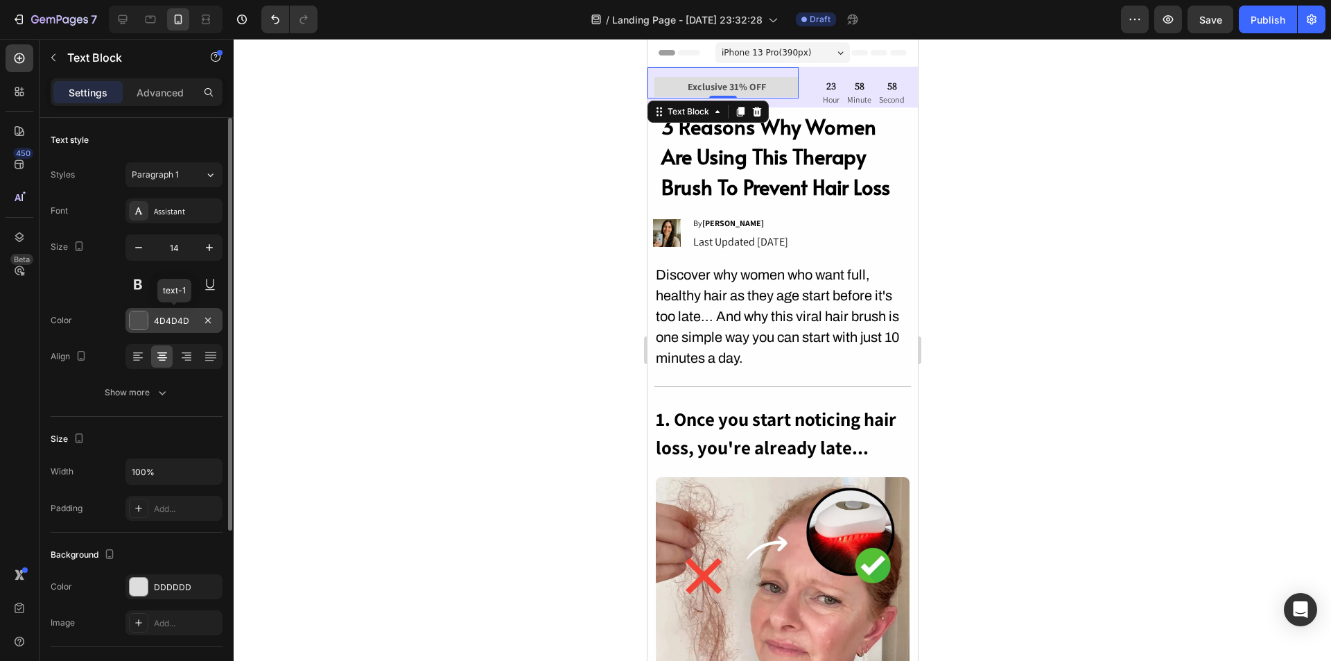
click at [144, 324] on div at bounding box center [139, 320] width 18 height 18
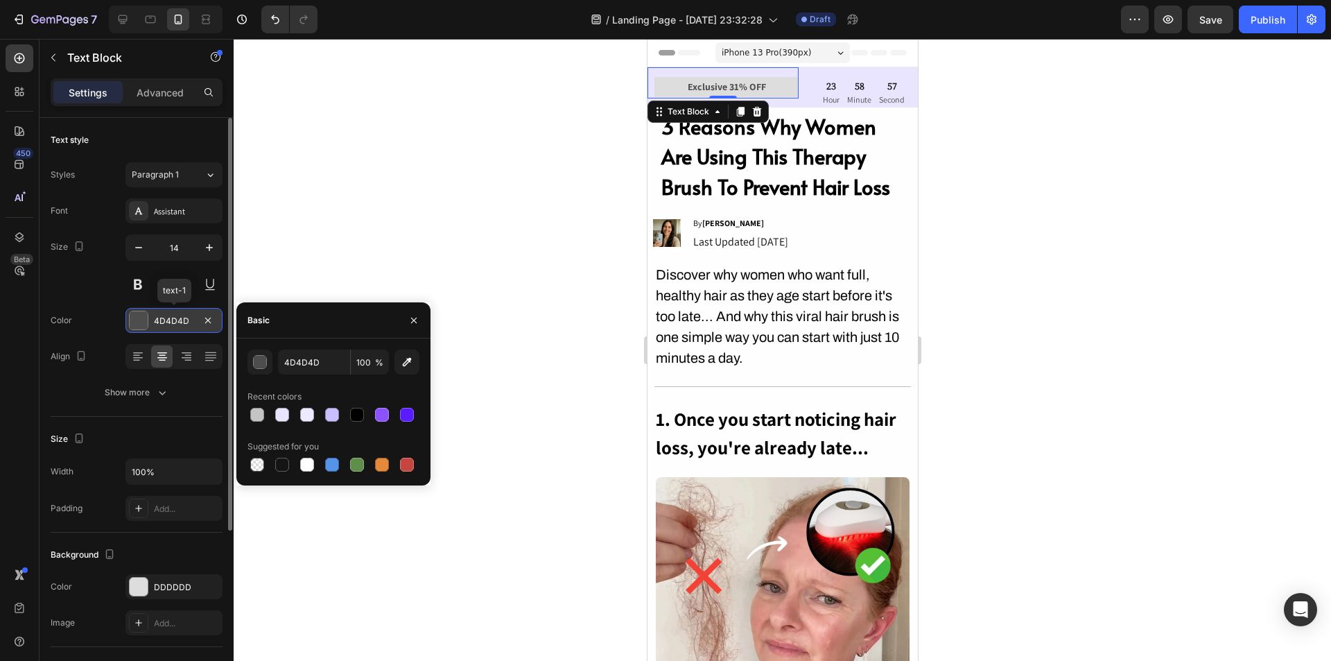
click at [144, 324] on div at bounding box center [139, 320] width 18 height 18
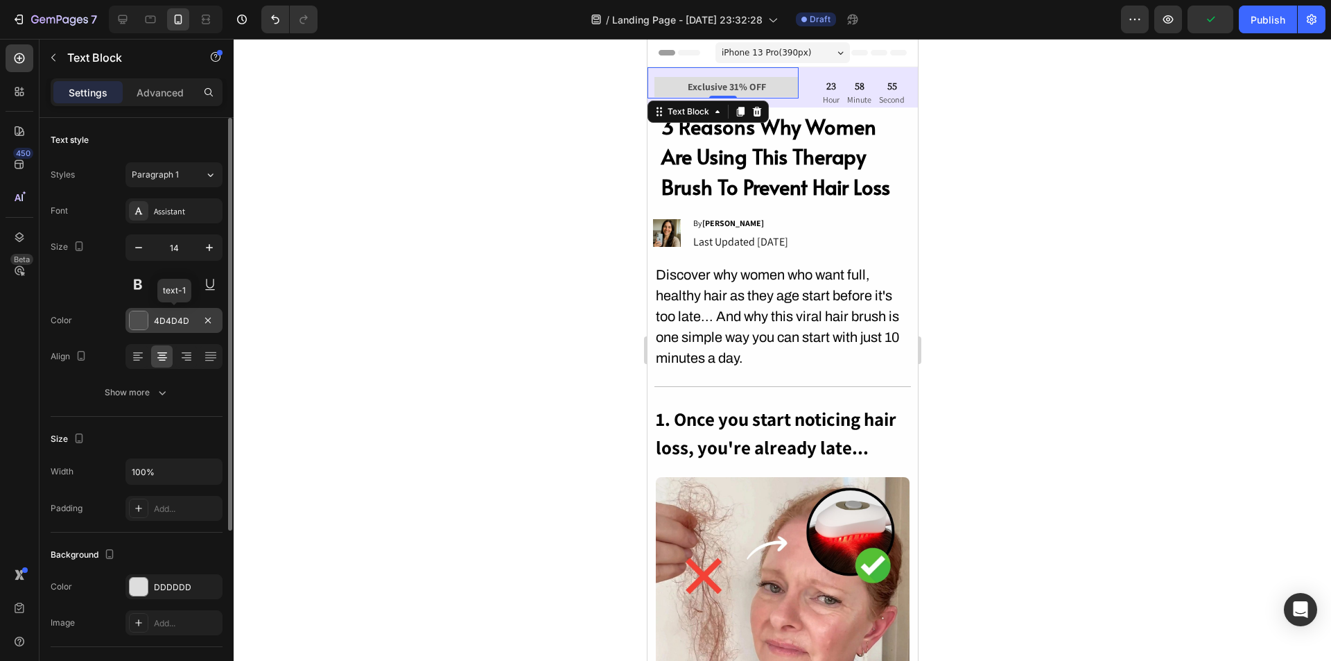
click at [139, 321] on div at bounding box center [139, 320] width 18 height 18
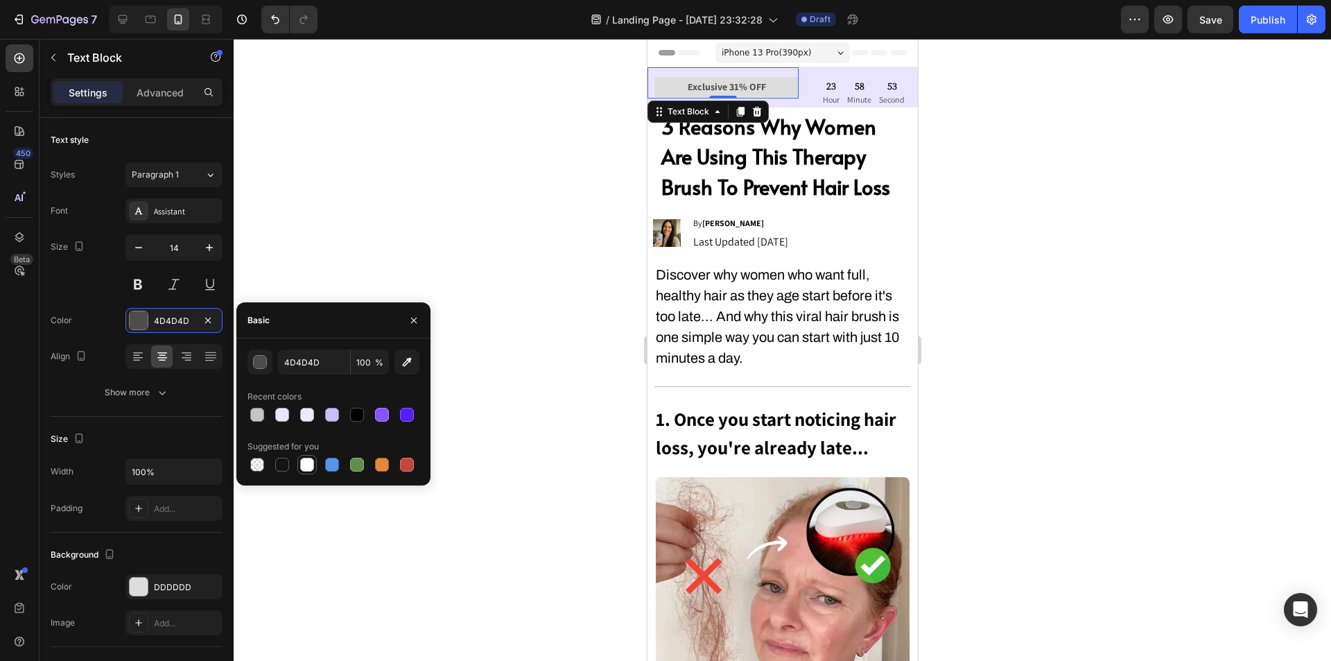
click at [309, 462] on div at bounding box center [307, 465] width 14 height 14
type input "FFFFFF"
click at [88, 271] on div "Size 14" at bounding box center [137, 265] width 172 height 62
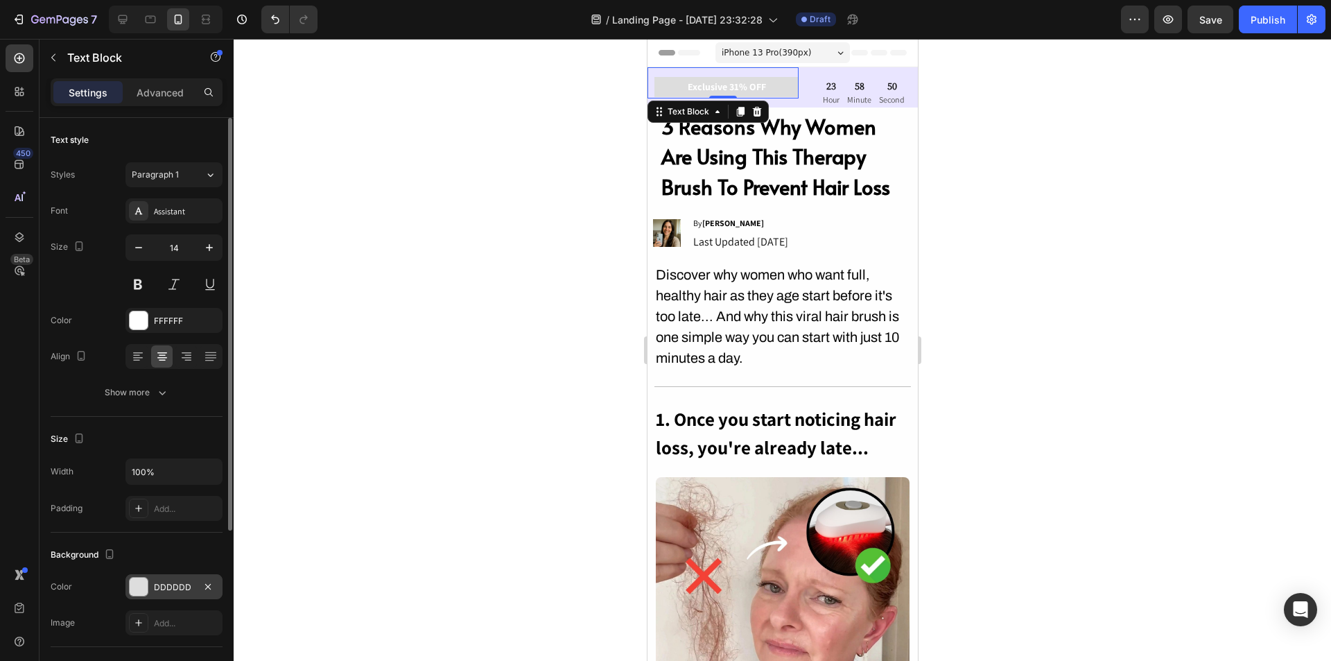
scroll to position [69, 0]
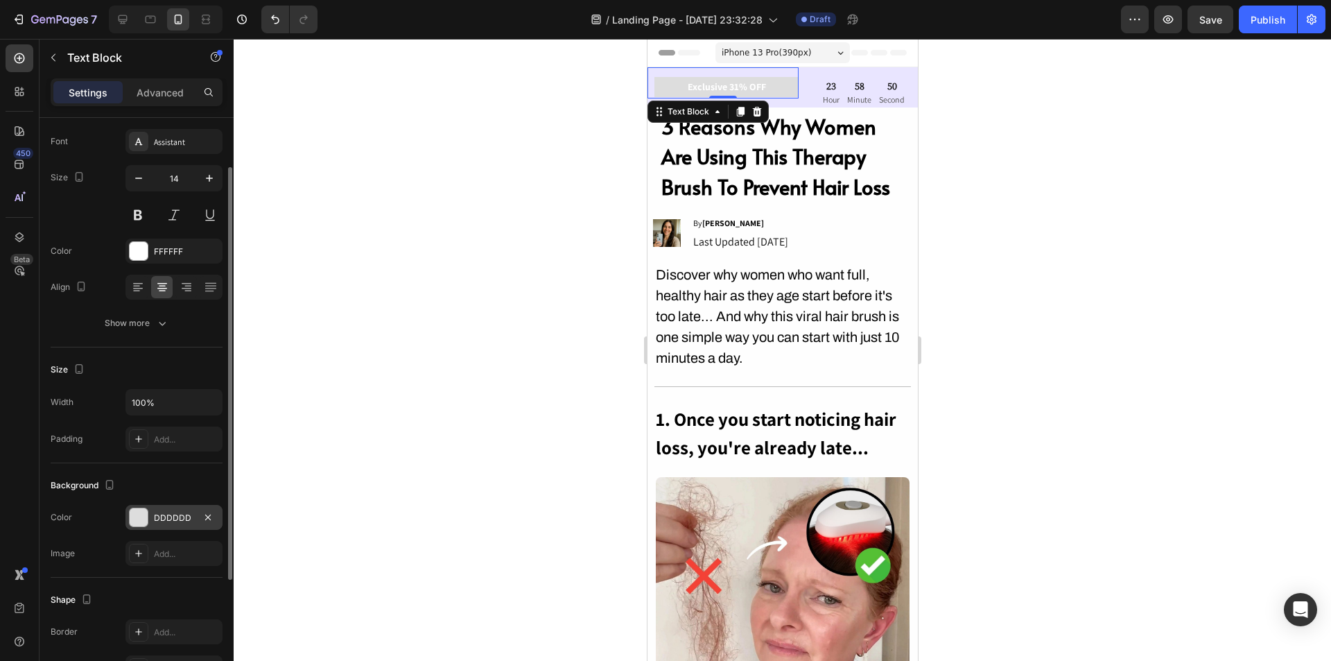
click at [145, 517] on div at bounding box center [139, 517] width 18 height 18
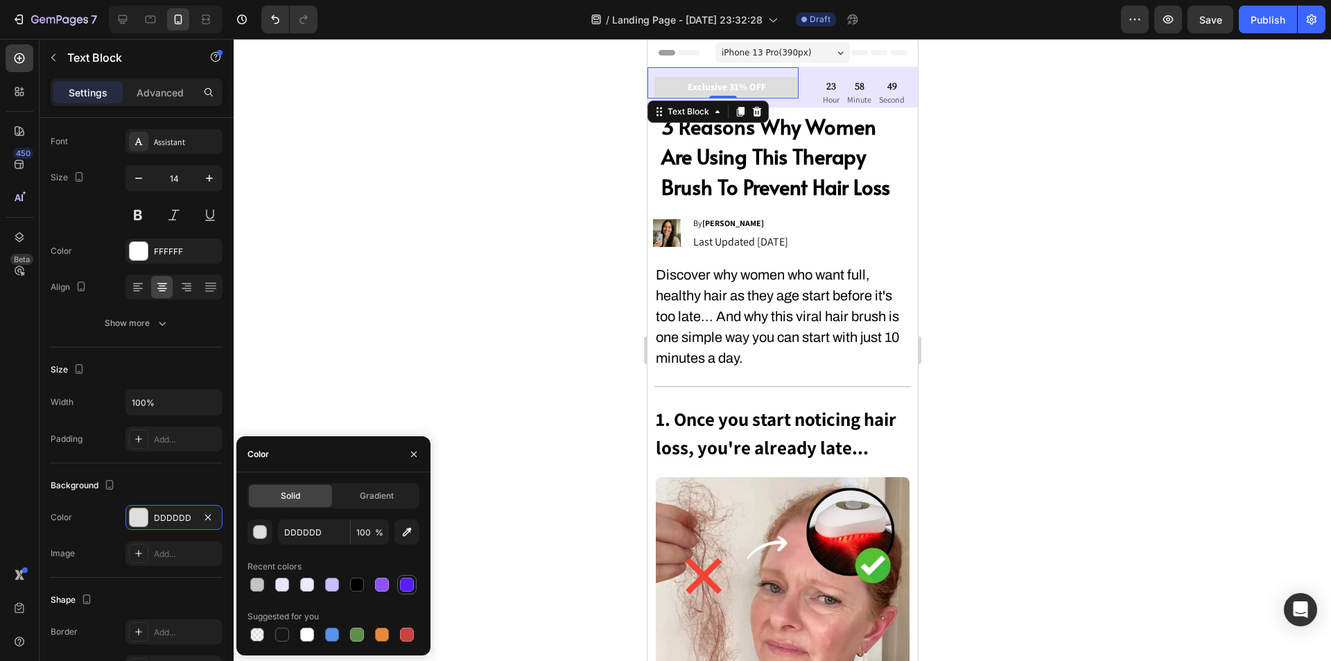
click at [412, 578] on div at bounding box center [407, 585] width 14 height 14
type input "581CFF"
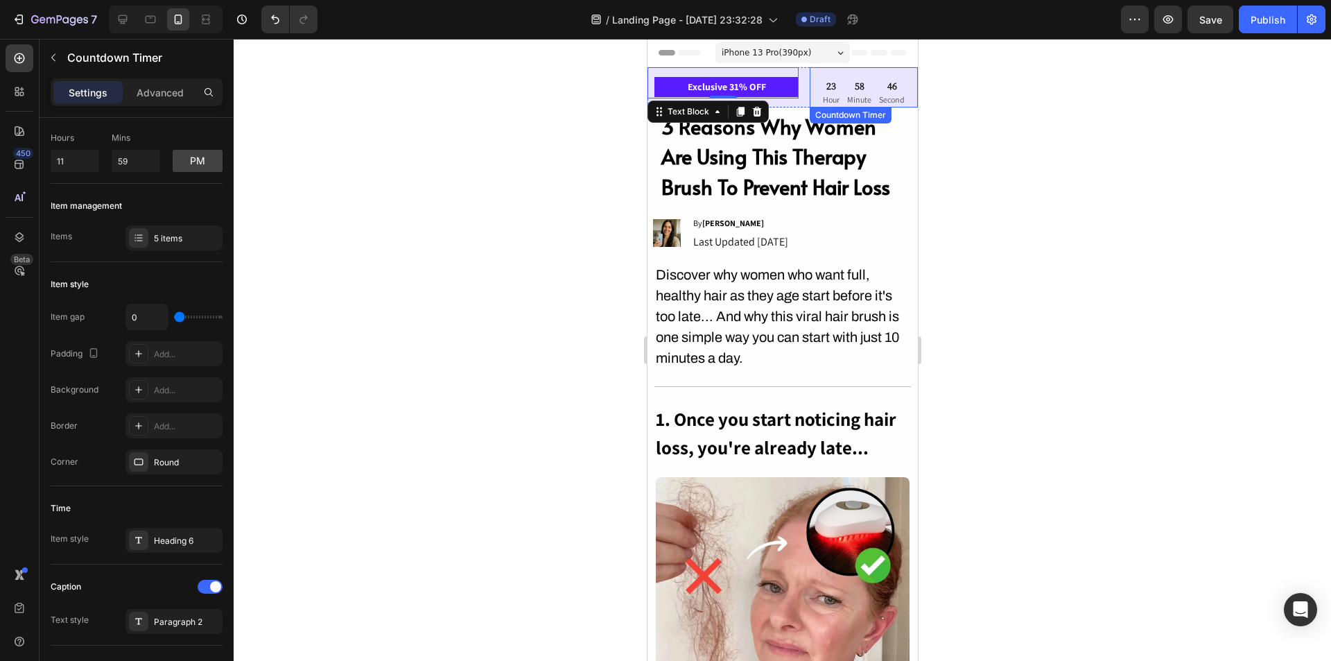
click at [847, 92] on div "58" at bounding box center [859, 86] width 24 height 12
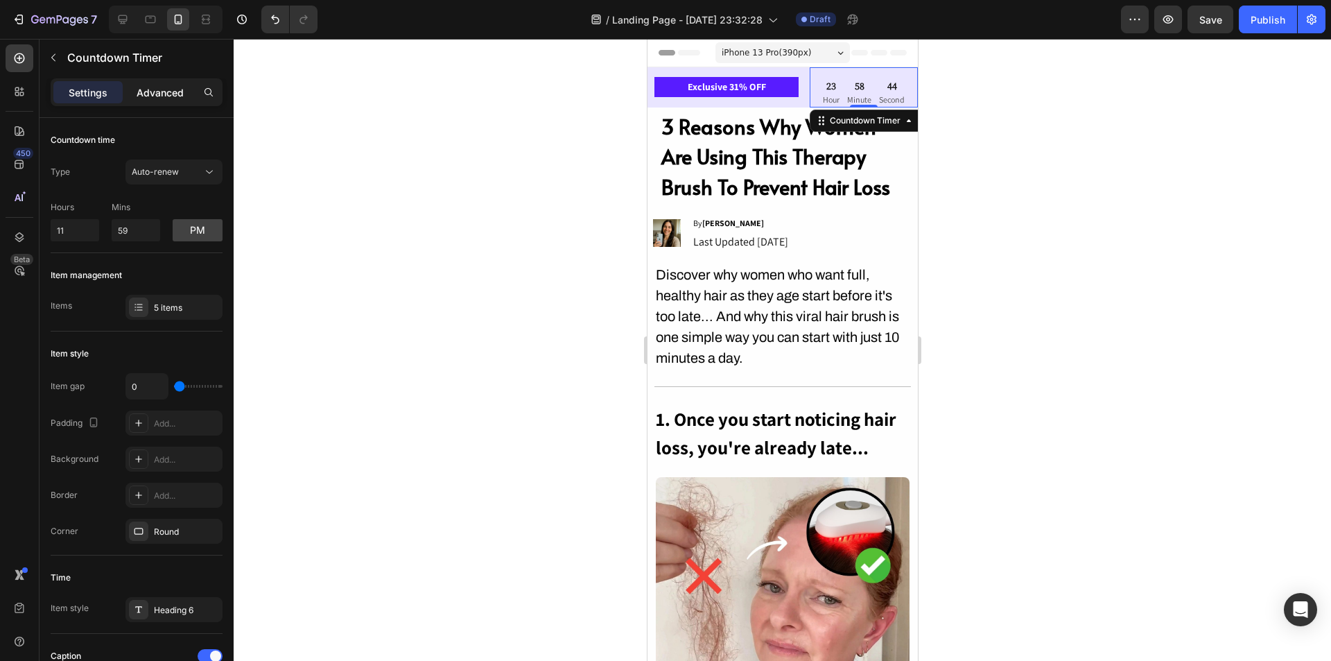
click at [150, 94] on p "Advanced" at bounding box center [160, 92] width 47 height 15
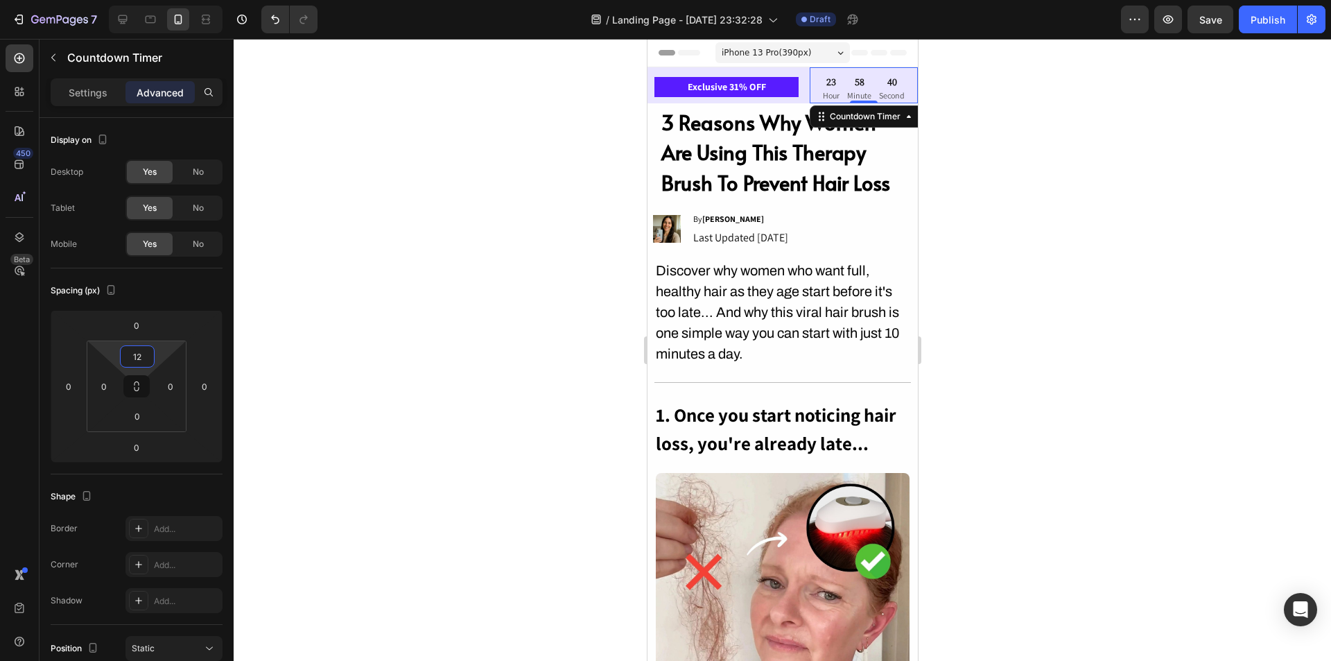
type input "14"
drag, startPoint x: 139, startPoint y: 370, endPoint x: 146, endPoint y: 372, distance: 7.1
click at [146, 0] on html "7 / Landing Page - Aug 22, 23:32:28 Draft Preview Save Publish 450 Beta Section…" at bounding box center [665, 0] width 1331 height 0
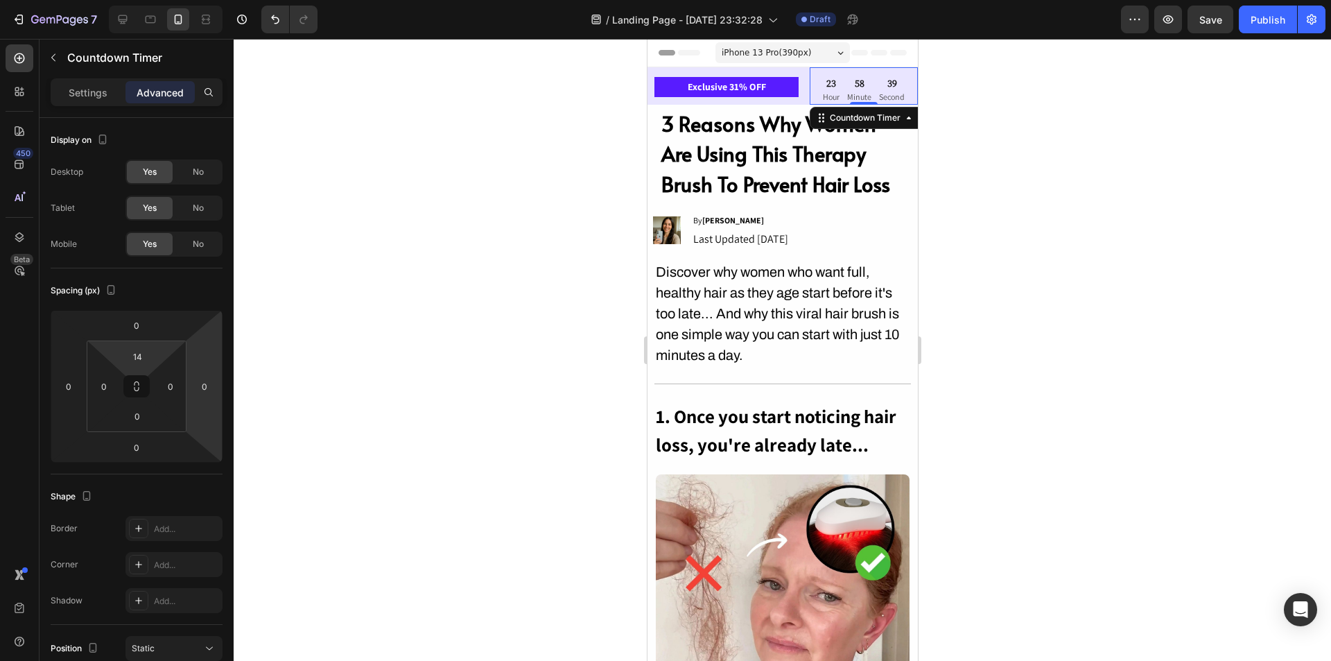
click at [974, 243] on div at bounding box center [783, 350] width 1098 height 622
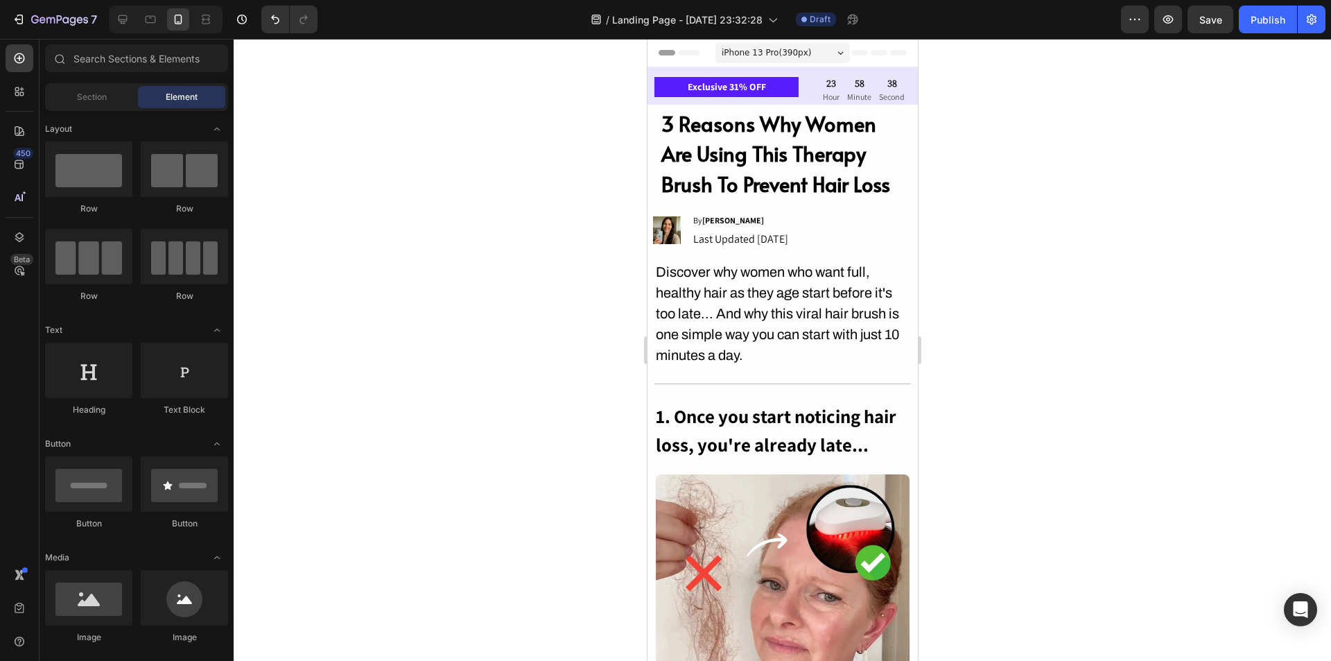
click at [1028, 262] on div at bounding box center [783, 350] width 1098 height 622
click at [1219, 21] on span "Save" at bounding box center [1211, 20] width 23 height 12
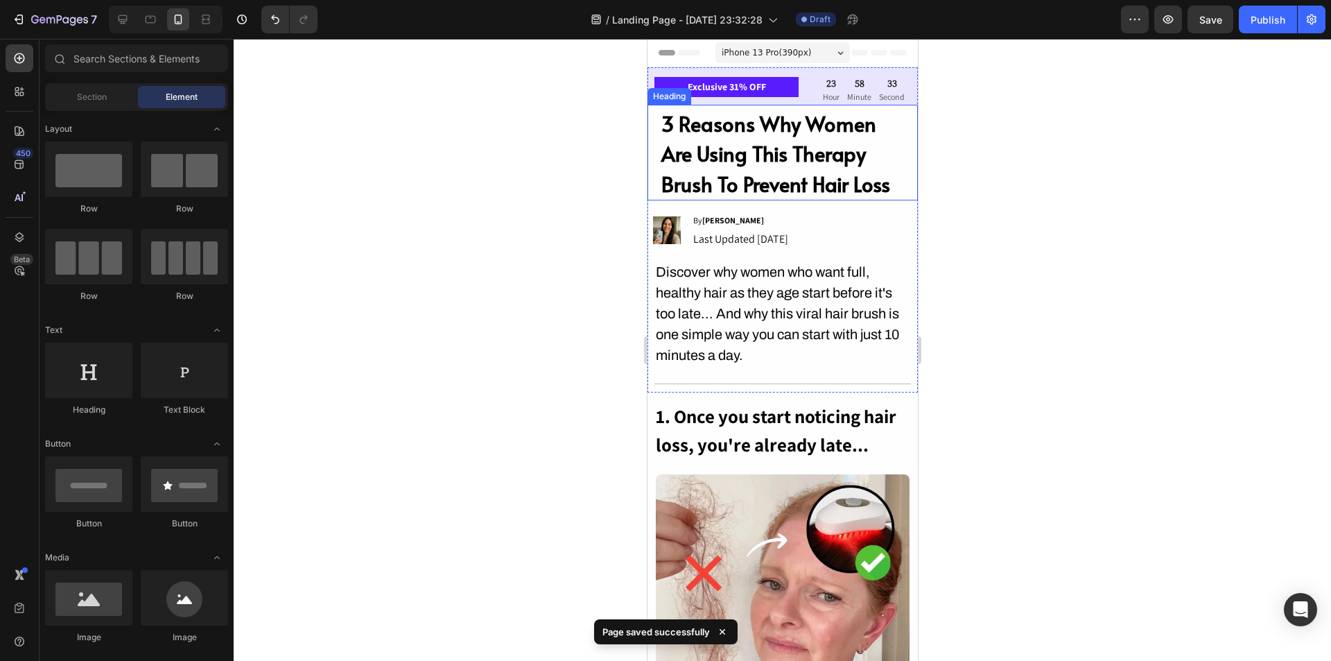
click at [889, 112] on h2 "3 Reasons Why Women Are Using This Therapy Brush To Prevent Hair Loss" at bounding box center [781, 154] width 245 height 94
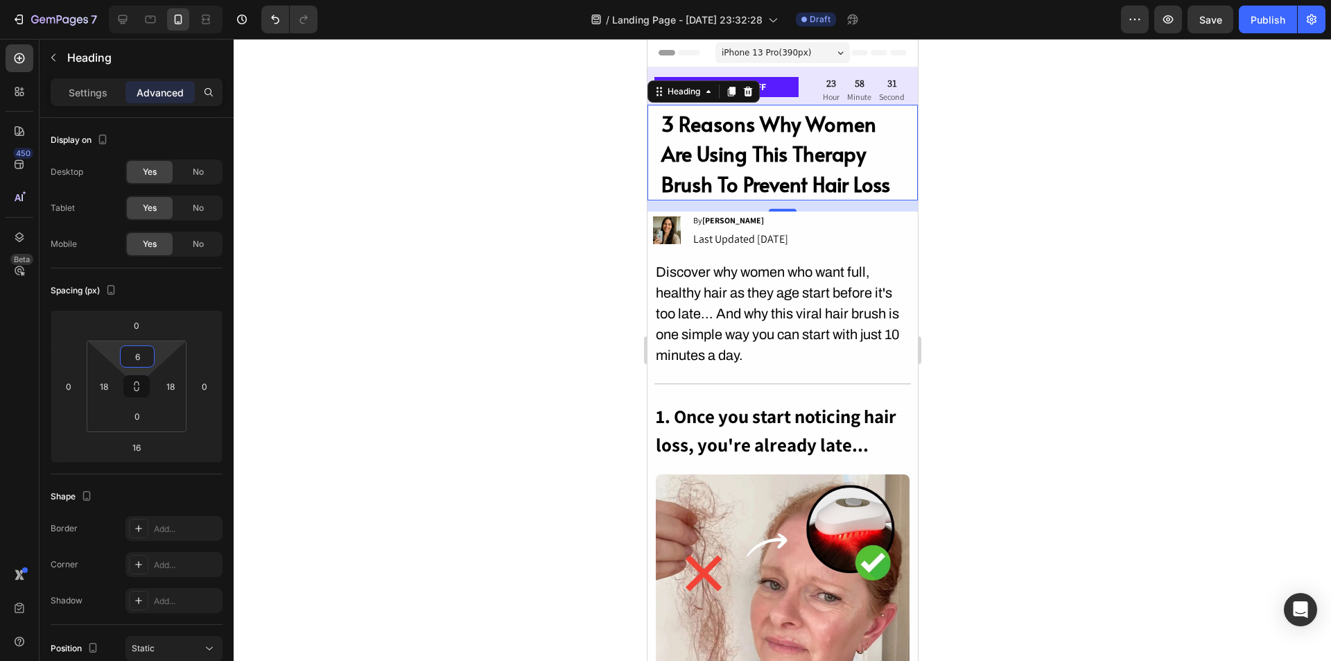
type input "8"
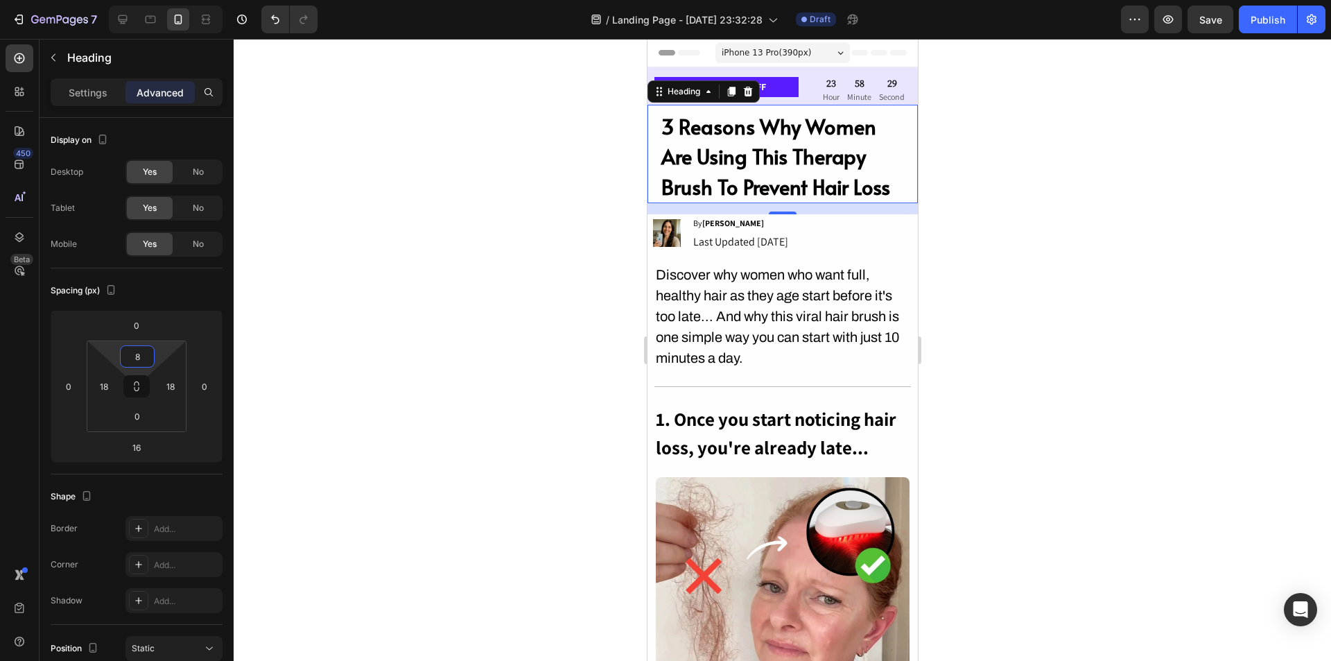
click at [143, 0] on html "7 / Landing Page - Aug 22, 23:32:28 Draft Preview Save Publish 450 Beta Section…" at bounding box center [665, 0] width 1331 height 0
click at [1116, 273] on div at bounding box center [783, 350] width 1098 height 622
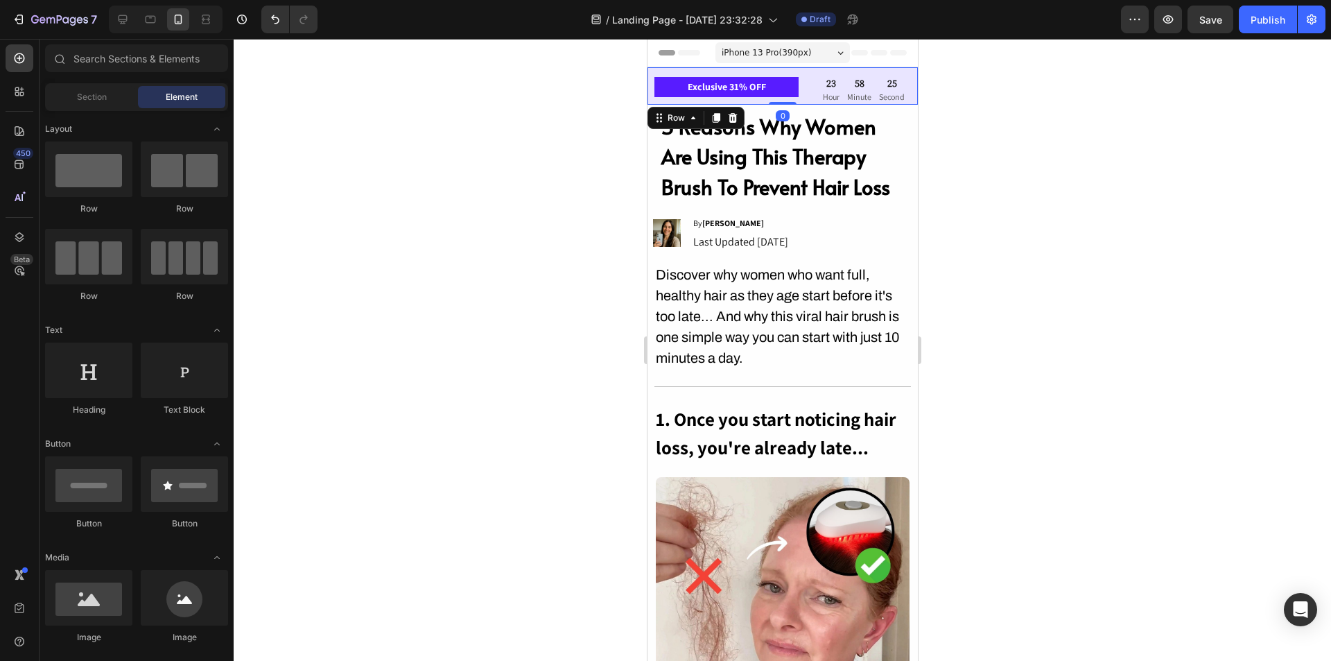
click at [796, 71] on div "Exclusive 31% OFF Text Block 23 Hour 58 Minute 25 Second Countdown Timer Row 0" at bounding box center [782, 85] width 270 height 37
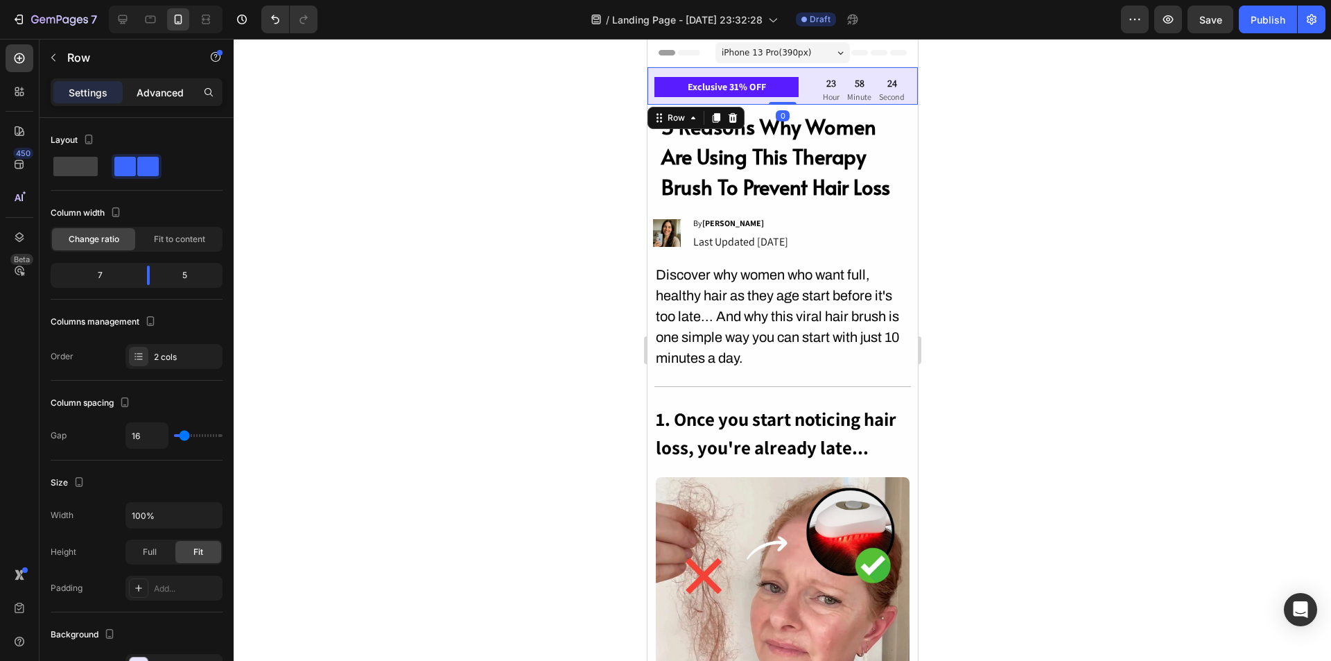
click at [153, 94] on p "Advanced" at bounding box center [160, 92] width 47 height 15
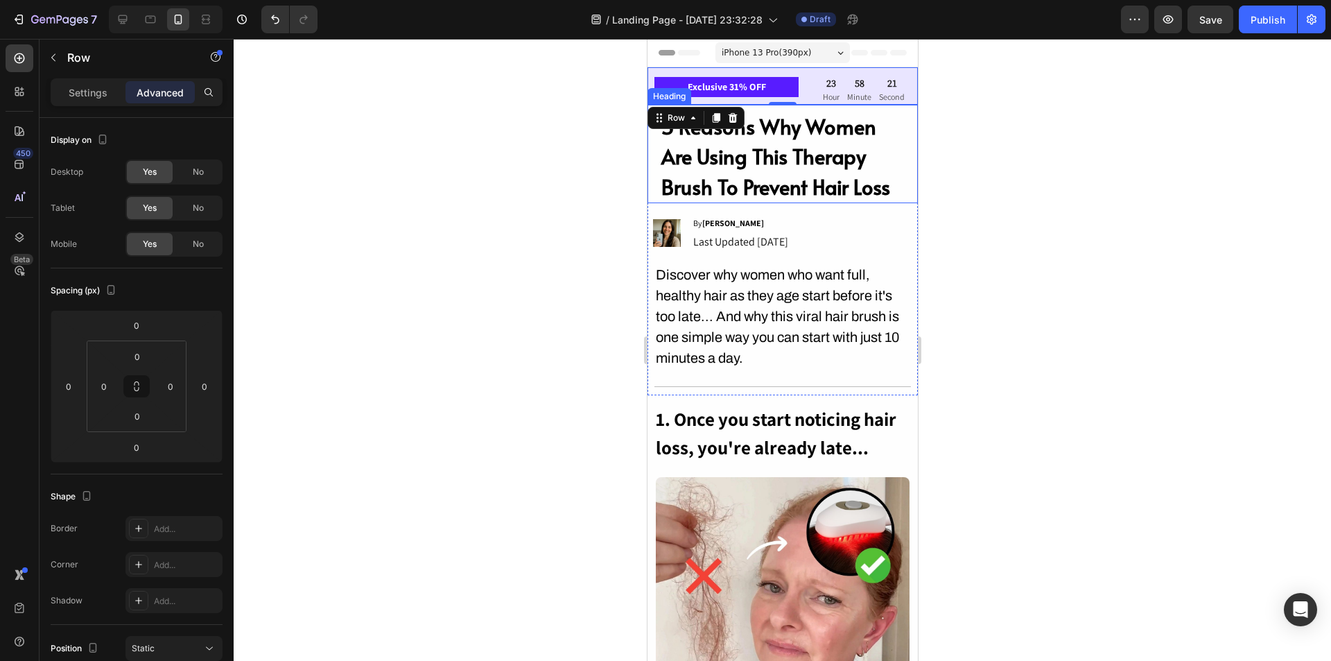
click at [784, 124] on h2 "3 Reasons Why Women Are Using This Therapy Brush To Prevent Hair Loss" at bounding box center [781, 157] width 245 height 94
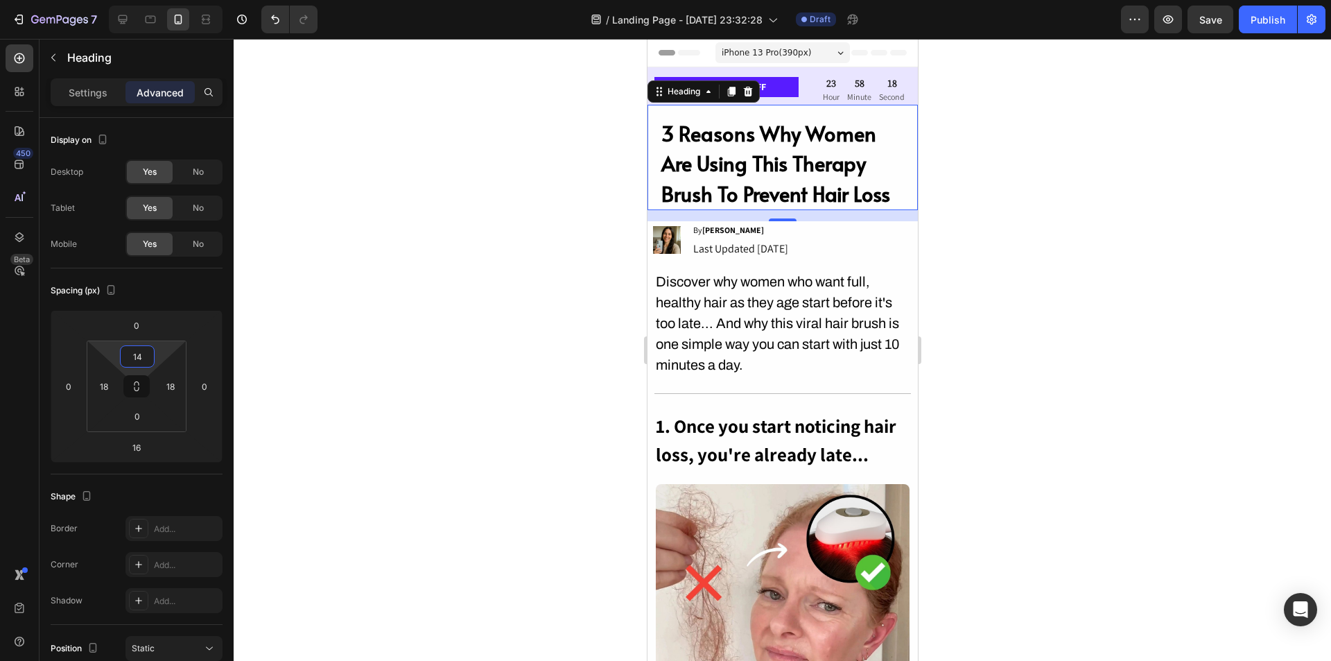
type input "12"
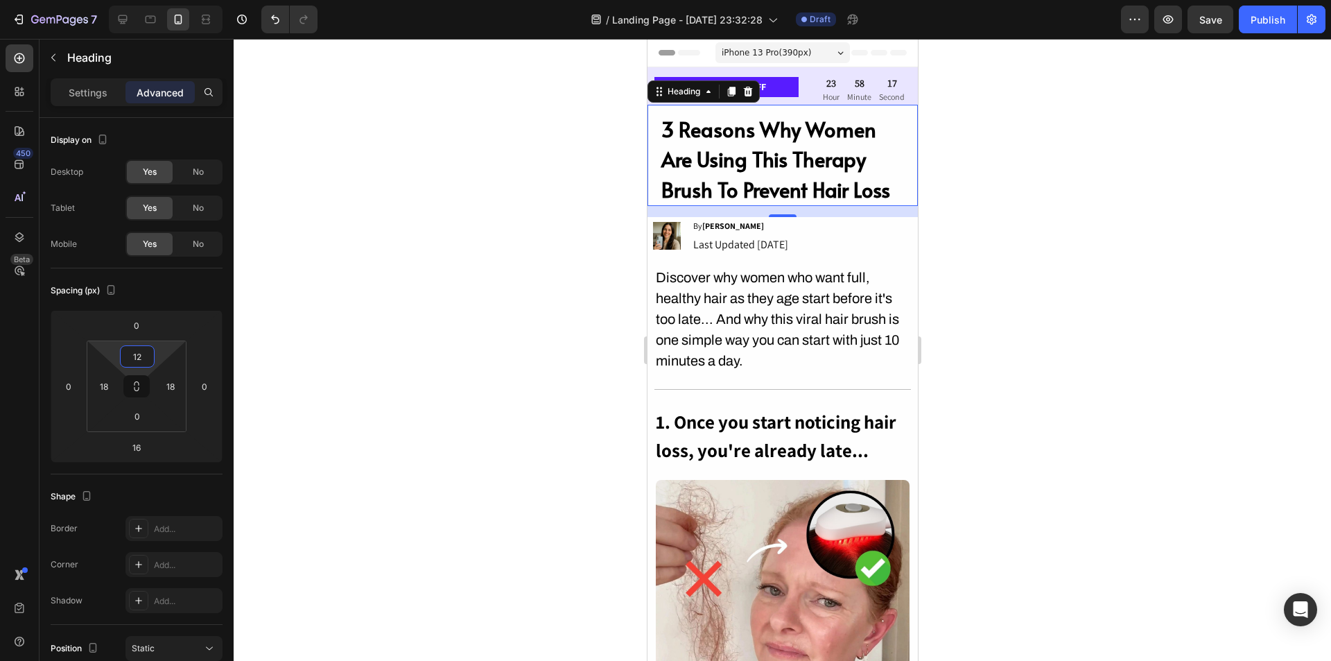
drag, startPoint x: 139, startPoint y: 371, endPoint x: 157, endPoint y: 370, distance: 18.8
click at [157, 0] on html "7 / Landing Page - Aug 22, 23:32:28 Draft Preview Save Publish 450 Beta Section…" at bounding box center [665, 0] width 1331 height 0
click at [1050, 237] on div at bounding box center [783, 350] width 1098 height 622
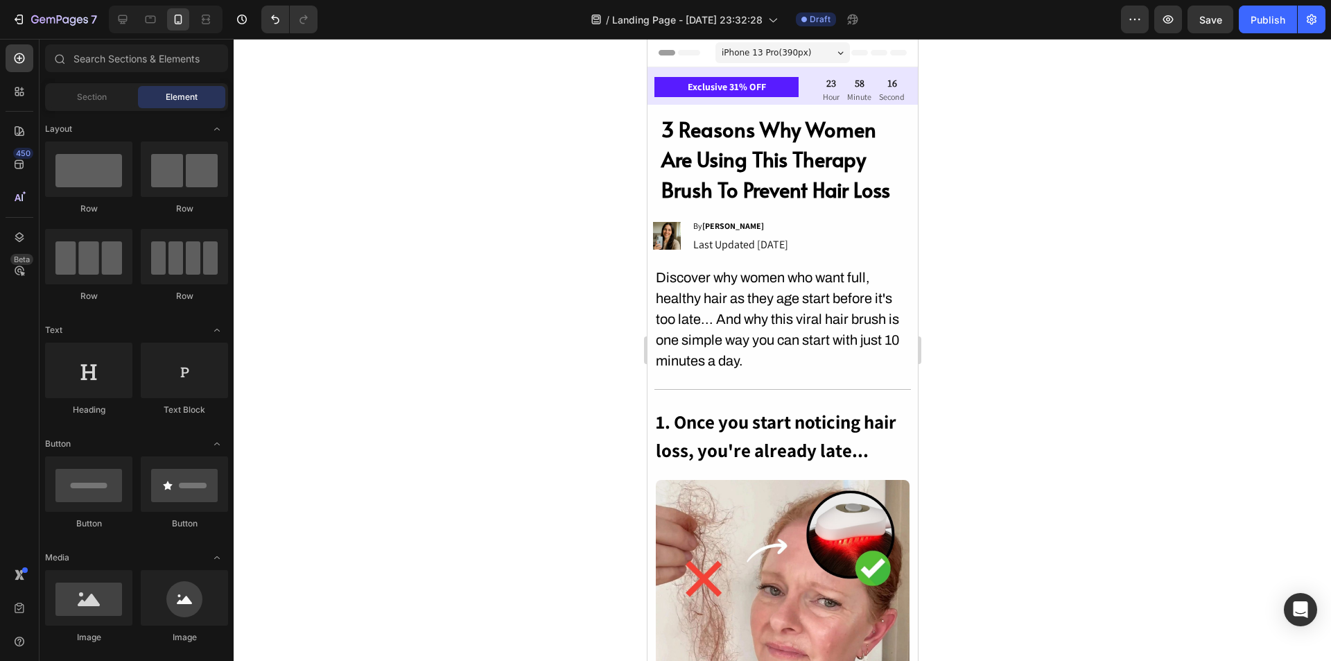
click at [1094, 235] on div at bounding box center [783, 350] width 1098 height 622
click at [1212, 23] on span "Save" at bounding box center [1211, 20] width 23 height 12
click at [1270, 25] on div "Publish" at bounding box center [1268, 19] width 35 height 15
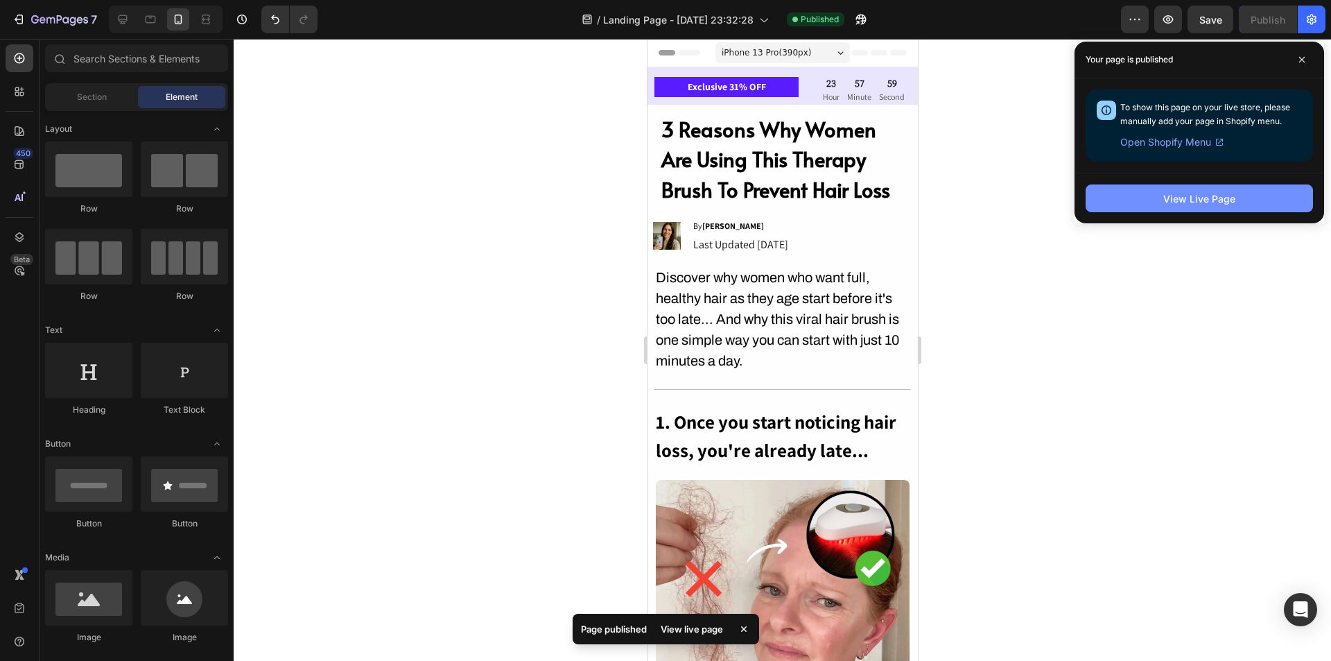
click at [1159, 186] on button "View Live Page" at bounding box center [1199, 198] width 227 height 28
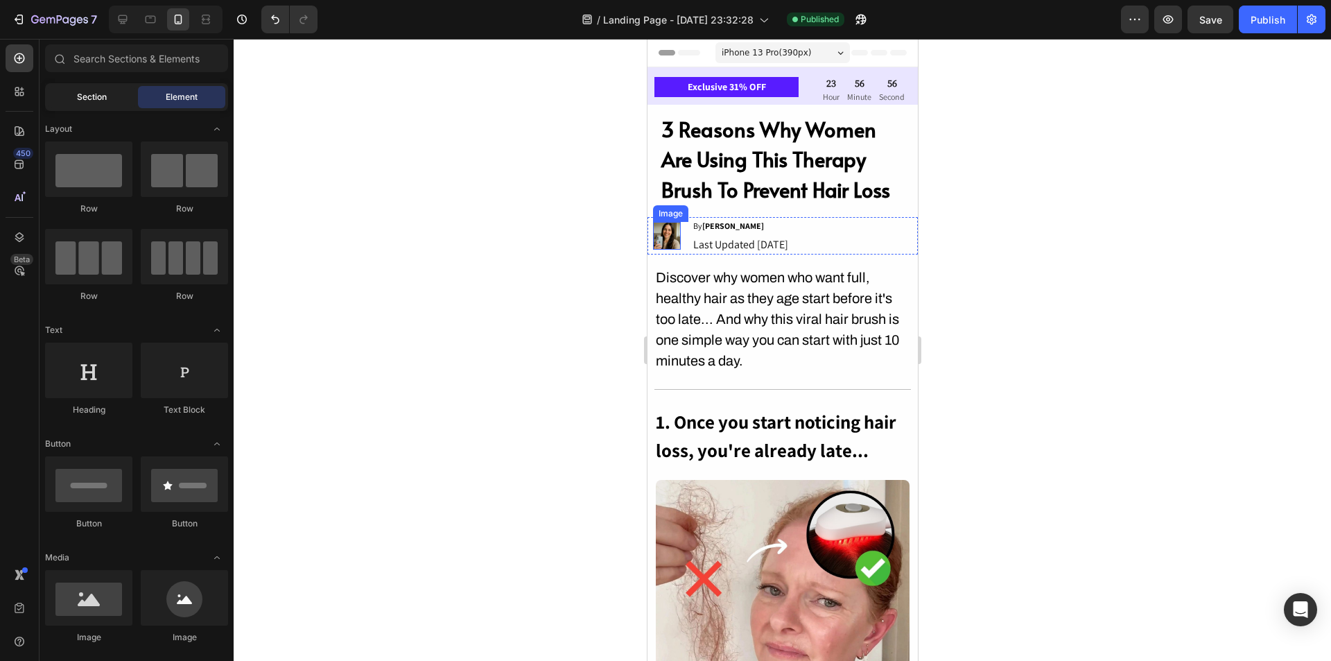
click at [72, 97] on div "Section" at bounding box center [91, 97] width 87 height 22
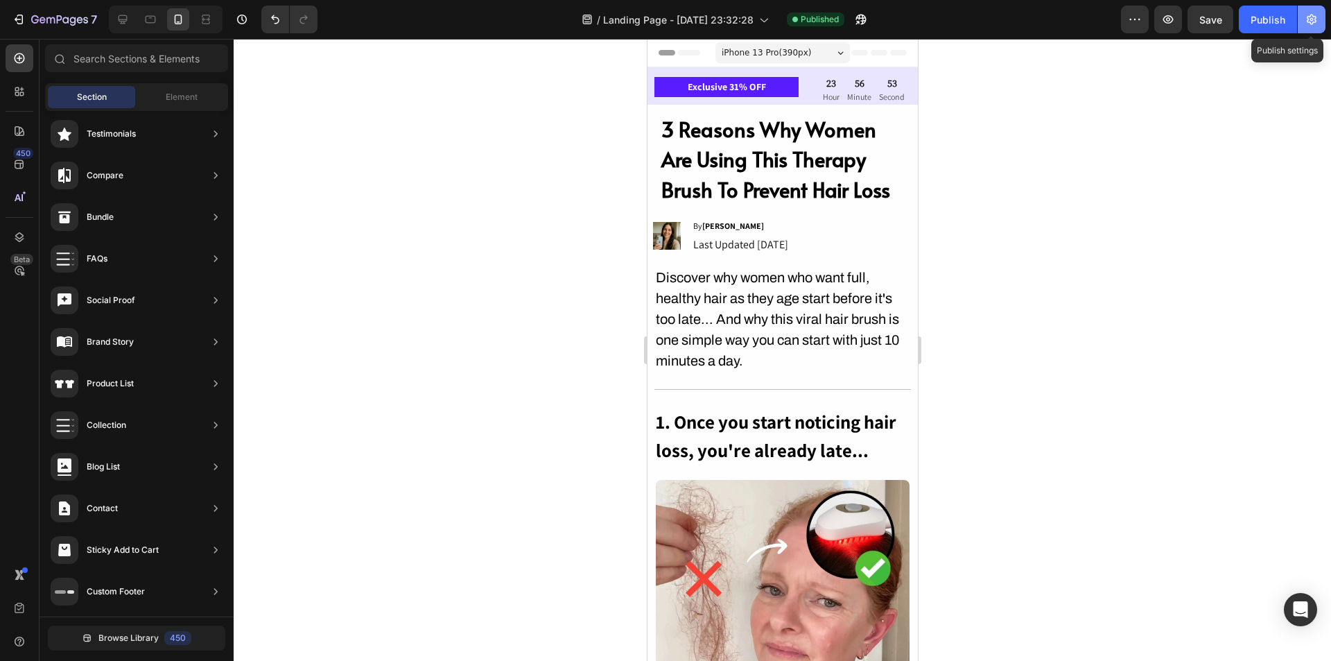
click at [1308, 27] on button "button" at bounding box center [1312, 20] width 28 height 28
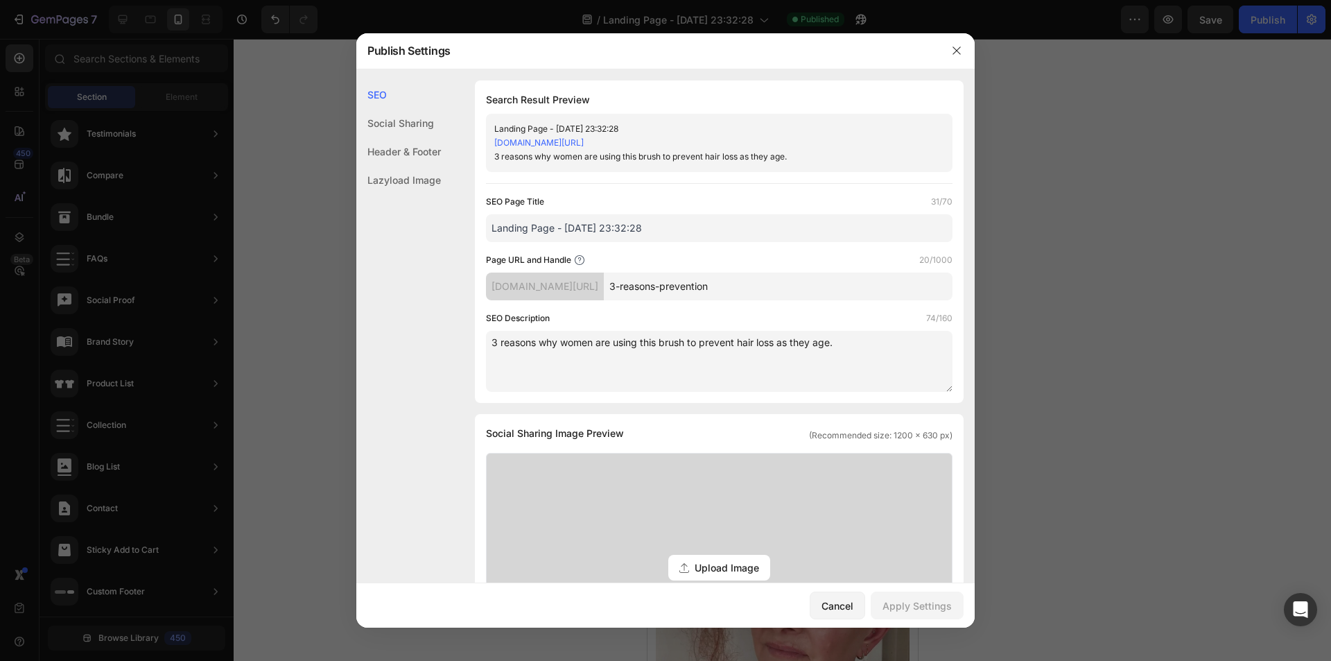
click at [413, 166] on div "Header & Footer" at bounding box center [398, 180] width 85 height 28
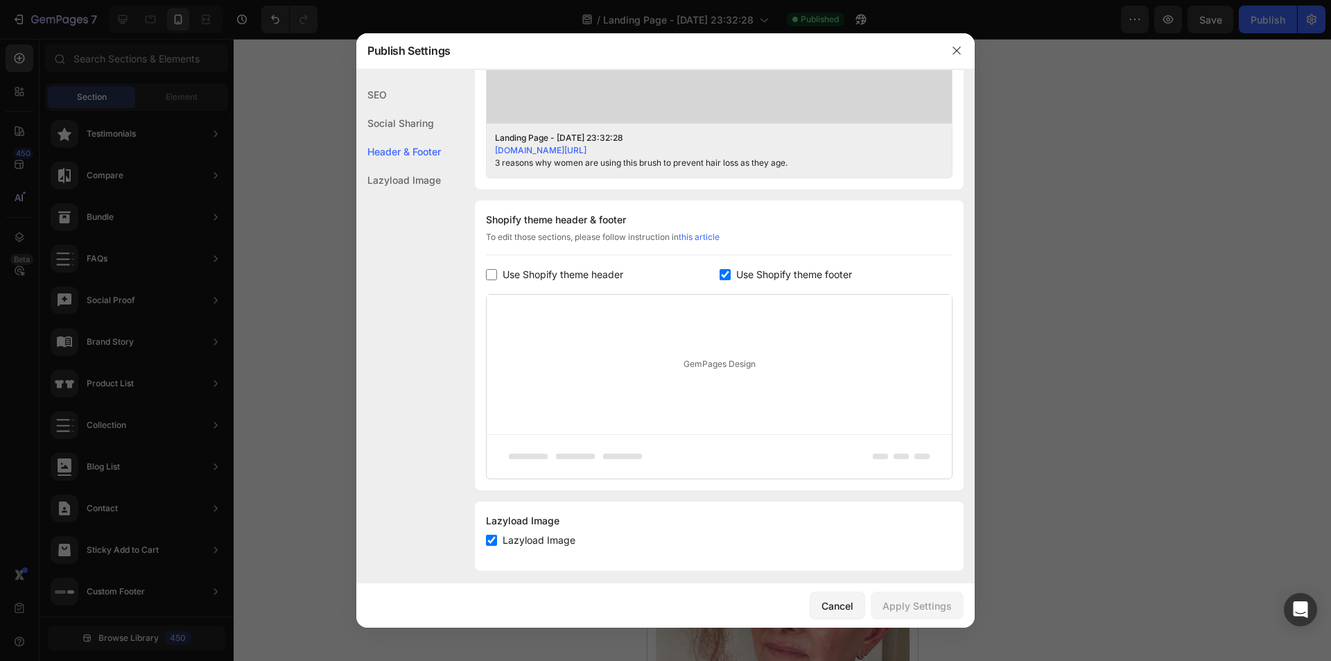
scroll to position [568, 0]
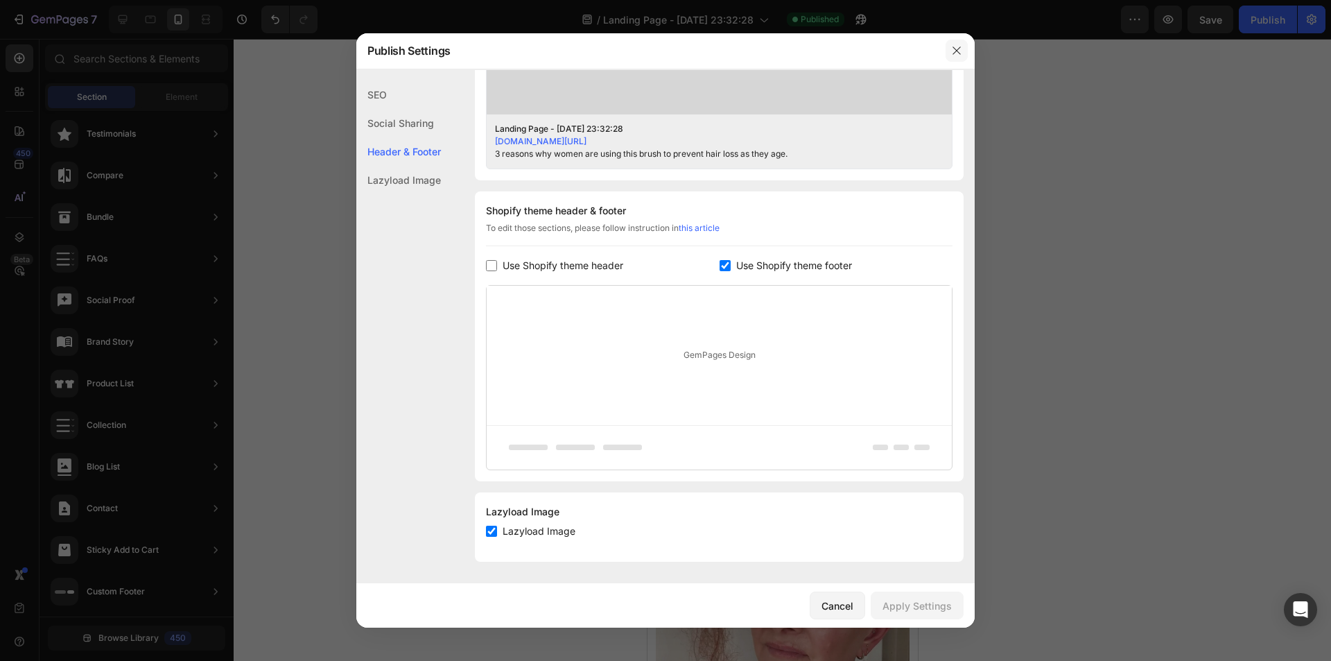
click at [948, 53] on button "button" at bounding box center [957, 51] width 22 height 22
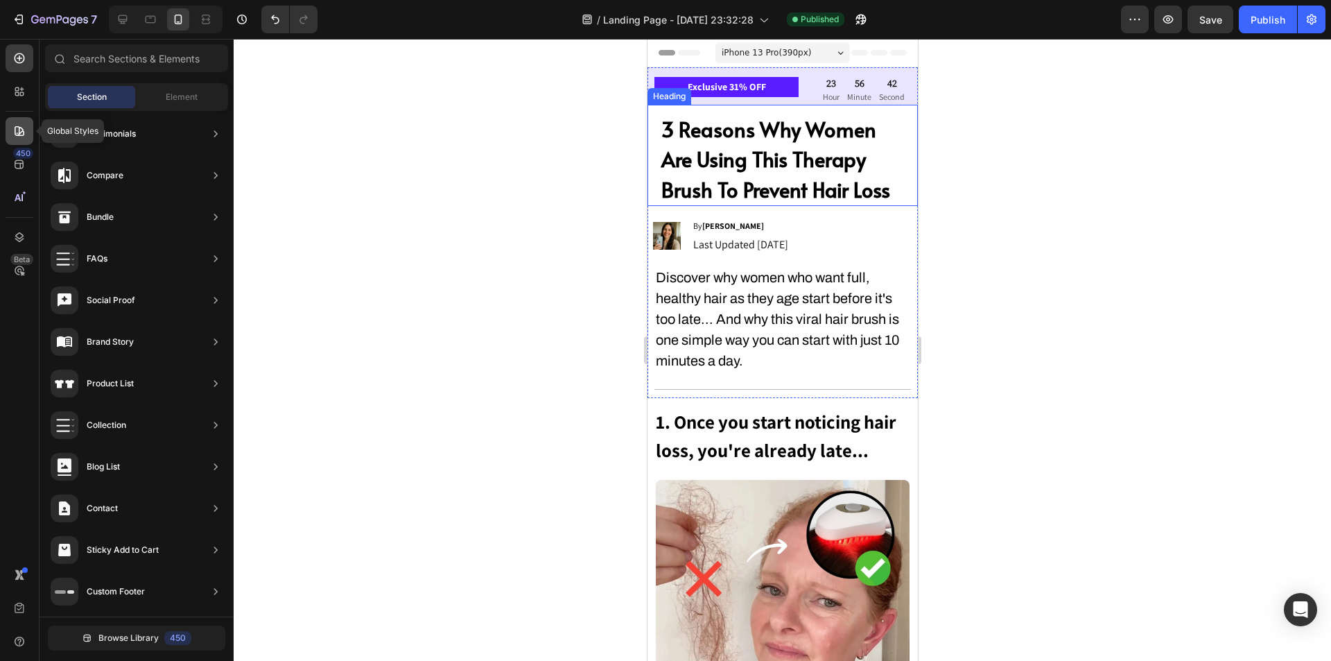
click at [19, 134] on icon at bounding box center [20, 131] width 10 height 10
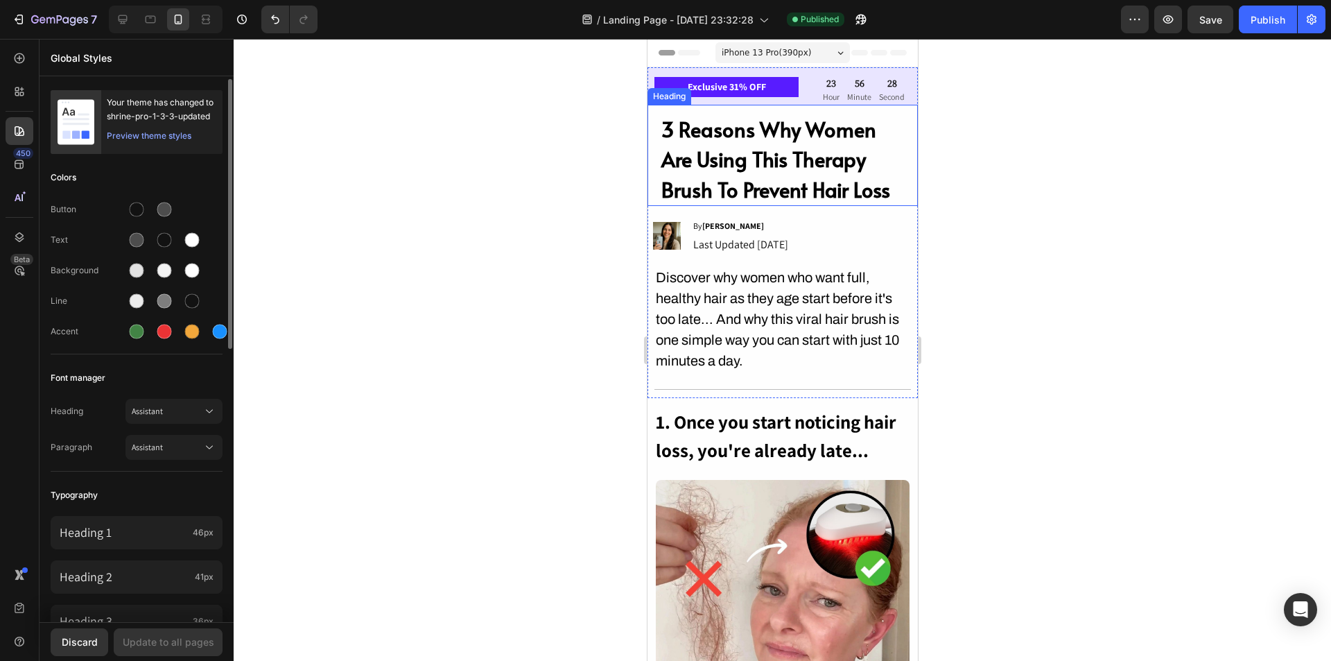
scroll to position [485, 0]
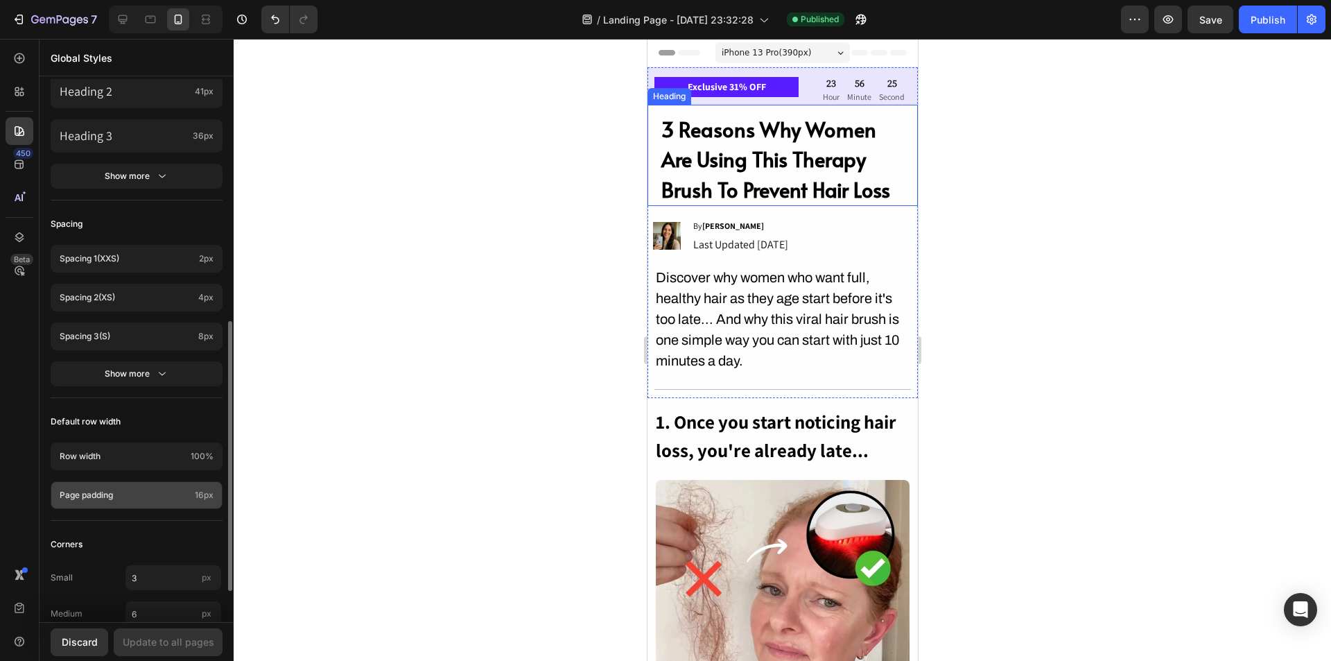
click at [130, 504] on div "Page padding 16px" at bounding box center [137, 495] width 172 height 28
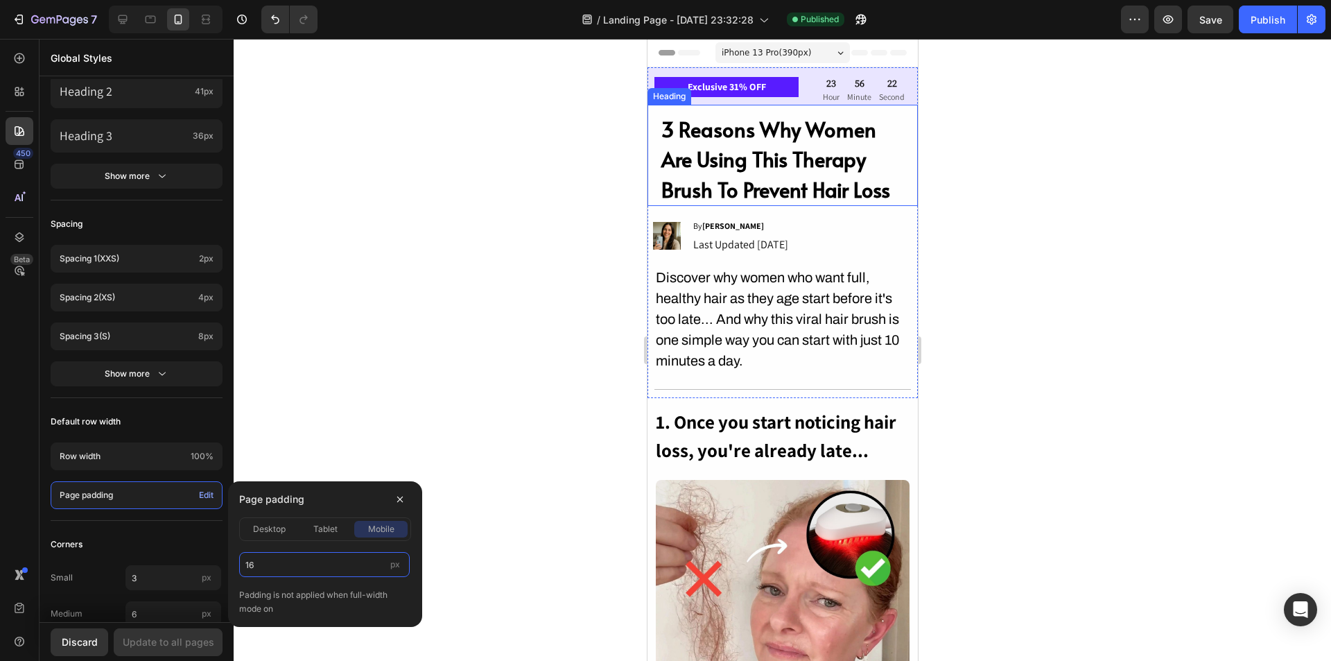
click at [313, 569] on input "16" at bounding box center [324, 564] width 171 height 25
type input "30"
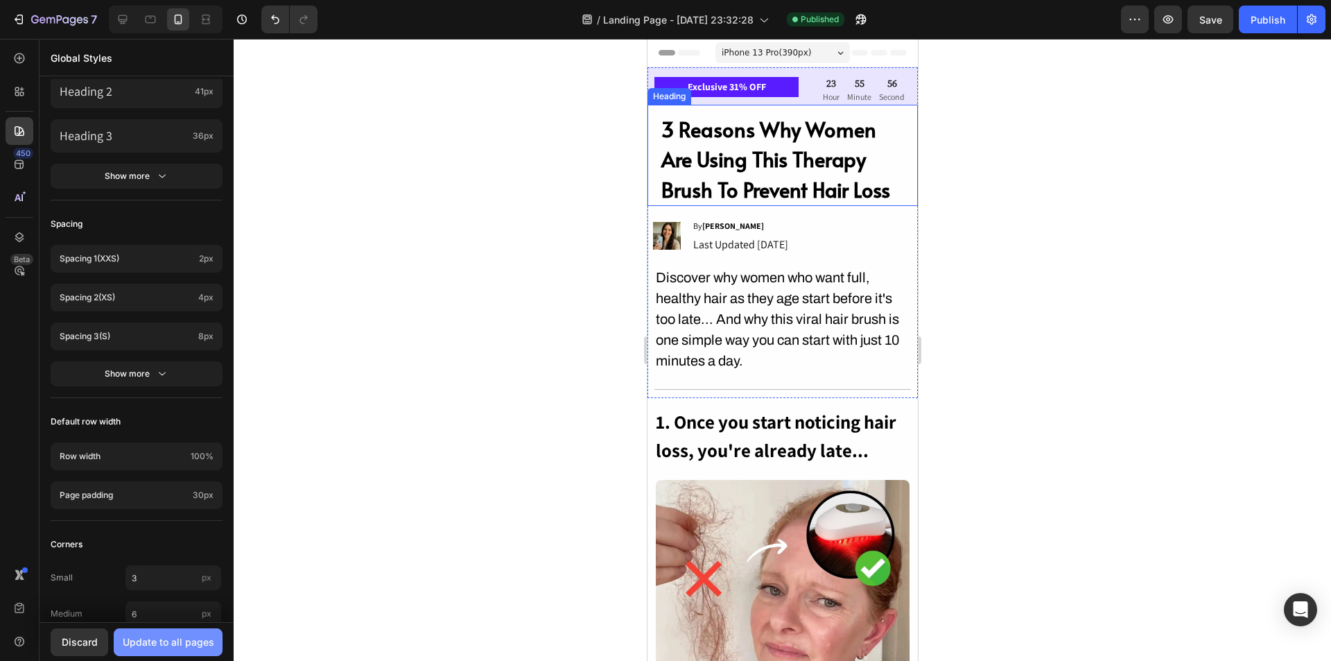
click at [191, 642] on div "Update to all pages" at bounding box center [169, 641] width 92 height 15
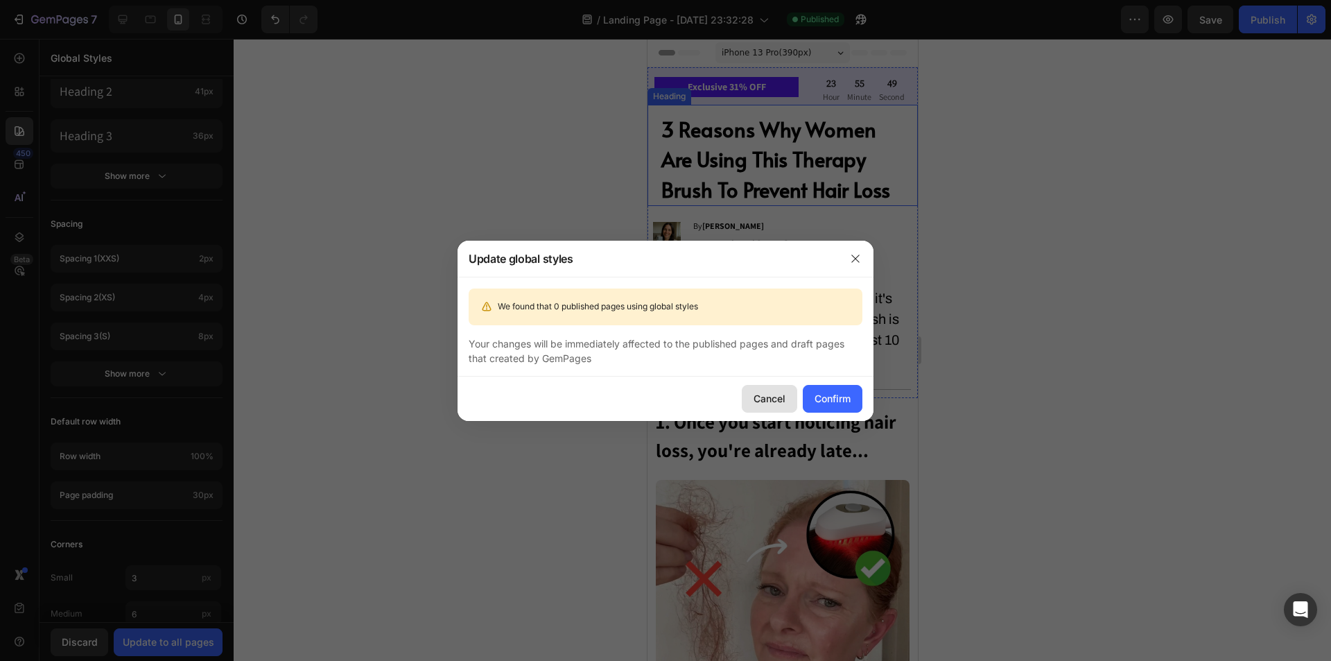
drag, startPoint x: 768, startPoint y: 397, endPoint x: 56, endPoint y: 359, distance: 712.4
click at [768, 397] on div "Cancel" at bounding box center [770, 398] width 32 height 15
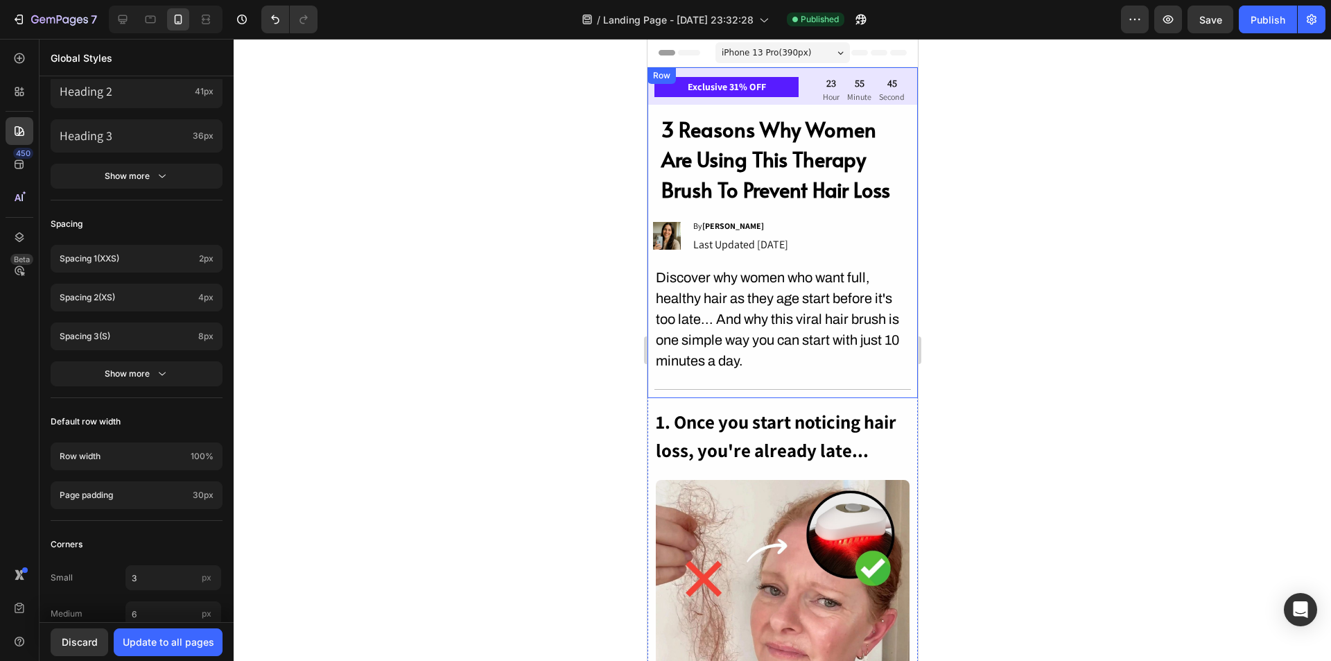
click at [649, 211] on div "Exclusive 31% OFF Text Block 23 Hour 55 Minute 45 Second Countdown Timer Row 3 …" at bounding box center [782, 232] width 270 height 331
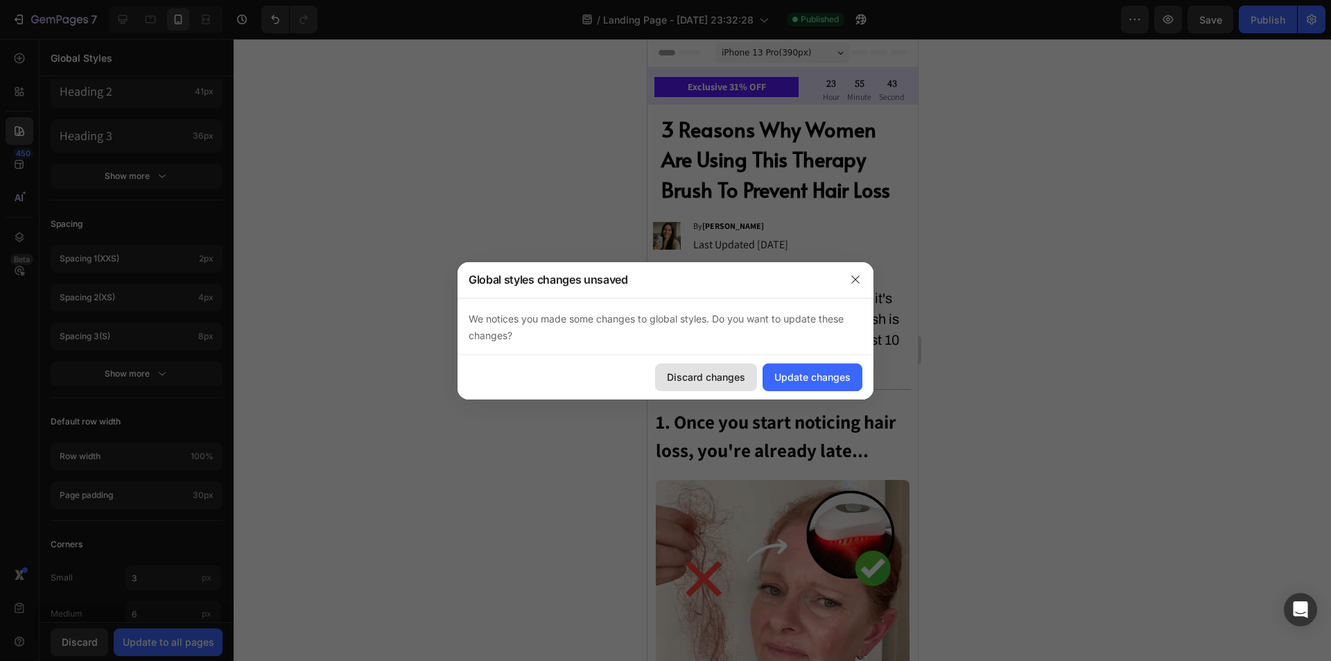
click at [718, 370] on div "Discard changes" at bounding box center [706, 377] width 78 height 15
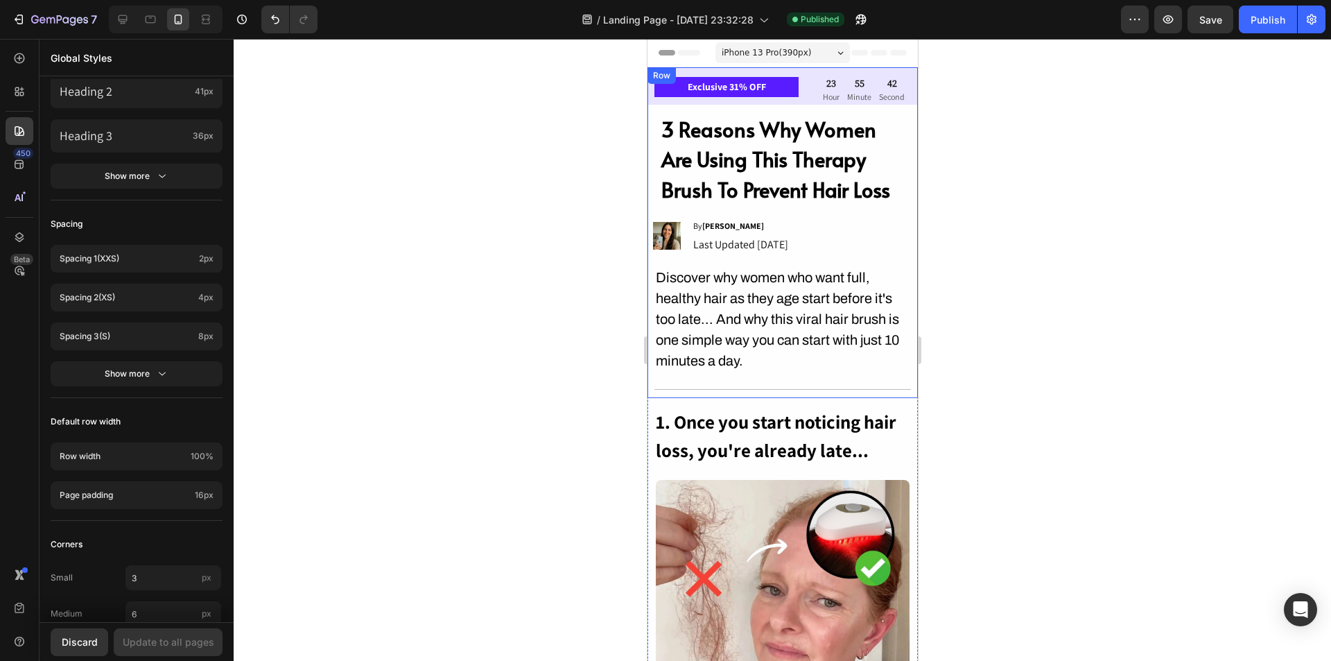
click at [649, 210] on div "Exclusive 31% OFF Text Block 23 Hour 55 Minute 42 Second Countdown Timer Row 3 …" at bounding box center [782, 232] width 270 height 331
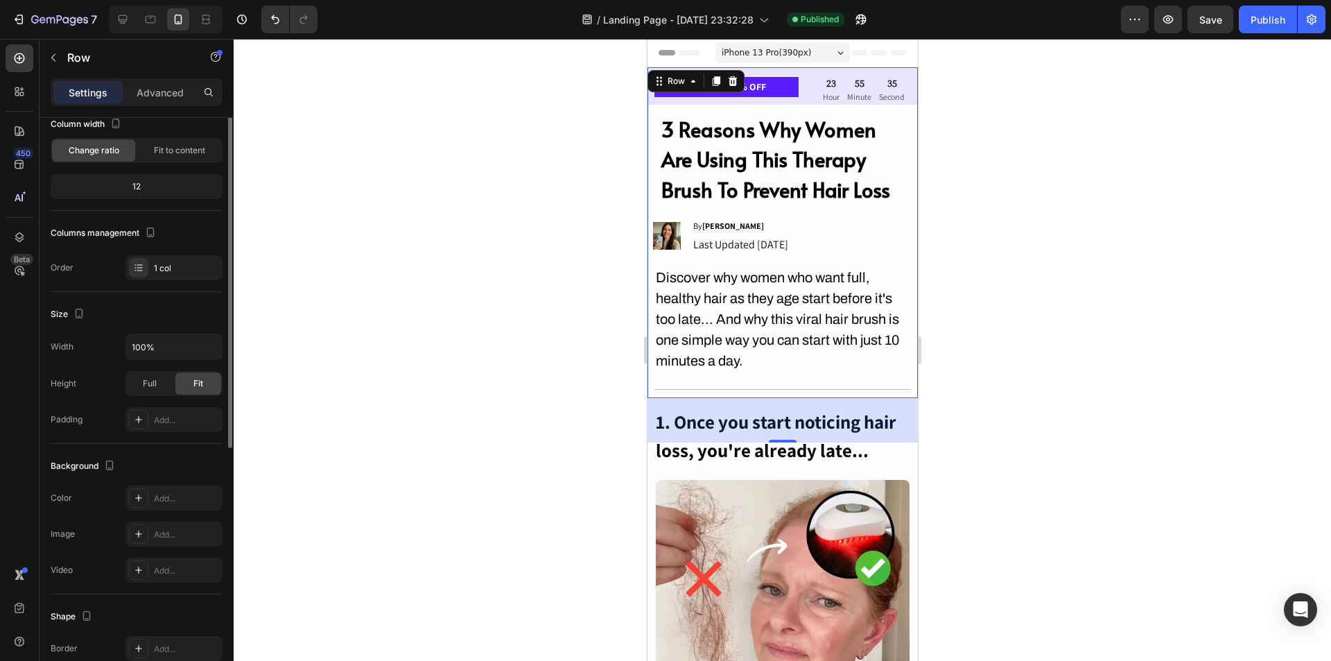
scroll to position [0, 0]
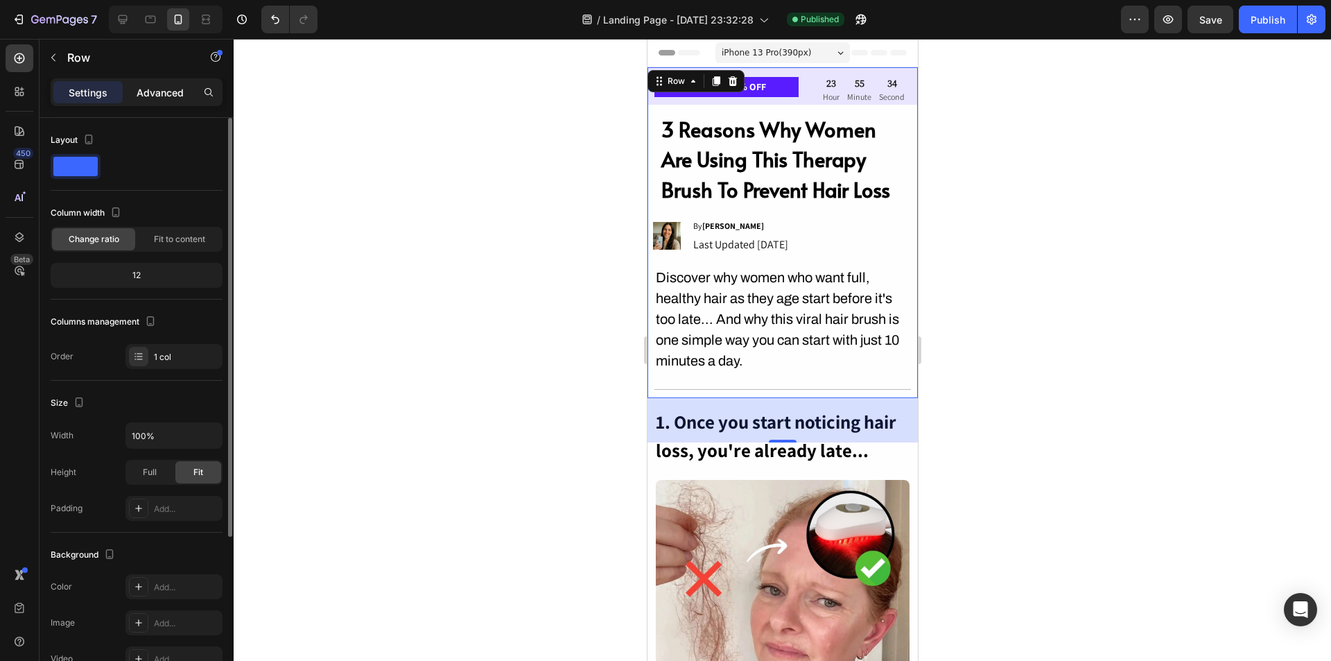
click at [153, 98] on p "Advanced" at bounding box center [160, 92] width 47 height 15
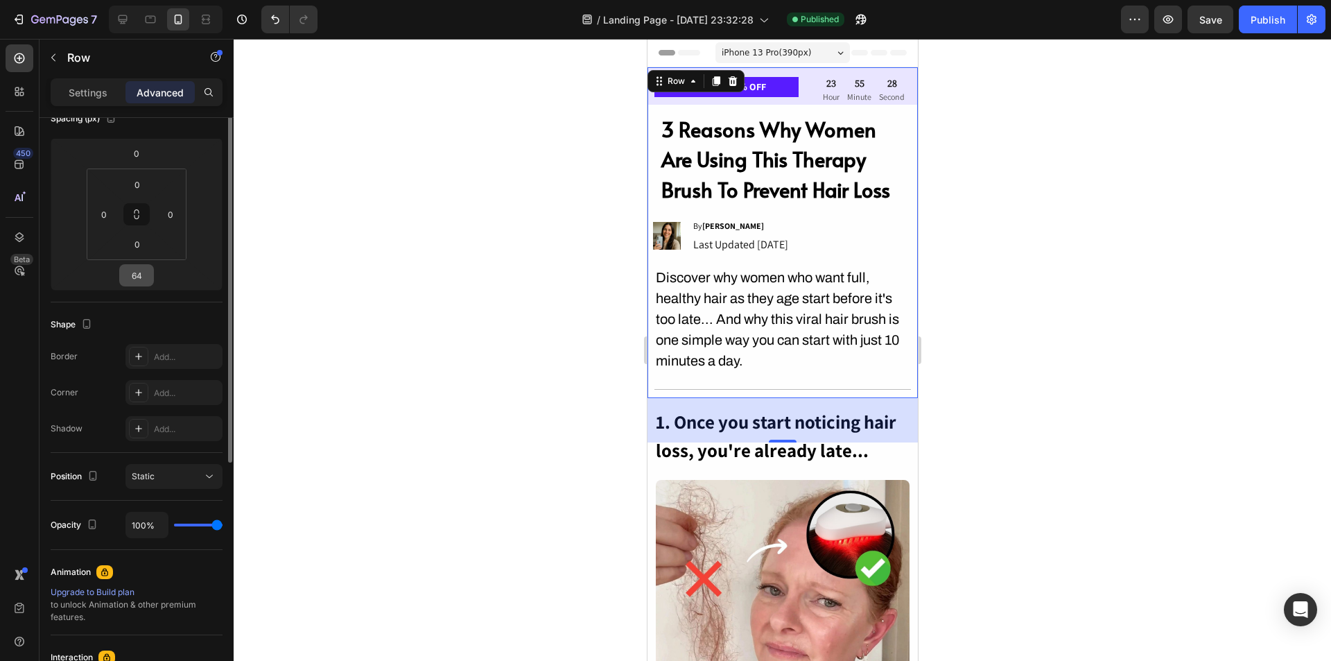
scroll to position [33, 0]
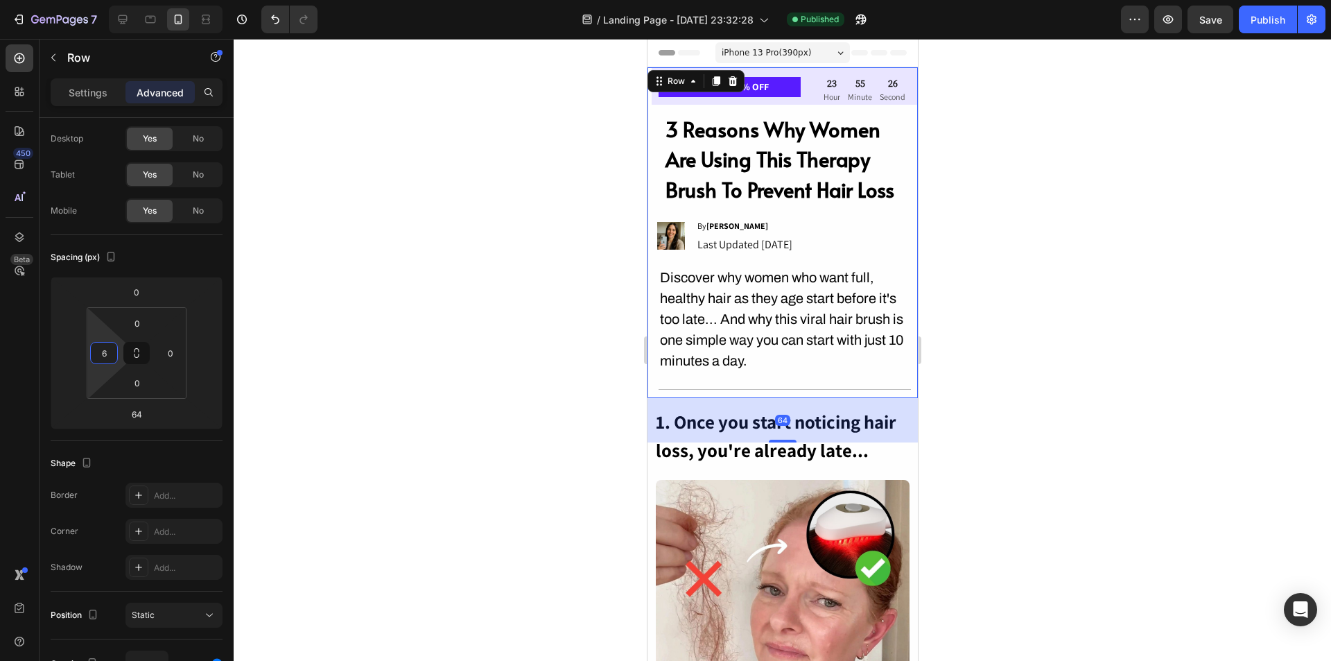
type input "8"
drag, startPoint x: 89, startPoint y: 347, endPoint x: 96, endPoint y: 345, distance: 7.5
click at [96, 0] on html "7 / Landing Page - [DATE] 23:32:28 Published Preview Save Publish 450 Beta Sect…" at bounding box center [665, 0] width 1331 height 0
click at [104, 358] on input "8" at bounding box center [104, 353] width 21 height 21
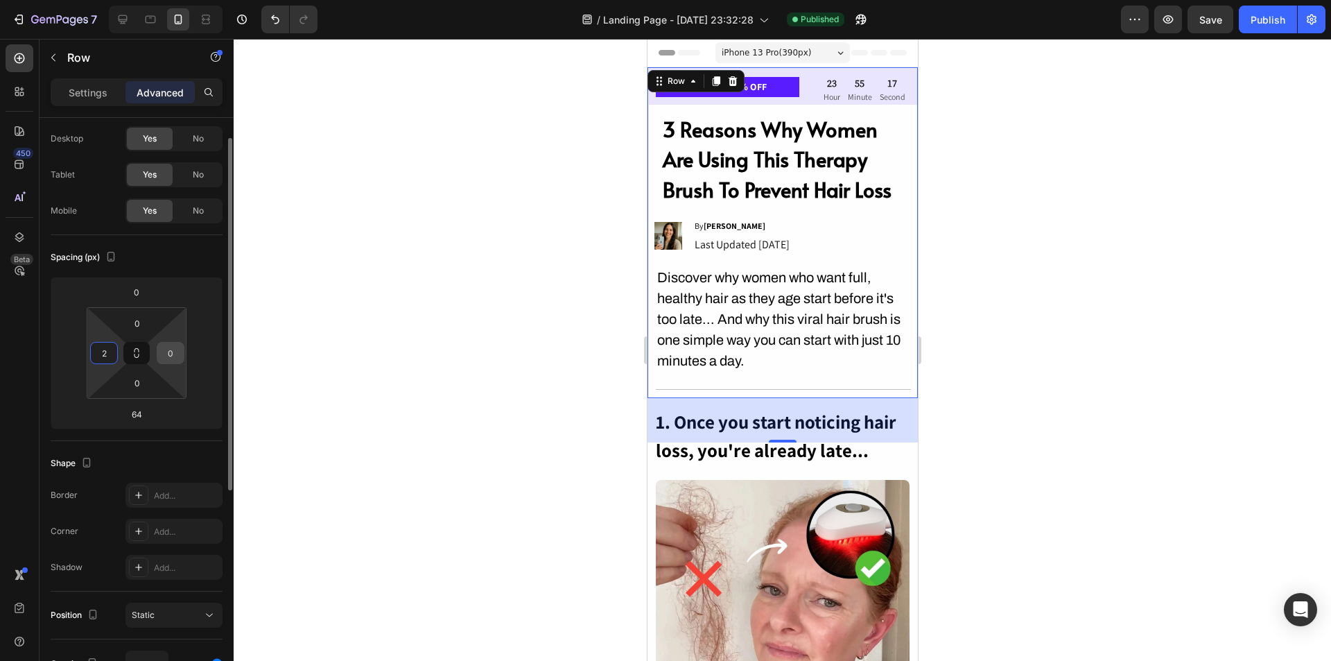
type input "2"
click at [173, 353] on input "0" at bounding box center [170, 353] width 21 height 21
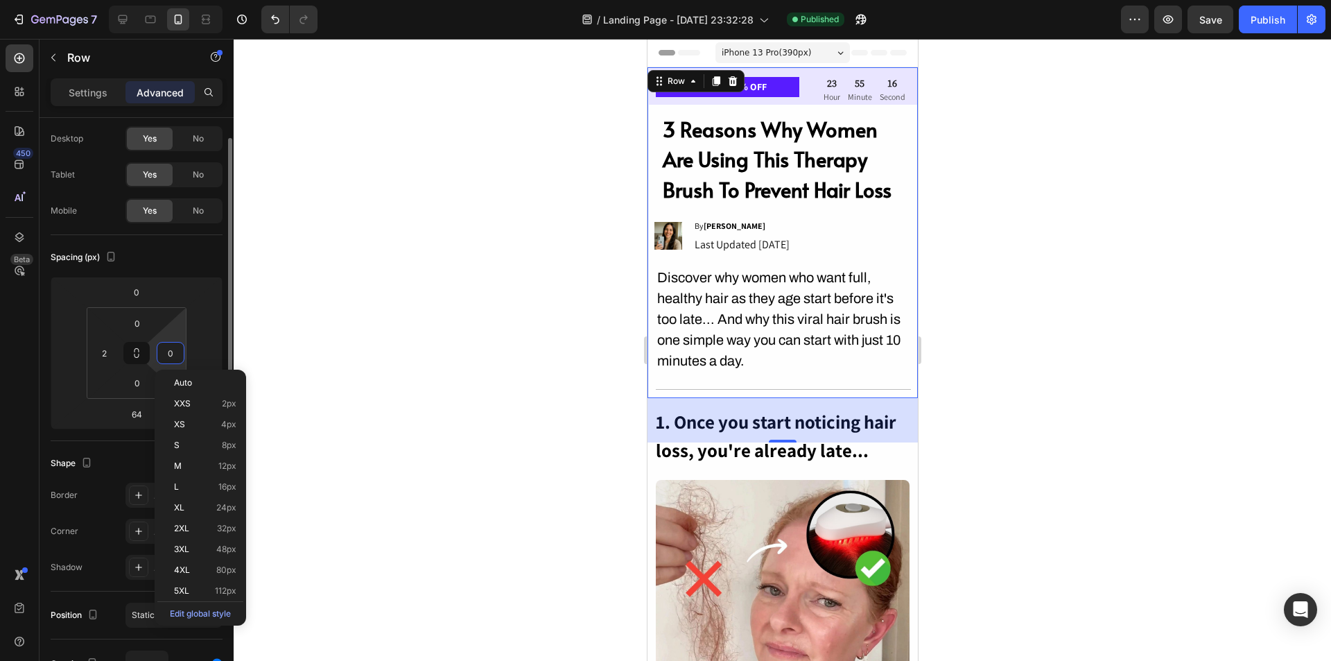
click at [174, 352] on input "0" at bounding box center [170, 353] width 21 height 21
type input "2"
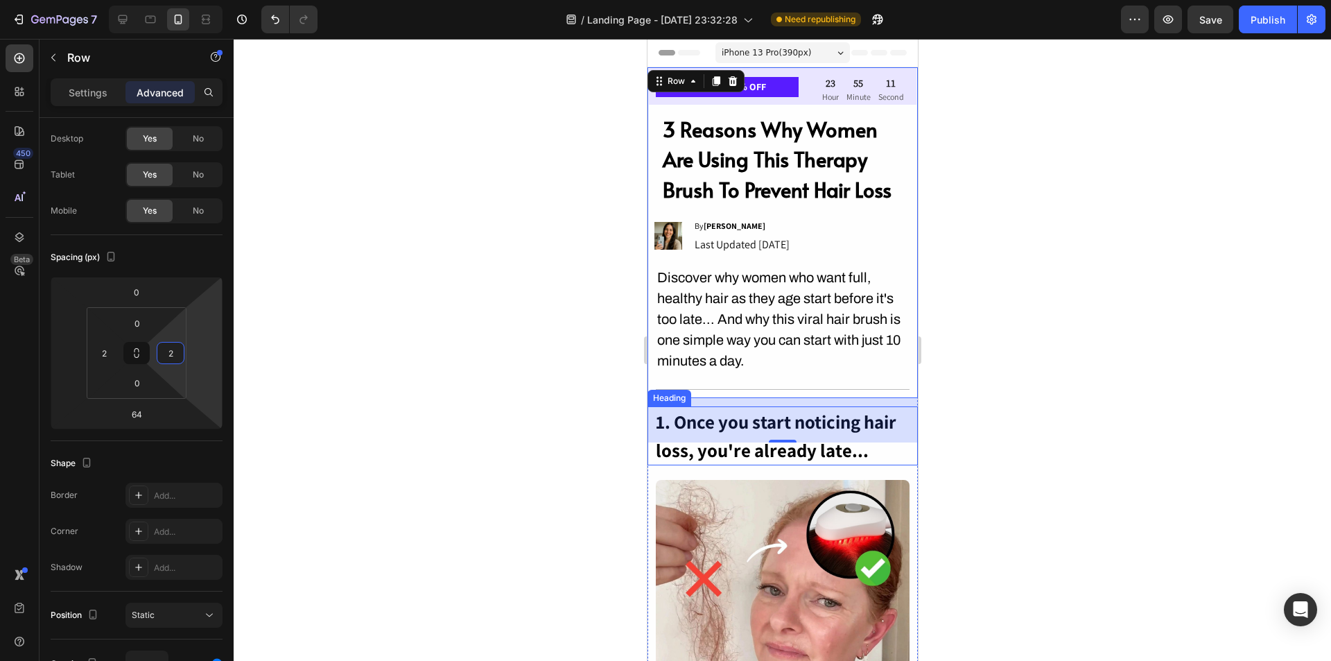
click at [808, 465] on h2 "1. Once you start noticing hair loss, you're already late..." at bounding box center [782, 435] width 257 height 59
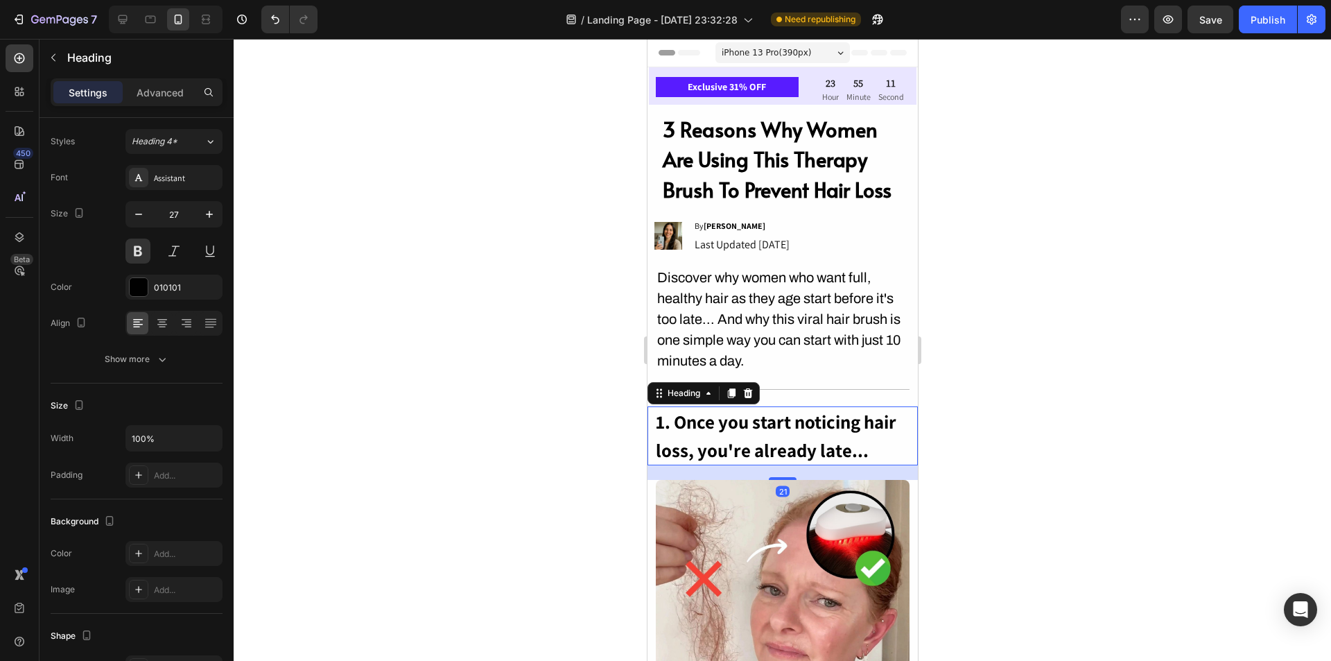
scroll to position [0, 0]
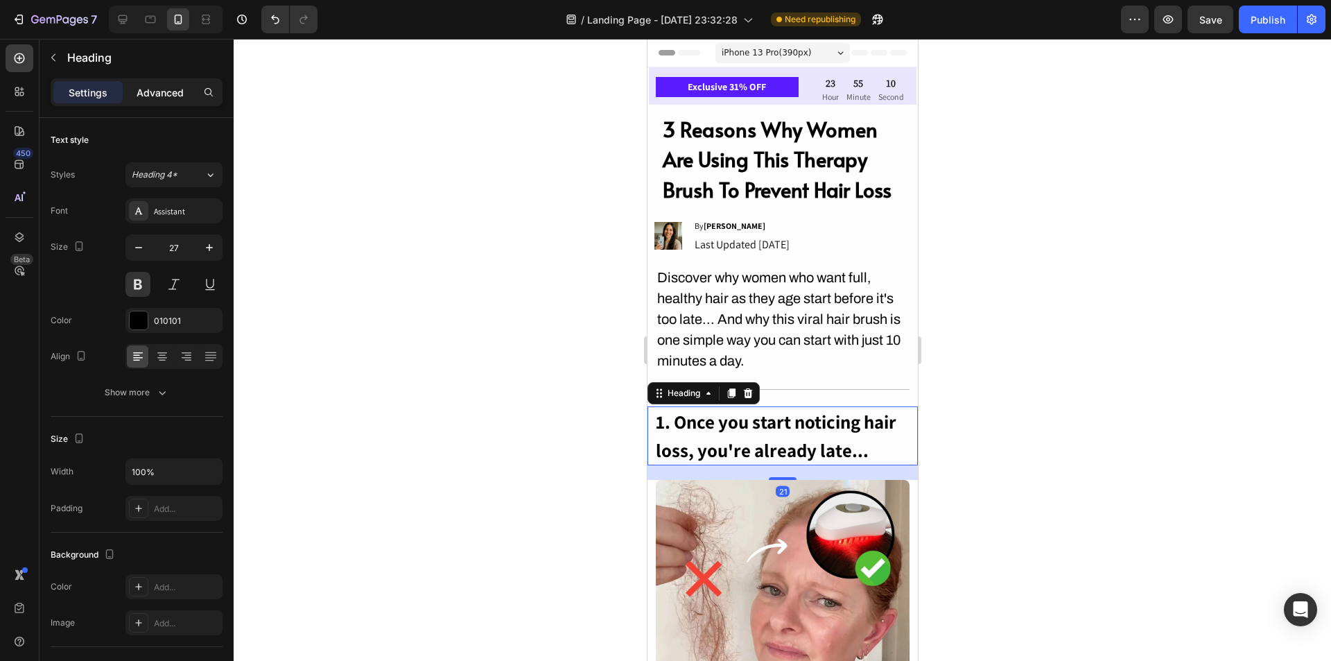
click at [166, 89] on p "Advanced" at bounding box center [160, 92] width 47 height 15
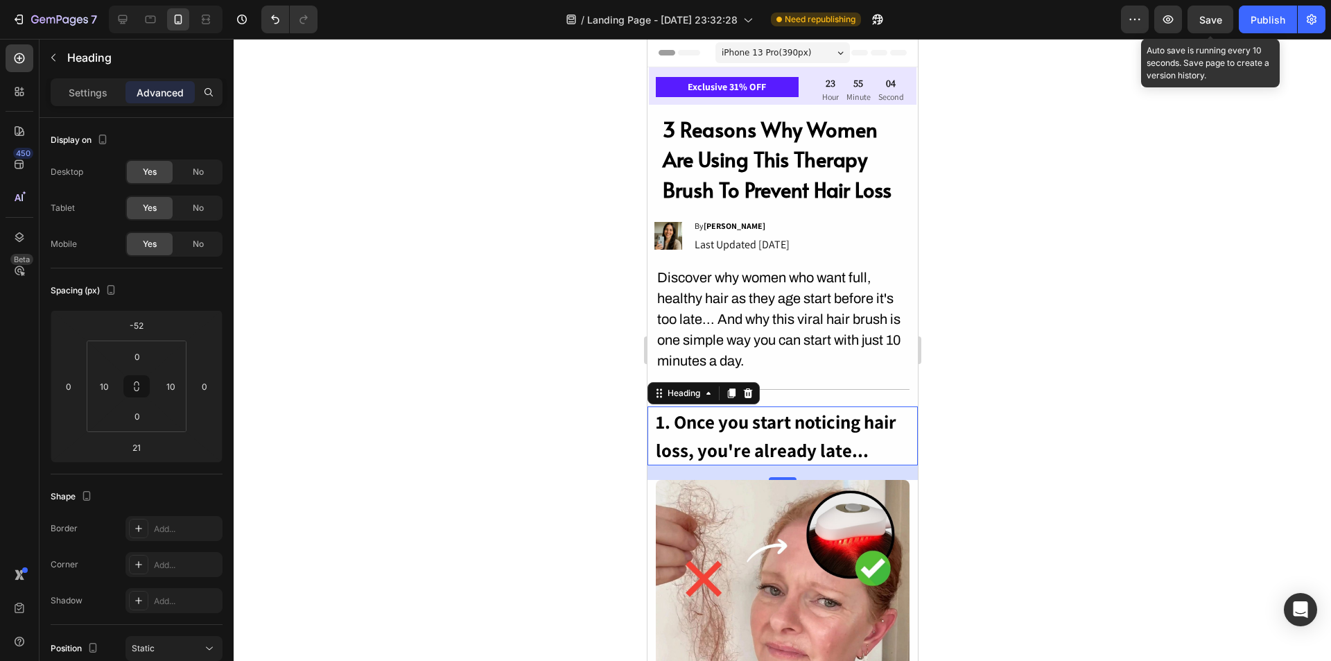
click at [1213, 25] on span "Save" at bounding box center [1211, 20] width 23 height 12
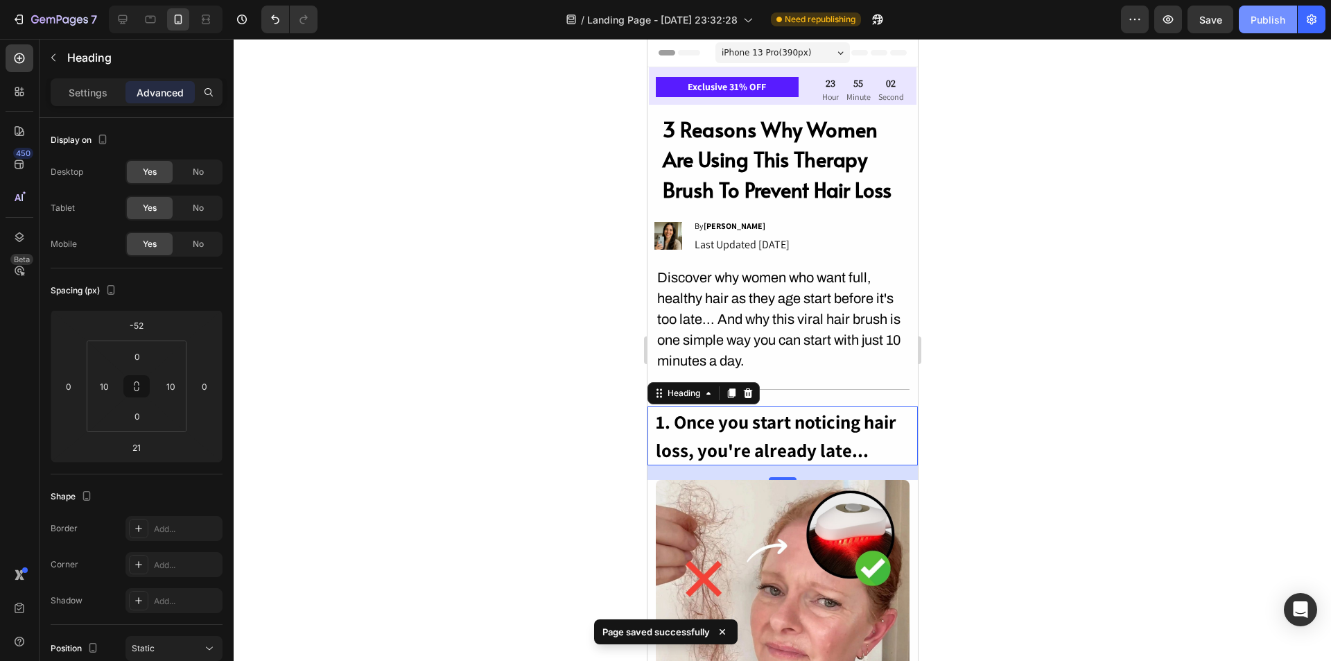
click at [1277, 26] on div "Publish" at bounding box center [1268, 19] width 35 height 15
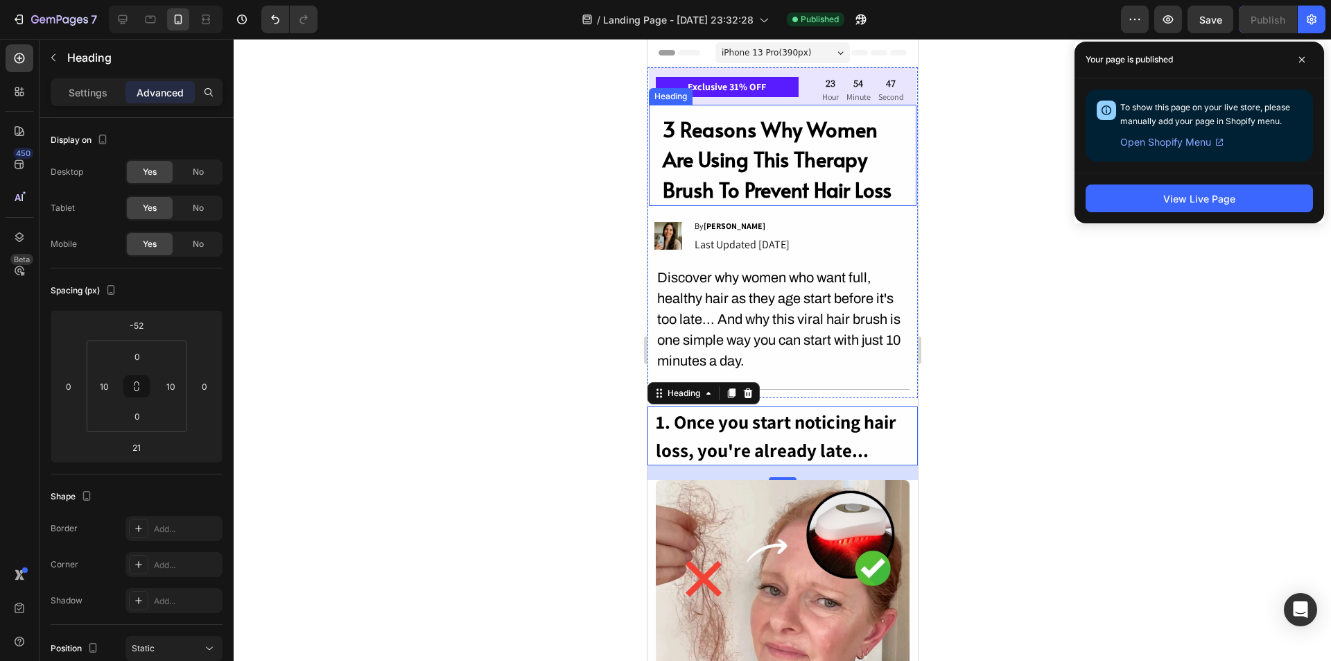
click at [840, 138] on h2 "3 Reasons Why Women Are Using This Therapy Brush To Prevent Hair Loss" at bounding box center [782, 160] width 243 height 94
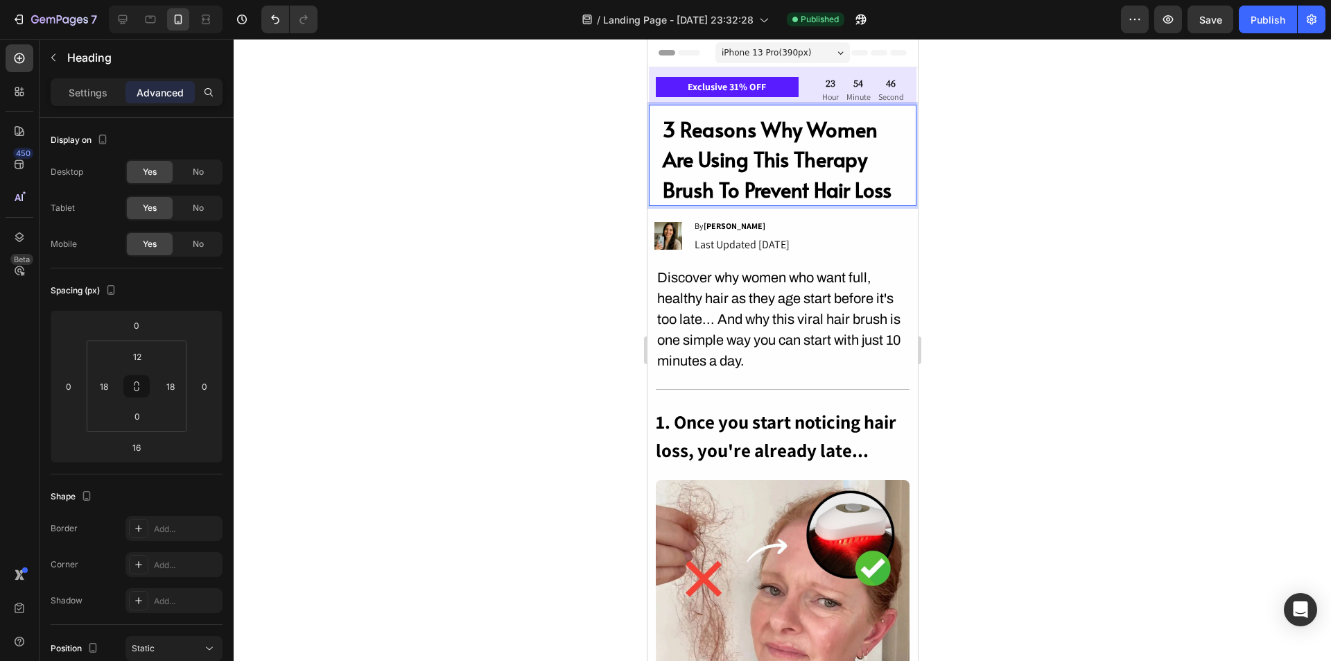
click at [806, 137] on h2 "3 Reasons Why Women Are Using This Therapy Brush To Prevent Hair Loss" at bounding box center [782, 160] width 243 height 94
click at [806, 137] on p "3 Reasons Why Women Are Using This Therapy Brush To Prevent Hair Loss" at bounding box center [782, 159] width 240 height 91
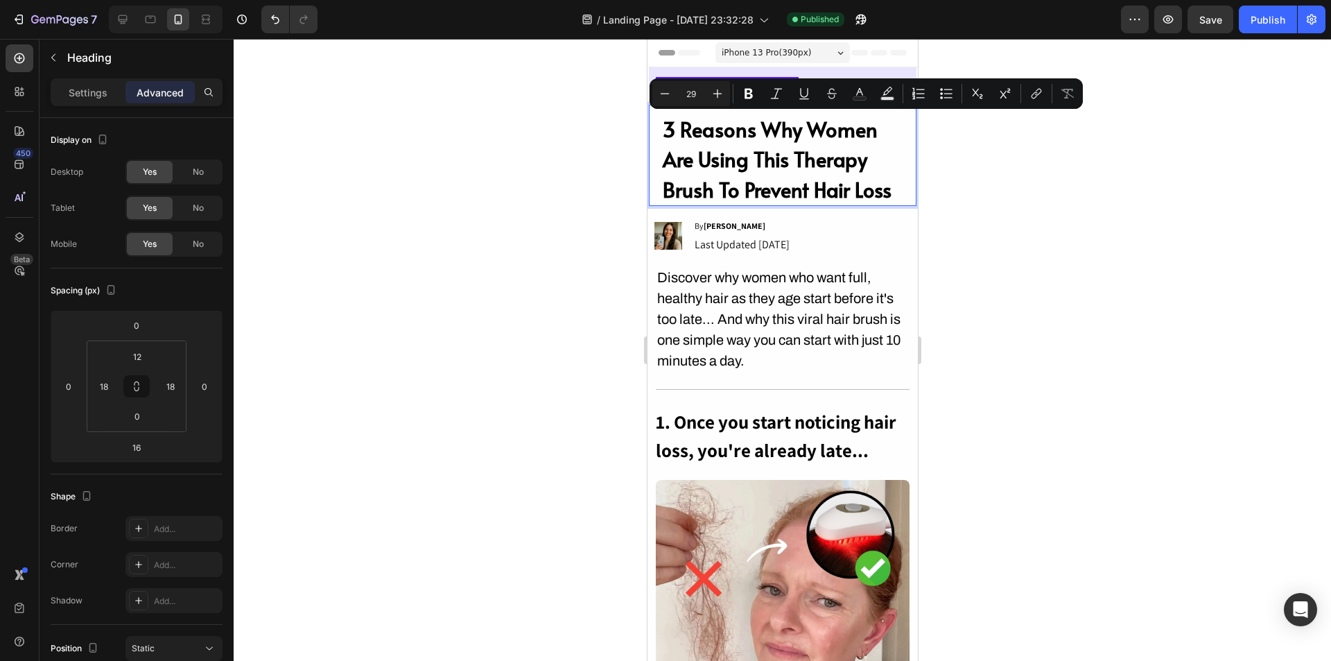
click at [799, 134] on p "3 Reasons Why Women Are Using This Therapy Brush To Prevent Hair Loss" at bounding box center [782, 159] width 240 height 91
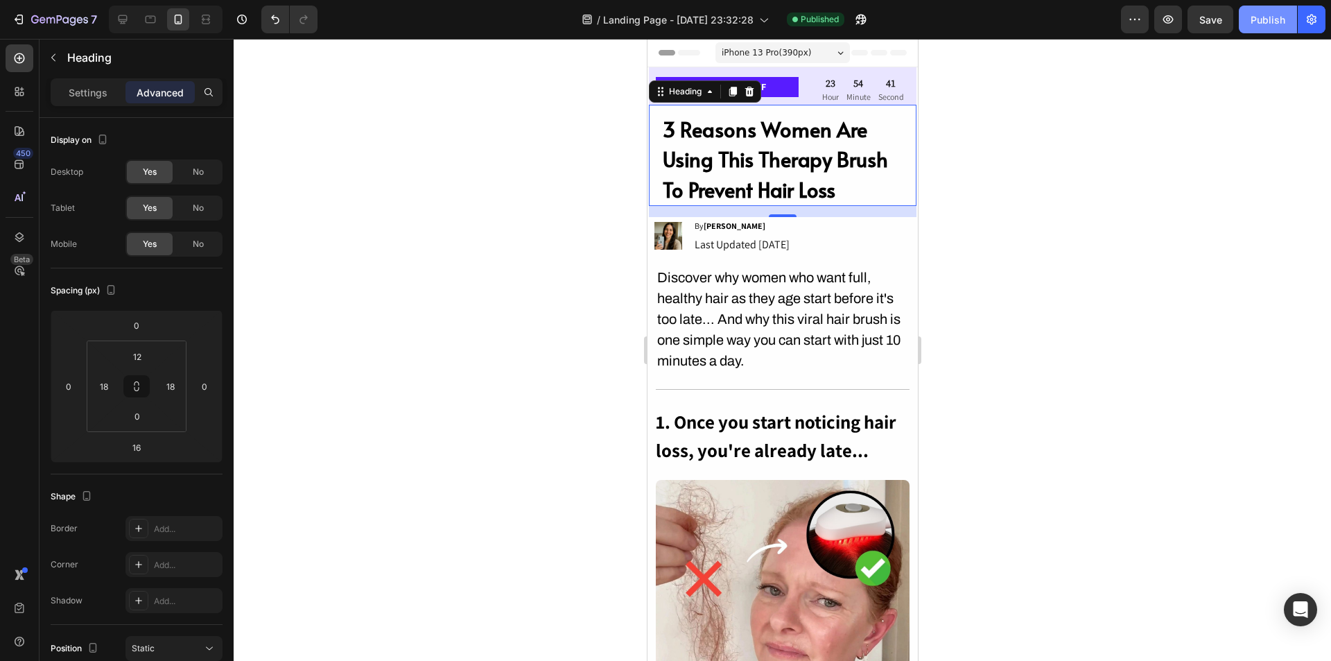
click at [1262, 24] on div "Publish" at bounding box center [1268, 19] width 35 height 15
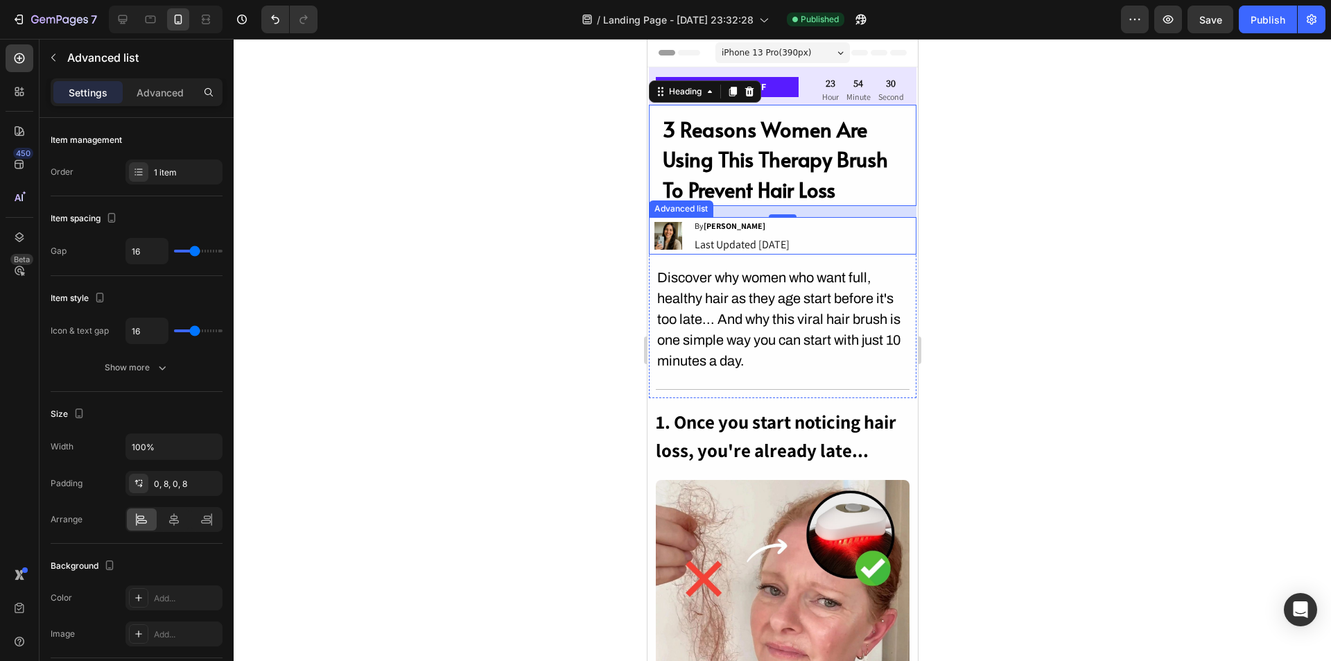
click at [863, 249] on div "Image By Sarah K. Text Block Last Updated Aug 20, 2025 Text Block Row" at bounding box center [782, 235] width 268 height 37
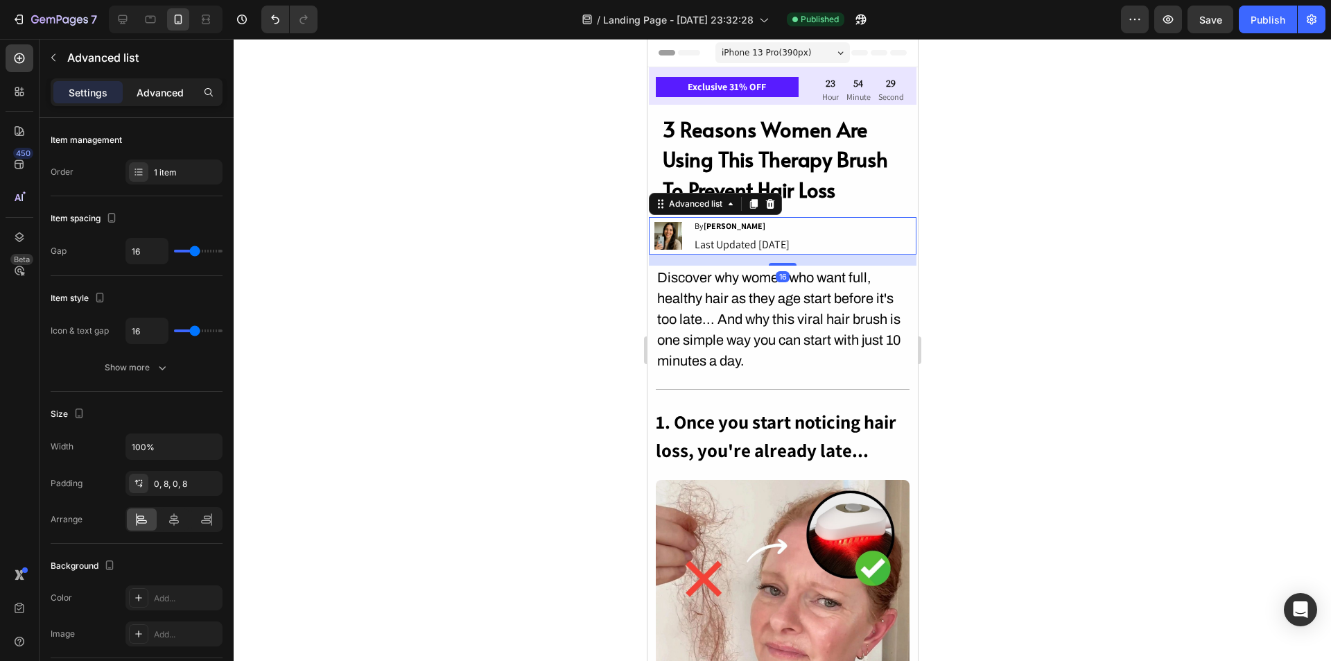
click at [161, 101] on div "Advanced" at bounding box center [160, 92] width 69 height 22
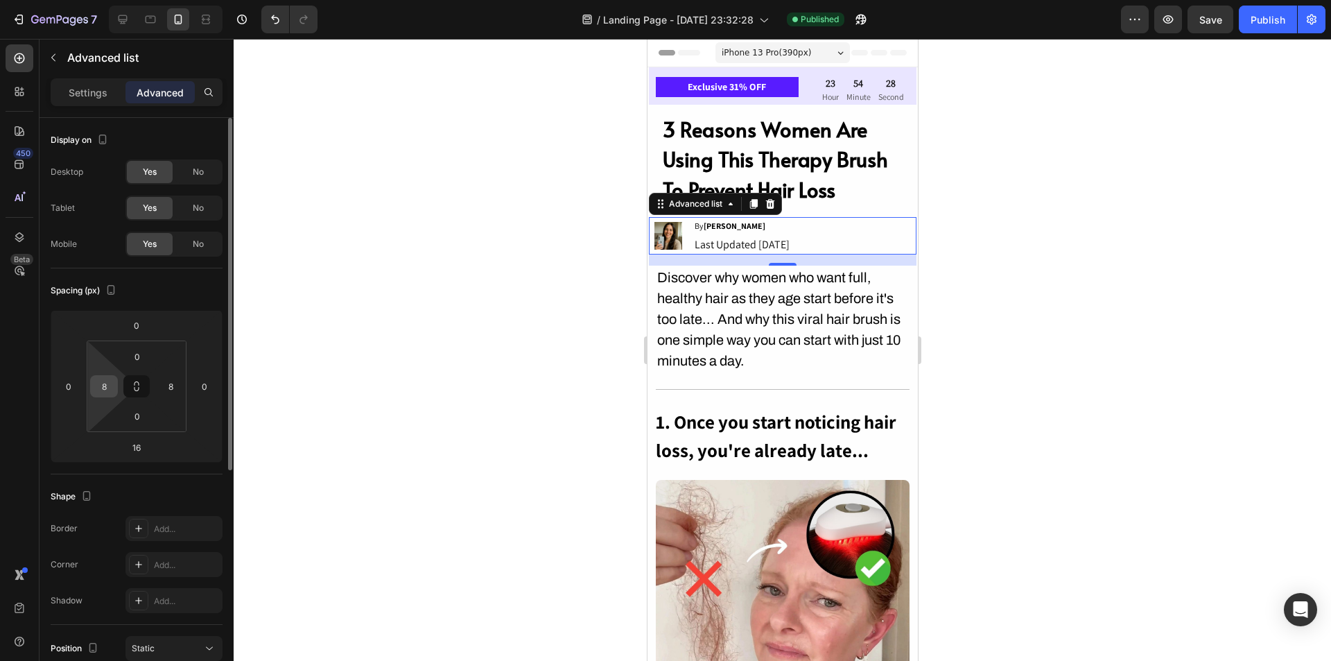
click at [115, 391] on div "8" at bounding box center [104, 386] width 28 height 22
click at [98, 380] on input "8" at bounding box center [104, 386] width 21 height 21
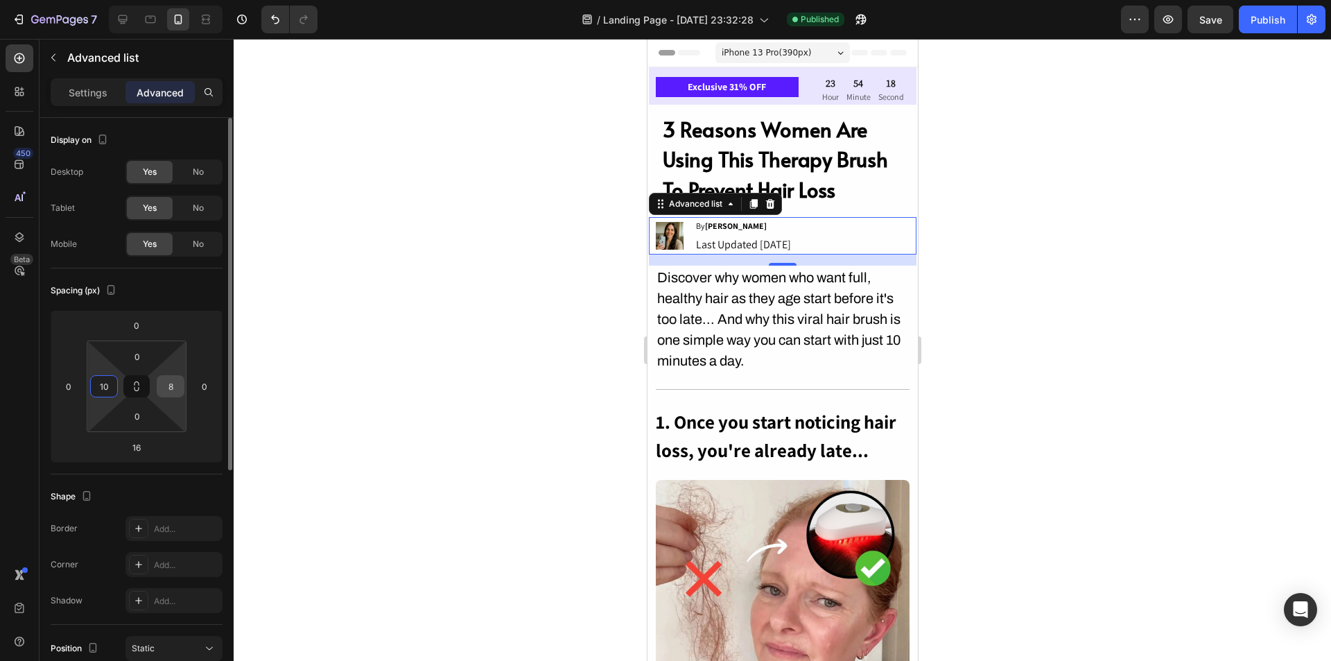
type input "10"
click at [173, 390] on input "8" at bounding box center [170, 386] width 21 height 21
click at [173, 390] on input "10" at bounding box center [170, 386] width 21 height 21
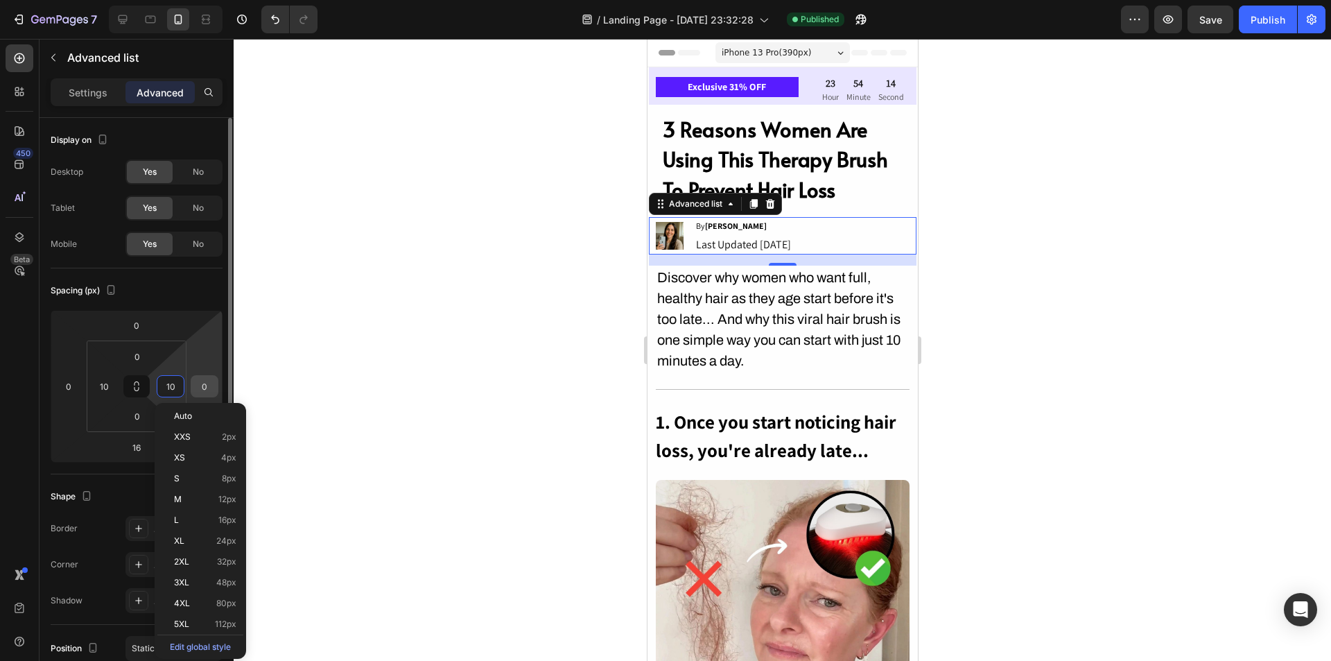
type input "10"
click at [198, 385] on input "0" at bounding box center [204, 386] width 21 height 21
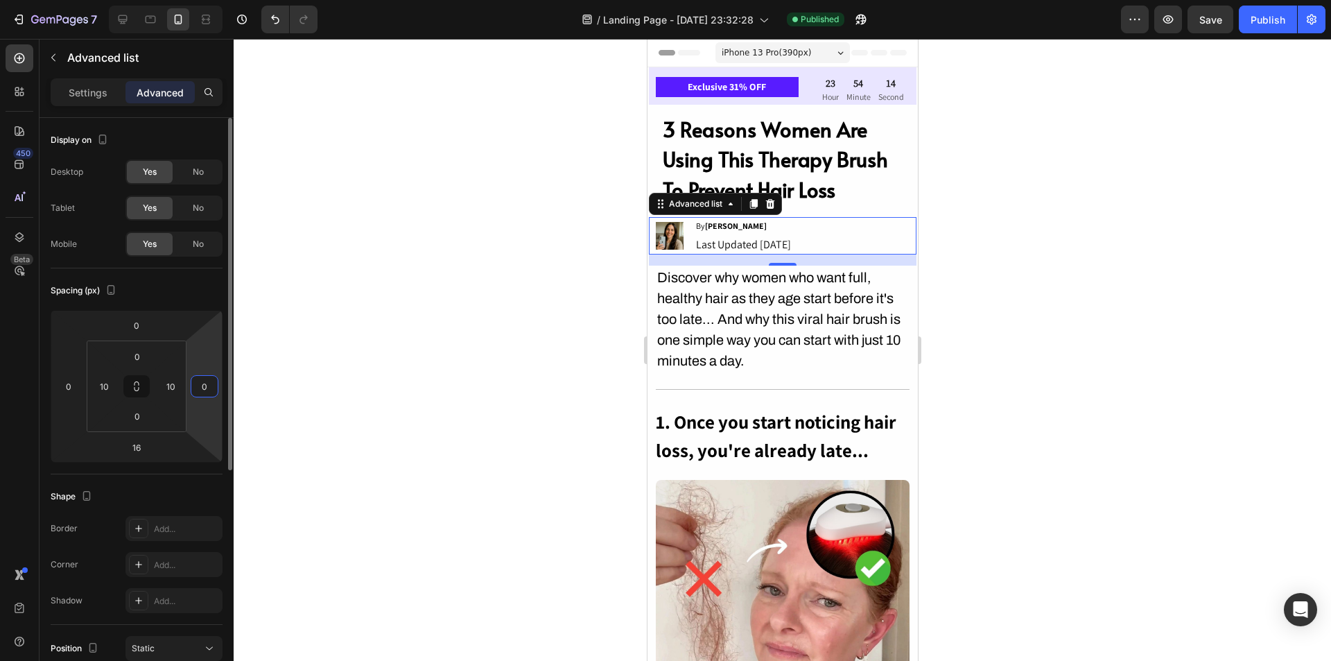
click at [198, 385] on input "0" at bounding box center [204, 386] width 21 height 21
type input "10"
click at [214, 389] on input "10" at bounding box center [204, 386] width 21 height 21
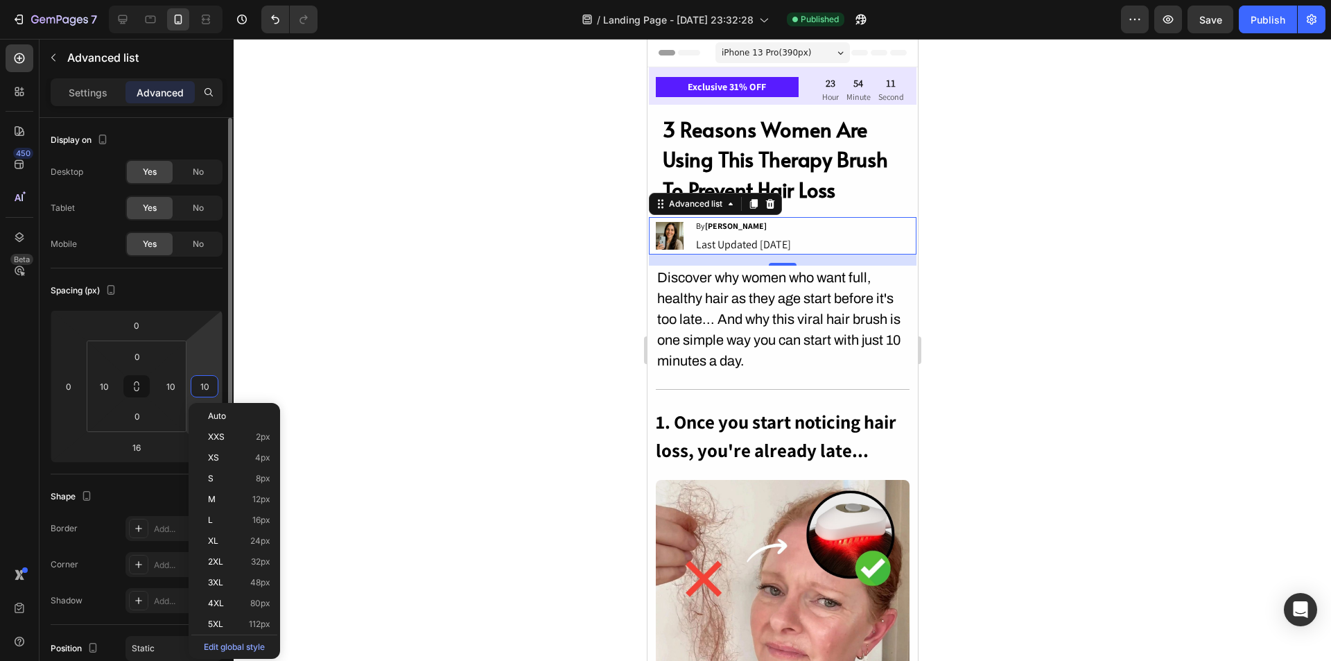
click at [214, 389] on input "10" at bounding box center [204, 386] width 21 height 21
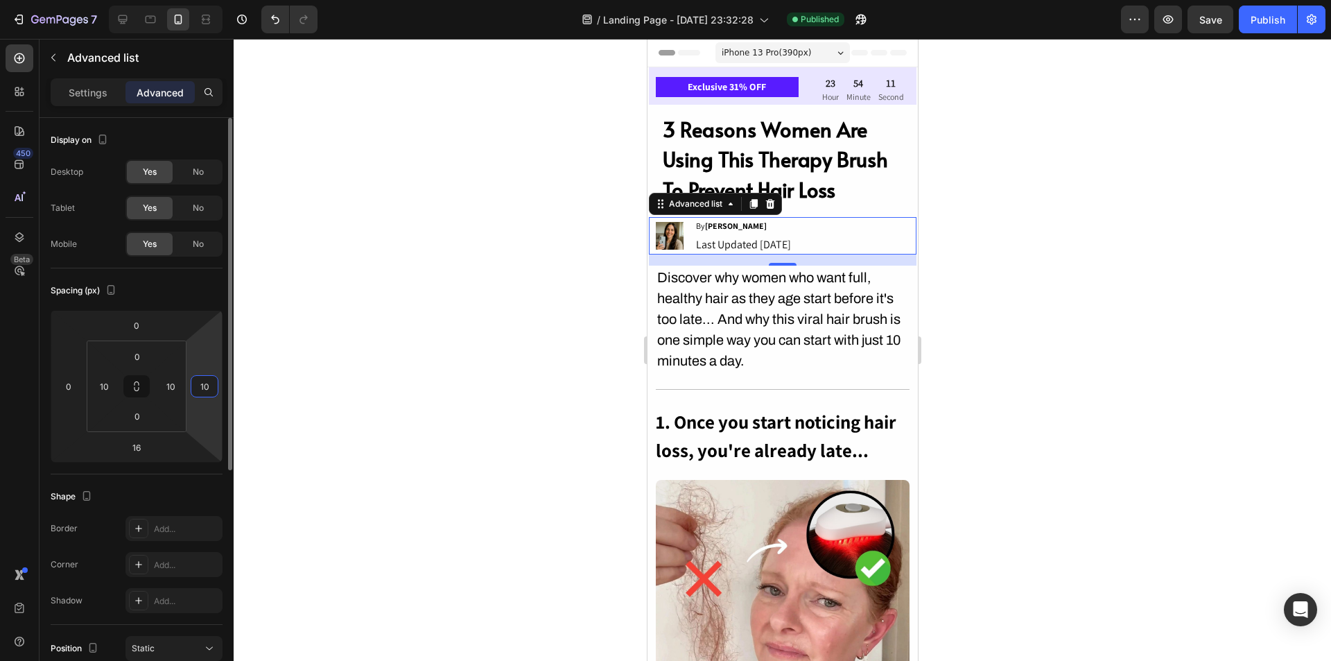
click at [214, 389] on input "10" at bounding box center [204, 386] width 21 height 21
click at [217, 0] on html "7 / Landing Page - [DATE] 23:32:28 Published Preview Save Publish 450 Beta Sect…" at bounding box center [665, 0] width 1331 height 0
type input "0"
click at [745, 337] on p "Discover why women who want full, healthy hair as they age start before it's to…" at bounding box center [782, 319] width 251 height 104
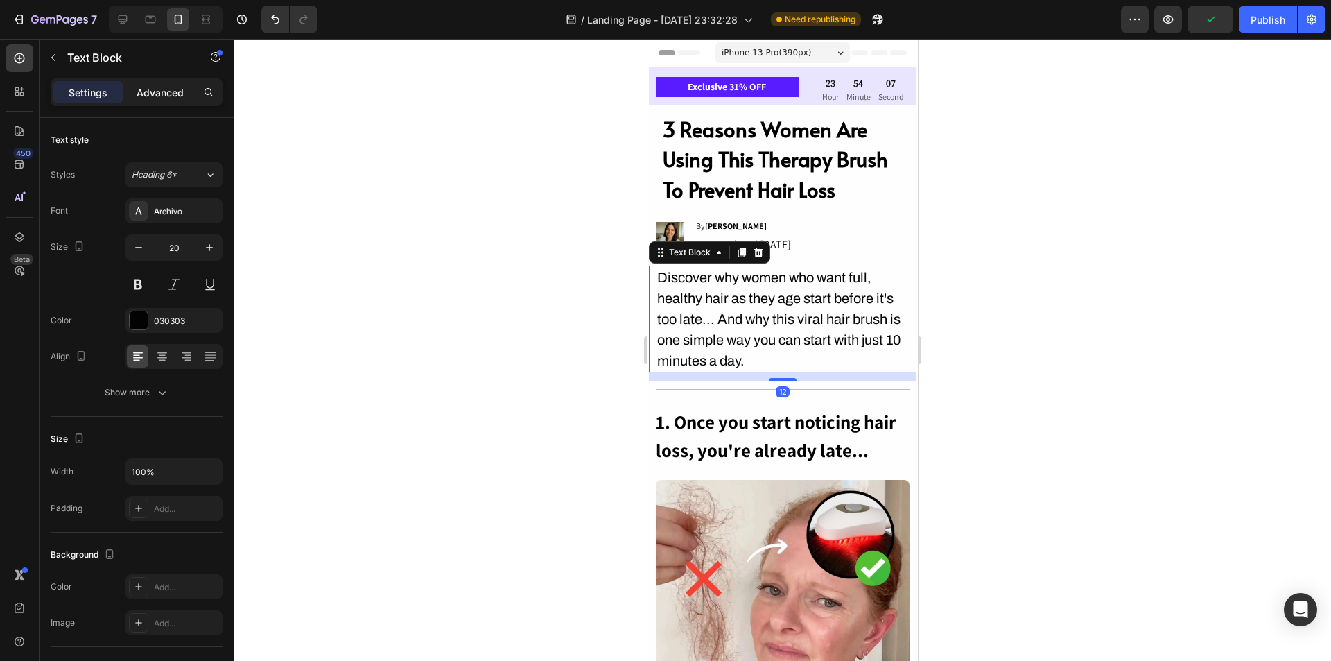
click at [171, 91] on p "Advanced" at bounding box center [160, 92] width 47 height 15
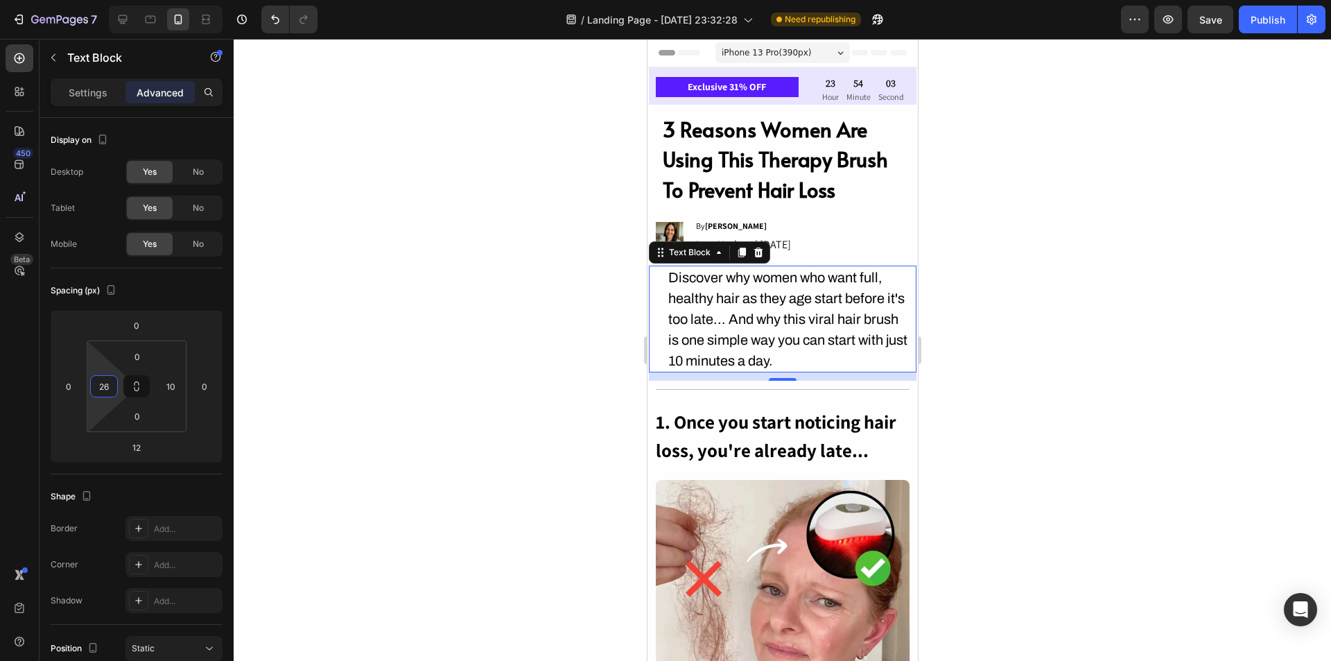
click at [91, 0] on html "7 / Landing Page - Aug 22, 23:32:28 Need republishing Preview Save Publish 450 …" at bounding box center [665, 0] width 1331 height 0
click at [98, 383] on input "26" at bounding box center [104, 386] width 21 height 21
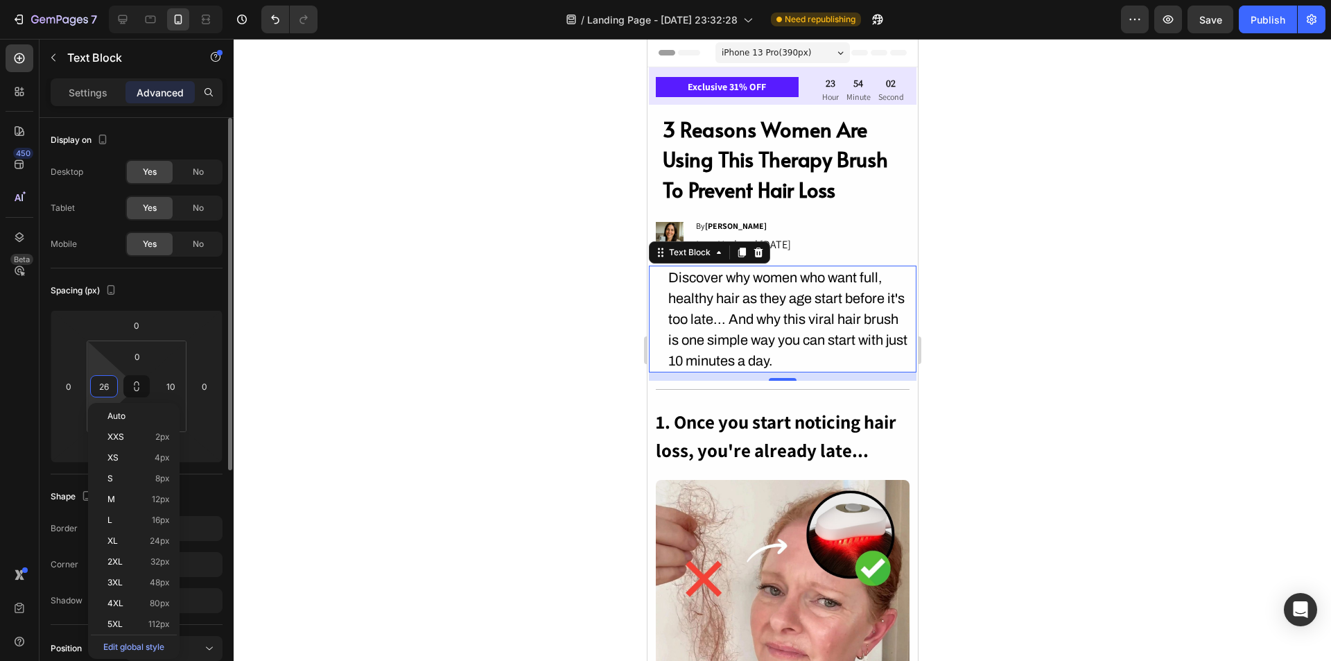
click at [98, 383] on input "26" at bounding box center [104, 386] width 21 height 21
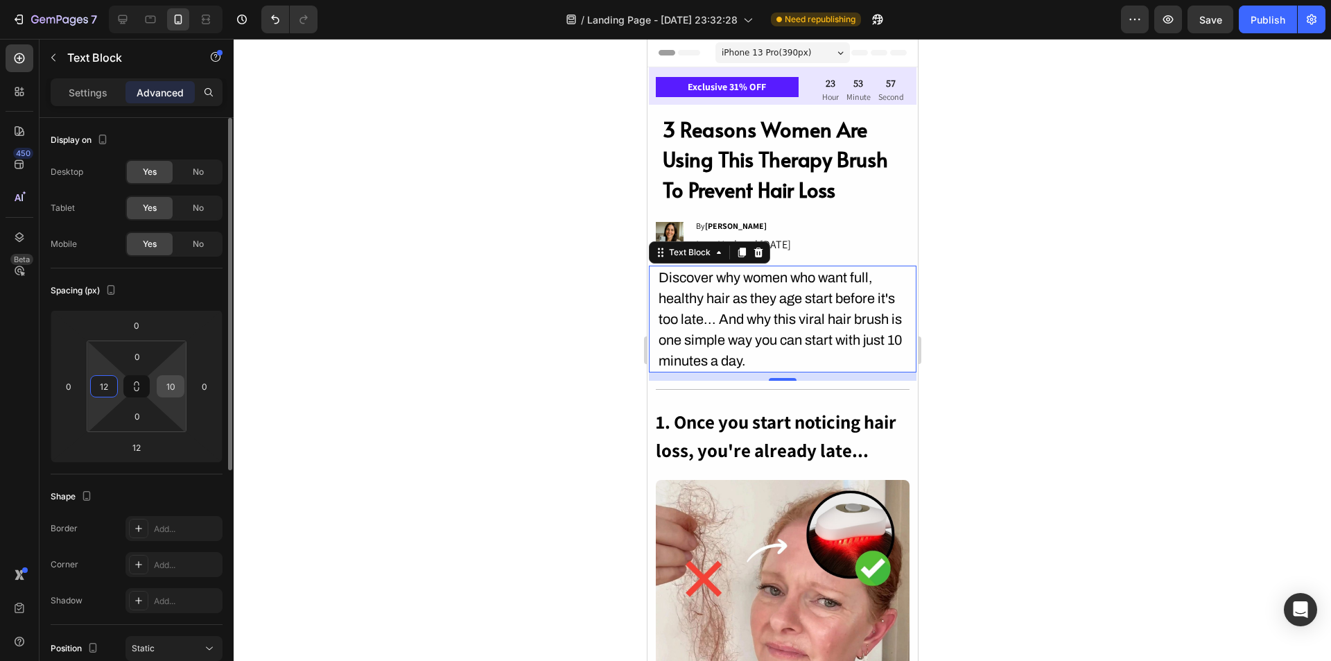
type input "12"
click at [172, 392] on input "10" at bounding box center [170, 386] width 21 height 21
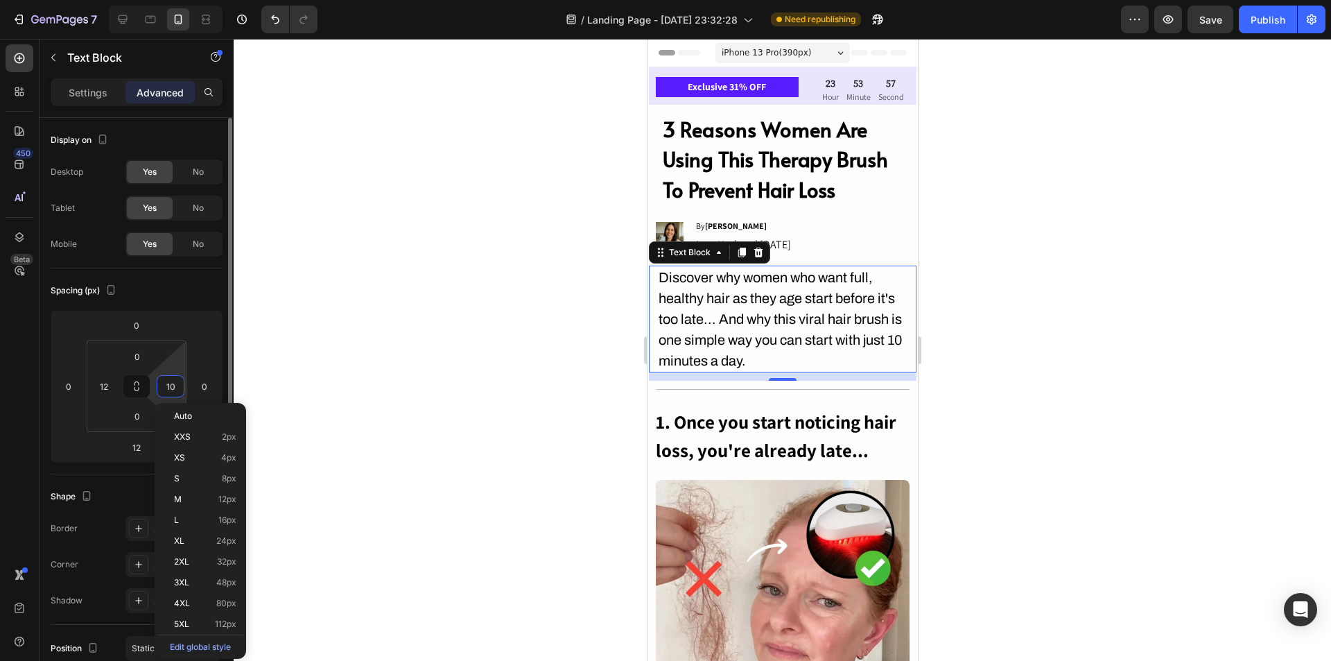
click at [172, 392] on input "10" at bounding box center [170, 386] width 21 height 21
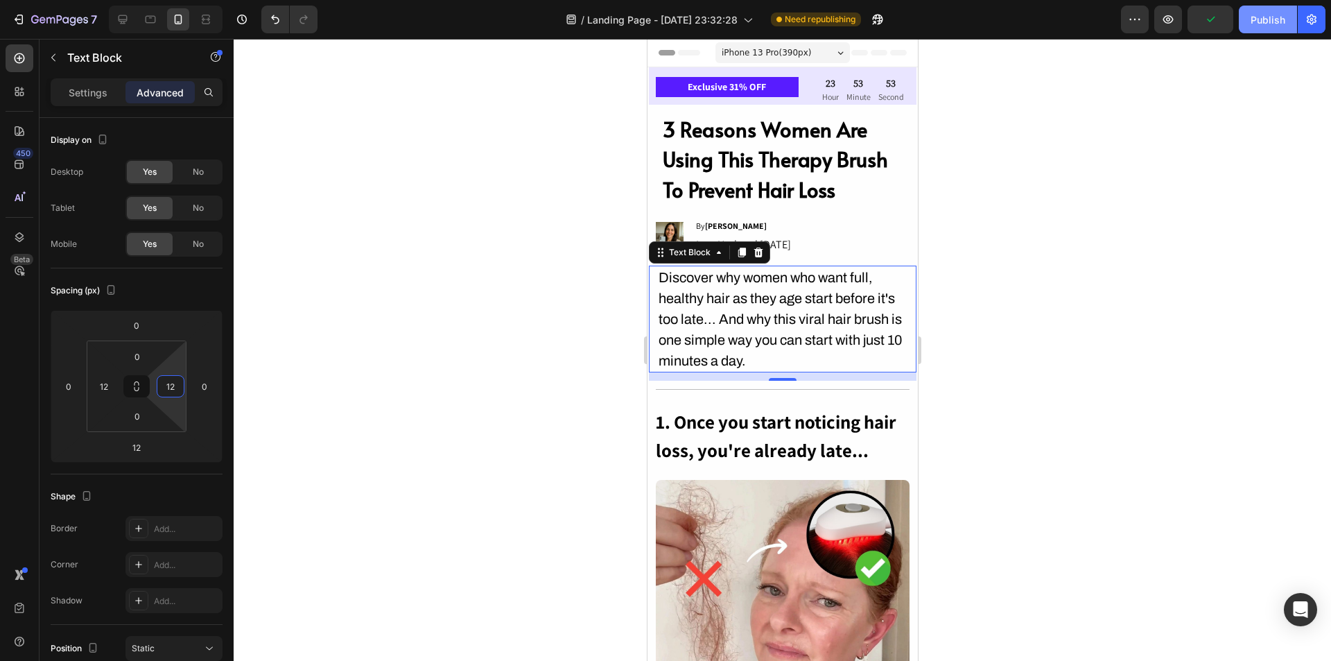
type input "12"
click at [1270, 23] on div "Publish" at bounding box center [1268, 19] width 35 height 15
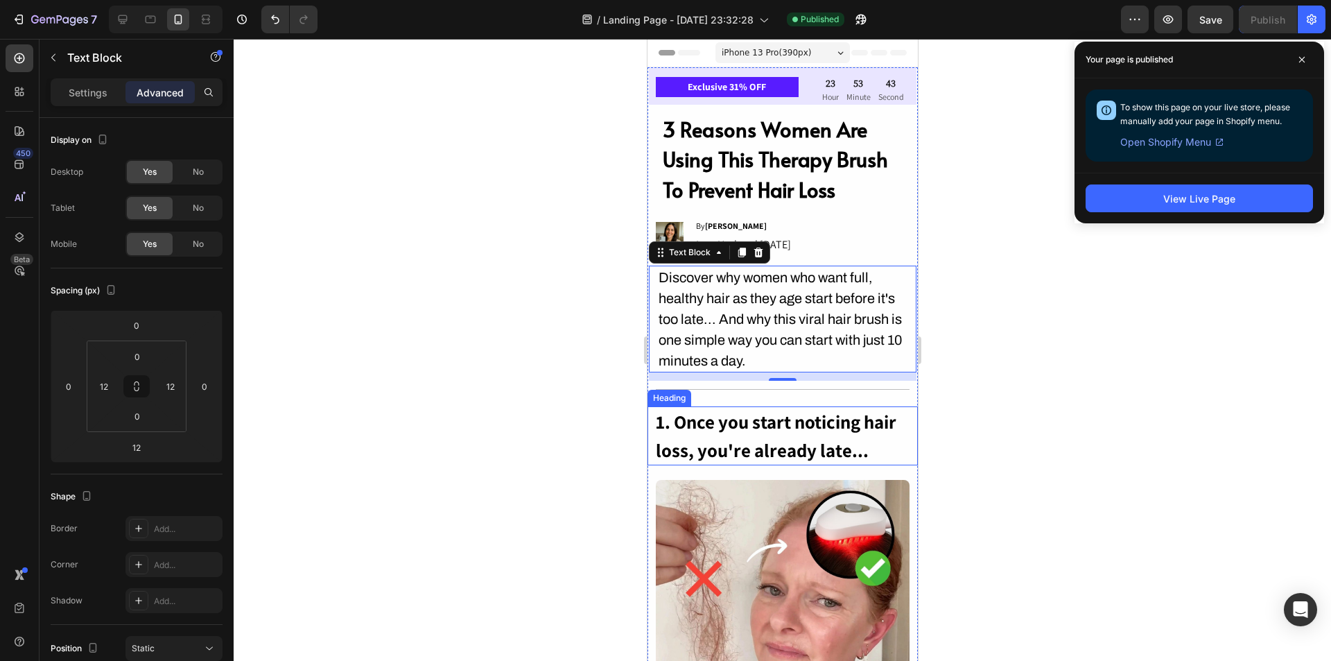
click at [880, 443] on h2 "1. Once you start noticing hair loss, you're already late..." at bounding box center [782, 435] width 257 height 59
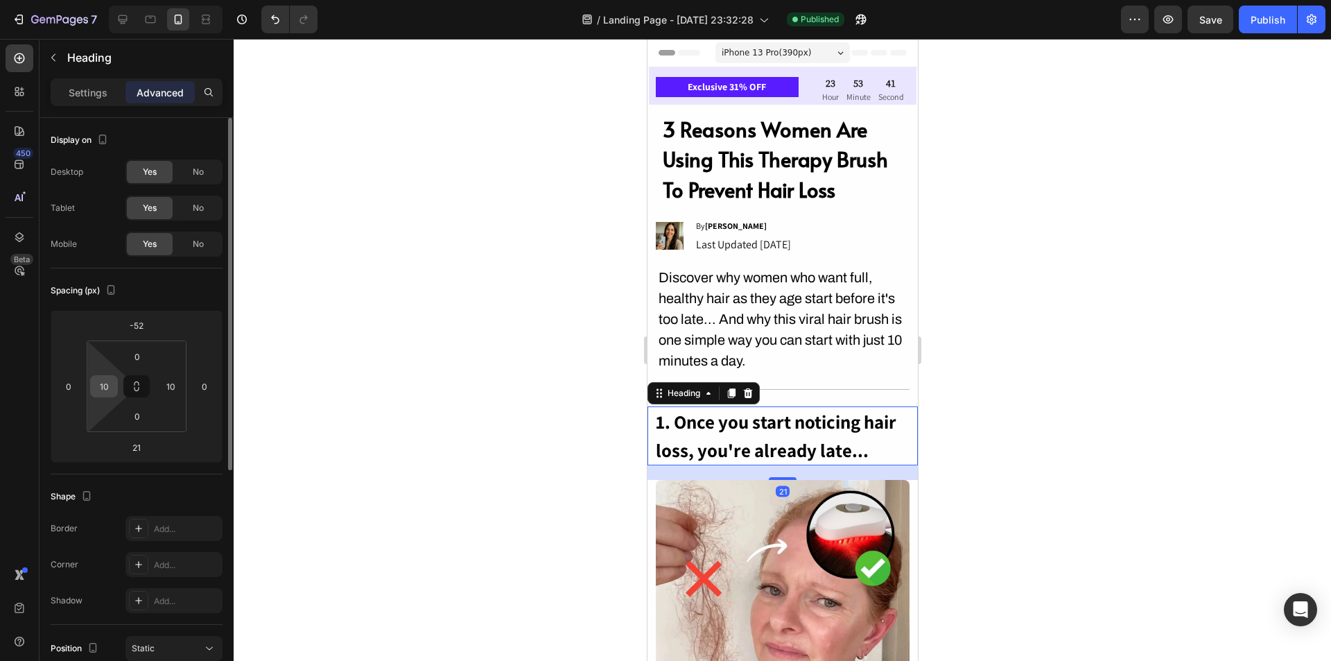
click at [116, 391] on div "10" at bounding box center [104, 386] width 28 height 22
click at [105, 390] on input "10" at bounding box center [104, 386] width 21 height 21
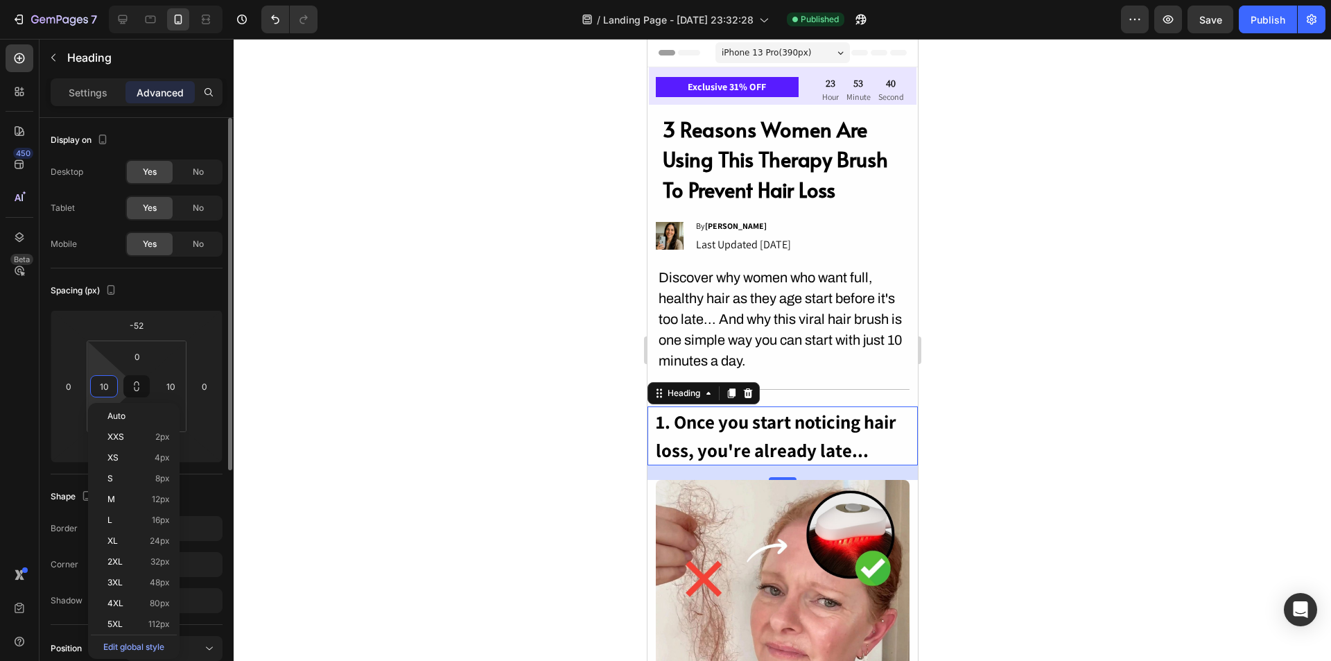
click at [105, 390] on input "10" at bounding box center [104, 386] width 21 height 21
click at [118, 494] on p "M 12px" at bounding box center [138, 499] width 62 height 10
type input "12"
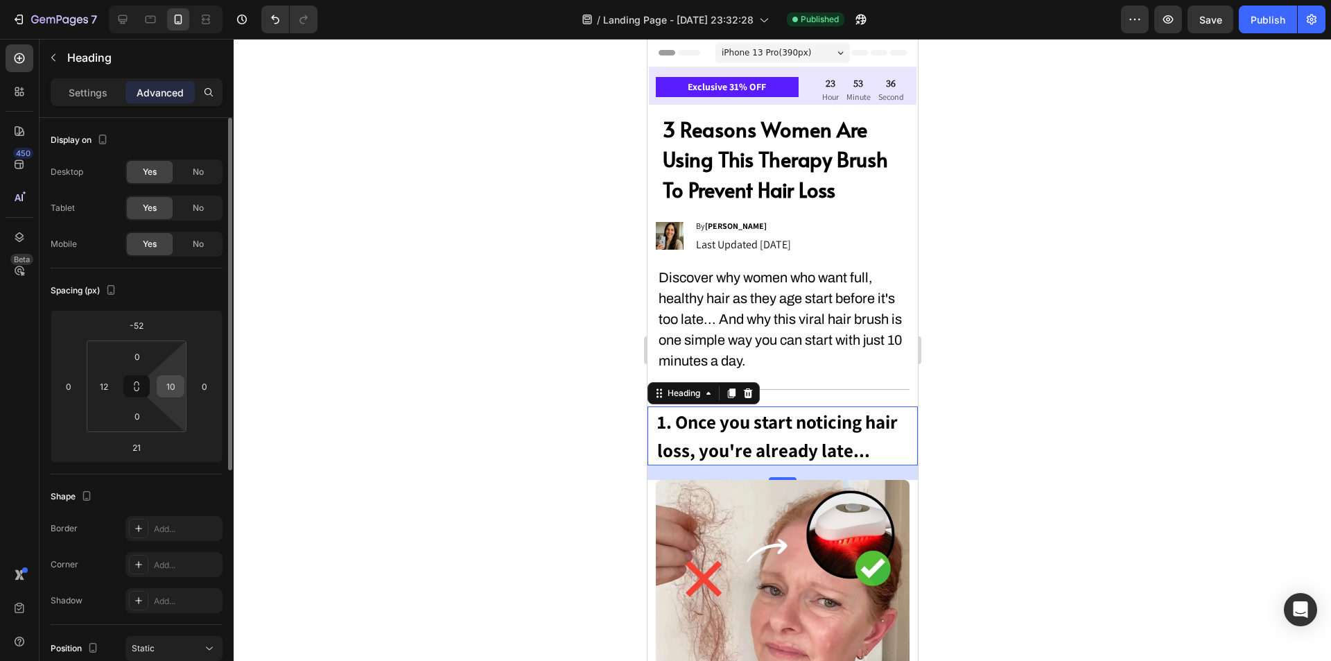
click at [168, 390] on input "10" at bounding box center [170, 386] width 21 height 21
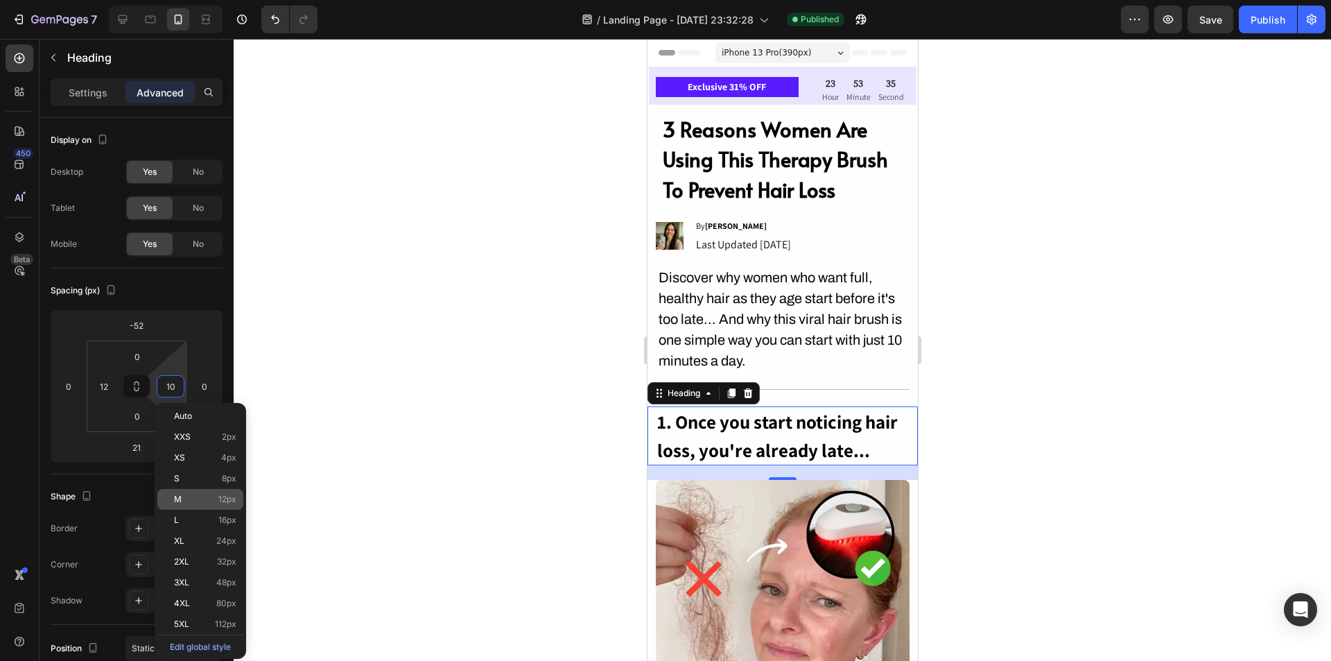
click at [183, 495] on p "M 12px" at bounding box center [205, 499] width 62 height 10
type input "12"
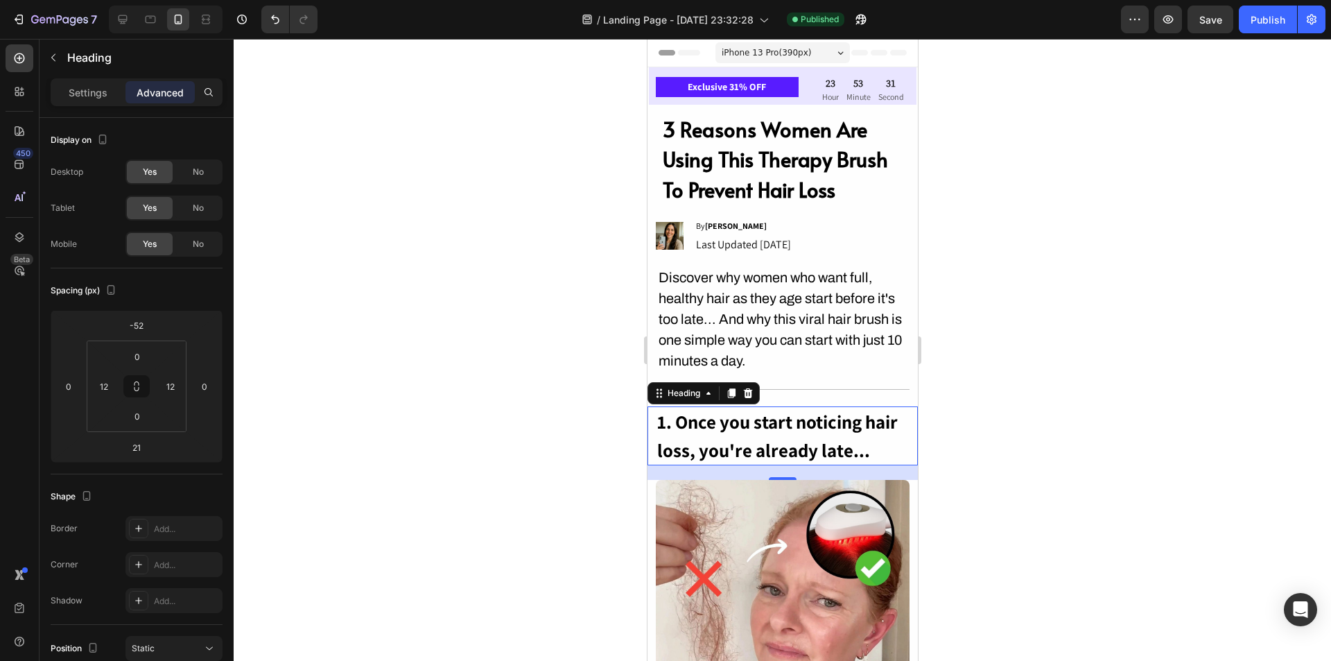
click at [719, 480] on div "21" at bounding box center [782, 472] width 270 height 15
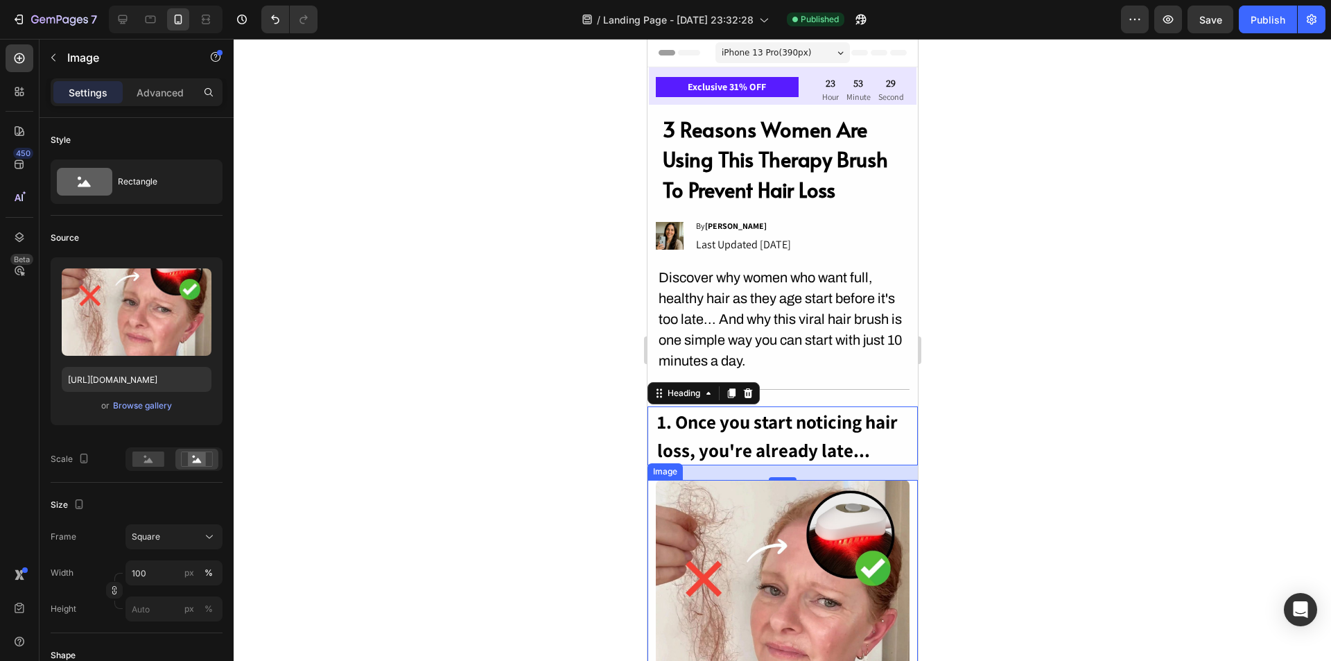
click at [652, 537] on div "Image" at bounding box center [782, 607] width 270 height 254
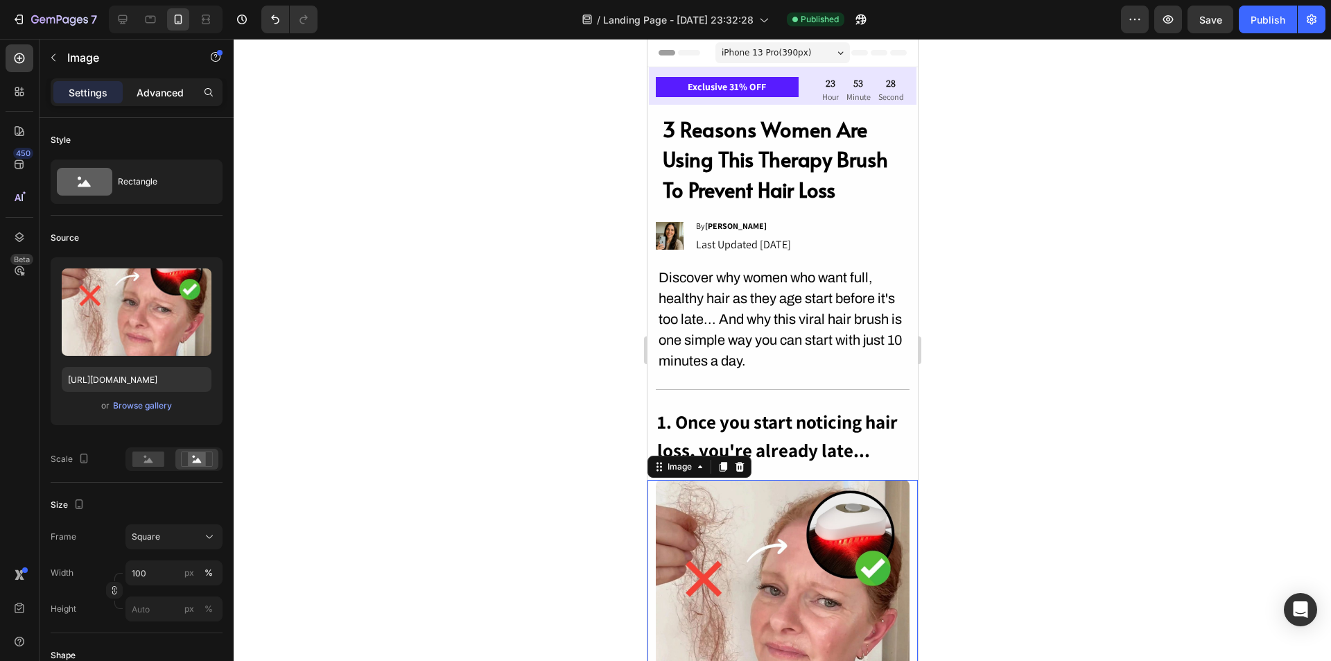
click at [162, 95] on p "Advanced" at bounding box center [160, 92] width 47 height 15
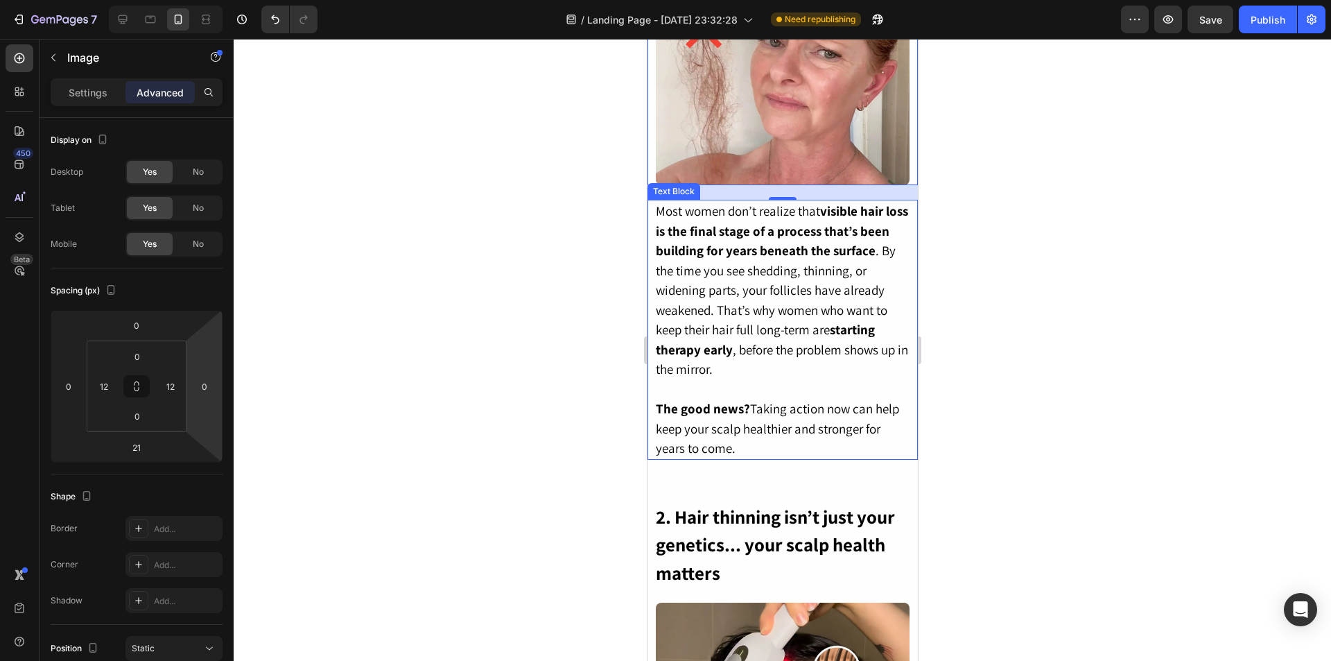
scroll to position [555, 0]
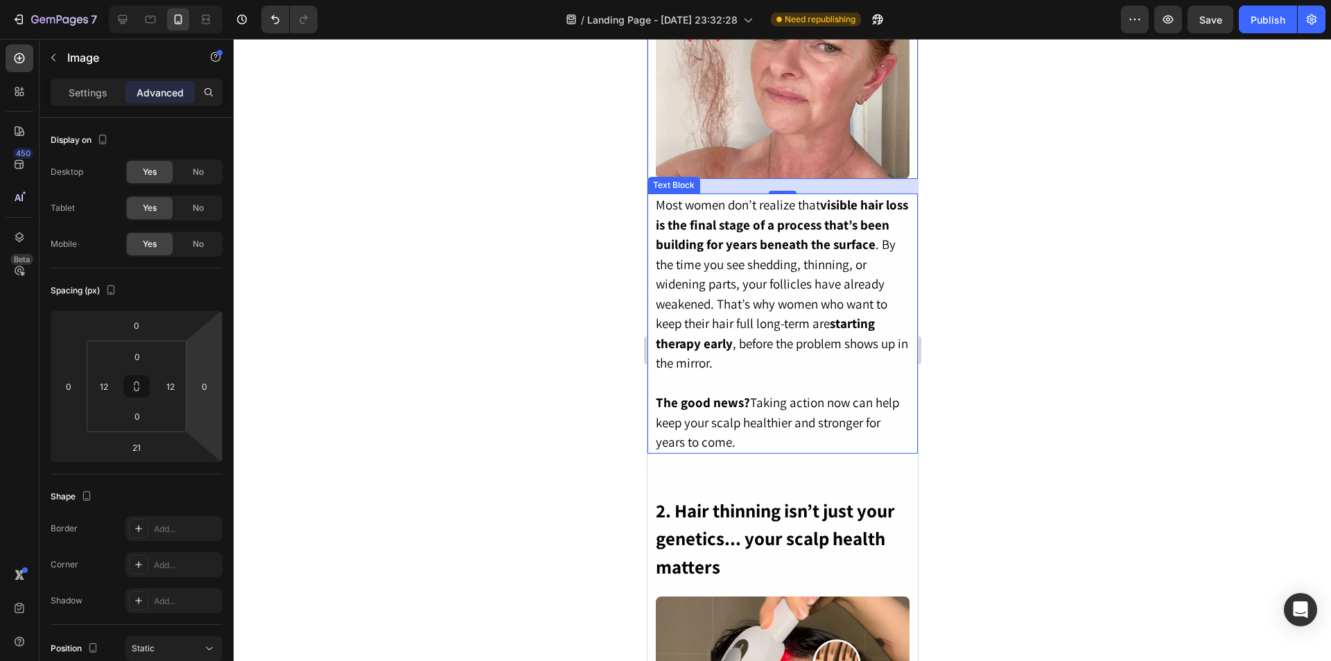
click at [701, 352] on strong "starting therapy early" at bounding box center [764, 333] width 219 height 37
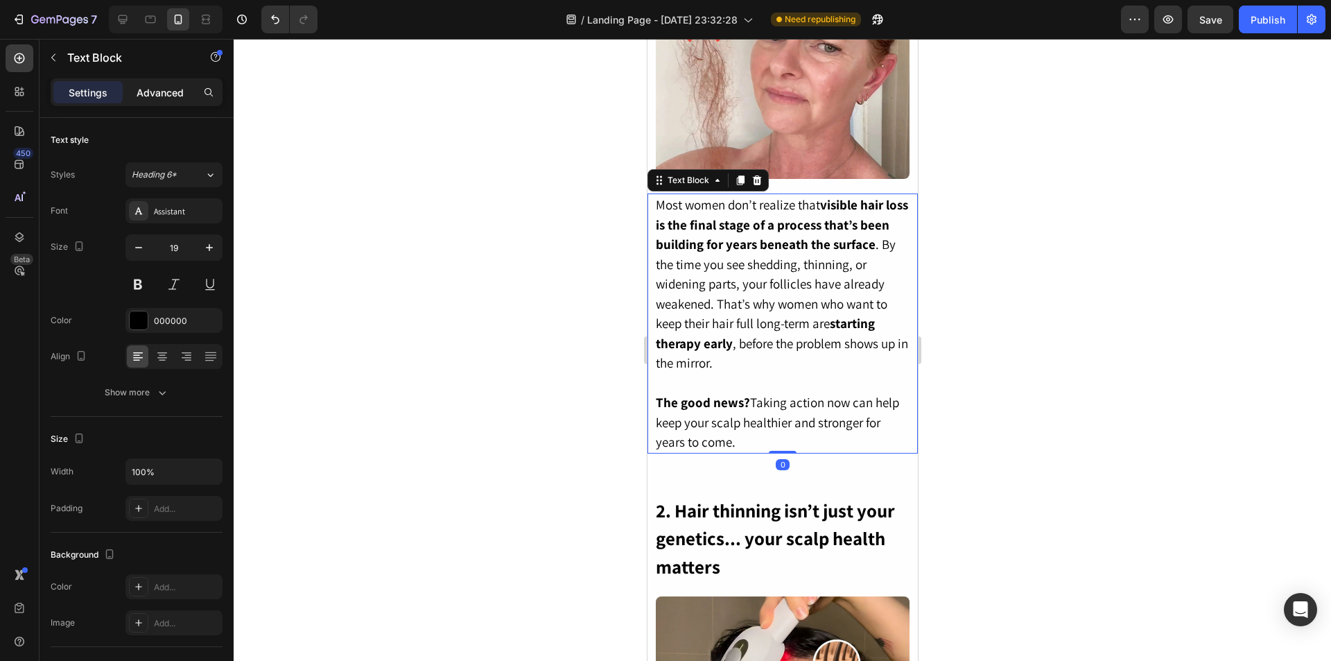
click at [157, 87] on p "Advanced" at bounding box center [160, 92] width 47 height 15
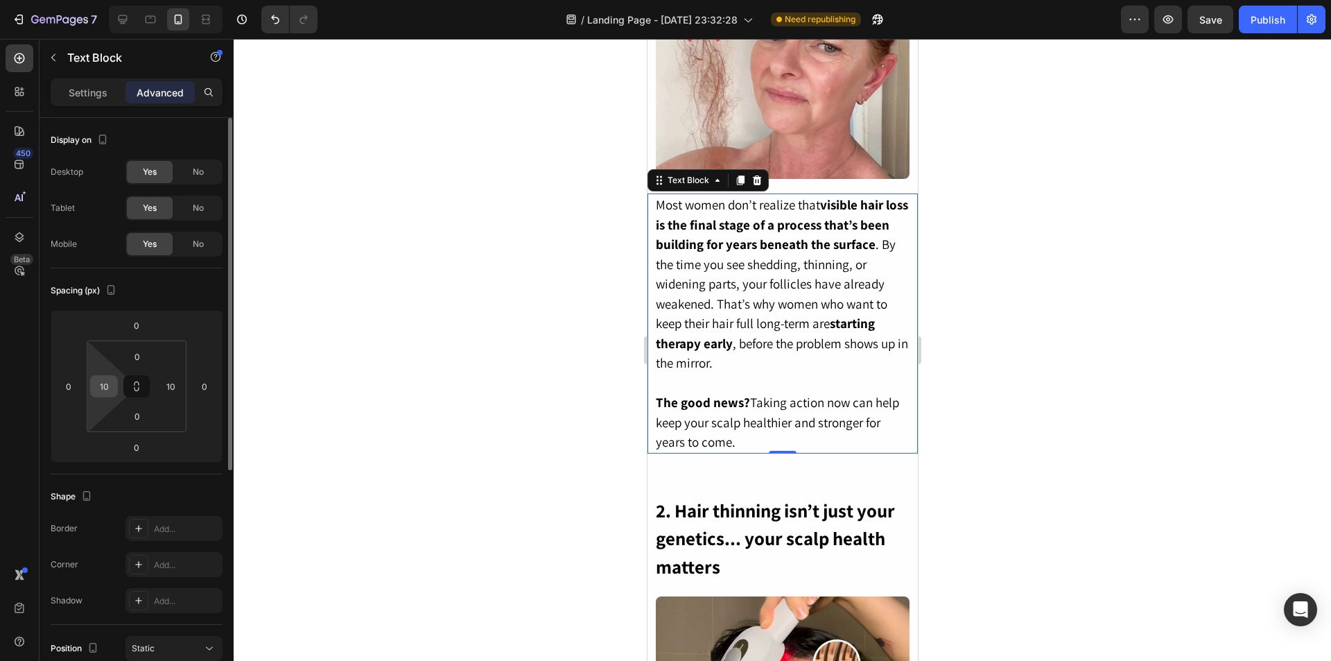
click at [109, 393] on input "10" at bounding box center [104, 386] width 21 height 21
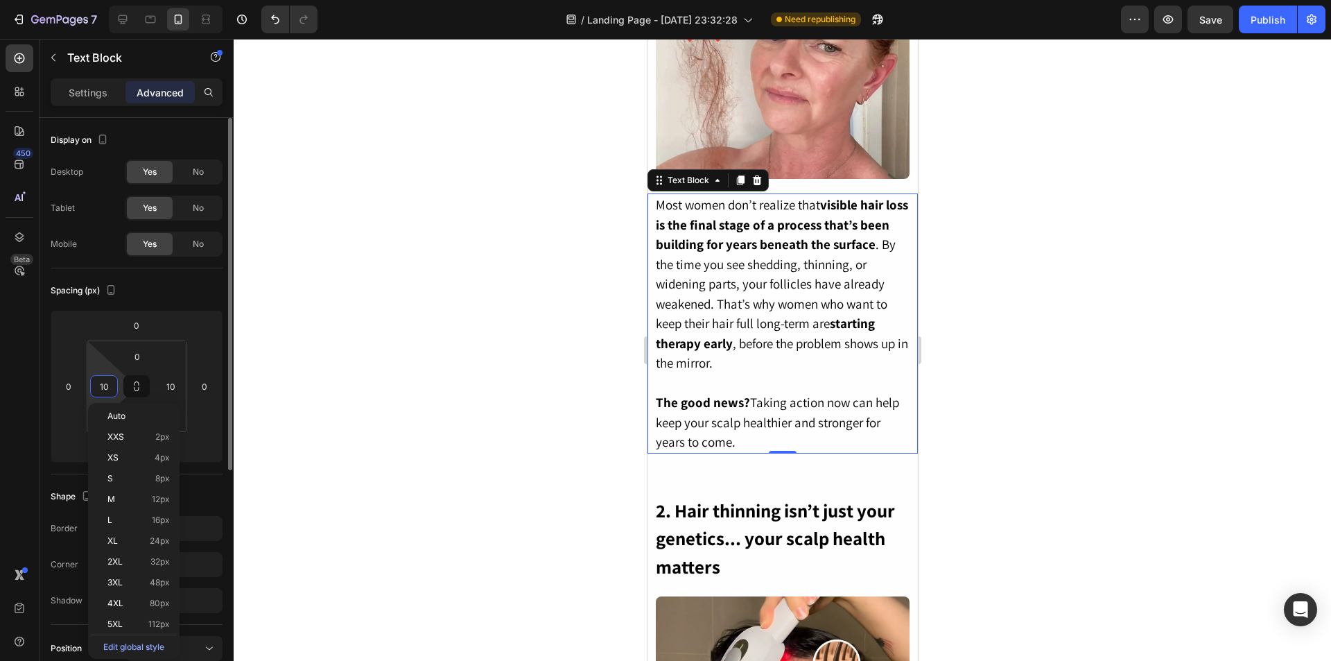
click at [109, 393] on input "10" at bounding box center [104, 386] width 21 height 21
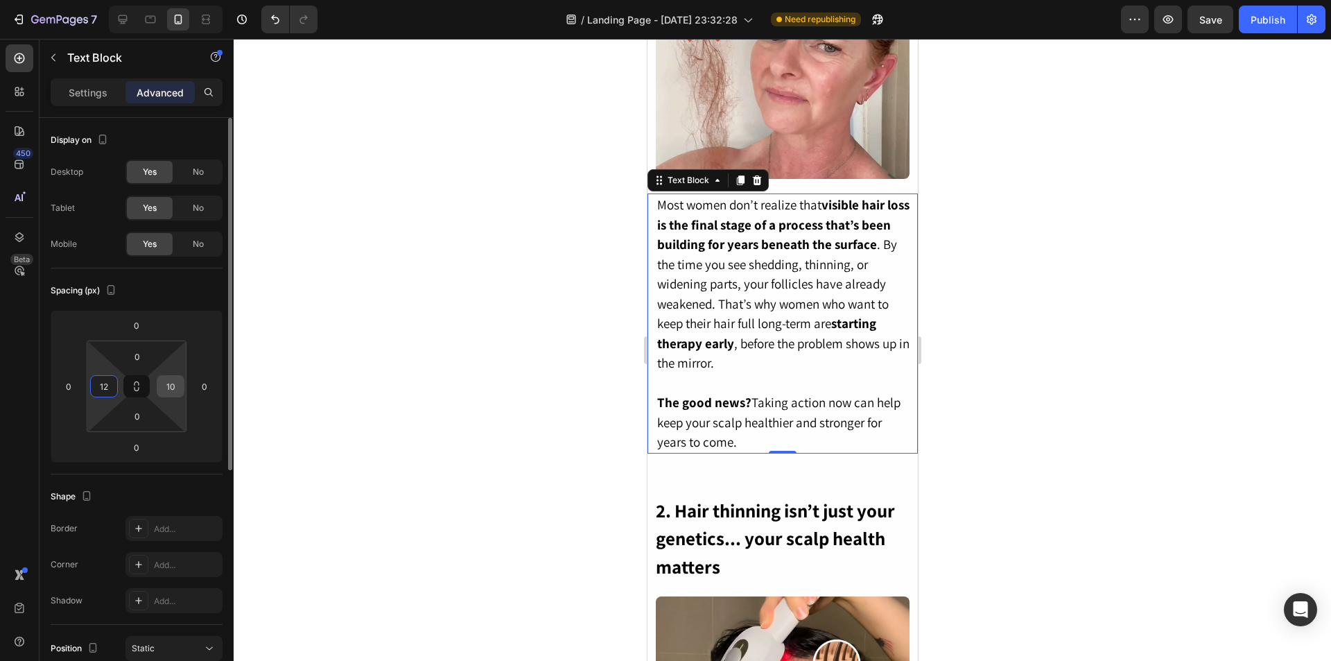
type input "12"
click at [167, 383] on input "10" at bounding box center [170, 386] width 21 height 21
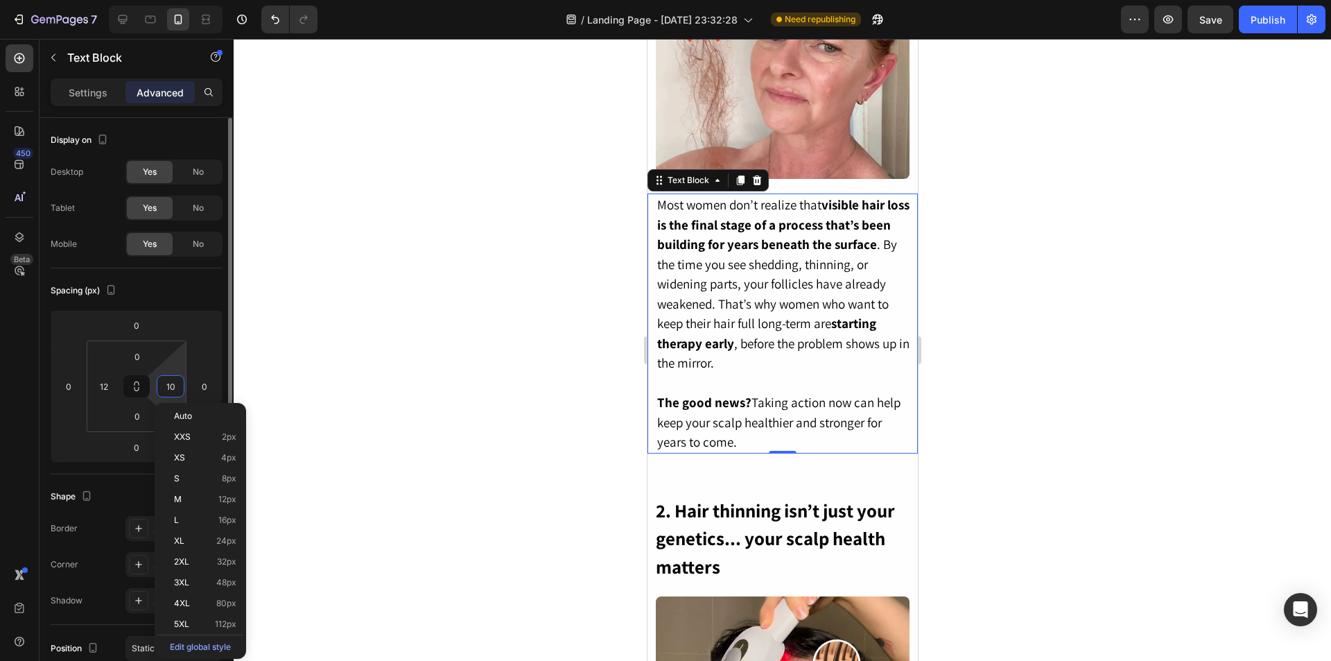
click at [167, 383] on input "10" at bounding box center [170, 386] width 21 height 21
type input "12"
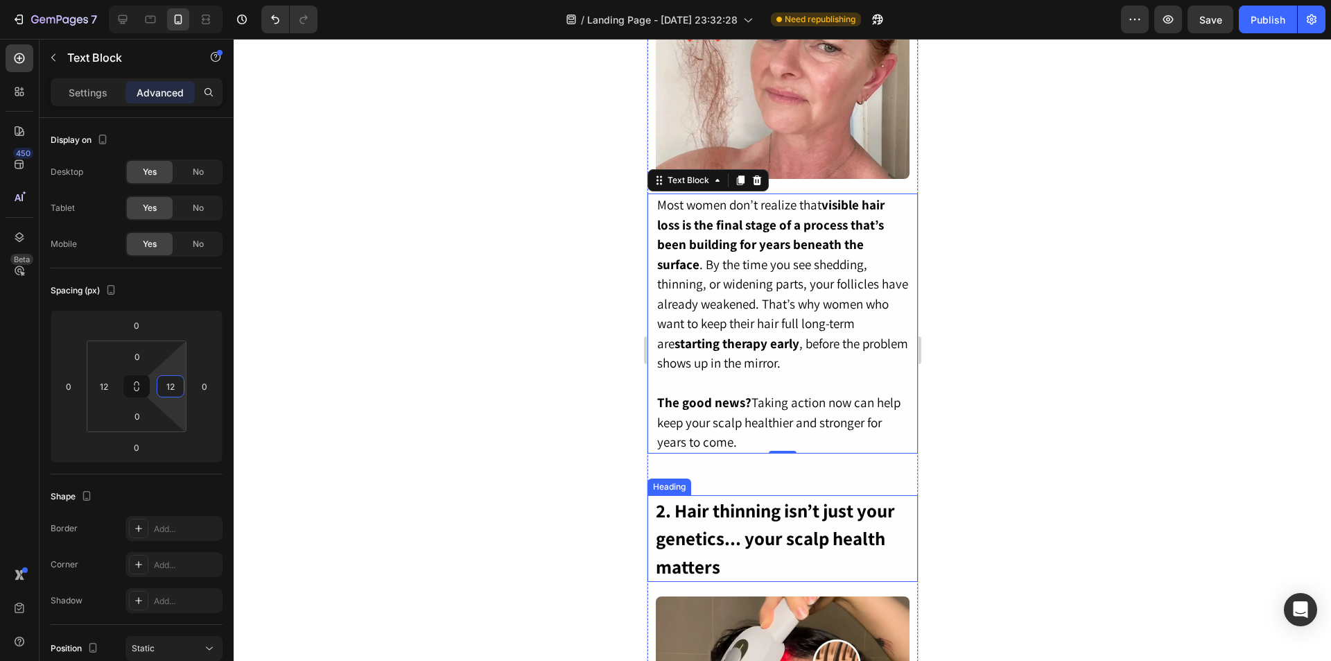
click at [729, 535] on h2 "2. Hair thinning isn’t just your genetics... your scalp health matters" at bounding box center [782, 538] width 257 height 87
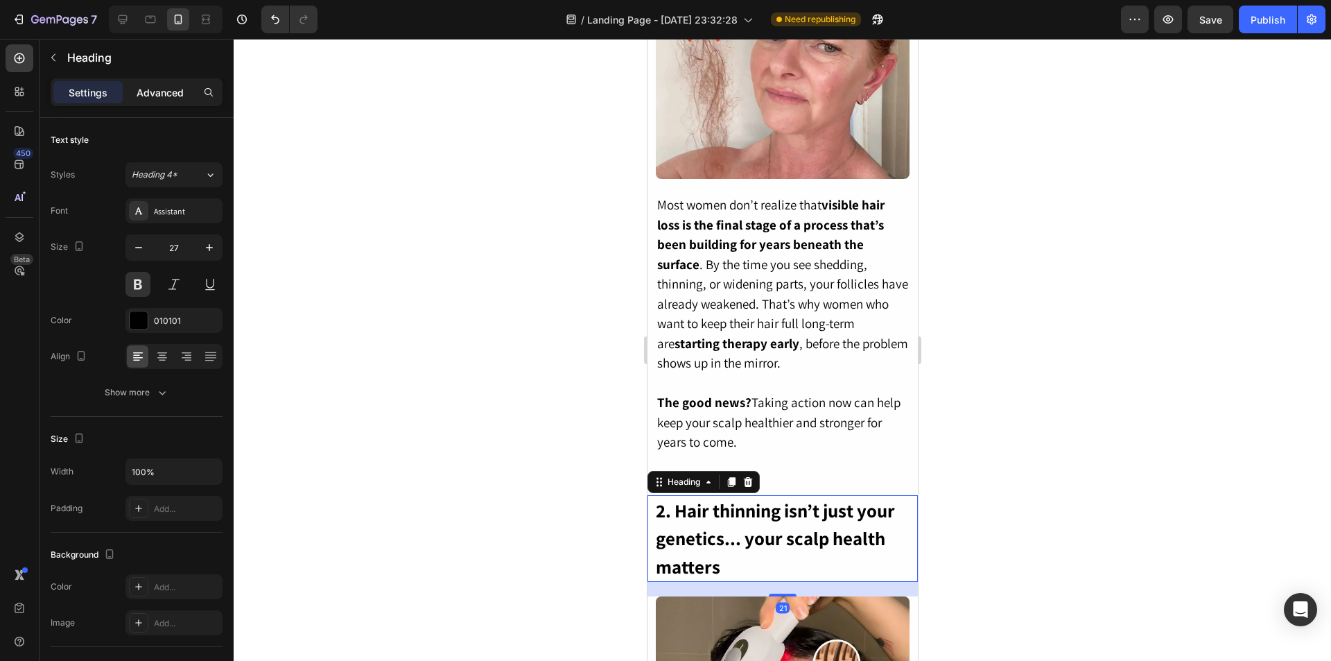
click at [162, 95] on p "Advanced" at bounding box center [160, 92] width 47 height 15
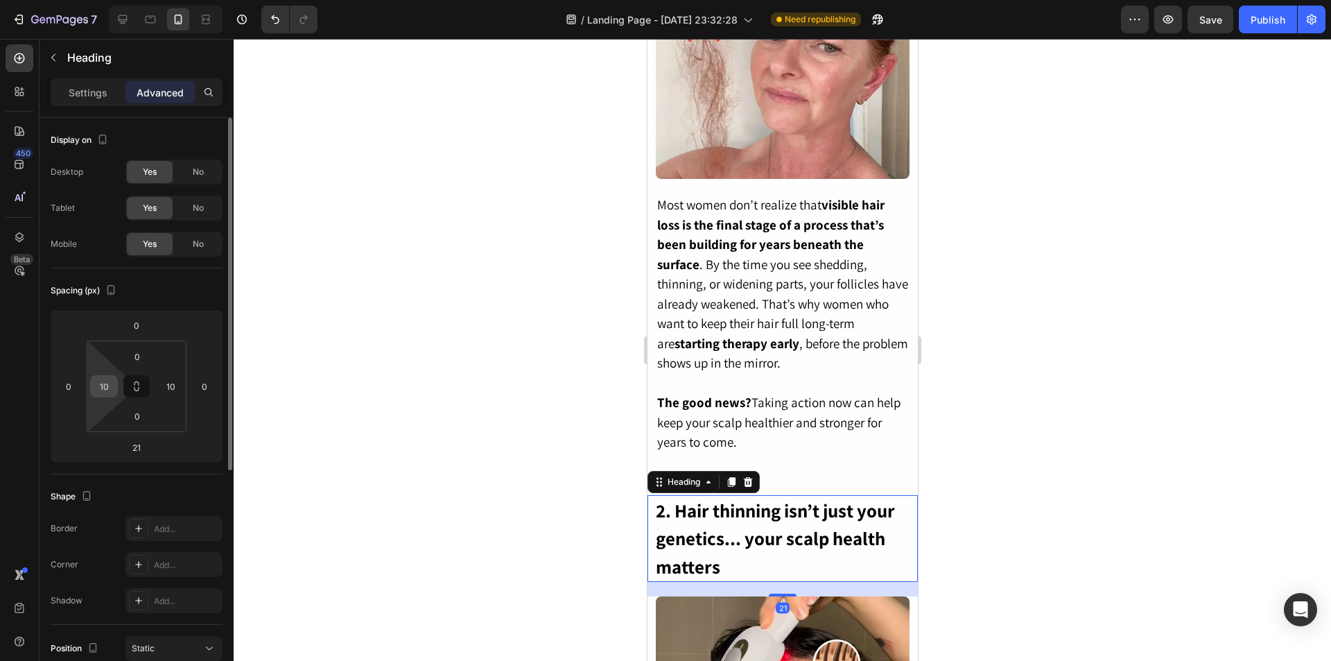
click at [107, 392] on input "10" at bounding box center [104, 386] width 21 height 21
type input "12"
click at [170, 390] on input "10" at bounding box center [170, 386] width 21 height 21
click at [170, 389] on input "10" at bounding box center [170, 386] width 21 height 21
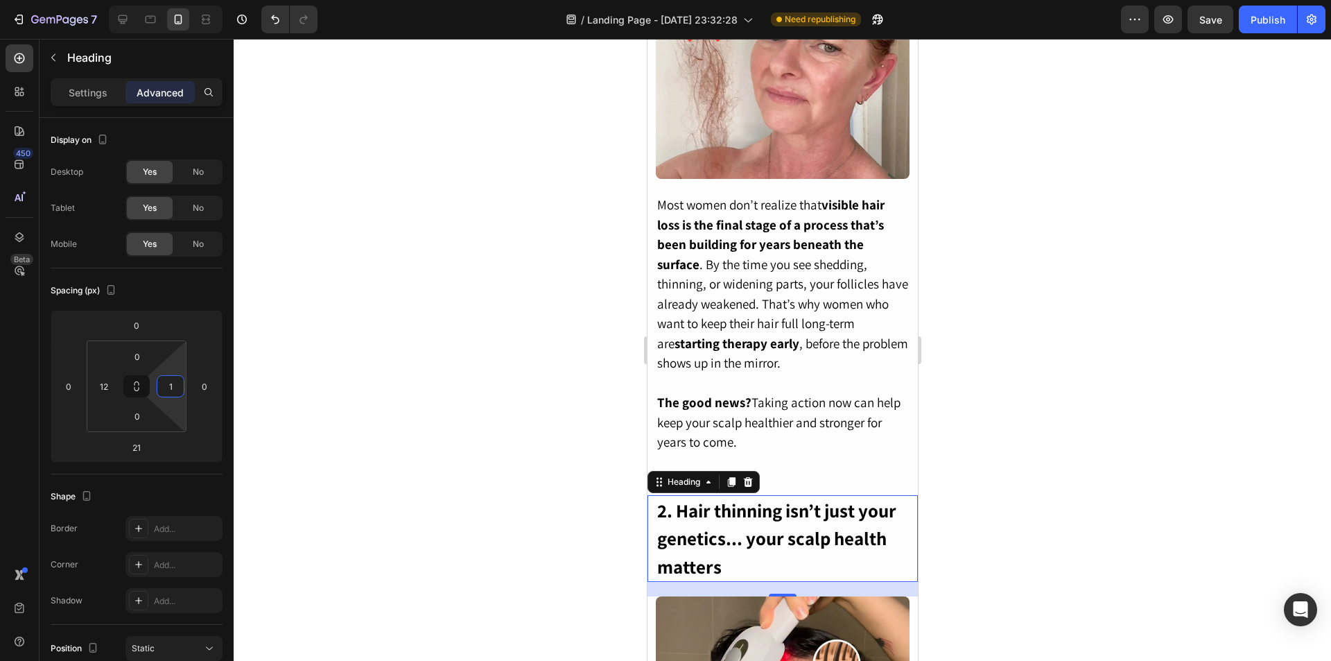
type input "12"
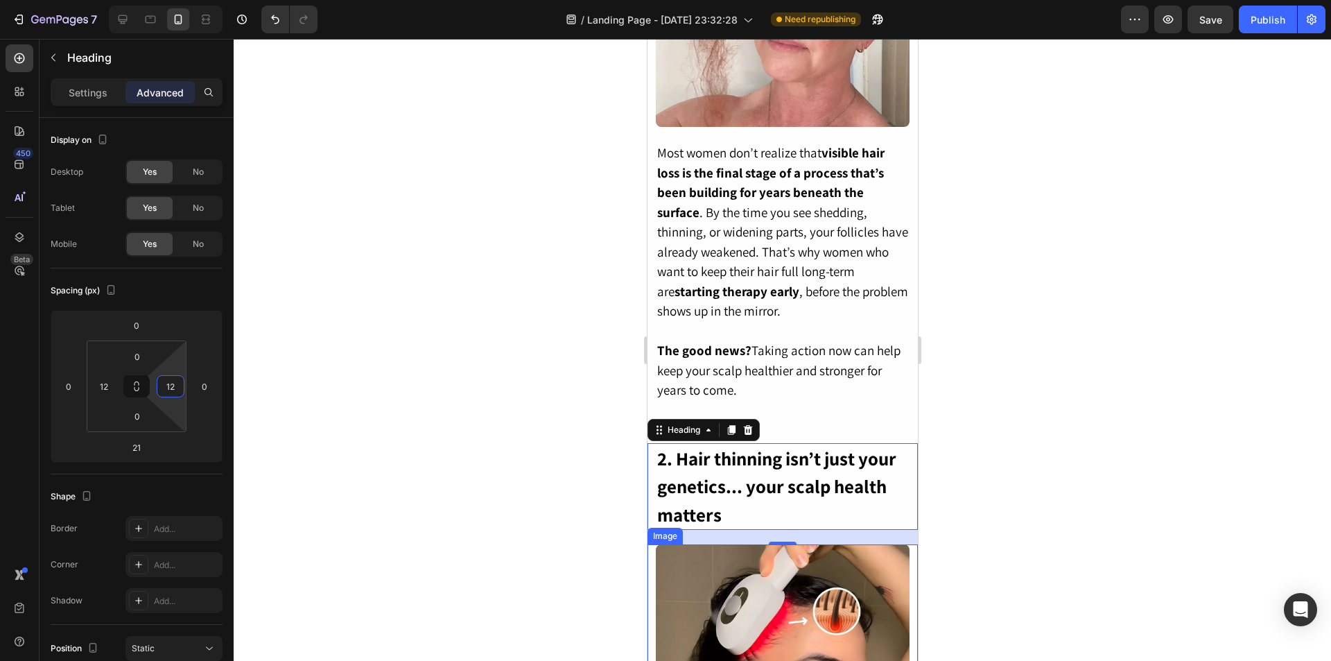
scroll to position [763, 0]
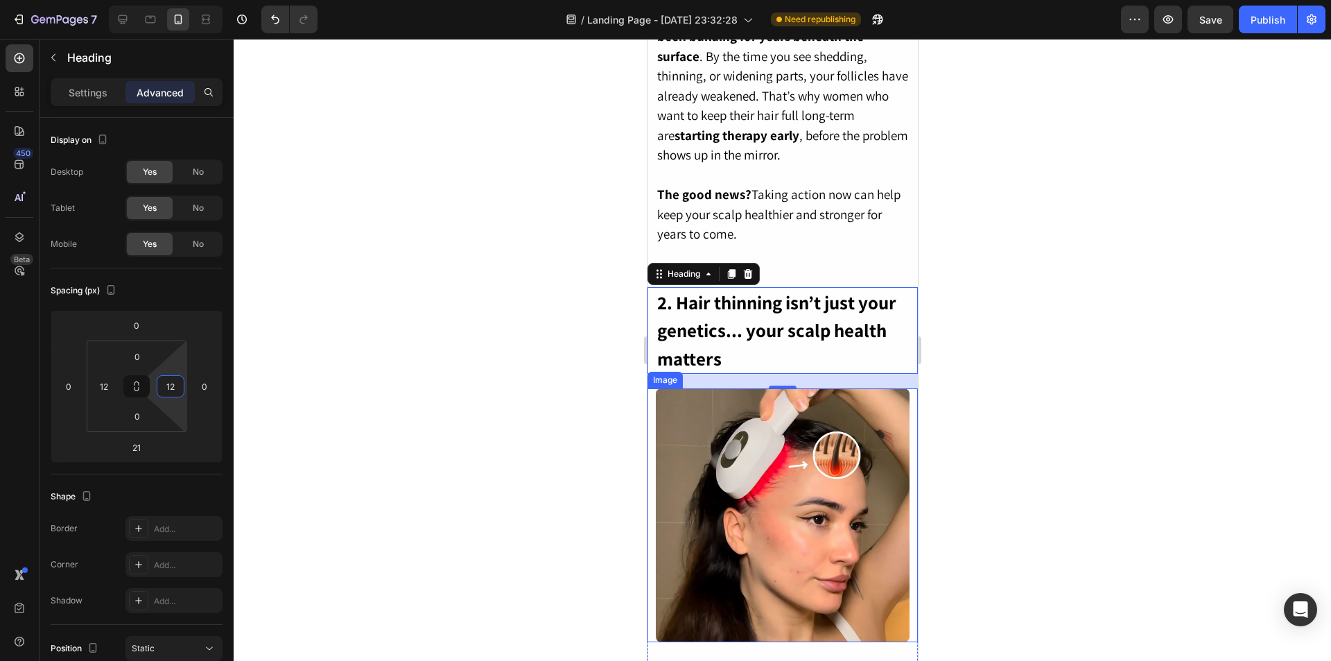
click at [724, 487] on img at bounding box center [782, 515] width 254 height 254
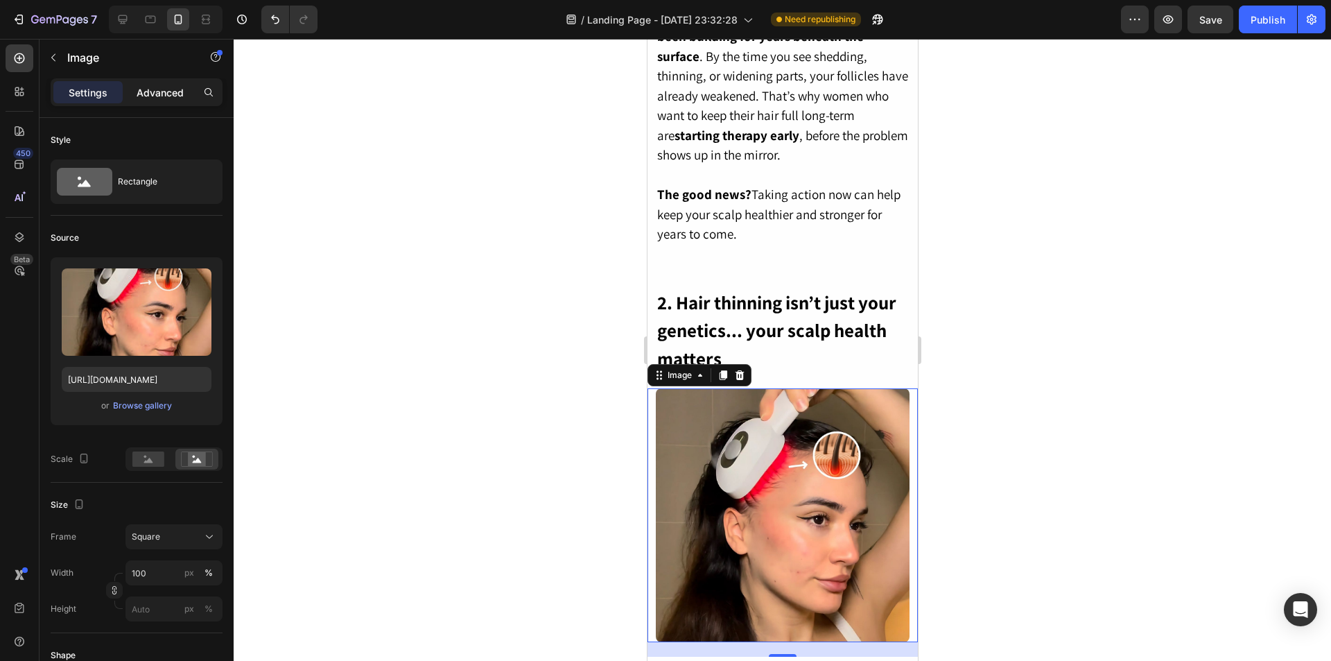
click at [164, 91] on p "Advanced" at bounding box center [160, 92] width 47 height 15
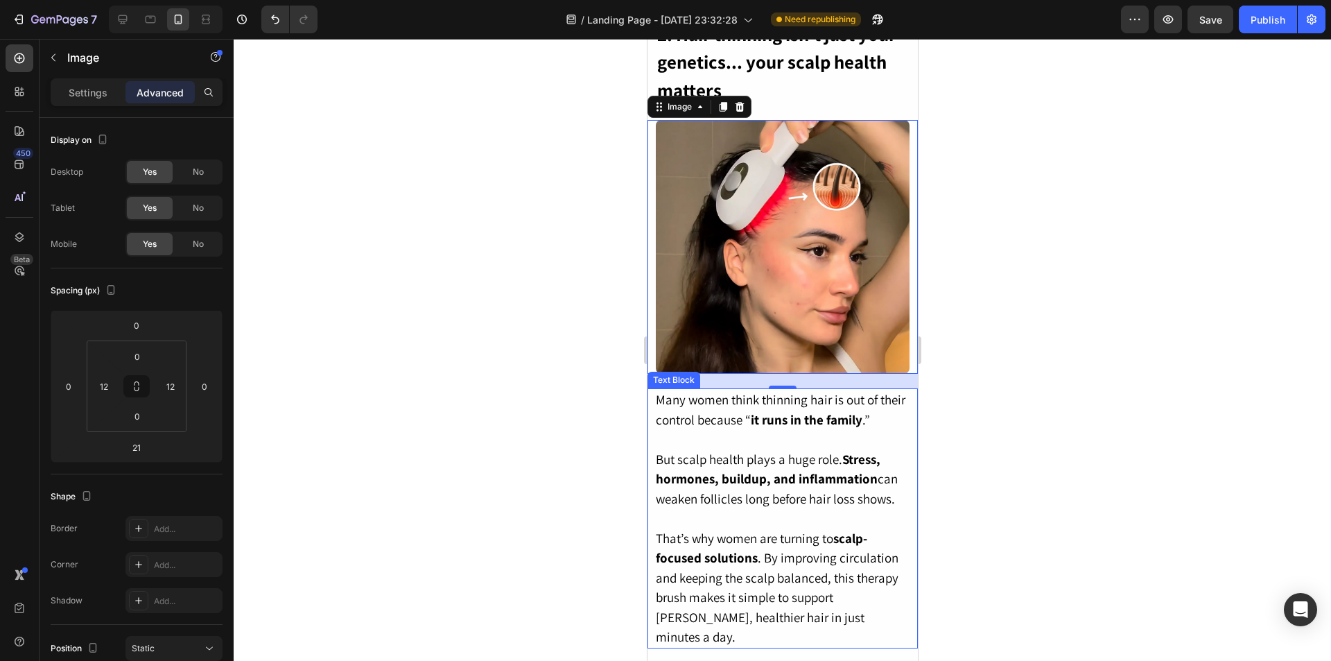
scroll to position [1040, 0]
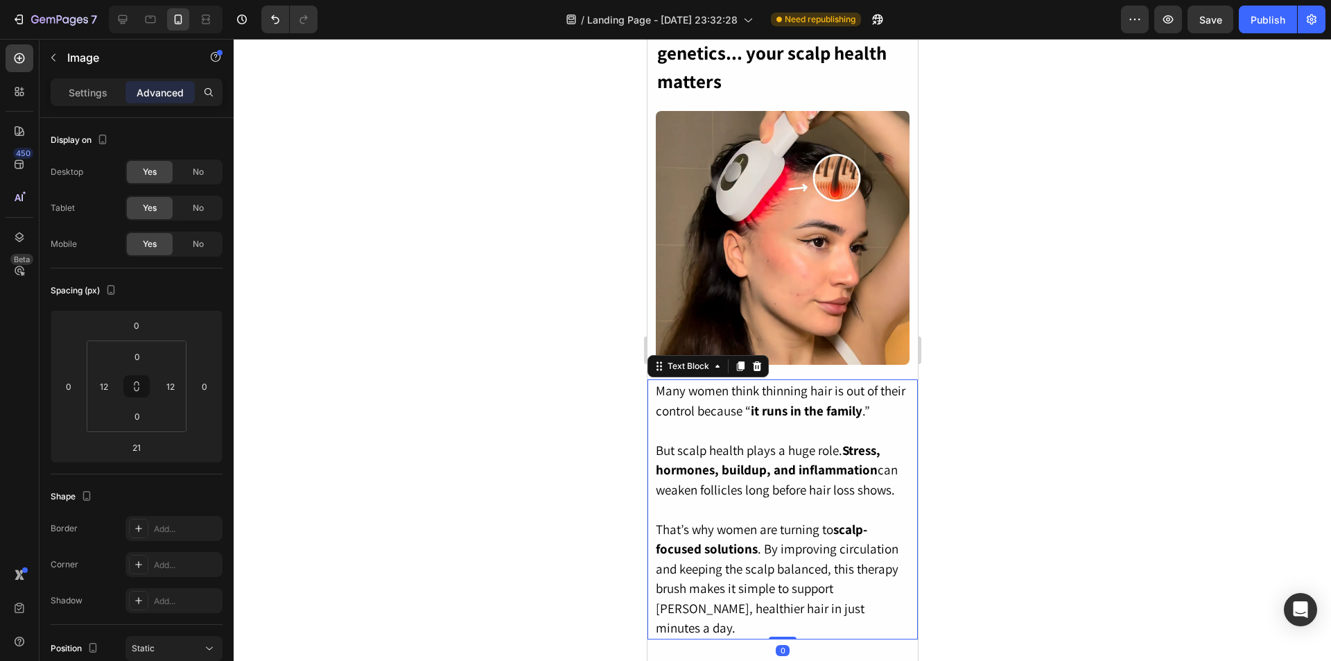
click at [761, 402] on p "Many women think thinning hair is out of their control because “ it runs in the…" at bounding box center [782, 401] width 254 height 40
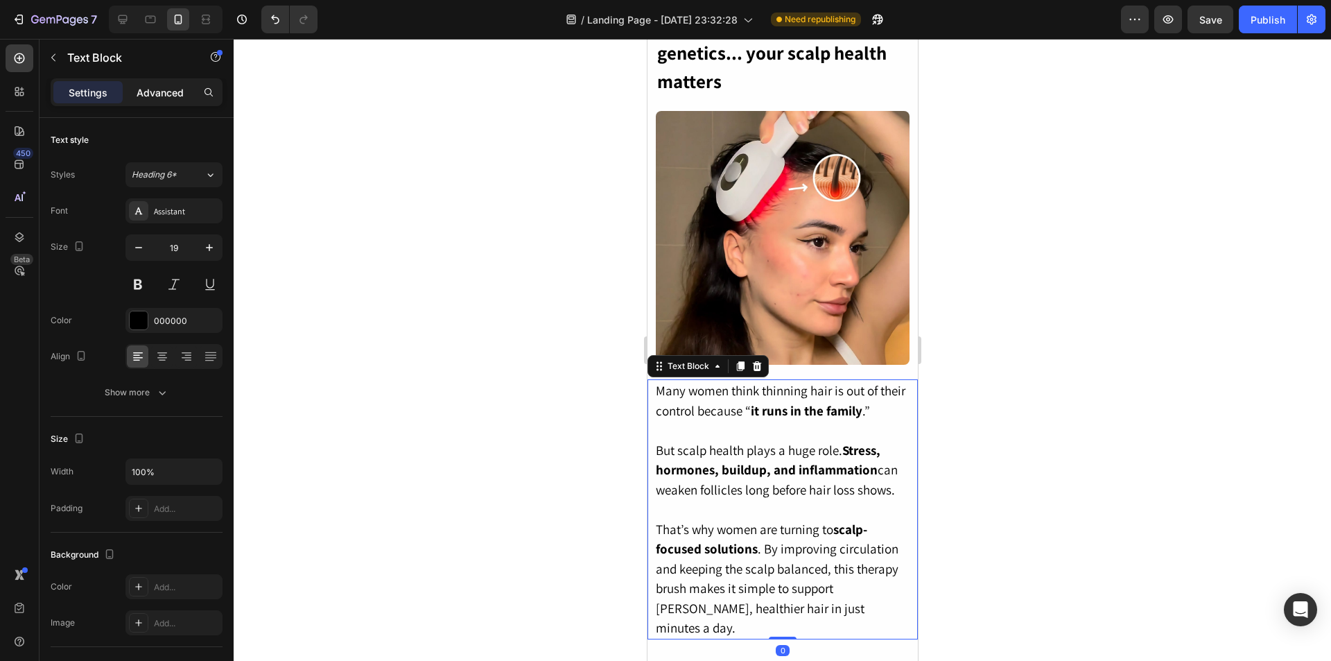
click at [165, 93] on p "Advanced" at bounding box center [160, 92] width 47 height 15
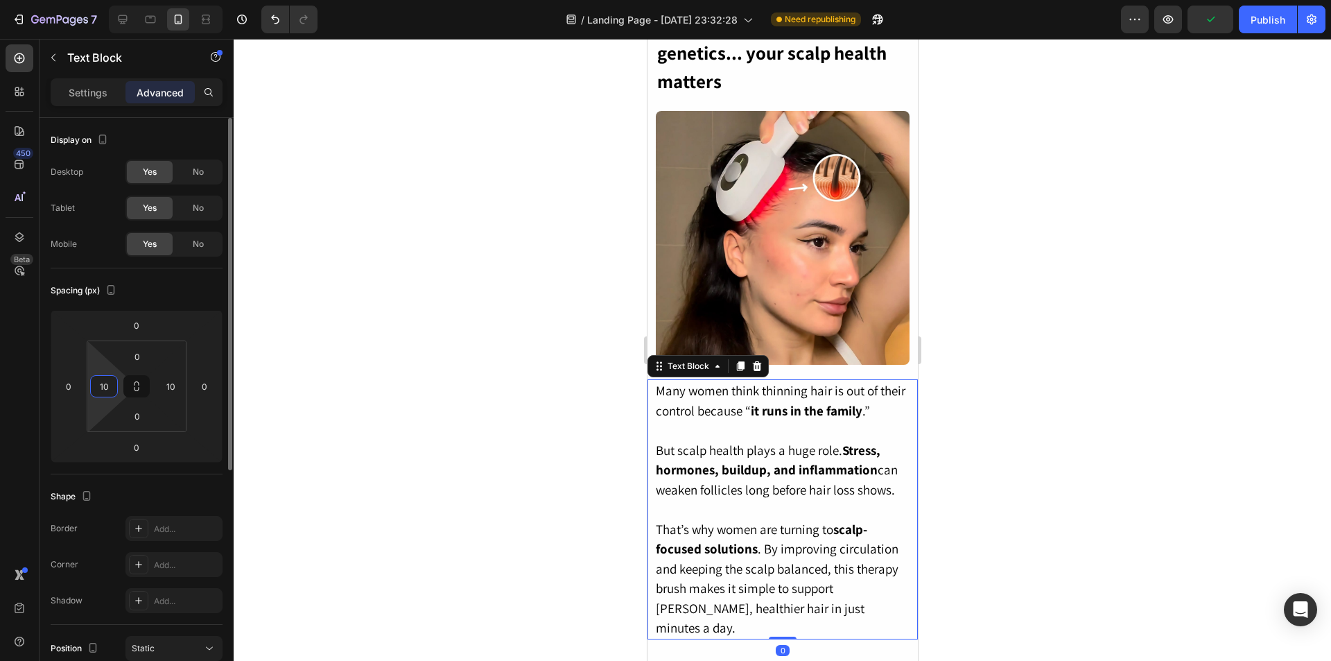
click at [108, 393] on input "10" at bounding box center [104, 386] width 21 height 21
click at [108, 392] on input "10" at bounding box center [104, 386] width 21 height 21
type input "12"
click at [172, 383] on input "10" at bounding box center [170, 386] width 21 height 21
click at [173, 383] on input "10" at bounding box center [170, 386] width 21 height 21
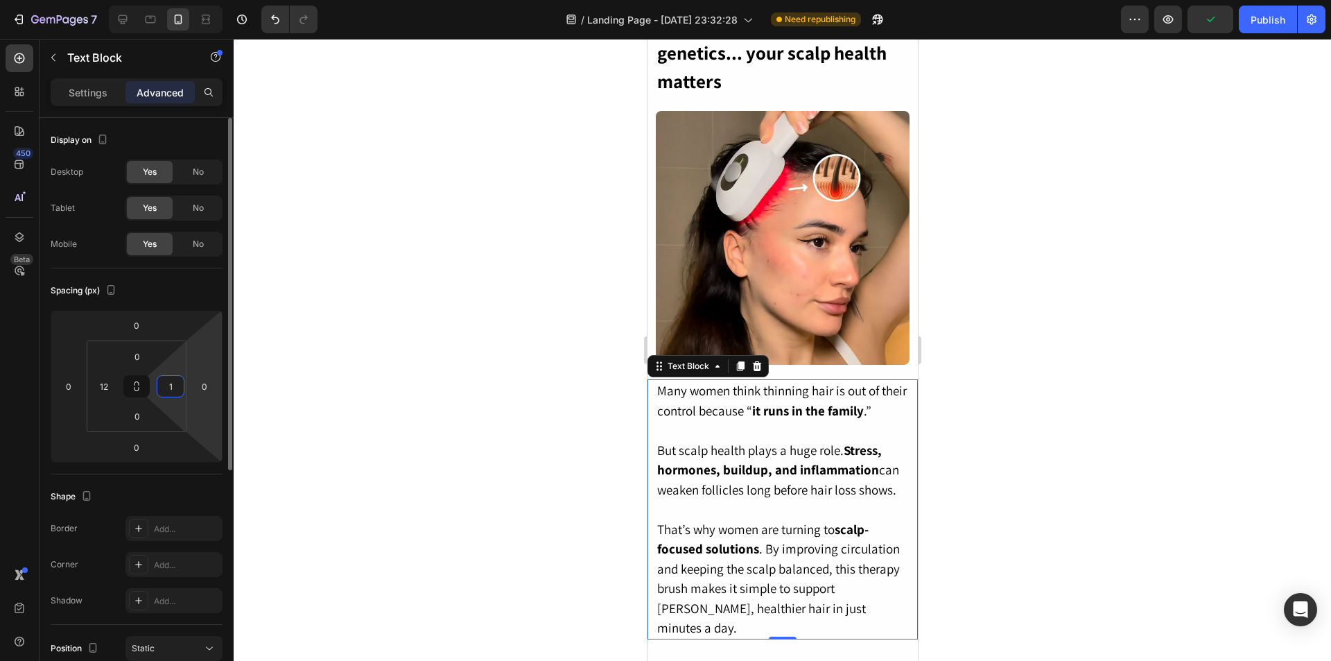
type input "12"
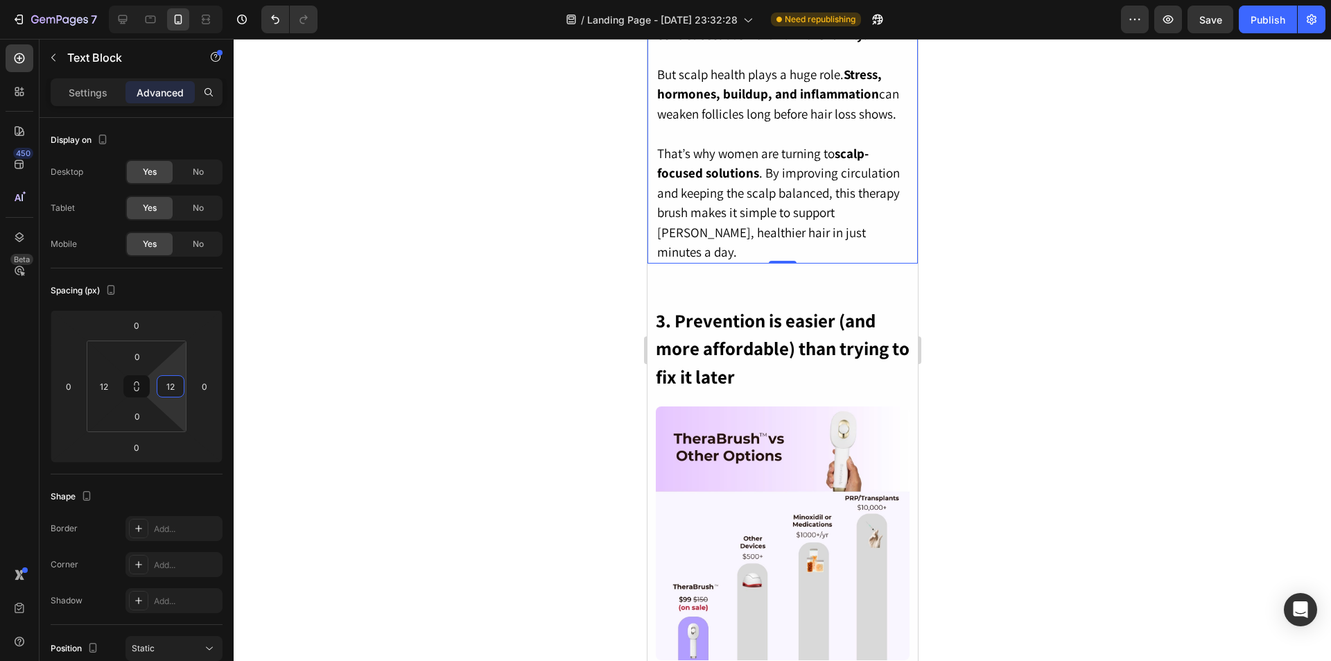
scroll to position [1525, 0]
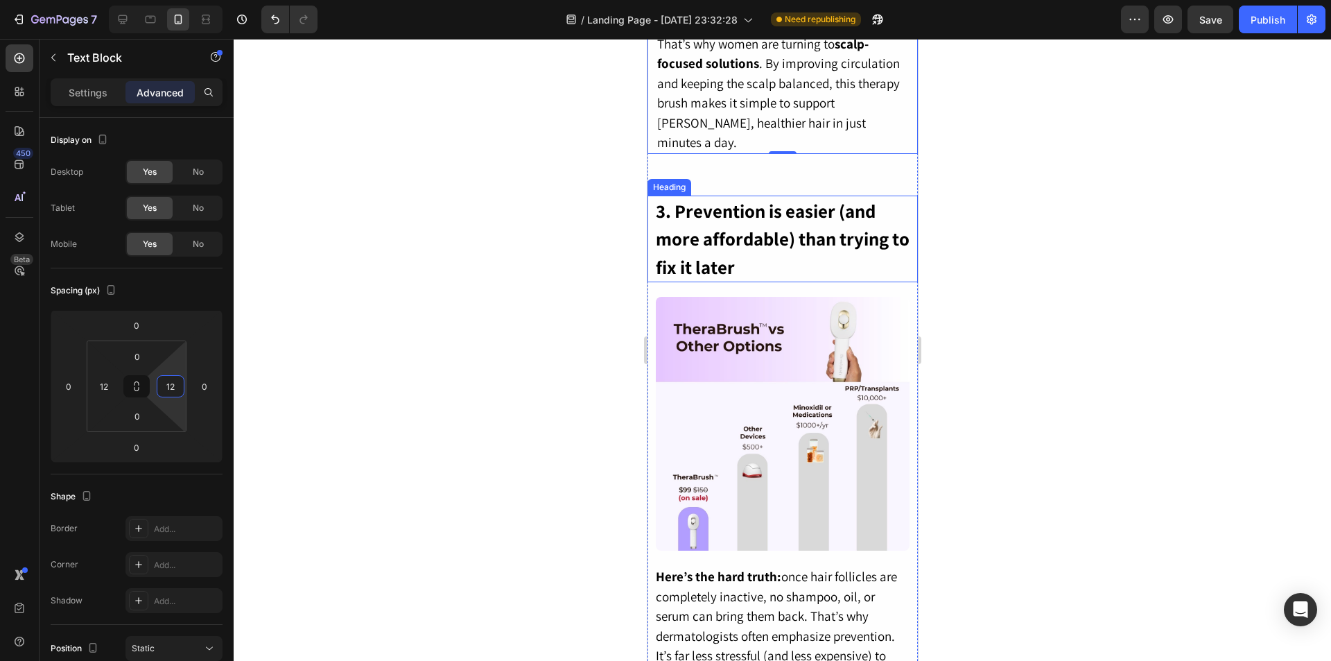
click at [756, 254] on h2 "3. Prevention is easier (and more affordable) than trying to fix it later" at bounding box center [782, 239] width 257 height 87
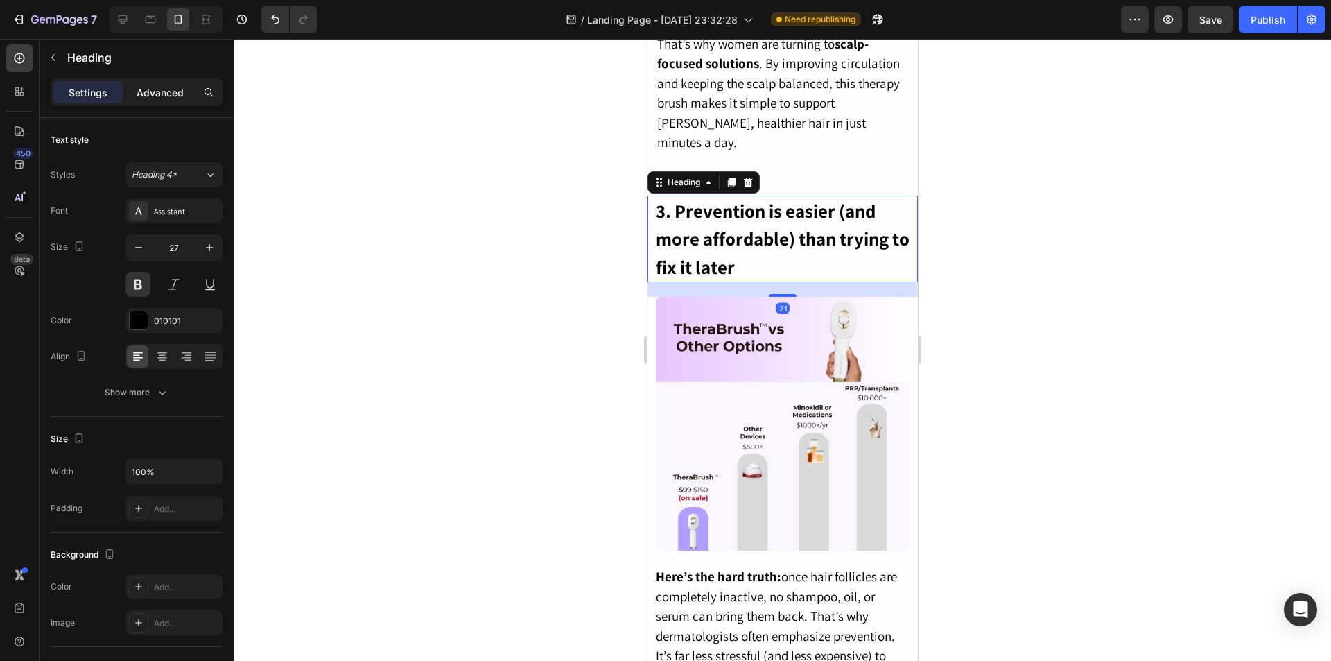
click at [153, 90] on p "Advanced" at bounding box center [160, 92] width 47 height 15
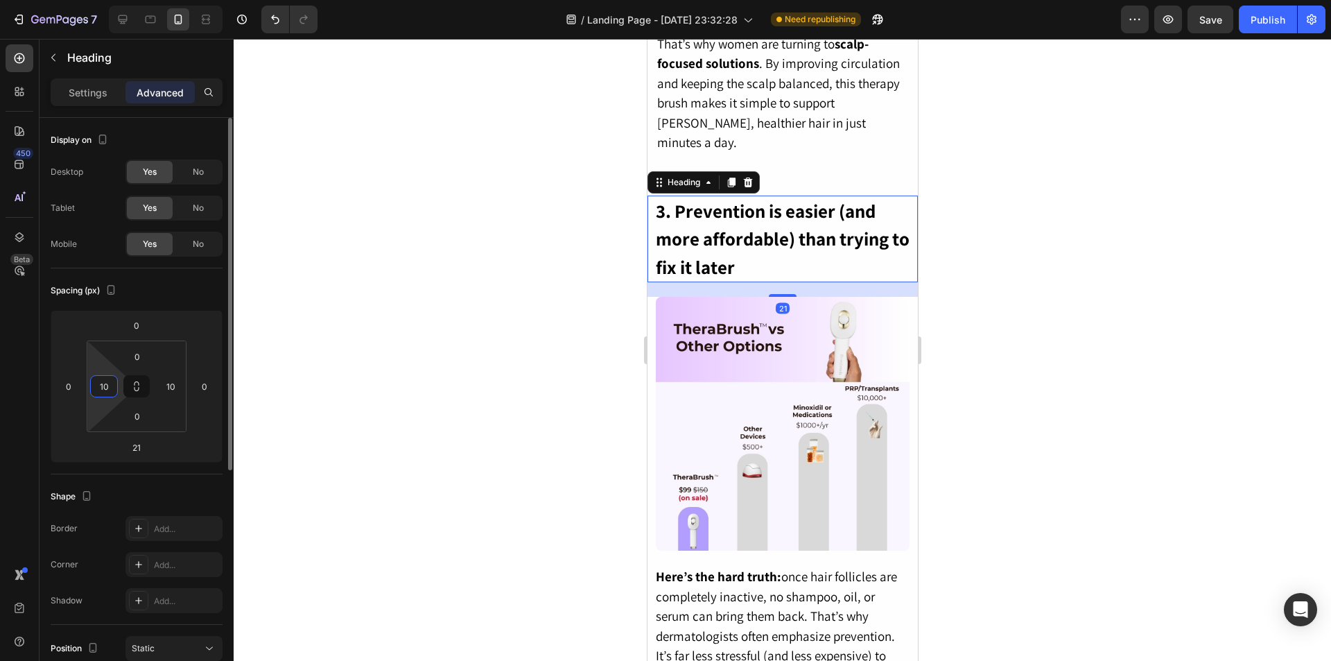
click at [101, 395] on input "10" at bounding box center [104, 386] width 21 height 21
click at [101, 394] on input "10" at bounding box center [104, 386] width 21 height 21
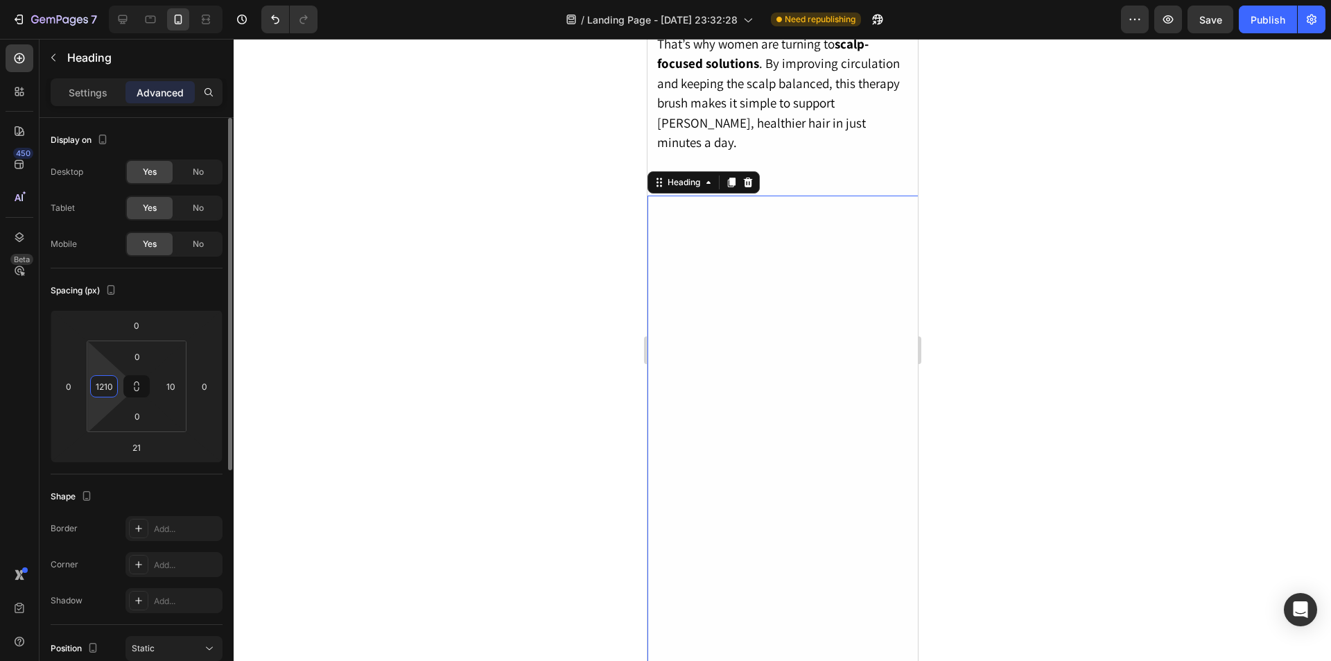
click at [105, 381] on input "1210" at bounding box center [104, 386] width 21 height 21
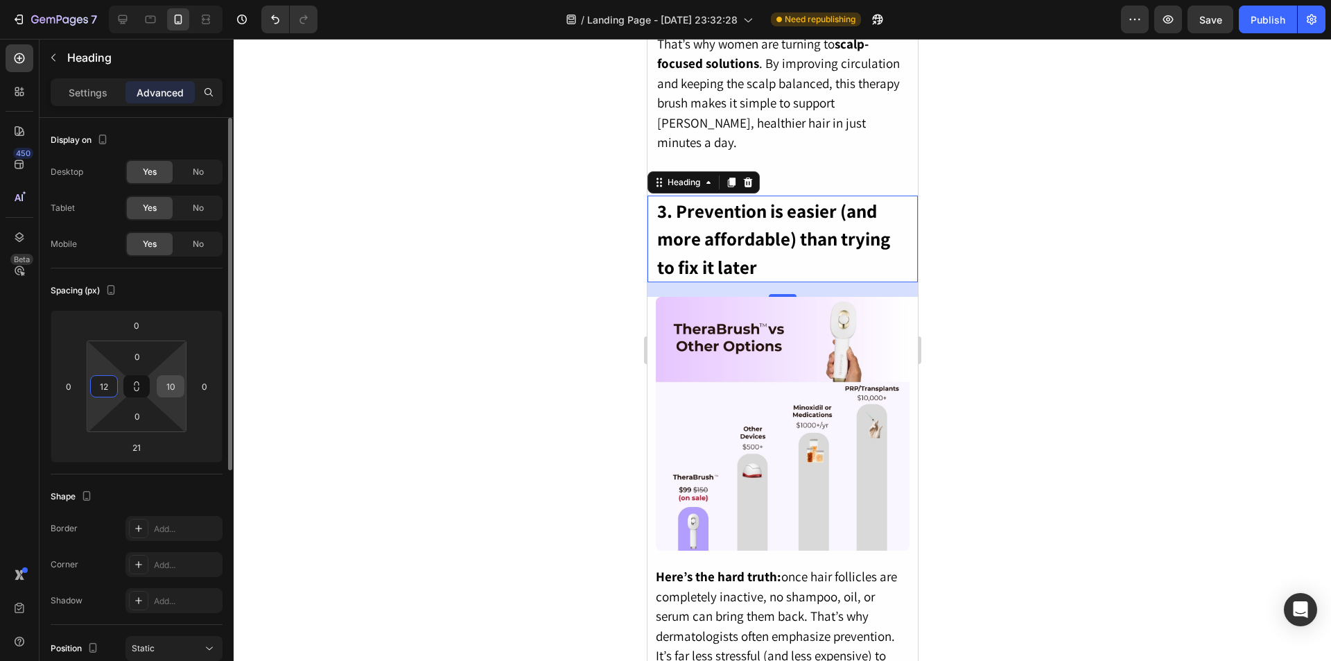
type input "12"
click at [175, 389] on input "10" at bounding box center [170, 386] width 21 height 21
click at [175, 388] on input "10" at bounding box center [170, 386] width 21 height 21
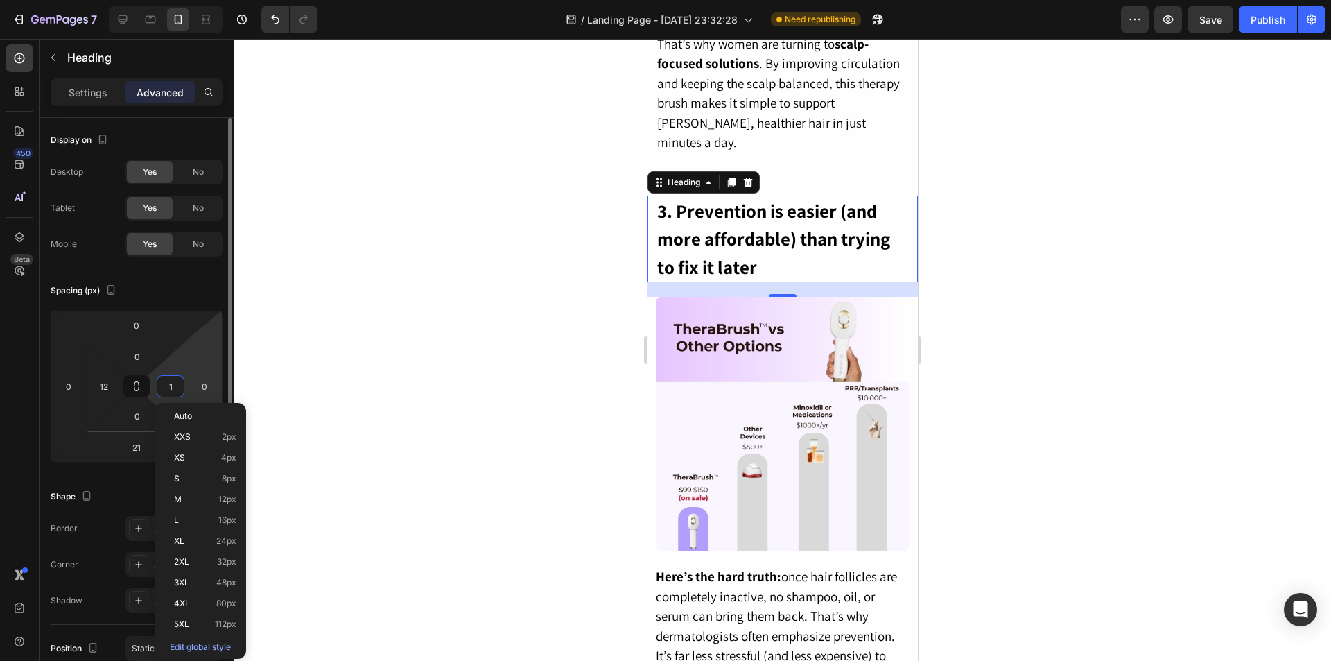
type input "12"
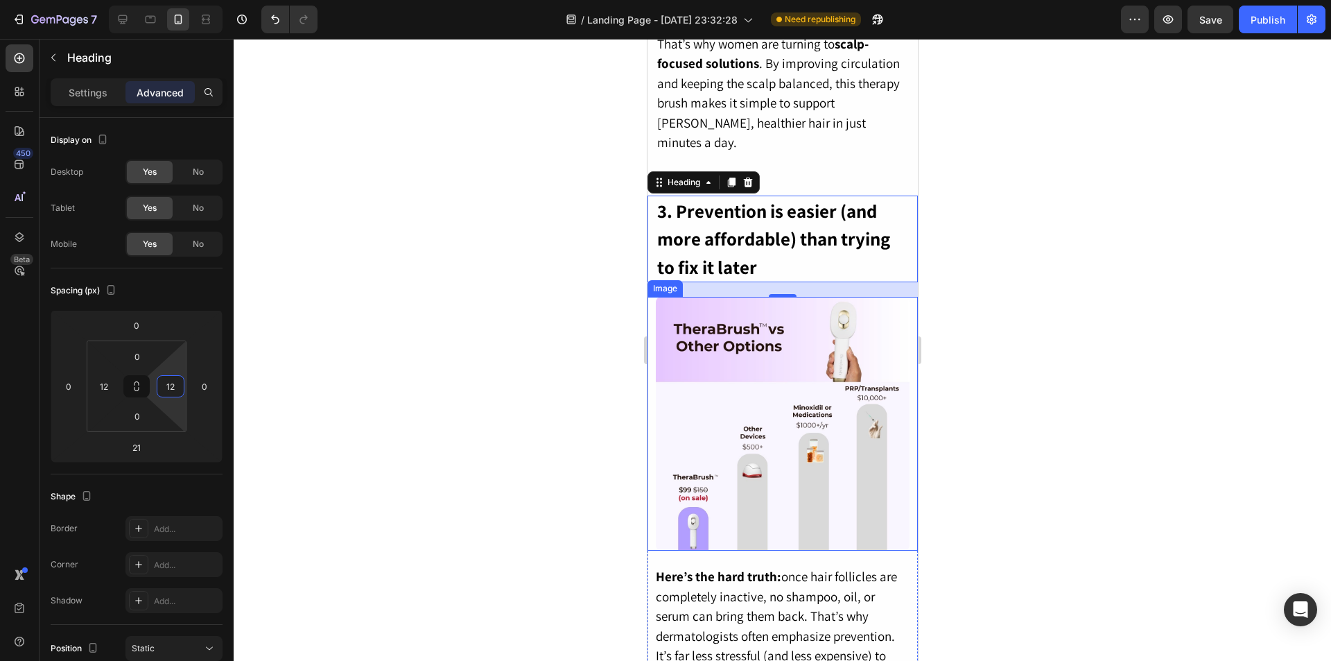
click at [794, 437] on img at bounding box center [782, 424] width 254 height 254
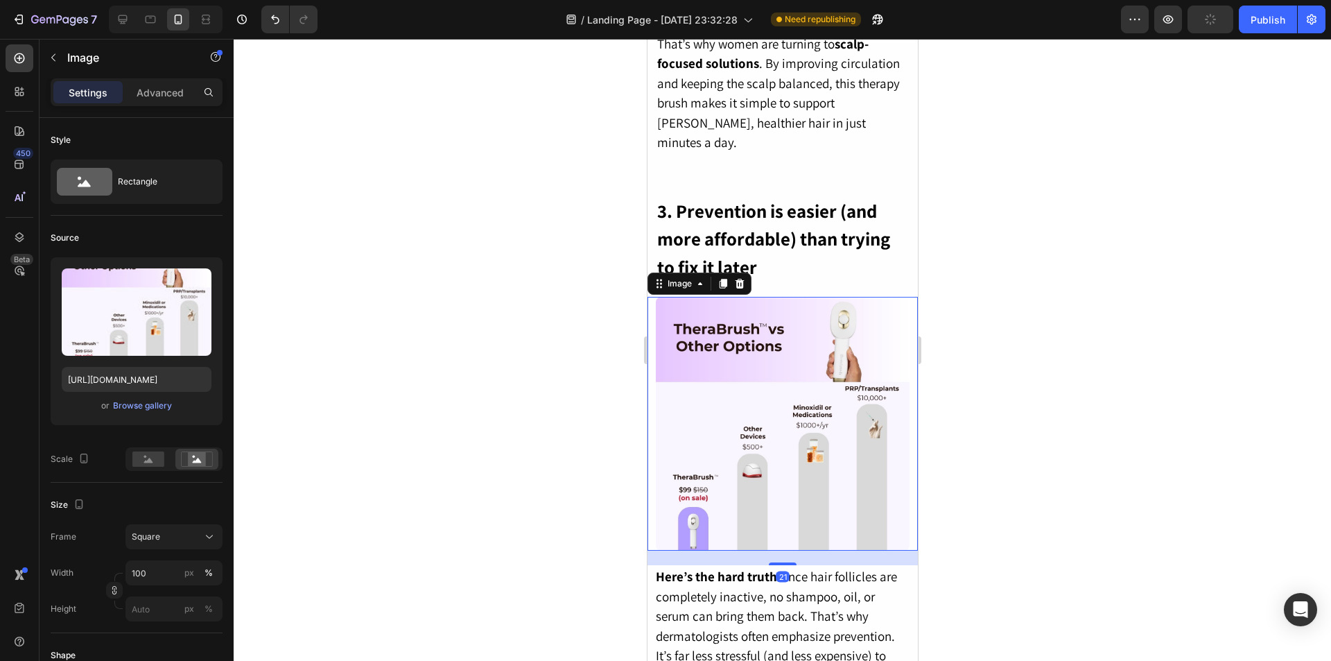
click at [155, 92] on p "Advanced" at bounding box center [160, 92] width 47 height 15
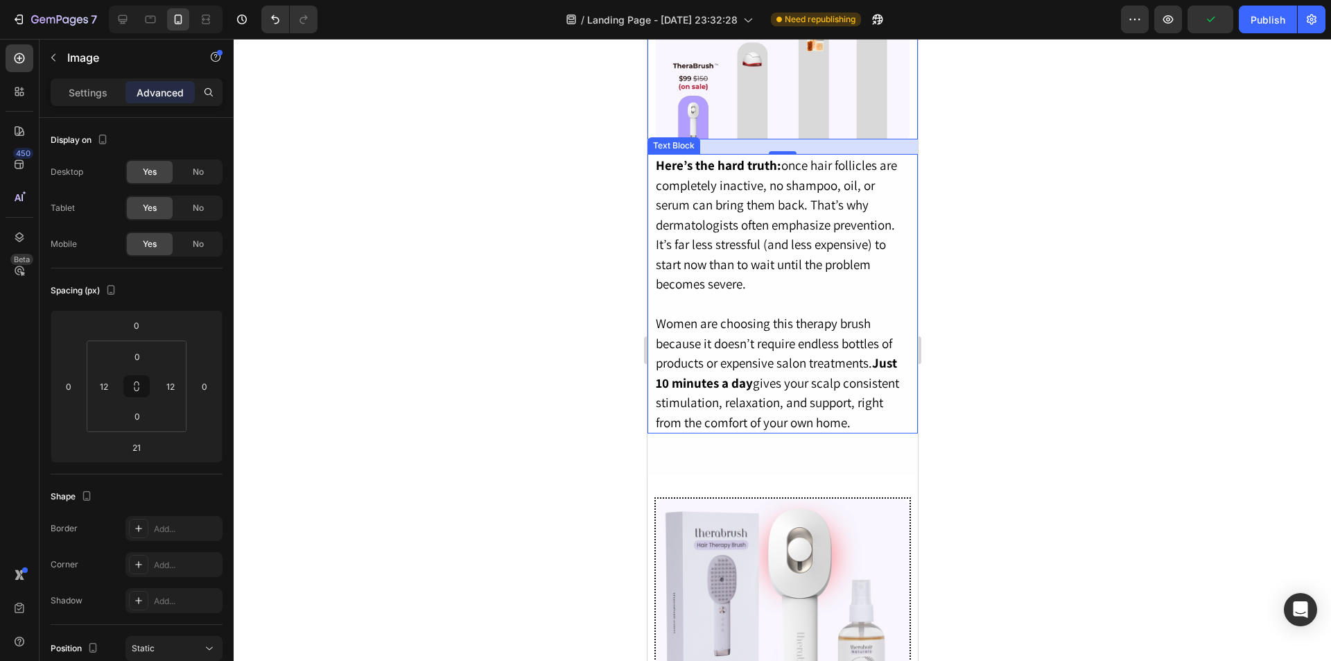
scroll to position [1942, 0]
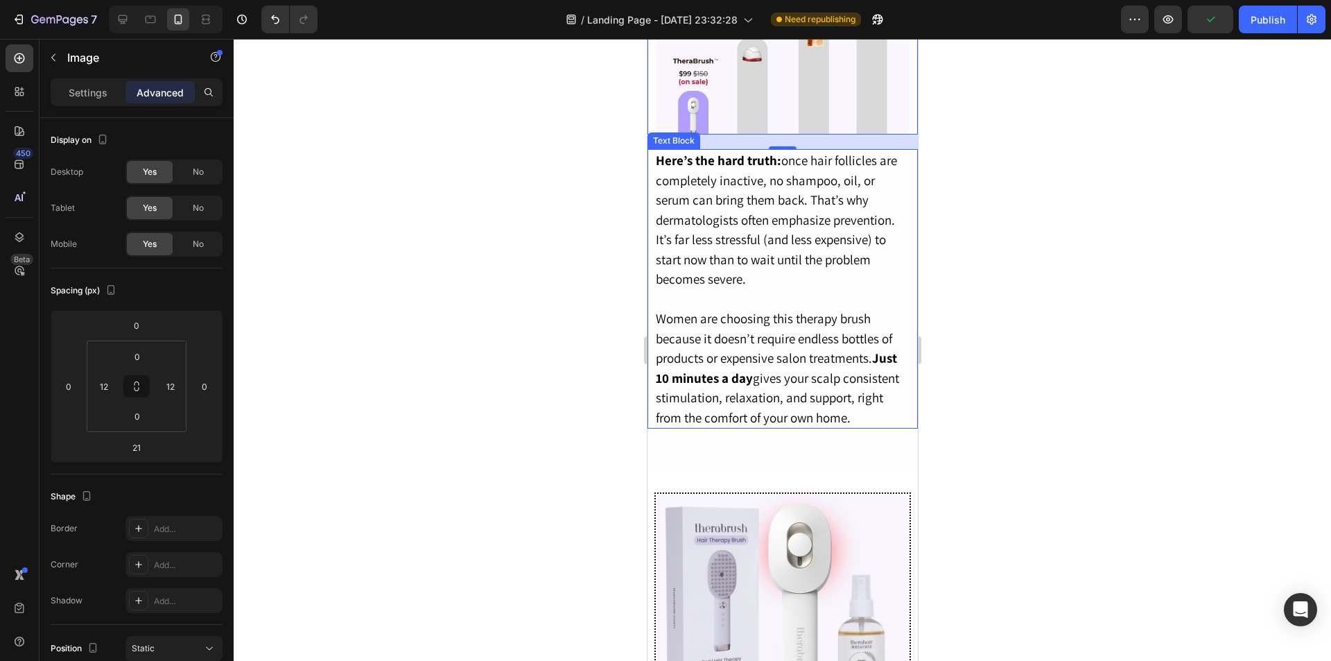
click at [752, 289] on p "Here’s the hard truth: once hair follicles are completely inactive, no shampoo,…" at bounding box center [782, 219] width 254 height 139
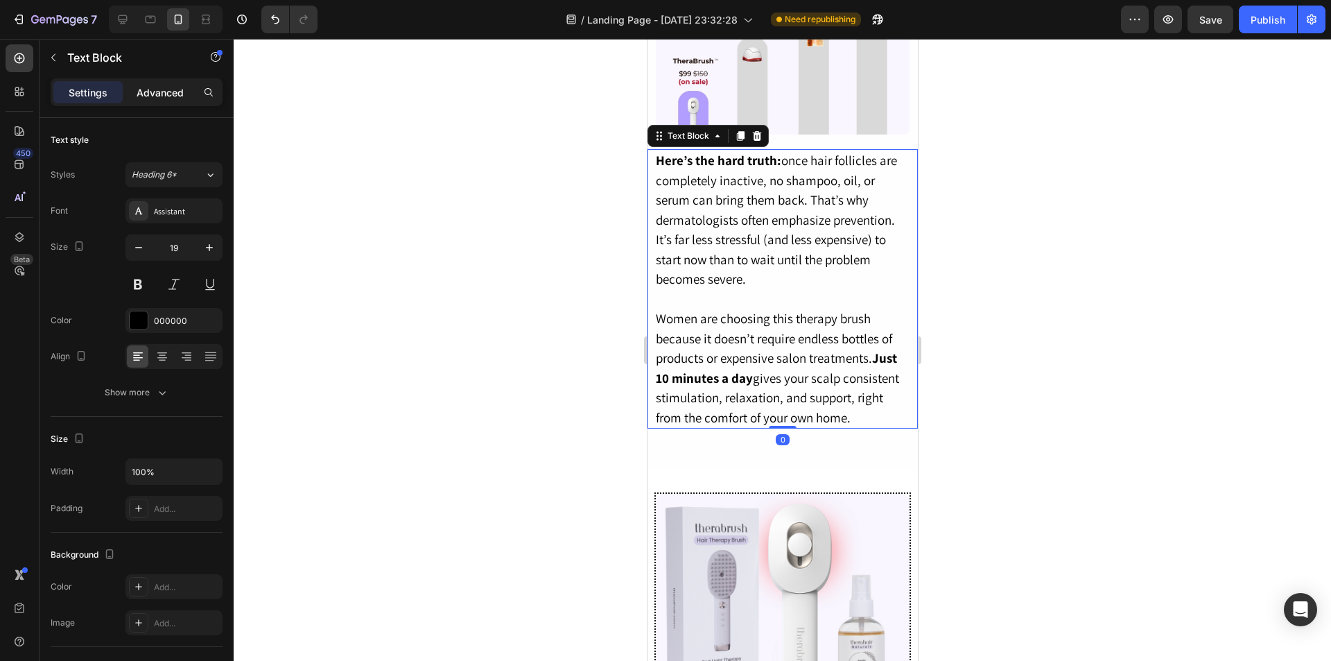
click at [155, 94] on p "Advanced" at bounding box center [160, 92] width 47 height 15
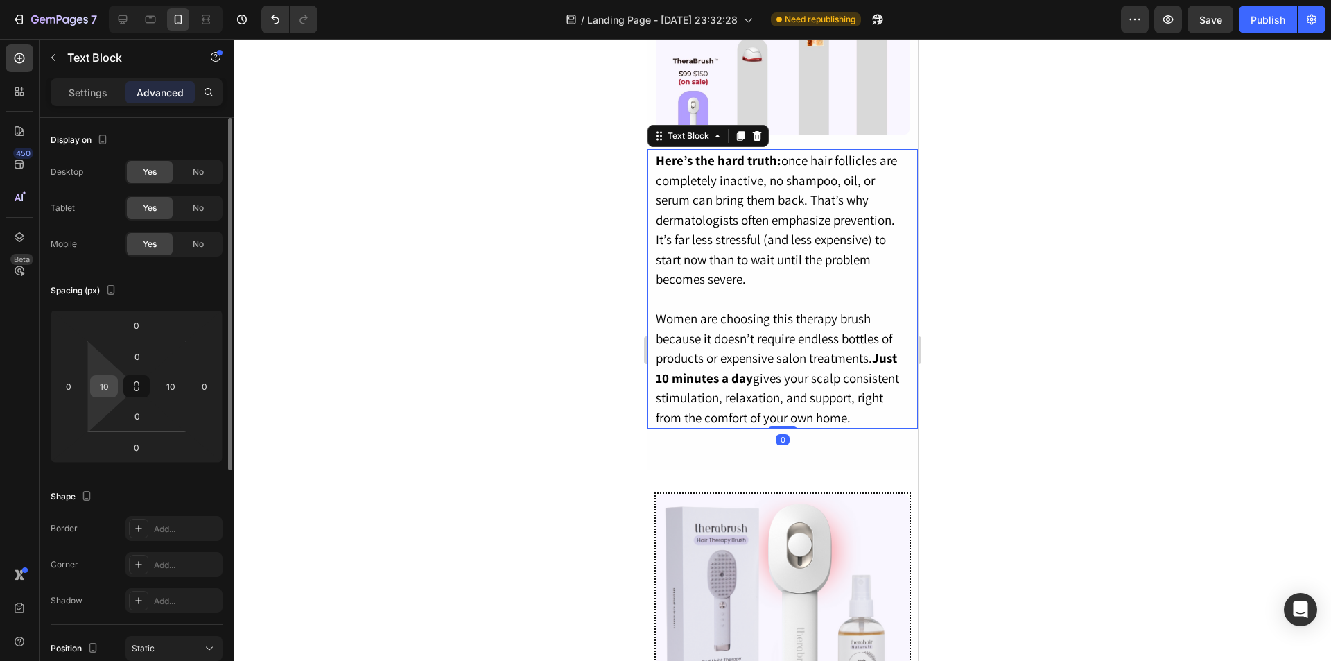
click at [104, 395] on input "10" at bounding box center [104, 386] width 21 height 21
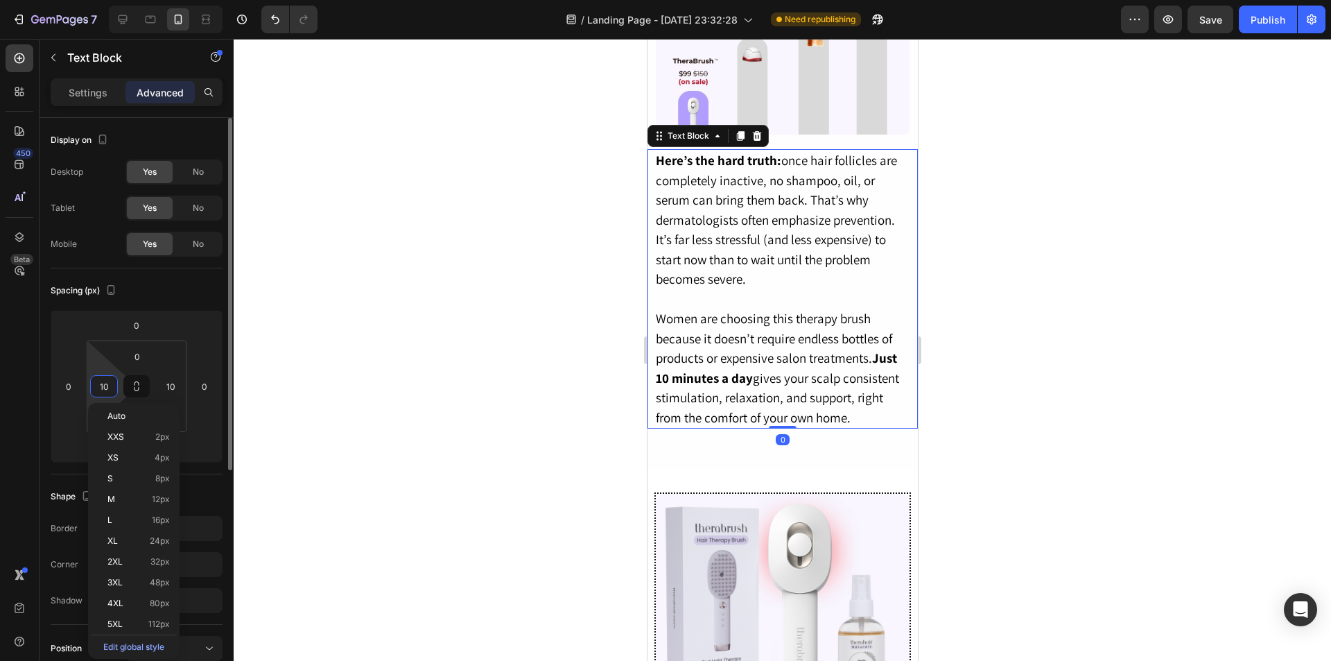
click at [104, 395] on input "10" at bounding box center [104, 386] width 21 height 21
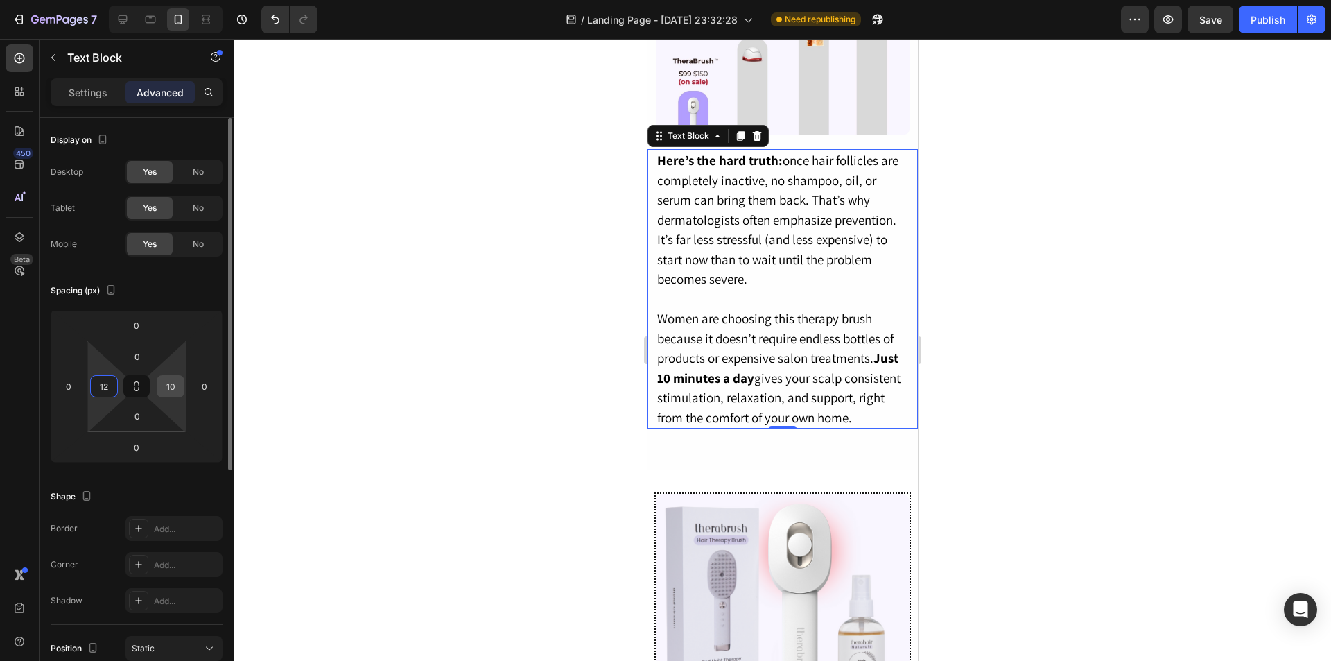
type input "12"
click at [180, 391] on input "10" at bounding box center [170, 386] width 21 height 21
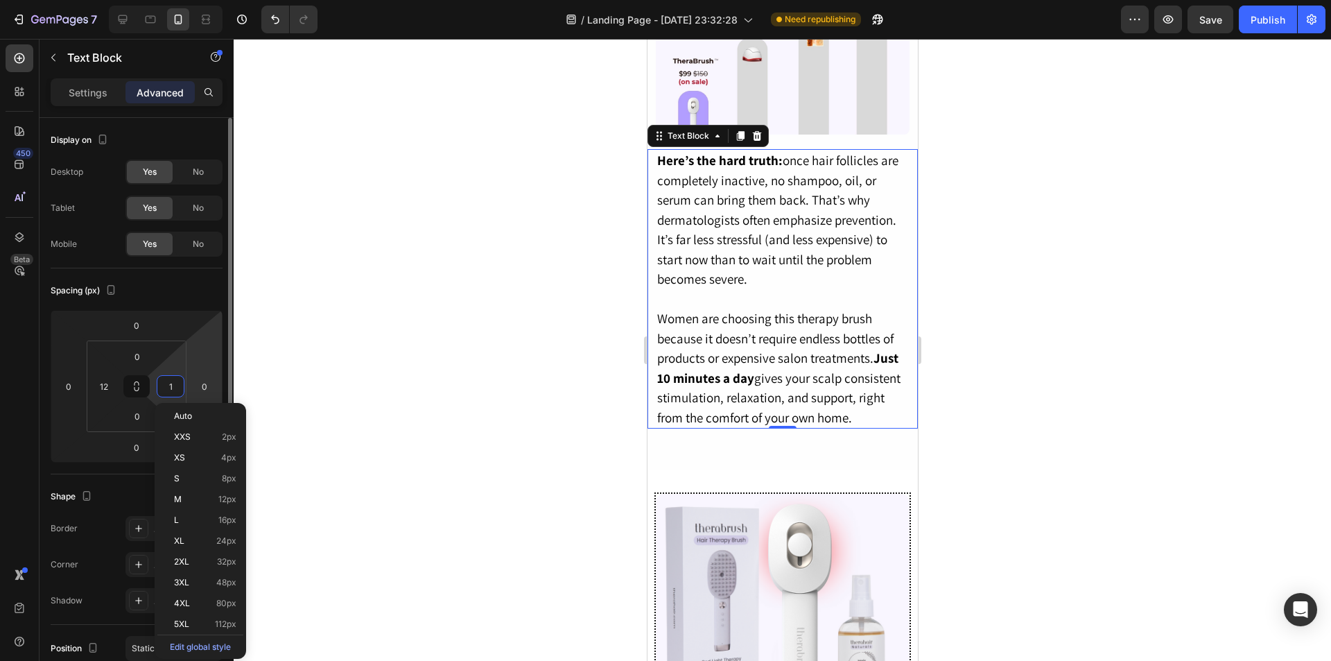
type input "12"
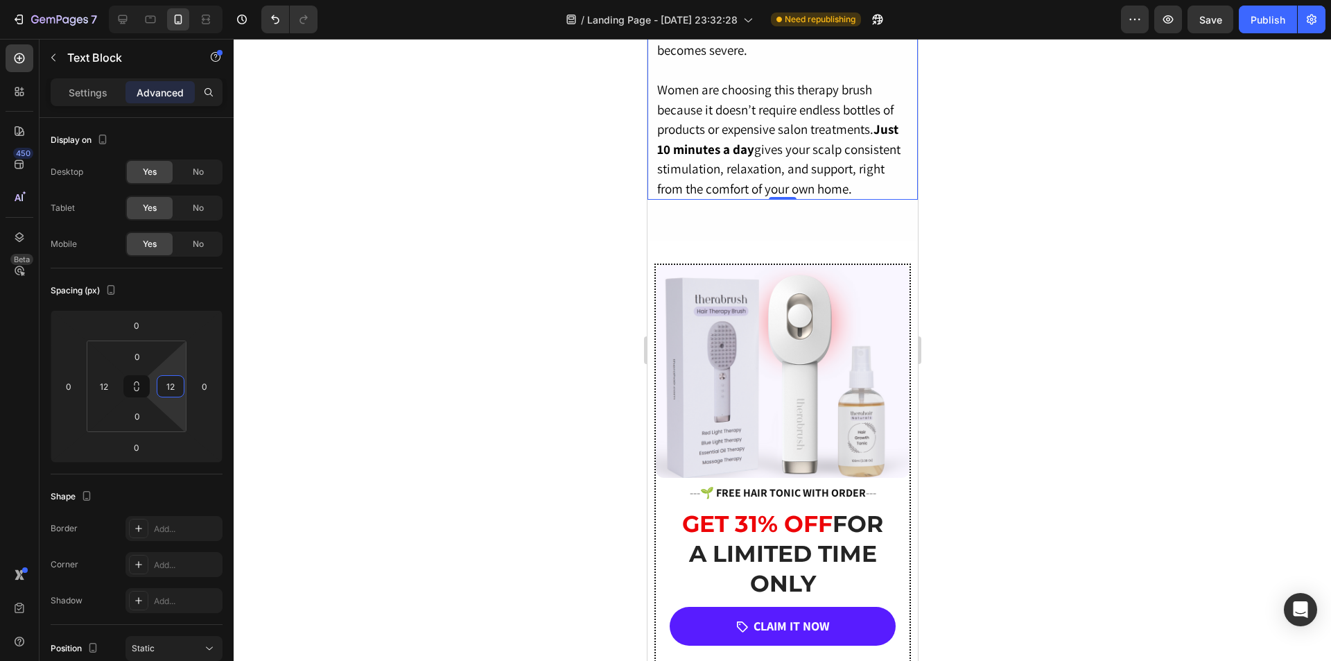
scroll to position [2219, 0]
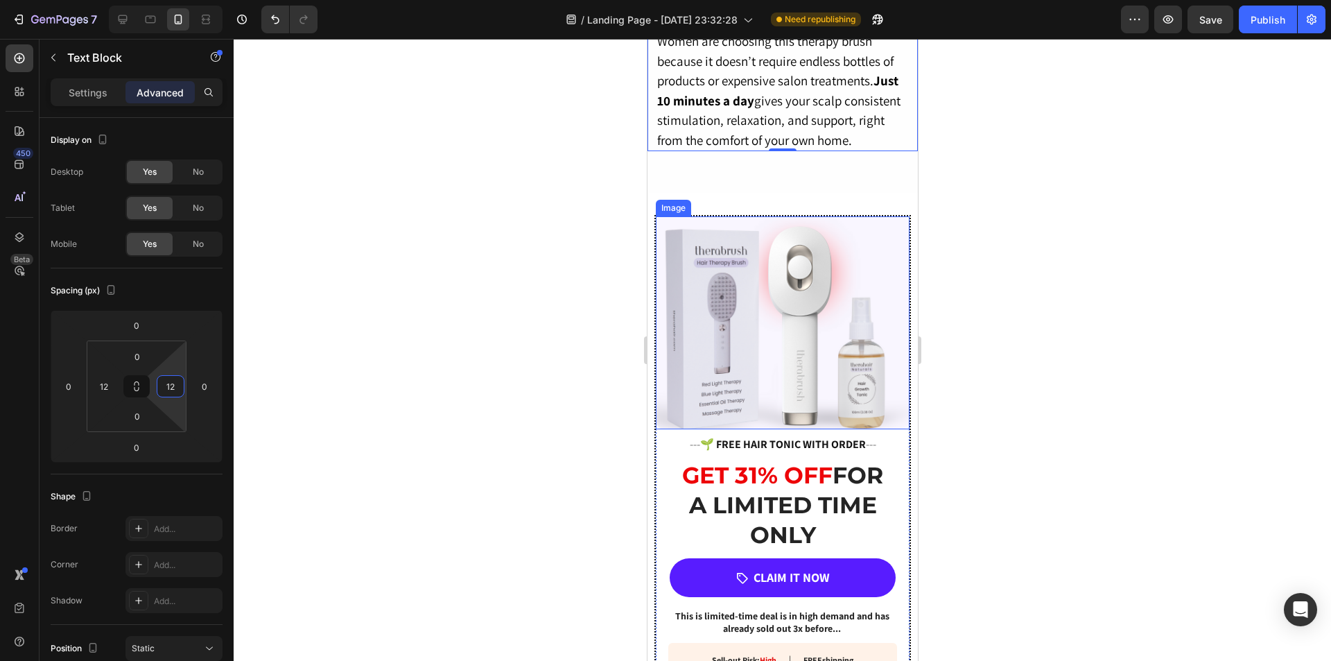
click at [773, 383] on img at bounding box center [782, 322] width 254 height 213
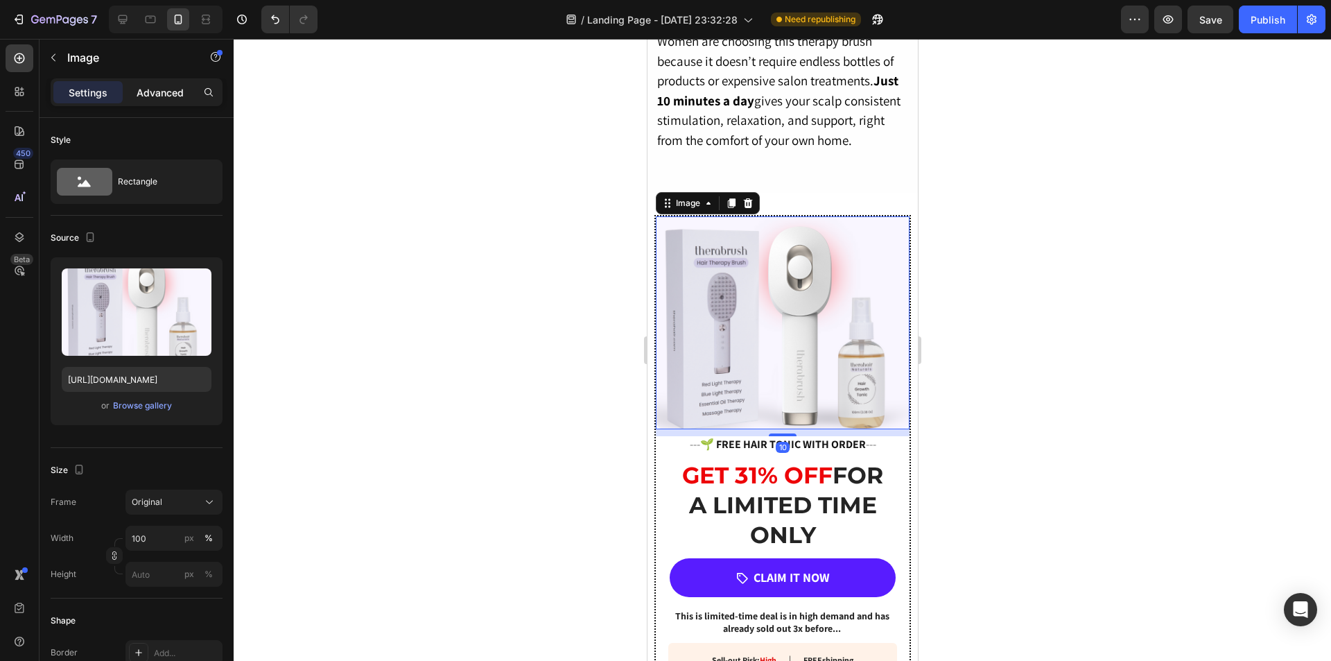
click at [159, 93] on p "Advanced" at bounding box center [160, 92] width 47 height 15
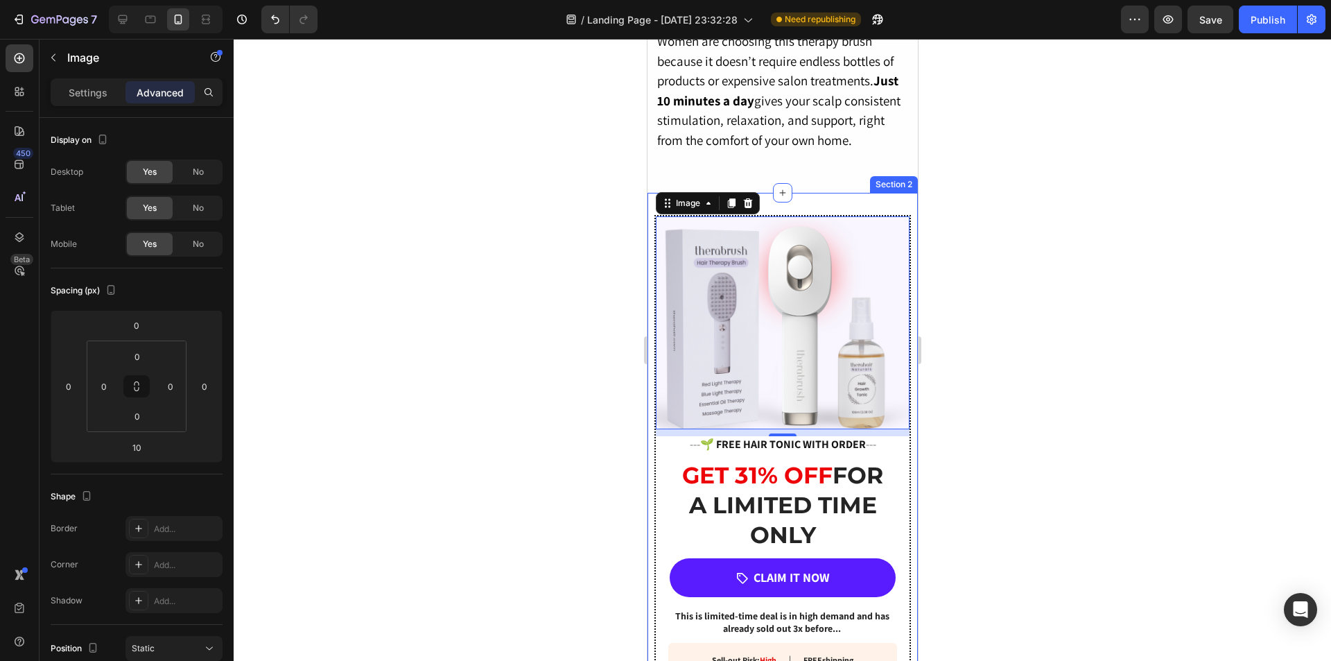
click at [652, 291] on div "Image 10 --- 🌱 FREE HAIR TONIC WITH ORDER --- Heading GET 31% OFF FOR A LIMITED…" at bounding box center [782, 469] width 270 height 553
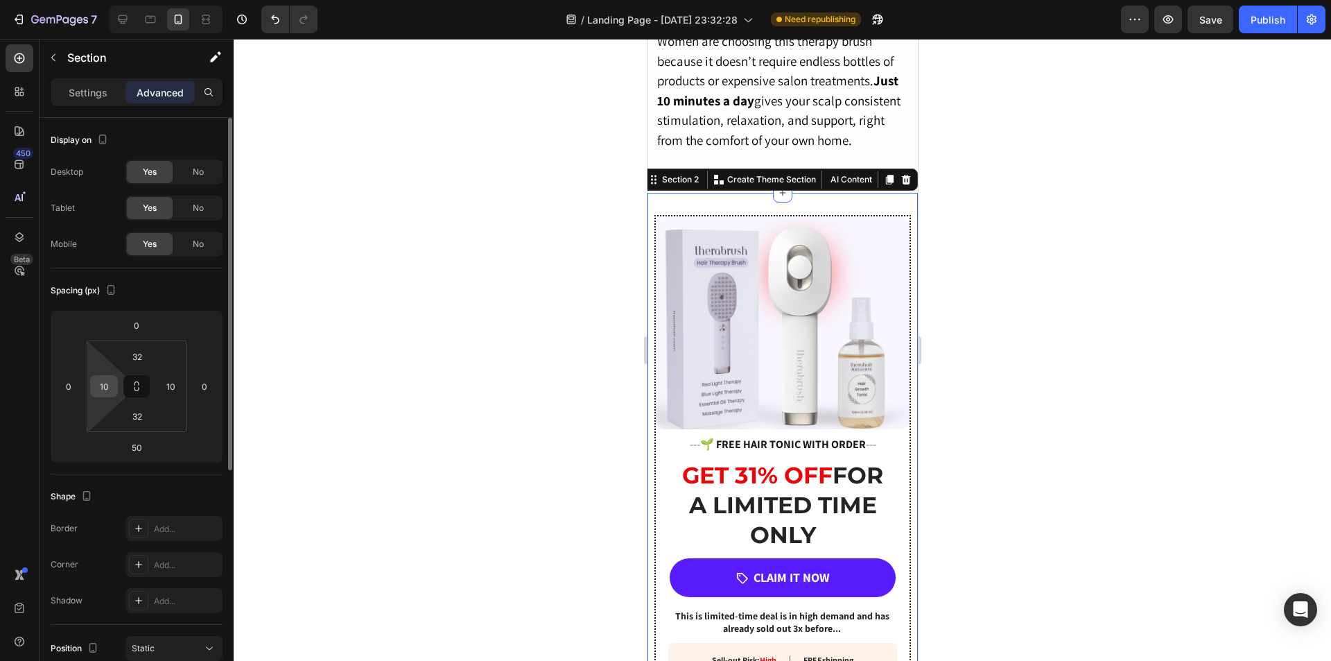
click at [107, 390] on input "10" at bounding box center [104, 386] width 21 height 21
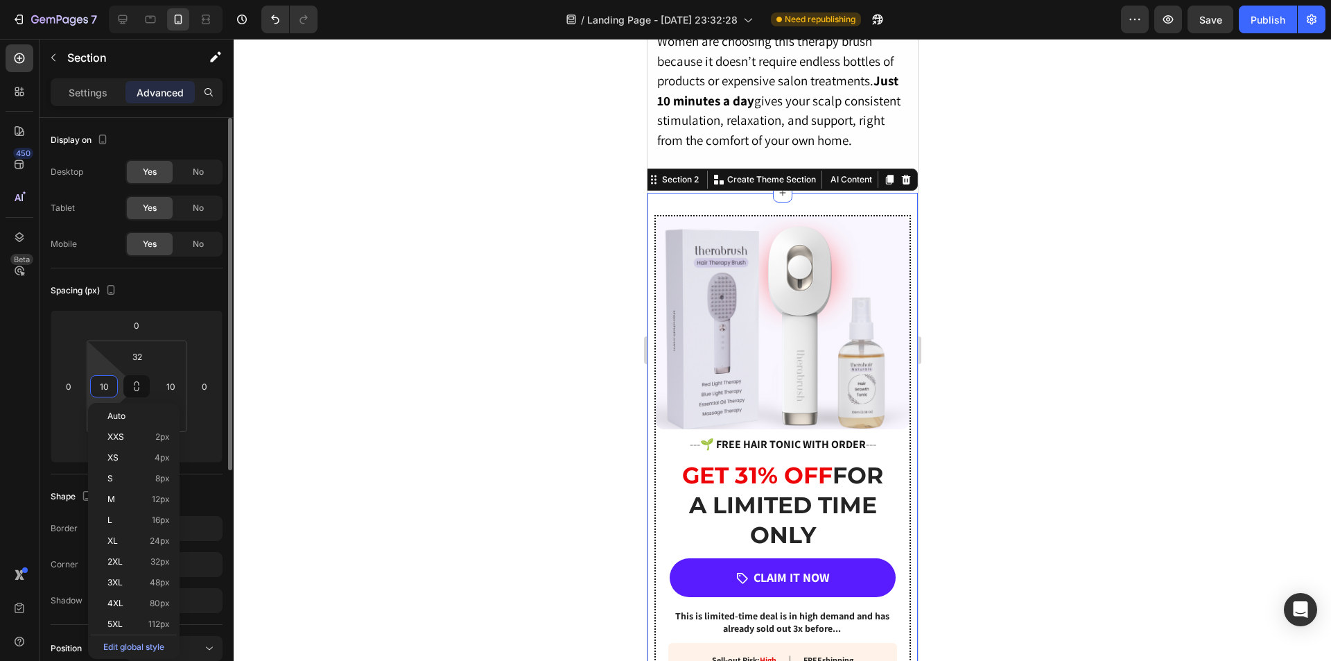
click at [107, 390] on input "10" at bounding box center [104, 386] width 21 height 21
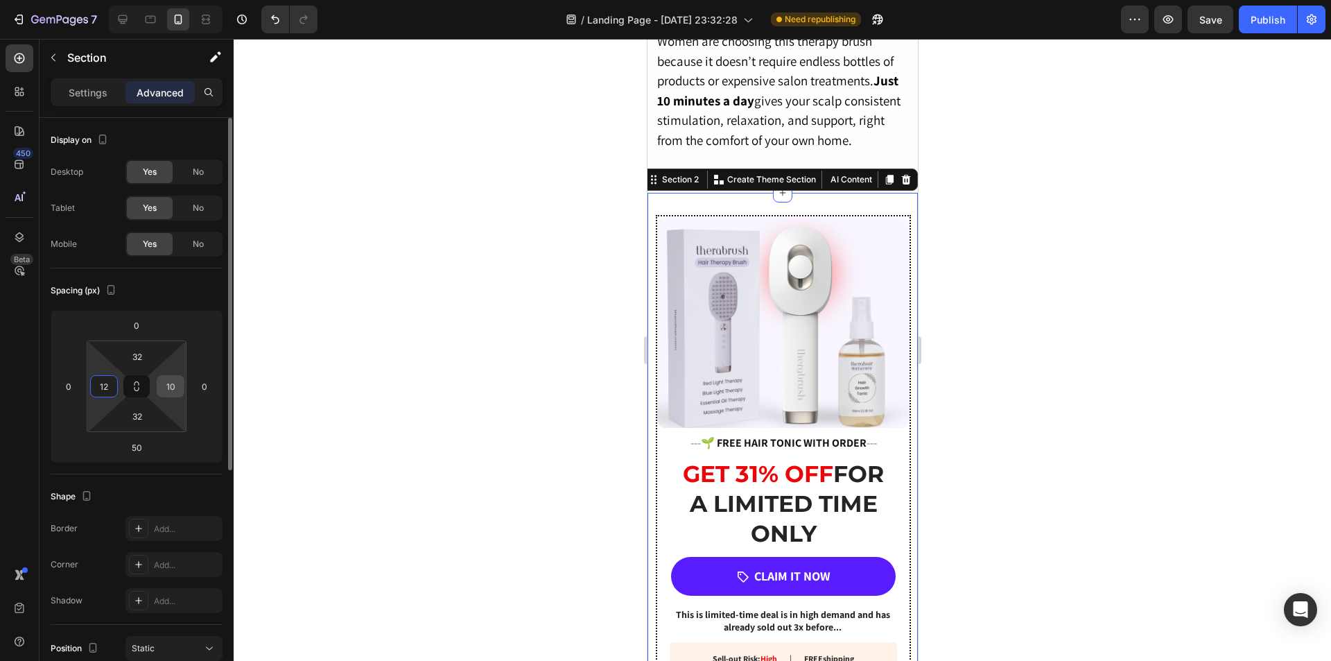
type input "12"
click at [178, 388] on input "10" at bounding box center [170, 386] width 21 height 21
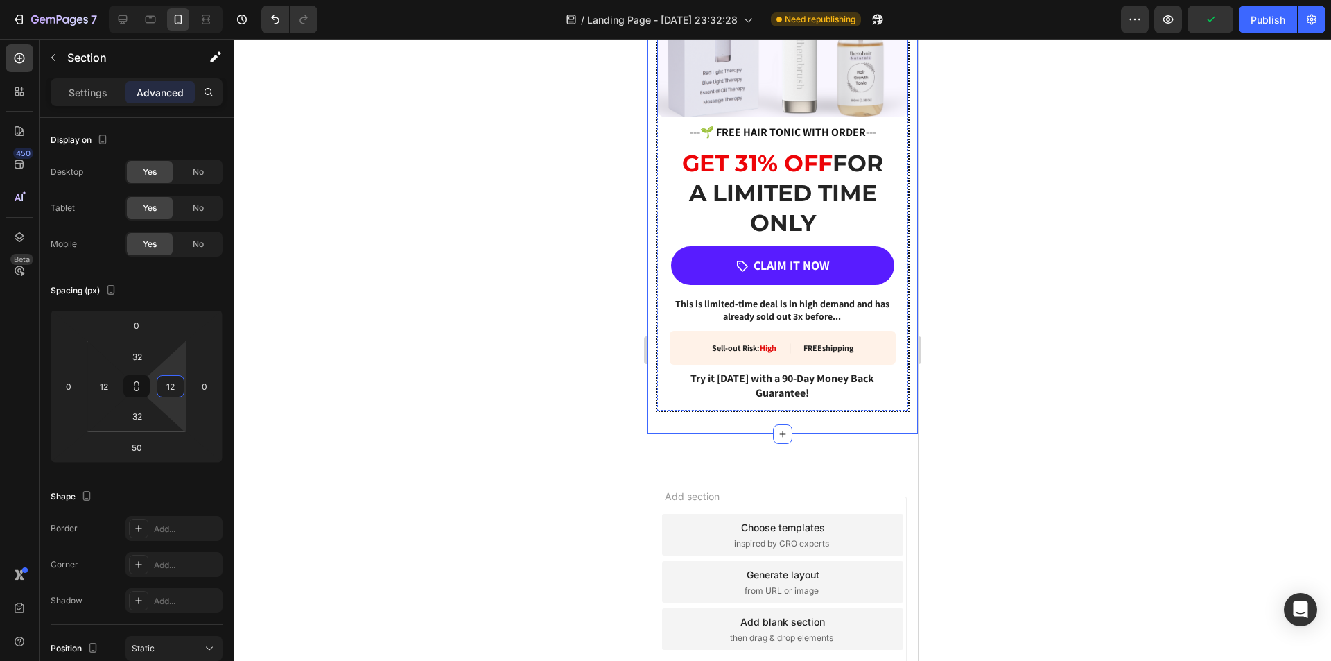
scroll to position [2635, 0]
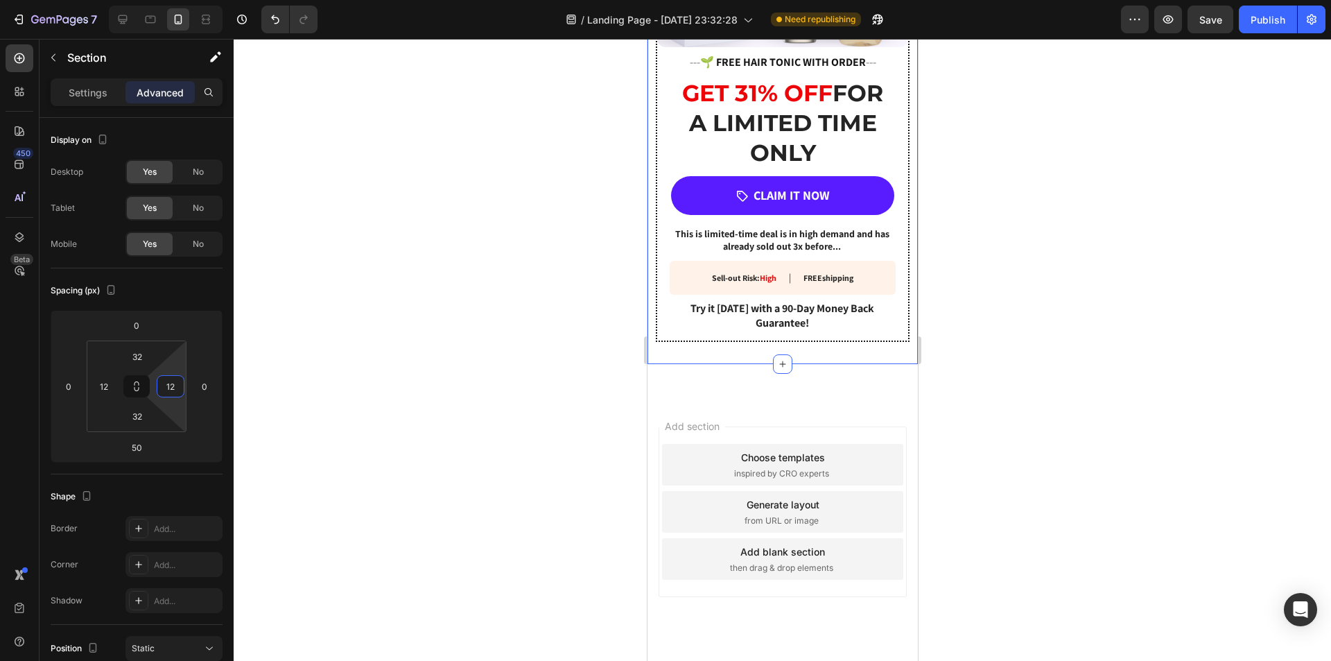
type input "12"
click at [1221, 22] on span "Save" at bounding box center [1211, 20] width 23 height 12
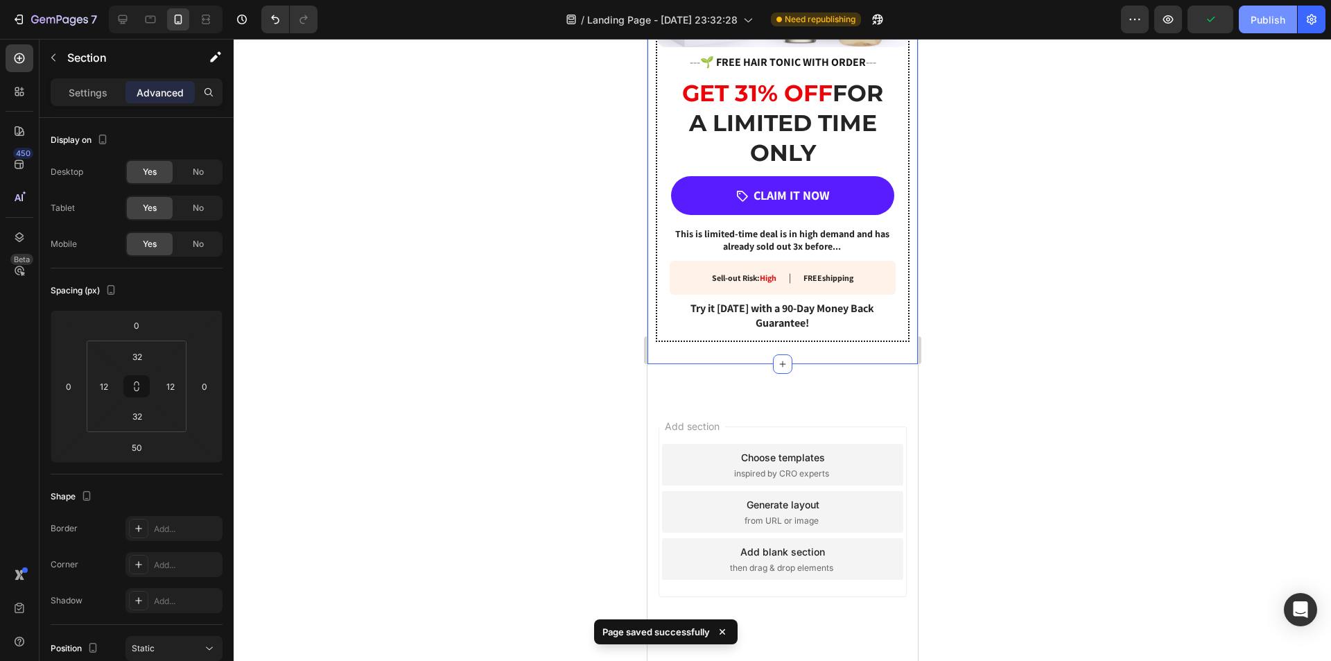
click at [1261, 25] on div "Publish" at bounding box center [1268, 19] width 35 height 15
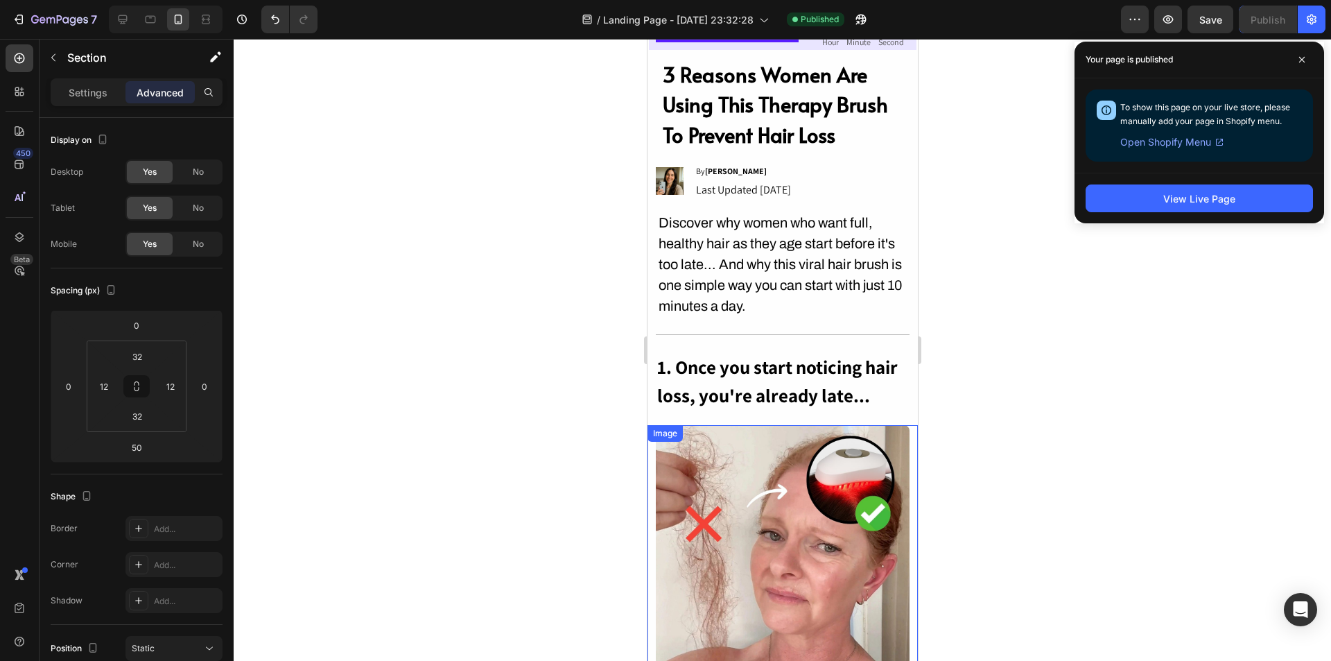
scroll to position [0, 0]
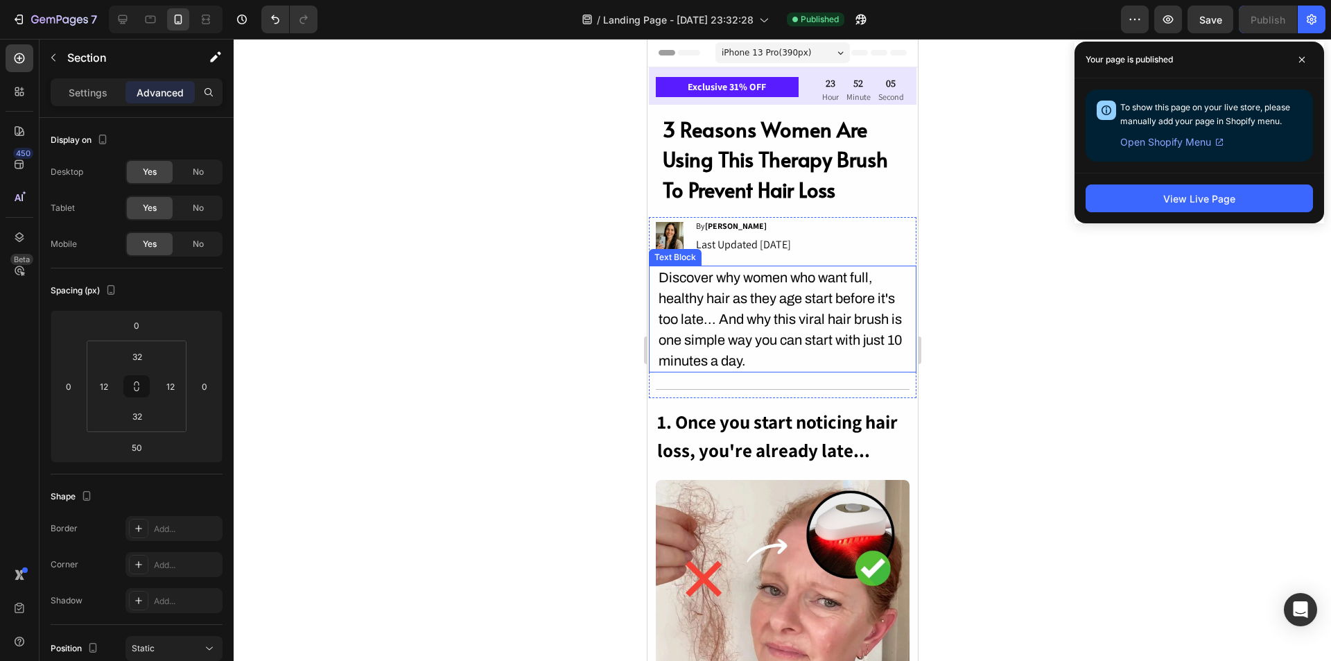
click at [797, 323] on p "Discover why women who want full, healthy hair as they age start before it's to…" at bounding box center [782, 319] width 248 height 104
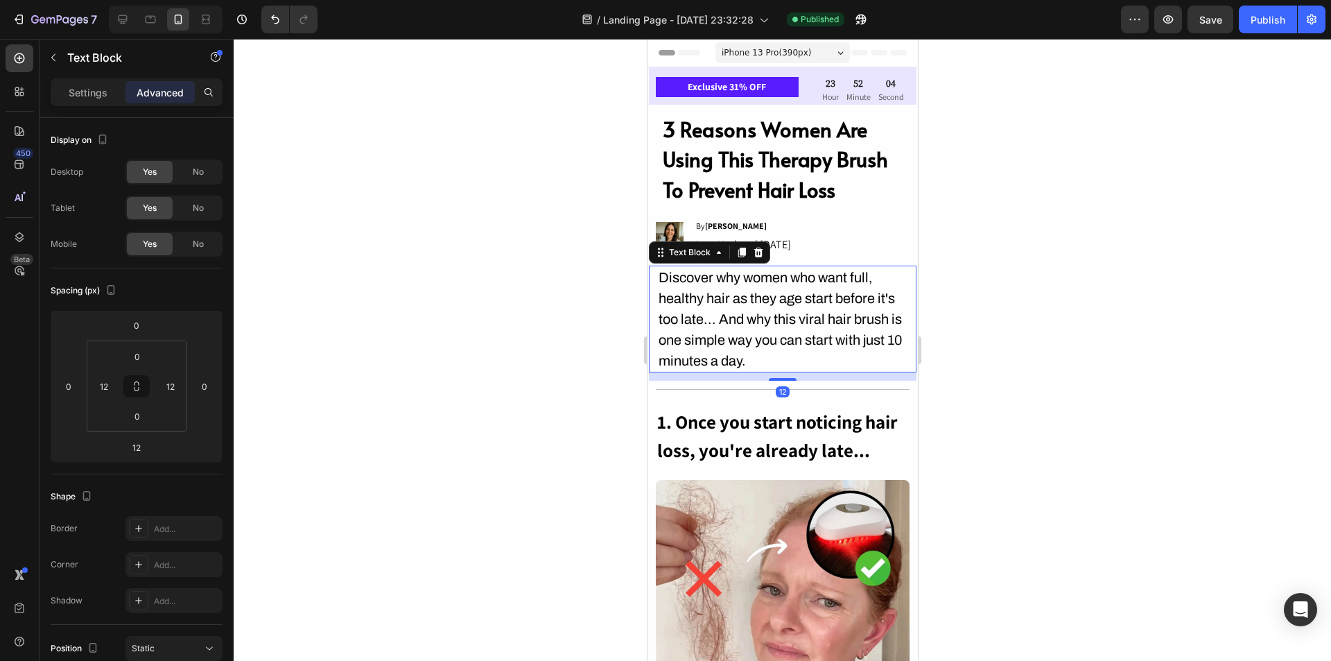
click at [797, 323] on p "Discover why women who want full, healthy hair as they age start before it's to…" at bounding box center [782, 319] width 248 height 104
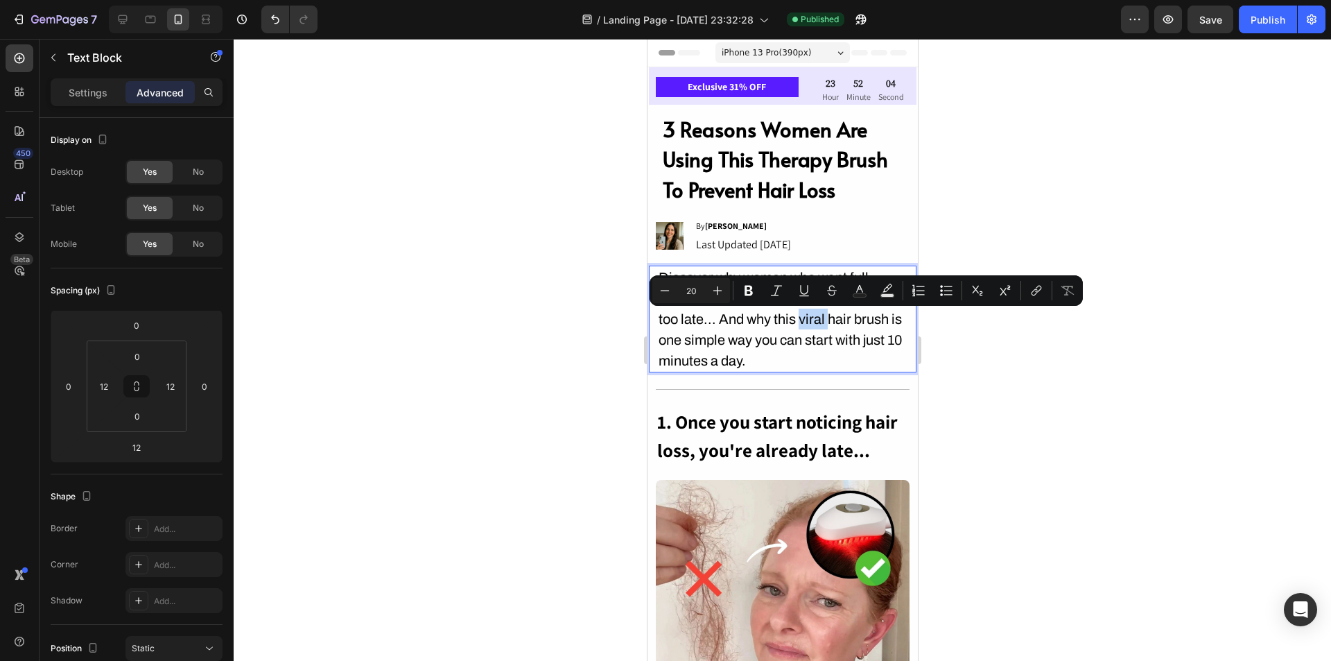
click at [829, 322] on p "Discover why women who want full, healthy hair as they age start before it's to…" at bounding box center [782, 319] width 248 height 104
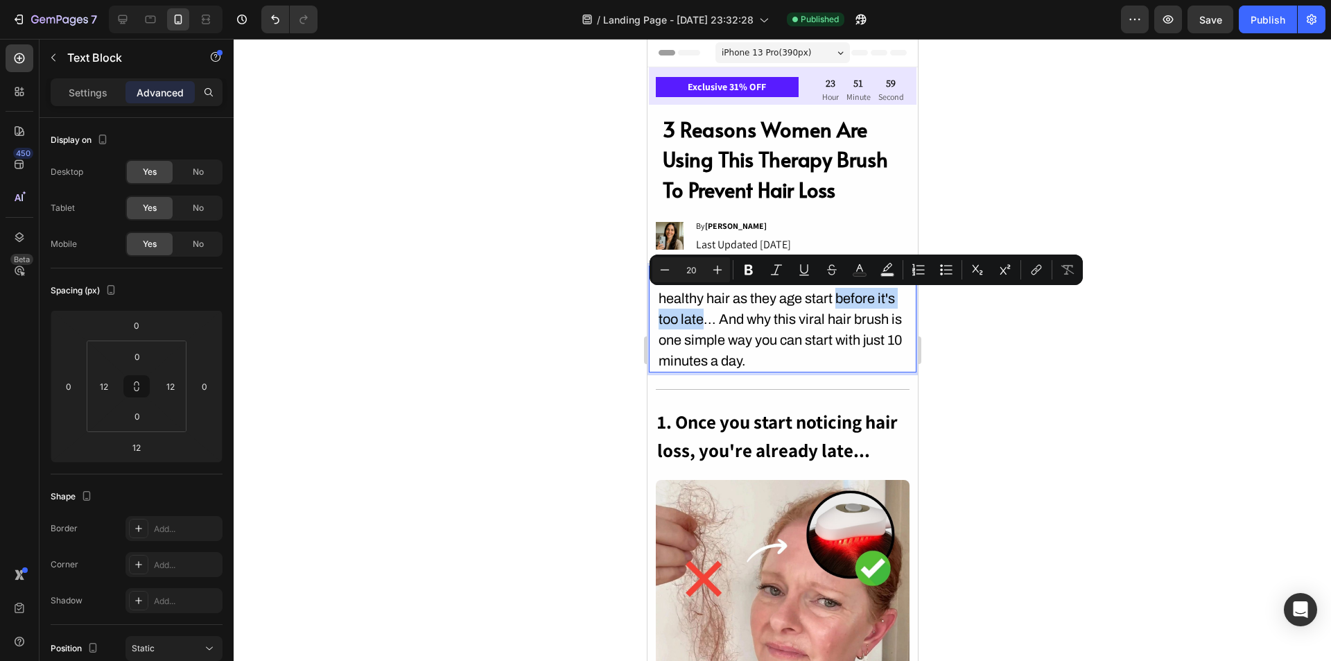
click at [703, 324] on p "Discover why women who want full, healthy hair as they age start before it's to…" at bounding box center [782, 319] width 248 height 104
click at [813, 307] on p "Discover why women who want full, healthy hair as they age start before it's to…" at bounding box center [782, 319] width 248 height 104
drag, startPoint x: 807, startPoint y: 300, endPoint x: 704, endPoint y: 319, distance: 105.1
click at [704, 319] on p "Discover why women who want full, healthy hair as they age start before it's to…" at bounding box center [782, 319] width 248 height 104
click at [746, 273] on icon "Editor contextual toolbar" at bounding box center [749, 270] width 8 height 10
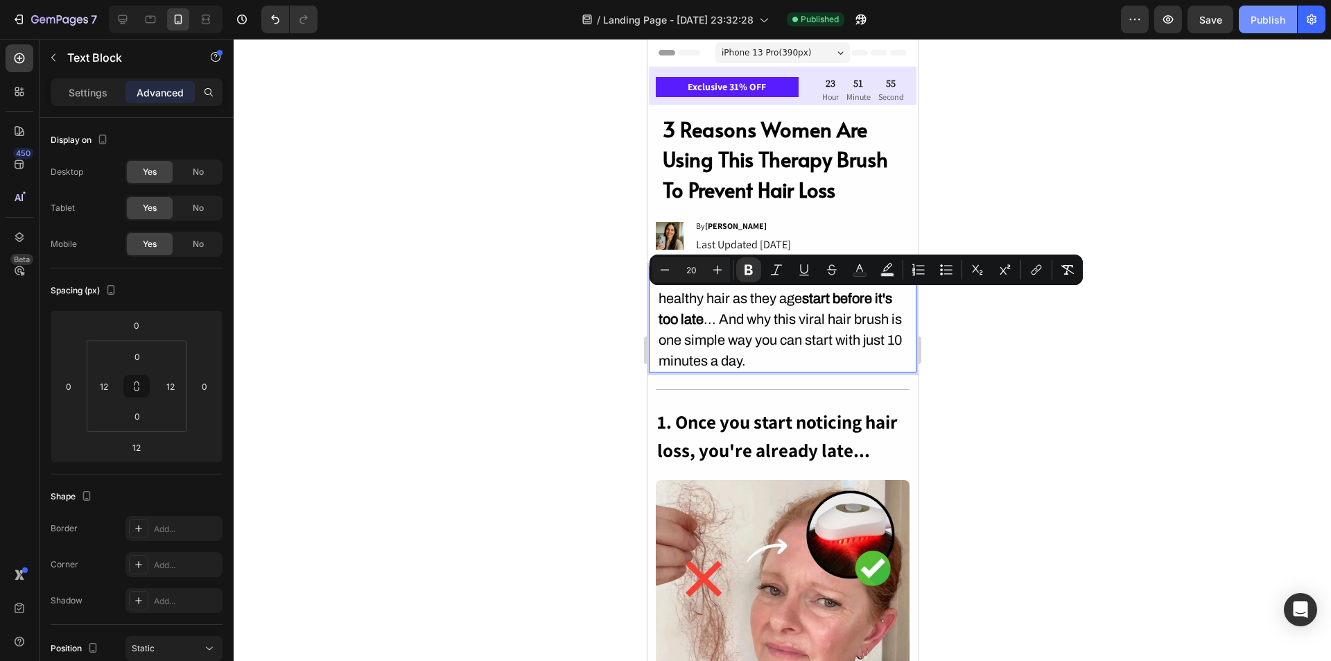
click at [1265, 25] on div "Publish" at bounding box center [1268, 19] width 35 height 15
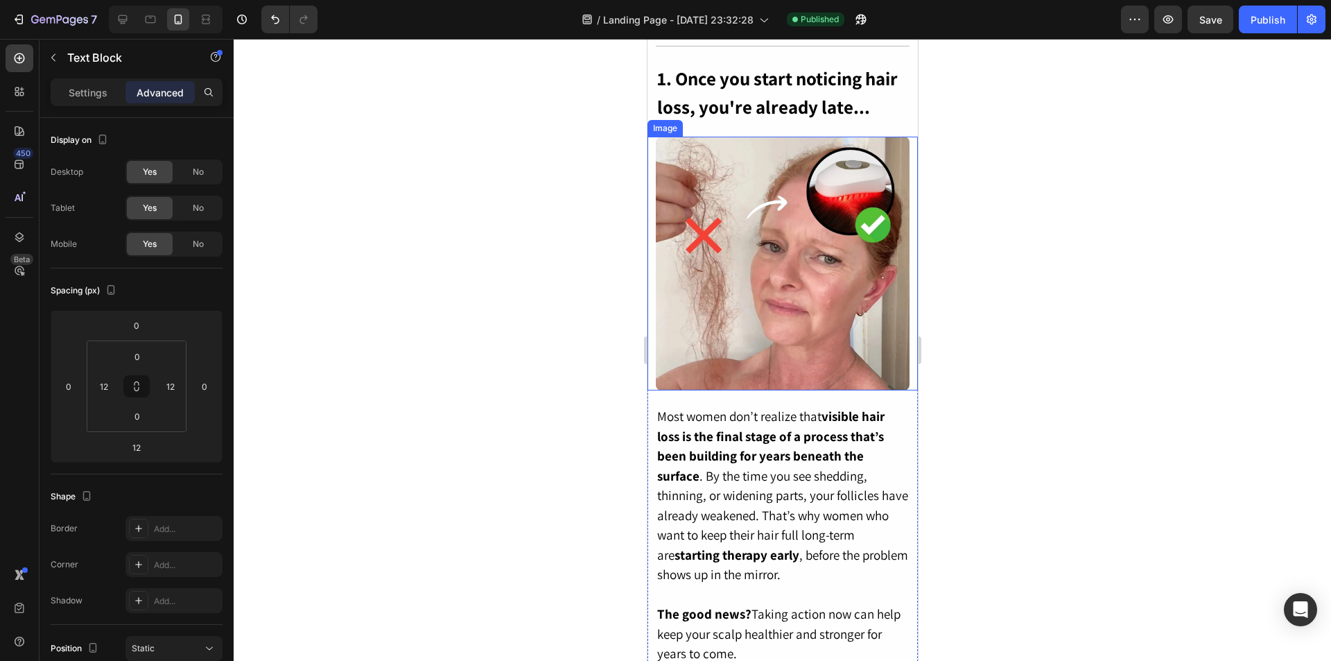
scroll to position [347, 0]
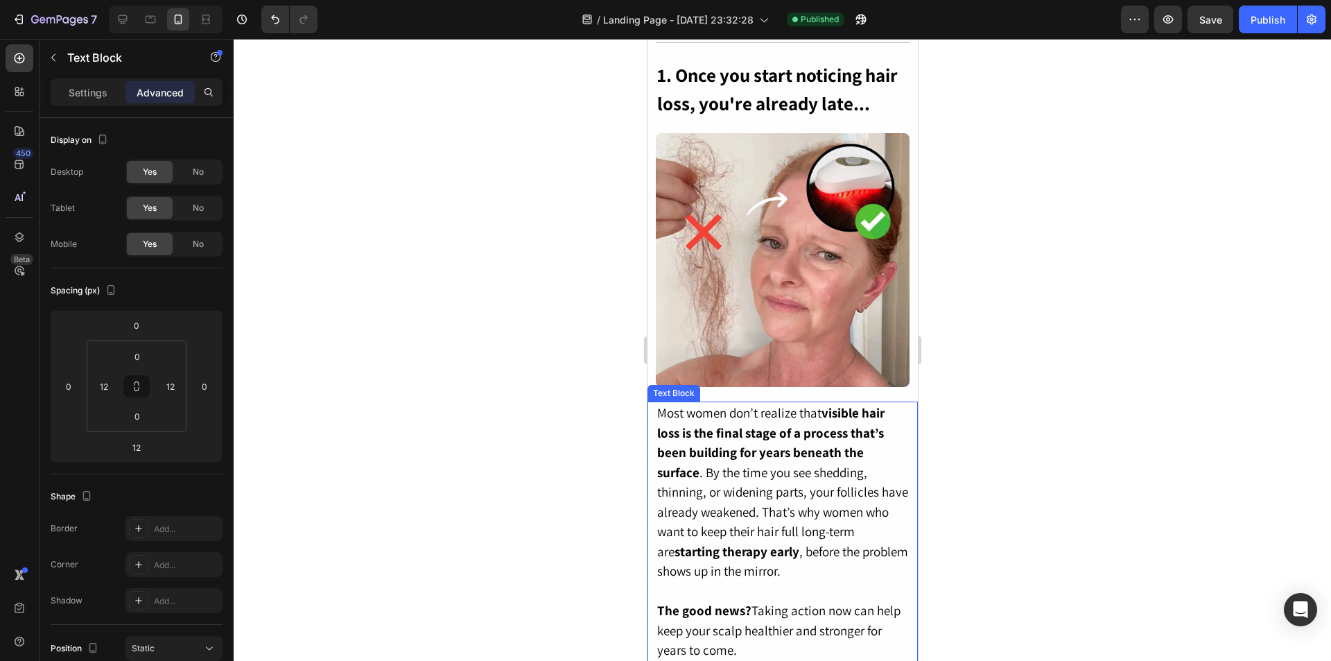
click at [786, 487] on p "Most women don’t realize that visible hair loss is the final stage of a process…" at bounding box center [782, 492] width 251 height 178
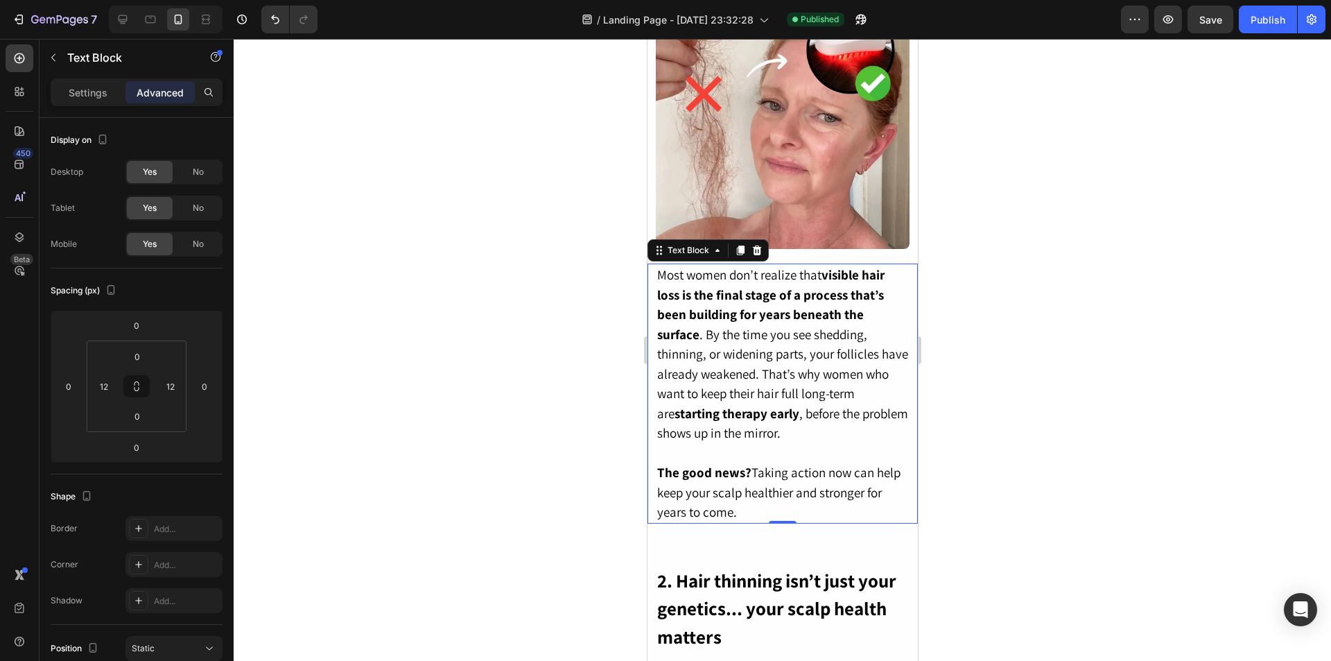
scroll to position [485, 0]
click at [107, 87] on div "Settings" at bounding box center [87, 92] width 69 height 22
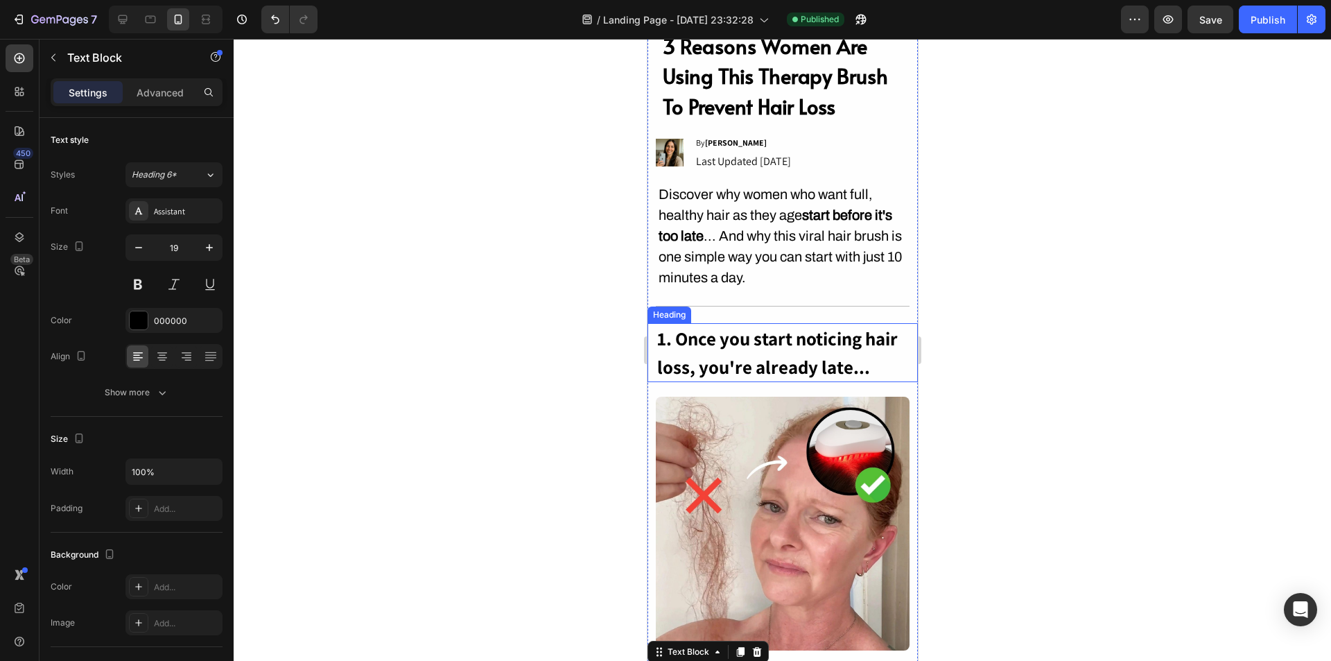
scroll to position [69, 0]
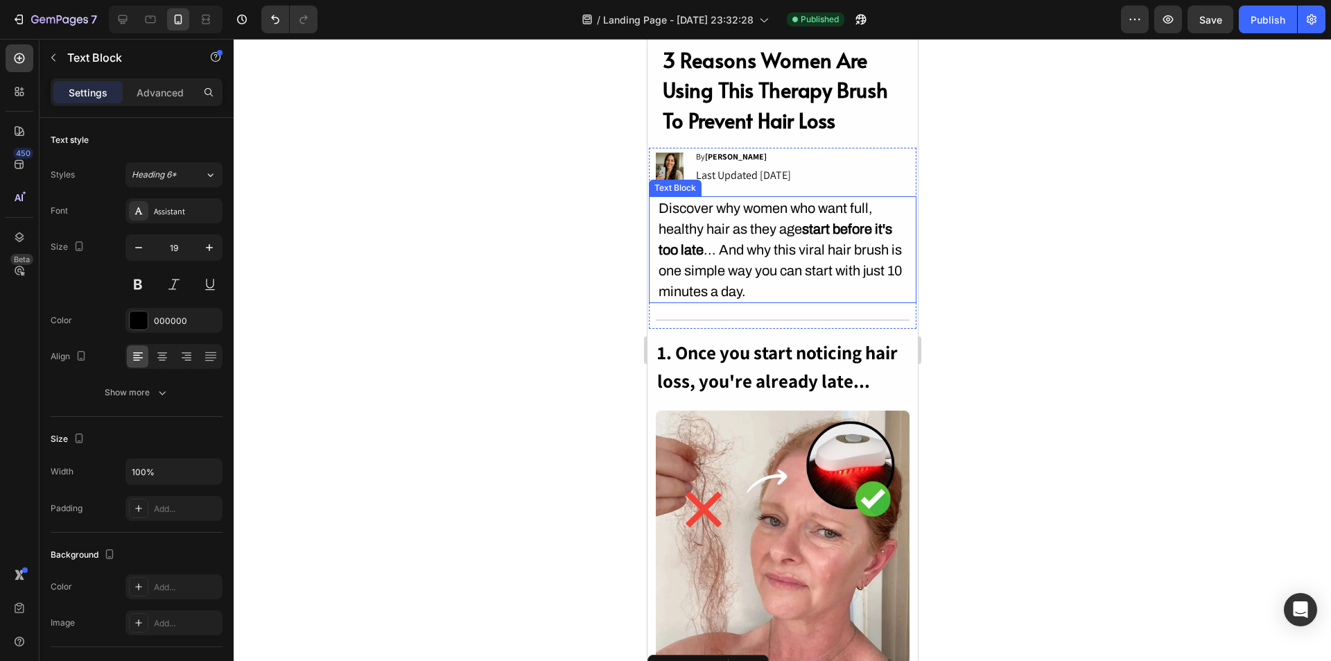
click at [792, 255] on p "Discover why women who want full, healthy hair as they age start before it's to…" at bounding box center [782, 250] width 248 height 104
click at [825, 230] on strong "start before it's too late" at bounding box center [775, 239] width 234 height 36
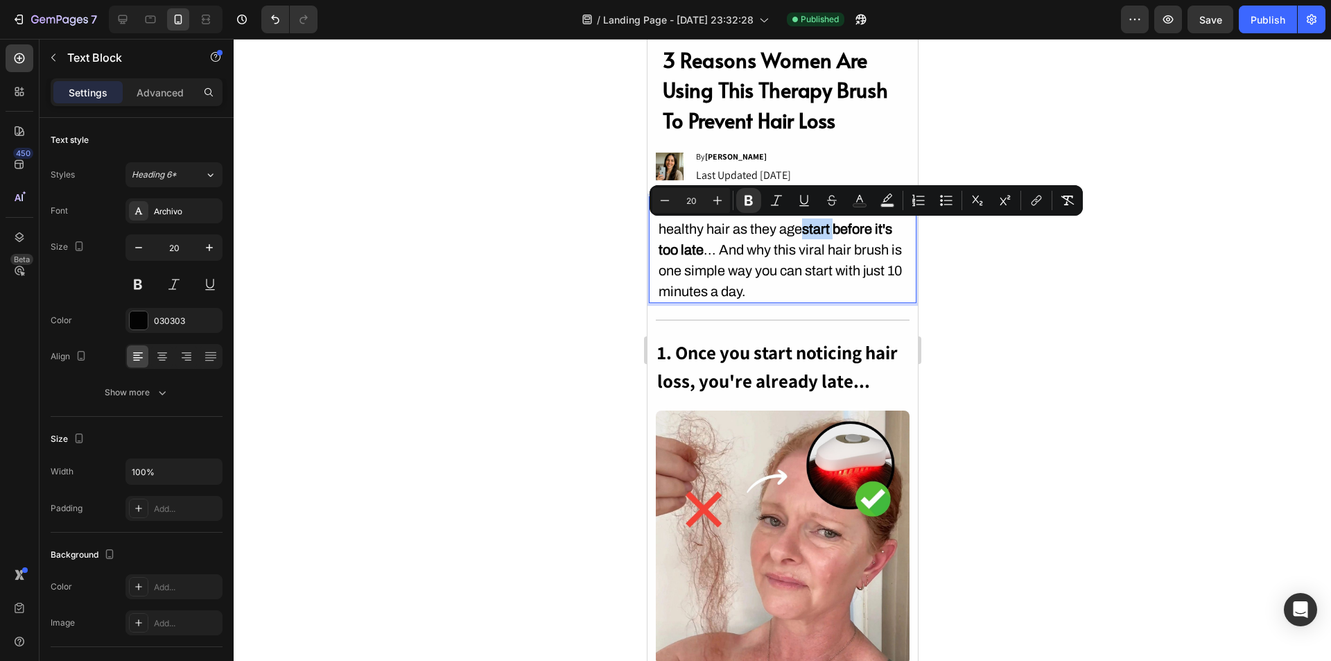
click at [816, 230] on strong "start before it's too late" at bounding box center [775, 239] width 234 height 36
drag, startPoint x: 808, startPoint y: 229, endPoint x: 703, endPoint y: 250, distance: 106.7
click at [703, 250] on p "Discover why women who want full, healthy hair as they age start before it's to…" at bounding box center [782, 250] width 248 height 104
click at [809, 202] on icon "Editor contextual toolbar" at bounding box center [804, 200] width 14 height 14
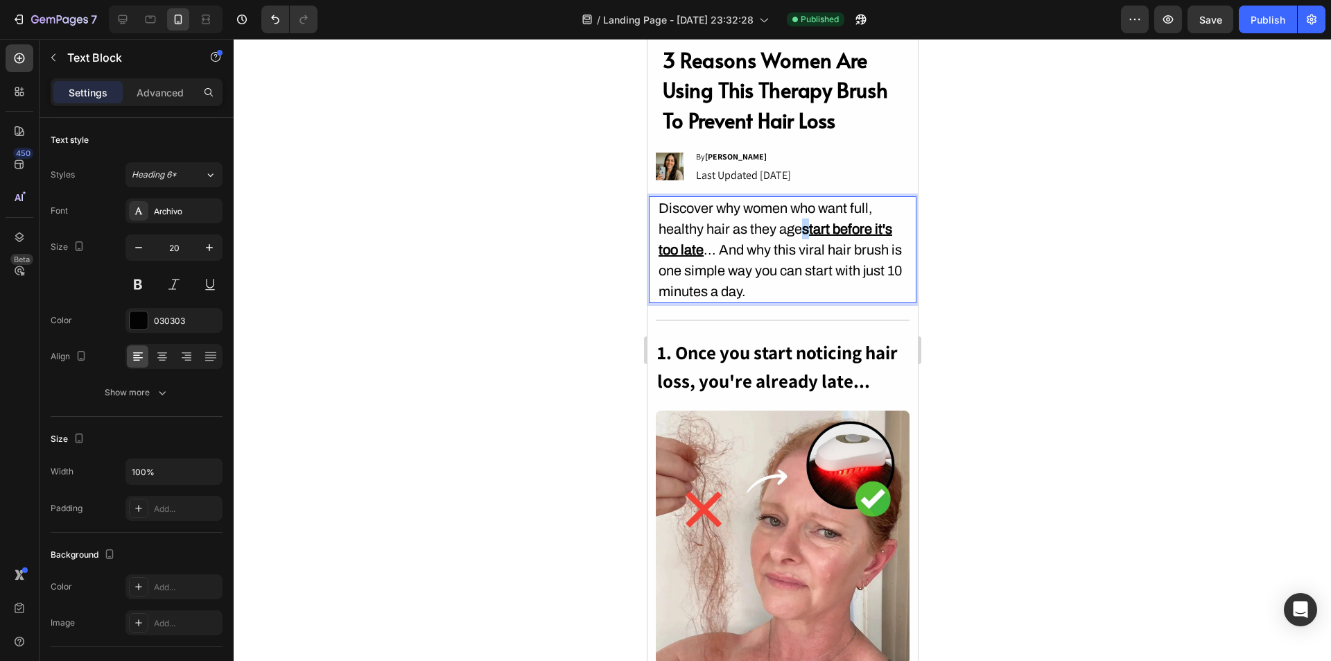
click at [806, 230] on strong "s tart before it's too late" at bounding box center [775, 239] width 234 height 36
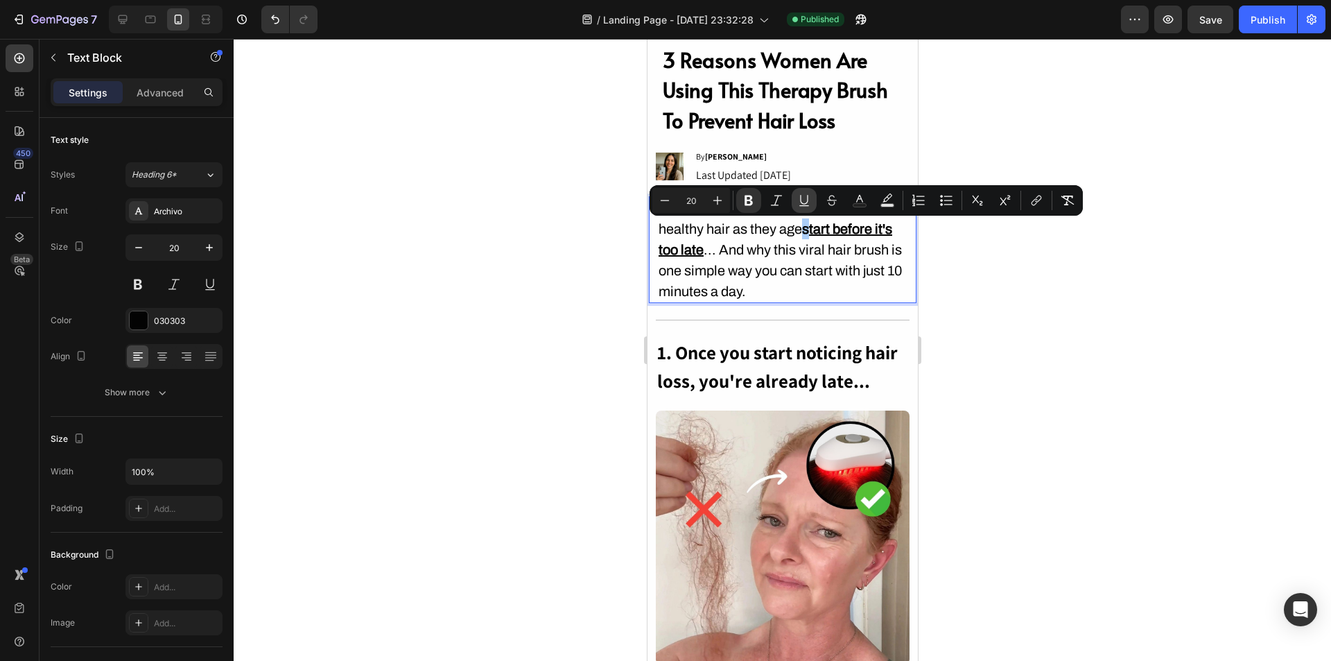
click at [804, 200] on icon "Editor contextual toolbar" at bounding box center [804, 200] width 14 height 14
click at [817, 253] on p "Discover why women who want full, healthy hair as they age start before it's to…" at bounding box center [782, 250] width 248 height 104
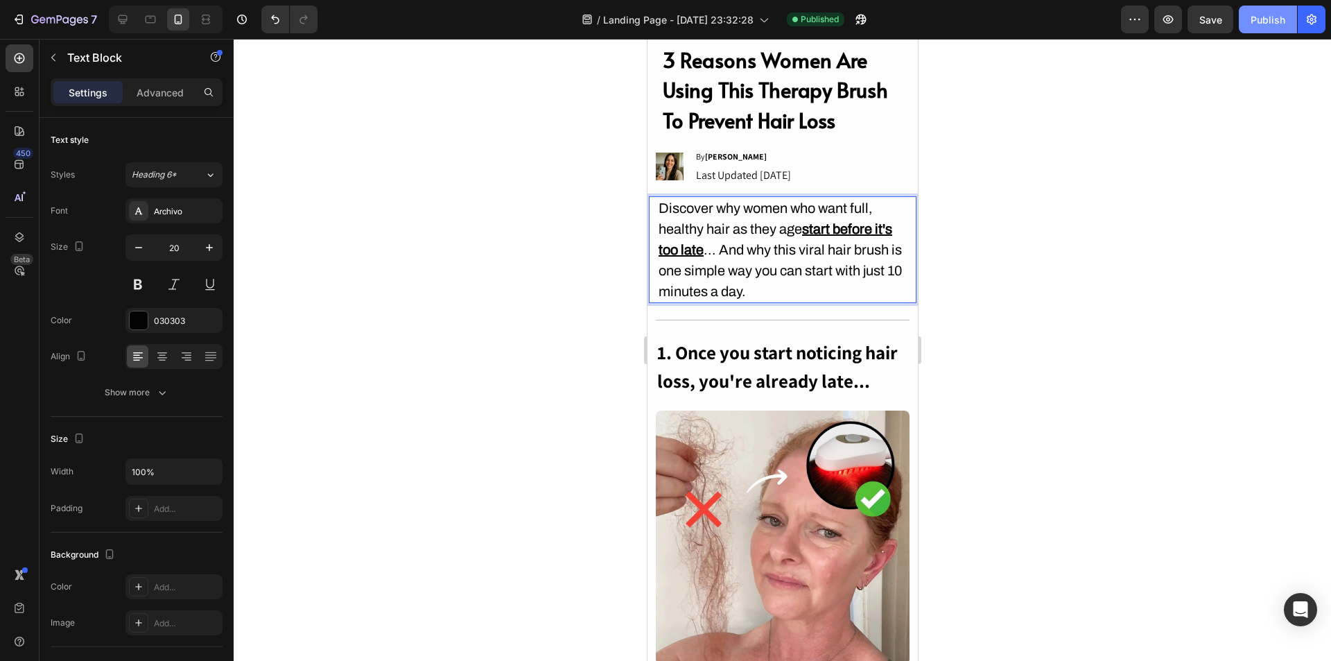
click at [1263, 24] on div "Publish" at bounding box center [1268, 19] width 35 height 15
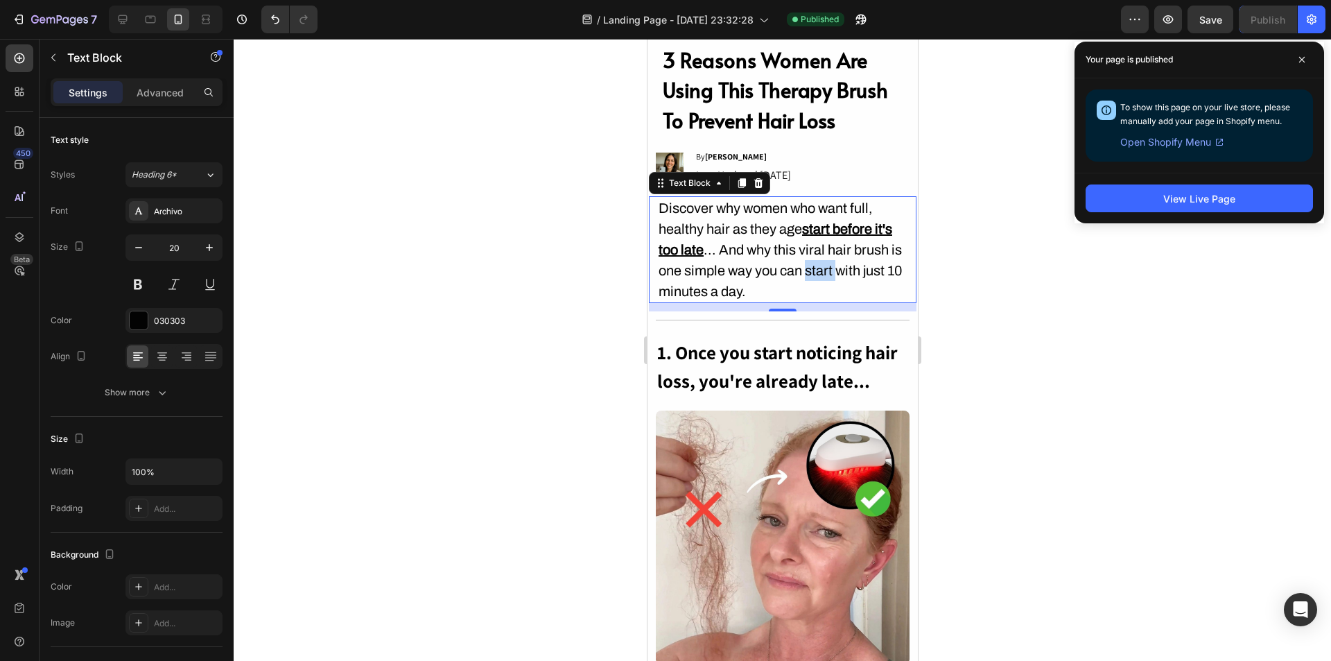
click at [826, 275] on p "Discover why women who want full, healthy hair as they age start before it's to…" at bounding box center [782, 250] width 248 height 104
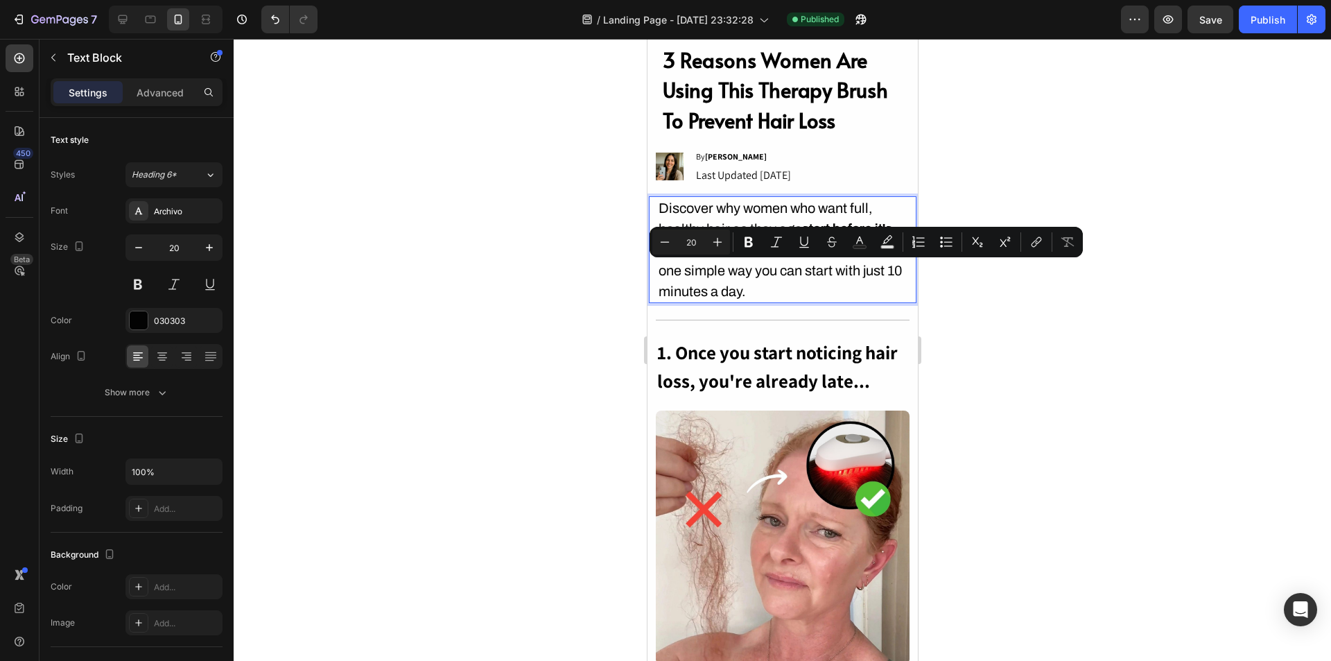
click at [794, 293] on p "Discover why women who want full, healthy hair as they age start before it's to…" at bounding box center [782, 250] width 248 height 104
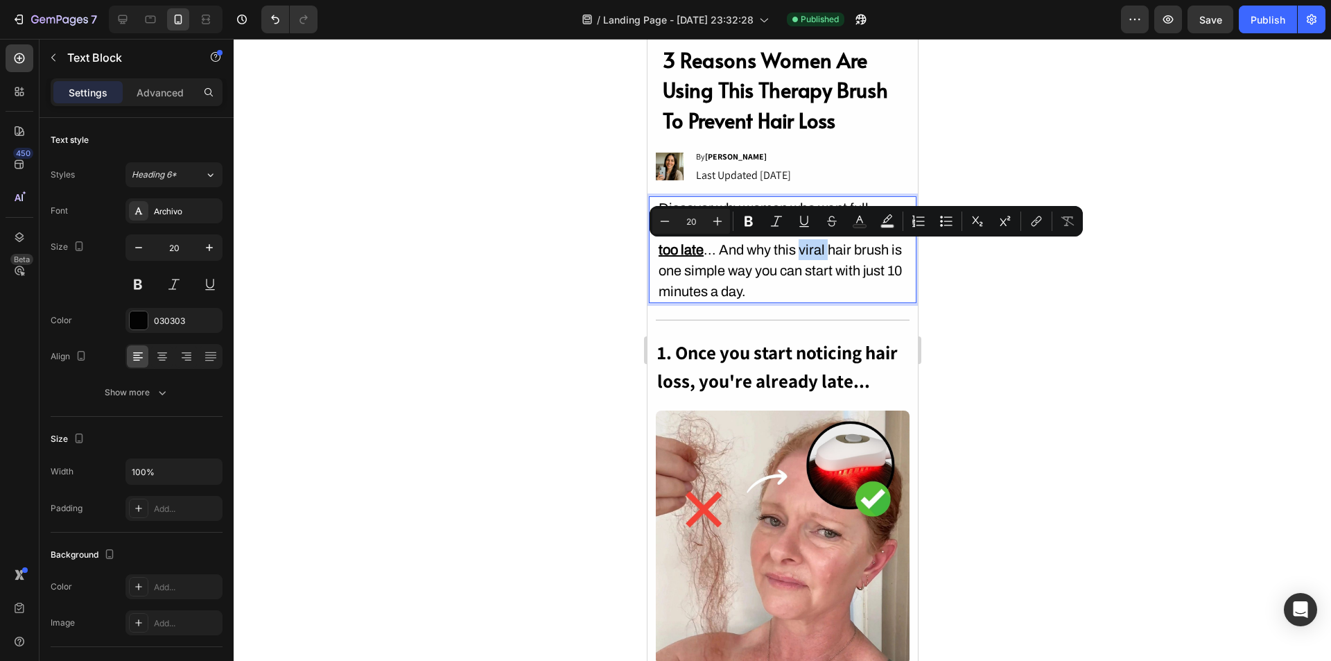
drag, startPoint x: 825, startPoint y: 248, endPoint x: 801, endPoint y: 251, distance: 24.5
click at [801, 251] on p "Discover why women who want full, healthy hair as they age start before it's to…" at bounding box center [782, 250] width 248 height 104
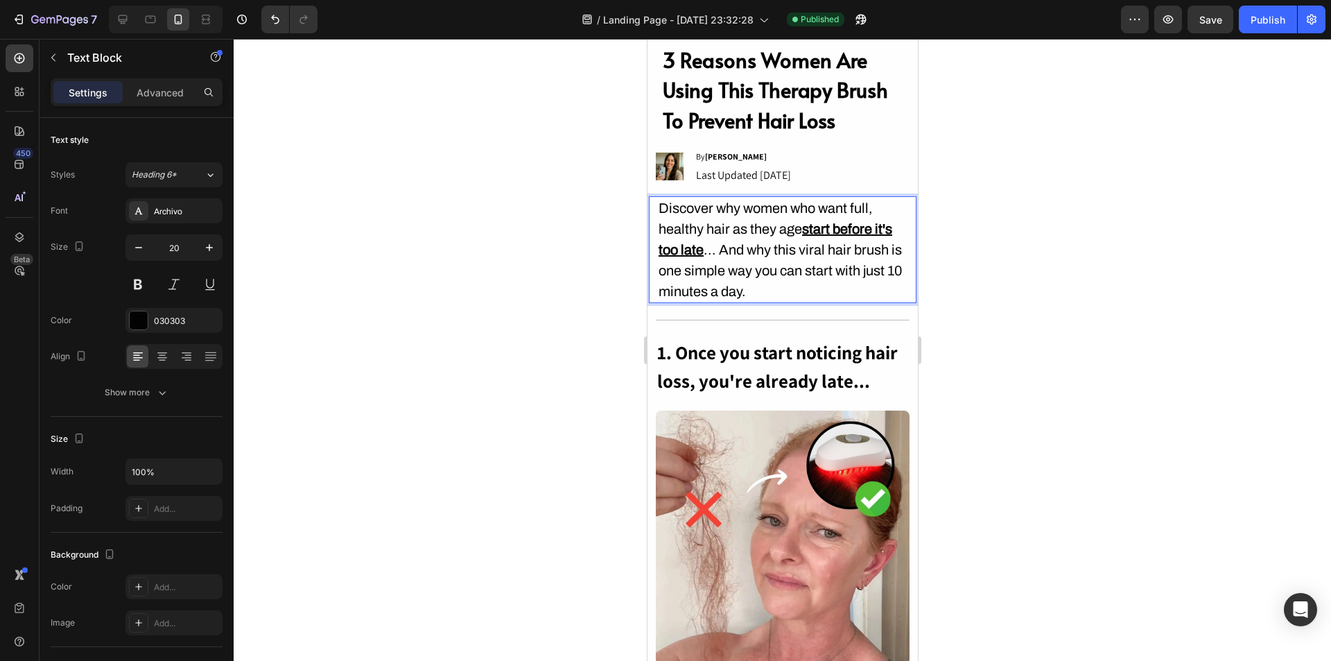
click at [811, 281] on p "Discover why women who want full, healthy hair as they age start before it's to…" at bounding box center [782, 250] width 248 height 104
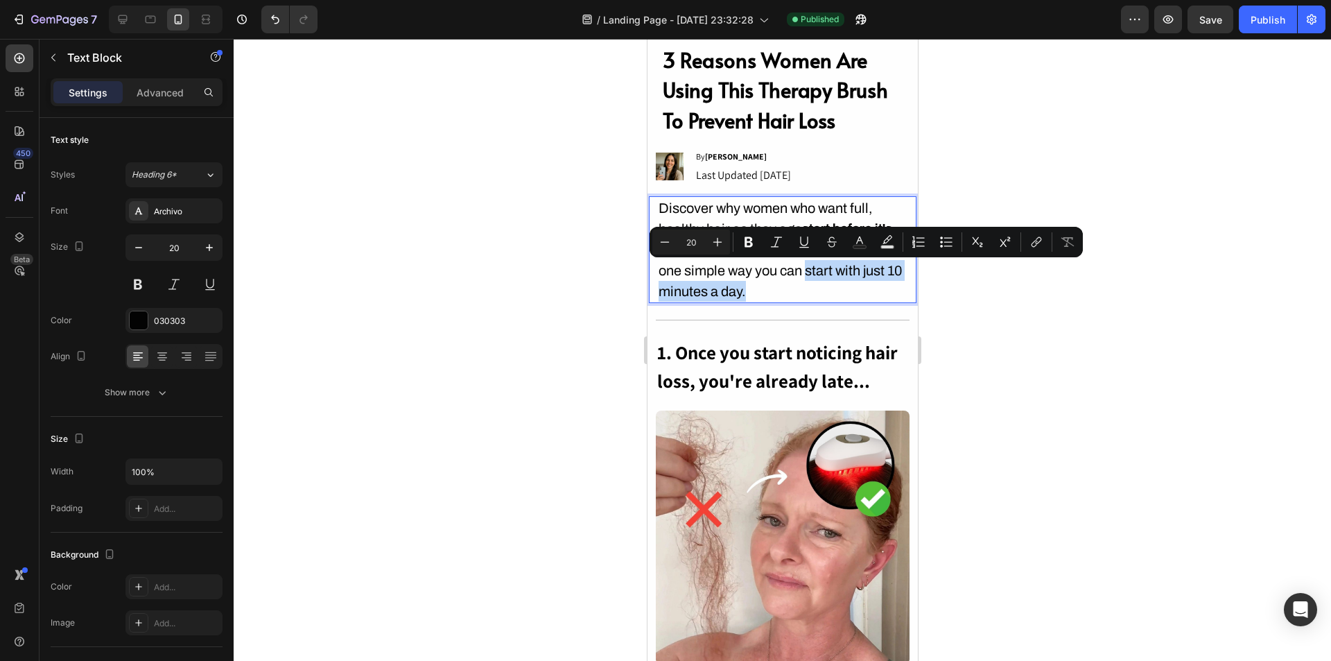
drag, startPoint x: 814, startPoint y: 288, endPoint x: 821, endPoint y: 273, distance: 17.4
click at [821, 273] on p "Discover why women who want full, healthy hair as they age start before it's to…" at bounding box center [782, 250] width 248 height 104
click at [822, 276] on p "Discover why women who want full, healthy hair as they age start before it's to…" at bounding box center [782, 250] width 248 height 104
drag, startPoint x: 848, startPoint y: 272, endPoint x: 822, endPoint y: 272, distance: 25.7
click at [822, 272] on p "Discover why women who want full, healthy hair as they age start before it's to…" at bounding box center [782, 250] width 248 height 104
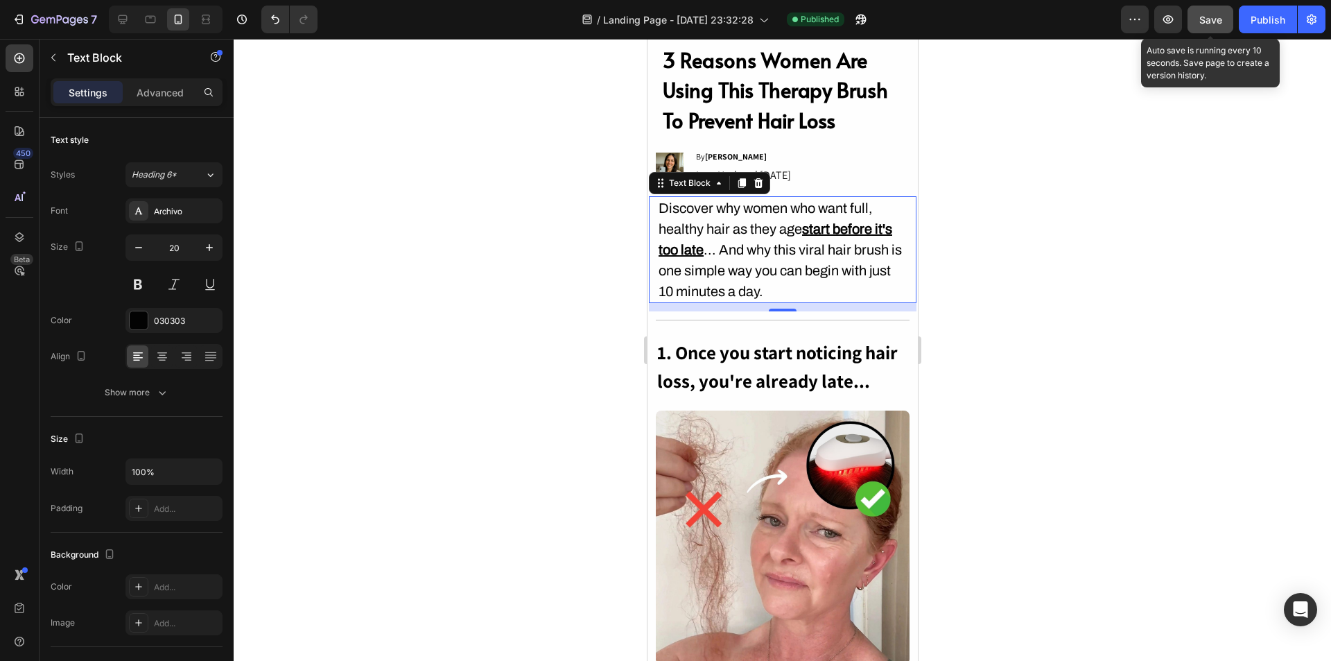
click at [1229, 20] on button "Save" at bounding box center [1211, 20] width 46 height 28
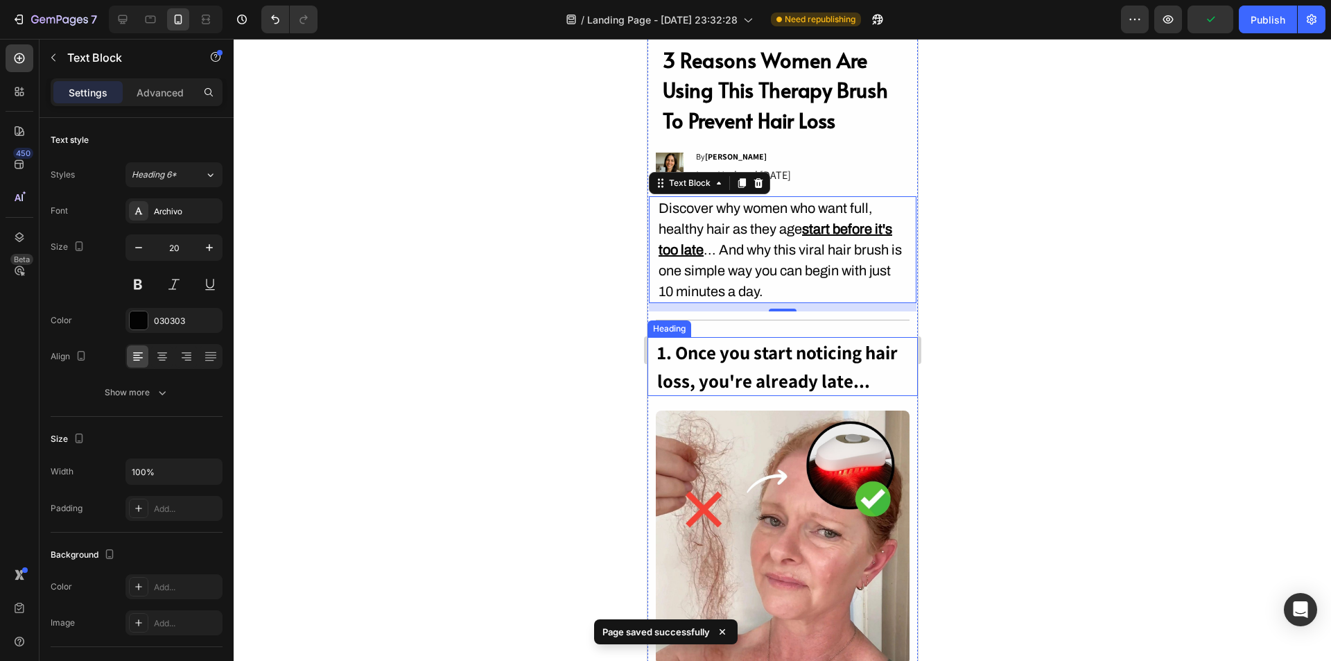
click at [807, 356] on h2 "1. Once you start noticing hair loss, you're already late..." at bounding box center [782, 366] width 254 height 59
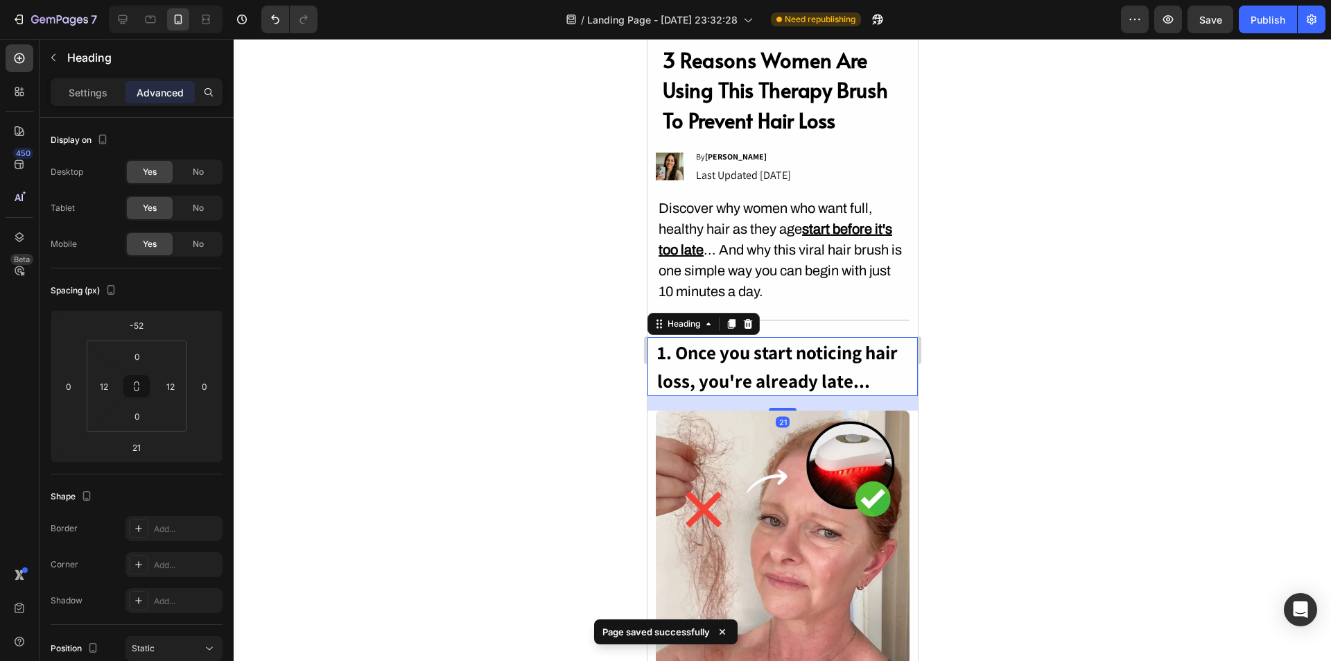
click at [798, 355] on h2 "1. Once you start noticing hair loss, you're already late..." at bounding box center [782, 366] width 254 height 59
click at [798, 355] on p "1. Once you start noticing hair loss, you're already late..." at bounding box center [782, 366] width 251 height 56
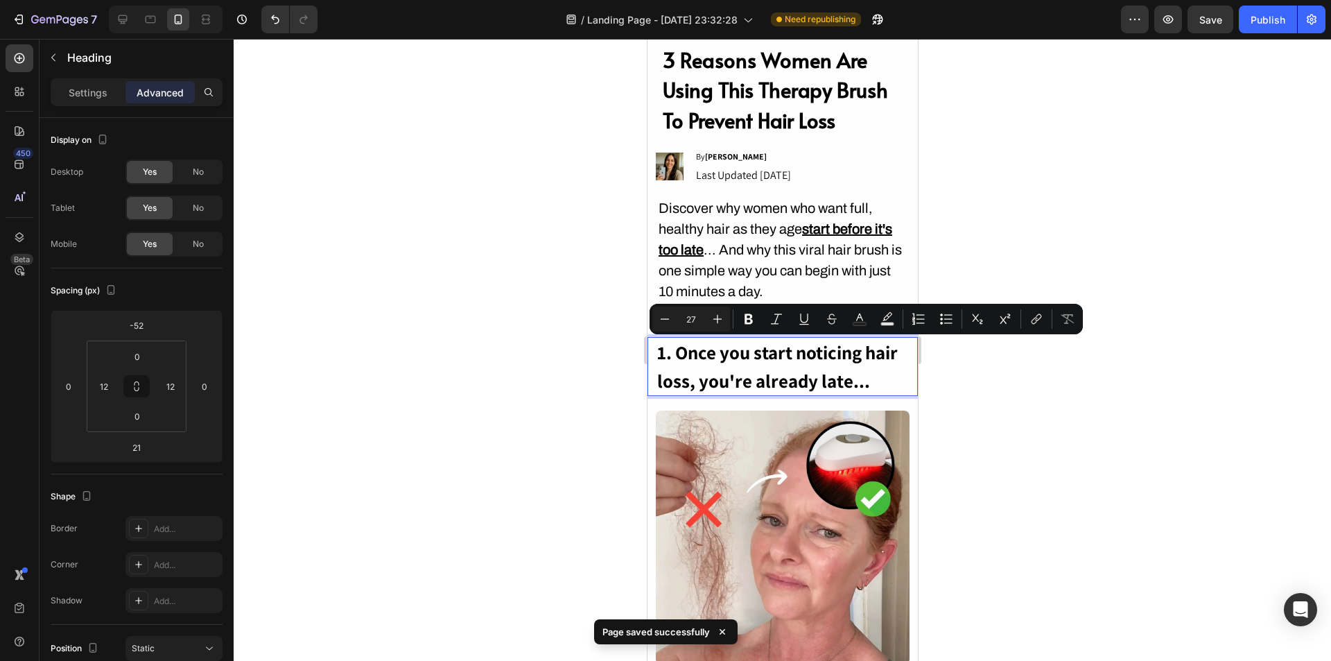
click at [790, 356] on p "1. Once you start noticing hair loss, you're already late..." at bounding box center [782, 366] width 251 height 56
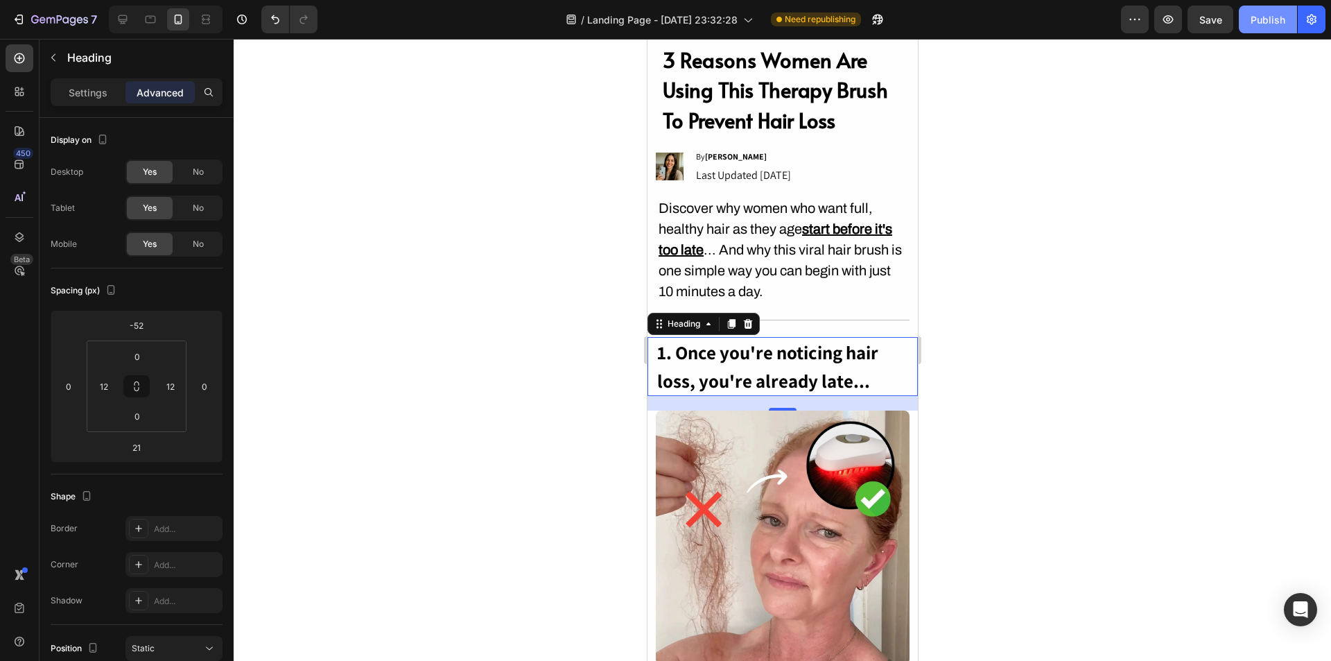
click at [1280, 25] on div "Publish" at bounding box center [1268, 19] width 35 height 15
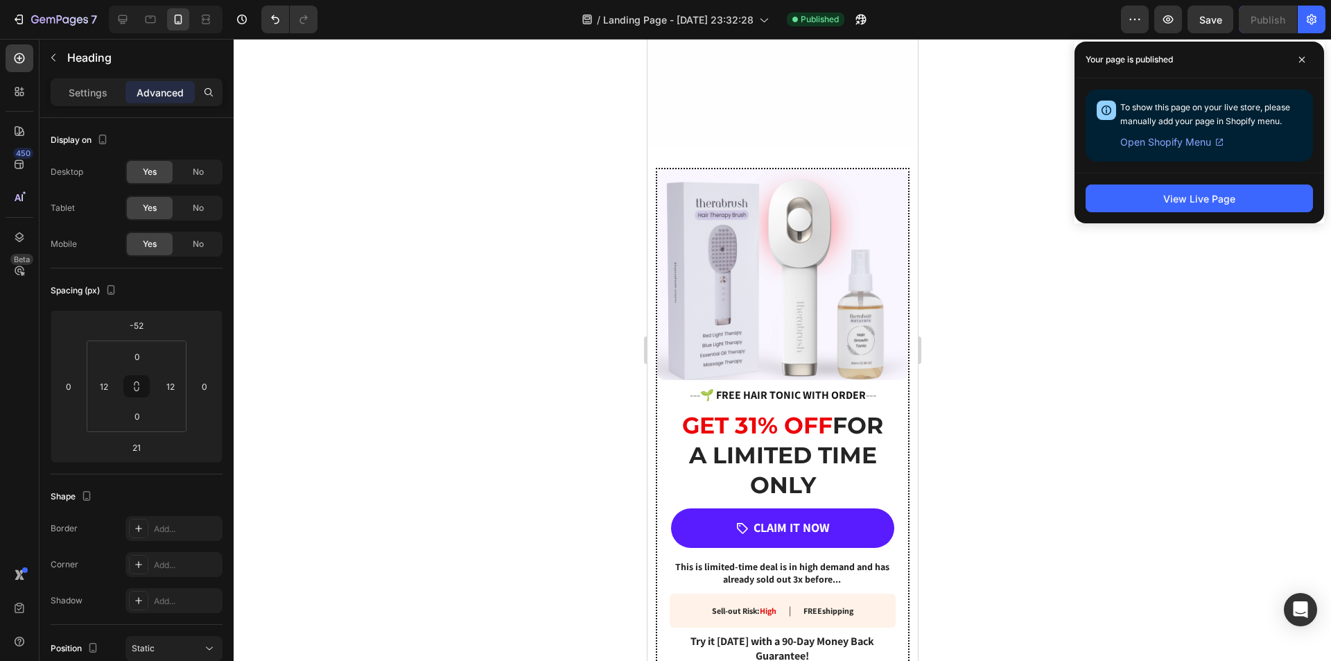
scroll to position [2427, 0]
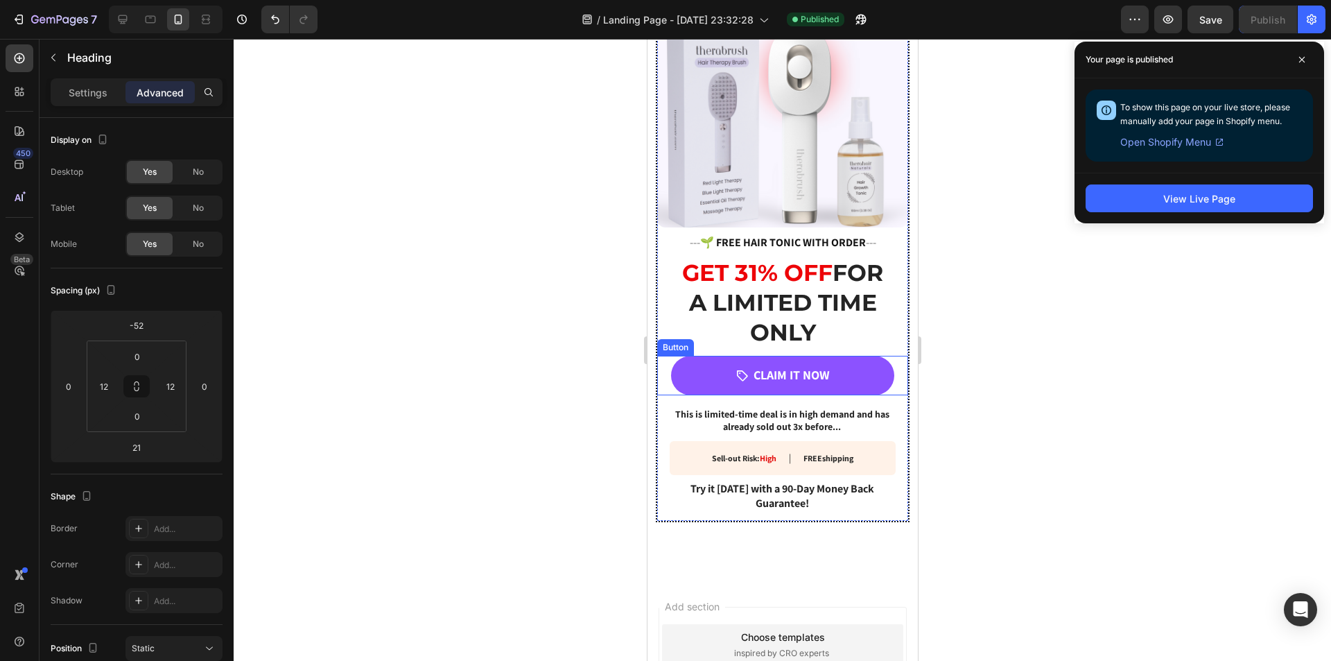
click at [750, 379] on link "CLAIM IT NOW" at bounding box center [782, 375] width 223 height 39
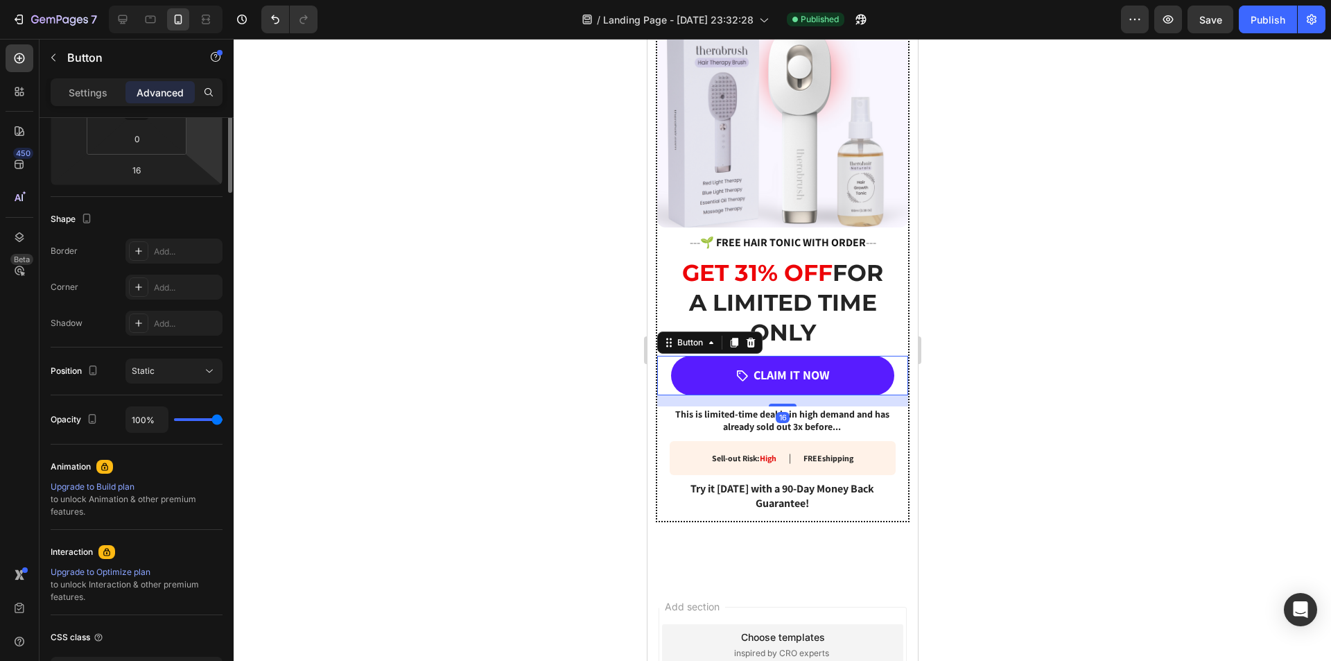
scroll to position [380, 0]
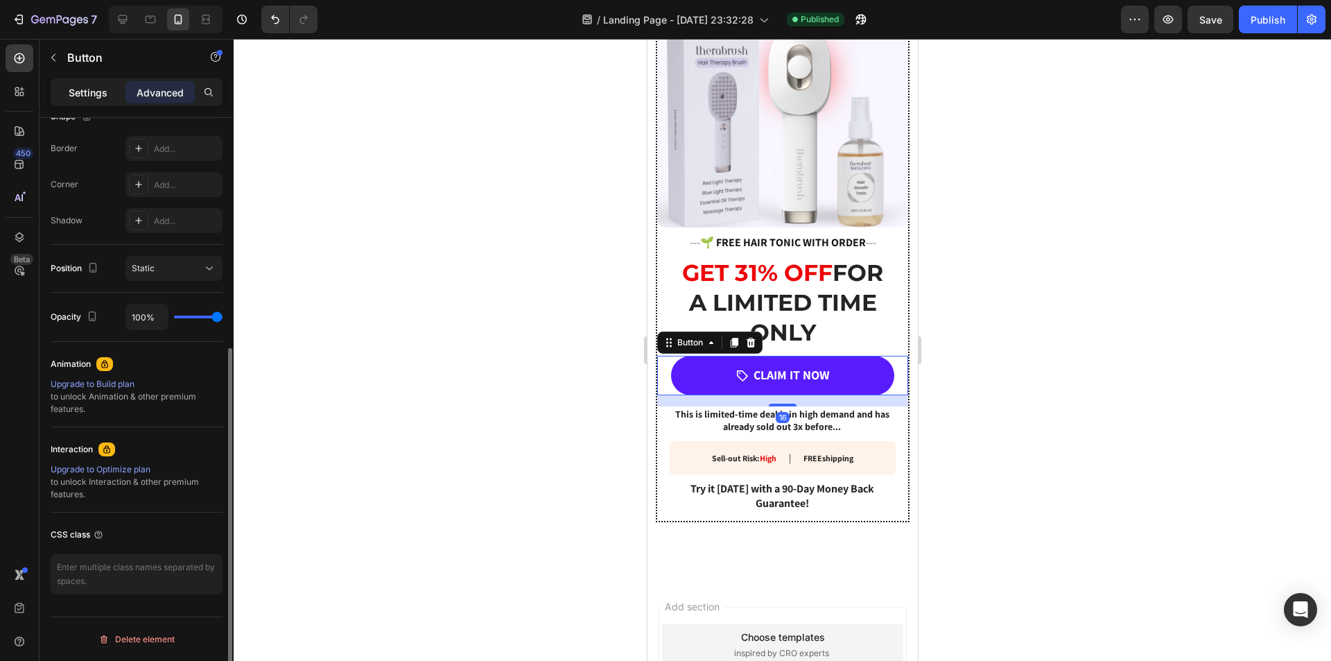
click at [98, 94] on p "Settings" at bounding box center [88, 92] width 39 height 15
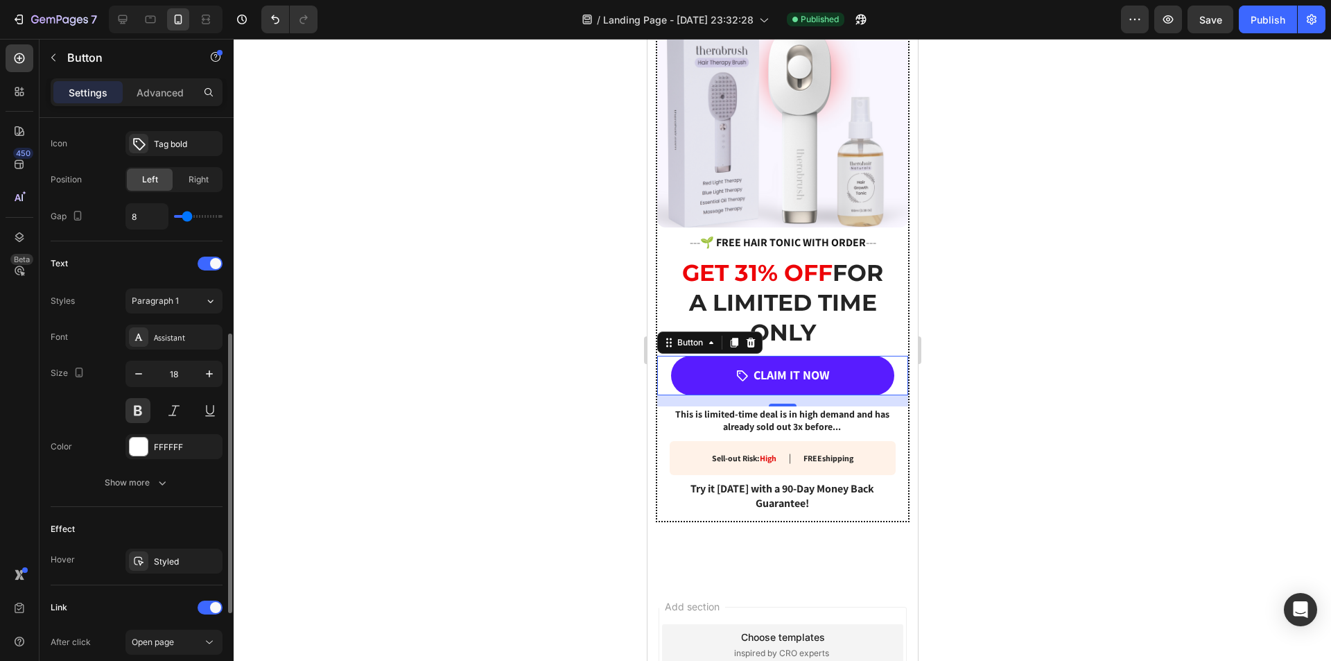
scroll to position [630, 0]
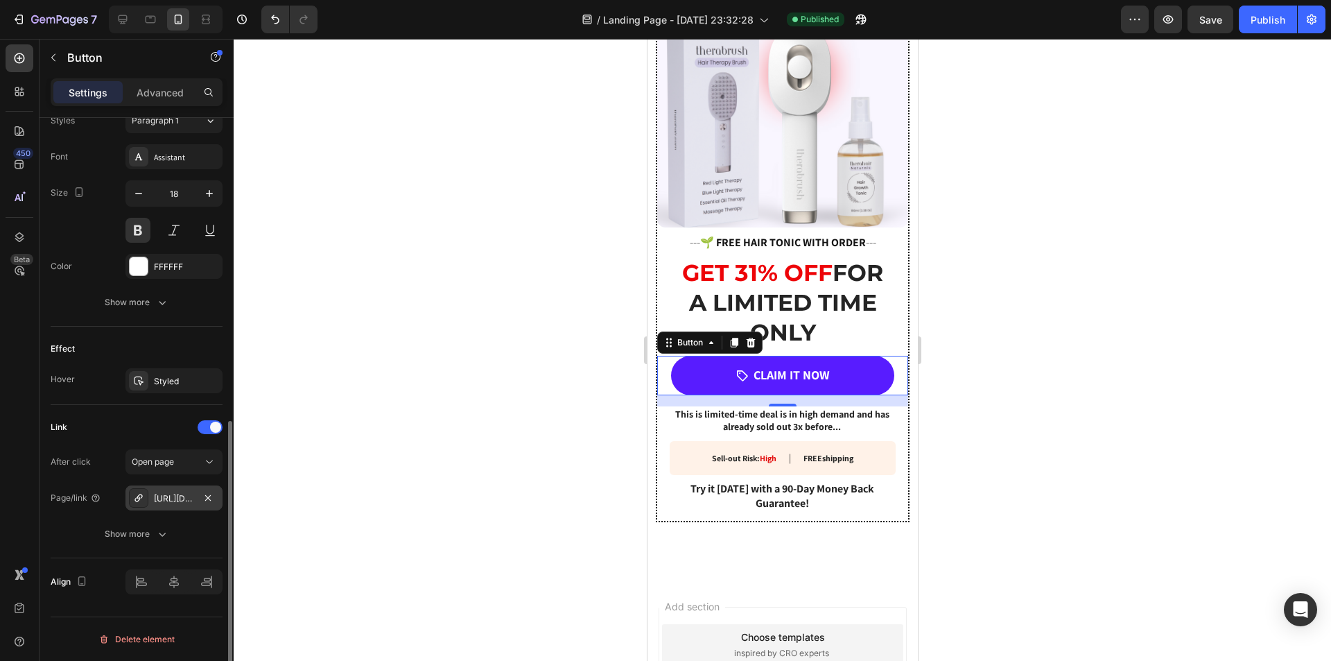
click at [189, 503] on div "[URL][DOMAIN_NAME]" at bounding box center [174, 498] width 40 height 12
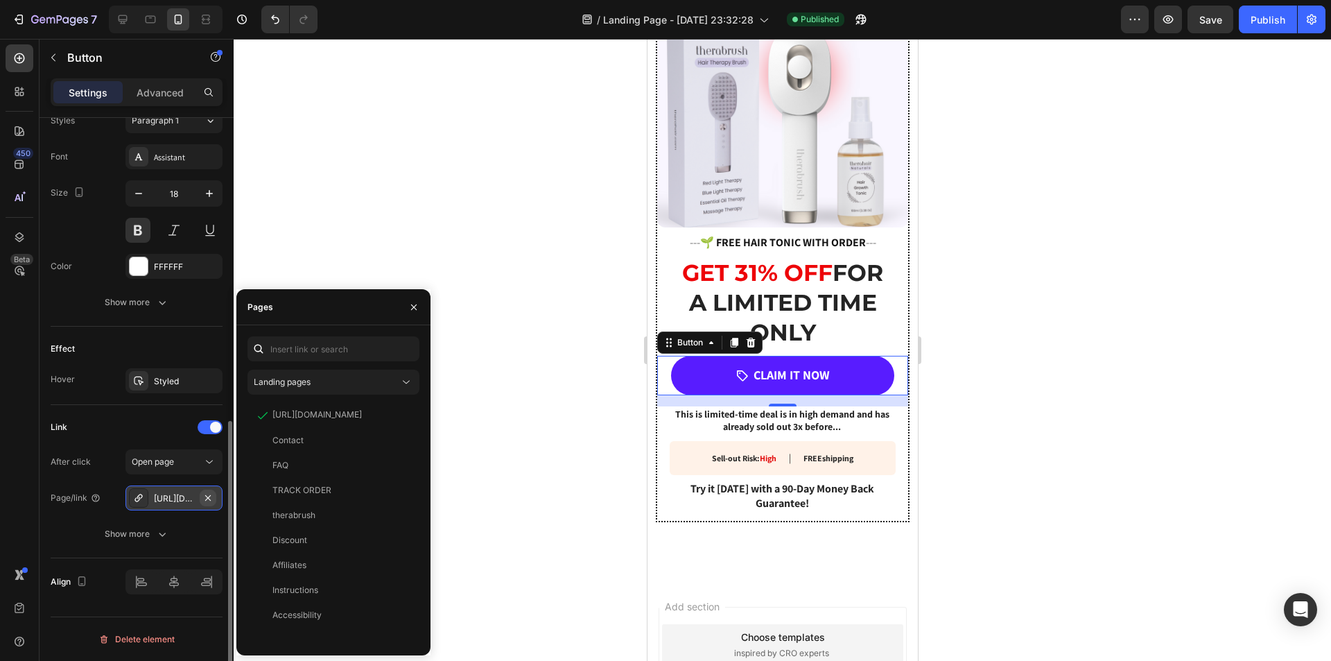
click at [207, 498] on icon "button" at bounding box center [207, 497] width 11 height 11
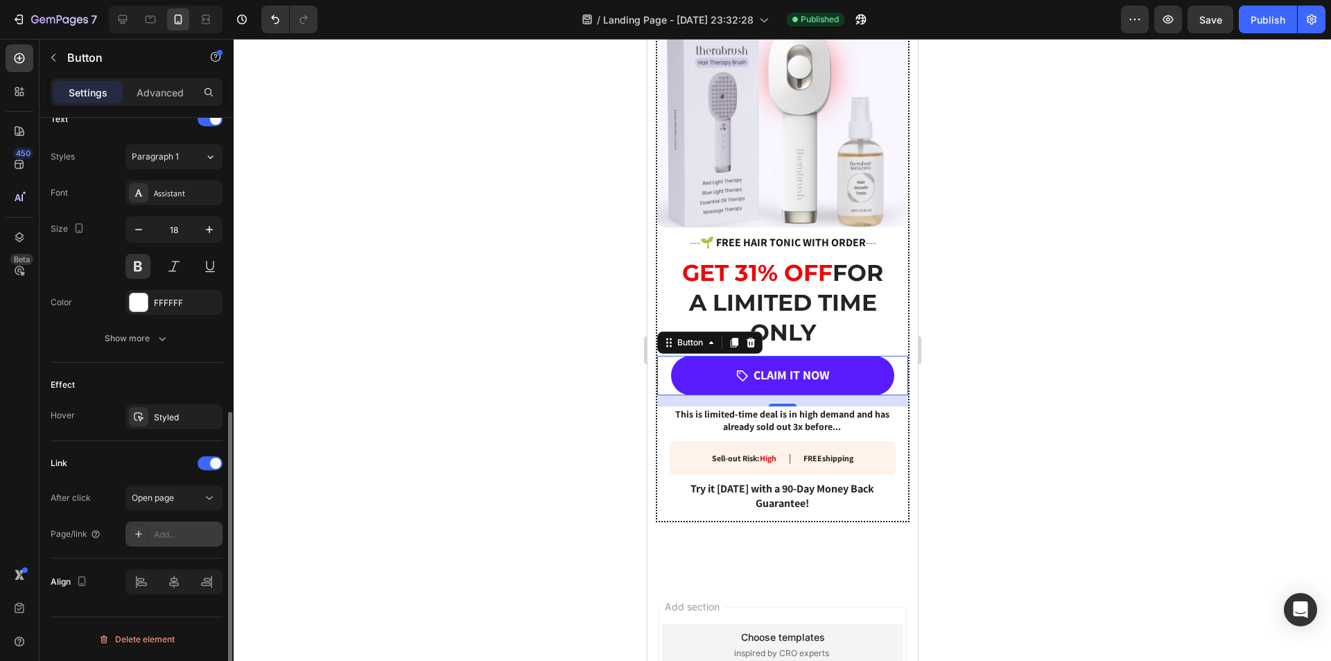
click at [159, 530] on div "Add..." at bounding box center [186, 534] width 65 height 12
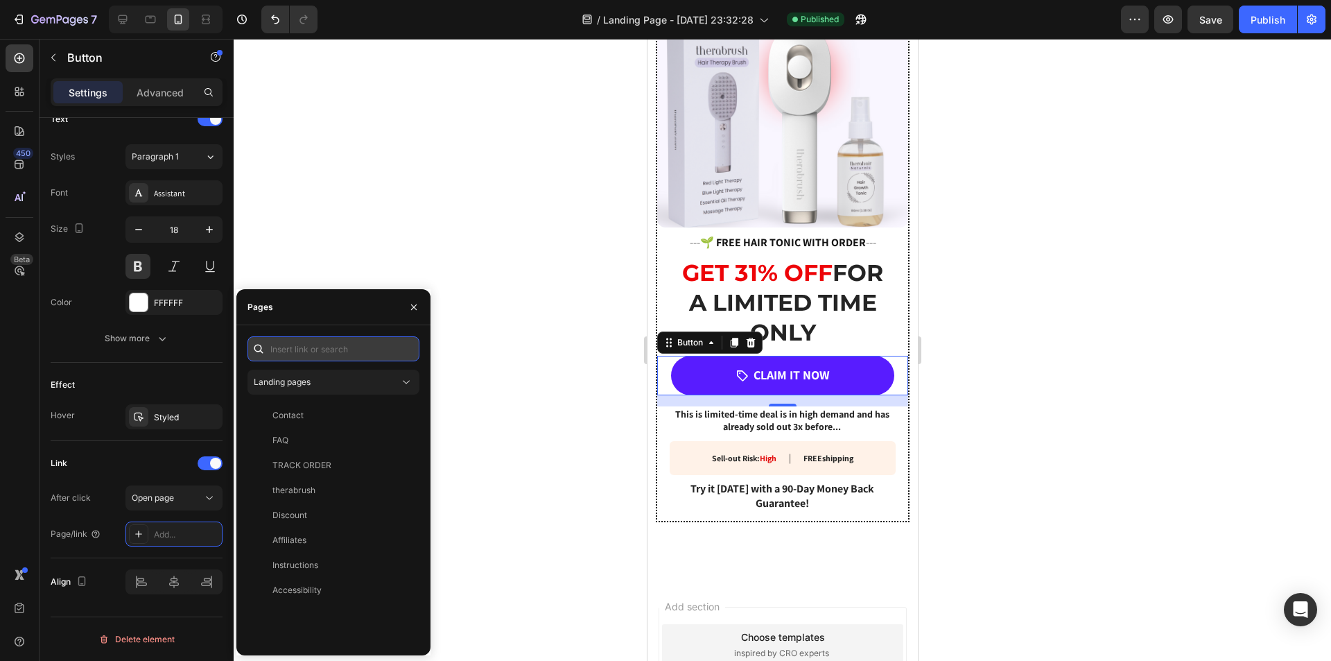
paste input "[URL][DOMAIN_NAME]"
type input "[URL][DOMAIN_NAME]"
click at [323, 379] on div "[URL][DOMAIN_NAME]" at bounding box center [317, 382] width 89 height 12
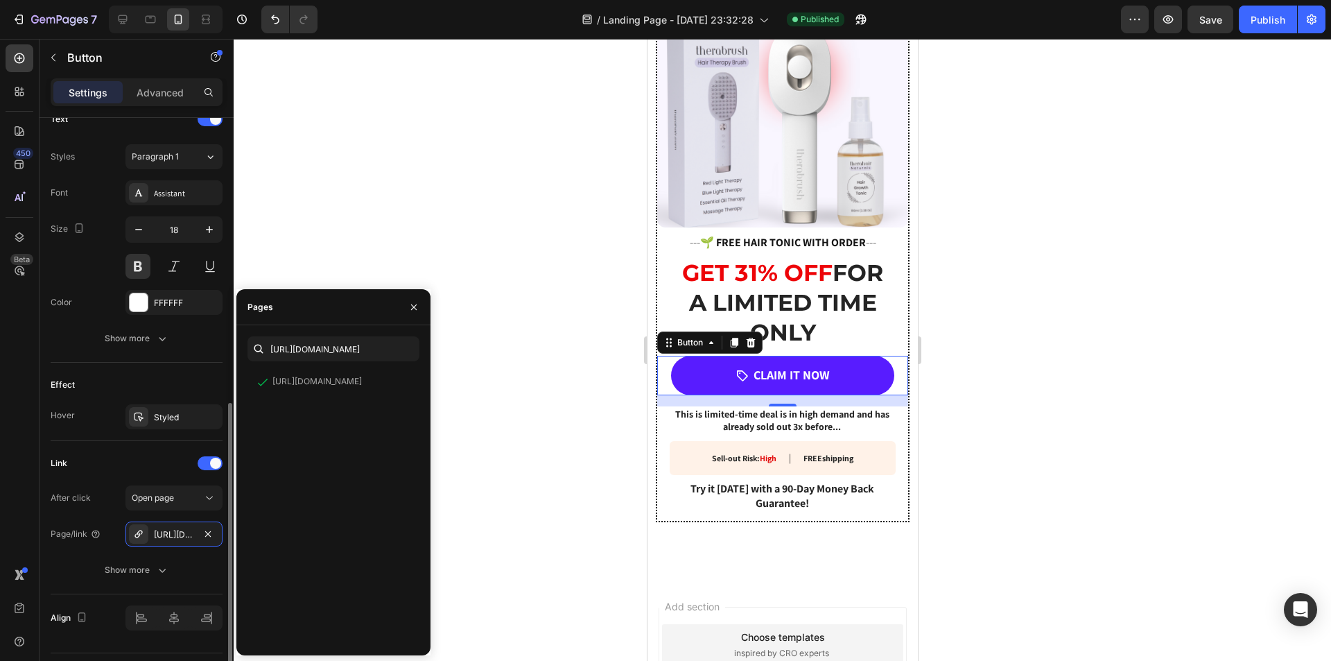
click at [84, 553] on div "After click Open page Page/link [URL][DOMAIN_NAME] Show more" at bounding box center [137, 533] width 172 height 97
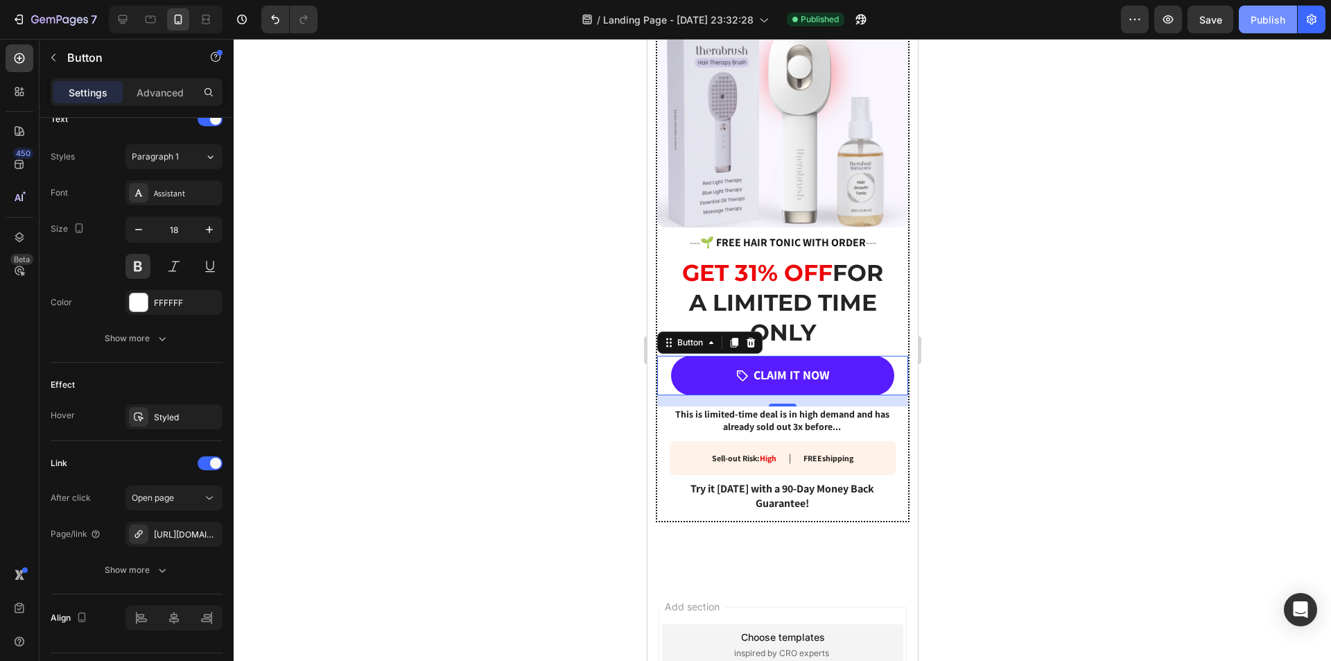
click at [1277, 25] on div "Publish" at bounding box center [1268, 19] width 35 height 15
click at [1309, 27] on button "button" at bounding box center [1312, 20] width 28 height 28
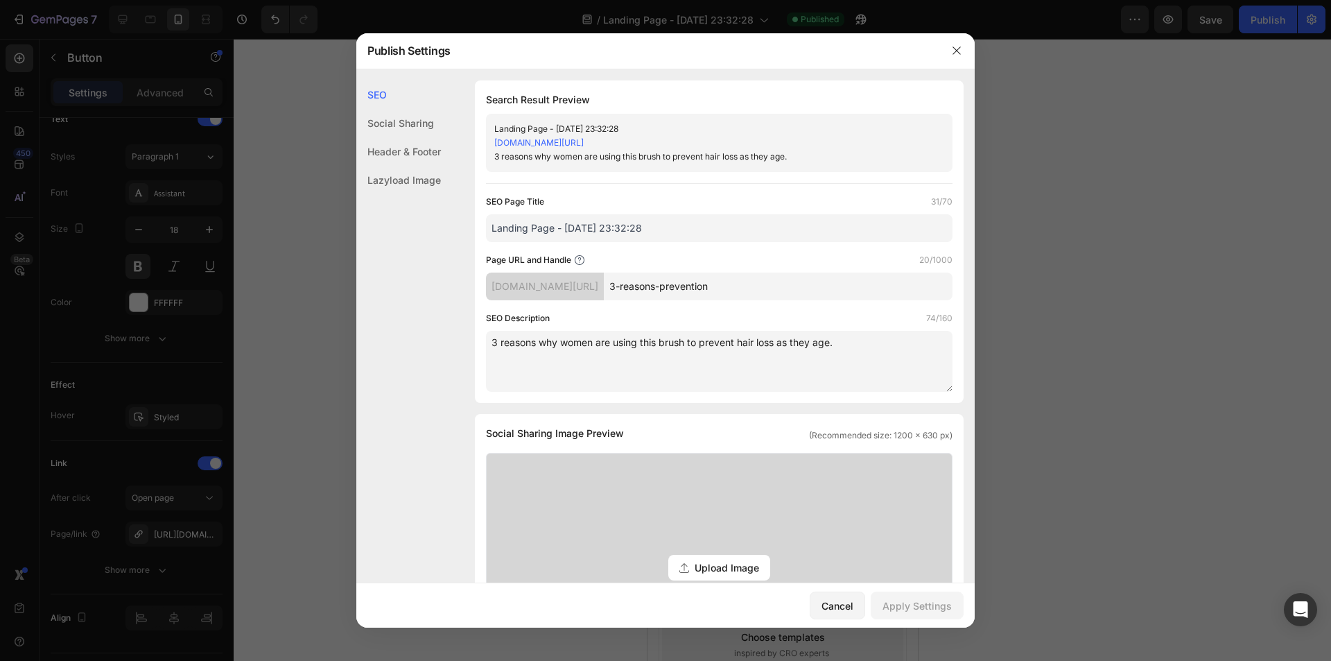
click at [649, 227] on input "Landing Page - [DATE] 23:32:28" at bounding box center [719, 228] width 467 height 28
type input "3 Reasons Women Are Using This Brush To Prevent Hair Loss"
click at [672, 202] on div "SEO Page Title 57/70" at bounding box center [719, 202] width 467 height 14
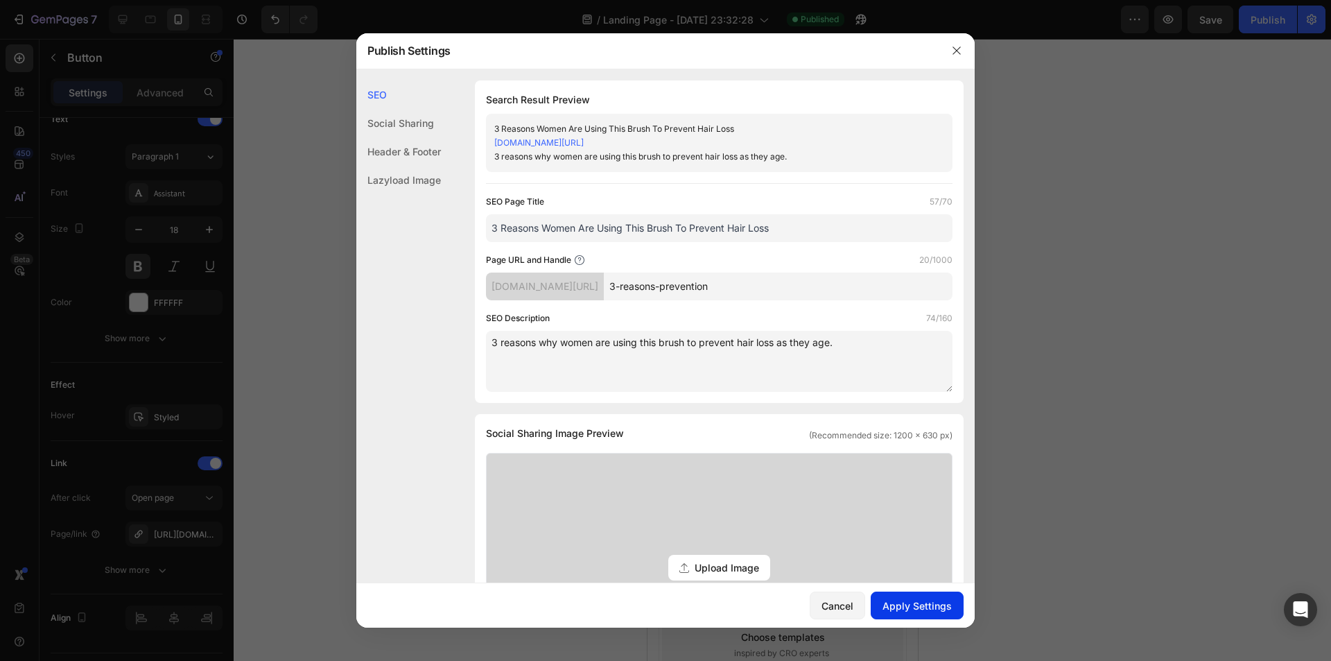
click at [893, 607] on div "Apply Settings" at bounding box center [917, 605] width 69 height 15
click at [953, 57] on button "button" at bounding box center [957, 51] width 22 height 22
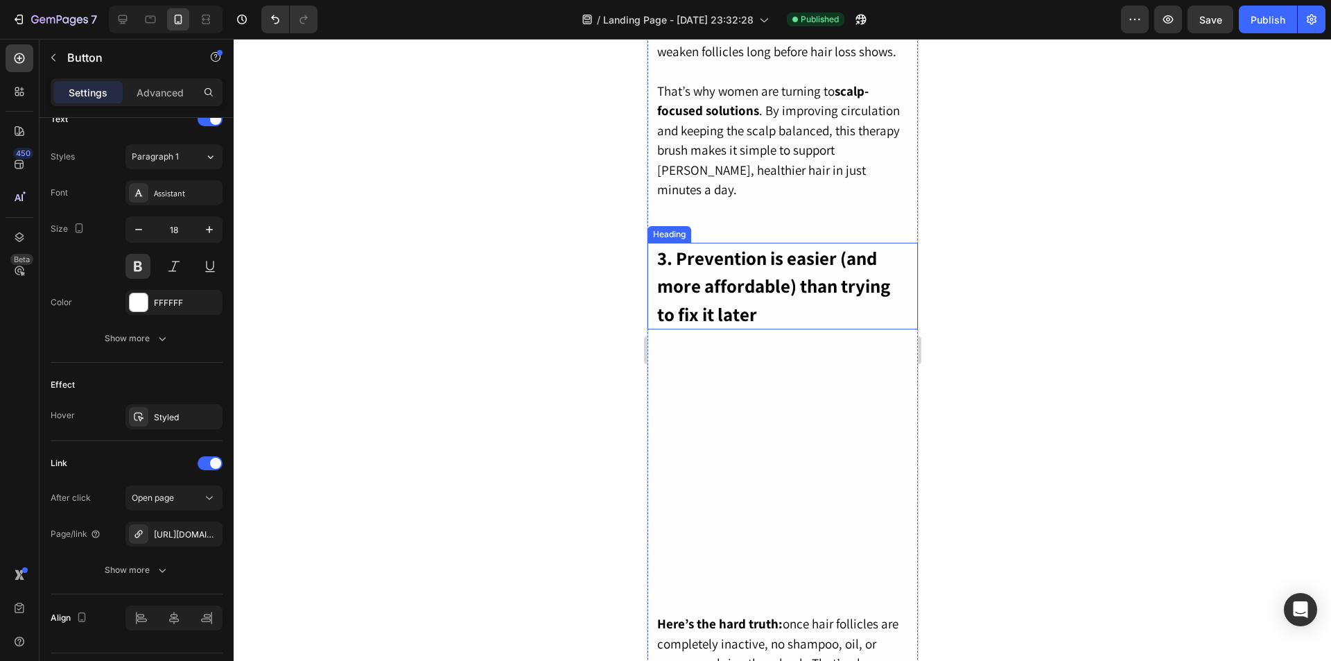
scroll to position [1595, 0]
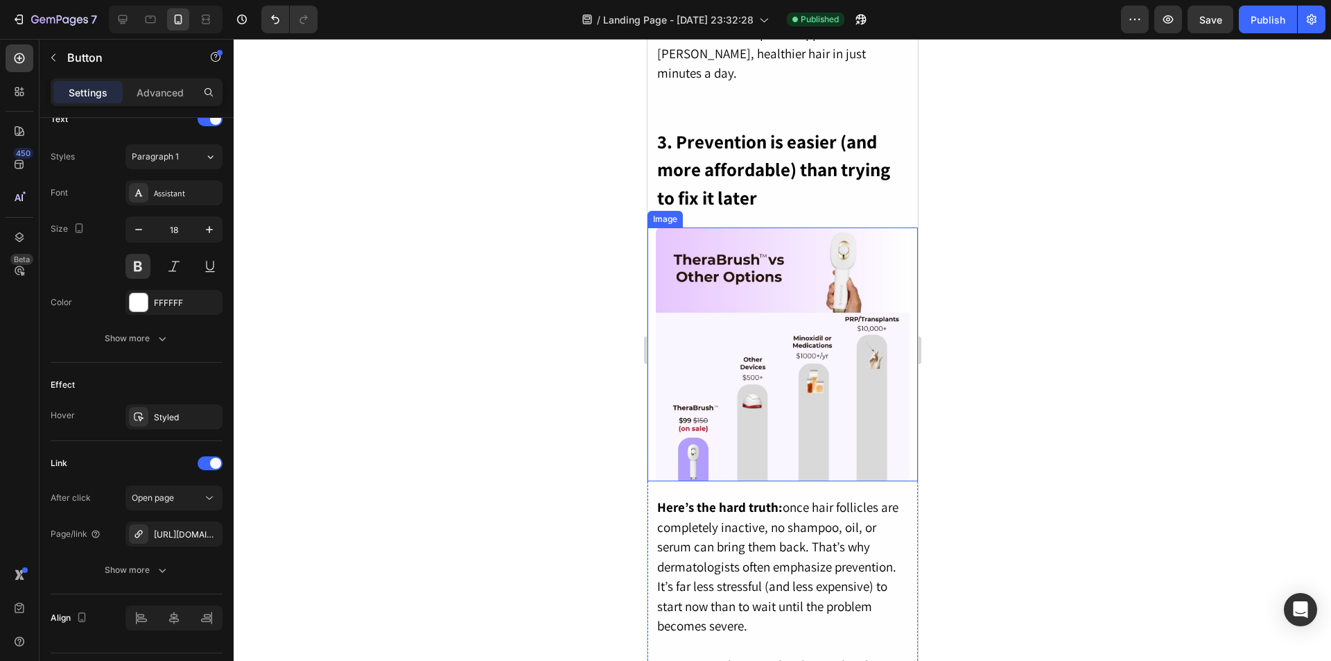
click at [779, 327] on img at bounding box center [782, 354] width 254 height 254
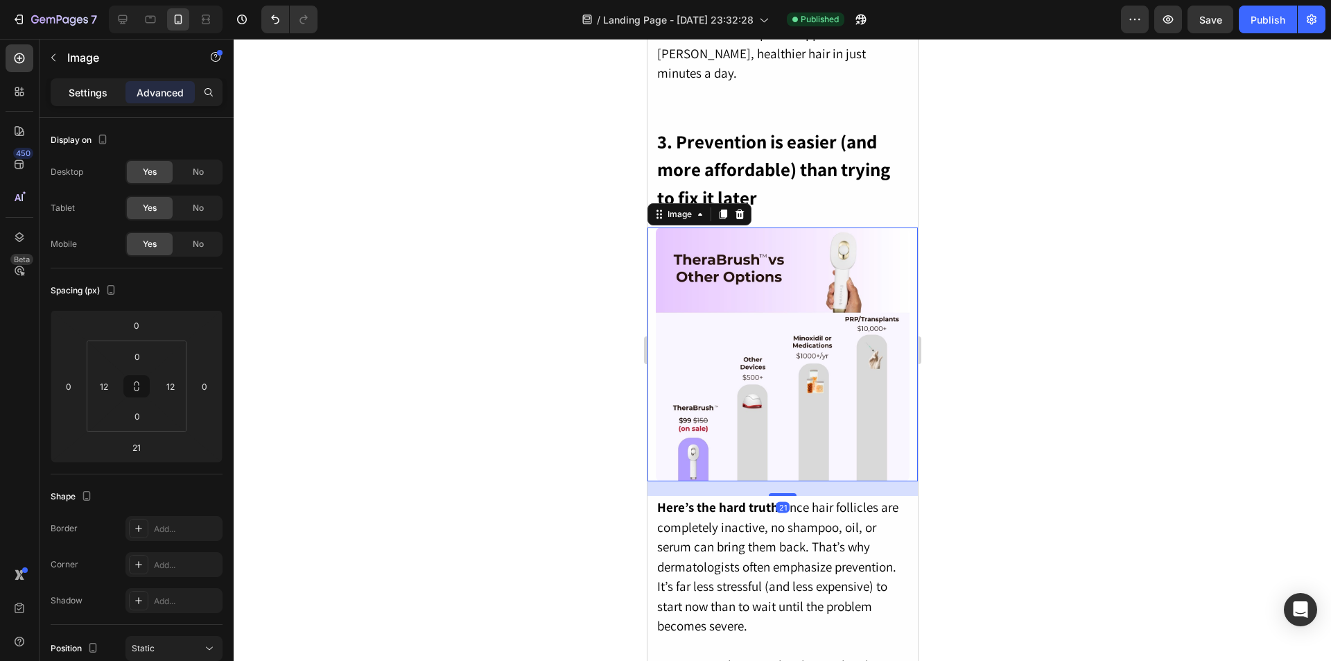
click at [96, 94] on p "Settings" at bounding box center [88, 92] width 39 height 15
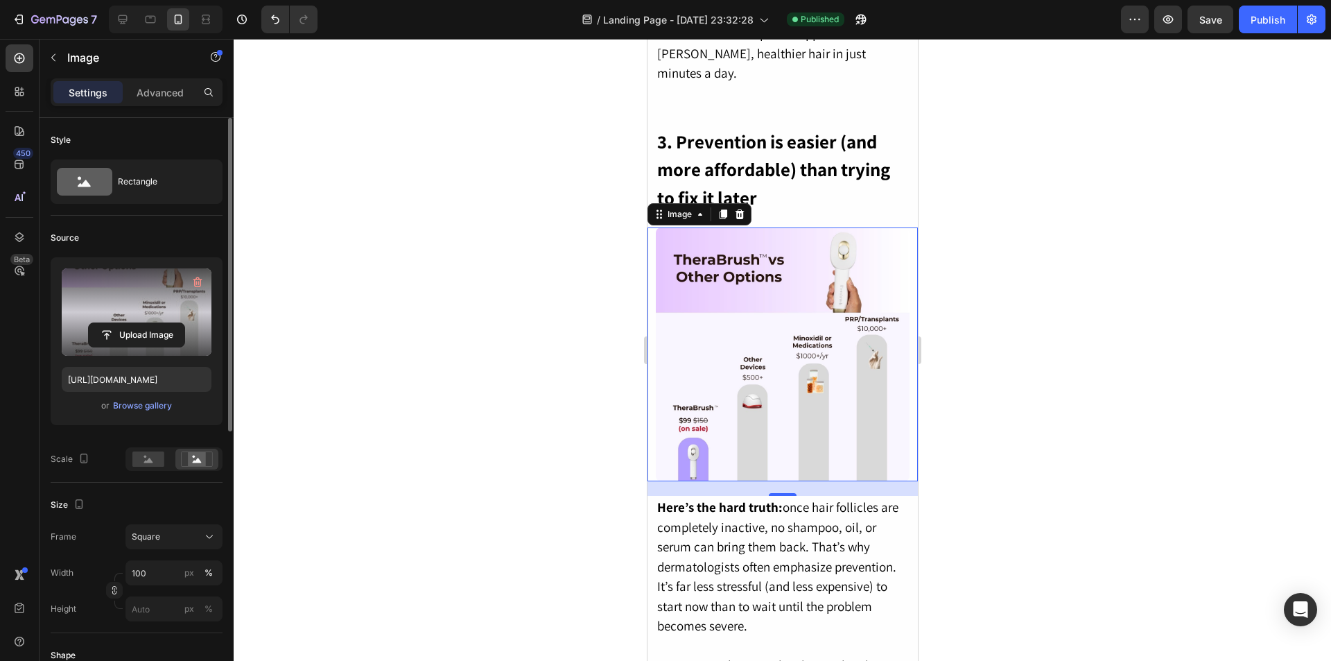
click at [132, 320] on label at bounding box center [137, 311] width 150 height 87
click at [132, 323] on input "file" at bounding box center [137, 335] width 96 height 24
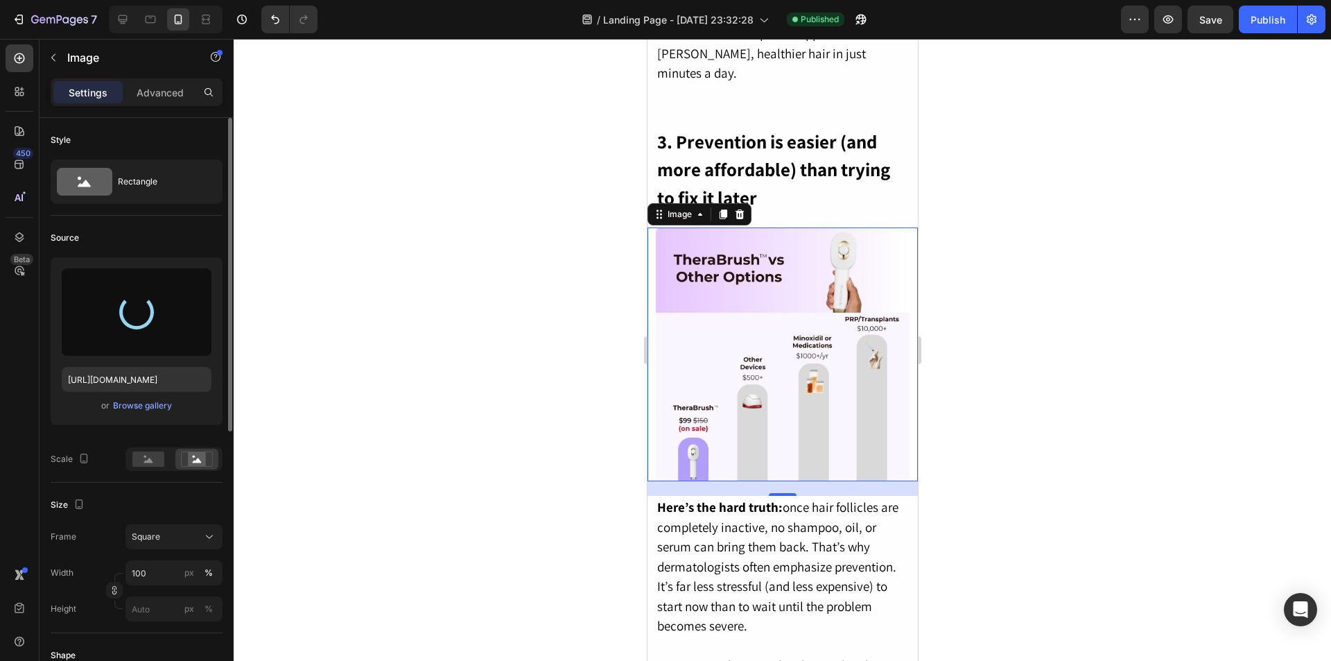
type input "[URL][DOMAIN_NAME]"
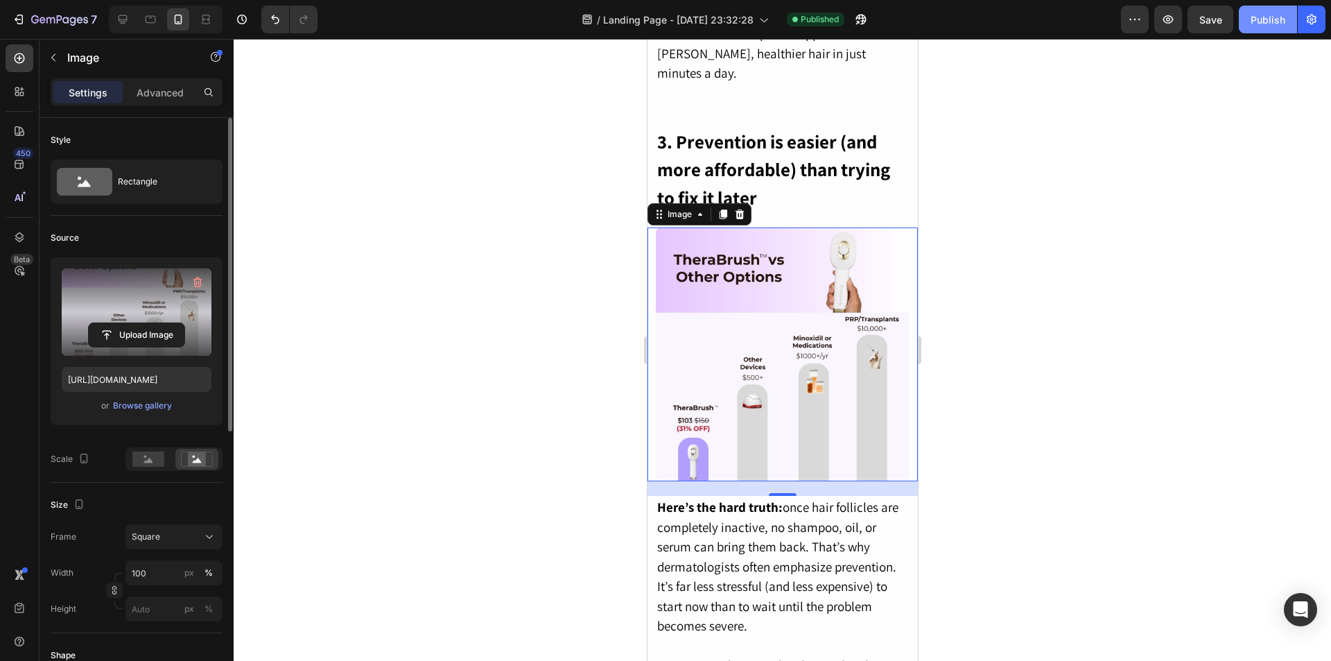
click at [1266, 21] on div "Publish" at bounding box center [1268, 19] width 35 height 15
click at [1116, 510] on div at bounding box center [783, 350] width 1098 height 622
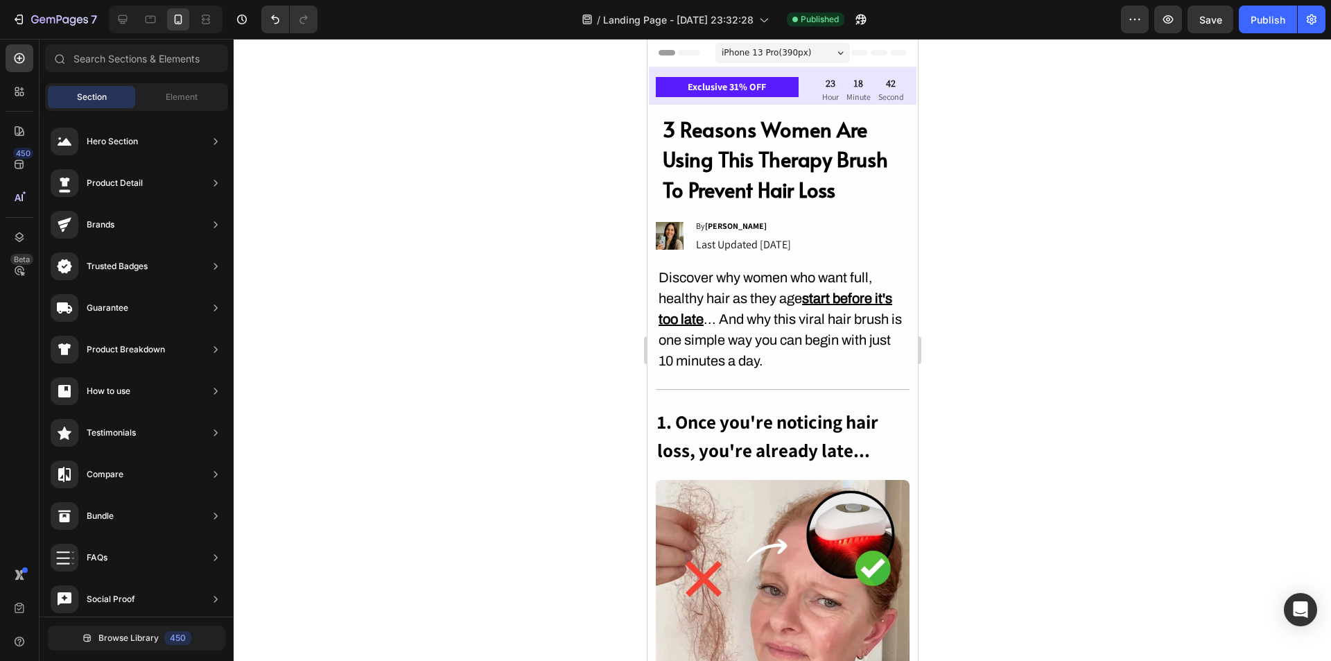
drag, startPoint x: 913, startPoint y: 401, endPoint x: 1571, endPoint y: 52, distance: 744.5
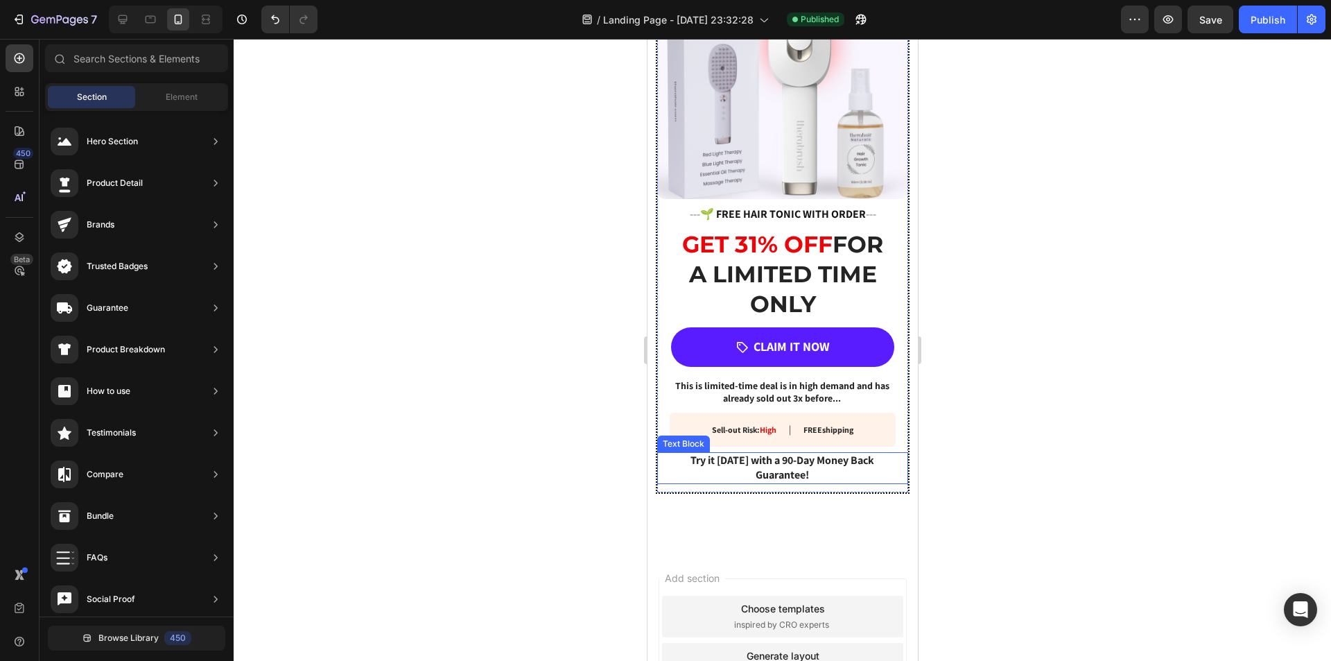
scroll to position [2422, 0]
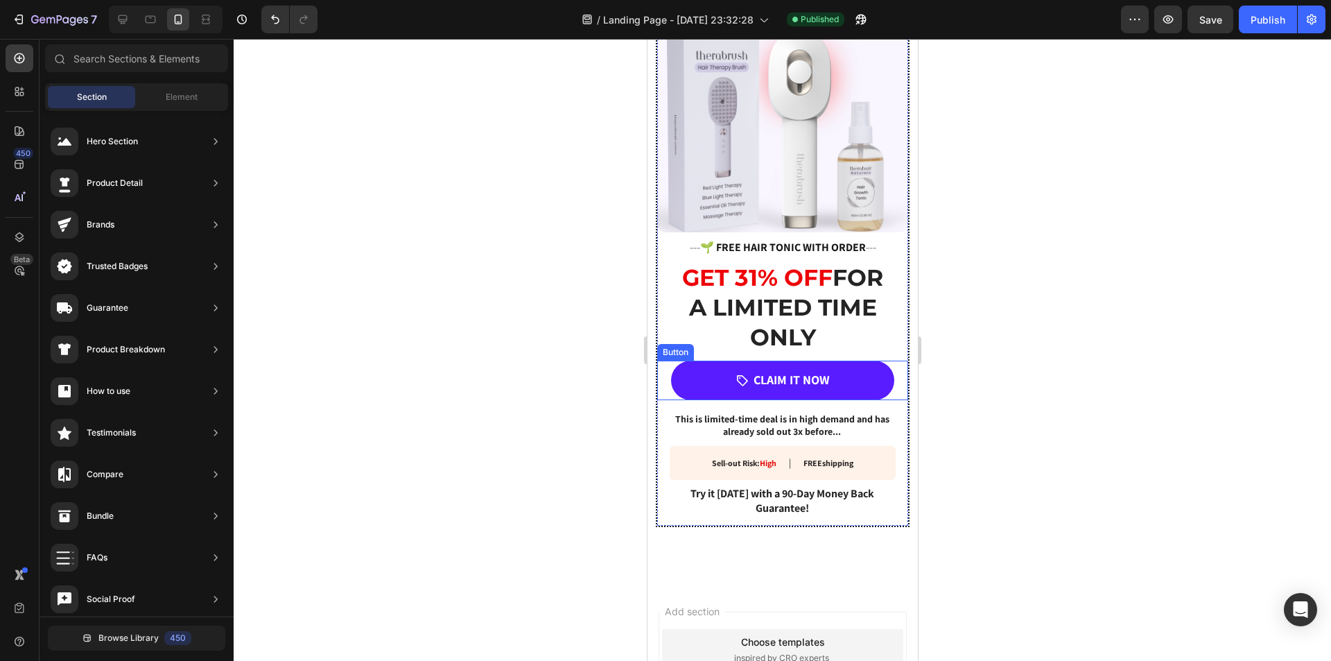
click at [887, 388] on div "CLAIM IT NOW Button" at bounding box center [782, 380] width 251 height 39
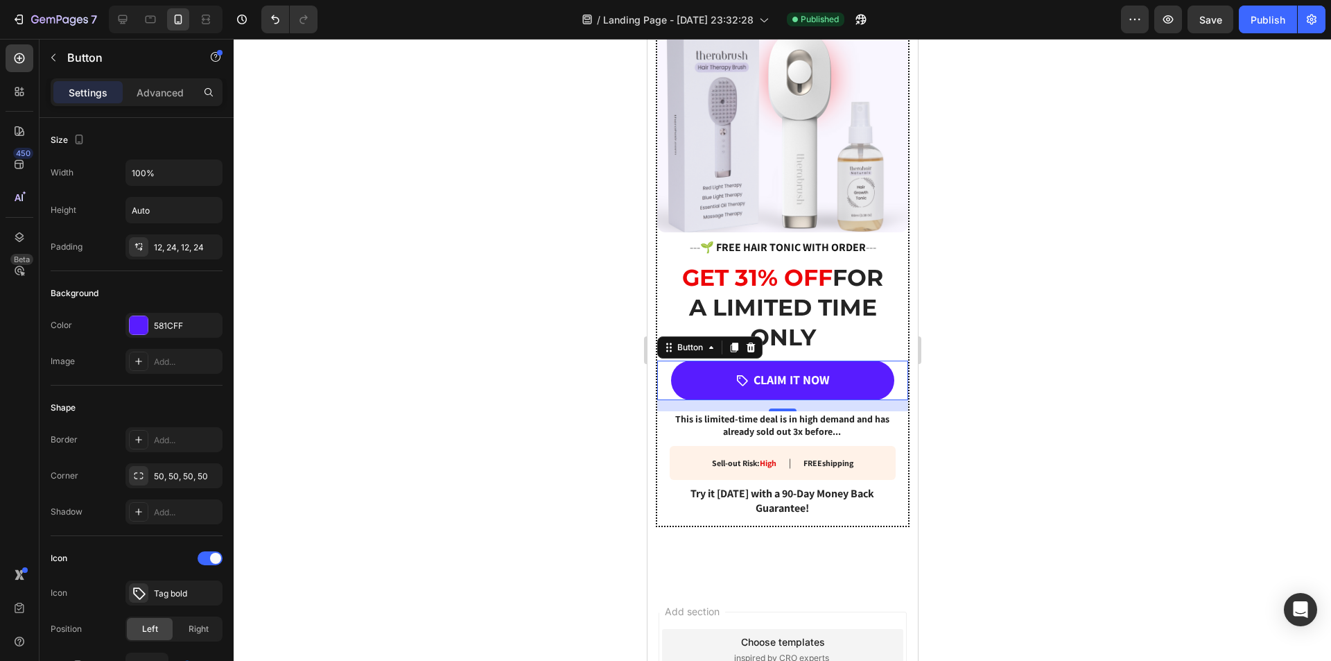
click at [1017, 406] on div at bounding box center [783, 350] width 1098 height 622
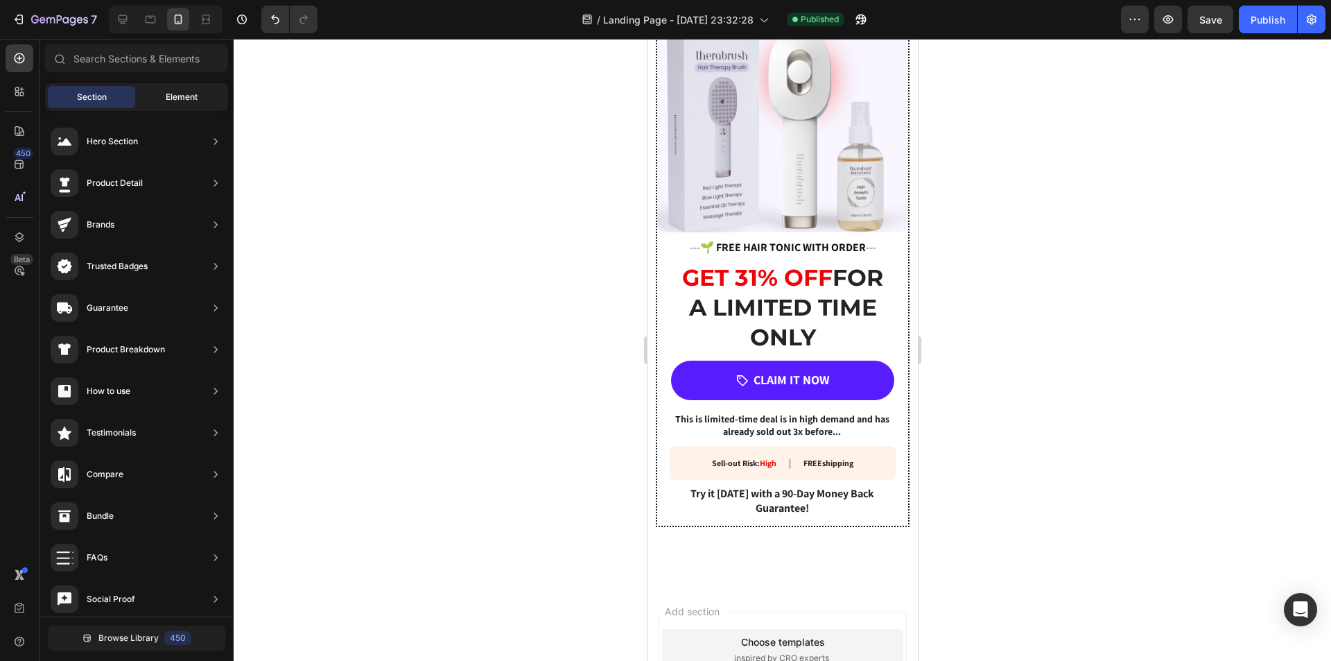
click at [163, 91] on div "Element" at bounding box center [181, 97] width 87 height 22
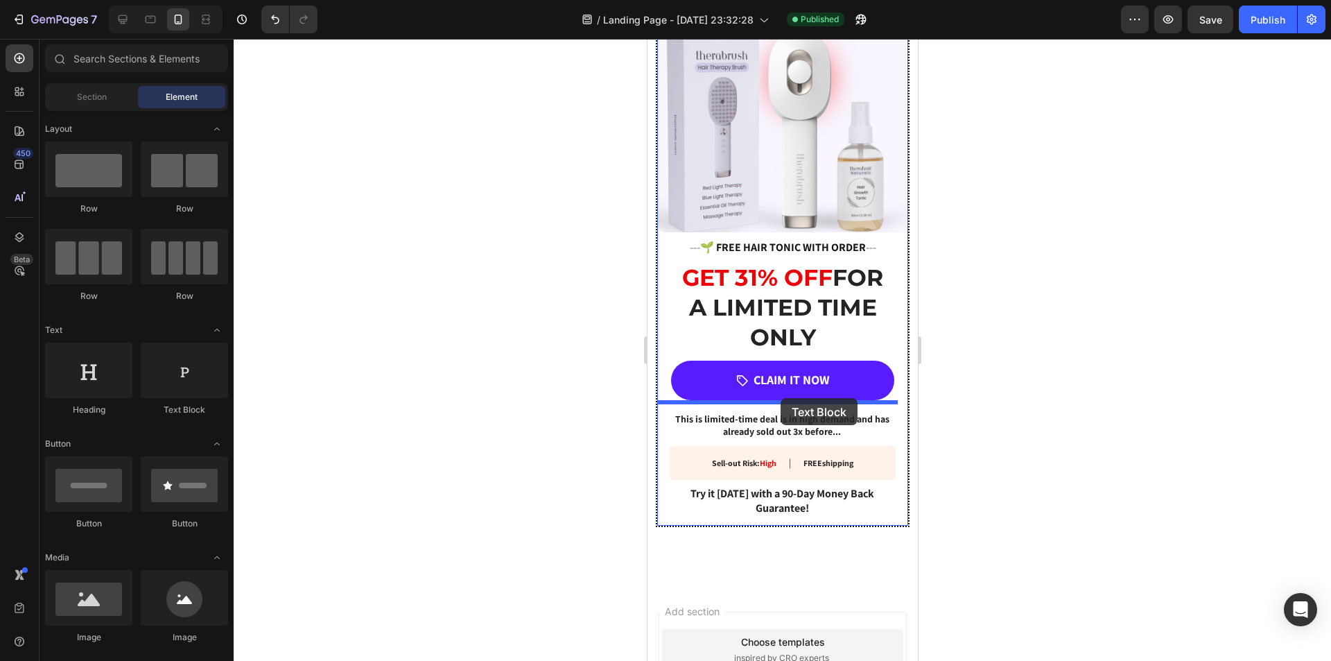
drag, startPoint x: 996, startPoint y: 450, endPoint x: 780, endPoint y: 398, distance: 222.5
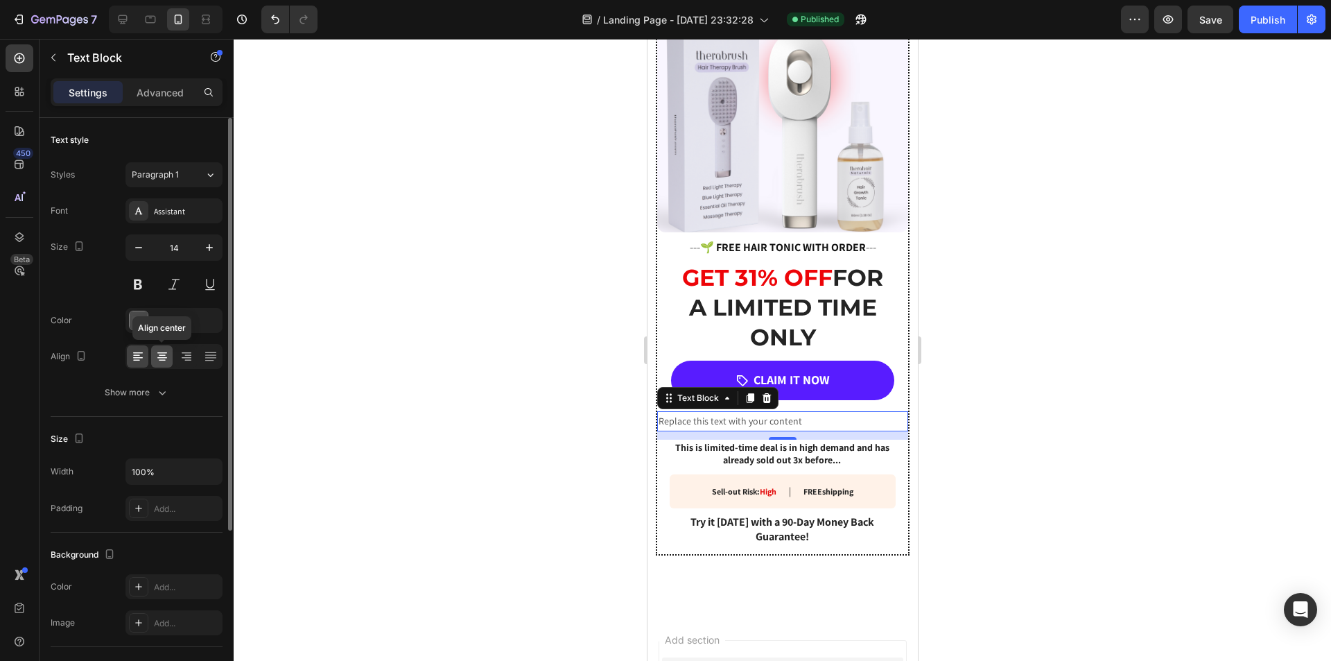
click at [155, 355] on icon at bounding box center [162, 356] width 14 height 14
click at [155, 87] on p "Advanced" at bounding box center [160, 92] width 47 height 15
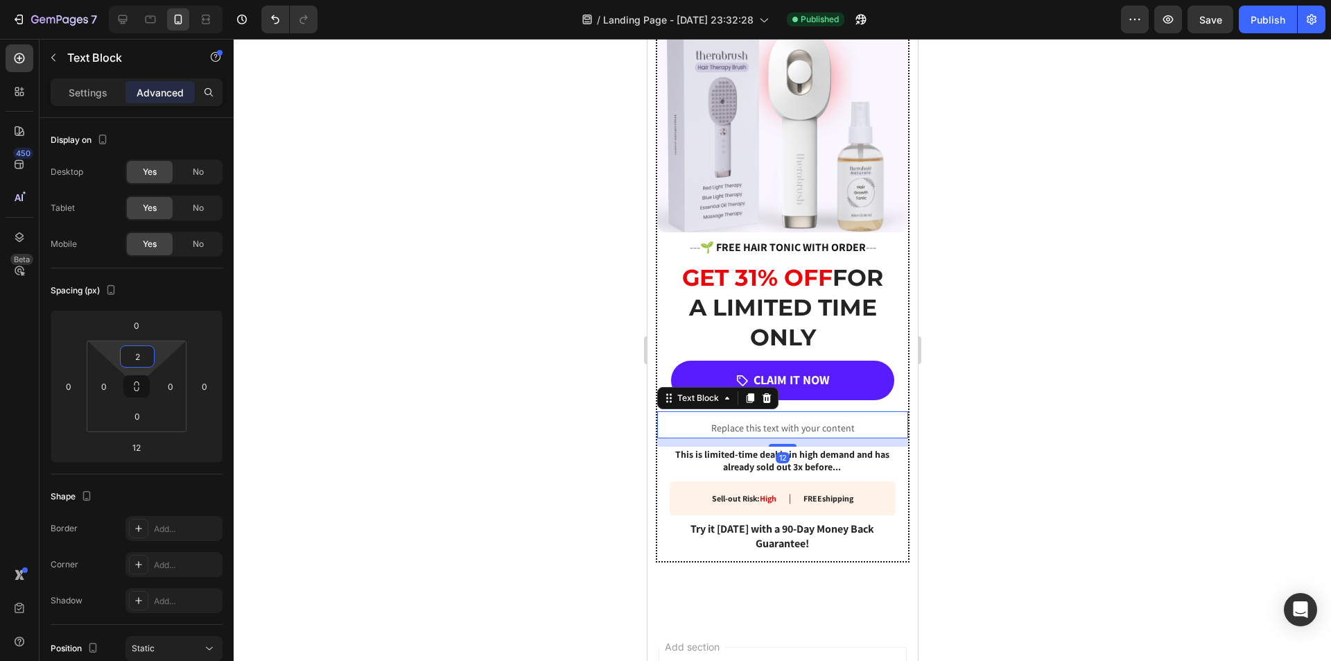
type input "0"
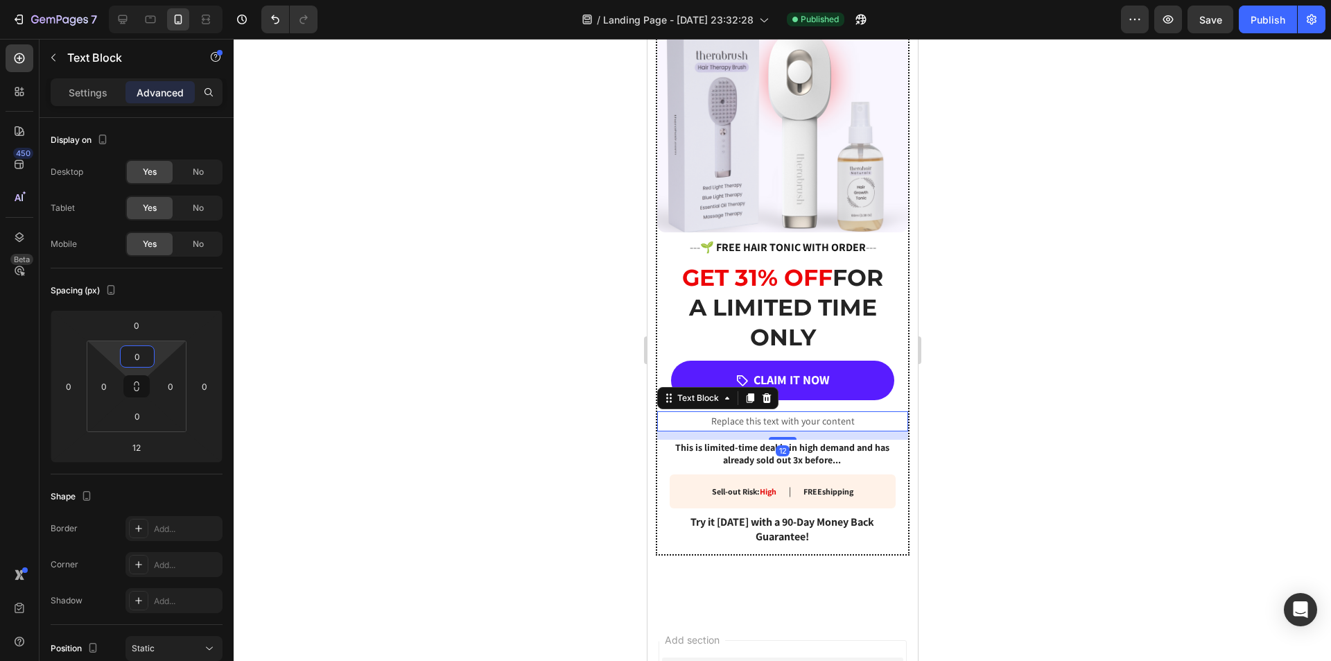
drag, startPoint x: 139, startPoint y: 372, endPoint x: 146, endPoint y: 374, distance: 7.5
click at [146, 0] on html "7 / Landing Page - [DATE] 23:32:28 Published Preview Save Publish 450 Beta Sect…" at bounding box center [665, 0] width 1331 height 0
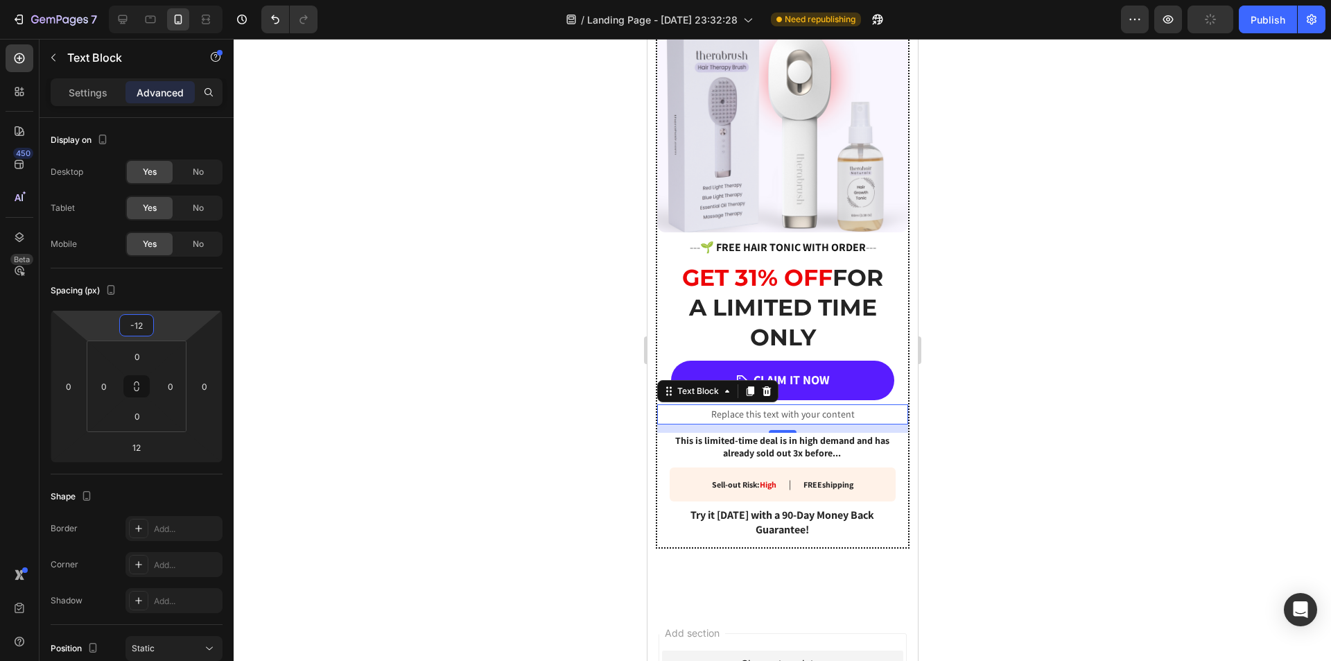
type input "-14"
drag, startPoint x: 137, startPoint y: 336, endPoint x: 147, endPoint y: 341, distance: 10.9
click at [147, 0] on html "7 / Landing Page - [DATE] 23:32:28 Need republishing Preview Publish 450 Beta S…" at bounding box center [665, 0] width 1331 height 0
click at [799, 405] on div "Replace this text with your content" at bounding box center [782, 411] width 251 height 20
click at [799, 405] on p "Replace this text with your content" at bounding box center [782, 411] width 248 height 17
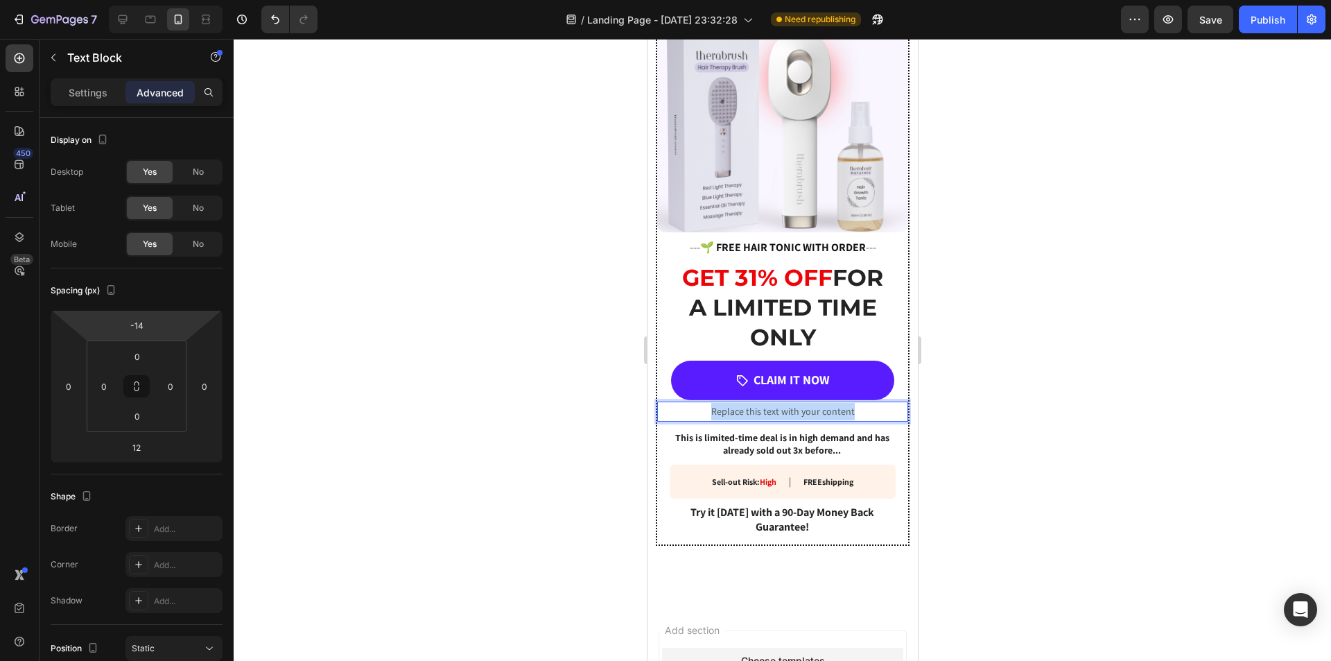
click at [799, 405] on p "Replace this text with your content" at bounding box center [782, 411] width 248 height 17
click at [809, 404] on p "Learn More" at bounding box center [782, 411] width 248 height 17
click at [1008, 487] on div at bounding box center [783, 350] width 1098 height 622
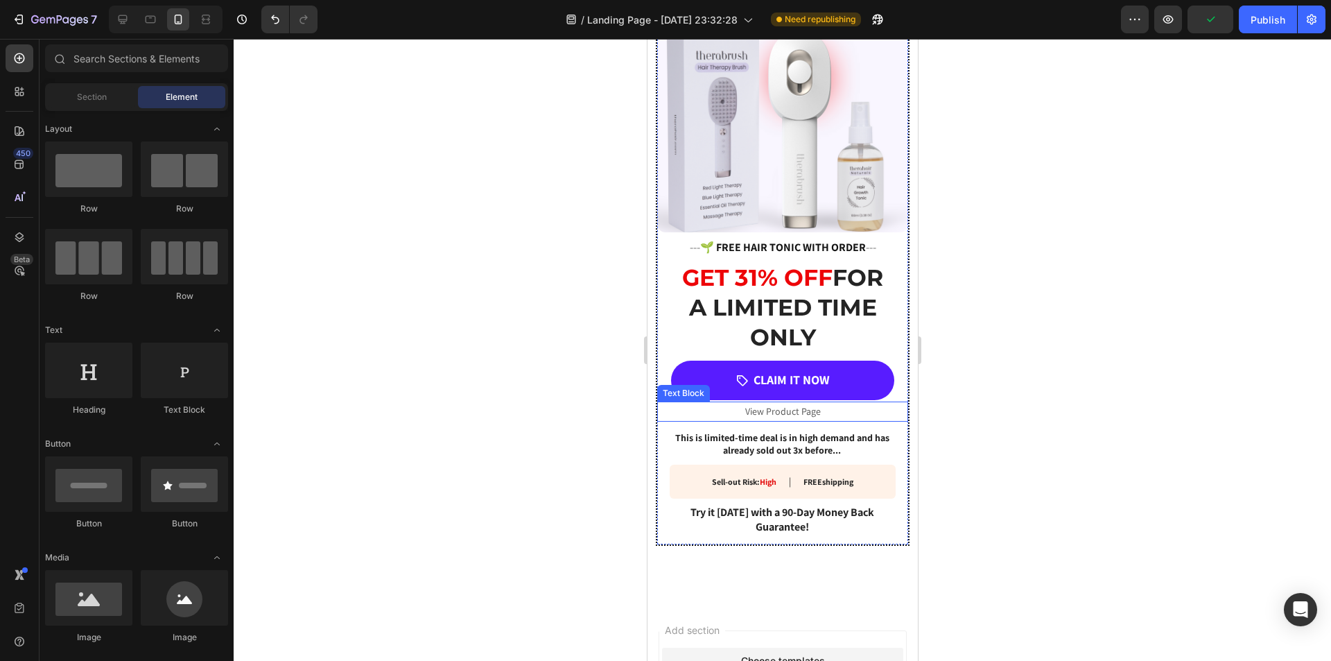
click at [803, 404] on p "View Product Page" at bounding box center [782, 411] width 248 height 17
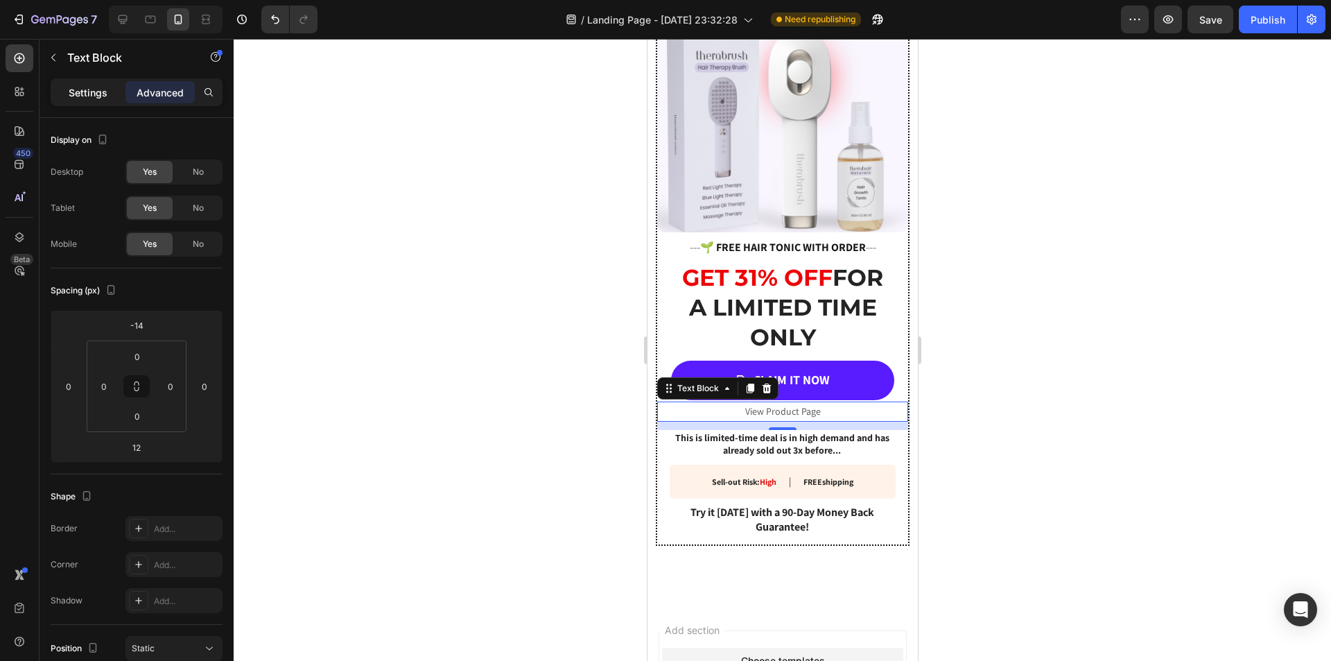
click at [89, 94] on p "Settings" at bounding box center [88, 92] width 39 height 15
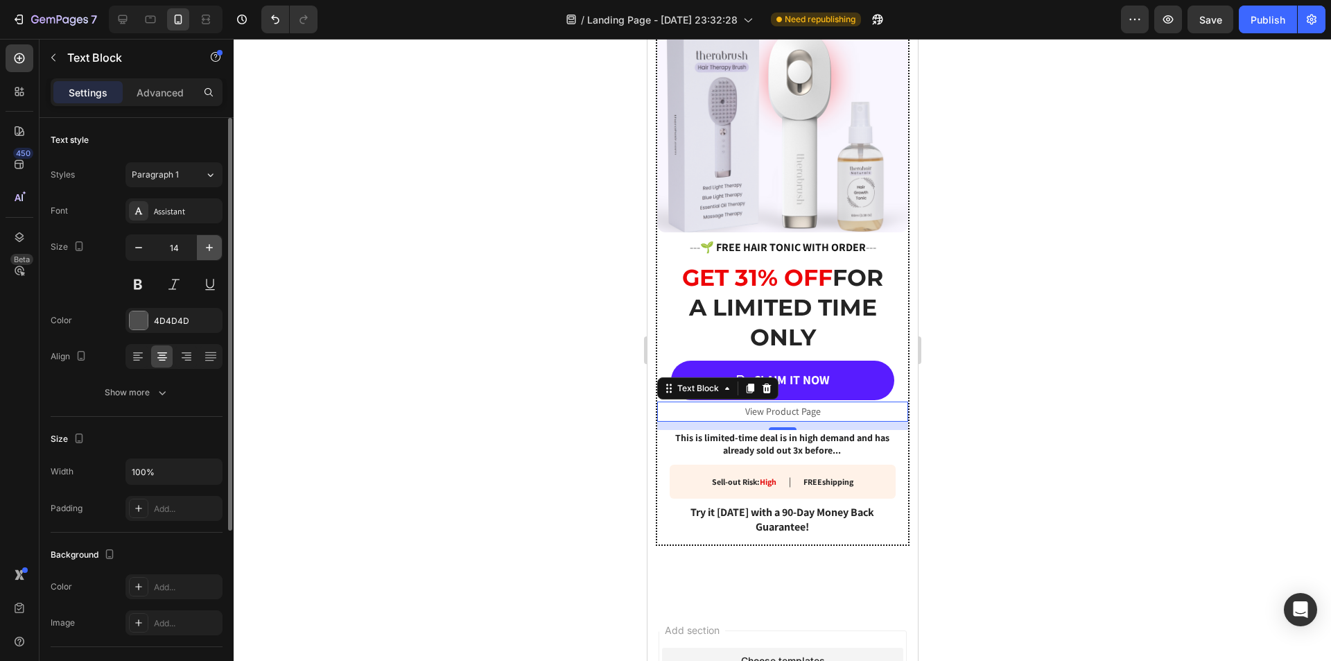
click at [212, 248] on icon "button" at bounding box center [209, 247] width 7 height 7
type input "16"
click at [150, 324] on div "4D4D4D" at bounding box center [174, 320] width 97 height 25
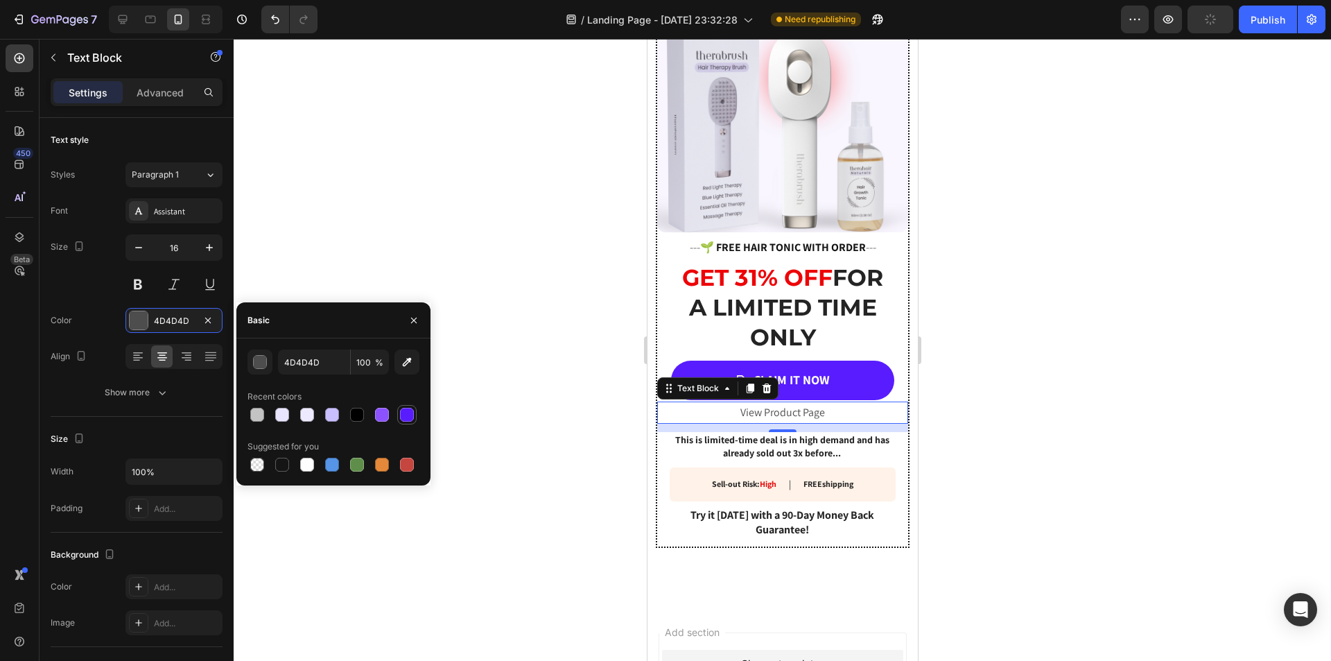
click at [407, 414] on div at bounding box center [407, 415] width 14 height 14
type input "581CFF"
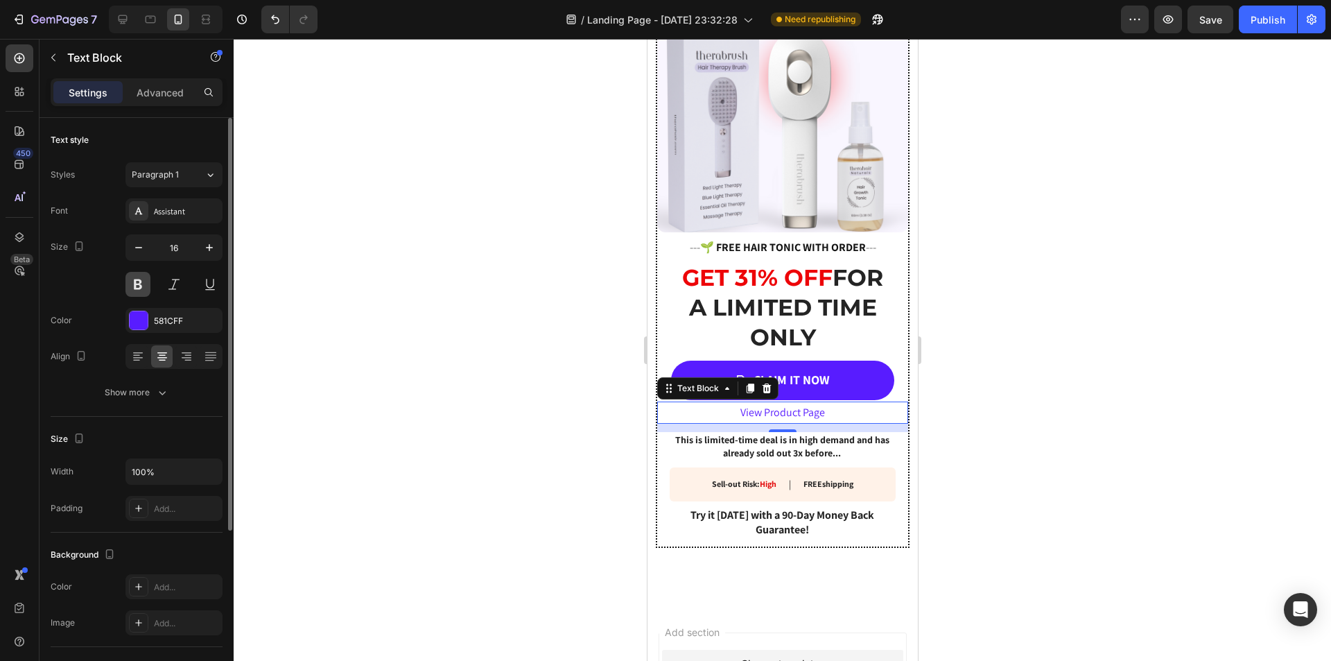
click at [140, 281] on button at bounding box center [138, 284] width 25 height 25
click at [175, 280] on button at bounding box center [174, 284] width 25 height 25
click at [205, 284] on button at bounding box center [210, 284] width 25 height 25
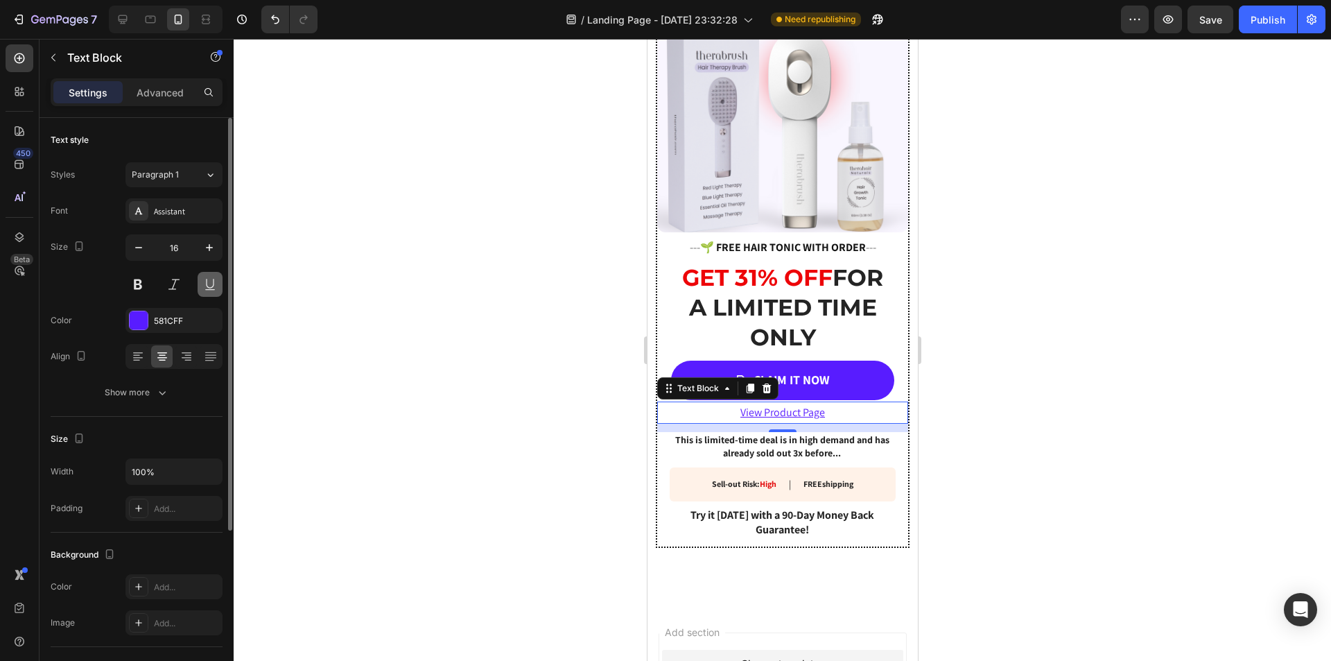
click at [205, 284] on button at bounding box center [210, 284] width 25 height 25
click at [207, 279] on button at bounding box center [210, 284] width 25 height 25
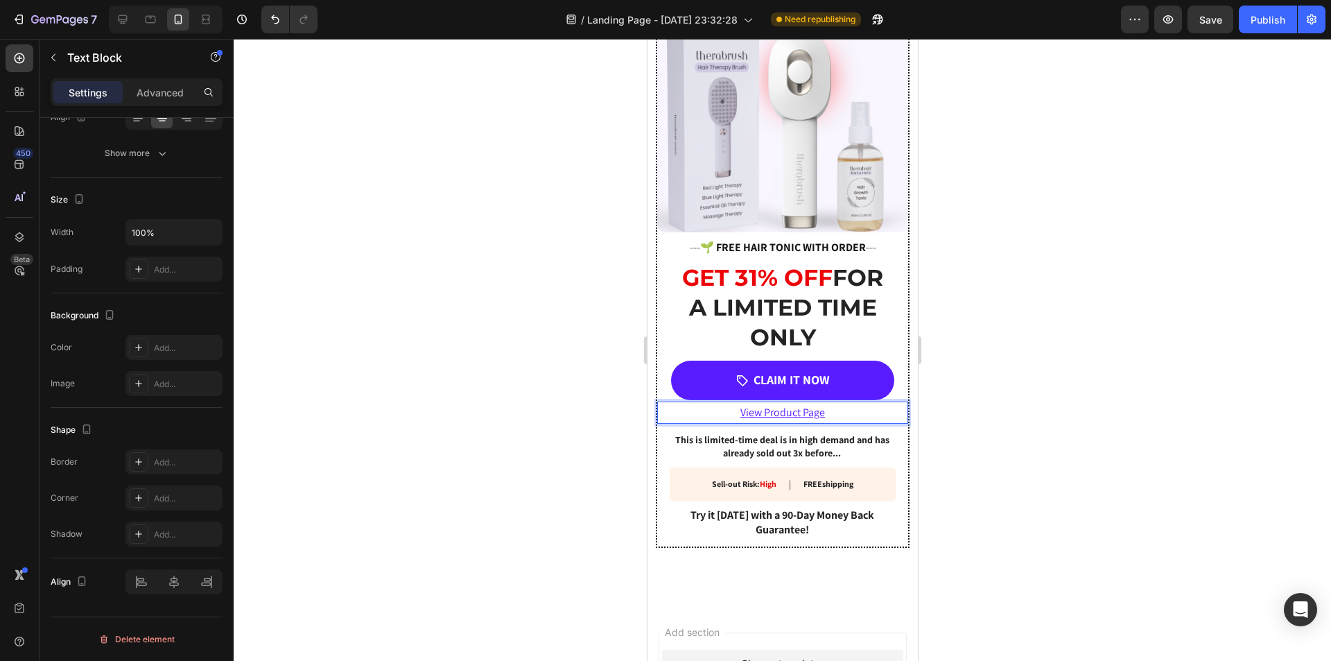
click at [827, 405] on p "View Product Page" at bounding box center [782, 413] width 248 height 20
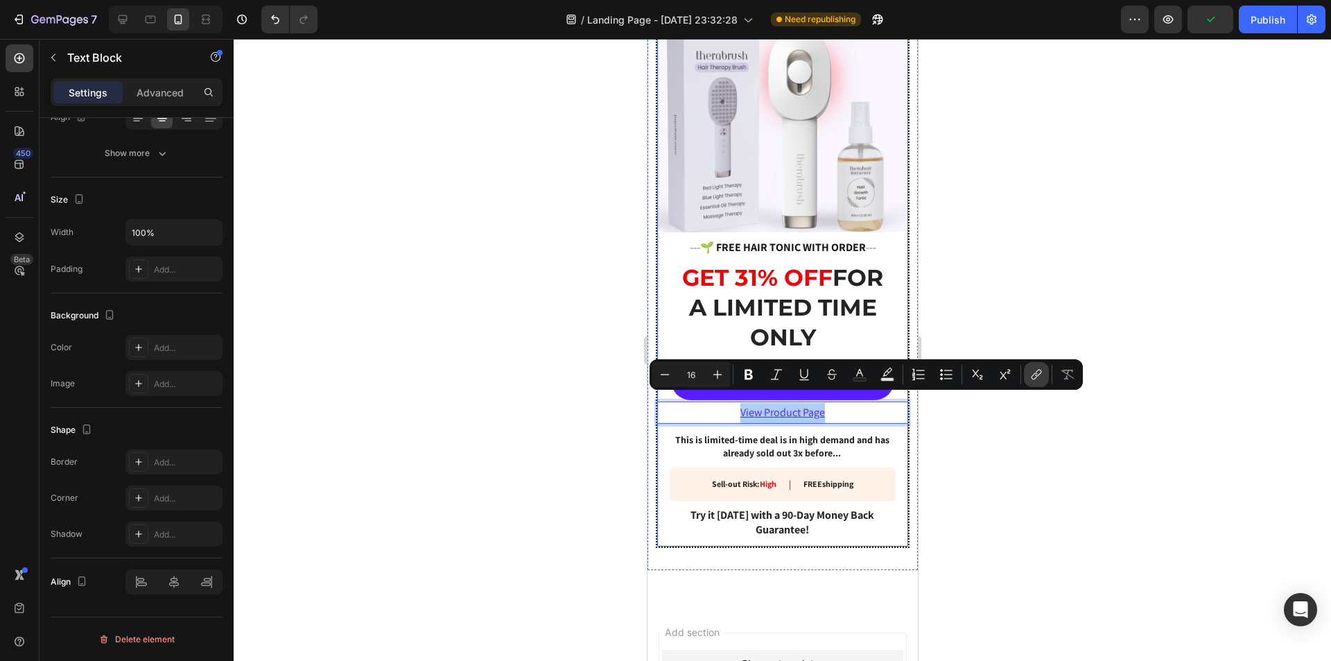
click at [1037, 372] on icon "Editor contextual toolbar" at bounding box center [1038, 373] width 6 height 7
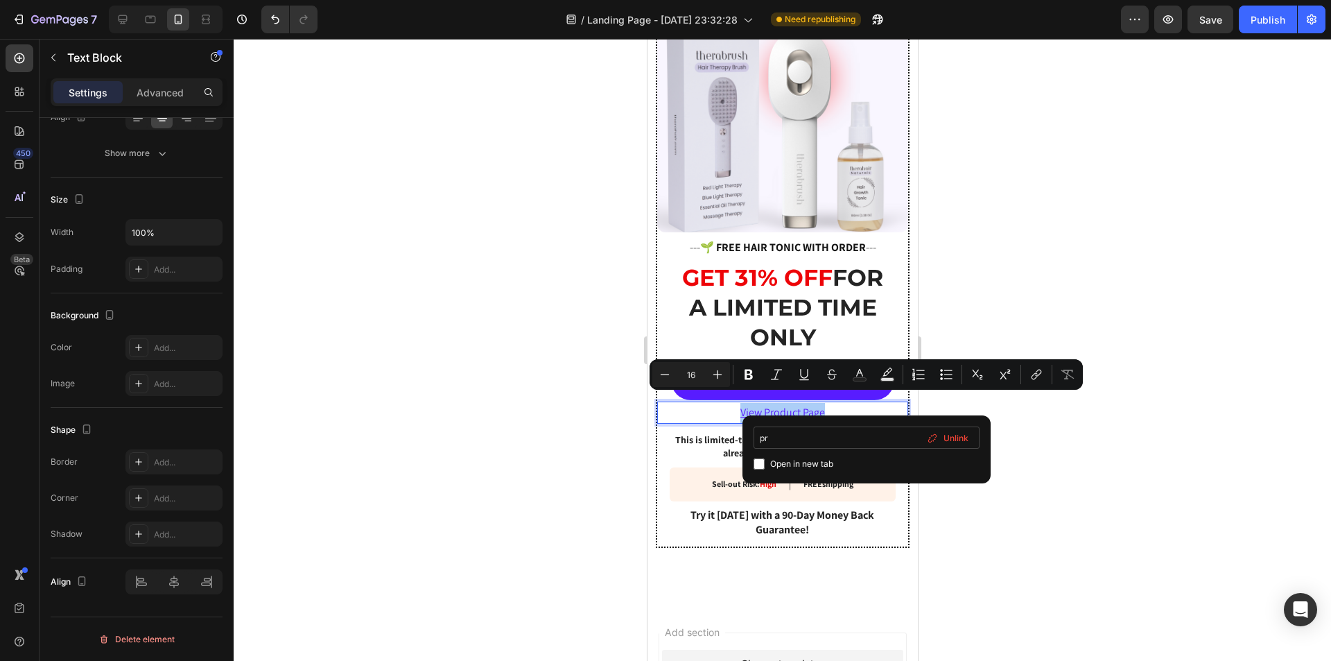
type input "p"
type input "t"
click at [944, 485] on div "Suggested: Home page Cart Checkout" at bounding box center [867, 482] width 226 height 21
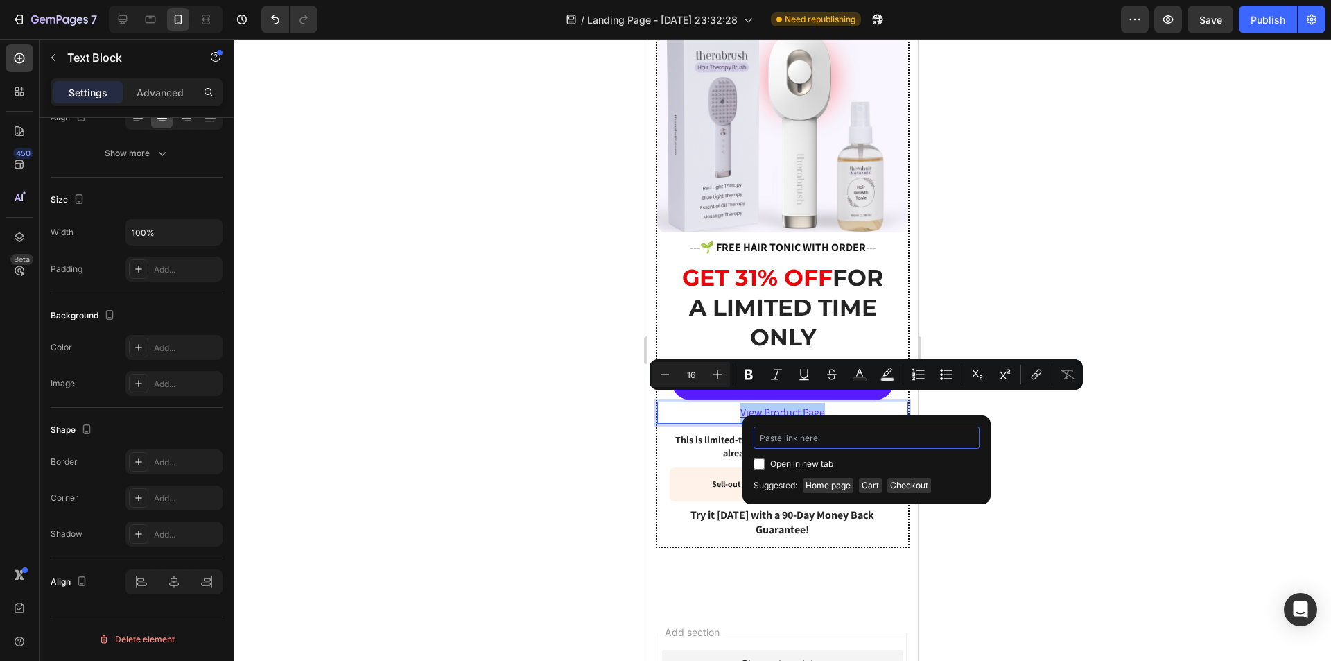
click at [799, 437] on input "Editor contextual toolbar" at bounding box center [867, 437] width 226 height 22
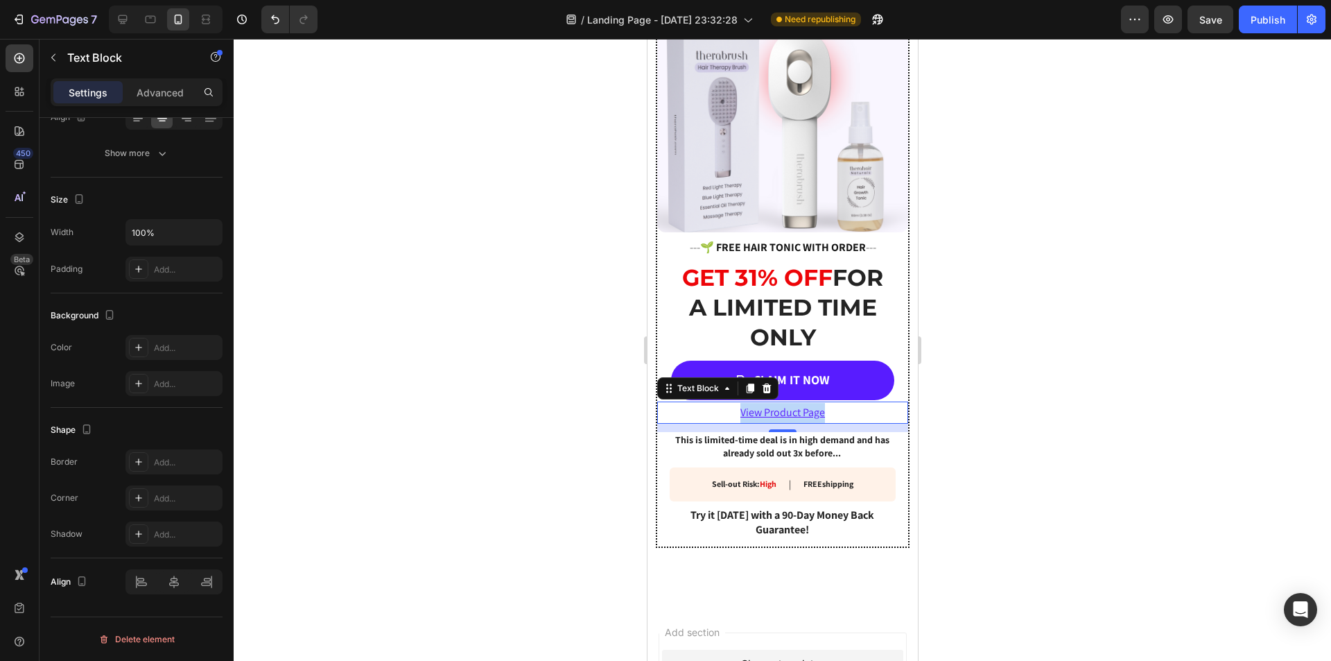
click at [763, 404] on p "View Product Page" at bounding box center [782, 413] width 248 height 20
click at [766, 404] on p "View Product Page" at bounding box center [782, 413] width 248 height 20
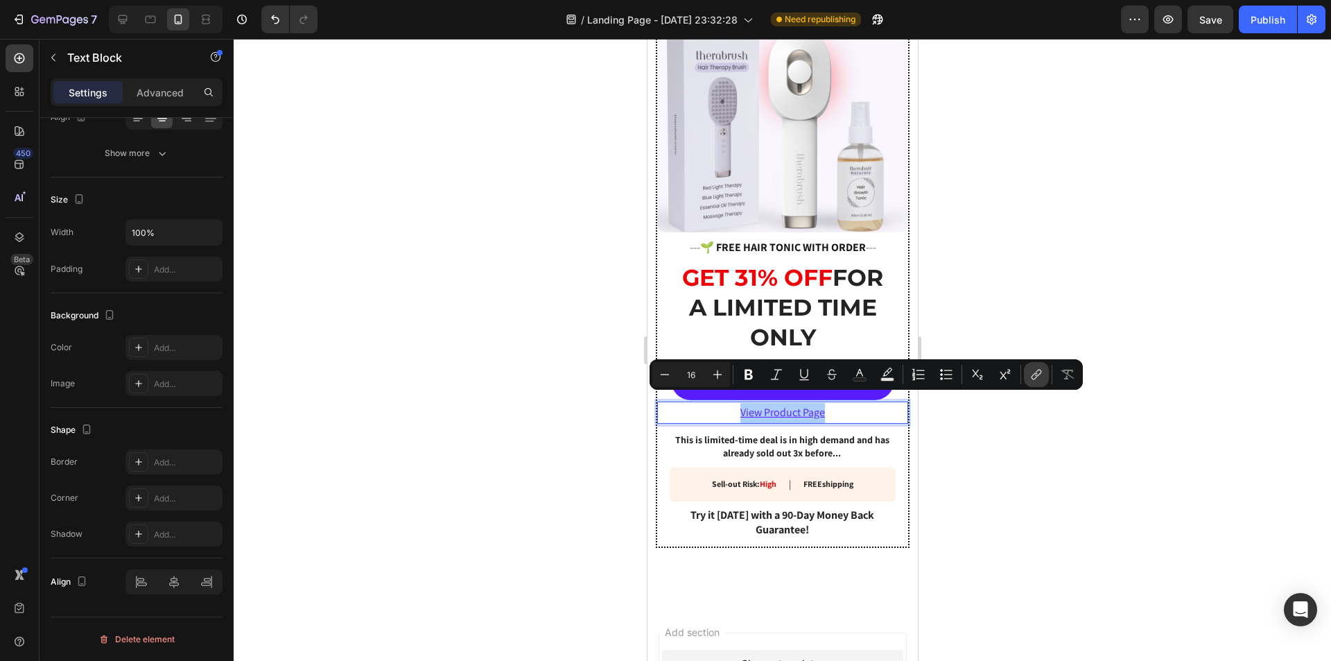
click at [1037, 372] on icon "Editor contextual toolbar" at bounding box center [1037, 375] width 14 height 14
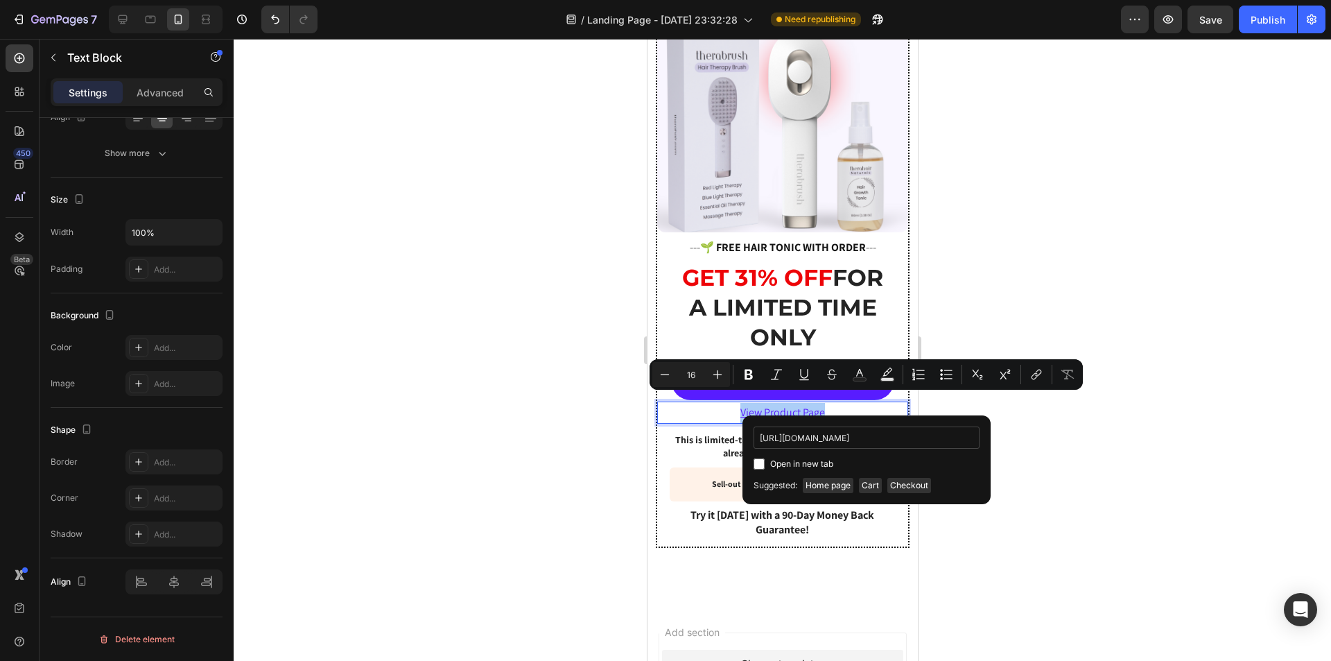
scroll to position [0, 24]
type input "[URL][DOMAIN_NAME]"
click at [961, 472] on div "Open in new tab" at bounding box center [867, 464] width 226 height 17
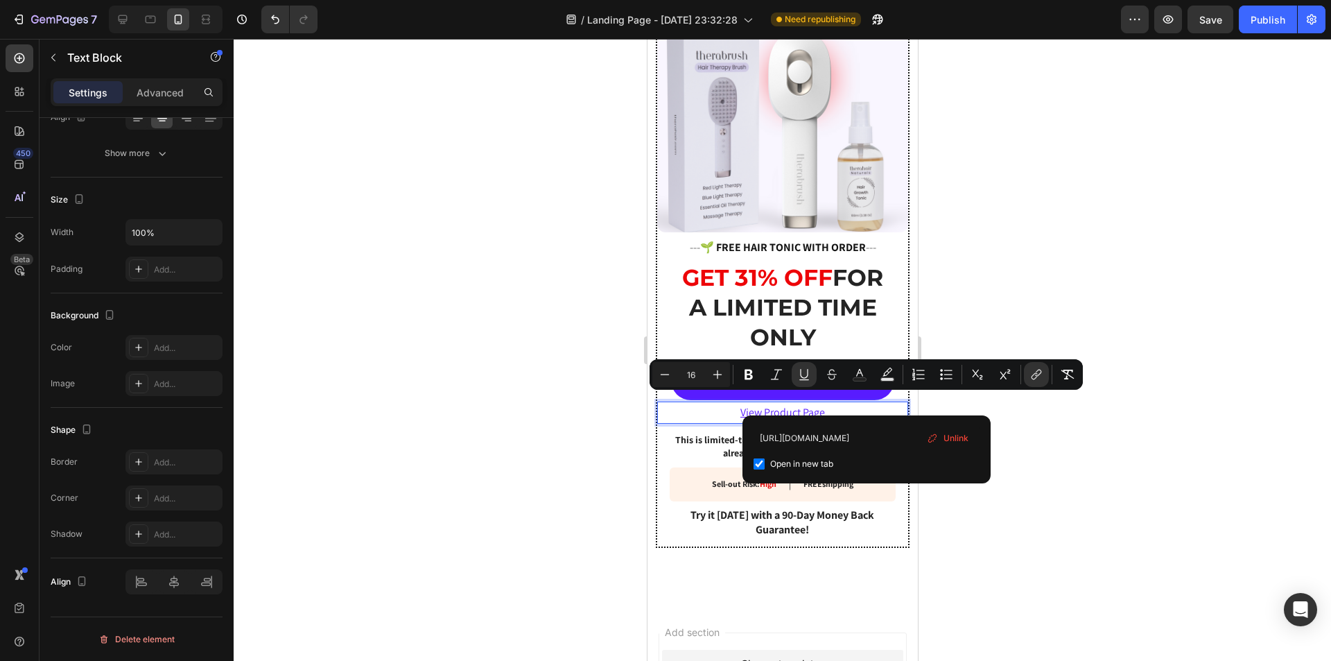
click at [754, 471] on div "Open in new tab" at bounding box center [867, 464] width 226 height 17
checkbox input "false"
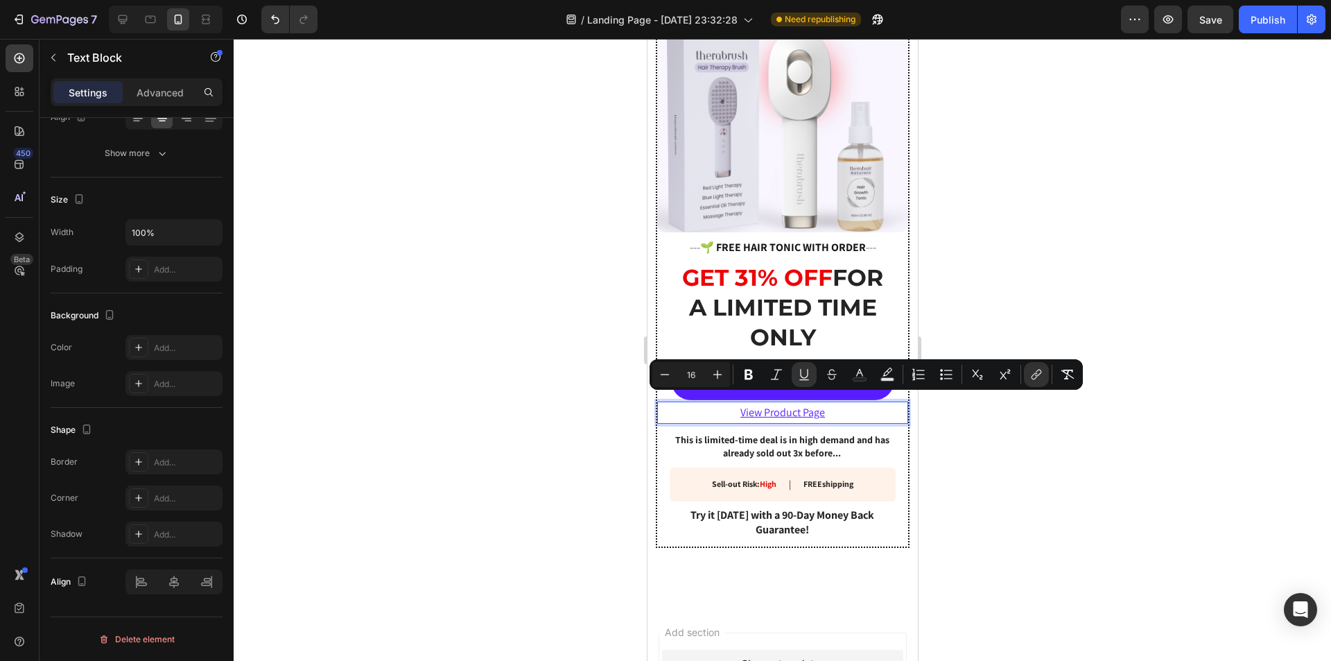
click at [1054, 514] on div at bounding box center [783, 350] width 1098 height 622
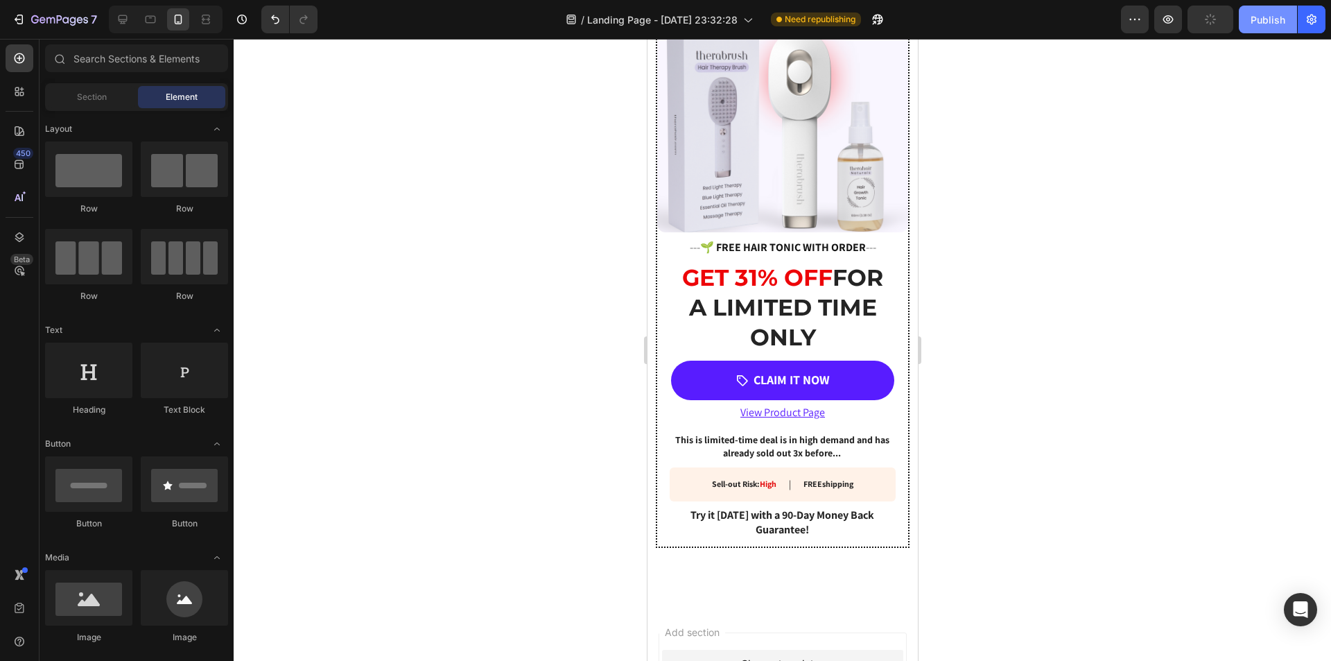
click at [1274, 15] on div "Publish" at bounding box center [1268, 19] width 35 height 15
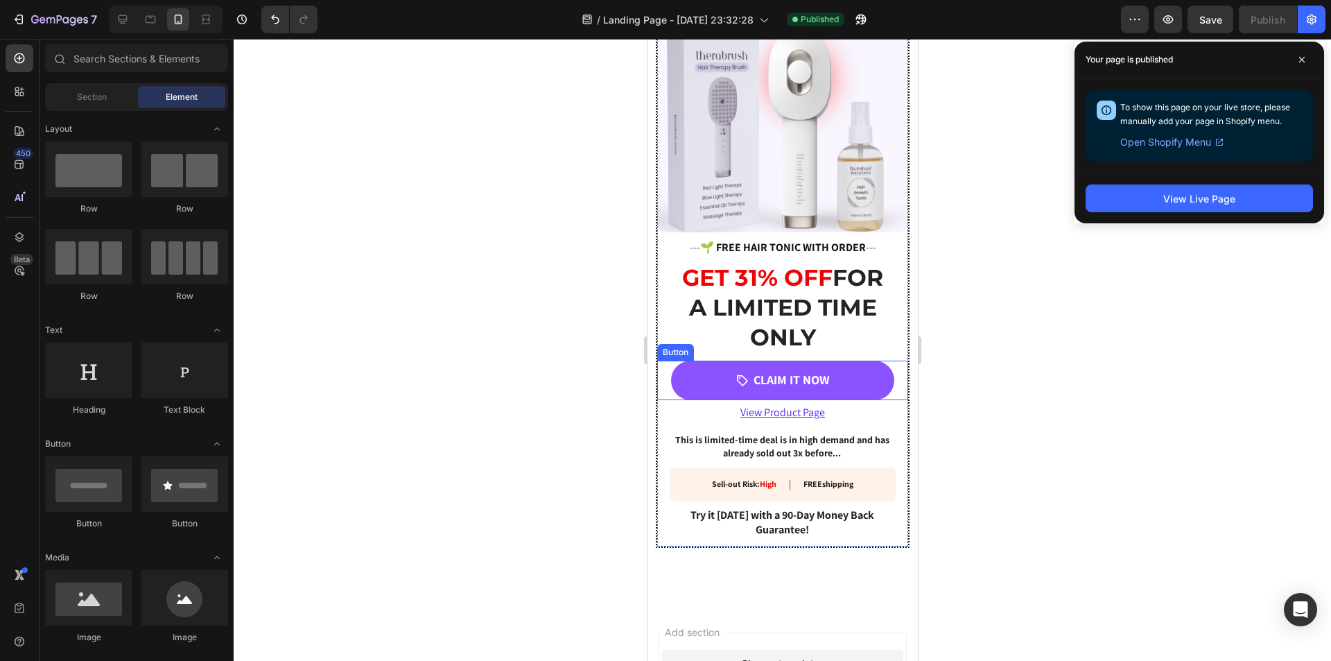
click at [833, 374] on link "CLAIM IT NOW" at bounding box center [782, 380] width 223 height 39
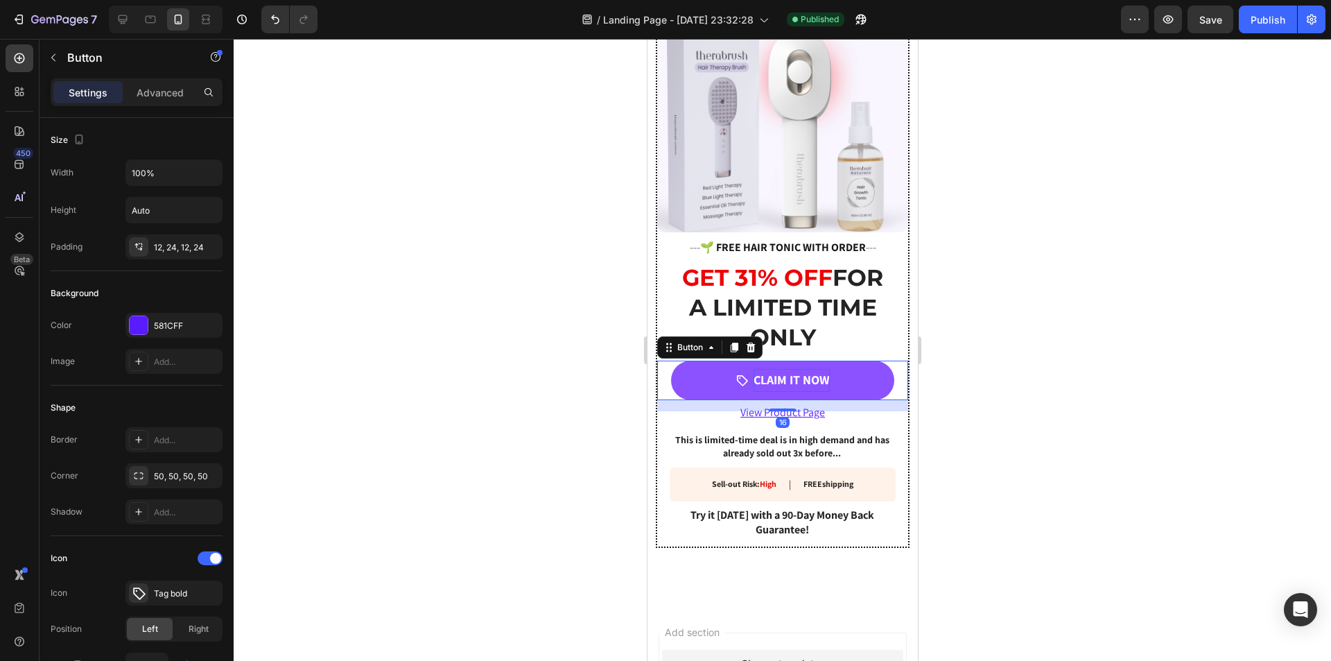
click at [792, 369] on p "CLAIM IT NOW" at bounding box center [791, 380] width 76 height 22
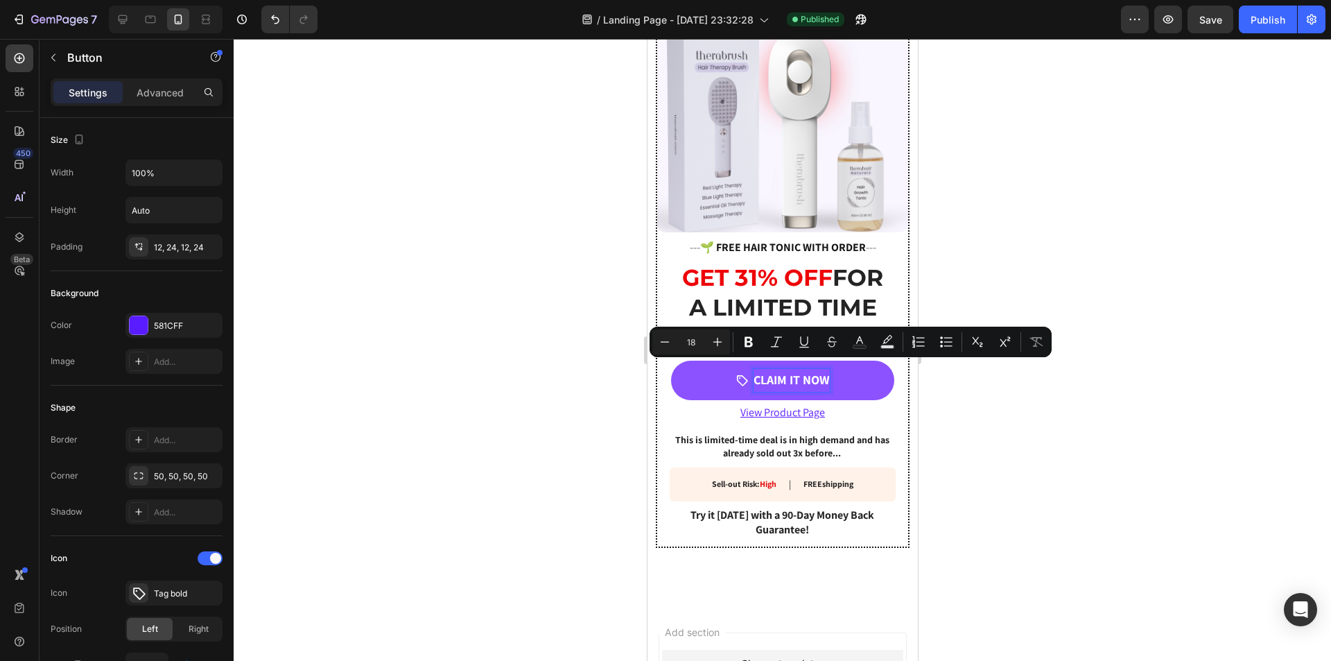
click at [781, 369] on p "CLAIM IT NOW" at bounding box center [791, 380] width 76 height 22
drag, startPoint x: 782, startPoint y: 369, endPoint x: 748, endPoint y: 368, distance: 34.0
click at [753, 369] on p "CLAIM IT NOW" at bounding box center [791, 380] width 76 height 22
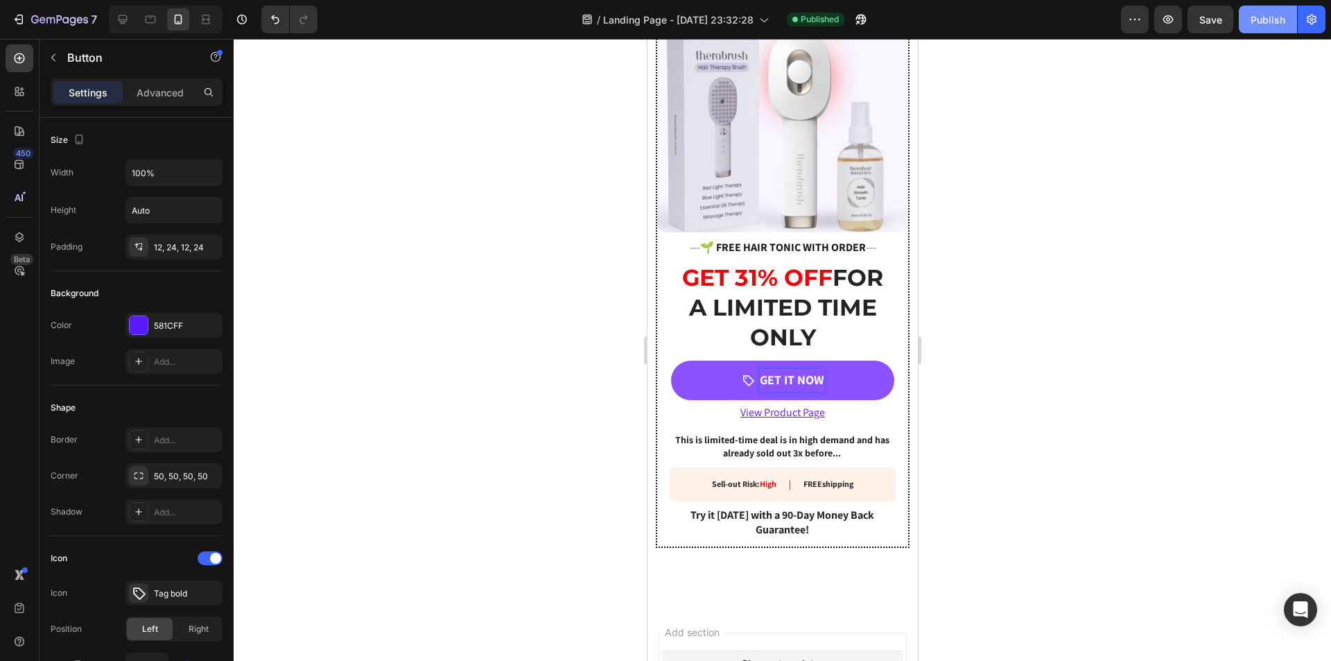
click at [1272, 15] on div "Publish" at bounding box center [1268, 19] width 35 height 15
click at [764, 373] on p "GET IT NOW" at bounding box center [791, 380] width 64 height 22
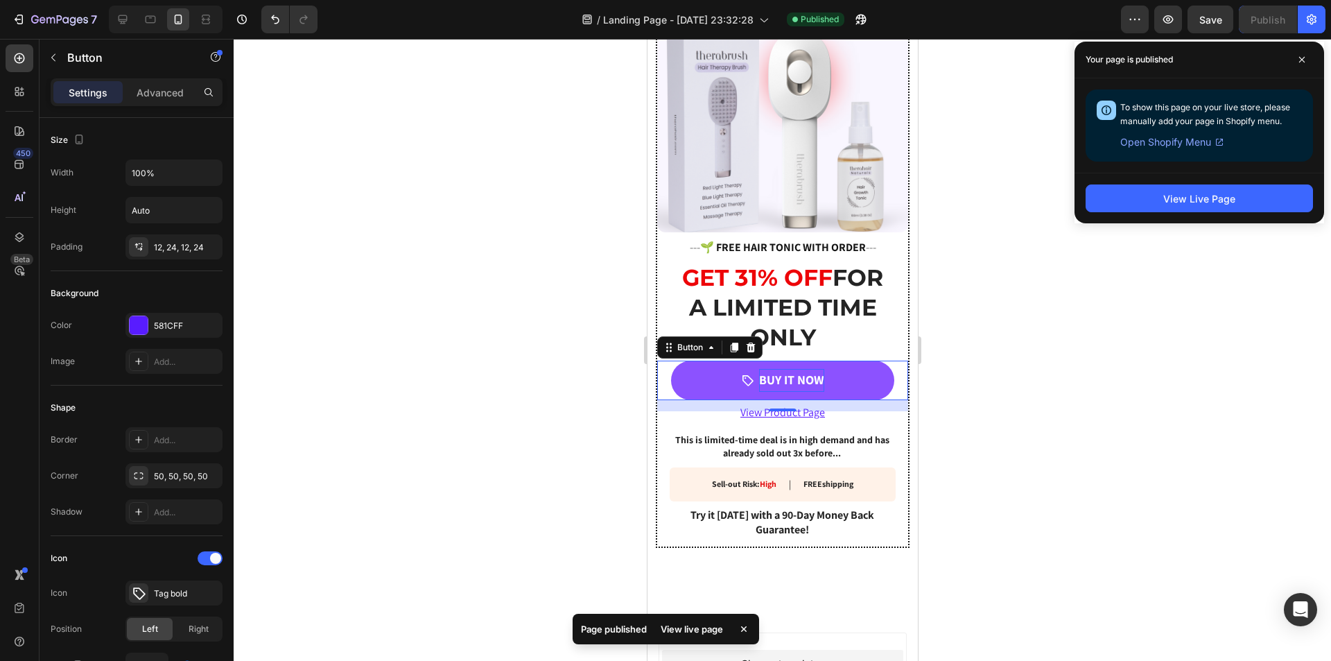
click at [1176, 268] on div at bounding box center [783, 350] width 1098 height 622
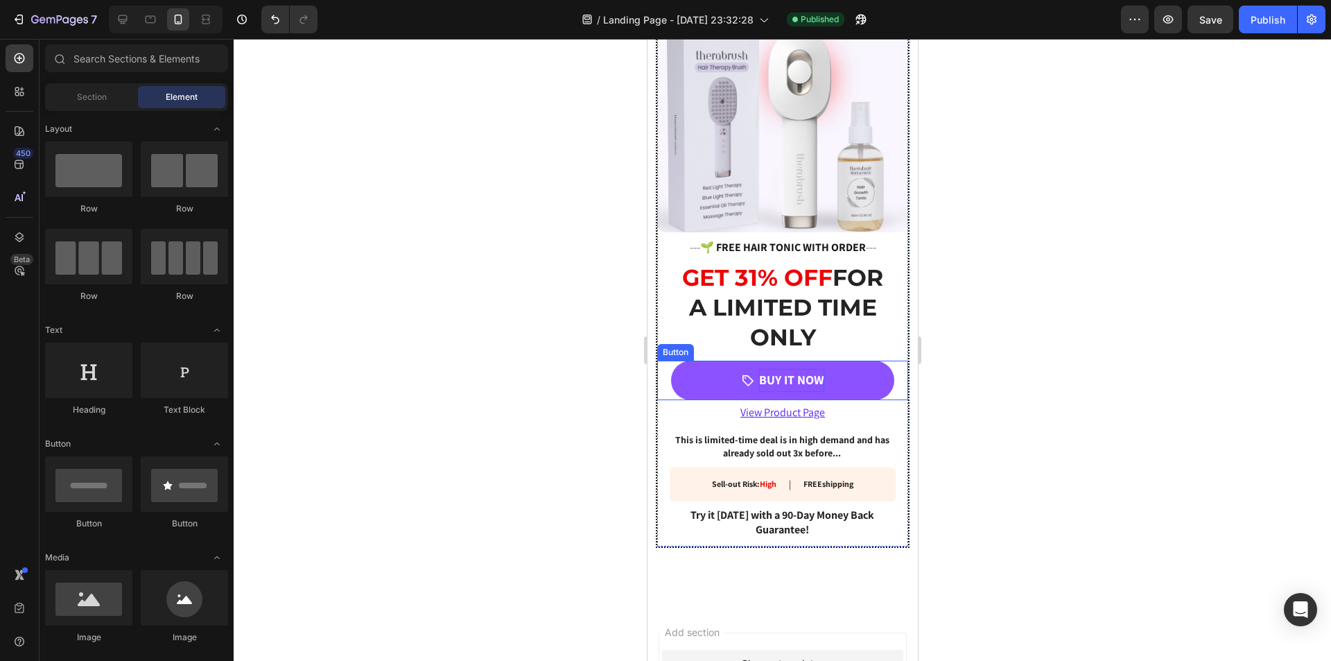
click at [763, 369] on p "BUY IT NOW" at bounding box center [791, 380] width 65 height 22
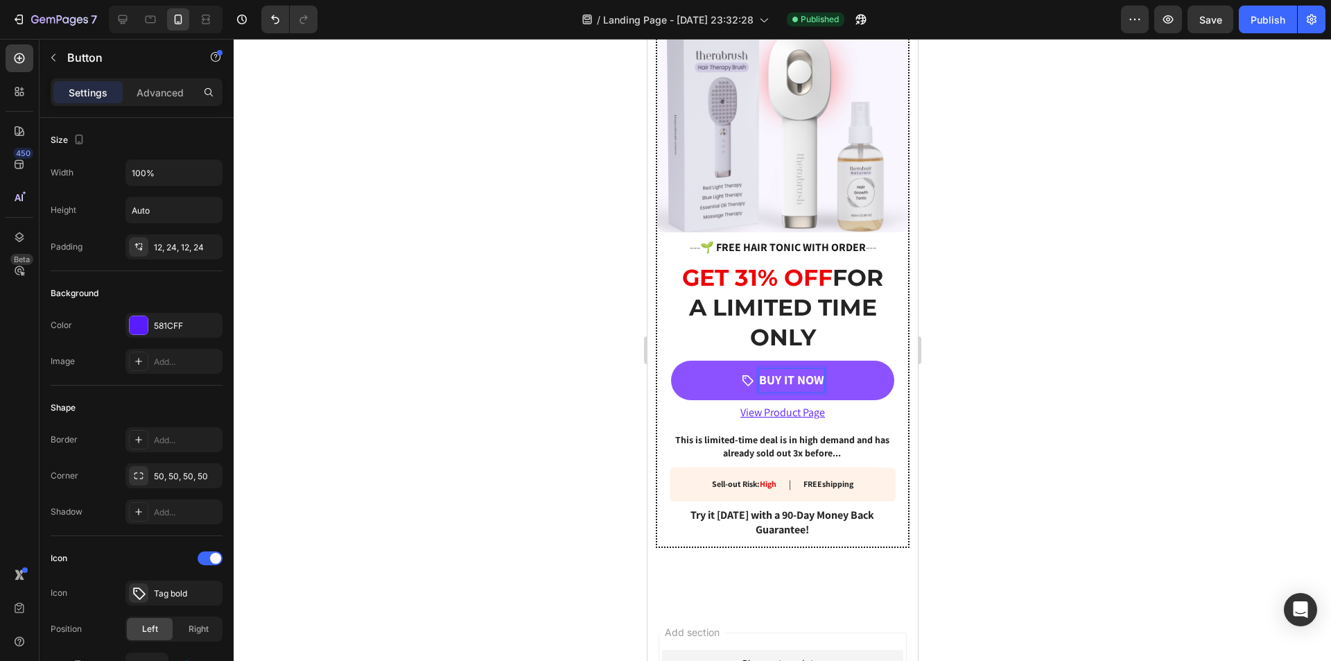
drag, startPoint x: 777, startPoint y: 373, endPoint x: 761, endPoint y: 368, distance: 16.7
click at [761, 369] on p "BUY IT NOW" at bounding box center [791, 380] width 65 height 22
drag, startPoint x: 780, startPoint y: 372, endPoint x: 765, endPoint y: 370, distance: 15.4
click at [765, 370] on p "BUY IT NOW" at bounding box center [791, 380] width 65 height 22
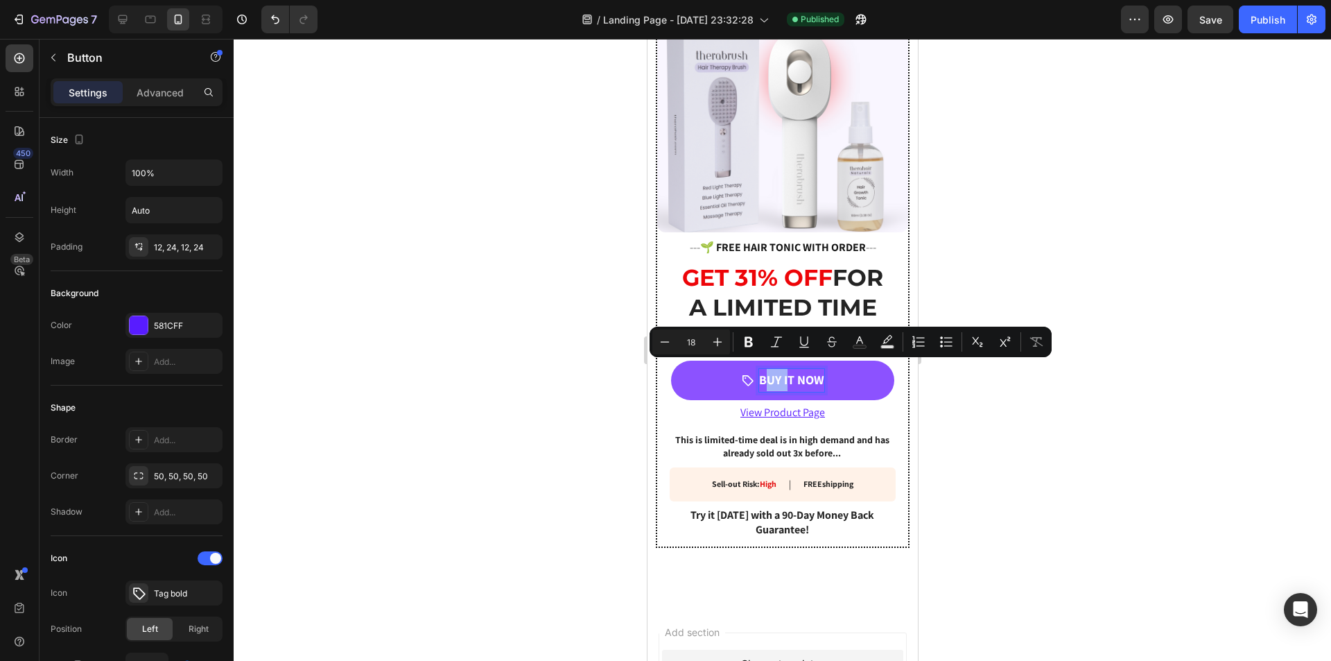
click at [765, 370] on p "BUY IT NOW" at bounding box center [791, 380] width 65 height 22
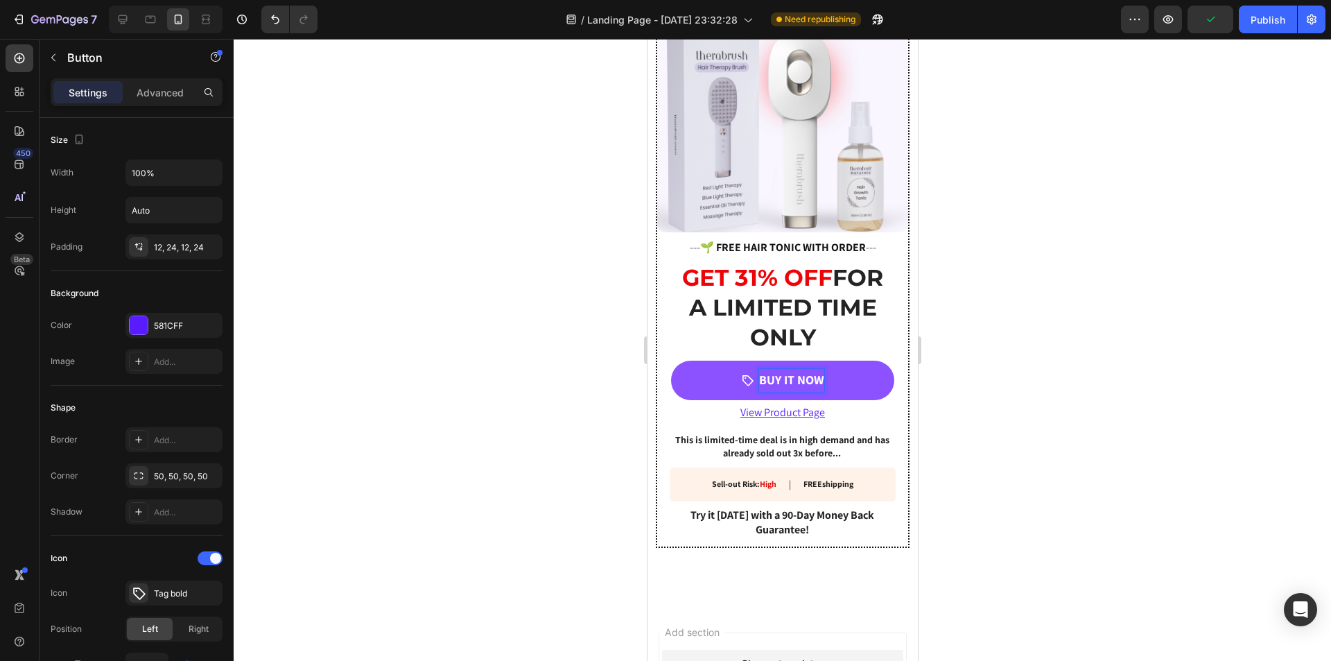
drag, startPoint x: 777, startPoint y: 370, endPoint x: 754, endPoint y: 370, distance: 22.9
click at [759, 370] on p "BUY IT NOW" at bounding box center [791, 380] width 65 height 22
click at [777, 372] on p "BUY IT NOW" at bounding box center [791, 380] width 65 height 22
click at [1261, 24] on div "Publish" at bounding box center [1268, 19] width 35 height 15
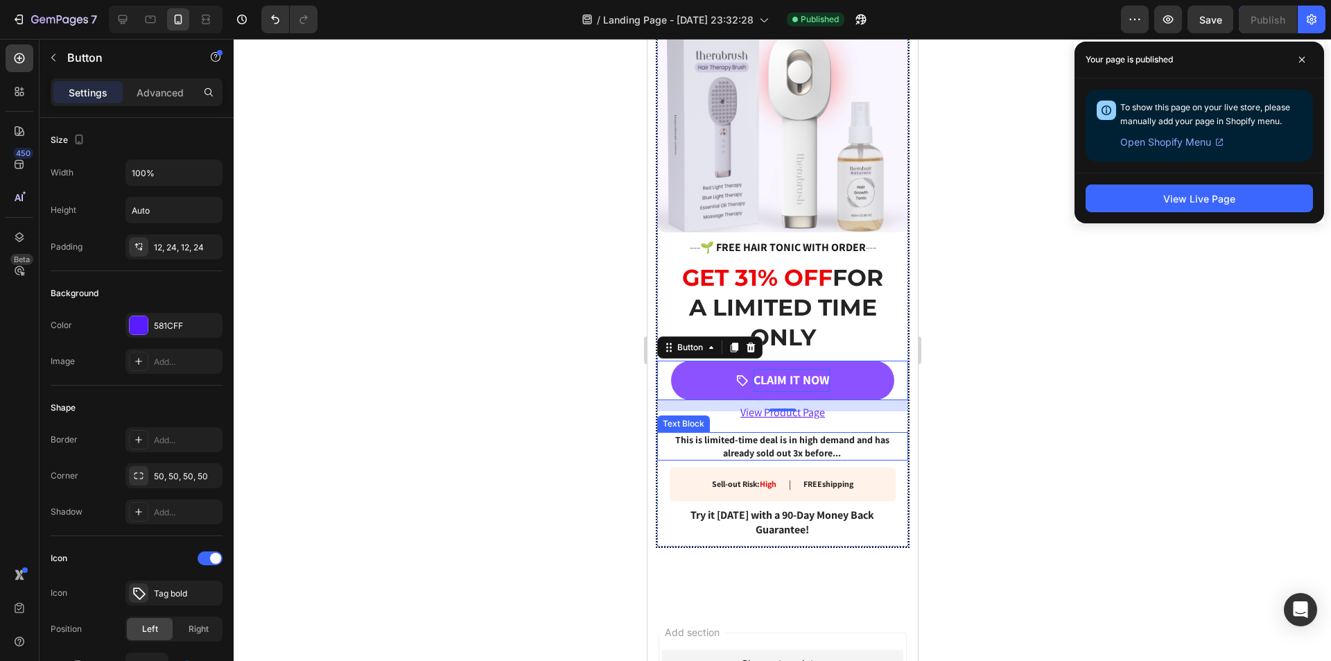
click at [762, 444] on p "This is limited-time deal is in high demand and has already sold out 3x before.…" at bounding box center [782, 445] width 222 height 25
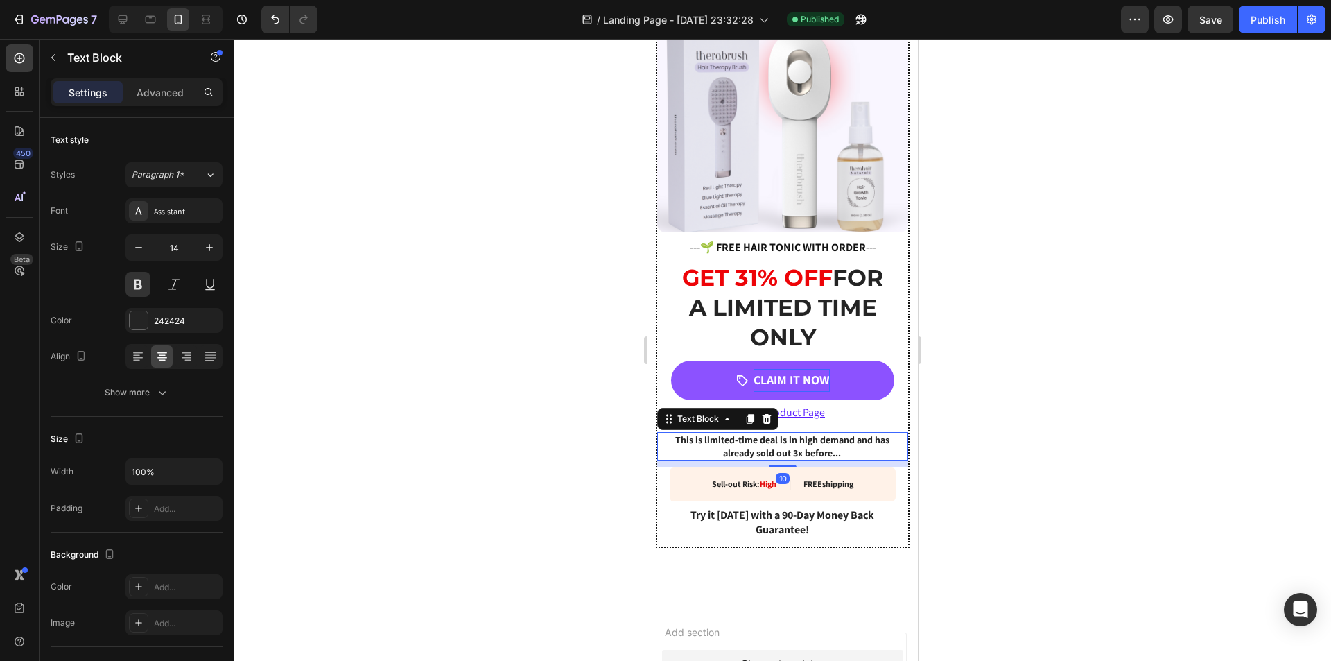
click at [726, 437] on p "This is limited-time deal is in high demand and has already sold out 3x before.…" at bounding box center [782, 445] width 222 height 25
click at [725, 437] on p "This is limited-time deal is in high demand and has already sold out 3x before.…" at bounding box center [782, 445] width 222 height 25
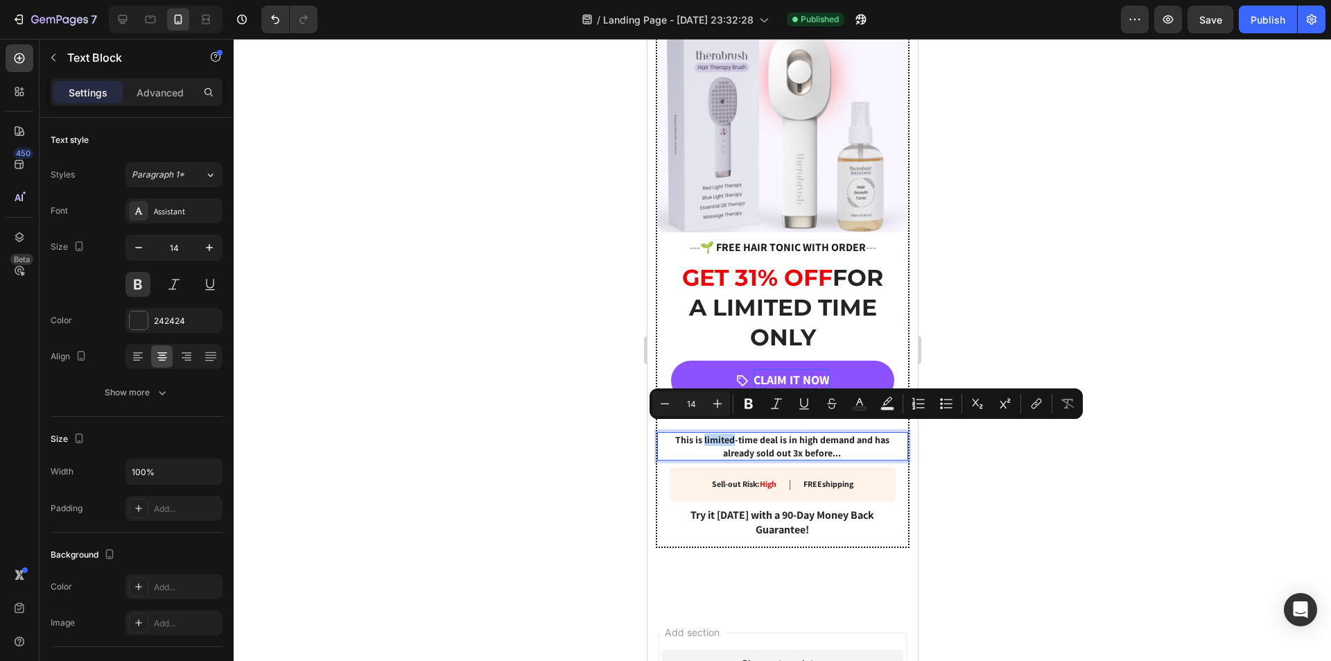
click at [705, 433] on p "This is limited-time deal is in high demand and has already sold out 3x before.…" at bounding box center [782, 445] width 222 height 25
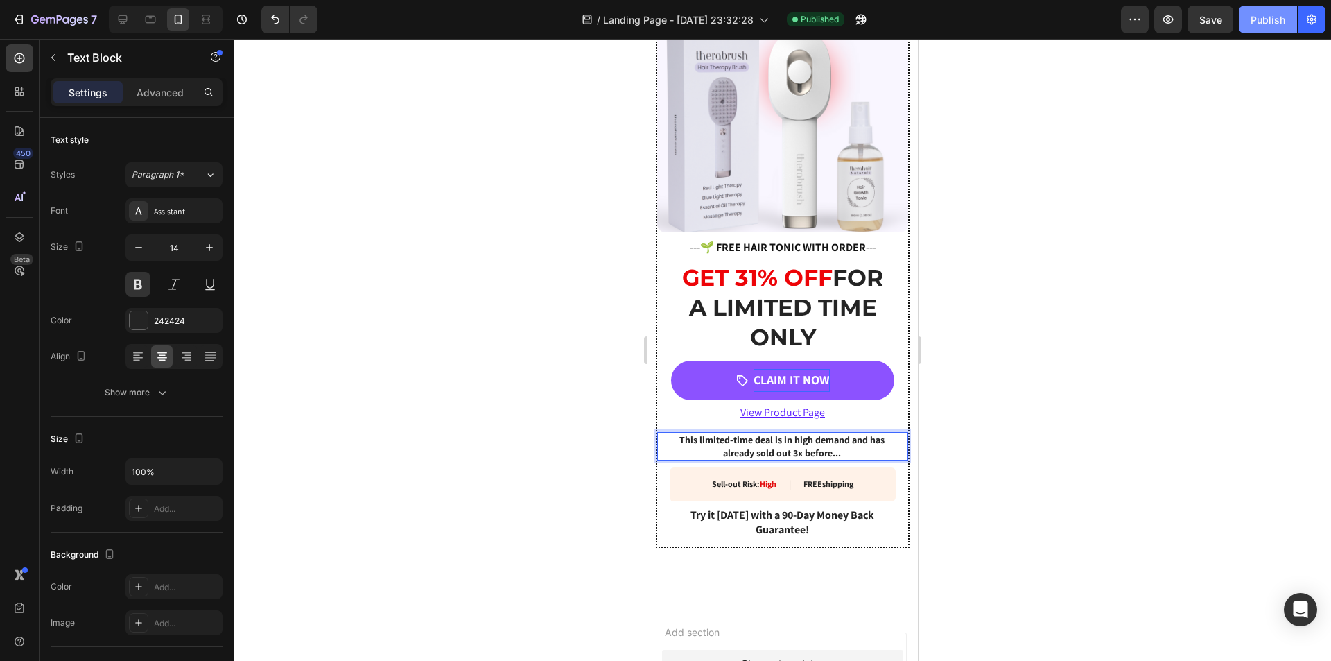
click at [1266, 21] on div "Publish" at bounding box center [1268, 19] width 35 height 15
